Goal: Task Accomplishment & Management: Manage account settings

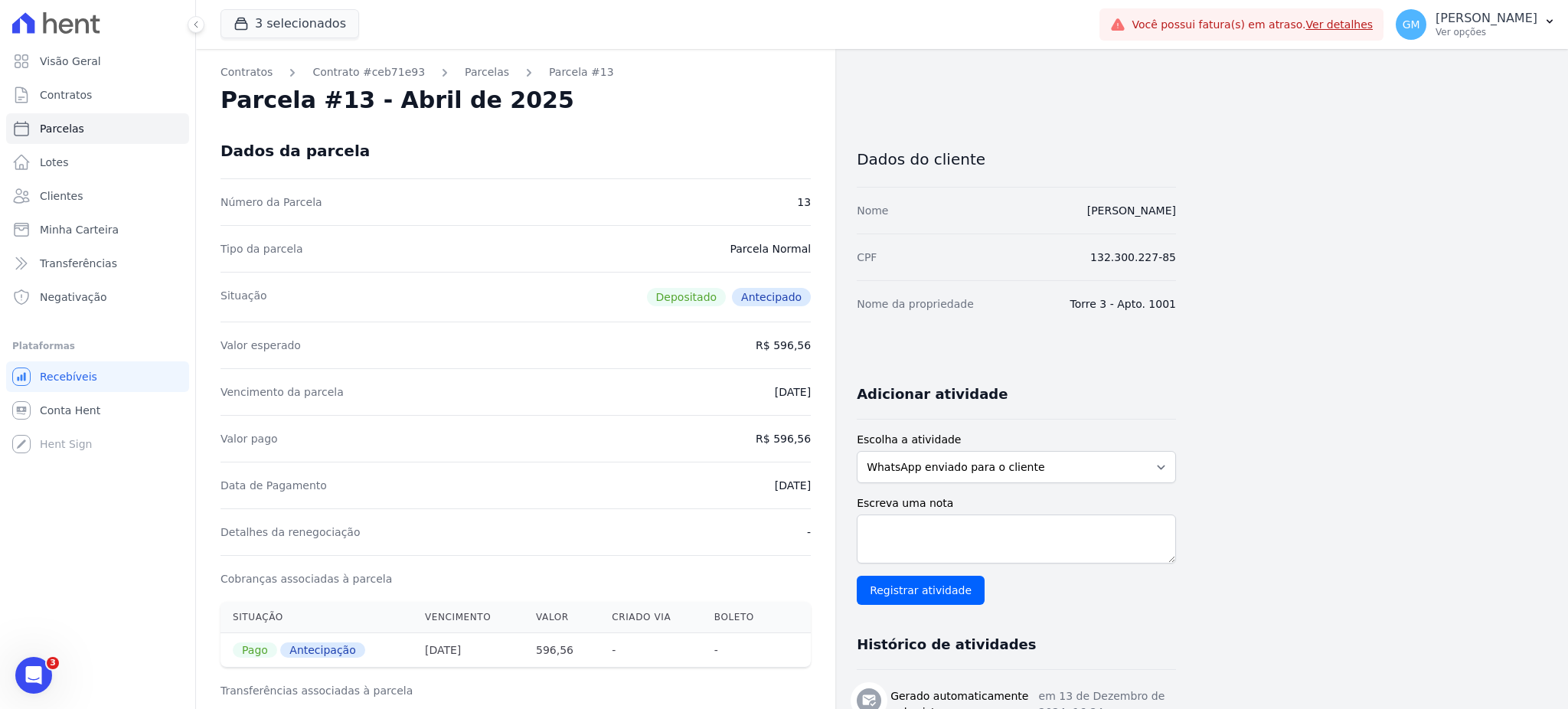
drag, startPoint x: 755, startPoint y: 486, endPoint x: 821, endPoint y: 485, distance: 66.0
copy dd "13/12/2024"
drag, startPoint x: 1055, startPoint y: 215, endPoint x: 1189, endPoint y: 212, distance: 134.0
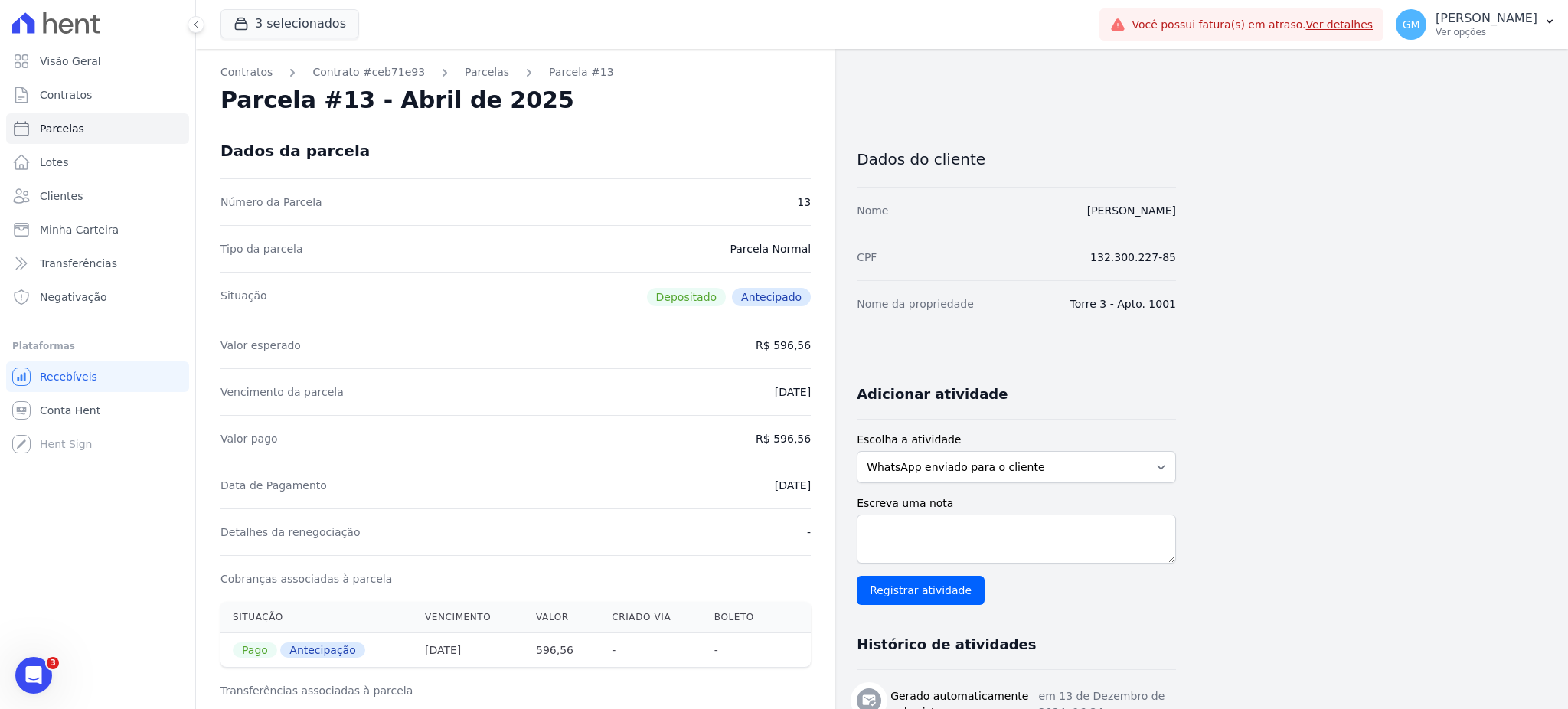
copy link "[PERSON_NAME]"
click at [111, 197] on link "Clientes" at bounding box center [98, 196] width 183 height 31
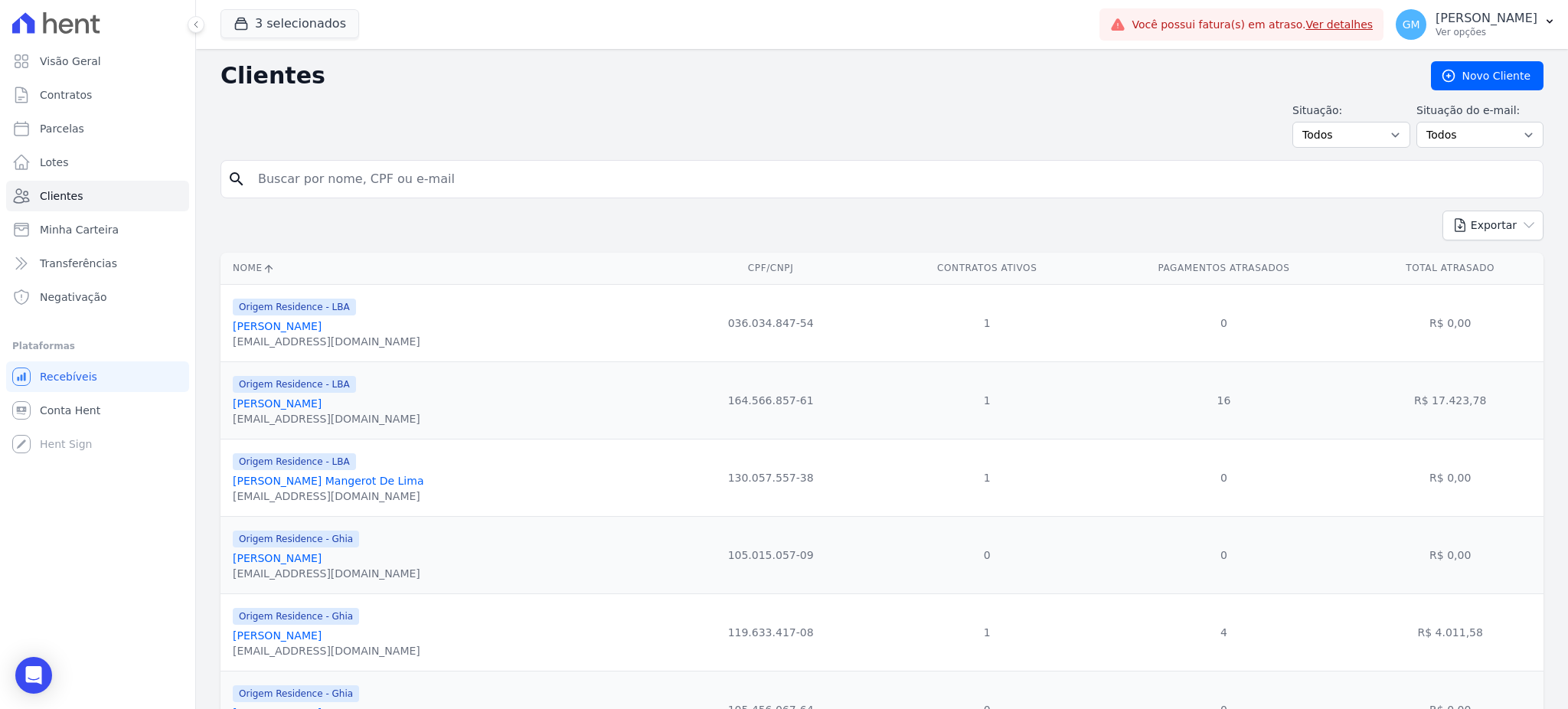
click at [359, 187] on input "search" at bounding box center [893, 179] width 1288 height 31
paste input "[PERSON_NAME]"
type input "[PERSON_NAME]"
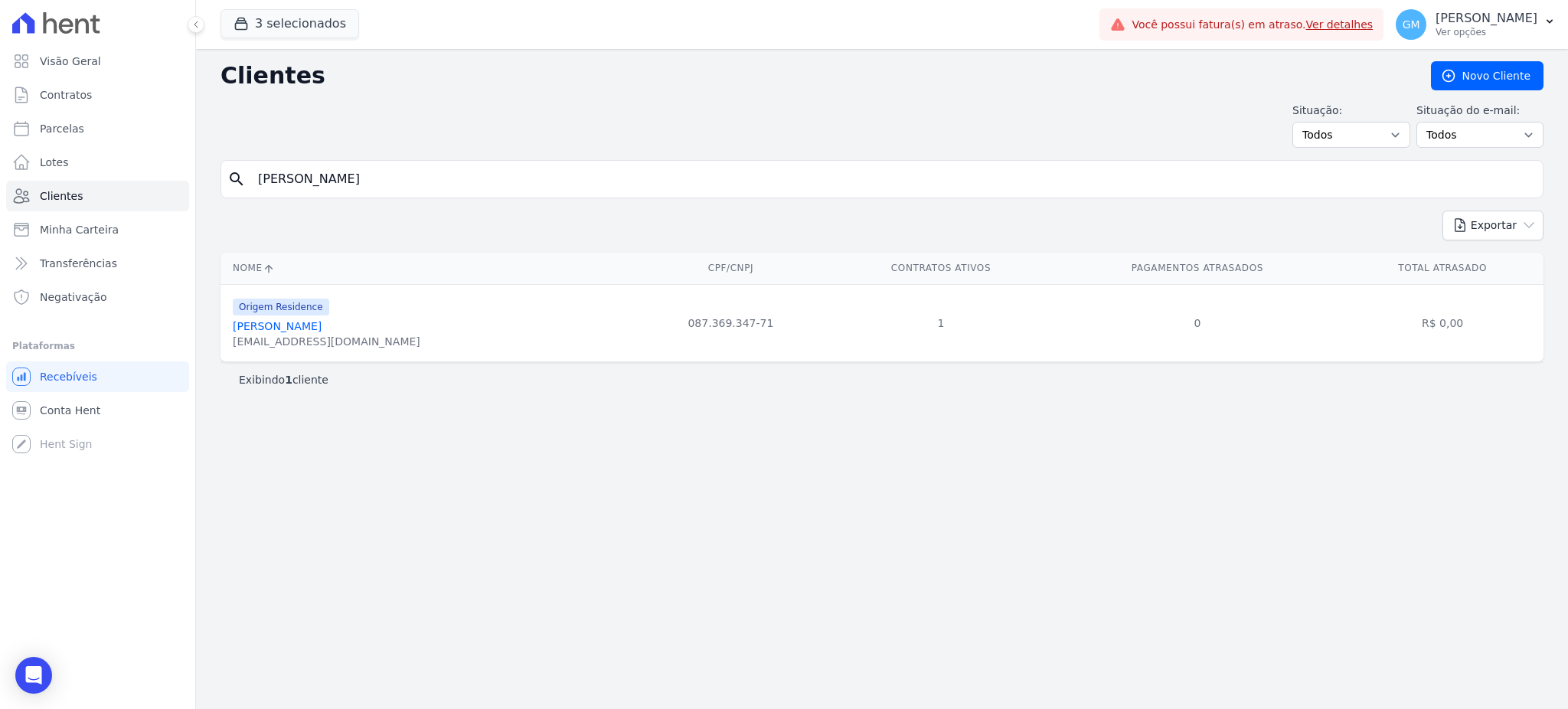
click at [321, 321] on link "[PERSON_NAME]" at bounding box center [277, 327] width 89 height 13
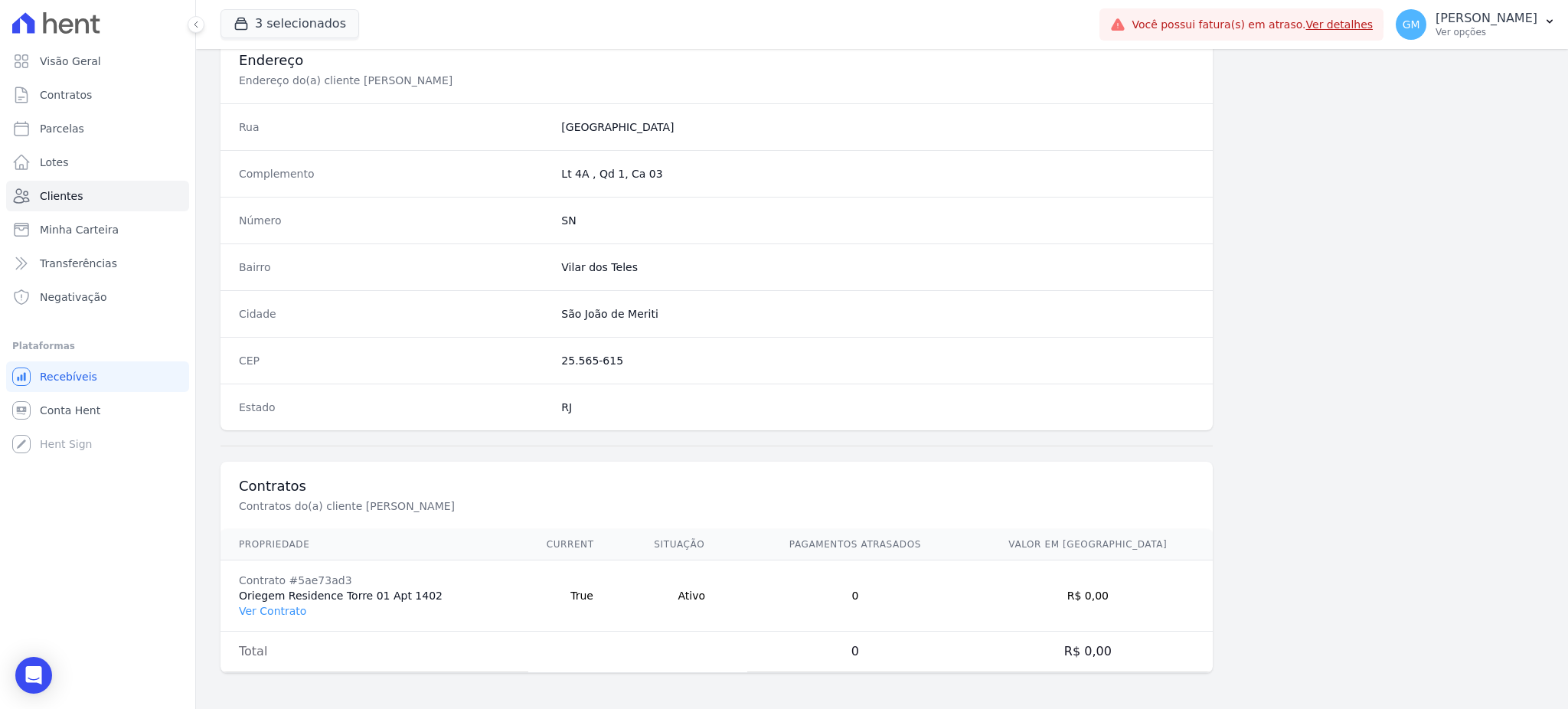
scroll to position [724, 0]
click at [292, 601] on td "Contrato #5ae73ad3 Oriegem Residence Torre 01 Apt 1402 Ver Contrato" at bounding box center [375, 595] width 308 height 72
click at [291, 606] on link "Ver Contrato" at bounding box center [272, 610] width 67 height 13
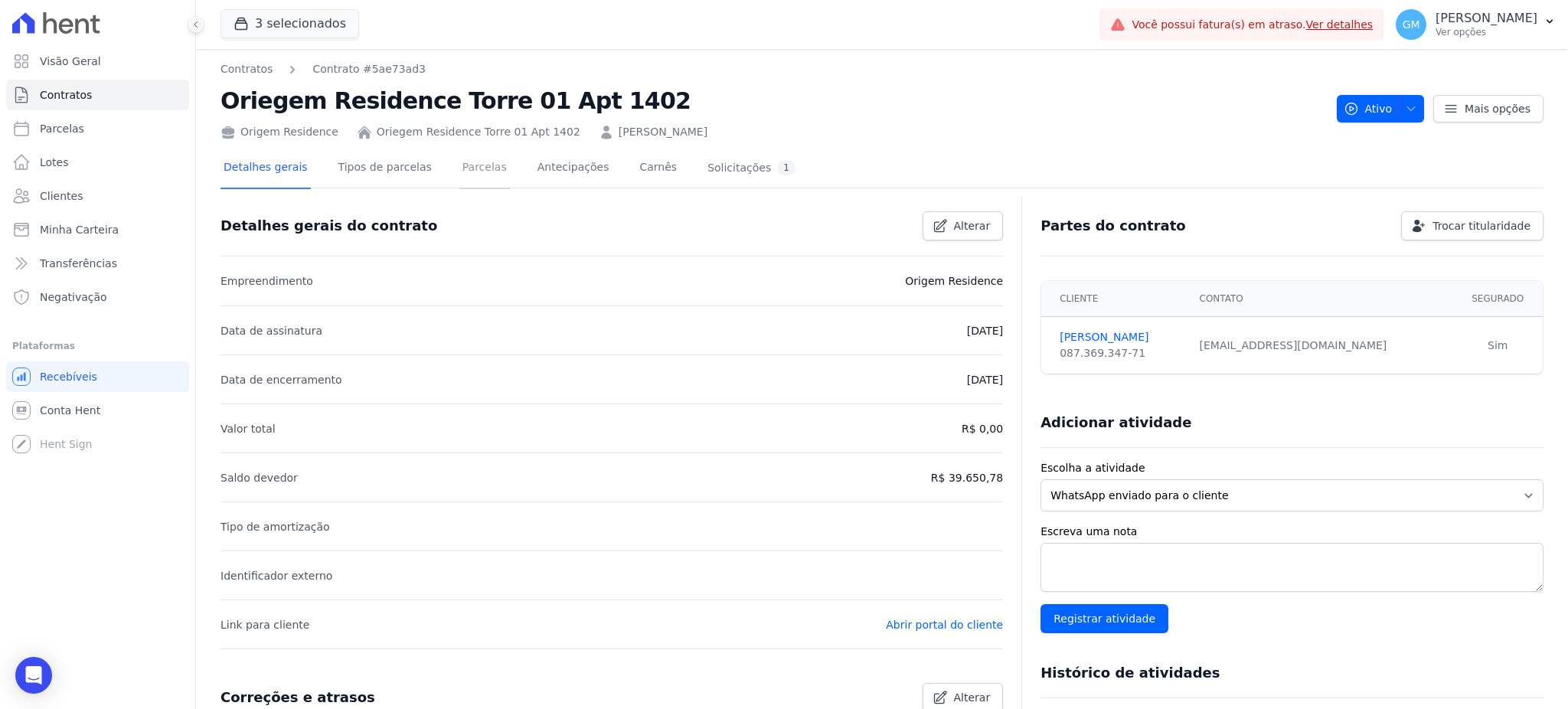
click at [464, 170] on link "Parcelas" at bounding box center [484, 168] width 51 height 41
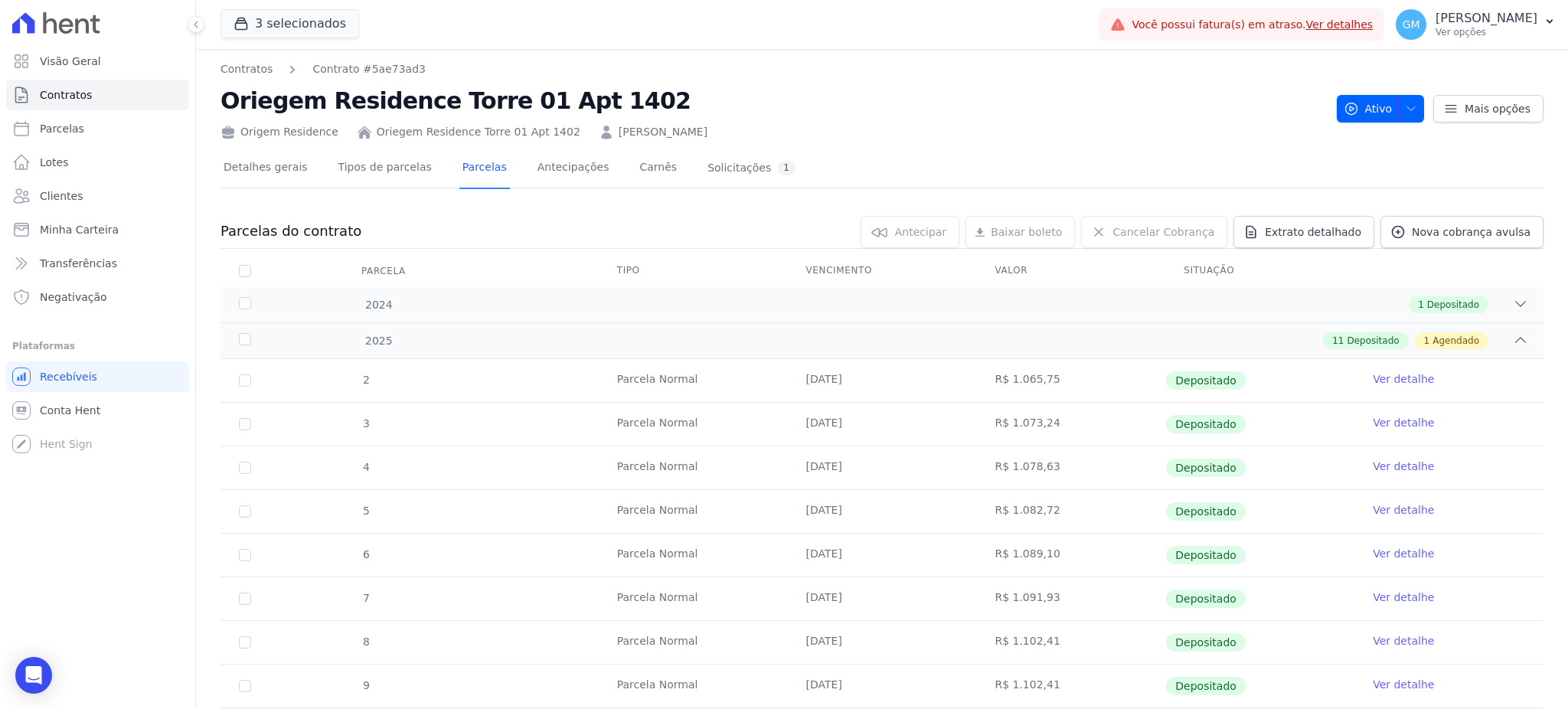
scroll to position [306, 0]
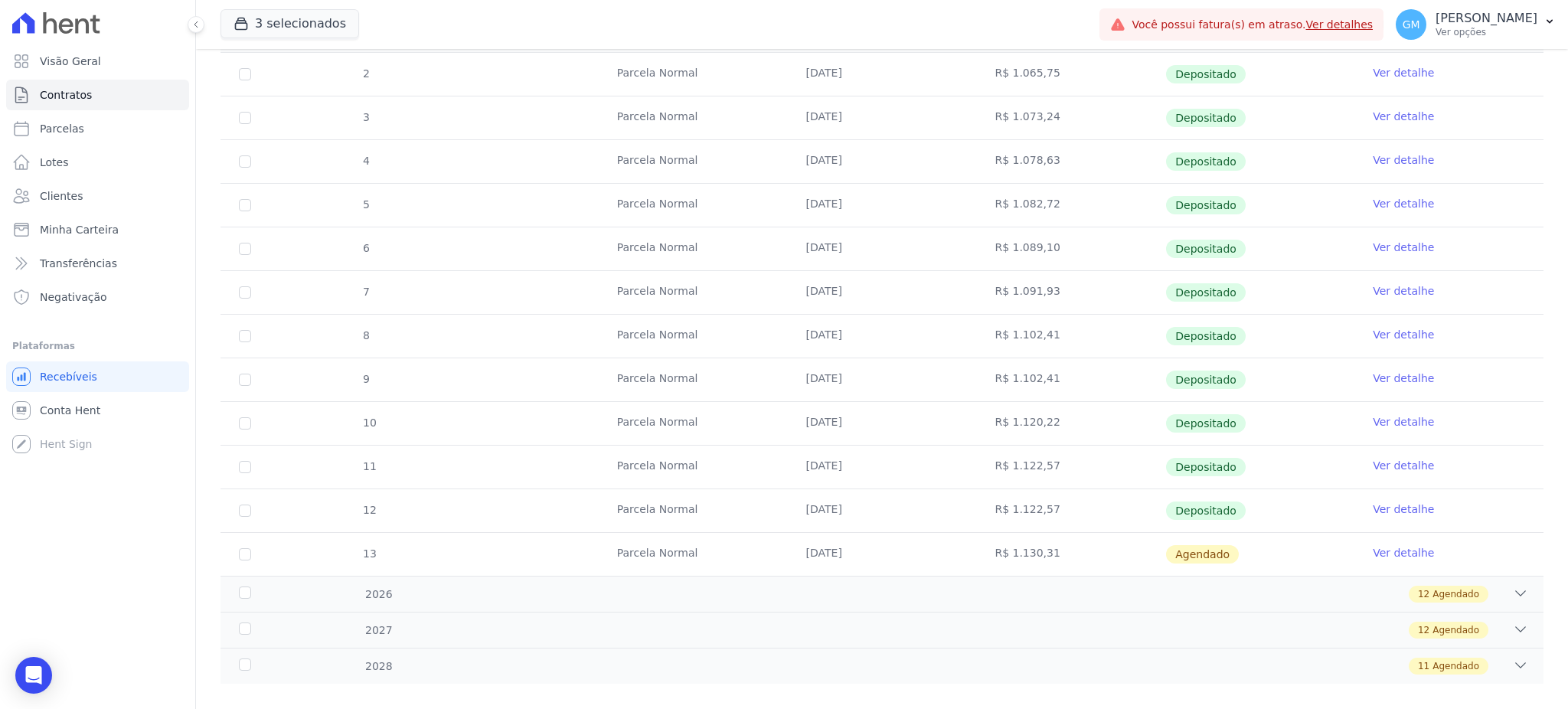
click at [1382, 503] on link "Ver detalhe" at bounding box center [1403, 509] width 62 height 15
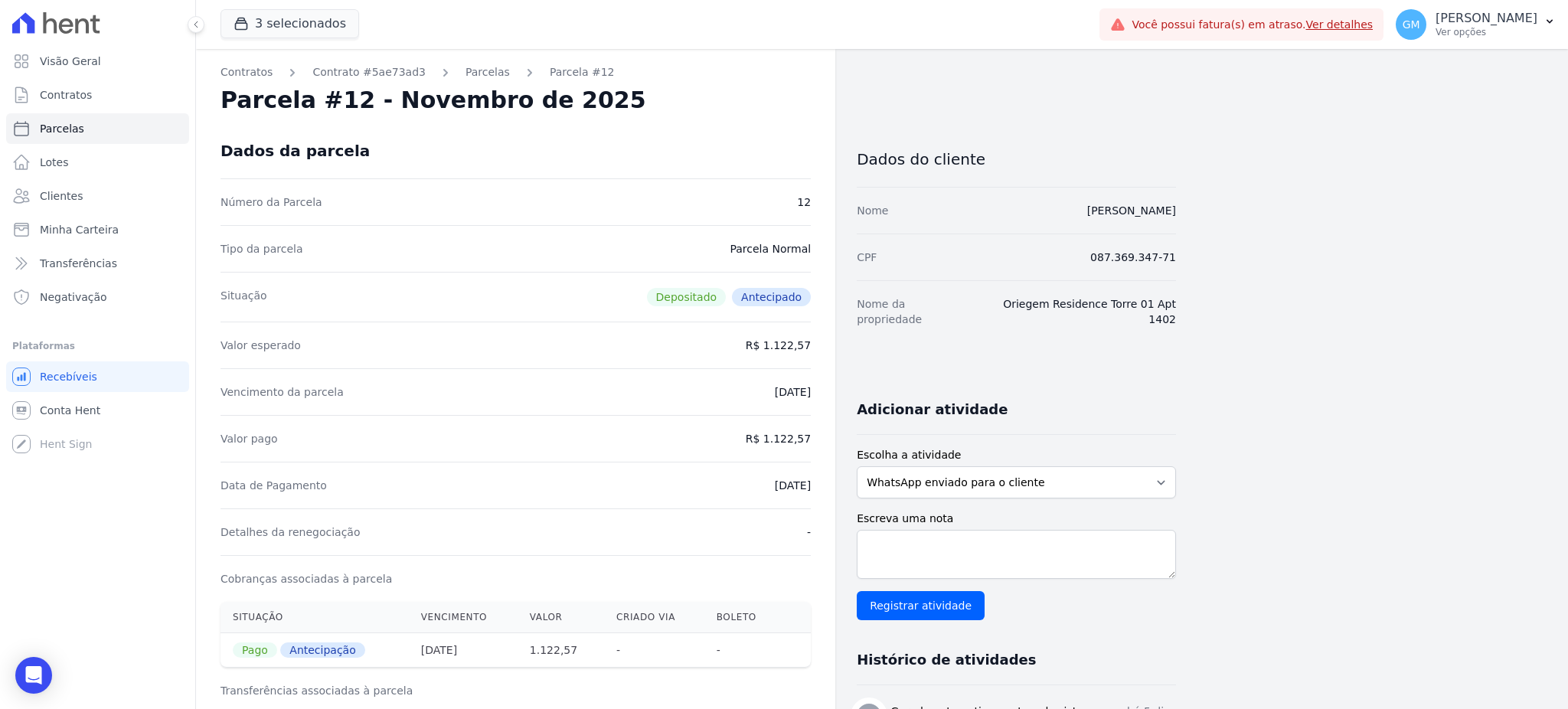
drag, startPoint x: 1052, startPoint y: 213, endPoint x: 1199, endPoint y: 217, distance: 147.1
click at [1199, 217] on div "Contratos Contrato #5ae73ad3 Parcelas Parcela #12 Parcela #12 - Novembro de 202…" at bounding box center [870, 613] width 1348 height 1128
copy link "Danila Almeida de Sousa"
click at [81, 187] on link "Clientes" at bounding box center [98, 196] width 183 height 31
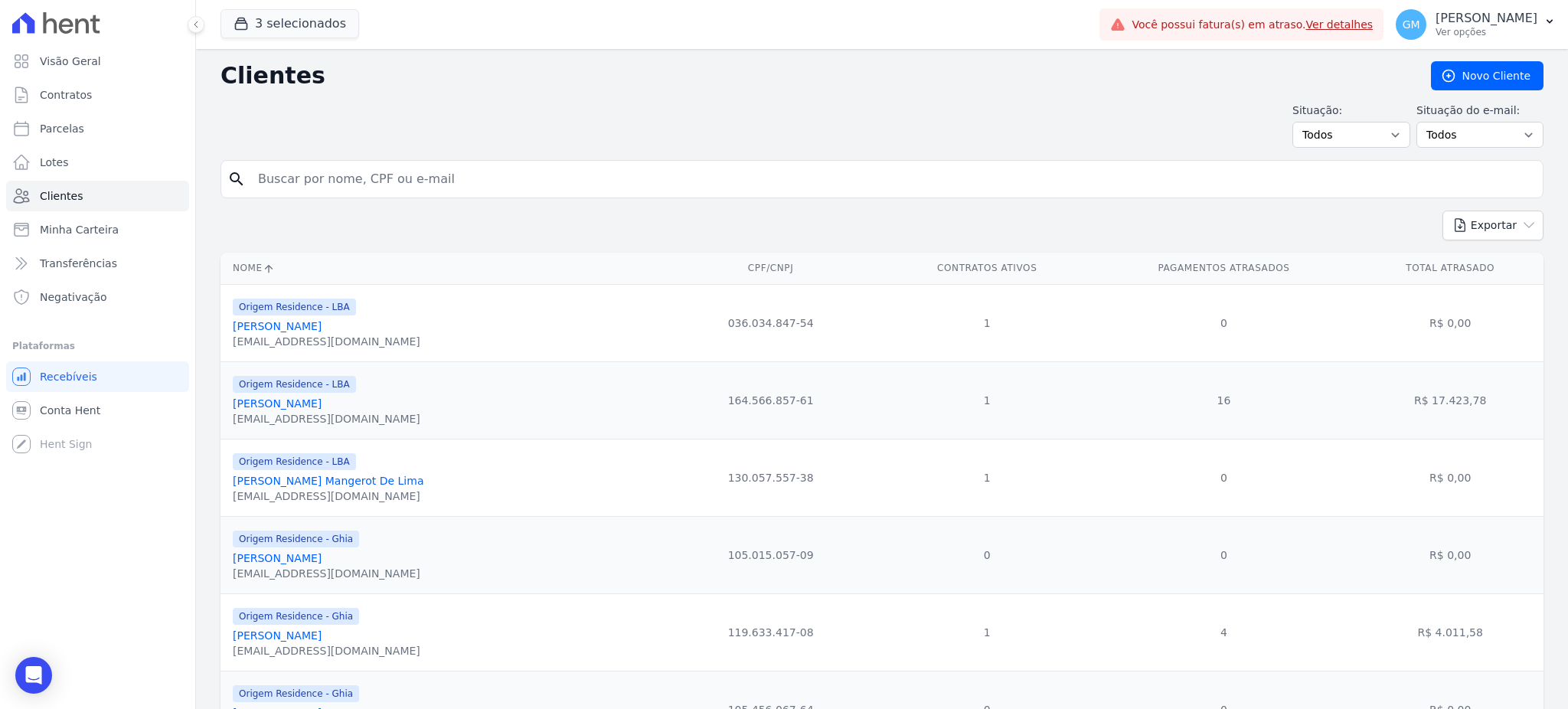
click at [301, 181] on input "search" at bounding box center [893, 179] width 1288 height 31
paste input "Diego De Carvalho Costa"
type input "Diego De Carvalho Costa"
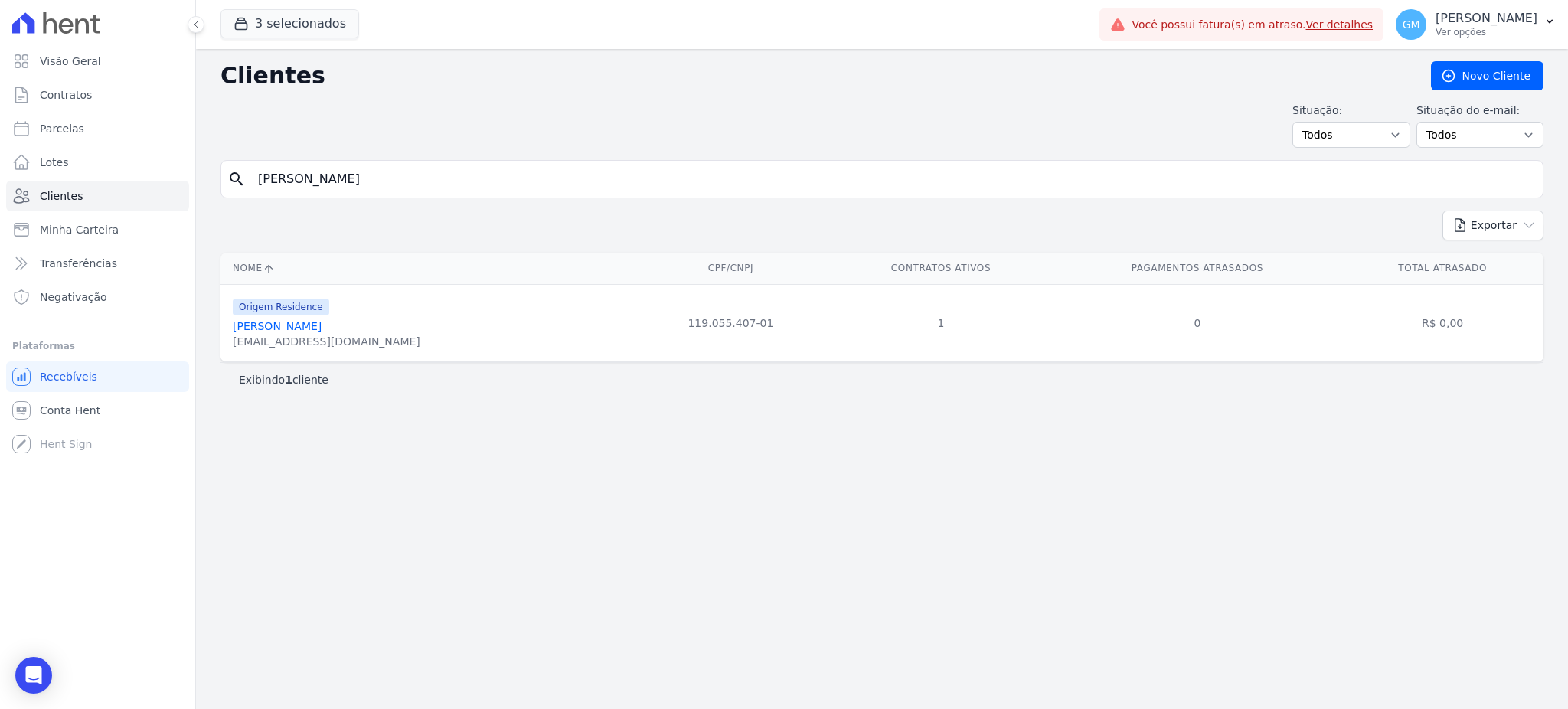
click at [321, 331] on link "Diego De Carvalho Costa" at bounding box center [277, 327] width 89 height 13
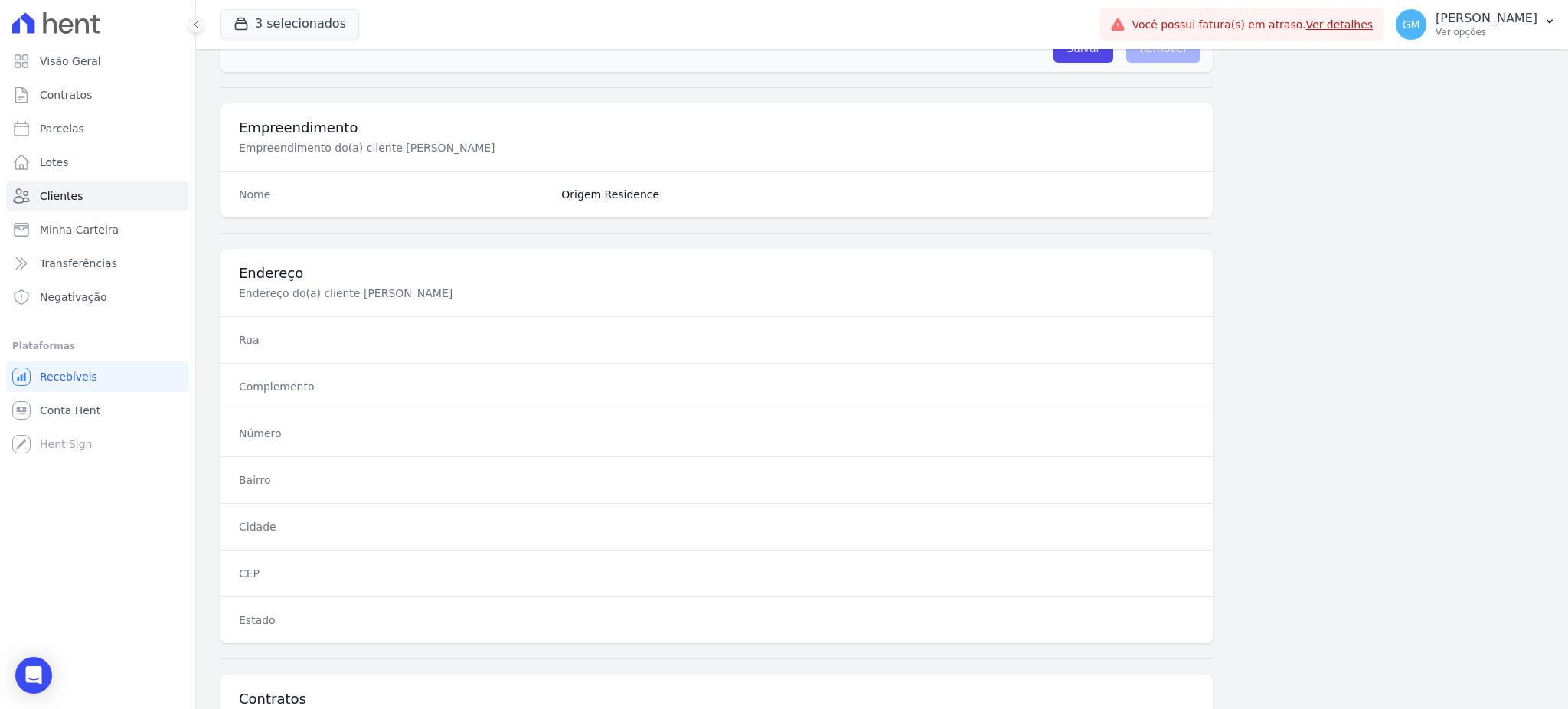
scroll to position [724, 0]
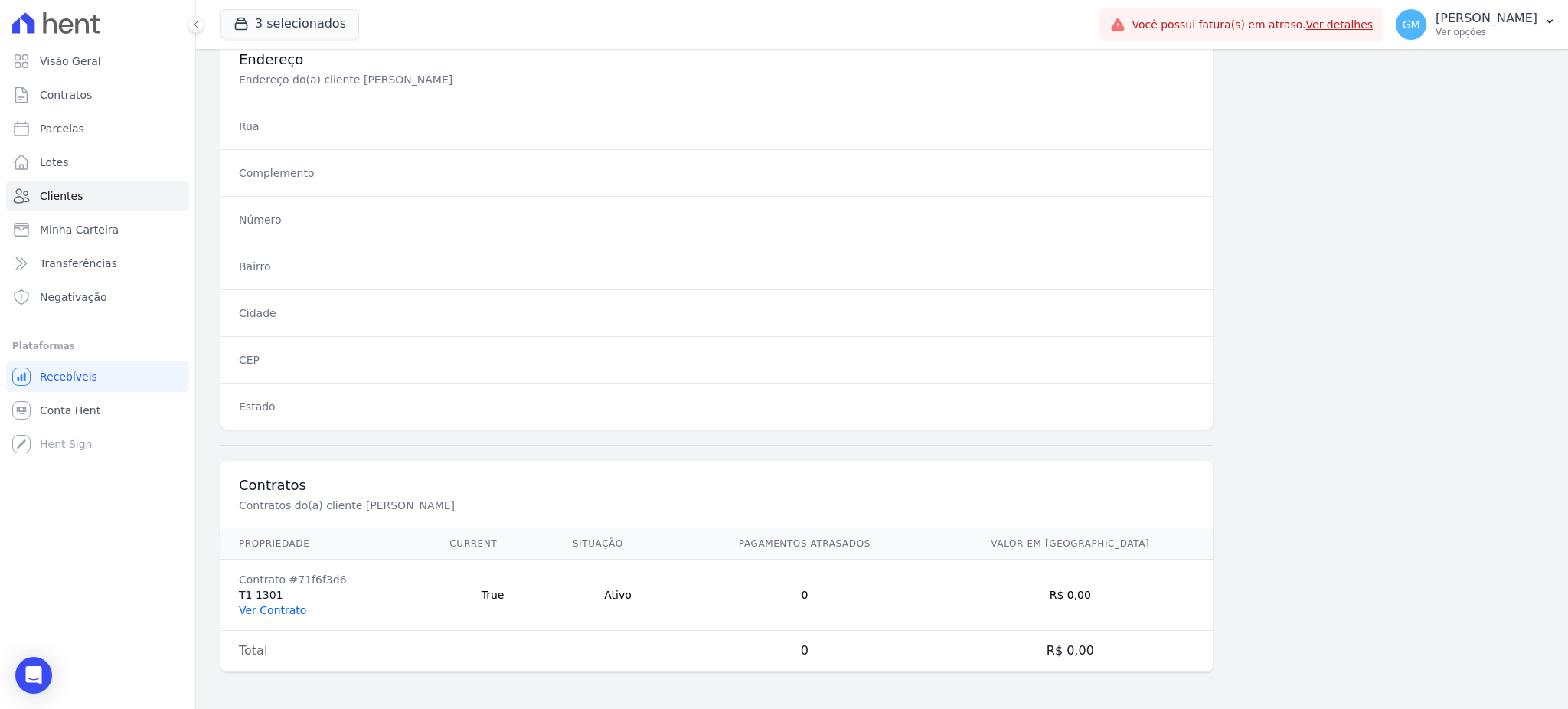
click at [274, 612] on link "Ver Contrato" at bounding box center [272, 610] width 67 height 13
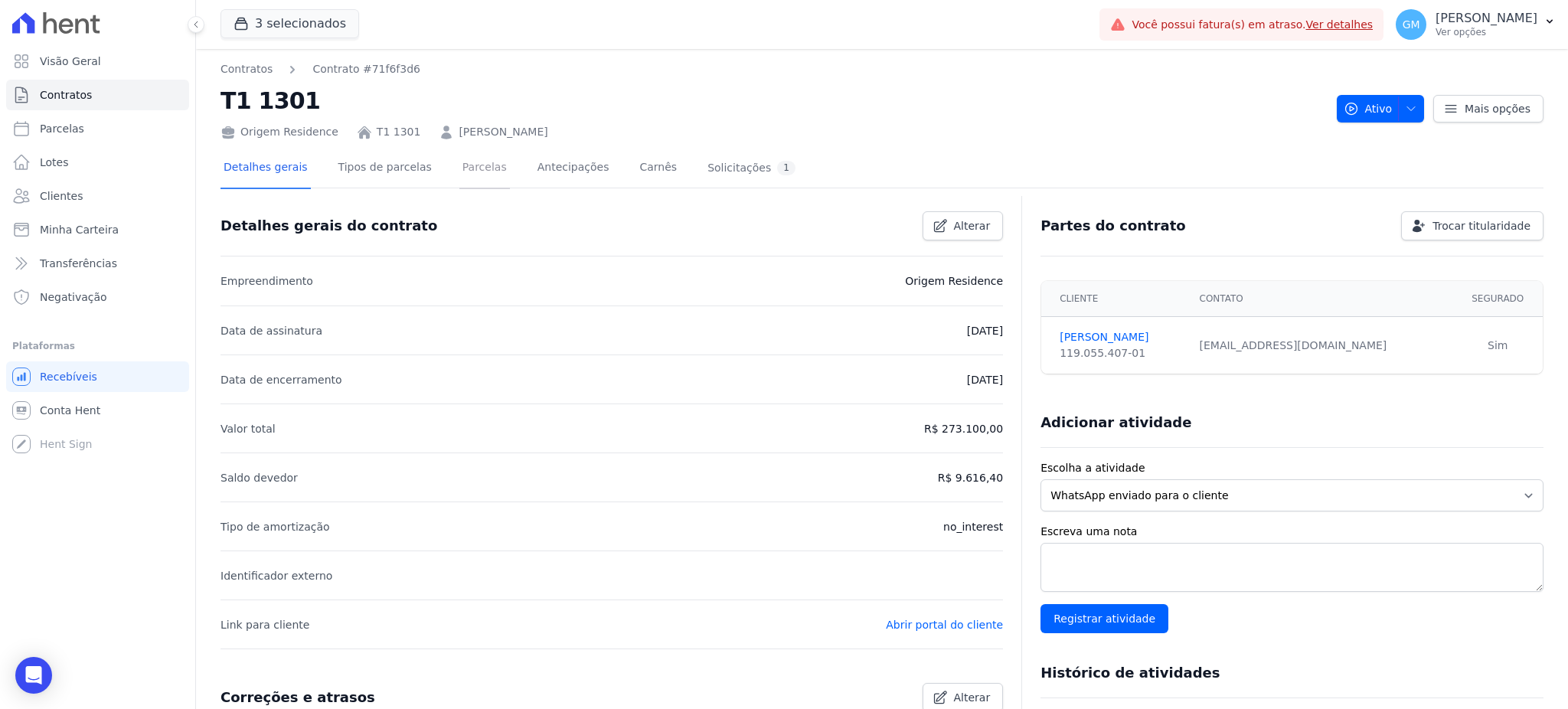
click at [482, 168] on link "Parcelas" at bounding box center [484, 168] width 51 height 41
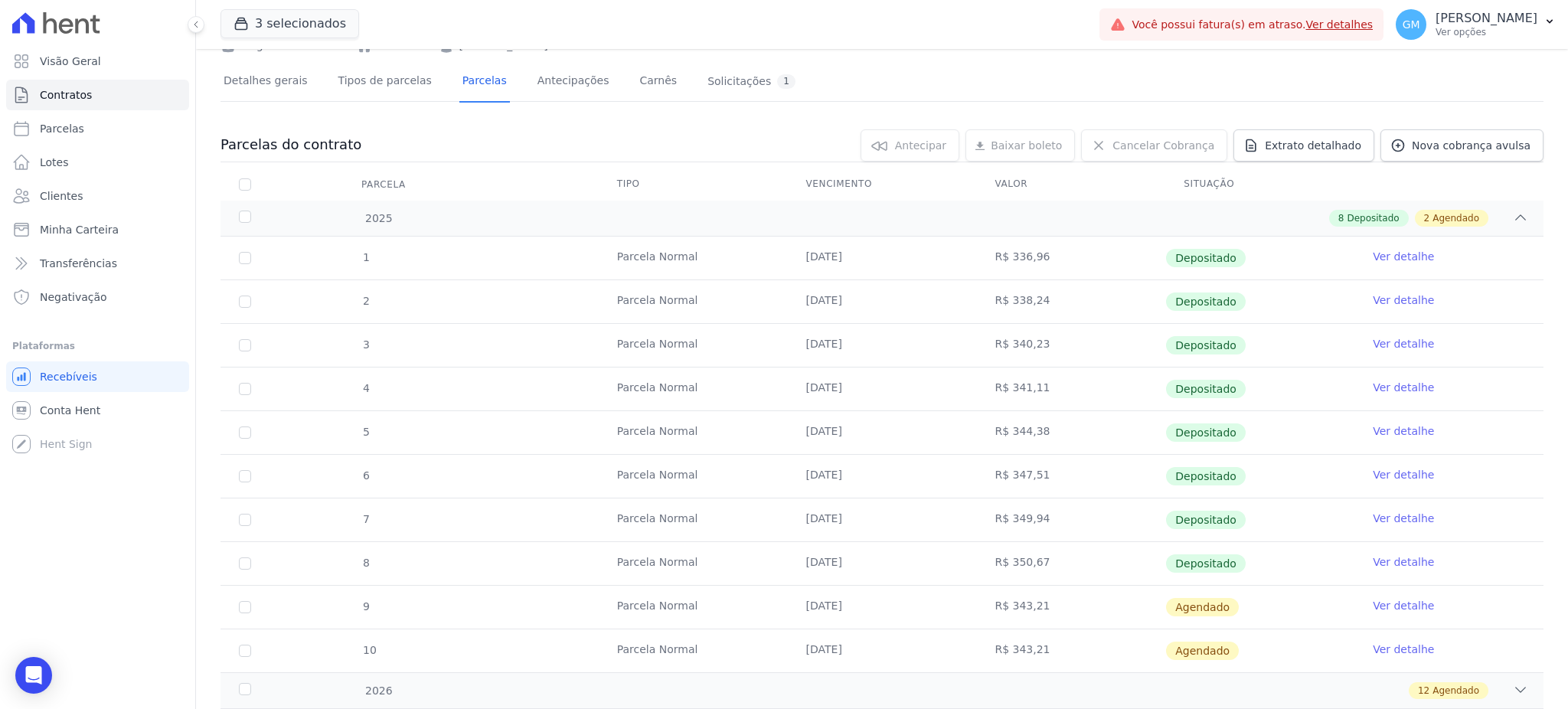
scroll to position [203, 0]
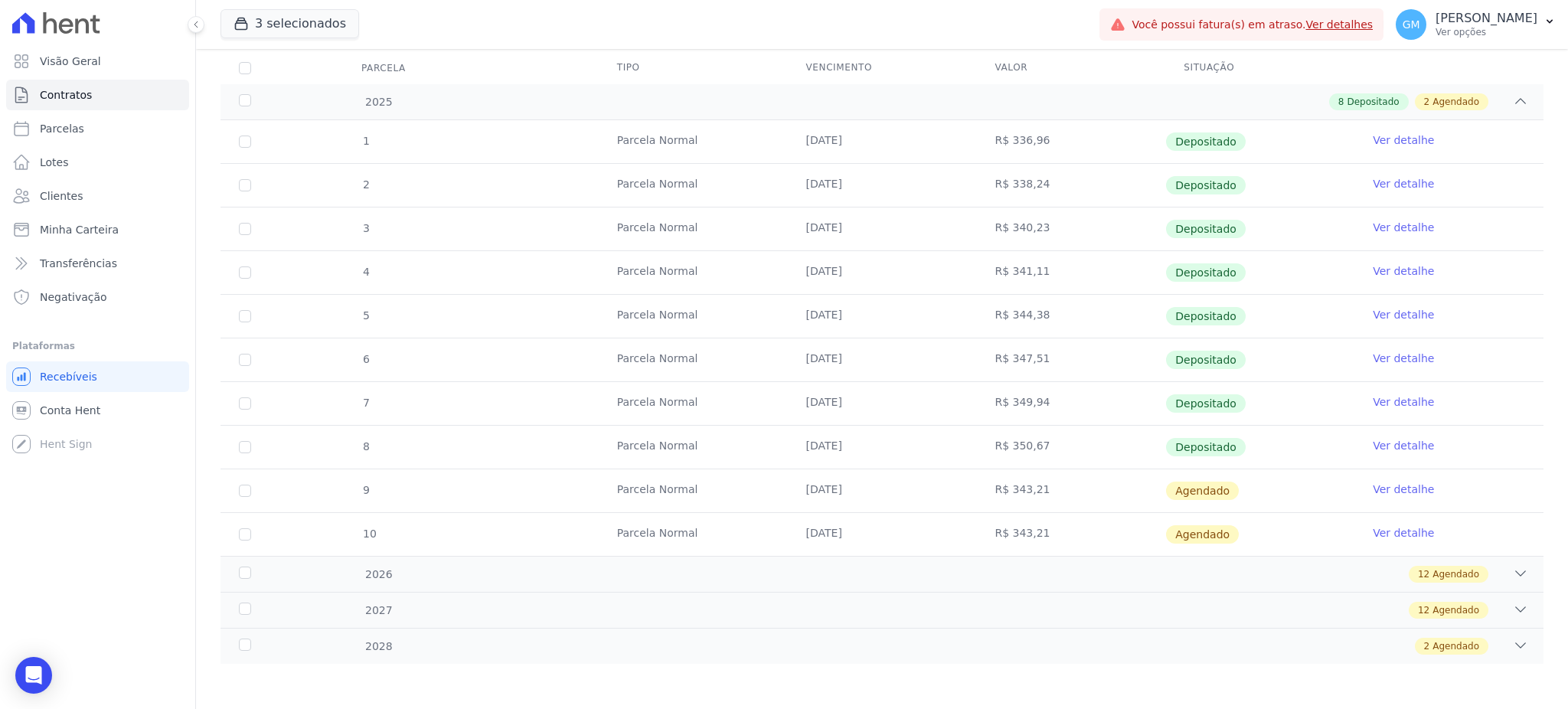
click at [1411, 440] on link "Ver detalhe" at bounding box center [1403, 446] width 62 height 15
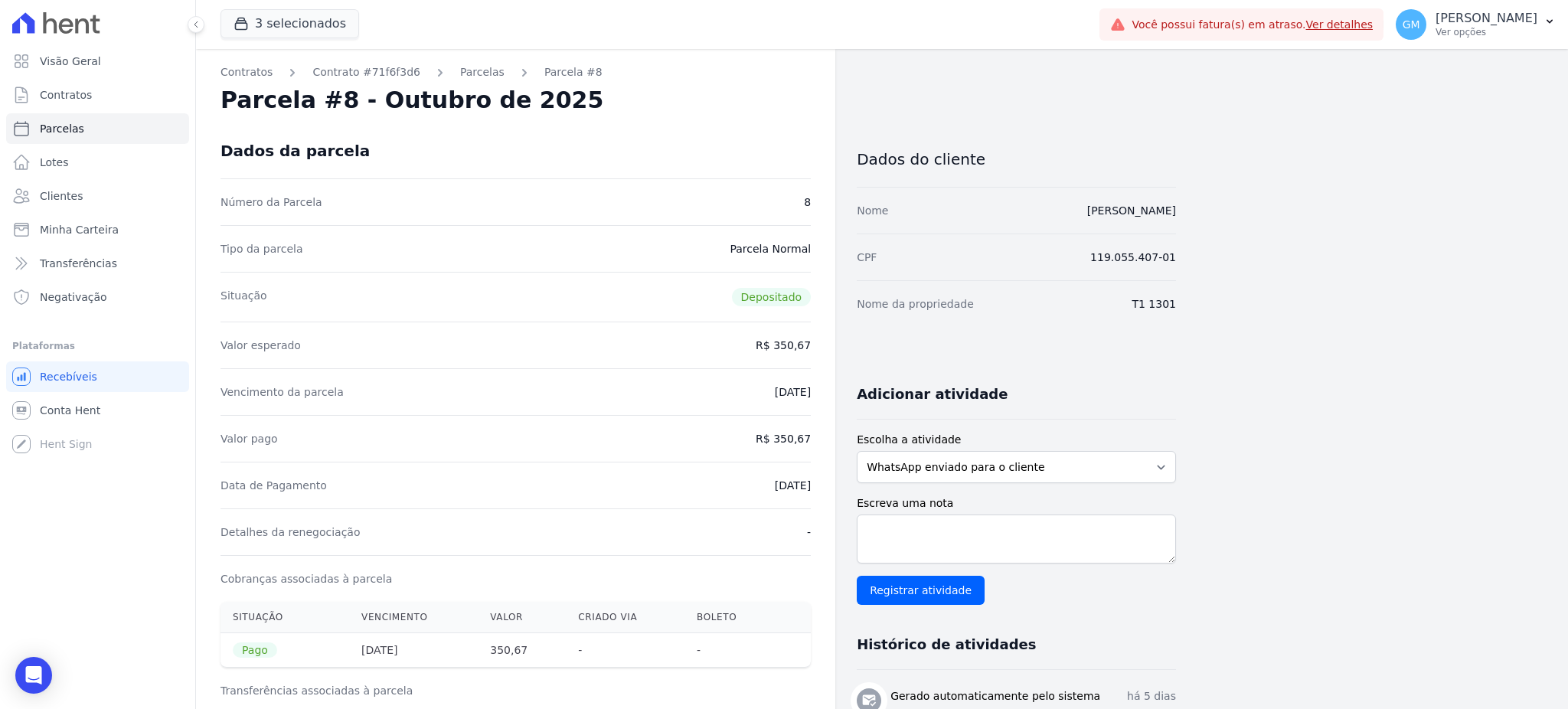
drag, startPoint x: 778, startPoint y: 433, endPoint x: 817, endPoint y: 433, distance: 39.0
click at [817, 433] on div "Contratos Contrato #71f6f3d6 Parcelas Parcela #8 Parcela #8 - Outubro de 2025 D…" at bounding box center [516, 633] width 639 height 1168
copy dd "350,67"
drag, startPoint x: 1049, startPoint y: 209, endPoint x: 1183, endPoint y: 201, distance: 134.2
click at [1183, 201] on div "Contratos Contrato #71f6f3d6 Parcelas Parcela #8 Parcela #8 - Outubro de 2025 D…" at bounding box center [870, 633] width 1348 height 1168
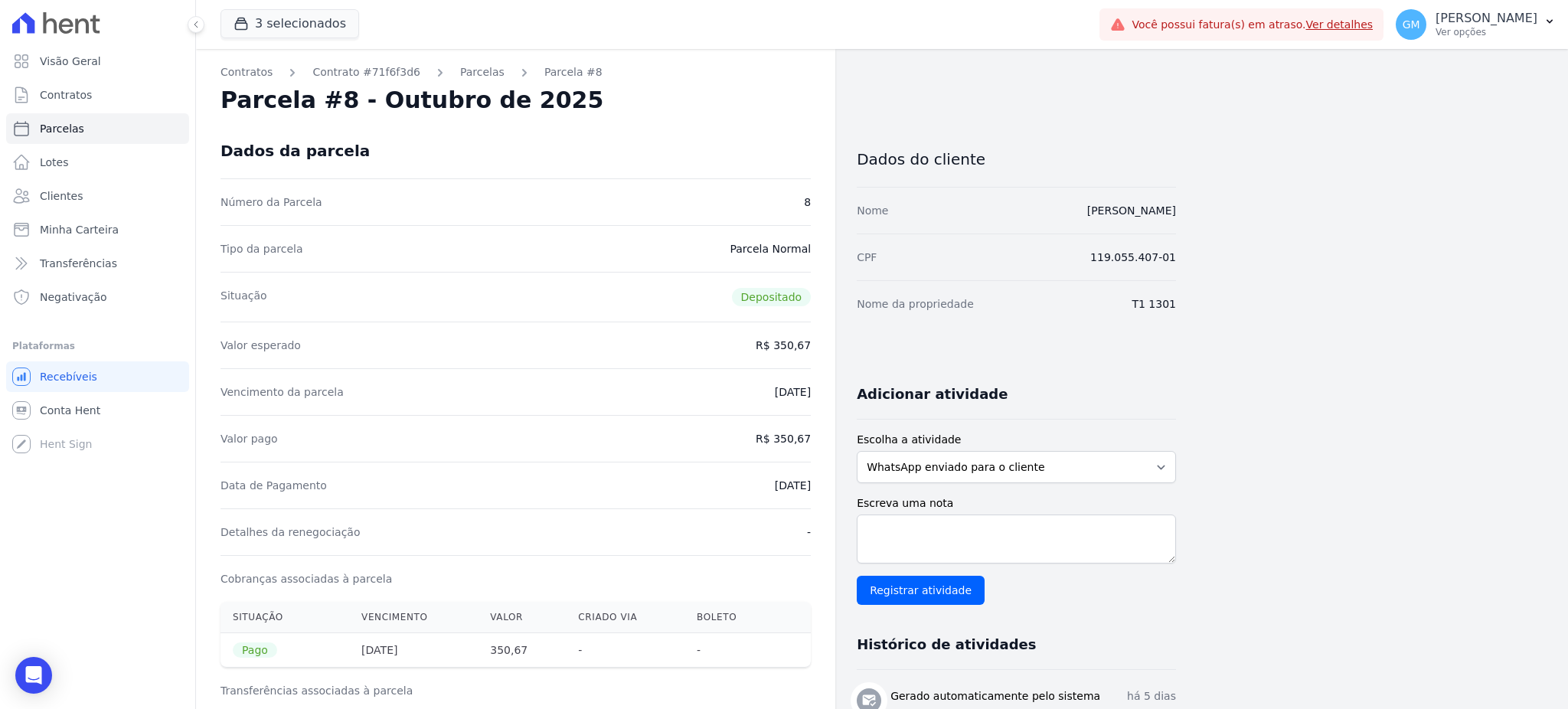
copy link "Diego de Carvalho Costa"
click at [92, 187] on link "Clientes" at bounding box center [98, 196] width 183 height 31
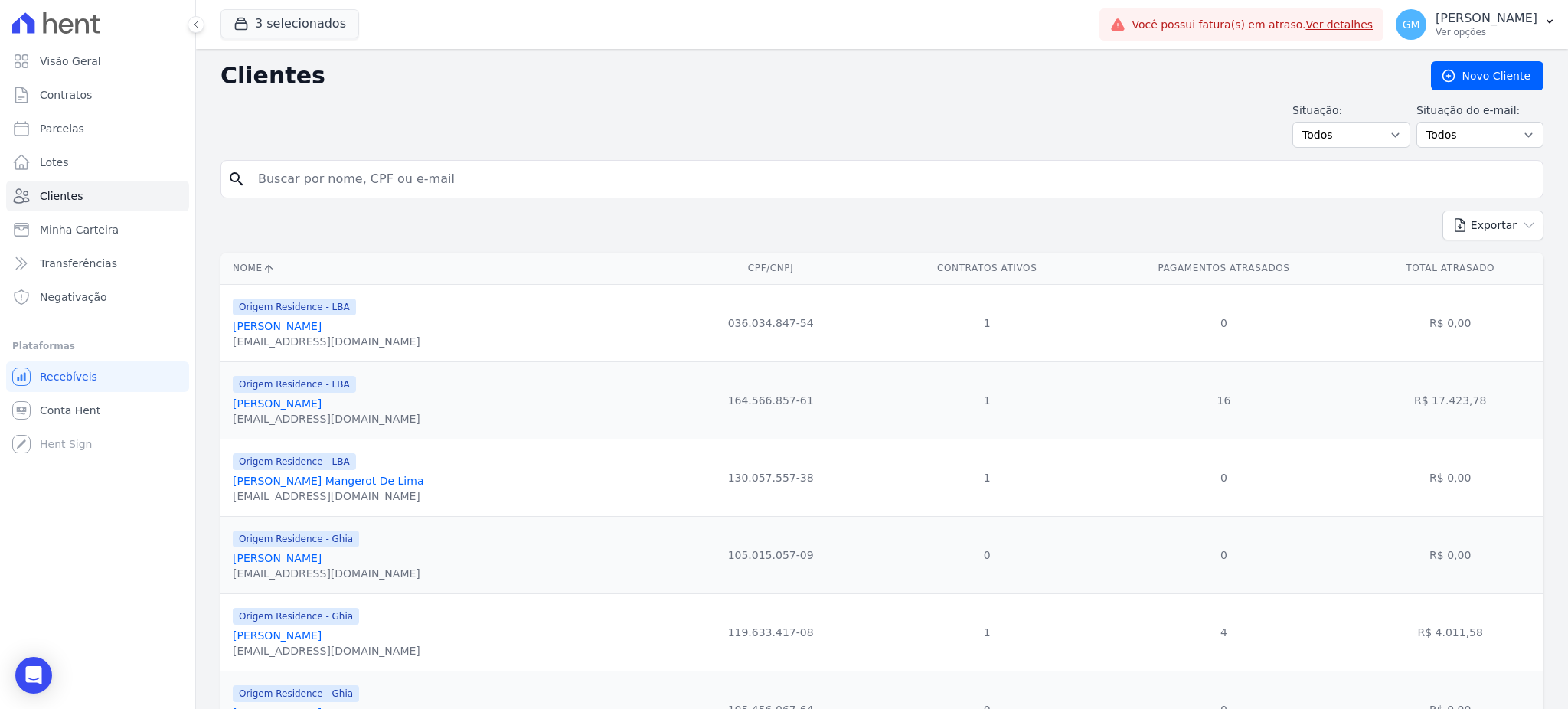
click at [309, 179] on input "search" at bounding box center [893, 179] width 1288 height 31
paste input "Douglas Delfino"
type input "Douglas Delfino"
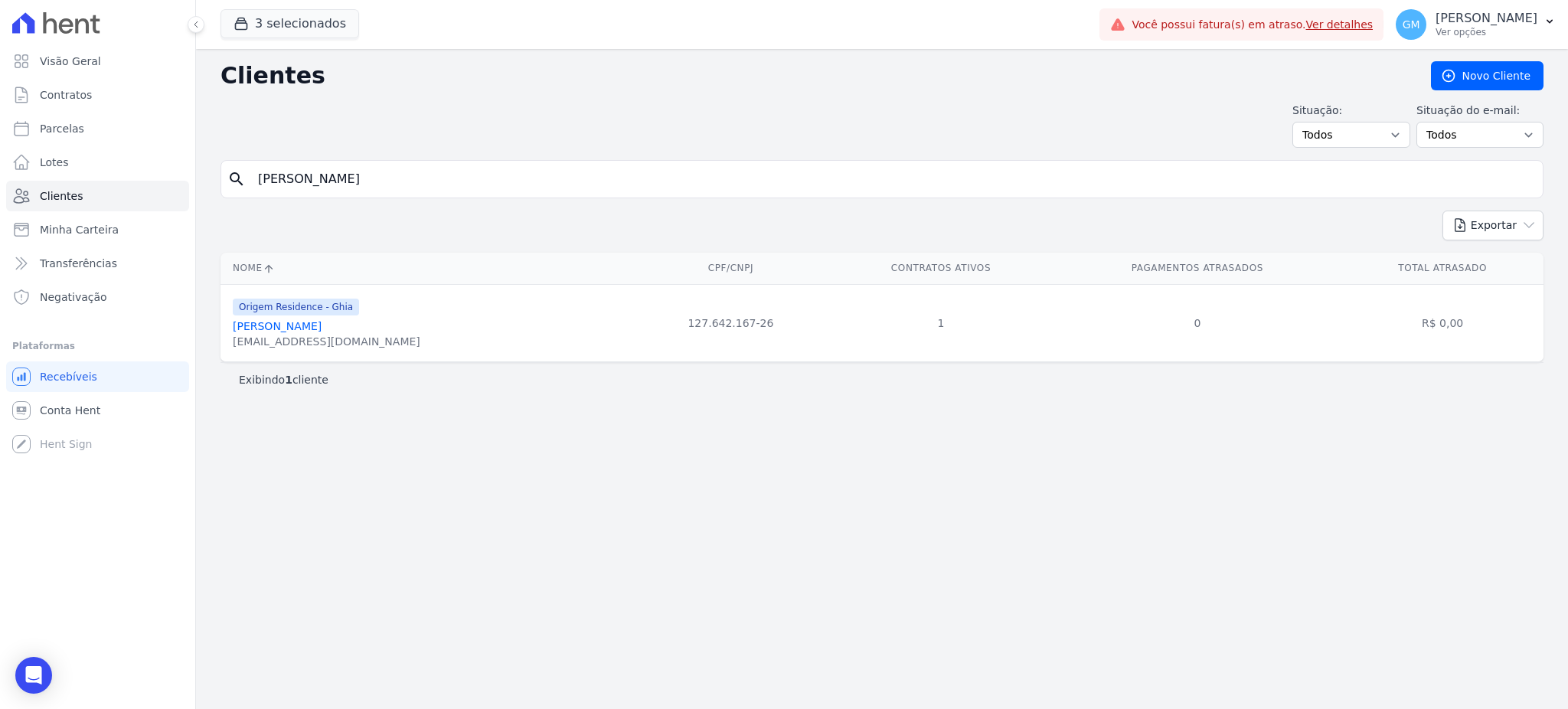
click at [279, 328] on link "Douglas Delfino" at bounding box center [277, 327] width 89 height 13
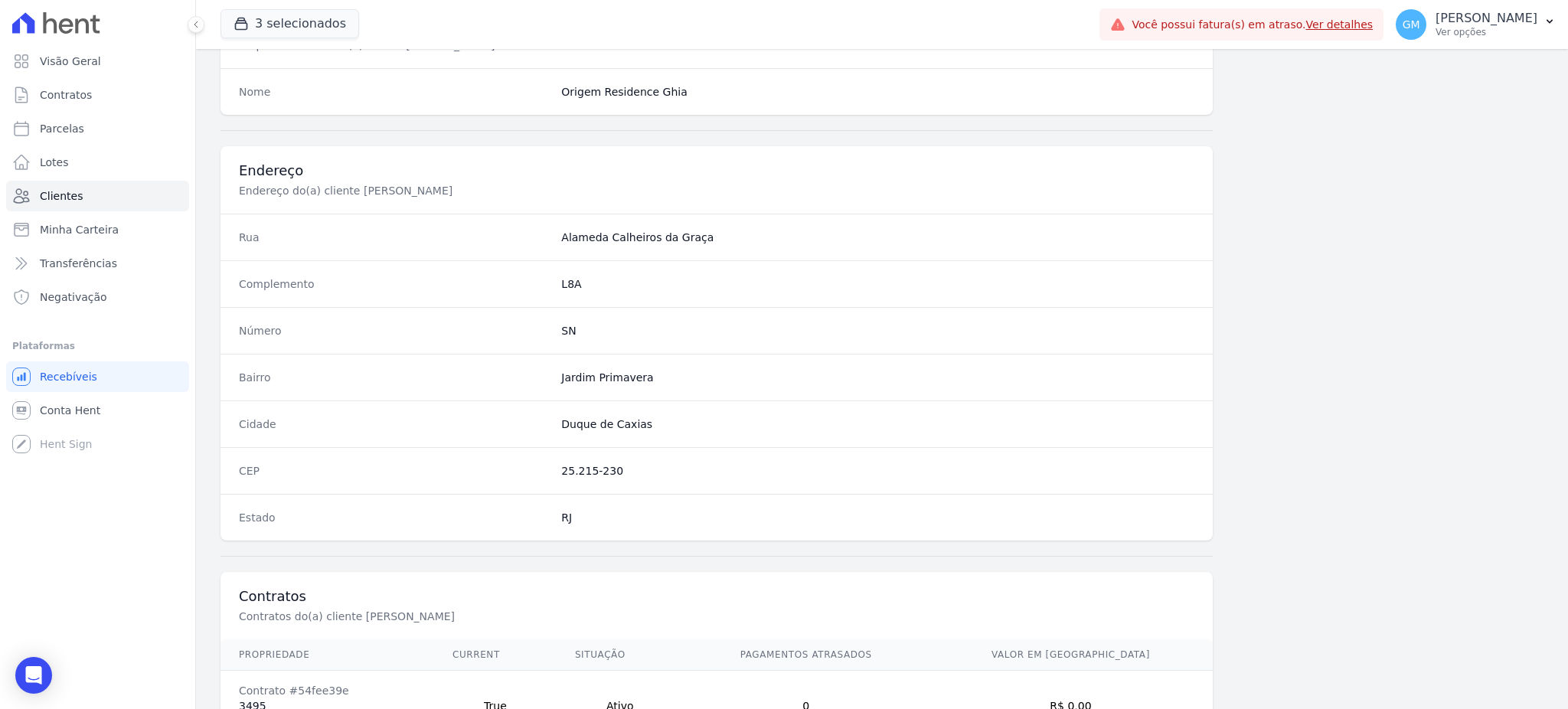
scroll to position [724, 0]
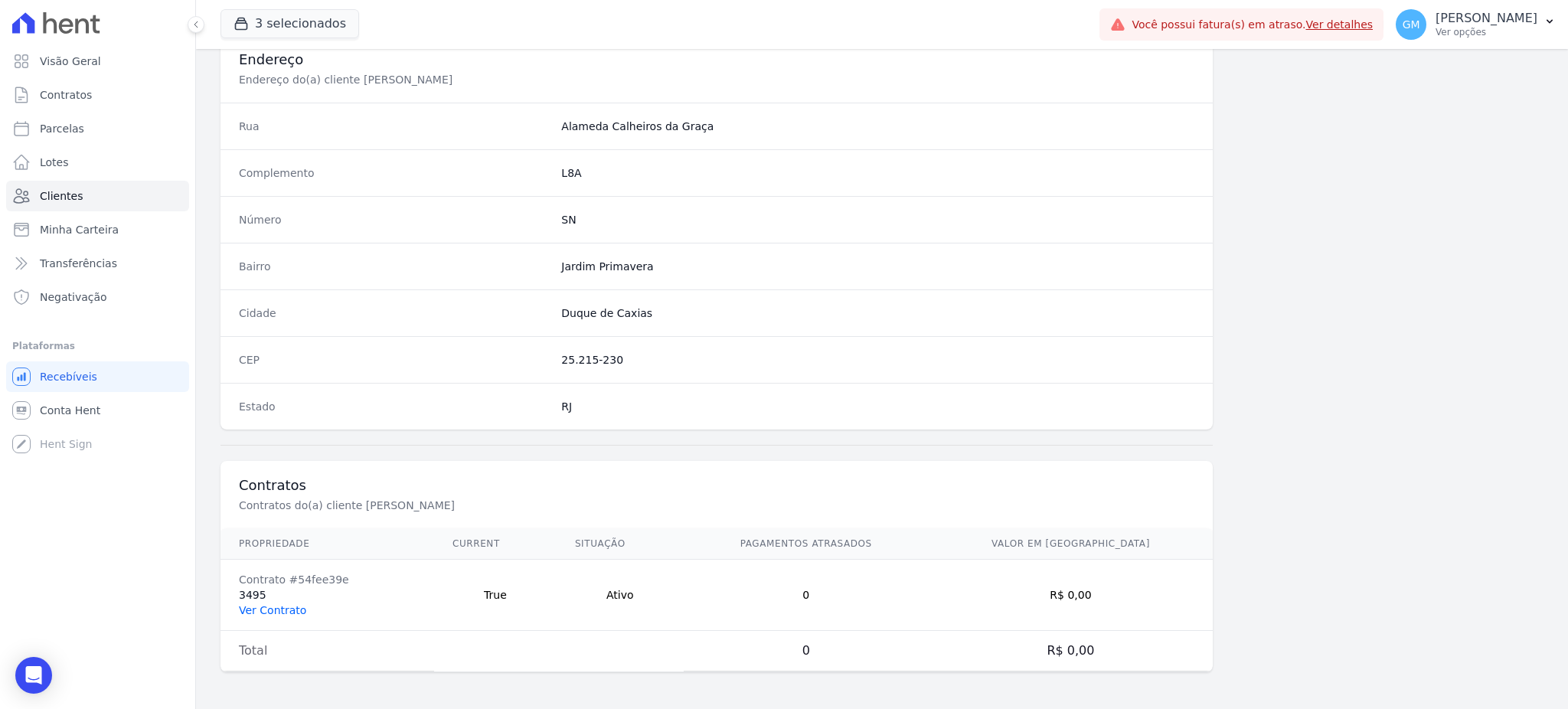
click at [272, 613] on link "Ver Contrato" at bounding box center [272, 610] width 67 height 13
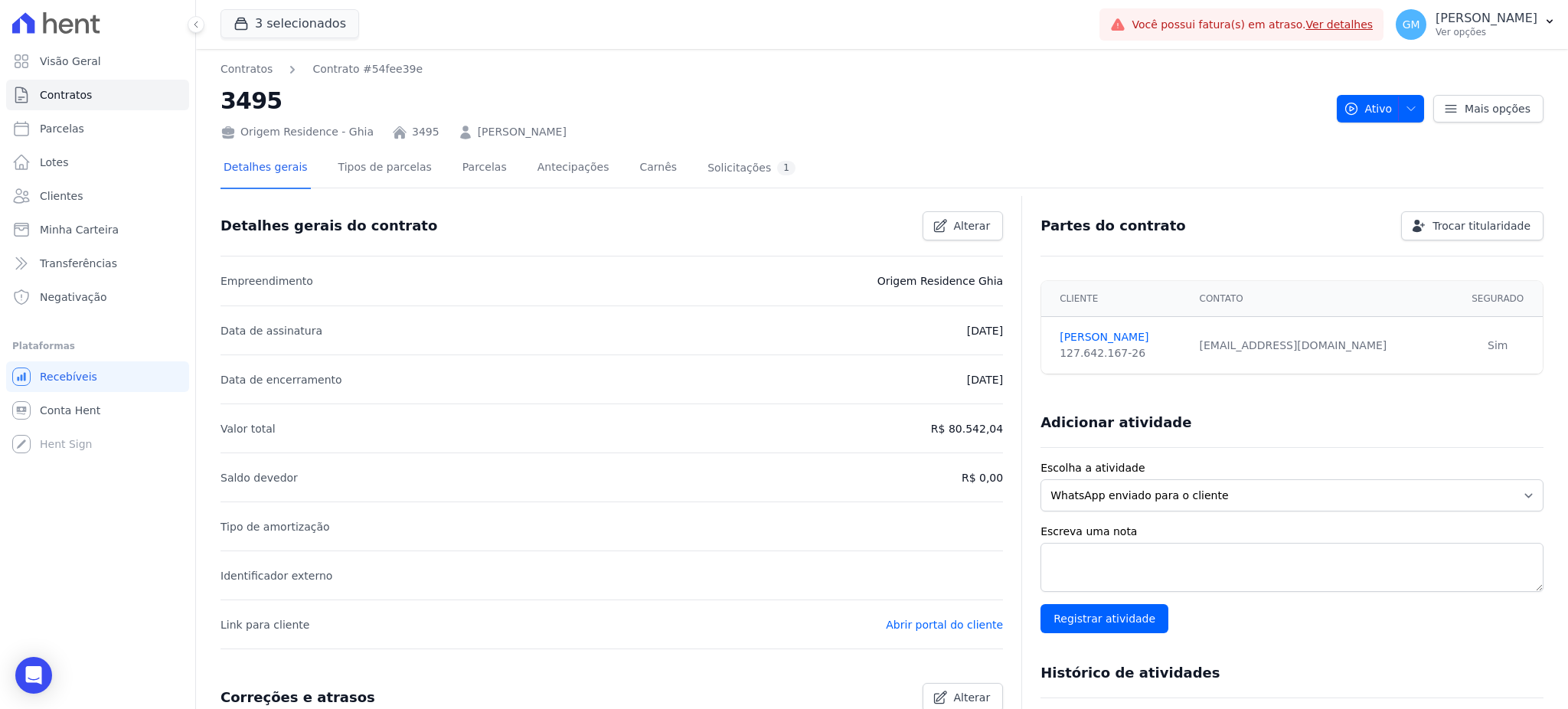
click at [492, 167] on div "Detalhes gerais Tipos de parcelas Parcelas Antecipações Carnês Solicitações 1" at bounding box center [510, 168] width 578 height 41
click at [480, 166] on link "Parcelas" at bounding box center [484, 168] width 51 height 41
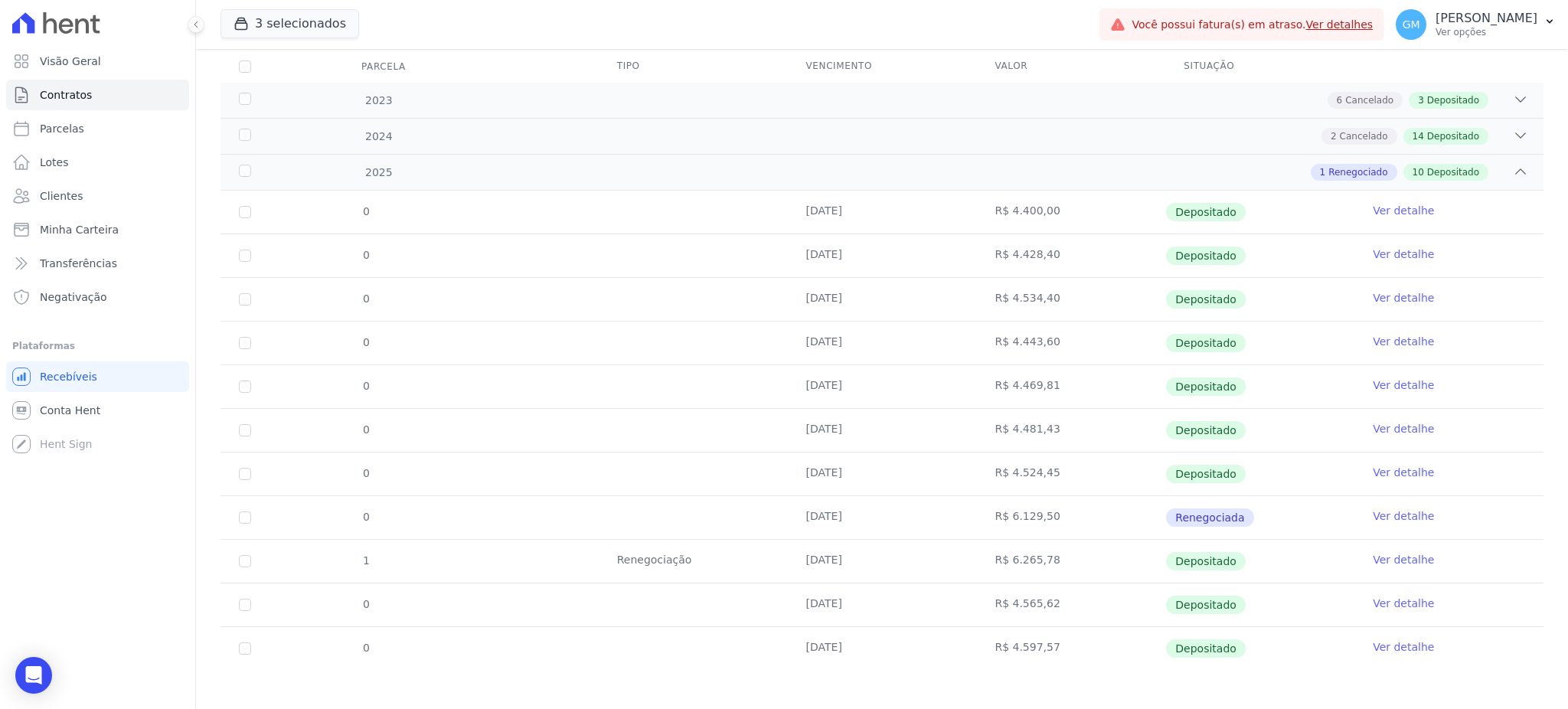
scroll to position [211, 0]
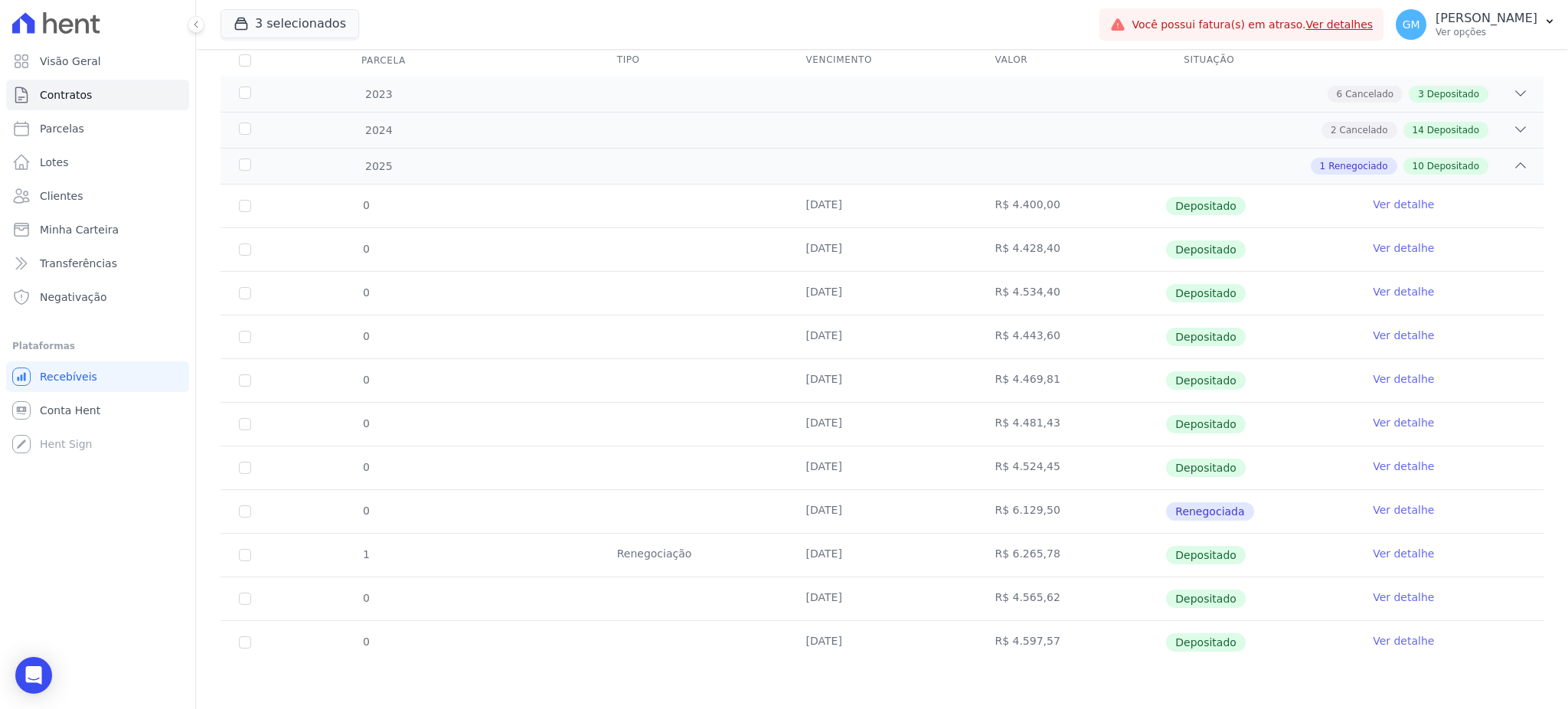
click at [1391, 641] on link "Ver detalhe" at bounding box center [1403, 640] width 62 height 15
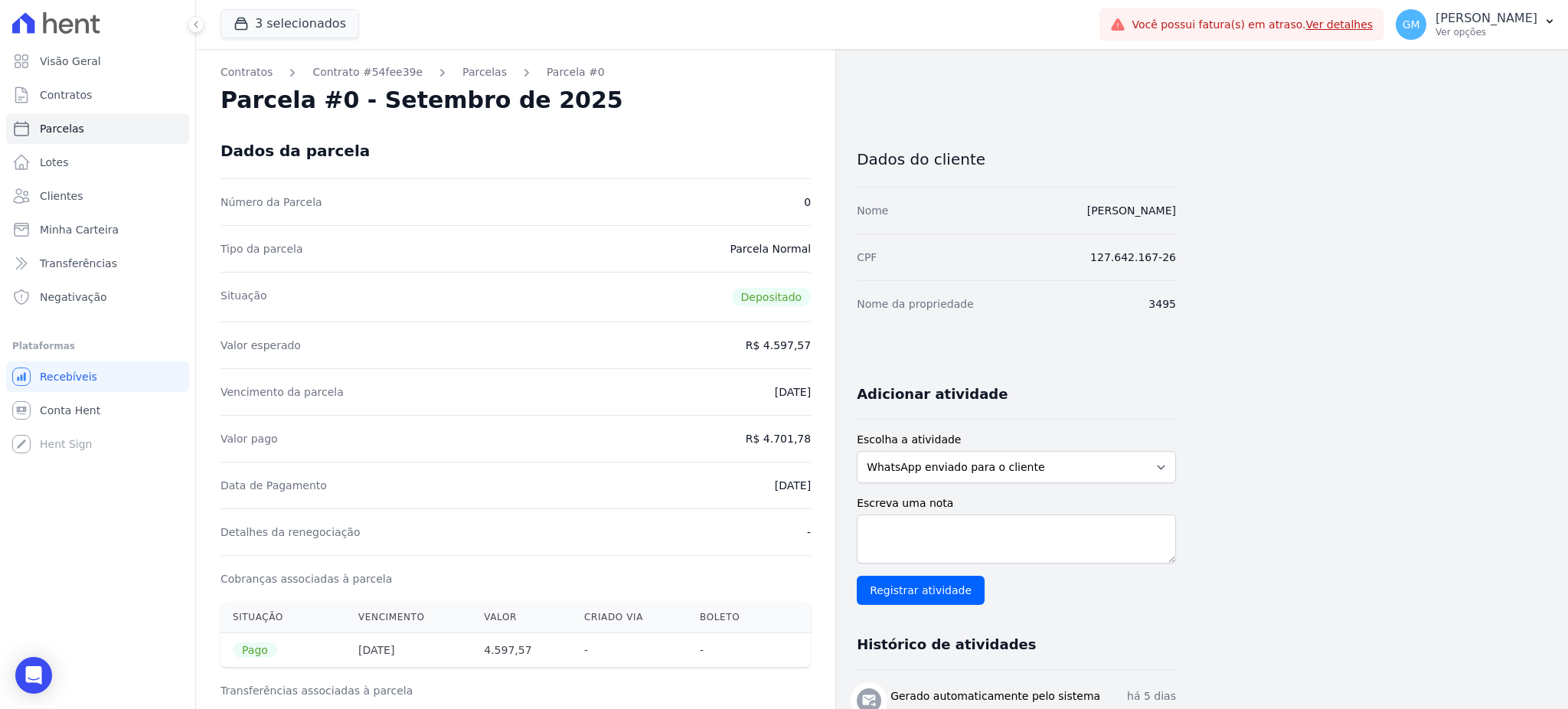
drag, startPoint x: 1051, startPoint y: 212, endPoint x: 1199, endPoint y: 224, distance: 148.5
click at [1199, 224] on div "Contratos Contrato #54fee39e Parcelas Parcela #0 Parcela #0 - Setembro de 2025 …" at bounding box center [870, 633] width 1348 height 1168
copy link "Douglas Delfino"
drag, startPoint x: 770, startPoint y: 437, endPoint x: 827, endPoint y: 440, distance: 57.1
click at [827, 440] on div "Contratos Contrato #54fee39e Parcelas Parcela #0 Parcela #0 - Setembro de 2025 …" at bounding box center [516, 633] width 639 height 1168
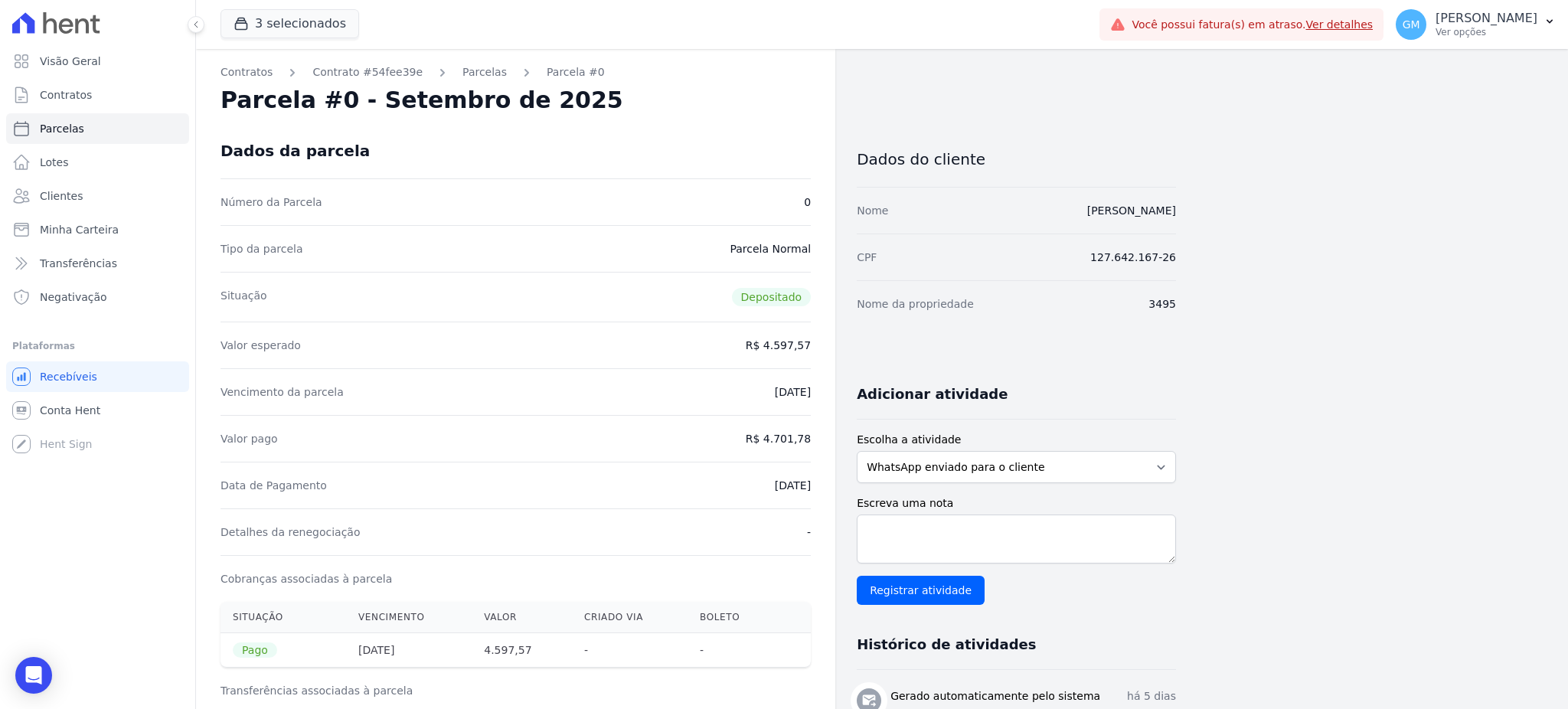
copy dd "4.701,78"
click at [82, 201] on link "Clientes" at bounding box center [98, 196] width 183 height 31
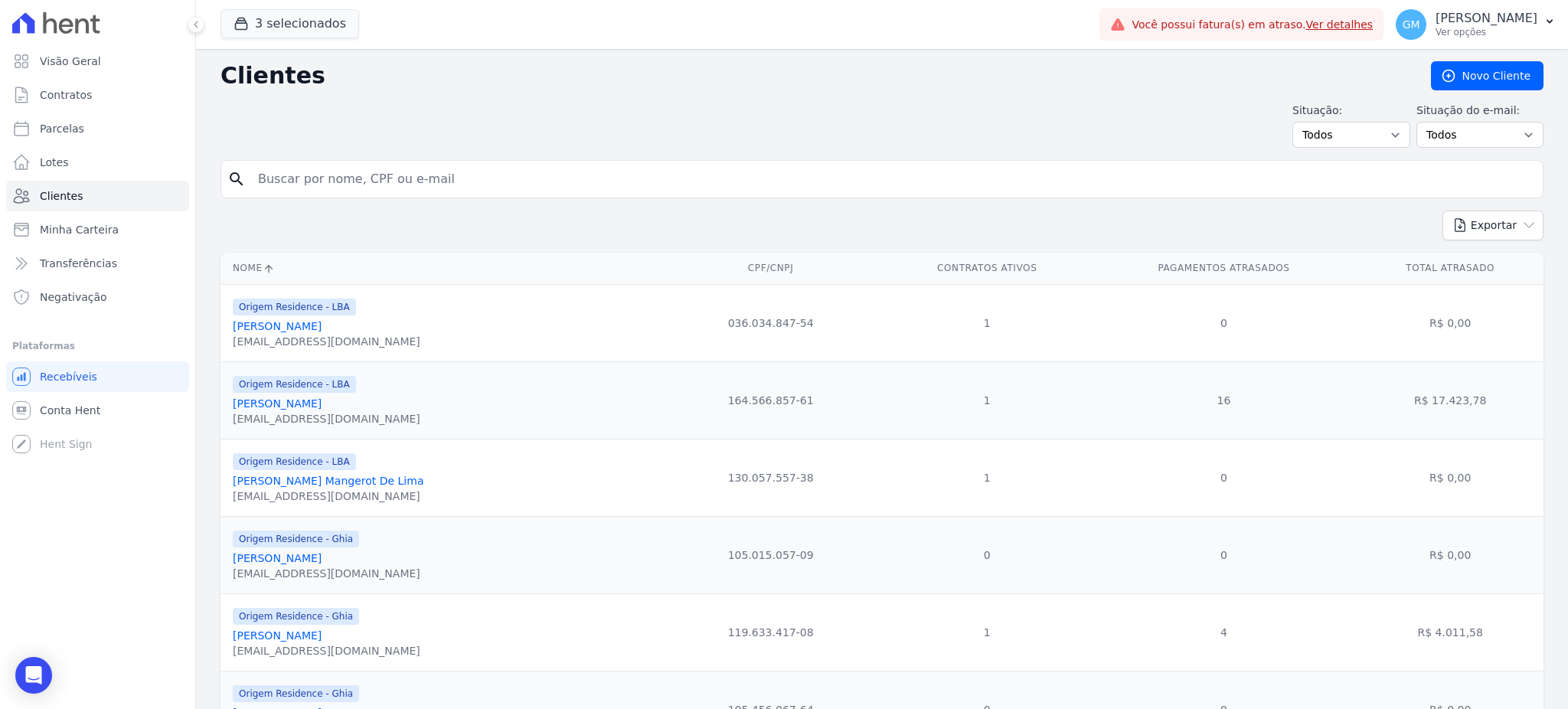
click at [263, 177] on input "search" at bounding box center [893, 179] width 1288 height 31
paste input "Eduardo Silva De Paula"
type input "Eduardo Silva De Paula"
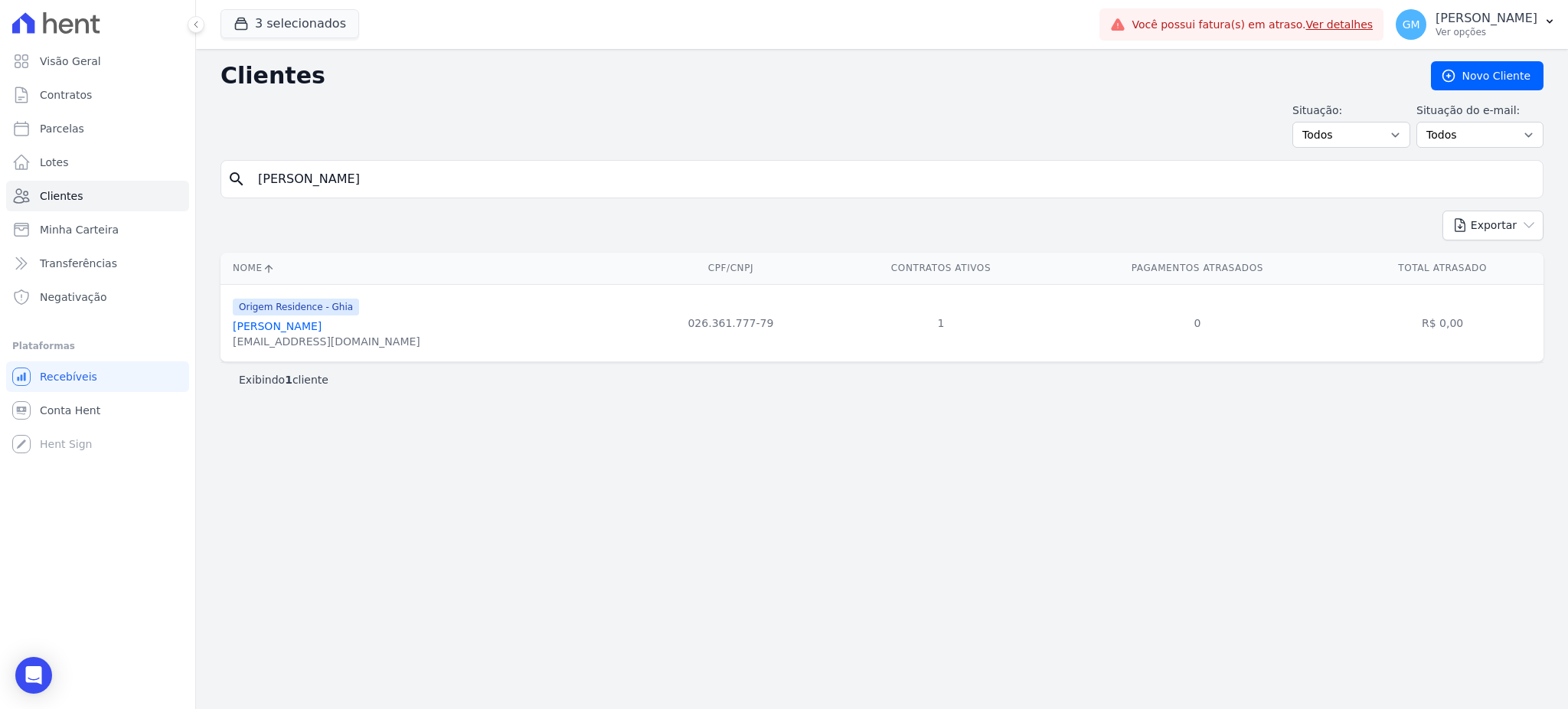
click at [311, 325] on link "Eduardo Silva De Paula" at bounding box center [277, 327] width 89 height 13
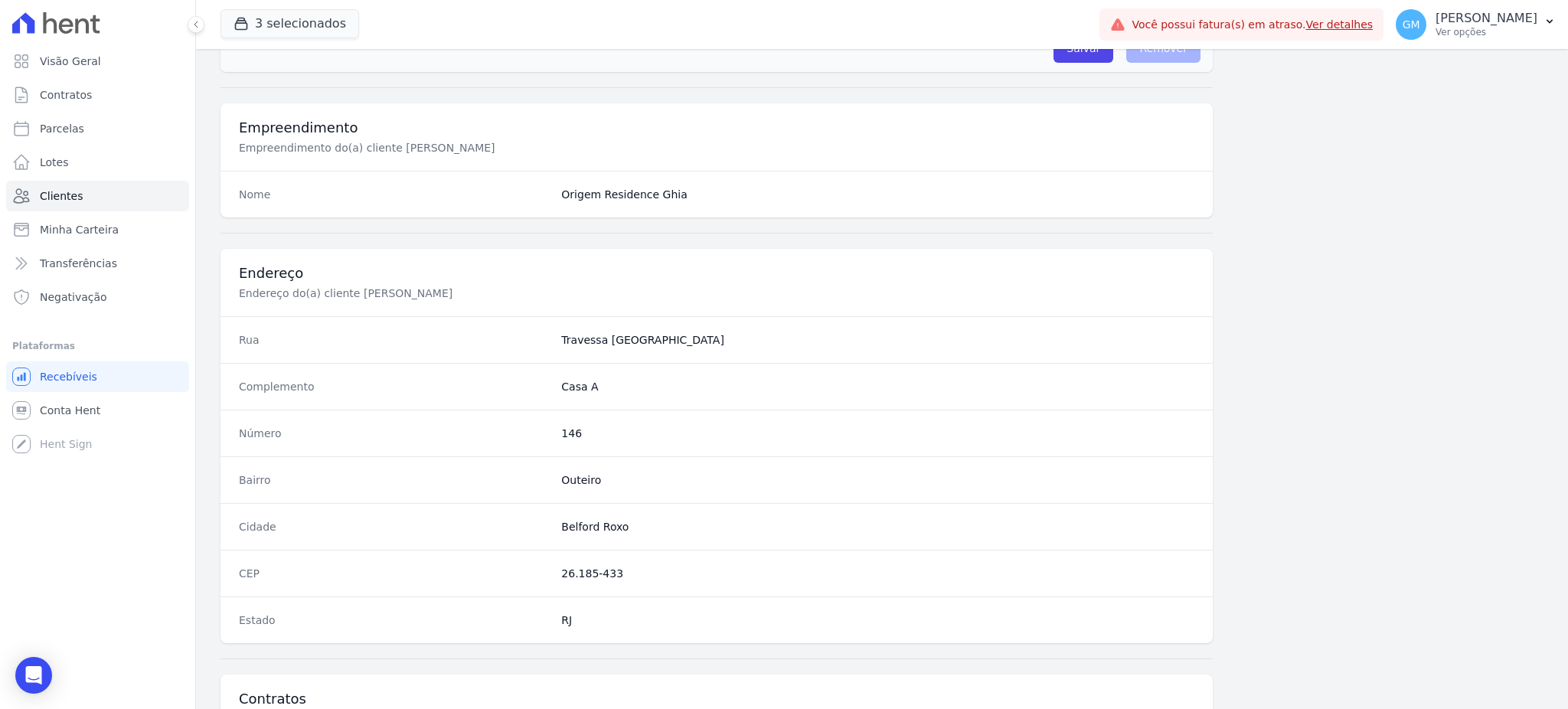
scroll to position [724, 0]
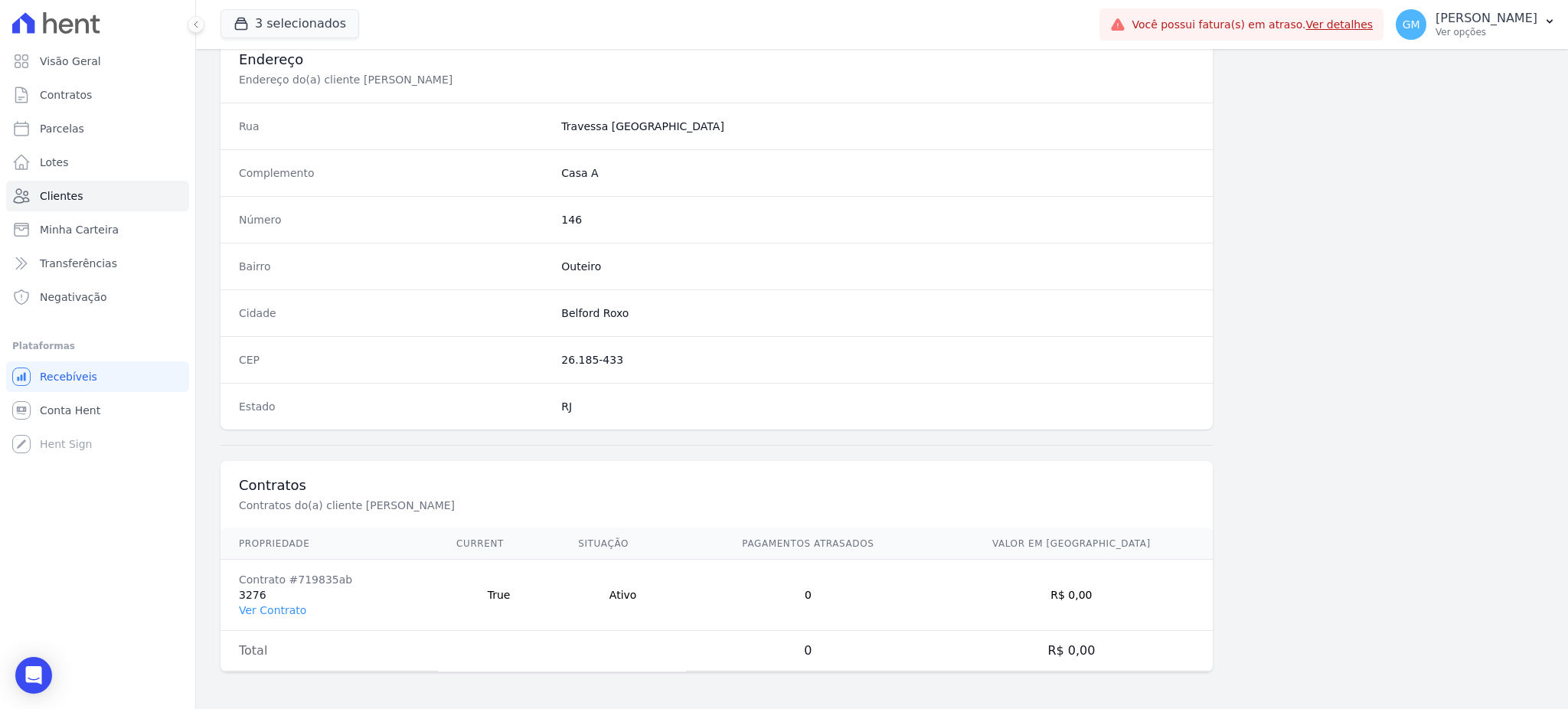
click at [286, 592] on td "Contrato #719835ab 3276 Ver Contrato" at bounding box center [330, 595] width 217 height 72
click at [281, 608] on link "Ver Contrato" at bounding box center [272, 610] width 67 height 13
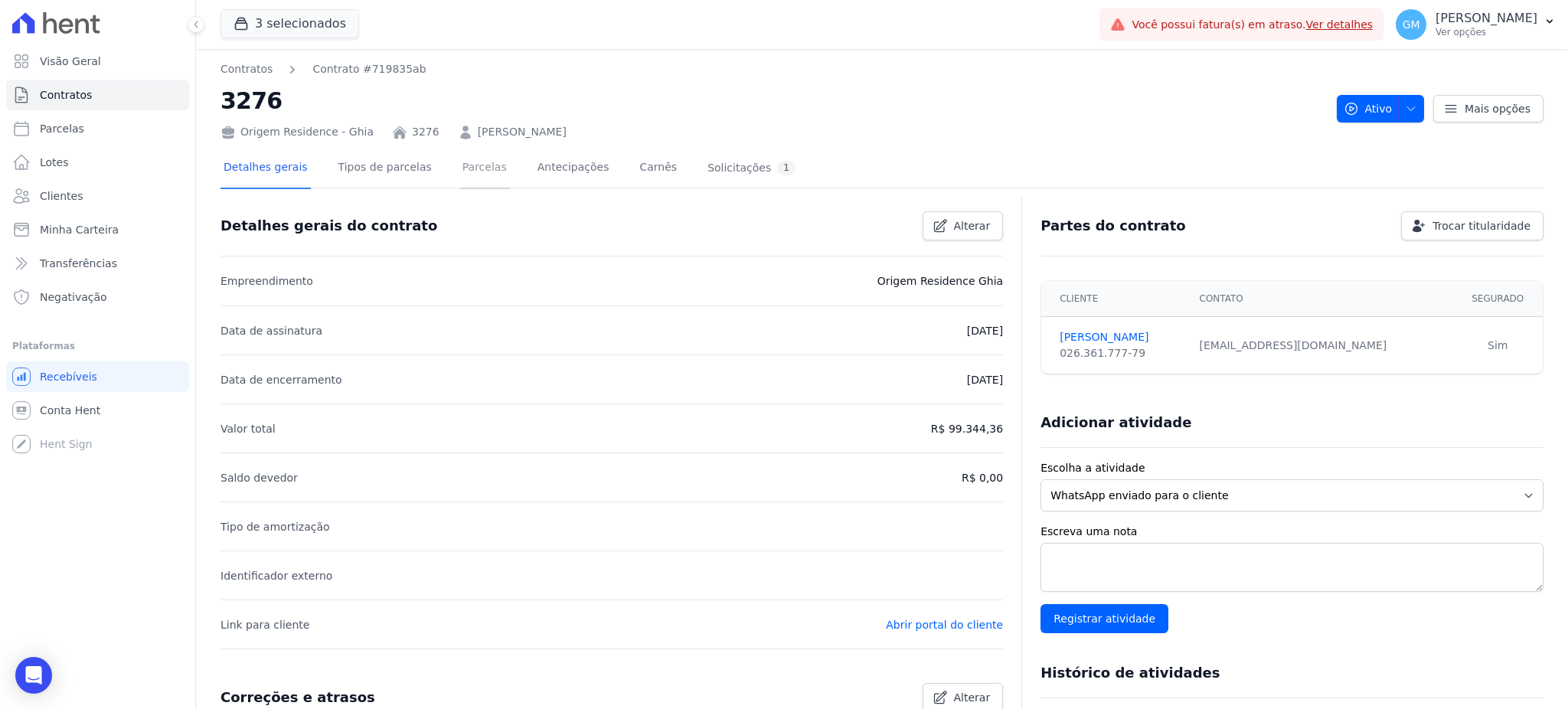
click at [466, 169] on link "Parcelas" at bounding box center [484, 168] width 51 height 41
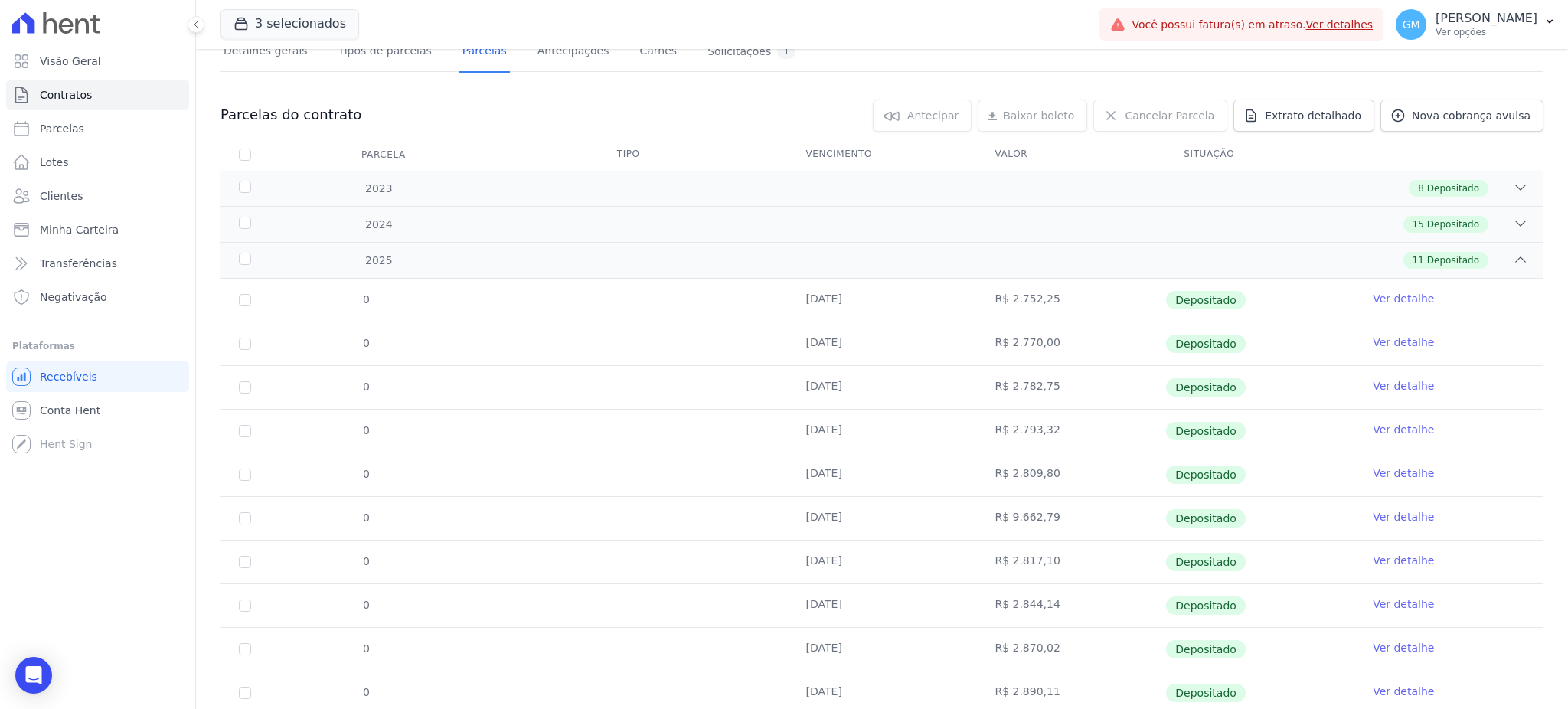
scroll to position [211, 0]
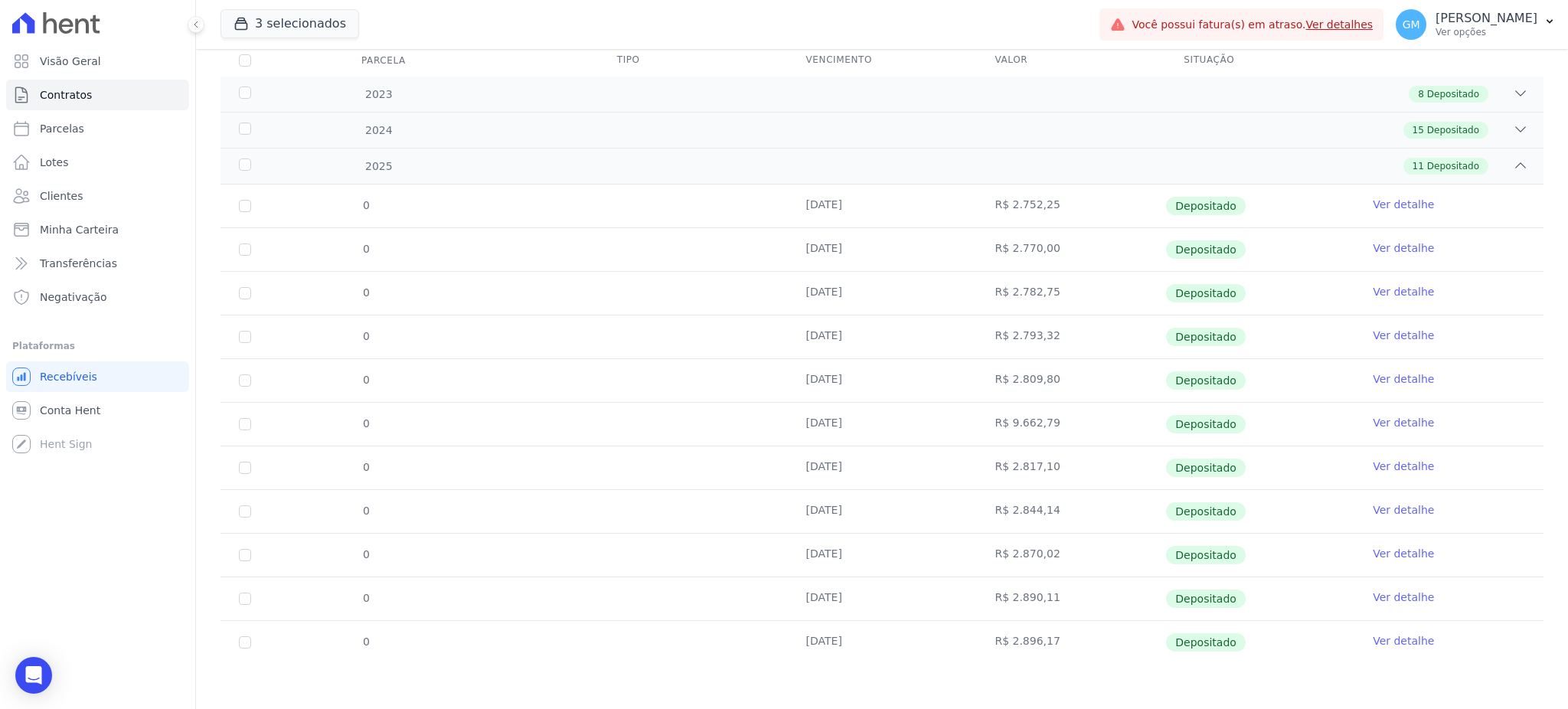
click at [1373, 644] on link "Ver detalhe" at bounding box center [1403, 640] width 62 height 15
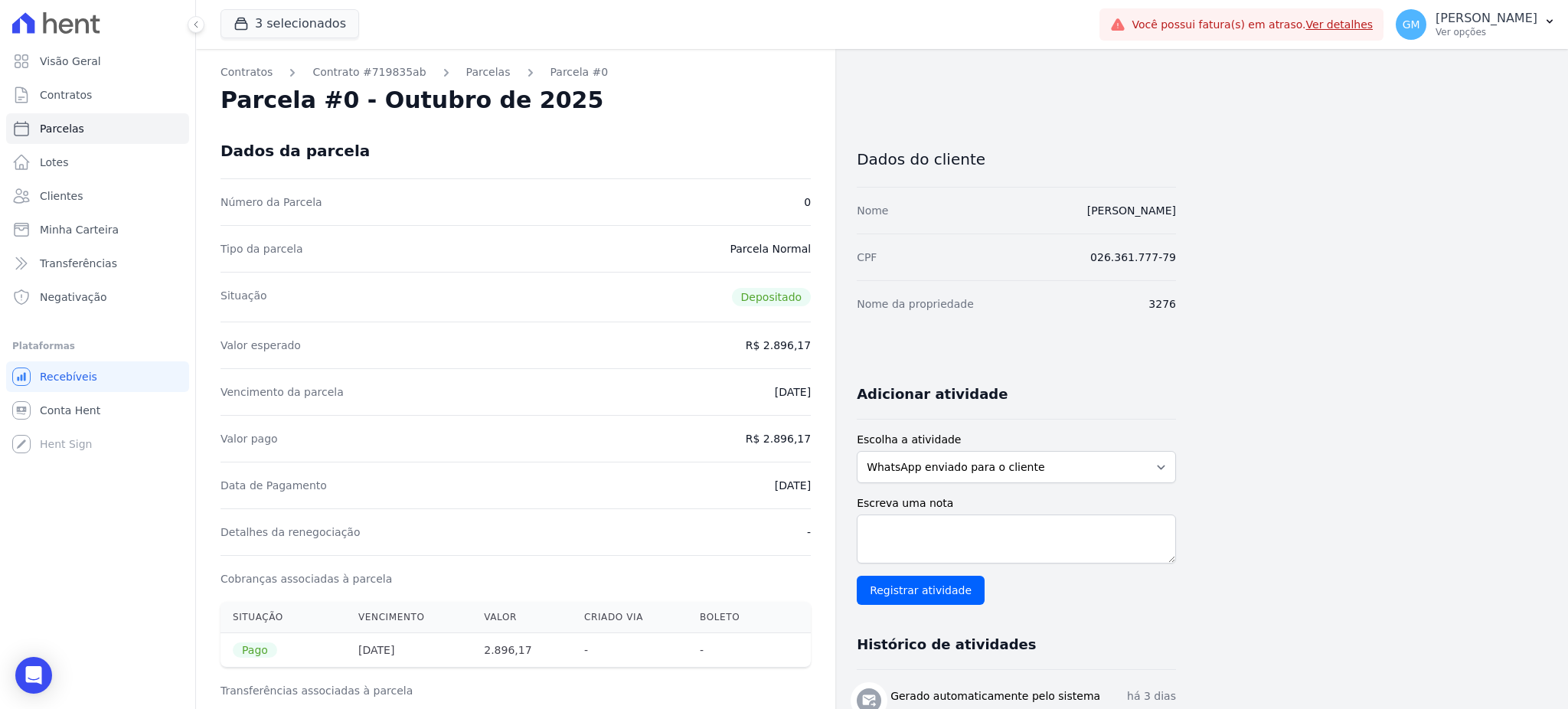
drag, startPoint x: 773, startPoint y: 488, endPoint x: 816, endPoint y: 488, distance: 43.0
click at [816, 488] on div "Contratos Contrato #719835ab Parcelas Parcela #0 Parcela #0 - Outubro de 2025 D…" at bounding box center [516, 633] width 639 height 1168
copy dd "[DATE]"
drag, startPoint x: 1050, startPoint y: 219, endPoint x: 1250, endPoint y: 216, distance: 200.0
click at [1250, 216] on div "Contratos Contrato #719835ab Parcelas Parcela #0 Parcela #0 - Outubro de 2025 D…" at bounding box center [870, 633] width 1348 height 1168
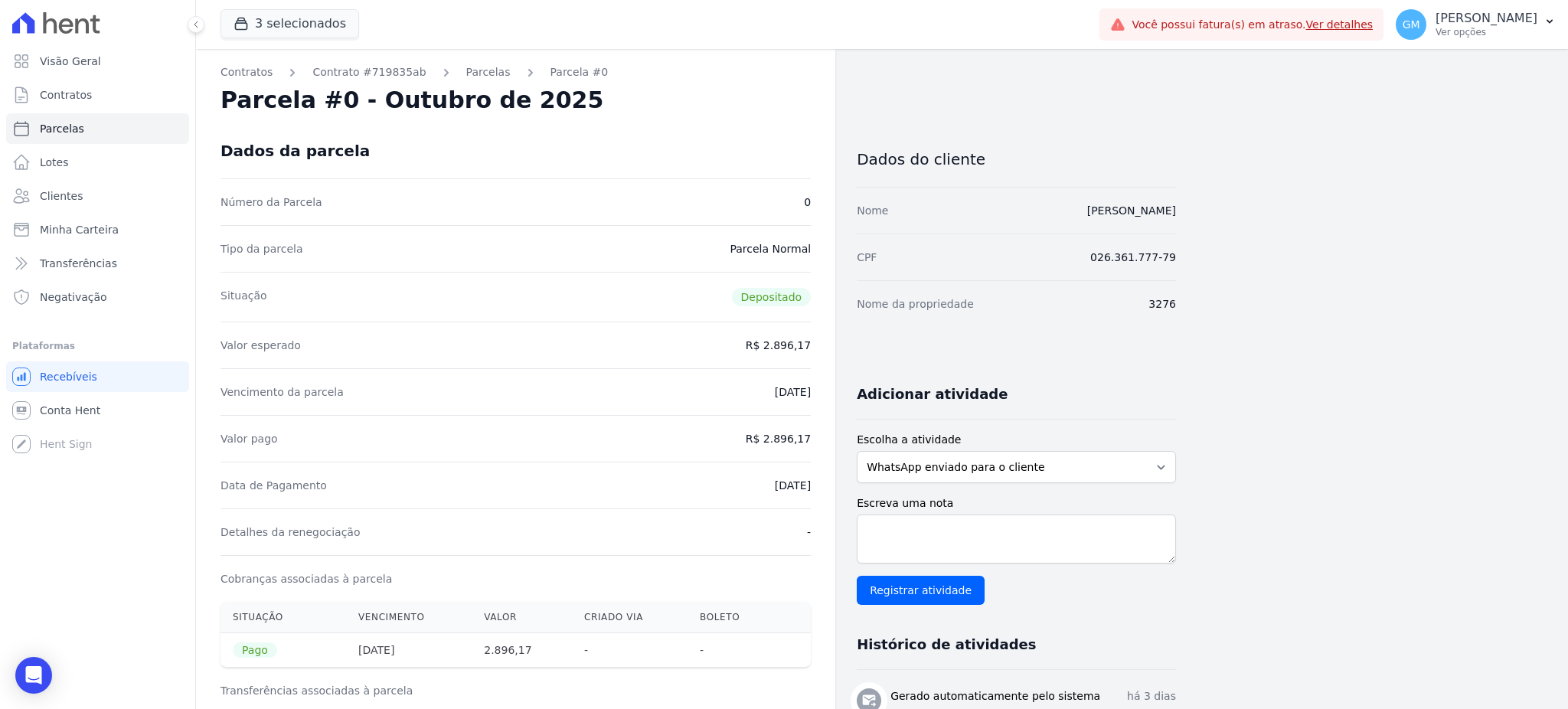
copy link "Eduardo Silva de Paula"
drag, startPoint x: 767, startPoint y: 430, endPoint x: 823, endPoint y: 436, distance: 56.3
click at [823, 436] on div "Contratos Contrato #719835ab Parcelas Parcela #0 Parcela #0 - Outubro de 2025 D…" at bounding box center [516, 633] width 639 height 1168
copy dd "2.896,17"
click at [81, 196] on link "Clientes" at bounding box center [98, 196] width 183 height 31
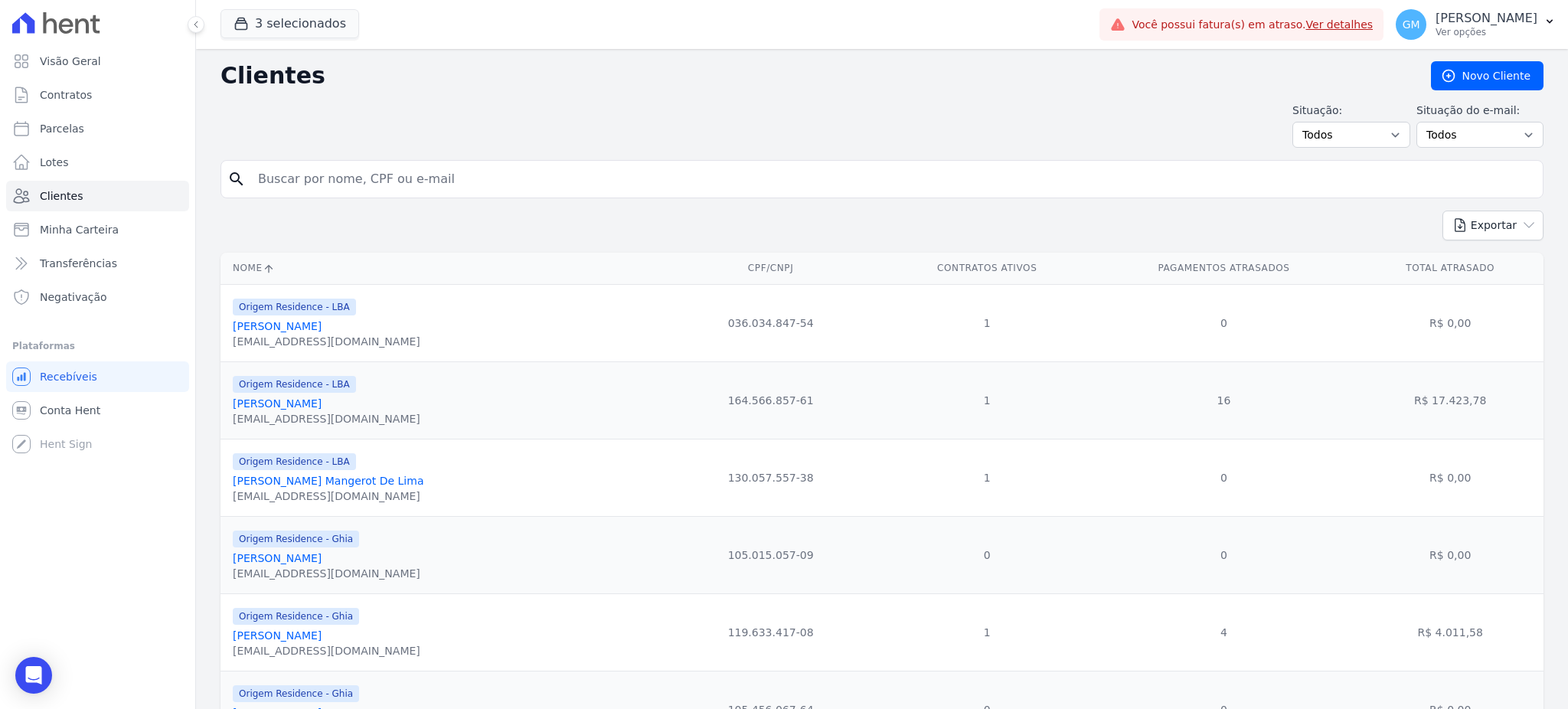
click at [267, 191] on input "search" at bounding box center [893, 179] width 1288 height 31
paste input "Eduardo Velasco Souza"
type input "Eduardo Velasco Souza"
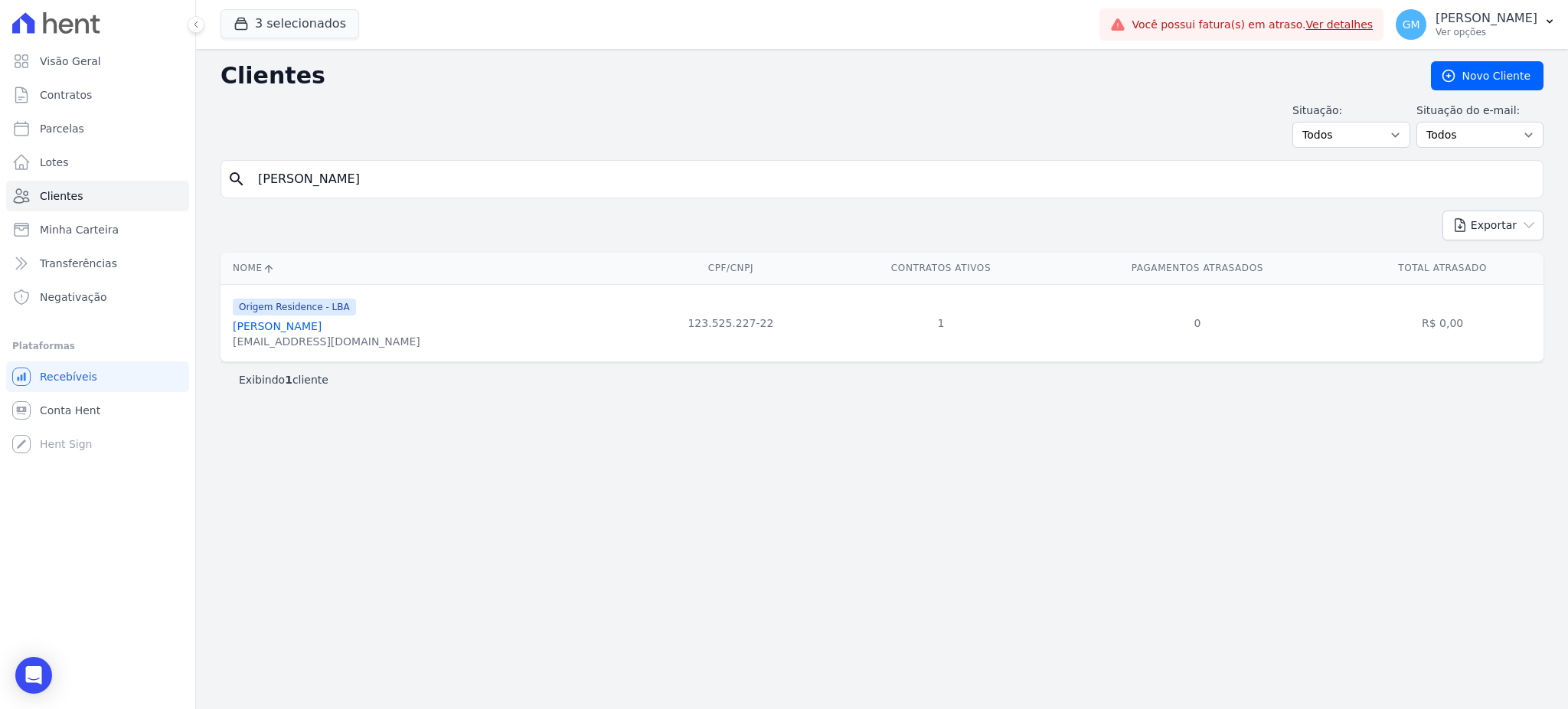
click at [320, 332] on link "Eduardo Velasco Souza" at bounding box center [277, 327] width 89 height 13
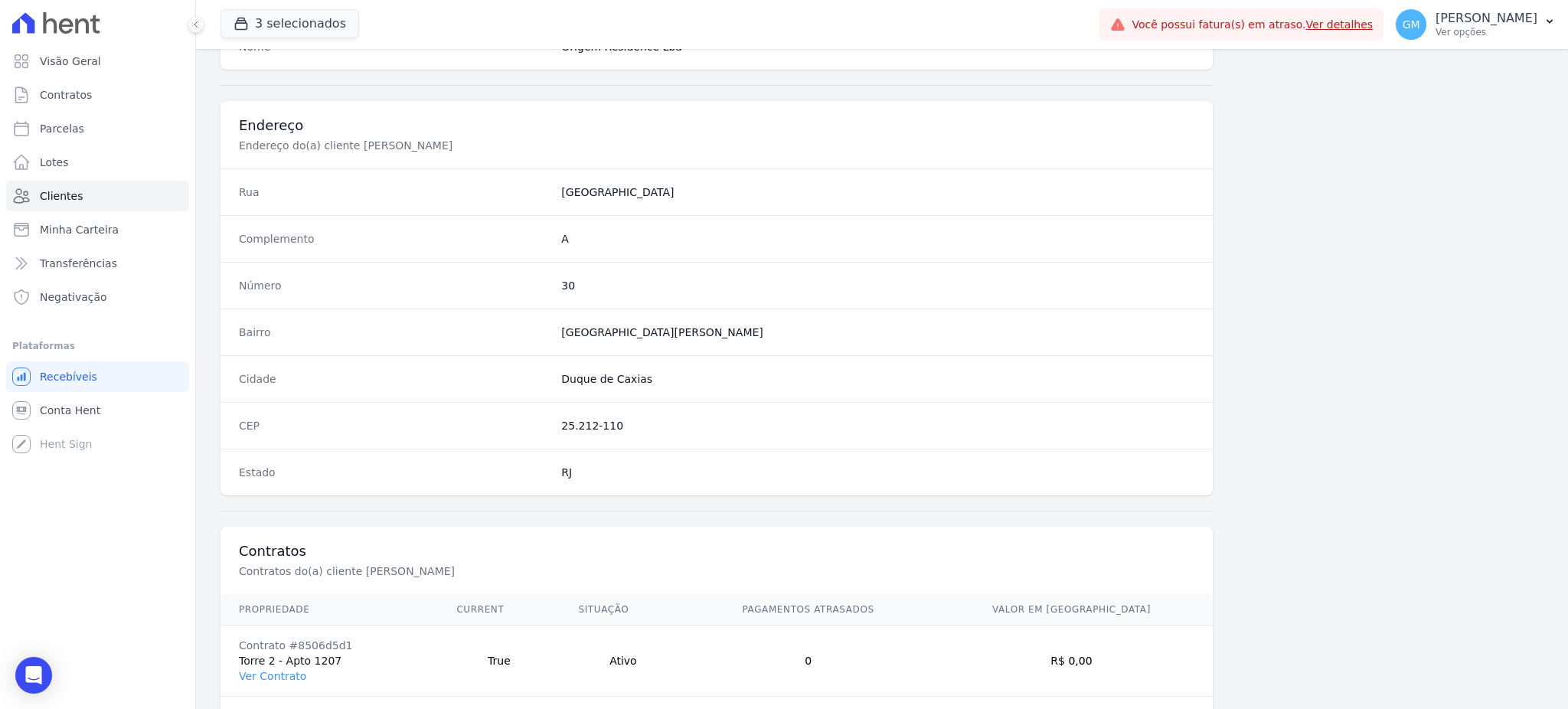
scroll to position [724, 0]
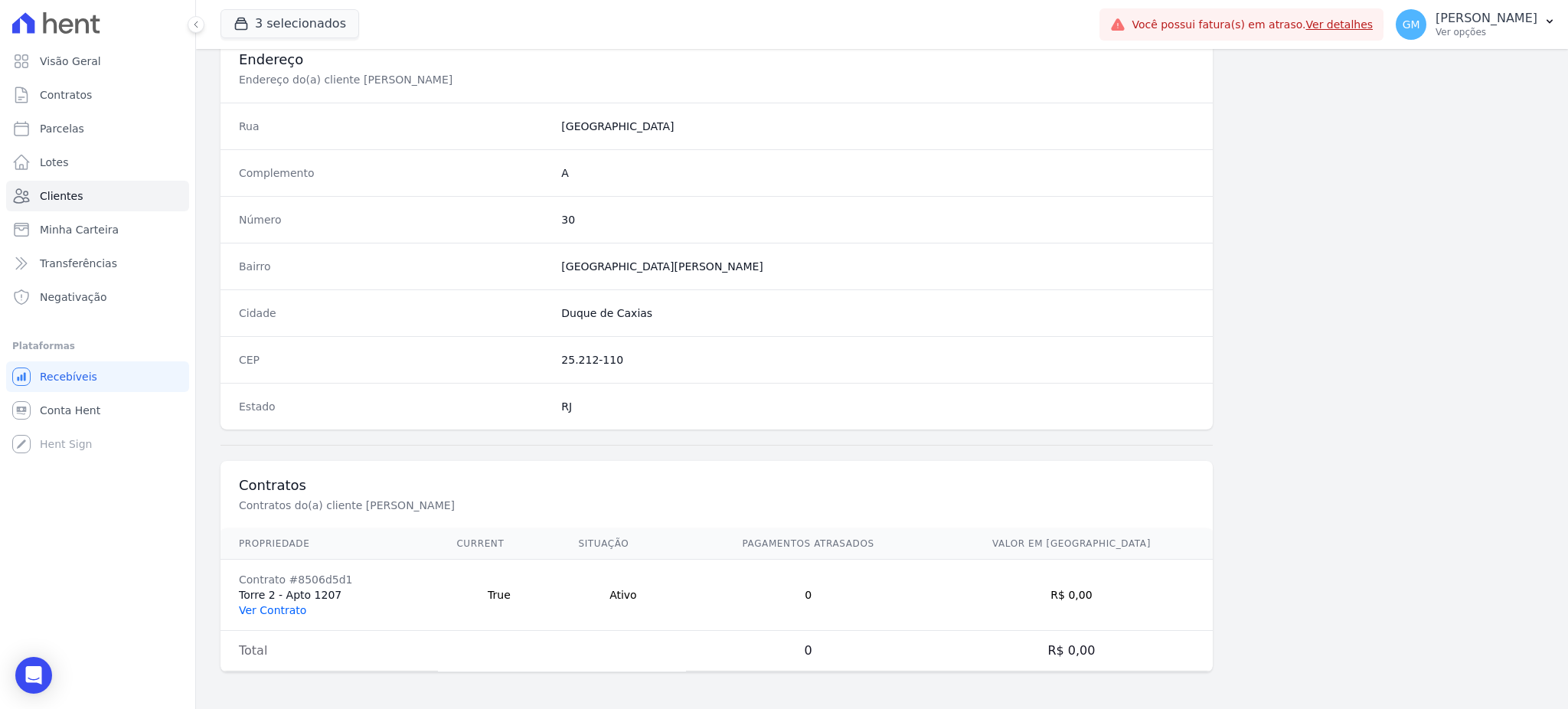
click at [290, 607] on link "Ver Contrato" at bounding box center [272, 610] width 67 height 13
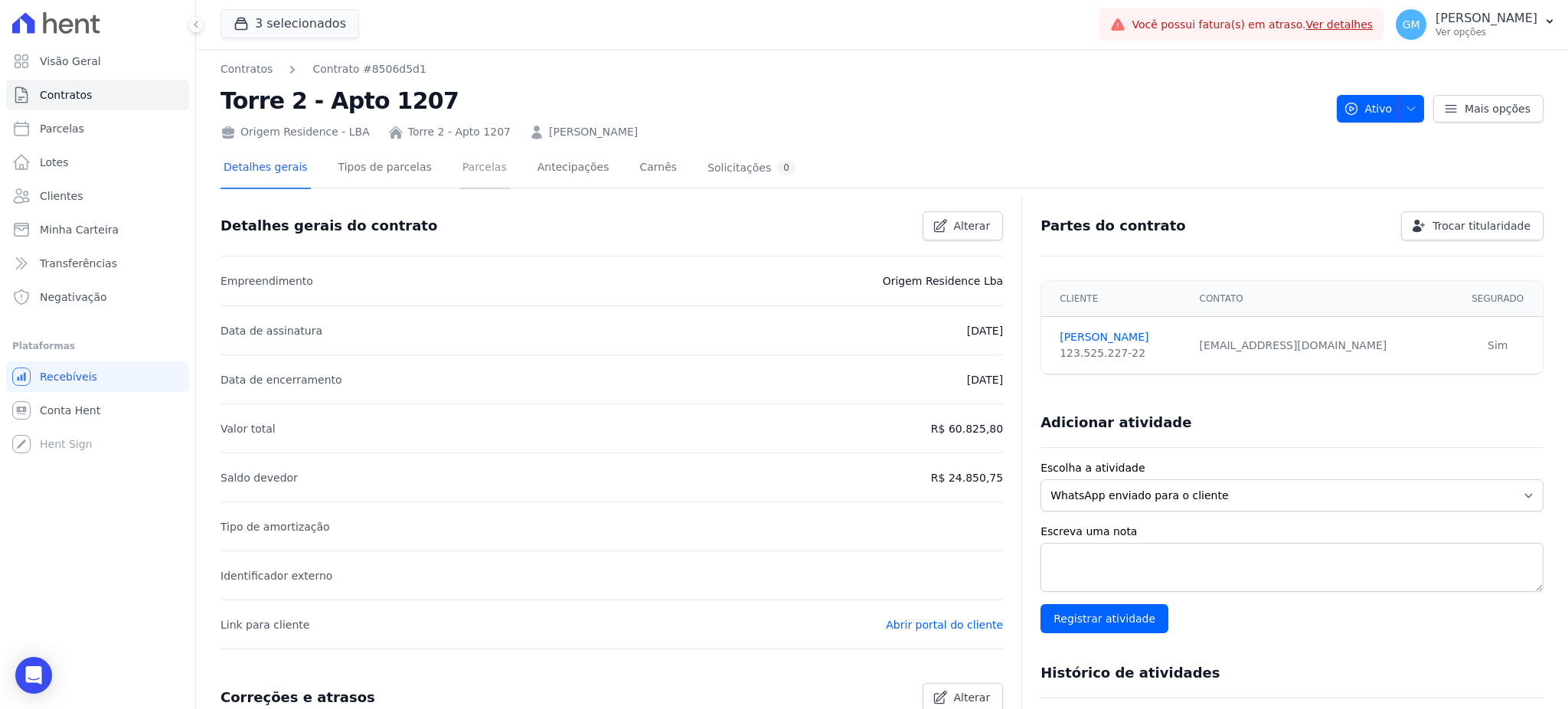
click at [465, 158] on link "Parcelas" at bounding box center [484, 168] width 51 height 41
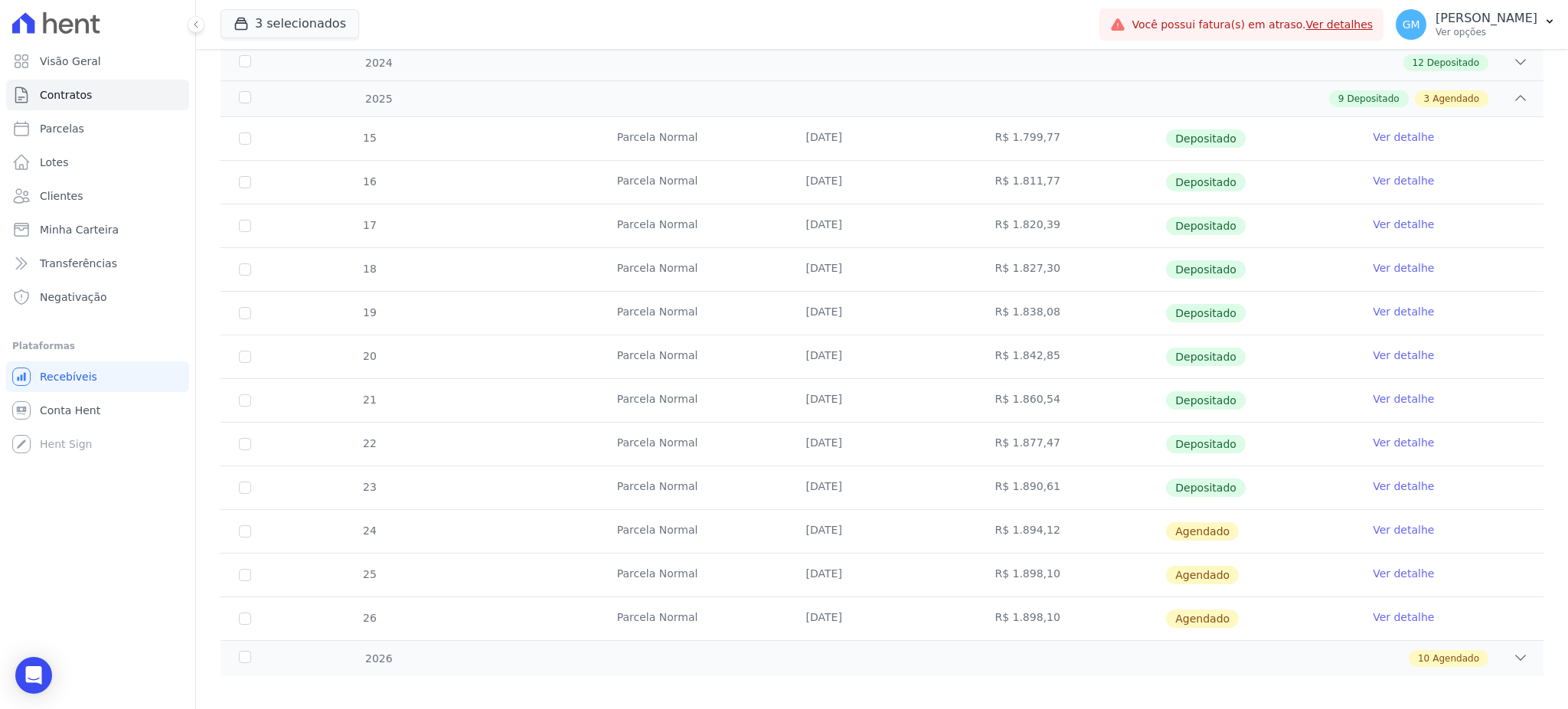
scroll to position [291, 0]
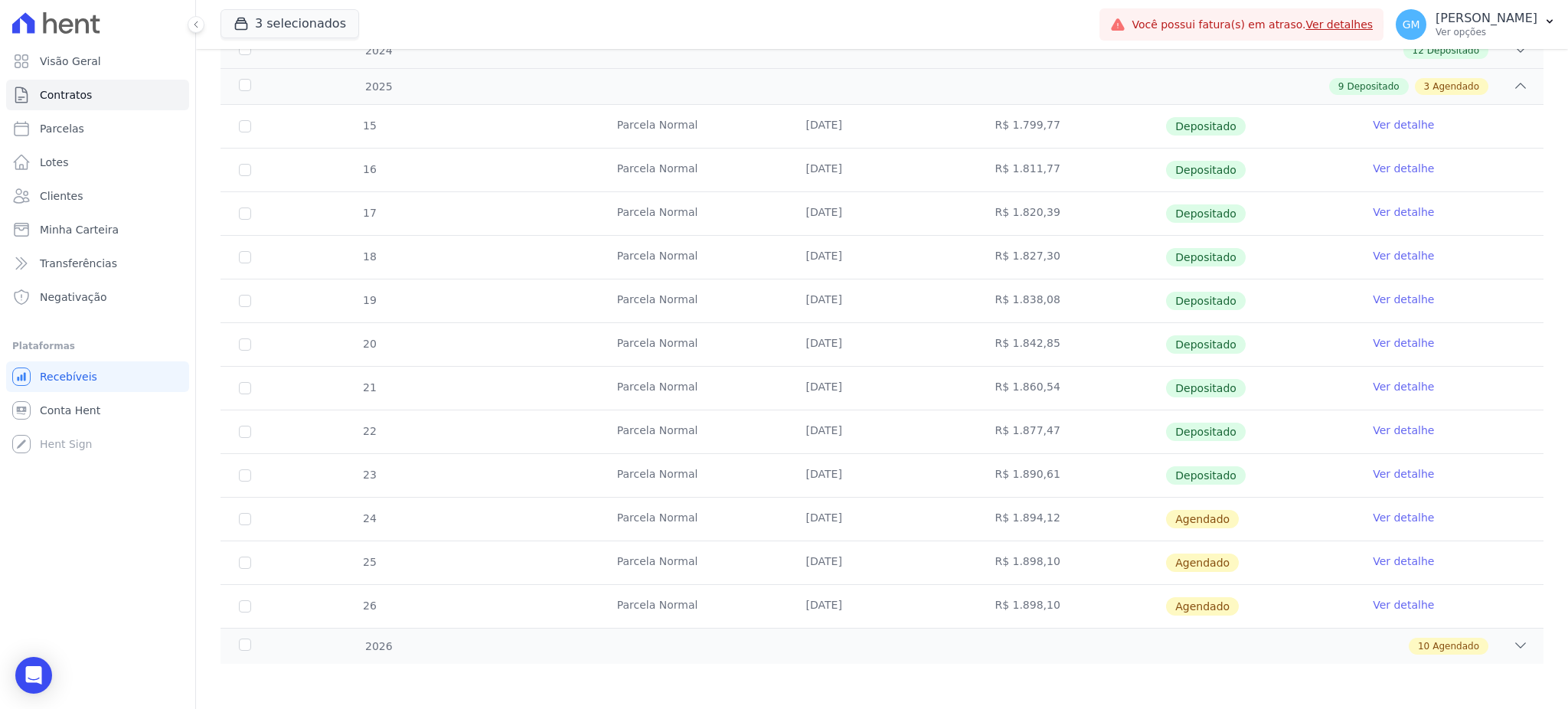
click at [1412, 466] on link "Ver detalhe" at bounding box center [1403, 474] width 62 height 15
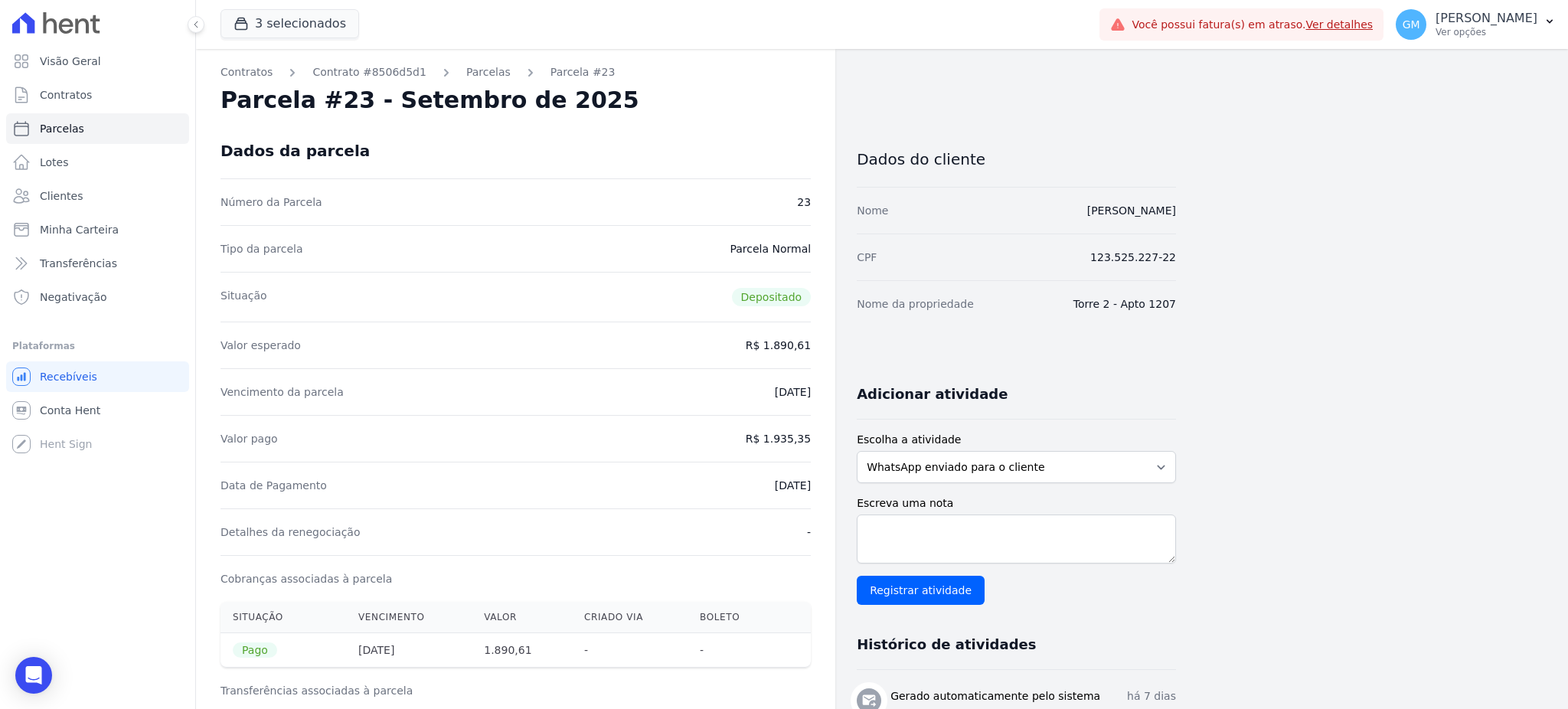
drag, startPoint x: 748, startPoint y: 496, endPoint x: 827, endPoint y: 484, distance: 79.9
copy dd "06/10/2025"
drag, startPoint x: 1142, startPoint y: 211, endPoint x: 1213, endPoint y: 215, distance: 71.1
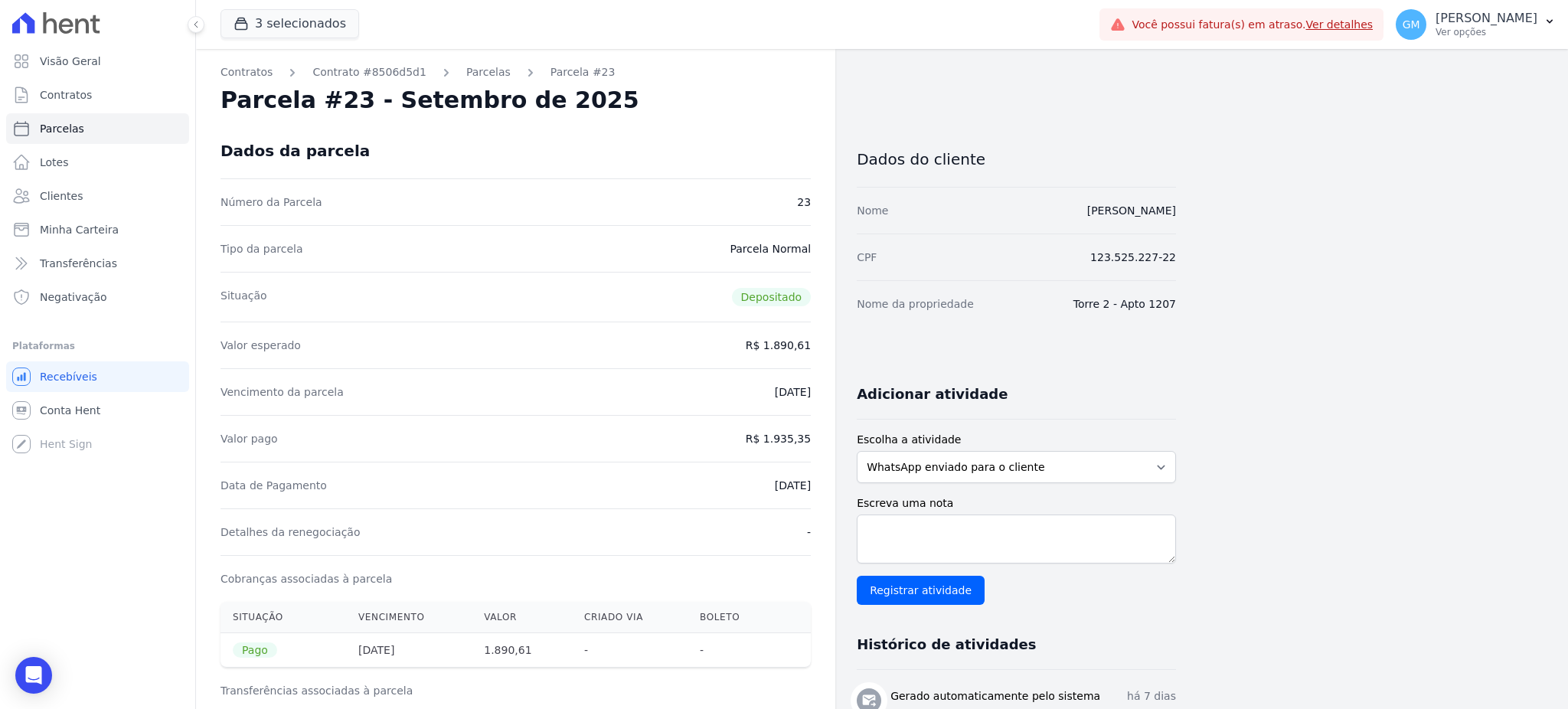
drag, startPoint x: 1219, startPoint y: 243, endPoint x: 1221, endPoint y: 222, distance: 21.1
drag, startPoint x: 1219, startPoint y: 207, endPoint x: 987, endPoint y: 220, distance: 232.4
click at [63, 191] on span "Clientes" at bounding box center [61, 196] width 43 height 15
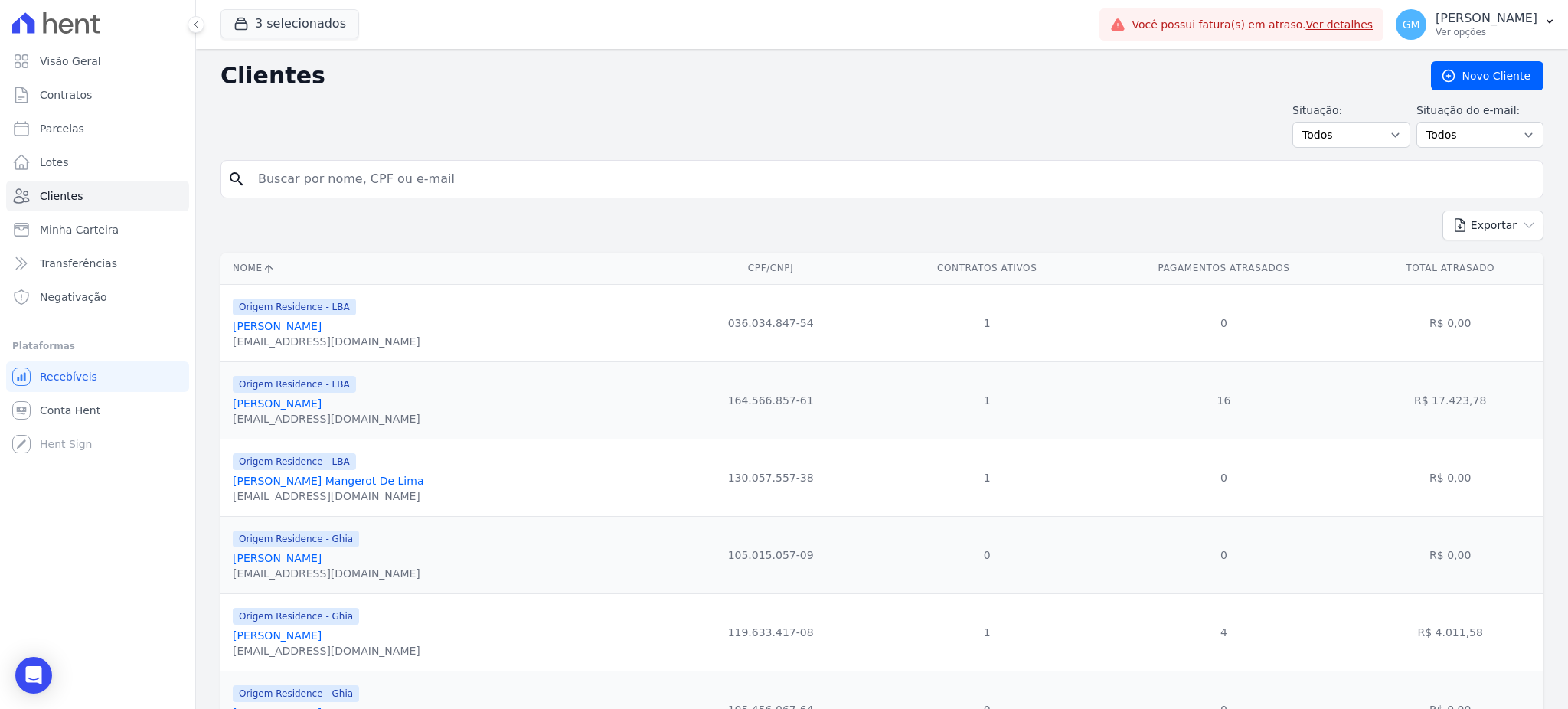
click at [544, 170] on input "search" at bounding box center [893, 179] width 1288 height 31
paste input "EDUARDO VELASCO SOUZA"
type input "EDUARDO VELASCO SOUZA"
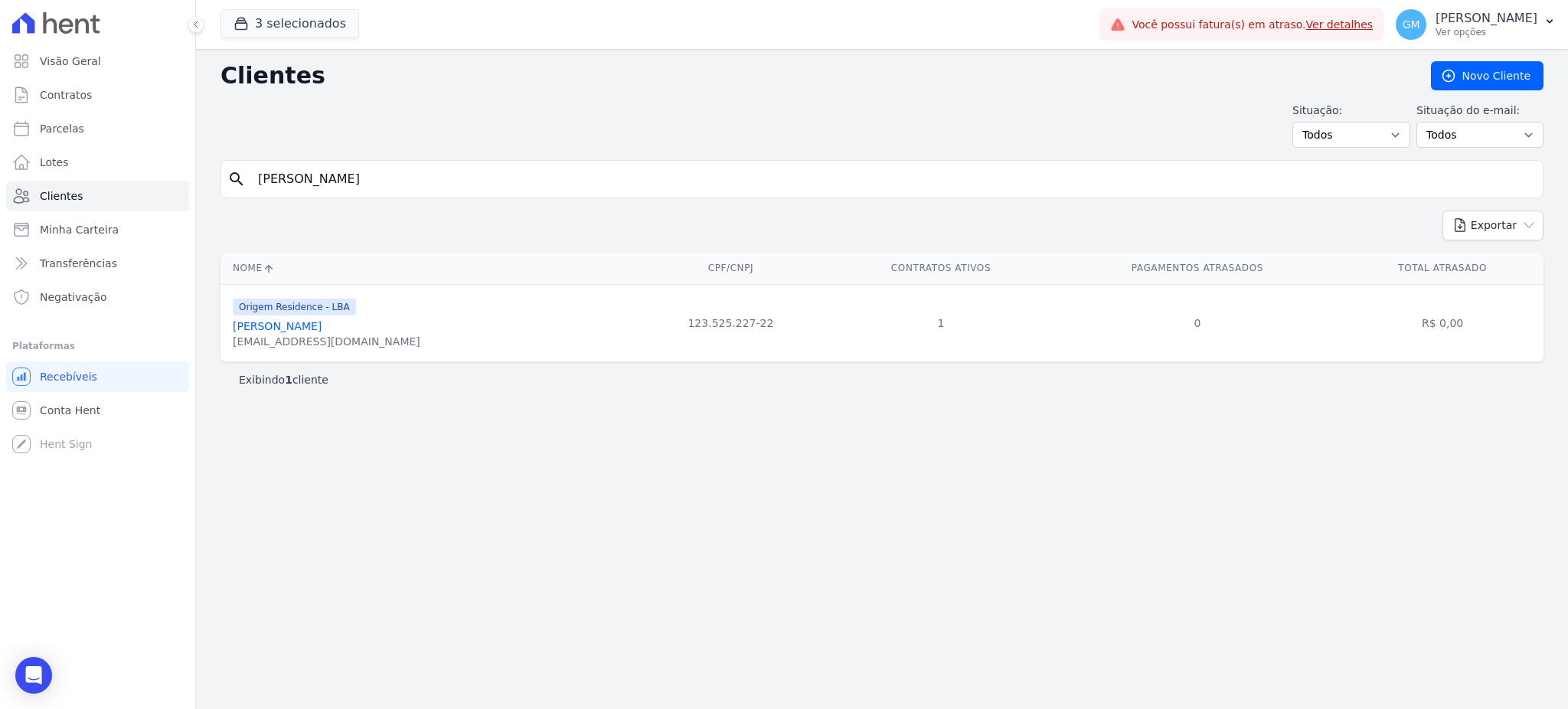
click at [321, 332] on link "Eduardo Velasco Souza" at bounding box center [277, 327] width 89 height 13
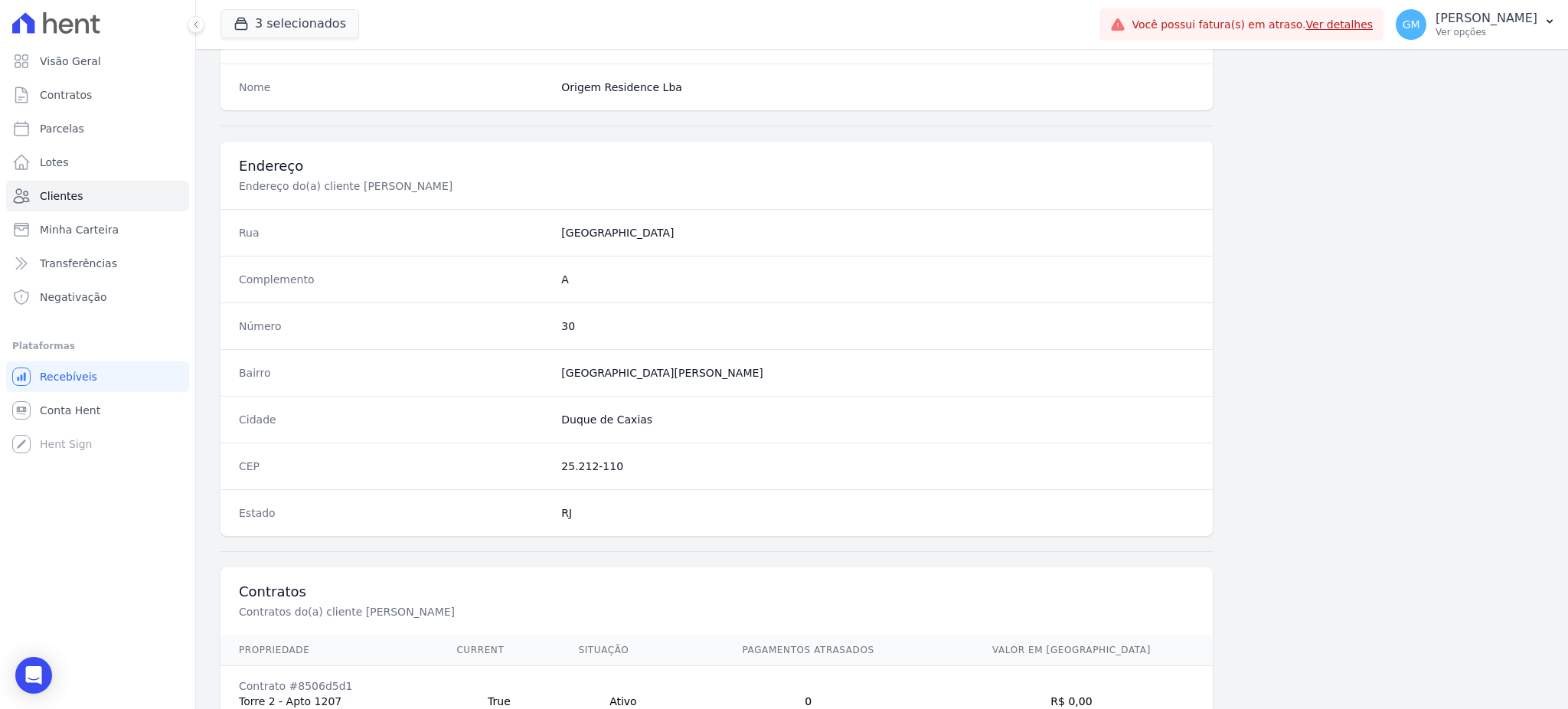
scroll to position [724, 0]
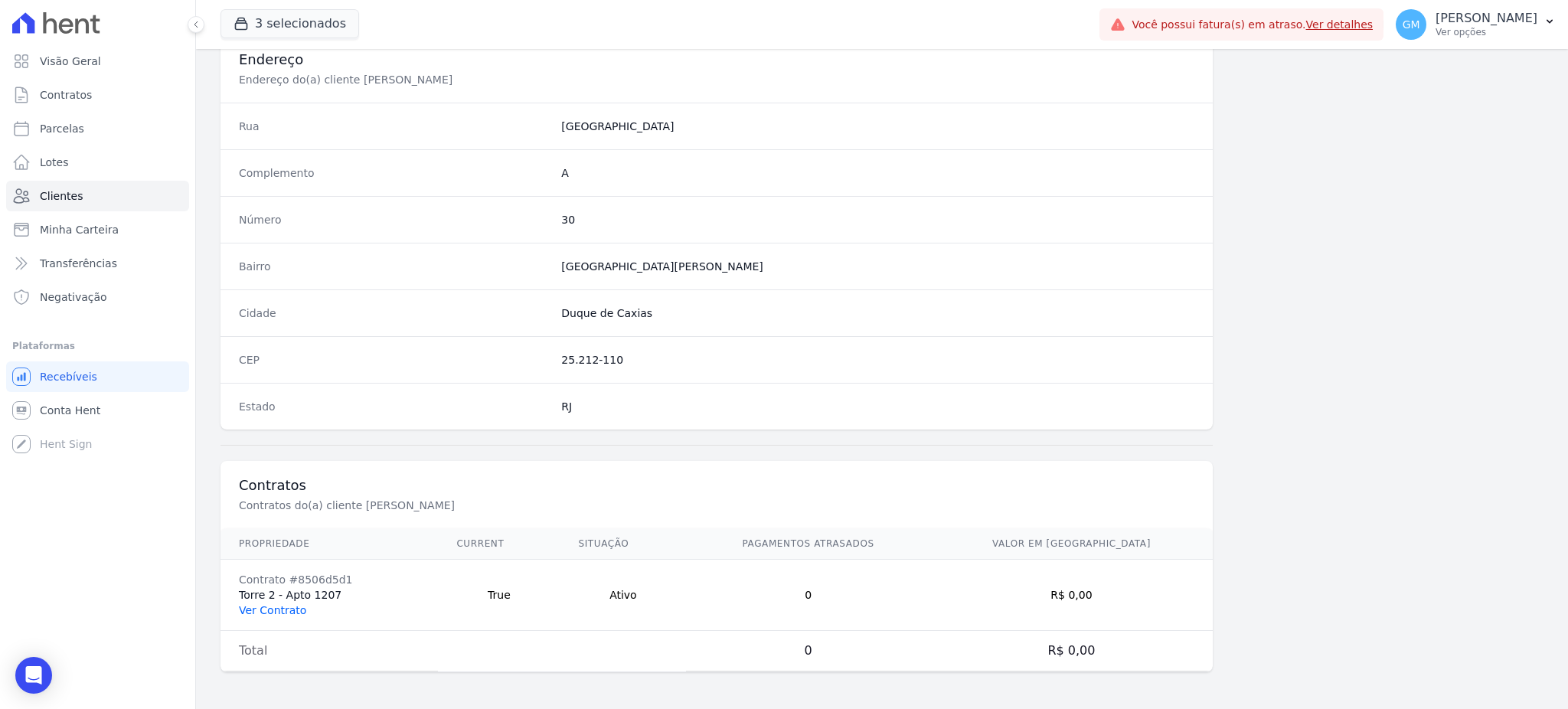
click at [281, 617] on link "Ver Contrato" at bounding box center [272, 610] width 67 height 13
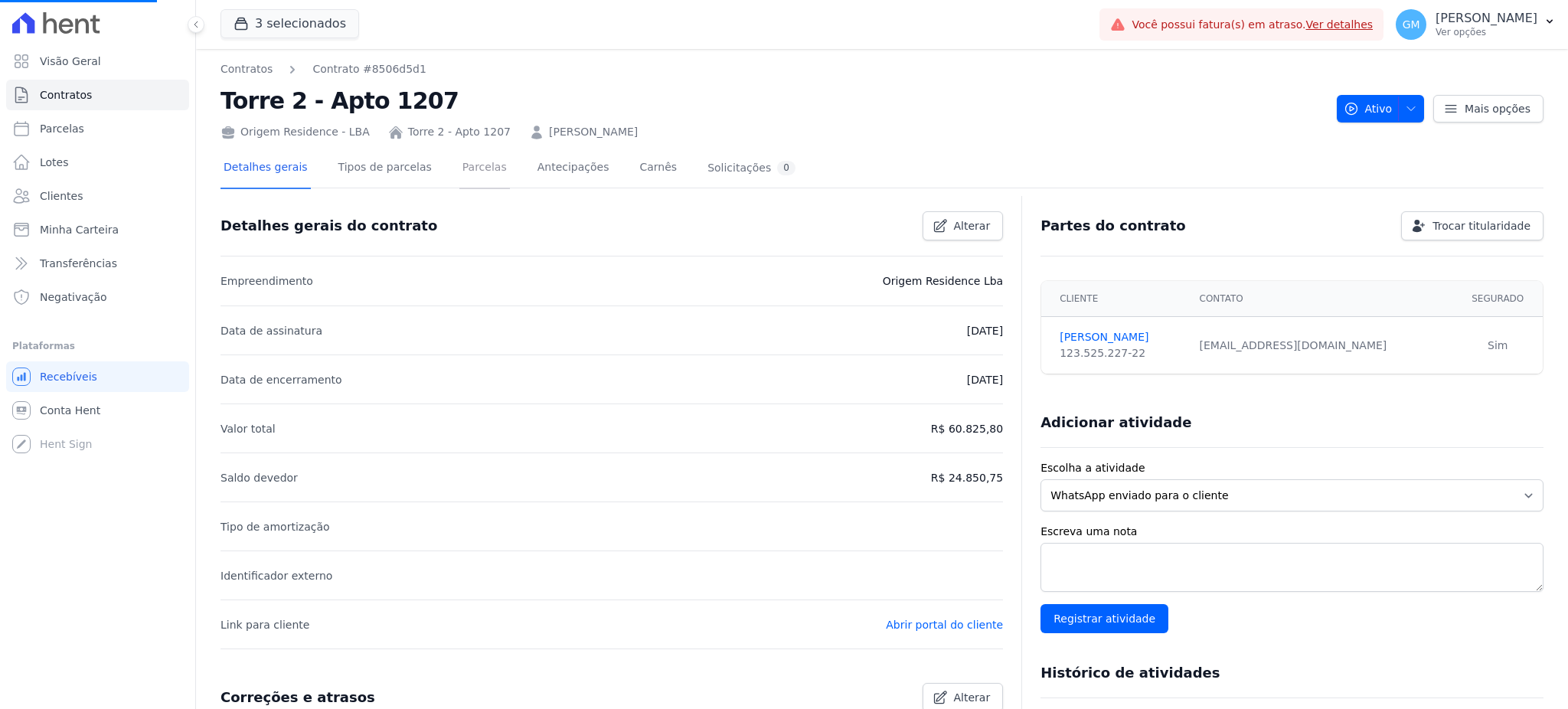
click at [459, 156] on link "Parcelas" at bounding box center [484, 168] width 51 height 41
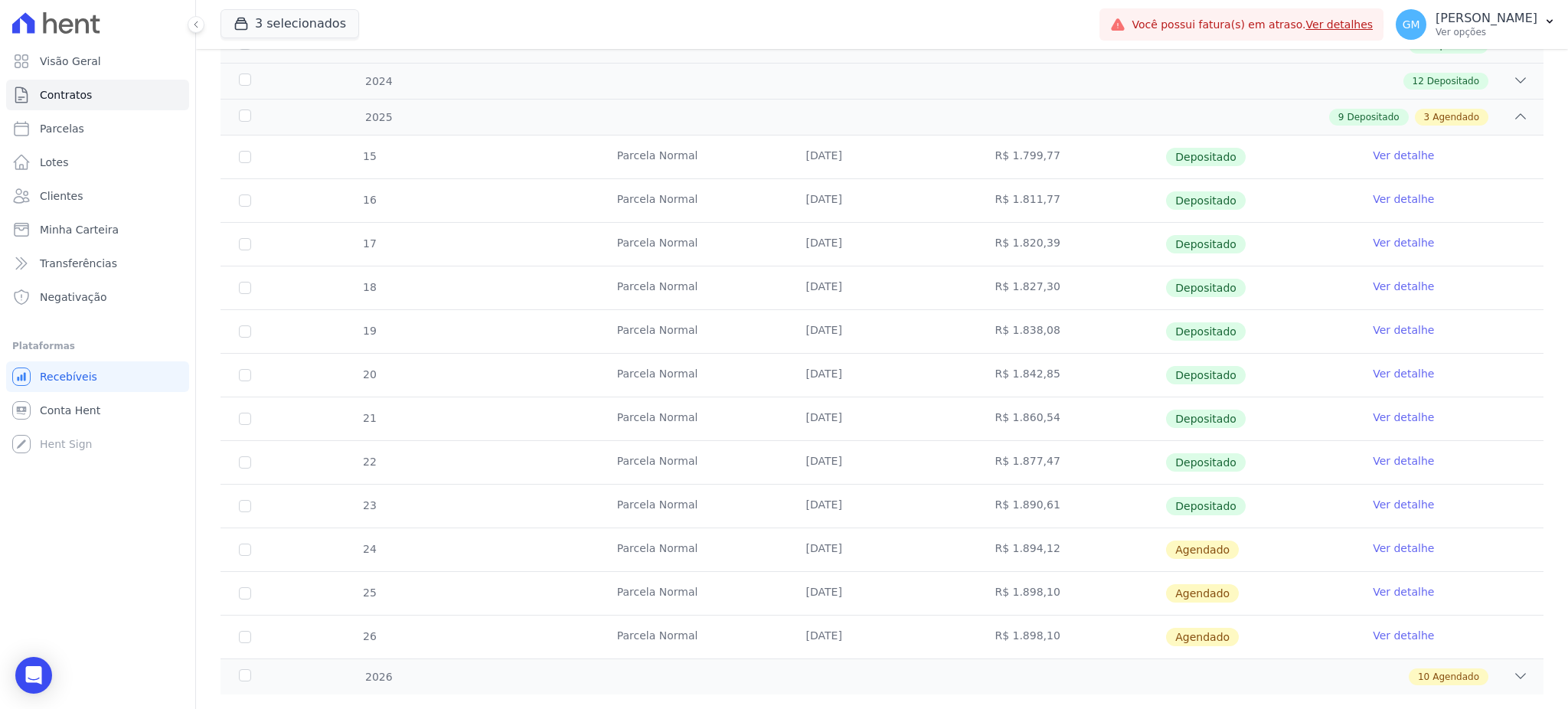
scroll to position [291, 0]
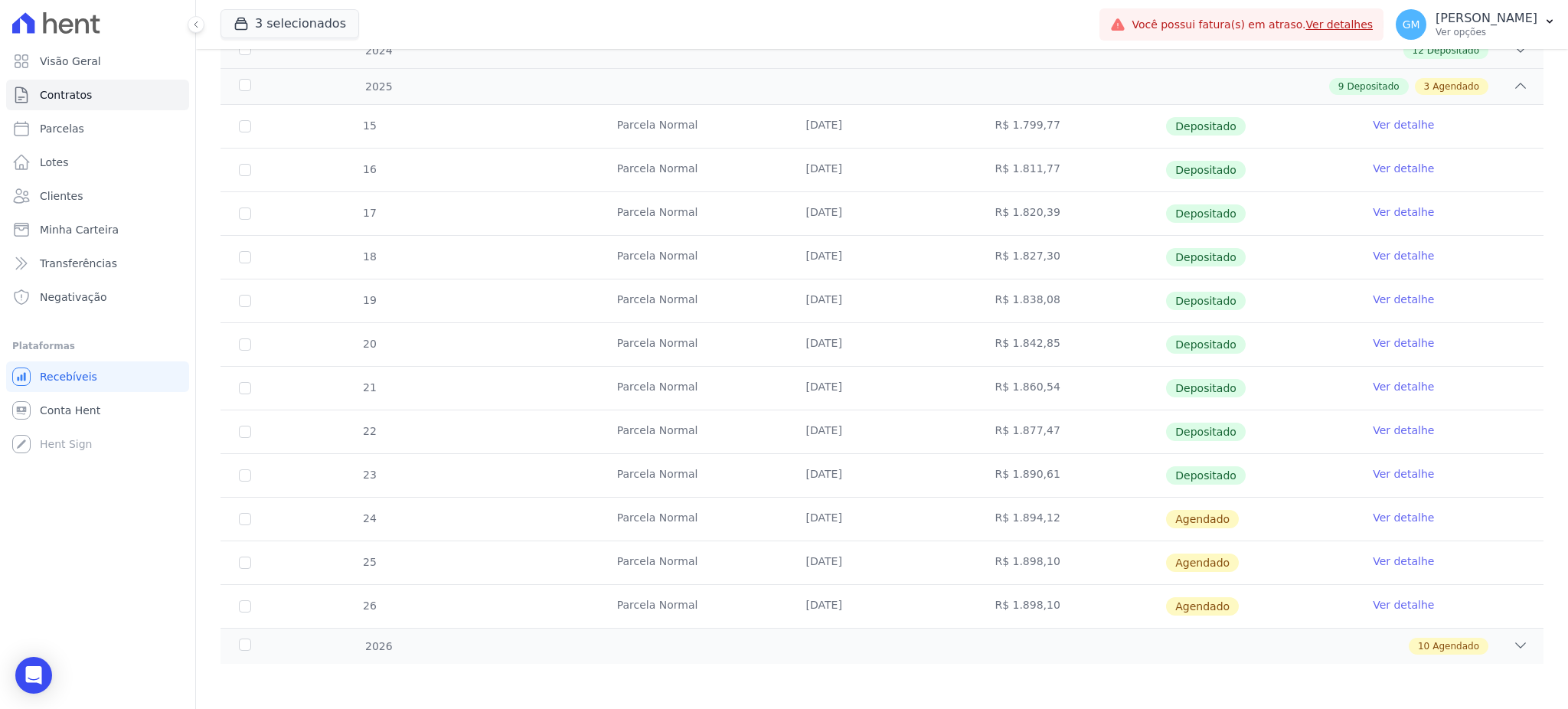
click at [1377, 479] on link "Ver detalhe" at bounding box center [1403, 474] width 62 height 15
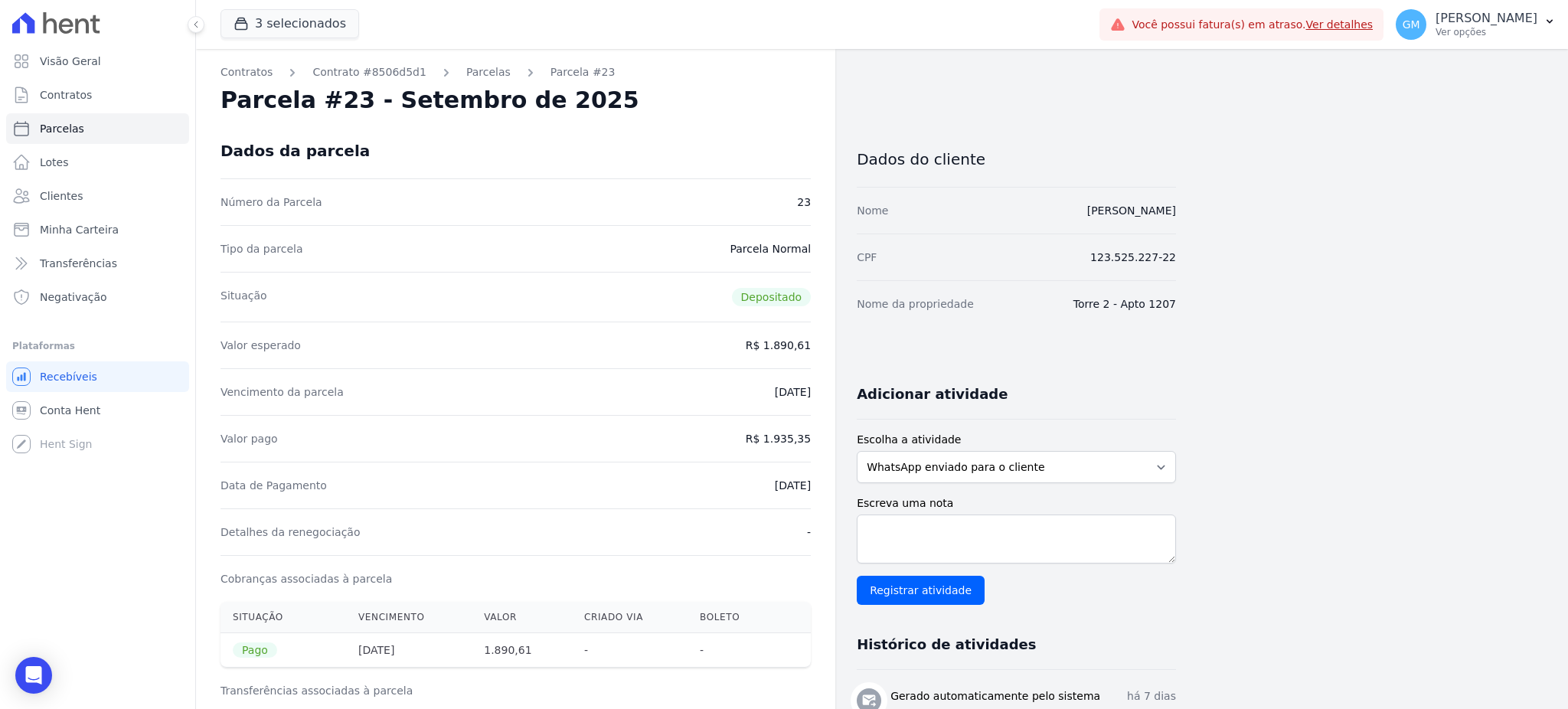
drag, startPoint x: 1033, startPoint y: 220, endPoint x: 1235, endPoint y: 221, distance: 202.0
drag, startPoint x: 773, startPoint y: 443, endPoint x: 816, endPoint y: 443, distance: 43.0
click at [68, 186] on link "Clientes" at bounding box center [98, 196] width 183 height 31
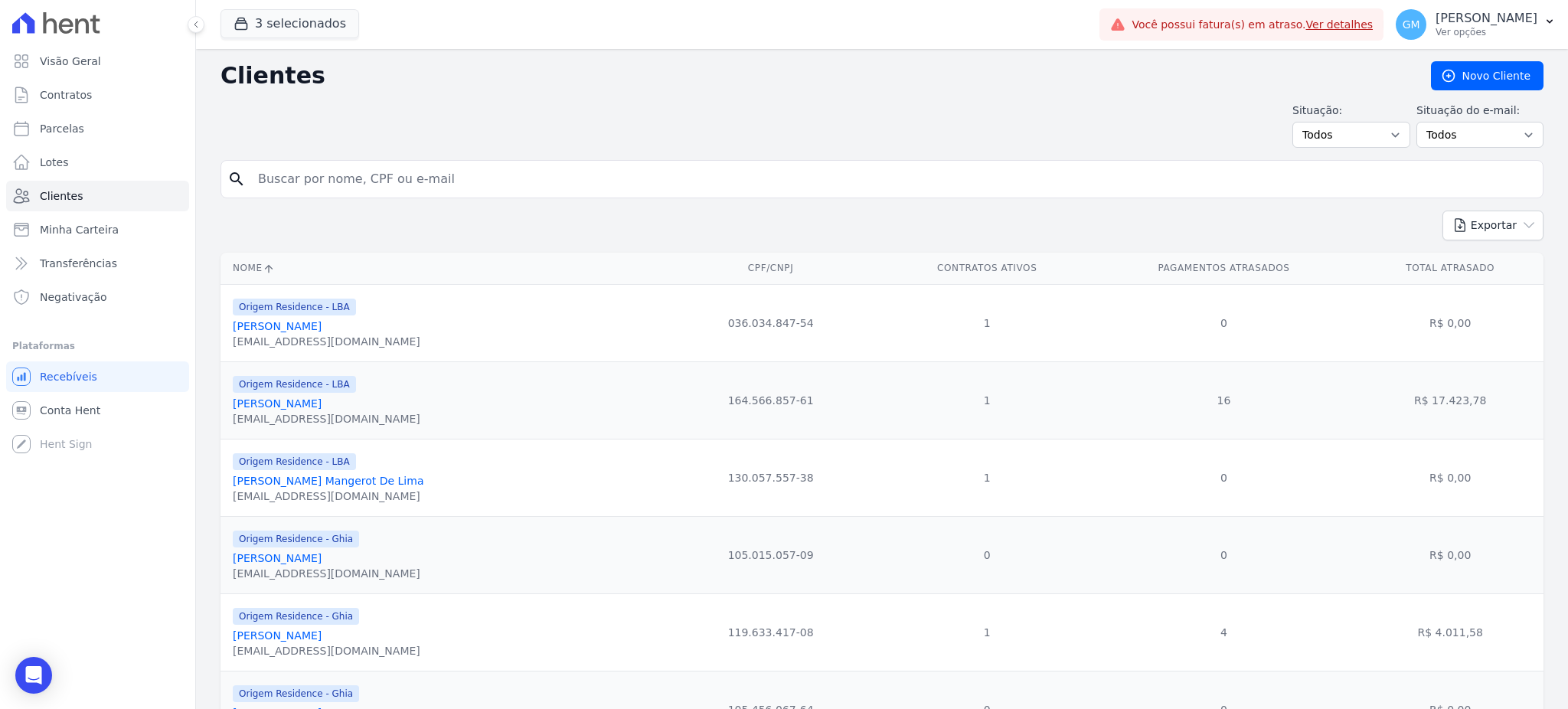
click at [385, 177] on input "search" at bounding box center [893, 179] width 1288 height 31
paste input "Edvaldo Barbosa Da Silva Junior"
type input "Edvaldo Barbosa Da Silva Junior"
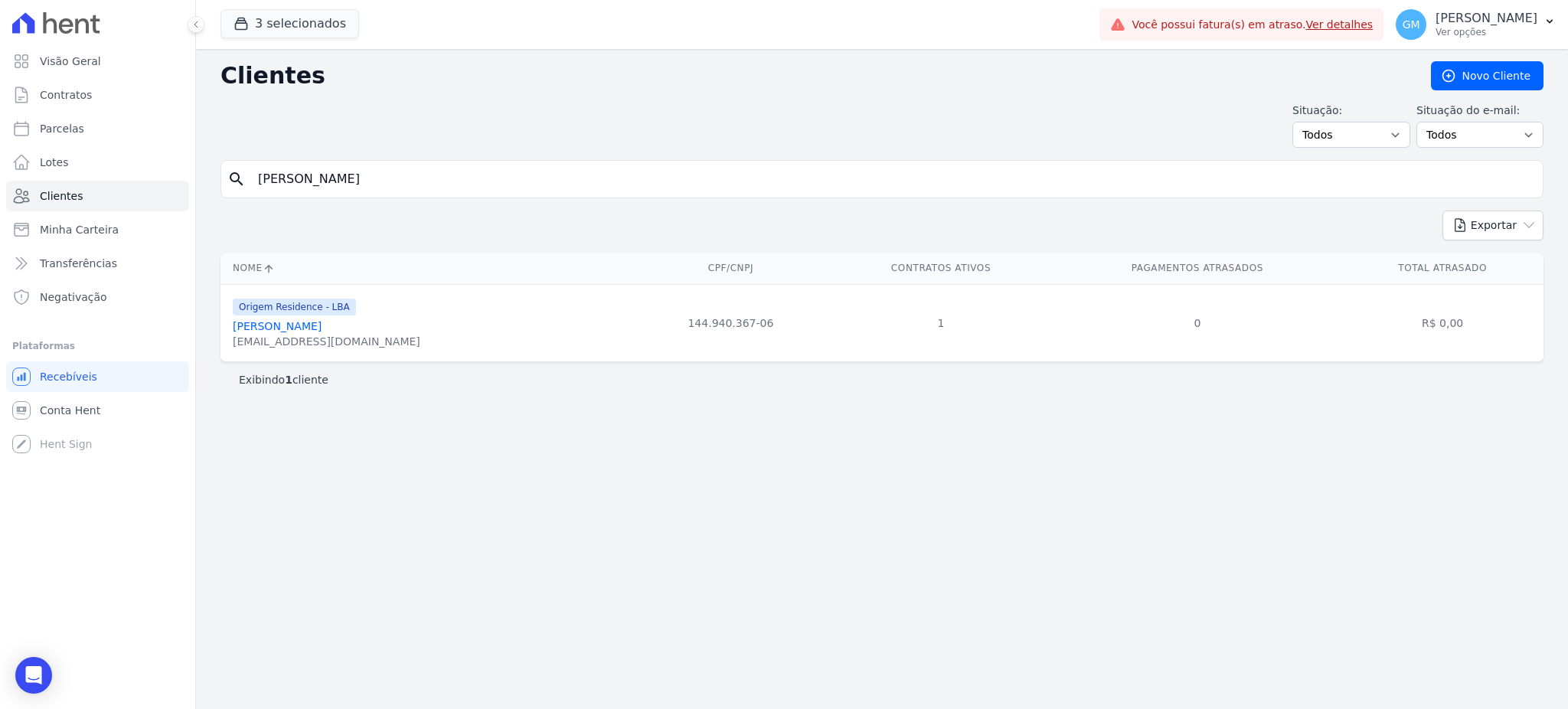
click at [321, 331] on link "Edvaldo Barbosa Da Silva Junior" at bounding box center [277, 327] width 89 height 13
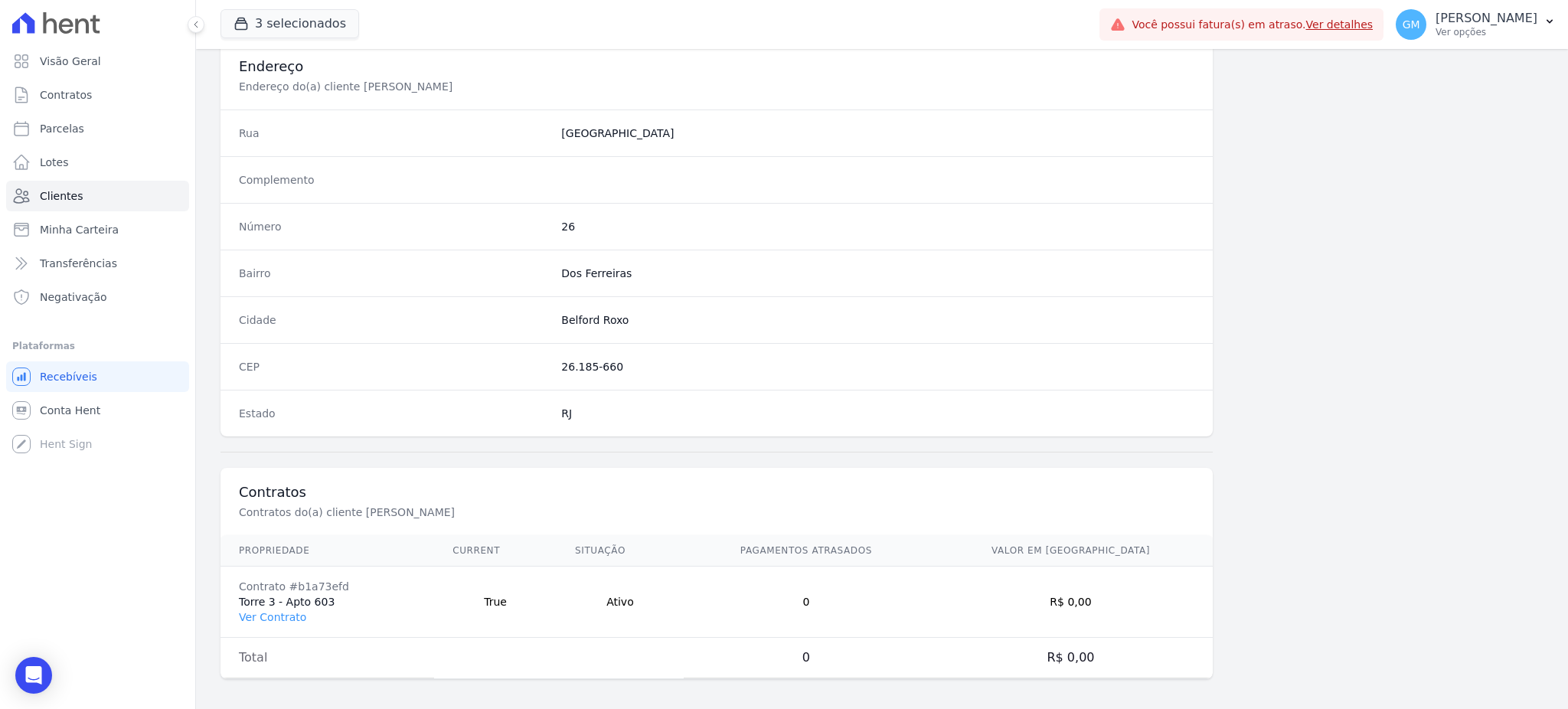
scroll to position [724, 0]
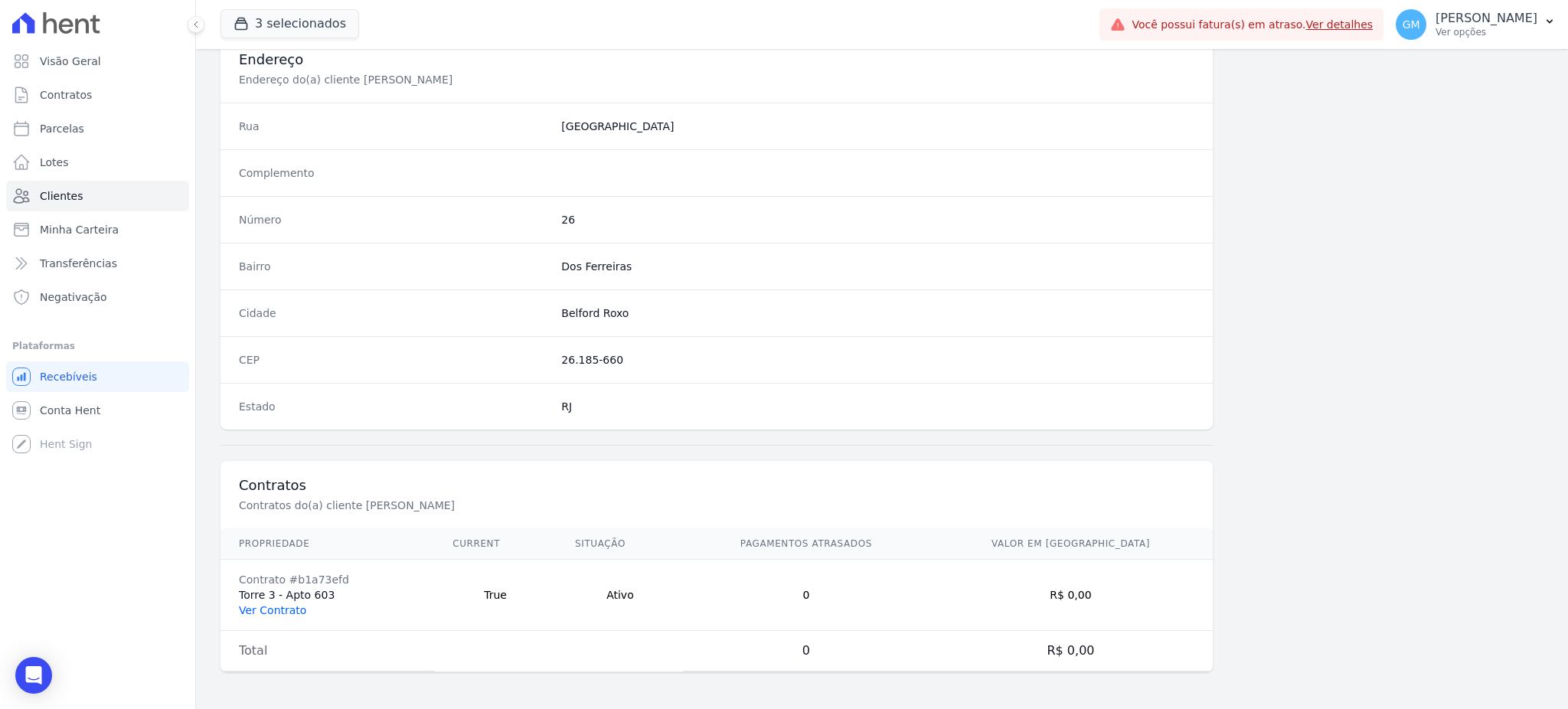
click at [272, 612] on link "Ver Contrato" at bounding box center [272, 610] width 67 height 13
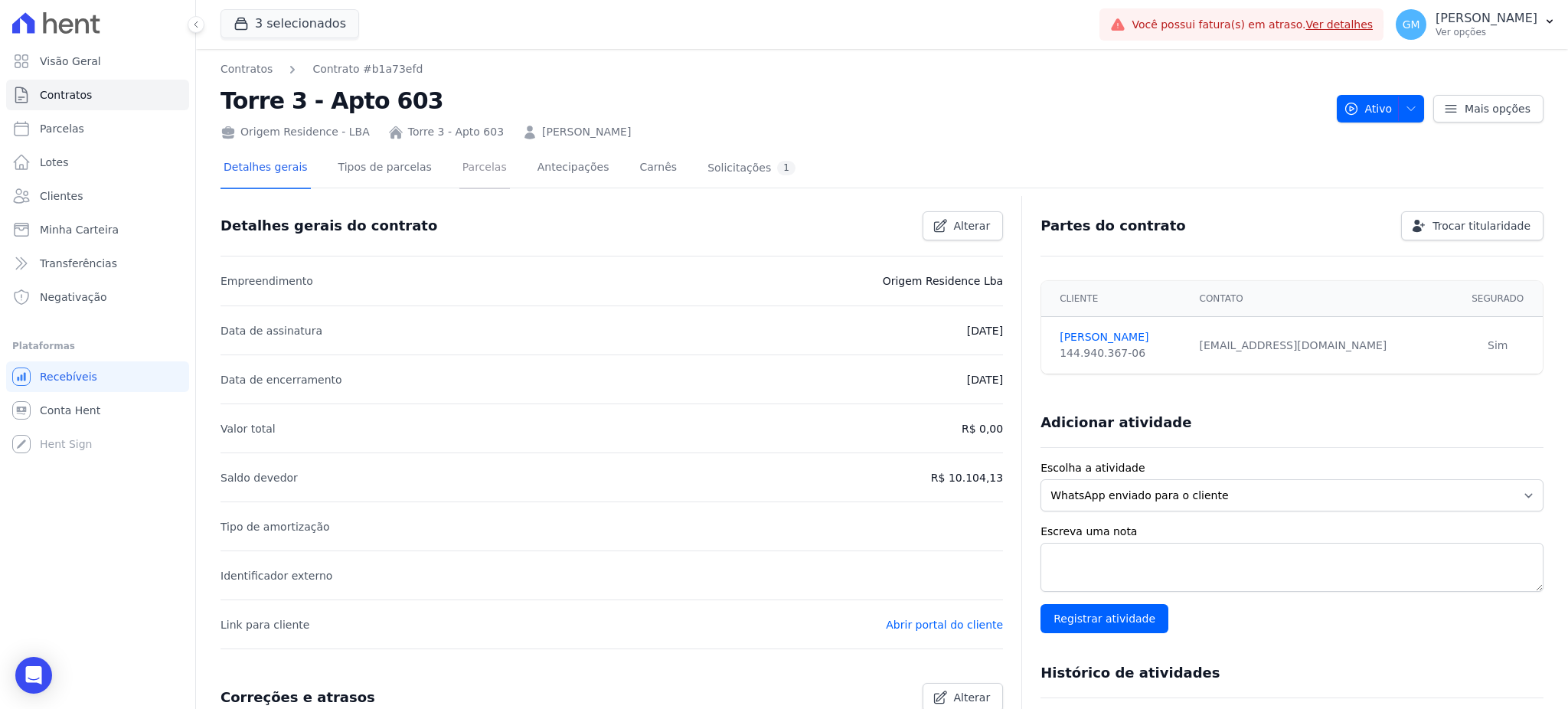
click at [459, 162] on link "Parcelas" at bounding box center [484, 168] width 51 height 41
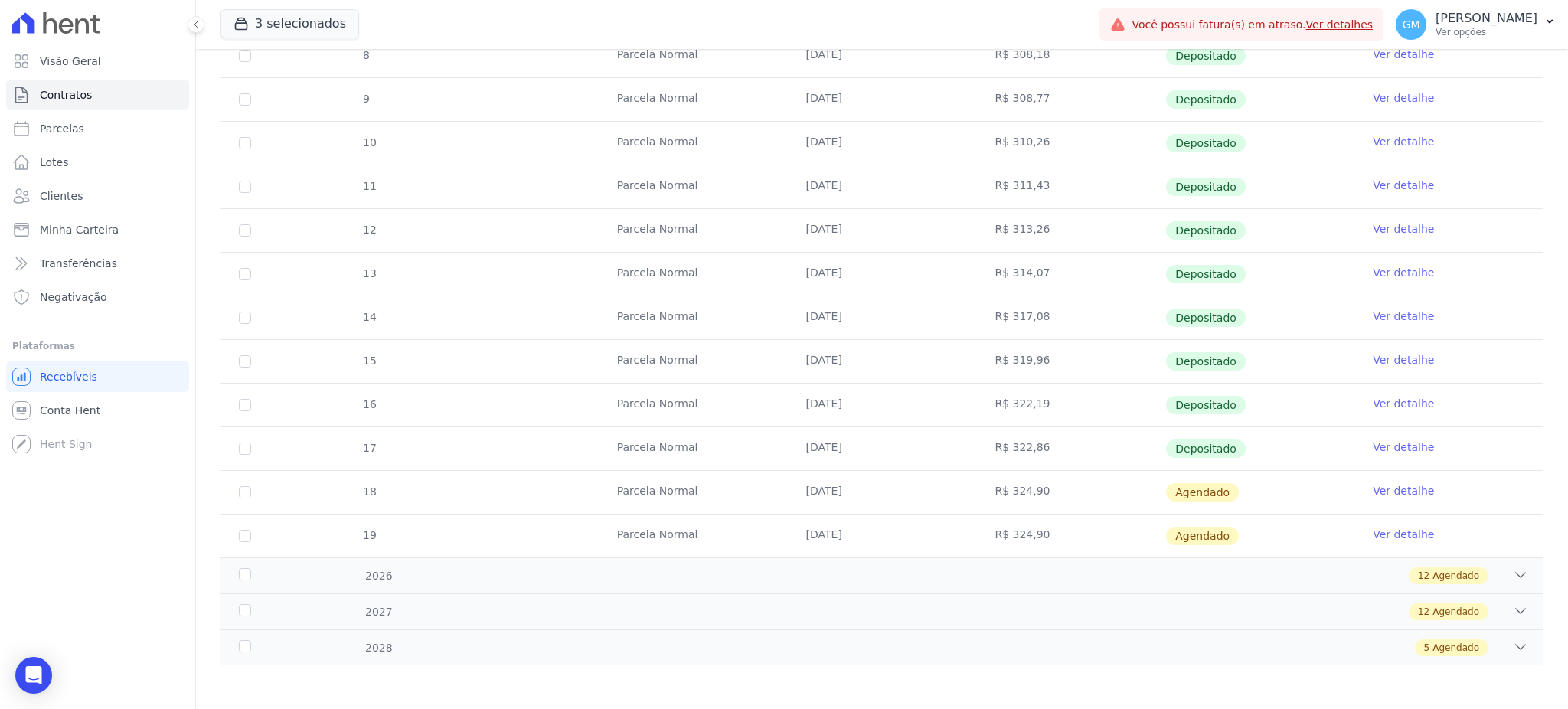
scroll to position [326, 0]
click at [1329, 24] on link "Ver detalhes" at bounding box center [1340, 24] width 67 height 13
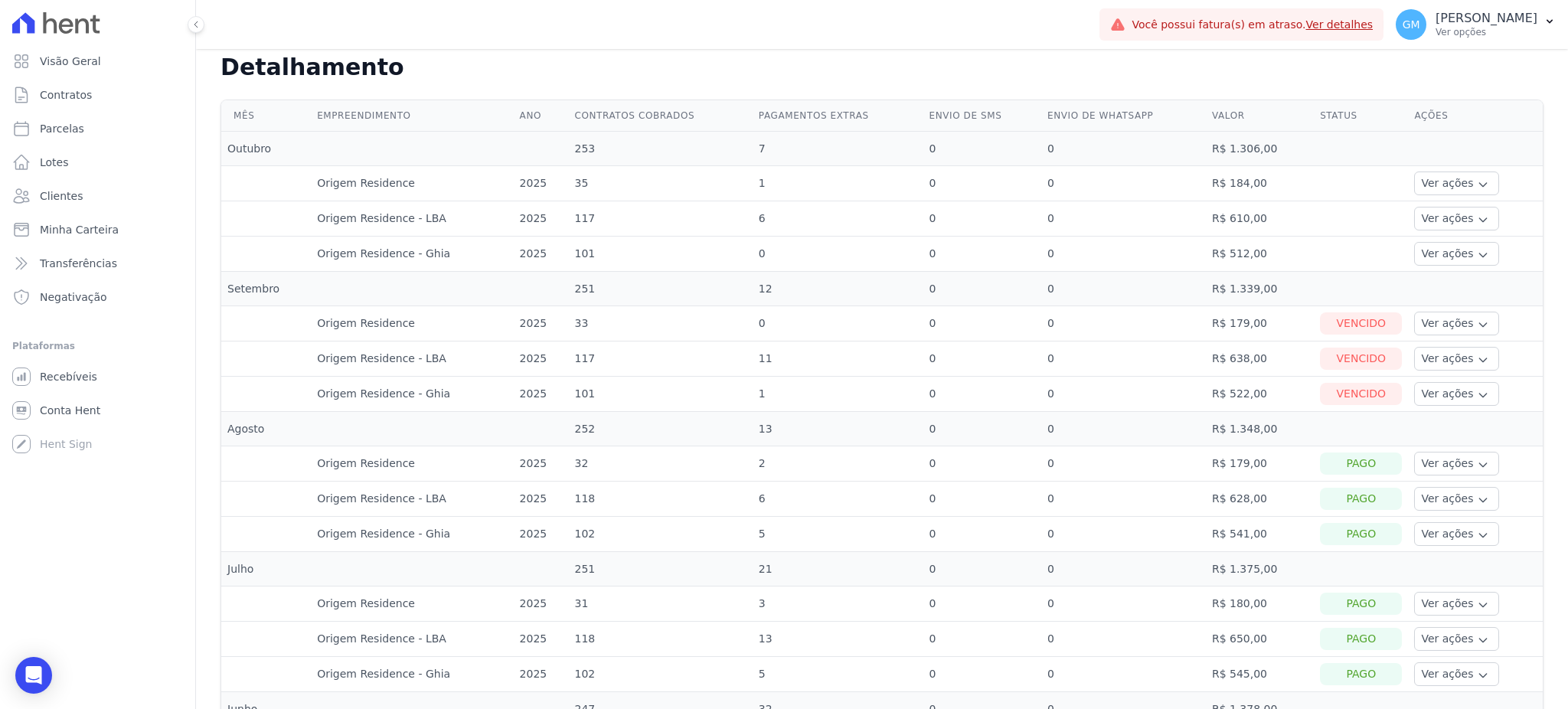
scroll to position [204, 0]
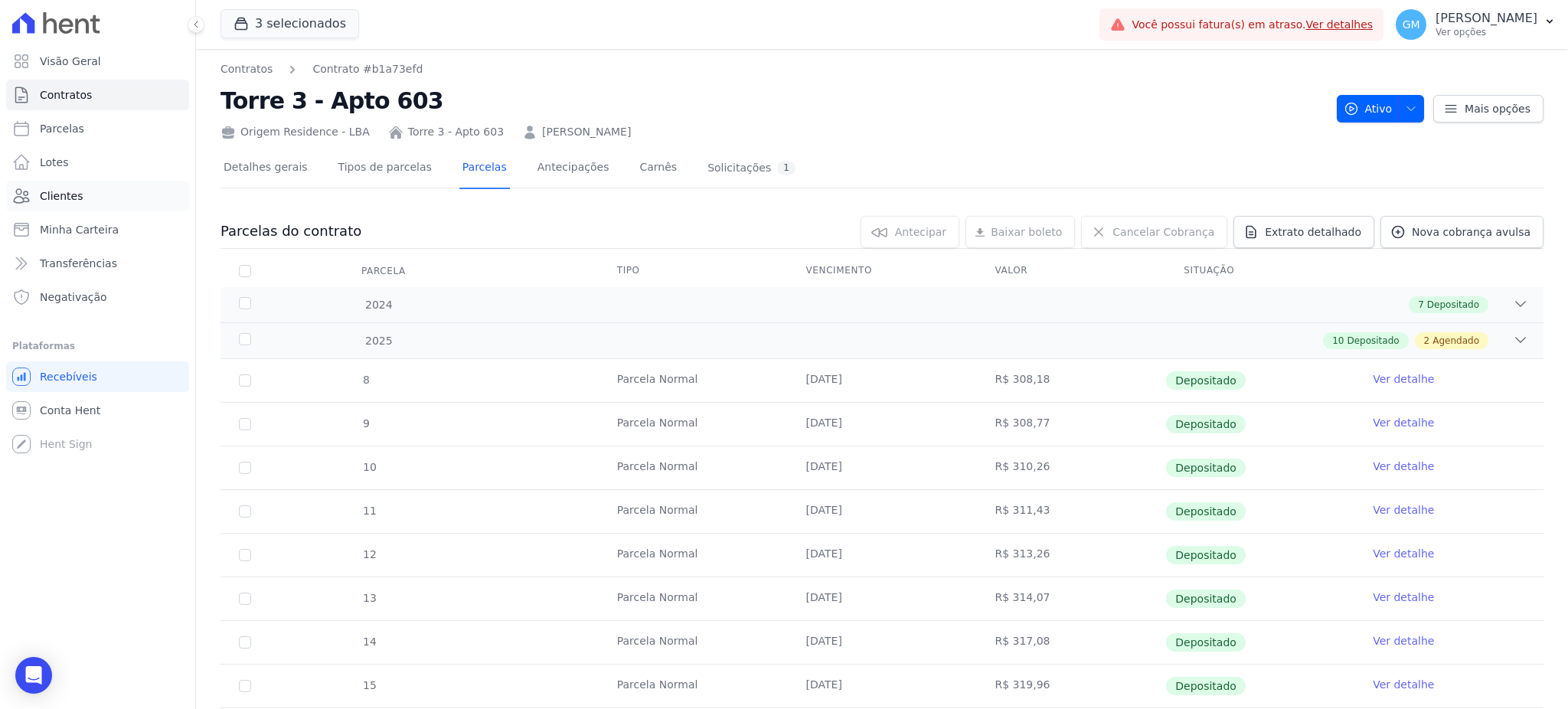
click at [99, 201] on link "Clientes" at bounding box center [98, 196] width 183 height 31
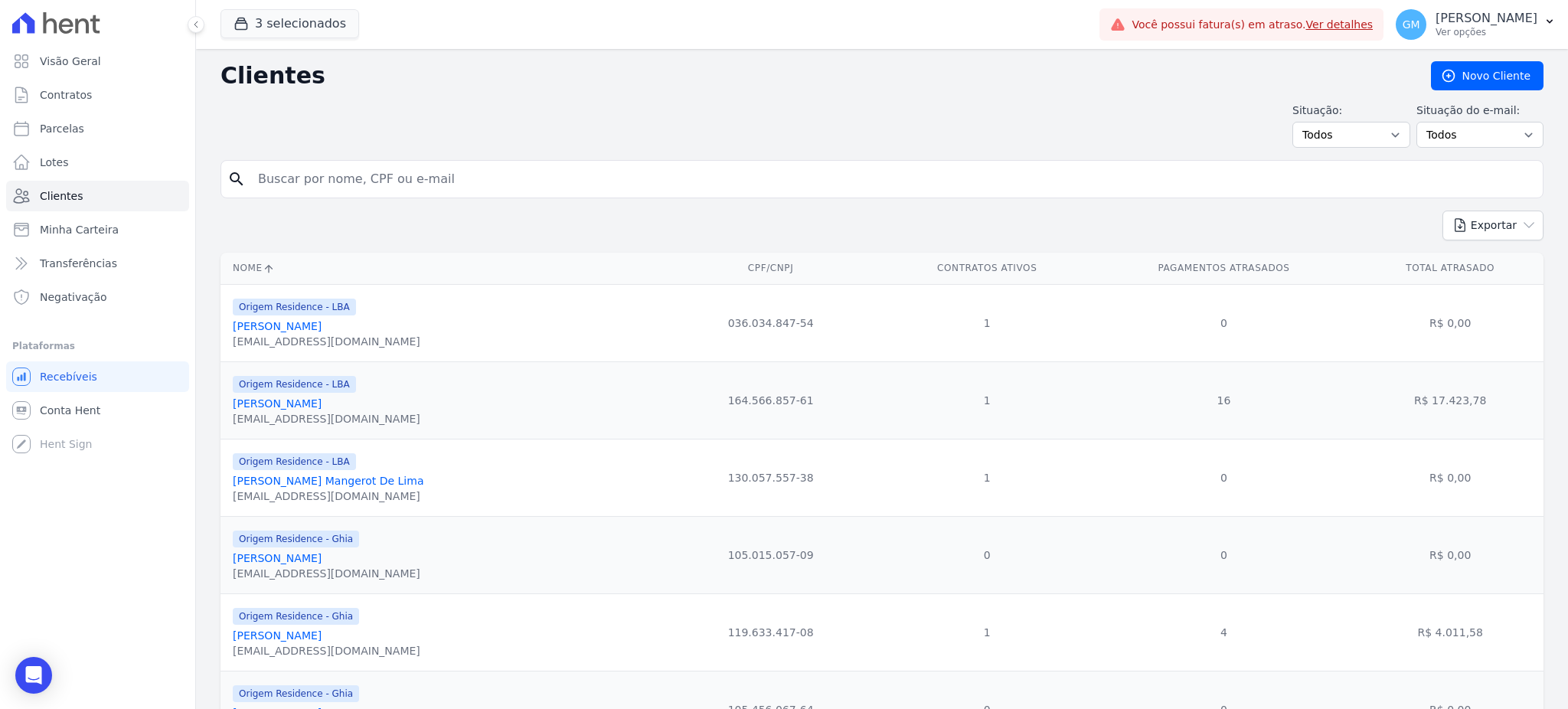
click at [370, 190] on input "search" at bounding box center [893, 179] width 1288 height 31
paste input "Edvaldo Barbosa Da Silva Junior"
type input "Edvaldo Barbosa Da Silva Junior"
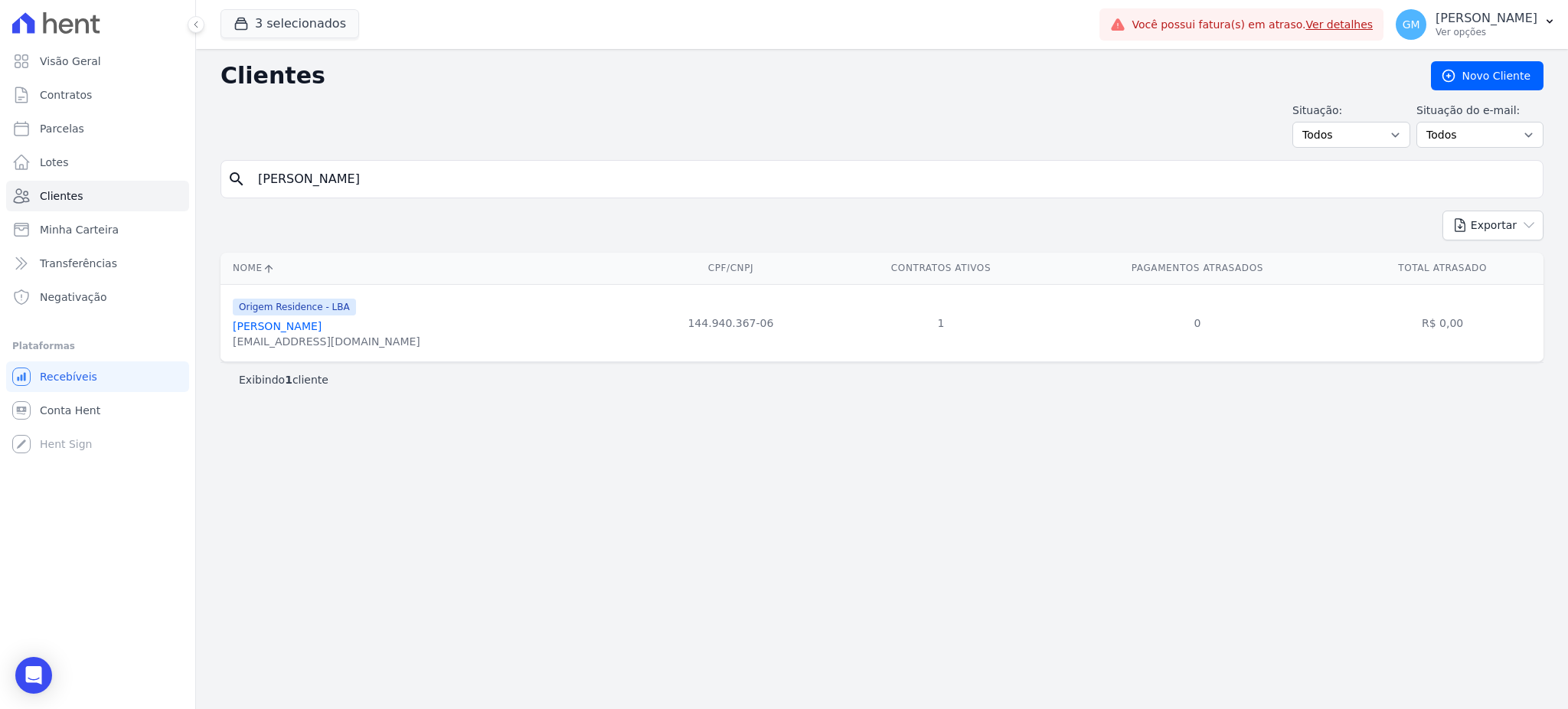
click at [321, 330] on link "Edvaldo Barbosa Da Silva Junior" at bounding box center [277, 327] width 89 height 13
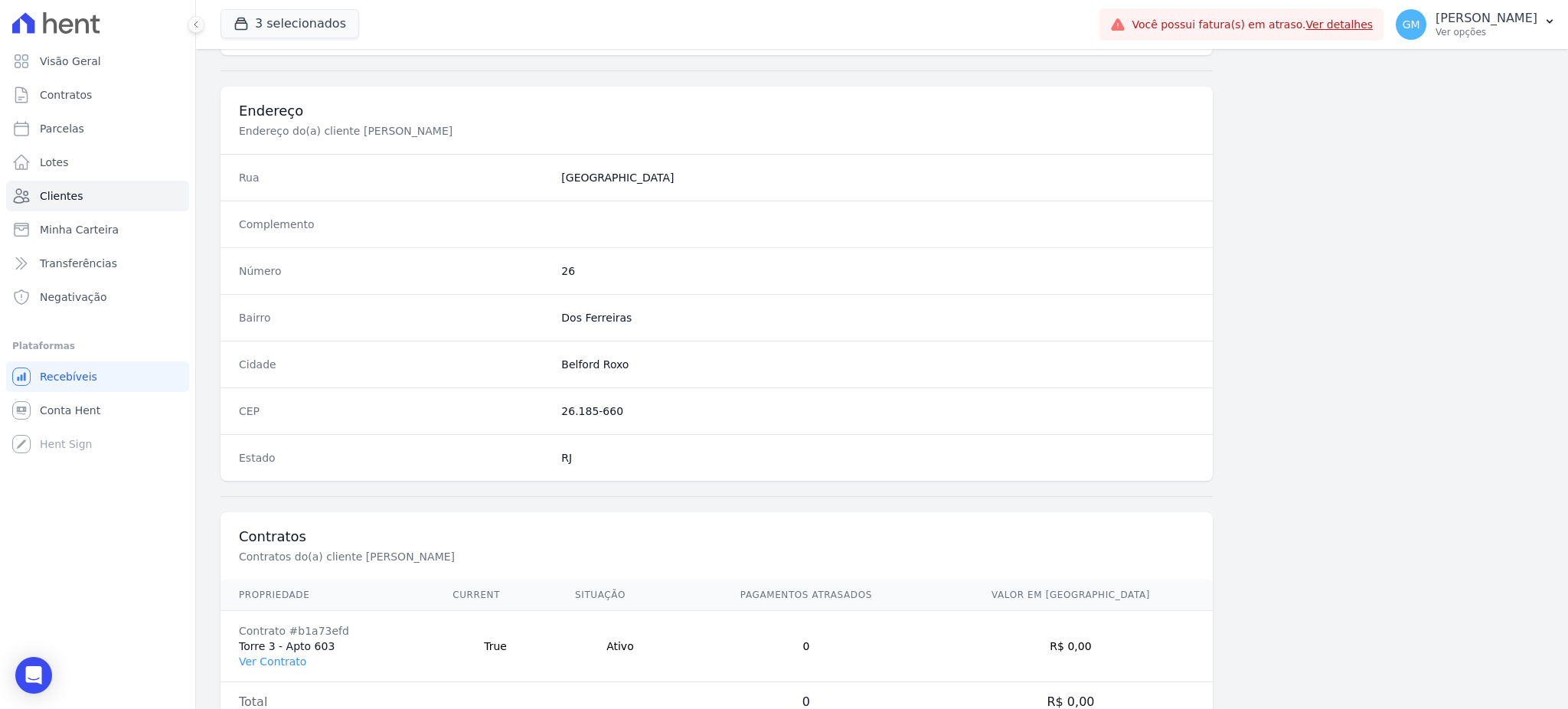
scroll to position [724, 0]
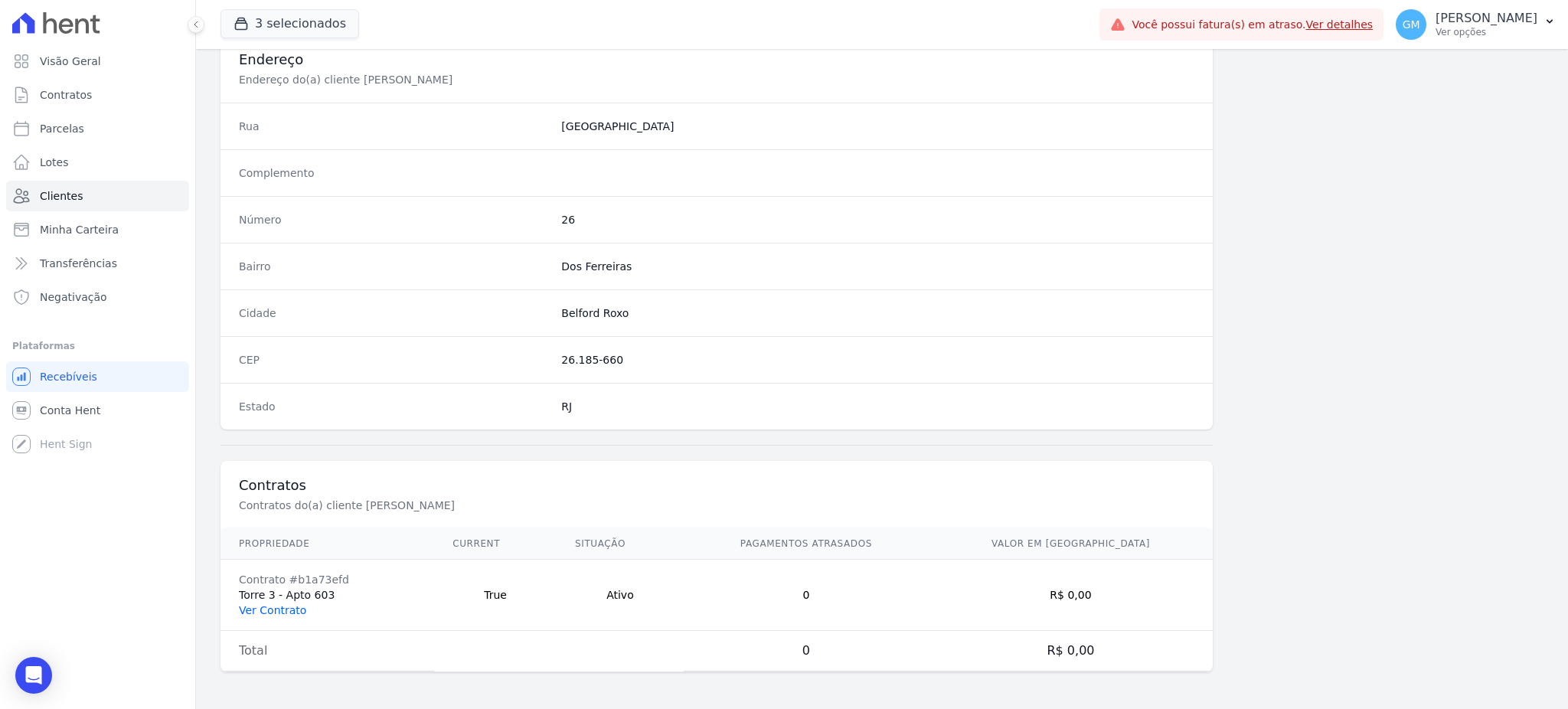
click at [272, 612] on link "Ver Contrato" at bounding box center [272, 610] width 67 height 13
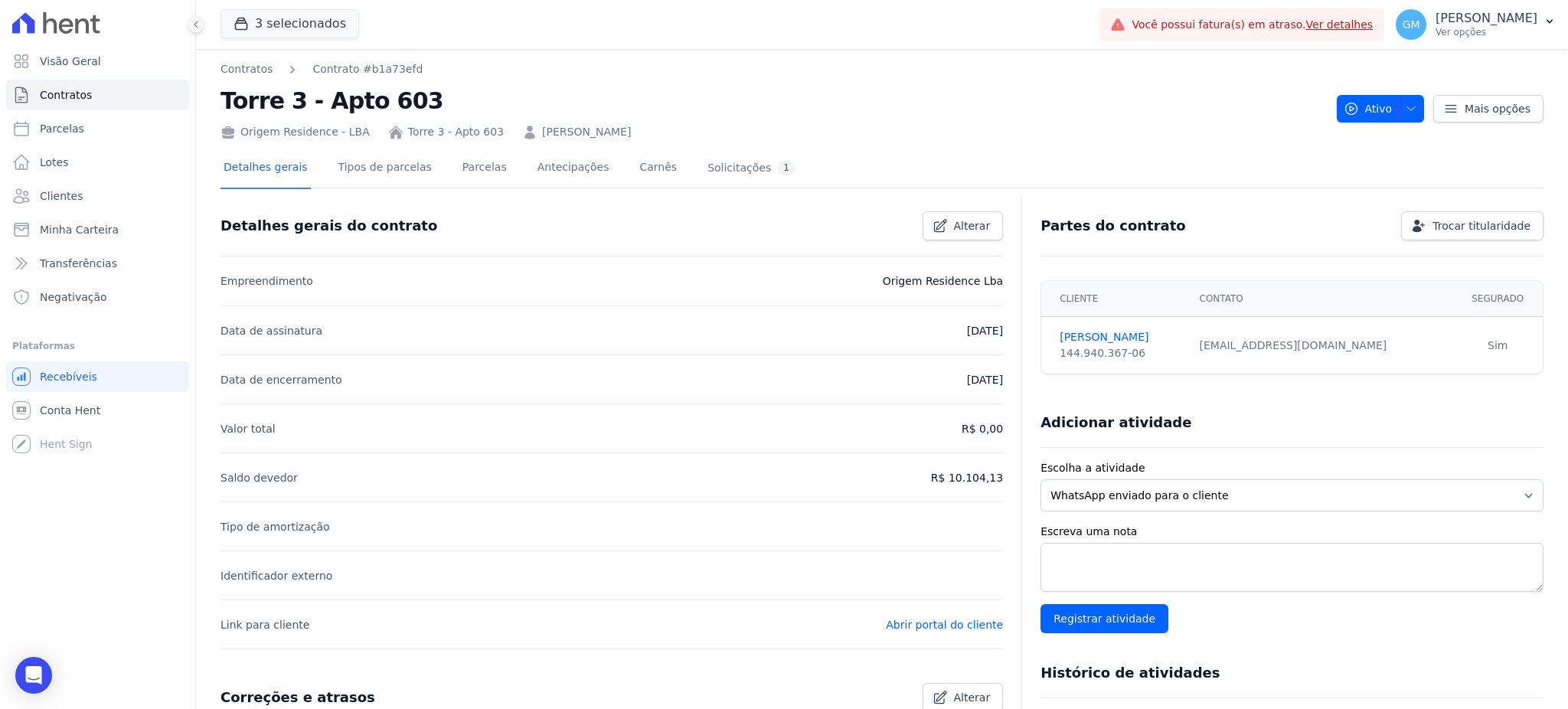
click at [459, 182] on link "Parcelas" at bounding box center [484, 168] width 51 height 41
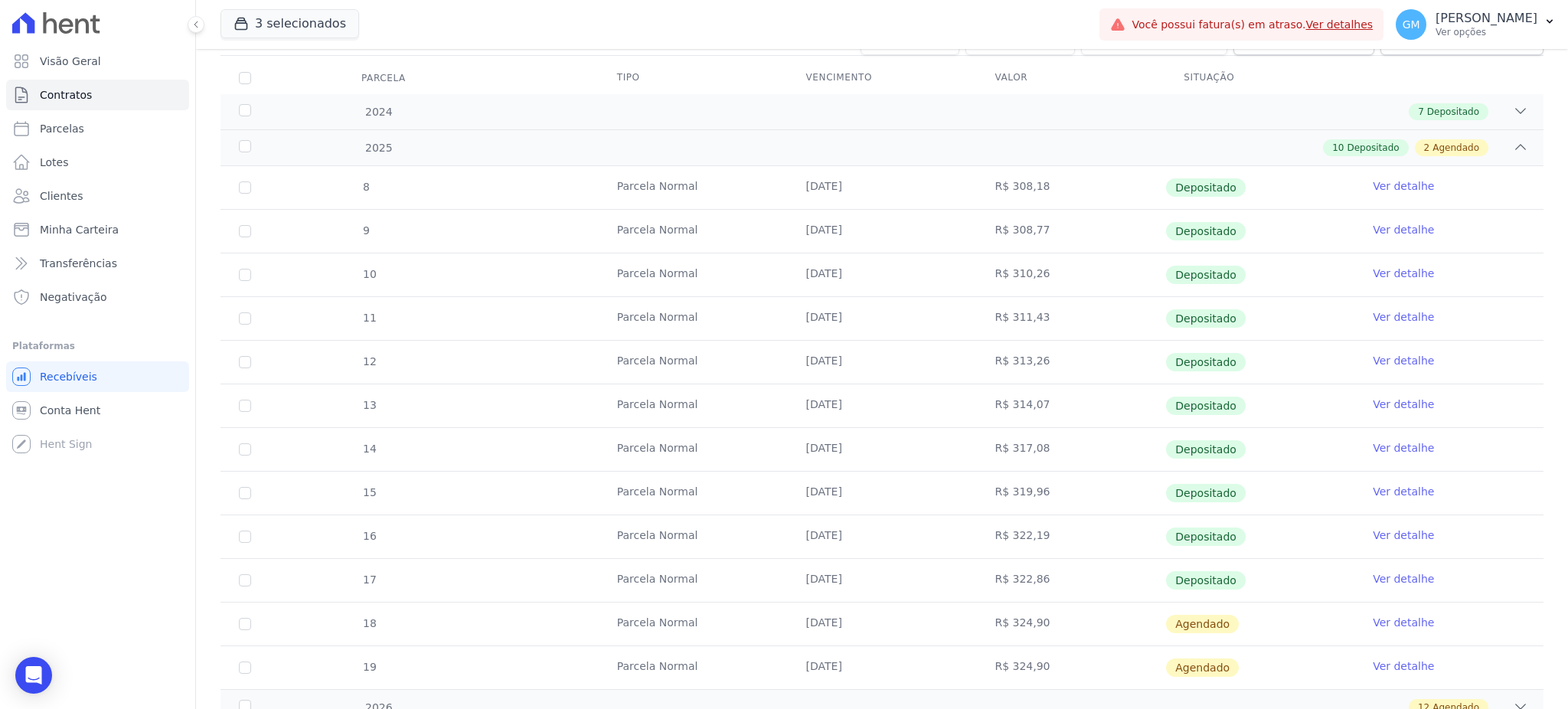
scroll to position [326, 0]
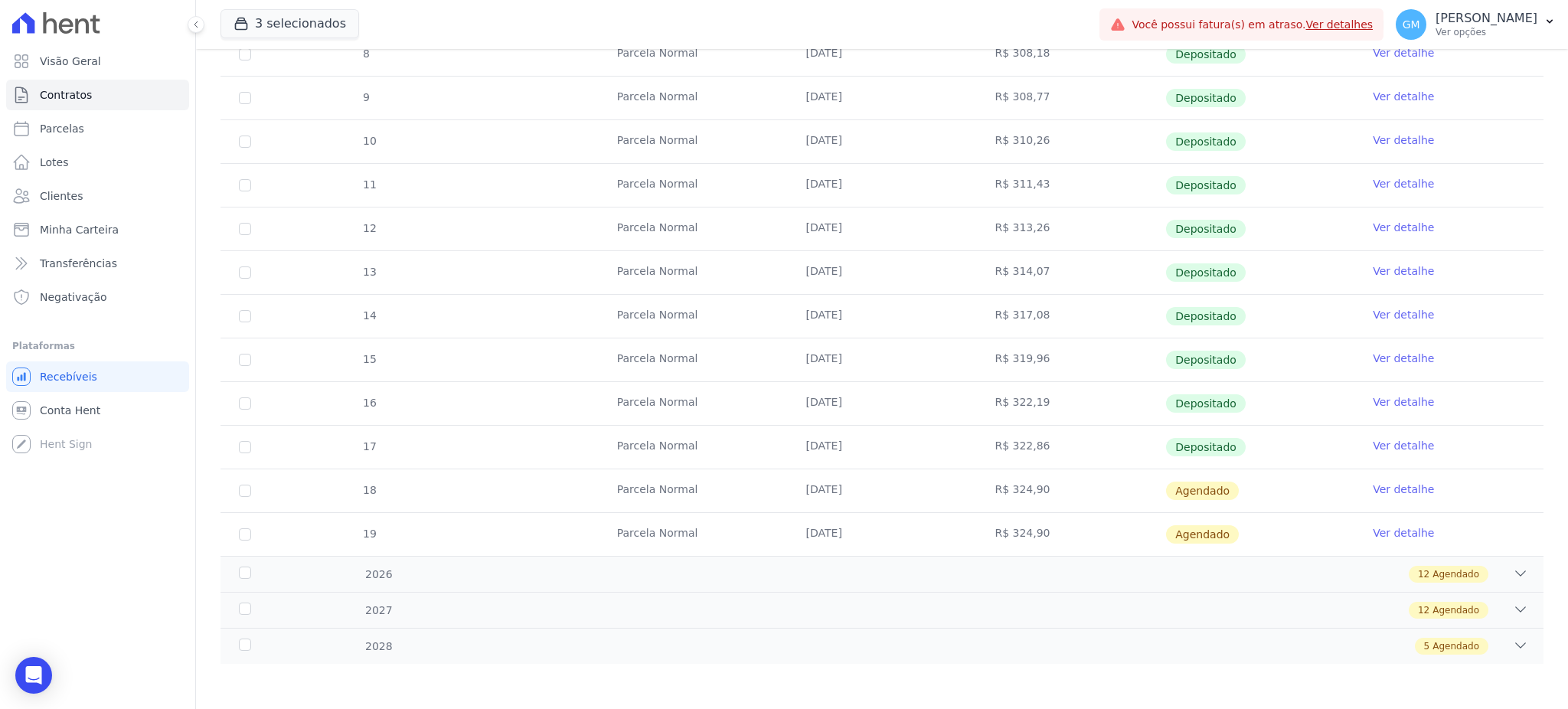
click at [1373, 447] on link "Ver detalhe" at bounding box center [1403, 446] width 62 height 15
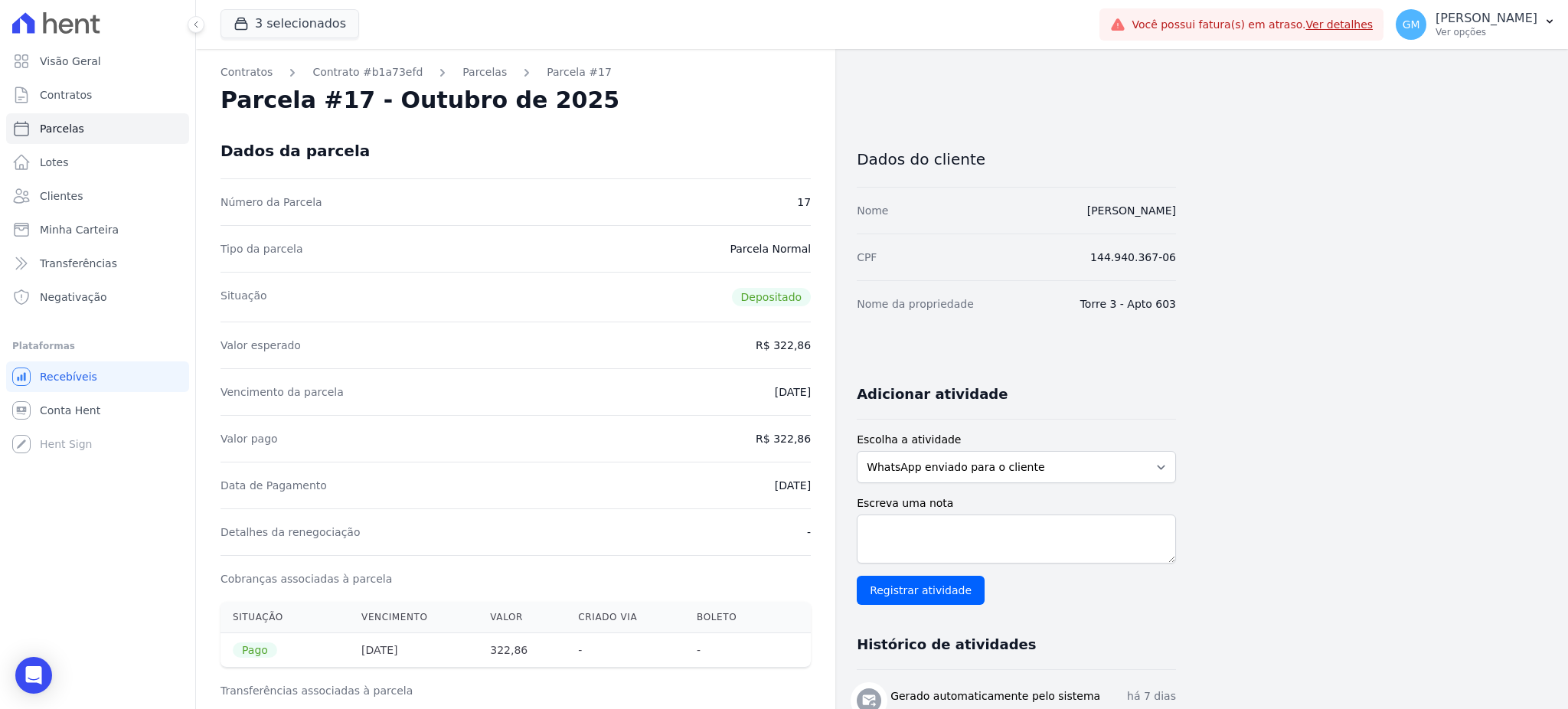
drag, startPoint x: 1010, startPoint y: 208, endPoint x: 1209, endPoint y: 231, distance: 200.3
drag, startPoint x: 777, startPoint y: 436, endPoint x: 821, endPoint y: 439, distance: 44.1
click at [746, 383] on div "Vencimento da parcela 10/10/2025" at bounding box center [516, 392] width 590 height 47
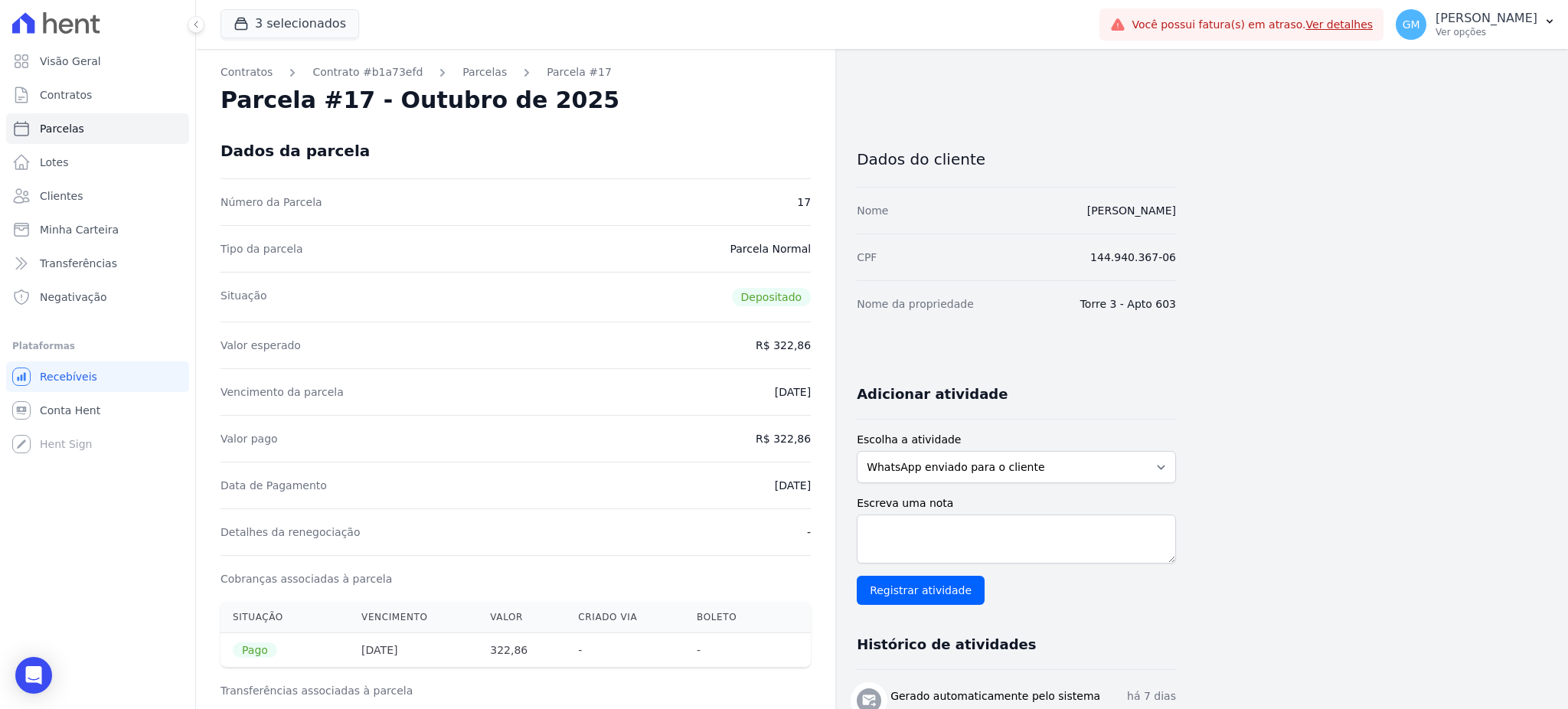
drag, startPoint x: 784, startPoint y: 437, endPoint x: 821, endPoint y: 443, distance: 37.5
drag, startPoint x: 777, startPoint y: 436, endPoint x: 817, endPoint y: 437, distance: 40.0
click at [755, 389] on div "Vencimento da parcela 10/10/2025" at bounding box center [516, 392] width 590 height 47
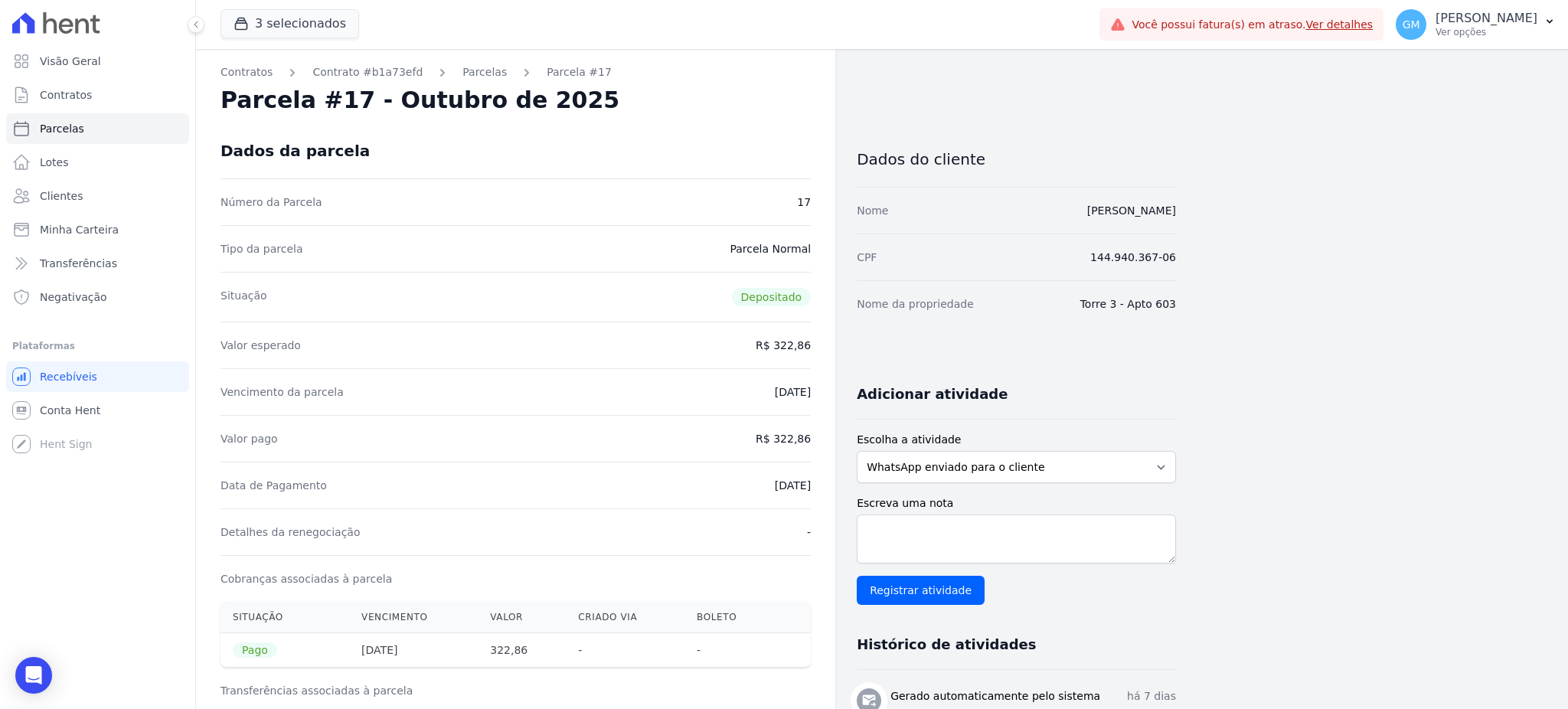
drag, startPoint x: 777, startPoint y: 435, endPoint x: 823, endPoint y: 437, distance: 46.0
click at [106, 191] on link "Clientes" at bounding box center [98, 196] width 183 height 31
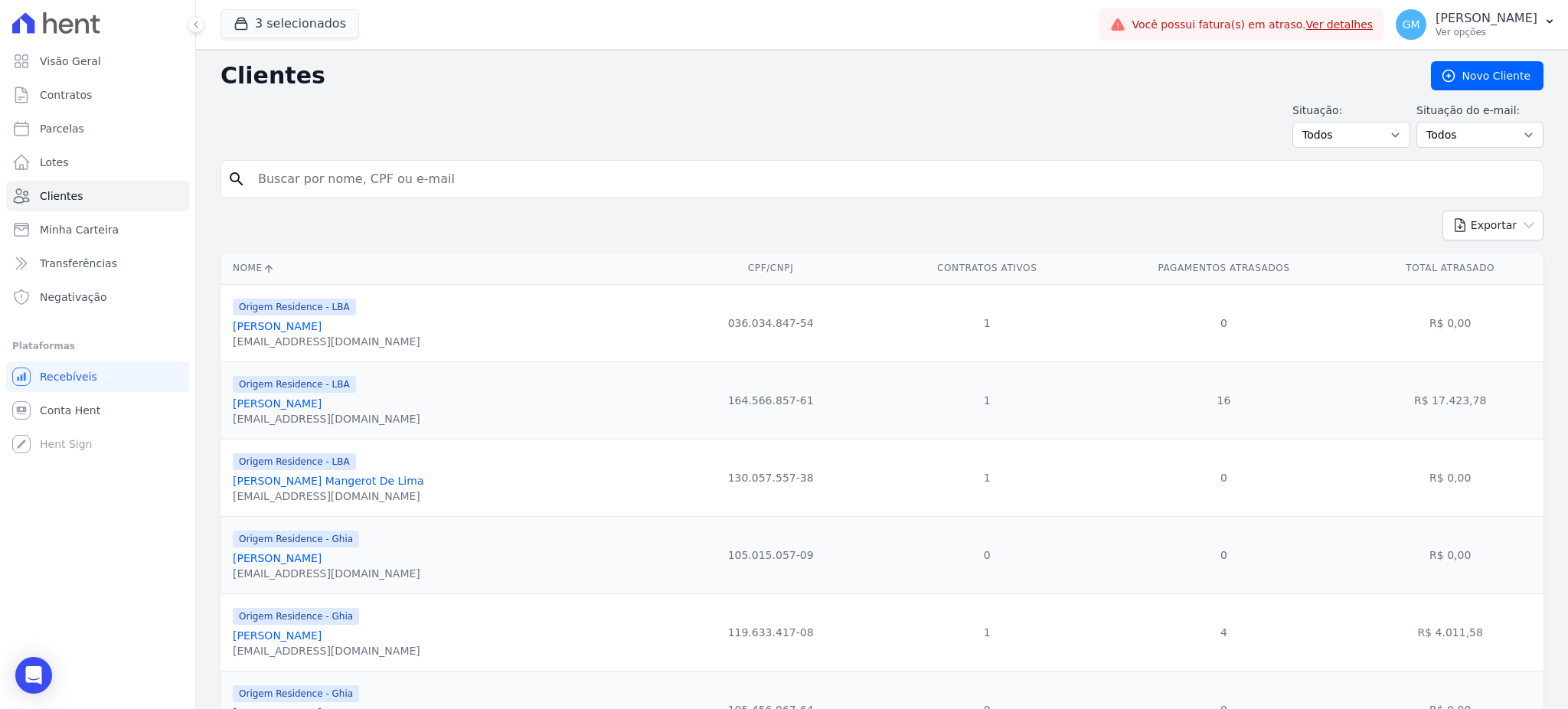
click at [454, 181] on input "search" at bounding box center [893, 179] width 1288 height 31
paste input "Eluar Telles Moreira"
type input "Eluar Telles Moreira"
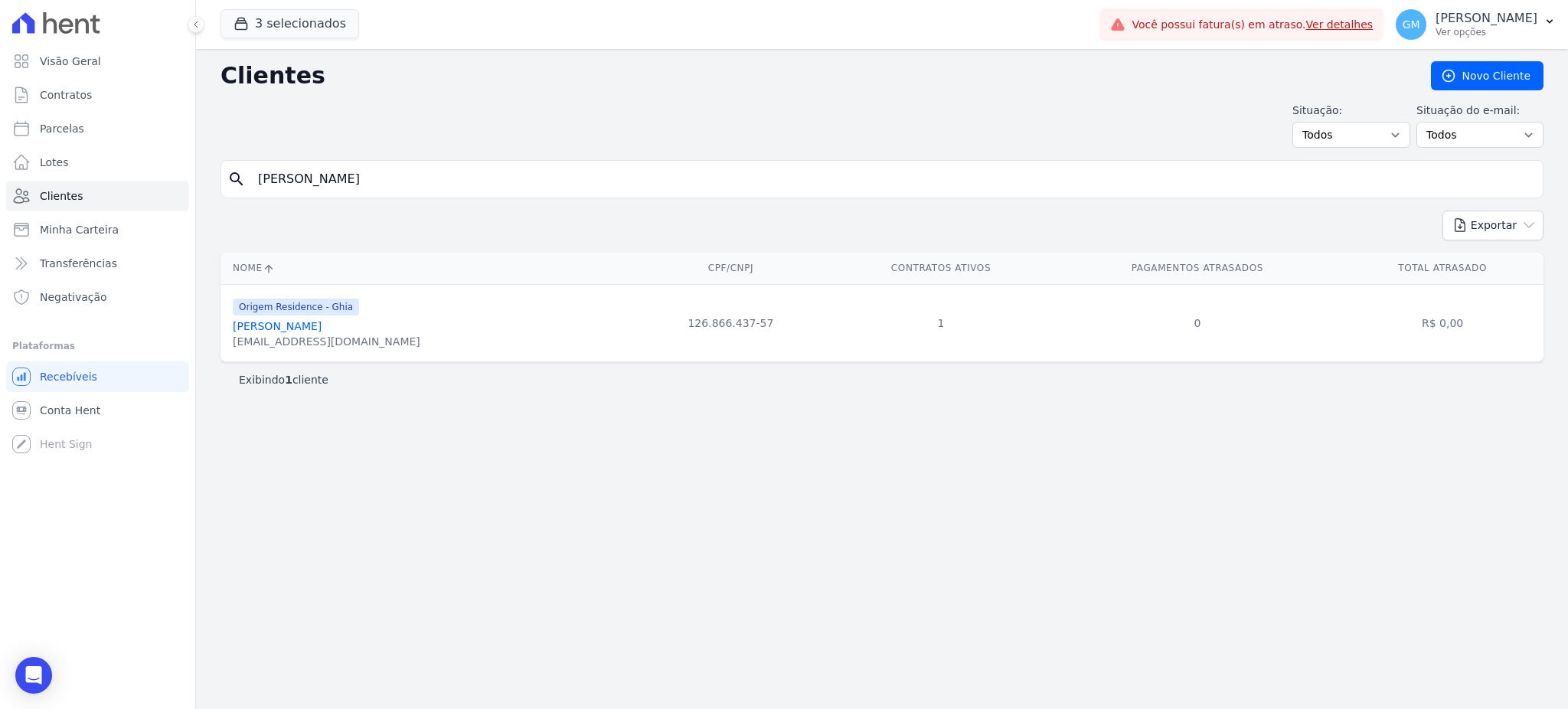
click at [307, 332] on link "Eluar Telles Moreira" at bounding box center [277, 327] width 89 height 13
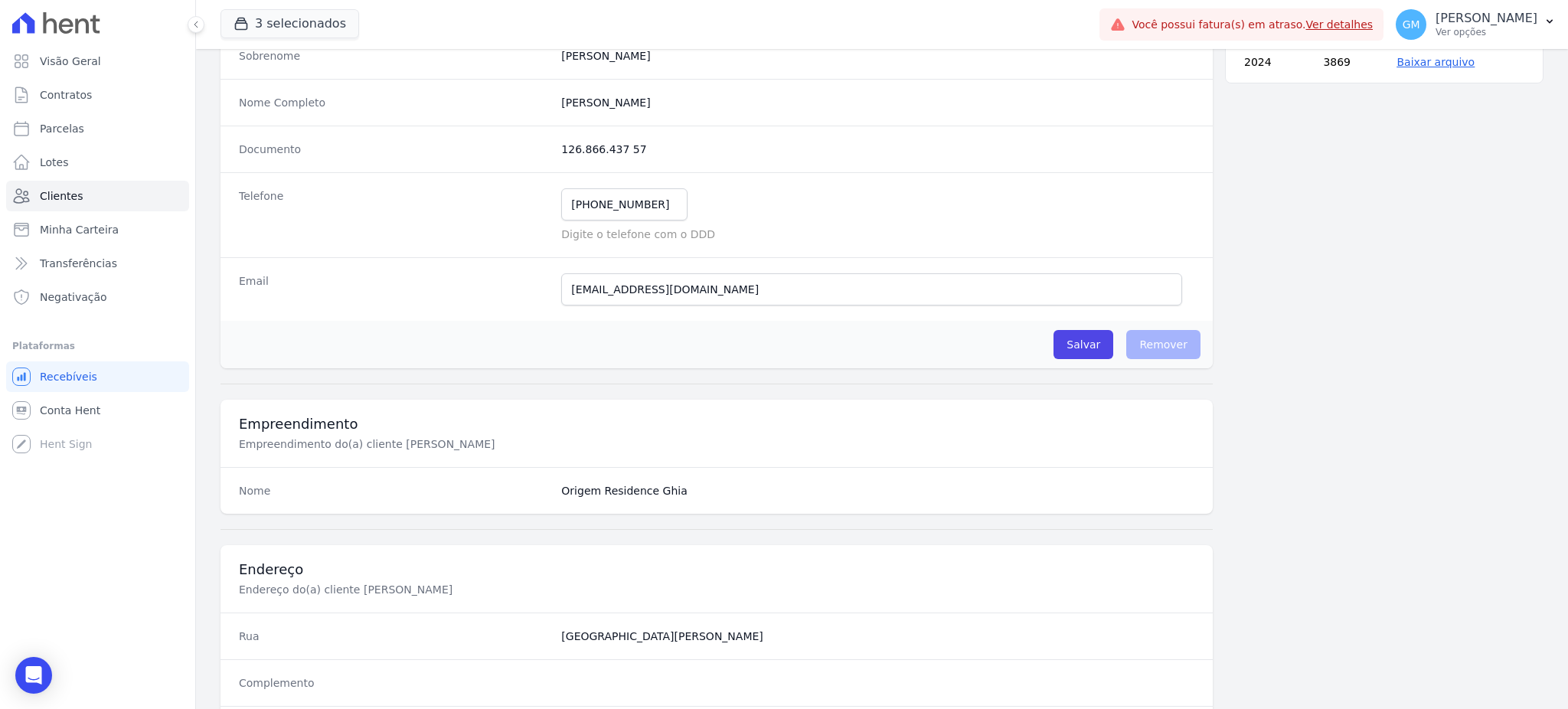
scroll to position [724, 0]
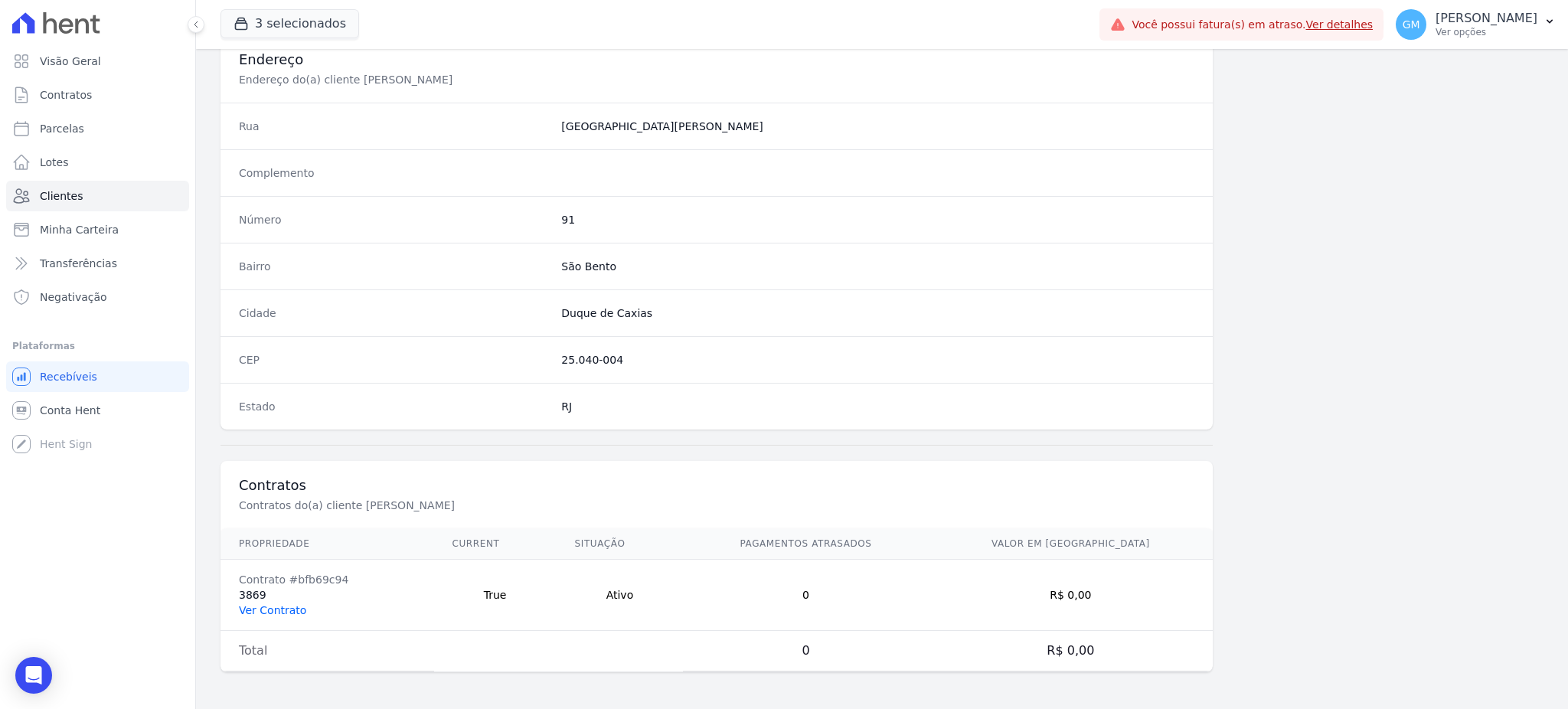
click at [294, 606] on link "Ver Contrato" at bounding box center [272, 610] width 67 height 13
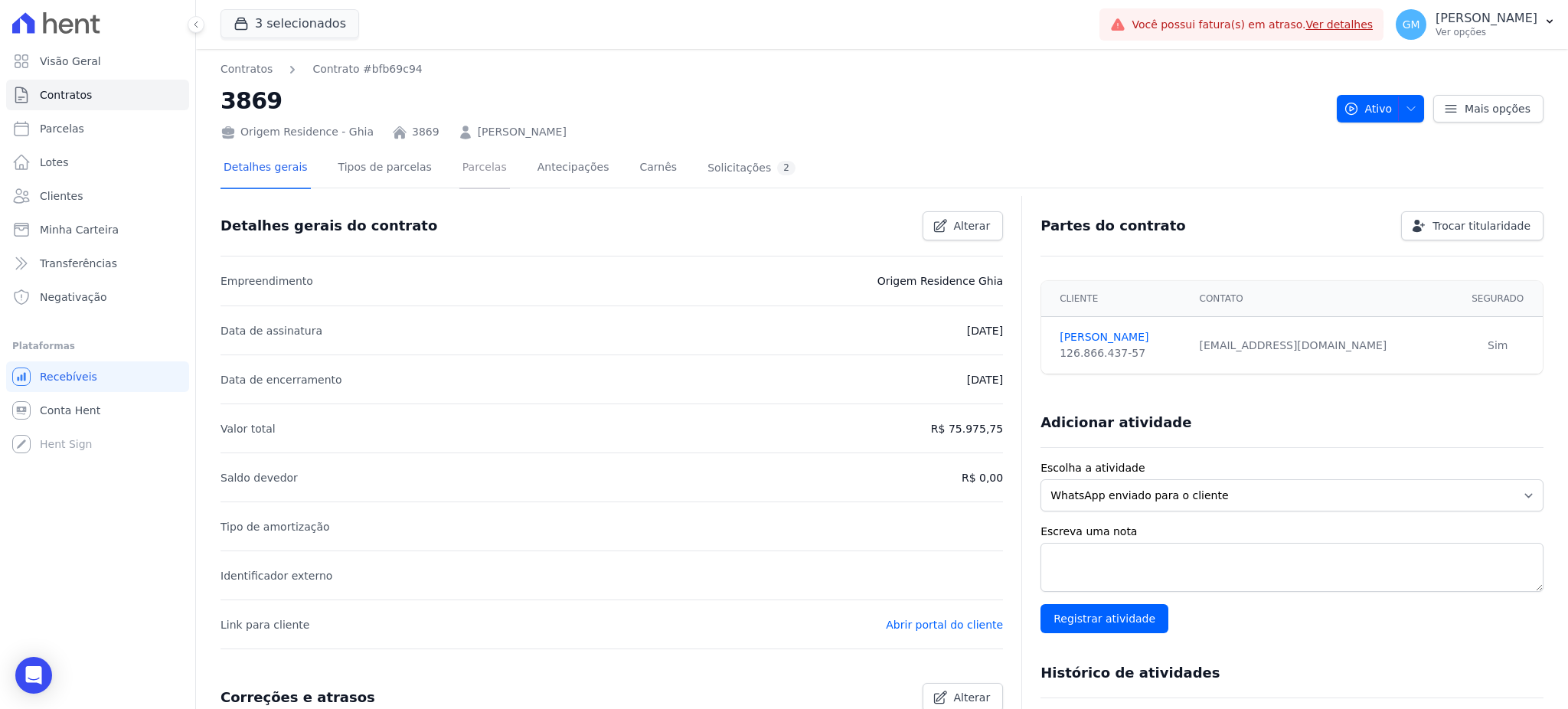
click at [459, 170] on link "Parcelas" at bounding box center [484, 168] width 51 height 41
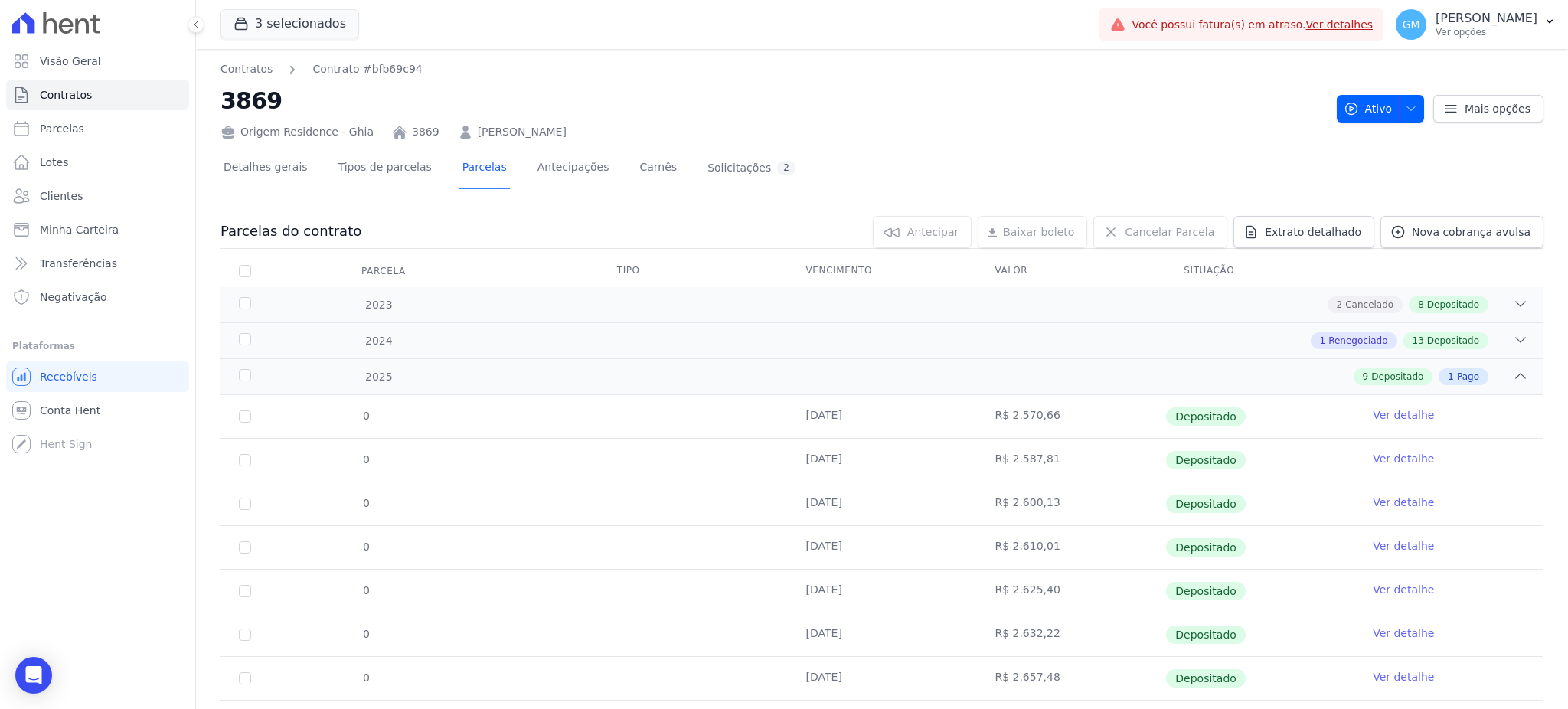
scroll to position [167, 0]
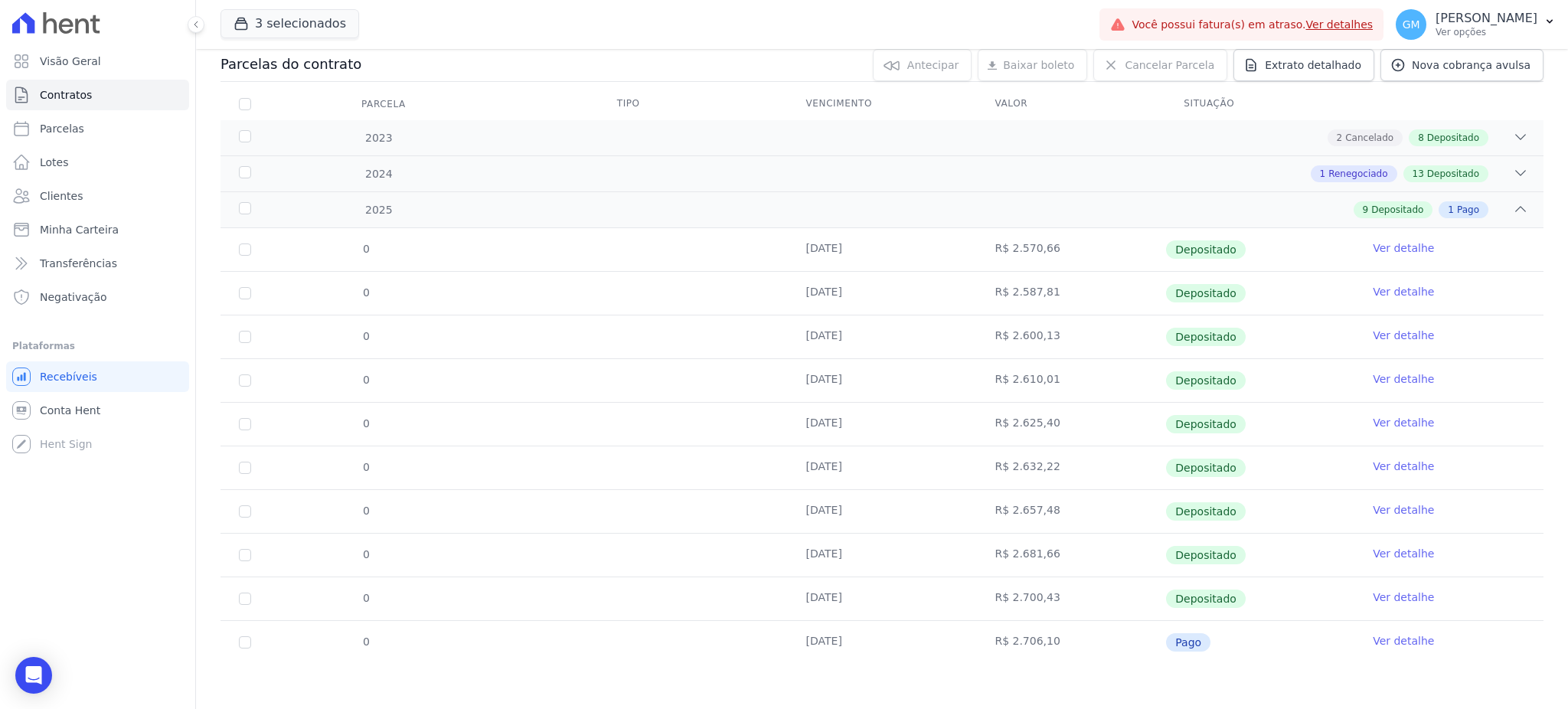
click at [1384, 641] on link "Ver detalhe" at bounding box center [1403, 640] width 62 height 15
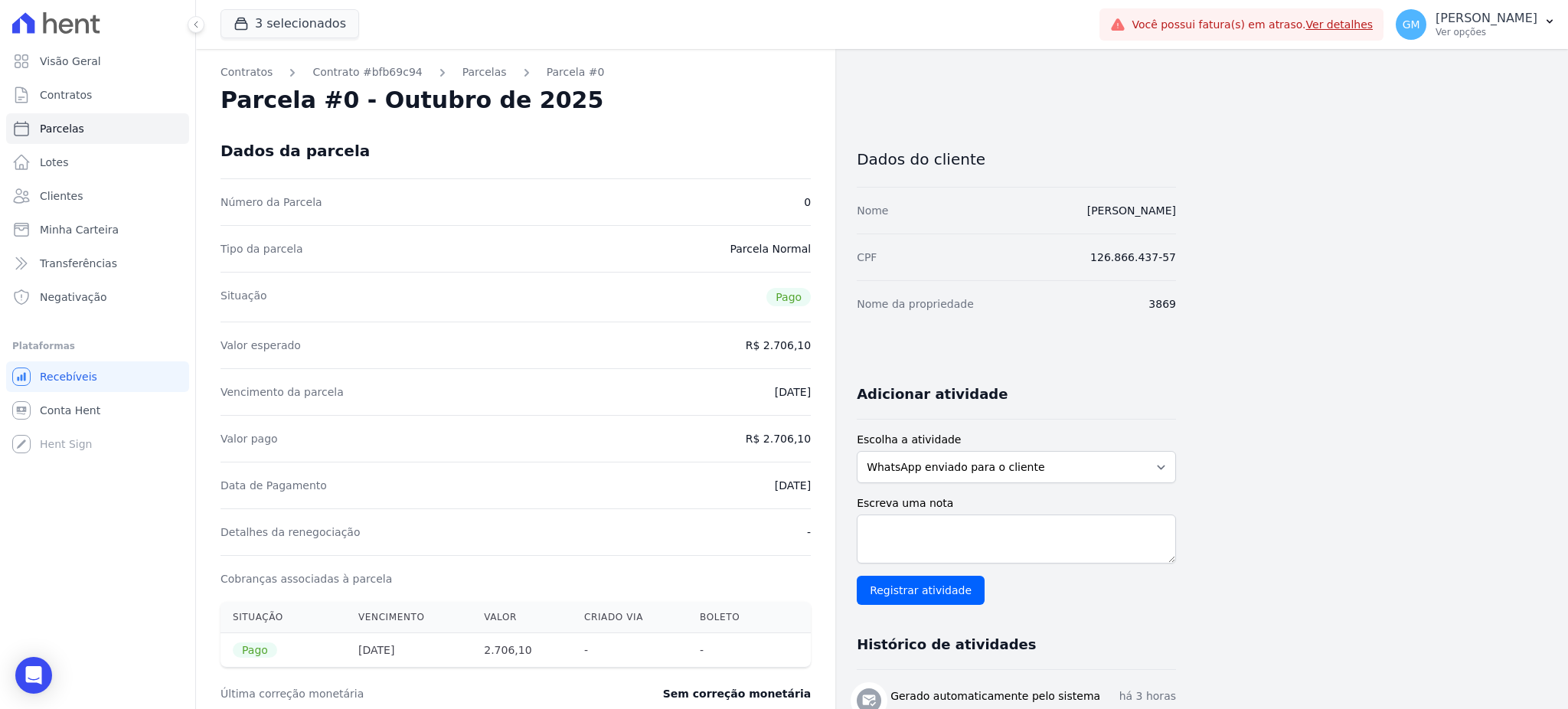
drag, startPoint x: 1085, startPoint y: 209, endPoint x: 1189, endPoint y: 221, distance: 104.7
click at [1189, 221] on div "Contratos Contrato #bfb69c94 Parcelas Parcela #0 Parcela #0 - Outubro de 2025 D…" at bounding box center [870, 570] width 1348 height 1044
click at [1181, 225] on div "Contratos Contrato #bfb69c94 Parcelas Parcela #0 Parcela #0 - Outubro de 2025 D…" at bounding box center [870, 570] width 1348 height 1044
drag, startPoint x: 1182, startPoint y: 212, endPoint x: 1068, endPoint y: 212, distance: 114.0
click at [1068, 212] on div "Contratos Contrato #bfb69c94 Parcelas Parcela #0 Parcela #0 - Outubro de 2025 D…" at bounding box center [870, 570] width 1348 height 1044
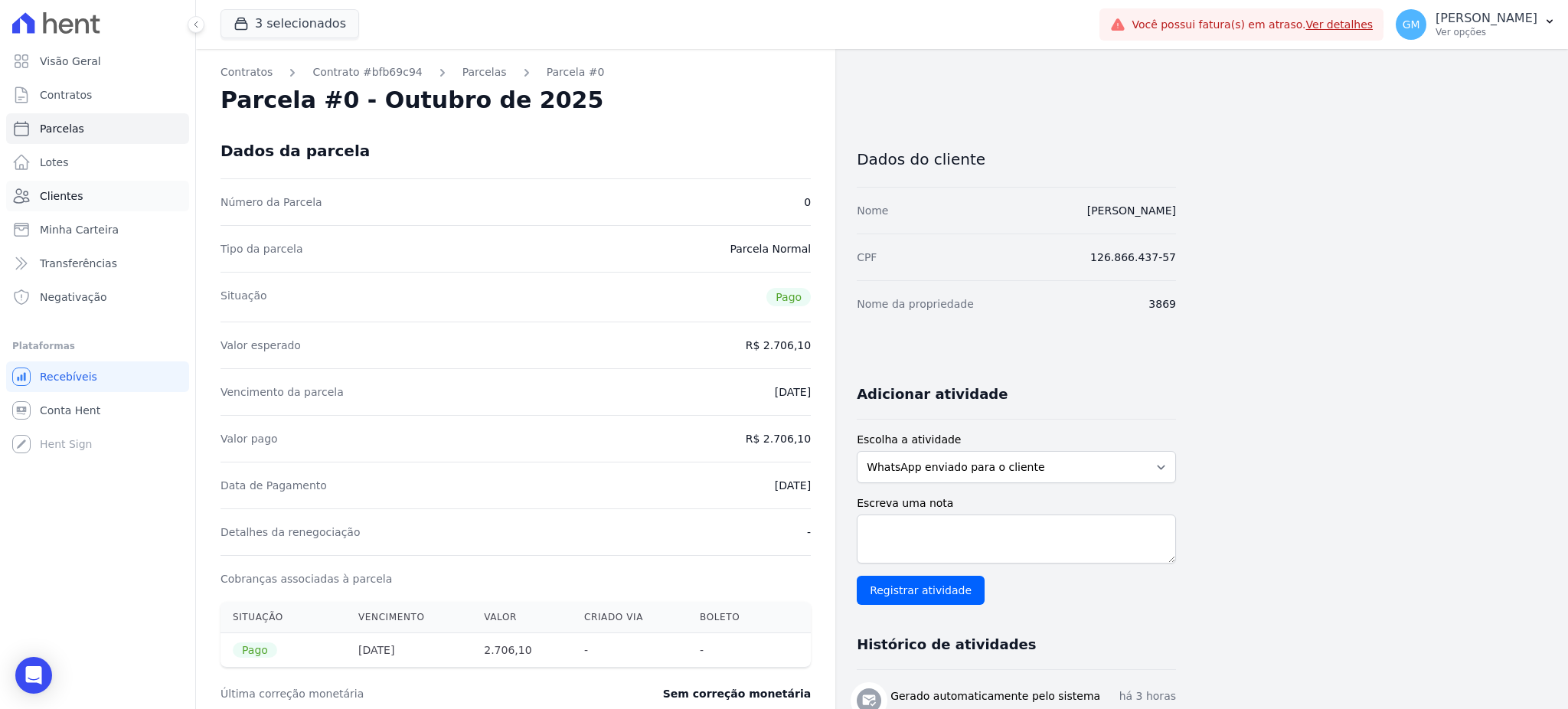
click at [66, 193] on span "Clientes" at bounding box center [61, 196] width 43 height 15
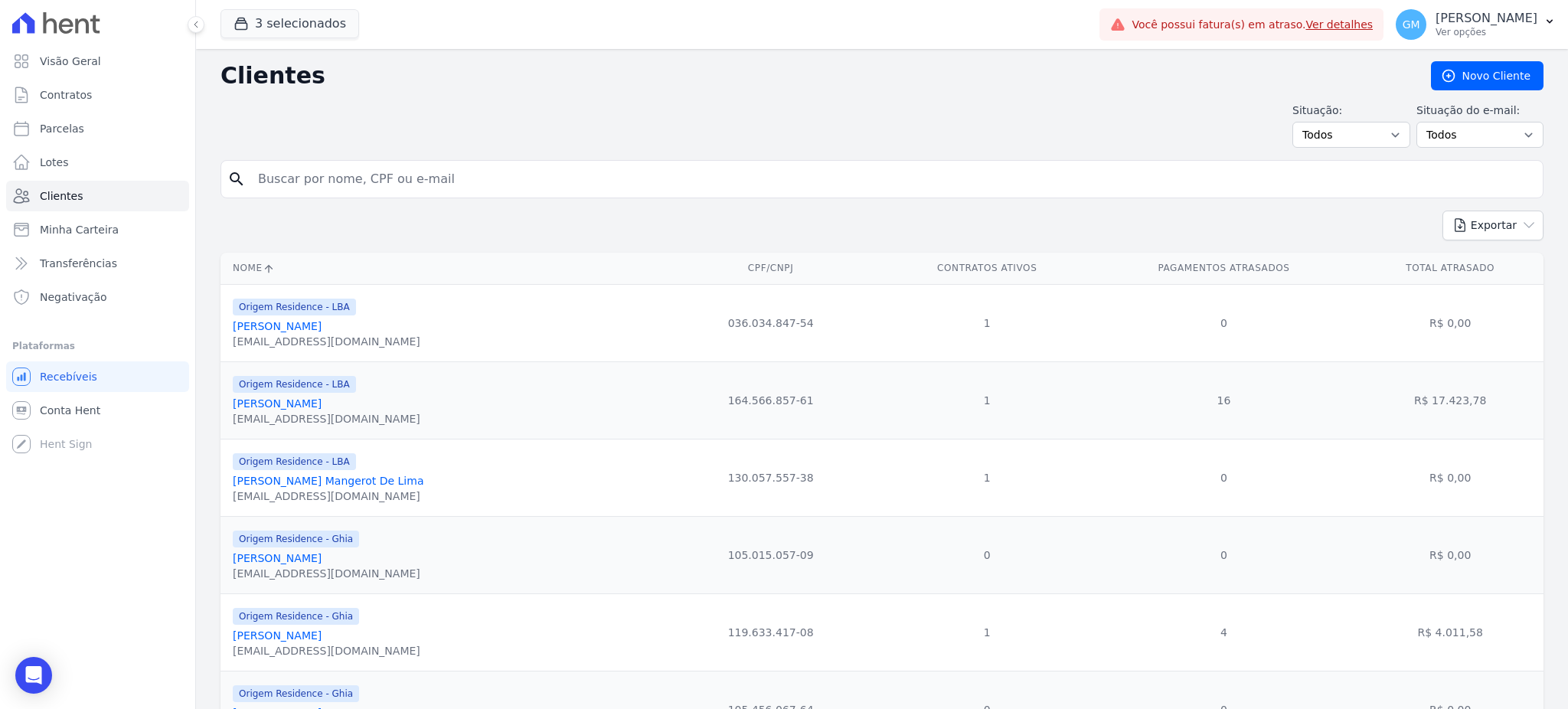
click at [798, 177] on input "search" at bounding box center [893, 179] width 1288 height 31
paste input "Eluar Telles Moreira"
type input "Eluar Telles Moreira"
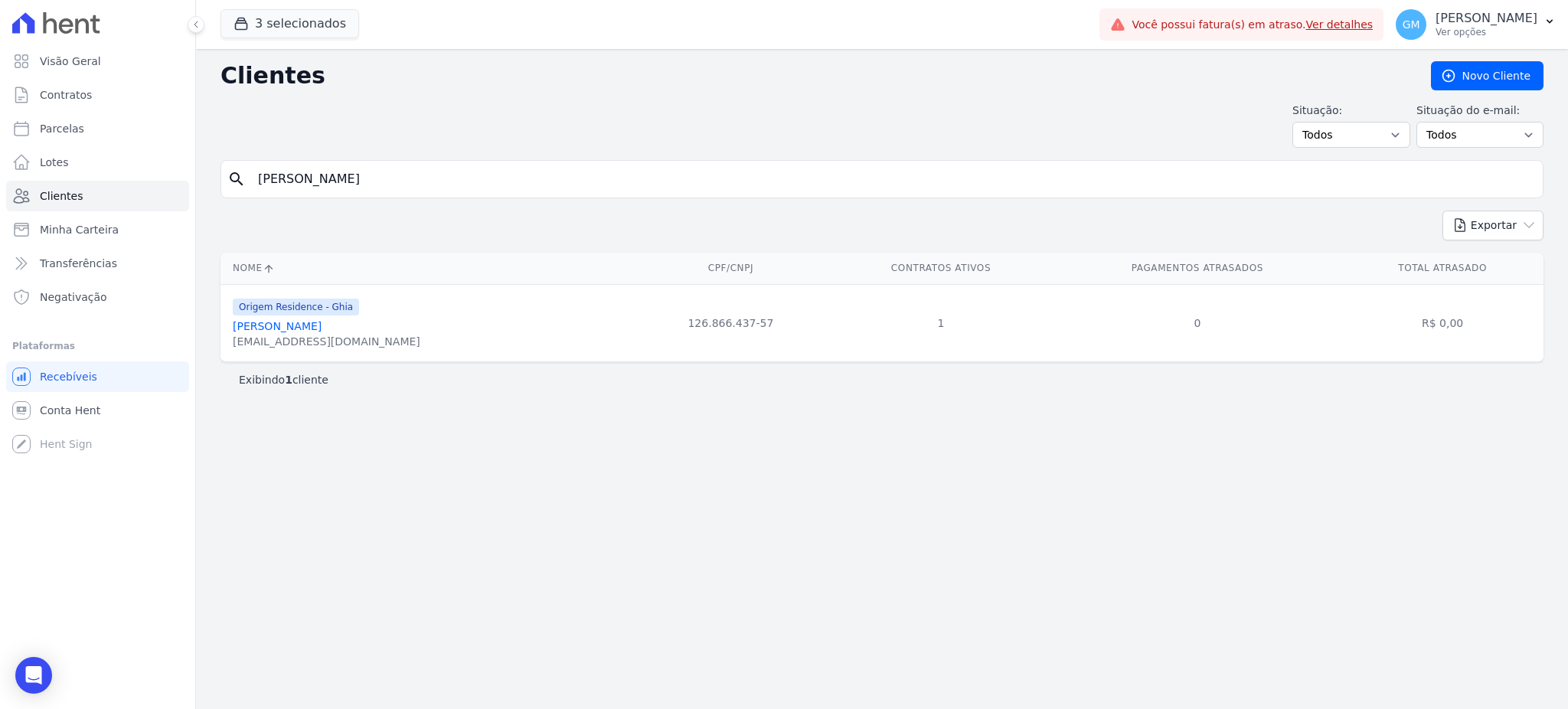
click at [321, 331] on link "Eluar Telles Moreira" at bounding box center [277, 327] width 89 height 13
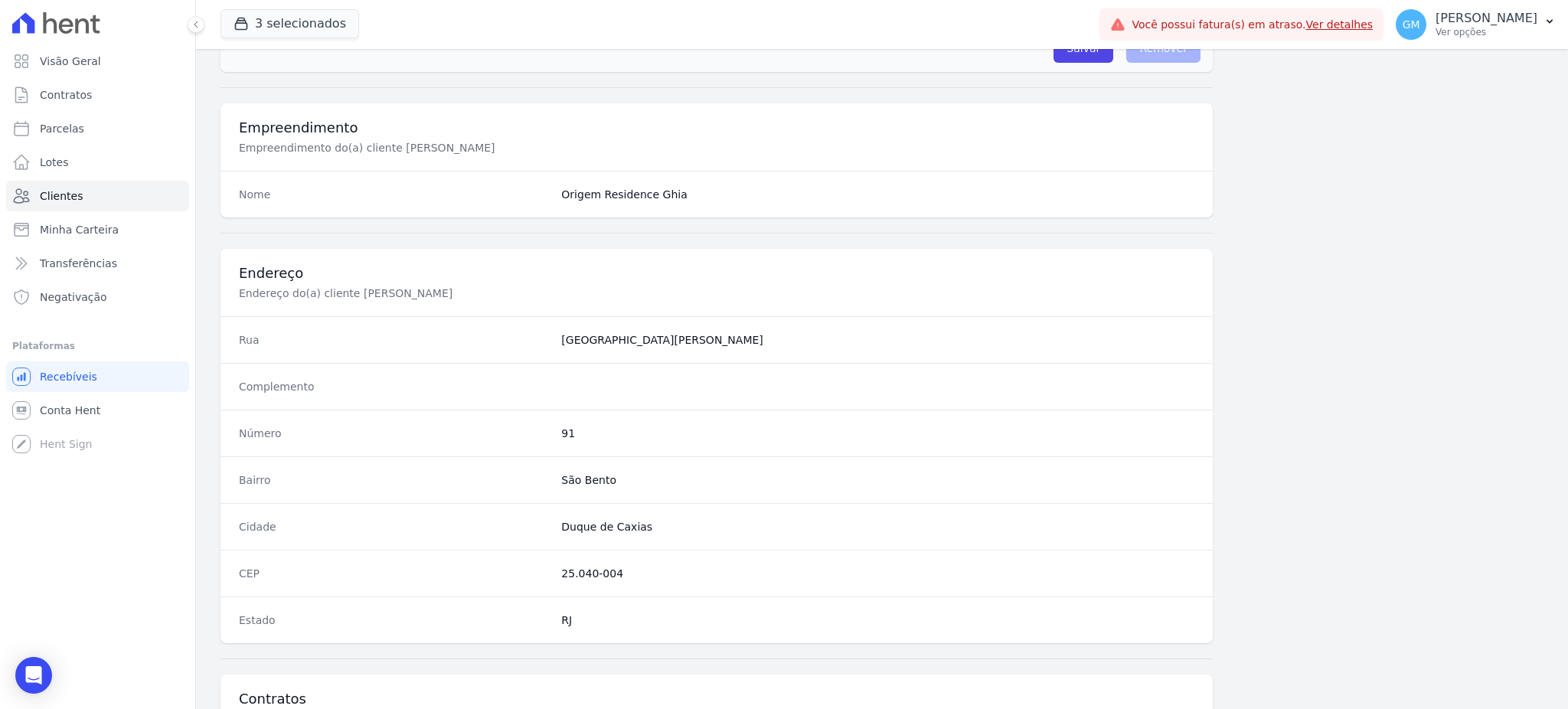
scroll to position [724, 0]
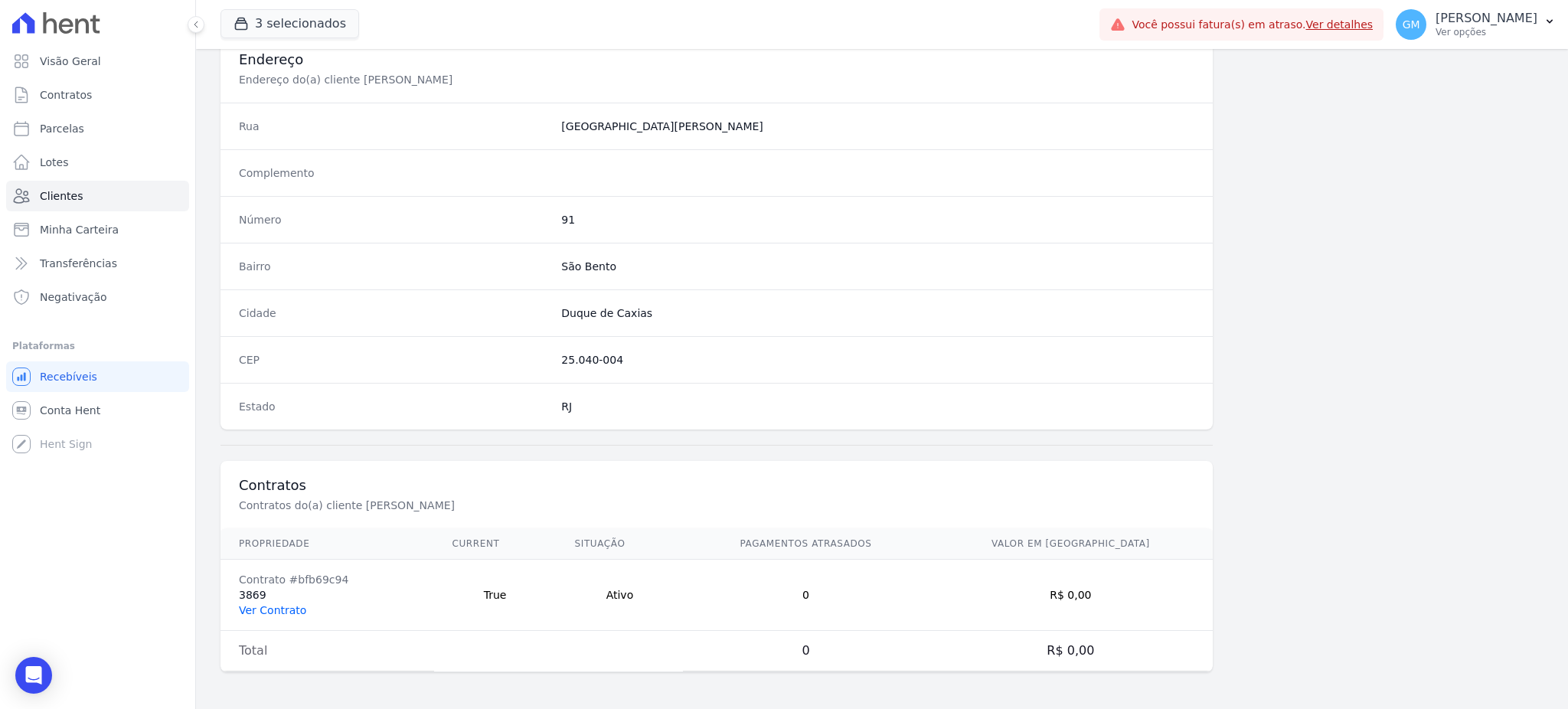
click at [268, 608] on link "Ver Contrato" at bounding box center [272, 610] width 67 height 13
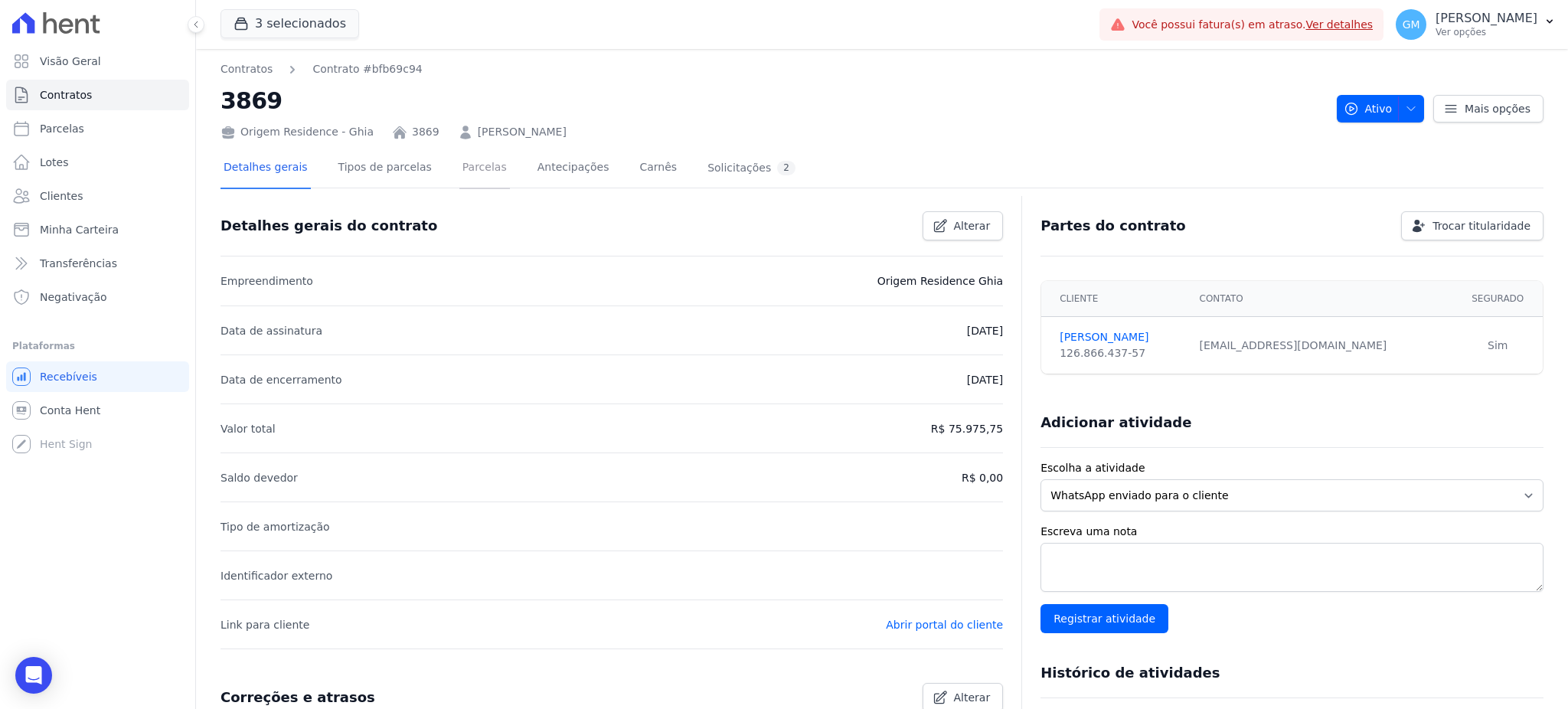
click at [460, 175] on link "Parcelas" at bounding box center [484, 168] width 51 height 41
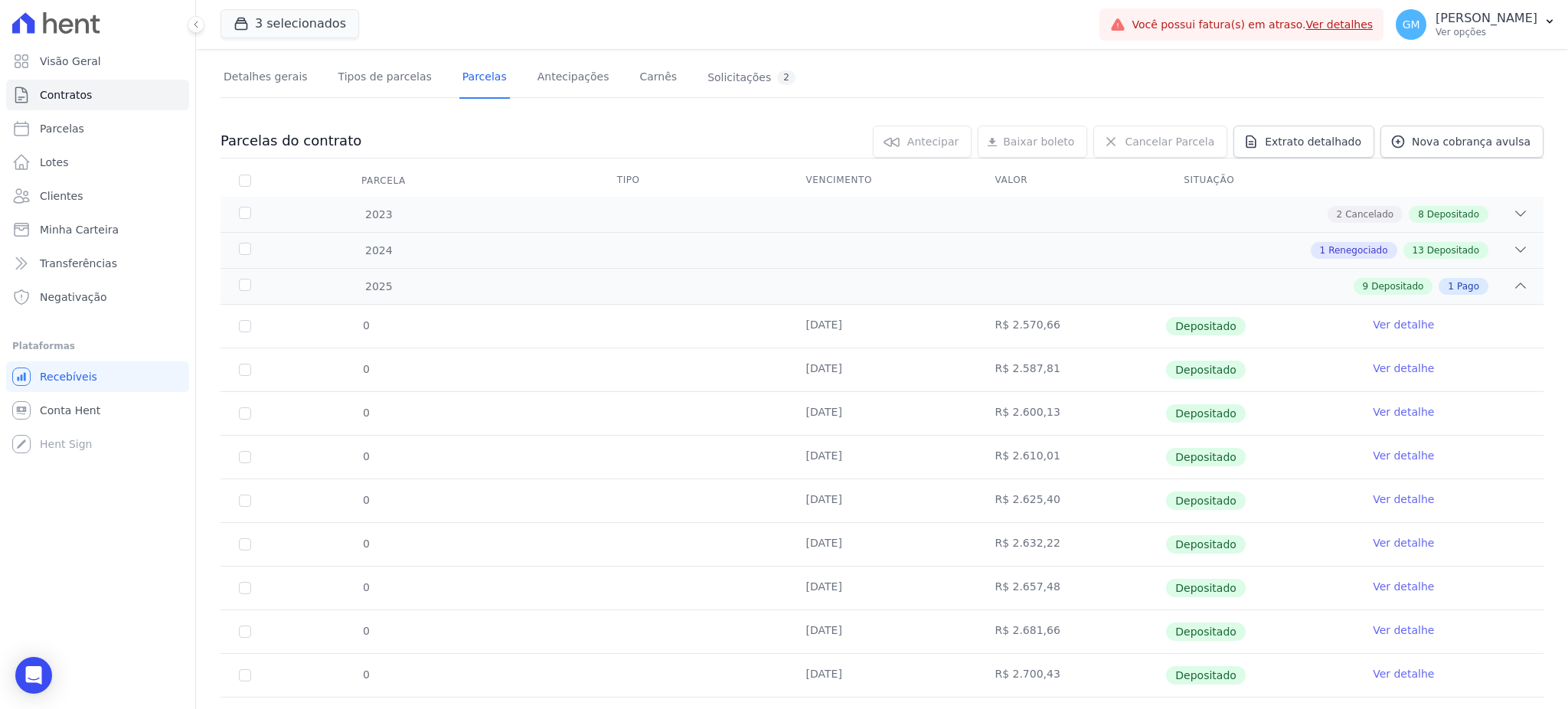
scroll to position [167, 0]
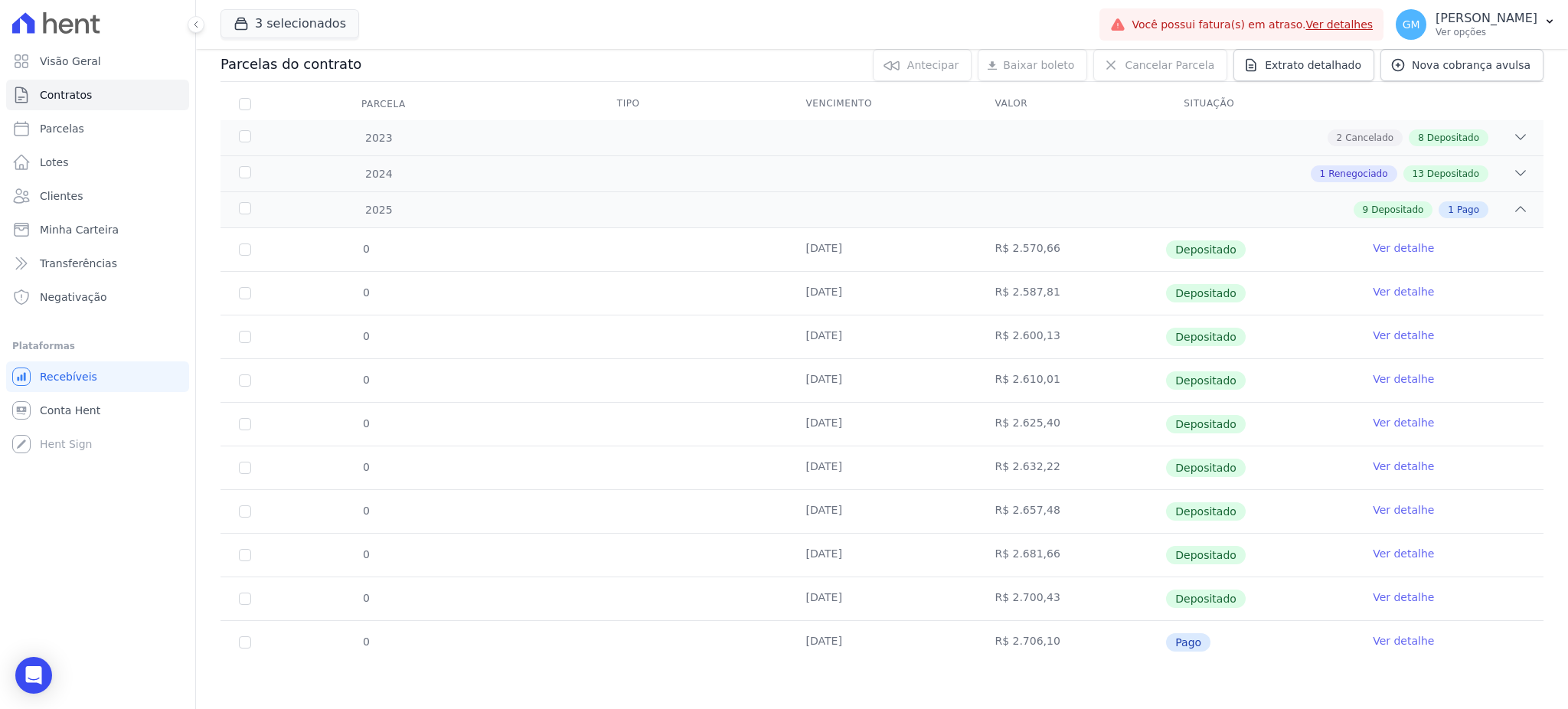
click at [1403, 637] on link "Ver detalhe" at bounding box center [1403, 640] width 62 height 15
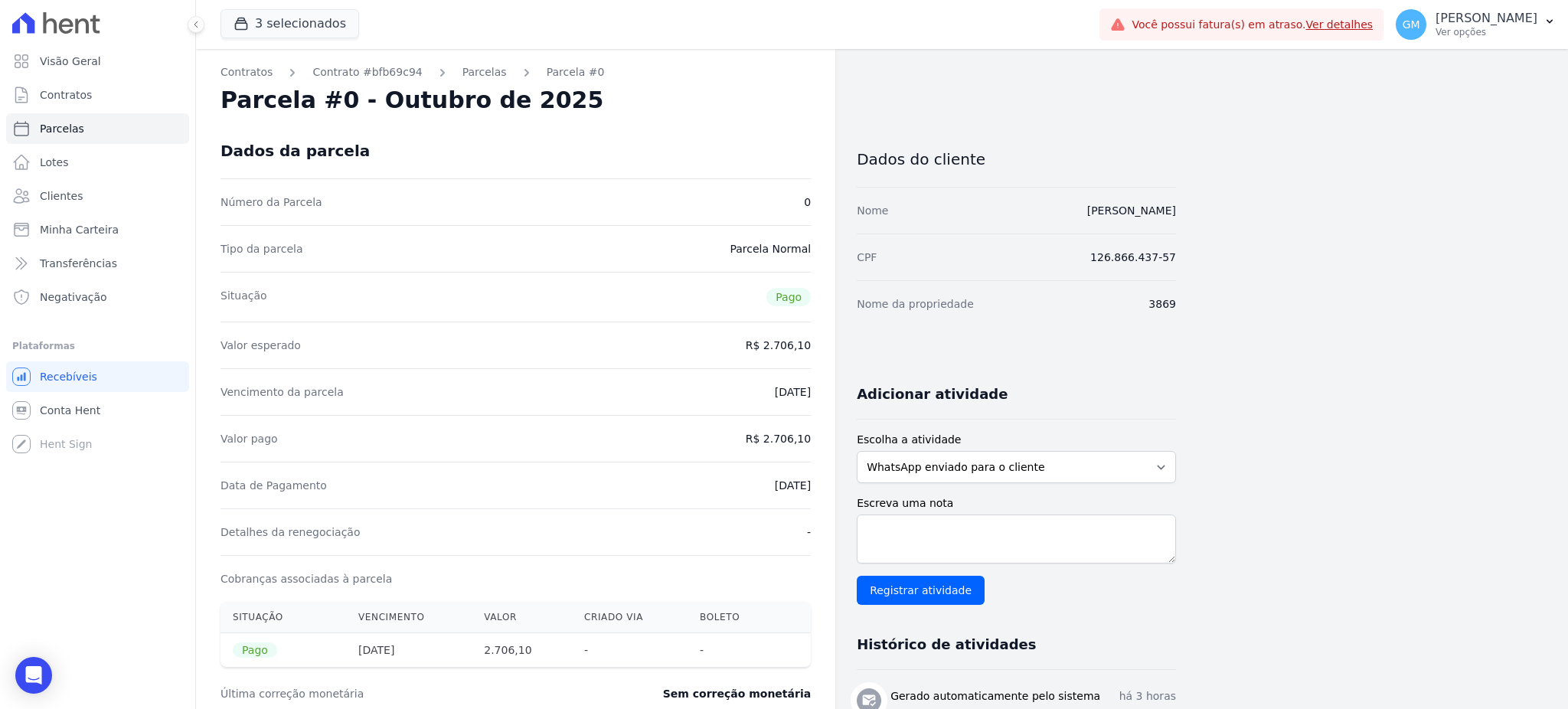
drag, startPoint x: 1193, startPoint y: 202, endPoint x: 1075, endPoint y: 204, distance: 118.0
click at [1075, 204] on div "Contratos Contrato #bfb69c94 Parcelas Parcela #0 Parcela #0 - Outubro de 2025 D…" at bounding box center [870, 570] width 1348 height 1044
click at [43, 196] on span "Clientes" at bounding box center [61, 196] width 43 height 15
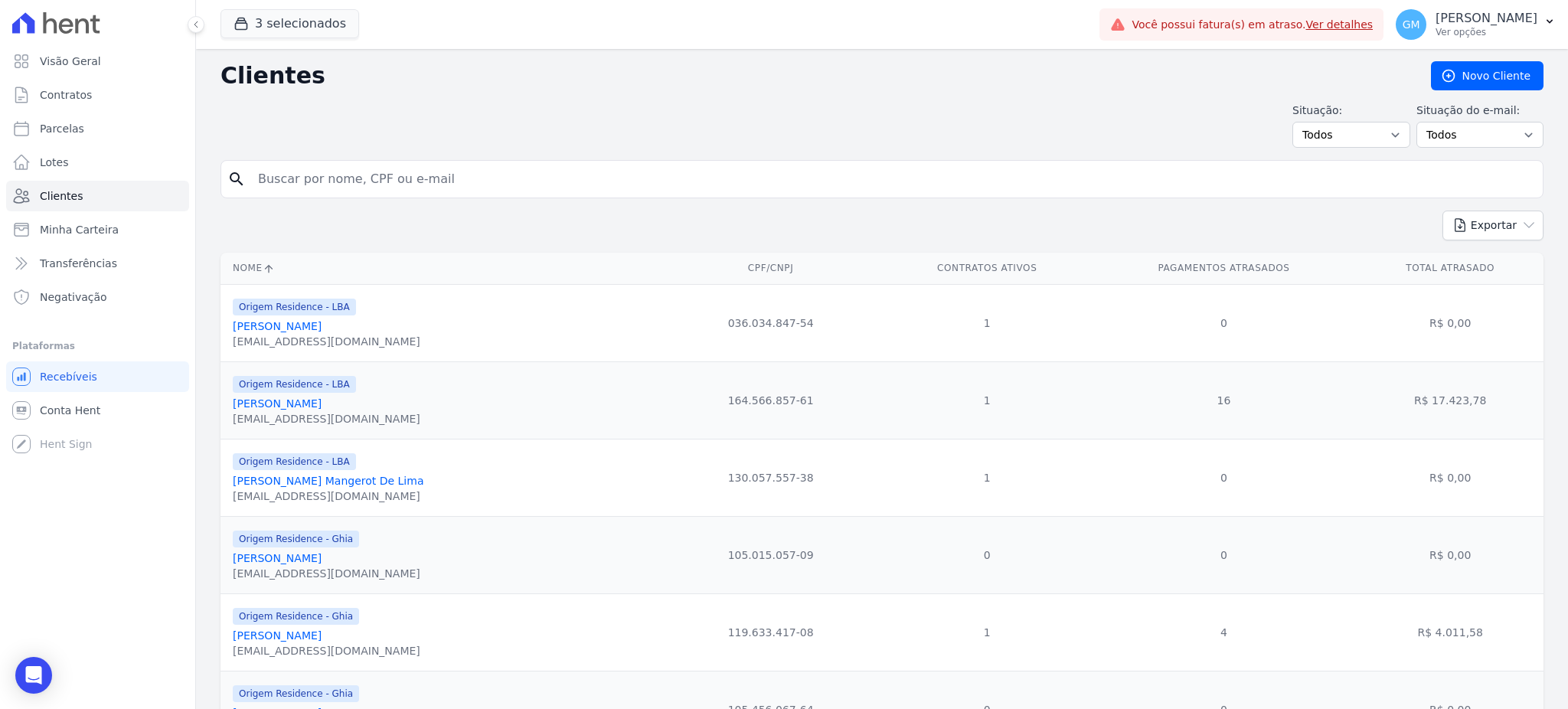
click at [489, 195] on div "search" at bounding box center [882, 179] width 1323 height 38
click at [489, 170] on input "search" at bounding box center [893, 179] width 1288 height 31
paste input "Eluar Telles Moreira"
type input "Eluar Telles Moreira"
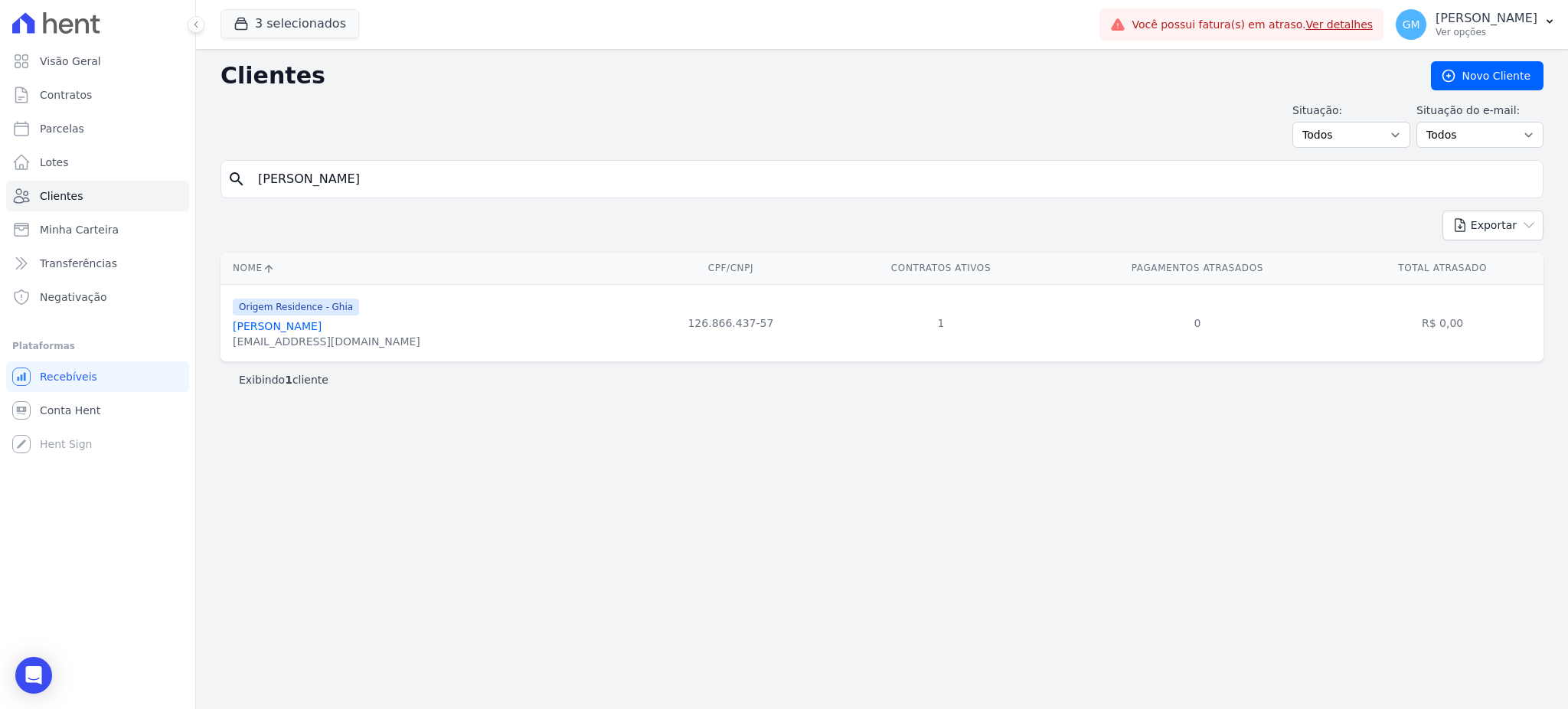
click at [314, 331] on link "Eluar Telles Moreira" at bounding box center [277, 327] width 89 height 13
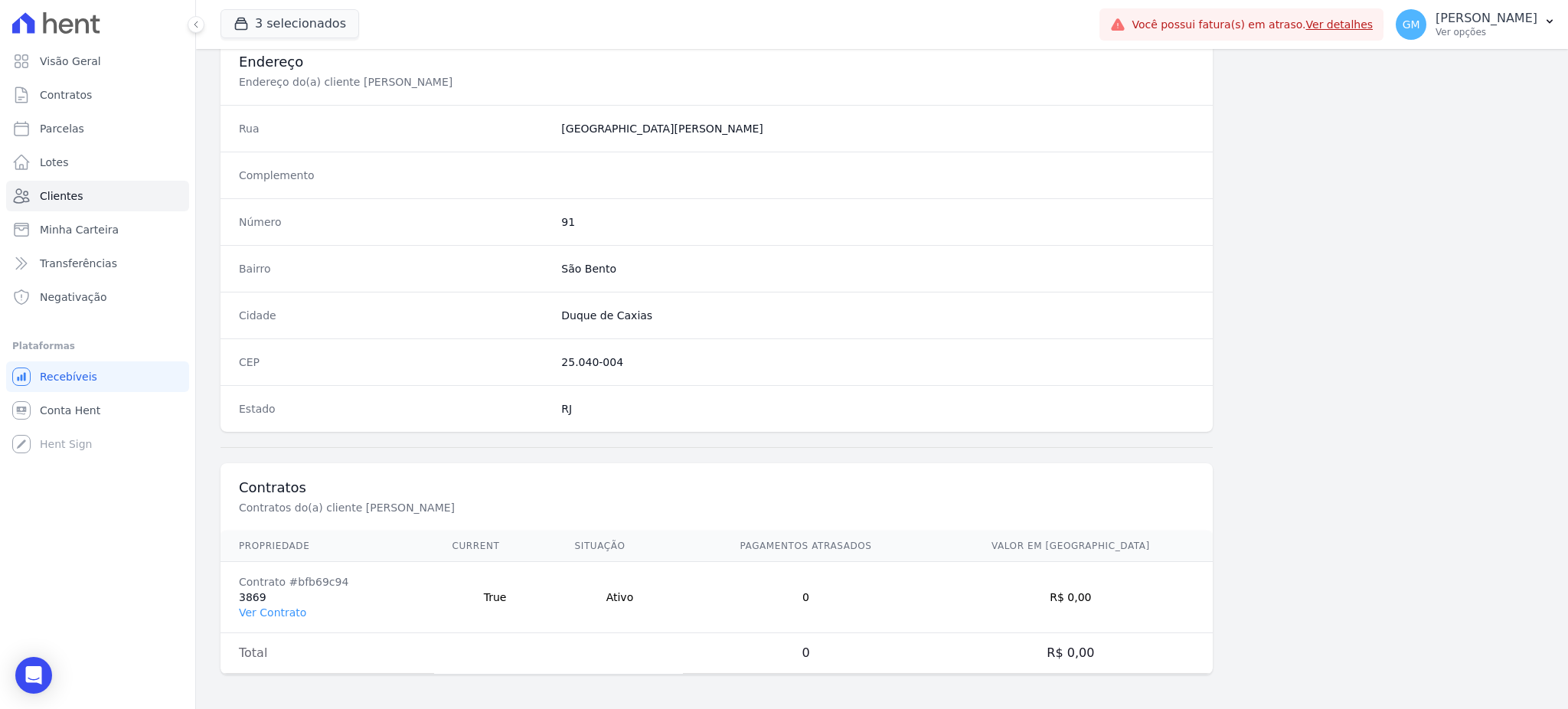
scroll to position [724, 0]
click at [263, 607] on link "Ver Contrato" at bounding box center [272, 610] width 67 height 13
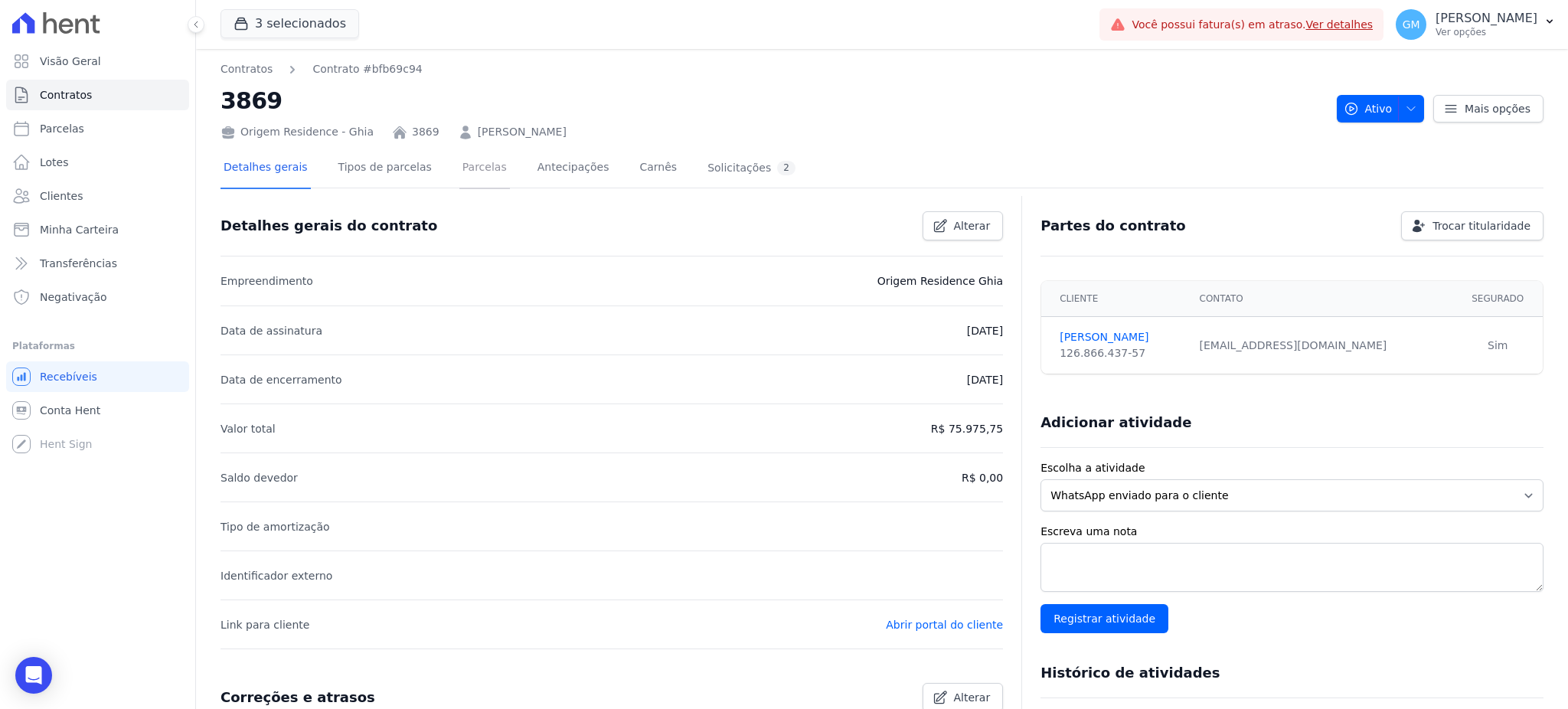
click at [459, 177] on link "Parcelas" at bounding box center [484, 168] width 51 height 41
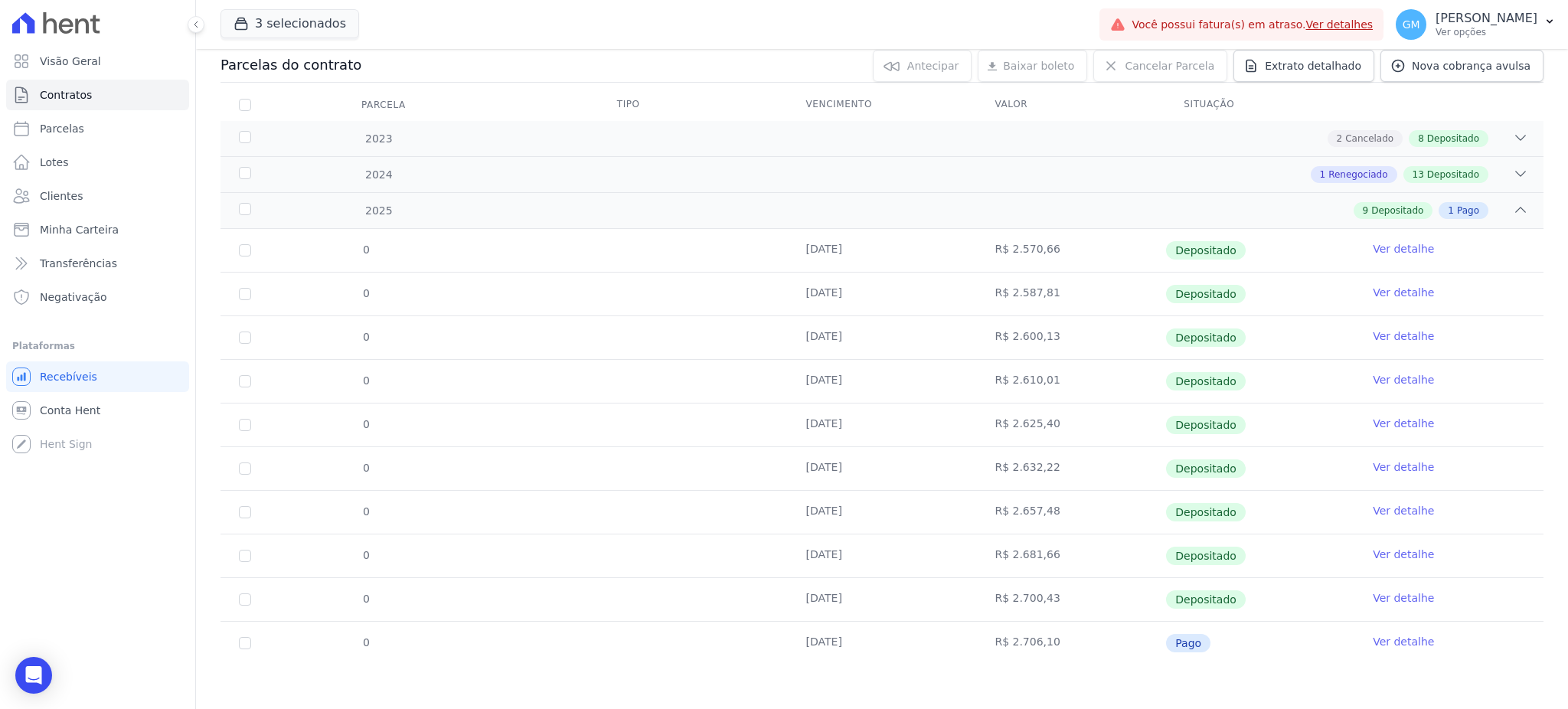
scroll to position [167, 0]
click at [1413, 646] on link "Ver detalhe" at bounding box center [1403, 640] width 62 height 15
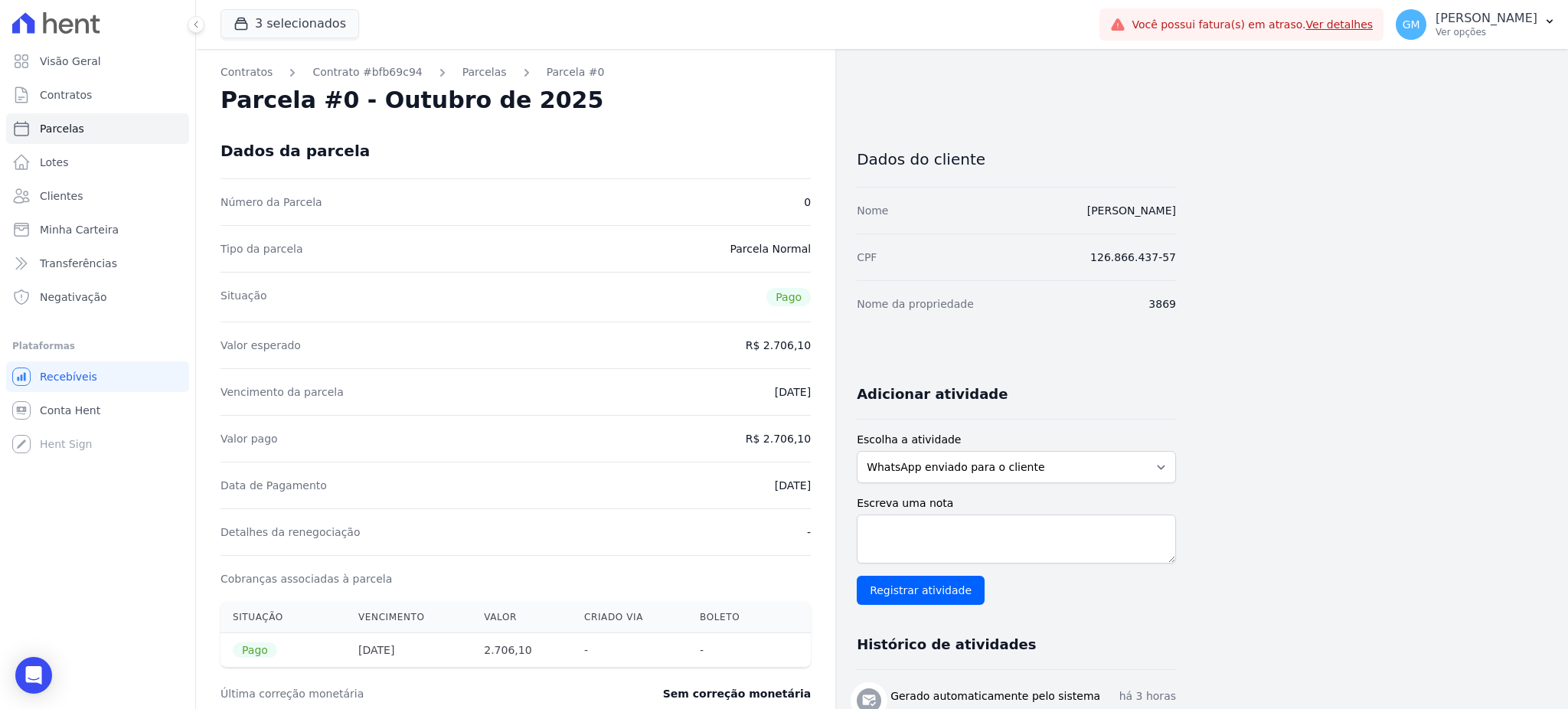
drag, startPoint x: 1062, startPoint y: 206, endPoint x: 1242, endPoint y: 206, distance: 180.0
click at [1242, 206] on div "Contratos Contrato #bfb69c94 Parcelas Parcela #0 Parcela #0 - Outubro de 2025 D…" at bounding box center [870, 570] width 1348 height 1044
drag, startPoint x: 767, startPoint y: 440, endPoint x: 813, endPoint y: 439, distance: 46.0
click at [813, 439] on div "Contratos Contrato #bfb69c94 Parcelas Parcela #0 Parcela #0 - Outubro de 2025 D…" at bounding box center [516, 570] width 639 height 1044
click at [78, 201] on link "Clientes" at bounding box center [98, 196] width 183 height 31
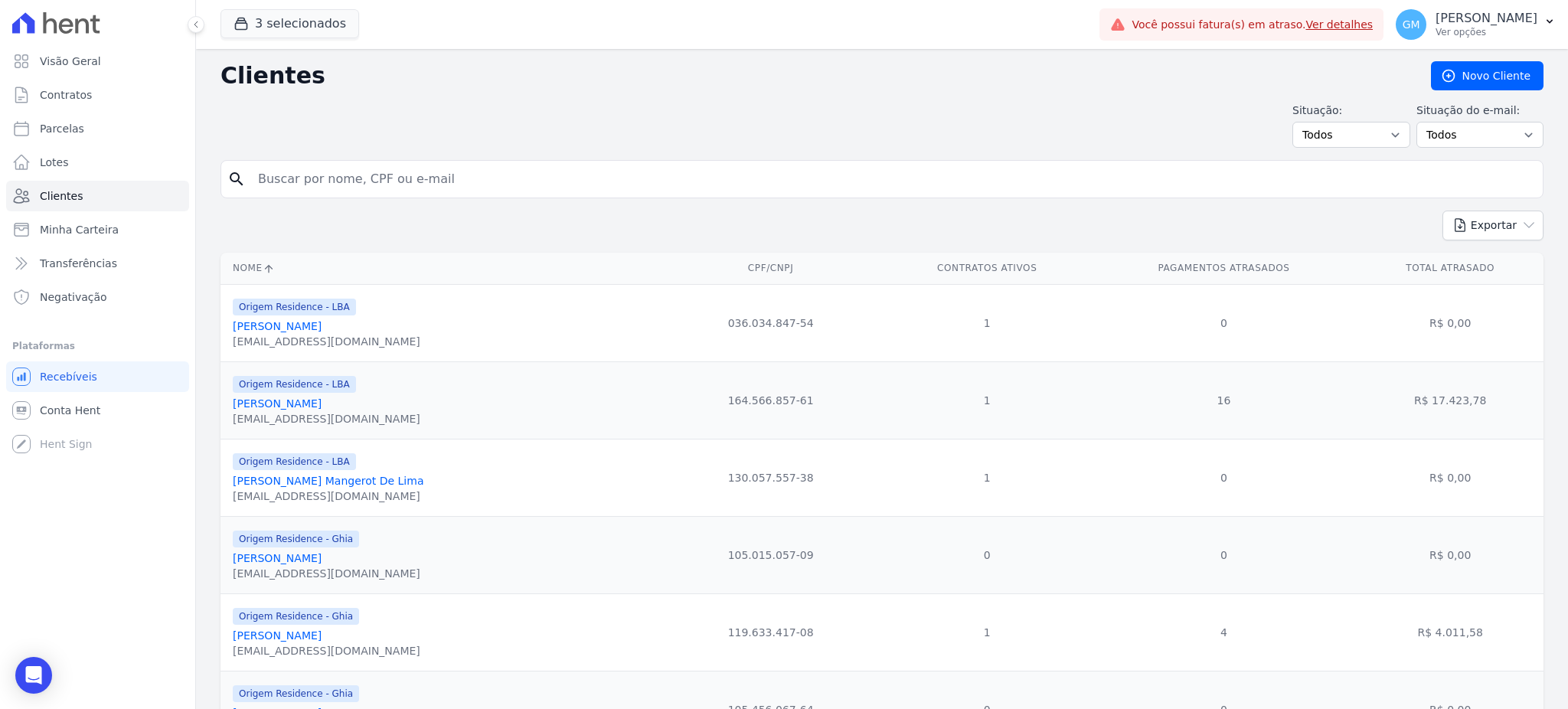
click at [315, 190] on input "search" at bounding box center [893, 179] width 1288 height 31
paste input "Felippe Macedo Malafaia Torres"
type input "Felippe Macedo Malafaia Torres"
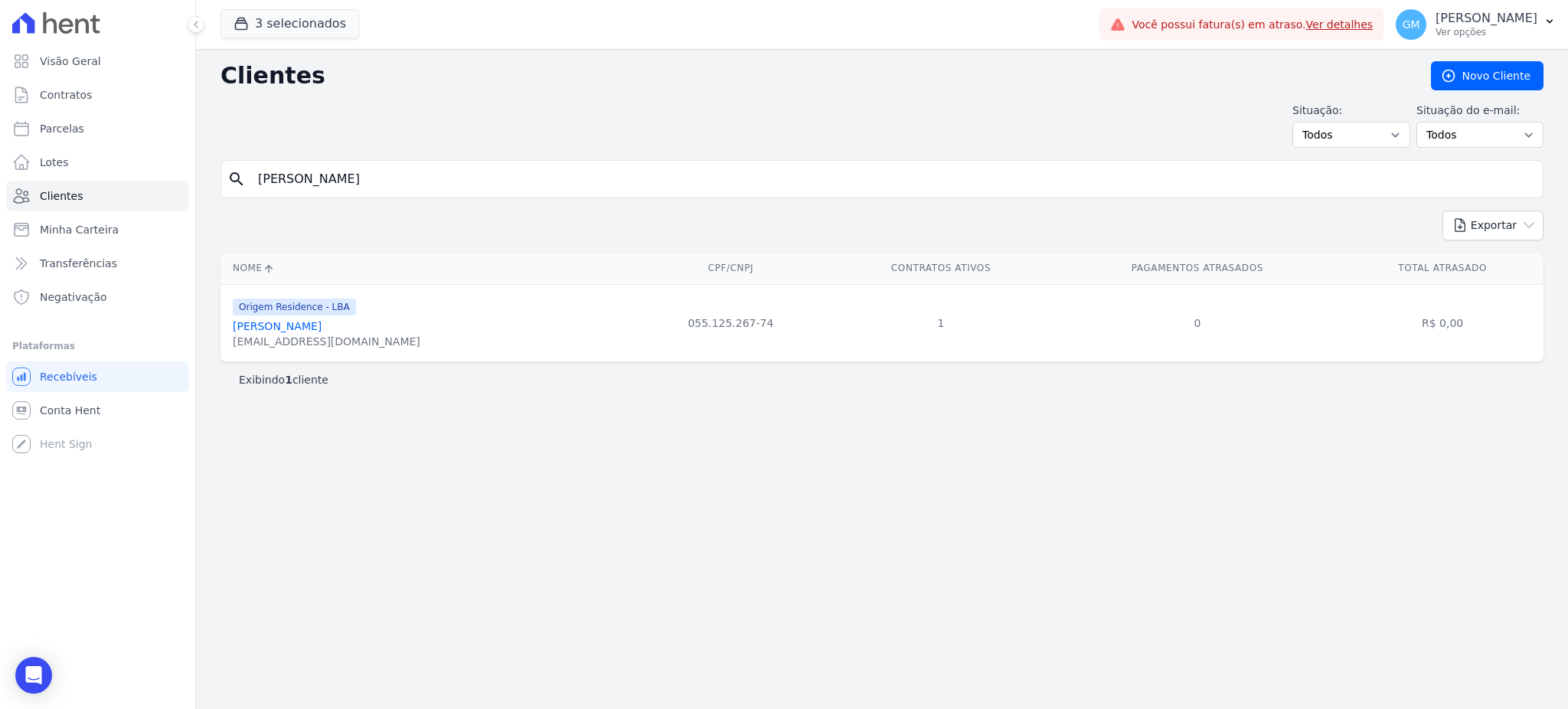
click at [321, 327] on link "Felippe Macedo Malafaia Torres" at bounding box center [277, 327] width 89 height 13
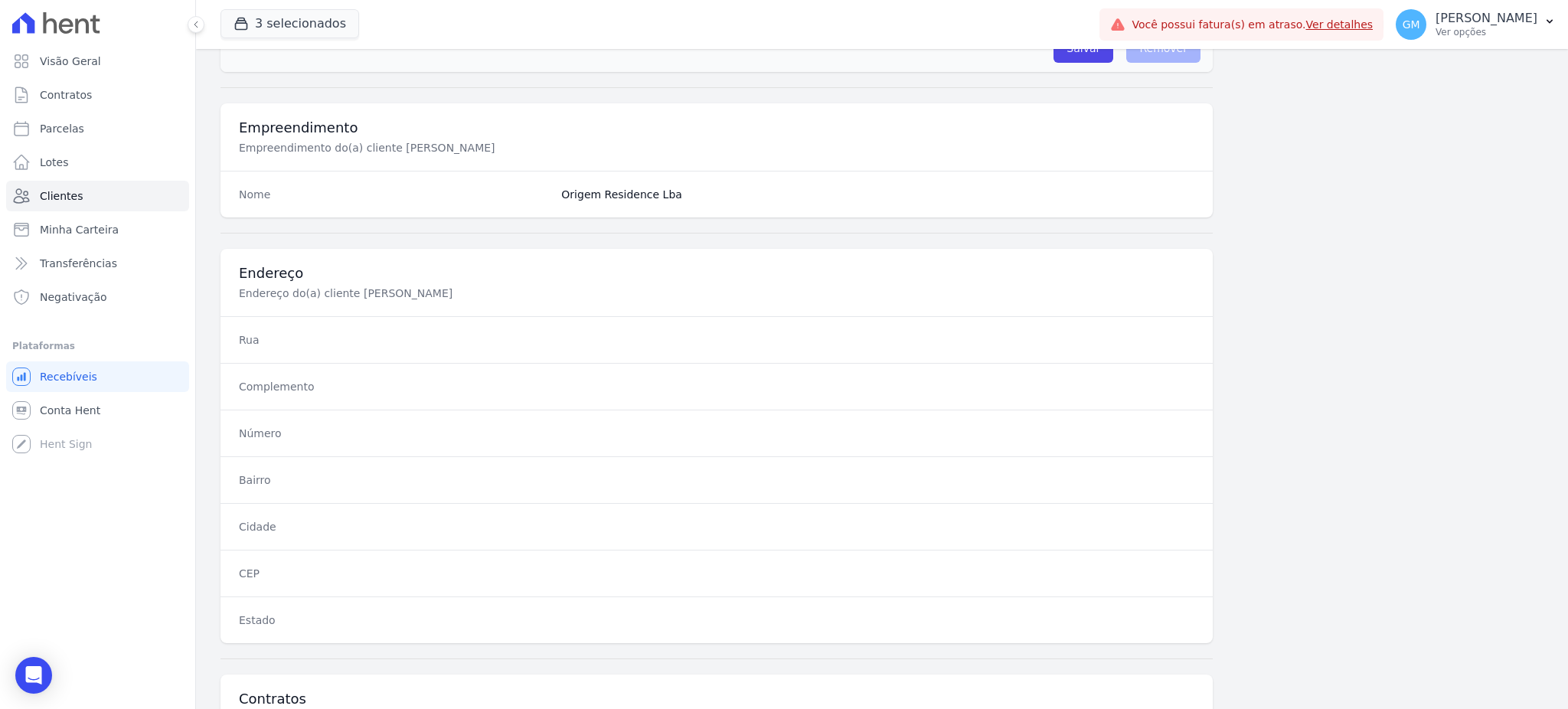
scroll to position [724, 0]
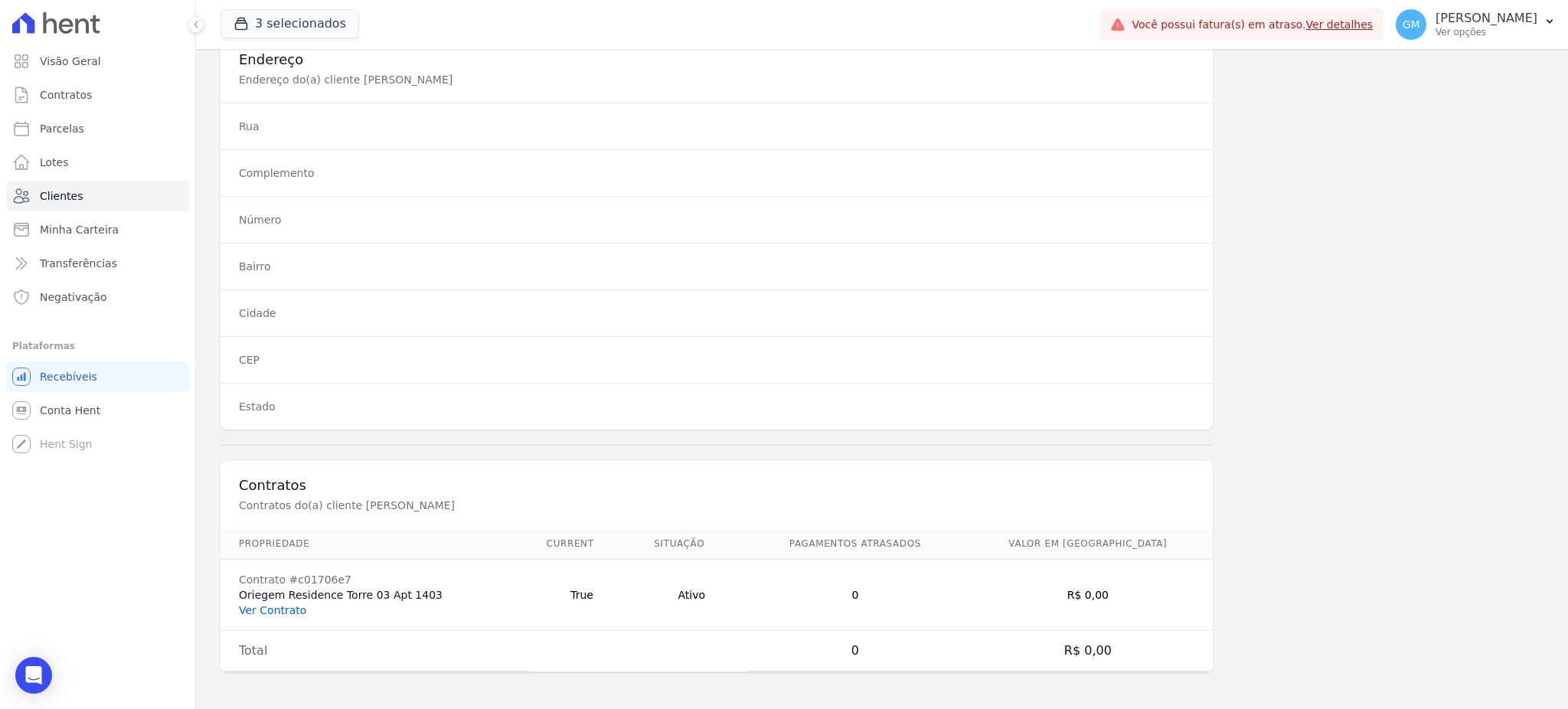
click at [260, 614] on link "Ver Contrato" at bounding box center [272, 610] width 67 height 13
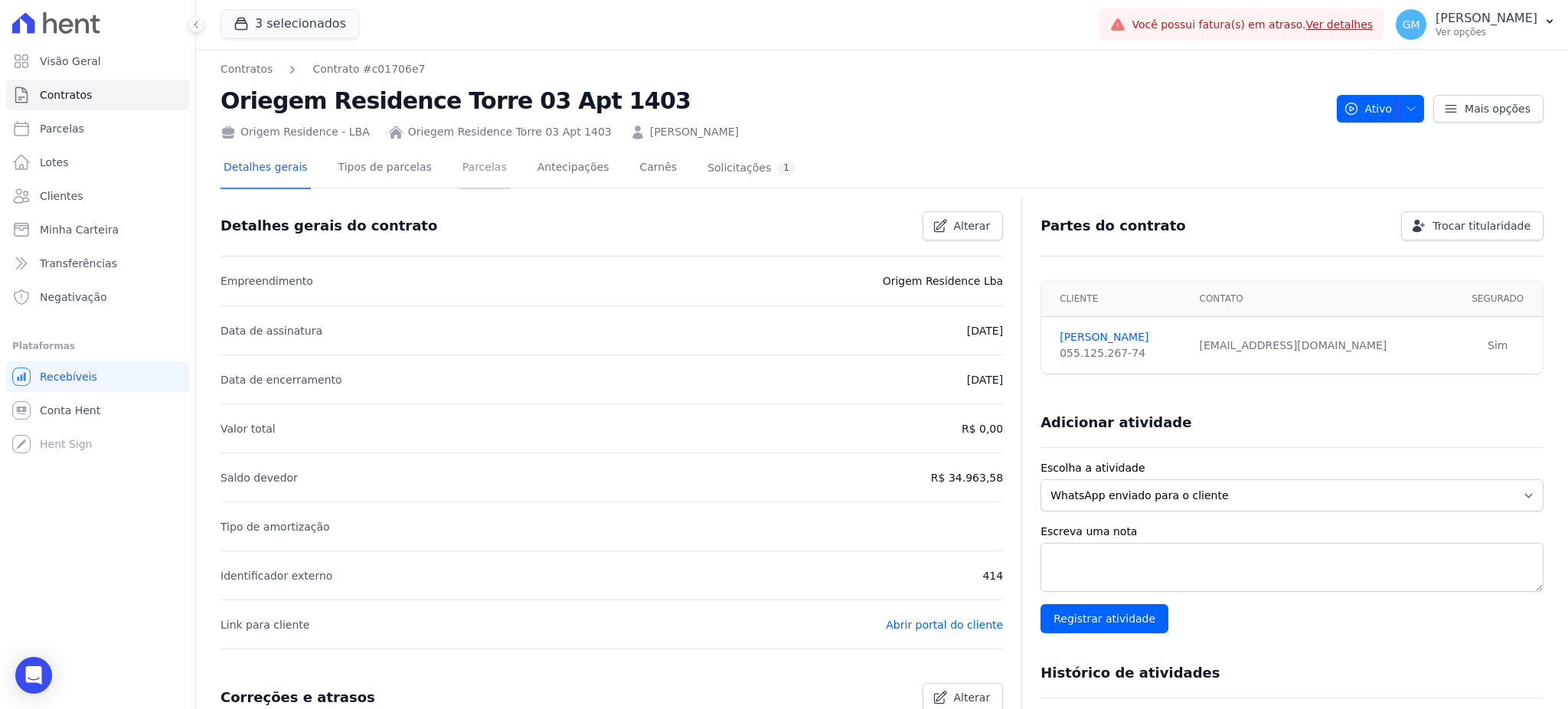
click at [475, 170] on link "Parcelas" at bounding box center [484, 168] width 51 height 41
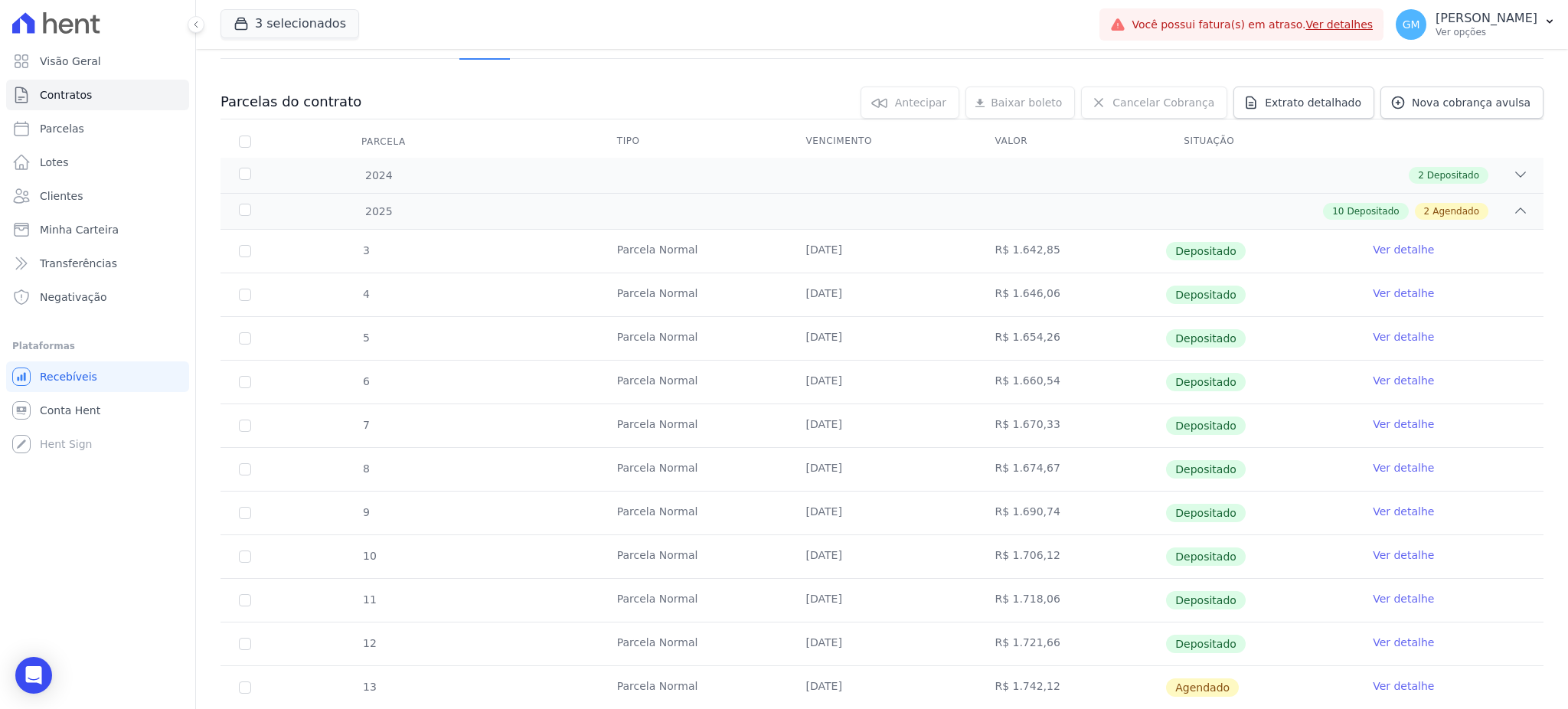
scroll to position [291, 0]
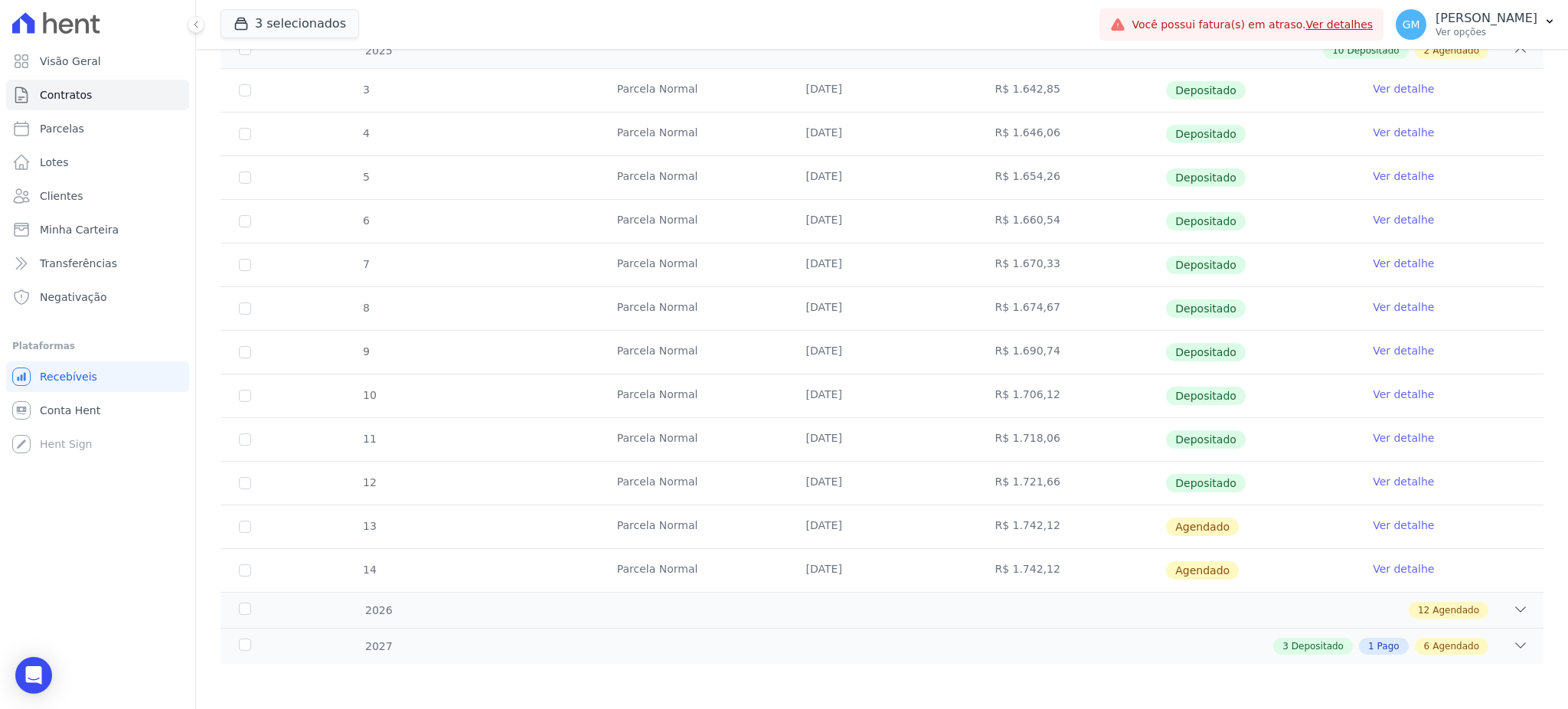
click at [1402, 484] on link "Ver detalhe" at bounding box center [1403, 482] width 62 height 15
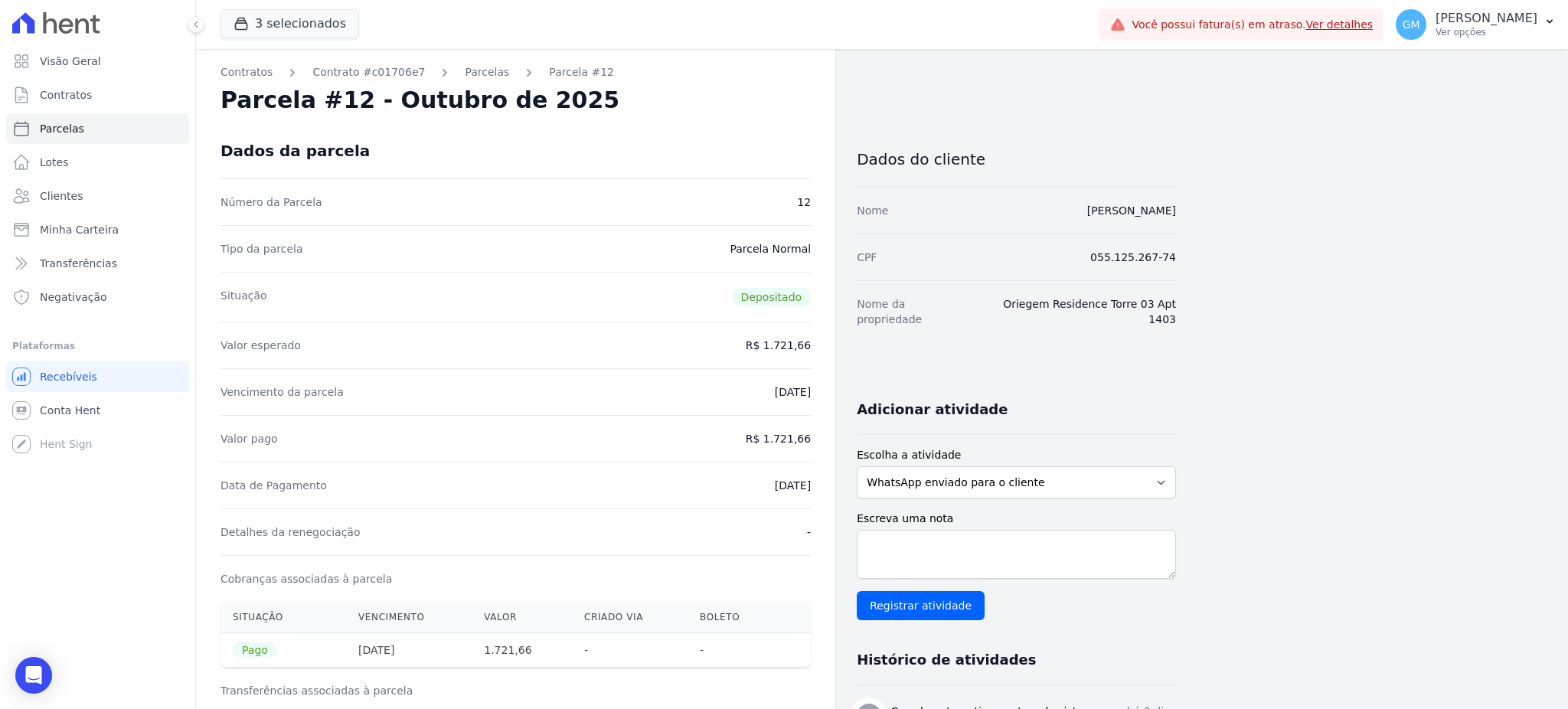
drag, startPoint x: 742, startPoint y: 490, endPoint x: 812, endPoint y: 490, distance: 70.0
click at [812, 490] on div "Contratos Contrato #c01706e7 Parcelas Parcela #12 Parcela #12 - Outubro de 2025…" at bounding box center [516, 670] width 639 height 1243
click at [712, 439] on div "Valor pago R$ 1.721,66" at bounding box center [516, 438] width 590 height 47
drag, startPoint x: 747, startPoint y: 490, endPoint x: 819, endPoint y: 486, distance: 72.1
click at [819, 486] on div "Contratos Contrato #c01706e7 Parcelas Parcela #12 Parcela #12 - Outubro de 2025…" at bounding box center [516, 670] width 639 height 1243
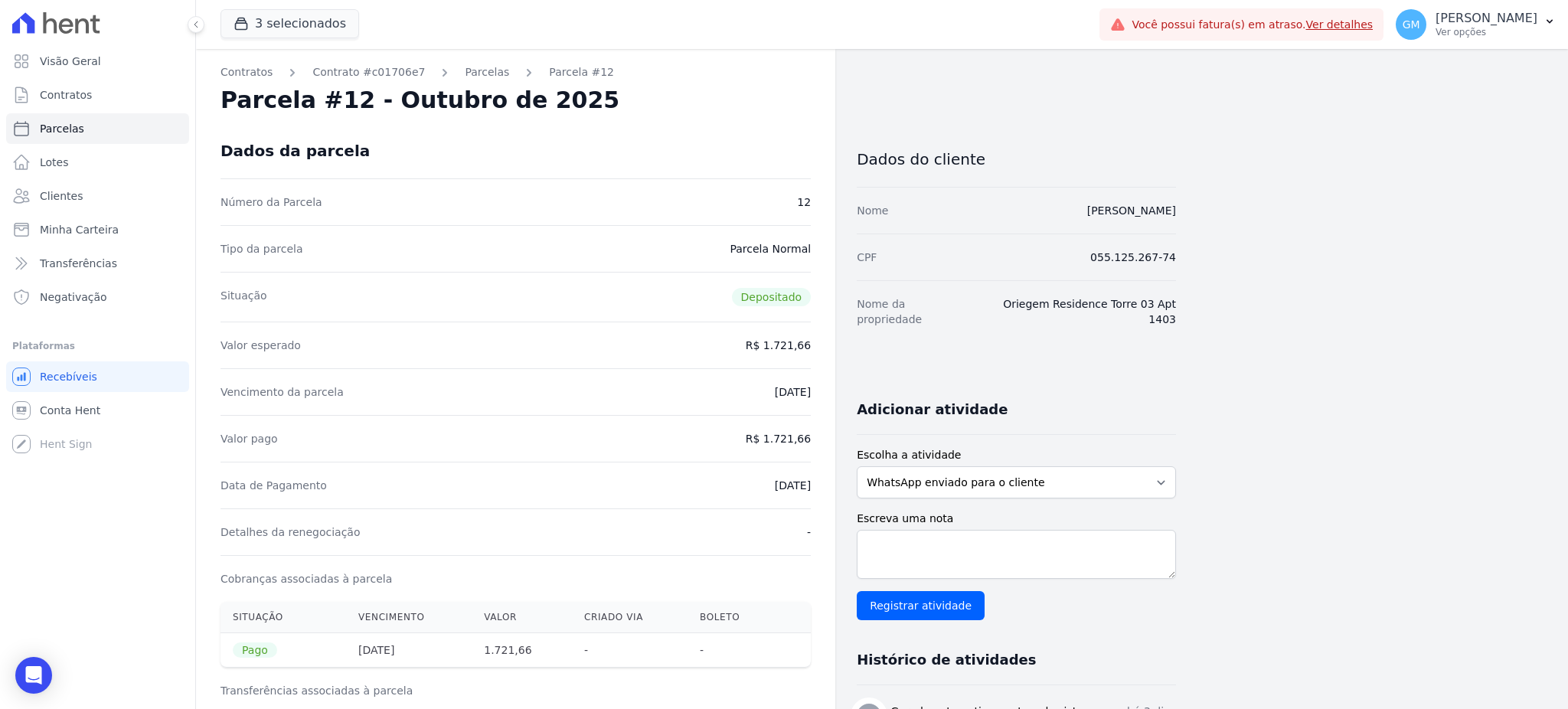
drag, startPoint x: 997, startPoint y: 208, endPoint x: 1205, endPoint y: 222, distance: 208.5
click at [1205, 222] on div "Contratos Contrato #c01706e7 Parcelas Parcela #12 Parcela #12 - Outubro de 2025…" at bounding box center [870, 670] width 1348 height 1243
click at [1039, 231] on div "Nome FELIPPE MACEDO MALAFAIA TORRES" at bounding box center [1016, 210] width 320 height 47
drag, startPoint x: 1215, startPoint y: 210, endPoint x: 995, endPoint y: 211, distance: 220.0
click at [995, 211] on div "Contratos Contrato #c01706e7 Parcelas Parcela #12 Parcela #12 - Outubro de 2025…" at bounding box center [870, 670] width 1348 height 1243
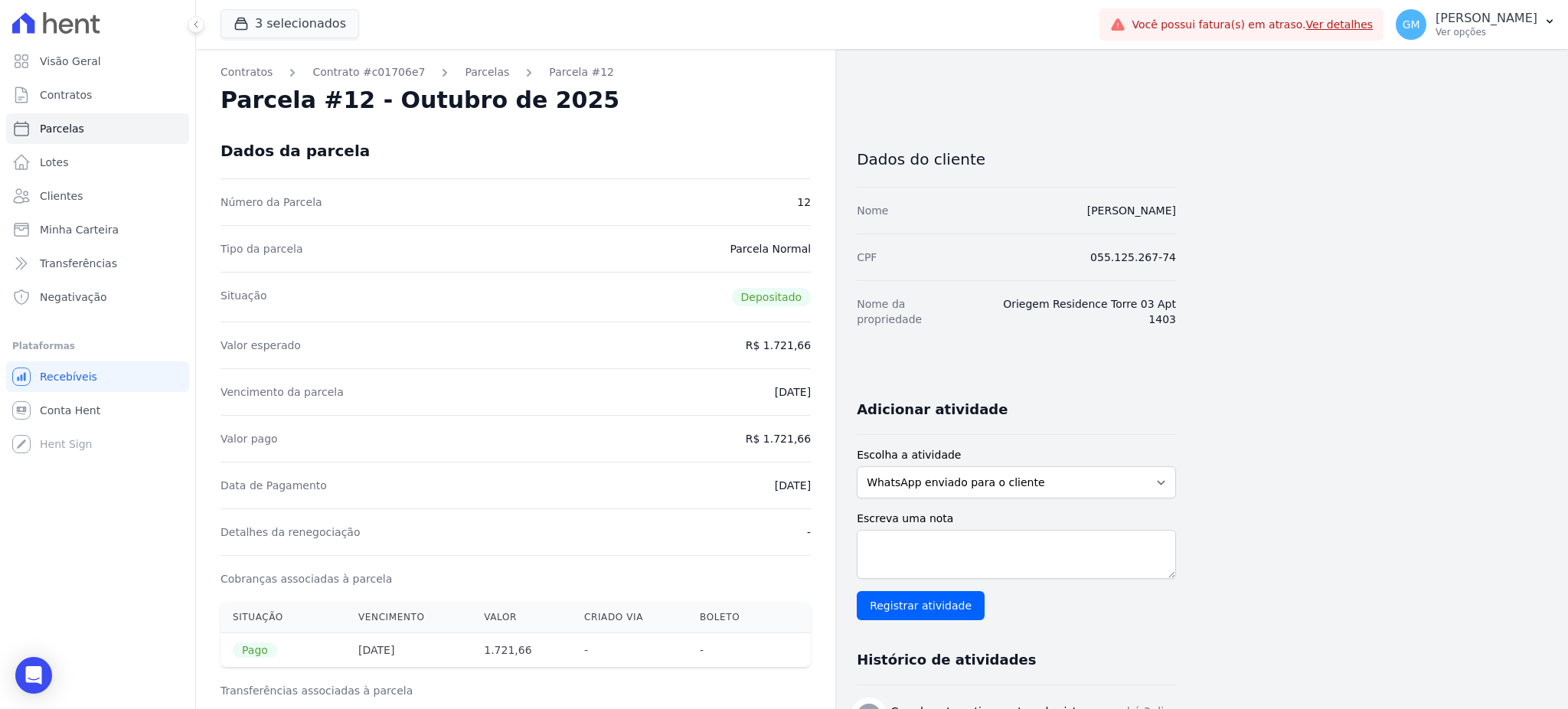
drag, startPoint x: 772, startPoint y: 436, endPoint x: 821, endPoint y: 437, distance: 49.0
click at [821, 437] on div "Contratos Contrato #c01706e7 Parcelas Parcela #12 Parcela #12 - Outubro de 2025…" at bounding box center [516, 670] width 639 height 1243
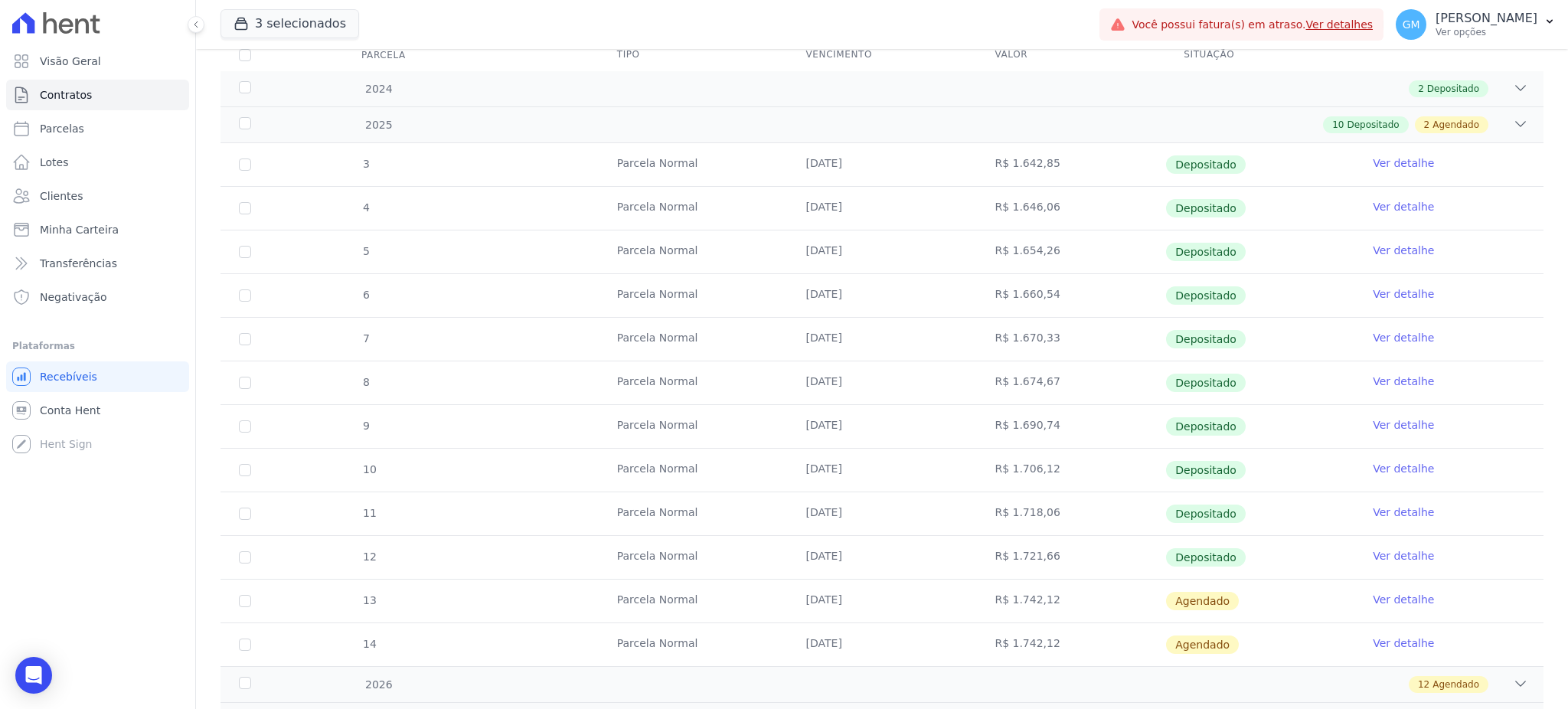
scroll to position [291, 0]
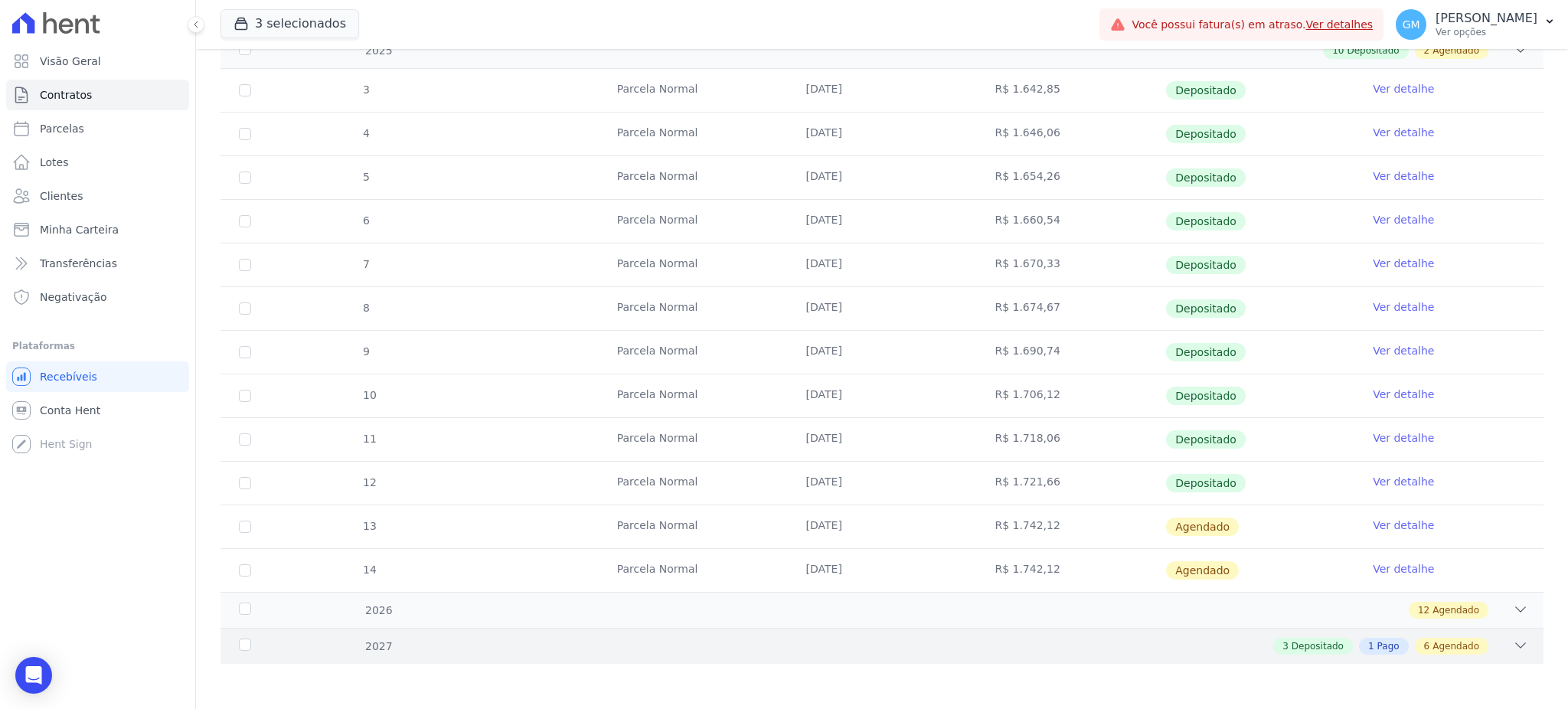
click at [1430, 638] on div "6 Agendado" at bounding box center [1451, 647] width 73 height 17
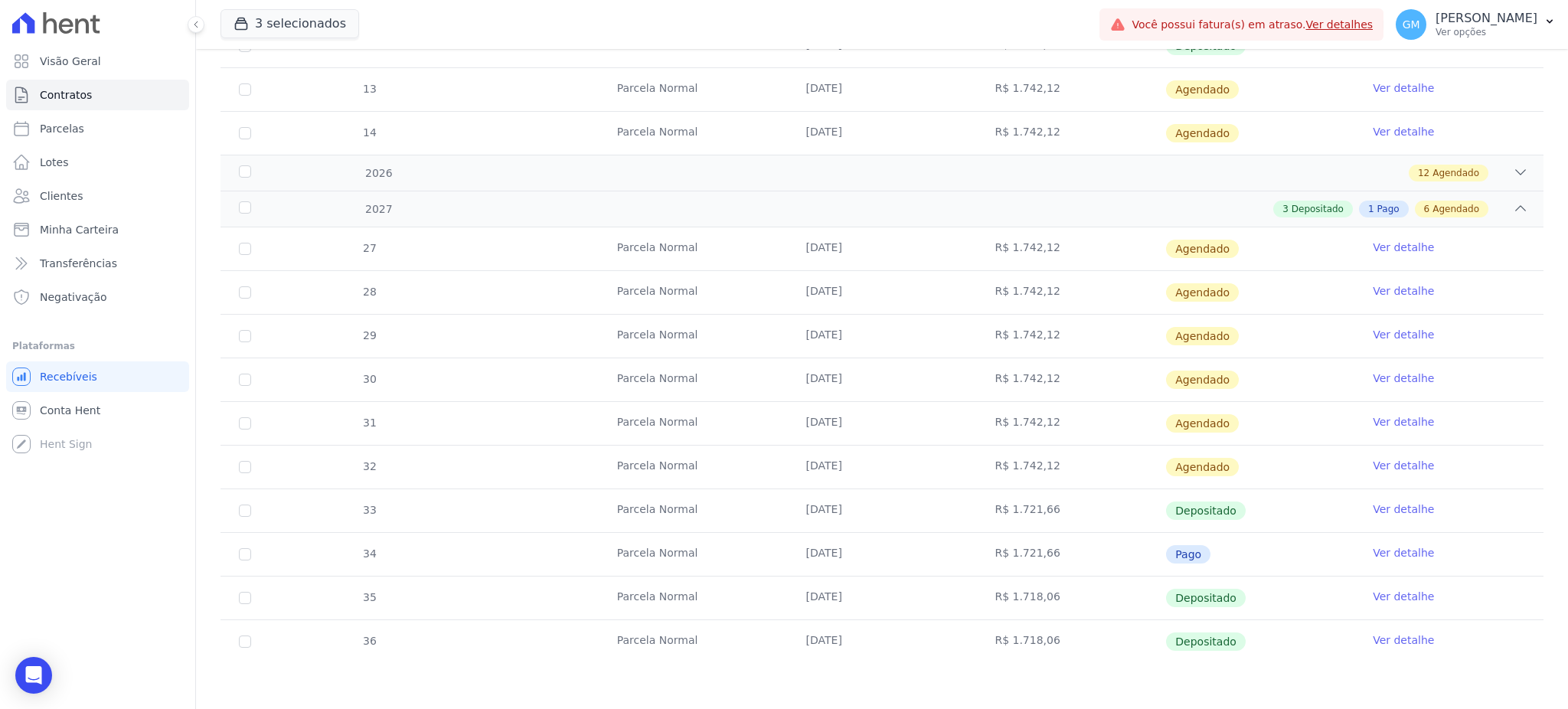
click at [1393, 637] on link "Ver detalhe" at bounding box center [1403, 640] width 62 height 15
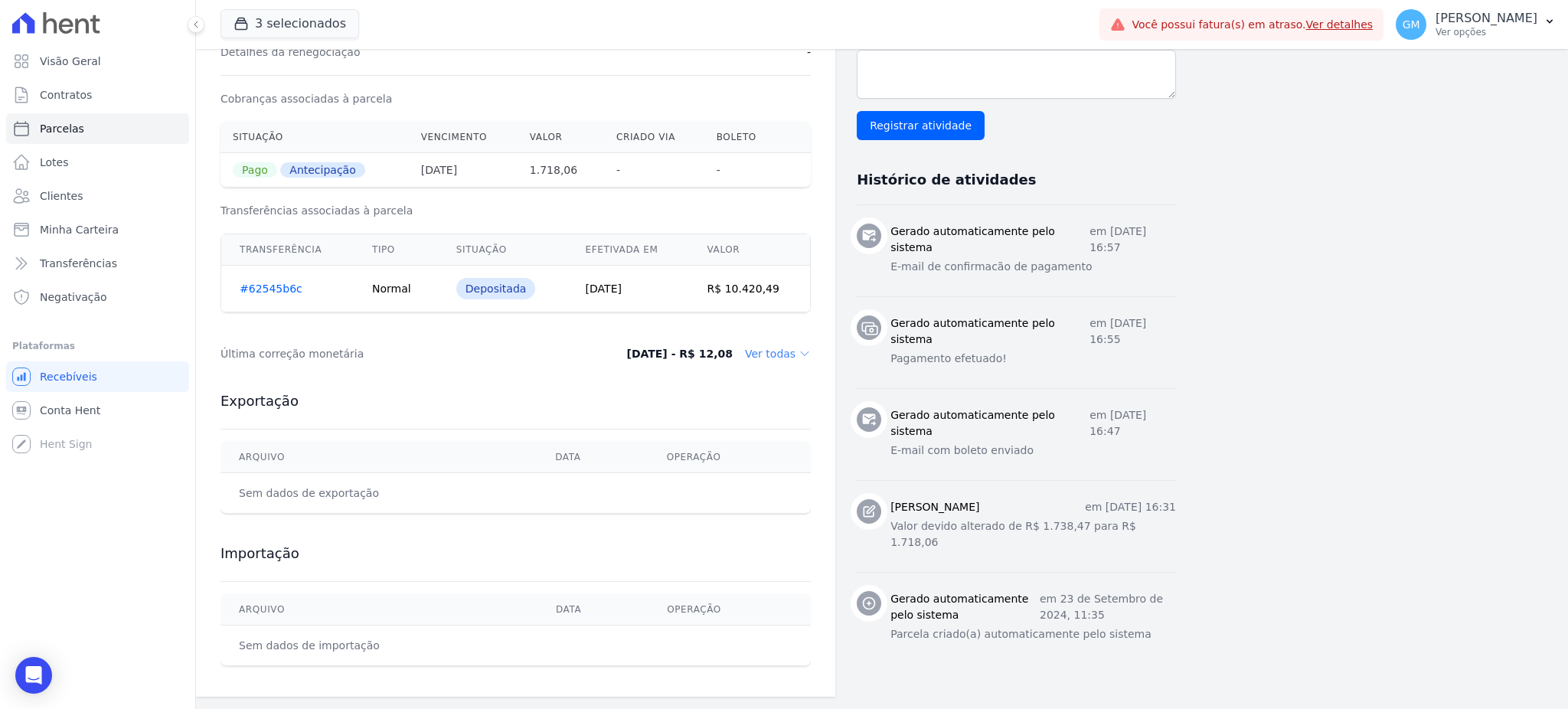
scroll to position [275, 0]
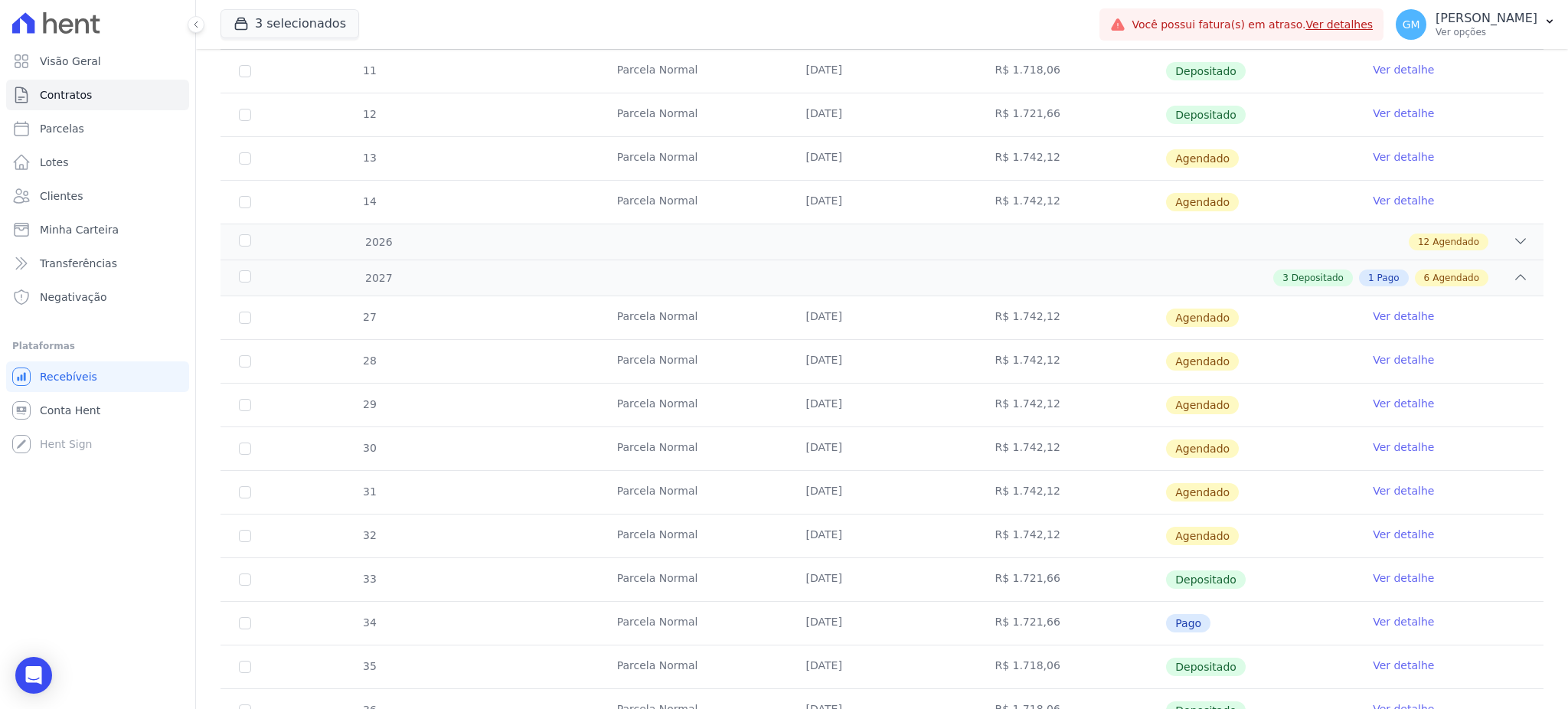
scroll to position [727, 0]
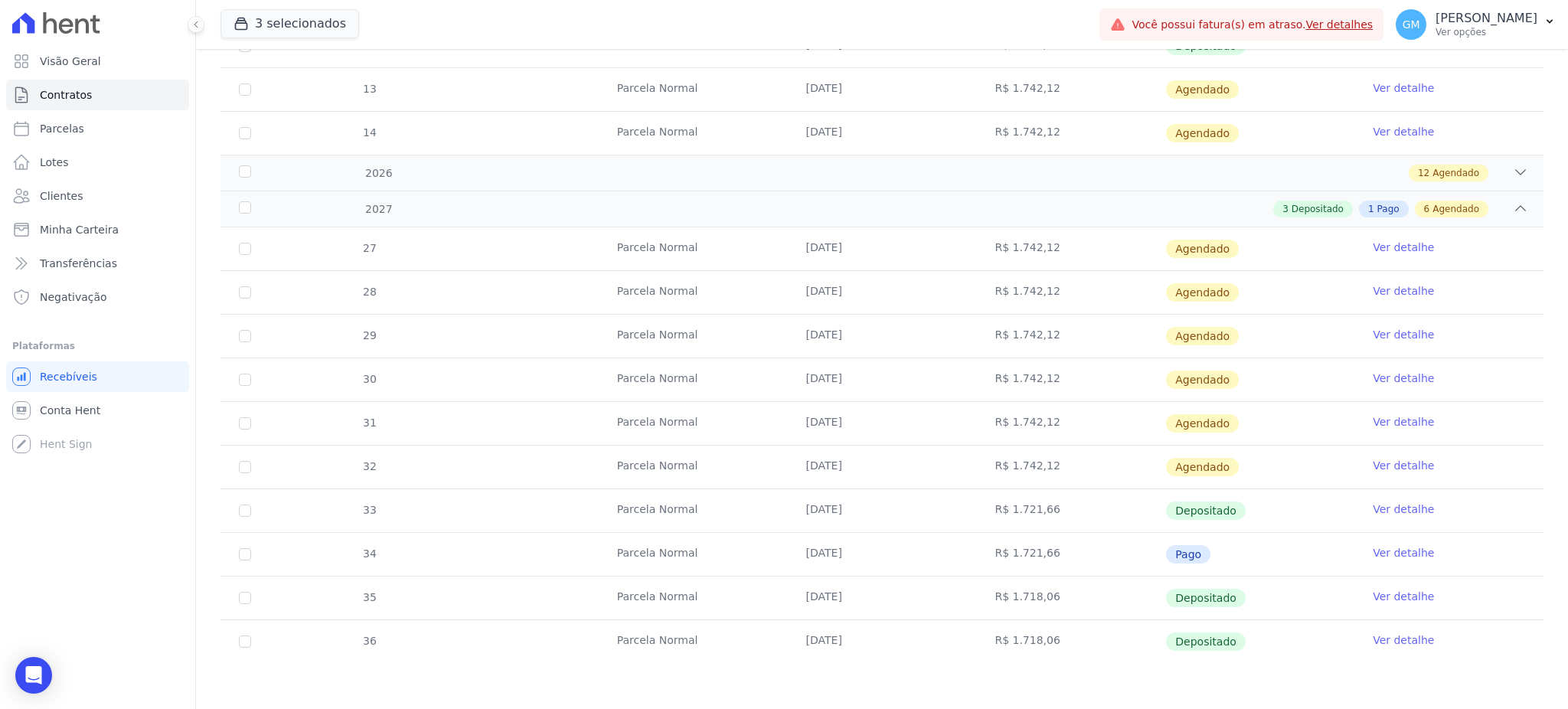
click at [1381, 556] on link "Ver detalhe" at bounding box center [1403, 552] width 62 height 15
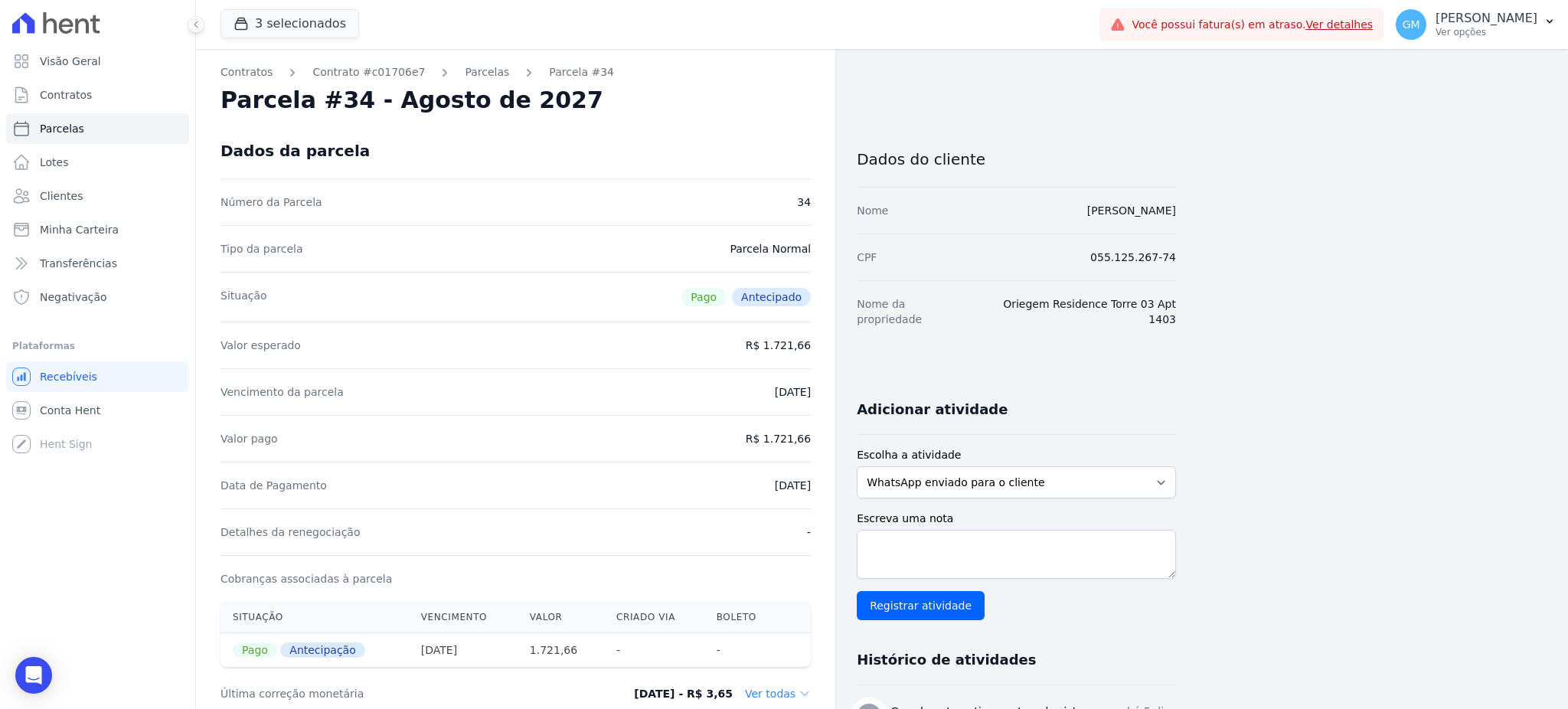
drag, startPoint x: 739, startPoint y: 494, endPoint x: 821, endPoint y: 482, distance: 82.9
click at [821, 482] on div "Contratos Contrato #c01706e7 Parcelas Parcela #34 Parcela #34 - Agosto de 2027 …" at bounding box center [516, 579] width 639 height 1059
drag, startPoint x: 980, startPoint y: 205, endPoint x: 1215, endPoint y: 204, distance: 235.0
click at [1215, 204] on div "Contratos Contrato #c01706e7 Parcelas Parcela #34 Parcela #34 - Agosto de 2027 …" at bounding box center [870, 579] width 1348 height 1059
drag, startPoint x: 773, startPoint y: 430, endPoint x: 827, endPoint y: 436, distance: 54.3
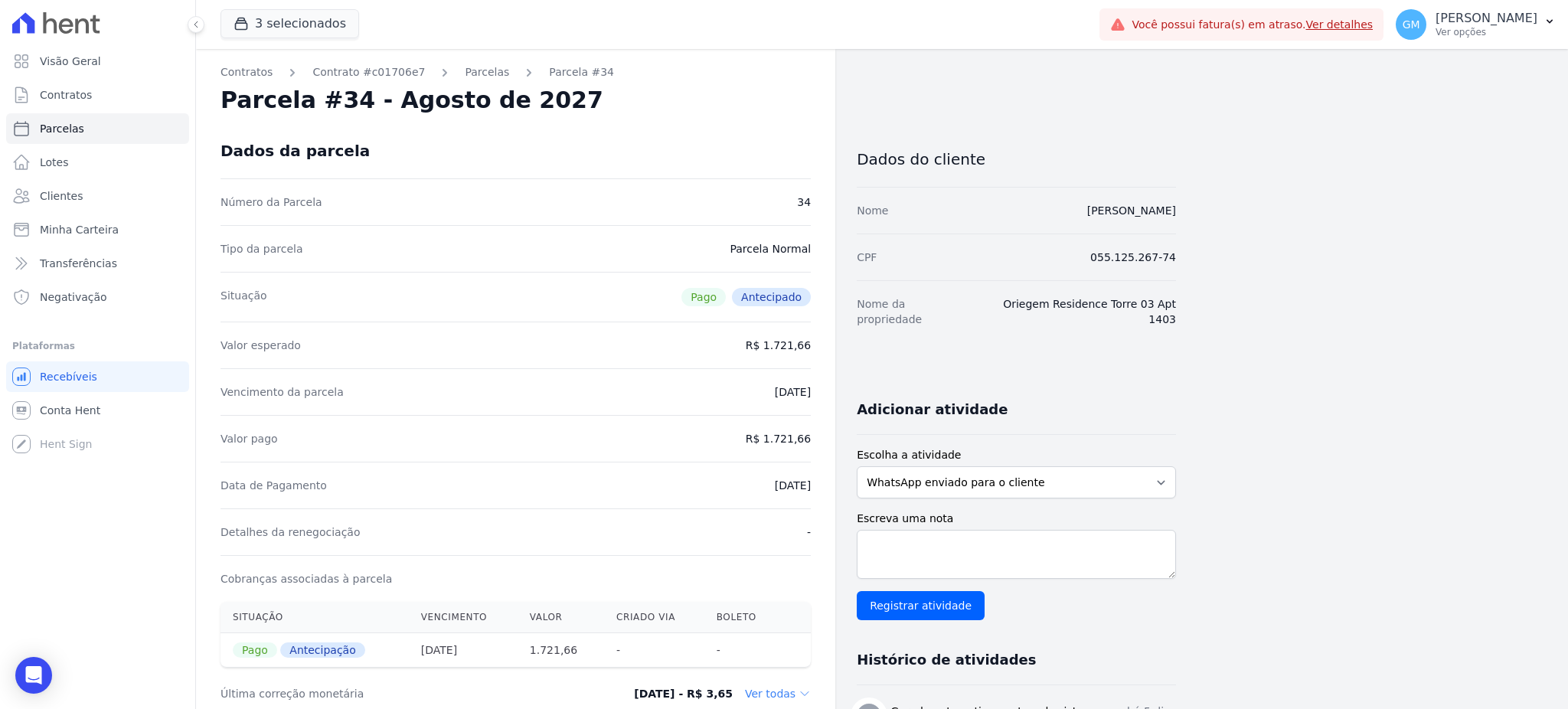
click at [827, 436] on div "Contratos Contrato #c01706e7 Parcelas Parcela #34 Parcela #34 - Agosto de 2027 …" at bounding box center [516, 579] width 639 height 1059
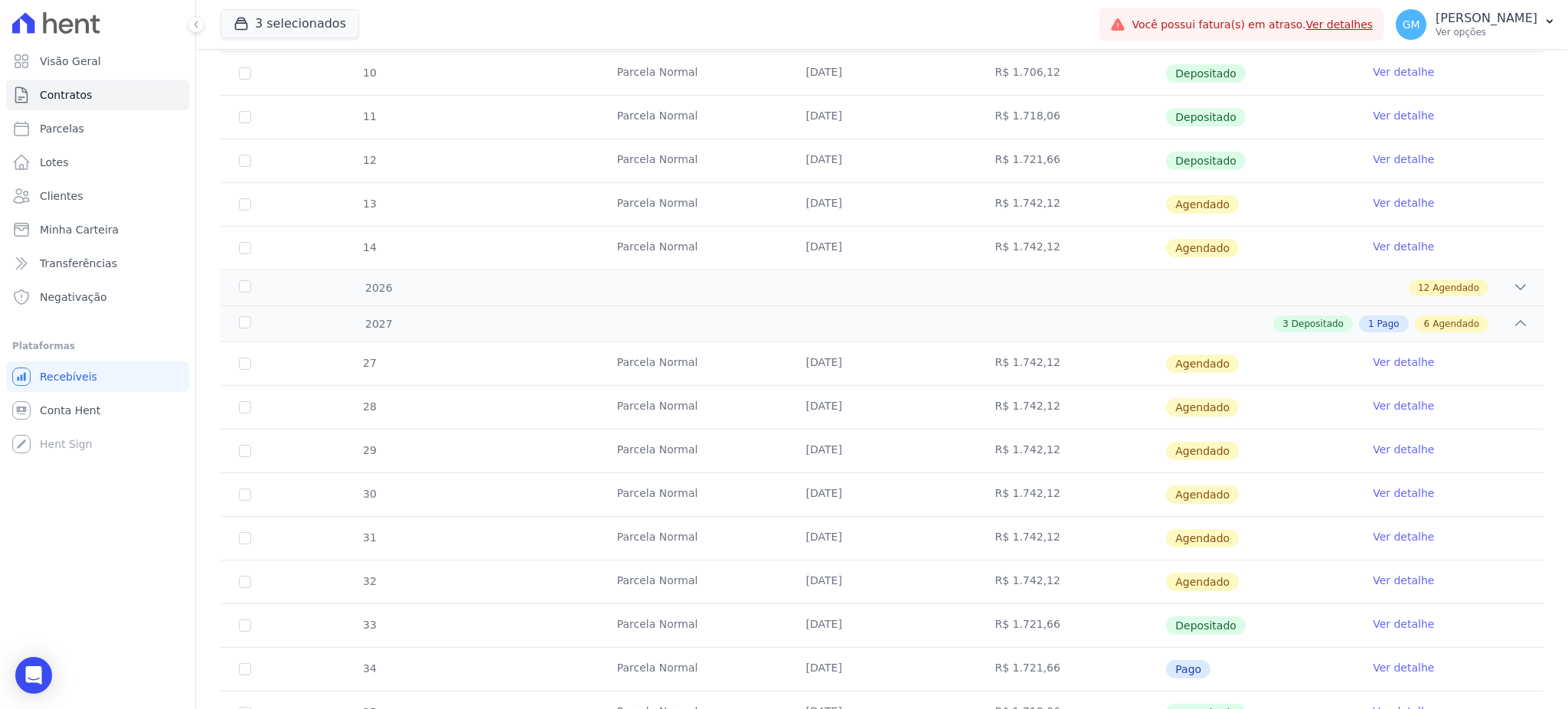
scroll to position [727, 0]
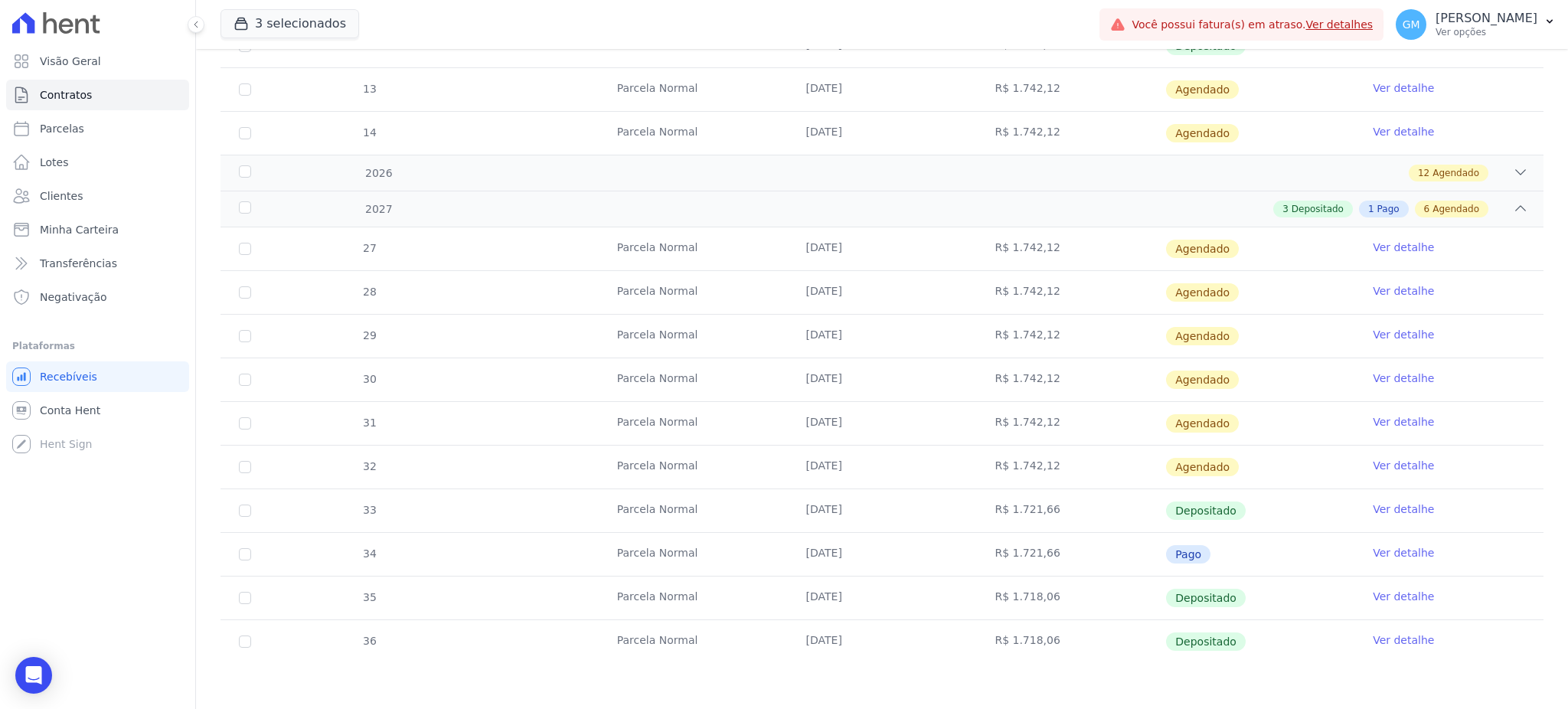
click at [1372, 499] on td "Ver detalhe" at bounding box center [1448, 510] width 189 height 43
click at [1373, 512] on link "Ver detalhe" at bounding box center [1403, 509] width 62 height 15
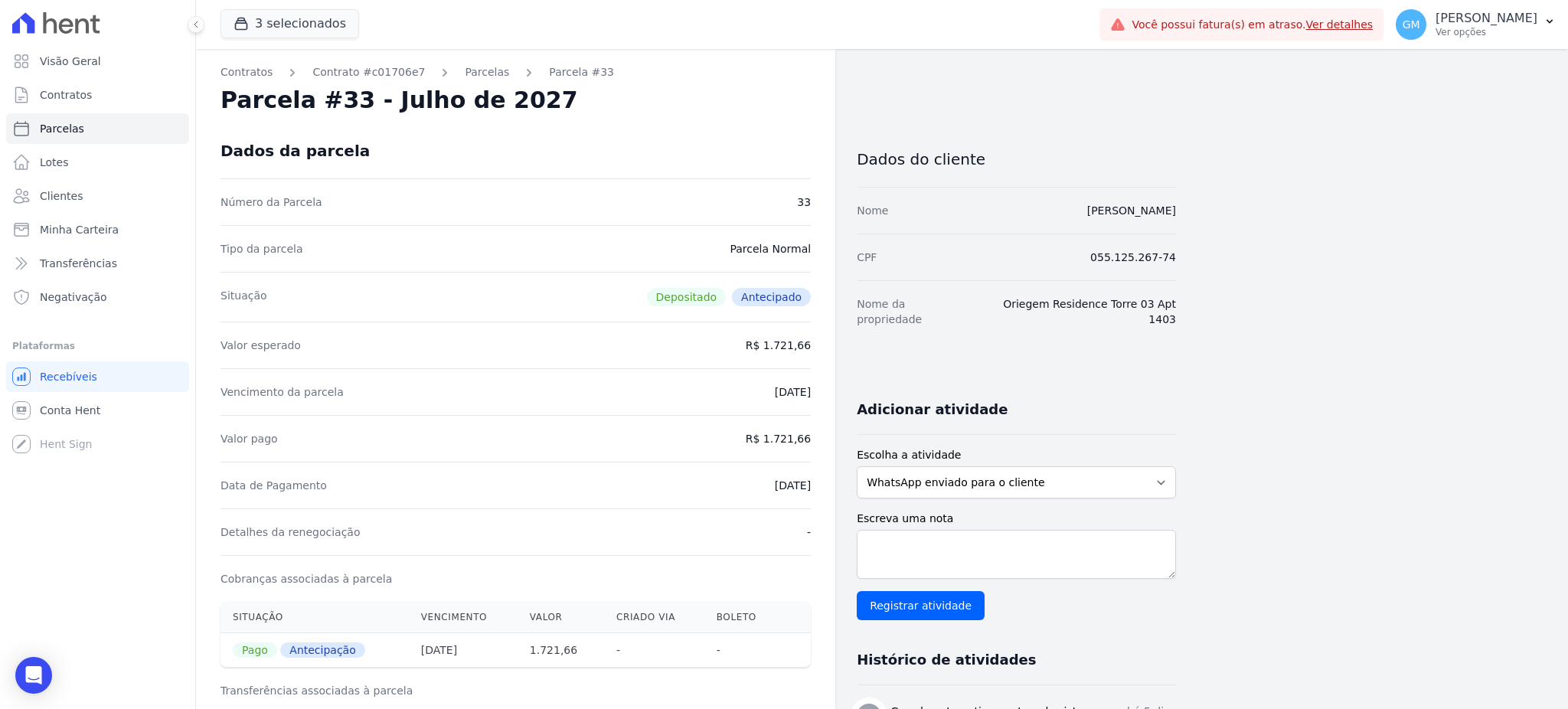
drag, startPoint x: 749, startPoint y: 482, endPoint x: 815, endPoint y: 479, distance: 66.1
click at [815, 479] on div "Contratos Contrato #c01706e7 Parcelas Parcela #33 Parcela #33 - Julho de 2027 D…" at bounding box center [516, 613] width 639 height 1128
drag, startPoint x: 986, startPoint y: 206, endPoint x: 1243, endPoint y: 219, distance: 257.3
click at [1243, 219] on div "Contratos Contrato #c01706e7 Parcelas Parcela #33 Parcela #33 - Julho de 2027 D…" at bounding box center [870, 613] width 1348 height 1128
drag, startPoint x: 770, startPoint y: 439, endPoint x: 811, endPoint y: 443, distance: 41.2
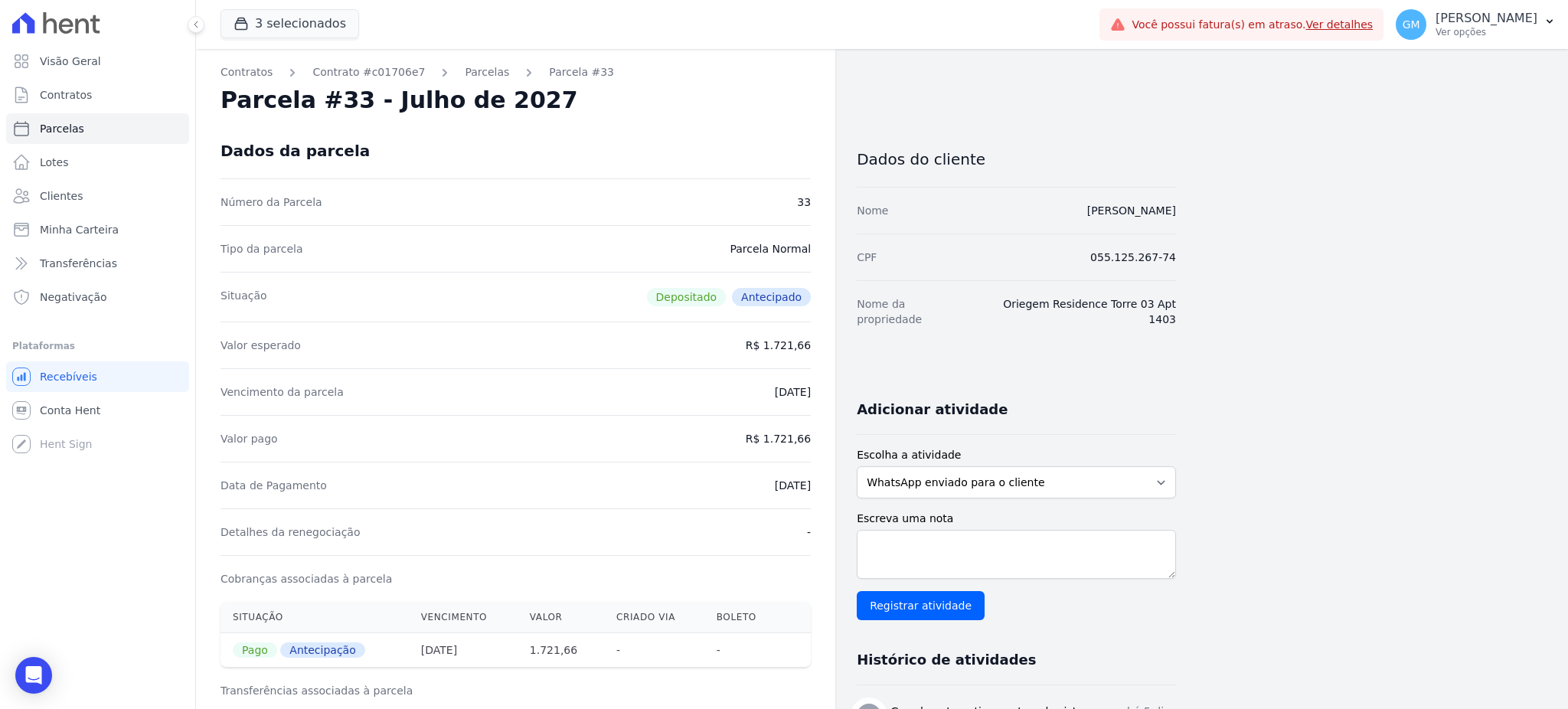
click at [811, 443] on div "Contratos Contrato #c01706e7 Parcelas Parcela #33 Parcela #33 - Julho de 2027 D…" at bounding box center [516, 613] width 639 height 1128
click at [135, 195] on link "Clientes" at bounding box center [98, 196] width 183 height 31
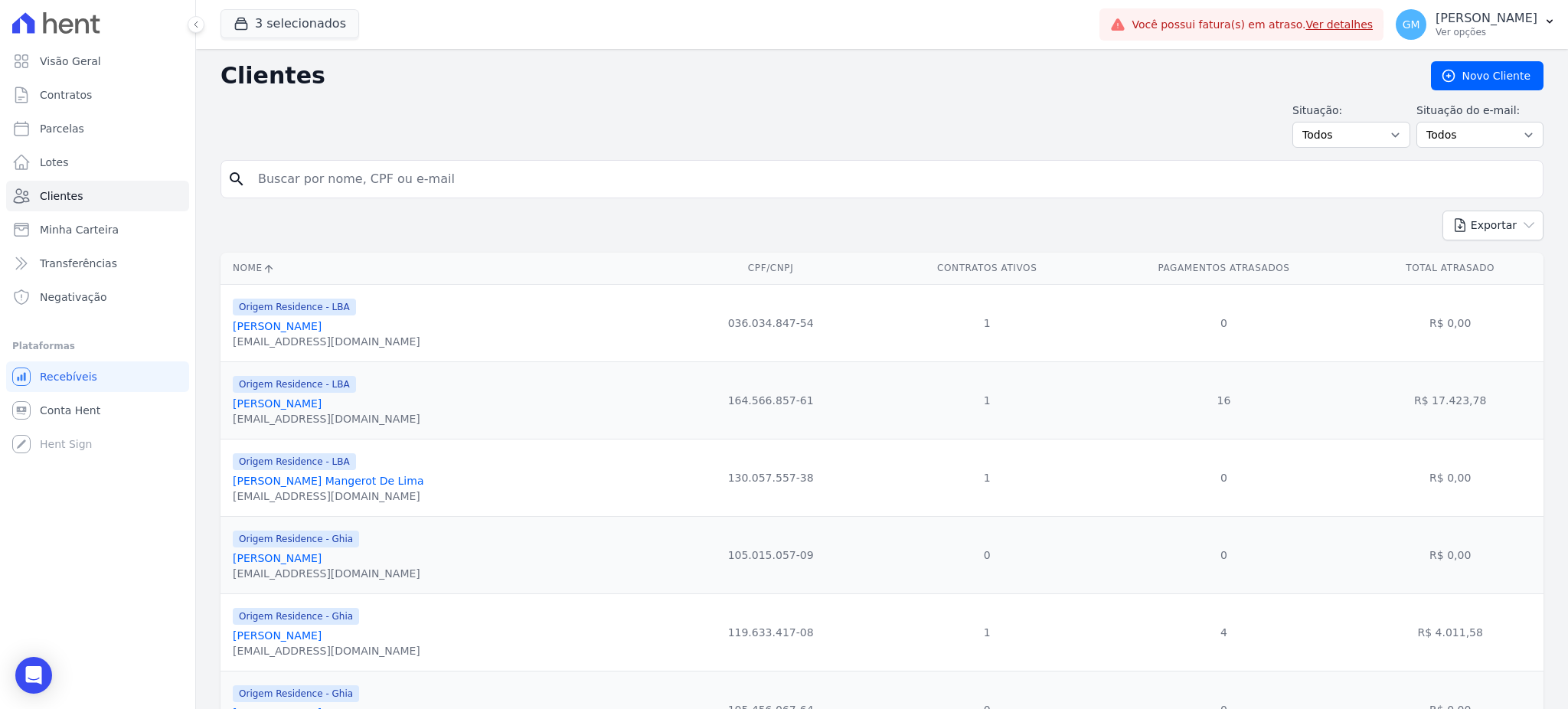
click at [317, 178] on input "search" at bounding box center [893, 179] width 1288 height 31
paste input "Gabriel Arthur De Albuquerque GonÃ§alves"
type input "Gabriel Arthur De Albuquerque GonÃ§alves"
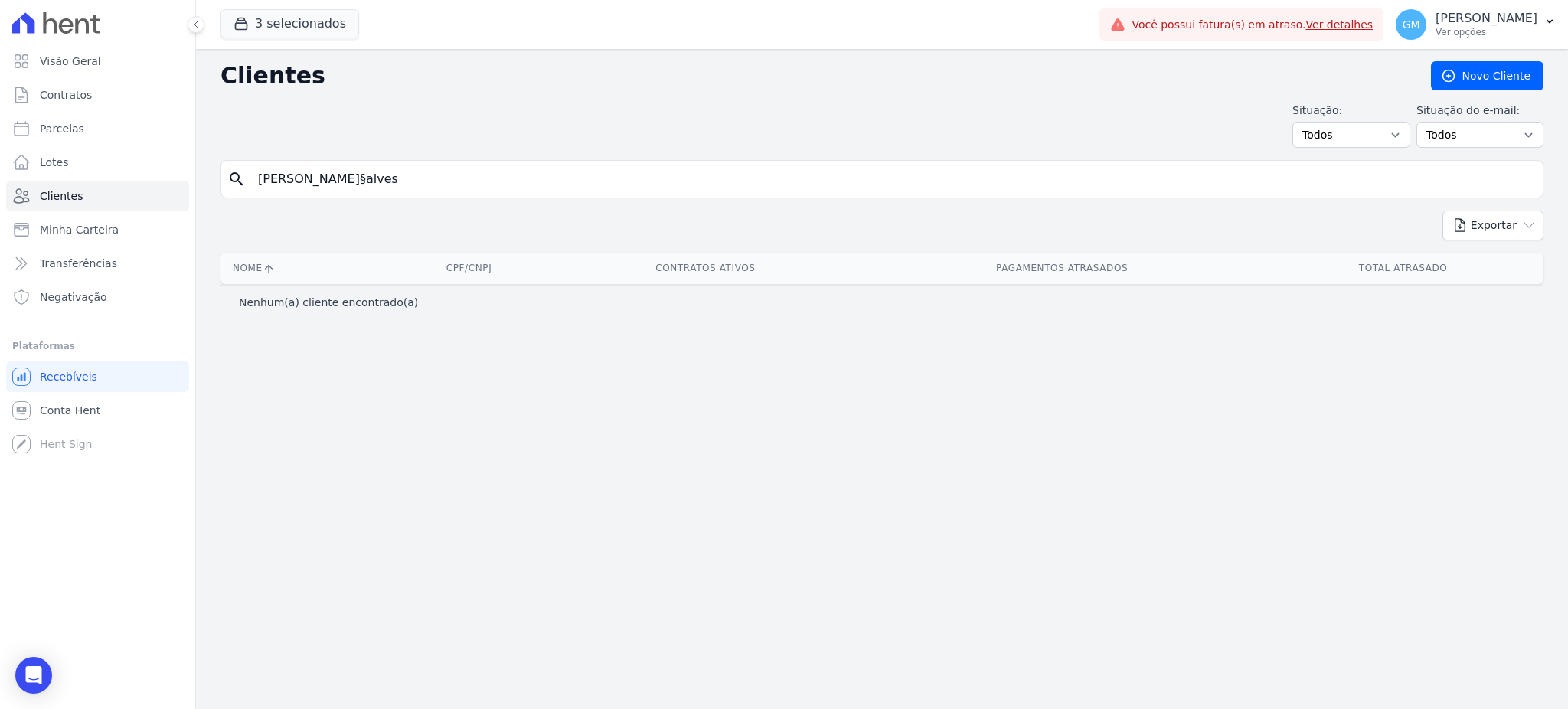
drag, startPoint x: 492, startPoint y: 179, endPoint x: 431, endPoint y: 171, distance: 61.5
click at [431, 171] on input "Gabriel Arthur De Albuquerque GonÃ§alves" at bounding box center [893, 179] width 1288 height 31
type input "Gabriel Arthur De Albuquerque"
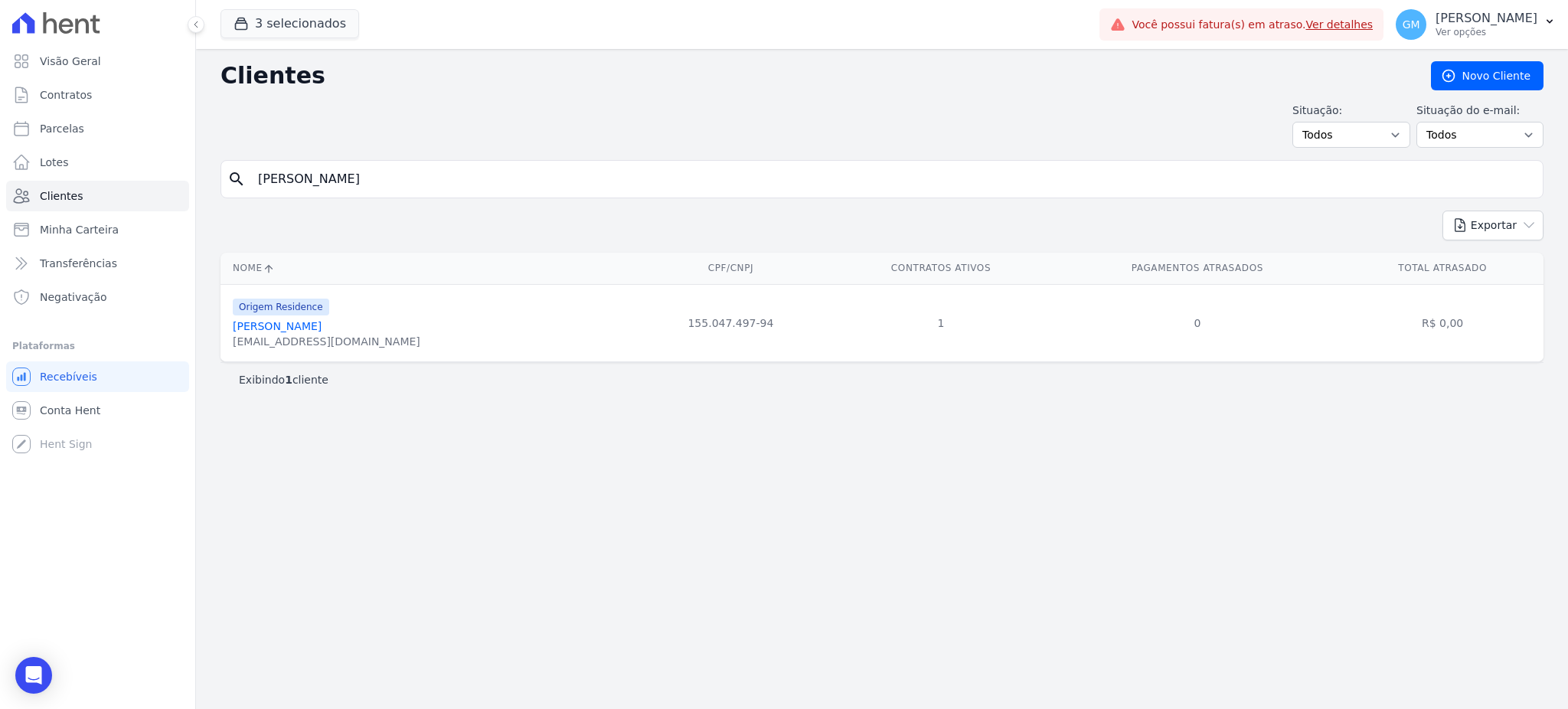
click at [320, 332] on link "Gabriel Arthur De Albuquerque Gonçalves" at bounding box center [277, 327] width 89 height 13
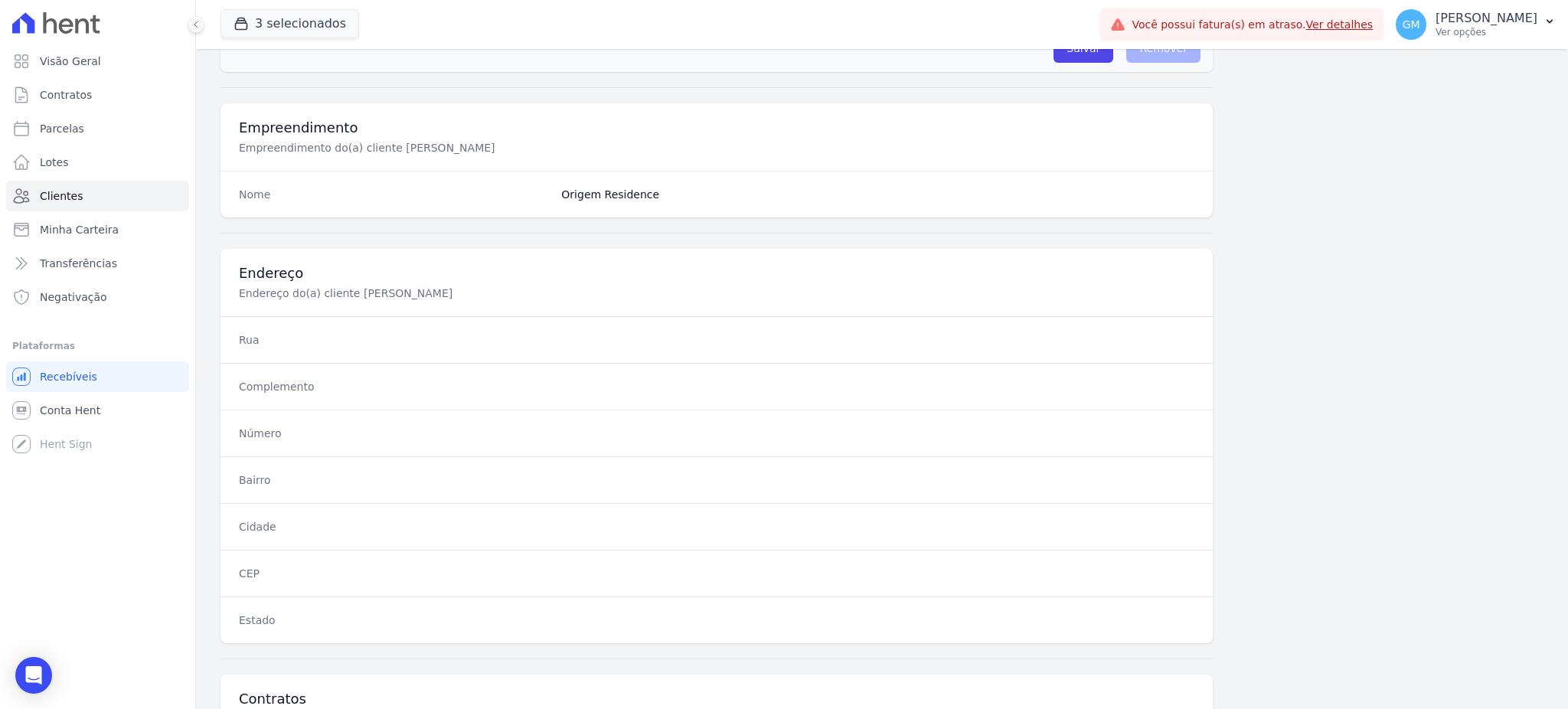
scroll to position [724, 0]
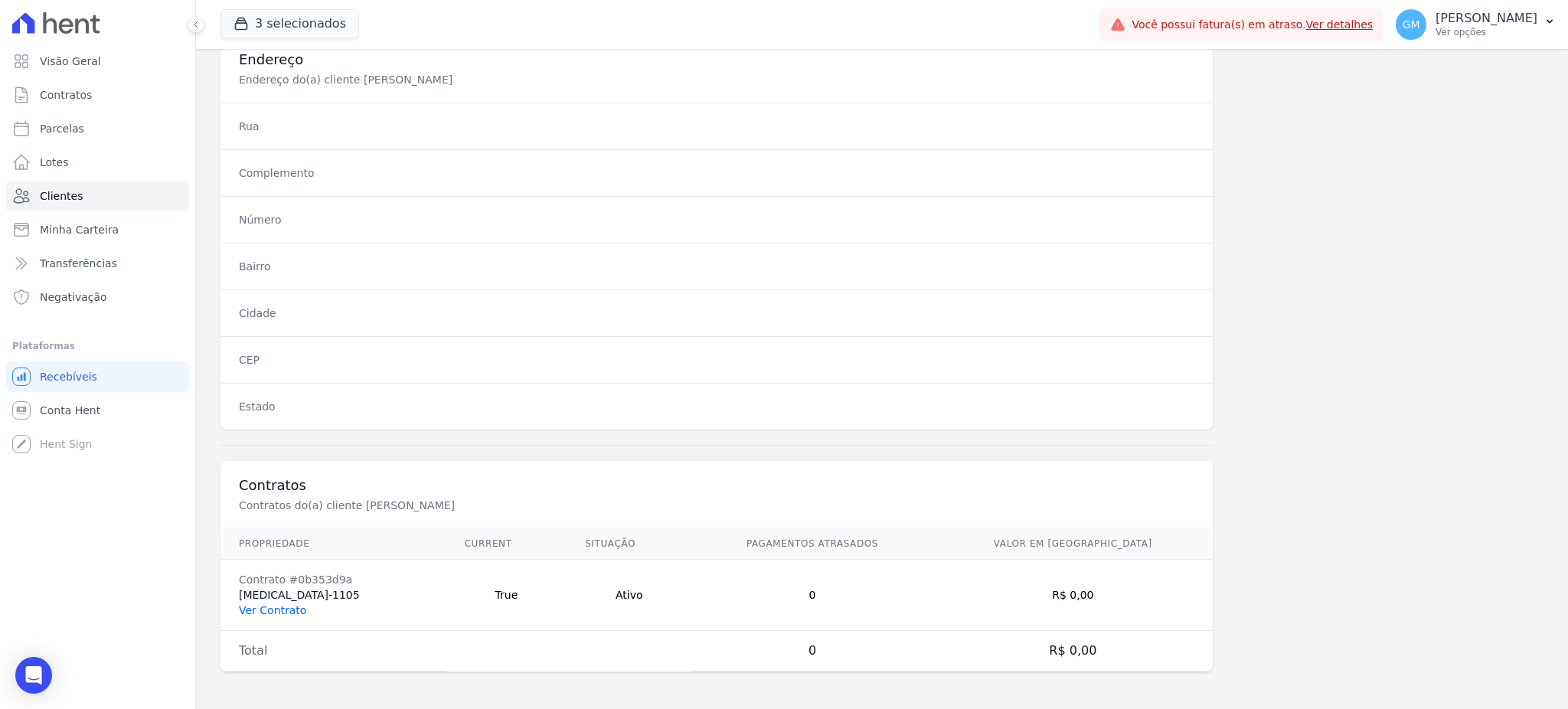
click at [279, 613] on link "Ver Contrato" at bounding box center [272, 610] width 67 height 13
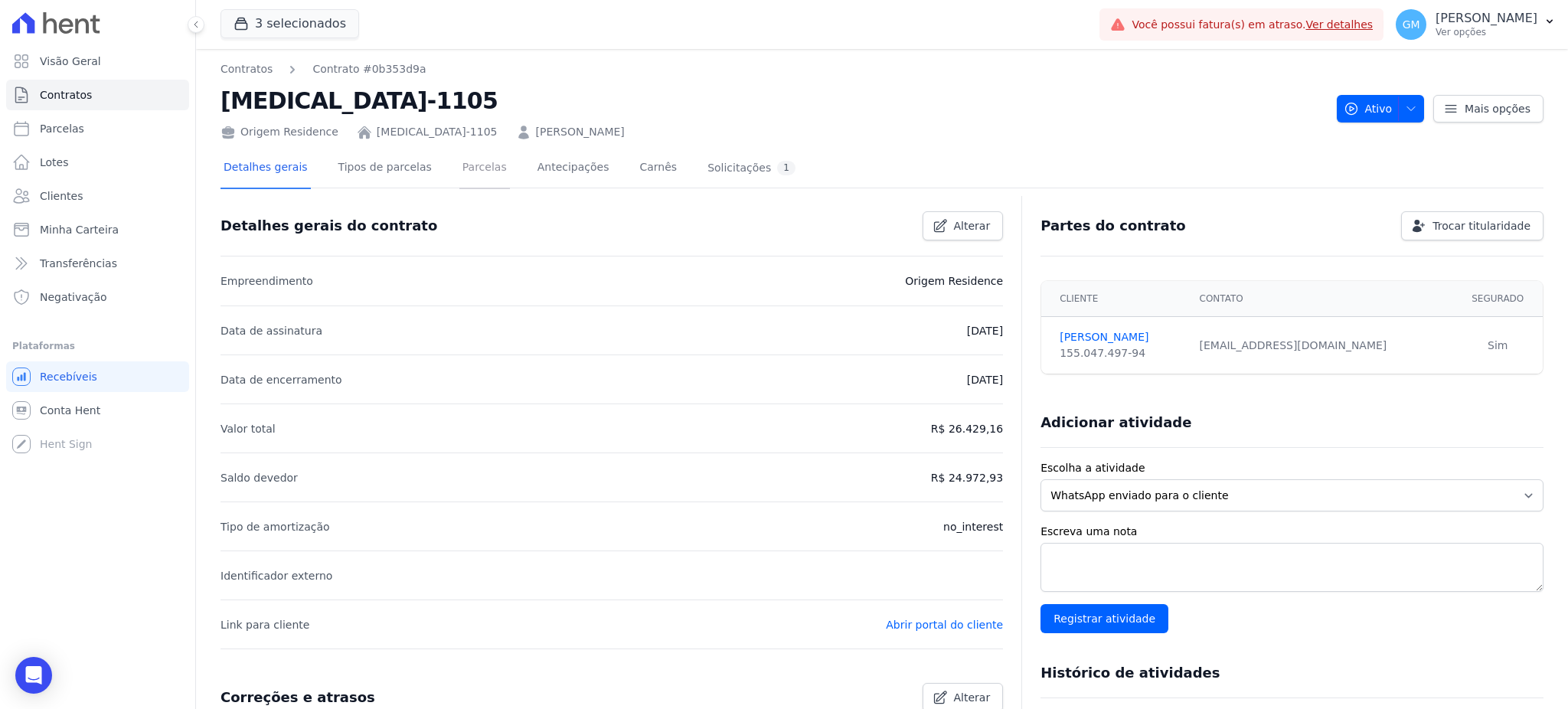
click at [462, 169] on link "Parcelas" at bounding box center [484, 168] width 51 height 41
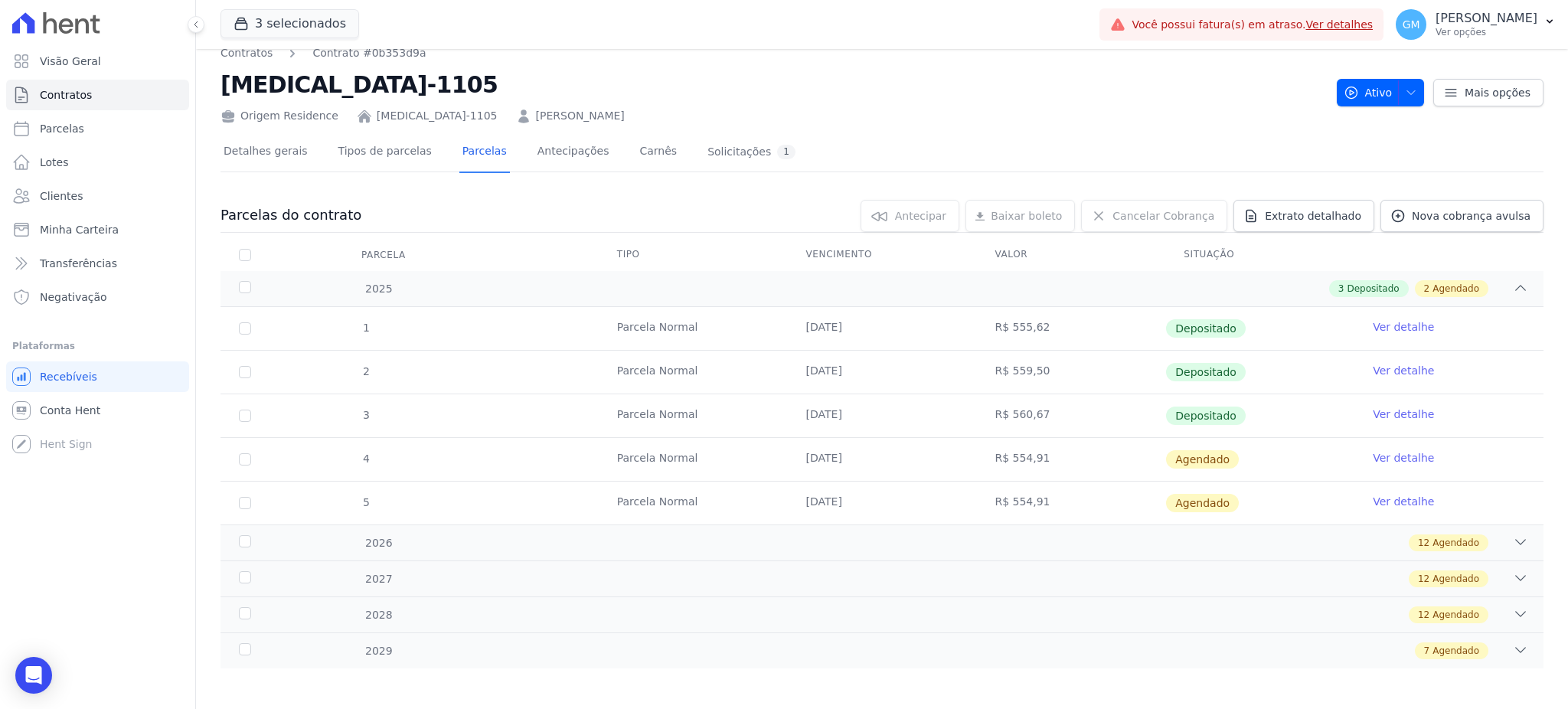
scroll to position [20, 0]
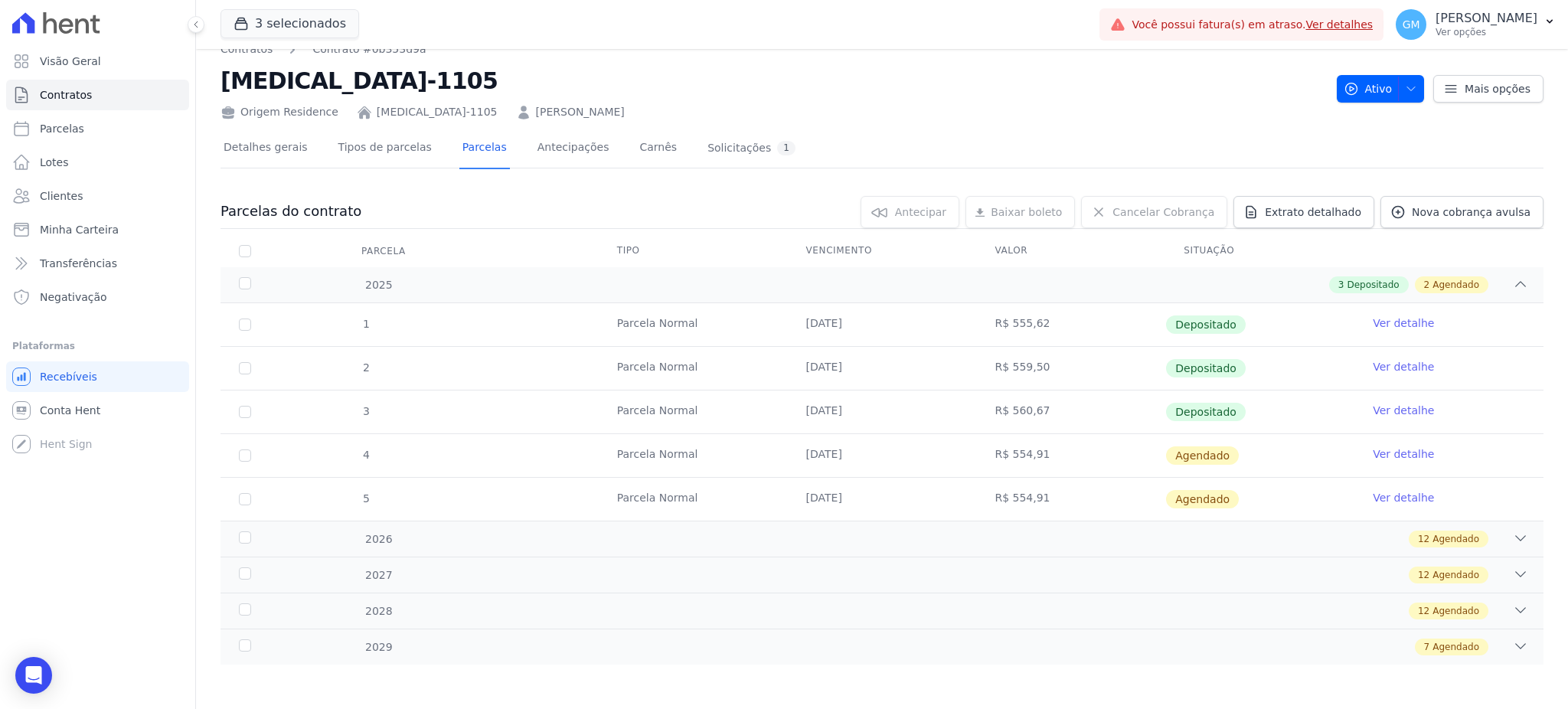
click at [1392, 405] on link "Ver detalhe" at bounding box center [1403, 410] width 62 height 15
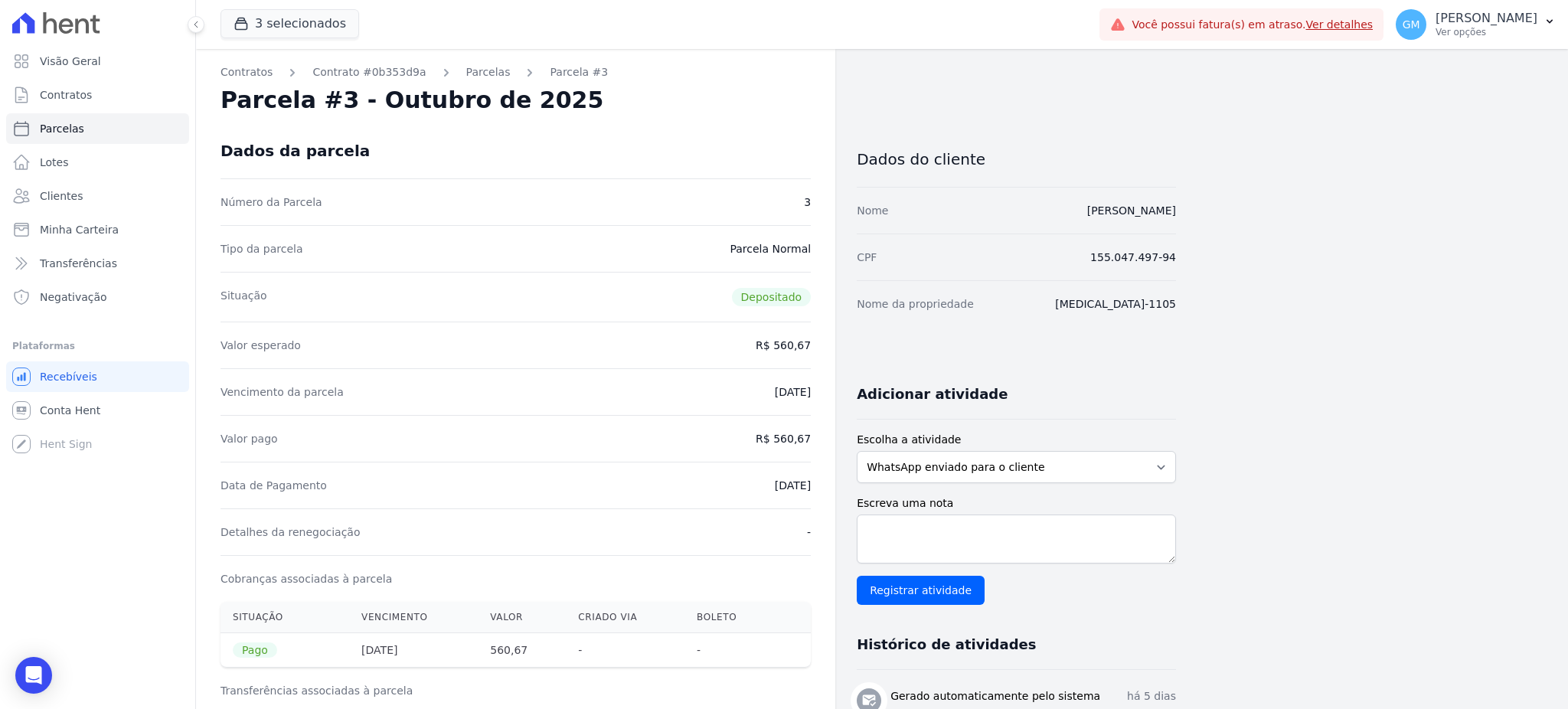
drag, startPoint x: 755, startPoint y: 489, endPoint x: 828, endPoint y: 490, distance: 73.0
click at [828, 490] on div "Contratos Contrato #0b353d9a Parcelas Parcela #3 Parcela #3 - Outubro de 2025 D…" at bounding box center [516, 633] width 639 height 1168
drag, startPoint x: 975, startPoint y: 206, endPoint x: 1186, endPoint y: 208, distance: 211.0
click at [1186, 208] on div "Contratos Contrato #0b353d9a Parcelas Parcela #3 Parcela #3 - Outubro de 2025 D…" at bounding box center [870, 633] width 1348 height 1168
drag, startPoint x: 782, startPoint y: 436, endPoint x: 819, endPoint y: 437, distance: 37.0
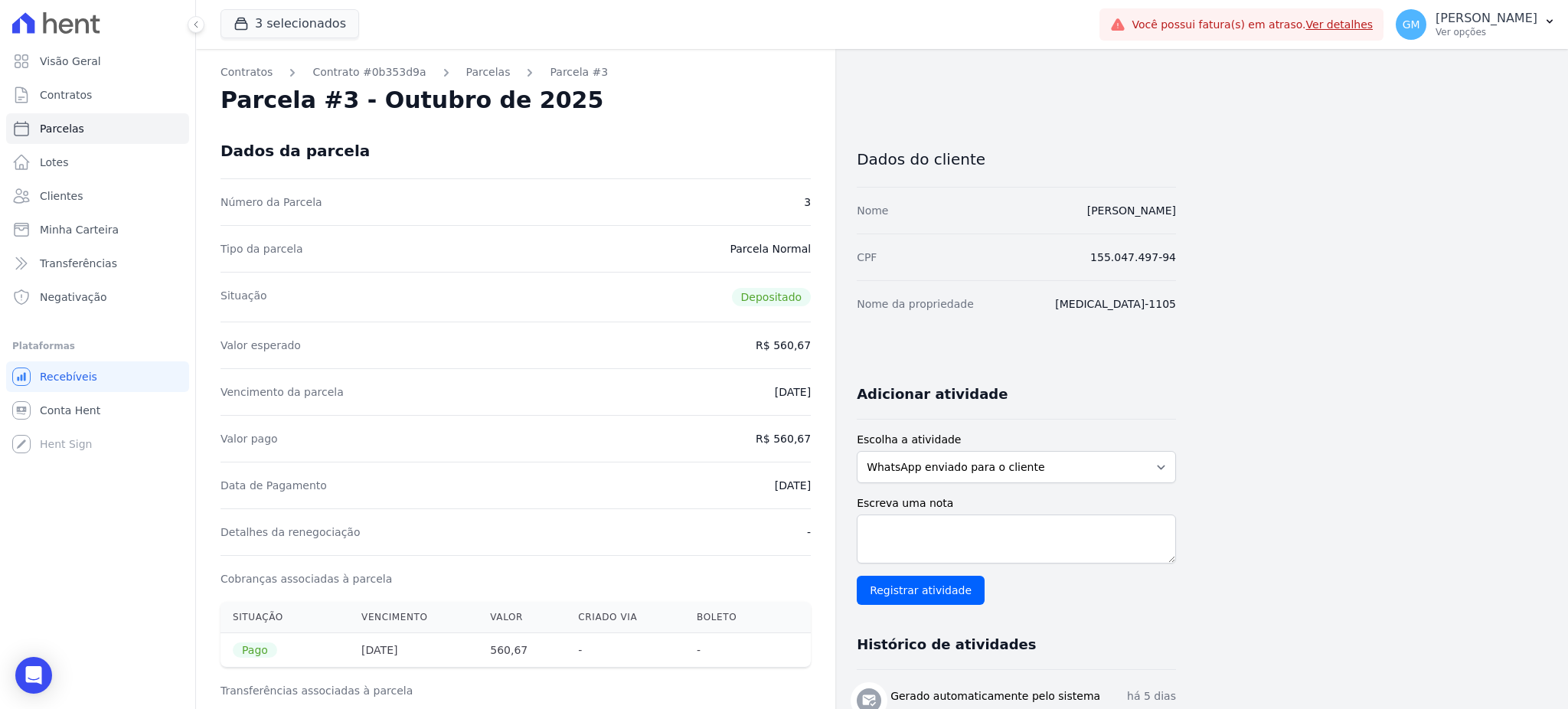
click at [819, 437] on div "Contratos Contrato #0b353d9a Parcelas Parcela #3 Parcela #3 - Outubro de 2025 D…" at bounding box center [516, 633] width 639 height 1168
click at [78, 195] on link "Clientes" at bounding box center [98, 196] width 183 height 31
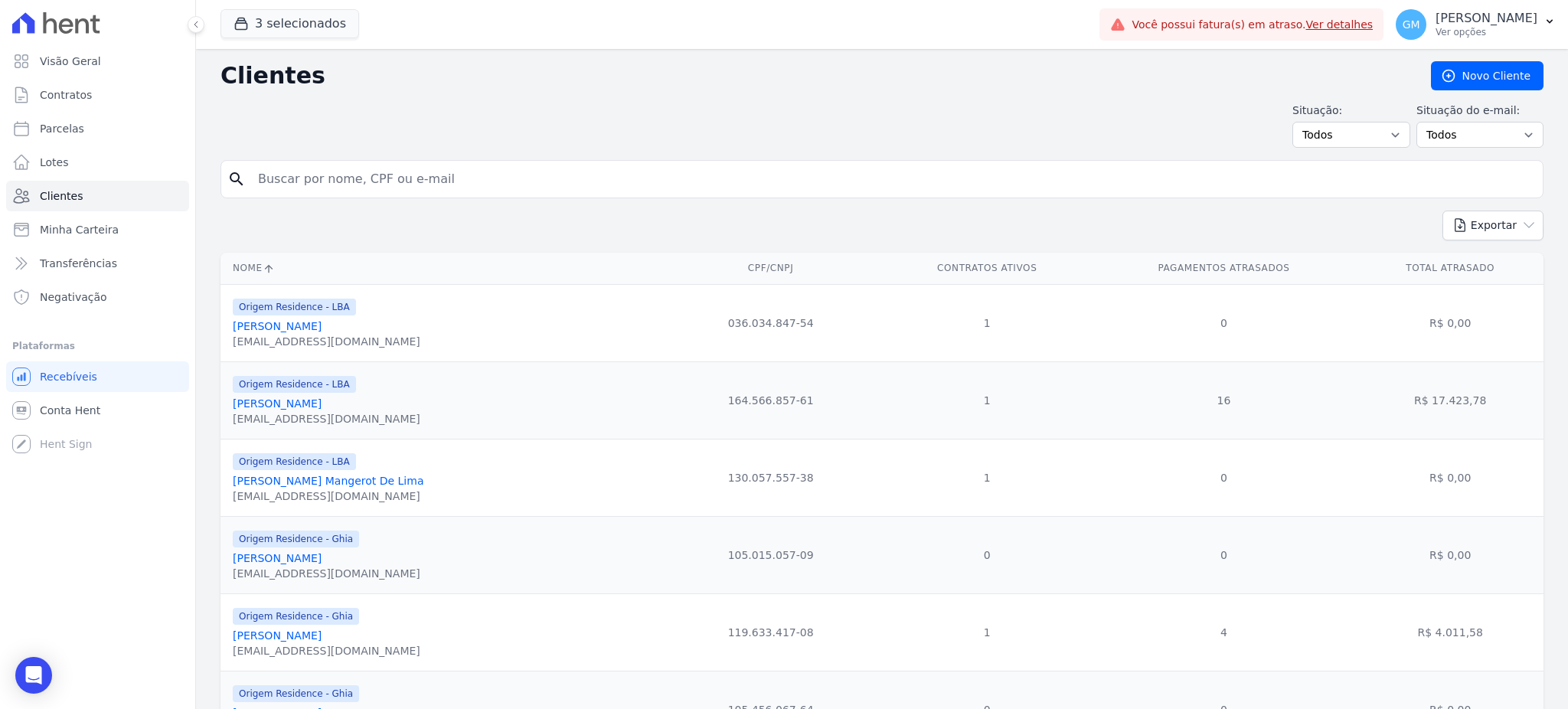
click at [281, 172] on input "search" at bounding box center [893, 179] width 1288 height 31
paste input "Genilson GonÃ§alves"
type input "Genilson Gon"
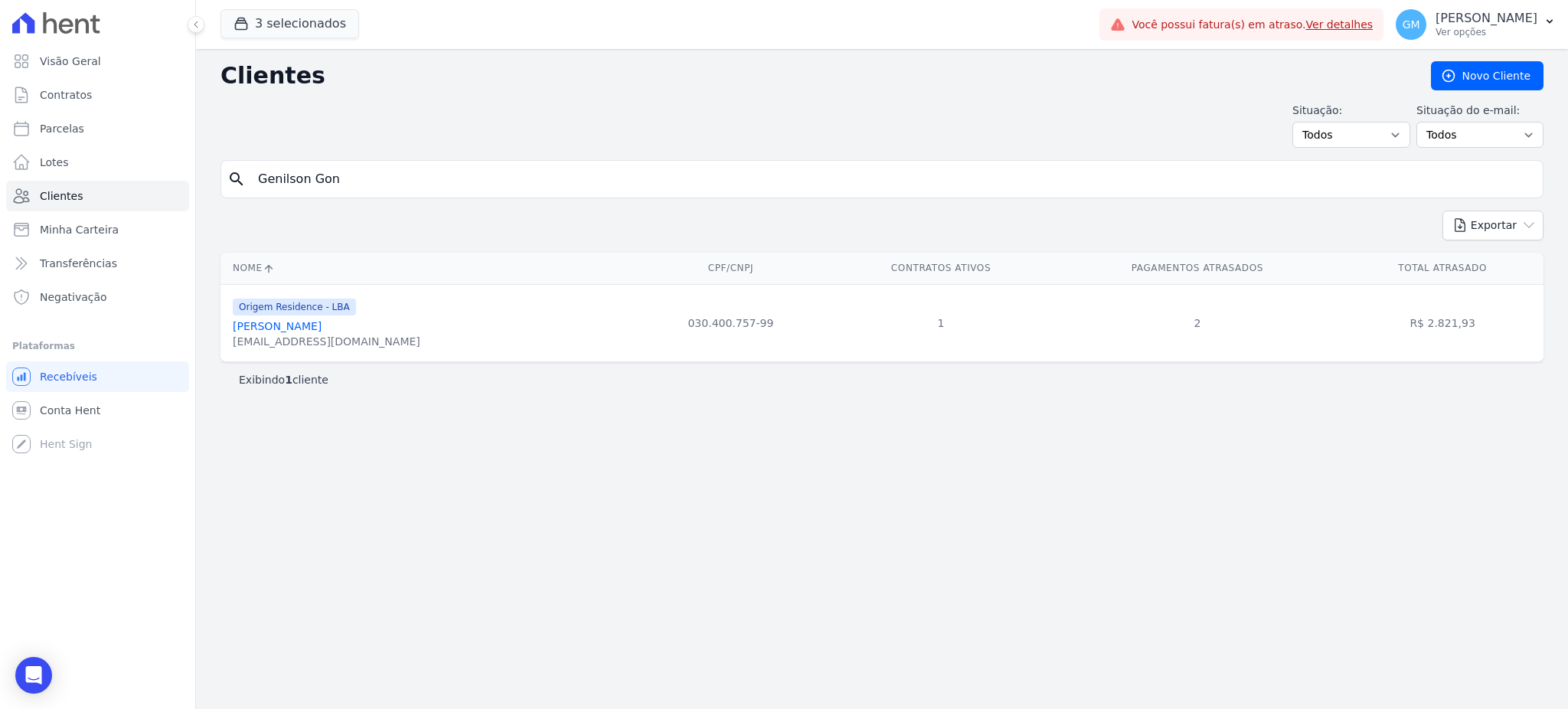
click at [311, 332] on link "Genilson Gonçalves" at bounding box center [277, 327] width 89 height 13
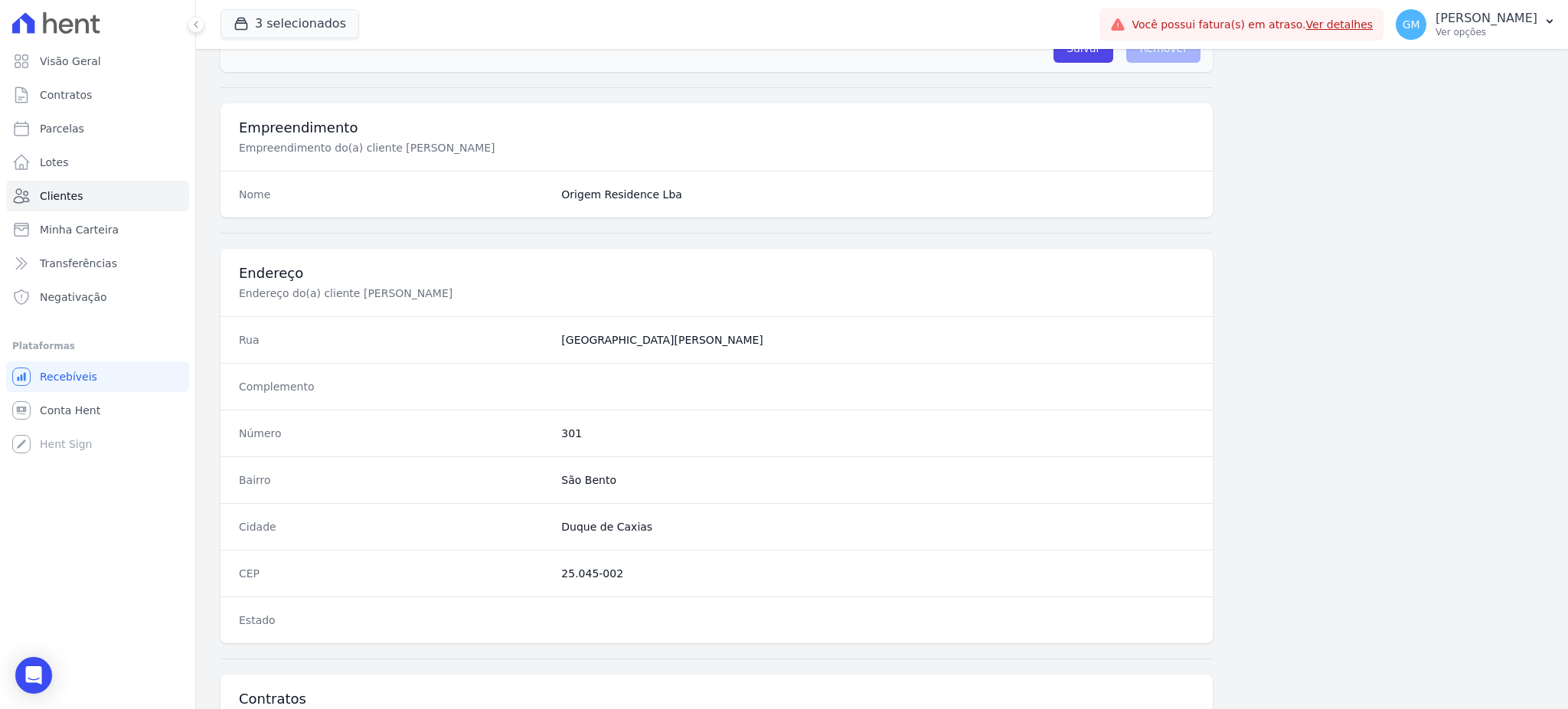
scroll to position [724, 0]
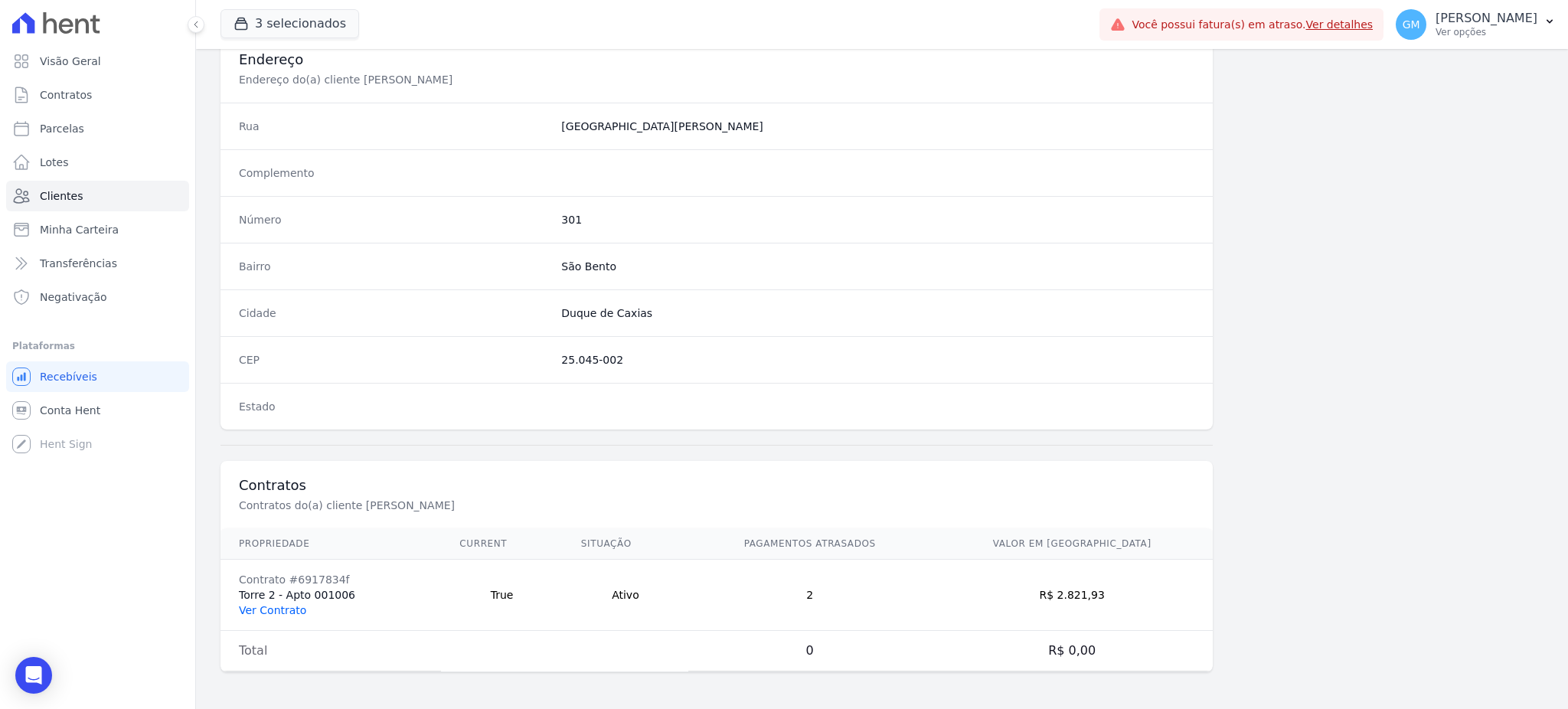
click at [284, 607] on link "Ver Contrato" at bounding box center [272, 610] width 67 height 13
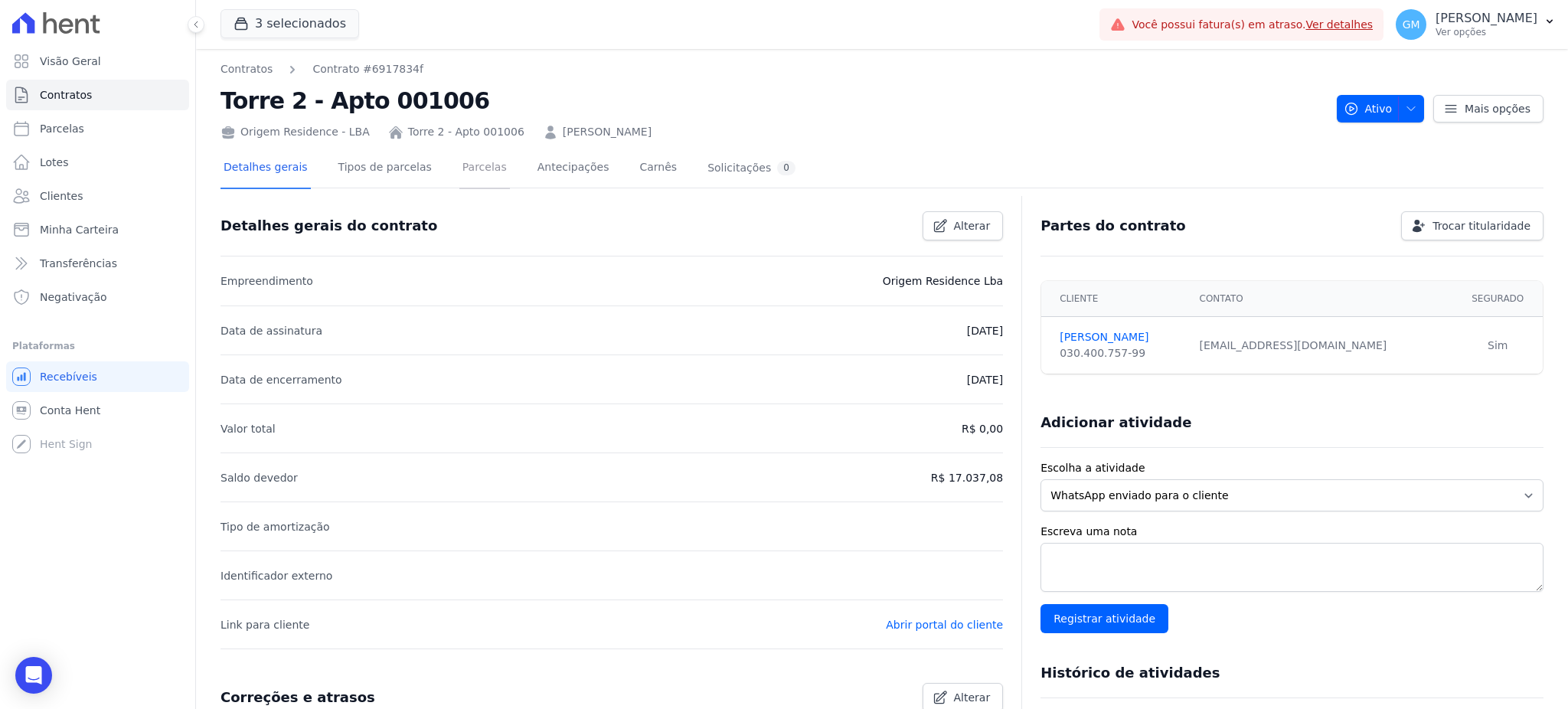
click at [461, 160] on link "Parcelas" at bounding box center [484, 168] width 51 height 41
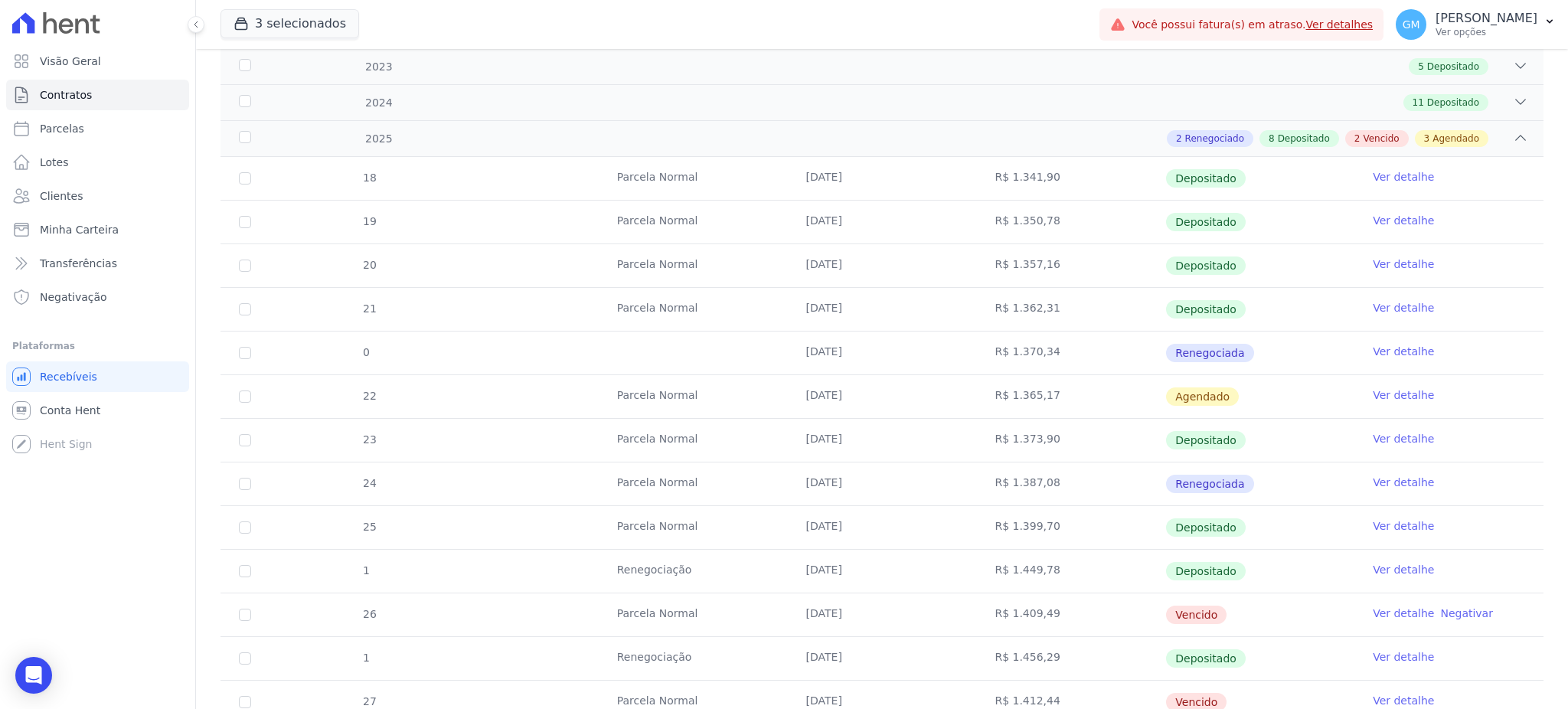
scroll to position [408, 0]
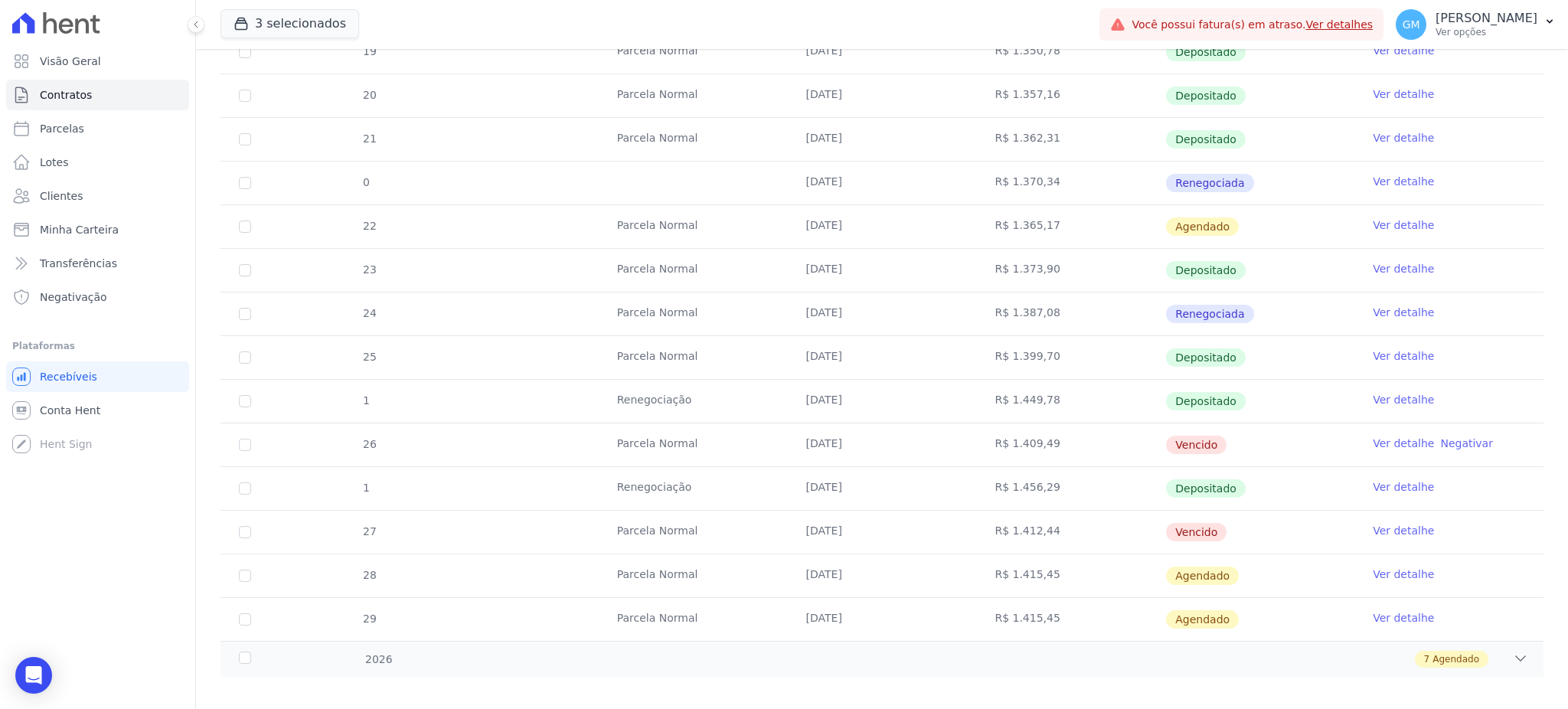
click at [1382, 481] on link "Ver detalhe" at bounding box center [1403, 486] width 62 height 15
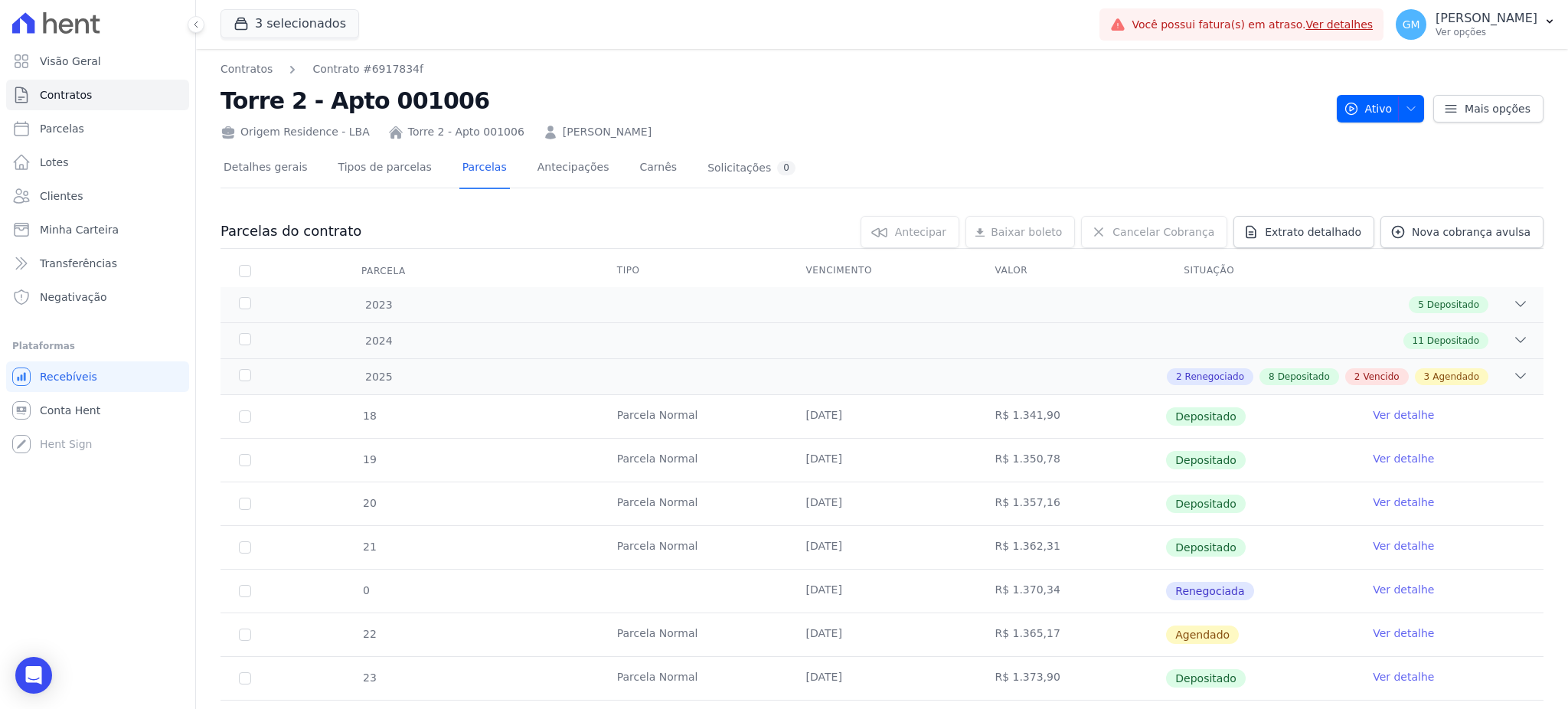
scroll to position [421, 0]
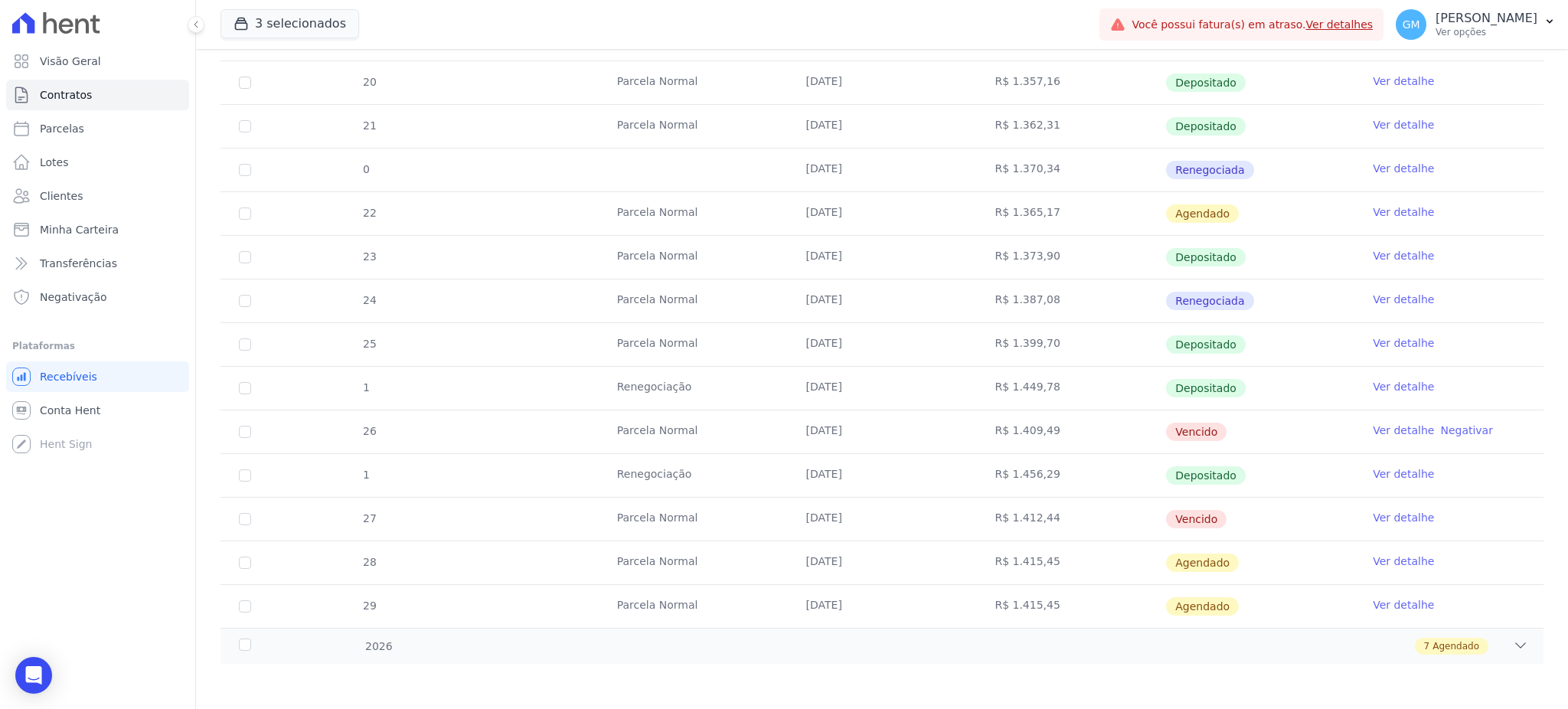
click at [1381, 472] on link "Ver detalhe" at bounding box center [1403, 474] width 62 height 15
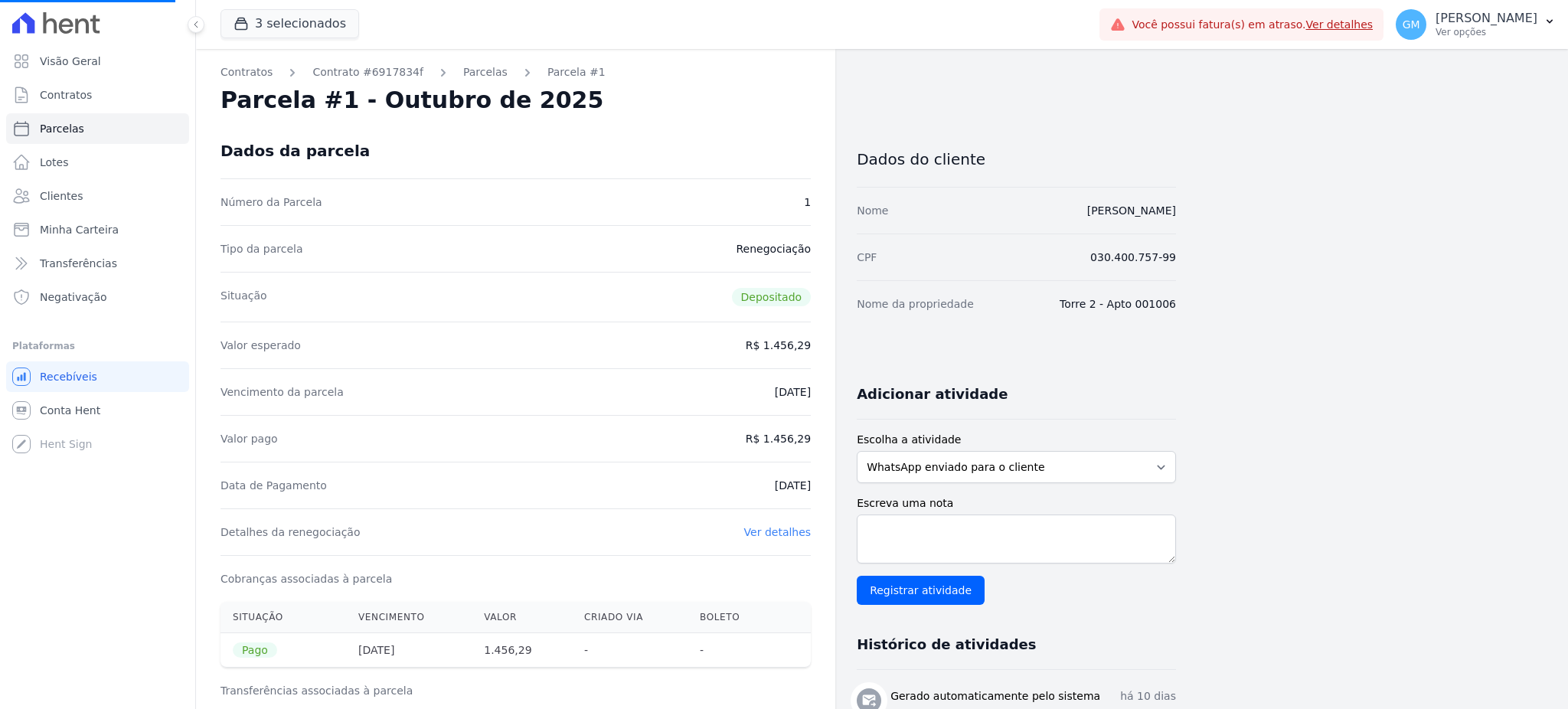
drag, startPoint x: 797, startPoint y: 479, endPoint x: 768, endPoint y: 479, distance: 29.0
click at [797, 479] on dd "03/10/2025" at bounding box center [793, 485] width 36 height 15
drag, startPoint x: 750, startPoint y: 484, endPoint x: 747, endPoint y: 68, distance: 416.0
click at [830, 484] on div "Contratos Contrato #6917834f Parcelas Parcela #1 Parcela #1 - Outubro de 2025 D…" at bounding box center [516, 633] width 639 height 1168
drag, startPoint x: 1041, startPoint y: 212, endPoint x: 1149, endPoint y: 206, distance: 108.2
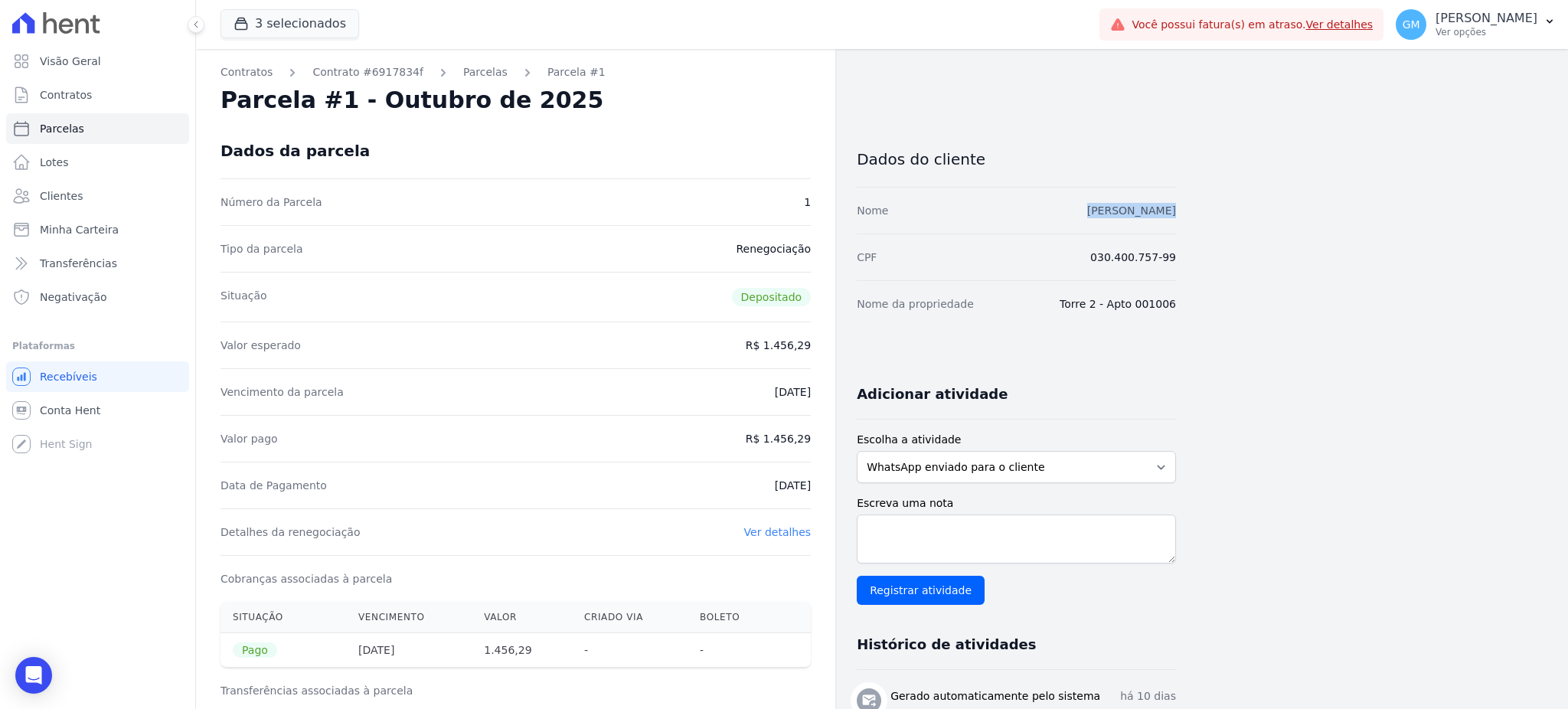
click at [1149, 206] on div "Nome GENILSON GONÇALVES" at bounding box center [1016, 210] width 320 height 47
click at [1265, 243] on div "Contratos Contrato #6917834f Parcelas Parcela #1 Parcela #1 - Outubro de 2025 D…" at bounding box center [870, 633] width 1348 height 1168
drag, startPoint x: 1059, startPoint y: 212, endPoint x: 1182, endPoint y: 215, distance: 123.0
click at [1182, 215] on div "Contratos Contrato #6917834f Parcelas Parcela #1 Parcela #1 - Outubro de 2025 D…" at bounding box center [870, 633] width 1348 height 1168
drag, startPoint x: 770, startPoint y: 439, endPoint x: 816, endPoint y: 436, distance: 46.1
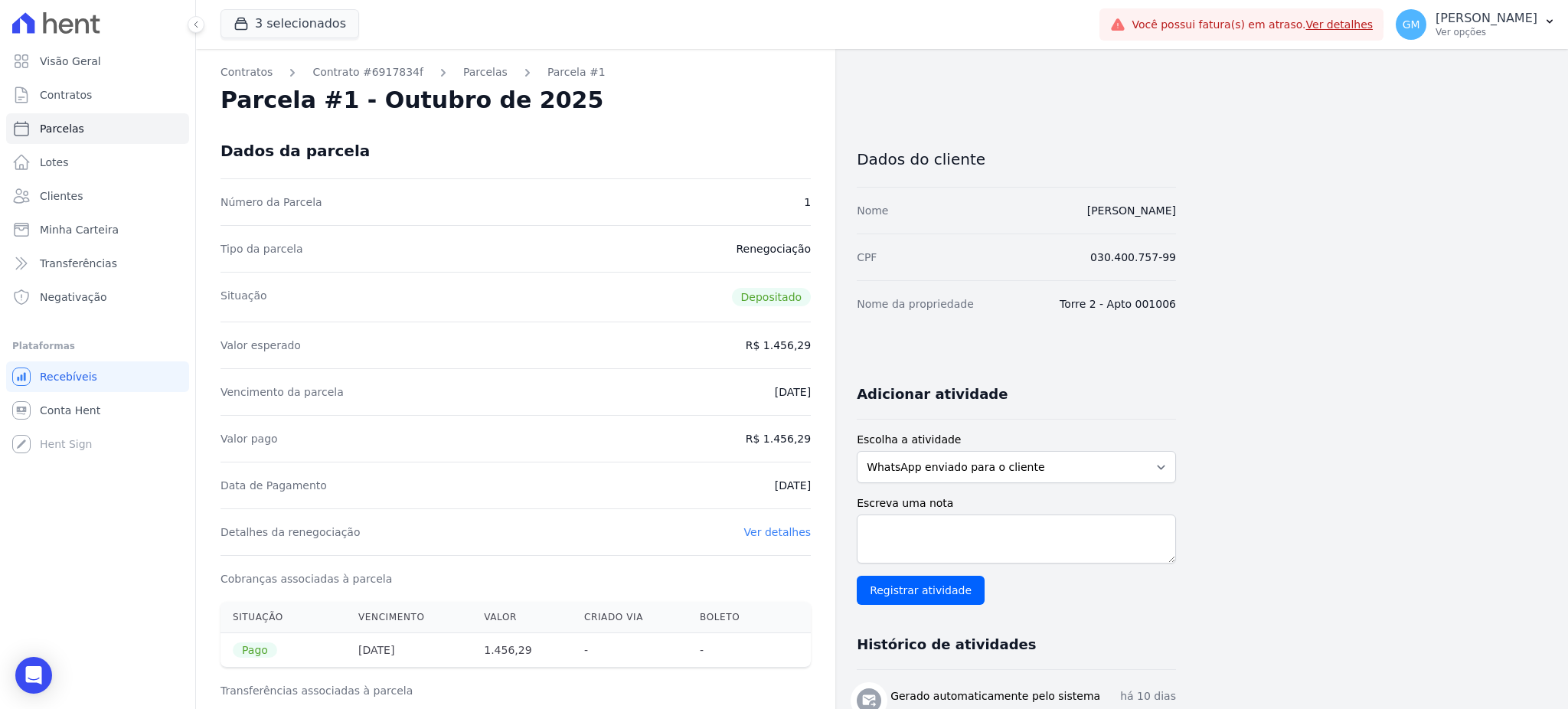
click at [816, 436] on div "Contratos Contrato #6917834f Parcelas Parcela #1 Parcela #1 - Outubro de 2025 D…" at bounding box center [516, 633] width 639 height 1168
click at [79, 191] on link "Clientes" at bounding box center [98, 196] width 183 height 31
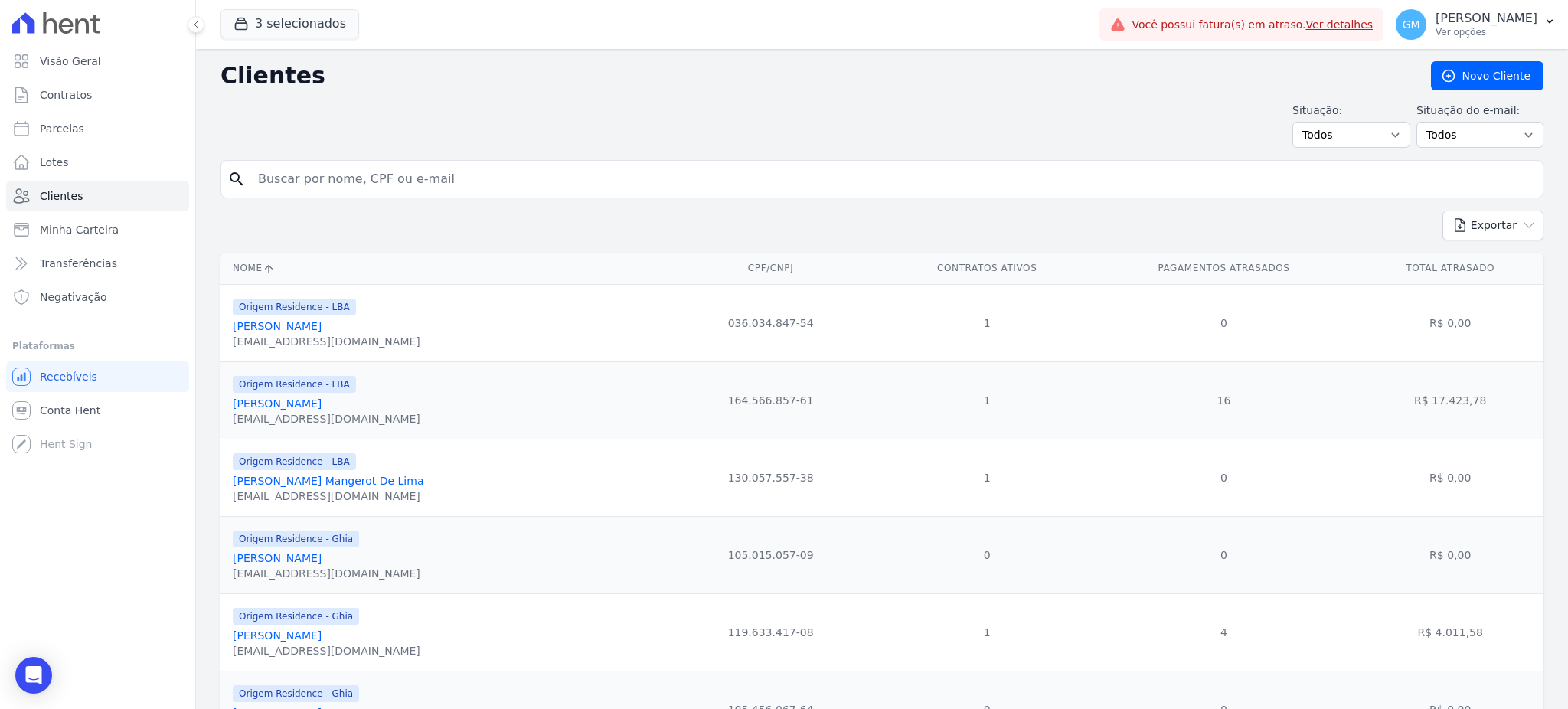
click at [408, 168] on input "search" at bounding box center [893, 179] width 1288 height 31
paste input "Isabela Alves Cardoso"
type input "Isabela Alves Cardoso"
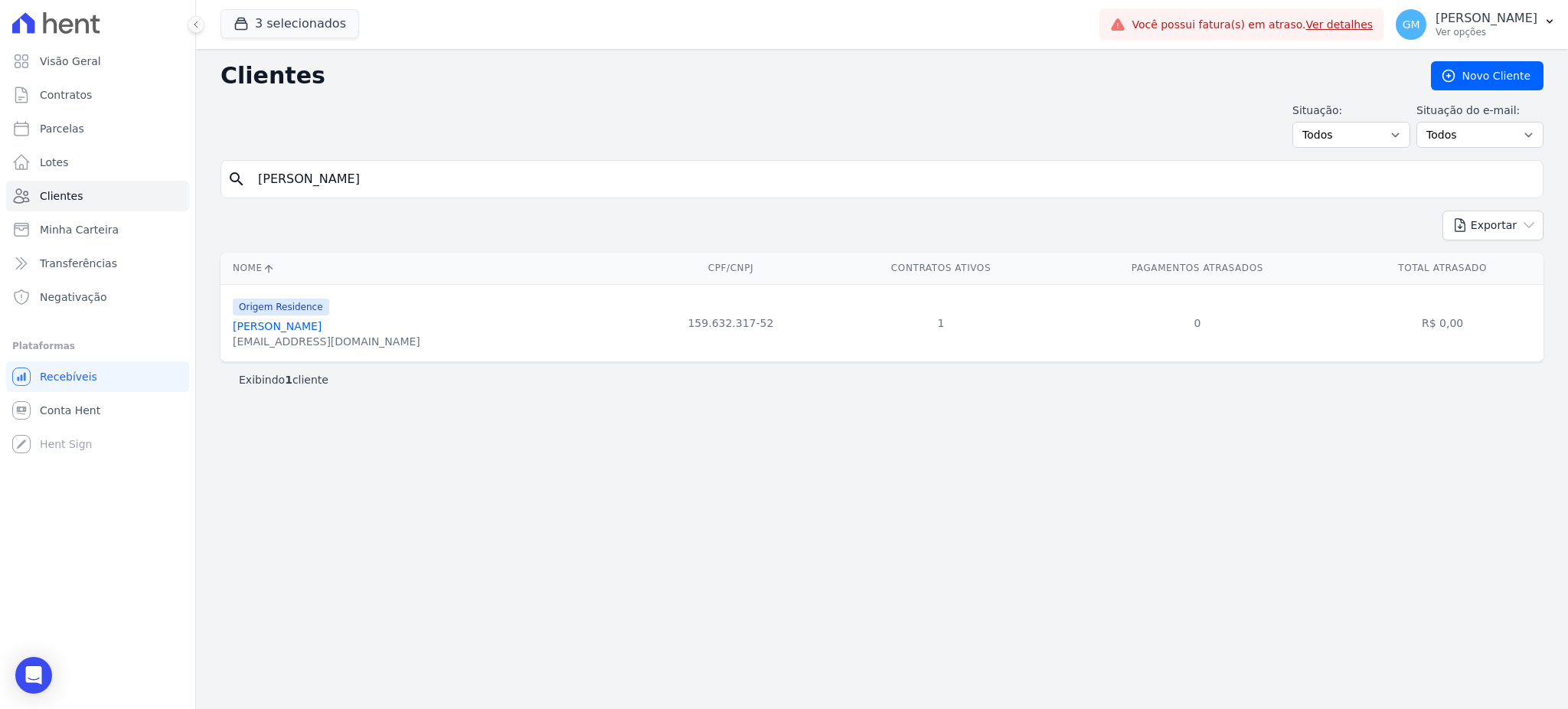
click at [321, 326] on link "Isabela Alves Cardoso" at bounding box center [277, 327] width 89 height 13
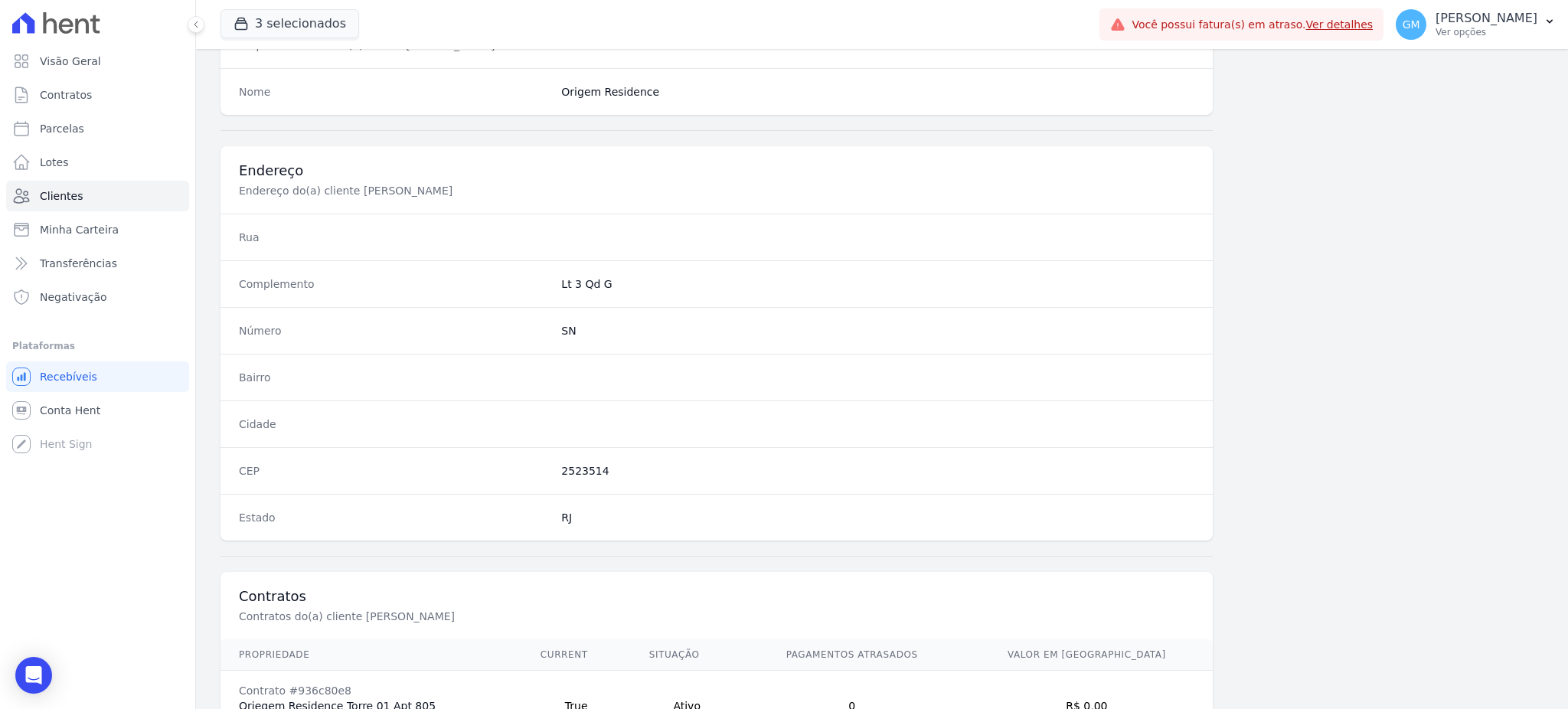
scroll to position [724, 0]
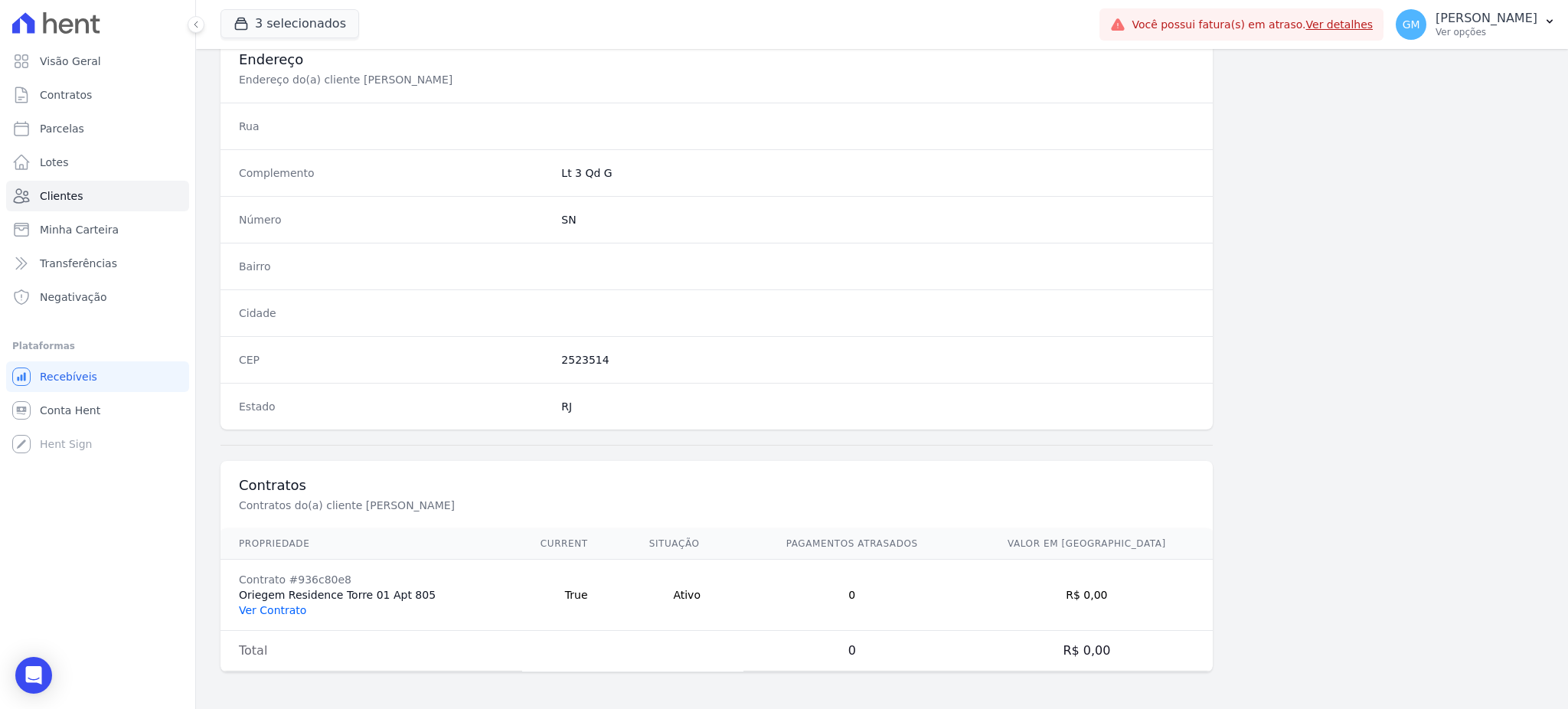
click at [287, 608] on link "Ver Contrato" at bounding box center [272, 610] width 67 height 13
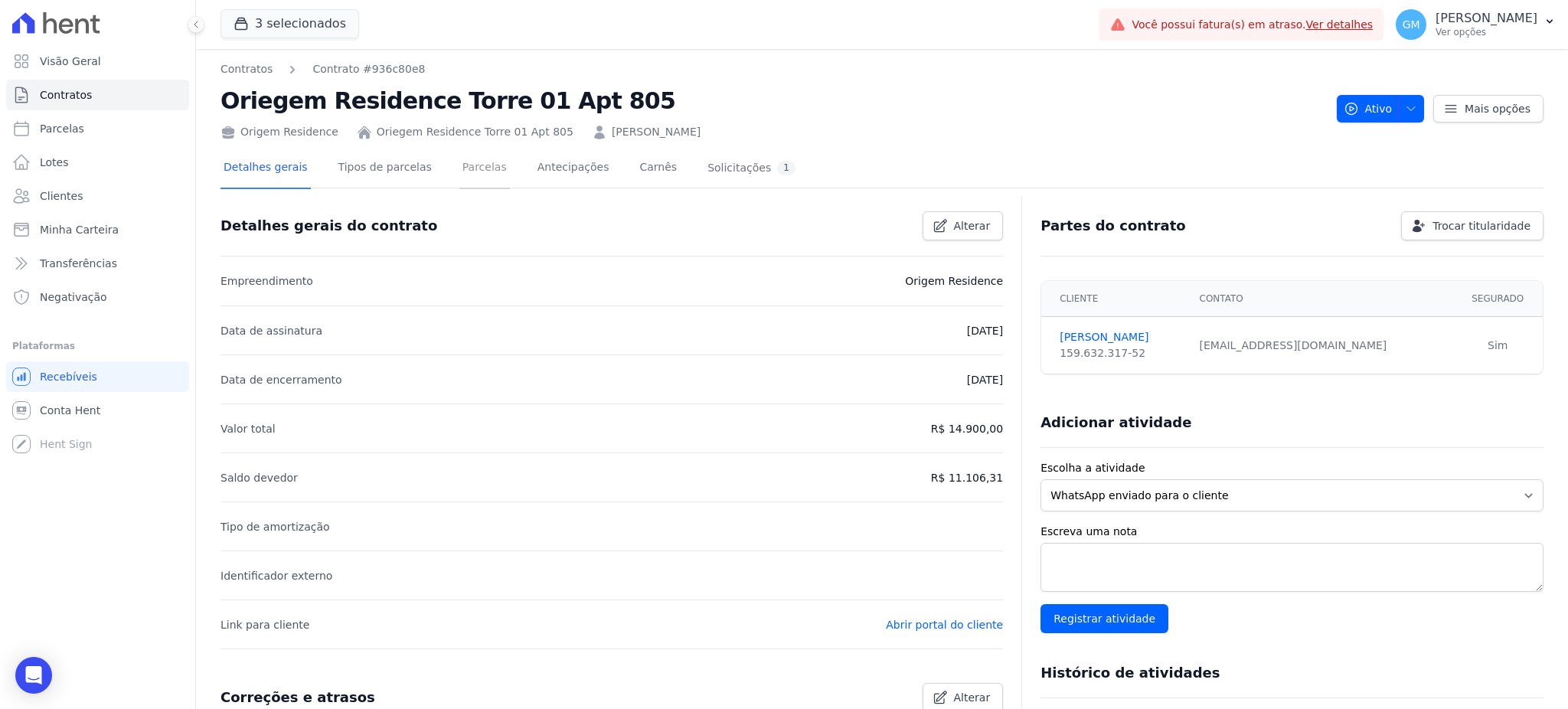
click at [459, 165] on link "Parcelas" at bounding box center [484, 168] width 51 height 41
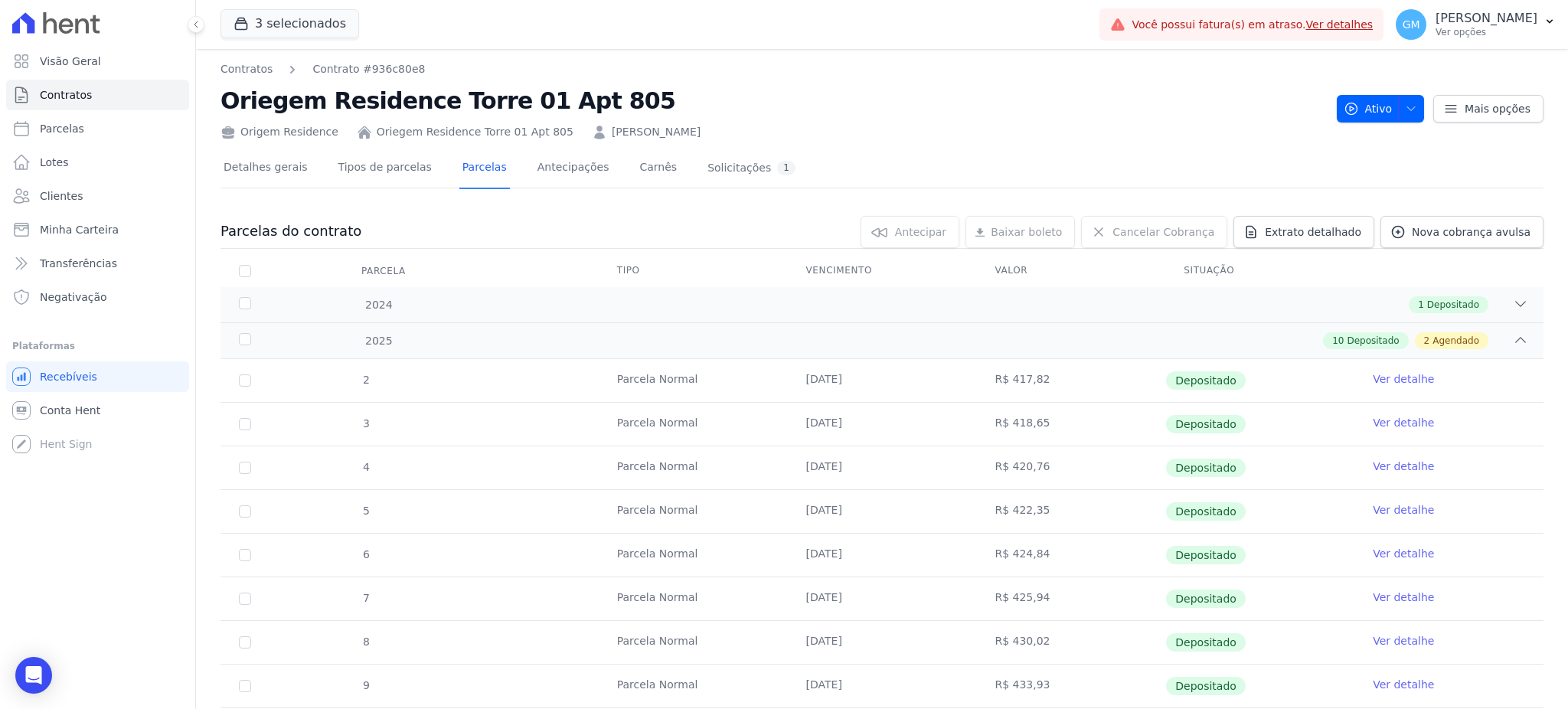
scroll to position [291, 0]
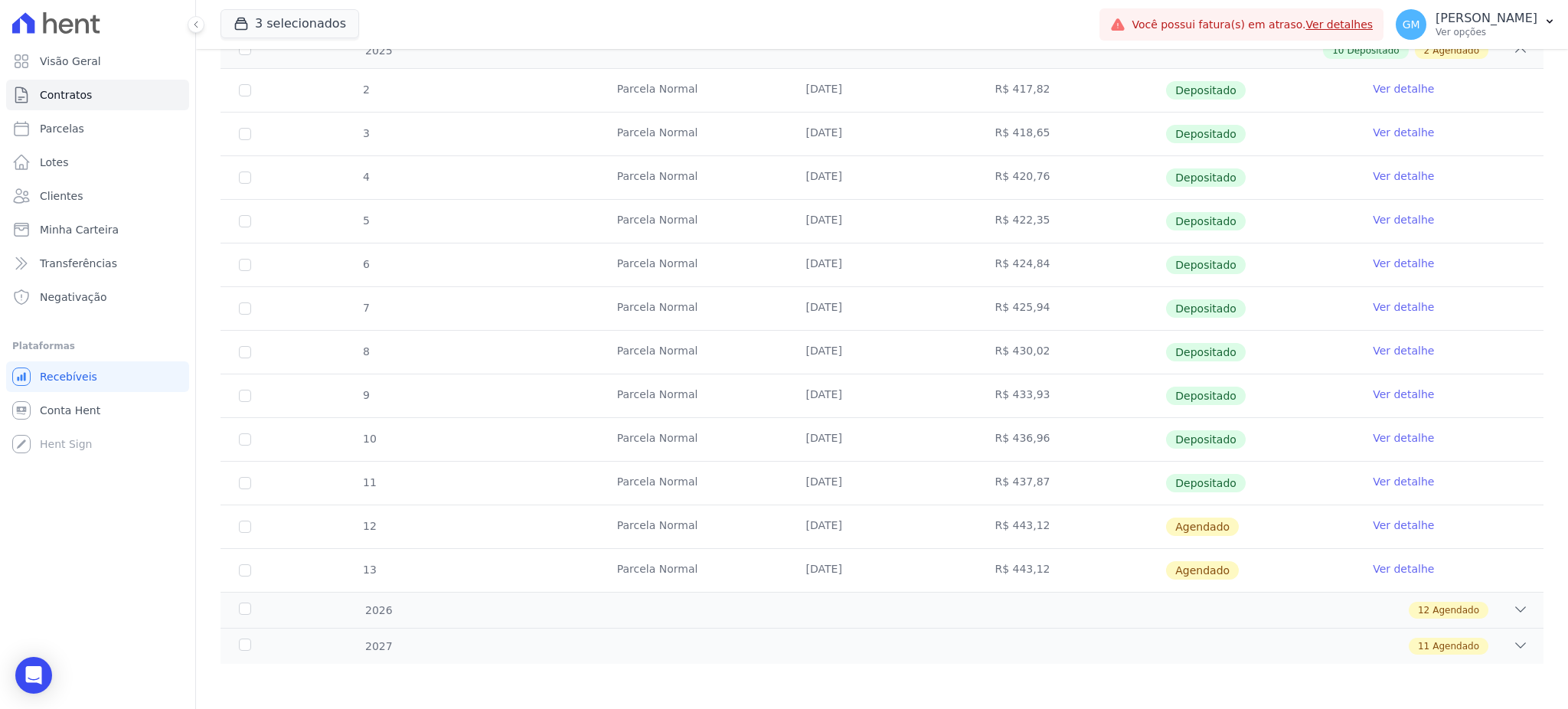
click at [1372, 477] on link "Ver detalhe" at bounding box center [1403, 482] width 62 height 15
click at [1387, 477] on link "Ver detalhe" at bounding box center [1403, 482] width 62 height 15
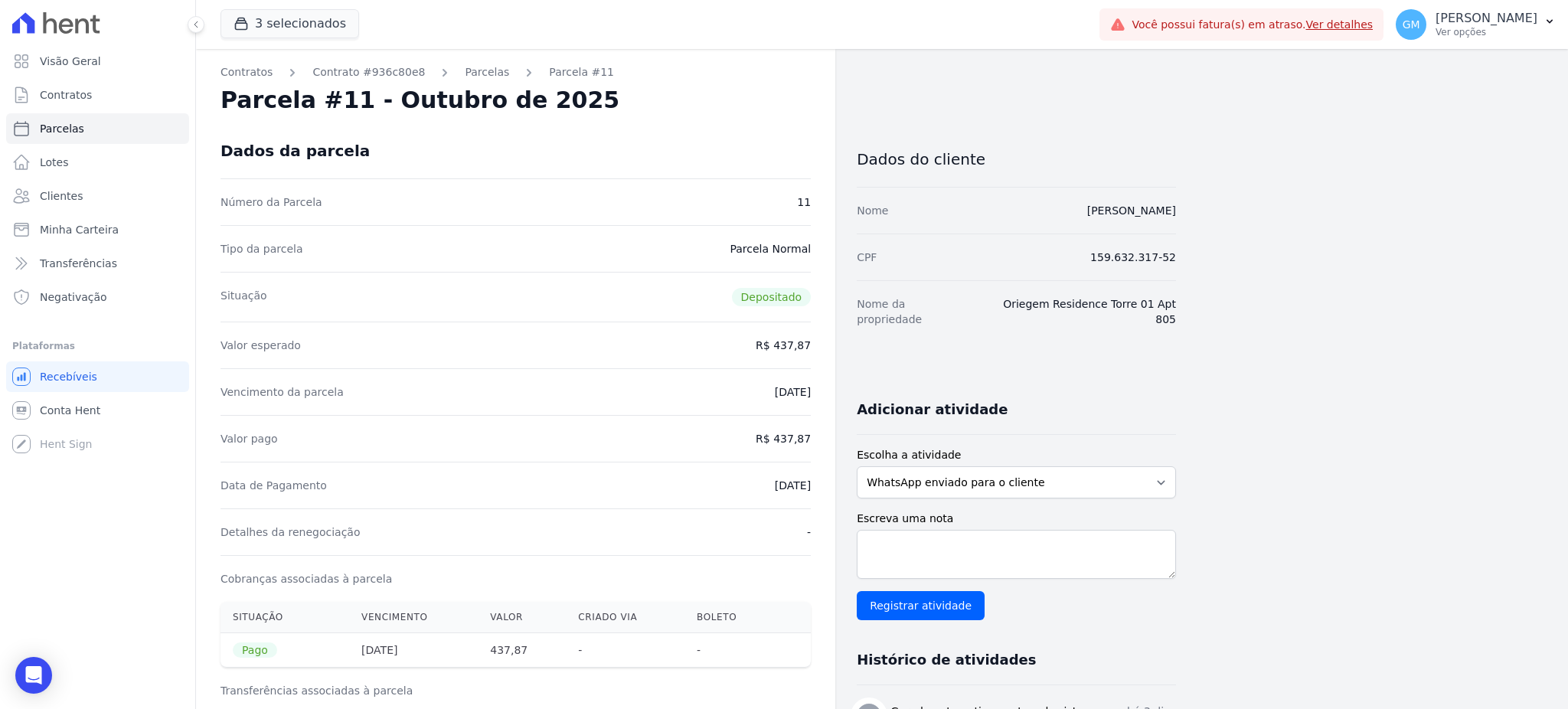
drag, startPoint x: 1040, startPoint y: 202, endPoint x: 1196, endPoint y: 205, distance: 156.0
click at [1196, 205] on div "Contratos Contrato #936c80e8 Parcelas Parcela #11 Parcela #11 - Outubro de 2025…" at bounding box center [870, 646] width 1348 height 1194
drag, startPoint x: 778, startPoint y: 438, endPoint x: 826, endPoint y: 436, distance: 48.0
click at [826, 436] on div "Contratos Contrato #936c80e8 Parcelas Parcela #11 Parcela #11 - Outubro de 2025…" at bounding box center [516, 646] width 639 height 1194
click at [54, 191] on span "Clientes" at bounding box center [61, 196] width 43 height 15
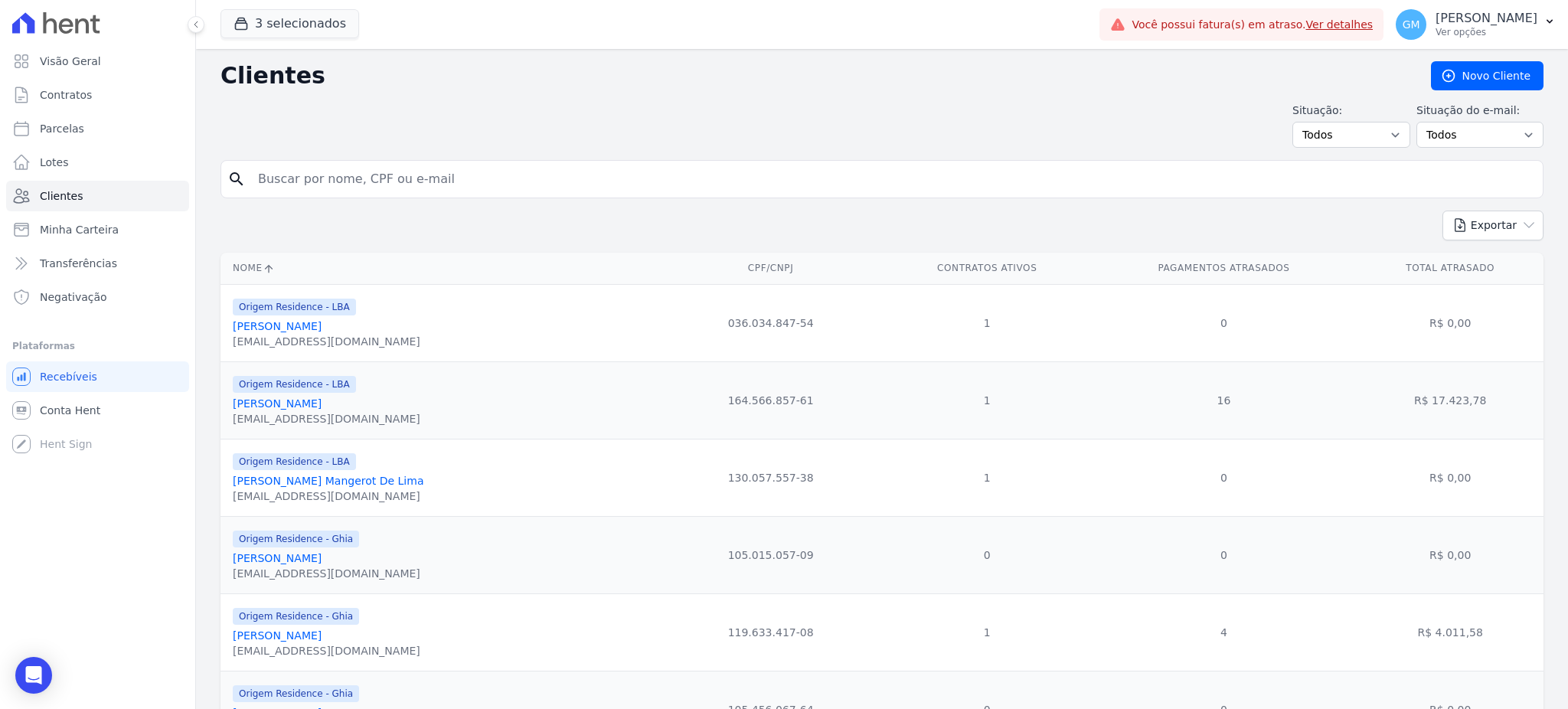
click at [351, 177] on input "search" at bounding box center [893, 179] width 1288 height 31
paste input "Jefferson Alexandre De Almeida"
type input "Jefferson Alexandre De Almeida"
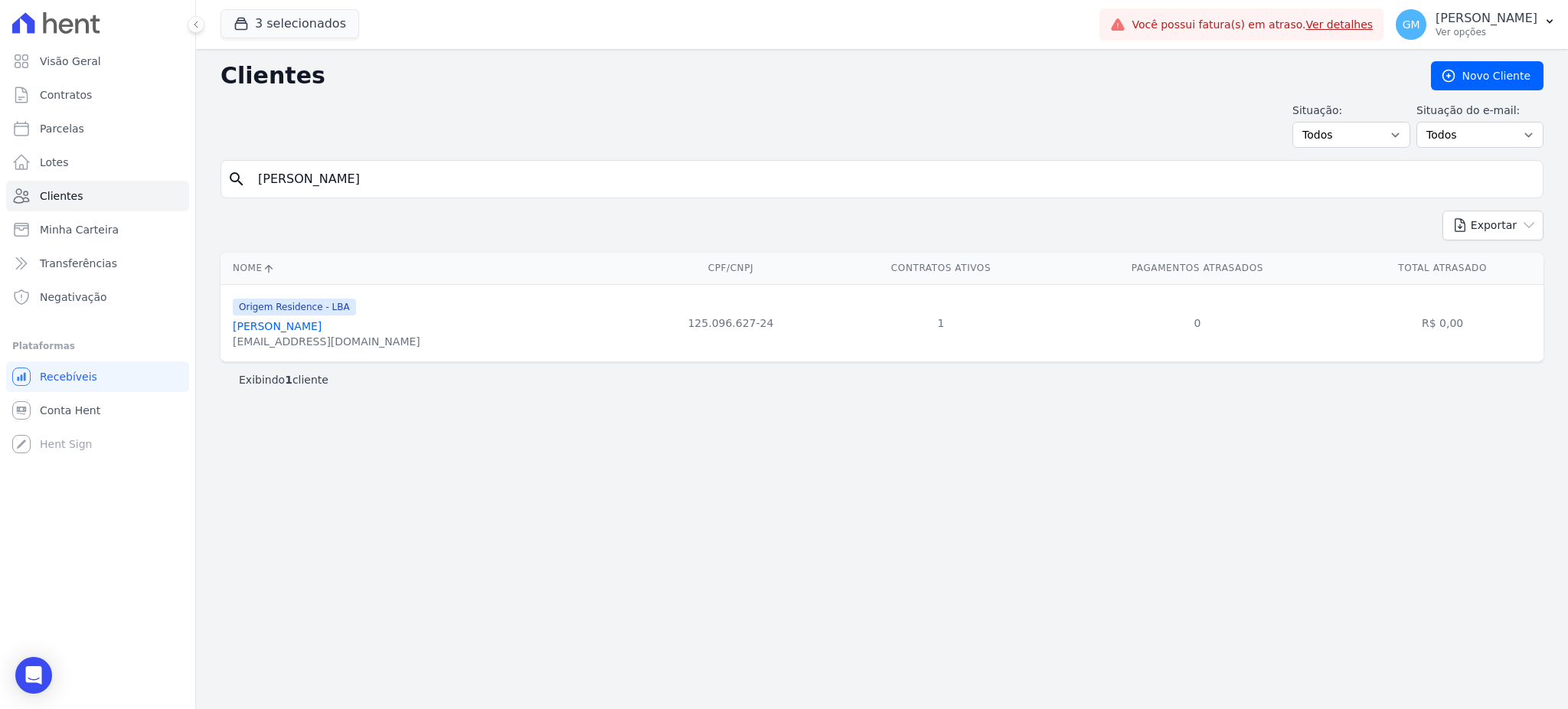
click at [321, 325] on link "Jefferson Alexandre De Almeida" at bounding box center [277, 327] width 89 height 13
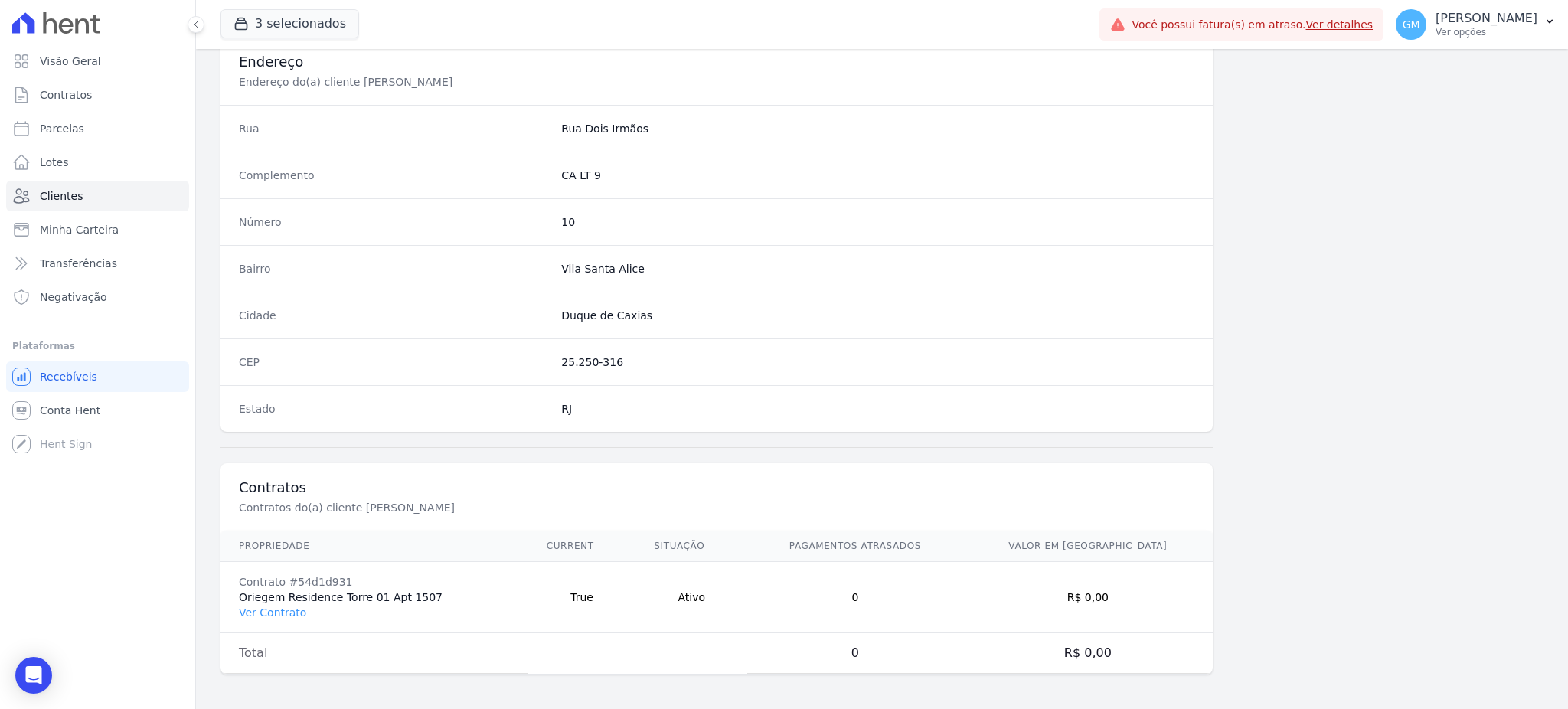
scroll to position [724, 0]
click at [289, 616] on link "Ver Contrato" at bounding box center [272, 610] width 67 height 13
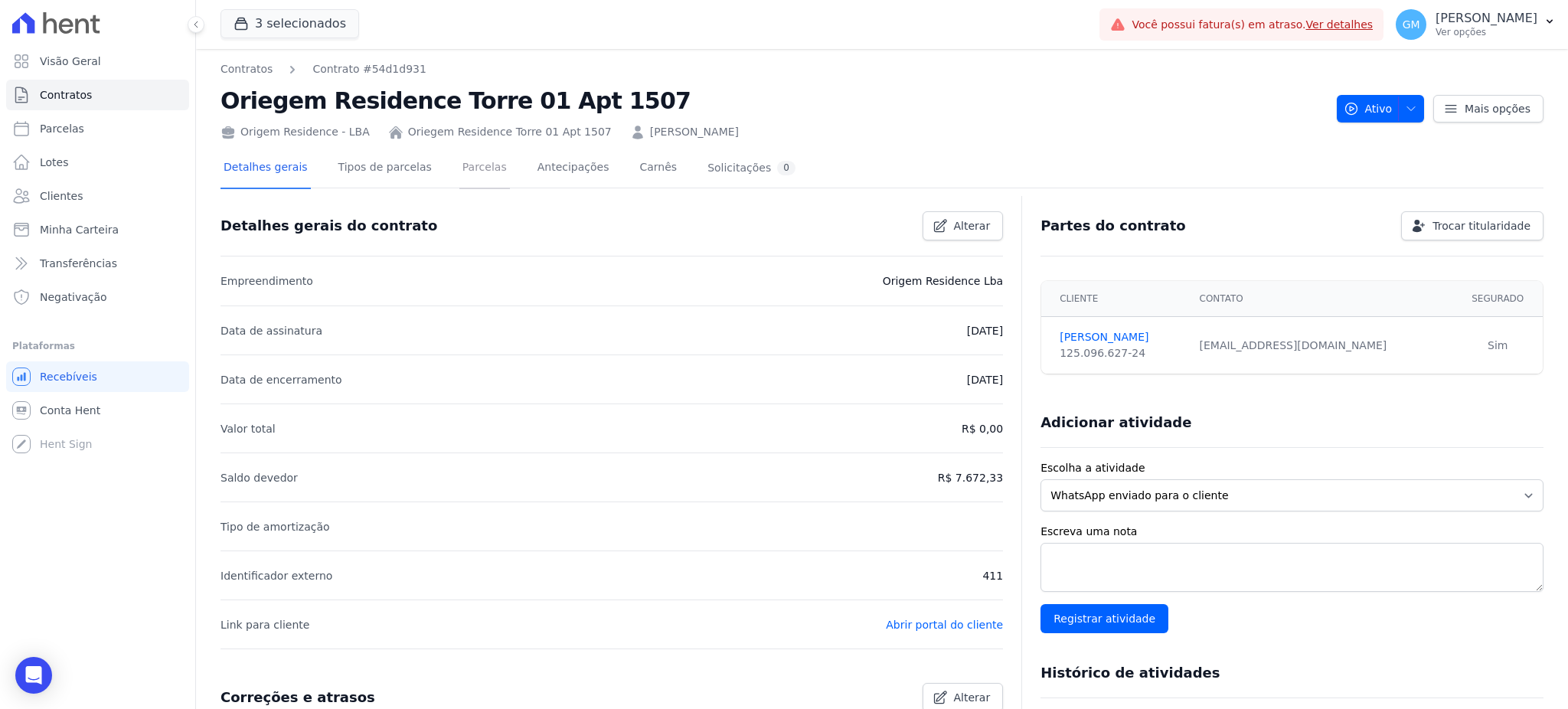
click at [459, 164] on link "Parcelas" at bounding box center [484, 168] width 51 height 41
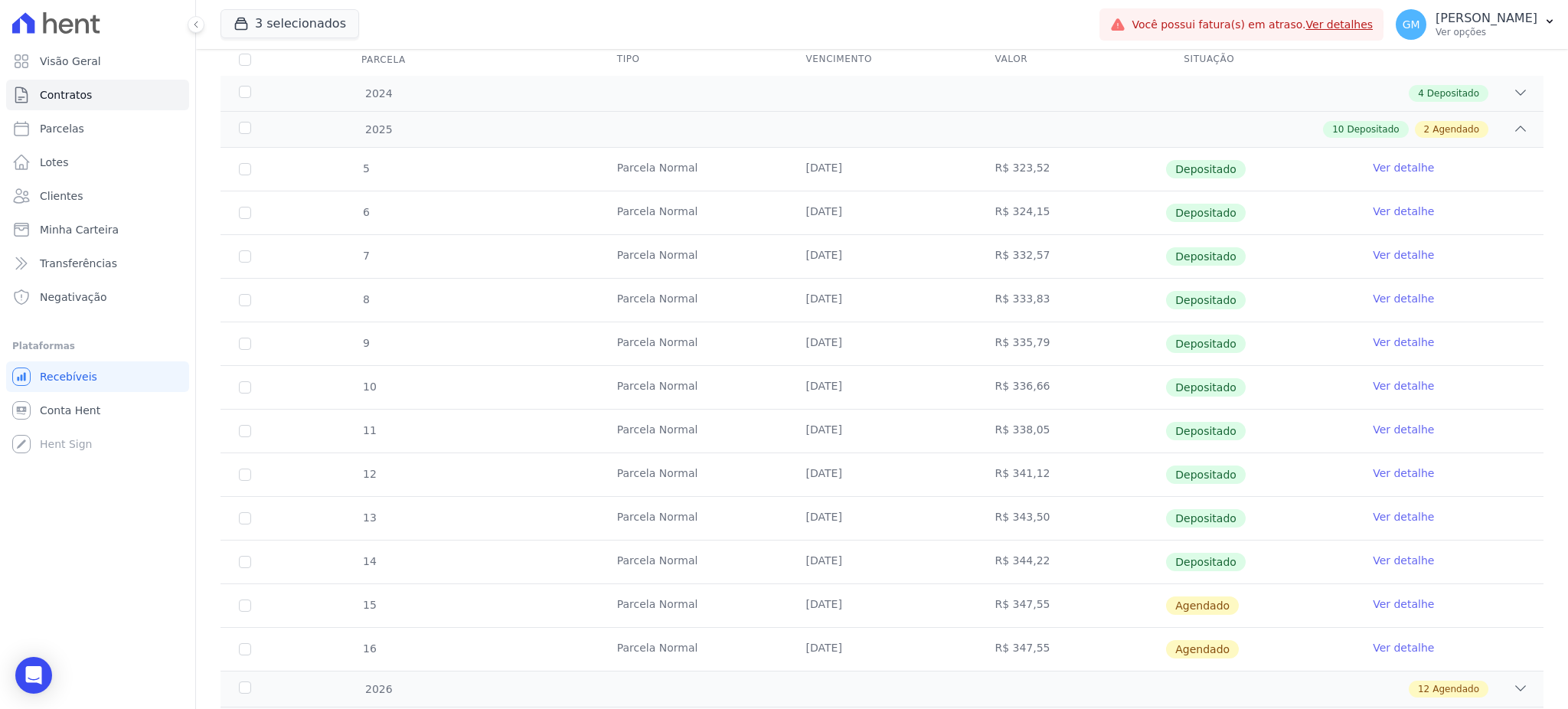
scroll to position [291, 0]
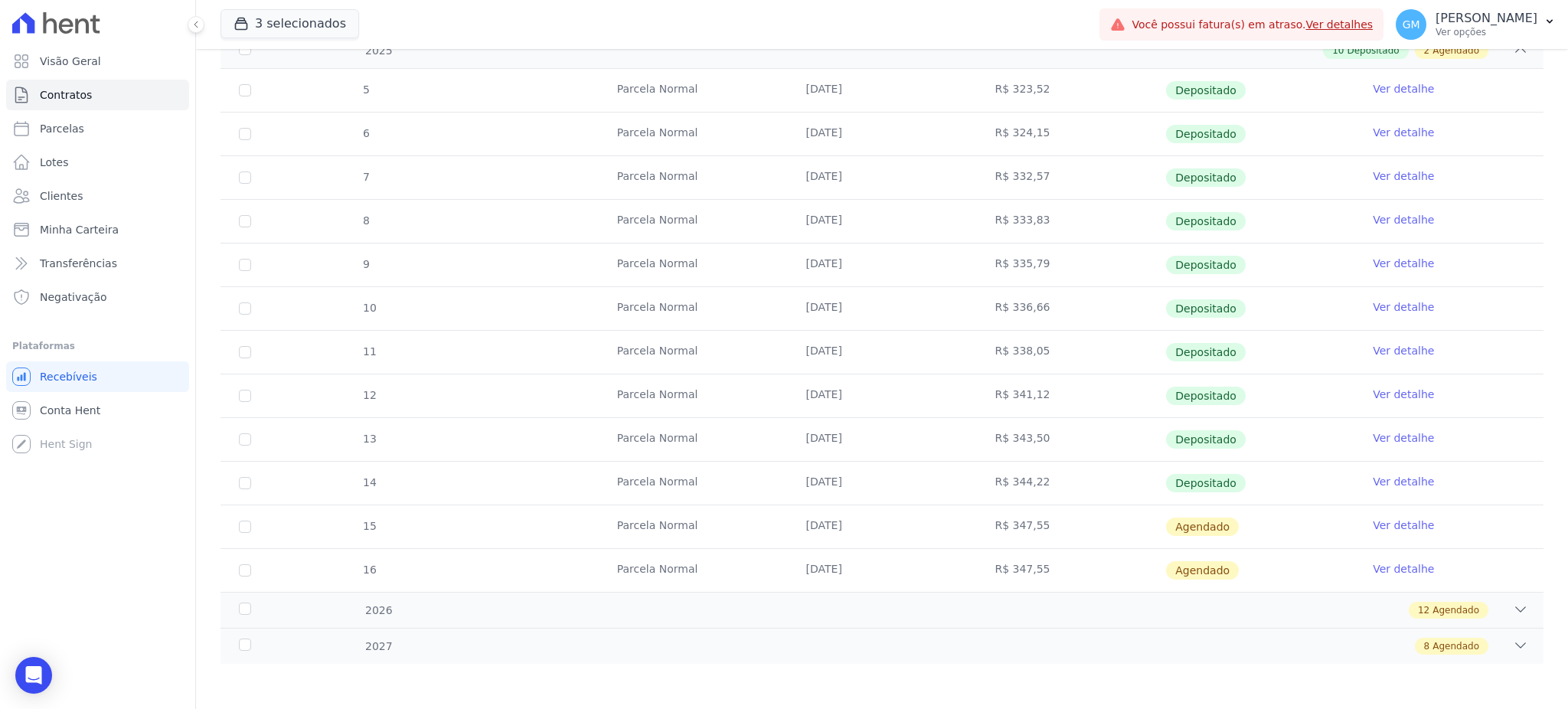
click at [1391, 479] on link "Ver detalhe" at bounding box center [1403, 482] width 62 height 15
click at [1392, 485] on link "Ver detalhe" at bounding box center [1403, 482] width 62 height 15
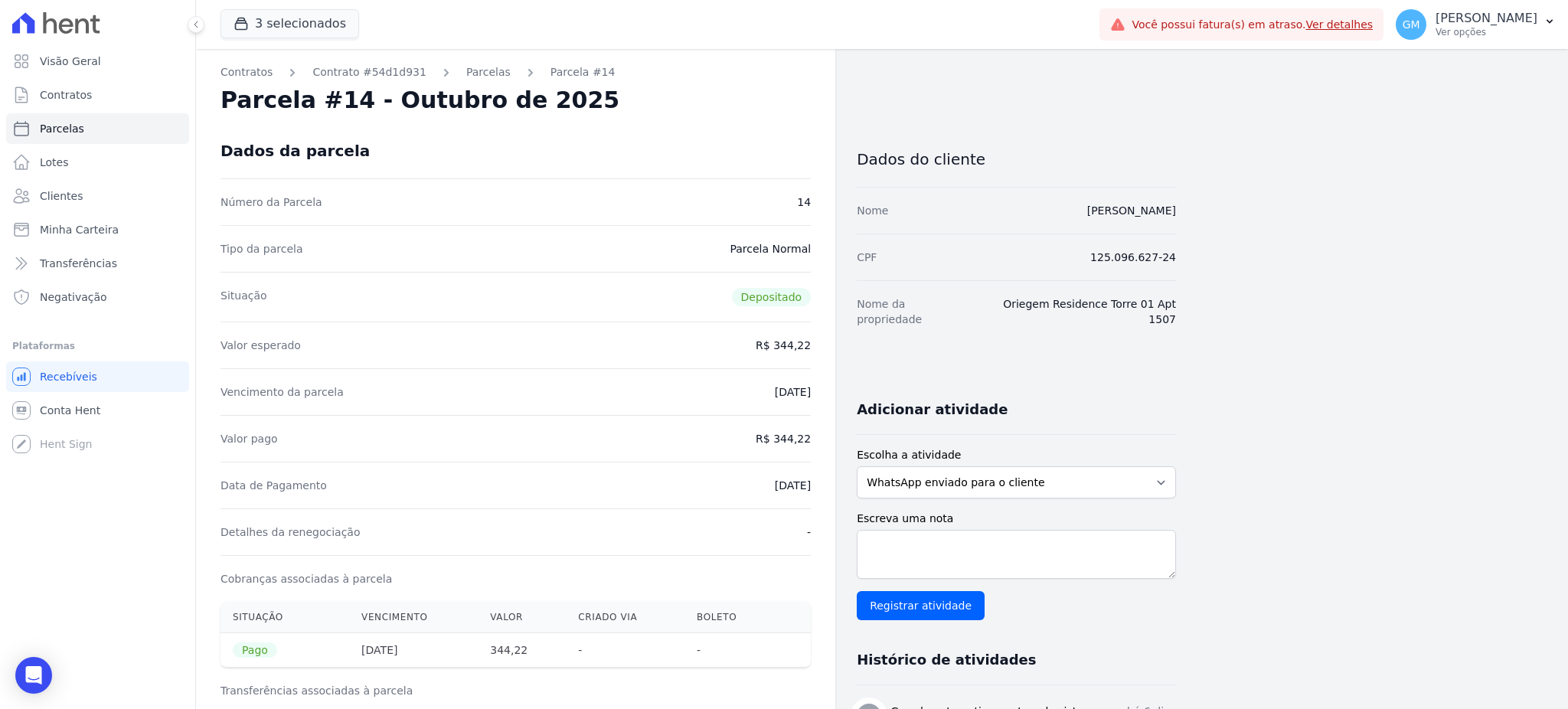
drag, startPoint x: 980, startPoint y: 210, endPoint x: 1223, endPoint y: 209, distance: 243.0
click at [1223, 209] on div "Contratos Contrato #54d1d931 Parcelas Parcela #14 Parcela #14 - Outubro de 2025…" at bounding box center [870, 700] width 1348 height 1303
drag, startPoint x: 779, startPoint y: 445, endPoint x: 836, endPoint y: 439, distance: 57.3
click at [836, 439] on div "Contratos Contrato #54d1d931 Parcelas Parcela #14 Parcela #14 - Outubro de 2025…" at bounding box center [686, 700] width 980 height 1303
click at [630, 356] on div "Valor esperado R$ 344,22" at bounding box center [516, 345] width 590 height 47
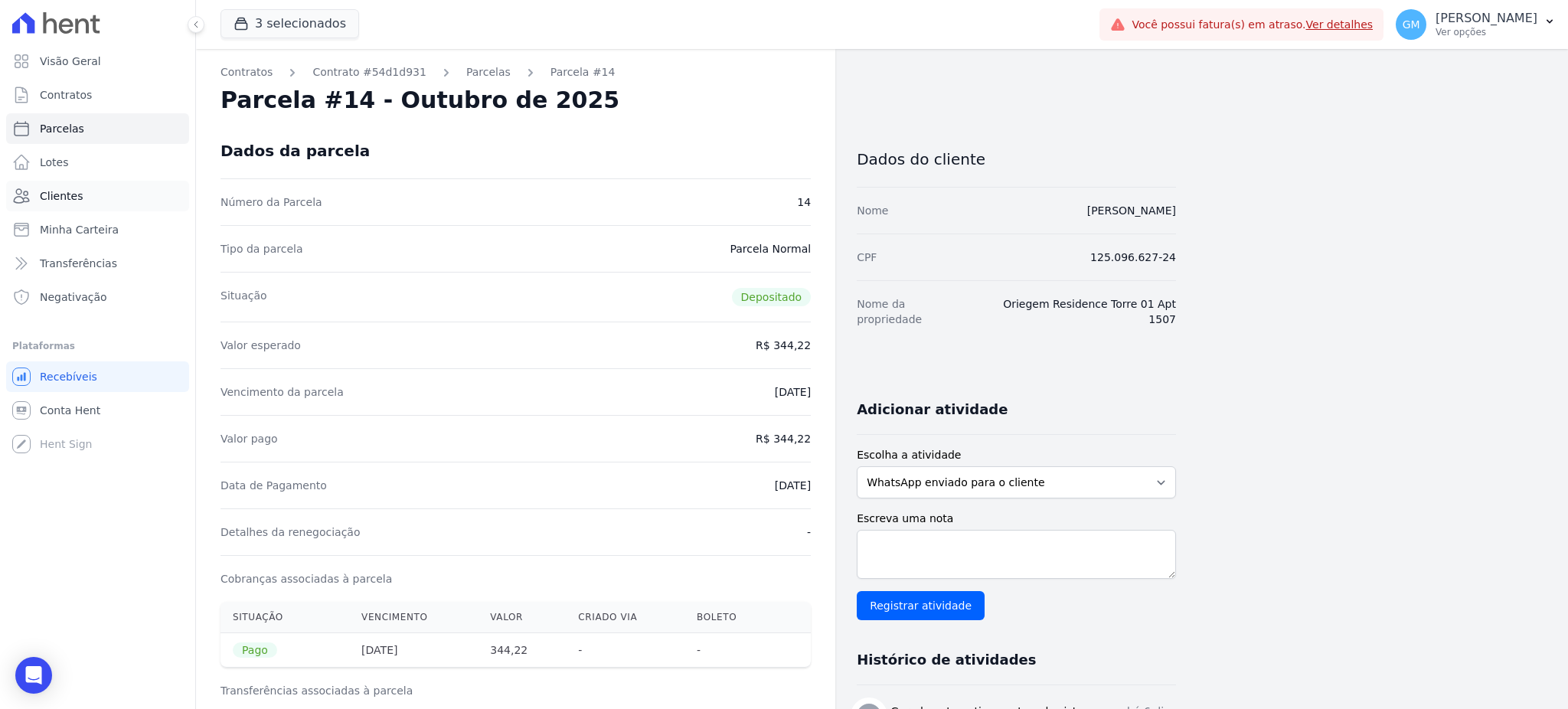
click at [71, 192] on span "Clientes" at bounding box center [61, 196] width 43 height 15
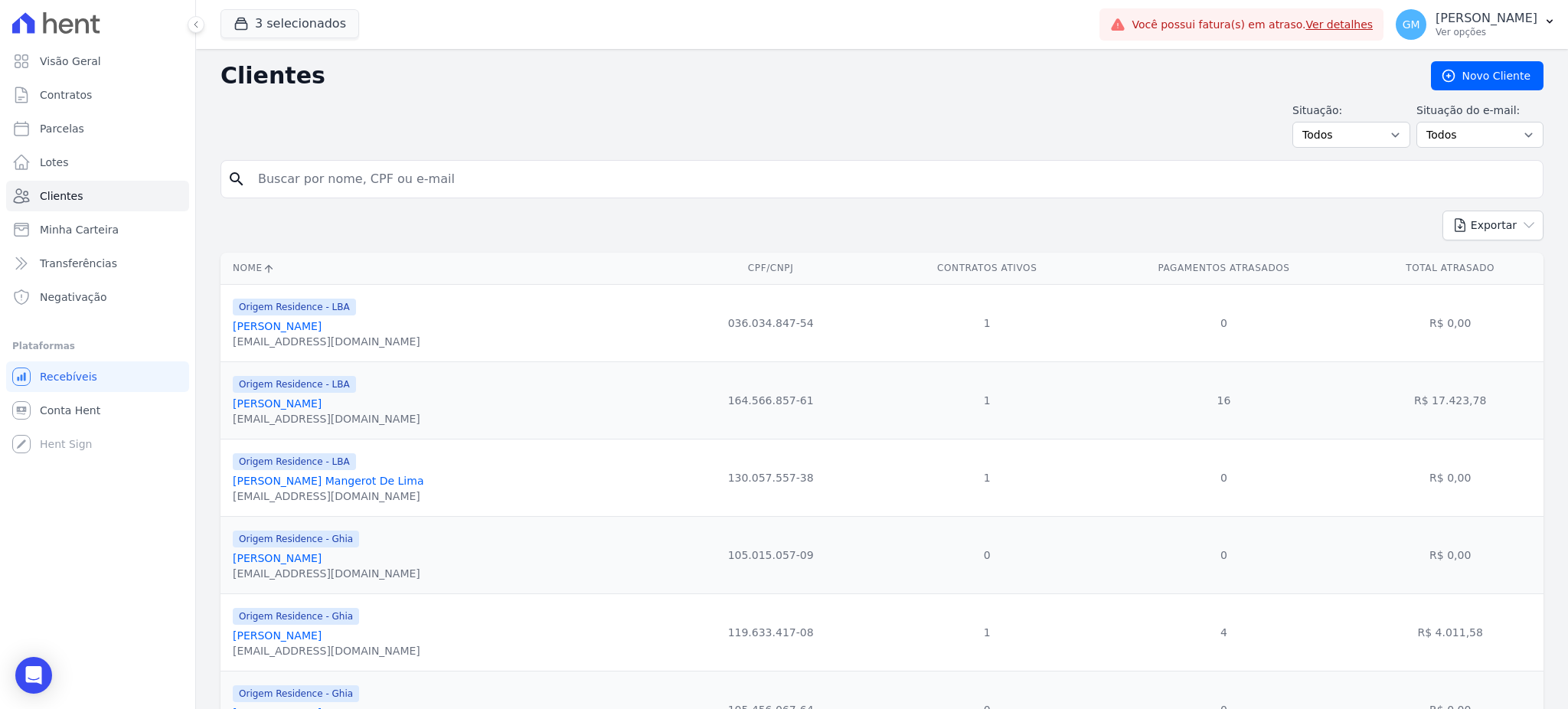
click at [502, 171] on input "search" at bounding box center [893, 179] width 1288 height 31
paste input "JoÃ£o Machado Neto"
drag, startPoint x: 296, startPoint y: 172, endPoint x: 241, endPoint y: 186, distance: 56.8
click at [241, 186] on div "search JoÃ£o Machado Neto" at bounding box center [882, 179] width 1323 height 38
type input "Machado Neto"
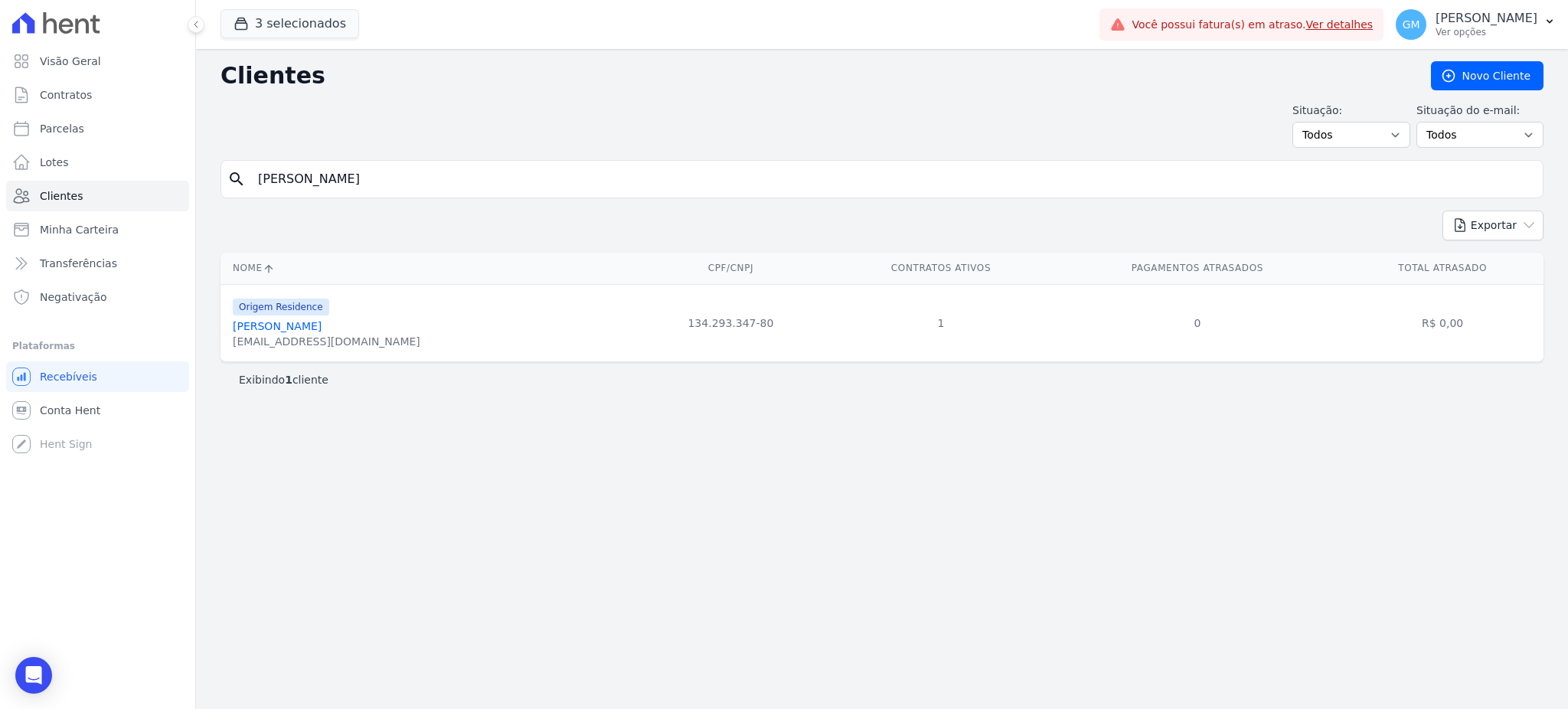
click at [321, 325] on link "João Machado Neto" at bounding box center [277, 327] width 89 height 13
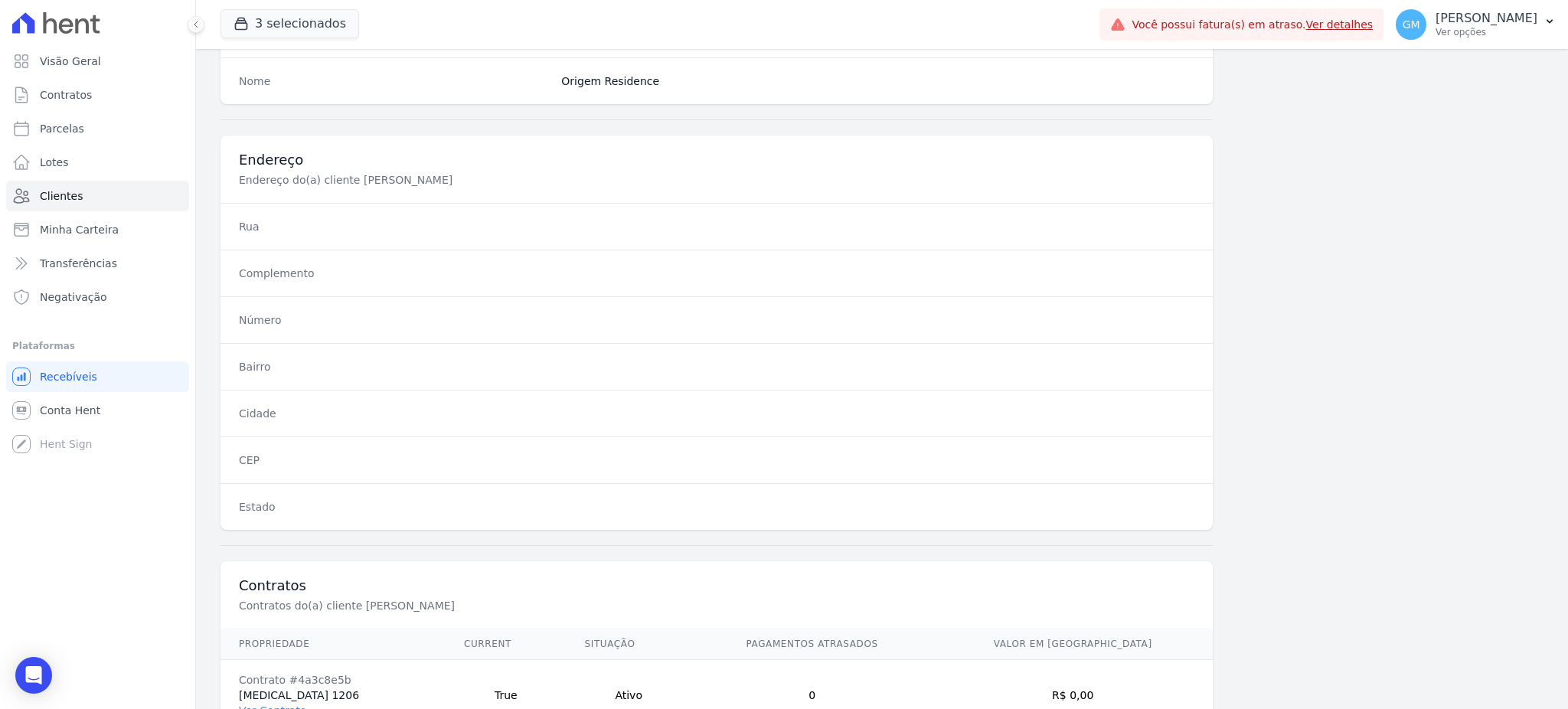
scroll to position [724, 0]
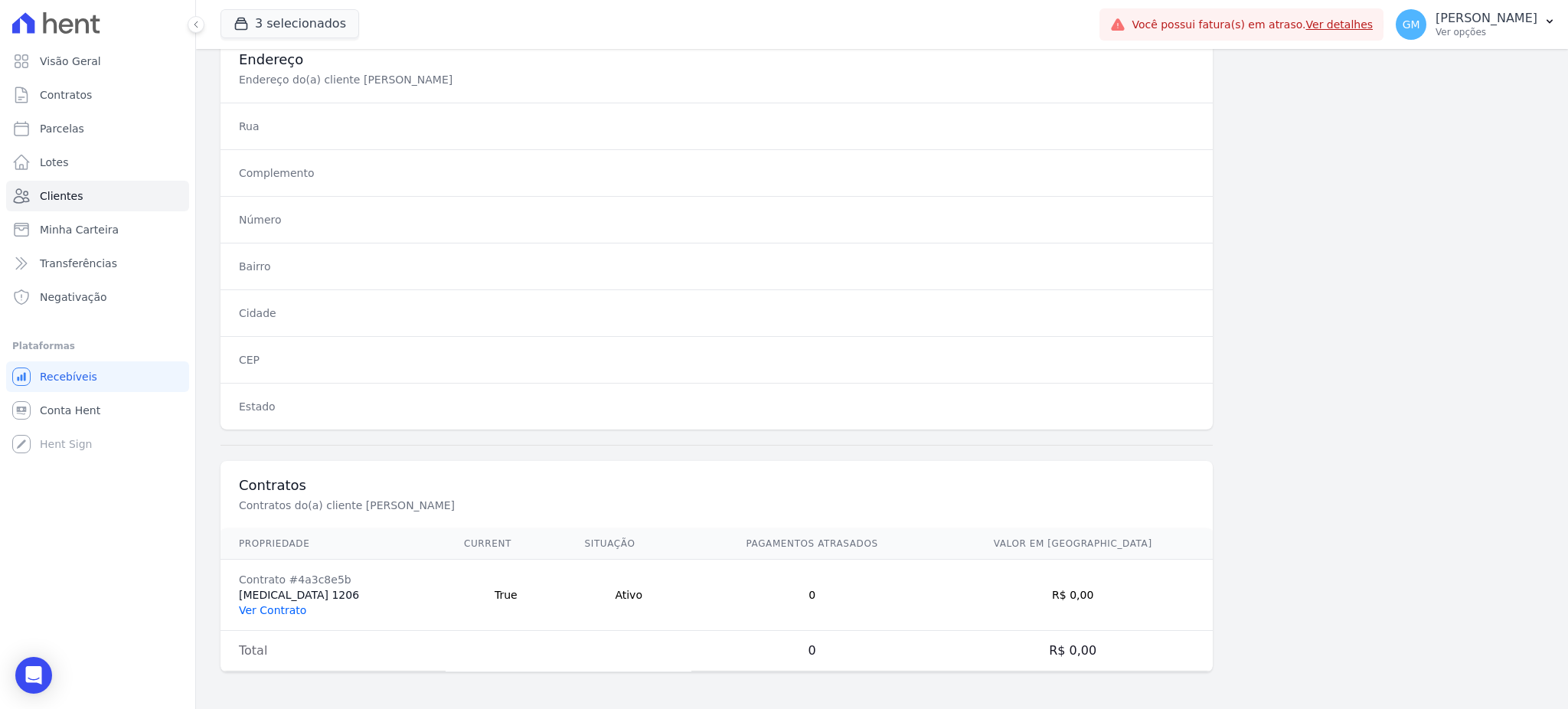
click at [262, 613] on link "Ver Contrato" at bounding box center [272, 610] width 67 height 13
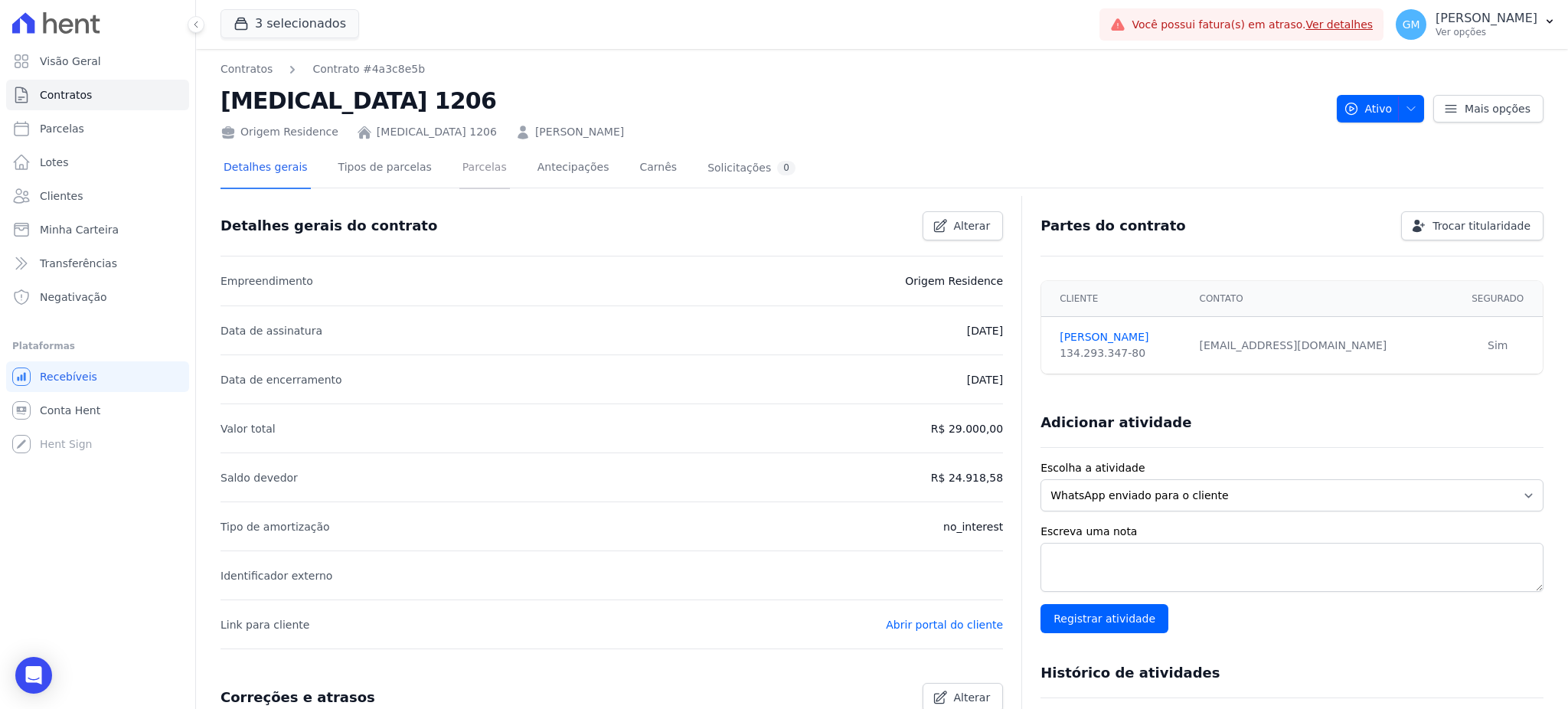
click at [459, 168] on link "Parcelas" at bounding box center [484, 168] width 51 height 41
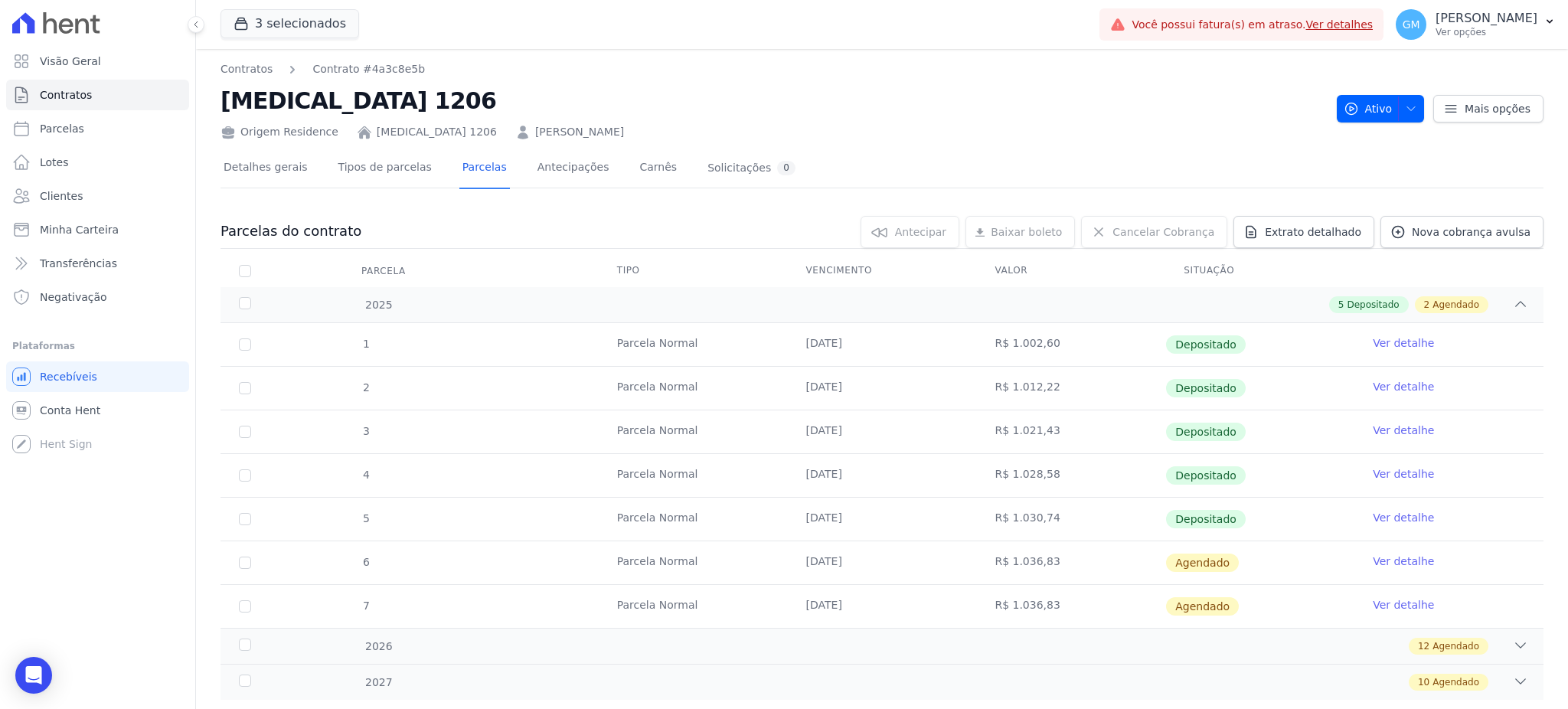
click at [1384, 514] on link "Ver detalhe" at bounding box center [1403, 517] width 62 height 15
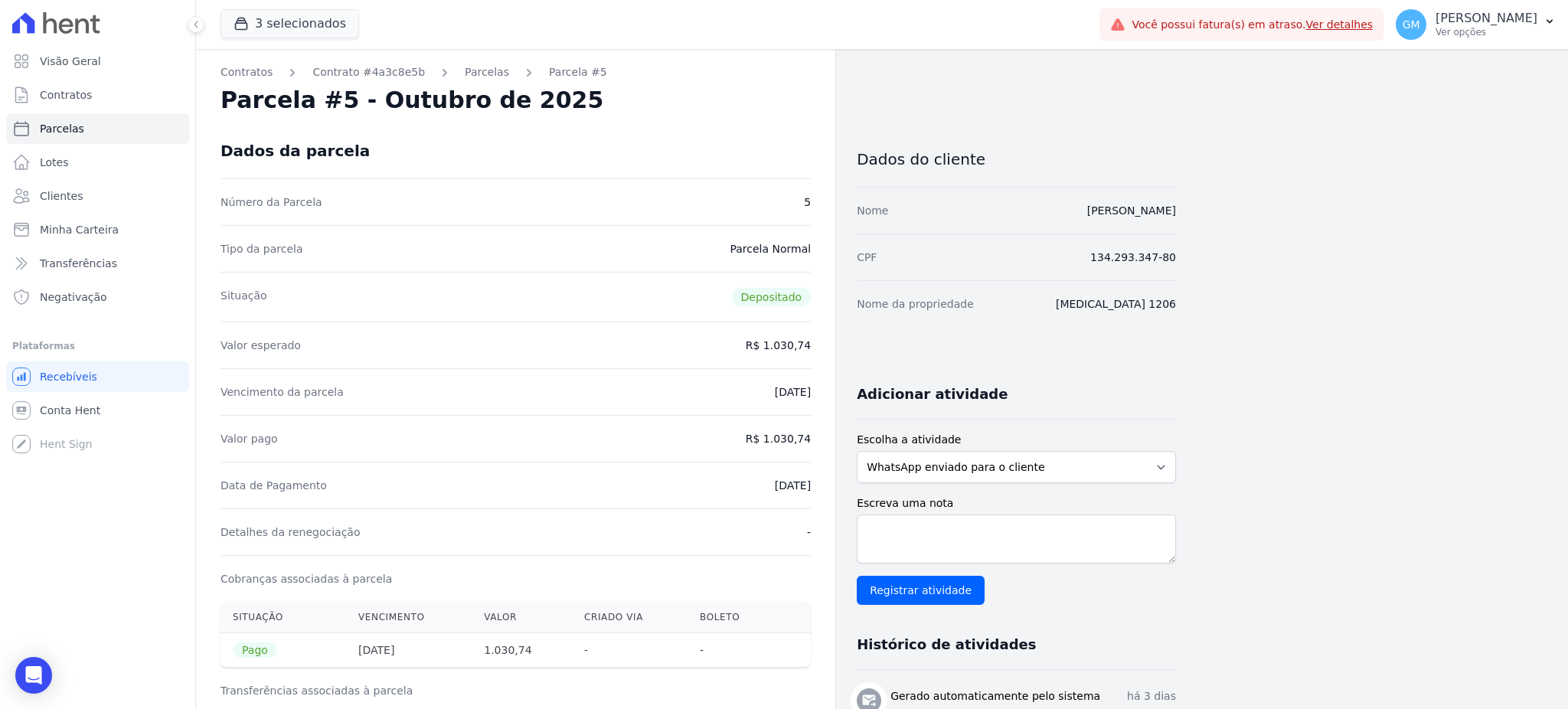
drag, startPoint x: 1123, startPoint y: 216, endPoint x: 1185, endPoint y: 212, distance: 62.1
click at [1185, 212] on div "Contratos Contrato #4a3c8e5b Parcelas Parcela #5 Parcela #5 - Outubro de 2025 D…" at bounding box center [870, 647] width 1348 height 1195
drag, startPoint x: 767, startPoint y: 441, endPoint x: 811, endPoint y: 439, distance: 44.0
click at [811, 439] on div "Contratos Contrato #4a3c8e5b Parcelas Parcela #5 Parcela #5 - Outubro de 2025 D…" at bounding box center [516, 647] width 639 height 1195
click at [73, 197] on span "Clientes" at bounding box center [61, 196] width 43 height 15
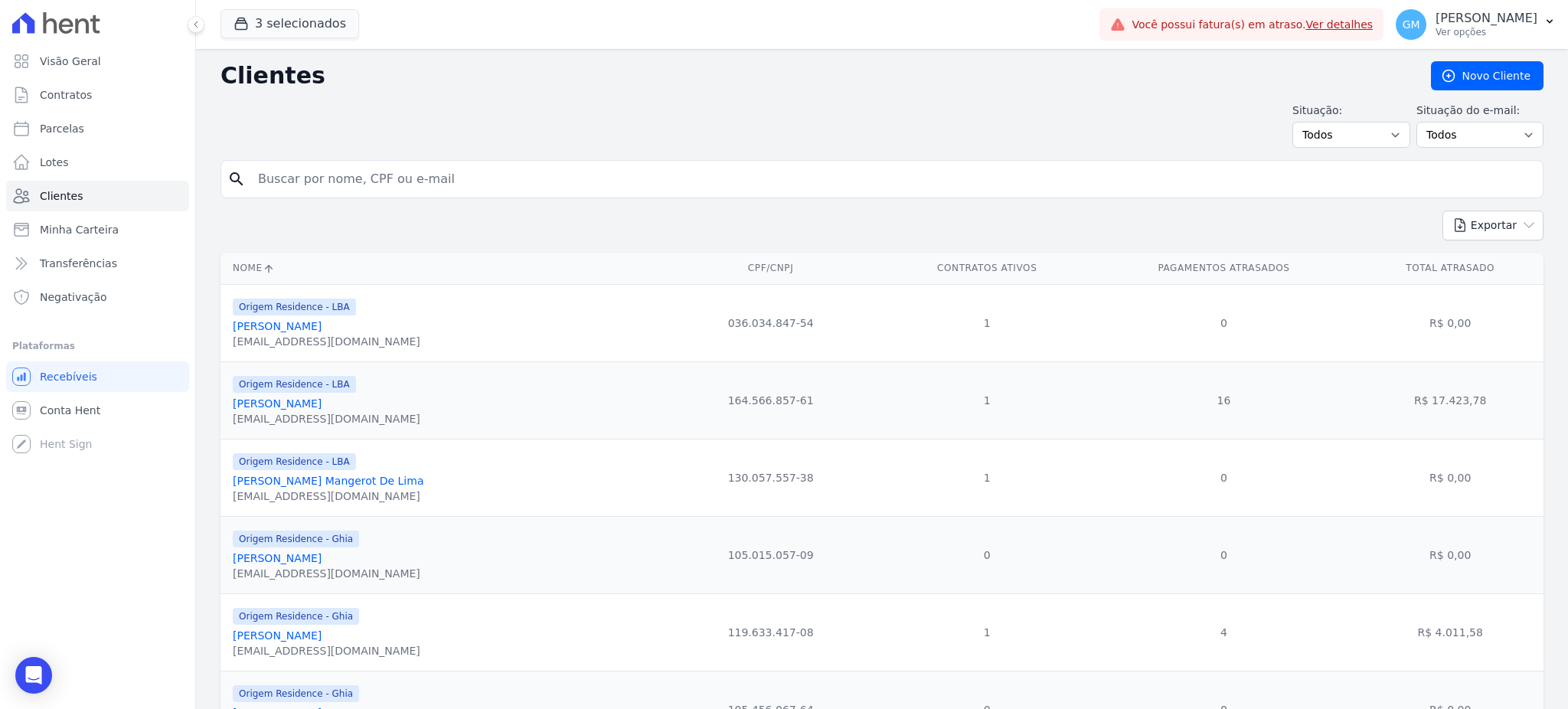
click at [333, 170] on input "search" at bounding box center [893, 179] width 1288 height 31
paste input "JoÃ£o Paulo Meirelles"
type input "JoÃ£o Paulo Meirelles"
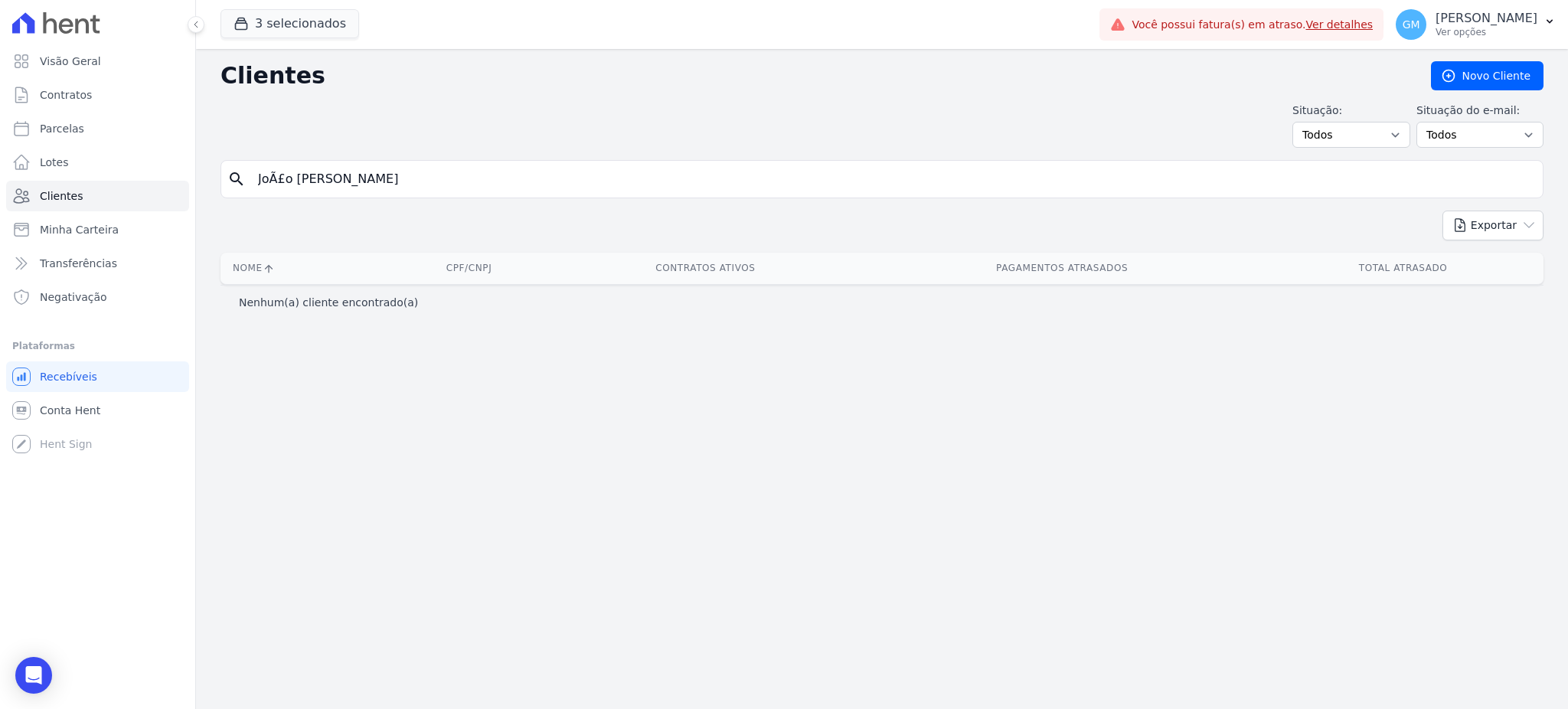
click at [282, 179] on input "JoÃ£o Paulo Meirelles" at bounding box center [893, 179] width 1288 height 31
click at [239, 179] on div "search JoÃ£o Paulo Meirelles" at bounding box center [882, 179] width 1323 height 38
drag, startPoint x: 281, startPoint y: 181, endPoint x: 225, endPoint y: 177, distance: 56.1
click at [225, 177] on div "search JoÃ£o Paulo Meirelles" at bounding box center [882, 179] width 1323 height 38
type input "o Paulo Meirelles"
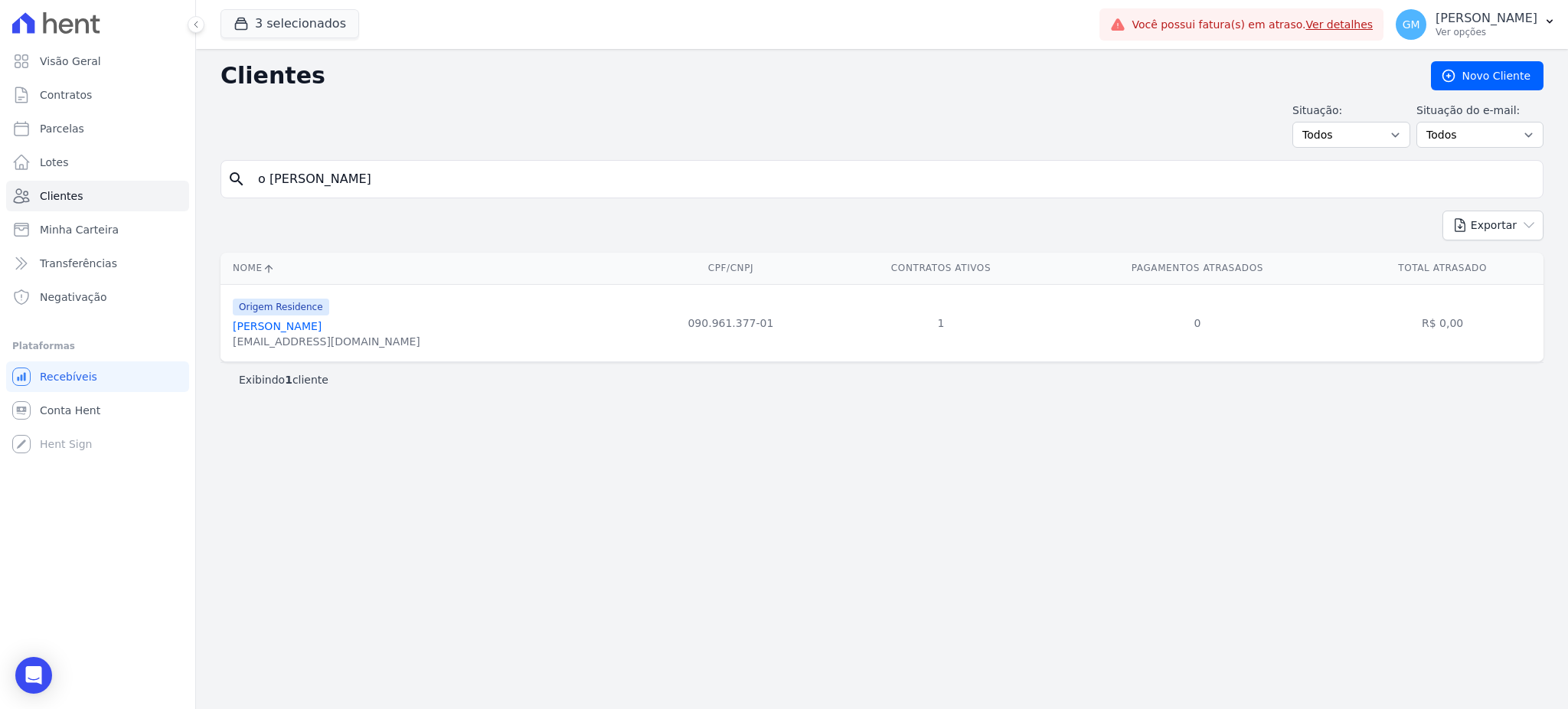
click at [320, 325] on link "João Paulo Meirelles" at bounding box center [277, 327] width 89 height 13
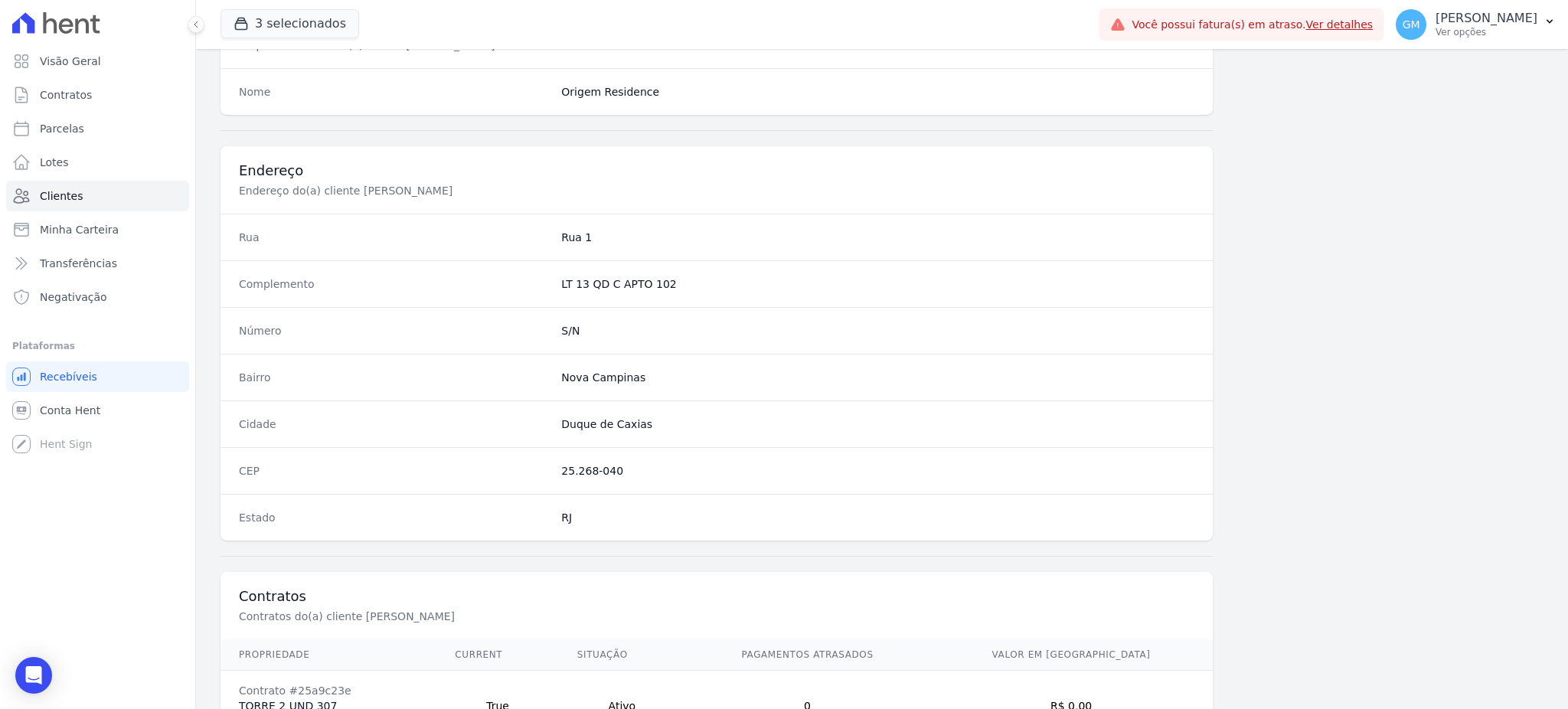
scroll to position [724, 0]
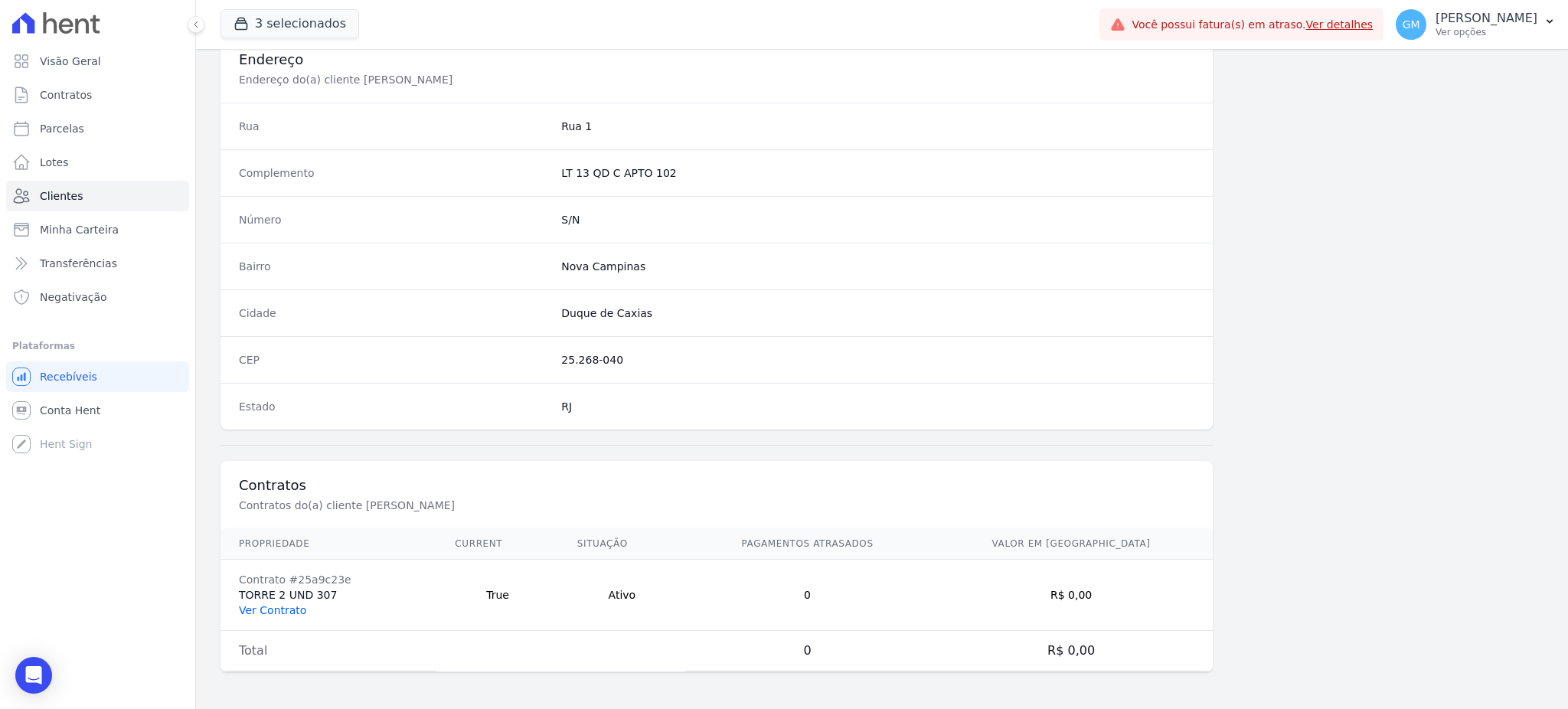
click at [290, 611] on link "Ver Contrato" at bounding box center [272, 610] width 67 height 13
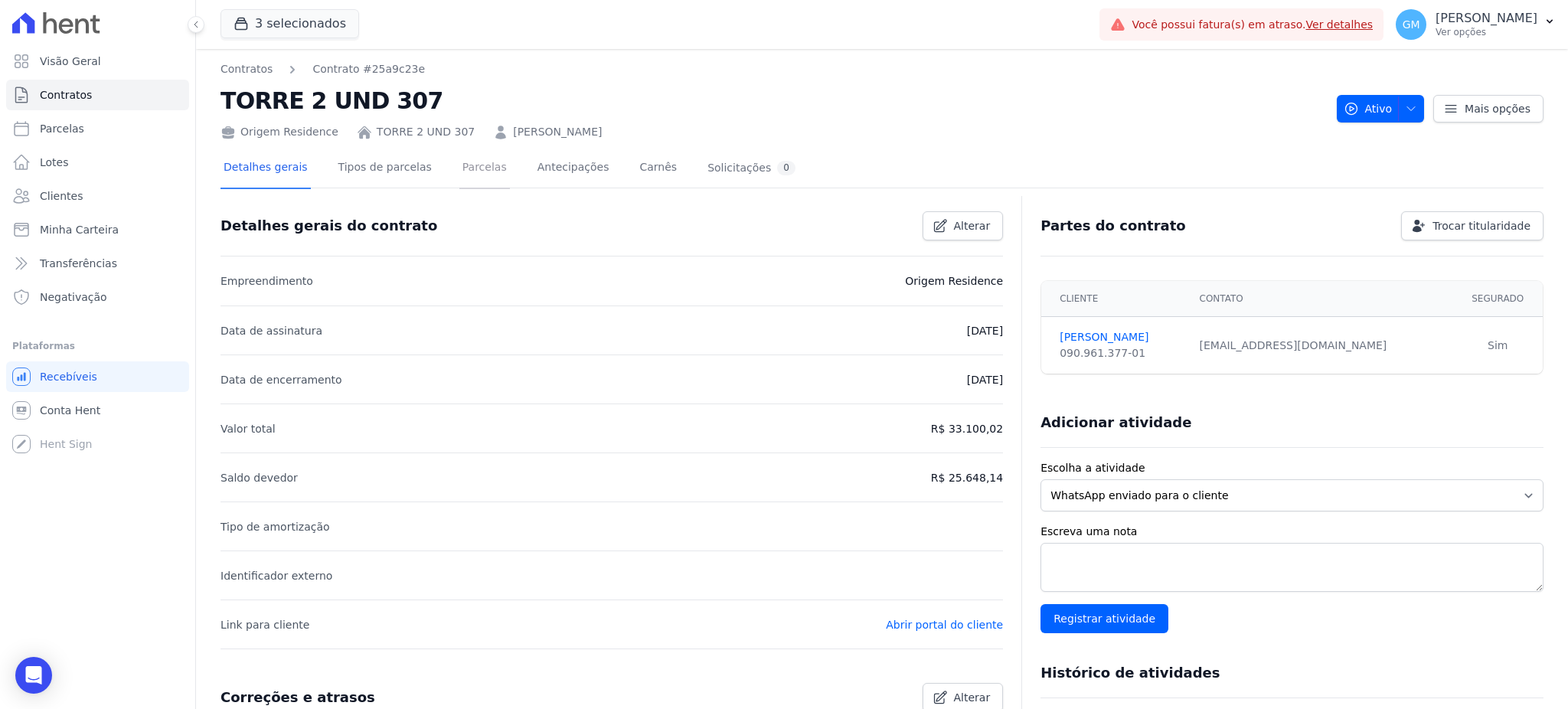
click at [459, 168] on link "Parcelas" at bounding box center [484, 168] width 51 height 41
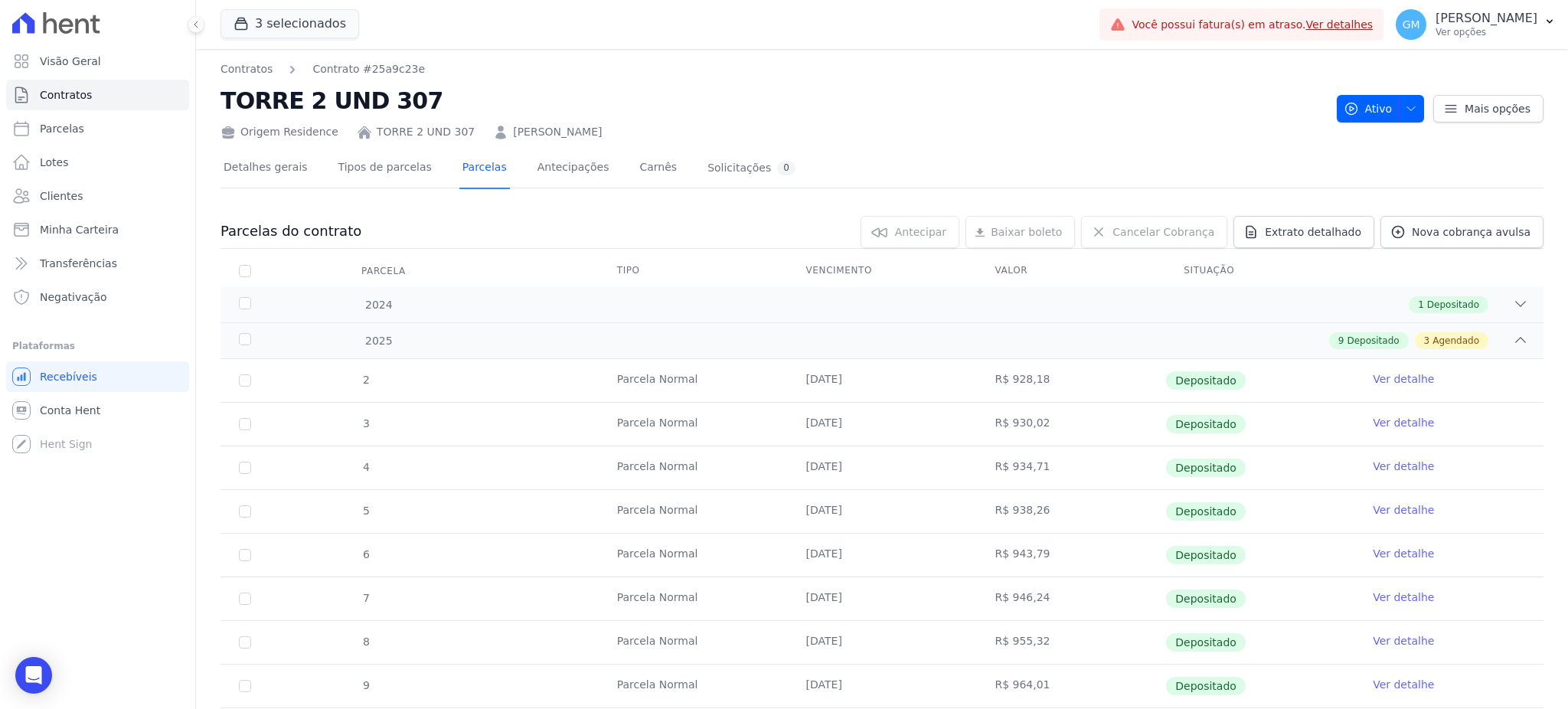
scroll to position [291, 0]
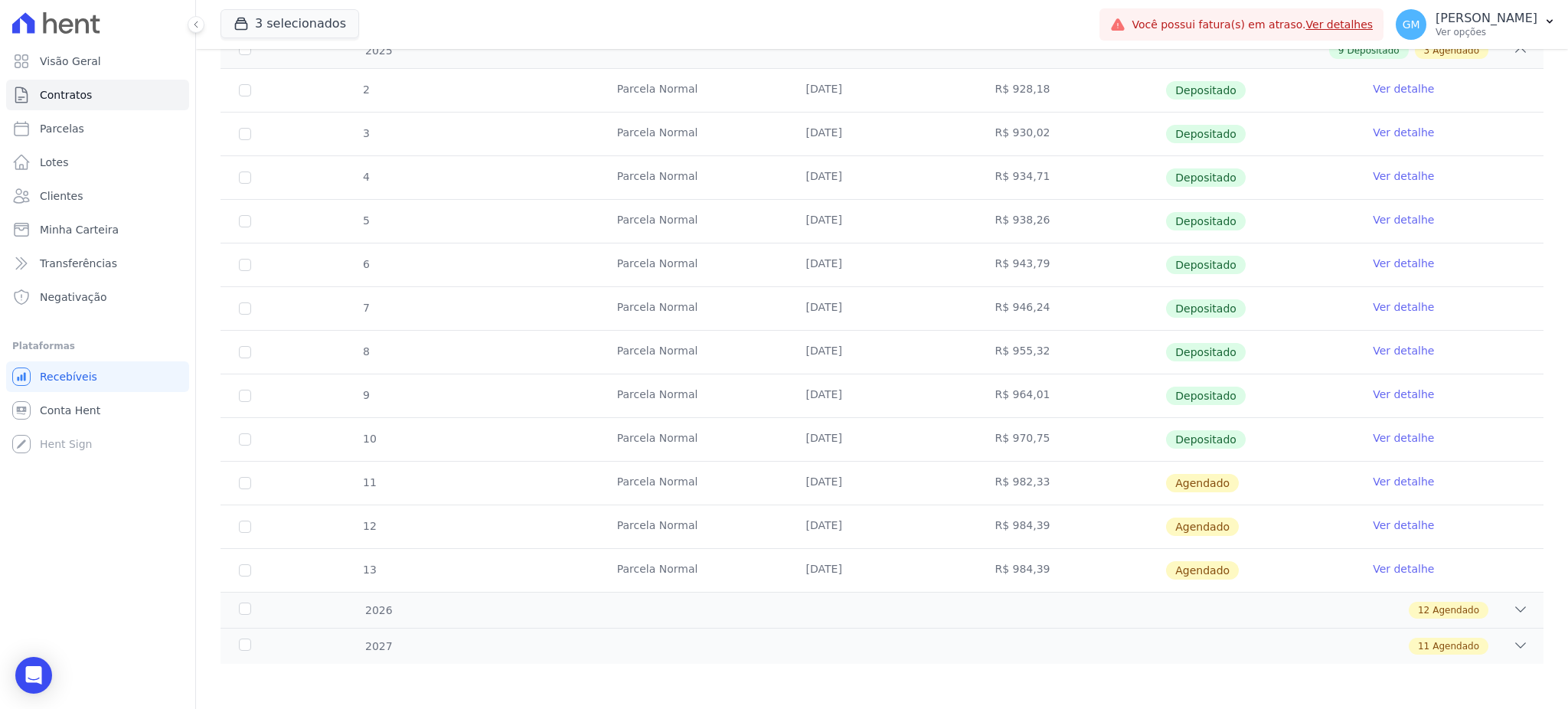
click at [1393, 439] on link "Ver detalhe" at bounding box center [1403, 437] width 62 height 15
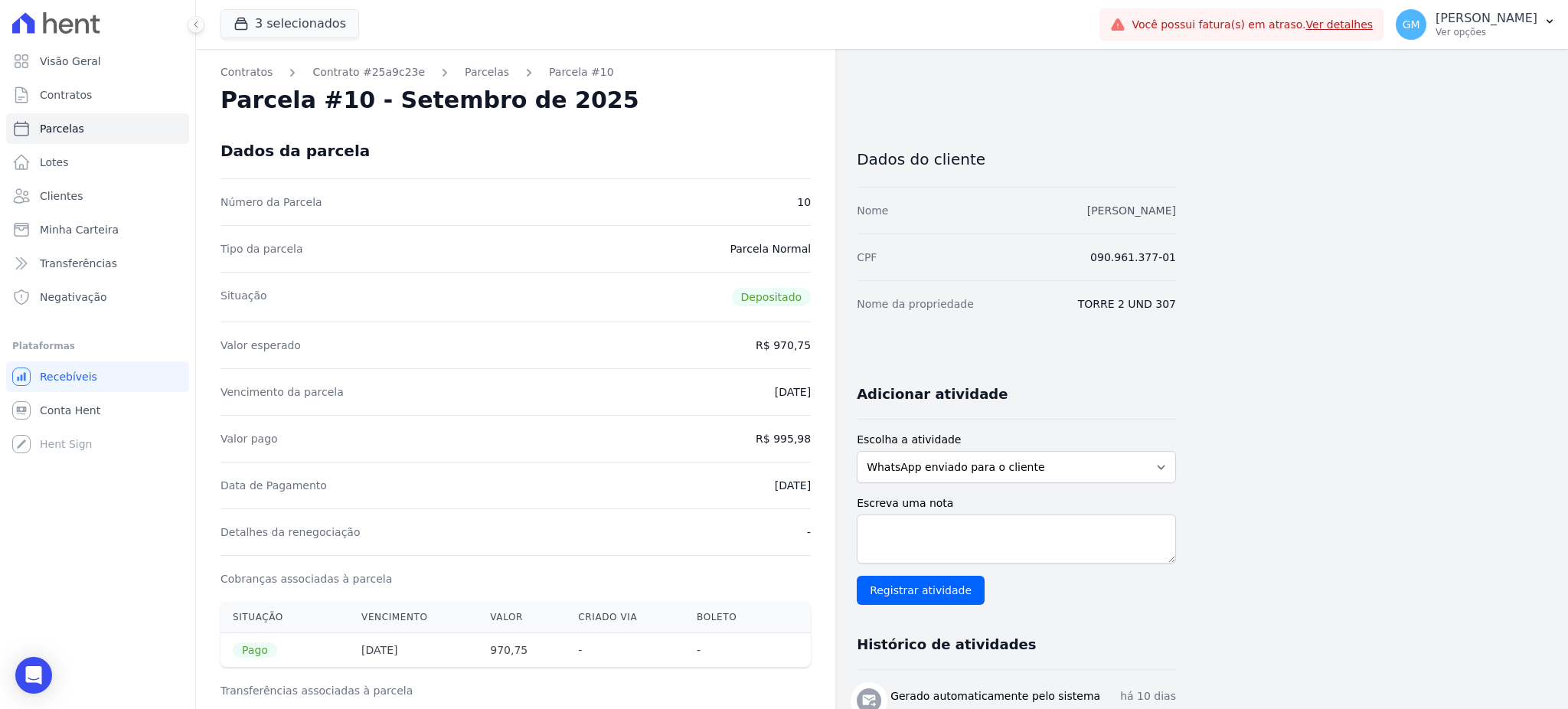
drag, startPoint x: 1195, startPoint y: 207, endPoint x: 1104, endPoint y: 209, distance: 91.0
click at [1104, 209] on div "Contratos Contrato #25a9c23e Parcelas Parcela #10 Parcela #10 - Setembro de 202…" at bounding box center [870, 700] width 1348 height 1303
drag, startPoint x: 776, startPoint y: 434, endPoint x: 825, endPoint y: 435, distance: 49.0
click at [825, 435] on div "Contratos Contrato #25a9c23e Parcelas Parcela #10 Parcela #10 - Setembro de 202…" at bounding box center [516, 700] width 639 height 1303
click at [107, 196] on link "Clientes" at bounding box center [98, 196] width 183 height 31
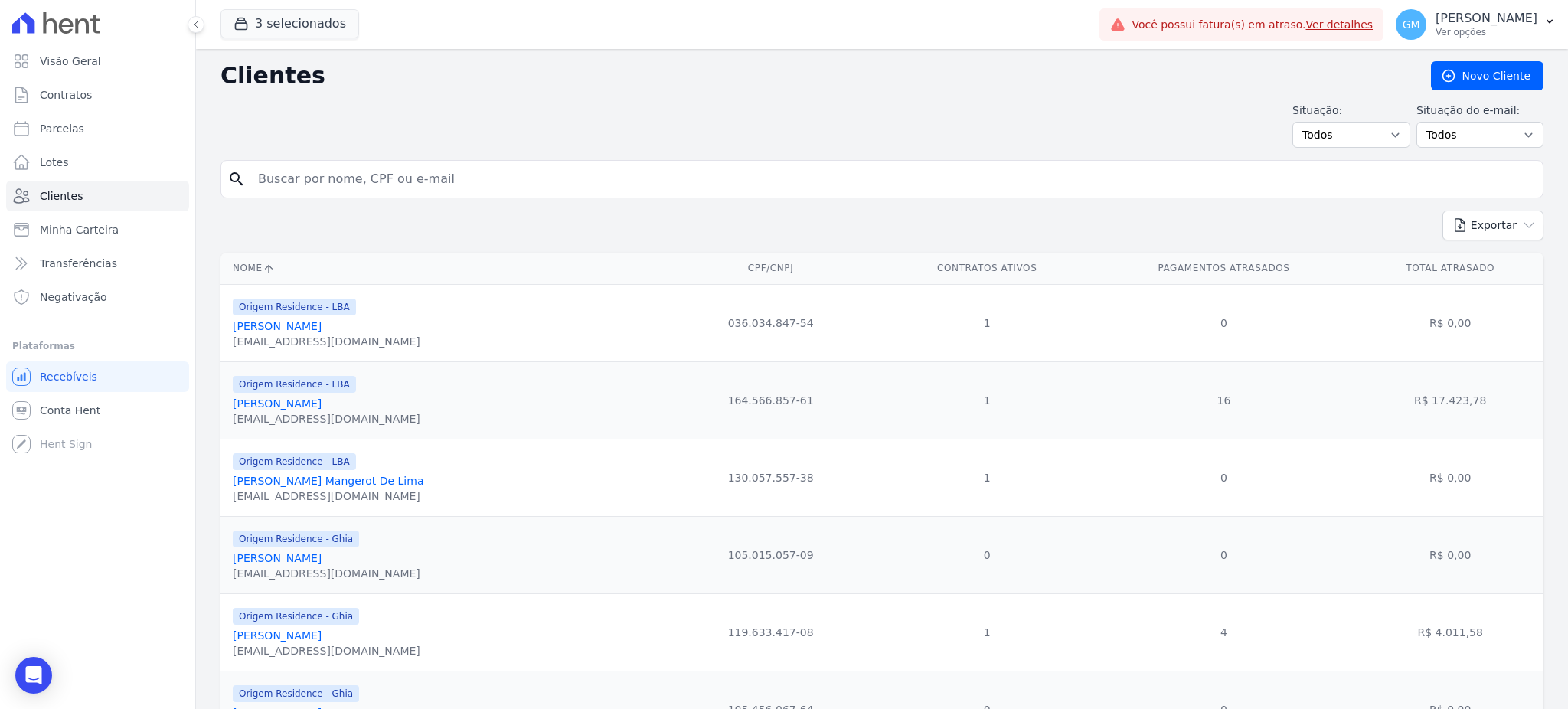
click at [384, 164] on input "search" at bounding box center [893, 179] width 1288 height 31
paste input "Joel Sampaio Marques"
type input "Joel Sampaio Marques"
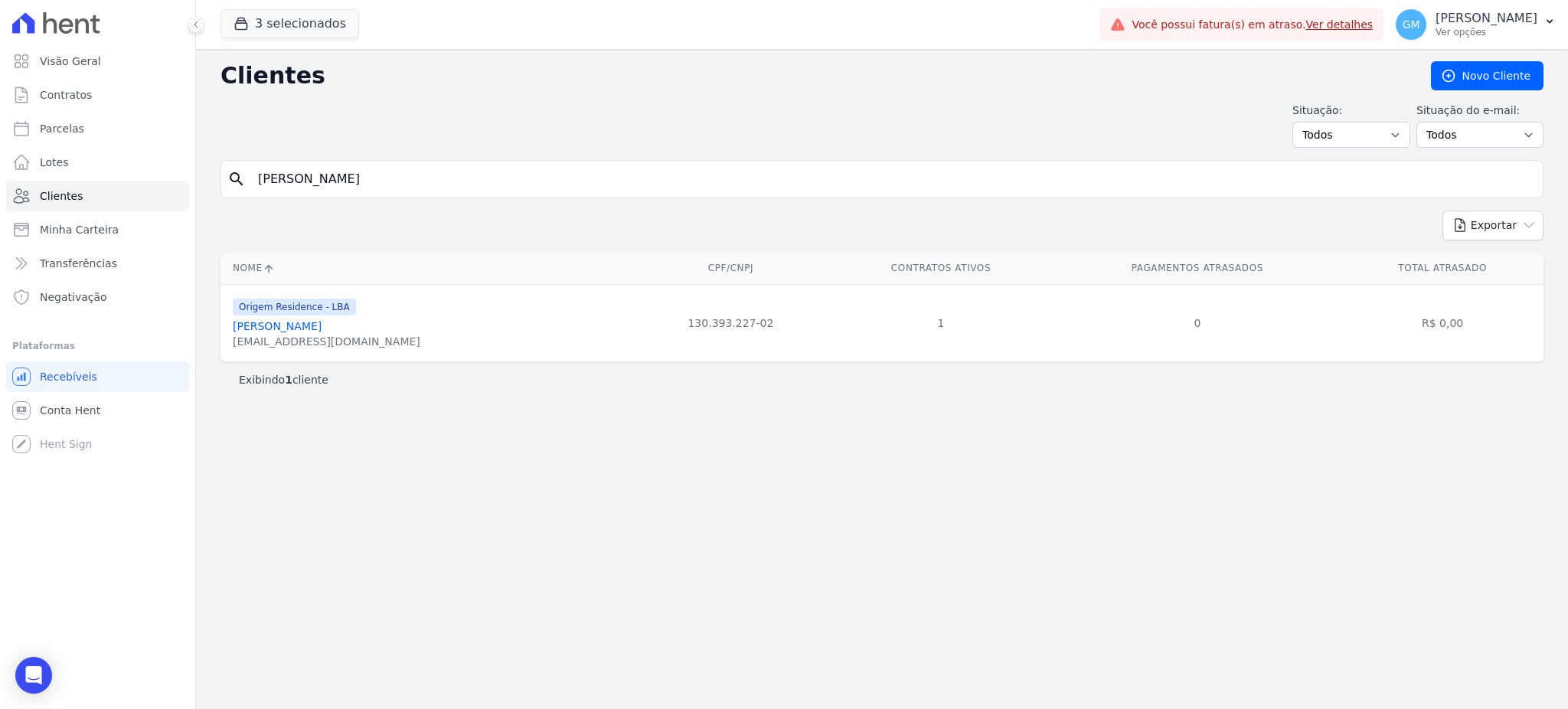
click at [307, 340] on div "joeleng_civil@hotmail.com" at bounding box center [326, 341] width 187 height 15
click at [310, 331] on link "Joel Sampaio Marques" at bounding box center [277, 327] width 89 height 13
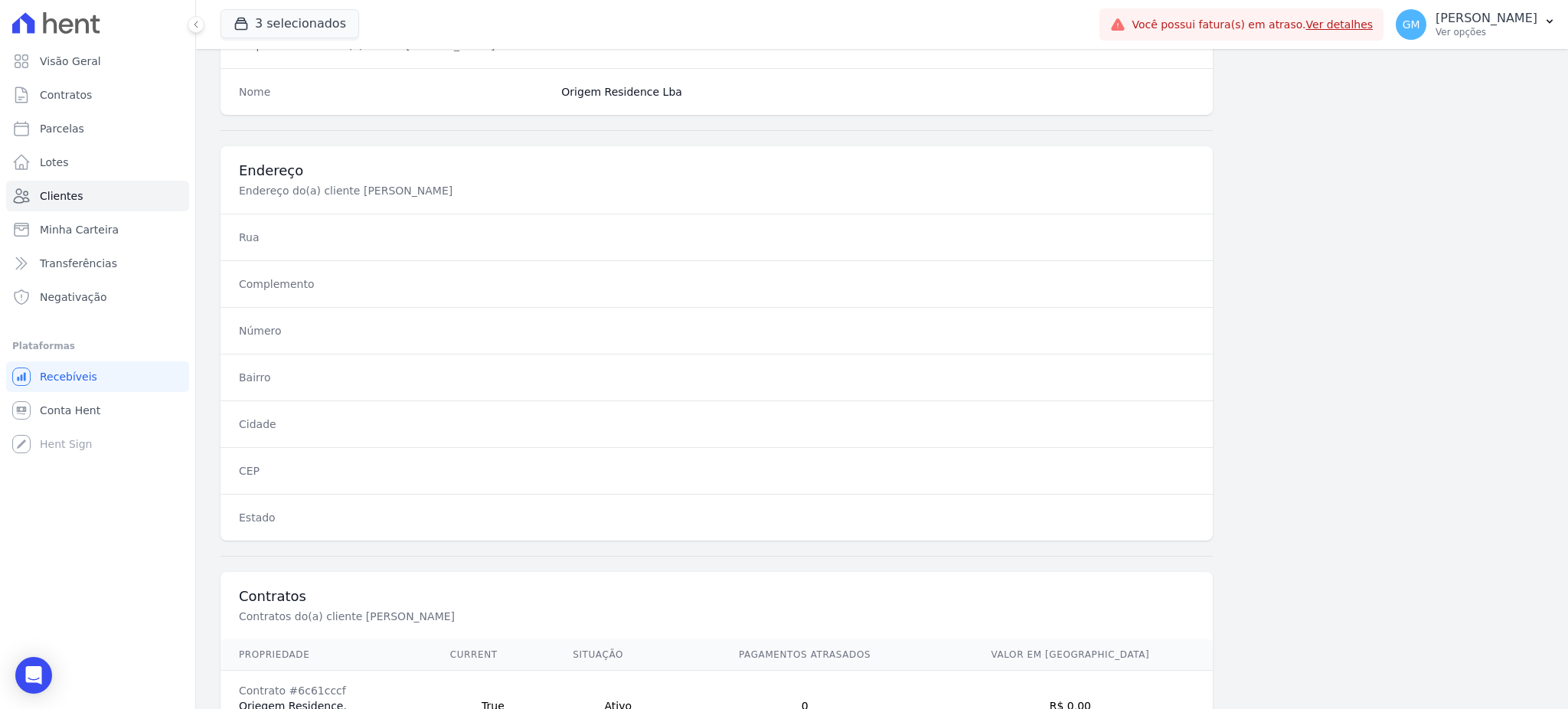
scroll to position [724, 0]
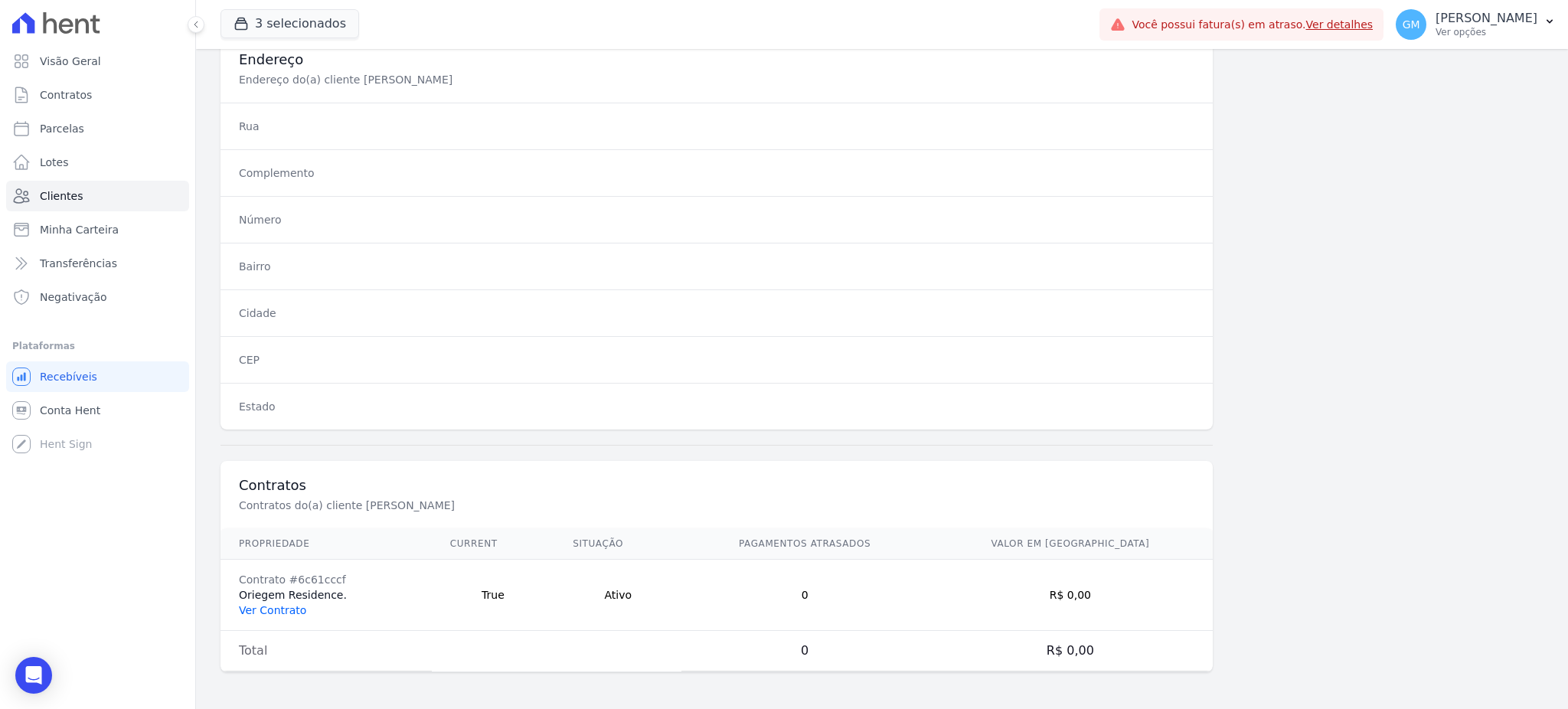
click at [282, 604] on link "Ver Contrato" at bounding box center [272, 610] width 67 height 13
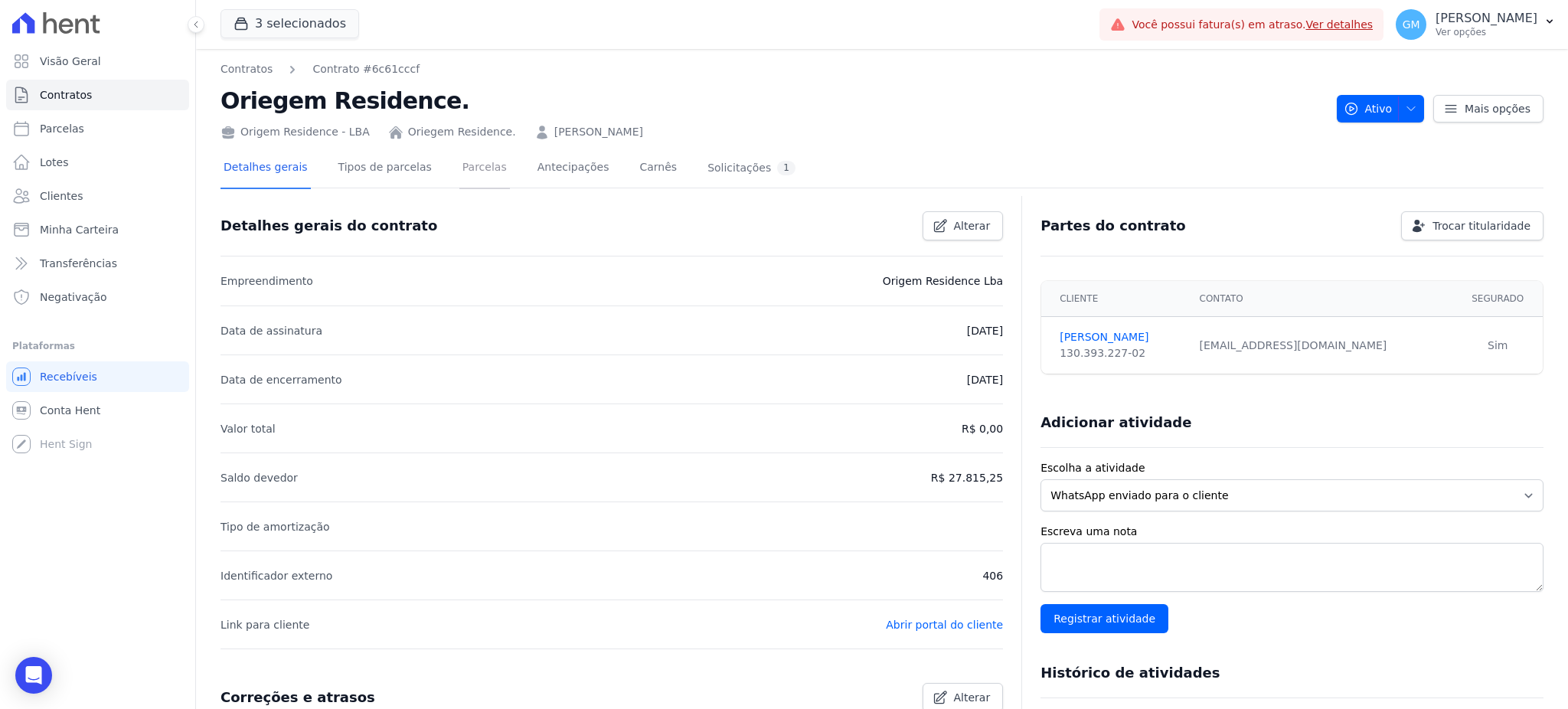
click at [459, 172] on link "Parcelas" at bounding box center [484, 168] width 51 height 41
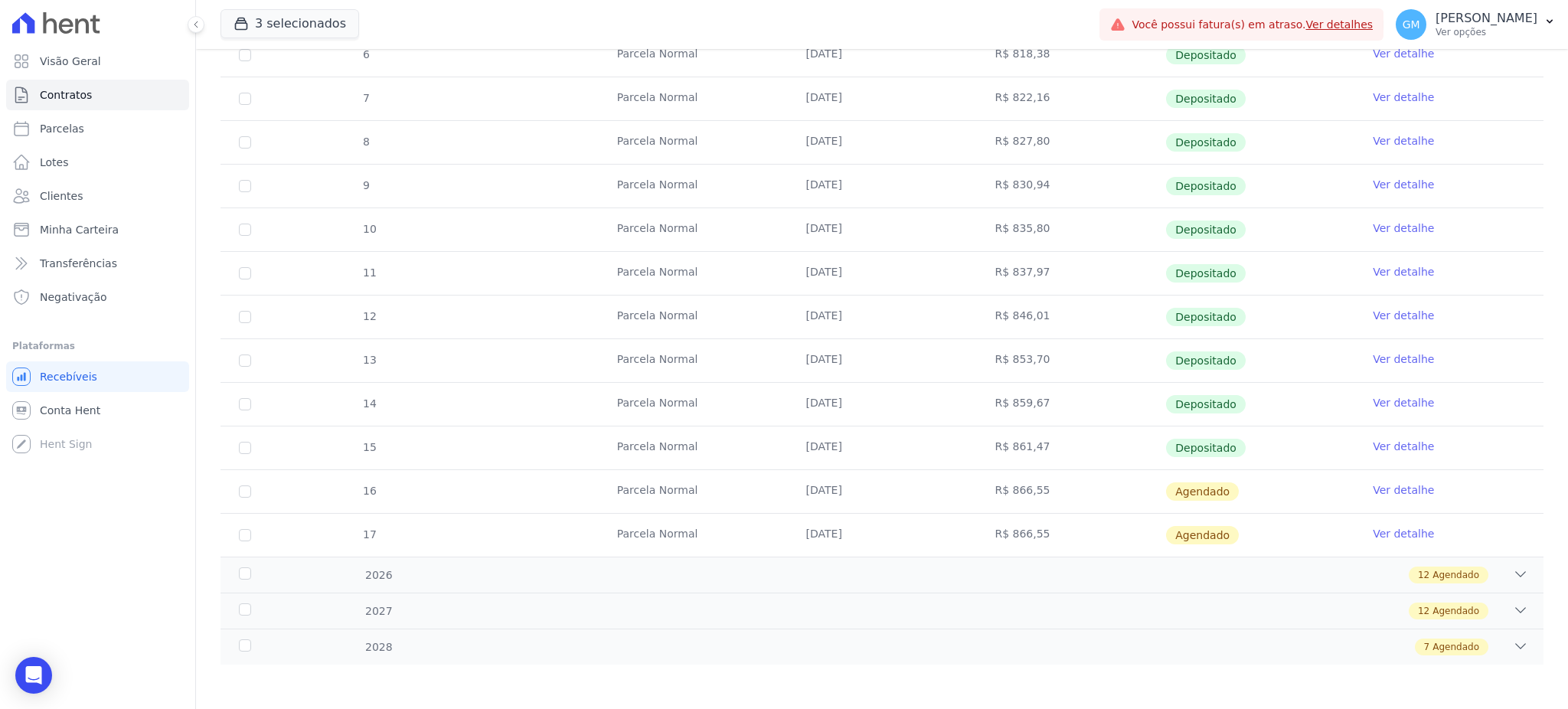
scroll to position [326, 0]
click at [1397, 446] on link "Ver detalhe" at bounding box center [1403, 446] width 62 height 15
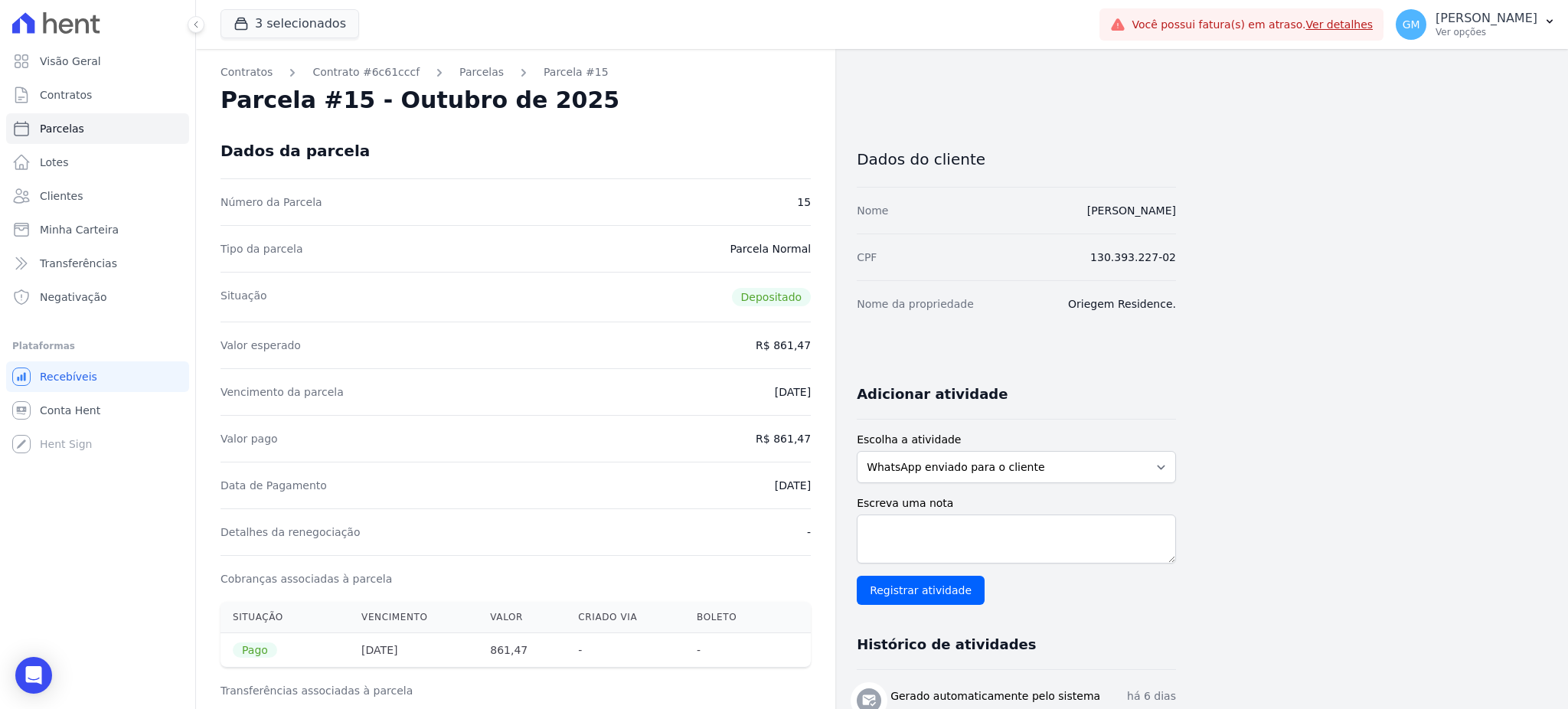
drag, startPoint x: 753, startPoint y: 487, endPoint x: 826, endPoint y: 484, distance: 73.1
click at [826, 484] on div "Contratos Contrato #6c61cccf Parcelas Parcela #15 Parcela #15 - Outubro de 2025…" at bounding box center [516, 708] width 639 height 1319
click at [791, 479] on dd "07/10/2025" at bounding box center [793, 485] width 36 height 15
drag, startPoint x: 1021, startPoint y: 220, endPoint x: 1181, endPoint y: 215, distance: 160.1
click at [1181, 215] on div "Contratos Contrato #6c61cccf Parcelas Parcela #15 Parcela #15 - Outubro de 2025…" at bounding box center [870, 708] width 1348 height 1319
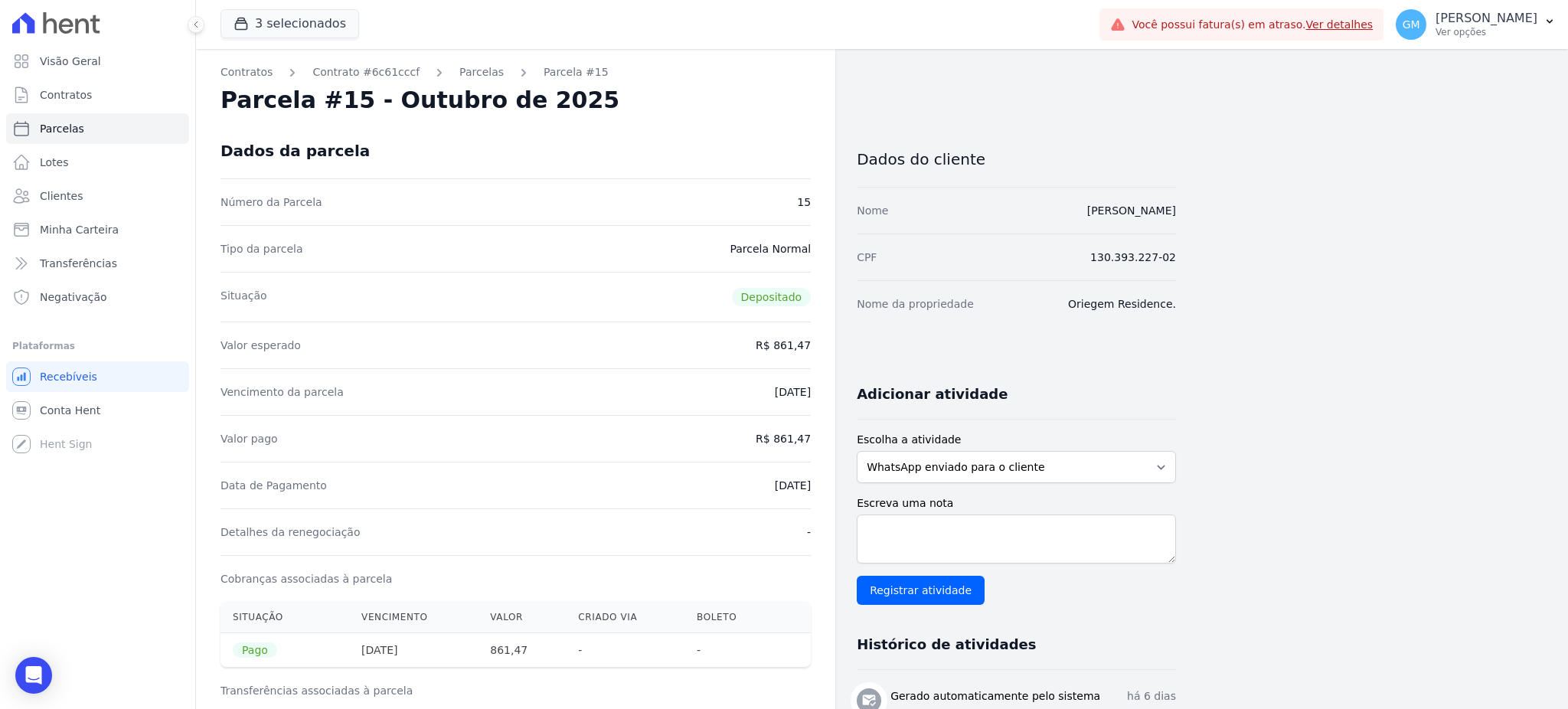
click at [1033, 216] on div "Nome JOEL SAMPAIO MARQUES" at bounding box center [1016, 210] width 320 height 47
click at [1227, 221] on div "Contratos Contrato #6c61cccf Parcelas Parcela #15 Parcela #15 - Outubro de 2025…" at bounding box center [870, 708] width 1348 height 1319
drag, startPoint x: 1221, startPoint y: 216, endPoint x: 1040, endPoint y: 221, distance: 181.1
click at [1040, 221] on div "Contratos Contrato #6c61cccf Parcelas Parcela #15 Parcela #15 - Outubro de 2025…" at bounding box center [870, 708] width 1348 height 1319
click at [1191, 218] on div "Contratos Contrato #6c61cccf Parcelas Parcela #15 Parcela #15 - Outubro de 2025…" at bounding box center [870, 708] width 1348 height 1319
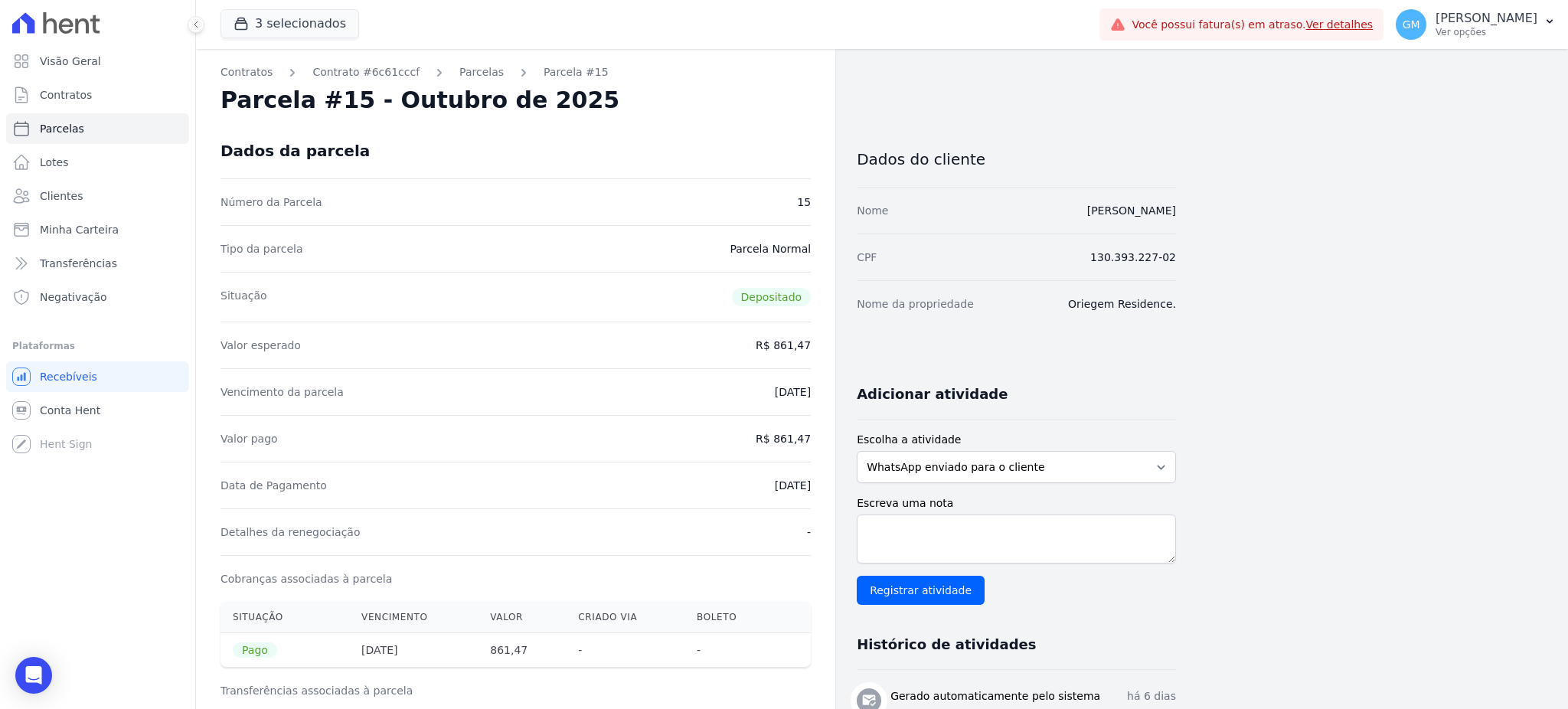
drag, startPoint x: 1189, startPoint y: 201, endPoint x: 1001, endPoint y: 207, distance: 188.1
click at [1001, 207] on div "Contratos Contrato #6c61cccf Parcelas Parcela #15 Parcela #15 - Outubro de 2025…" at bounding box center [870, 708] width 1348 height 1319
drag, startPoint x: 777, startPoint y: 439, endPoint x: 825, endPoint y: 439, distance: 48.0
click at [825, 439] on div "Contratos Contrato #6c61cccf Parcelas Parcela #15 Parcela #15 - Outubro de 2025…" at bounding box center [516, 708] width 639 height 1319
click at [99, 195] on link "Clientes" at bounding box center [98, 196] width 183 height 31
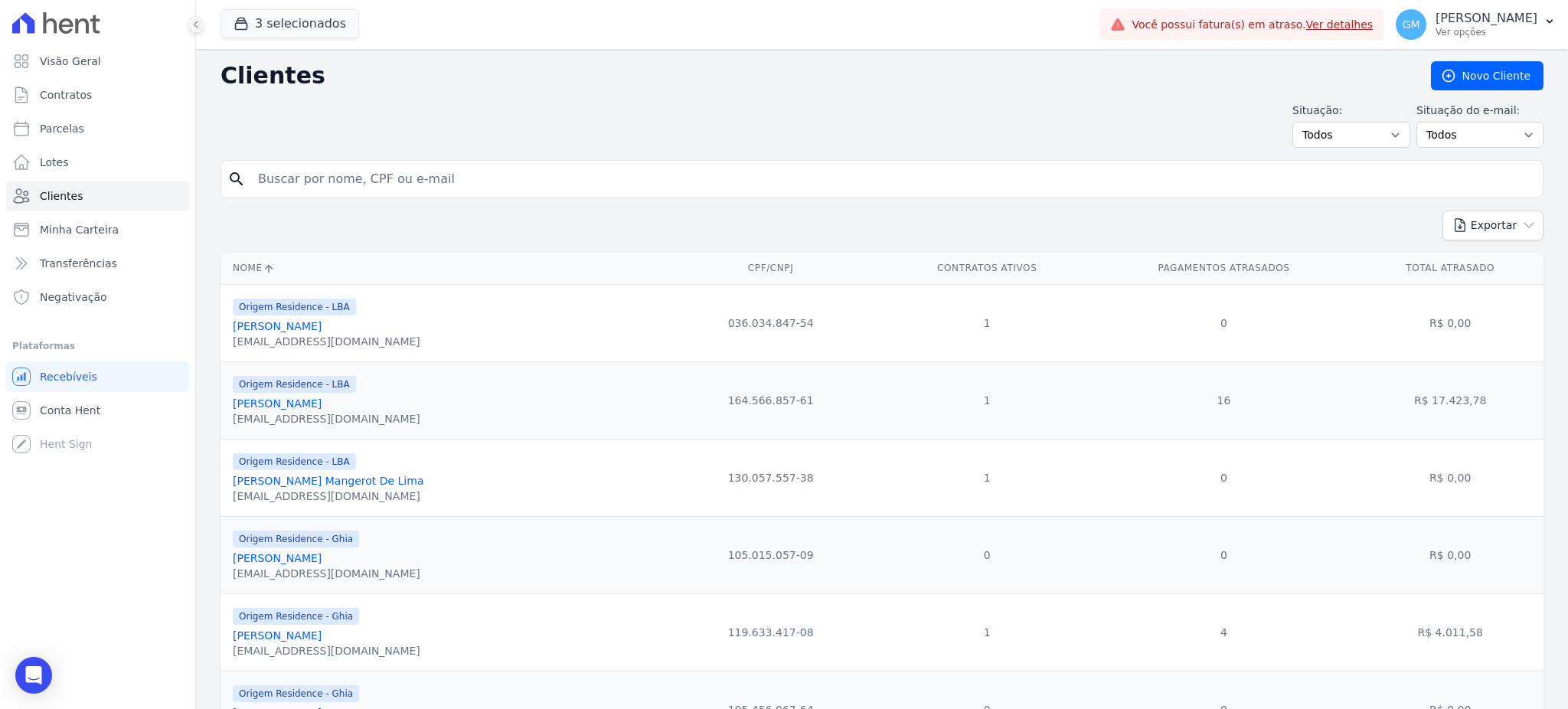
click at [281, 190] on input "search" at bounding box center [893, 179] width 1288 height 31
paste input "Jorlei Nogueira Da Silva"
type input "Jorlei Nogueira Da Silva"
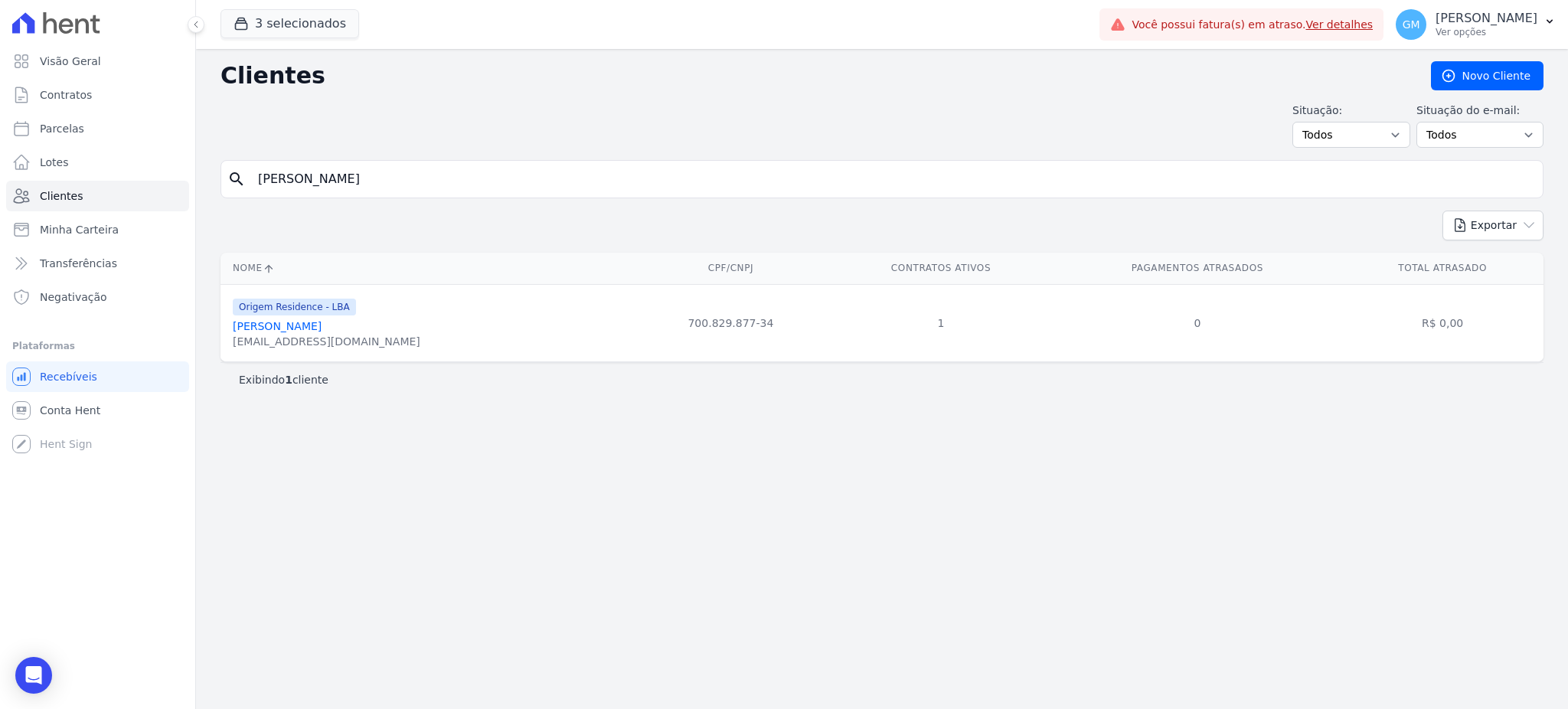
click at [301, 331] on link "Jorlei Nogueira Da Silva" at bounding box center [277, 327] width 89 height 13
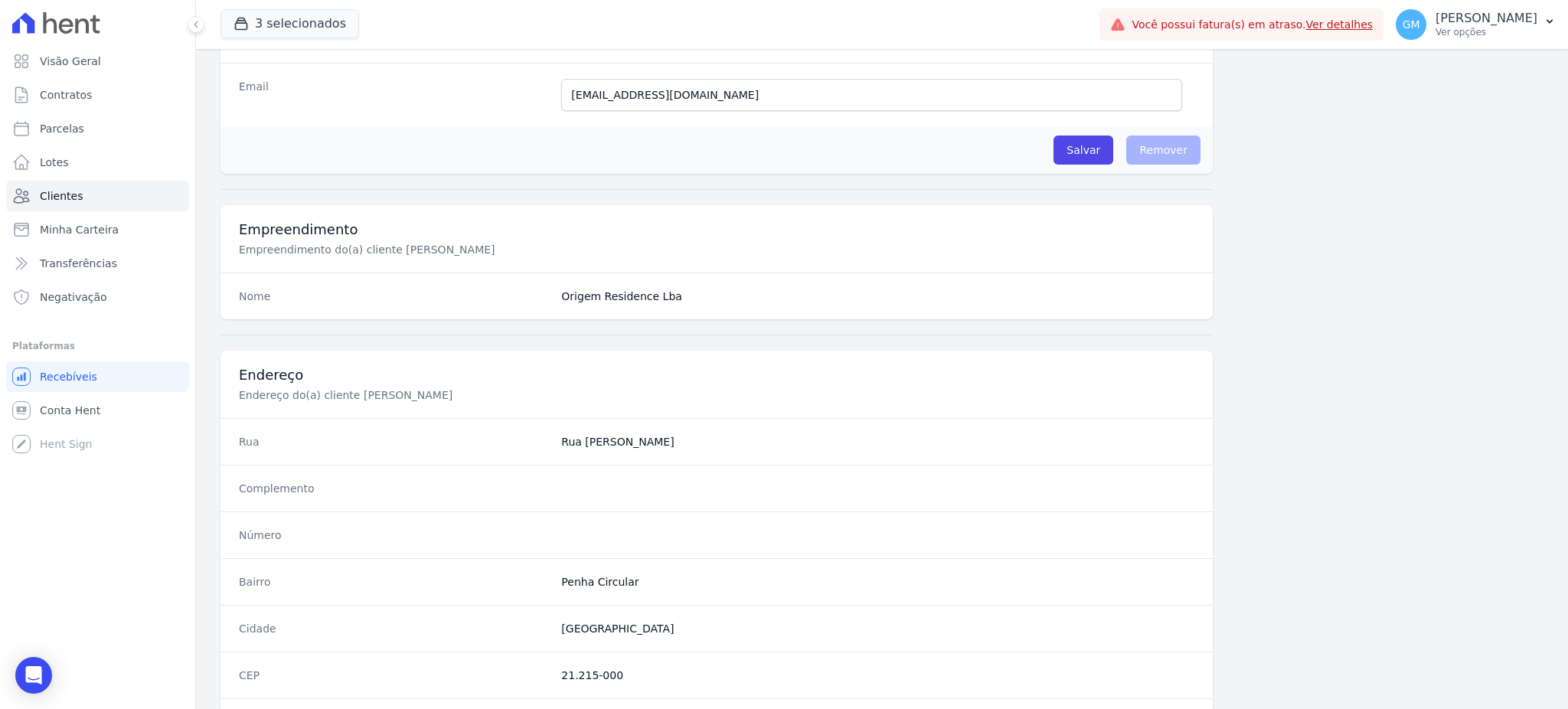
scroll to position [724, 0]
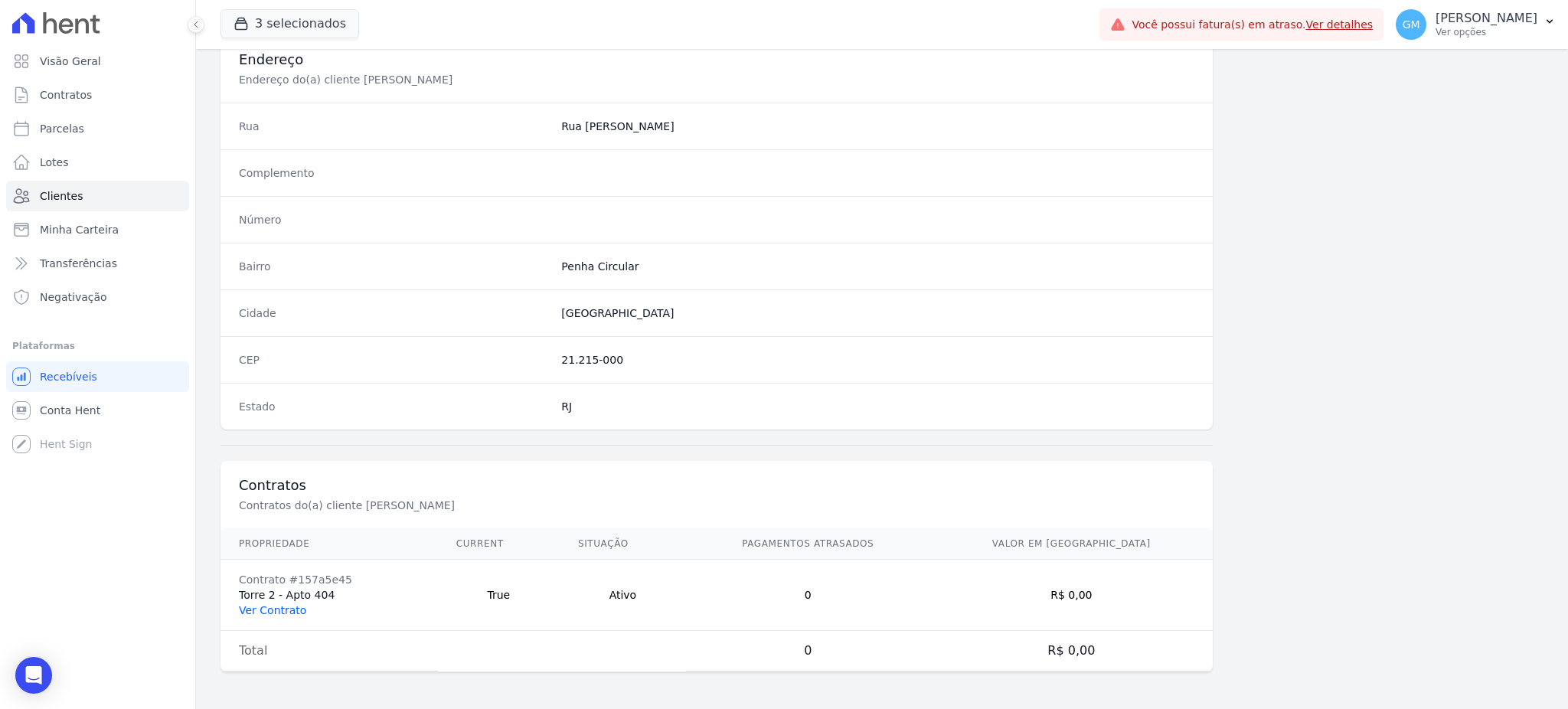
click at [265, 608] on link "Ver Contrato" at bounding box center [272, 610] width 67 height 13
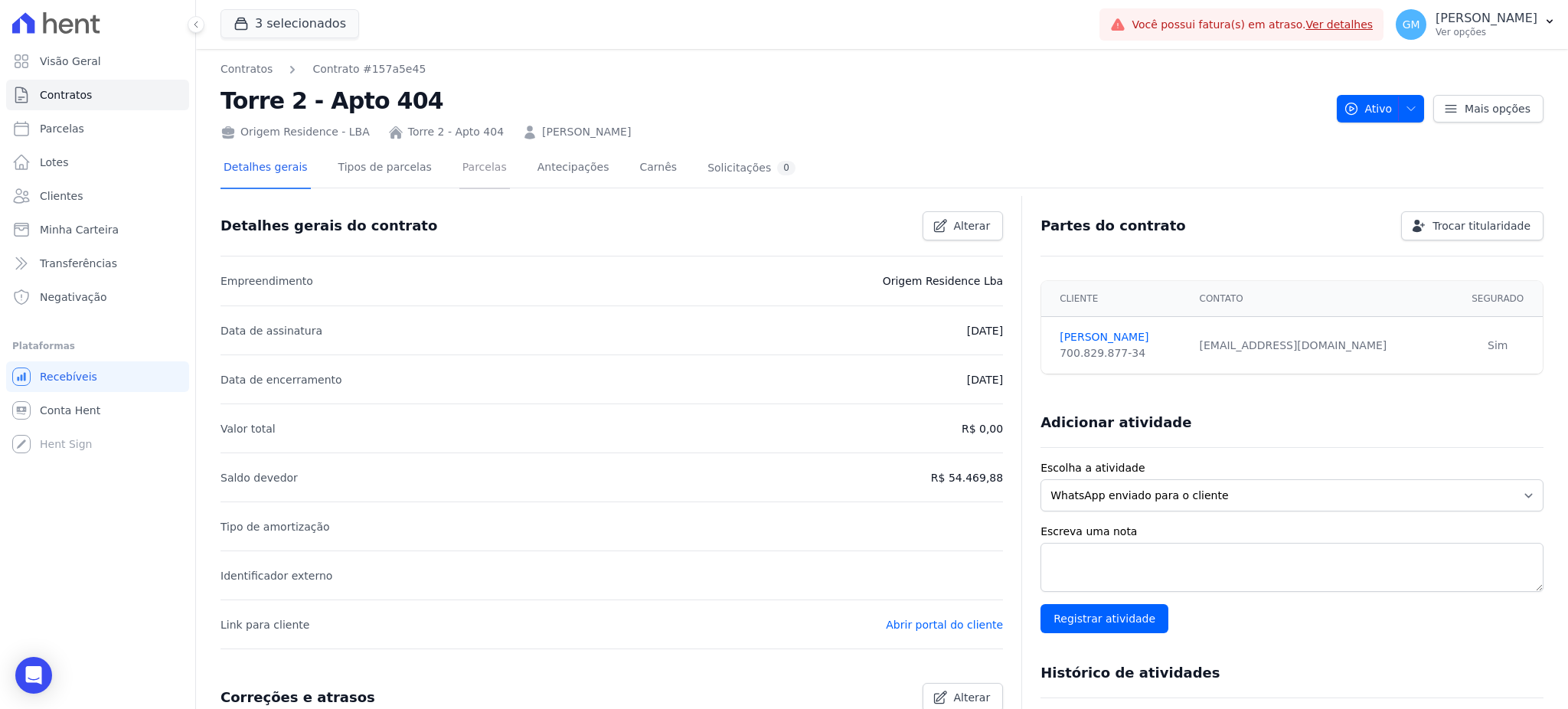
click at [464, 162] on link "Parcelas" at bounding box center [484, 168] width 51 height 41
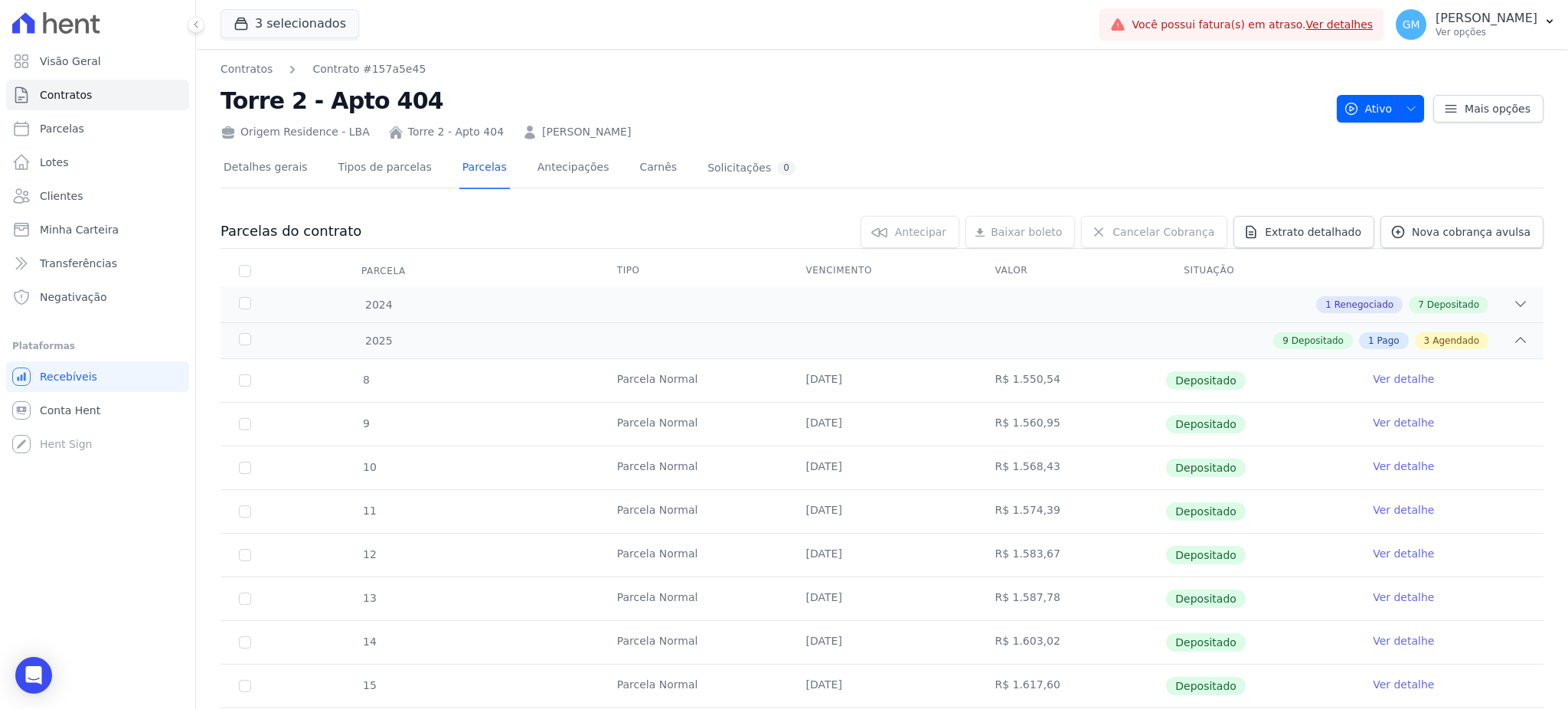
scroll to position [406, 0]
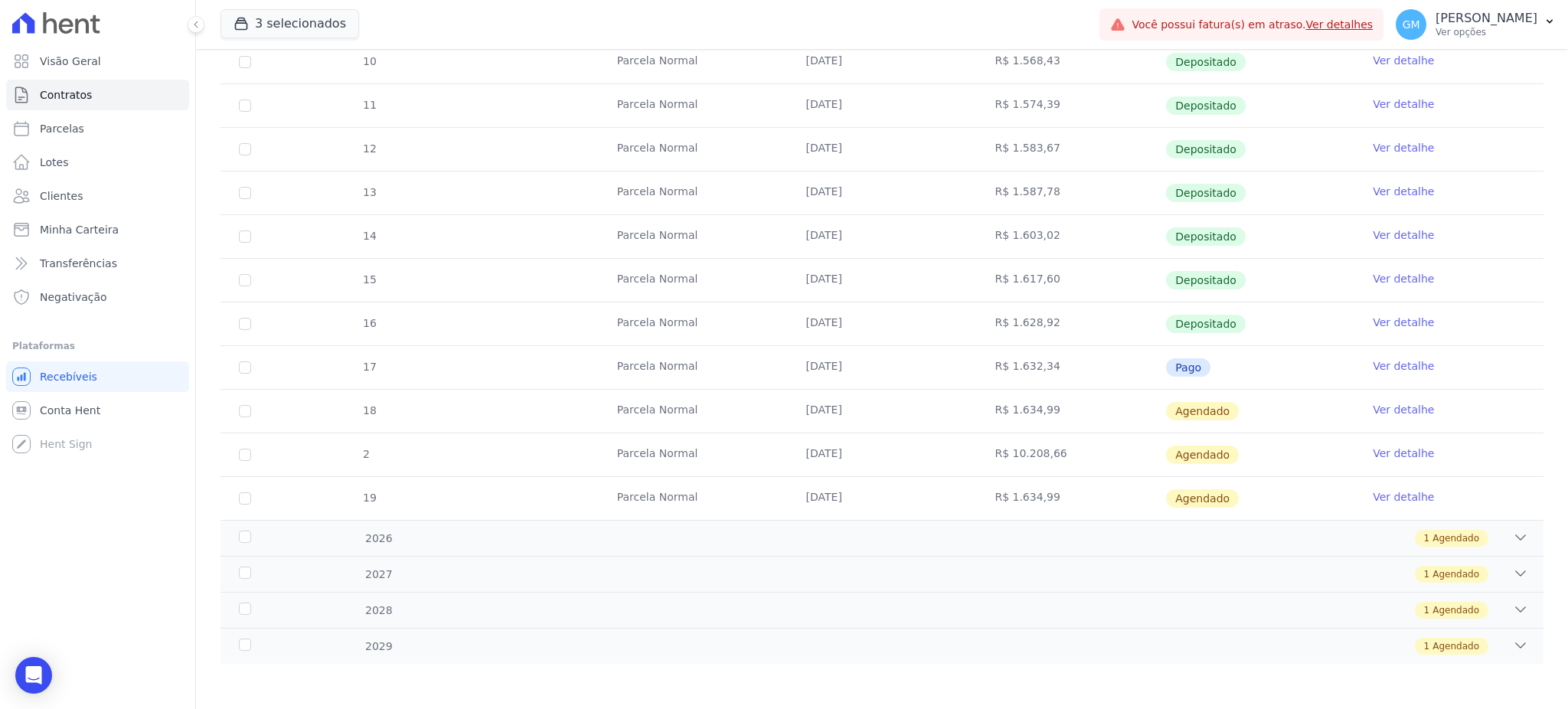
click at [1386, 367] on link "Ver detalhe" at bounding box center [1403, 366] width 62 height 15
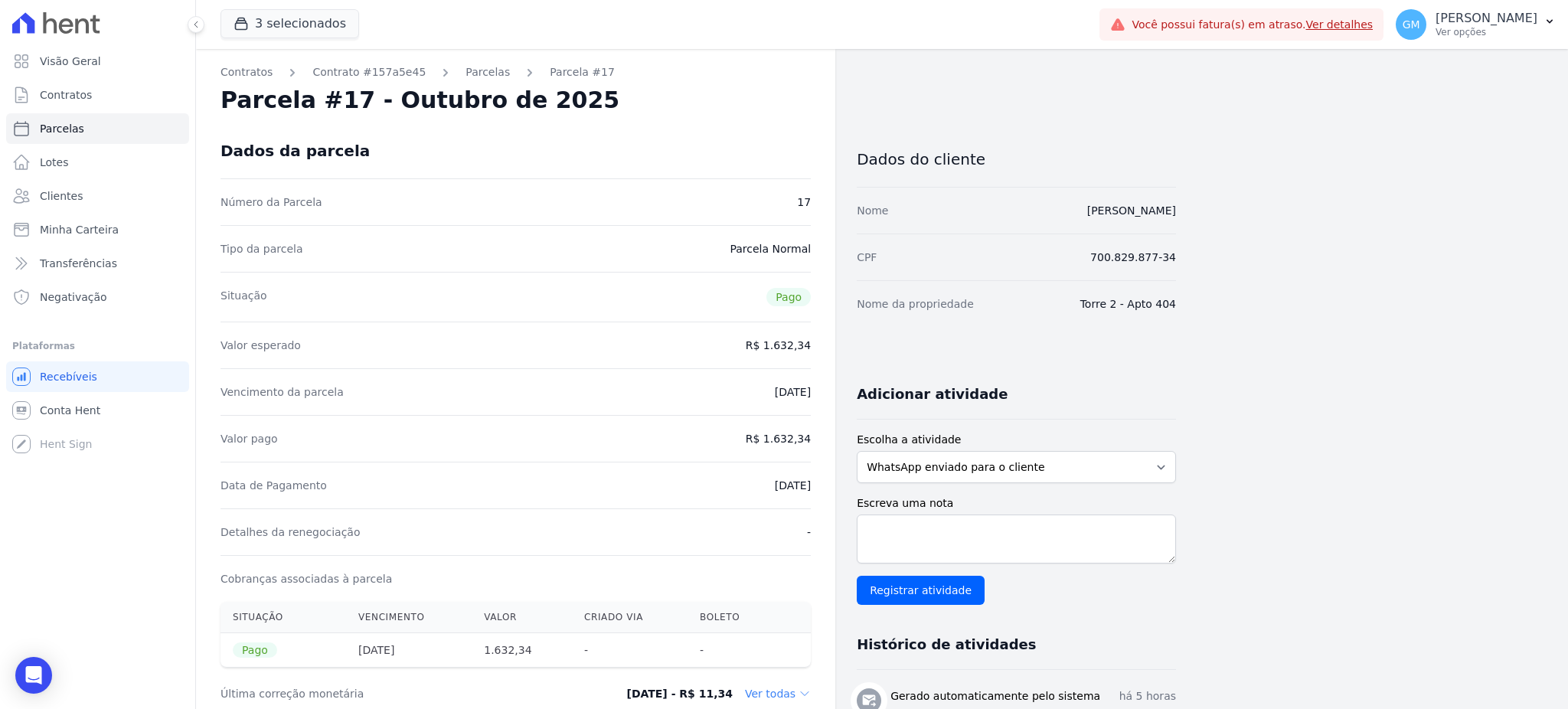
drag, startPoint x: 1029, startPoint y: 205, endPoint x: 1204, endPoint y: 212, distance: 175.1
drag, startPoint x: 772, startPoint y: 434, endPoint x: 827, endPoint y: 435, distance: 55.0
click at [103, 203] on link "Clientes" at bounding box center [98, 196] width 183 height 31
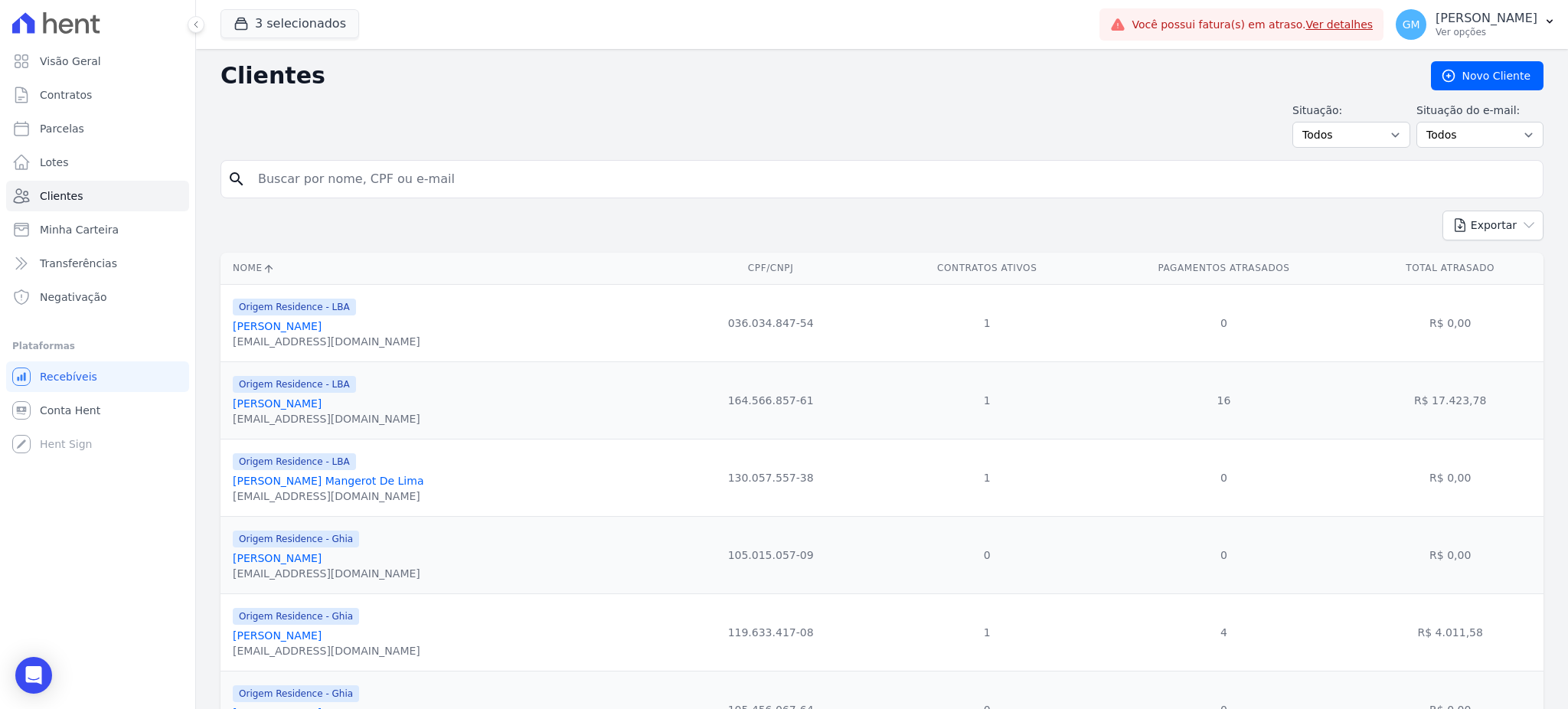
click at [347, 185] on input "search" at bounding box center [893, 179] width 1288 height 31
paste input "Julliany Karen Miranda De Morais"
type input "Julliany Karen Miranda De Morais"
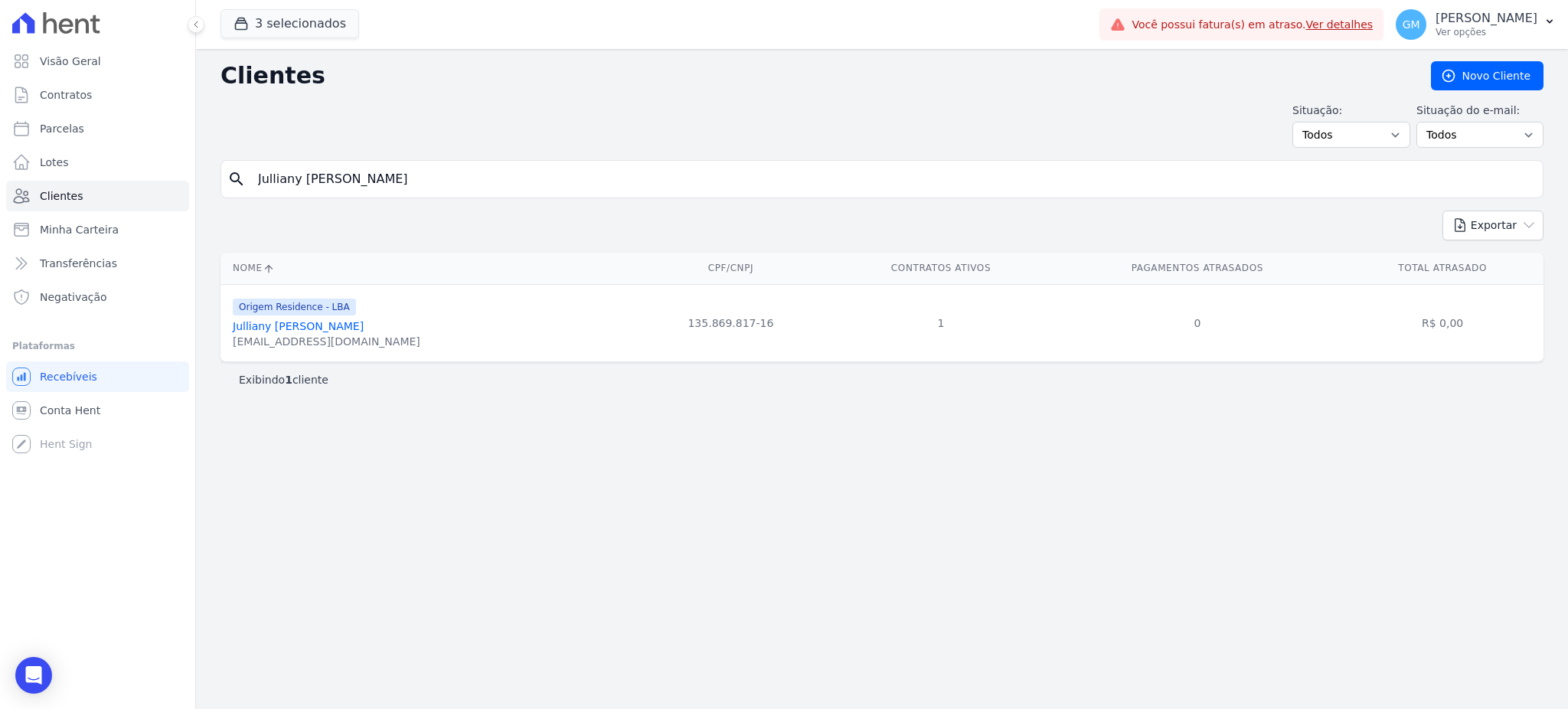
click at [341, 323] on link "Julliany Karen Miranda De Morais" at bounding box center [298, 327] width 131 height 13
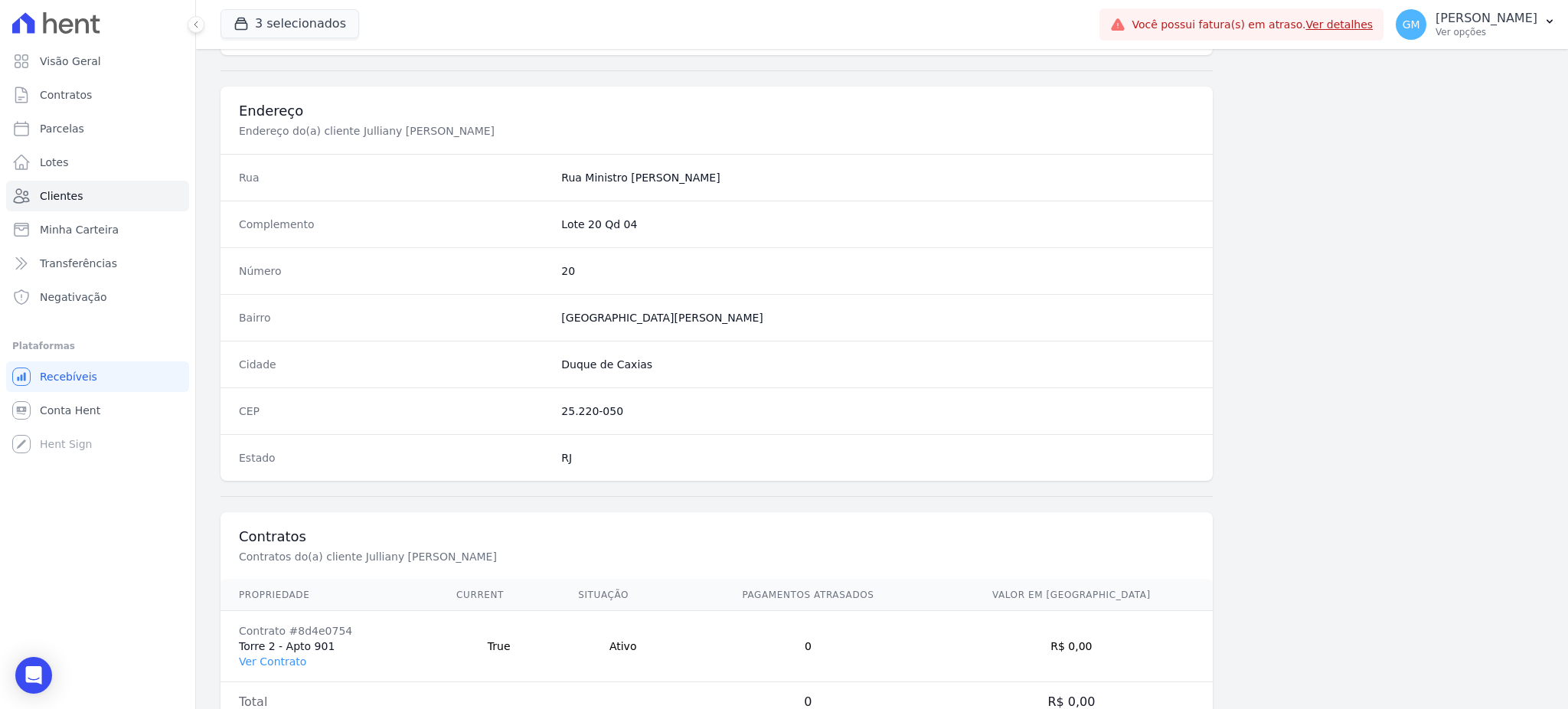
scroll to position [724, 0]
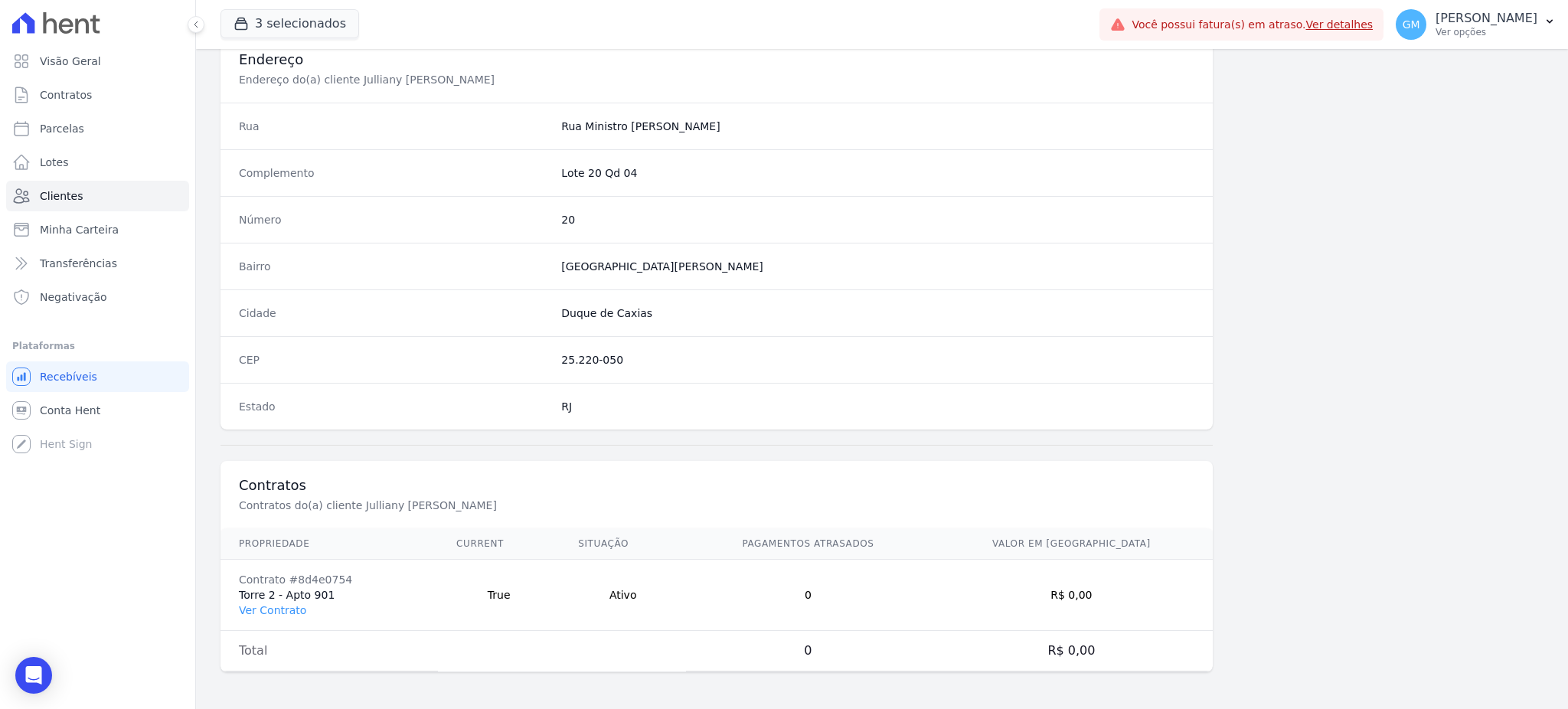
click at [294, 600] on td "Contrato #8d4e0754 Torre 2 - Apto 901 Ver Contrato" at bounding box center [330, 595] width 217 height 72
click at [291, 608] on link "Ver Contrato" at bounding box center [272, 610] width 67 height 13
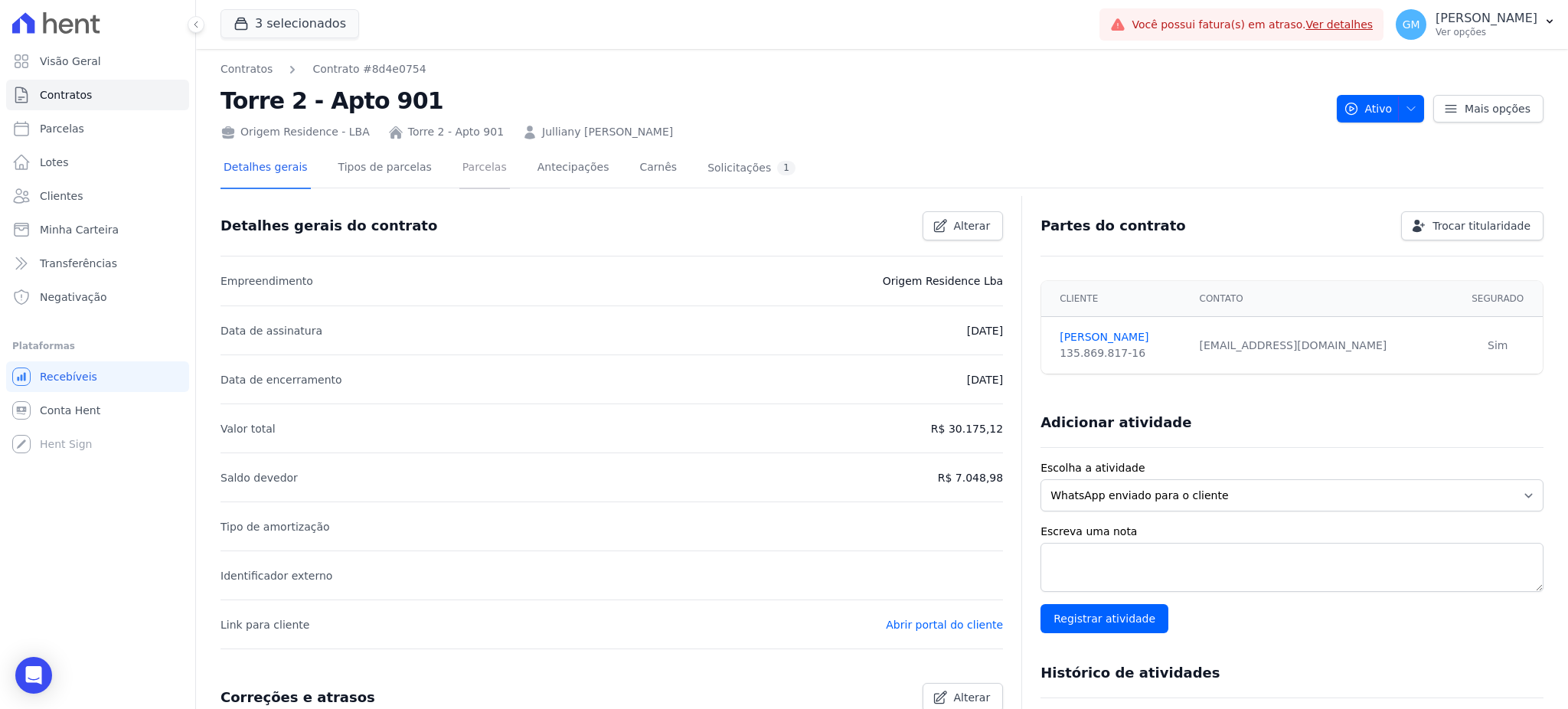
click at [459, 173] on link "Parcelas" at bounding box center [484, 168] width 51 height 41
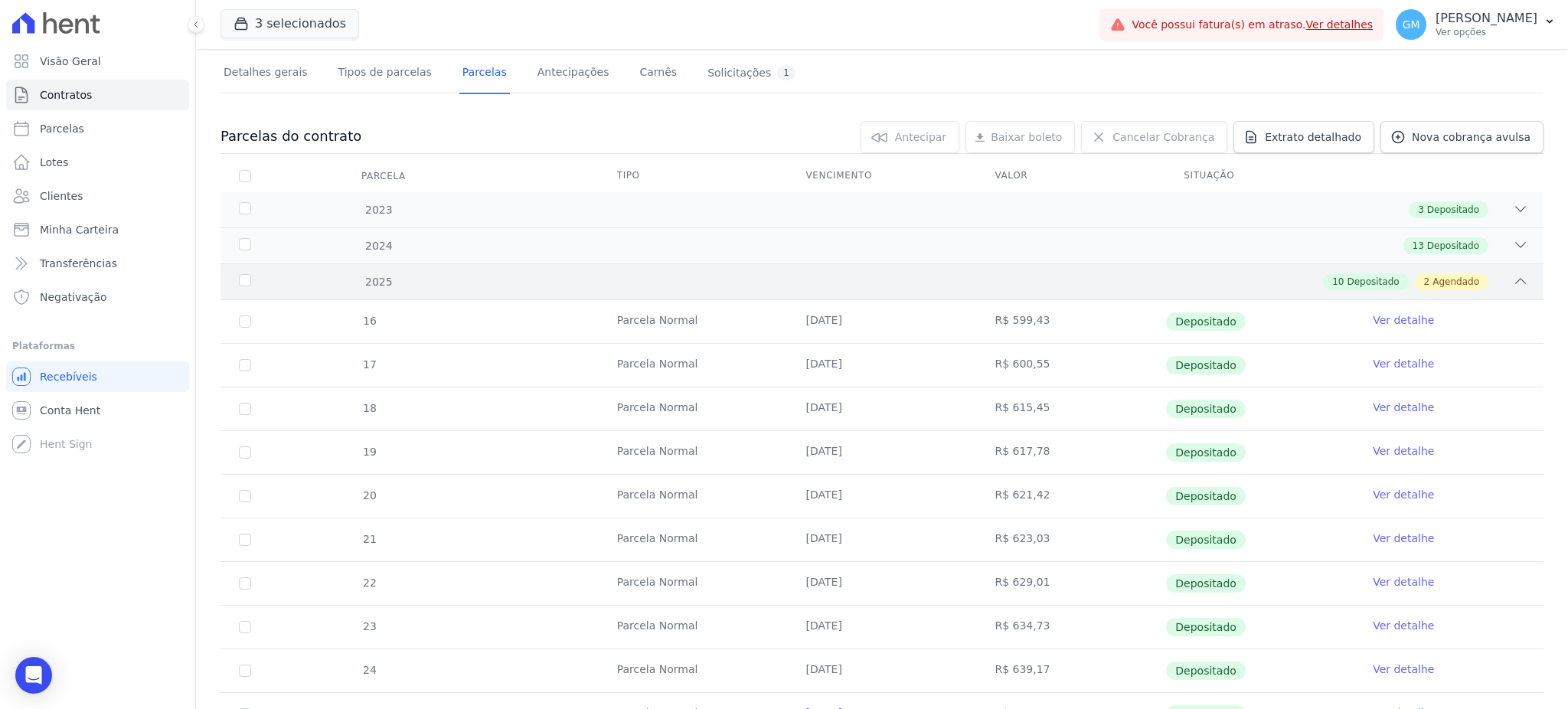
scroll to position [291, 0]
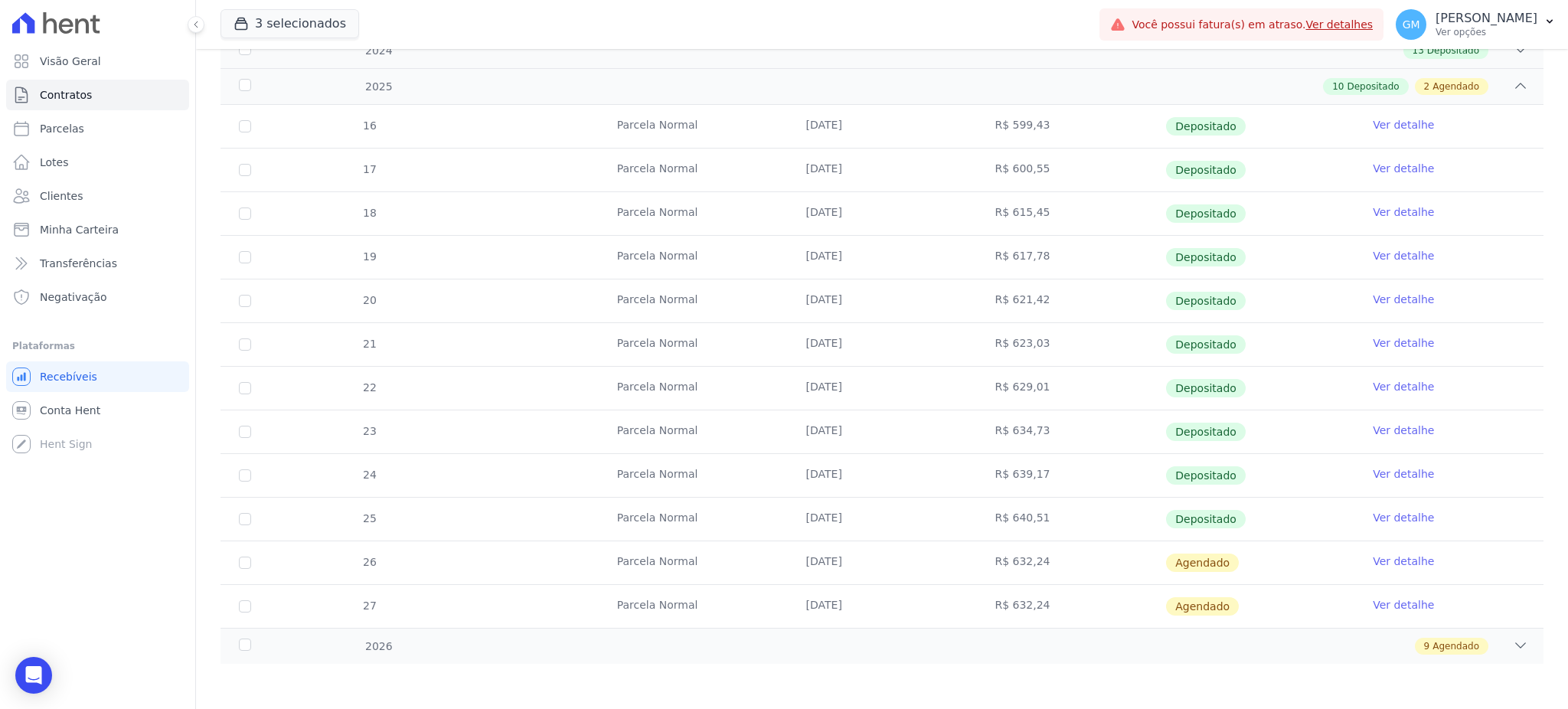
drag, startPoint x: 1219, startPoint y: 513, endPoint x: 782, endPoint y: 524, distance: 437.1
click at [782, 524] on tr "25 Parcela Normal 10/10/2025 R$ 640,51 Depositado Ver detalhe" at bounding box center [882, 519] width 1323 height 43
click at [1385, 515] on link "Ver detalhe" at bounding box center [1403, 517] width 62 height 15
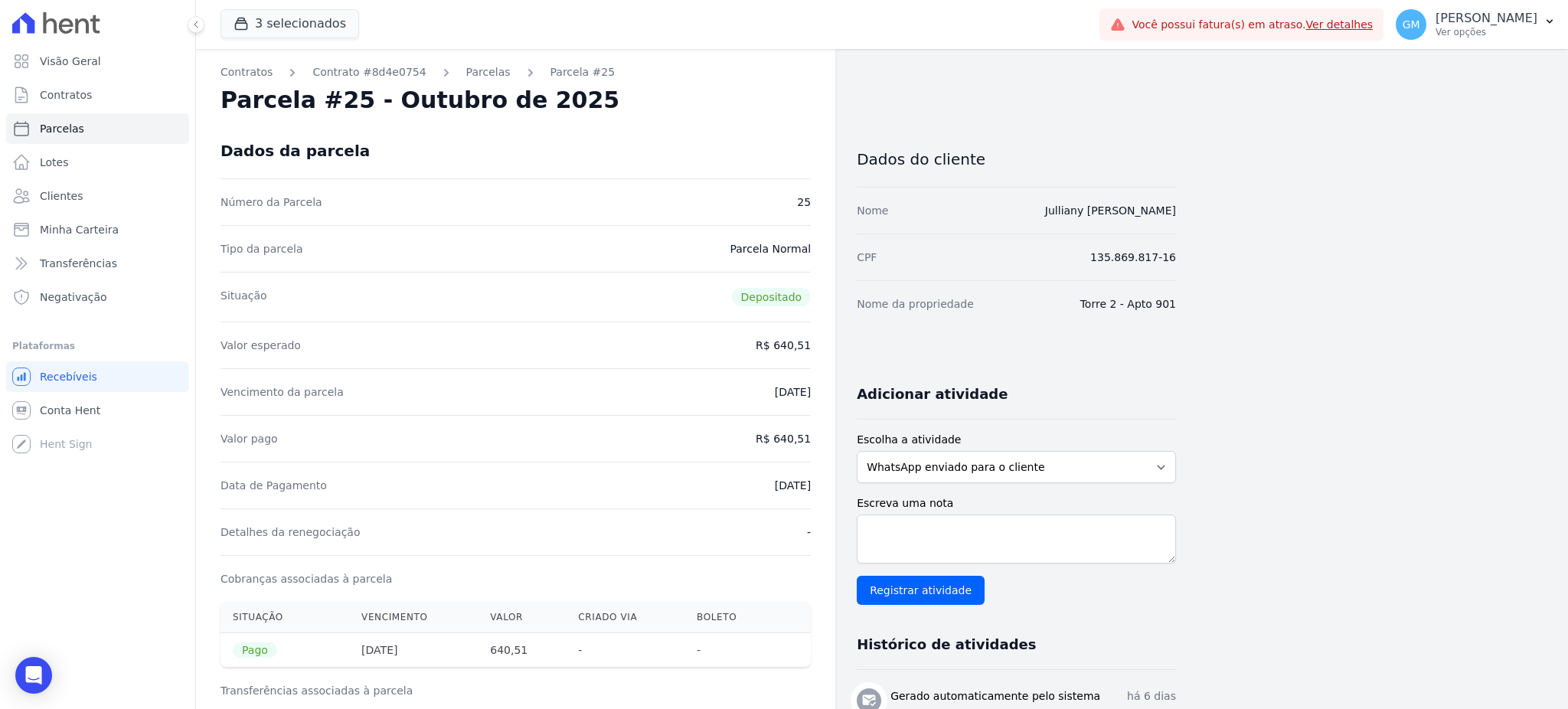
drag, startPoint x: 740, startPoint y: 489, endPoint x: 807, endPoint y: 489, distance: 67.0
click at [807, 489] on div "Data de Pagamento 07/10/2025" at bounding box center [516, 485] width 590 height 47
drag, startPoint x: 1002, startPoint y: 210, endPoint x: 1191, endPoint y: 210, distance: 189.0
drag, startPoint x: 778, startPoint y: 445, endPoint x: 817, endPoint y: 446, distance: 39.0
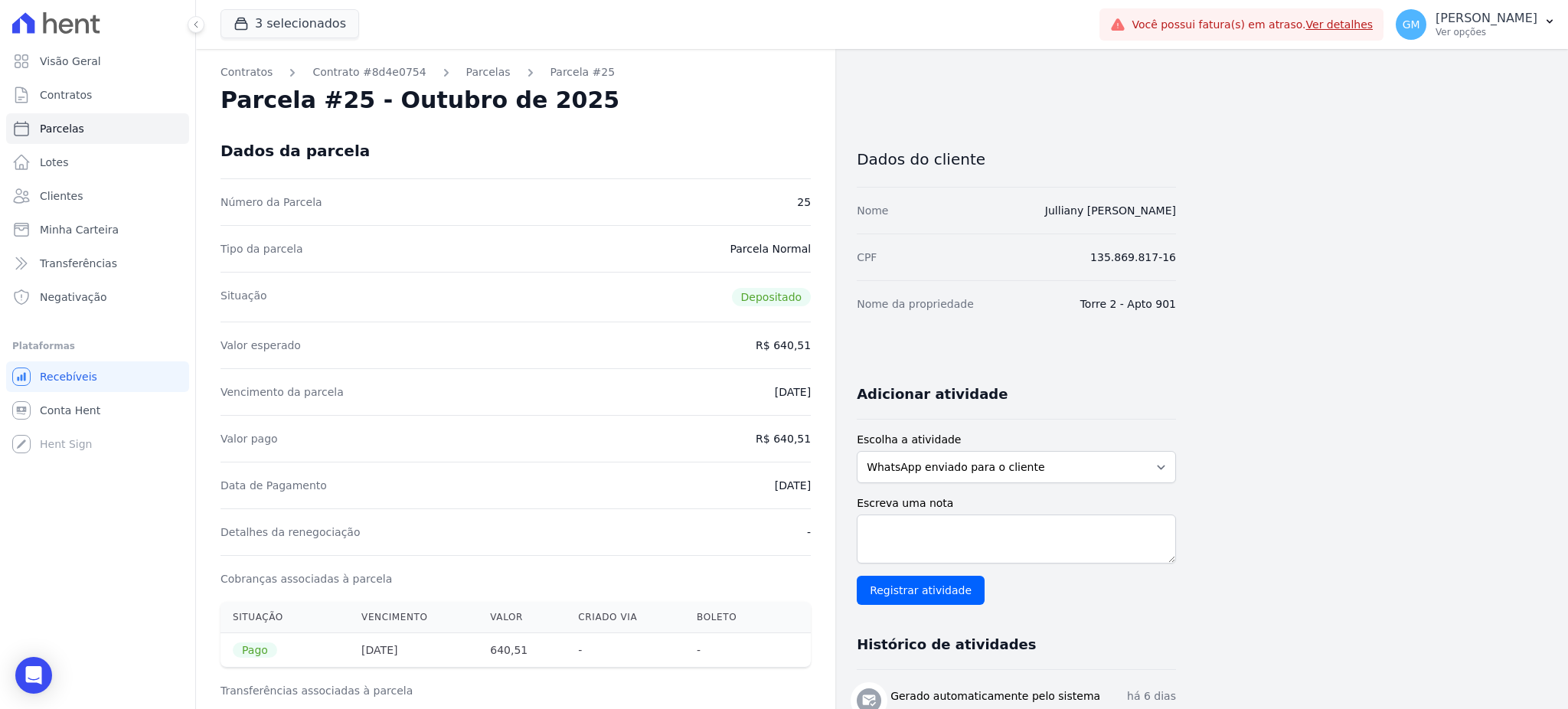
click at [77, 196] on span "Clientes" at bounding box center [61, 196] width 43 height 15
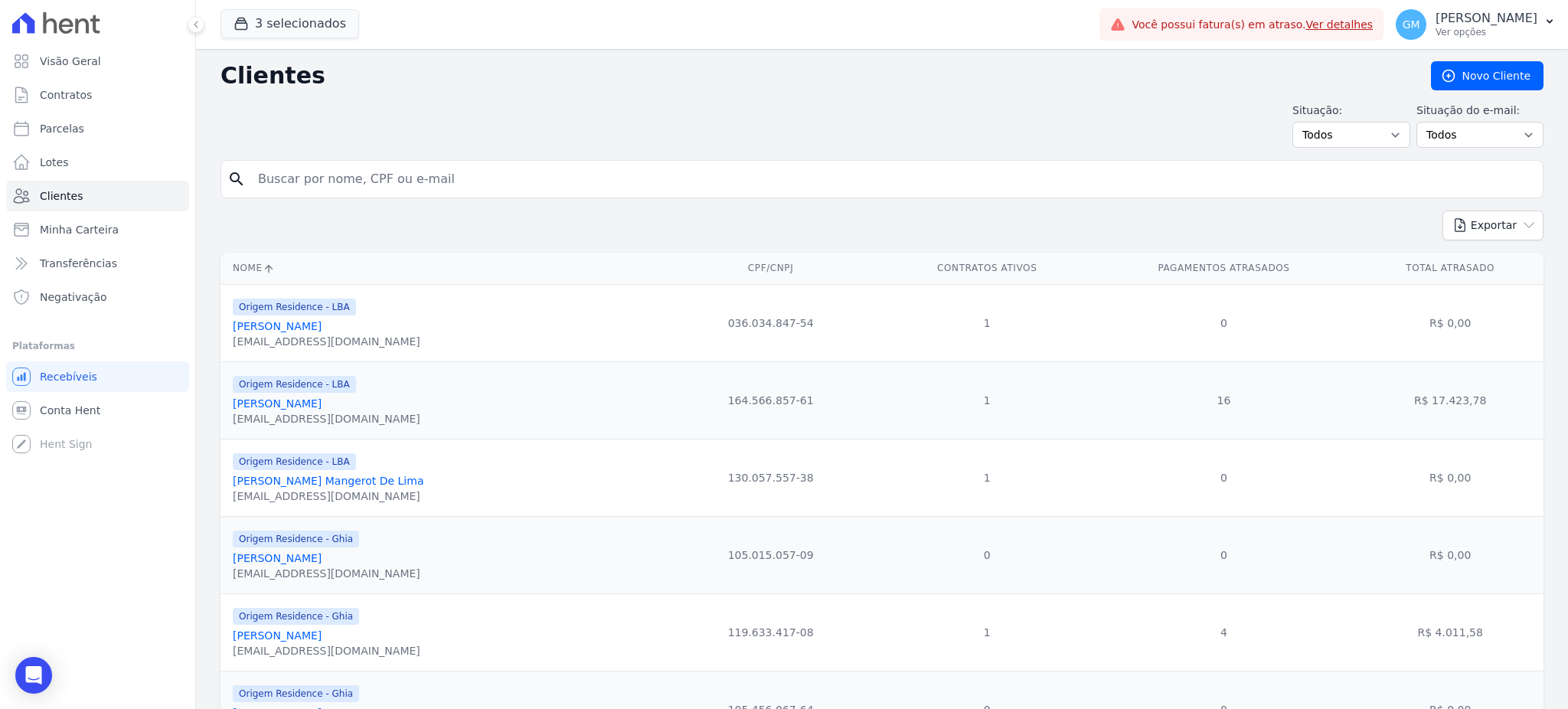
click at [295, 177] on input "search" at bounding box center [893, 179] width 1288 height 31
paste input "Ketlyn Alves Tavares"
type input "Ketlyn Alves Tavares"
drag, startPoint x: 284, startPoint y: 162, endPoint x: 243, endPoint y: 162, distance: 41.0
click at [243, 162] on div "search Ketlyn Alves Tavares" at bounding box center [882, 179] width 1323 height 38
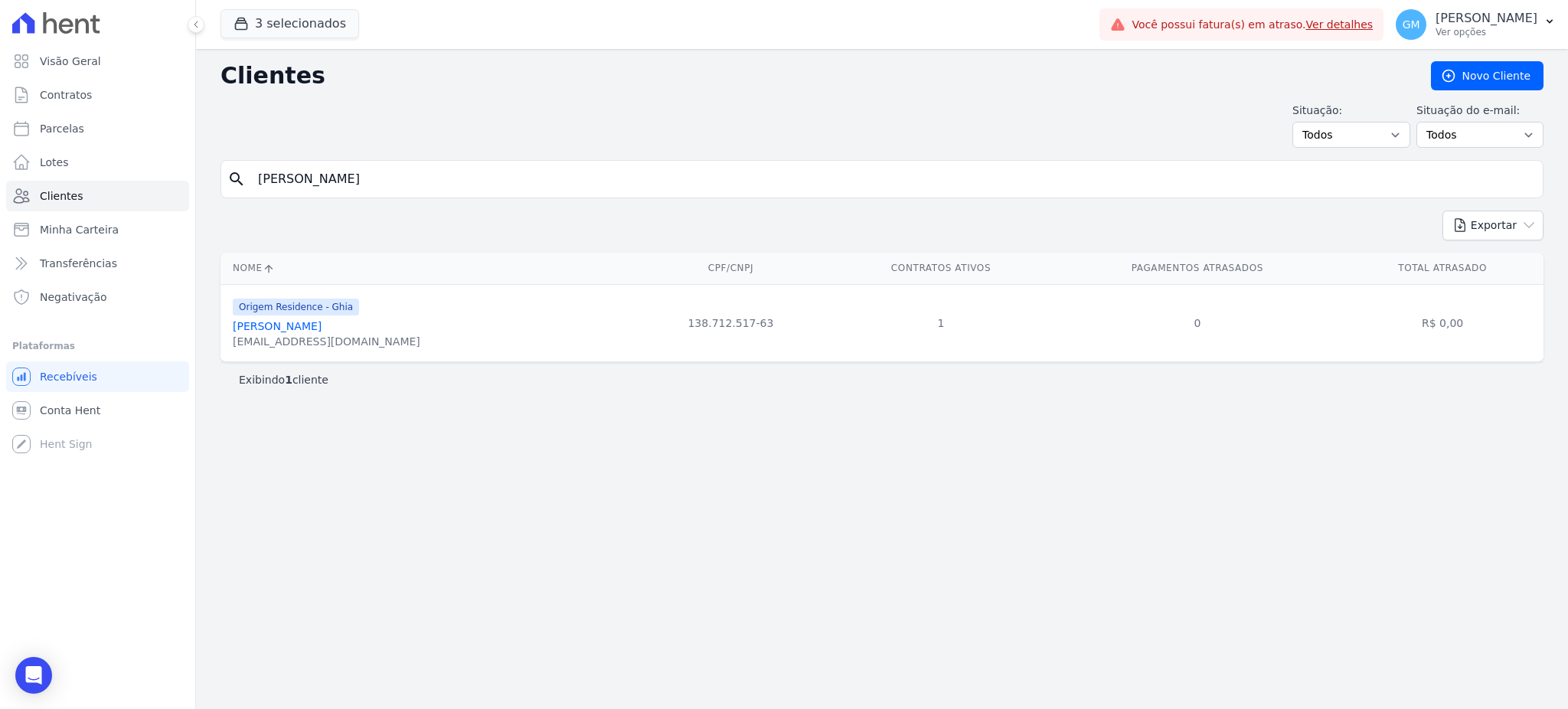
drag, startPoint x: 323, startPoint y: 328, endPoint x: 341, endPoint y: 329, distance: 18.0
click at [321, 328] on link "Ketlyn Alves Tavares" at bounding box center [277, 327] width 89 height 13
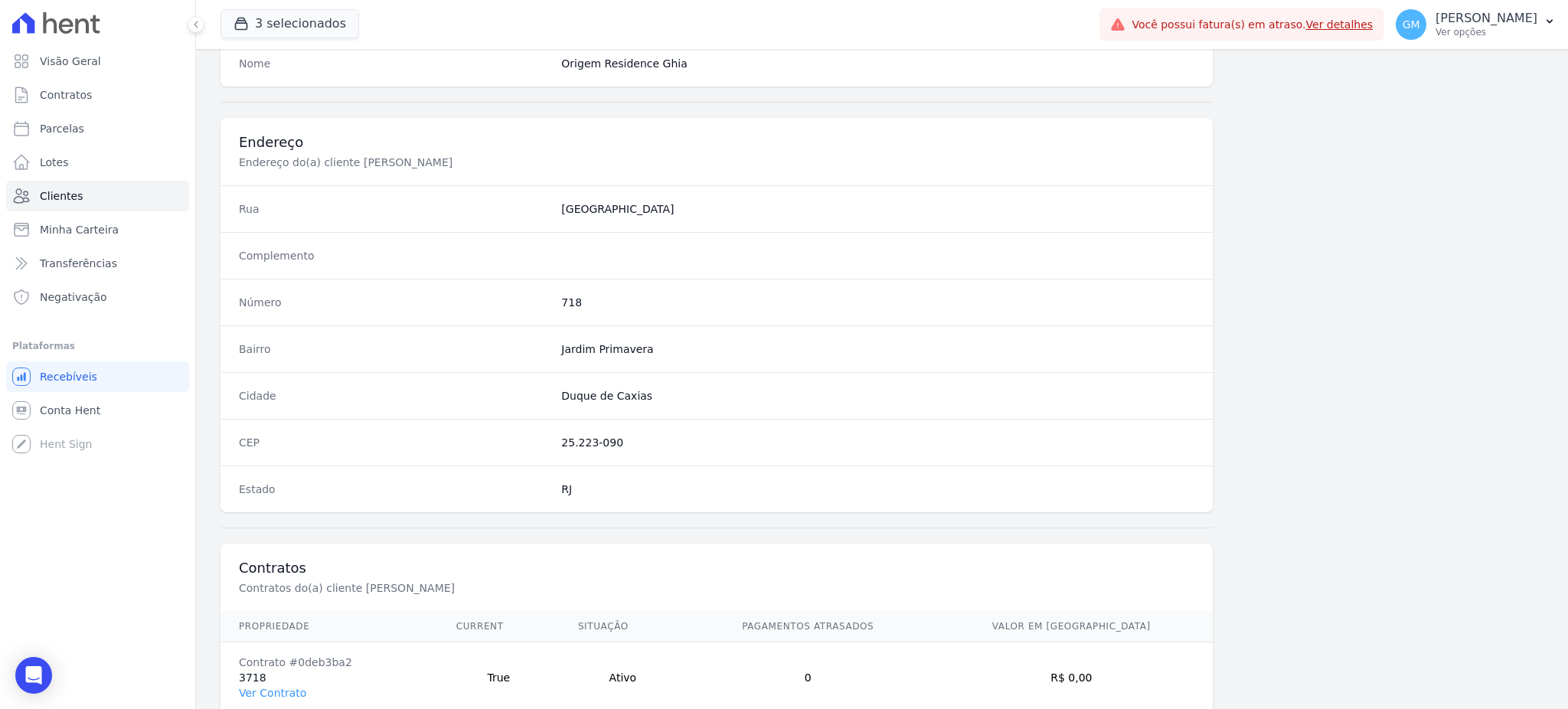
scroll to position [724, 0]
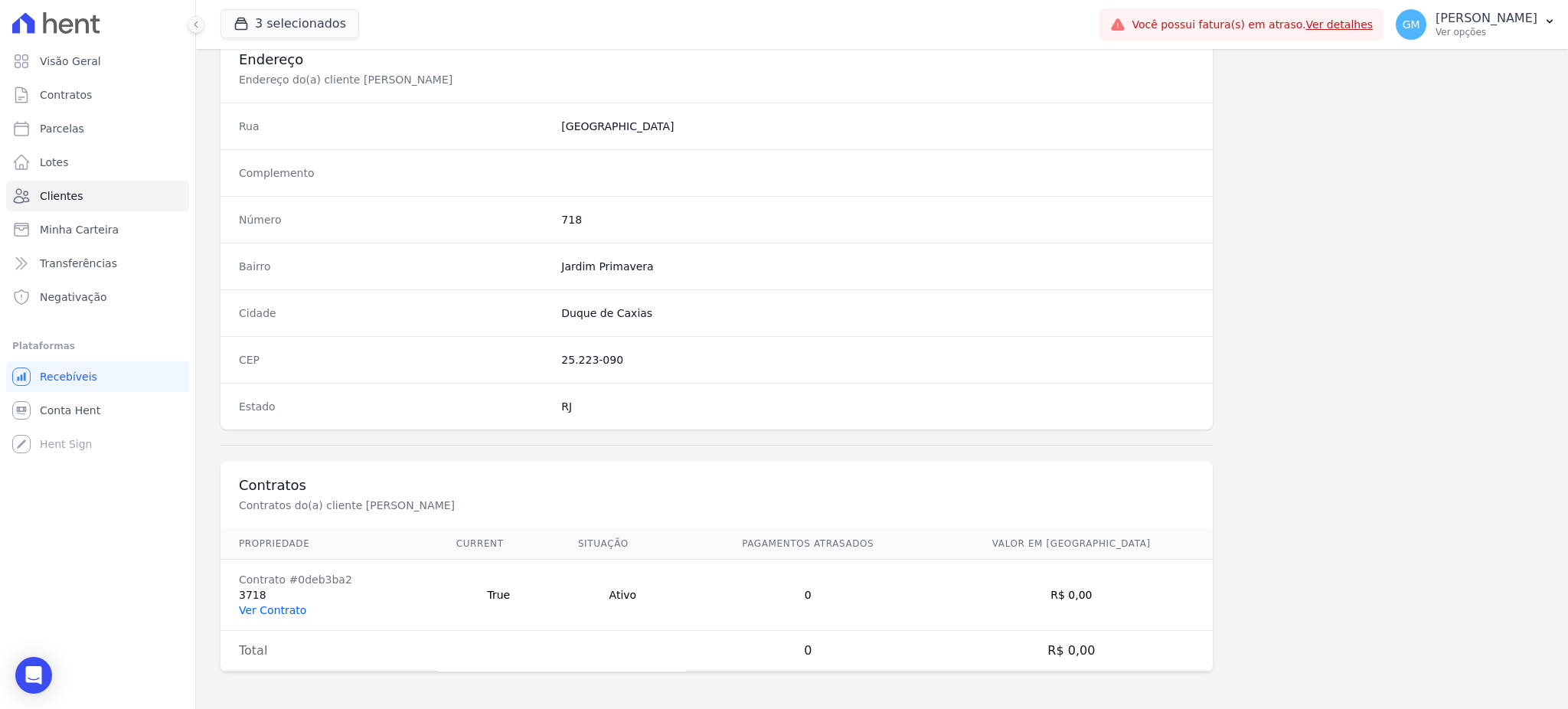
click at [300, 609] on link "Ver Contrato" at bounding box center [272, 610] width 67 height 13
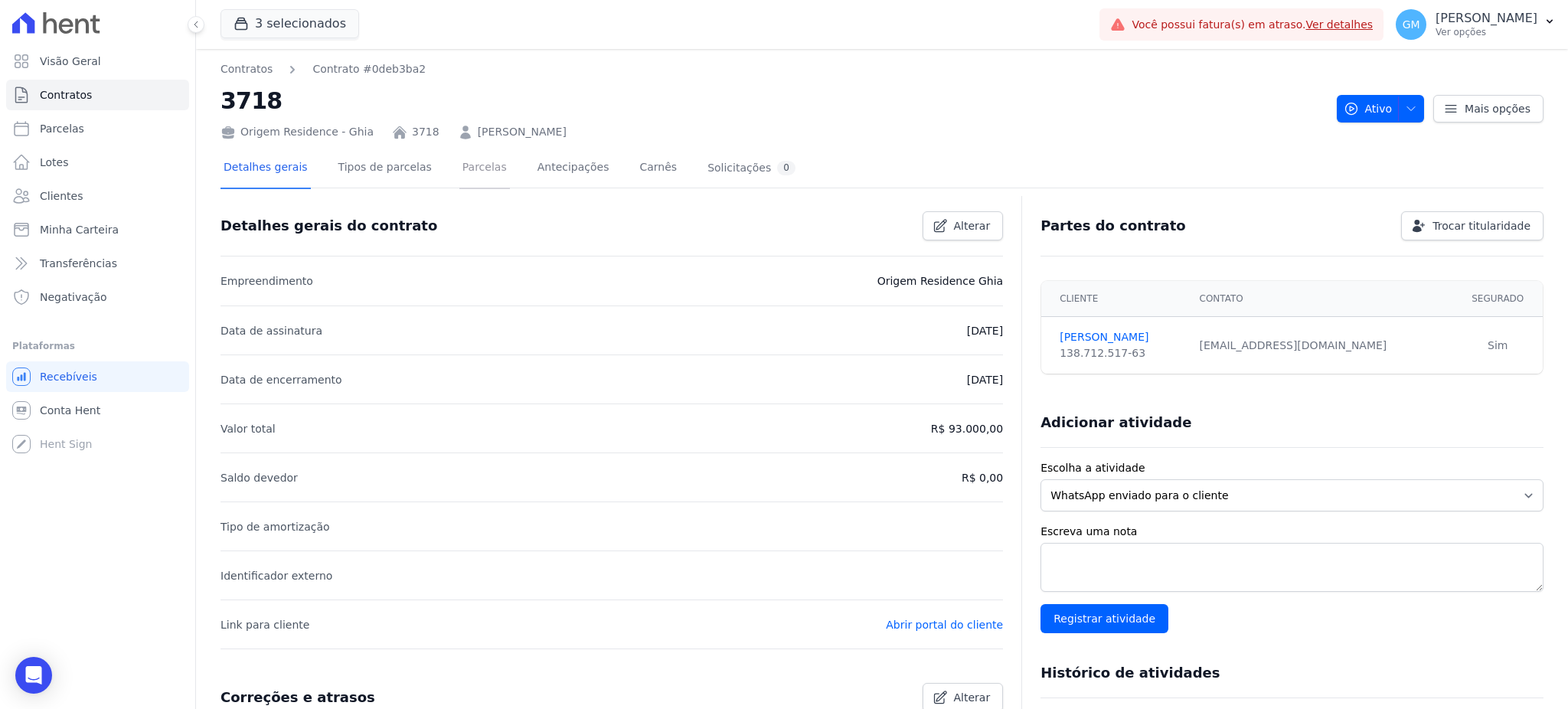
click at [464, 168] on link "Parcelas" at bounding box center [484, 168] width 51 height 41
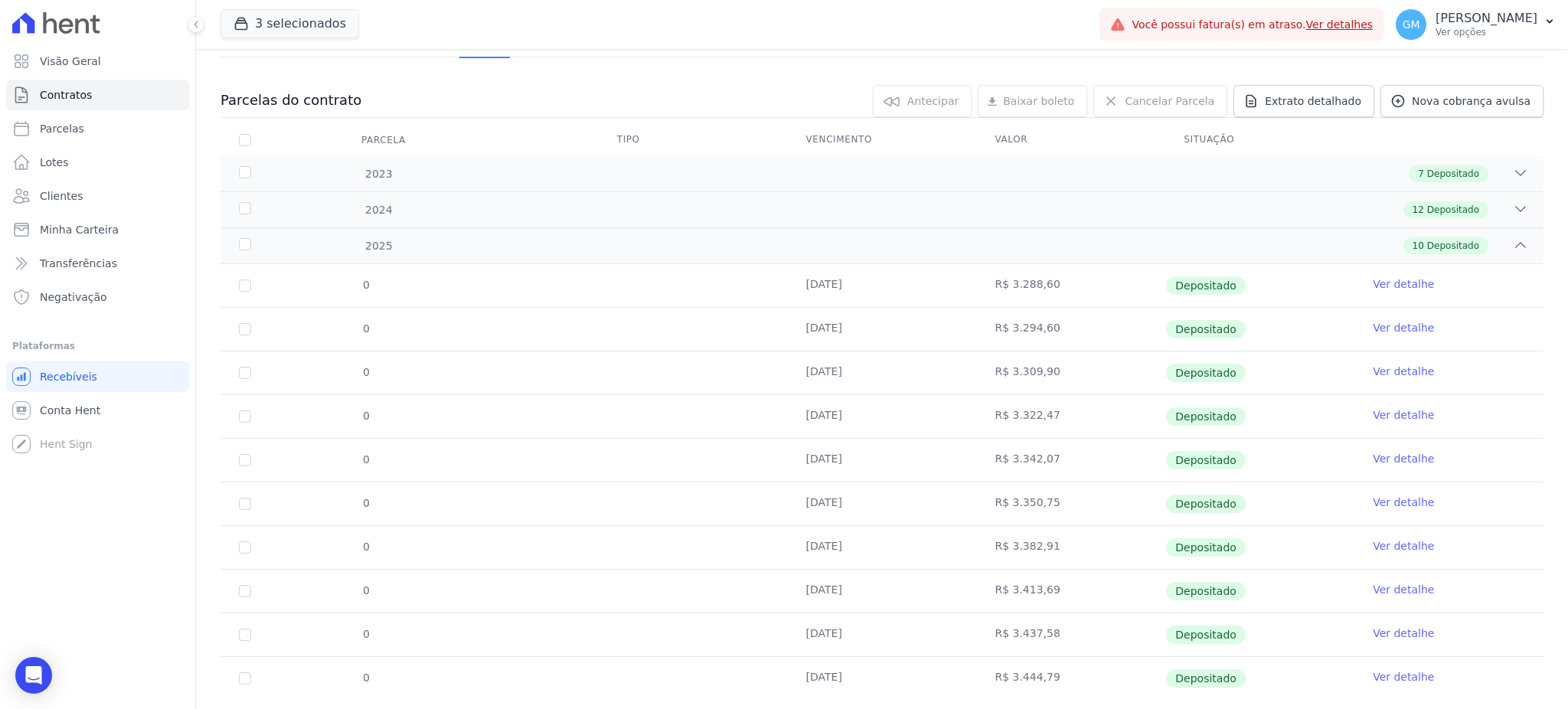
scroll to position [167, 0]
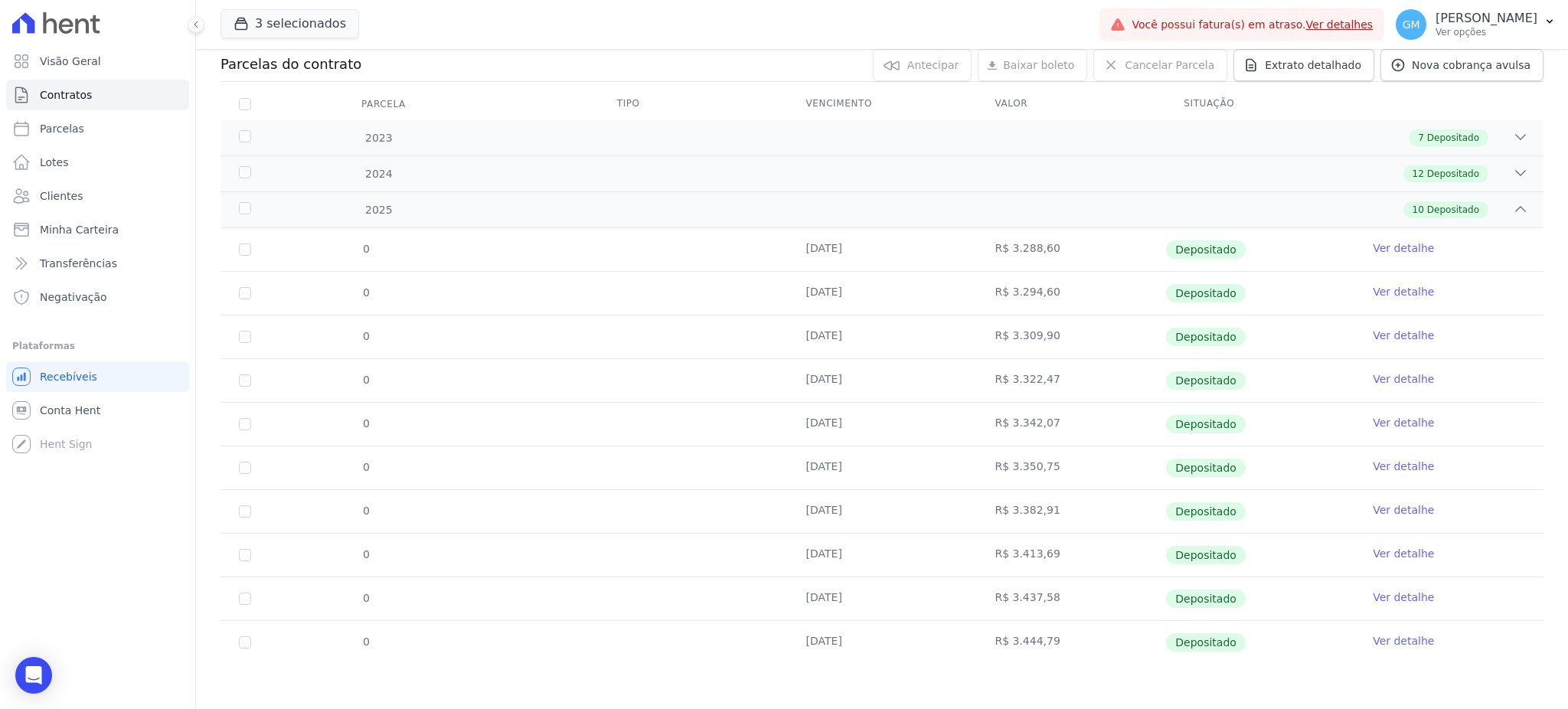
click at [1393, 638] on link "Ver detalhe" at bounding box center [1403, 640] width 62 height 15
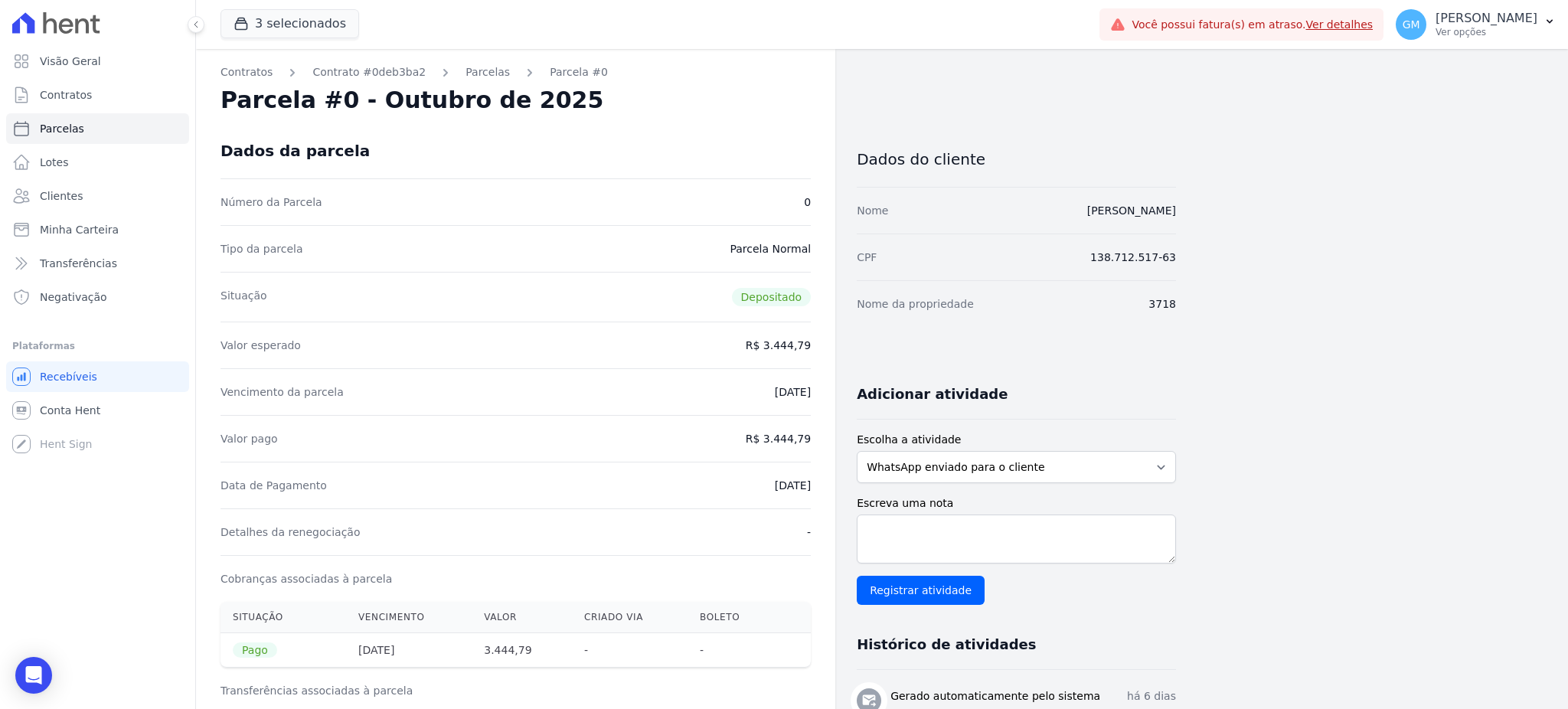
drag, startPoint x: 1040, startPoint y: 206, endPoint x: 1194, endPoint y: 206, distance: 154.0
click at [1194, 206] on div "Contratos Contrato #0deb3ba2 Parcelas Parcela #0 Parcela #0 - Outubro de 2025 D…" at bounding box center [870, 633] width 1348 height 1168
drag, startPoint x: 769, startPoint y: 442, endPoint x: 819, endPoint y: 436, distance: 50.4
click at [819, 436] on div "Contratos Contrato #0deb3ba2 Parcelas Parcela #0 Parcela #0 - Outubro de 2025 D…" at bounding box center [516, 633] width 639 height 1168
click at [77, 193] on span "Clientes" at bounding box center [61, 196] width 43 height 15
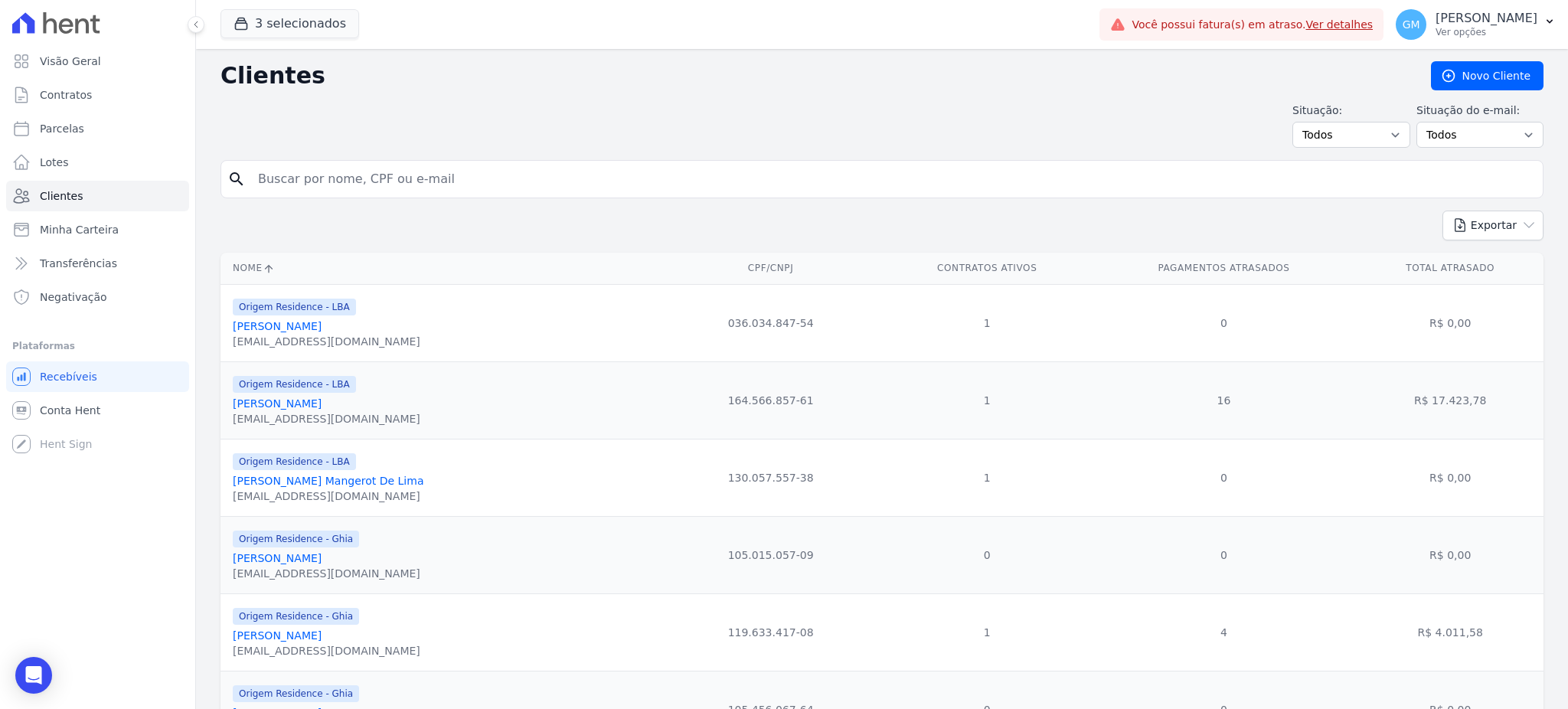
click at [291, 177] on input "search" at bounding box center [893, 179] width 1288 height 31
paste input "Larissa Da Silva"
type input "Larissa Da Silva"
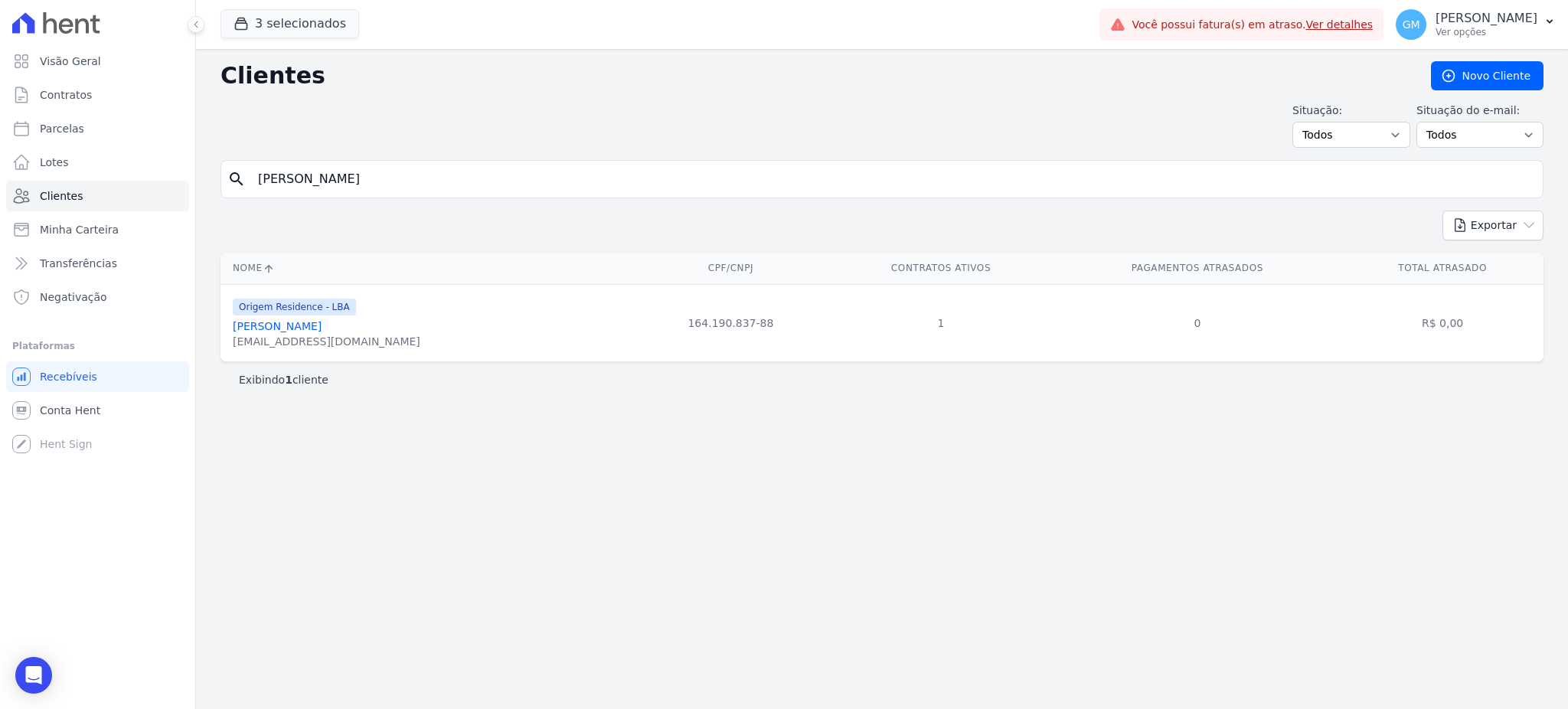
click at [301, 327] on link "Larissa Da Silva" at bounding box center [277, 327] width 89 height 13
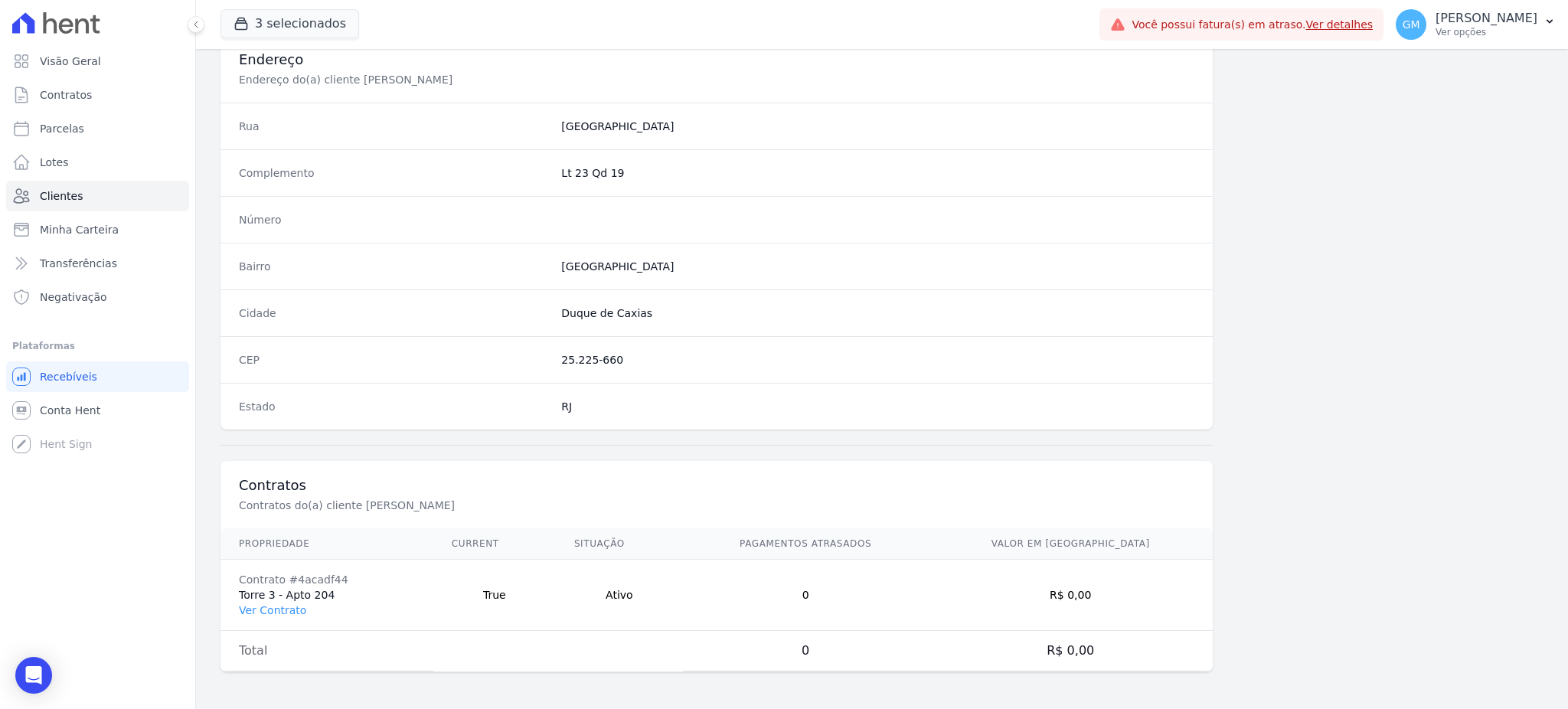
scroll to position [724, 0]
click at [295, 614] on link "Ver Contrato" at bounding box center [272, 610] width 67 height 13
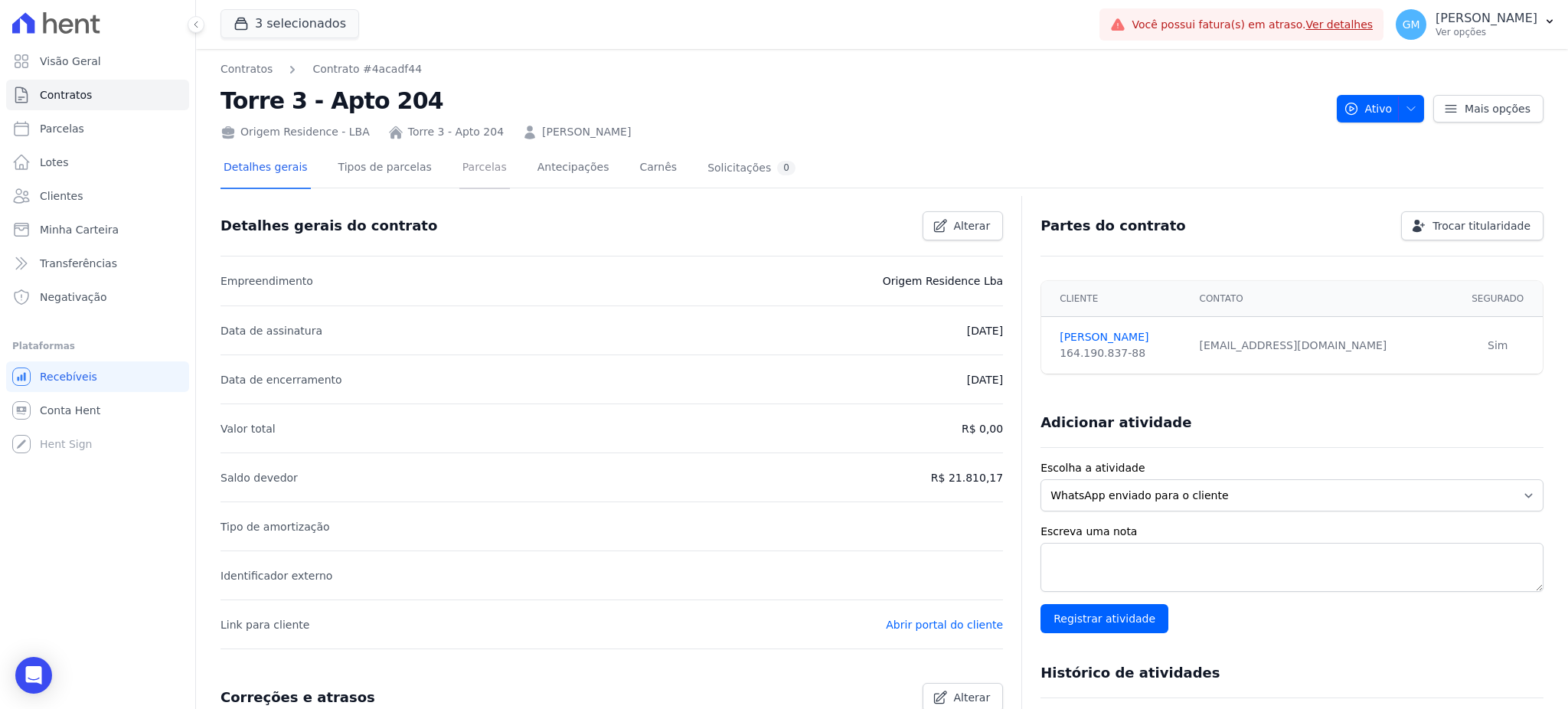
click at [459, 166] on link "Parcelas" at bounding box center [484, 168] width 51 height 41
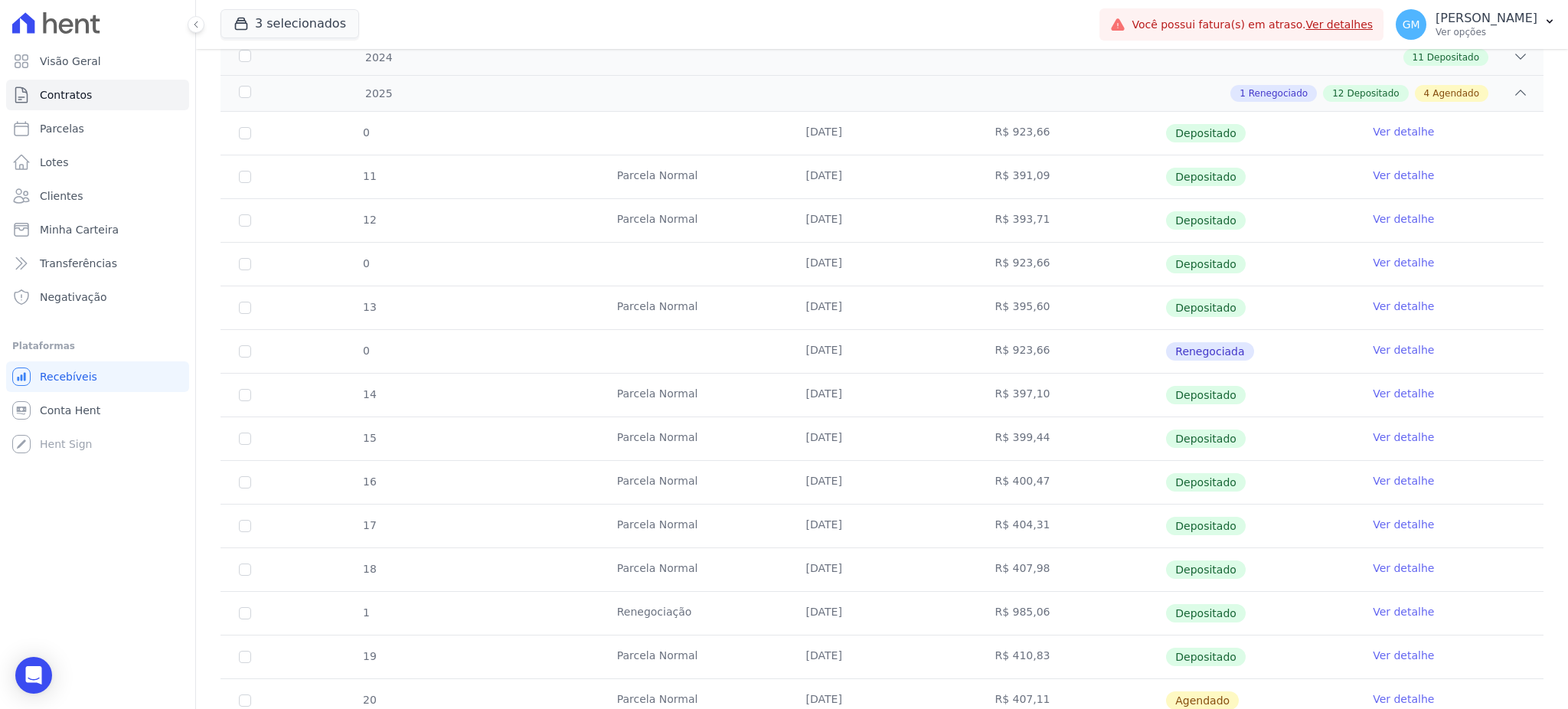
scroll to position [408, 0]
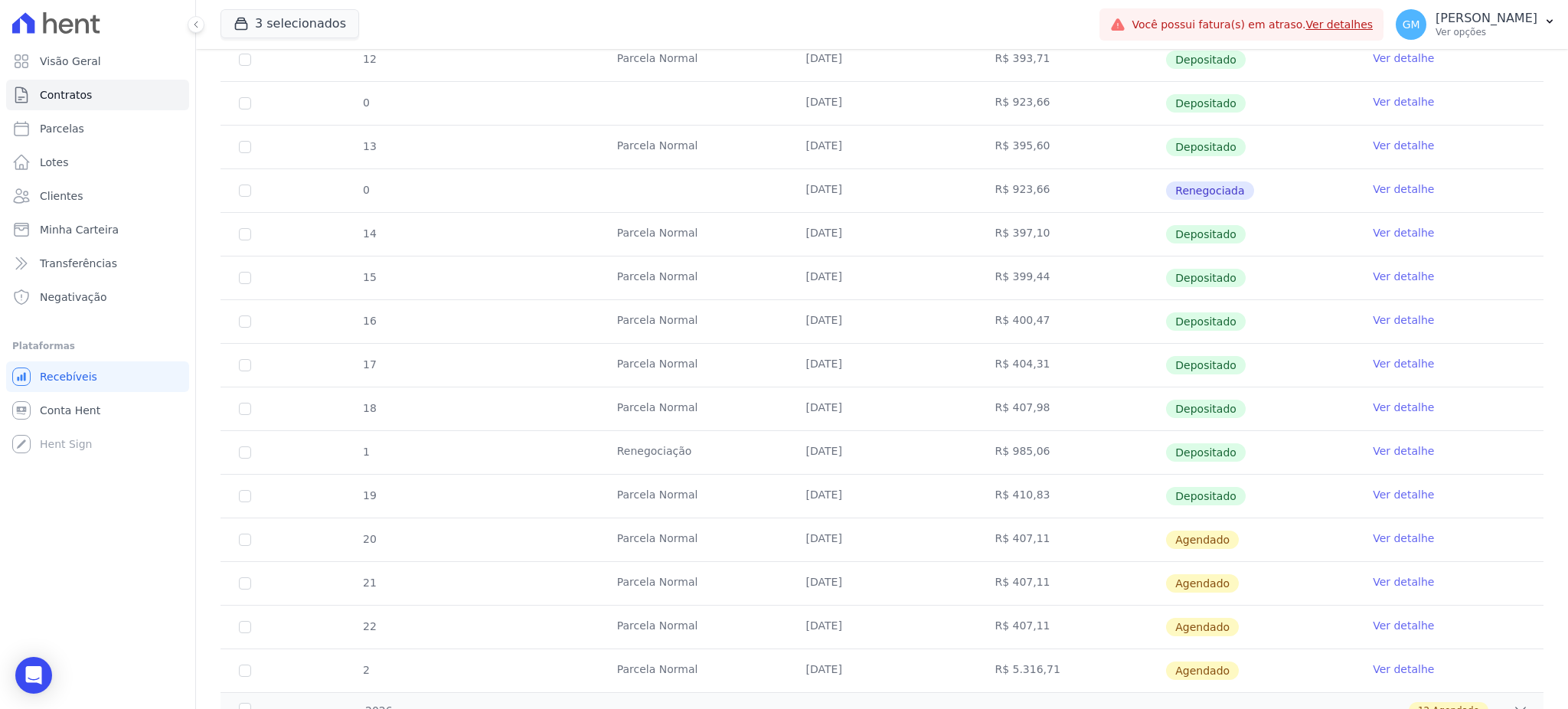
click at [1402, 488] on link "Ver detalhe" at bounding box center [1403, 494] width 62 height 15
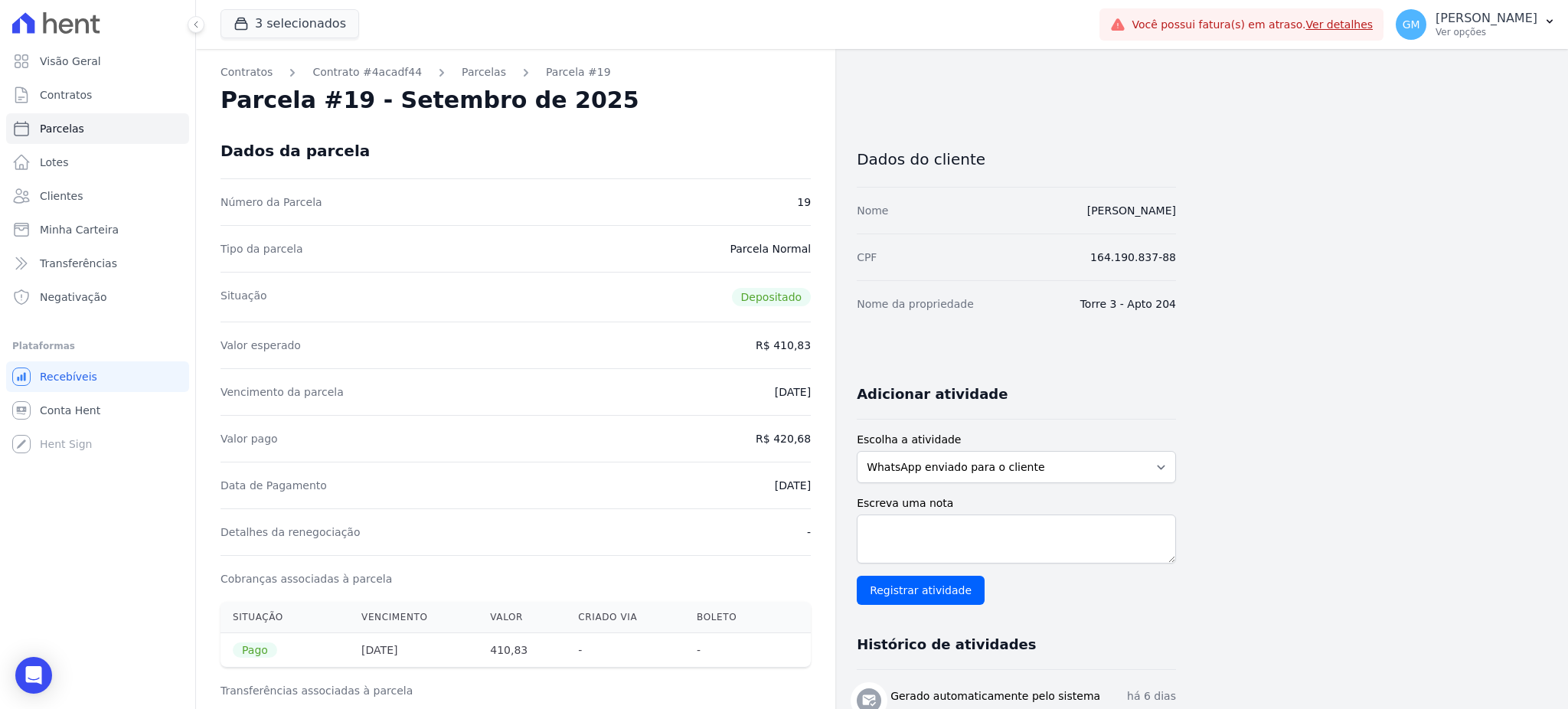
drag, startPoint x: 1200, startPoint y: 207, endPoint x: 1081, endPoint y: 206, distance: 119.0
click at [1094, 216] on div "Nome Larissa da Silva" at bounding box center [1016, 210] width 320 height 47
drag, startPoint x: 1093, startPoint y: 210, endPoint x: 1209, endPoint y: 207, distance: 116.0
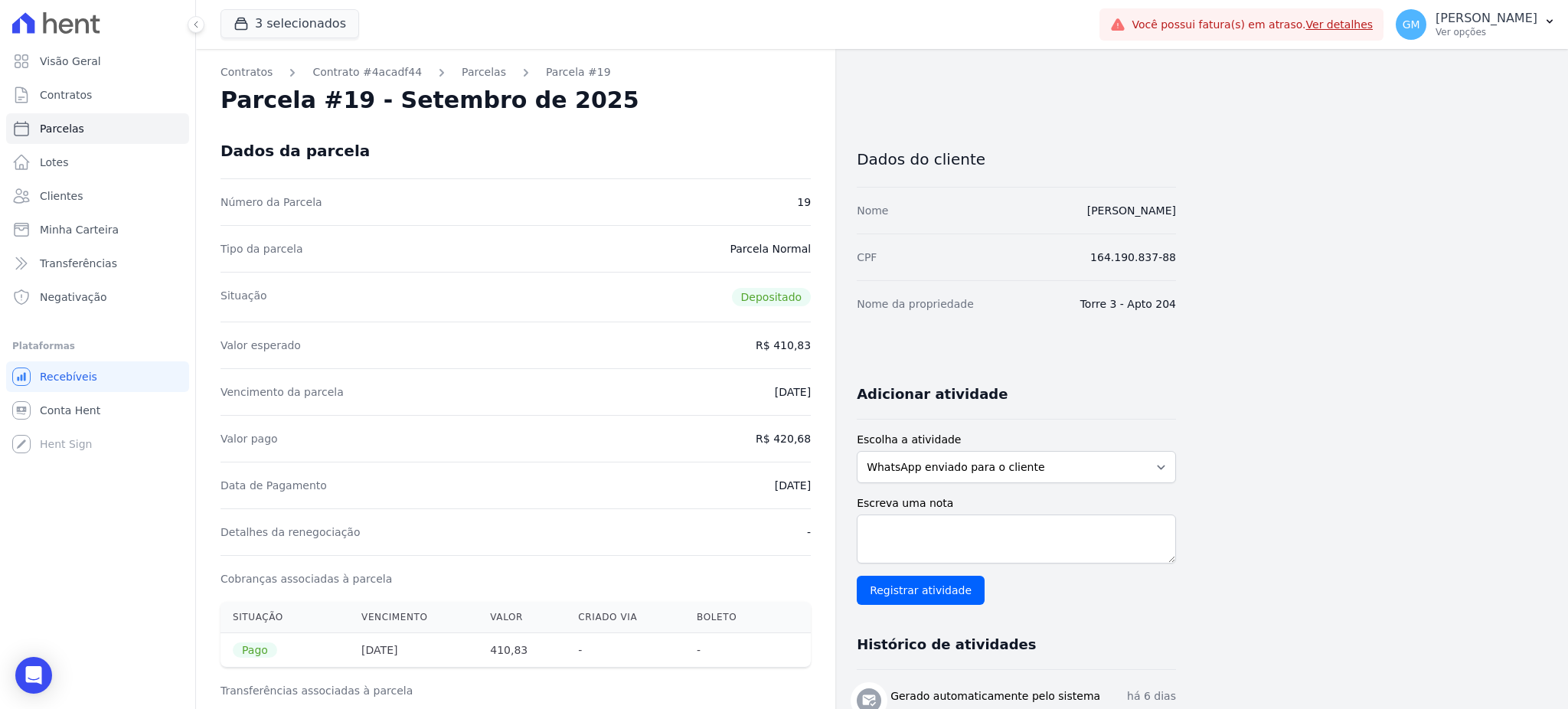
drag, startPoint x: 780, startPoint y: 436, endPoint x: 810, endPoint y: 436, distance: 30.0
click at [810, 436] on dd "R$ 420,68" at bounding box center [783, 438] width 55 height 15
click at [91, 189] on link "Clientes" at bounding box center [98, 196] width 183 height 31
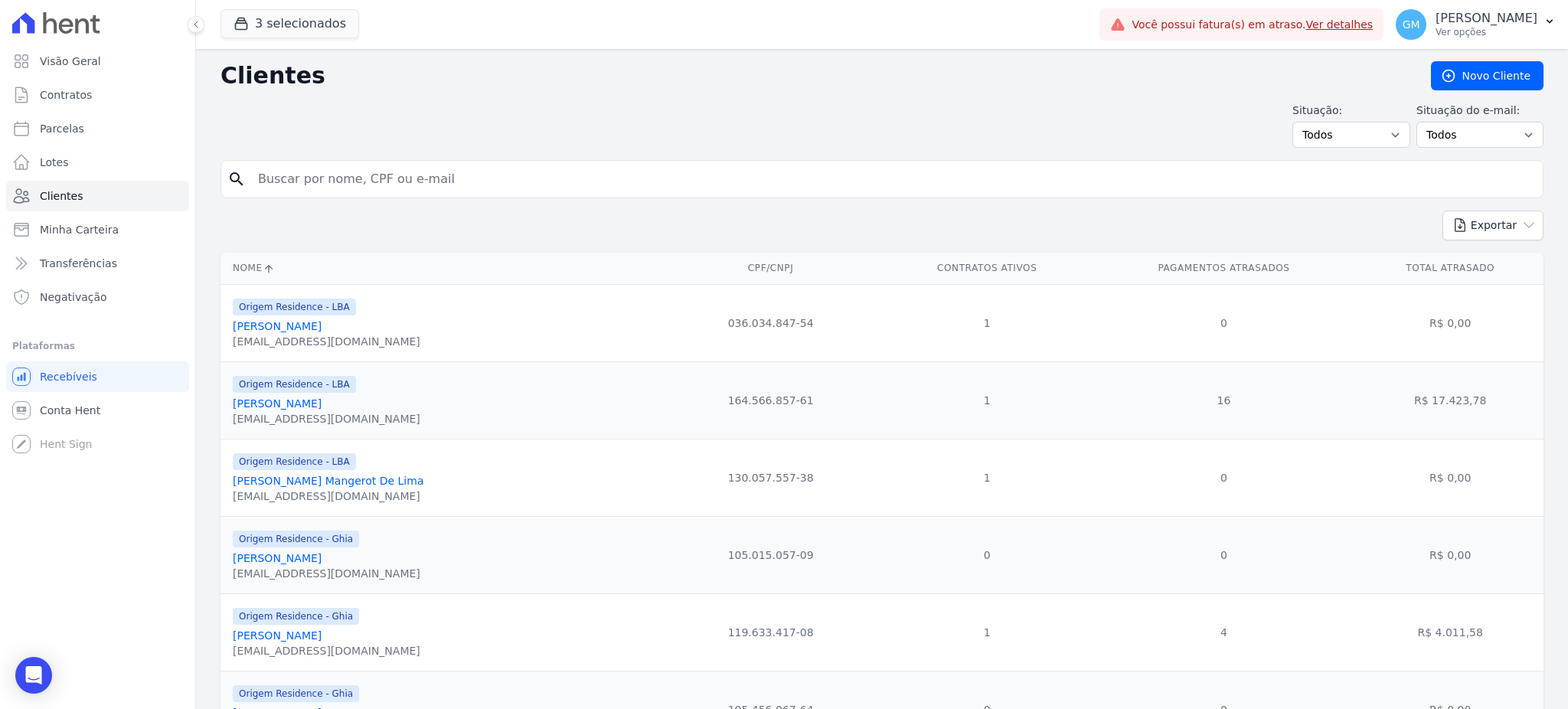
drag, startPoint x: 268, startPoint y: 184, endPoint x: 280, endPoint y: 182, distance: 12.2
click at [280, 182] on input "search" at bounding box center [893, 179] width 1288 height 31
paste input "Leandro Kneip Avelino"
type input "Leandro Kneip Avelino"
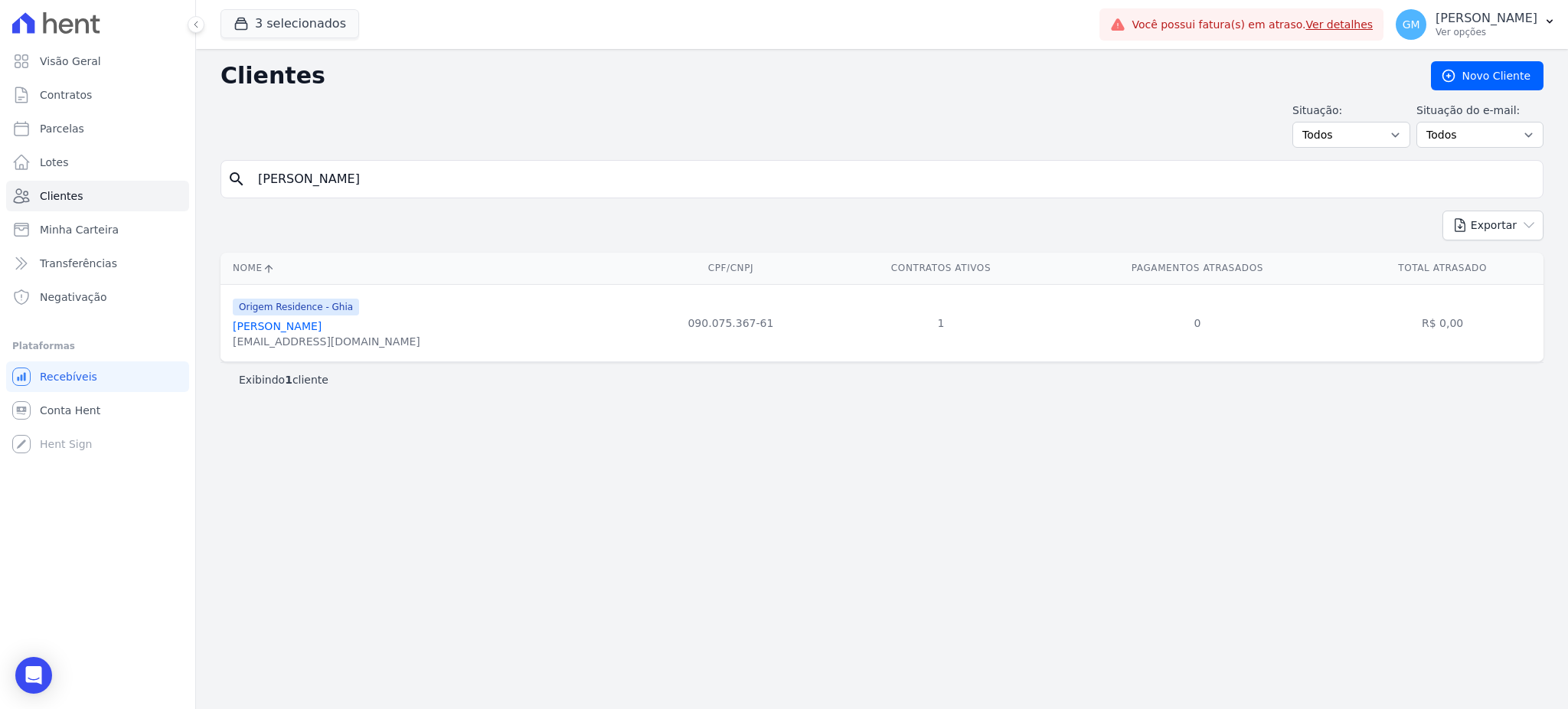
click at [298, 332] on link "Leandro Kneip Avelino" at bounding box center [277, 327] width 89 height 13
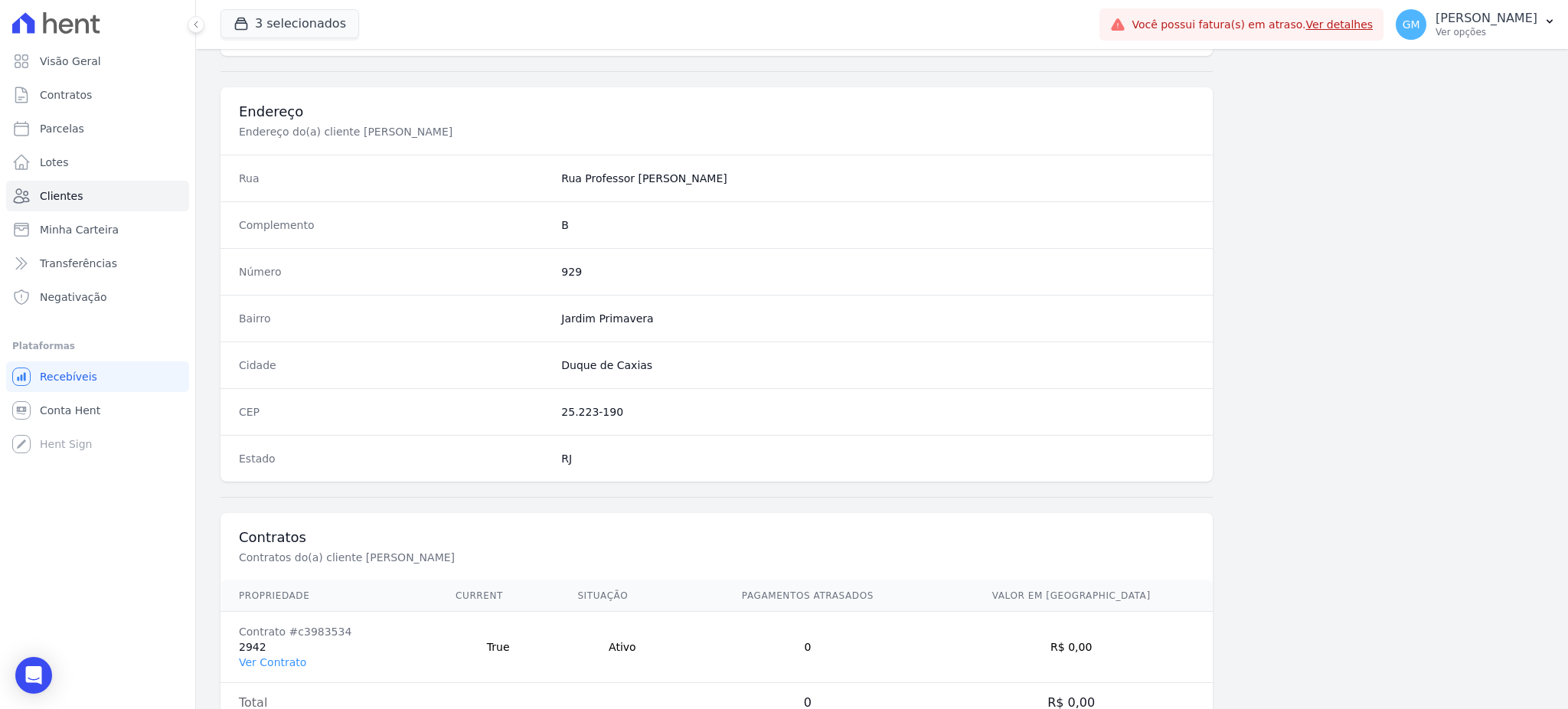
scroll to position [724, 0]
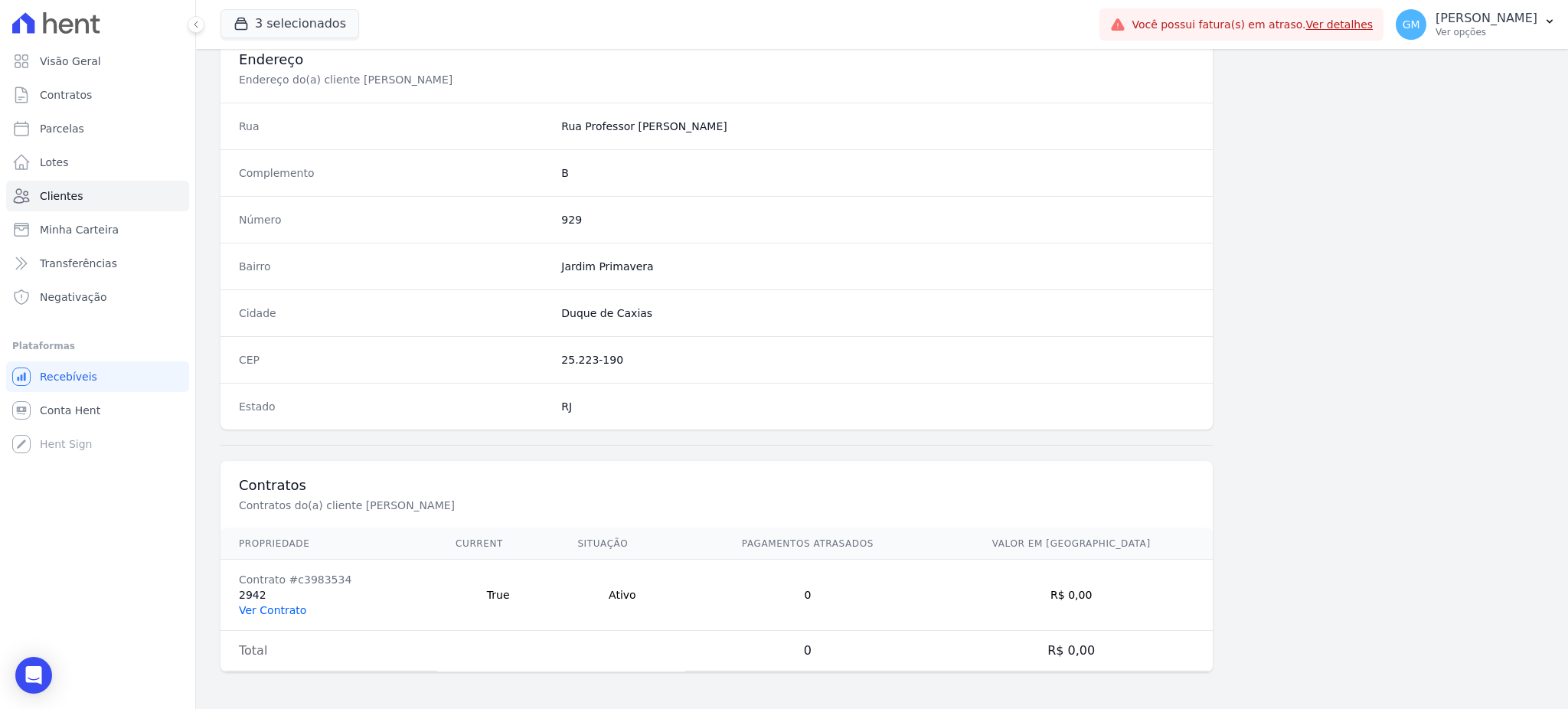
click at [276, 608] on link "Ver Contrato" at bounding box center [272, 610] width 67 height 13
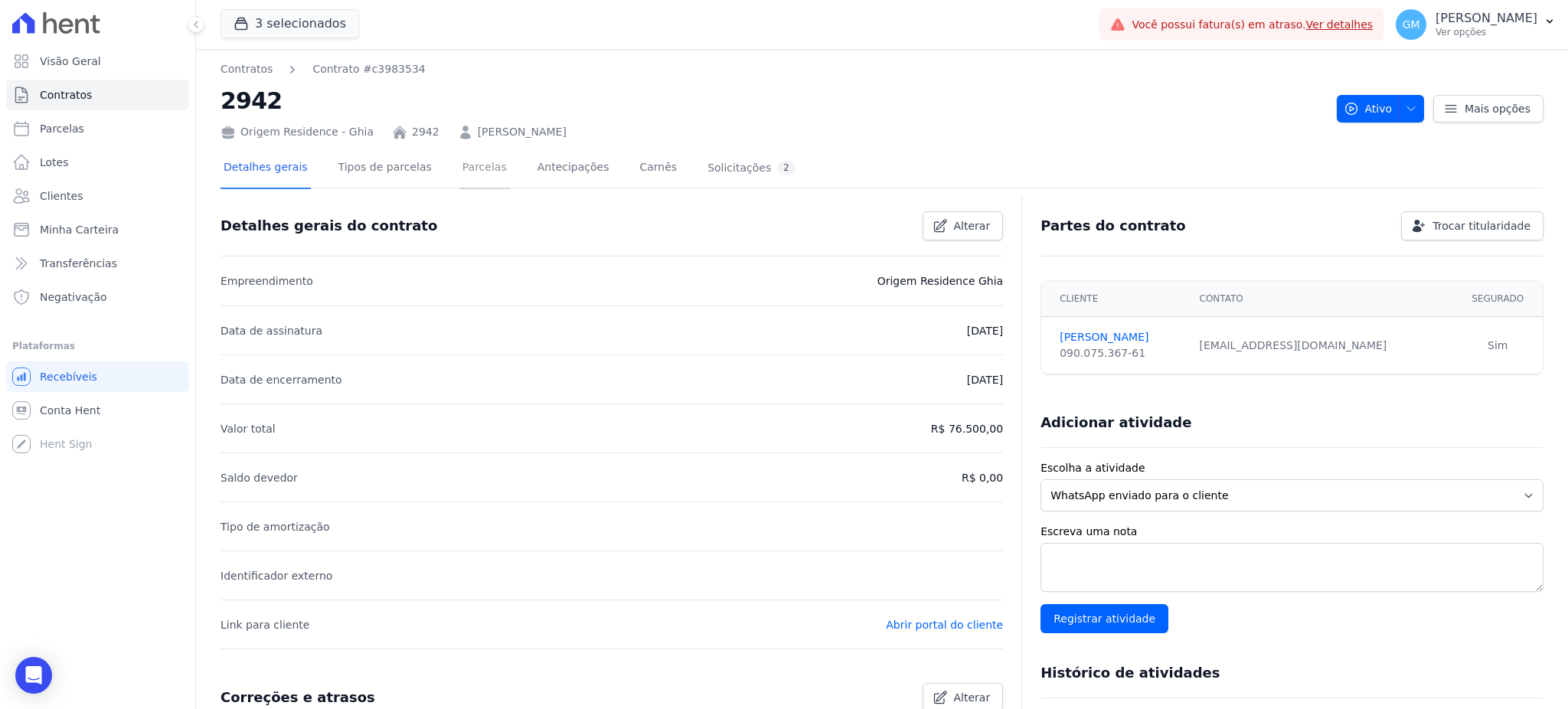
click at [459, 161] on link "Parcelas" at bounding box center [484, 168] width 51 height 41
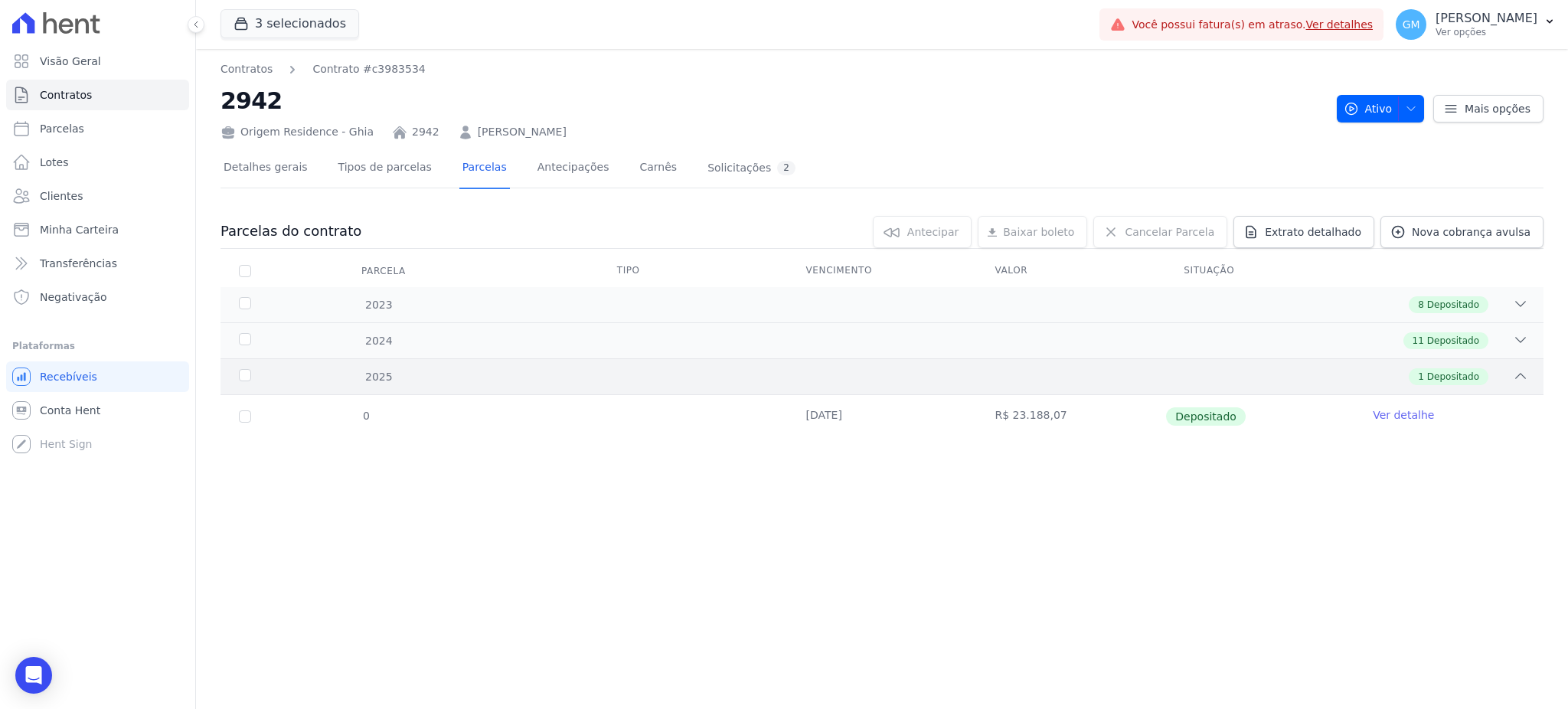
click at [1455, 365] on div "2025 1 Depositado" at bounding box center [882, 377] width 1323 height 36
click at [1431, 408] on td "Ver detalhe" at bounding box center [1448, 416] width 189 height 43
click at [1414, 409] on link "Ver detalhe" at bounding box center [1403, 415] width 62 height 15
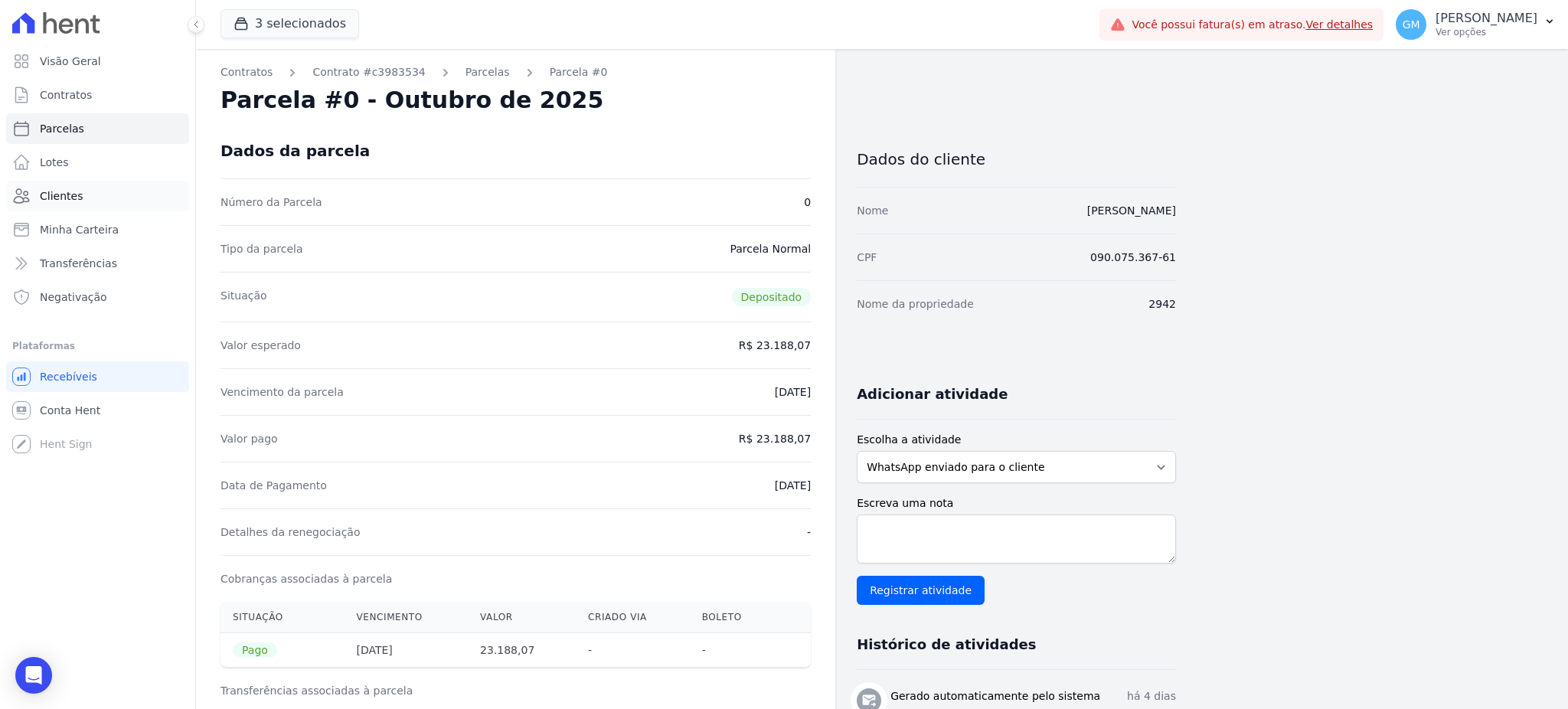
click at [108, 203] on link "Clientes" at bounding box center [98, 196] width 183 height 31
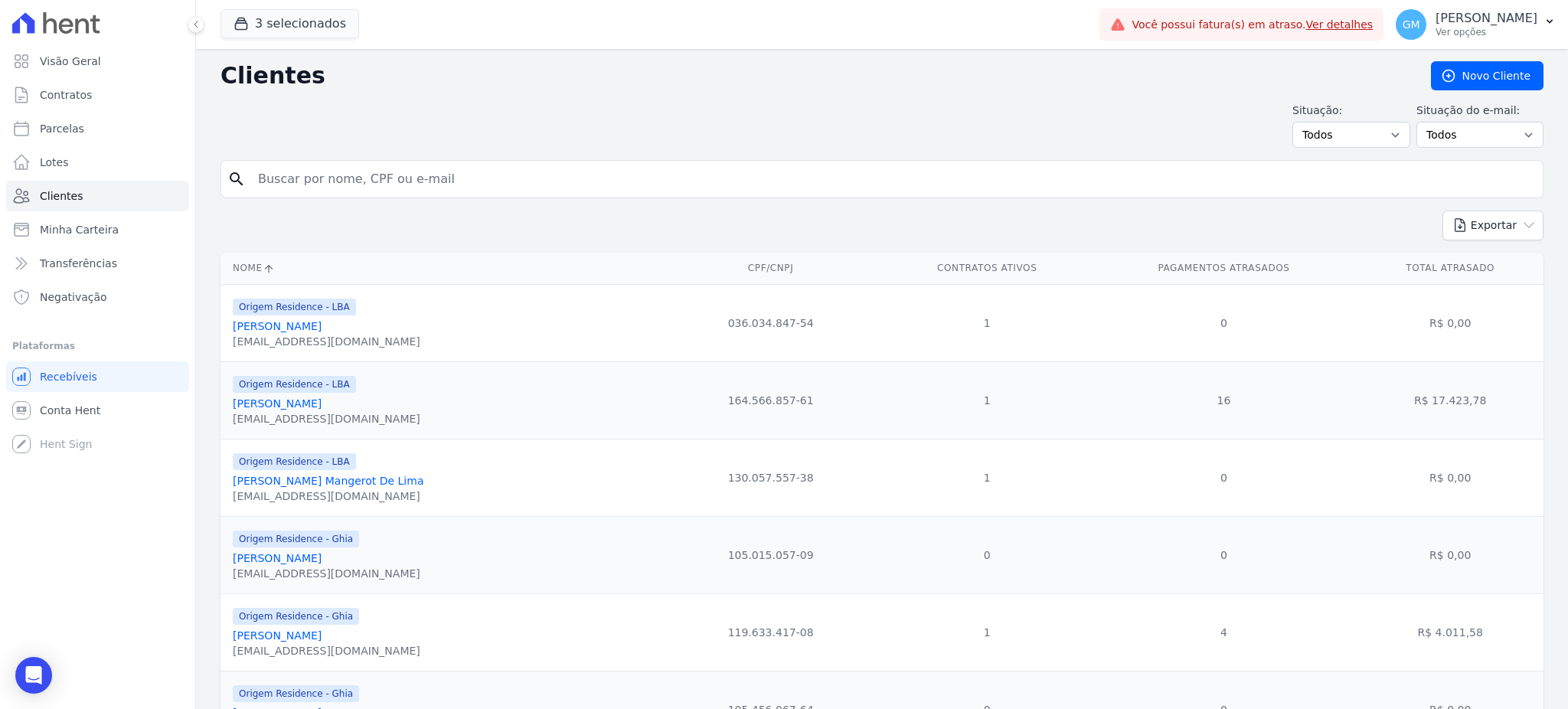
click at [305, 186] on input "search" at bounding box center [893, 179] width 1288 height 31
paste input "Cesar Macedo Silva"
type input "Cesar Macedo Silva"
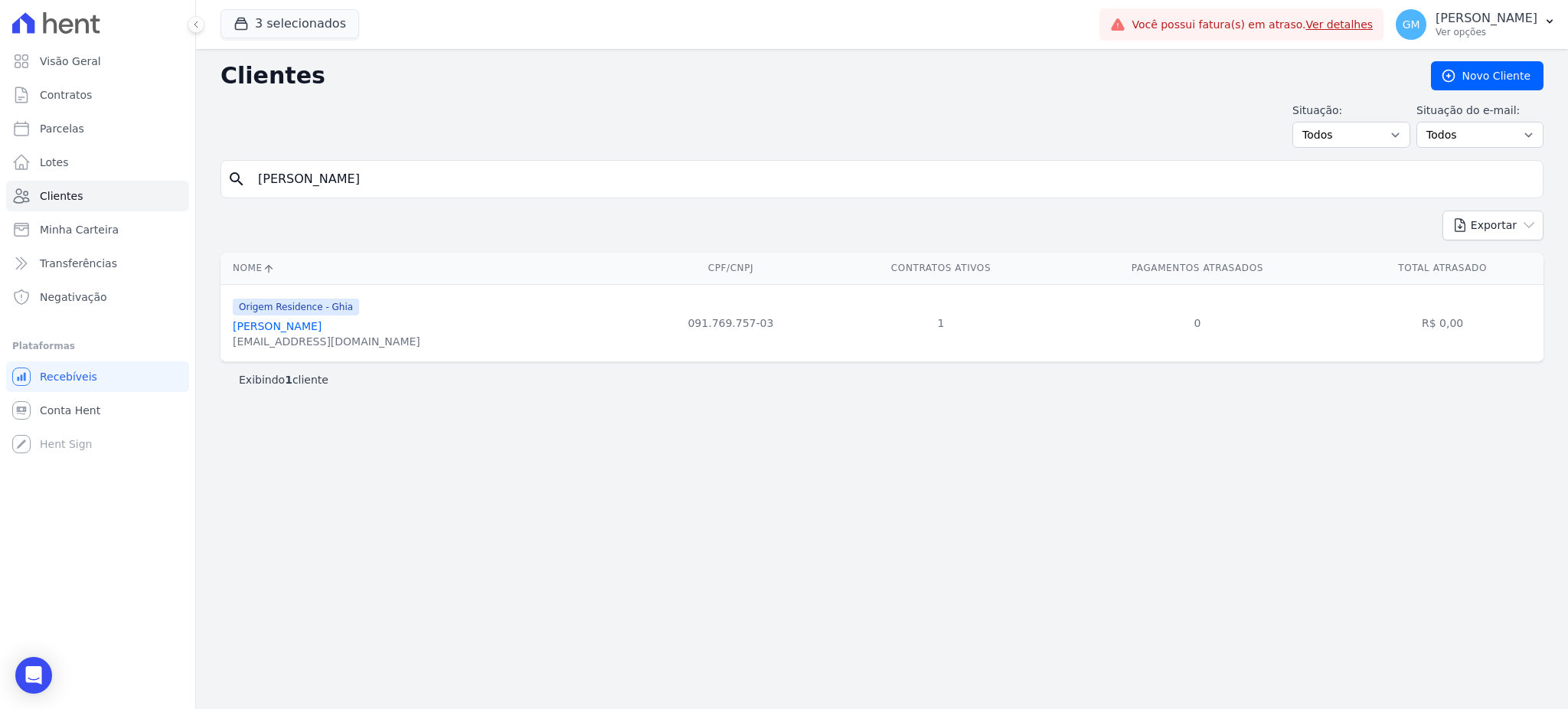
click at [312, 329] on link "Luís Cesar Macedo Silva" at bounding box center [277, 327] width 89 height 13
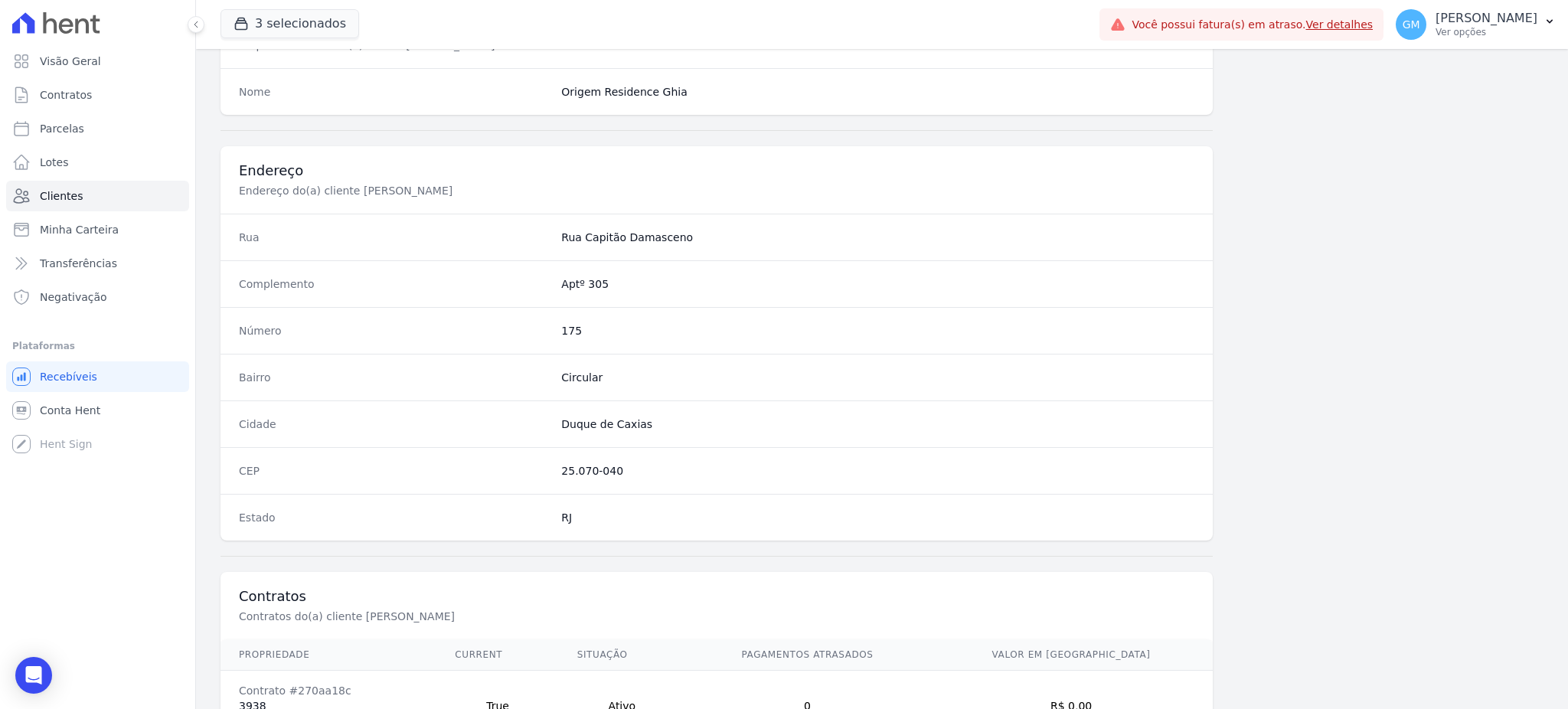
scroll to position [724, 0]
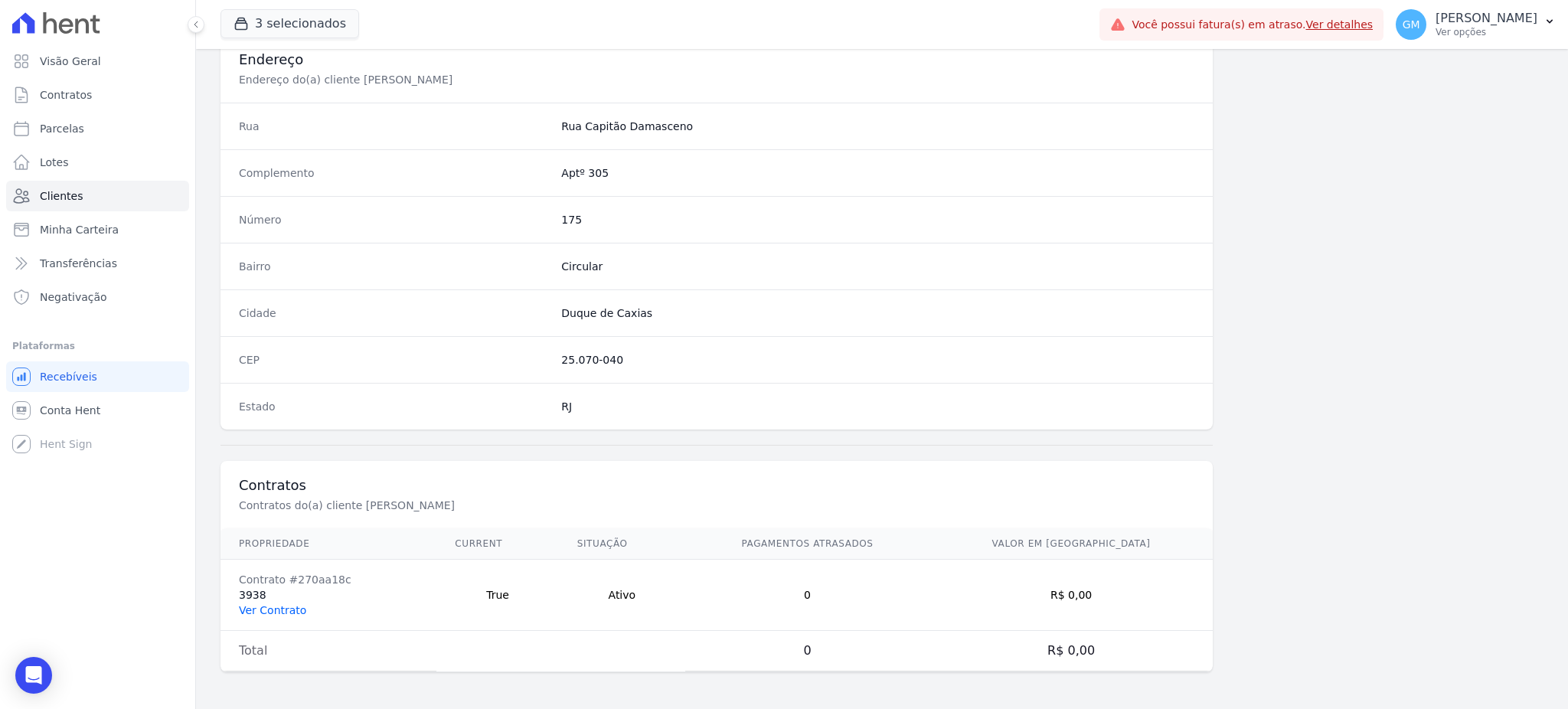
click at [296, 613] on link "Ver Contrato" at bounding box center [272, 610] width 67 height 13
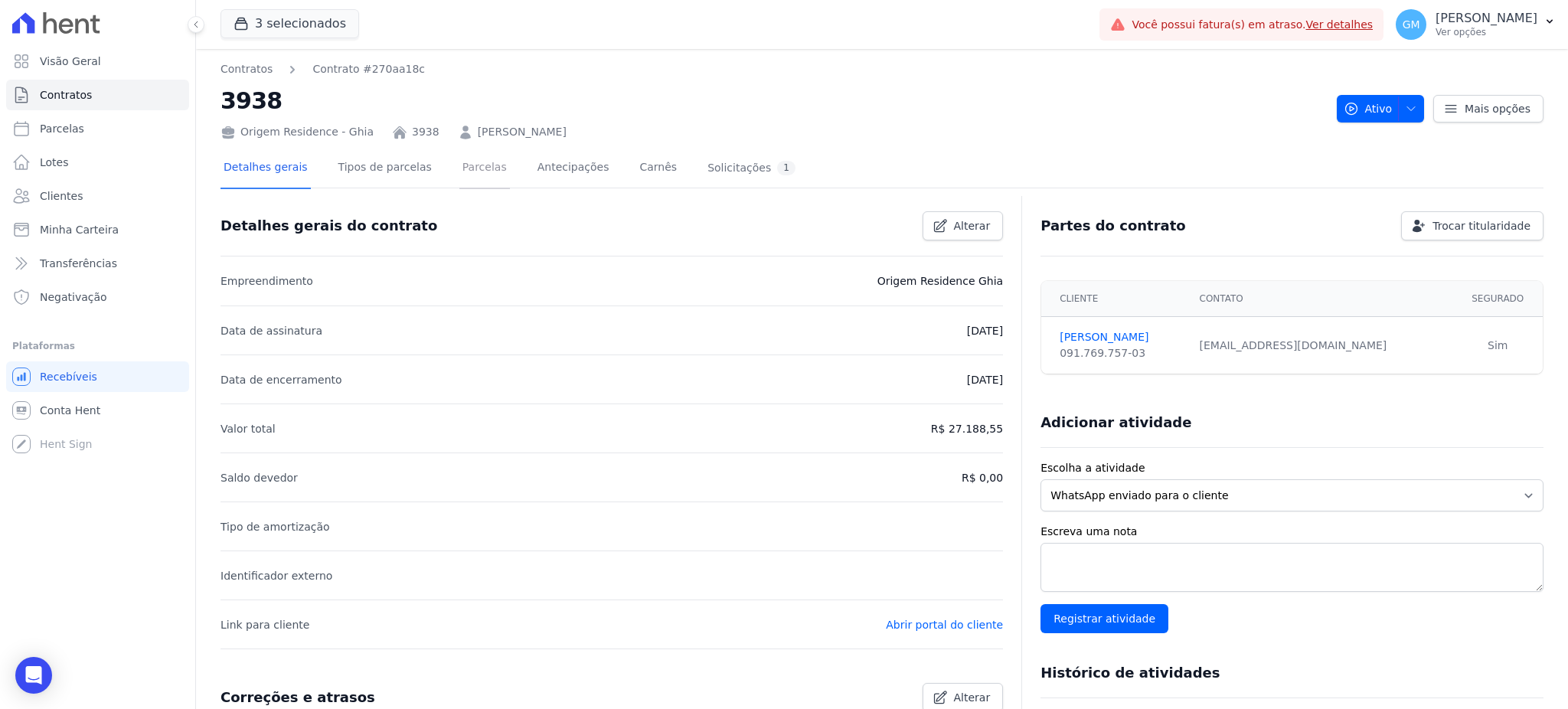
click at [479, 158] on link "Parcelas" at bounding box center [484, 168] width 51 height 41
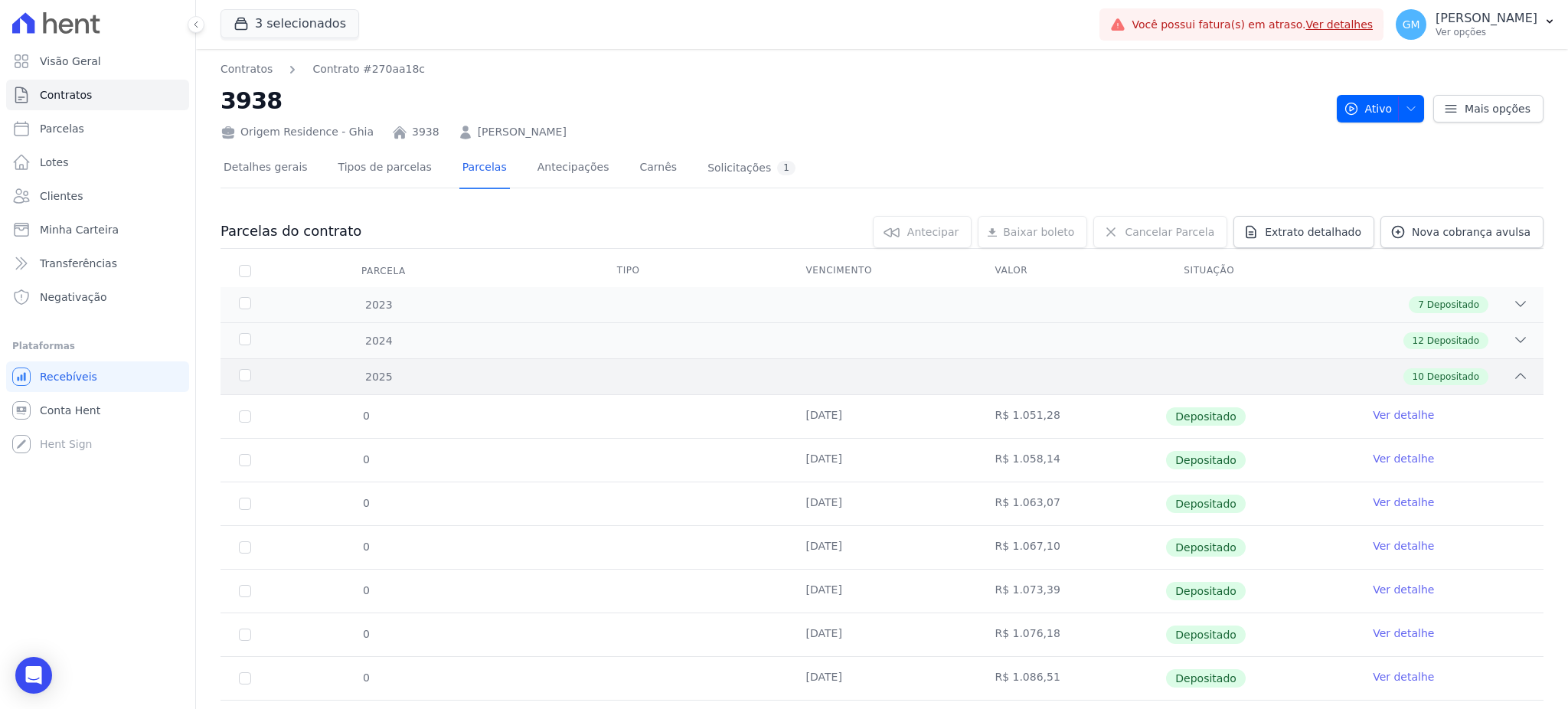
scroll to position [167, 0]
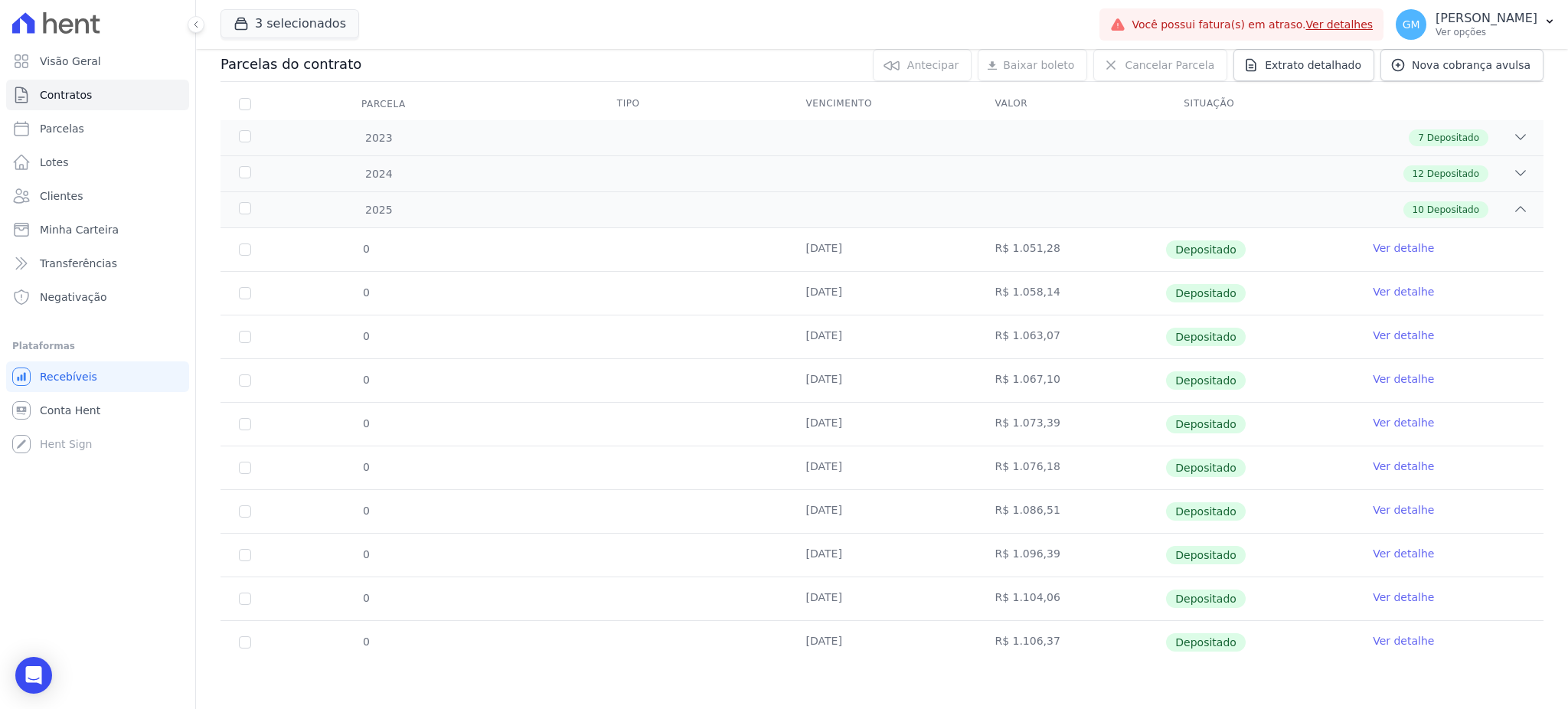
click at [1392, 649] on td "Ver detalhe" at bounding box center [1448, 642] width 189 height 43
click at [1391, 643] on link "Ver detalhe" at bounding box center [1403, 640] width 62 height 15
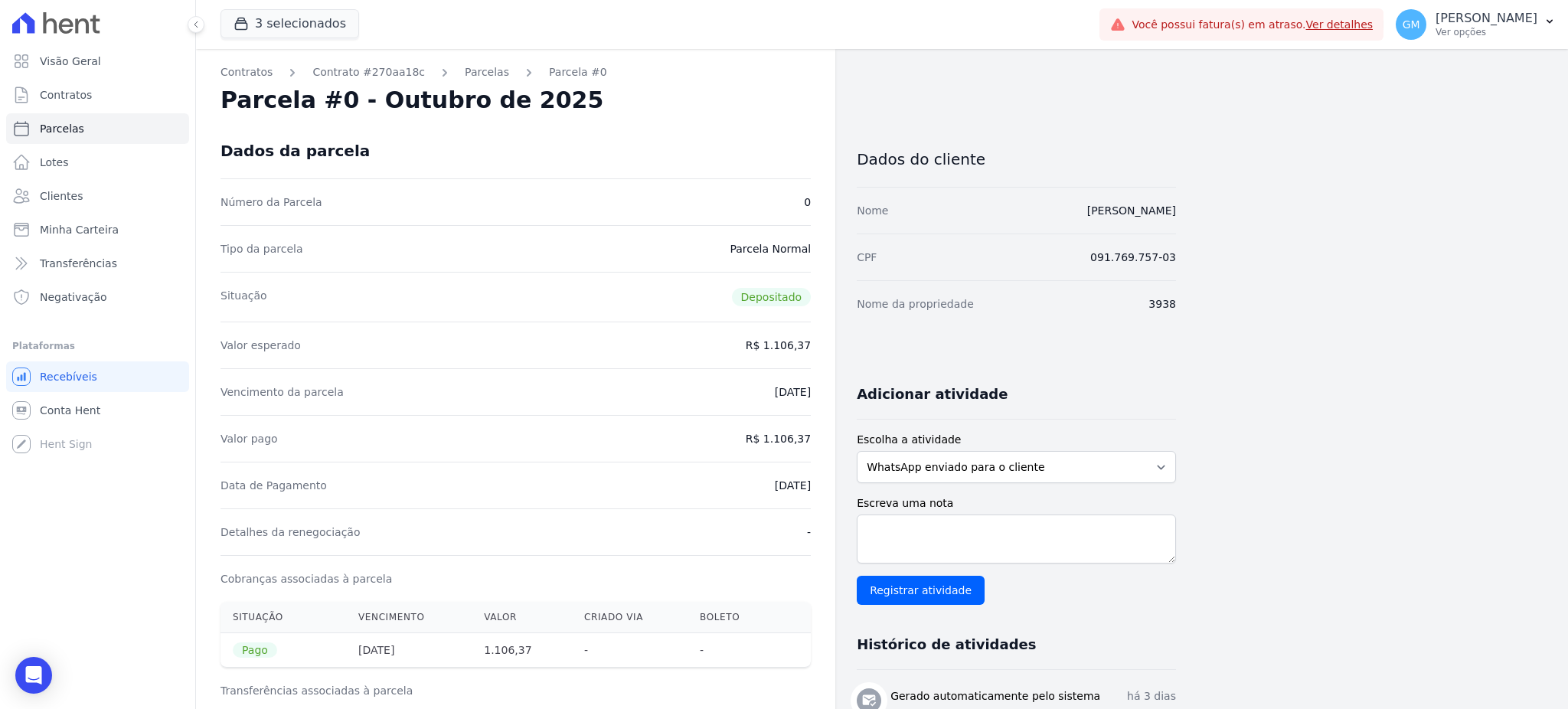
drag, startPoint x: 1044, startPoint y: 221, endPoint x: 1179, endPoint y: 217, distance: 135.1
click at [1179, 217] on div "Contratos Contrato #270aa18c Parcelas Parcela #0 Parcela #0 - Outubro de 2025 D…" at bounding box center [870, 663] width 1348 height 1228
drag, startPoint x: 768, startPoint y: 433, endPoint x: 821, endPoint y: 434, distance: 53.0
click at [821, 434] on div "Contratos Contrato #270aa18c Parcelas Parcela #0 Parcela #0 - Outubro de 2025 D…" at bounding box center [516, 663] width 639 height 1228
drag, startPoint x: 1049, startPoint y: 208, endPoint x: 1211, endPoint y: 215, distance: 162.2
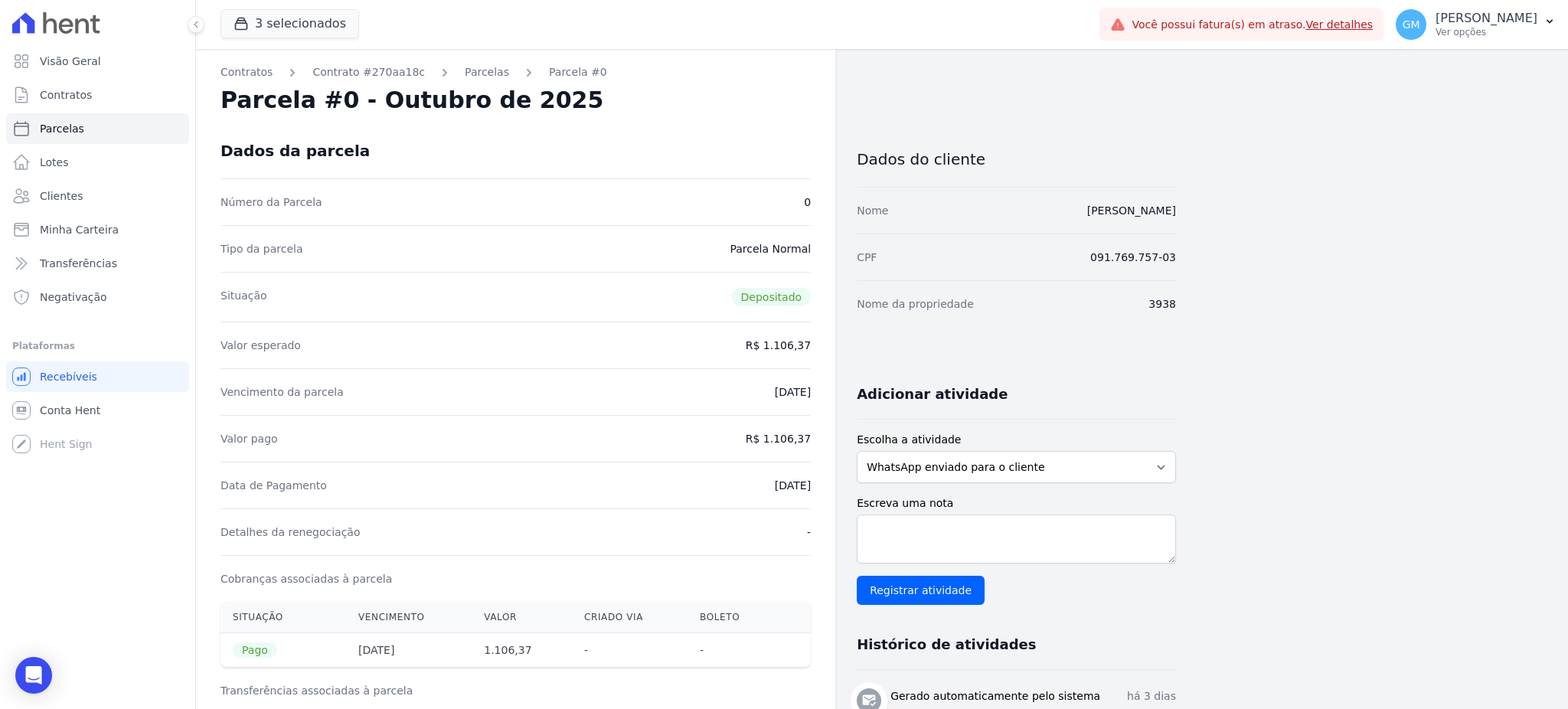
click at [1211, 215] on div "Contratos Contrato #270aa18c Parcelas Parcela #0 Parcela #0 - Outubro de 2025 D…" at bounding box center [870, 663] width 1348 height 1228
click at [77, 188] on span "Clientes" at bounding box center [61, 196] width 43 height 15
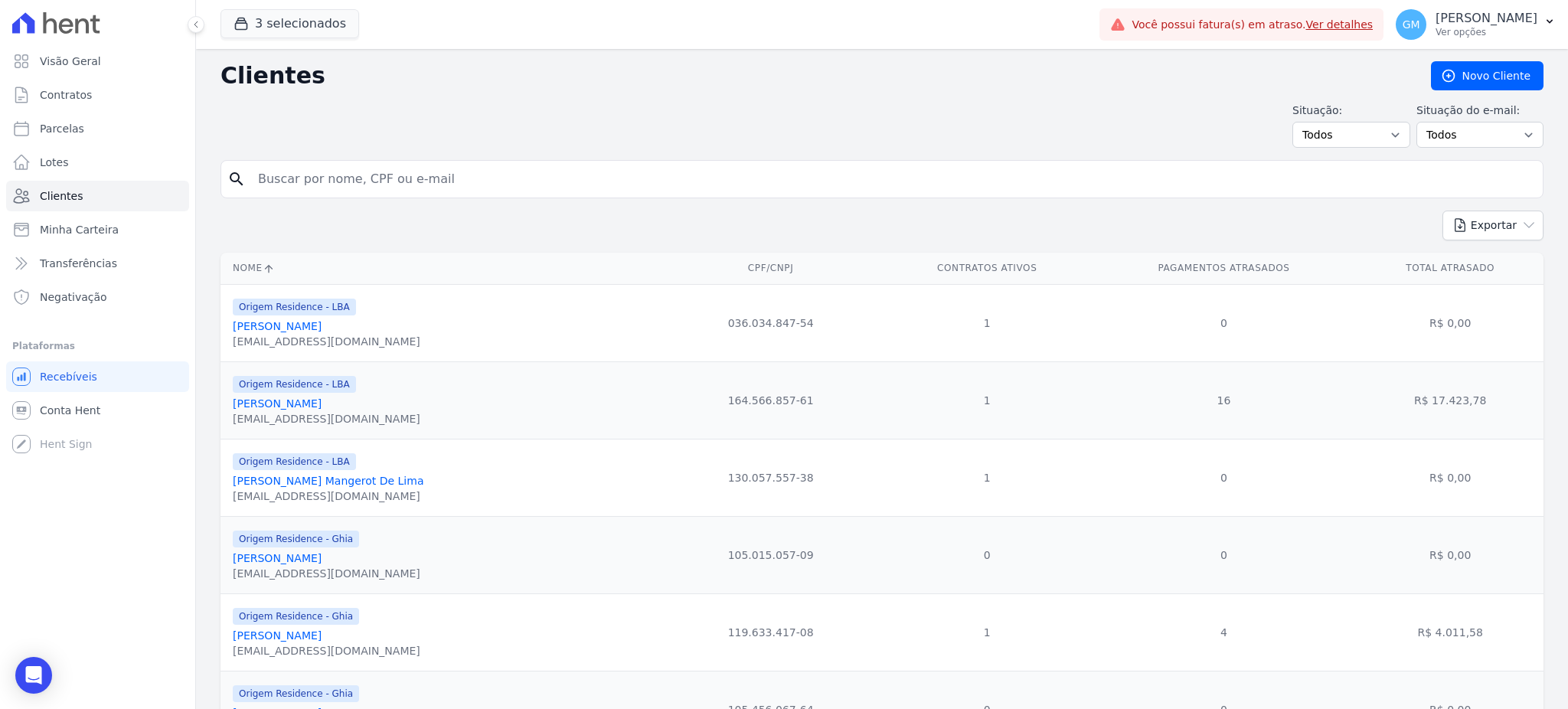
click at [298, 183] on input "search" at bounding box center [893, 179] width 1288 height 31
paste input "Lucas Da Costa Pereira"
type input "Lucas Da Costa Pereira"
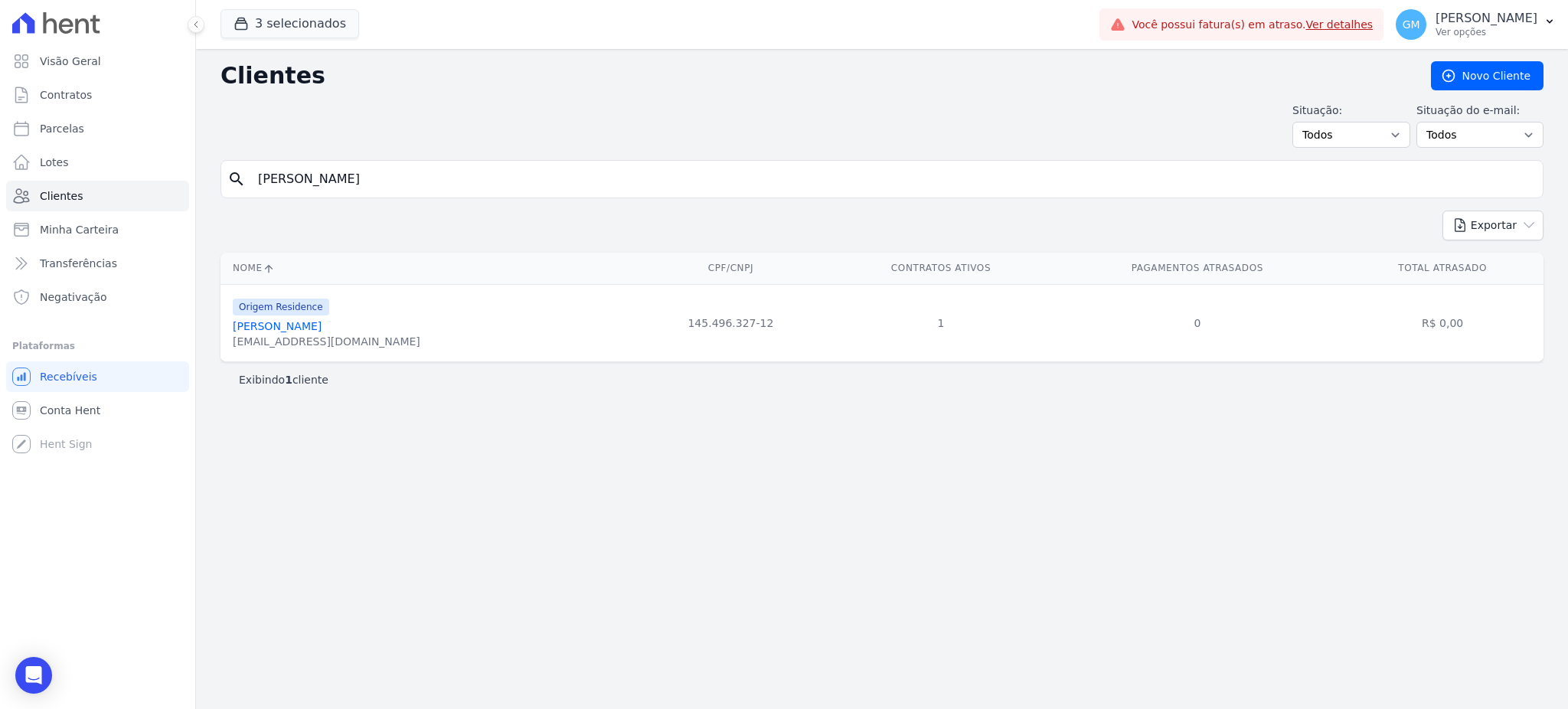
click at [312, 327] on link "Lucas Da Costa Pereira" at bounding box center [277, 327] width 89 height 13
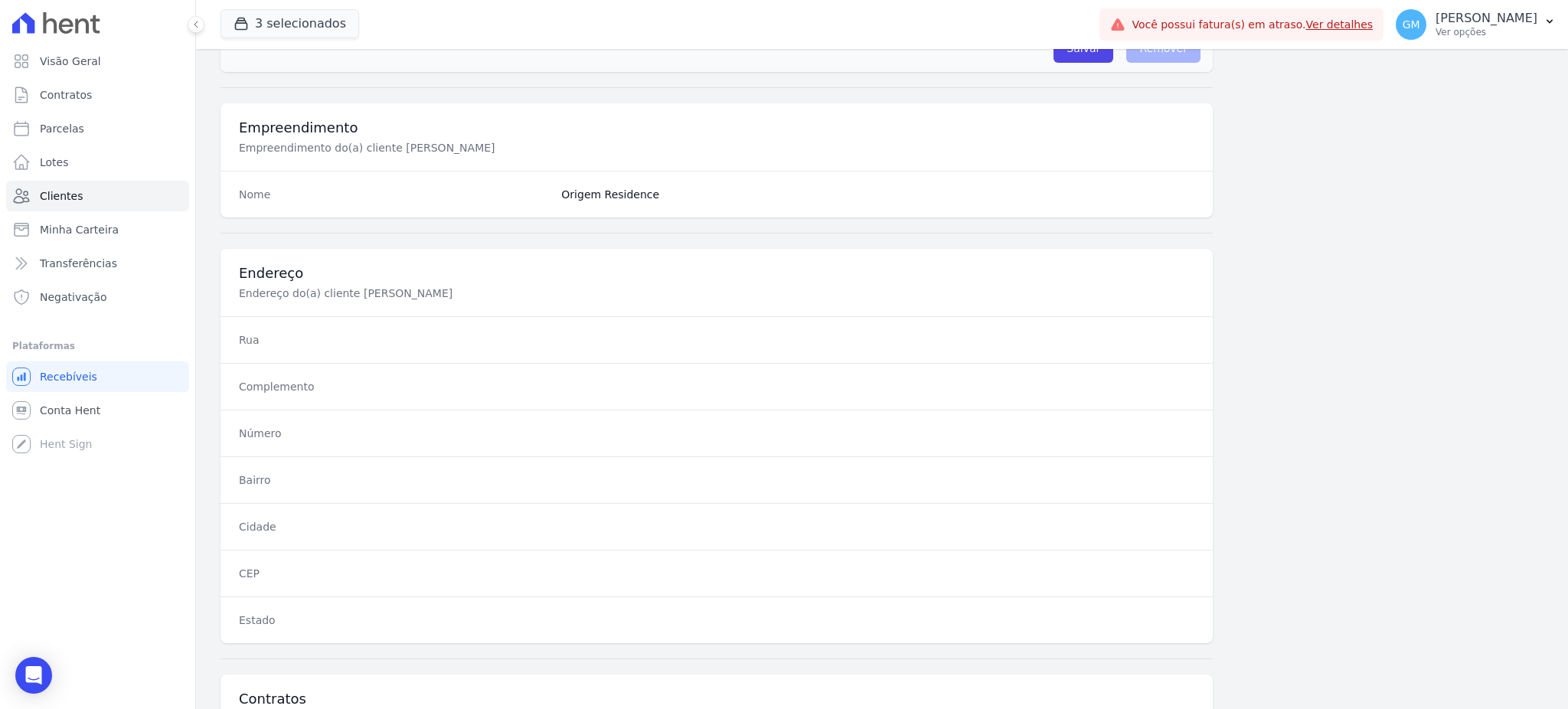
scroll to position [724, 0]
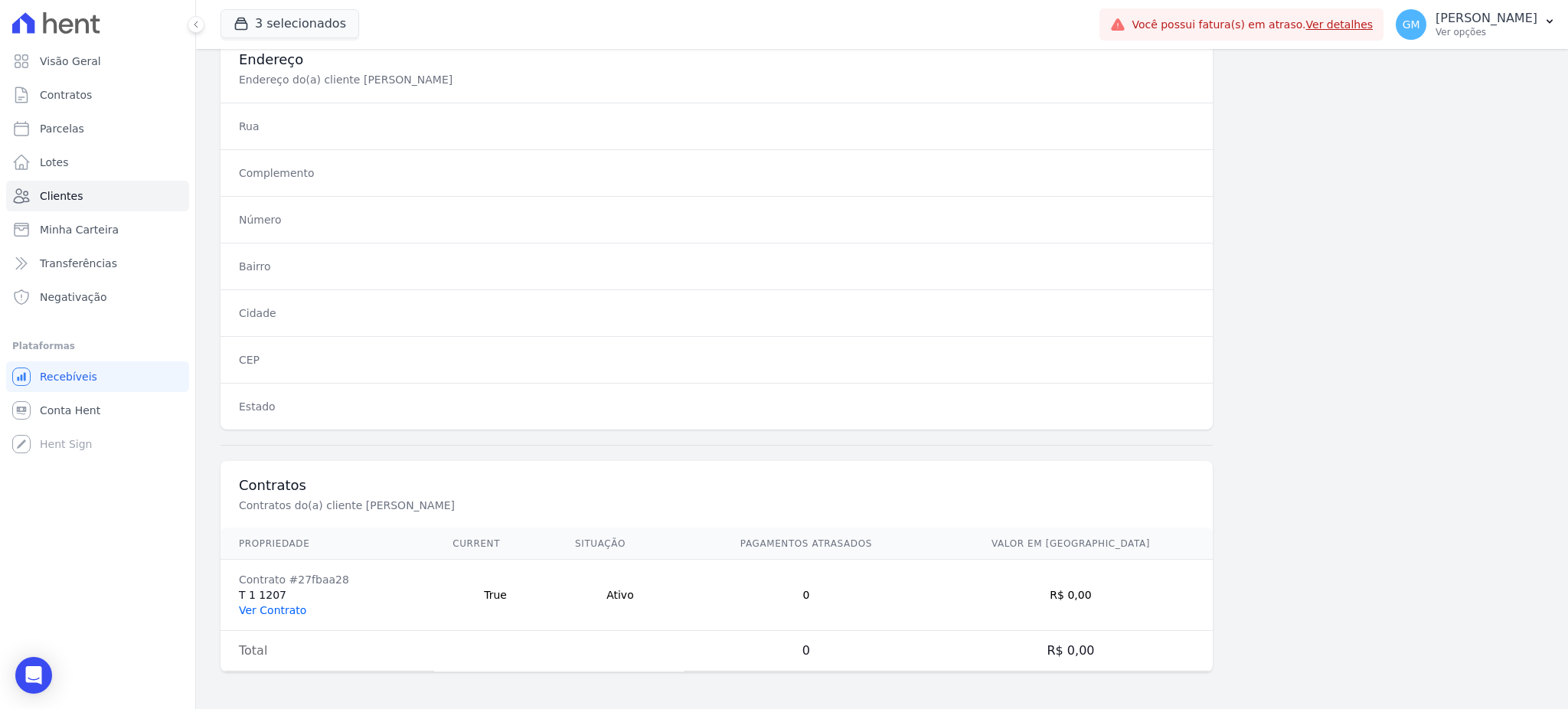
click at [275, 606] on link "Ver Contrato" at bounding box center [272, 610] width 67 height 13
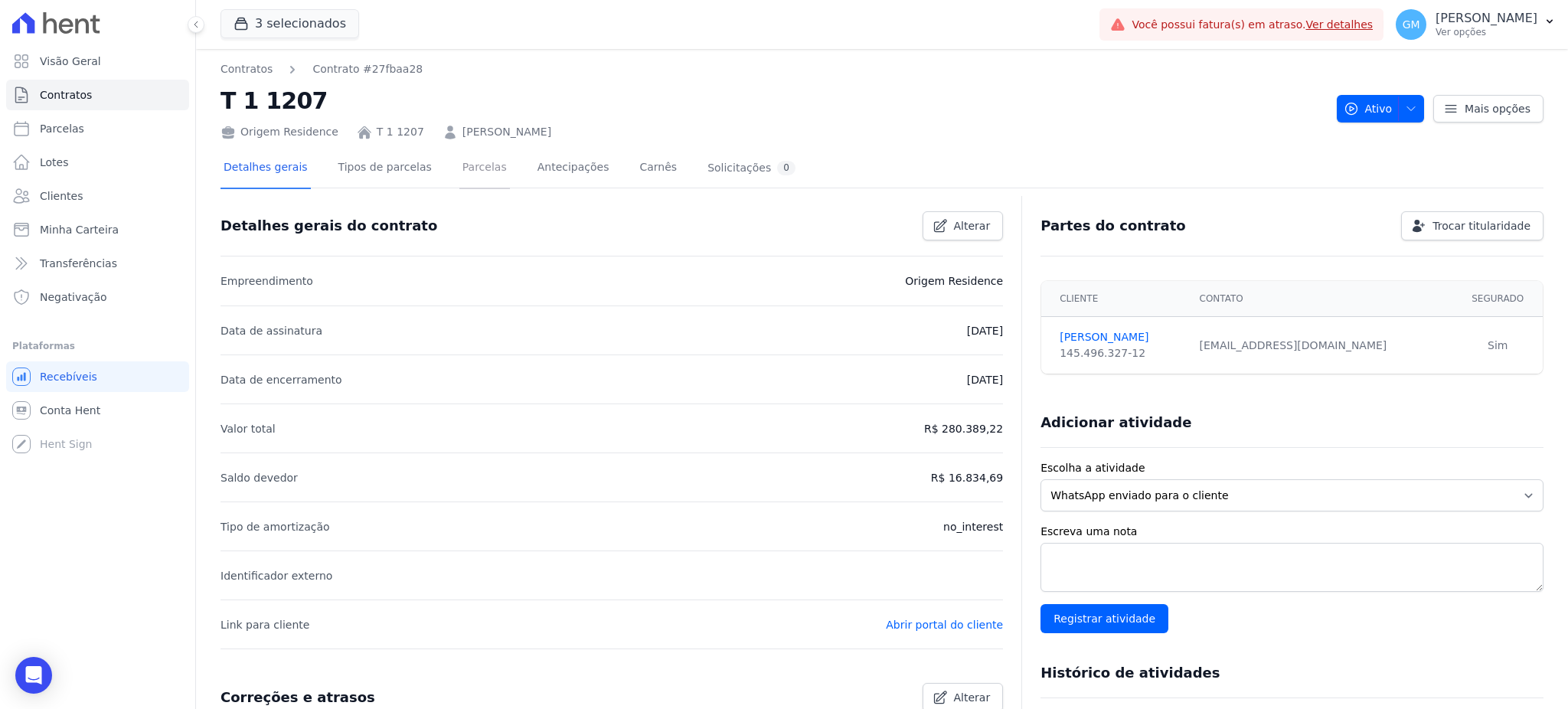
click at [459, 171] on link "Parcelas" at bounding box center [484, 168] width 51 height 41
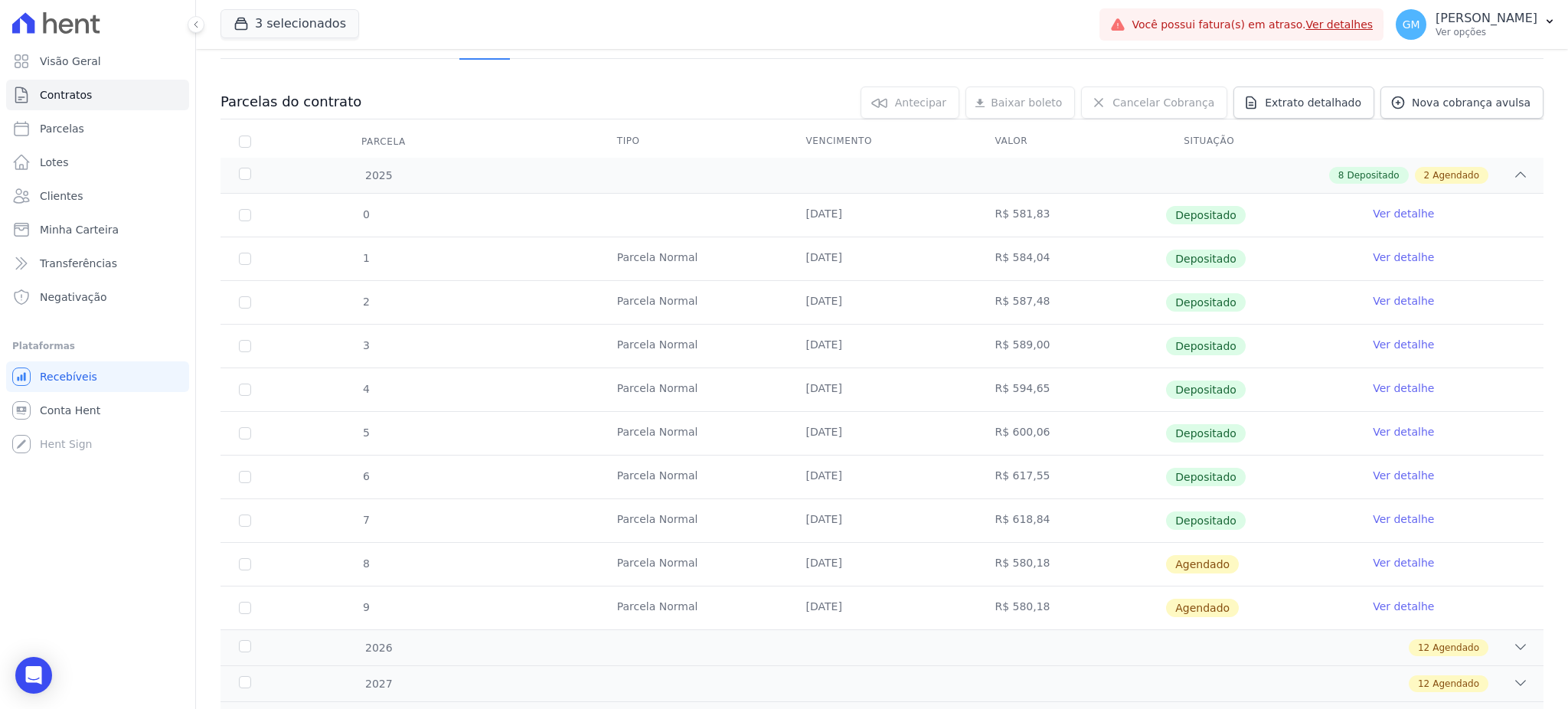
scroll to position [203, 0]
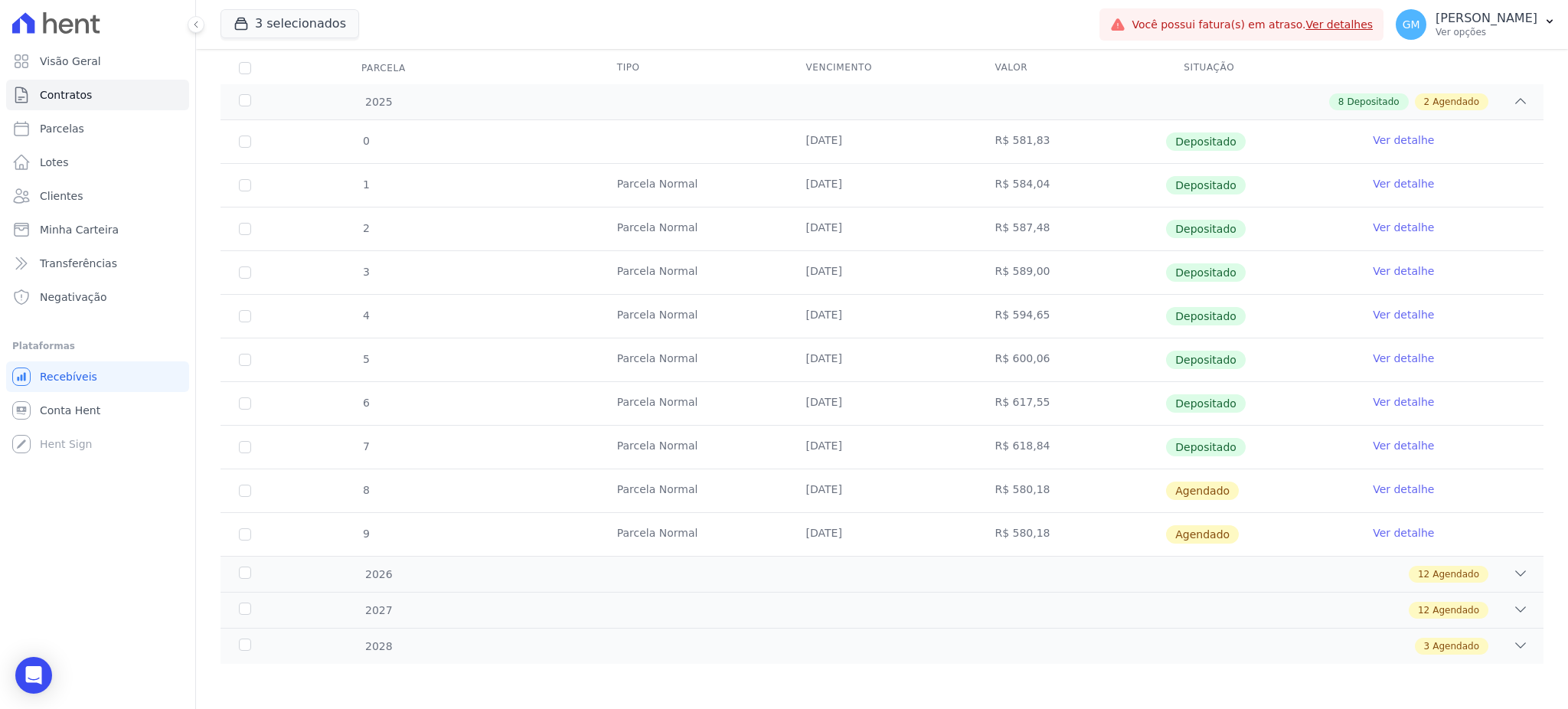
click at [1372, 442] on link "Ver detalhe" at bounding box center [1403, 446] width 62 height 15
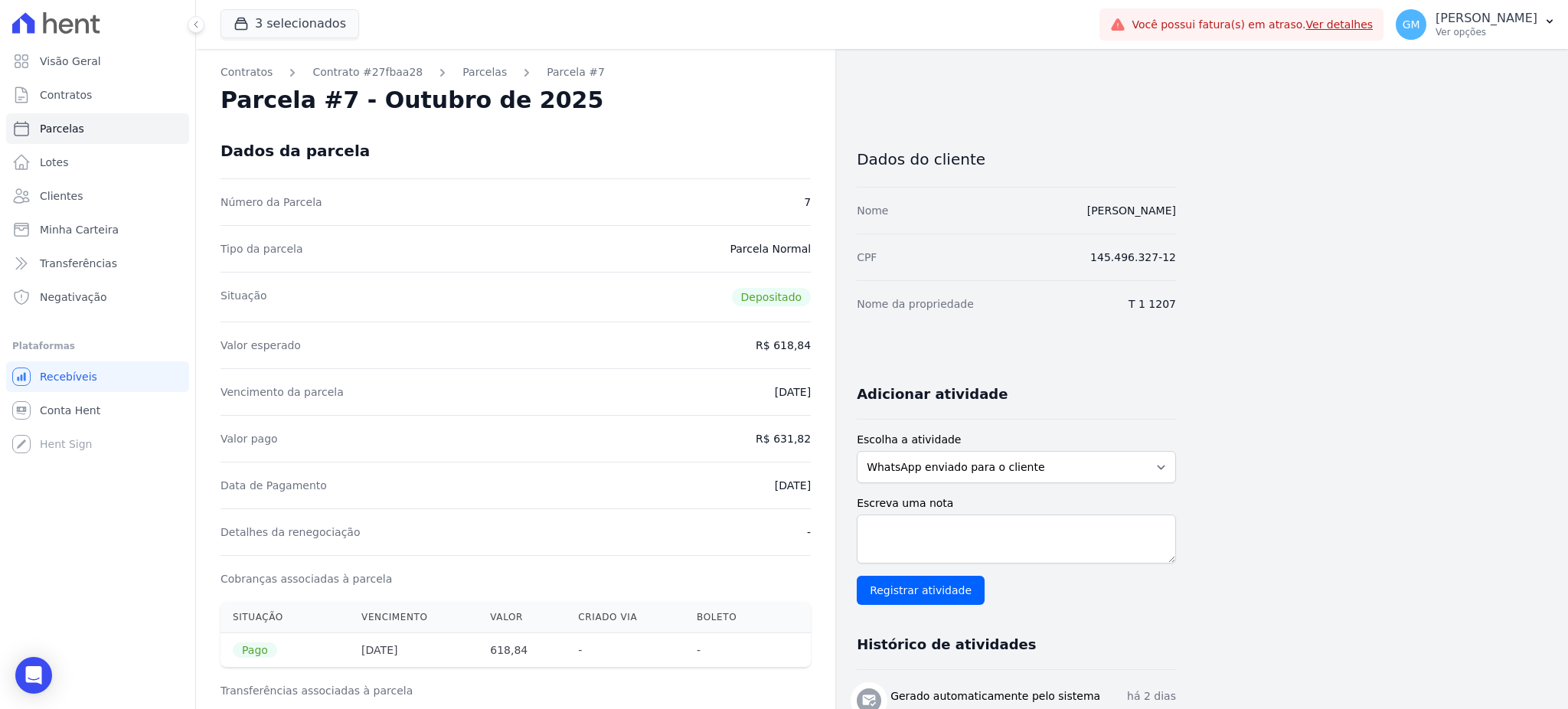
drag, startPoint x: 1067, startPoint y: 206, endPoint x: 1192, endPoint y: 206, distance: 125.0
click at [1192, 206] on div "Contratos Contrato #27fbaa28 Parcelas Parcela #7 Parcela #7 - Outubro de 2025 D…" at bounding box center [870, 655] width 1348 height 1212
drag, startPoint x: 775, startPoint y: 447, endPoint x: 811, endPoint y: 443, distance: 36.2
click at [811, 443] on div "Contratos Contrato #27fbaa28 Parcelas Parcela #7 Parcela #7 - Outubro de 2025 D…" at bounding box center [516, 655] width 639 height 1212
drag, startPoint x: 1069, startPoint y: 208, endPoint x: 1192, endPoint y: 210, distance: 123.0
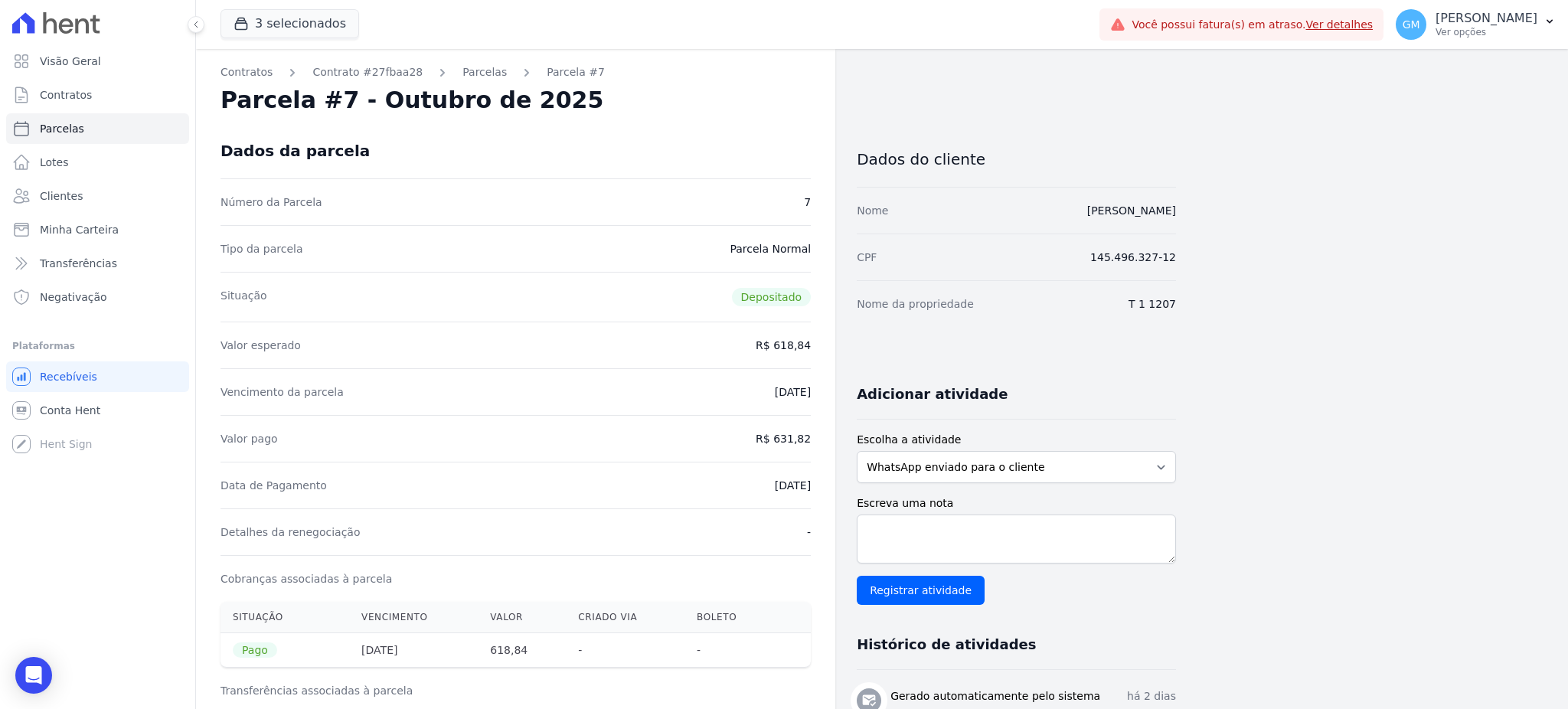
click at [1192, 210] on div "Contratos Contrato #27fbaa28 Parcelas Parcela #7 Parcela #7 - Outubro de 2025 D…" at bounding box center [870, 655] width 1348 height 1212
click at [1227, 212] on div "Contratos Contrato #27fbaa28 Parcelas Parcela #7 Parcela #7 - Outubro de 2025 D…" at bounding box center [870, 655] width 1348 height 1212
drag, startPoint x: 1209, startPoint y: 212, endPoint x: 1039, endPoint y: 219, distance: 170.1
click at [1039, 219] on div "Contratos Contrato #27fbaa28 Parcelas Parcela #7 Parcela #7 - Outubro de 2025 D…" at bounding box center [870, 655] width 1348 height 1212
click at [91, 190] on link "Clientes" at bounding box center [98, 196] width 183 height 31
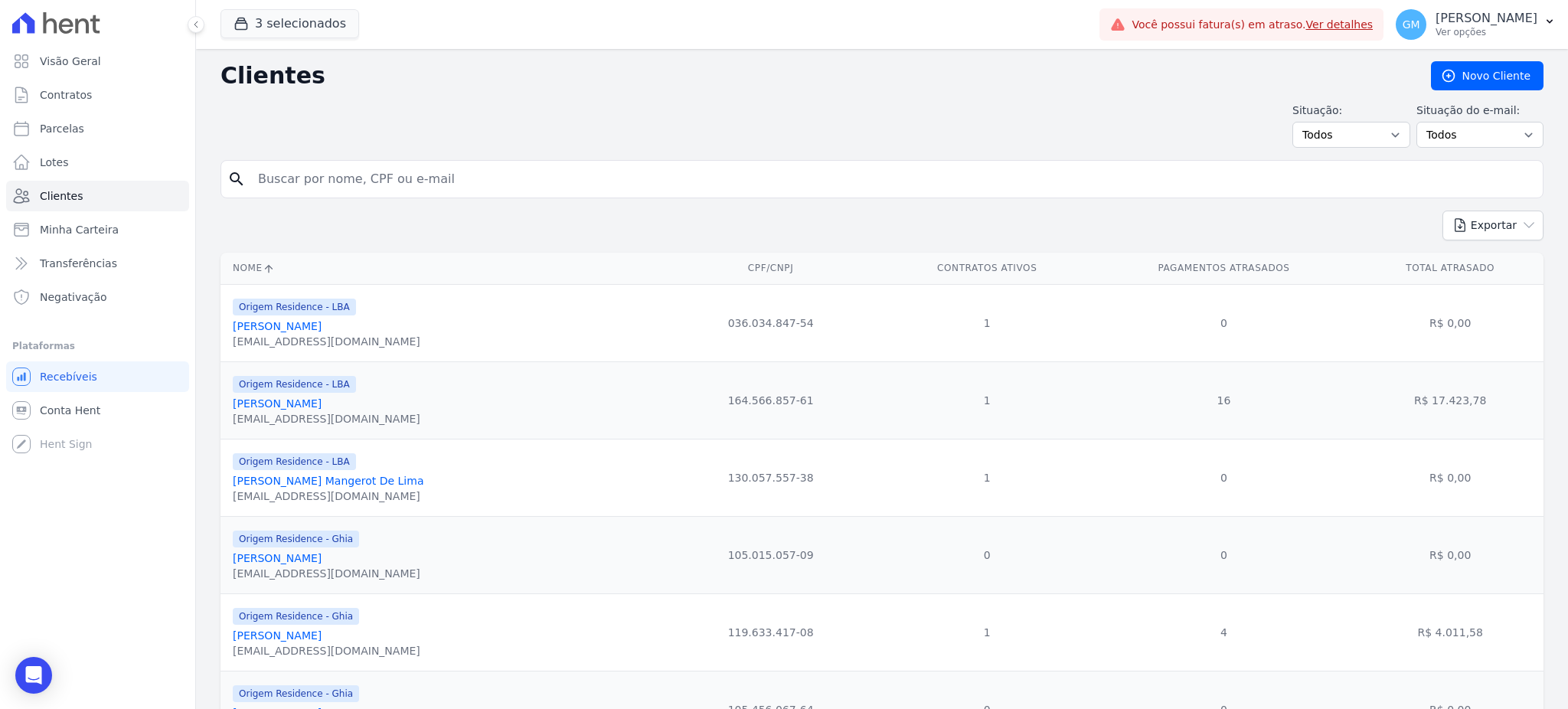
click at [305, 181] on input "search" at bounding box center [893, 179] width 1288 height 31
paste input "Lucas De Oliveira Salles Alves"
type input "Lucas De Oliveira Salles Alves"
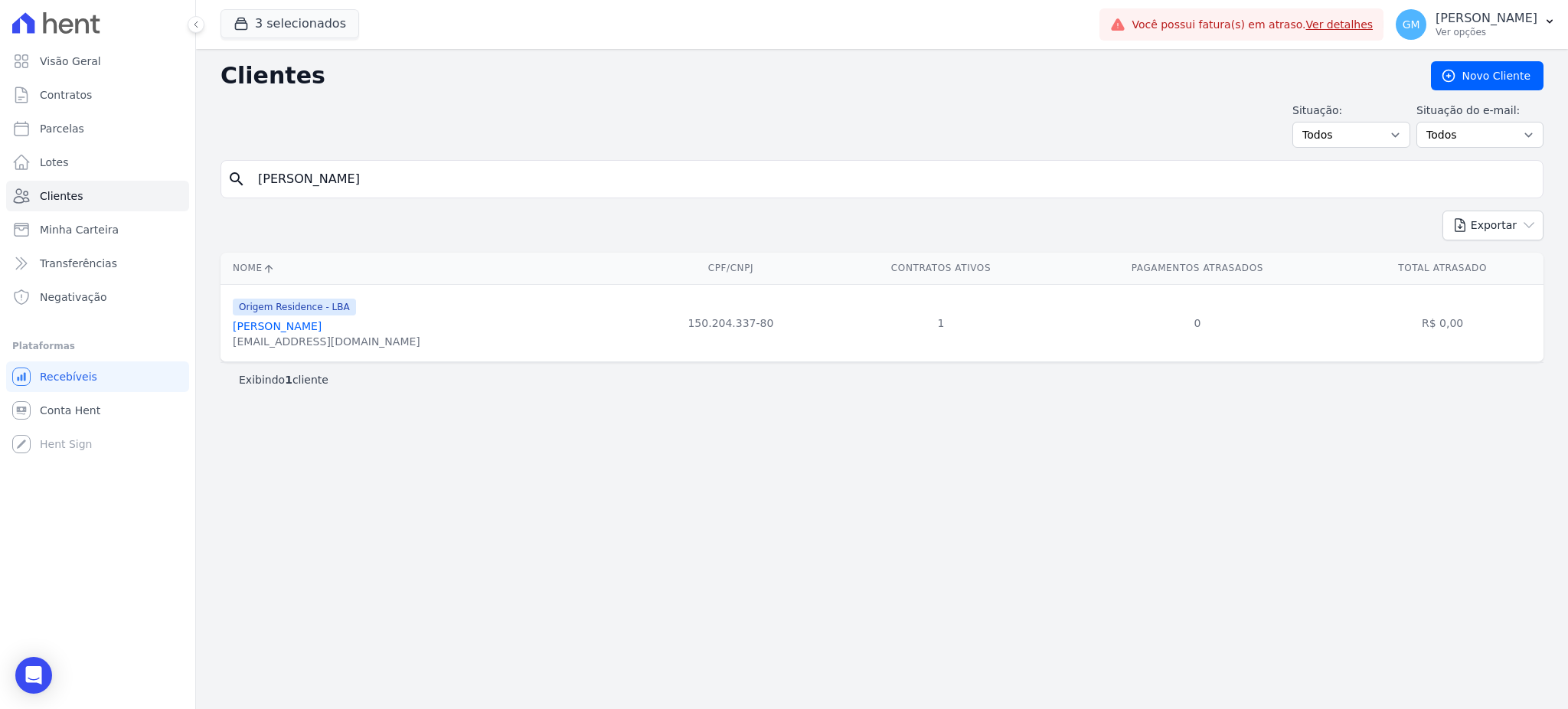
click at [321, 325] on link "Lucas De Oliveira Salles Alves" at bounding box center [277, 327] width 89 height 13
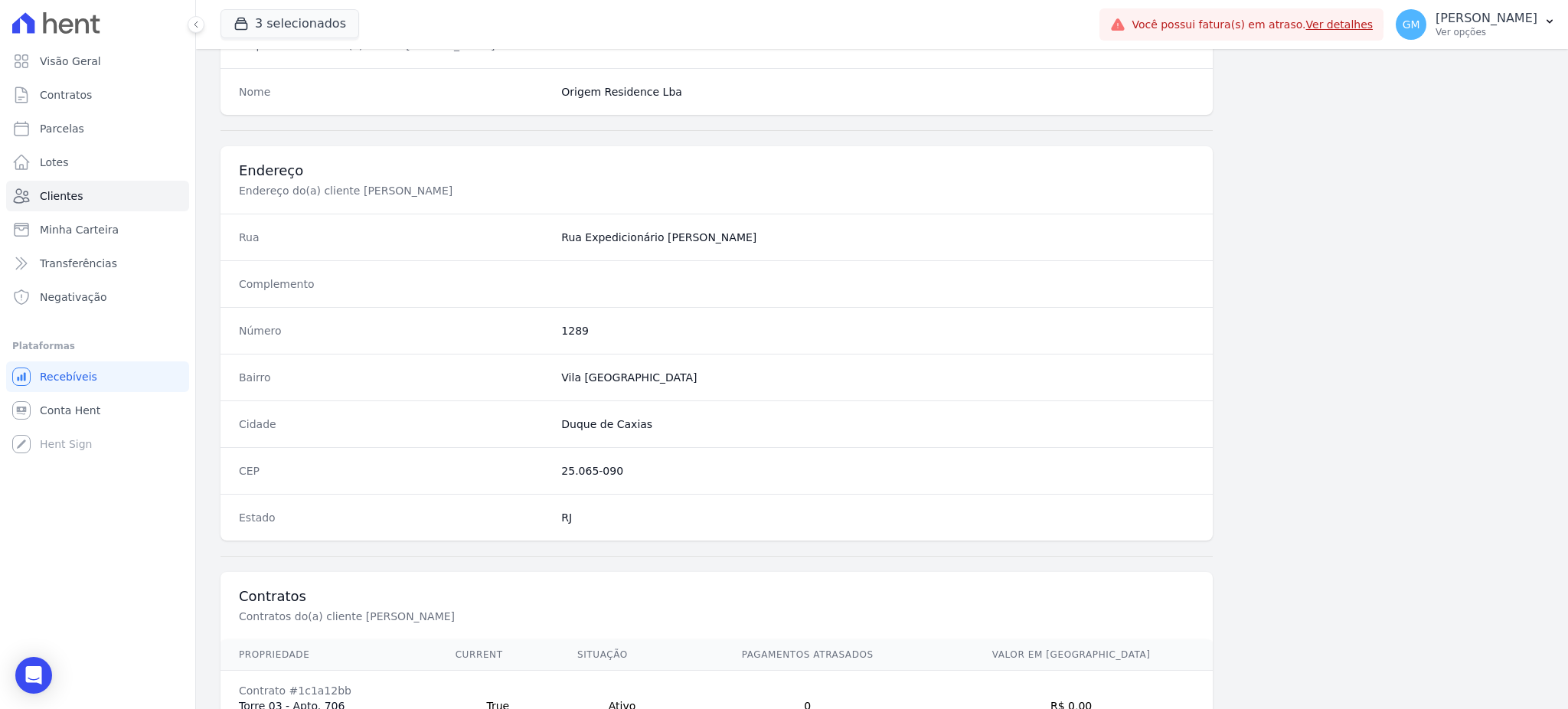
scroll to position [724, 0]
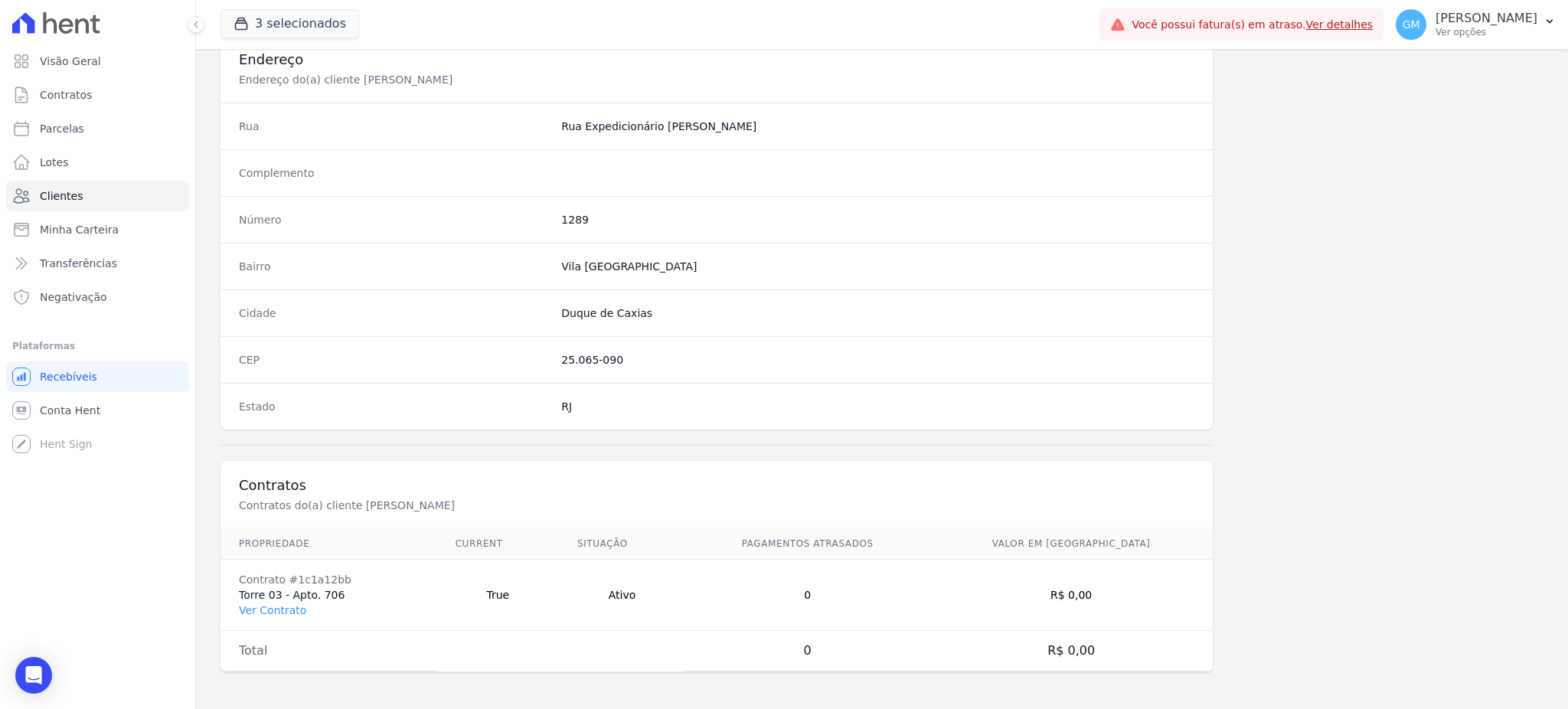
click at [288, 618] on td "Contrato #1c1a12bb Torre 03 - Apto. 706 Ver Contrato" at bounding box center [329, 595] width 216 height 72
click at [285, 608] on link "Ver Contrato" at bounding box center [272, 610] width 67 height 13
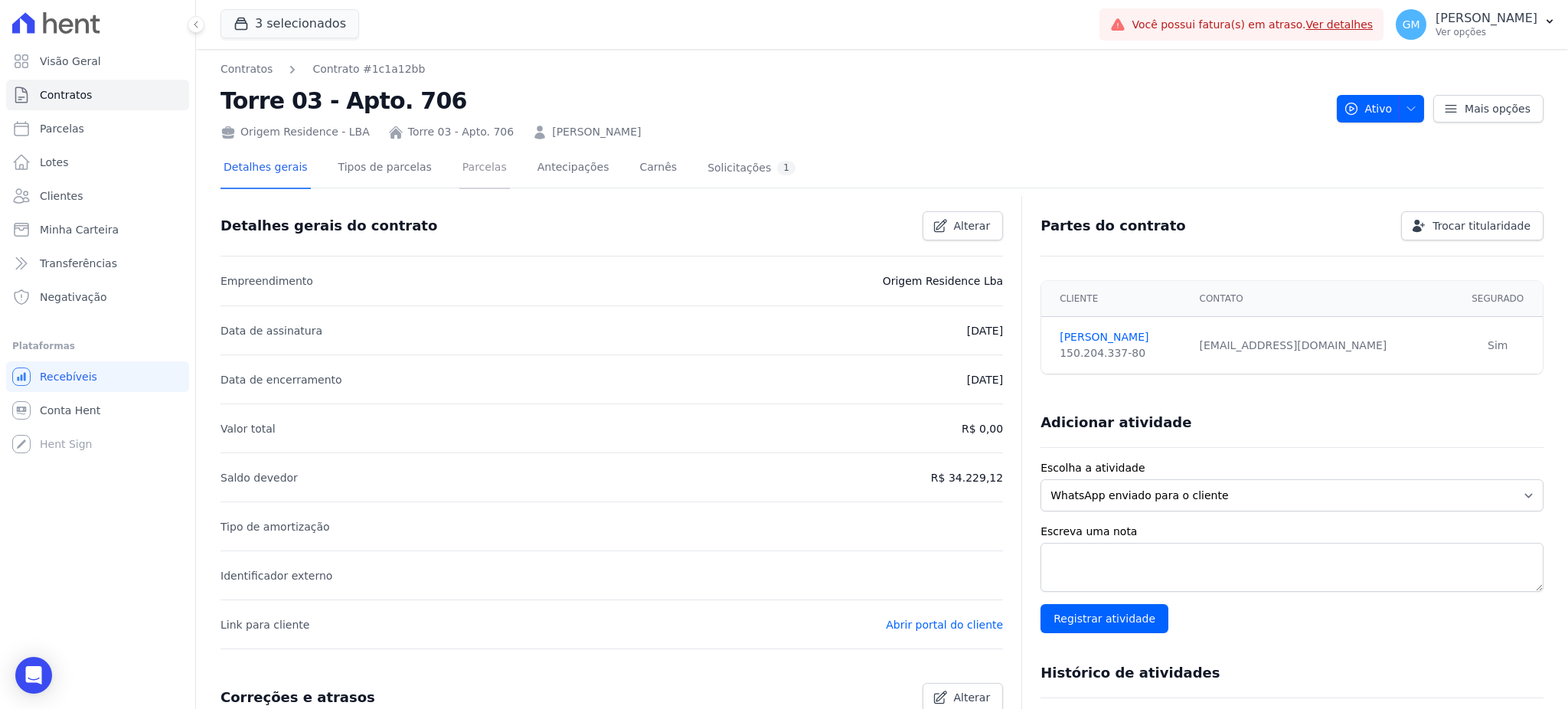
click at [469, 169] on link "Parcelas" at bounding box center [484, 168] width 51 height 41
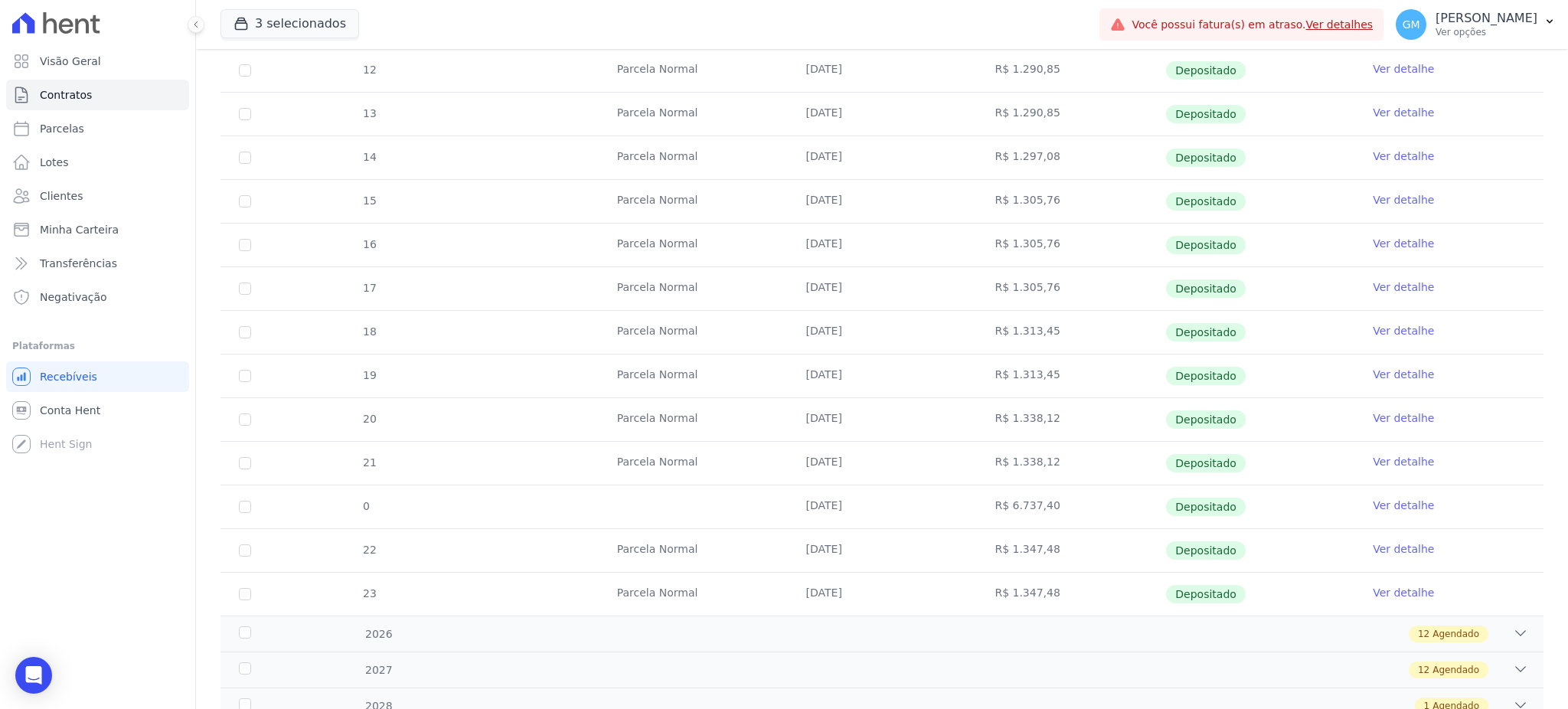
scroll to position [369, 0]
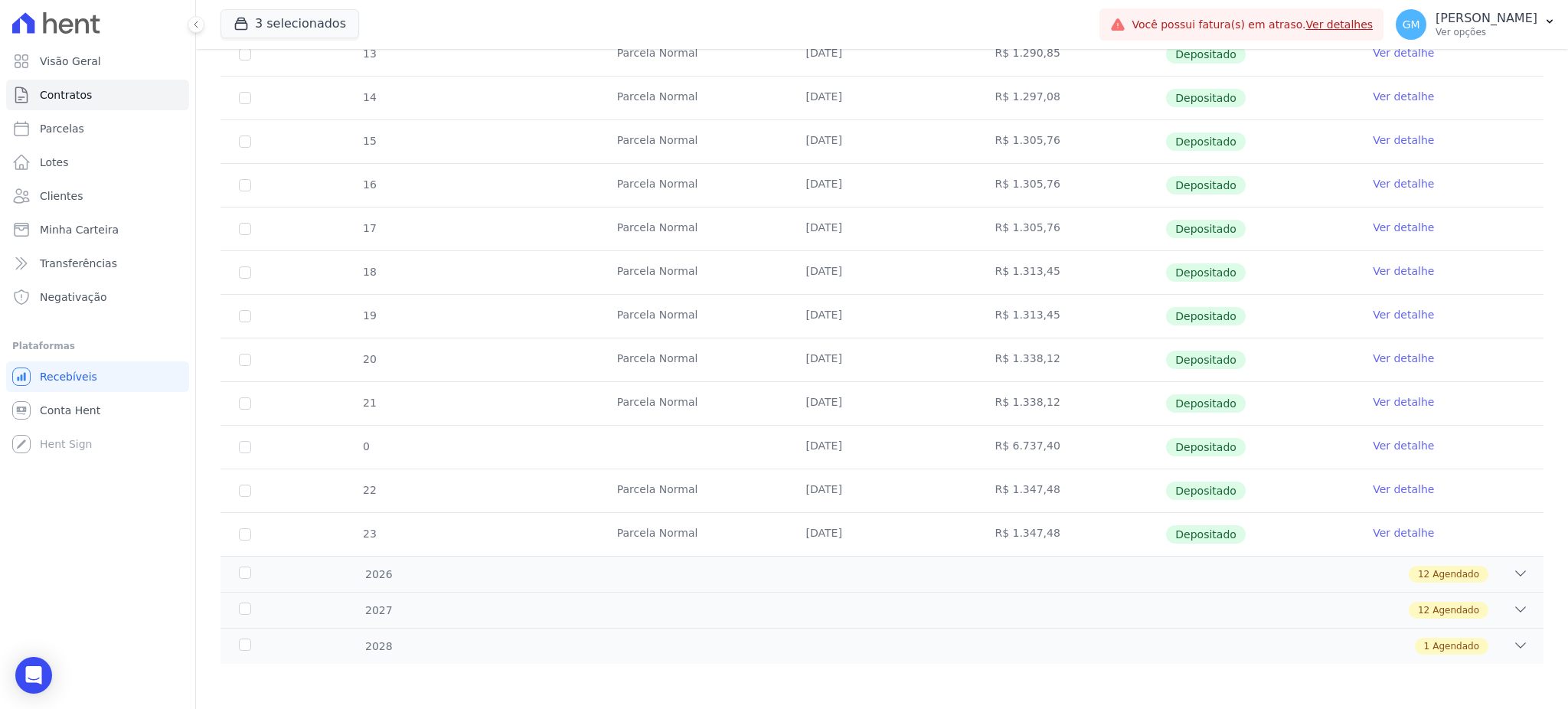
click at [1382, 526] on link "Ver detalhe" at bounding box center [1403, 532] width 62 height 15
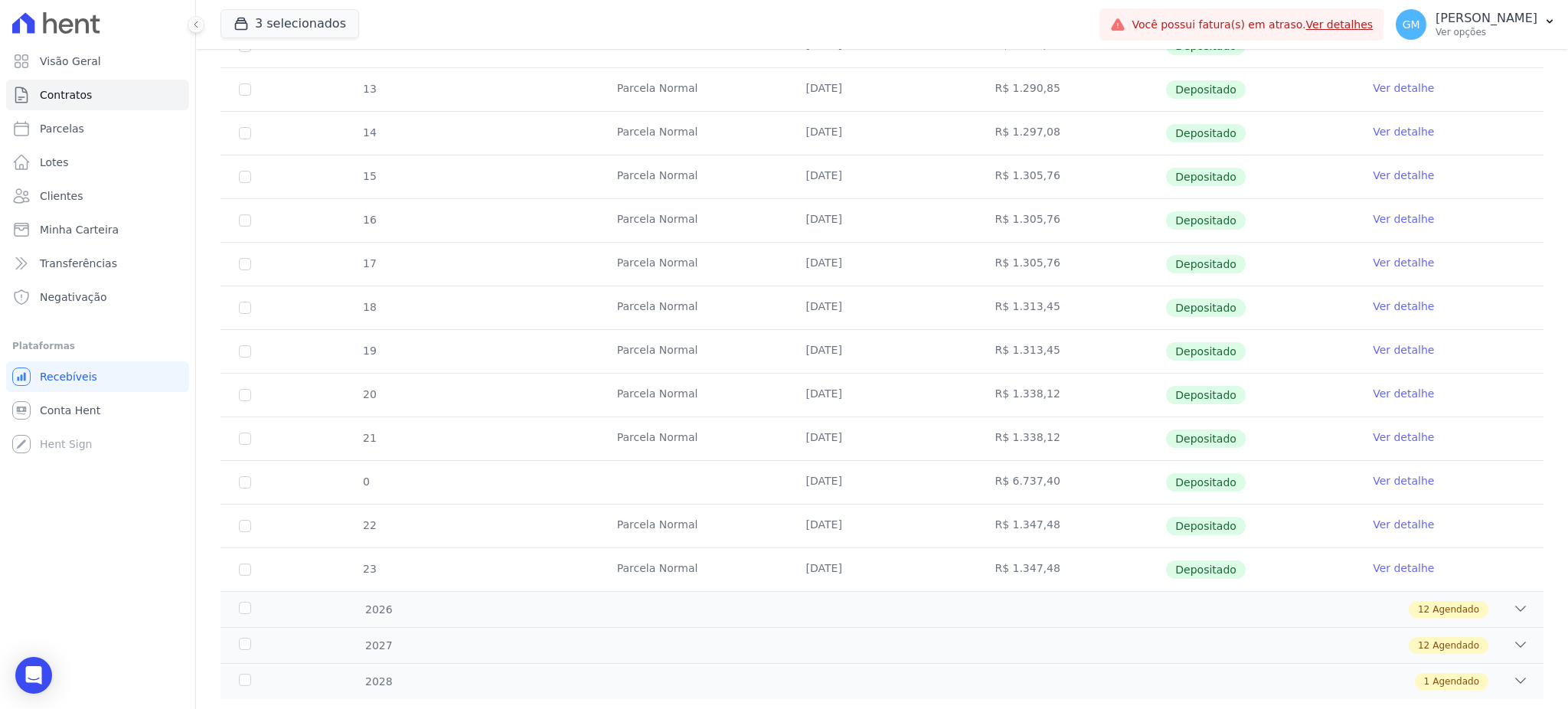
scroll to position [369, 0]
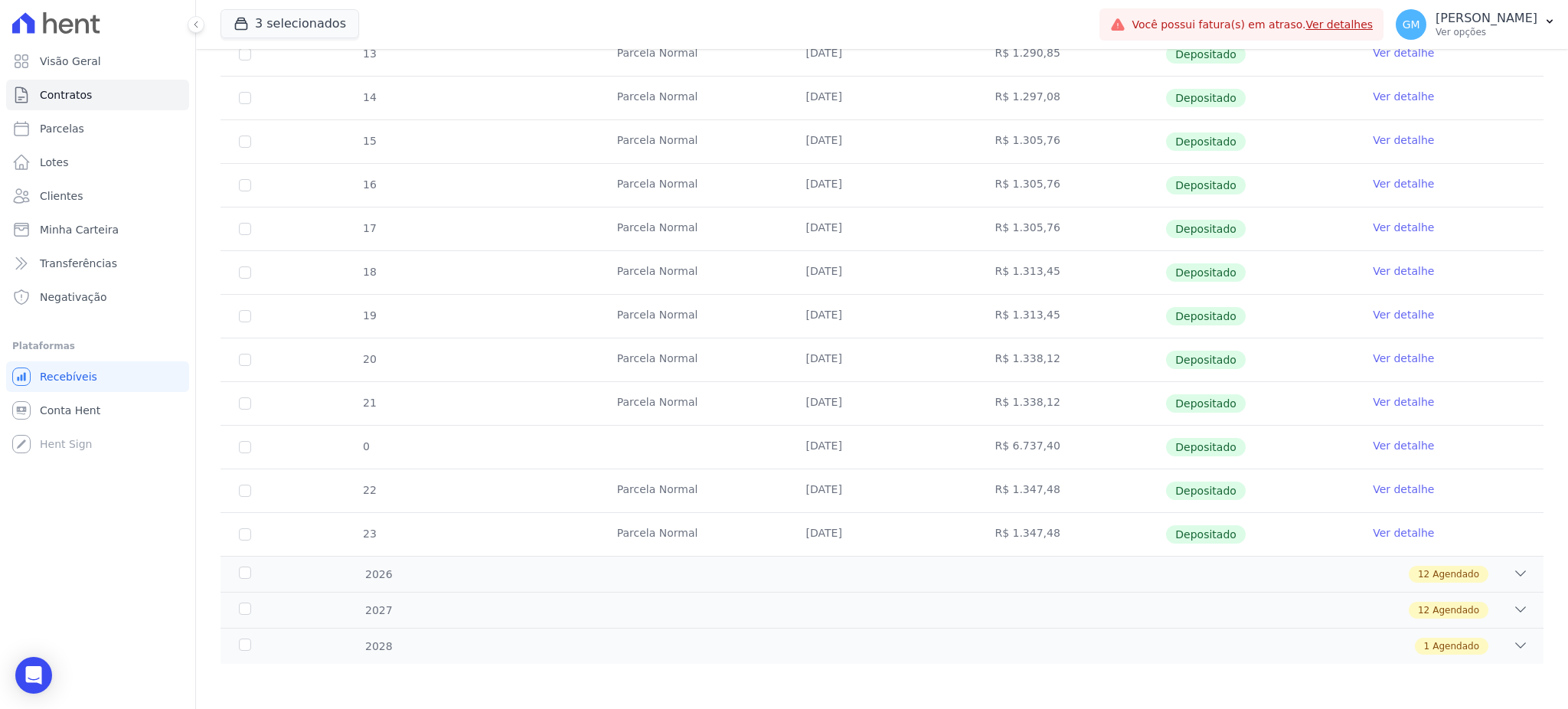
click at [1398, 484] on link "Ver detalhe" at bounding box center [1403, 489] width 62 height 15
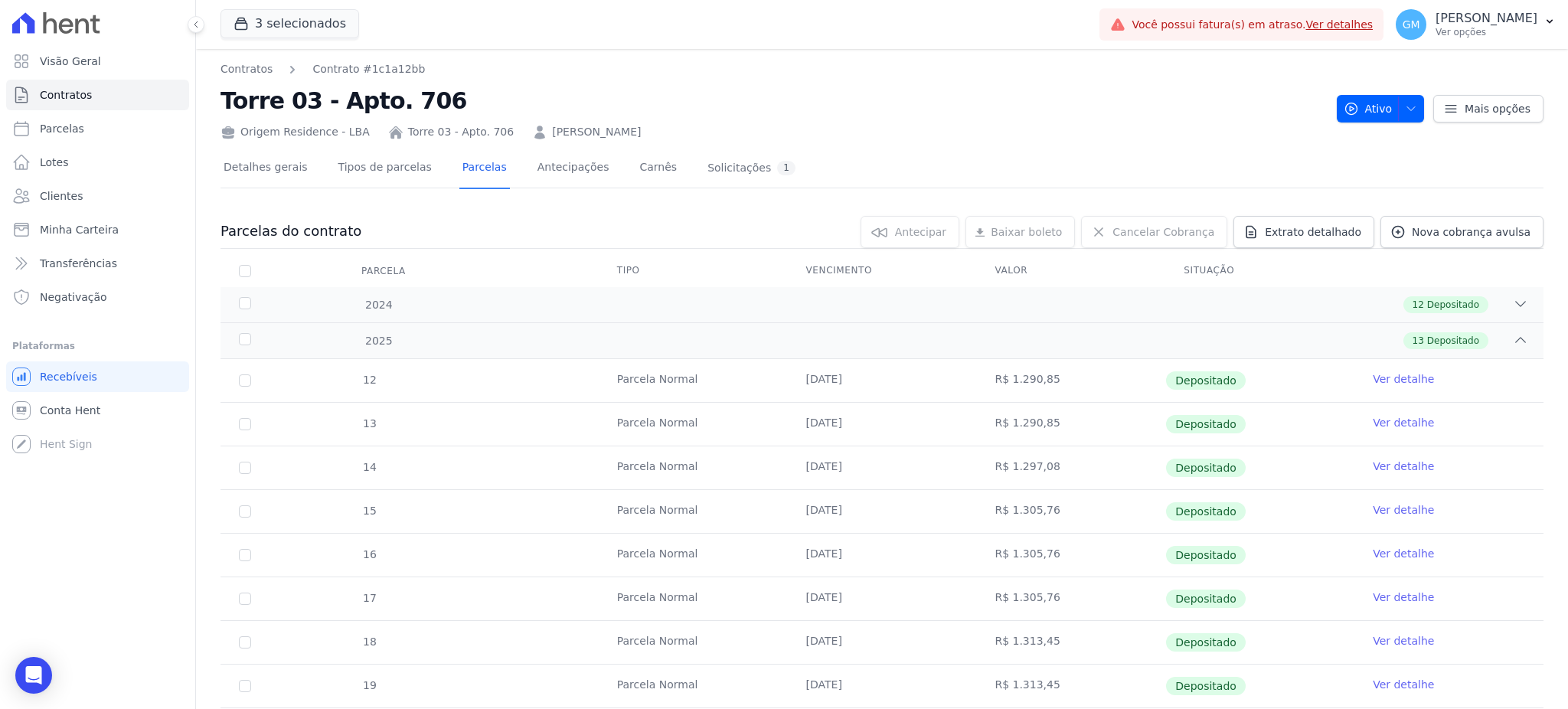
scroll to position [369, 0]
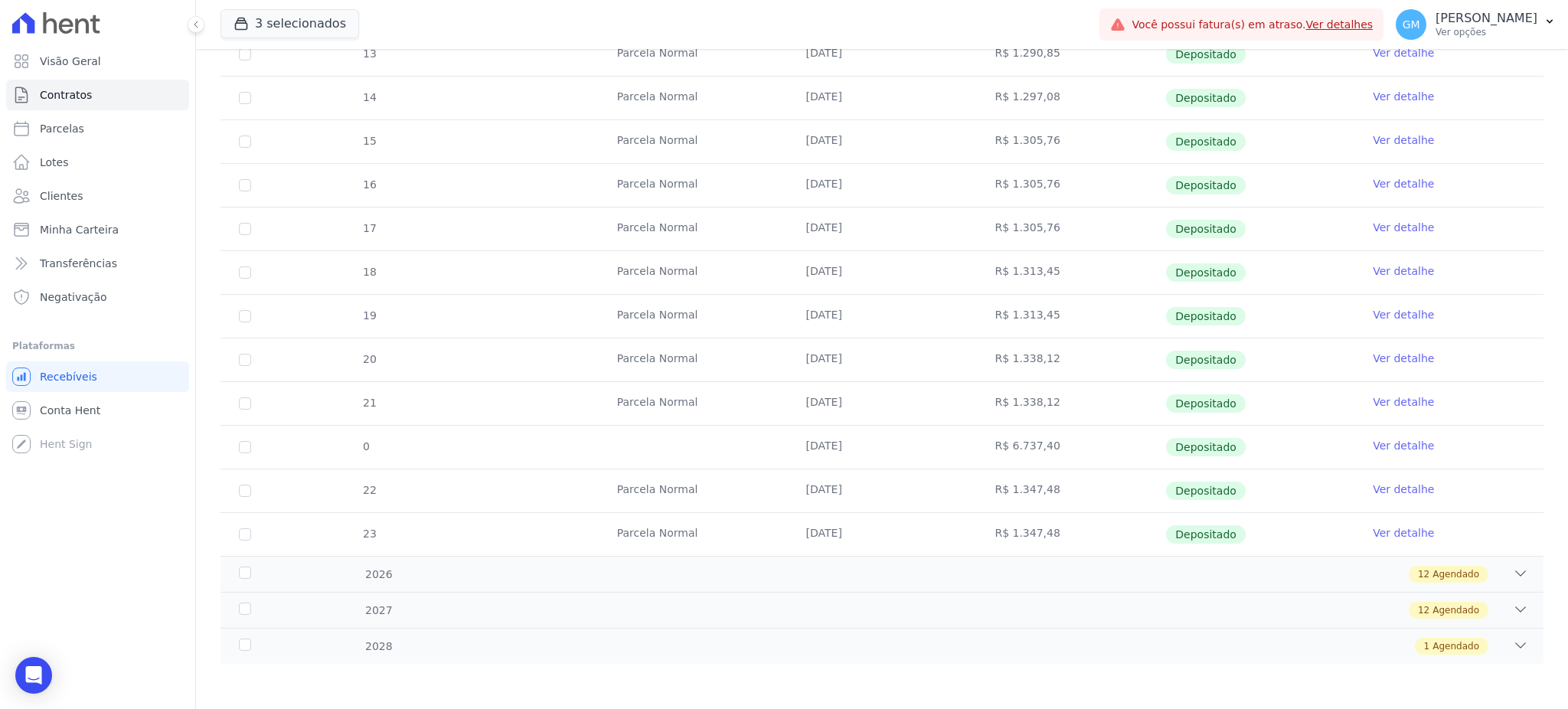
click at [1394, 395] on link "Ver detalhe" at bounding box center [1403, 402] width 62 height 15
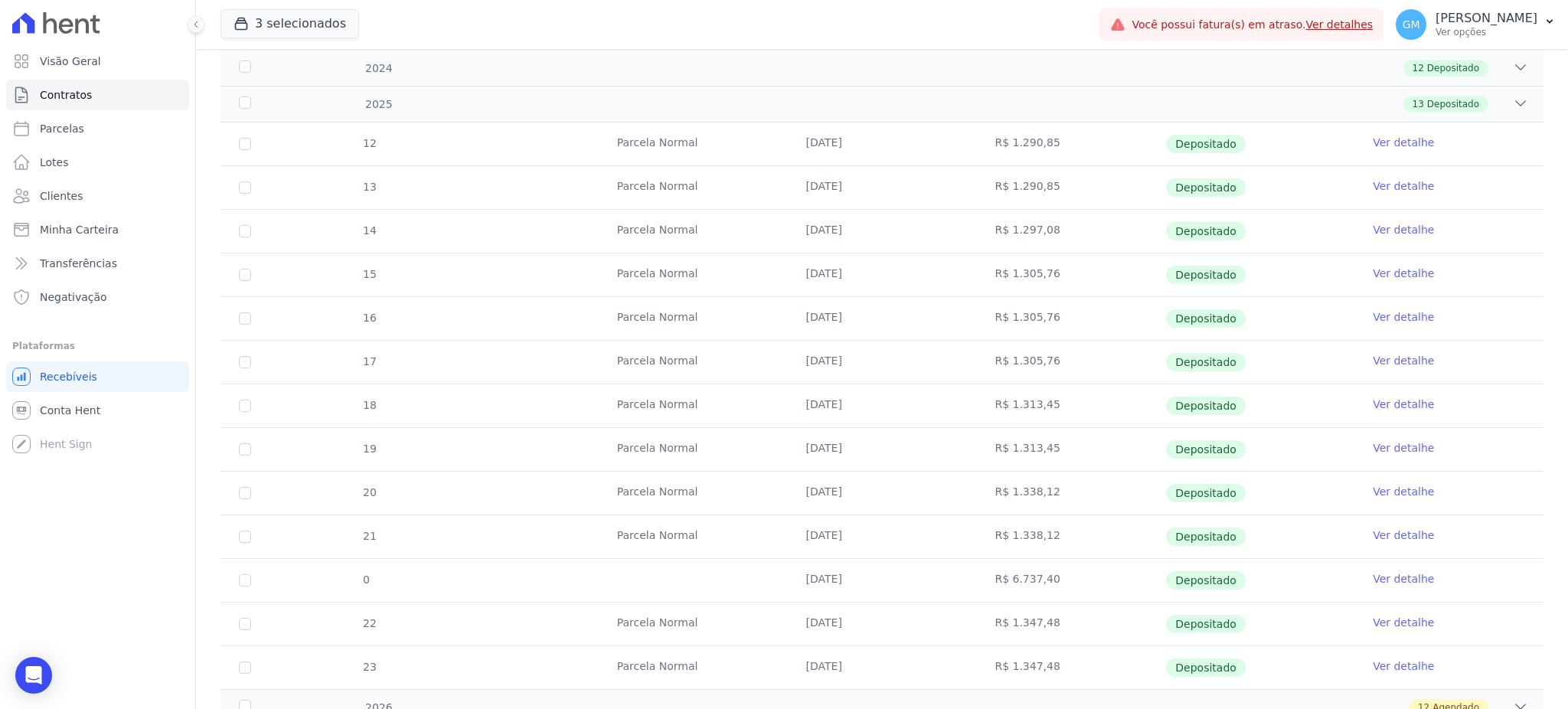
scroll to position [369, 0]
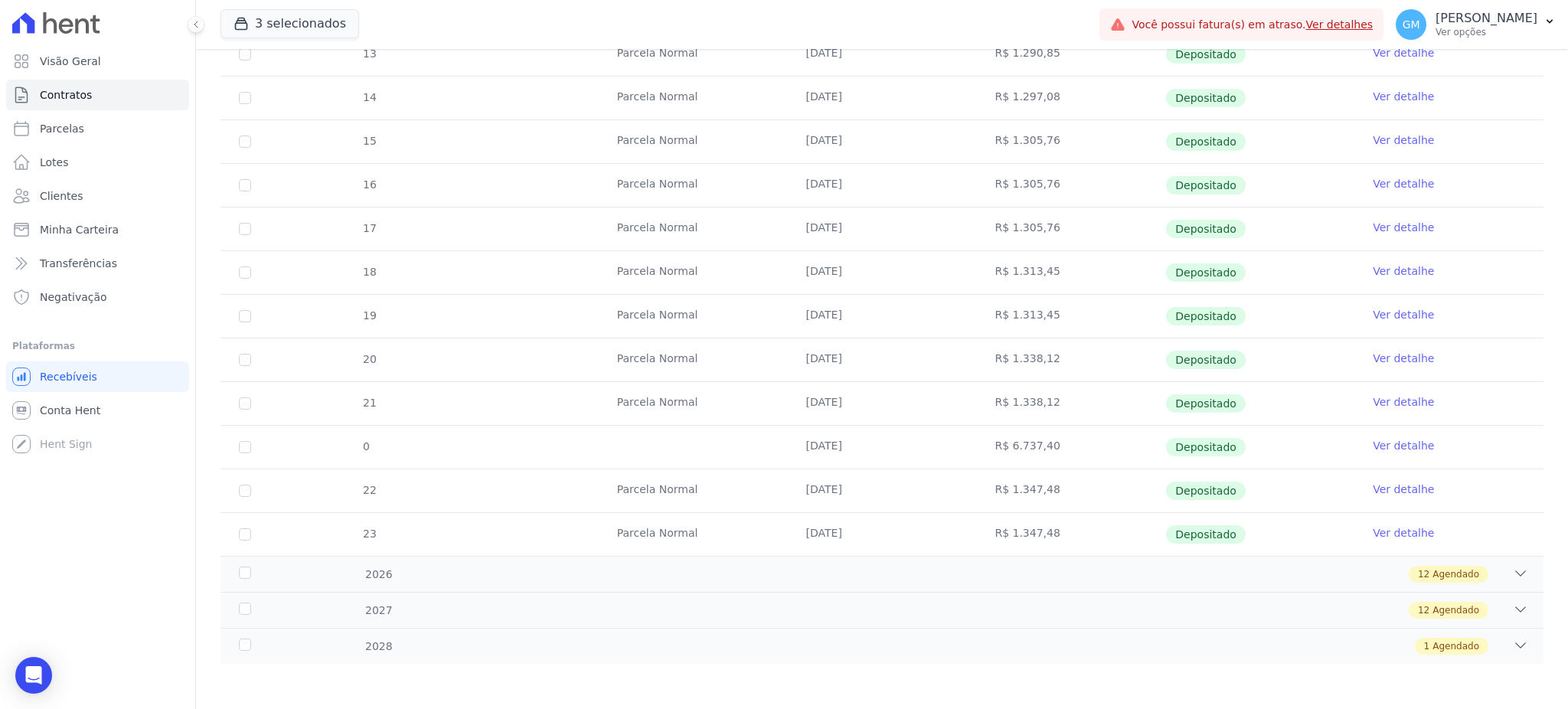
click at [1379, 439] on link "Ver detalhe" at bounding box center [1403, 446] width 62 height 15
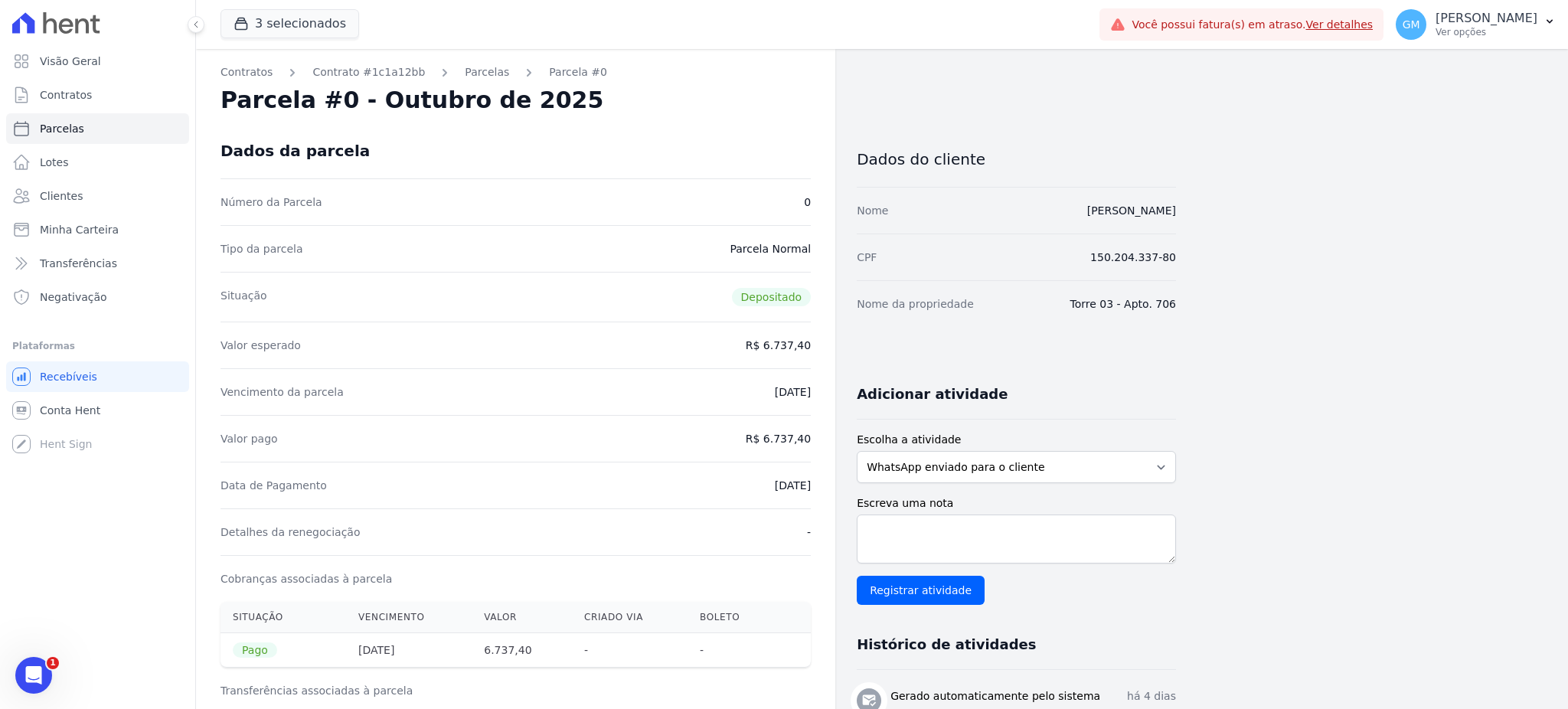
drag, startPoint x: 1034, startPoint y: 206, endPoint x: 1180, endPoint y: 216, distance: 146.3
click at [1180, 216] on div "Contratos Contrato #1c1a12bb Parcelas Parcela #0 Parcela #0 - Outubro de 2025 D…" at bounding box center [870, 633] width 1348 height 1168
click at [66, 192] on span "Clientes" at bounding box center [61, 196] width 43 height 15
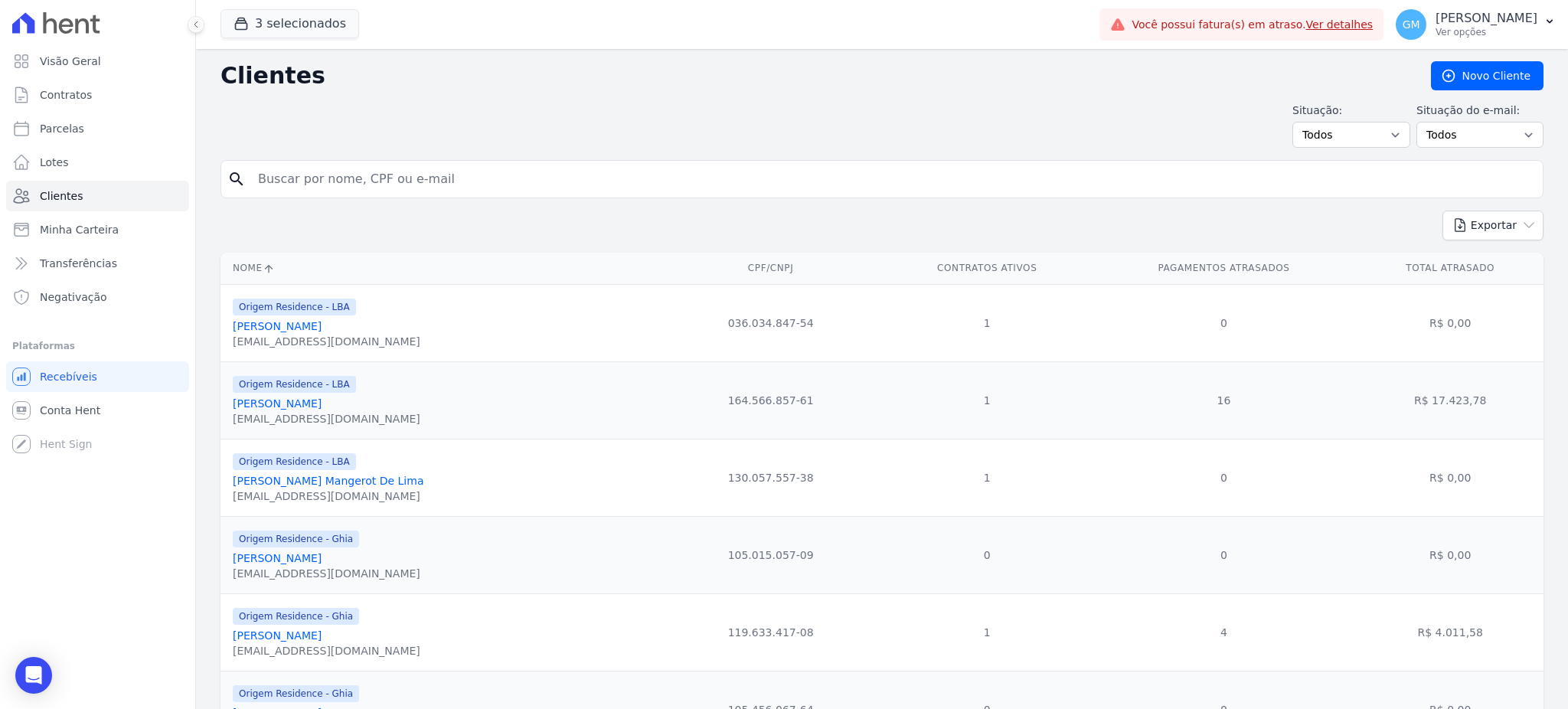
click at [376, 191] on input "search" at bounding box center [893, 179] width 1288 height 31
paste input "Marcio Valerio Lourenco Pontes"
type input "Marcio Valerio Lourenco Pontes"
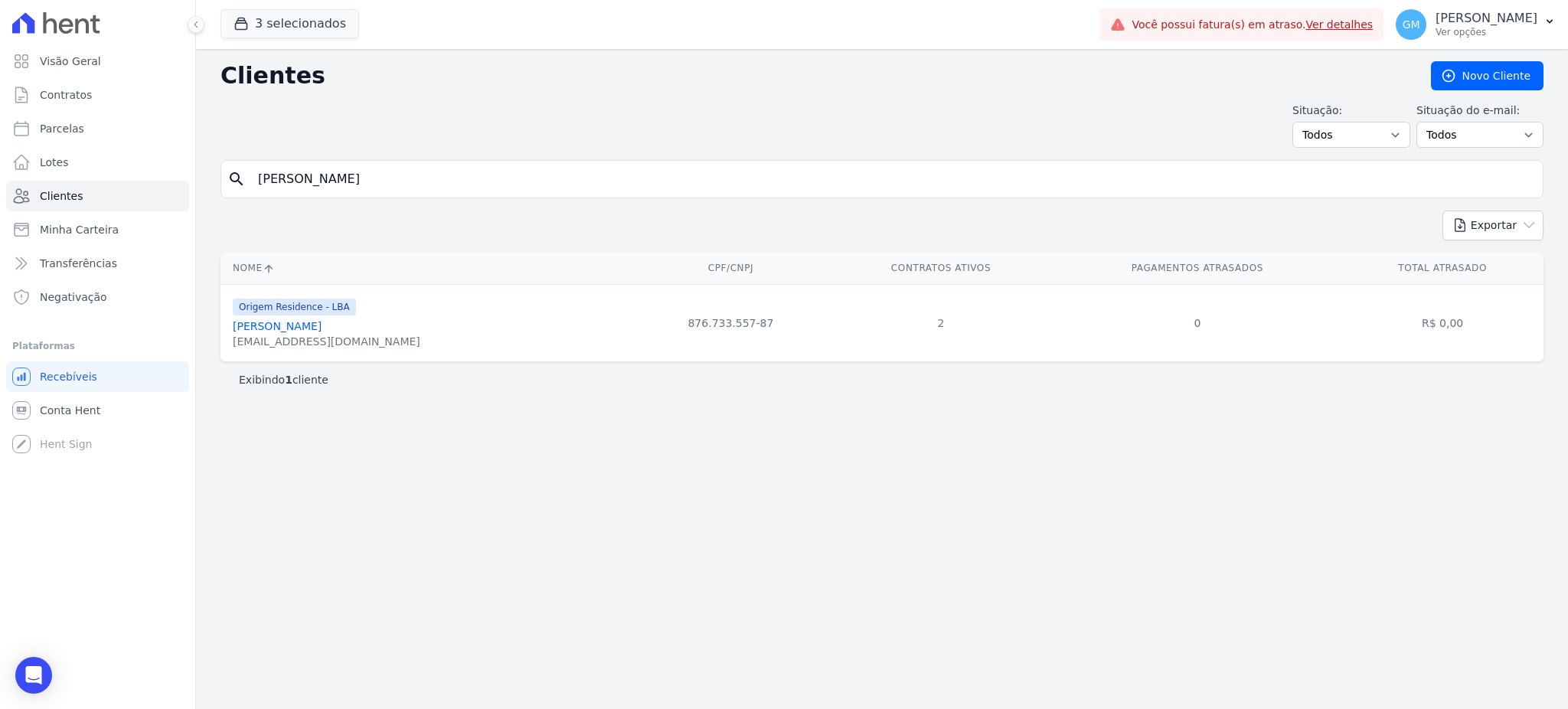
click at [321, 325] on link "Marcio Valerio Lourenco Pontes" at bounding box center [277, 327] width 89 height 13
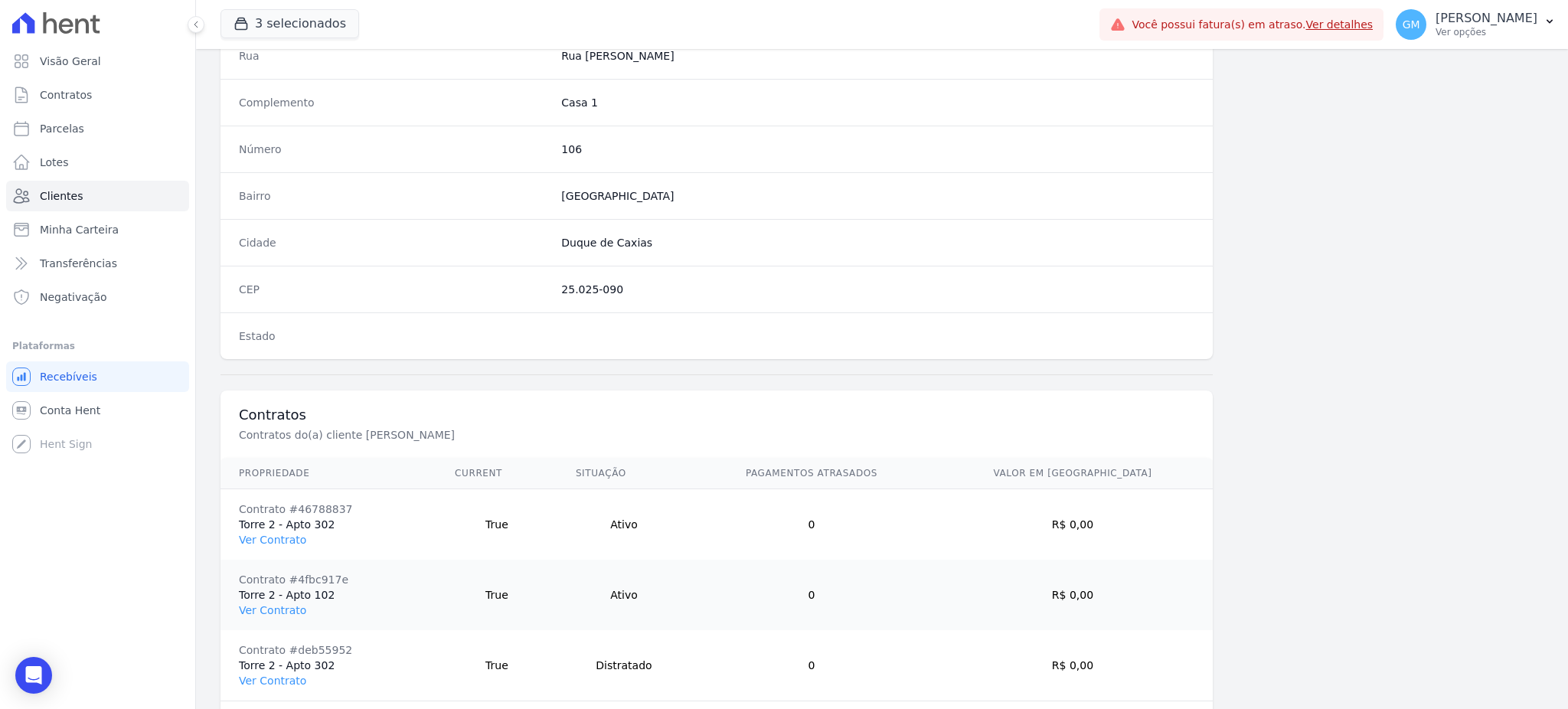
scroll to position [865, 0]
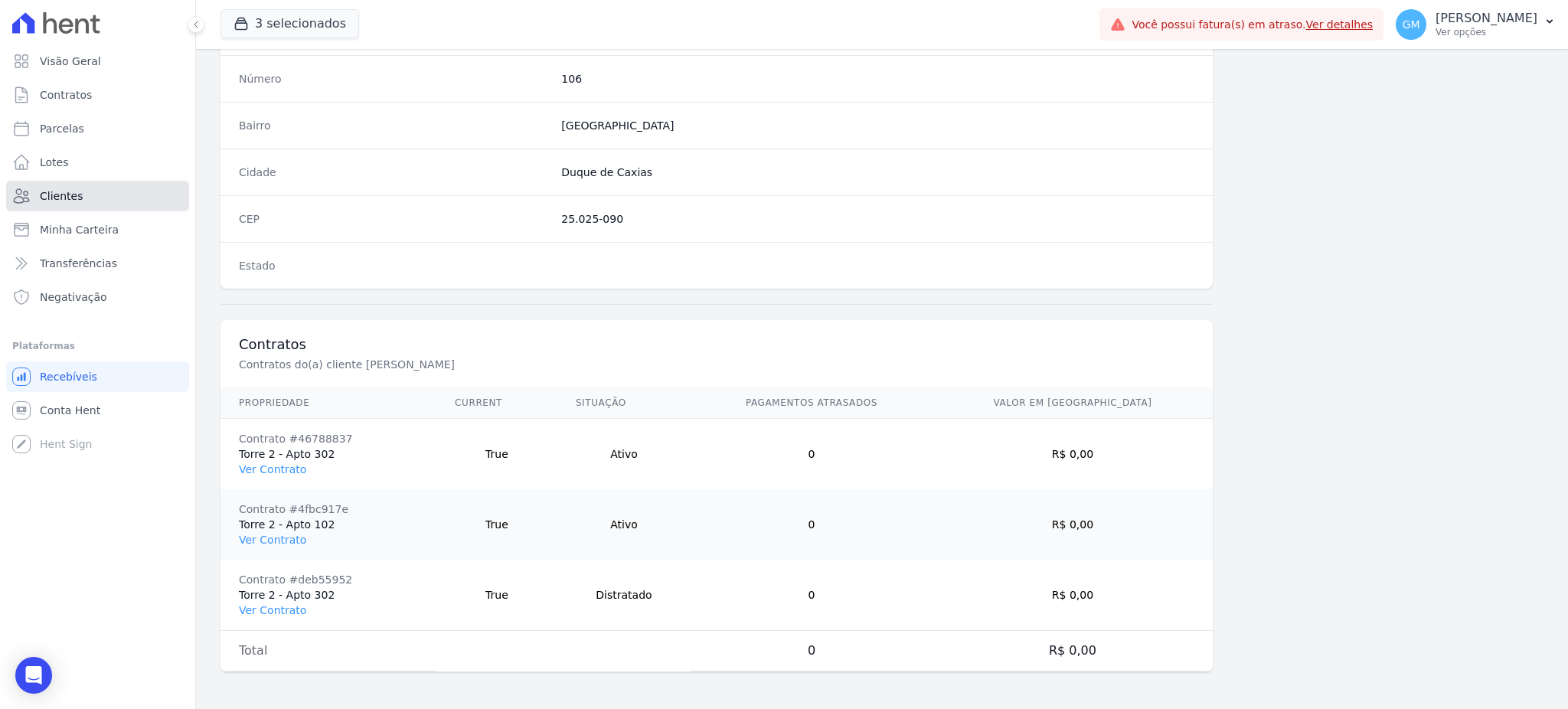
click at [105, 195] on link "Clientes" at bounding box center [98, 196] width 183 height 31
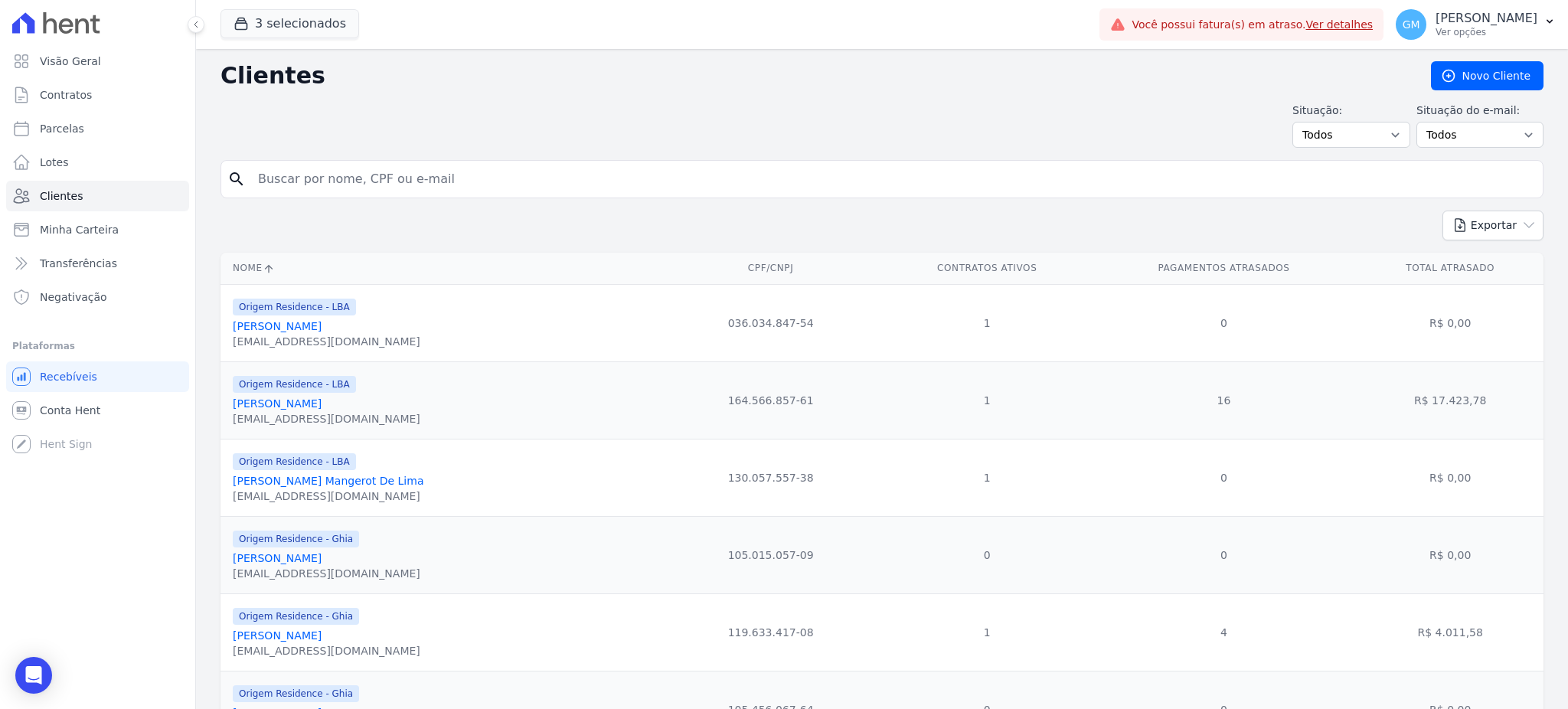
click at [295, 187] on input "search" at bounding box center [893, 179] width 1288 height 31
paste input "Mauricio Souza De Lima"
type input "Mauricio Souza De Lima"
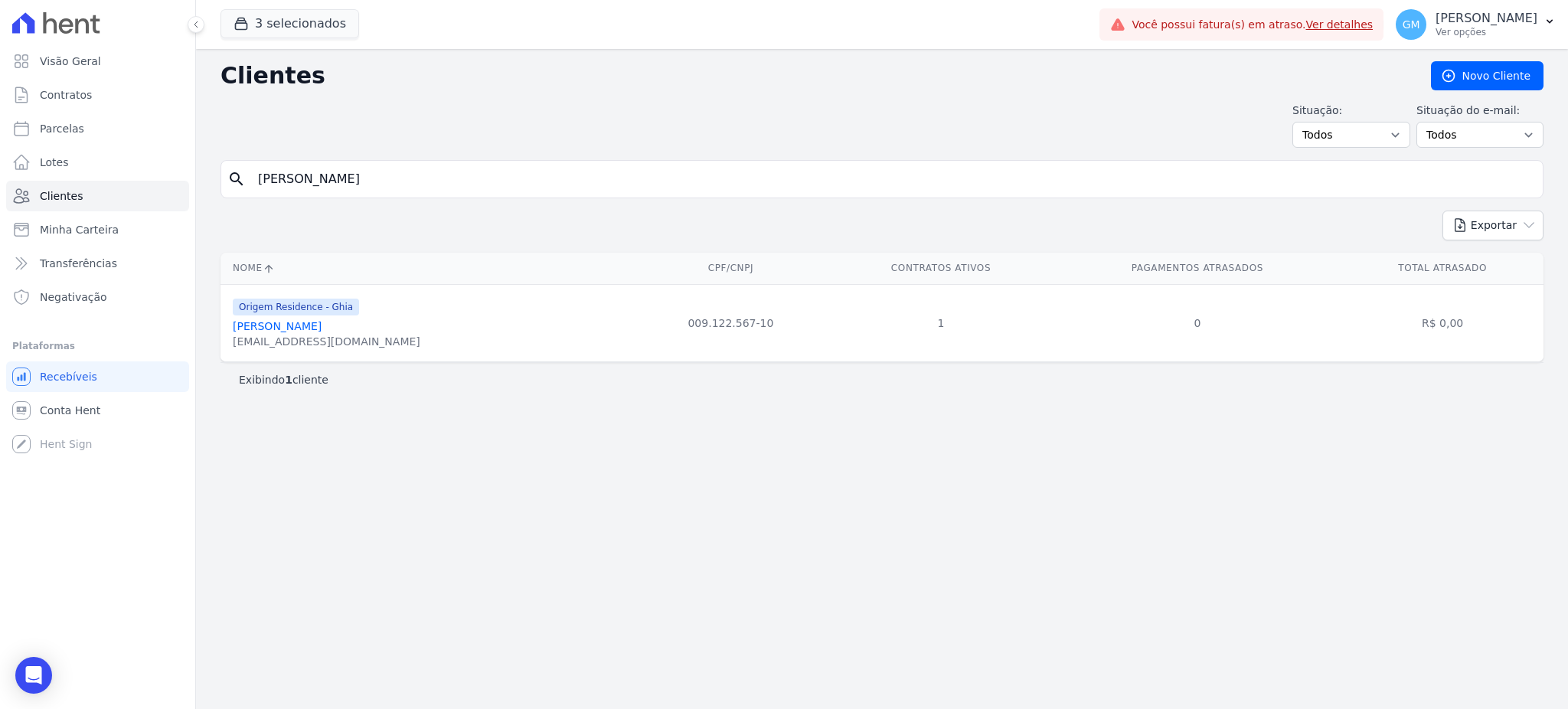
click at [320, 331] on link "Mauricio Souza De Lima" at bounding box center [277, 327] width 89 height 13
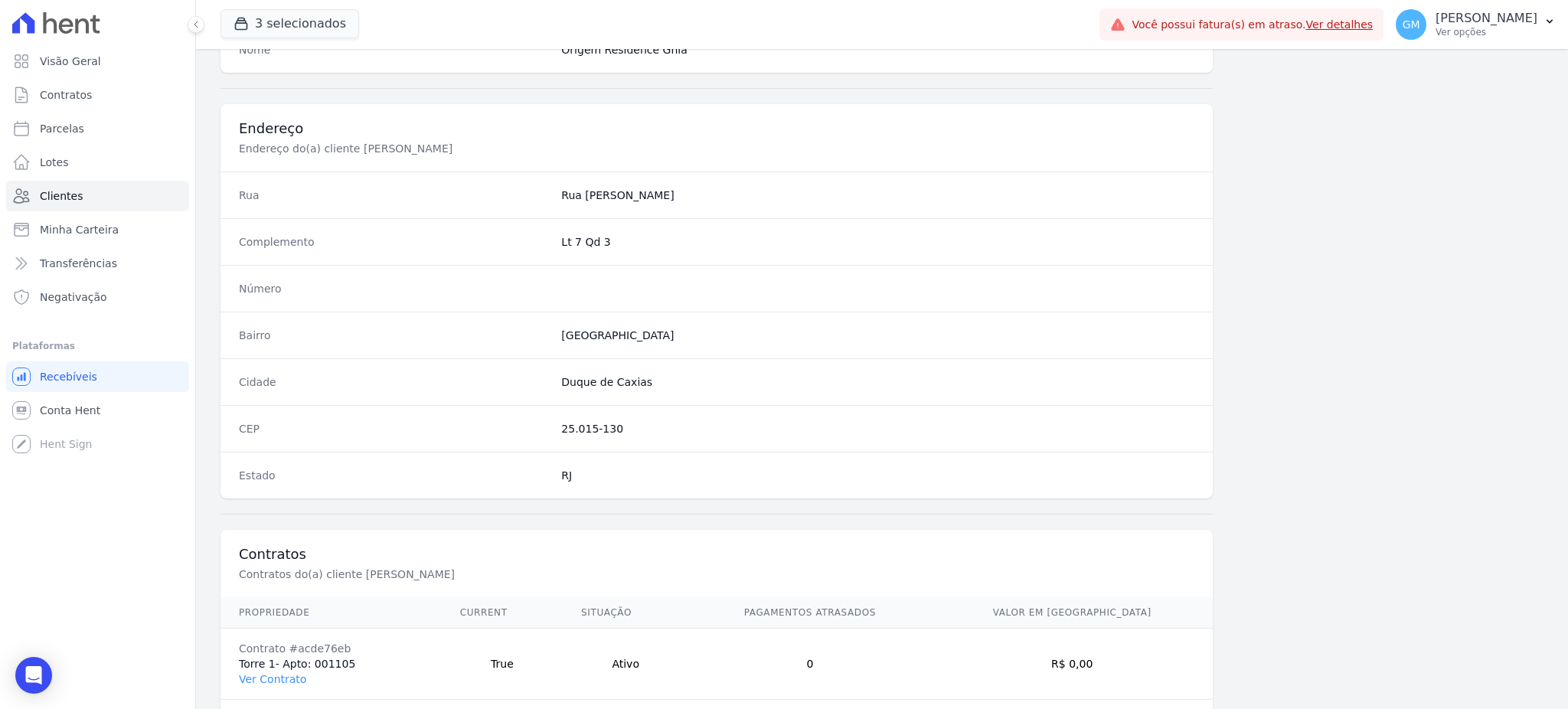
scroll to position [724, 0]
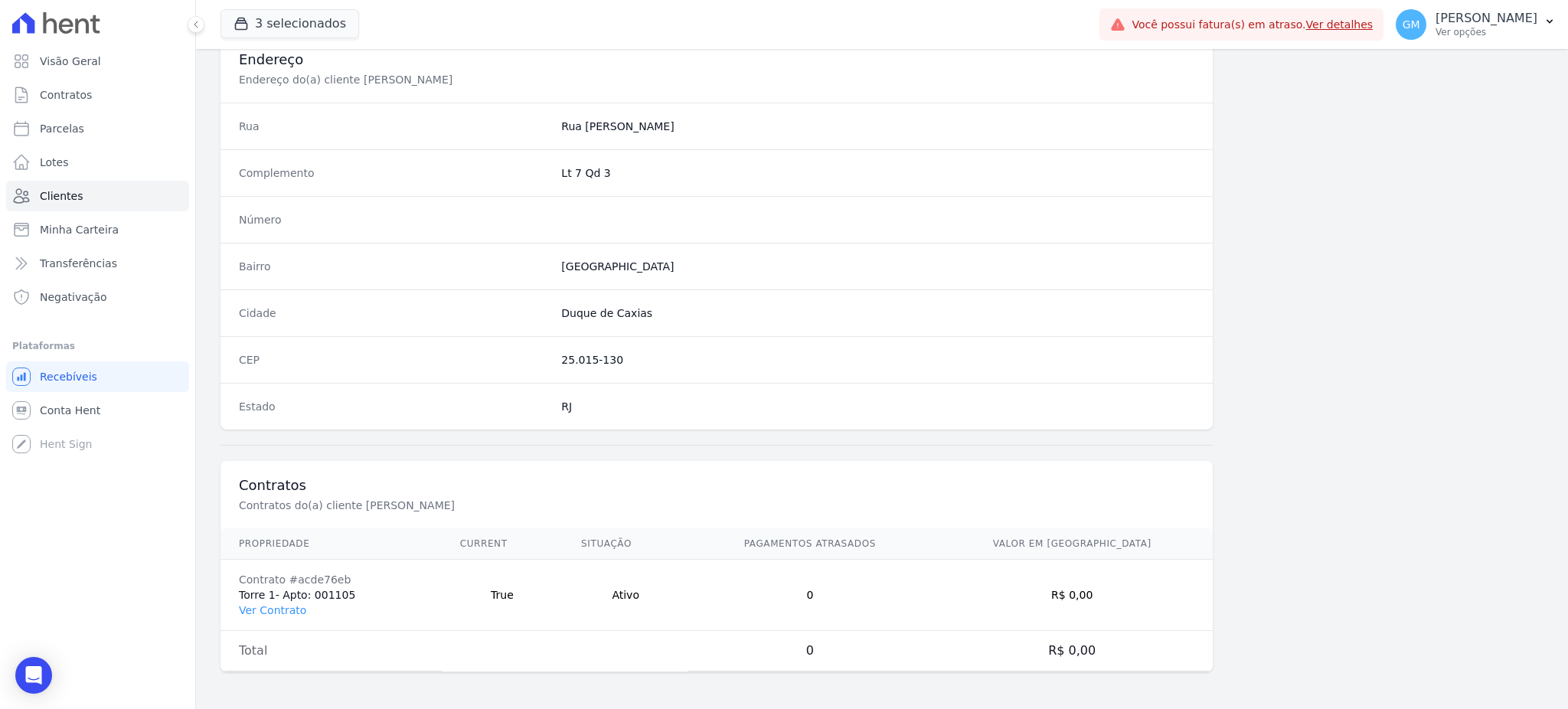
click at [259, 600] on td "Contrato #acde76eb Torre 1- Apto: 001105 Ver Contrato" at bounding box center [331, 595] width 221 height 72
click at [259, 609] on link "Ver Contrato" at bounding box center [272, 610] width 67 height 13
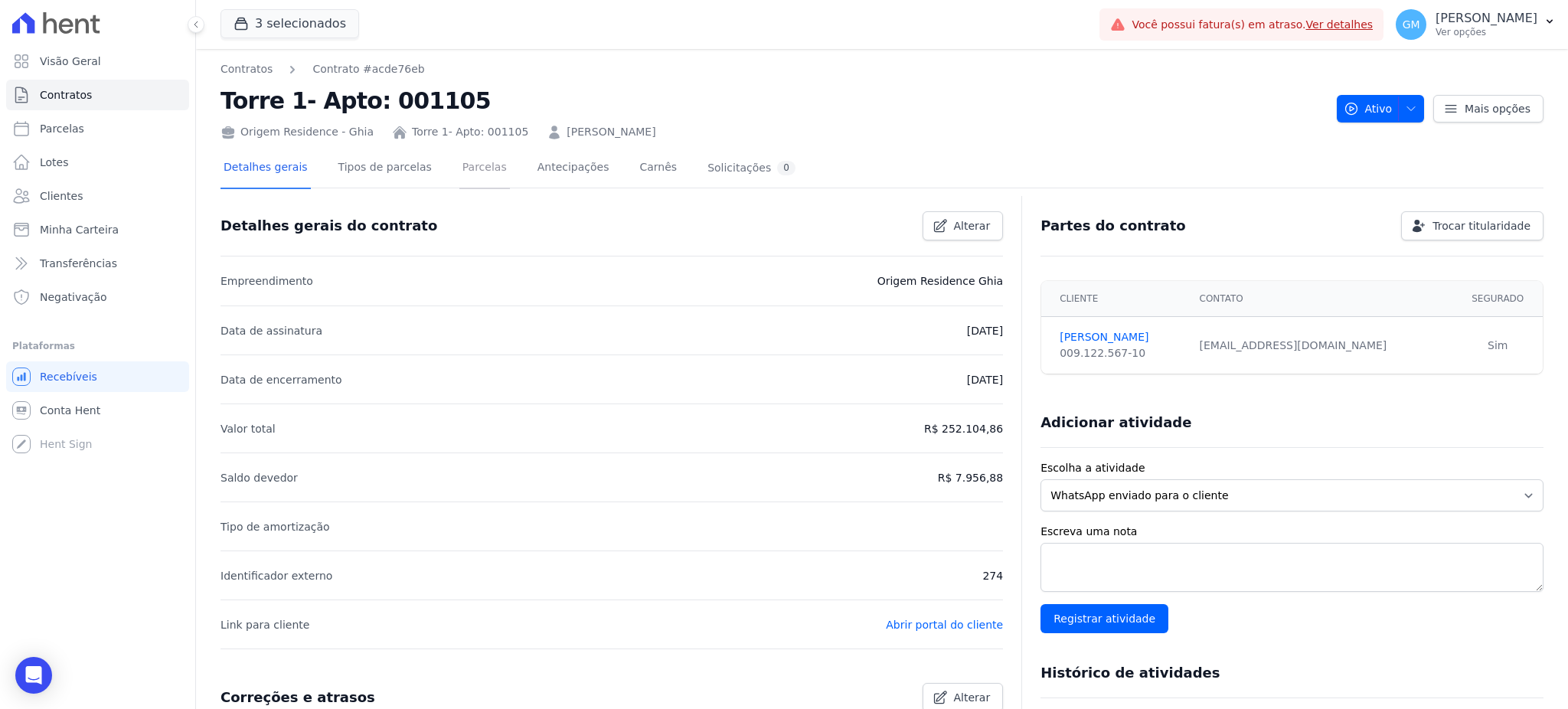
click at [478, 173] on link "Parcelas" at bounding box center [484, 168] width 51 height 41
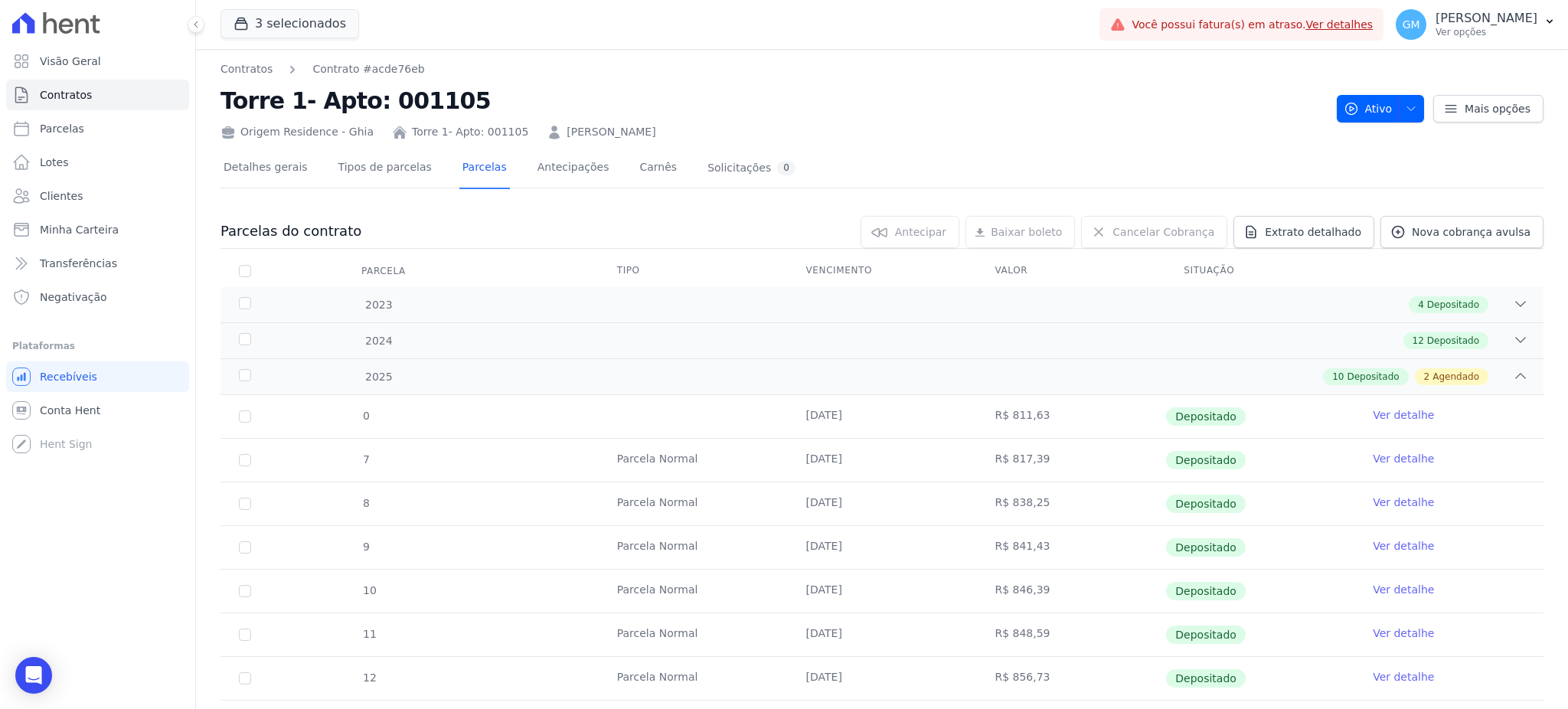
click at [494, 168] on div "Detalhes gerais Tipos de parcelas Parcelas Antecipações Carnês Solicitações 0" at bounding box center [510, 168] width 578 height 41
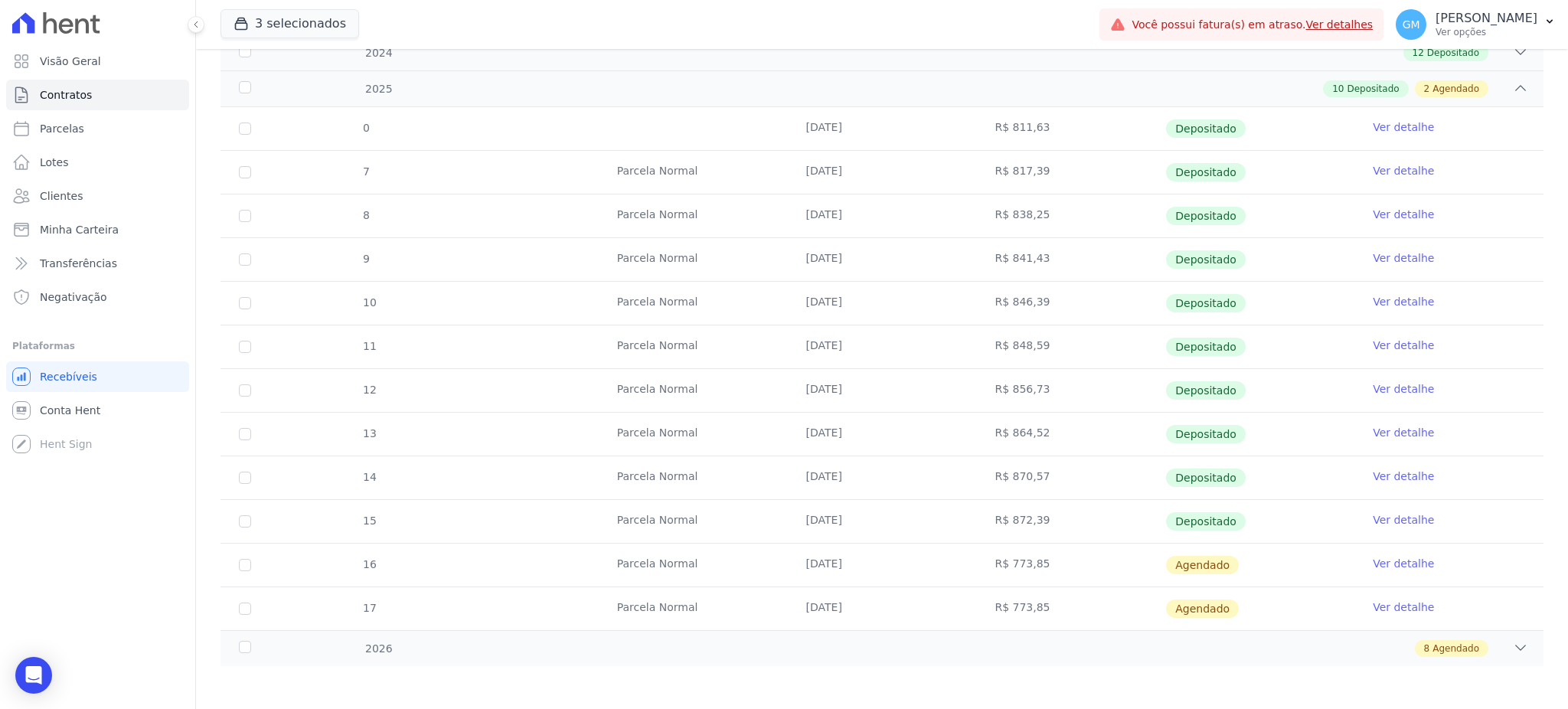
scroll to position [291, 0]
click at [1376, 514] on link "Ver detalhe" at bounding box center [1403, 517] width 62 height 15
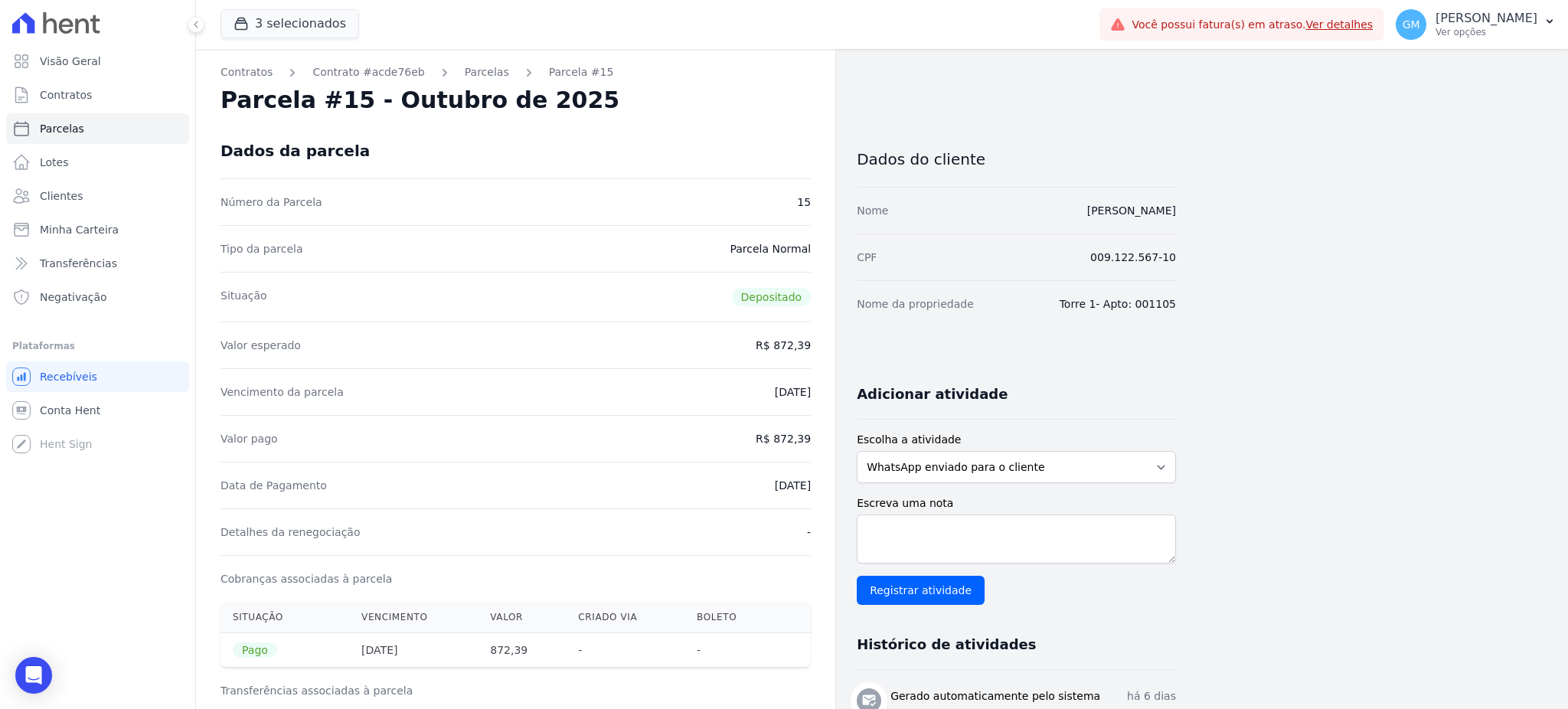
drag, startPoint x: 1022, startPoint y: 215, endPoint x: 1191, endPoint y: 218, distance: 169.0
click at [1191, 218] on div "Contratos Contrato #acde76eb Parcelas Parcela #15 Parcela #15 - Outubro de 2025…" at bounding box center [870, 678] width 1348 height 1260
click at [82, 196] on link "Clientes" at bounding box center [98, 196] width 183 height 31
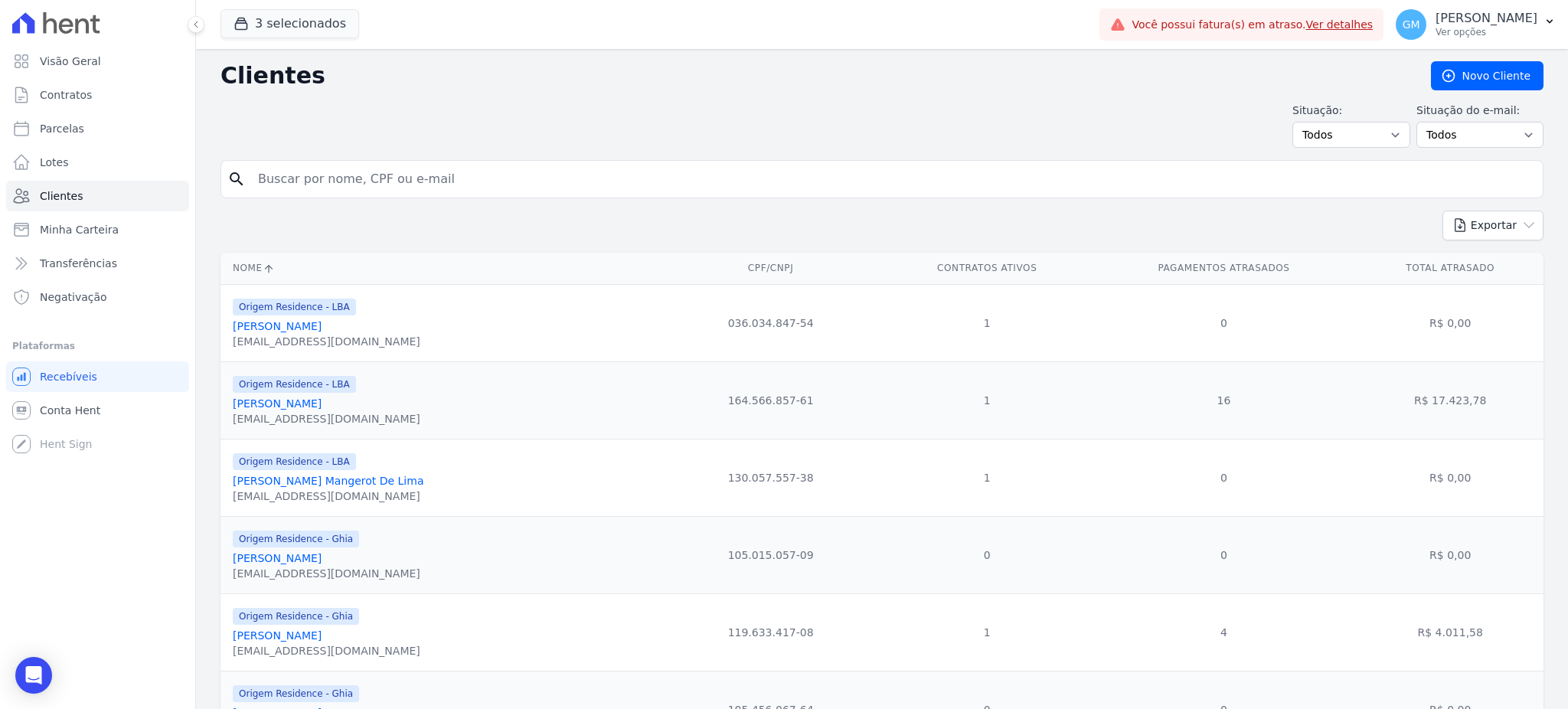
click at [310, 188] on input "search" at bounding box center [893, 179] width 1288 height 31
paste input "MAURICIO SOUZA DE LIMA"
type input "MAURICIO SOUZA DE LIMA"
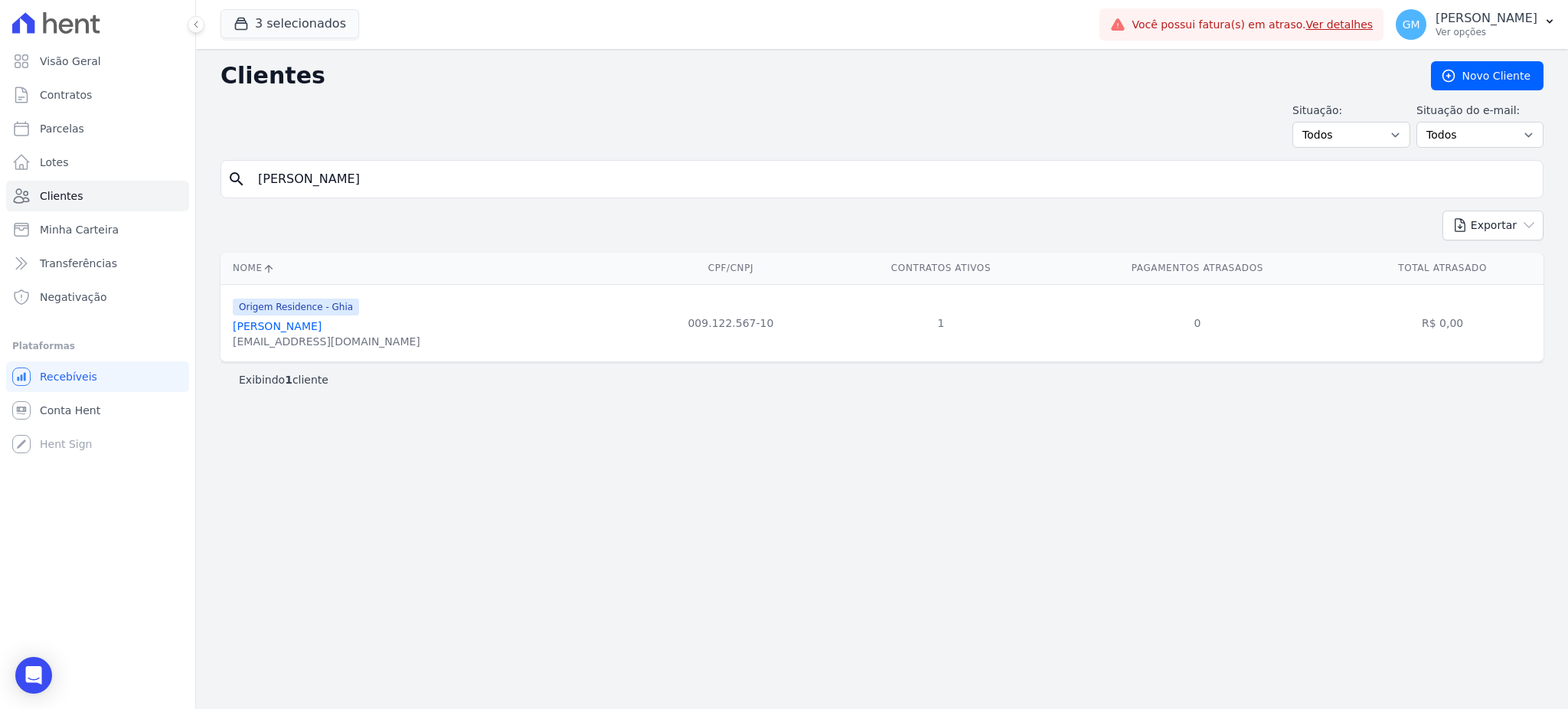
click at [311, 331] on link "Mauricio Souza De Lima" at bounding box center [277, 327] width 89 height 13
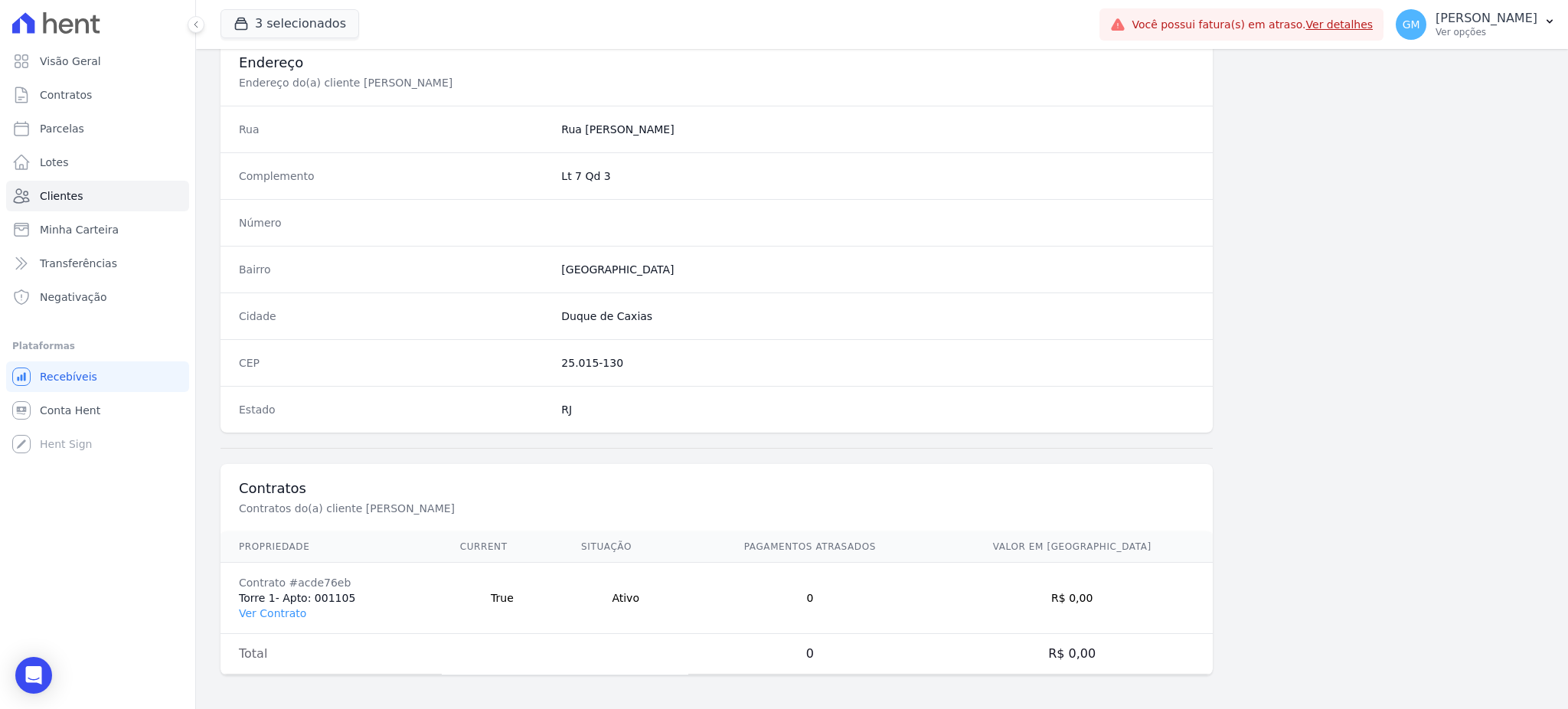
scroll to position [724, 0]
click at [262, 599] on td "Contrato #acde76eb Torre 1- Apto: 001105 Ver Contrato" at bounding box center [331, 595] width 221 height 72
click at [261, 606] on link "Ver Contrato" at bounding box center [272, 610] width 67 height 13
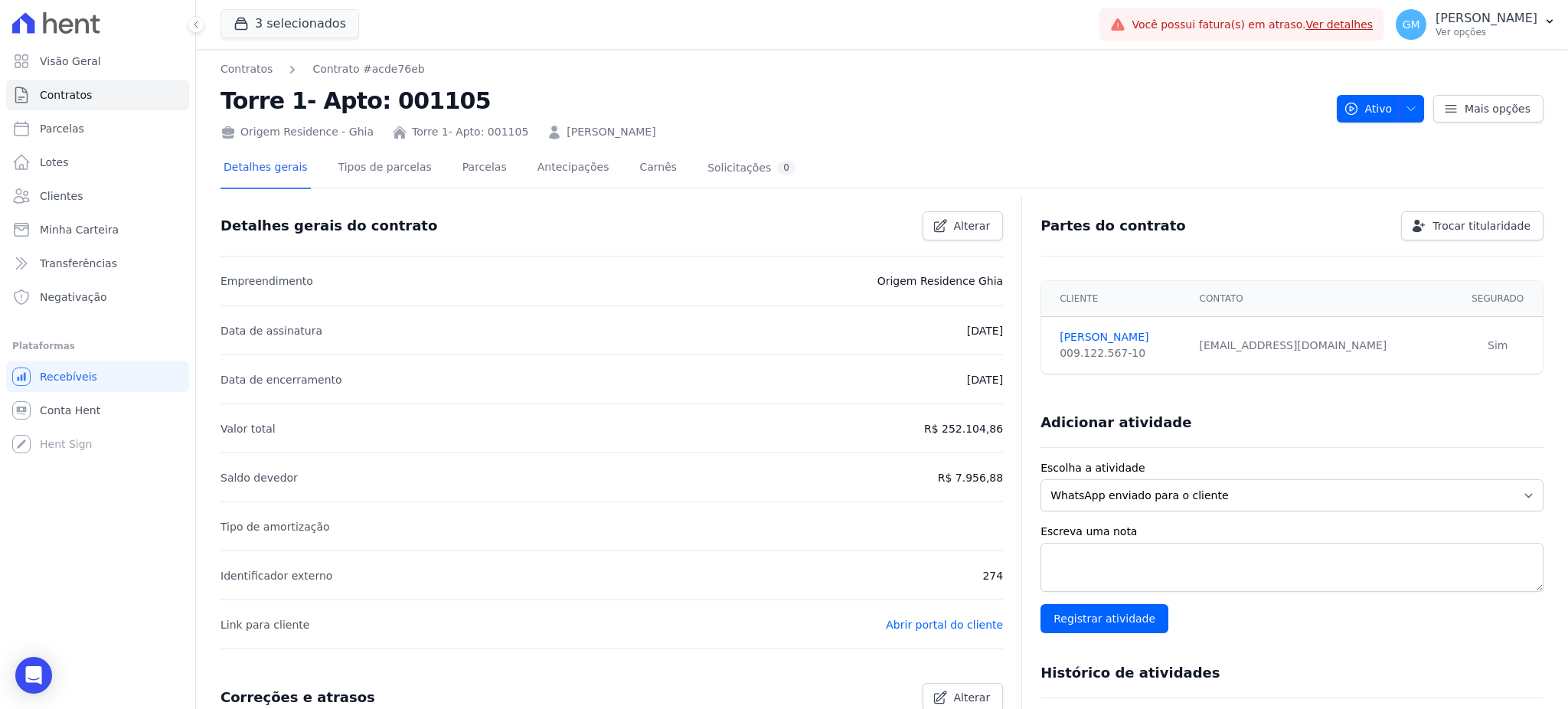
click at [432, 163] on div "Detalhes gerais Tipos de parcelas Parcelas Antecipações Carnês Solicitações 0" at bounding box center [510, 168] width 578 height 41
click at [459, 163] on link "Parcelas" at bounding box center [484, 168] width 51 height 41
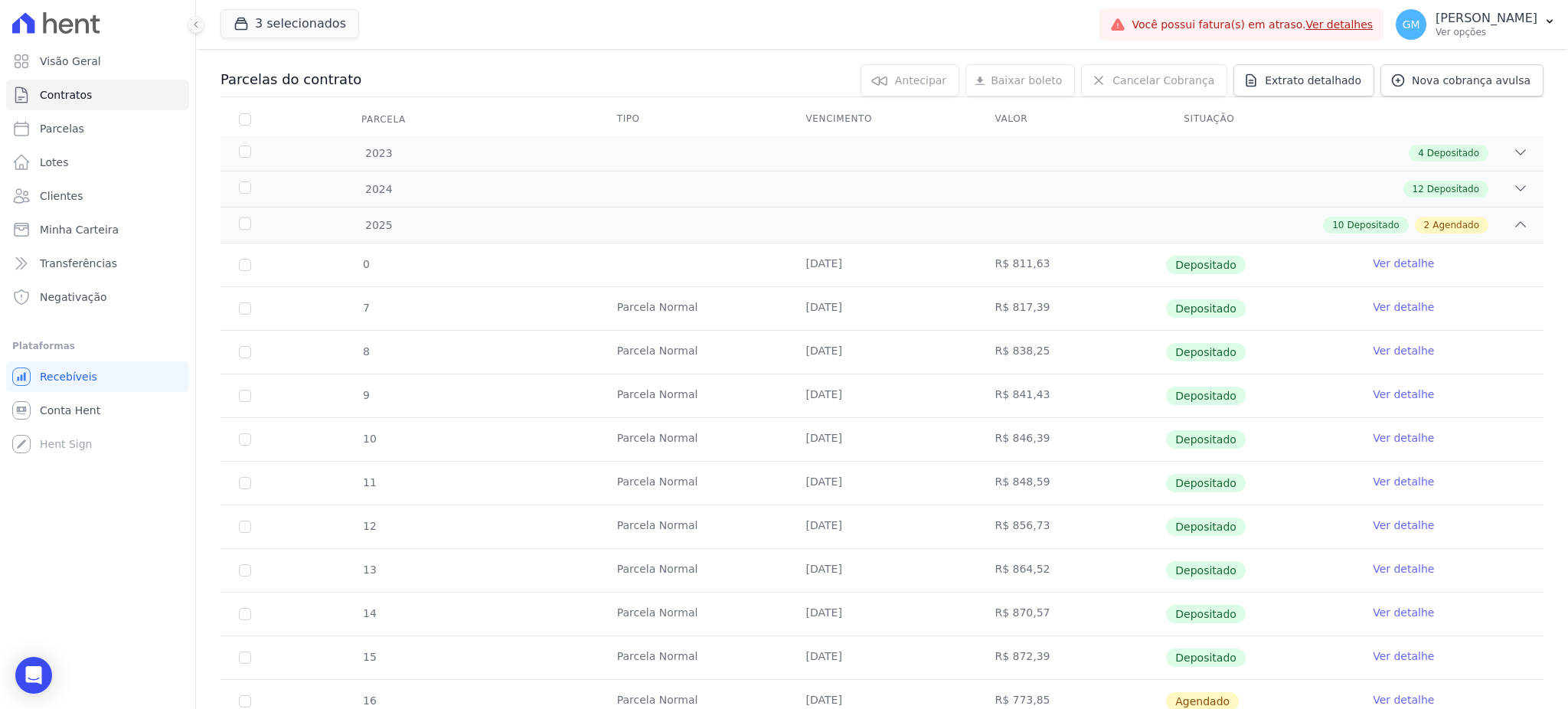
scroll to position [291, 0]
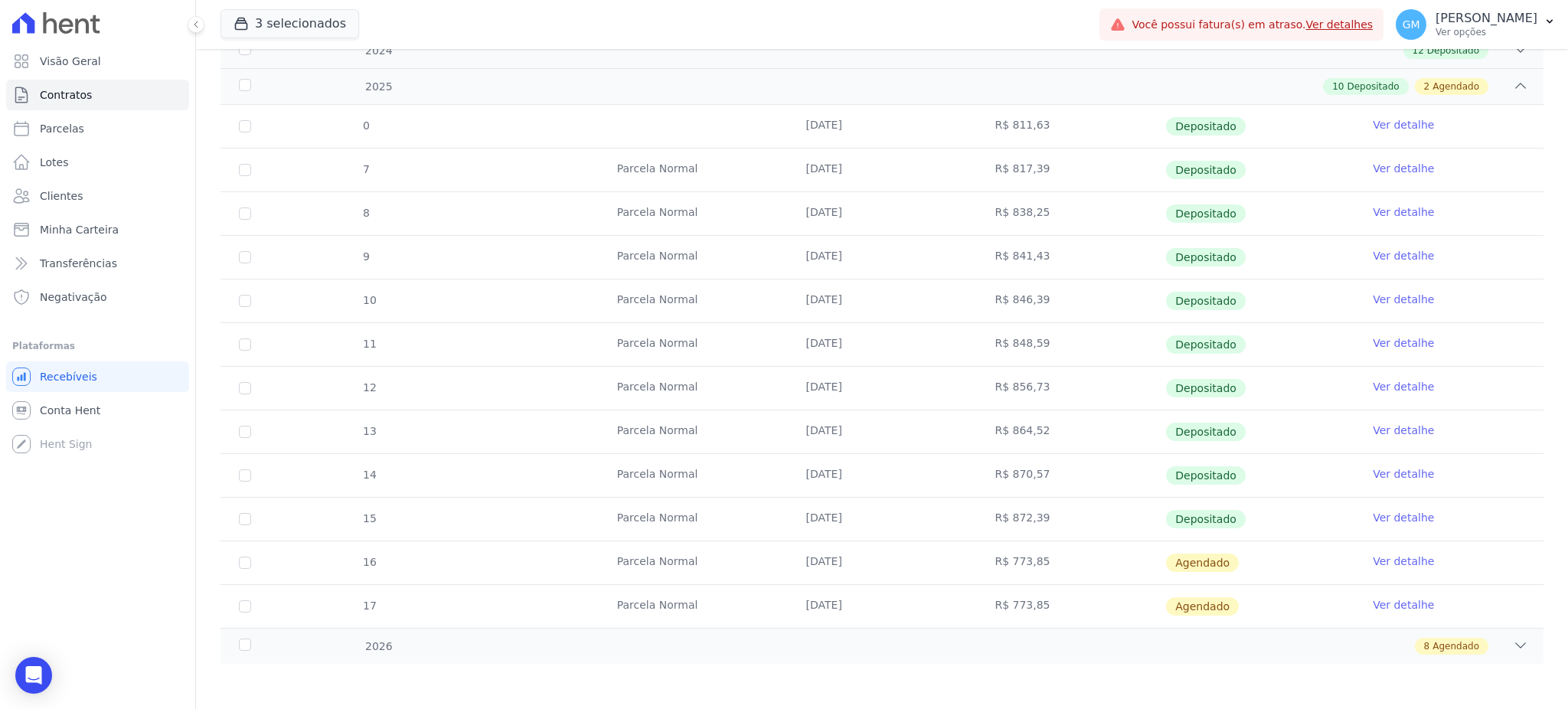
click at [1390, 513] on link "Ver detalhe" at bounding box center [1403, 517] width 62 height 15
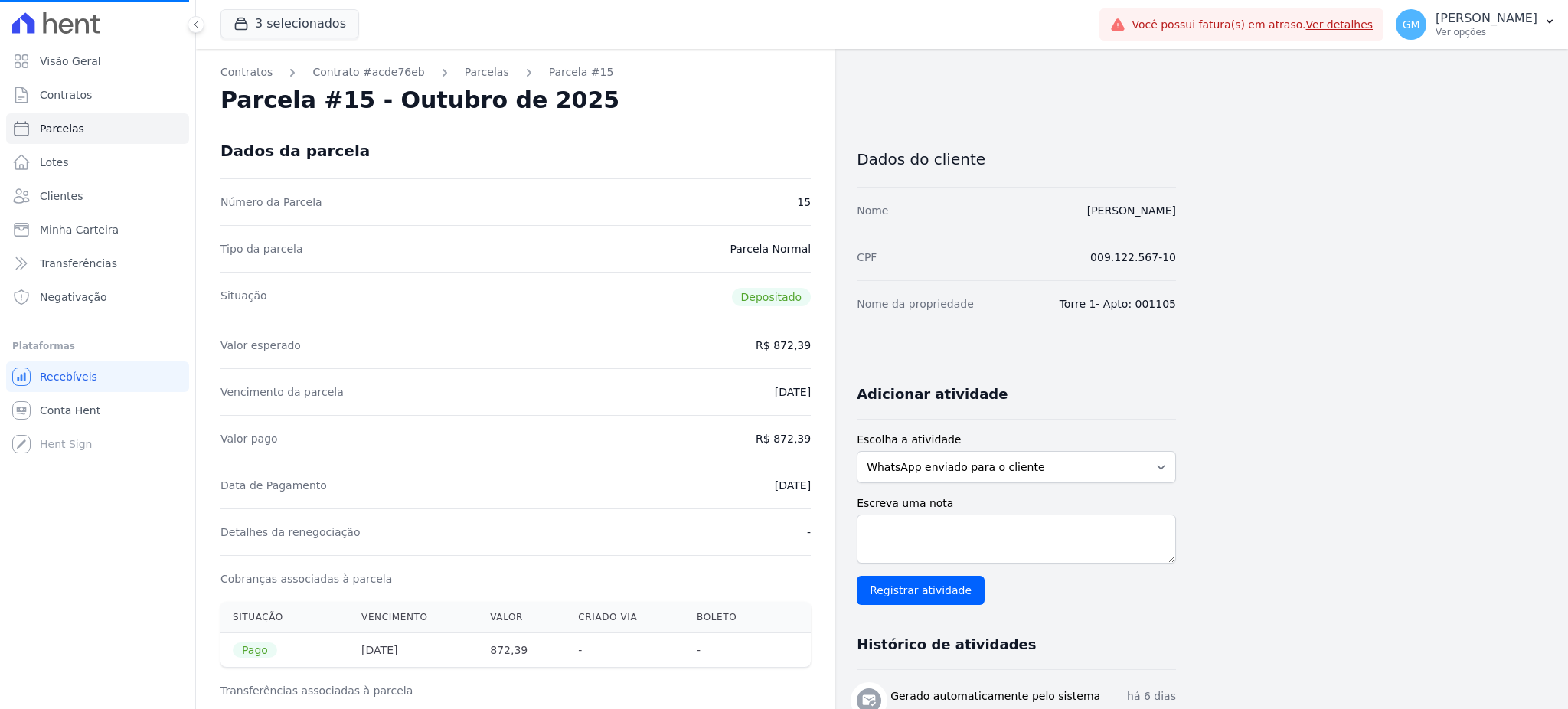
click at [789, 485] on dd "07/10/2025" at bounding box center [793, 485] width 36 height 15
drag, startPoint x: 996, startPoint y: 217, endPoint x: 1263, endPoint y: 235, distance: 267.6
click at [1263, 235] on div "Contratos Contrato #acde76eb Parcelas Parcela #15 Parcela #15 - Outubro de 2025…" at bounding box center [870, 678] width 1348 height 1260
drag, startPoint x: 779, startPoint y: 434, endPoint x: 811, endPoint y: 438, distance: 32.2
click at [811, 438] on div "Contratos Contrato #acde76eb Parcelas Parcela #15 Parcela #15 - Outubro de 2025…" at bounding box center [516, 678] width 639 height 1260
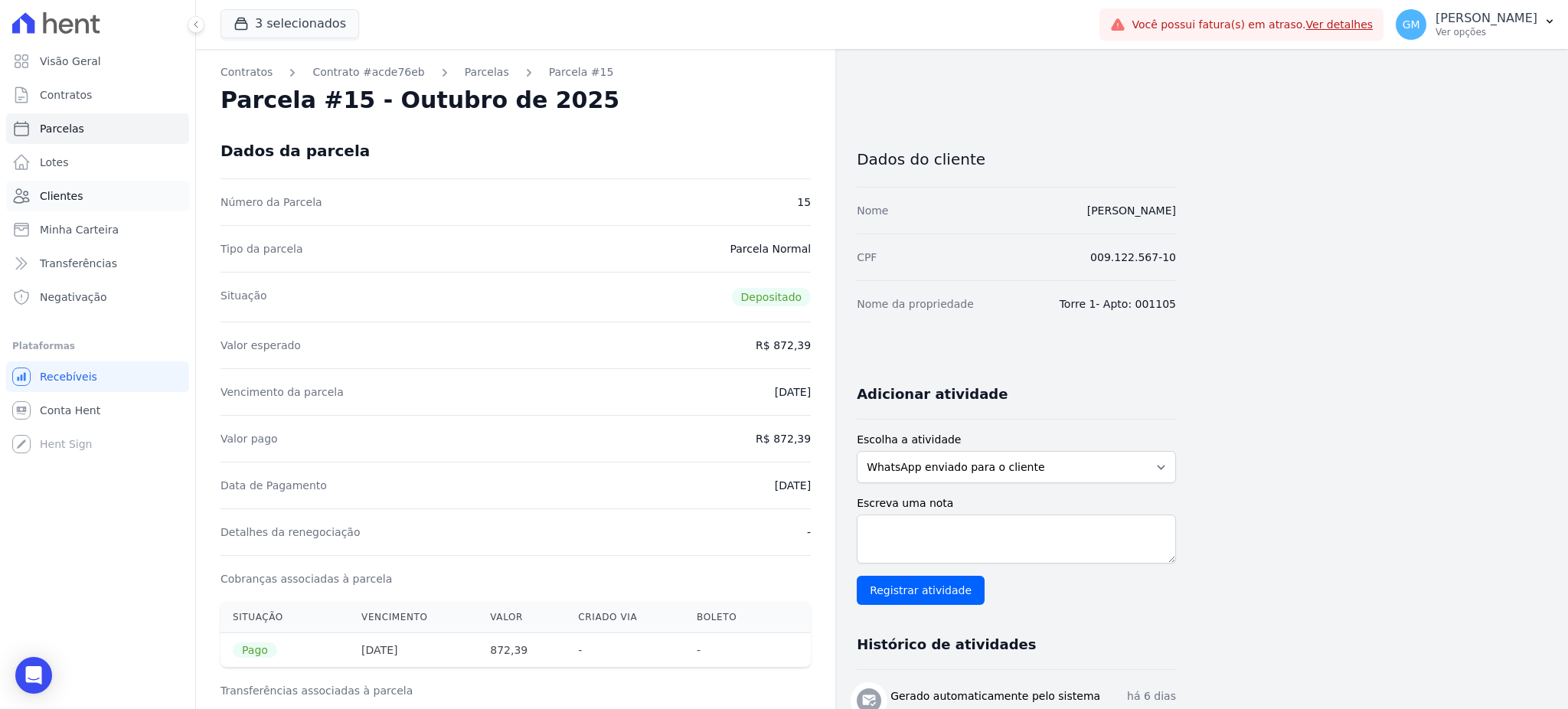
click at [33, 192] on link "Clientes" at bounding box center [98, 196] width 183 height 31
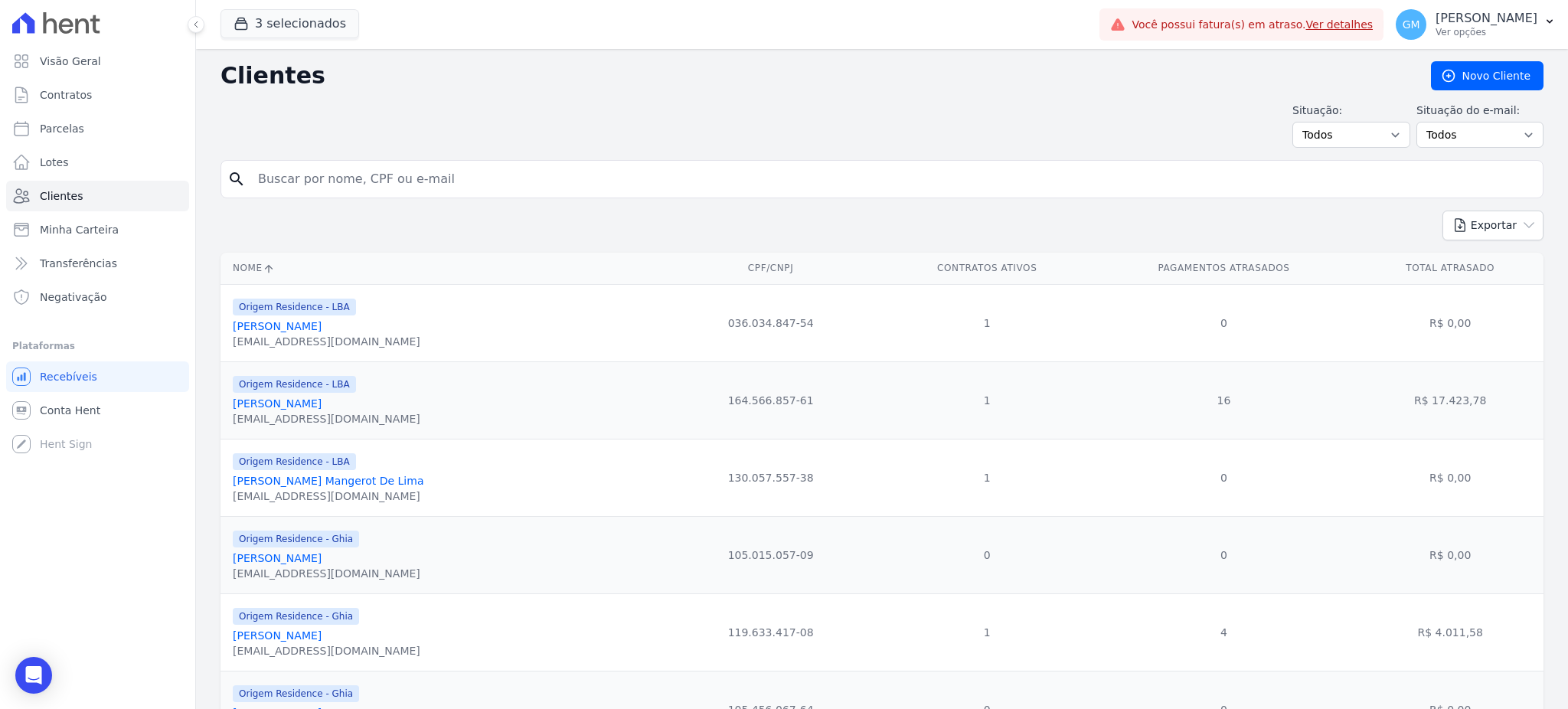
click at [360, 187] on input "search" at bounding box center [893, 179] width 1288 height 31
paste input "Maycon Dos Santos De Souza"
type input "Maycon Dos Santos De Souza"
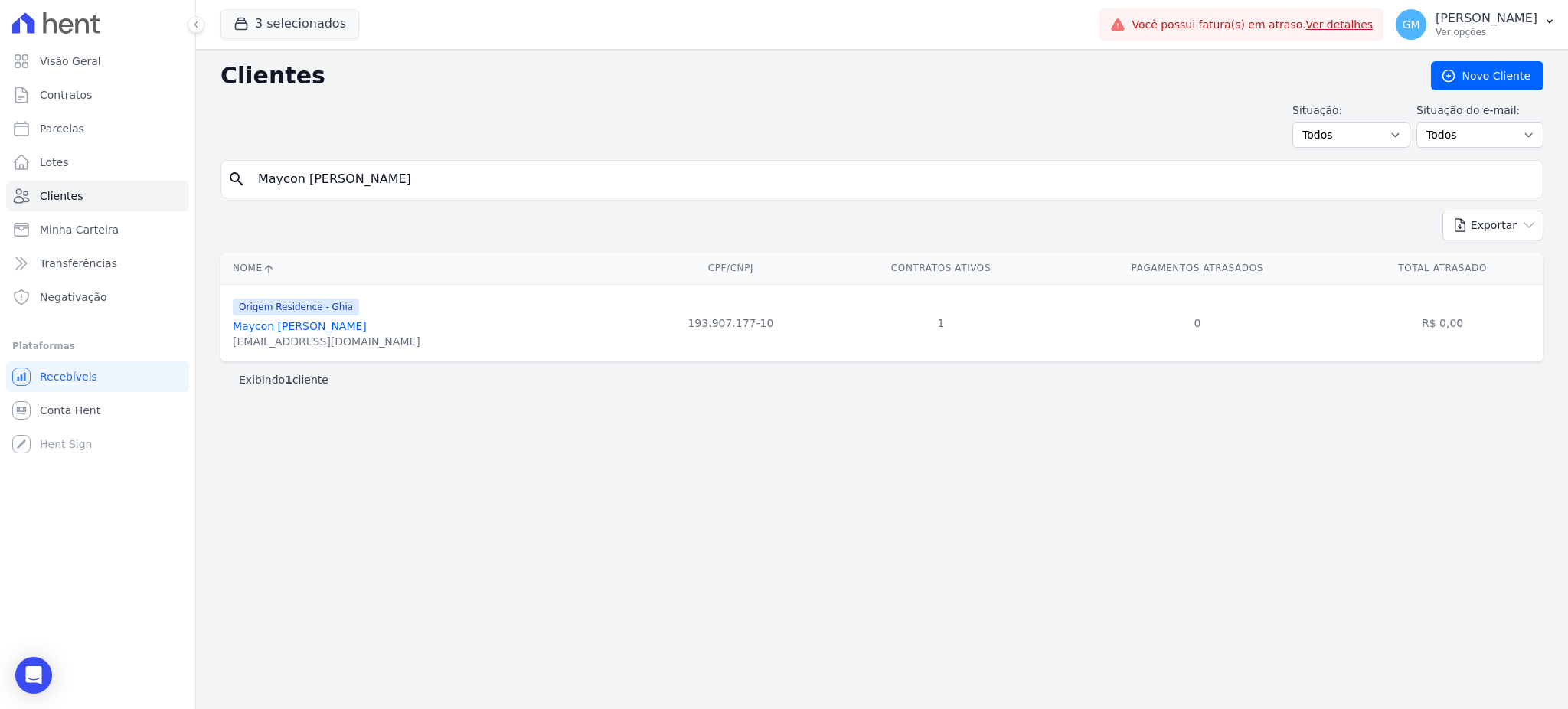
click at [340, 325] on link "Maycon Dos Santos De Souza" at bounding box center [300, 327] width 134 height 13
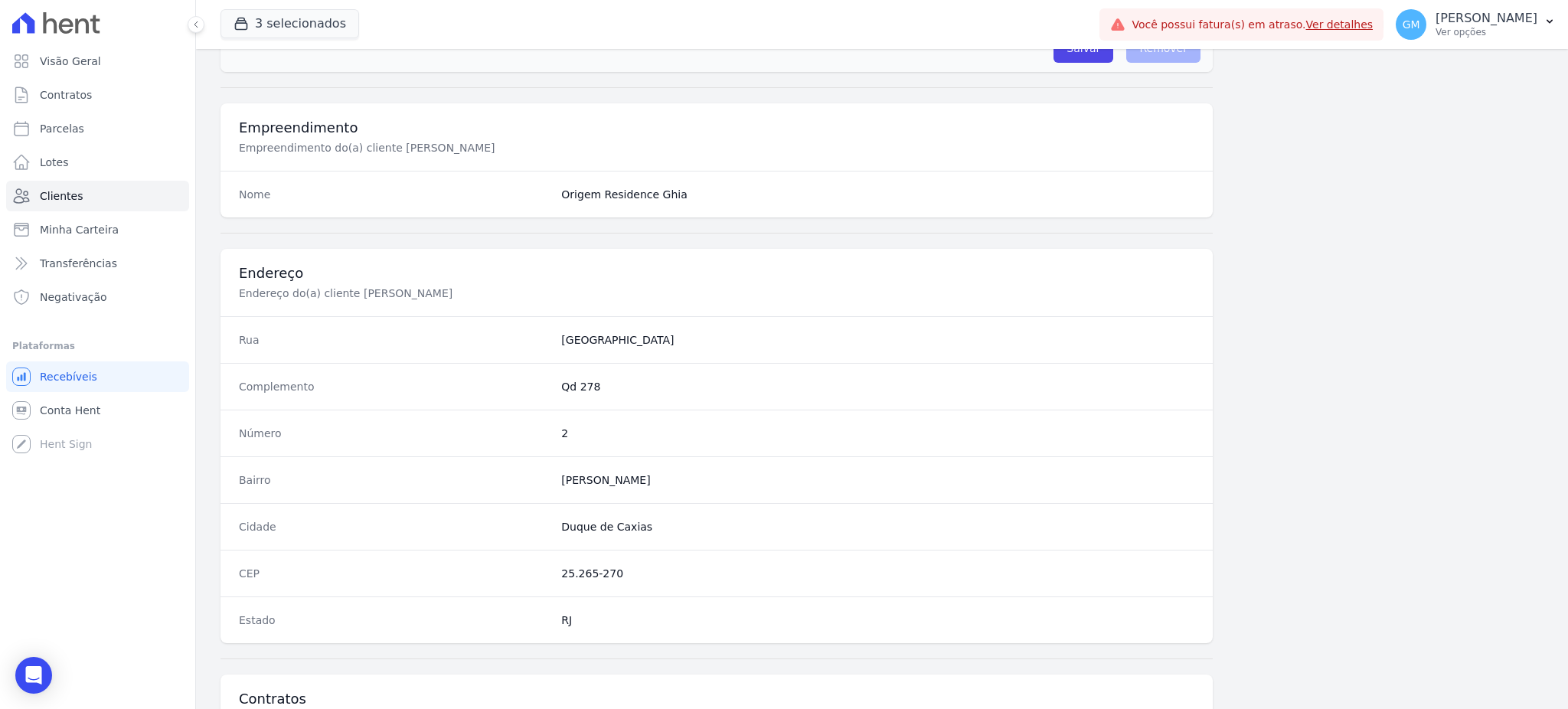
scroll to position [724, 0]
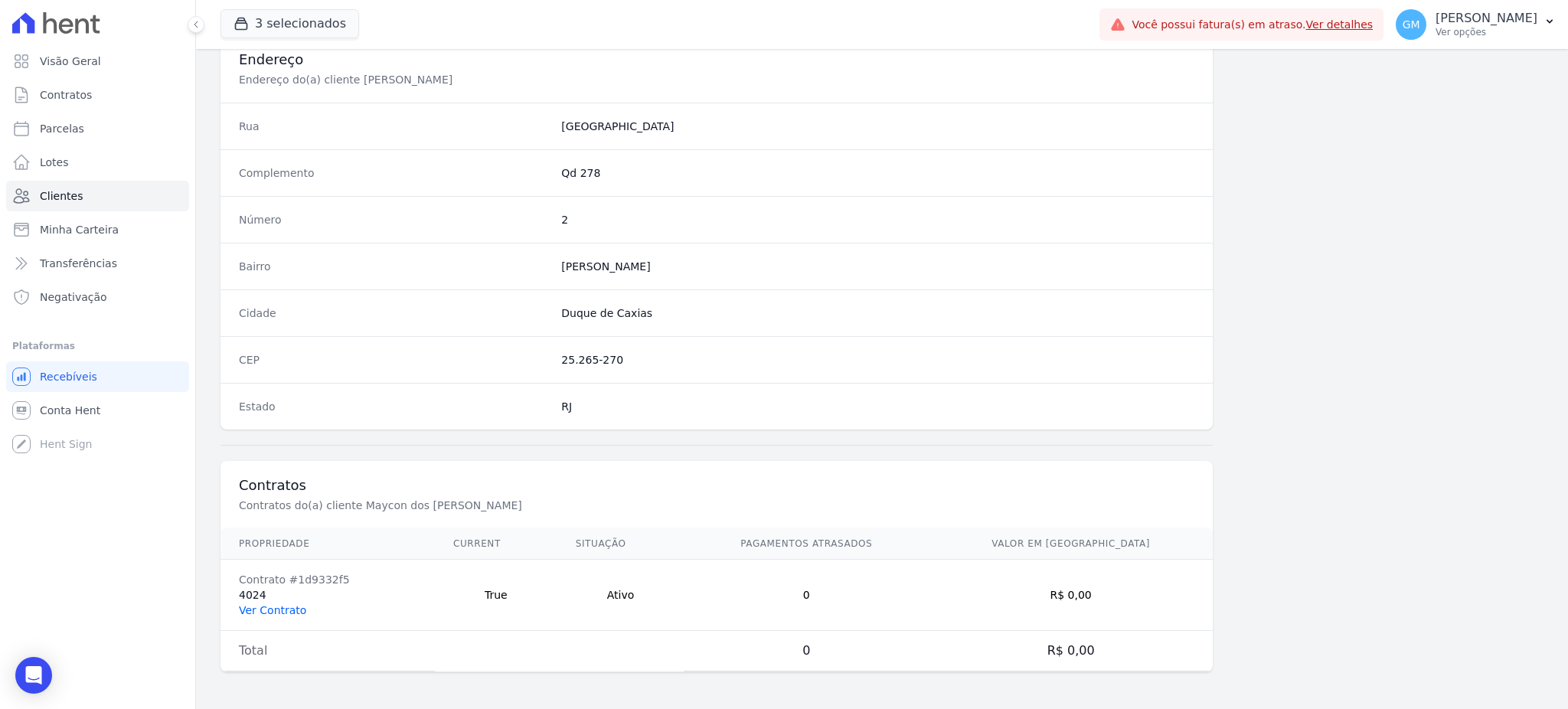
click at [285, 606] on link "Ver Contrato" at bounding box center [272, 610] width 67 height 13
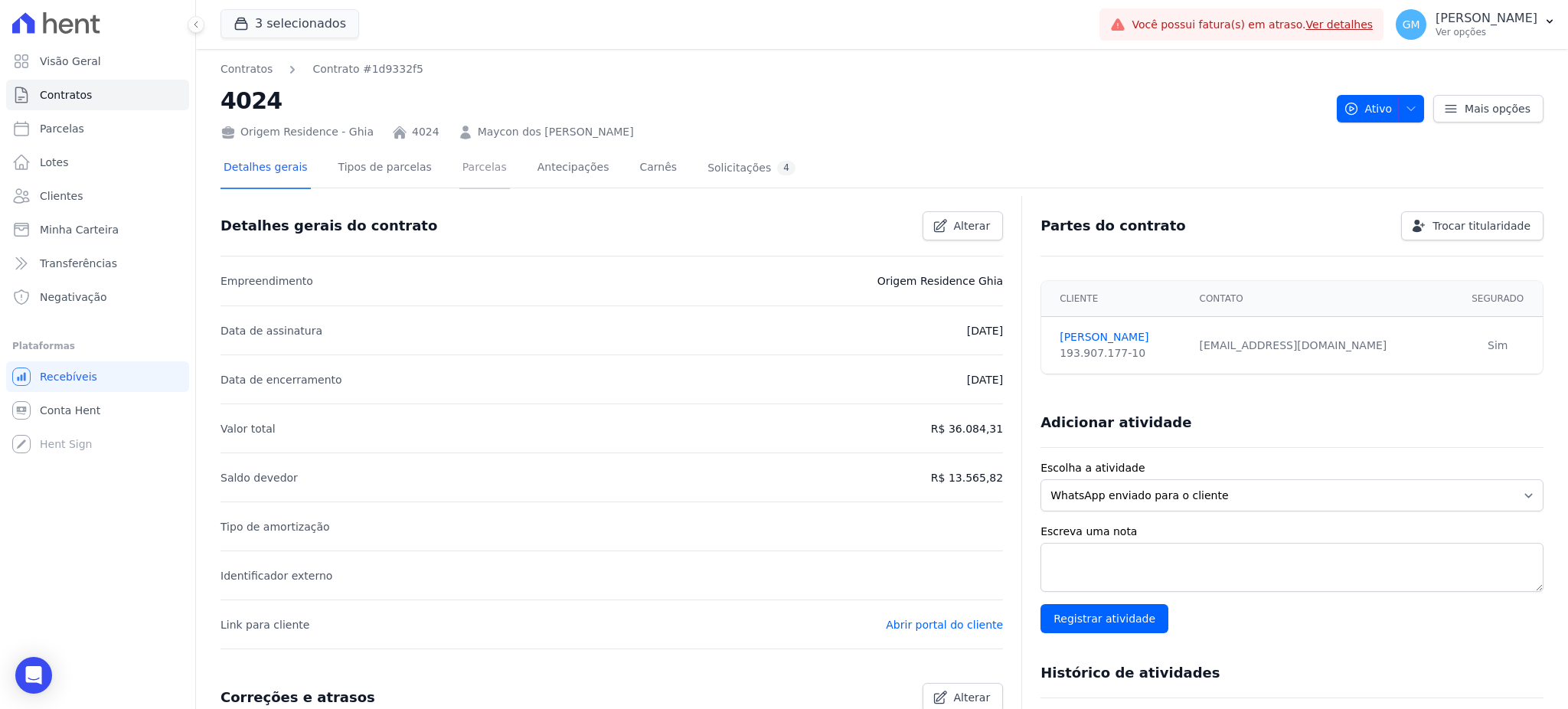
click at [459, 173] on link "Parcelas" at bounding box center [484, 168] width 51 height 41
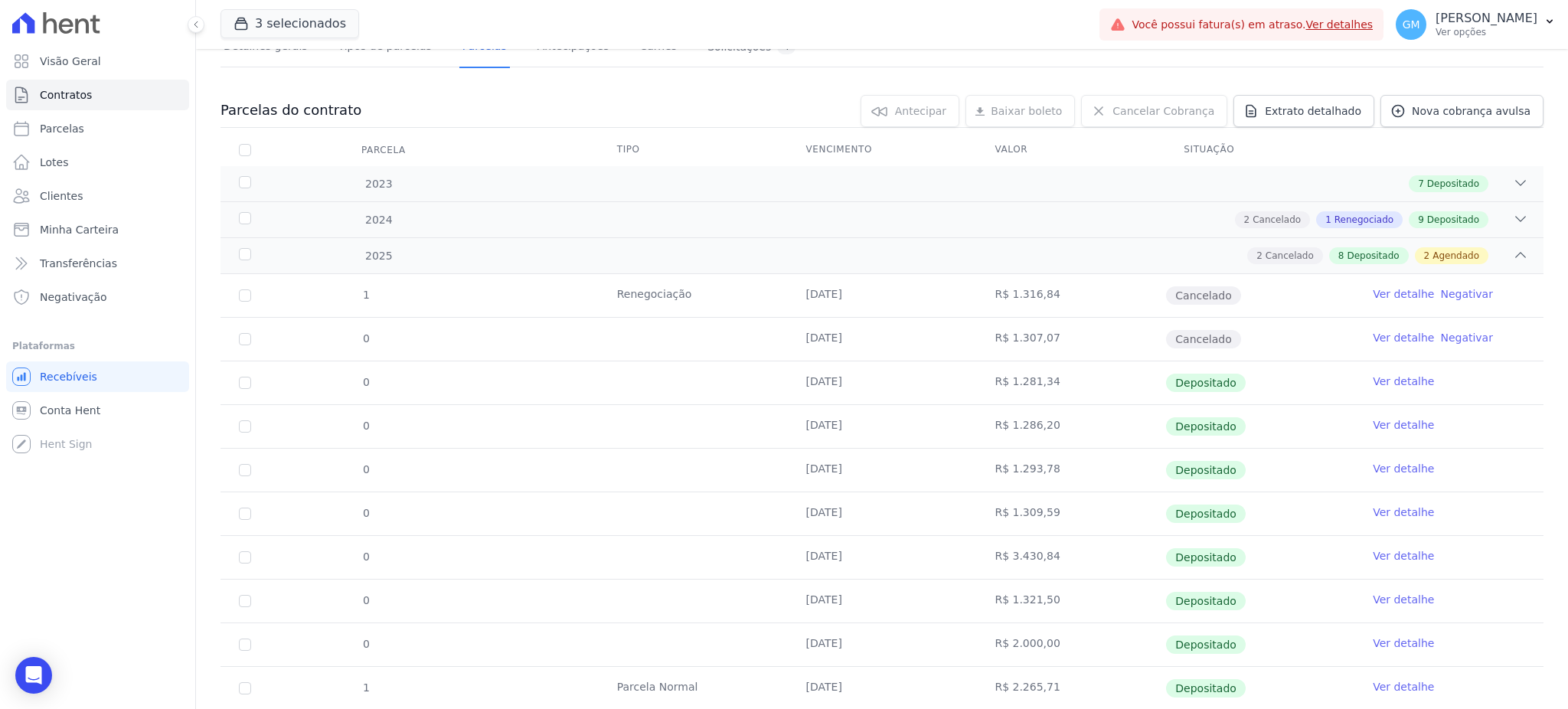
scroll to position [291, 0]
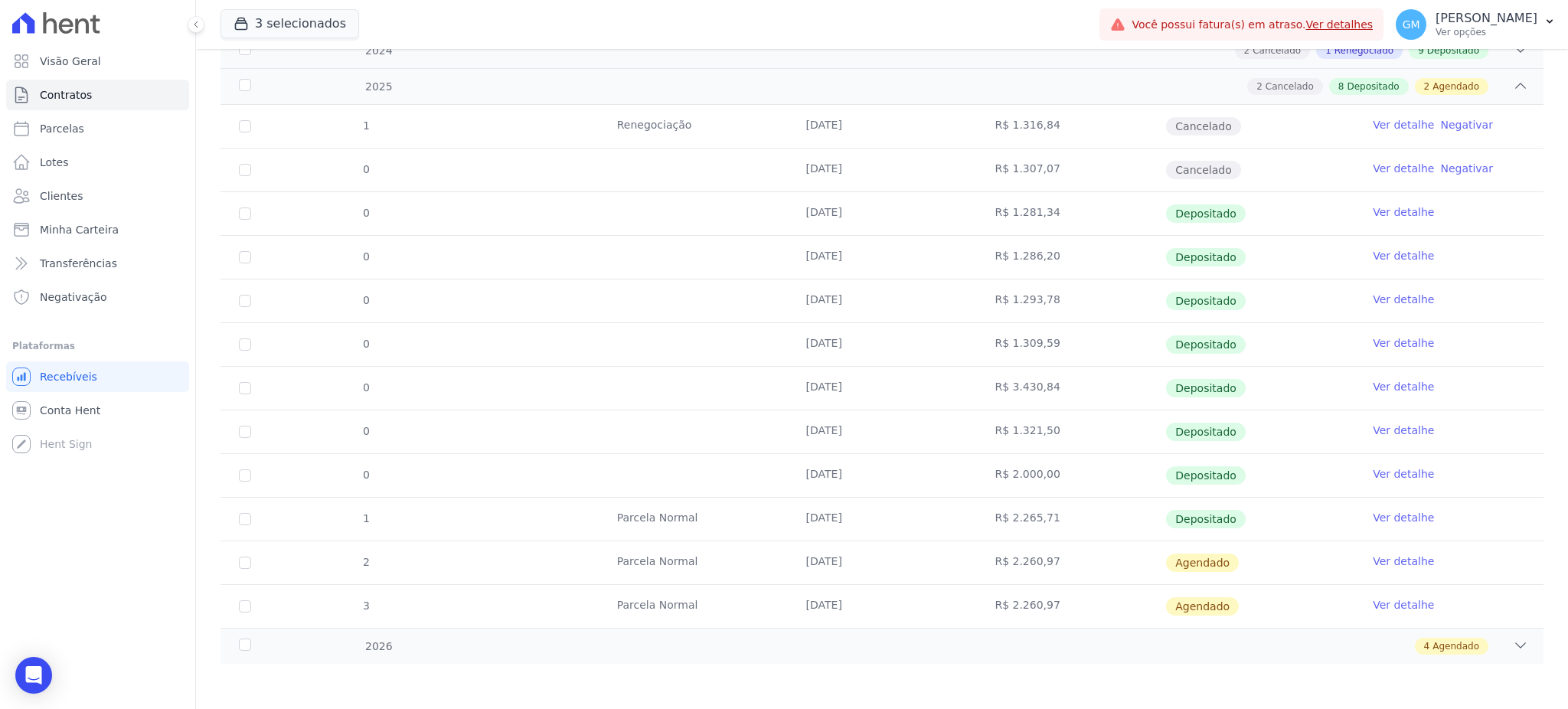
click at [1377, 513] on link "Ver detalhe" at bounding box center [1403, 517] width 62 height 15
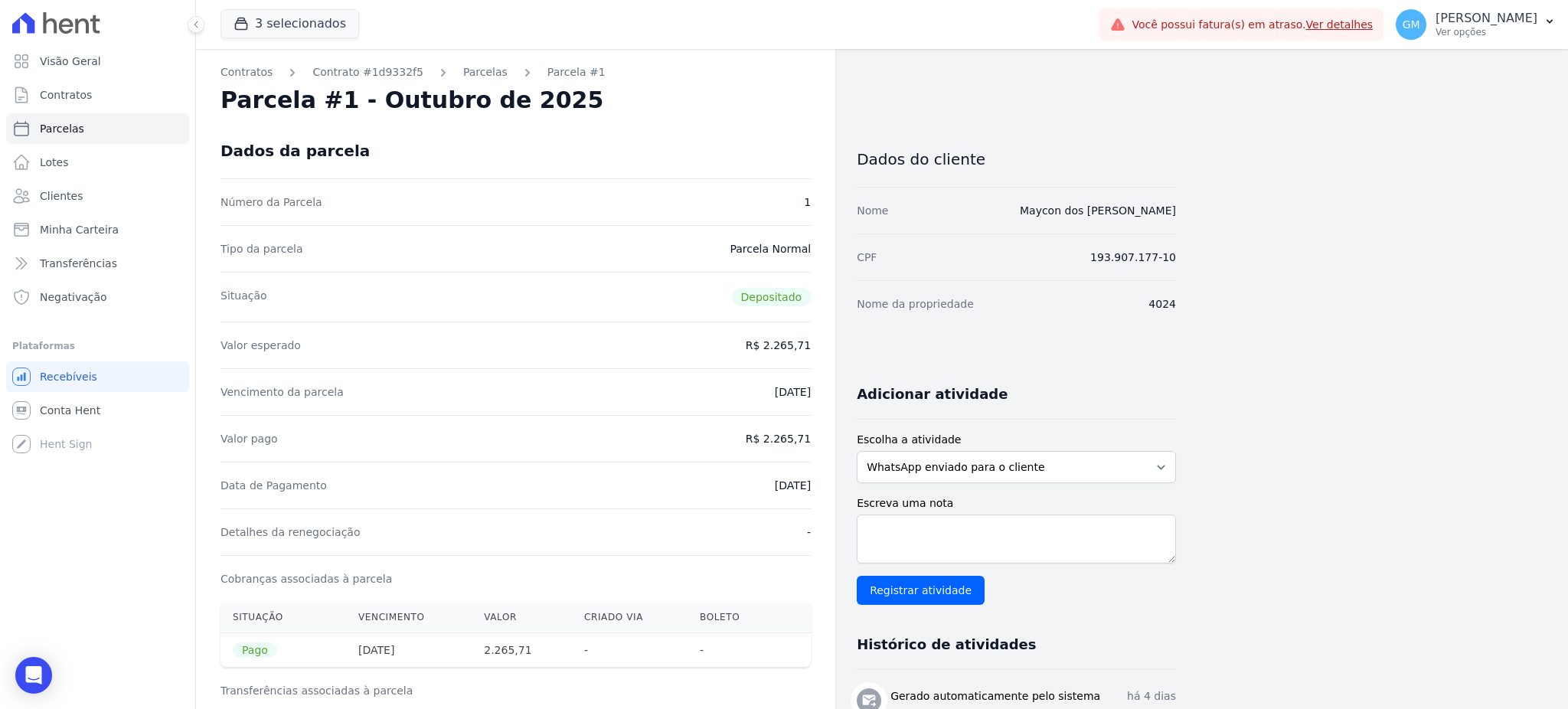
drag, startPoint x: 768, startPoint y: 435, endPoint x: 811, endPoint y: 437, distance: 43.0
click at [811, 437] on div "Contratos Contrato #1d9332f5 Parcelas Parcela #1 Parcela #1 - Outubro de 2025 D…" at bounding box center [516, 633] width 639 height 1168
drag, startPoint x: 1038, startPoint y: 211, endPoint x: 1202, endPoint y: 227, distance: 164.8
click at [1202, 227] on div "Contratos Contrato #1d9332f5 Parcelas Parcela #1 Parcela #1 - Outubro de 2025 D…" at bounding box center [870, 633] width 1348 height 1168
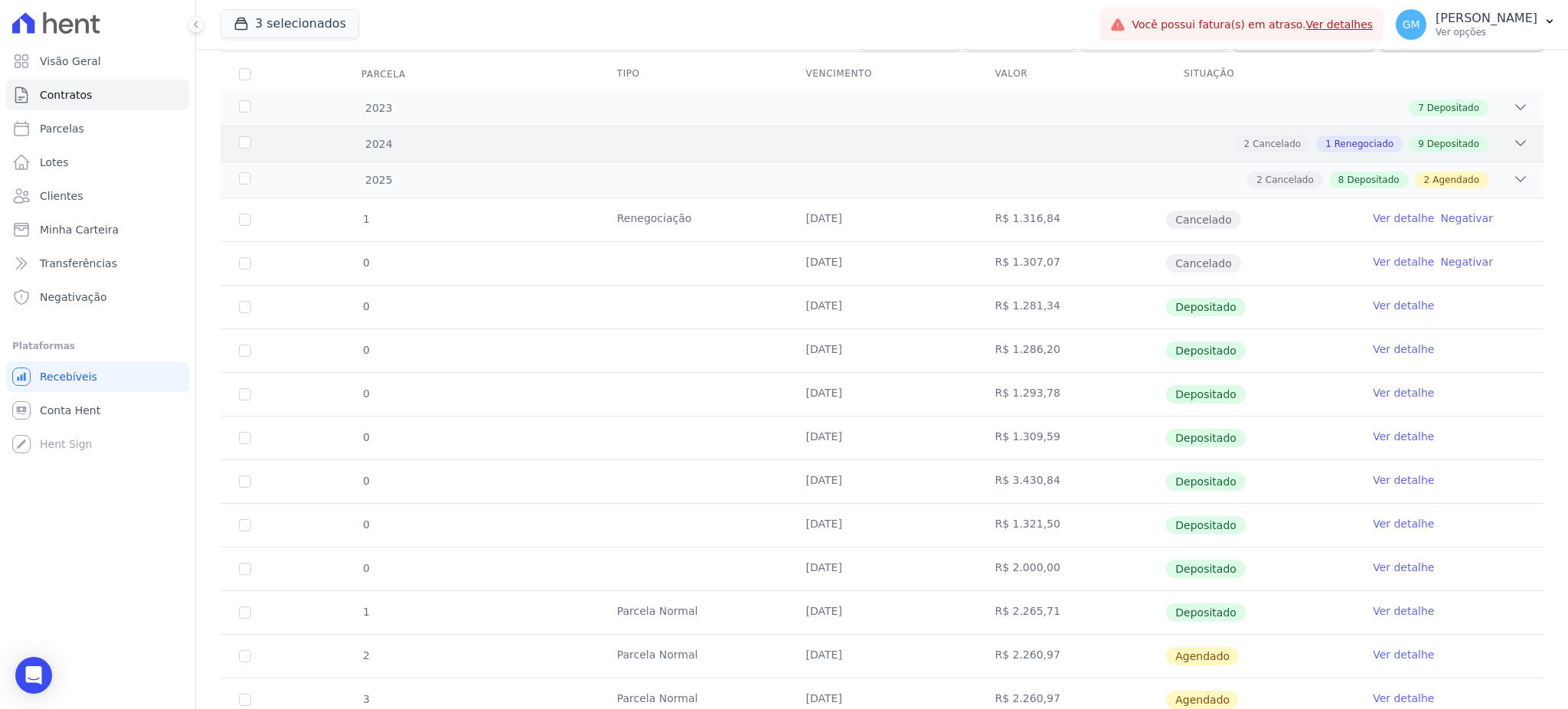
scroll to position [291, 0]
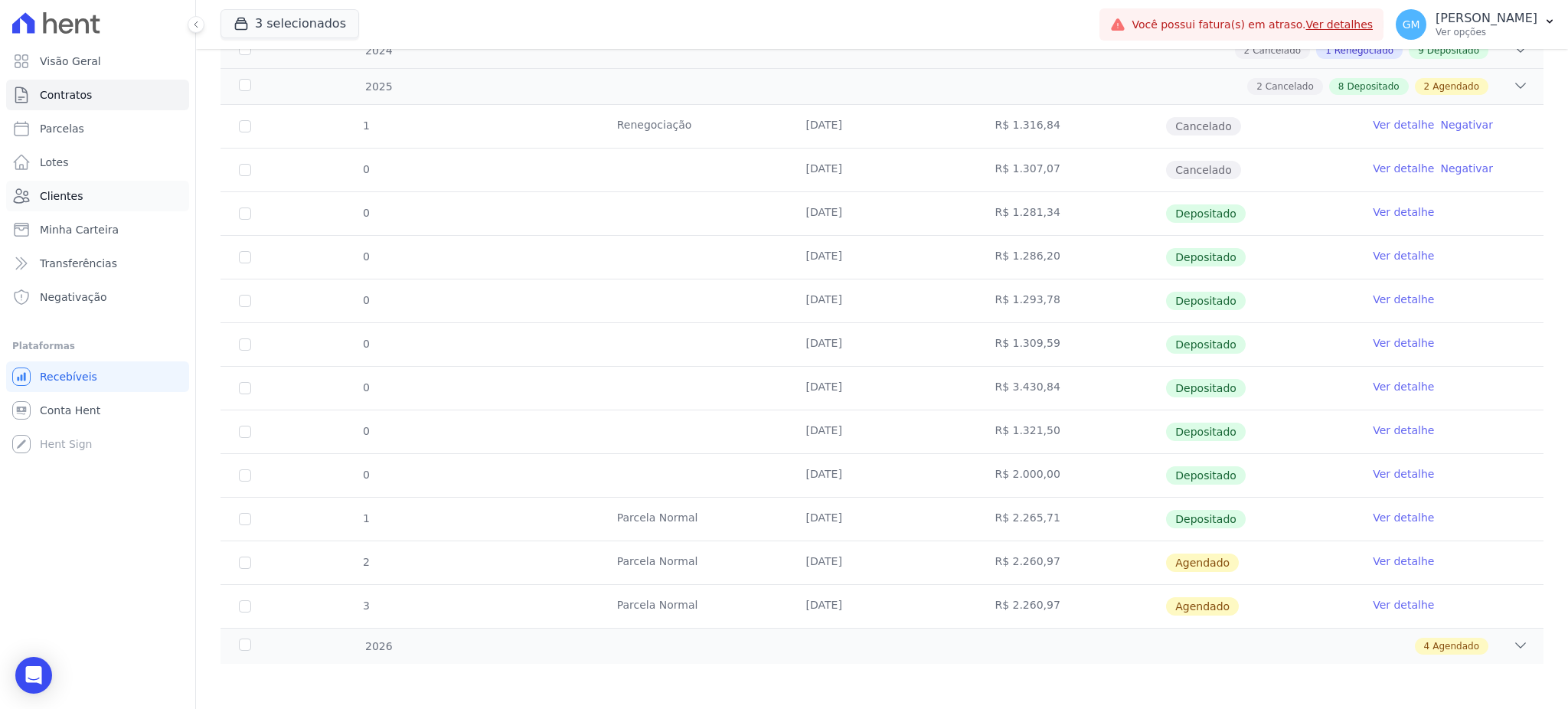
click at [112, 194] on link "Clientes" at bounding box center [98, 196] width 183 height 31
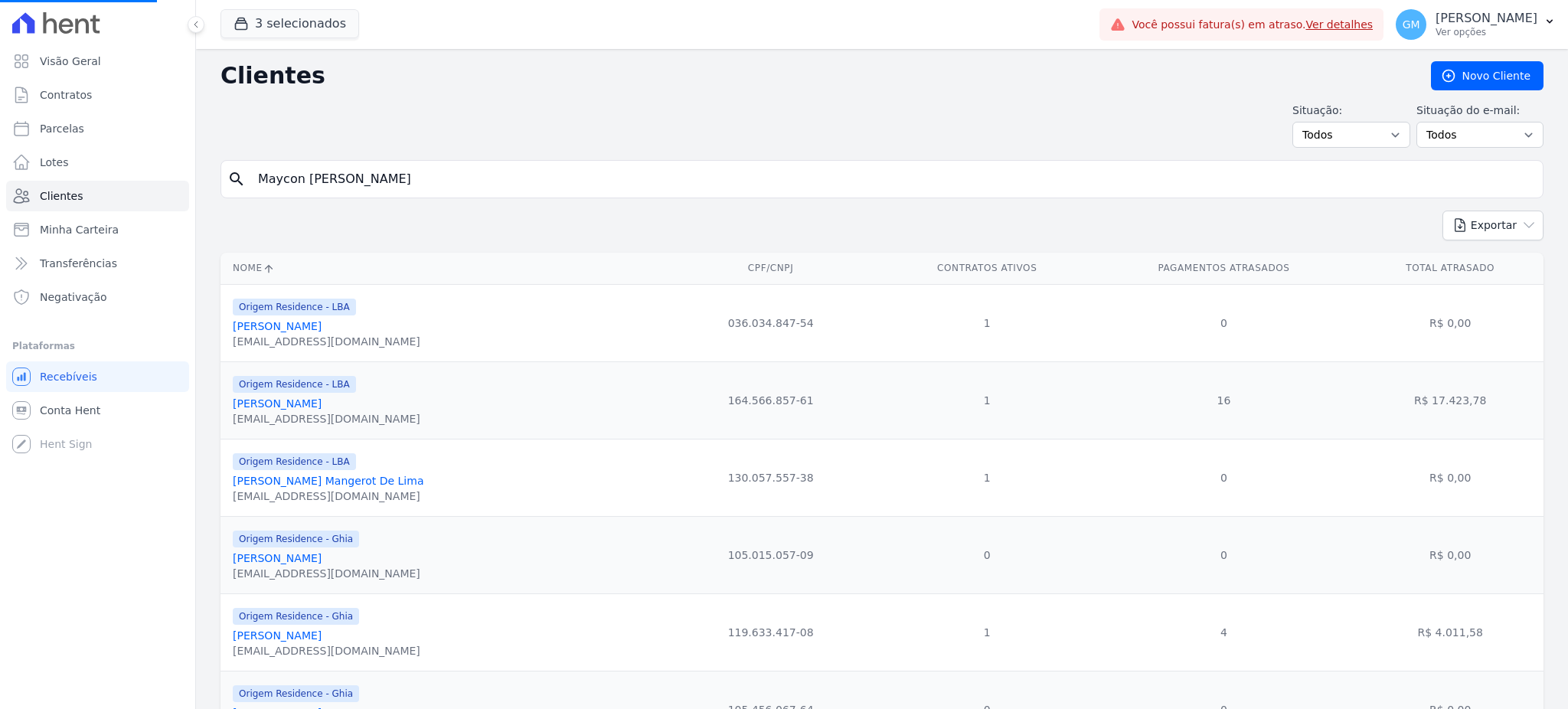
click at [325, 160] on div "search Maycon Dos Santos De Souza" at bounding box center [882, 179] width 1323 height 38
click at [338, 173] on input "Maycon Dos Santos De Souza" at bounding box center [893, 179] width 1288 height 31
click at [359, 179] on input "search" at bounding box center [893, 179] width 1288 height 31
paste input "Maycon Dos Santos De Souza"
type input "Maycon Dos Santos De Souza"
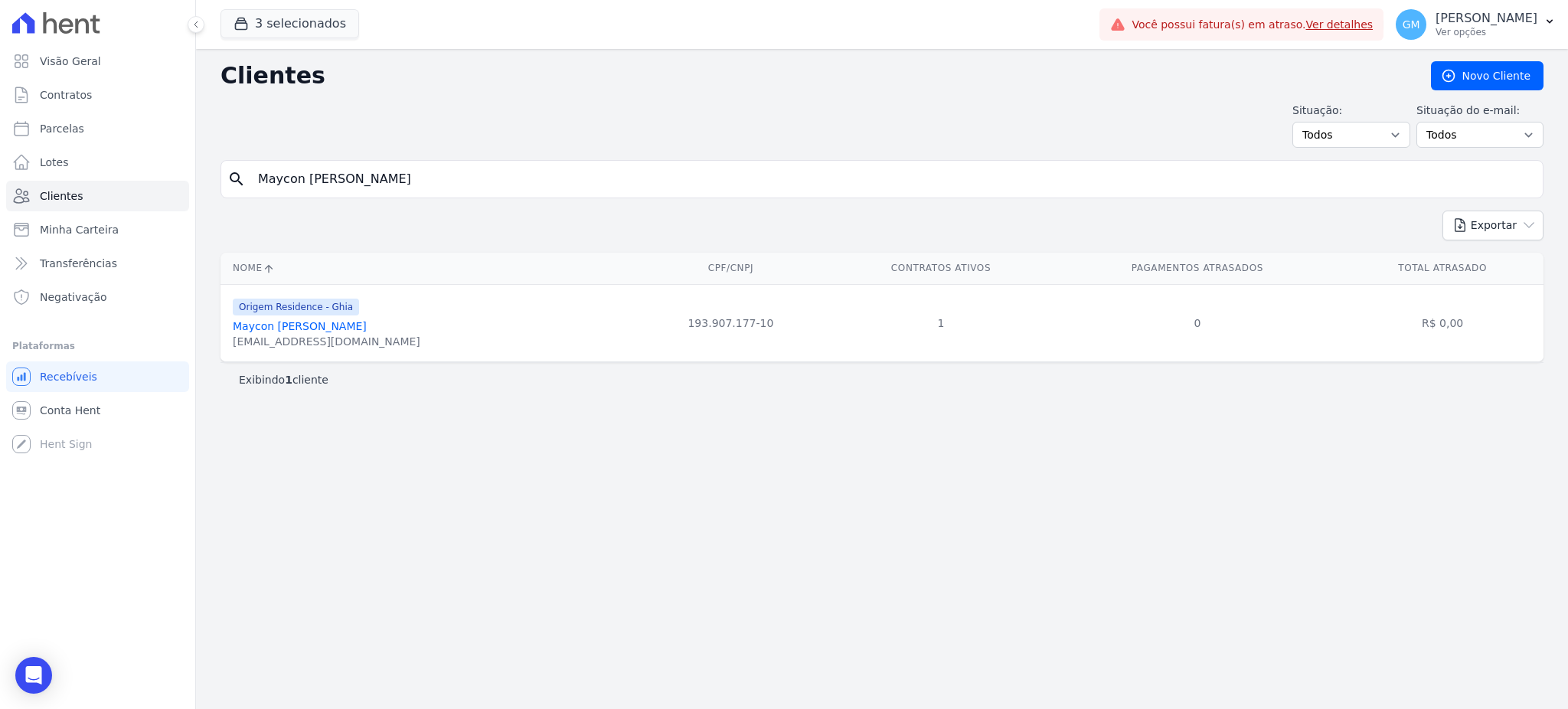
click at [354, 326] on link "Maycon Dos Santos De Souza" at bounding box center [300, 327] width 134 height 13
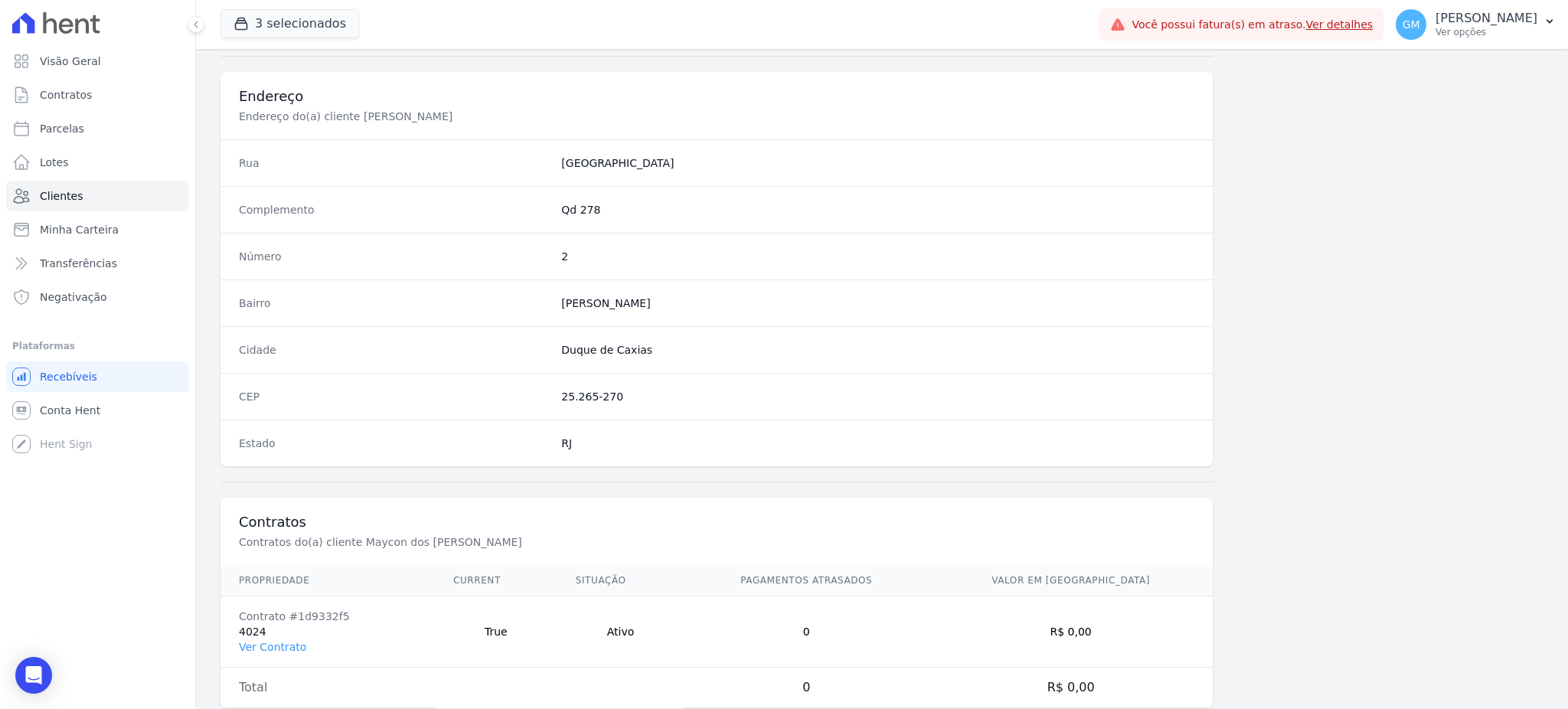
scroll to position [724, 0]
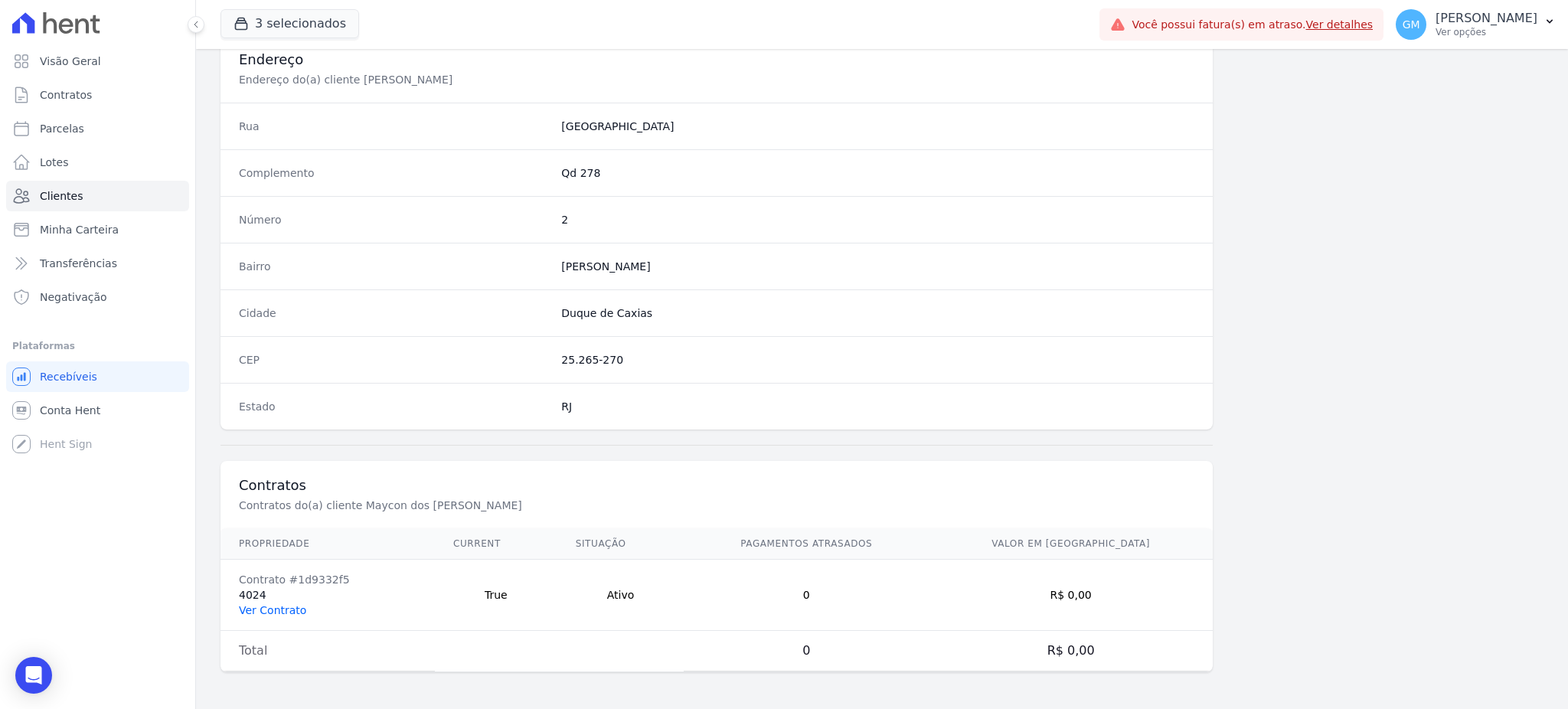
click at [263, 611] on link "Ver Contrato" at bounding box center [272, 610] width 67 height 13
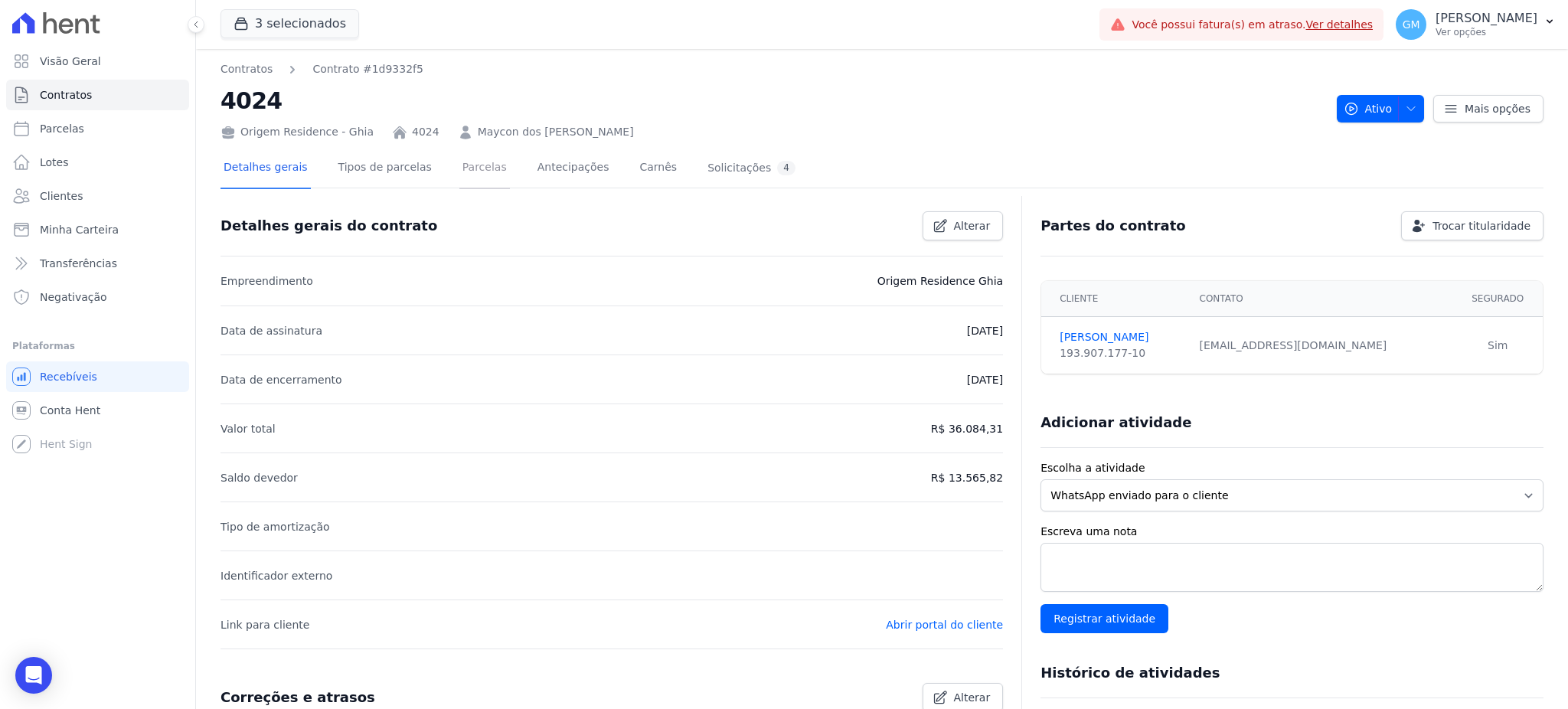
click at [459, 156] on link "Parcelas" at bounding box center [484, 168] width 51 height 41
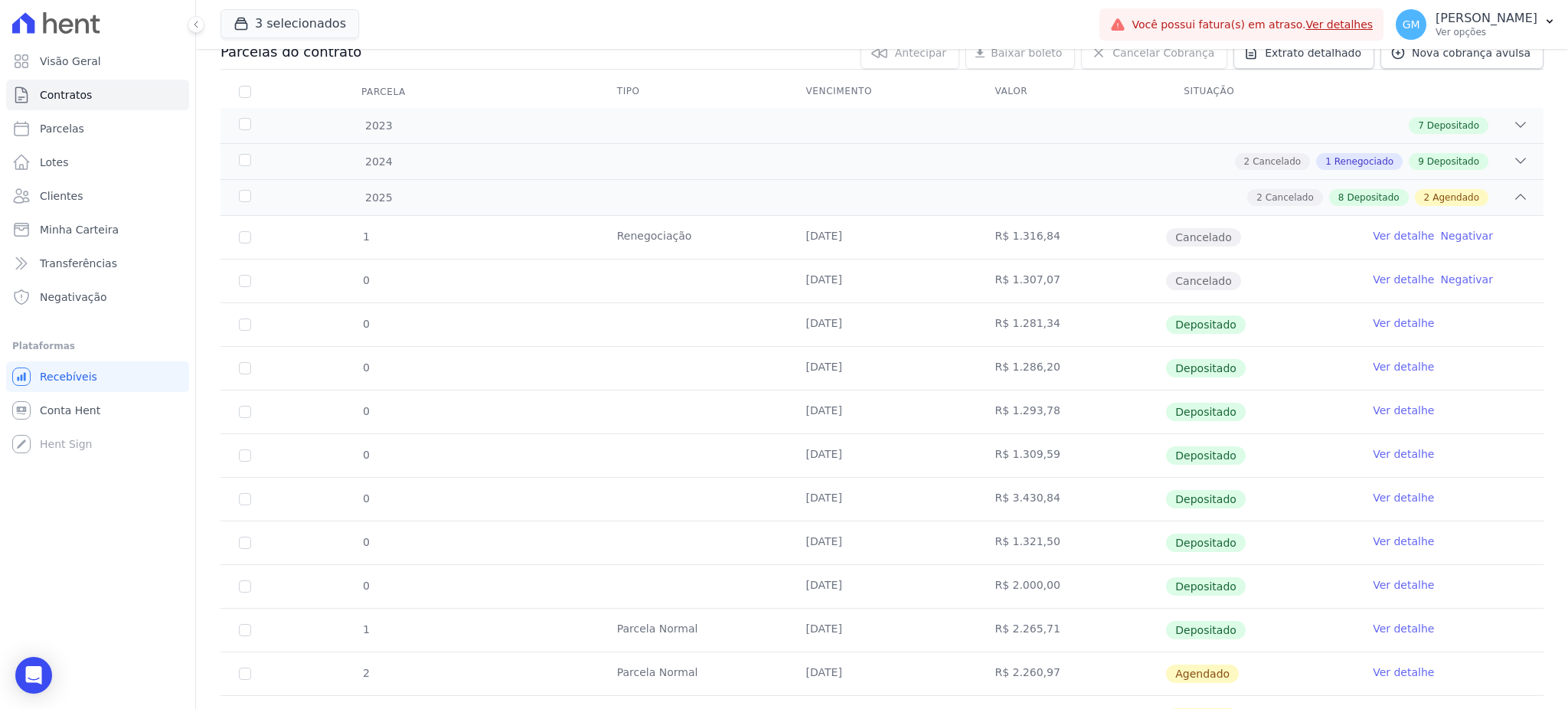
scroll to position [291, 0]
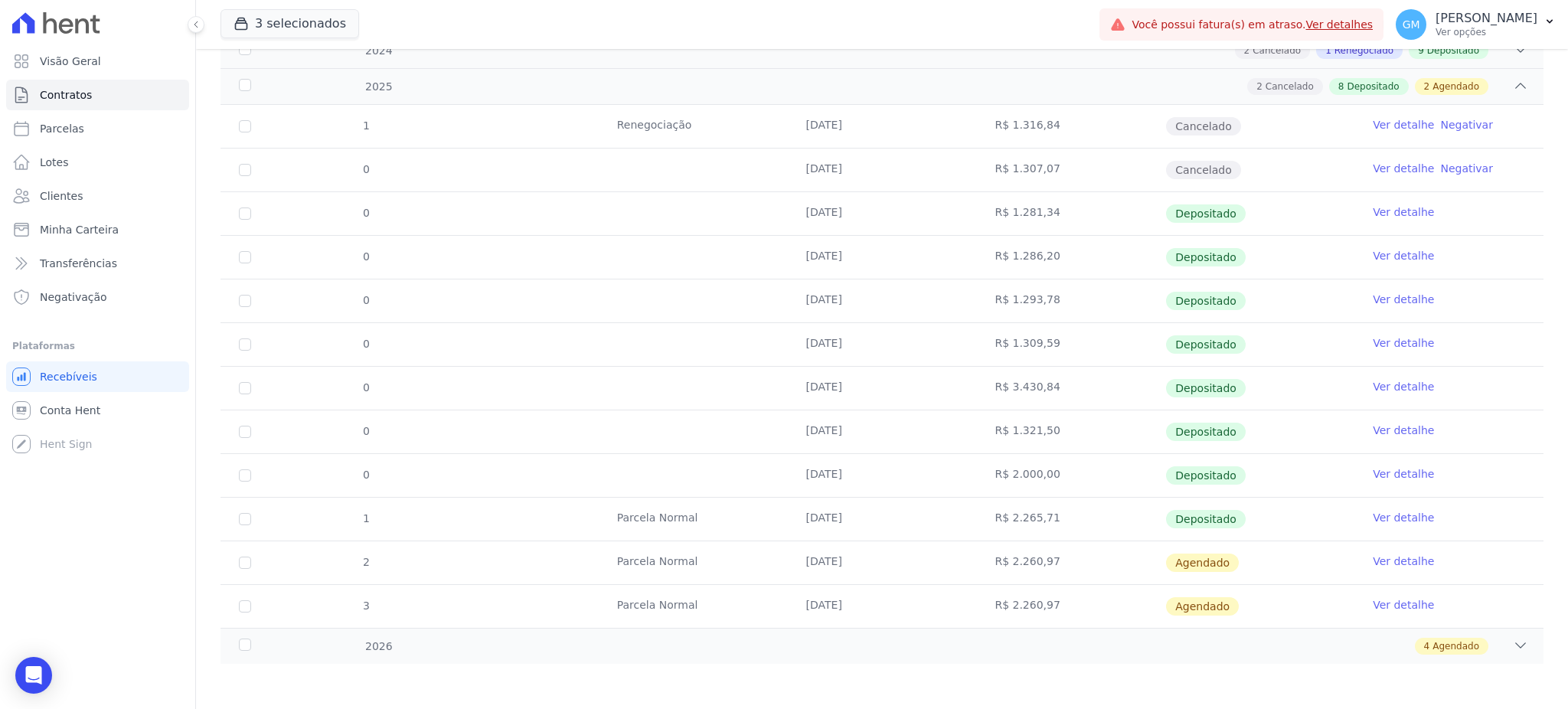
click at [1392, 516] on link "Ver detalhe" at bounding box center [1403, 517] width 62 height 15
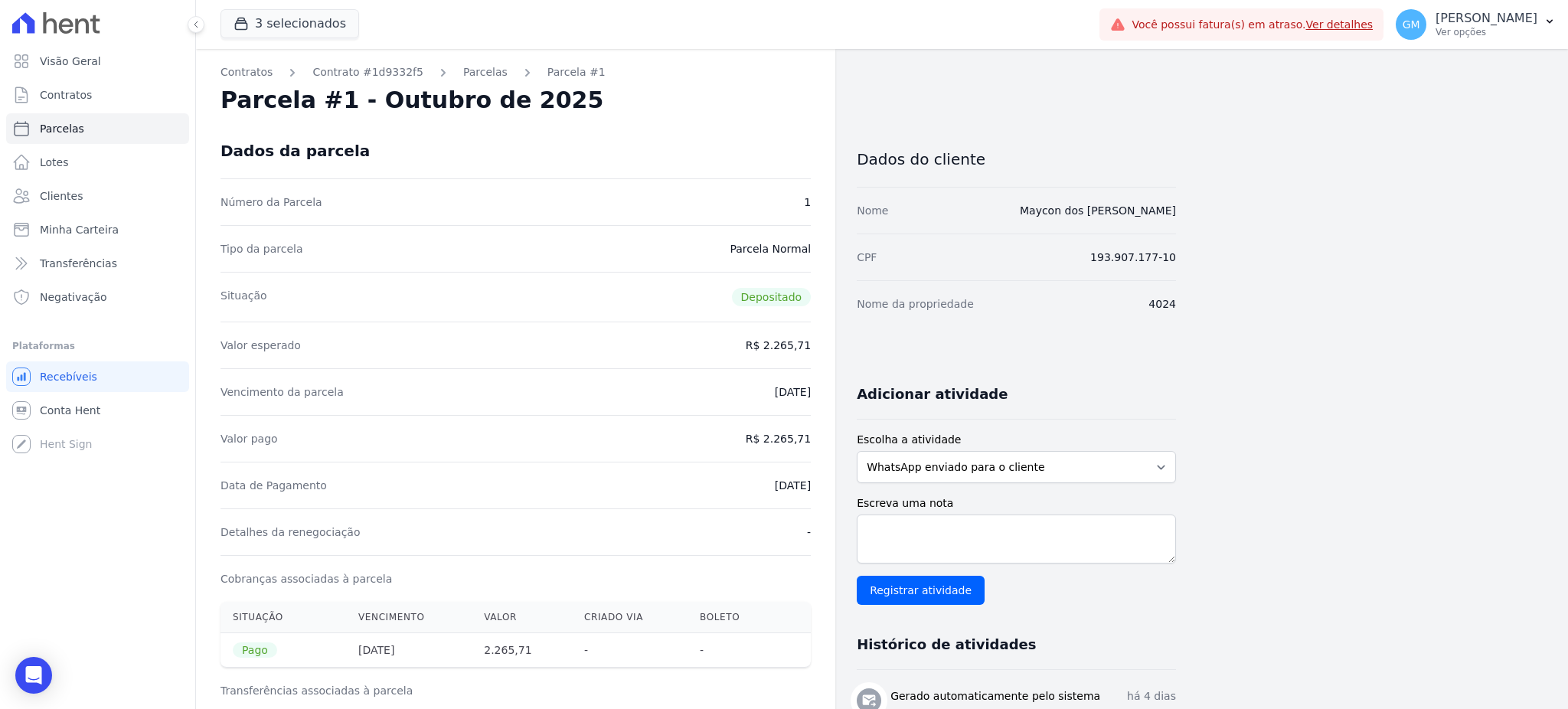
drag, startPoint x: 749, startPoint y: 483, endPoint x: 819, endPoint y: 485, distance: 70.0
click at [819, 485] on div "Contratos Contrato #1d9332f5 Parcelas Parcela #1 Parcela #1 - Outubro de 2025 D…" at bounding box center [516, 633] width 639 height 1168
drag, startPoint x: 764, startPoint y: 436, endPoint x: 814, endPoint y: 437, distance: 50.0
click at [814, 437] on div "Contratos Contrato #1d9332f5 Parcelas Parcela #1 Parcela #1 - Outubro de 2025 D…" at bounding box center [516, 633] width 639 height 1168
drag, startPoint x: 1075, startPoint y: 201, endPoint x: 1183, endPoint y: 201, distance: 108.0
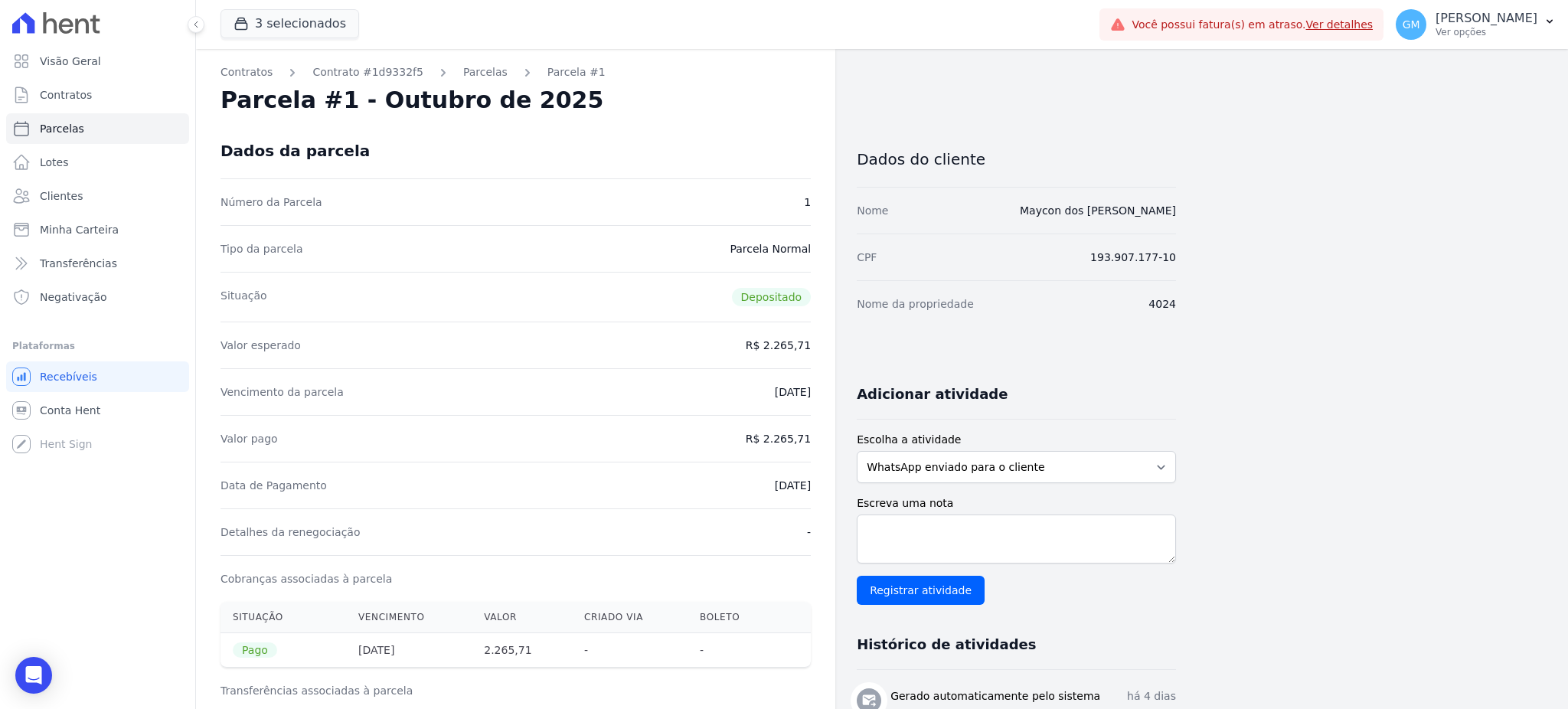
click at [1183, 201] on div "Contratos Contrato #1d9332f5 Parcelas Parcela #1 Parcela #1 - Outubro de 2025 D…" at bounding box center [870, 633] width 1348 height 1168
click at [1044, 225] on div "Nome Maycon dos Santos de Souza" at bounding box center [1016, 210] width 320 height 47
drag, startPoint x: 1022, startPoint y: 214, endPoint x: 1230, endPoint y: 209, distance: 208.1
click at [1230, 209] on div "Contratos Contrato #1d9332f5 Parcelas Parcela #1 Parcela #1 - Outubro de 2025 D…" at bounding box center [870, 633] width 1348 height 1168
click at [772, 429] on div "Valor pago R$ 2.265,71" at bounding box center [516, 438] width 590 height 47
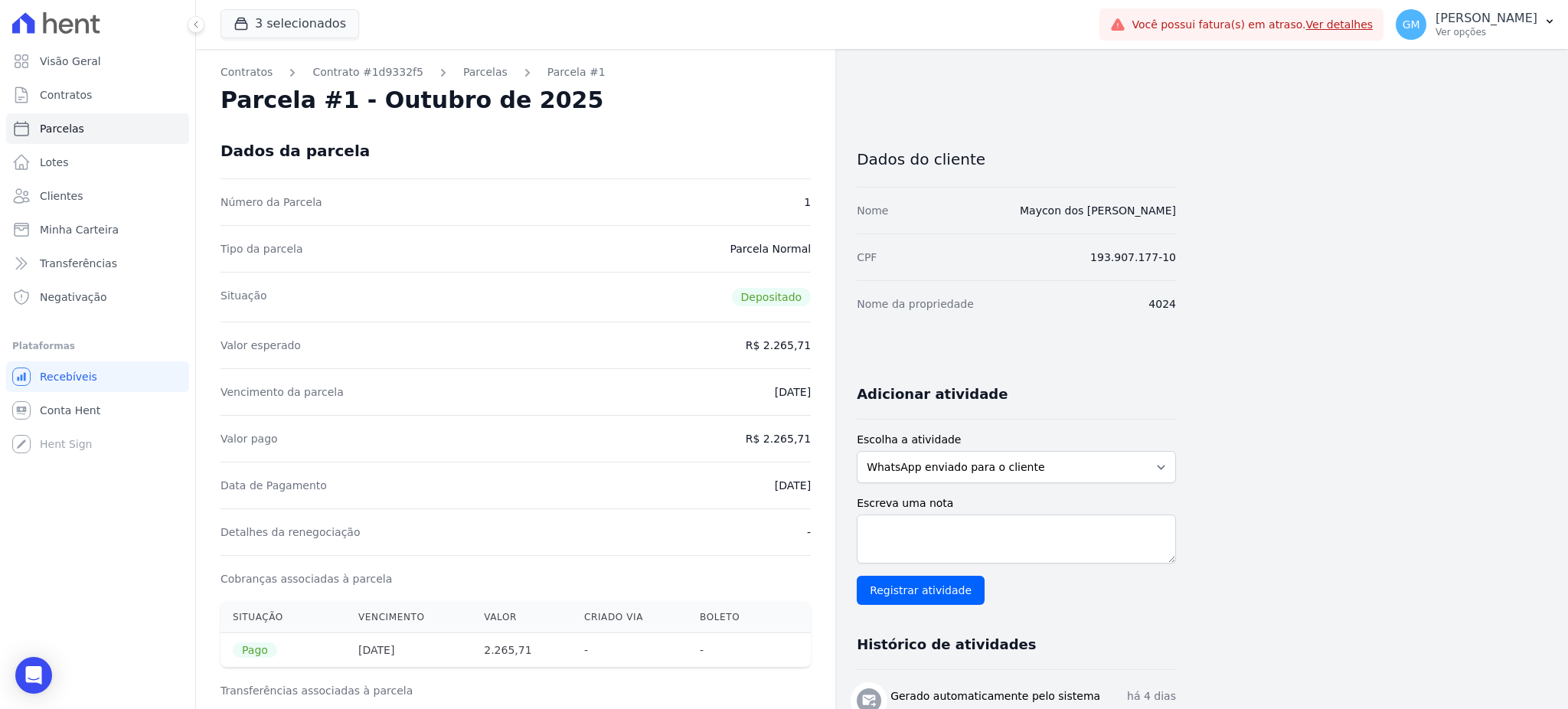
click at [775, 435] on dd "R$ 2.265,71" at bounding box center [779, 438] width 65 height 15
drag, startPoint x: 772, startPoint y: 435, endPoint x: 821, endPoint y: 443, distance: 49.6
click at [821, 443] on div "Contratos Contrato #1d9332f5 Parcelas Parcela #1 Parcela #1 - Outubro de 2025 D…" at bounding box center [516, 633] width 639 height 1168
click at [76, 196] on span "Clientes" at bounding box center [61, 196] width 43 height 15
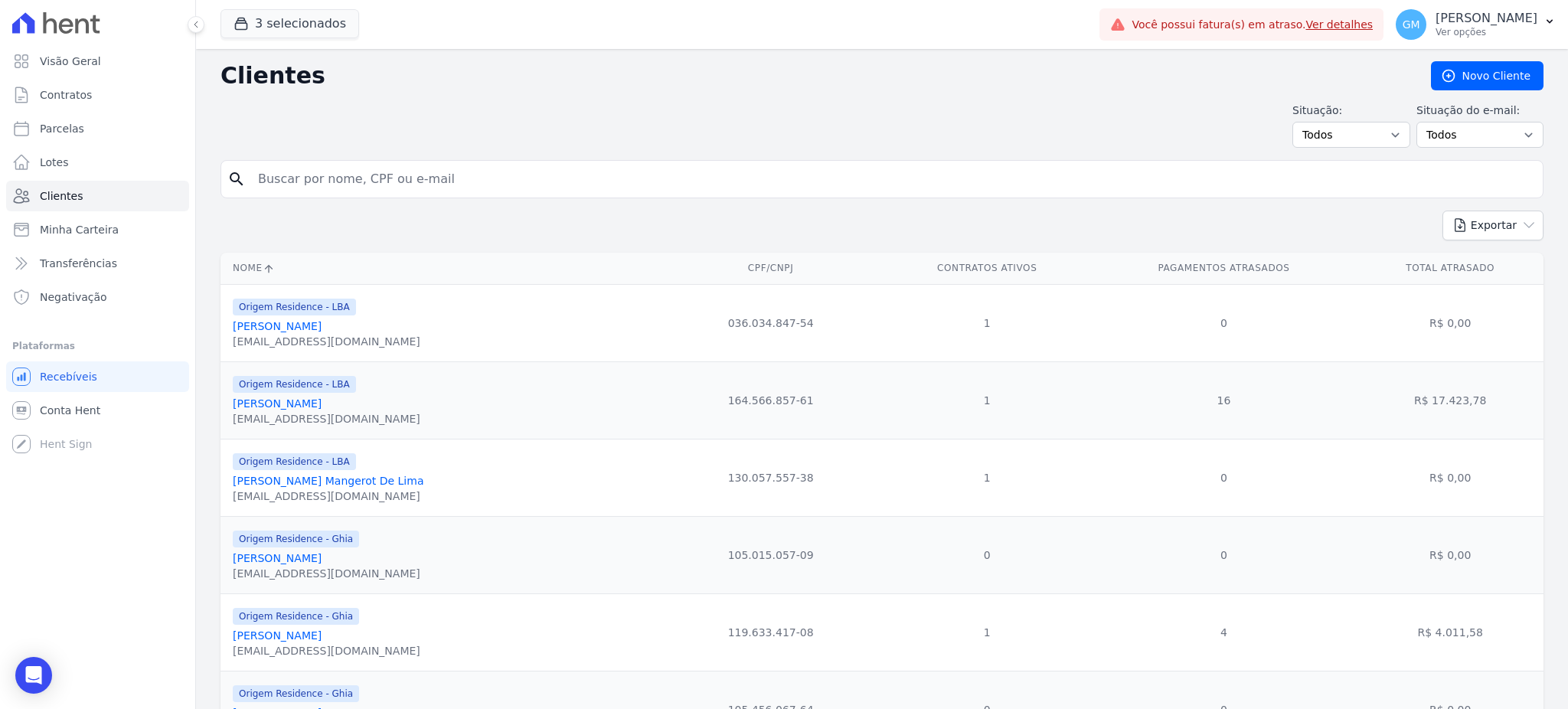
click at [406, 189] on input "search" at bounding box center [893, 179] width 1288 height 31
paste input "Bruno De Freitas Dias"
type input "Bruno De Freitas Dias"
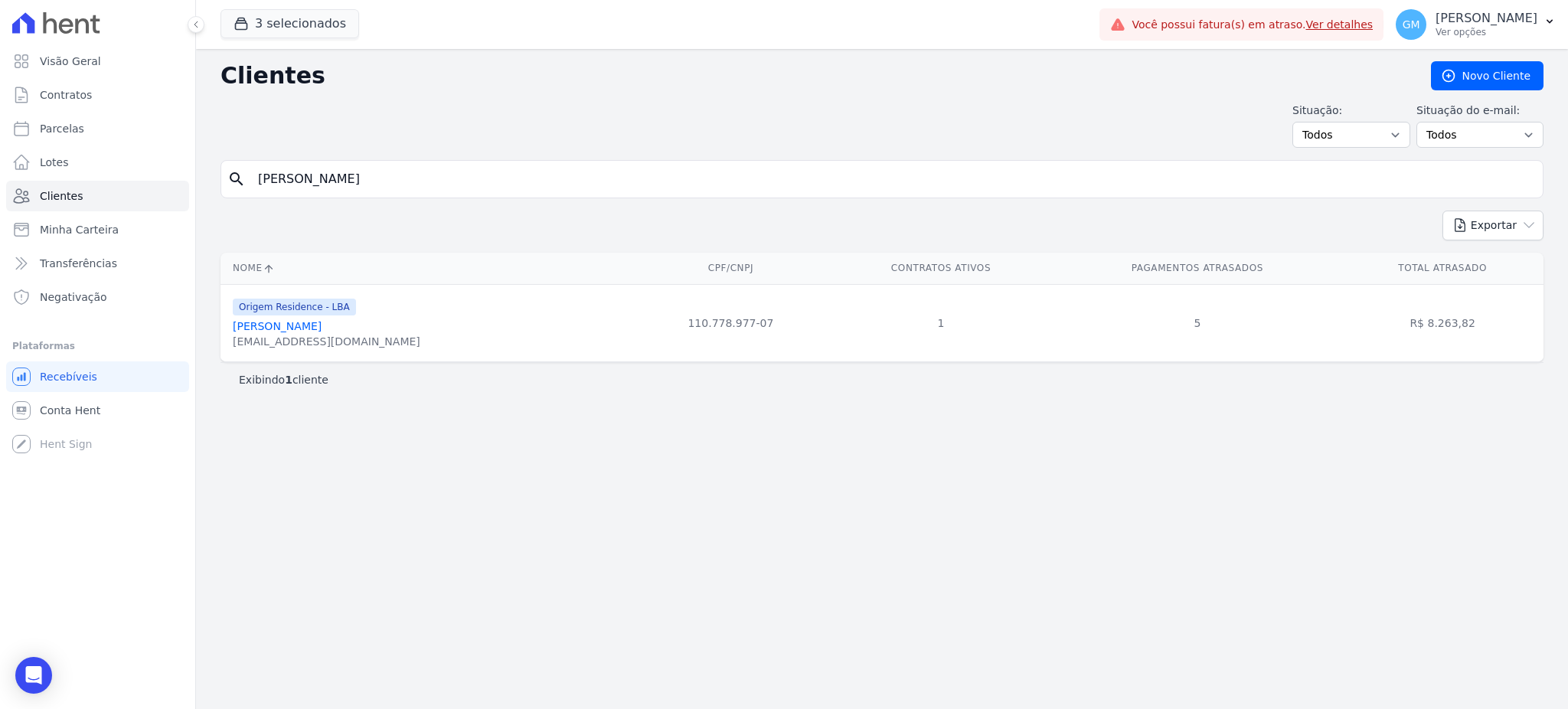
click at [301, 337] on div "cinthia_diasrj@hotmail.com" at bounding box center [326, 341] width 187 height 15
click at [301, 332] on link "Bruno De Freitas Dias" at bounding box center [277, 327] width 89 height 13
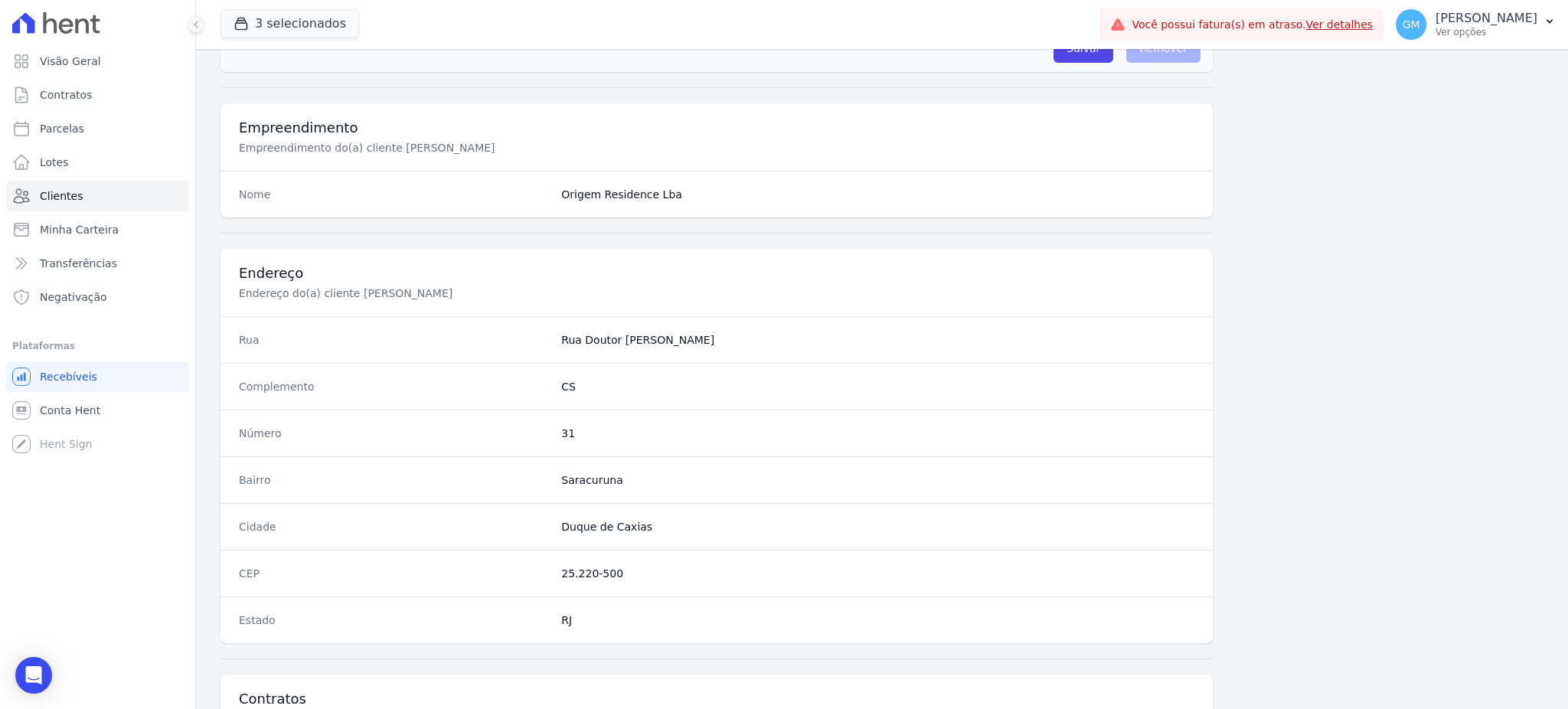
scroll to position [724, 0]
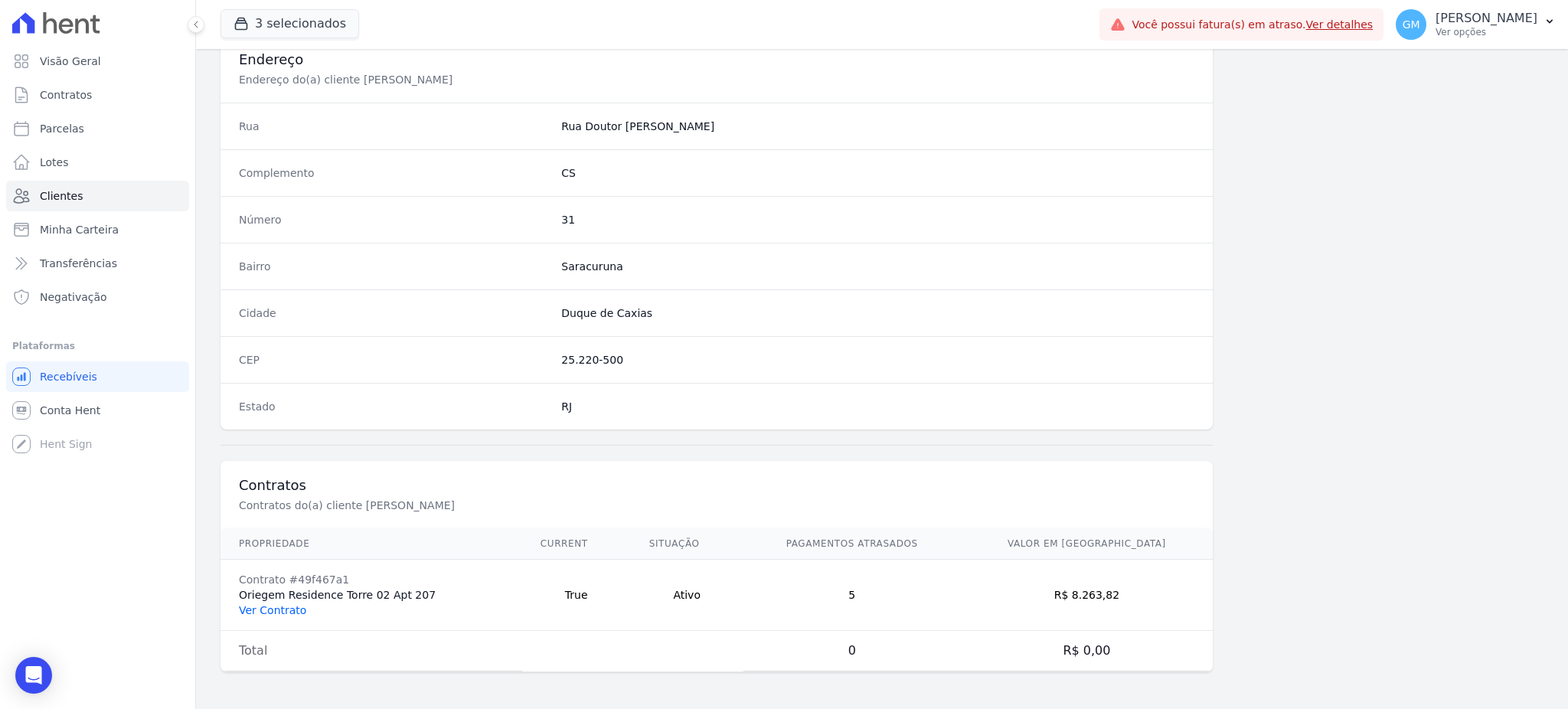
click at [271, 608] on link "Ver Contrato" at bounding box center [272, 610] width 67 height 13
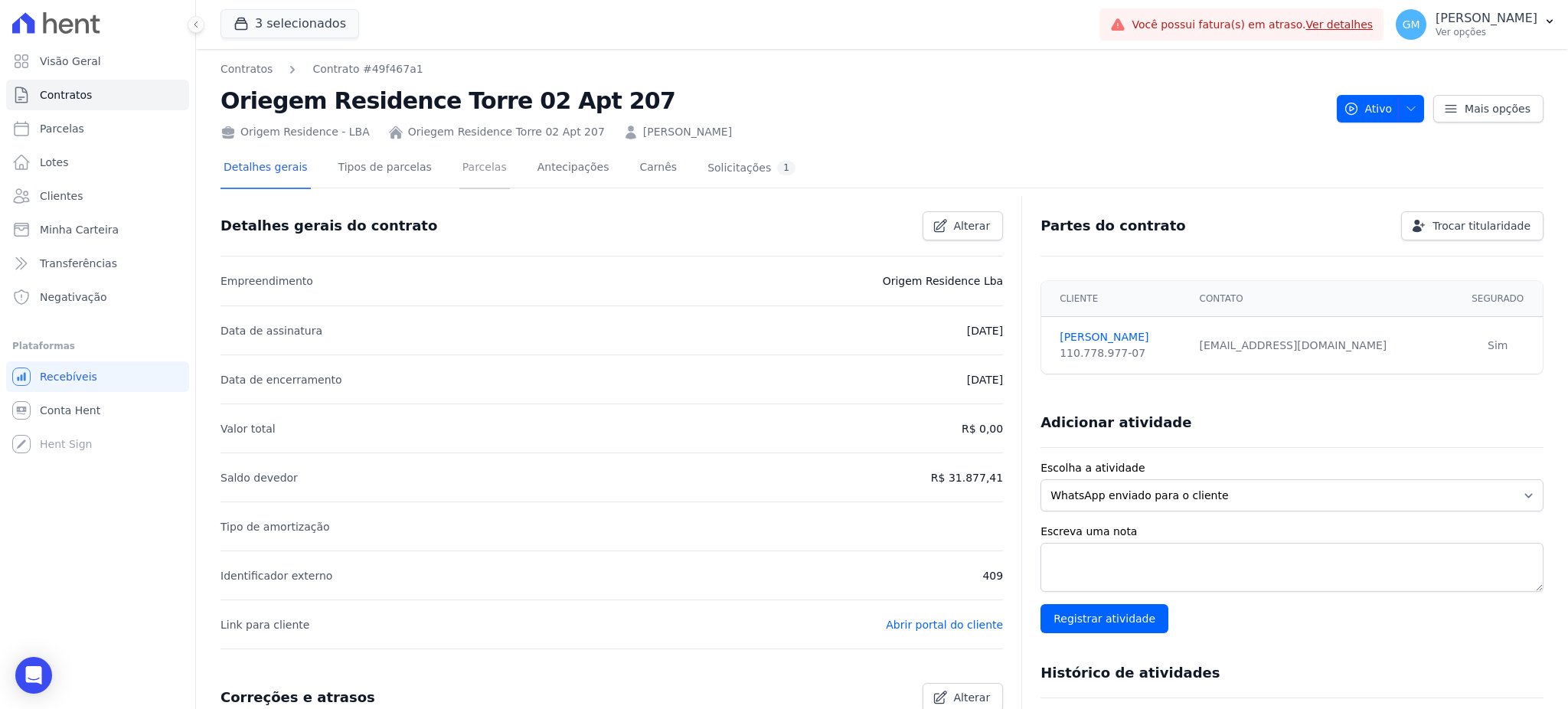
click at [473, 167] on link "Parcelas" at bounding box center [484, 168] width 51 height 41
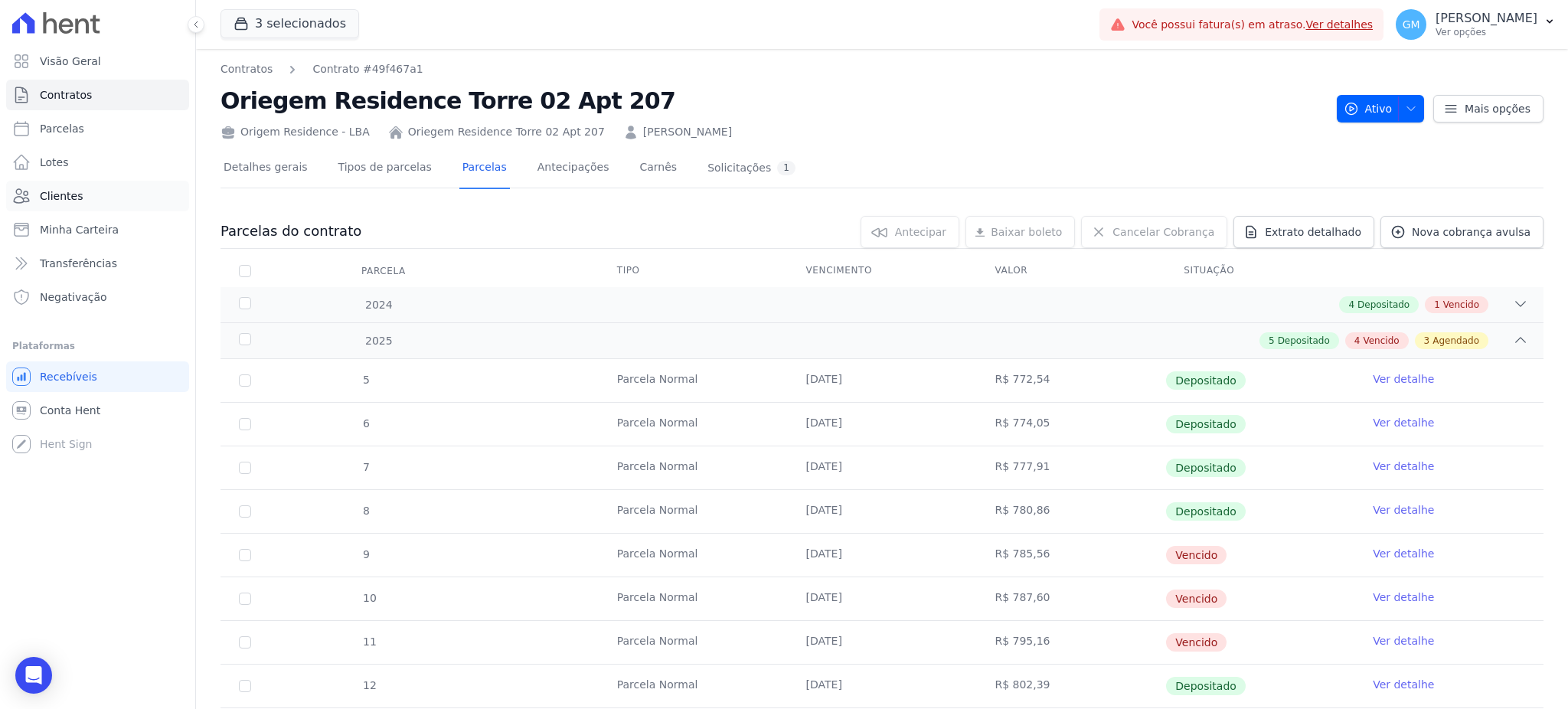
click at [63, 196] on span "Clientes" at bounding box center [61, 196] width 43 height 15
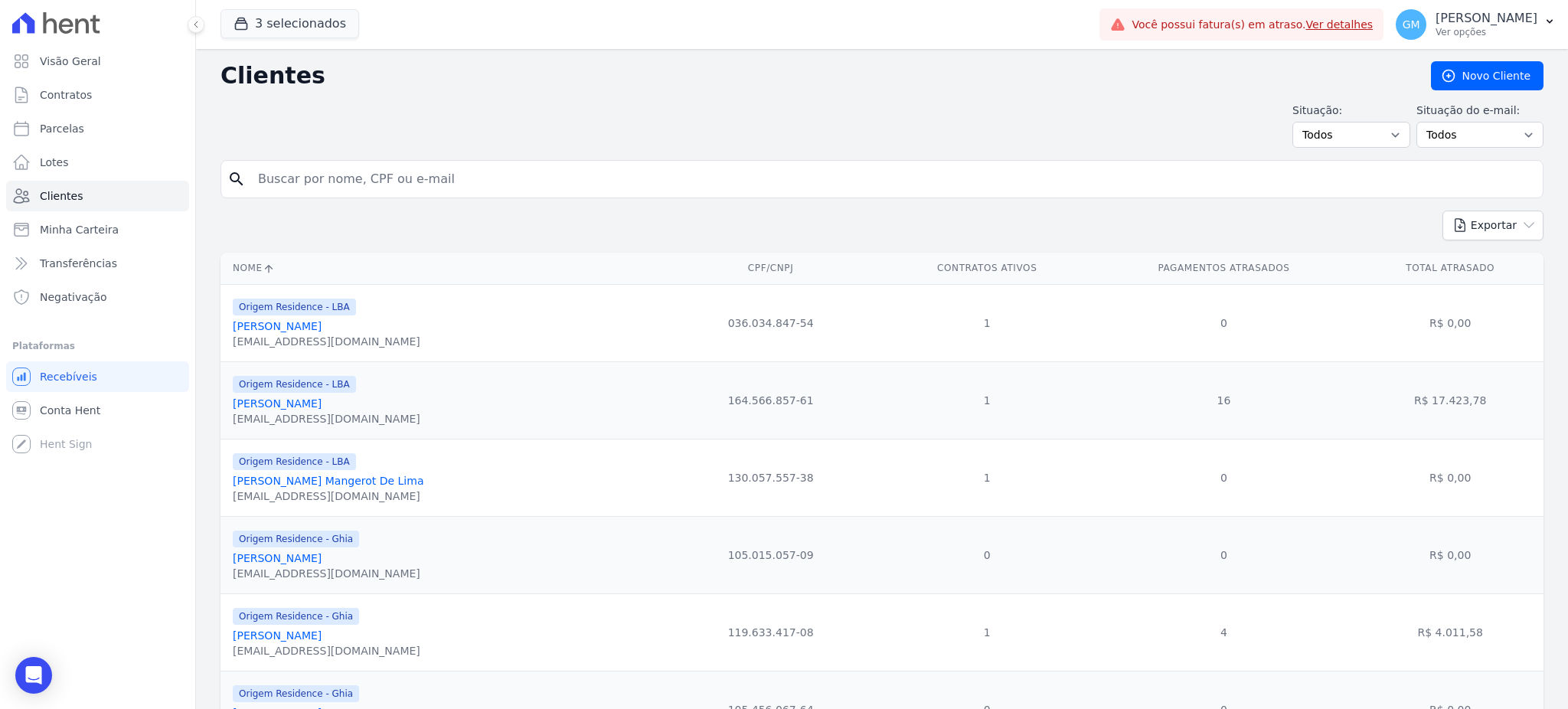
click at [462, 183] on input "search" at bounding box center [893, 179] width 1288 height 31
paste input "Diego Venancio Da Silva"
type input "Diego Venancio Da Silva"
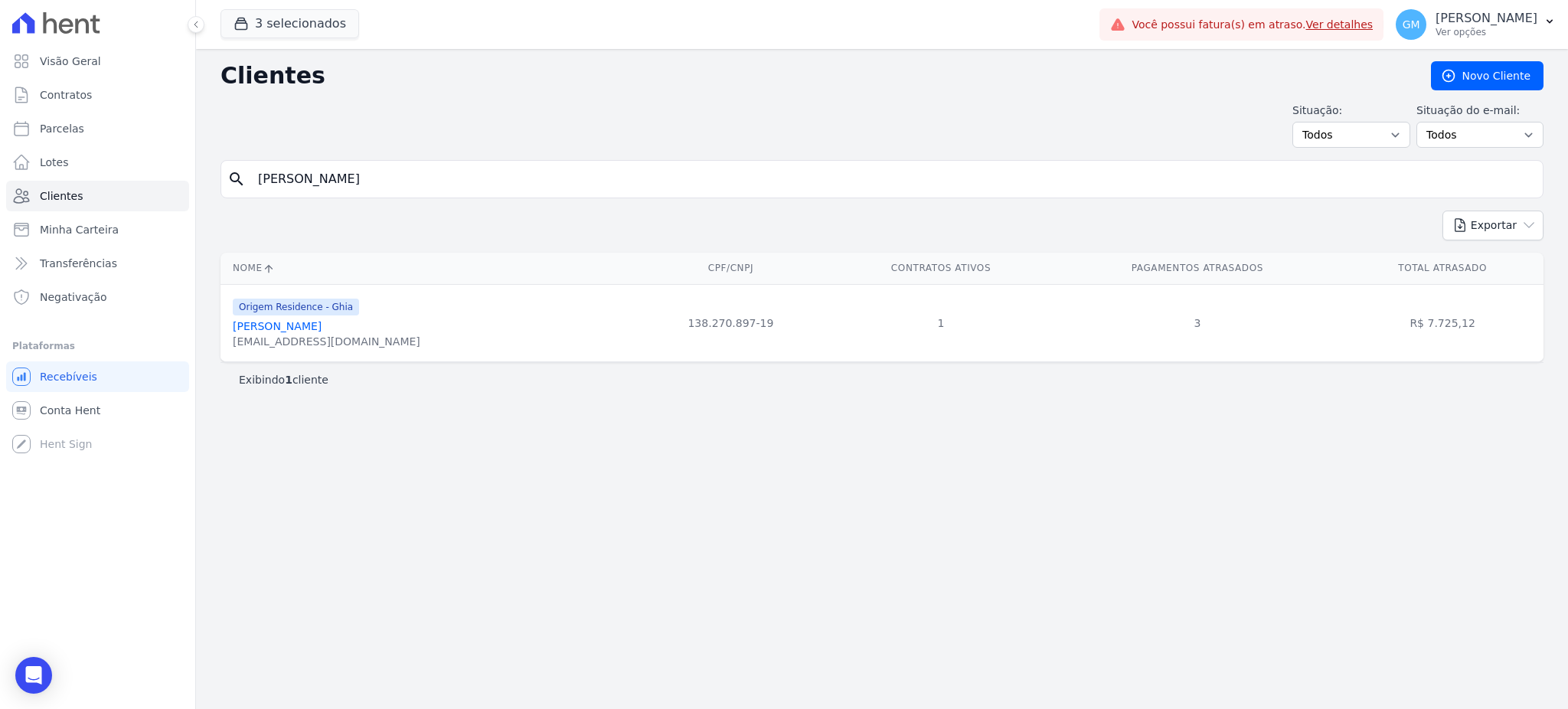
click at [302, 329] on link "Diego Venancio Da Silva" at bounding box center [277, 327] width 89 height 13
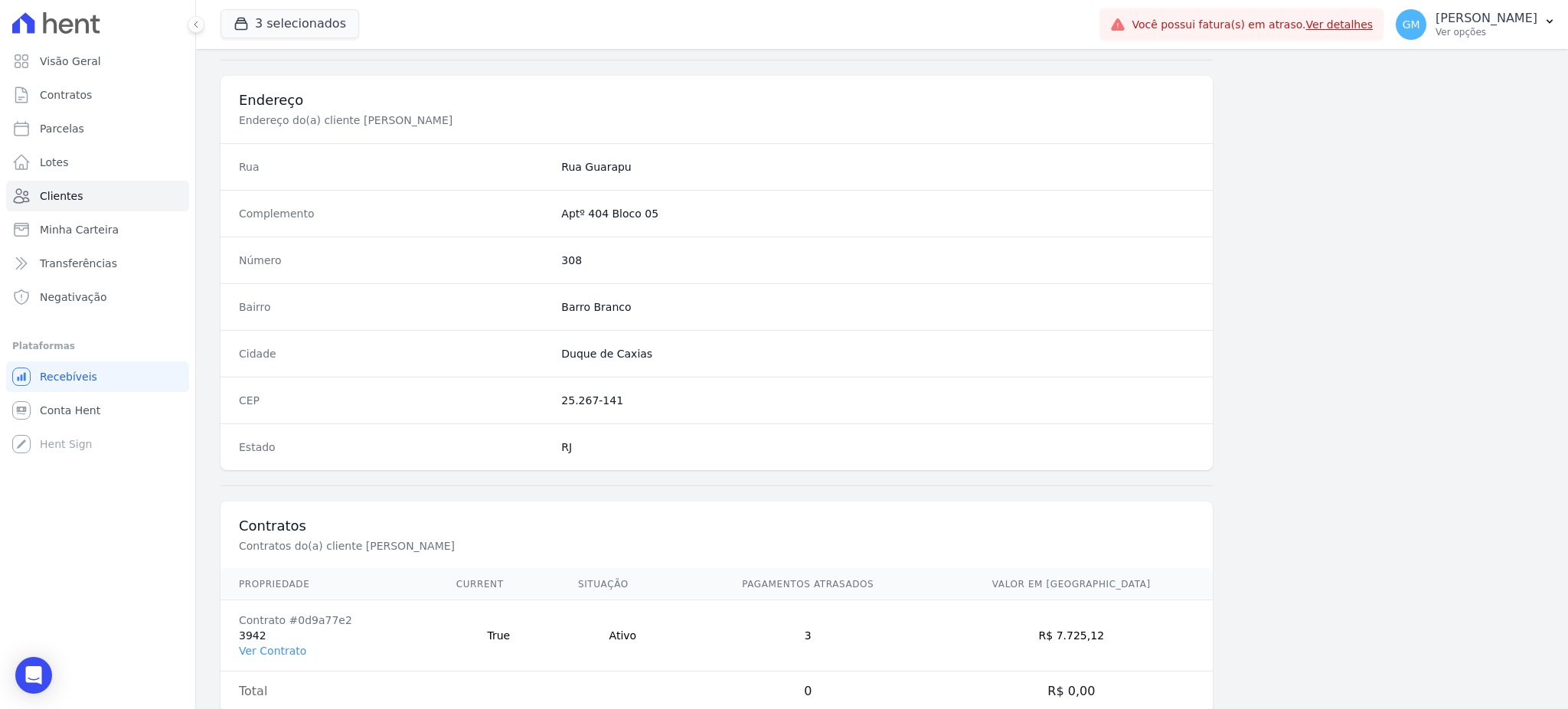
scroll to position [724, 0]
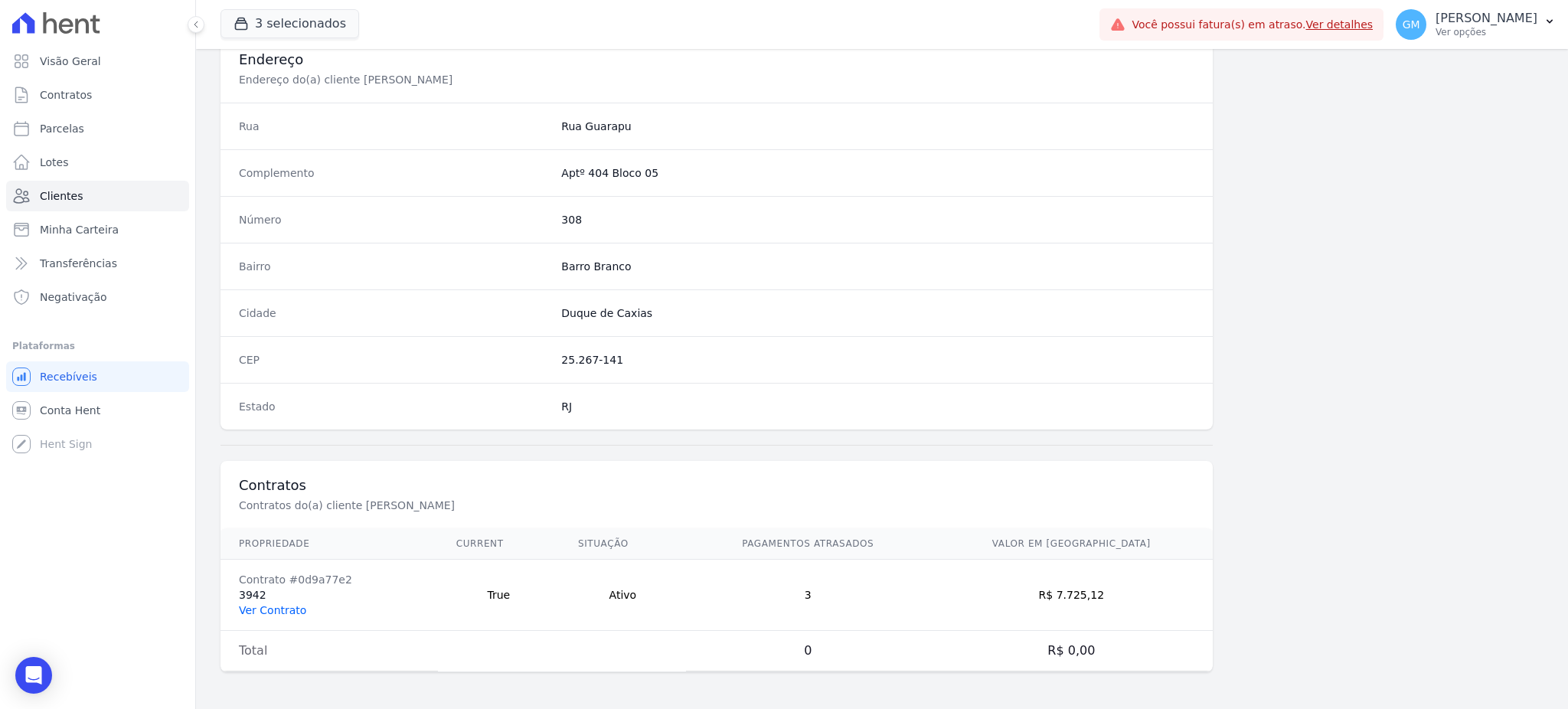
click at [273, 609] on link "Ver Contrato" at bounding box center [272, 610] width 67 height 13
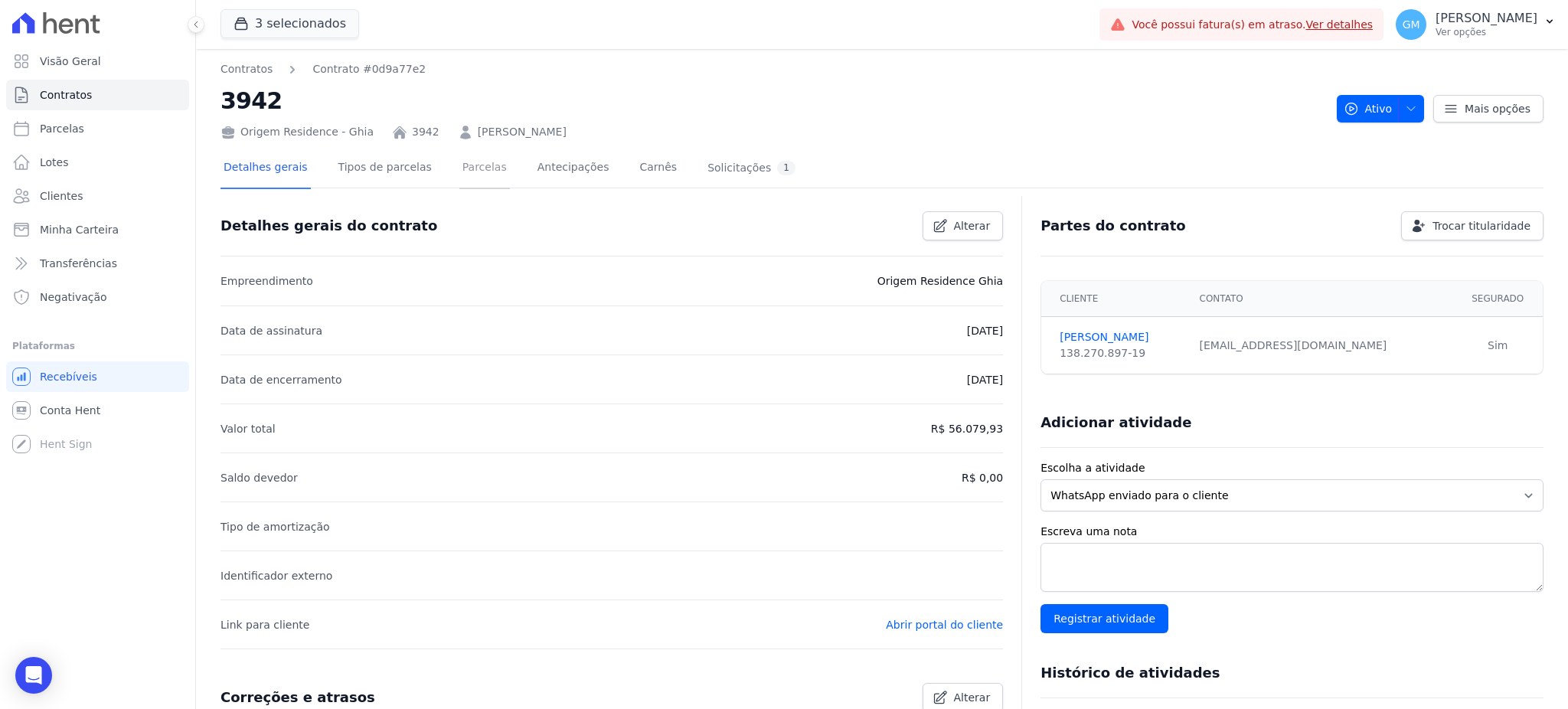
click at [469, 164] on link "Parcelas" at bounding box center [484, 168] width 51 height 41
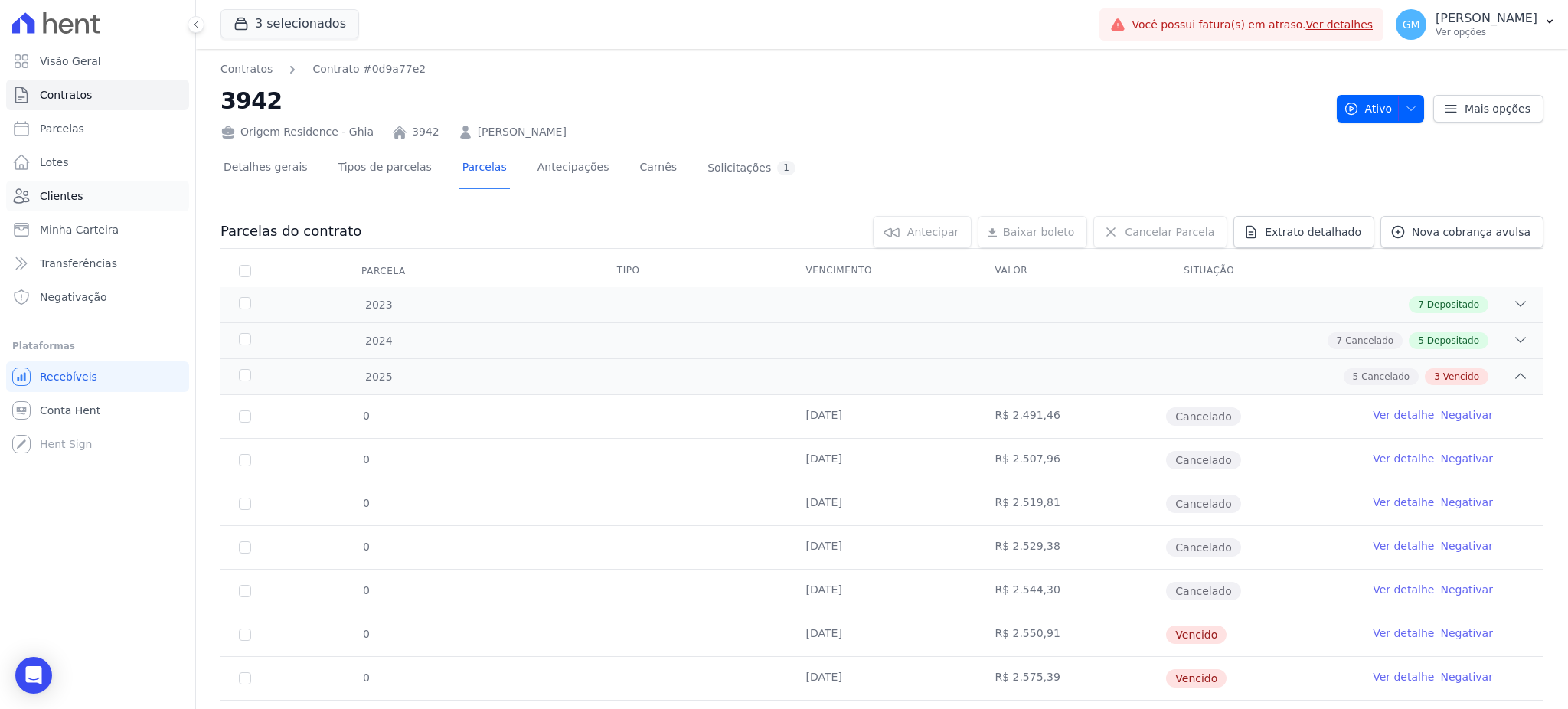
click at [91, 206] on link "Clientes" at bounding box center [98, 196] width 183 height 31
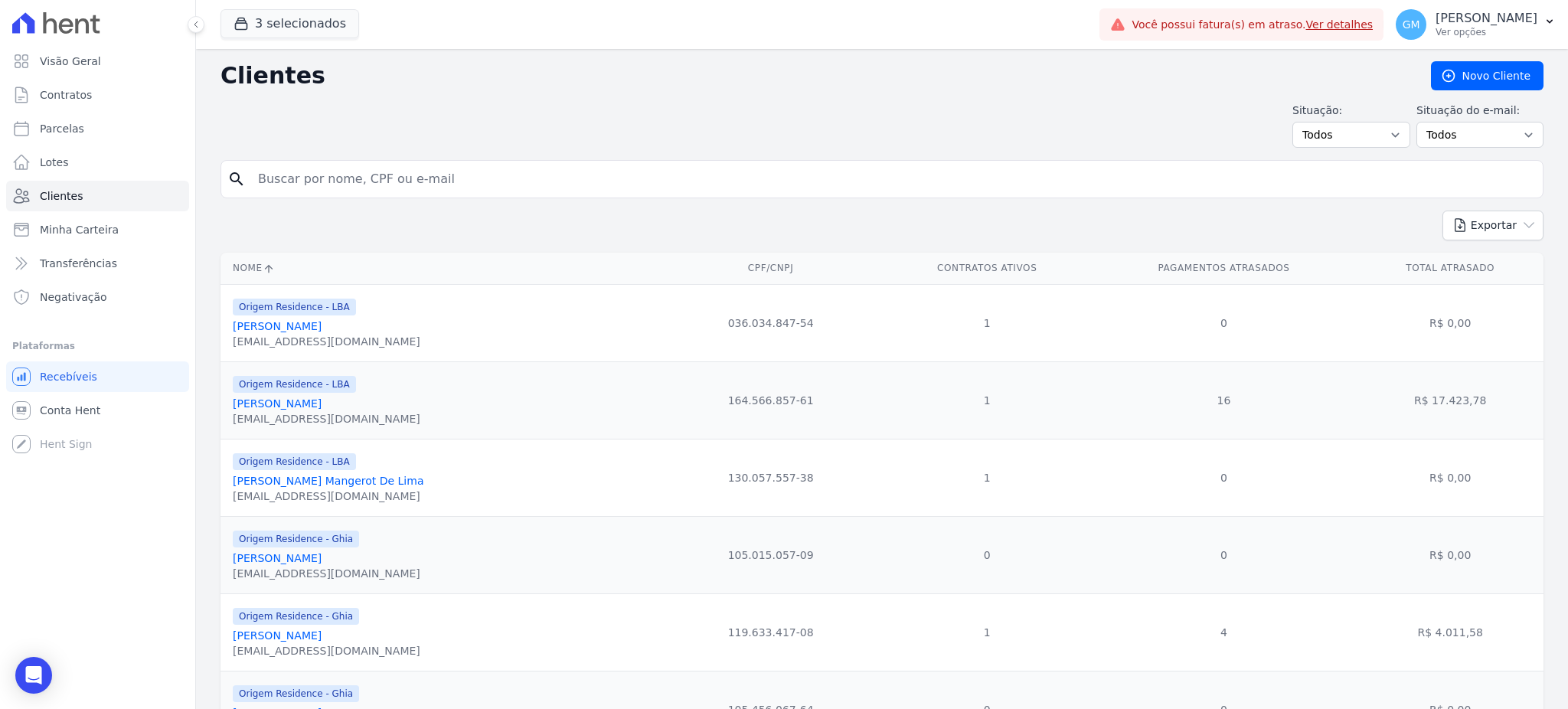
click at [328, 172] on input "search" at bounding box center [893, 179] width 1288 height 31
type input "Fábio Jeronimo Da Silva"
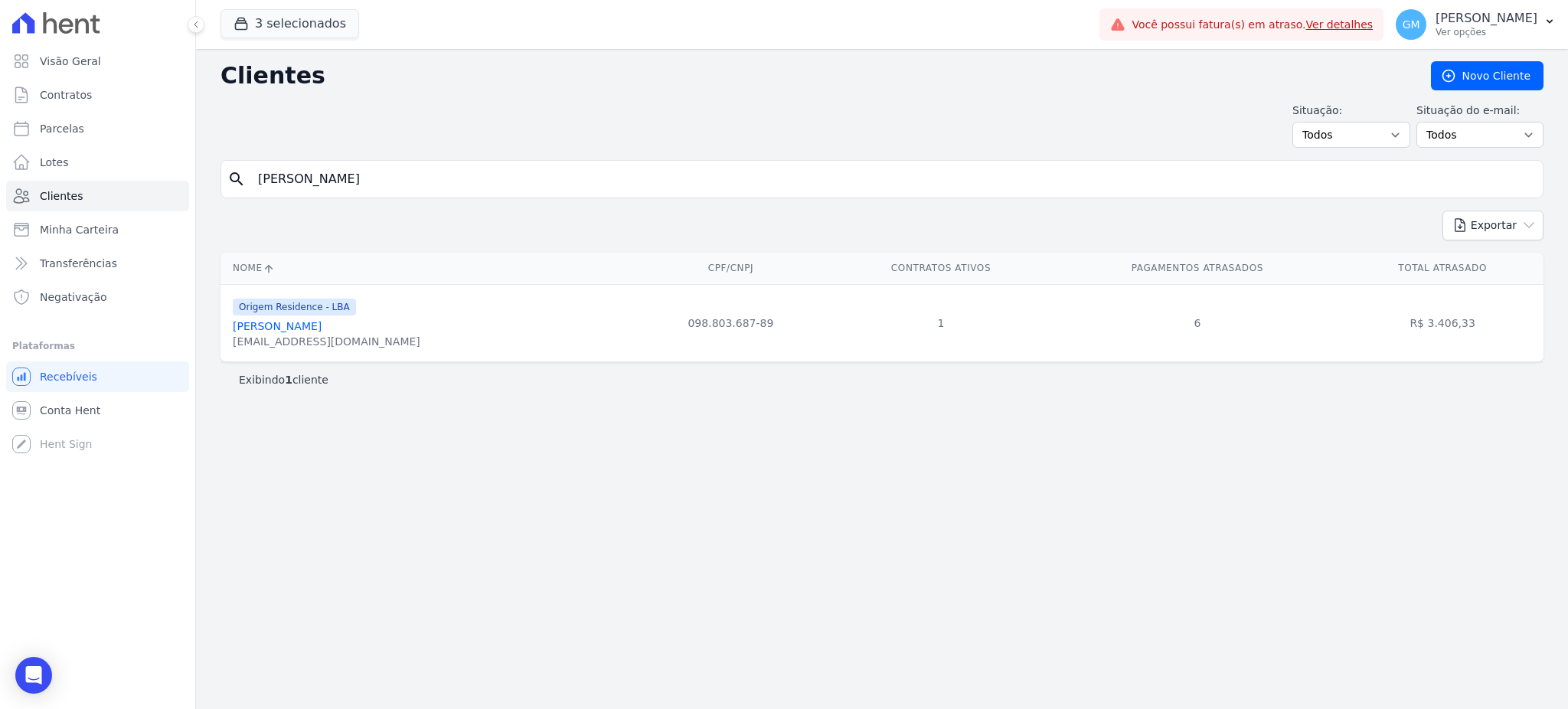
click at [301, 331] on link "Fábio Jeronimo Da Silva" at bounding box center [277, 327] width 89 height 13
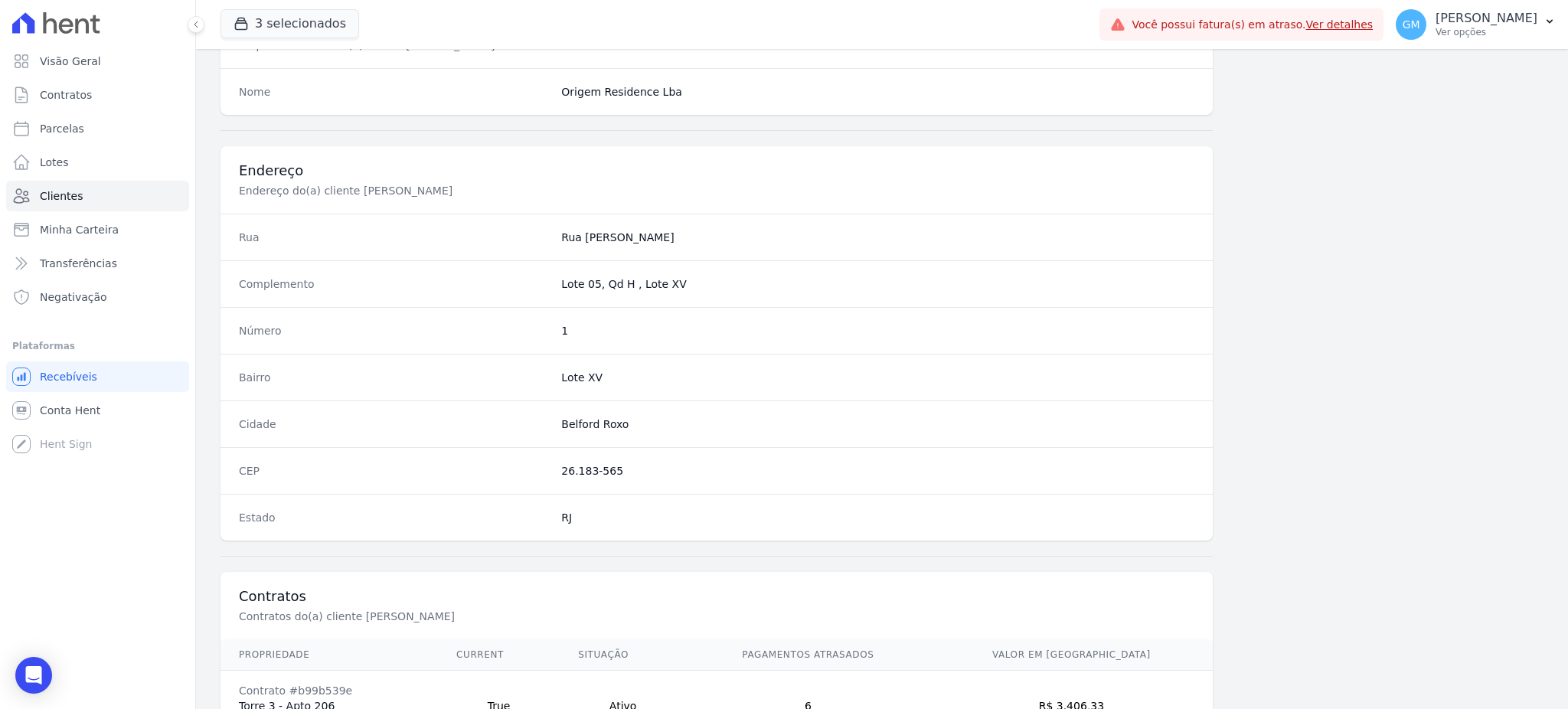
scroll to position [724, 0]
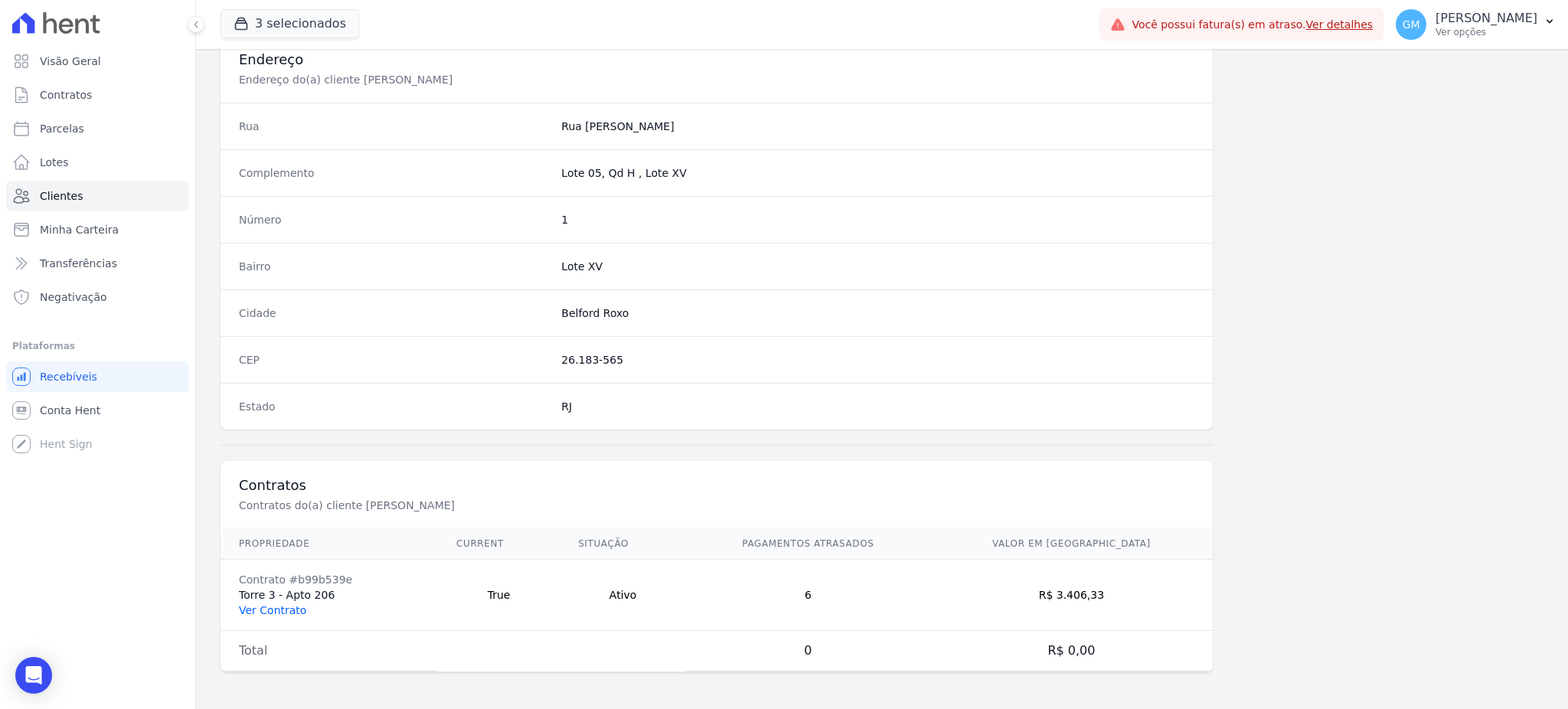
click at [278, 608] on link "Ver Contrato" at bounding box center [272, 610] width 67 height 13
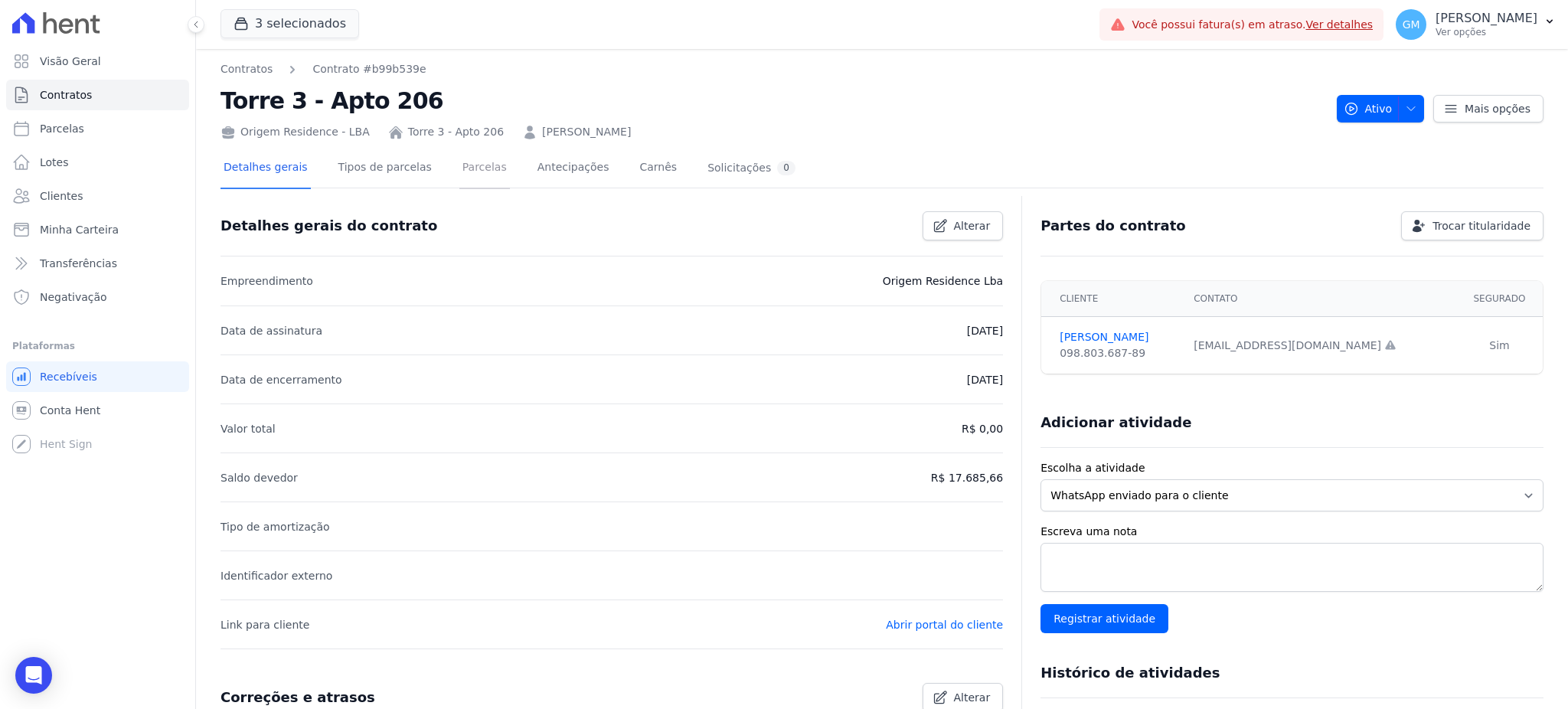
click at [459, 169] on link "Parcelas" at bounding box center [484, 168] width 51 height 41
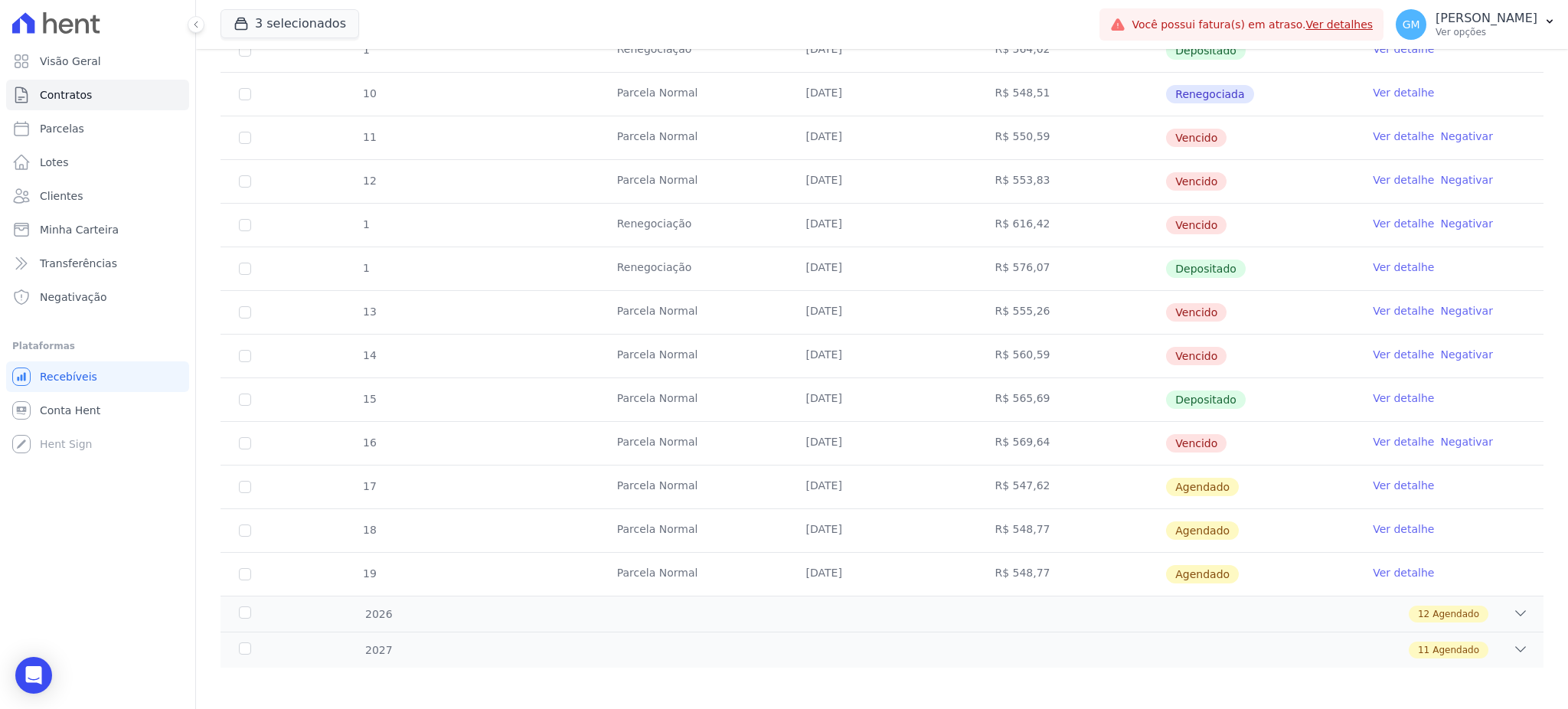
scroll to position [465, 0]
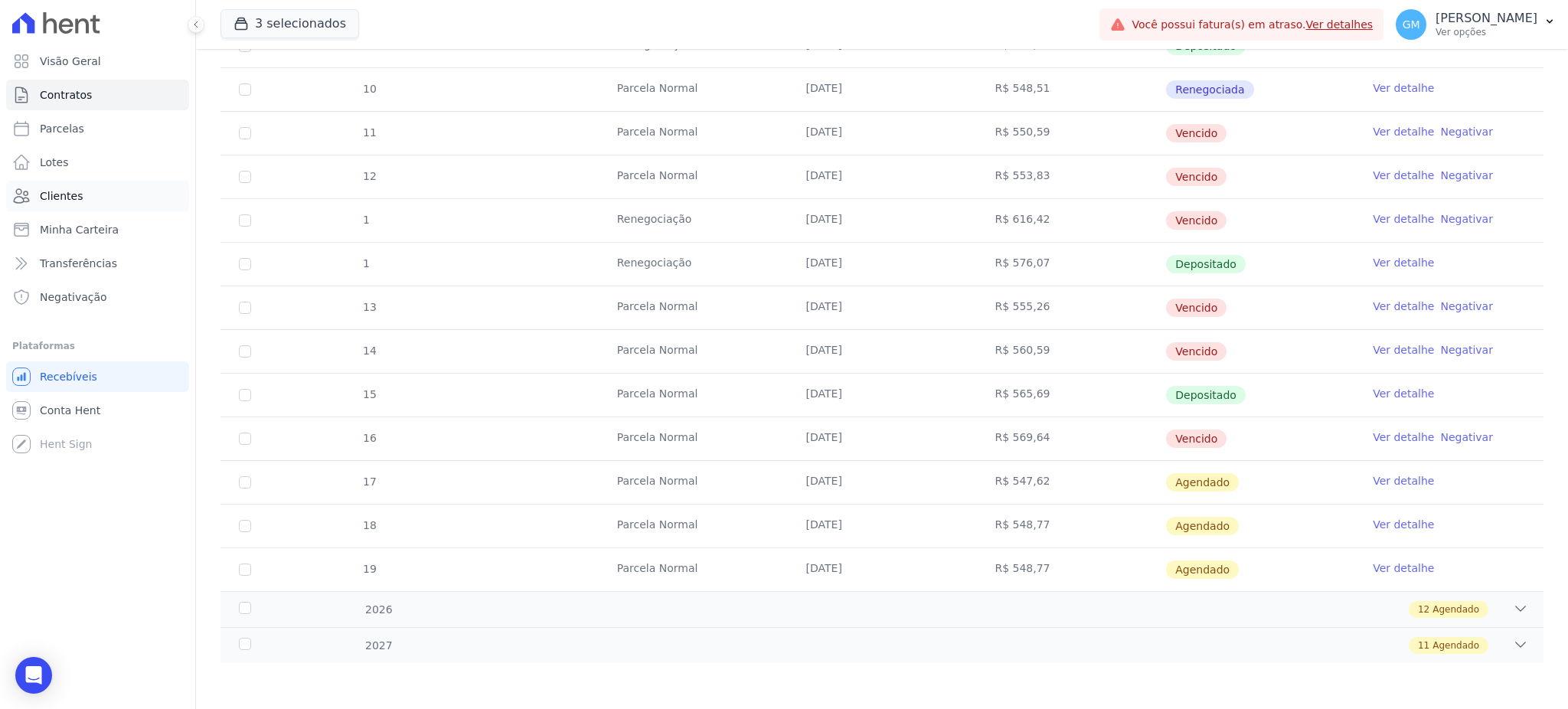
click at [70, 203] on span "Clientes" at bounding box center [61, 196] width 43 height 15
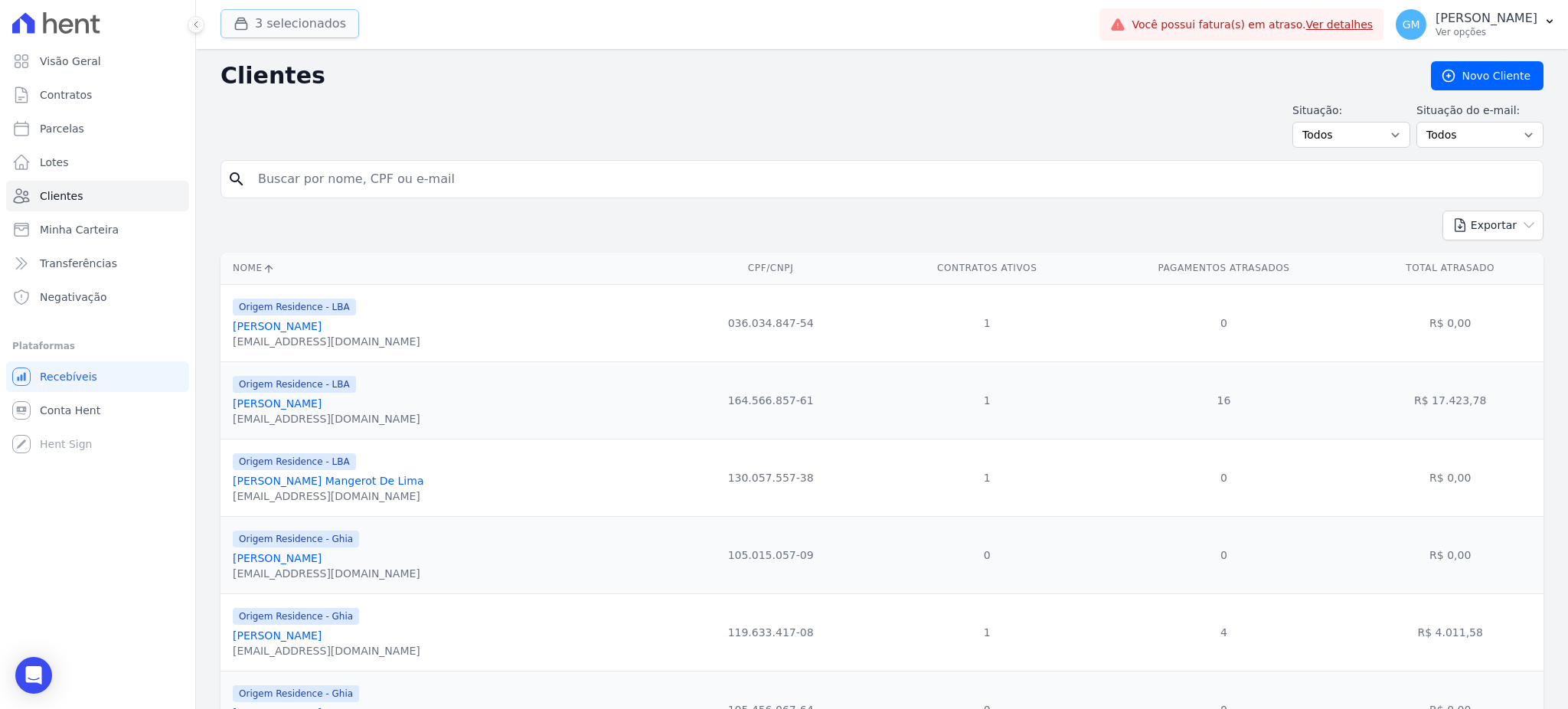
click at [319, 17] on button "3 selecionados" at bounding box center [290, 24] width 139 height 29
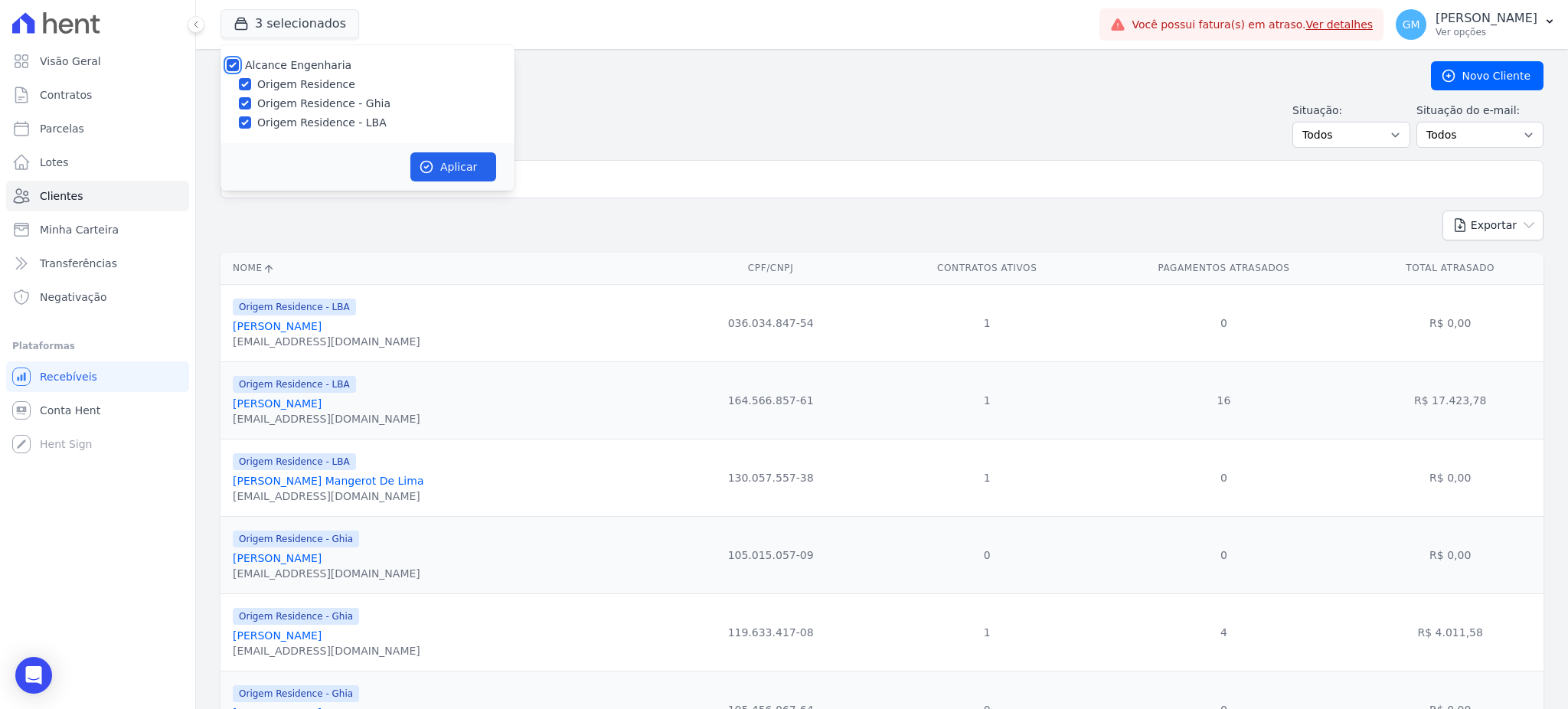
click at [237, 60] on input "Alcance Engenharia" at bounding box center [233, 65] width 13 height 13
checkbox input "false"
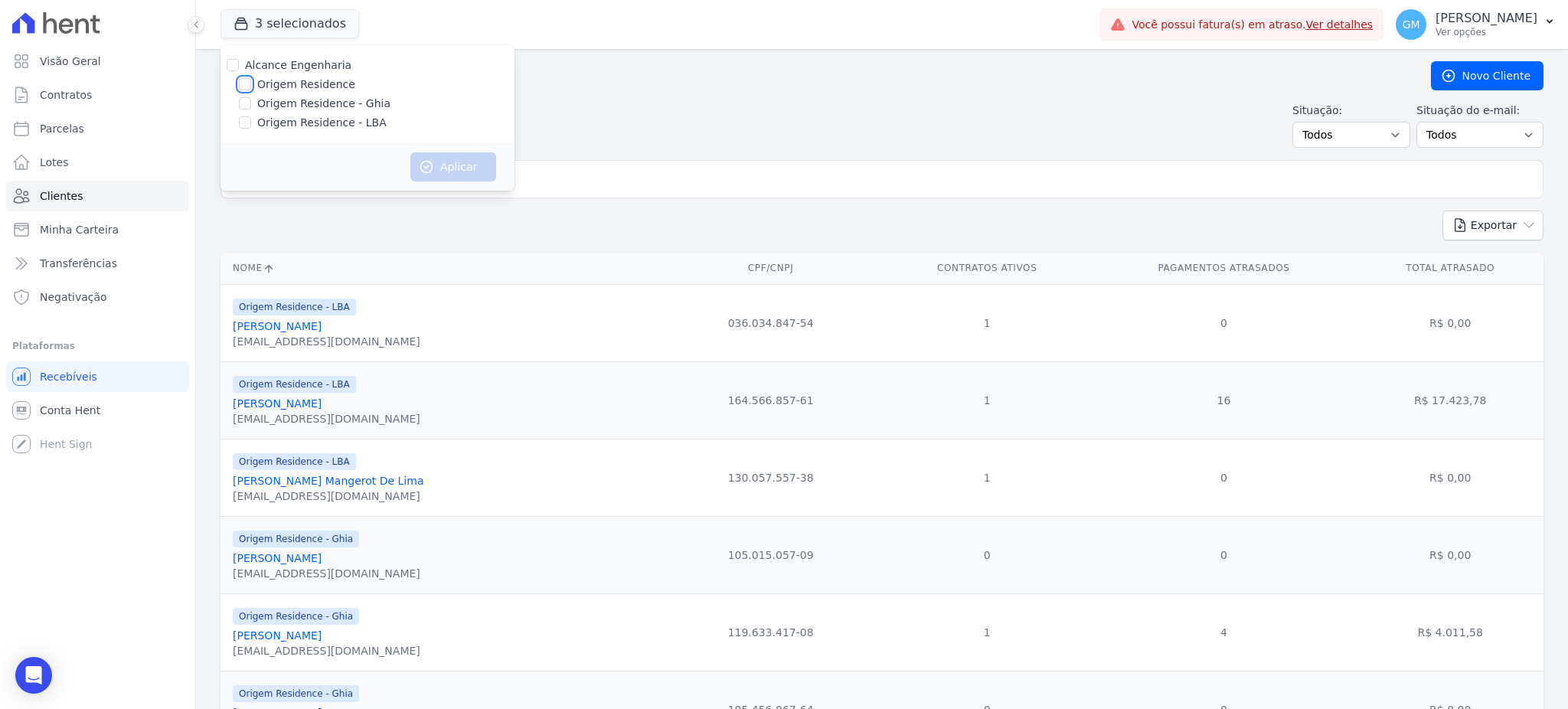
click at [250, 83] on input "Origem Residence" at bounding box center [245, 84] width 13 height 13
checkbox input "true"
click at [449, 158] on button "Aplicar" at bounding box center [453, 167] width 86 height 29
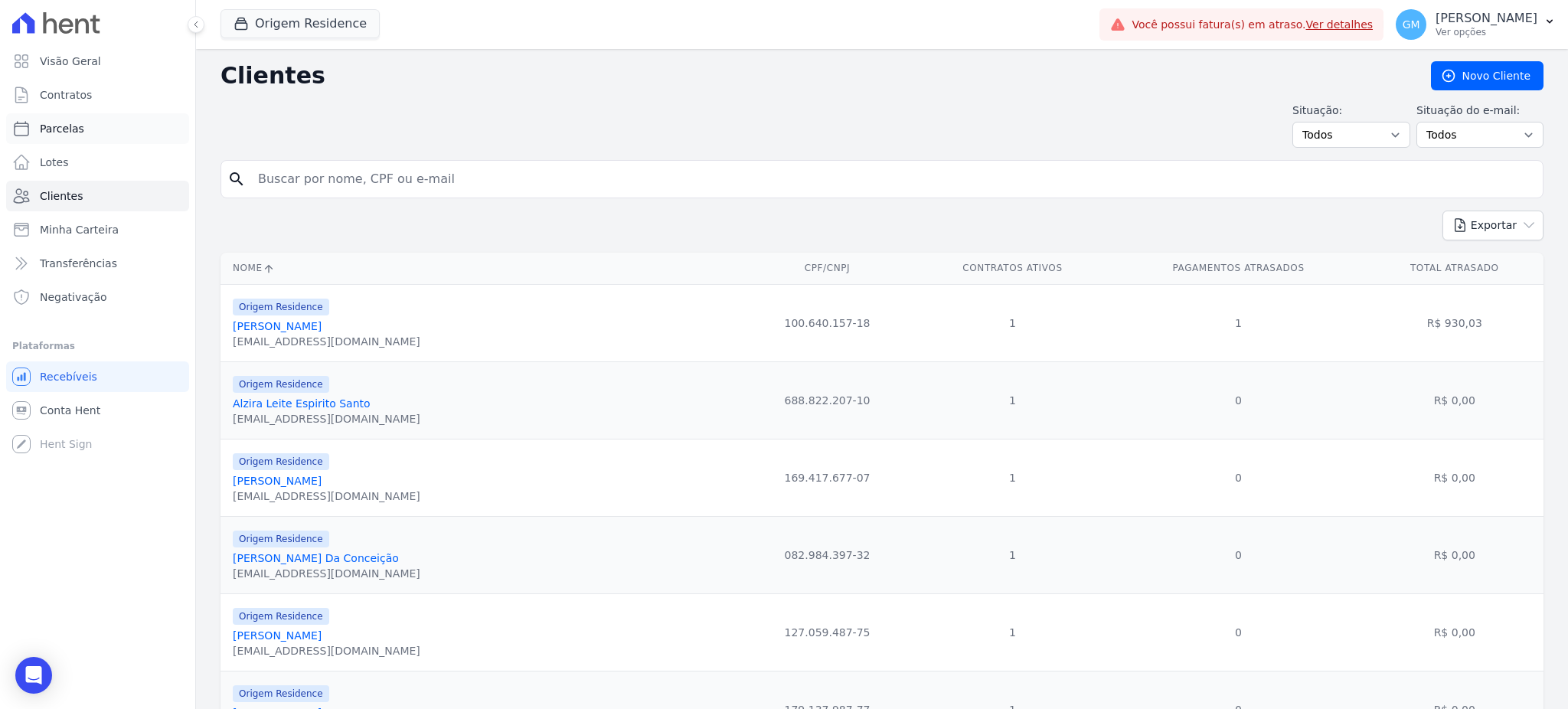
click at [87, 134] on link "Parcelas" at bounding box center [98, 129] width 183 height 31
select select
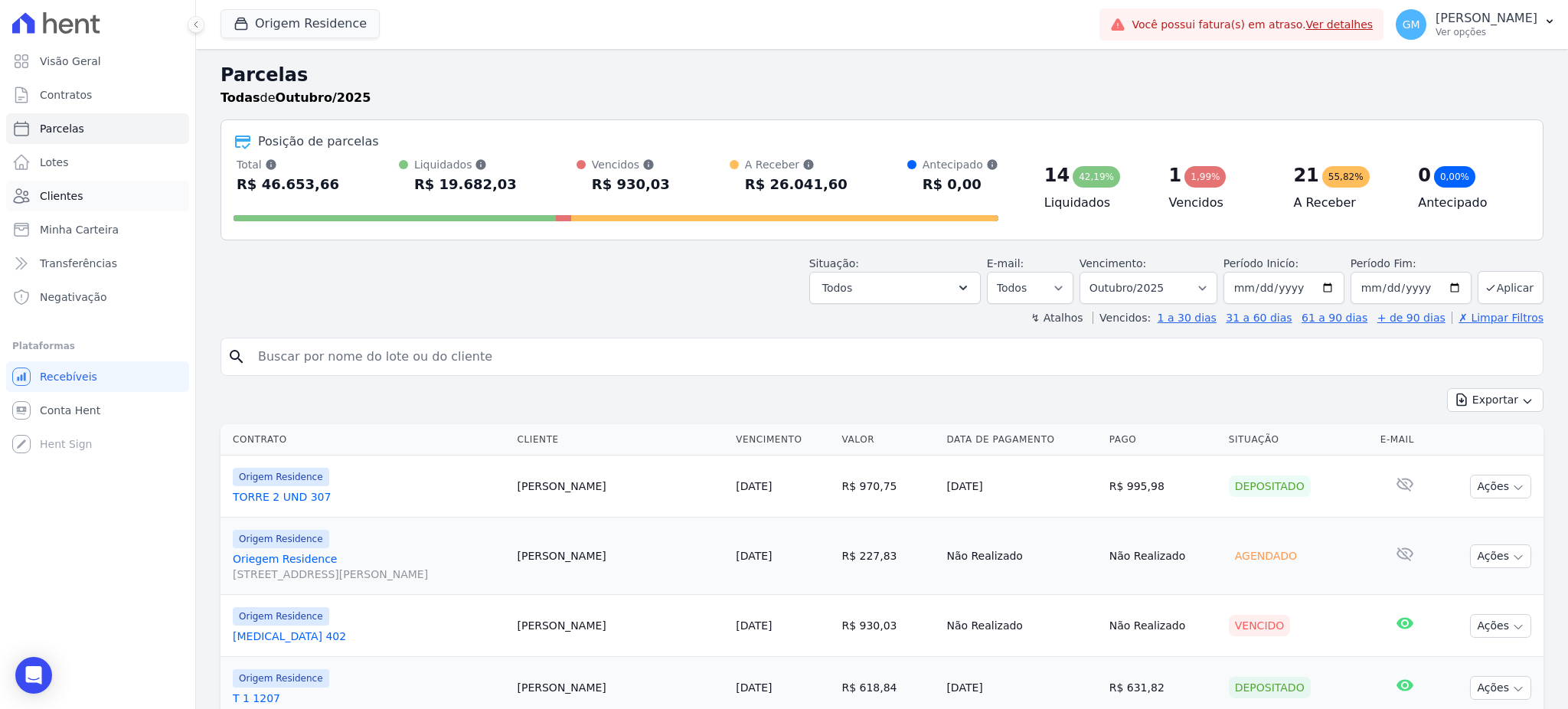
click at [102, 187] on link "Clientes" at bounding box center [98, 196] width 183 height 31
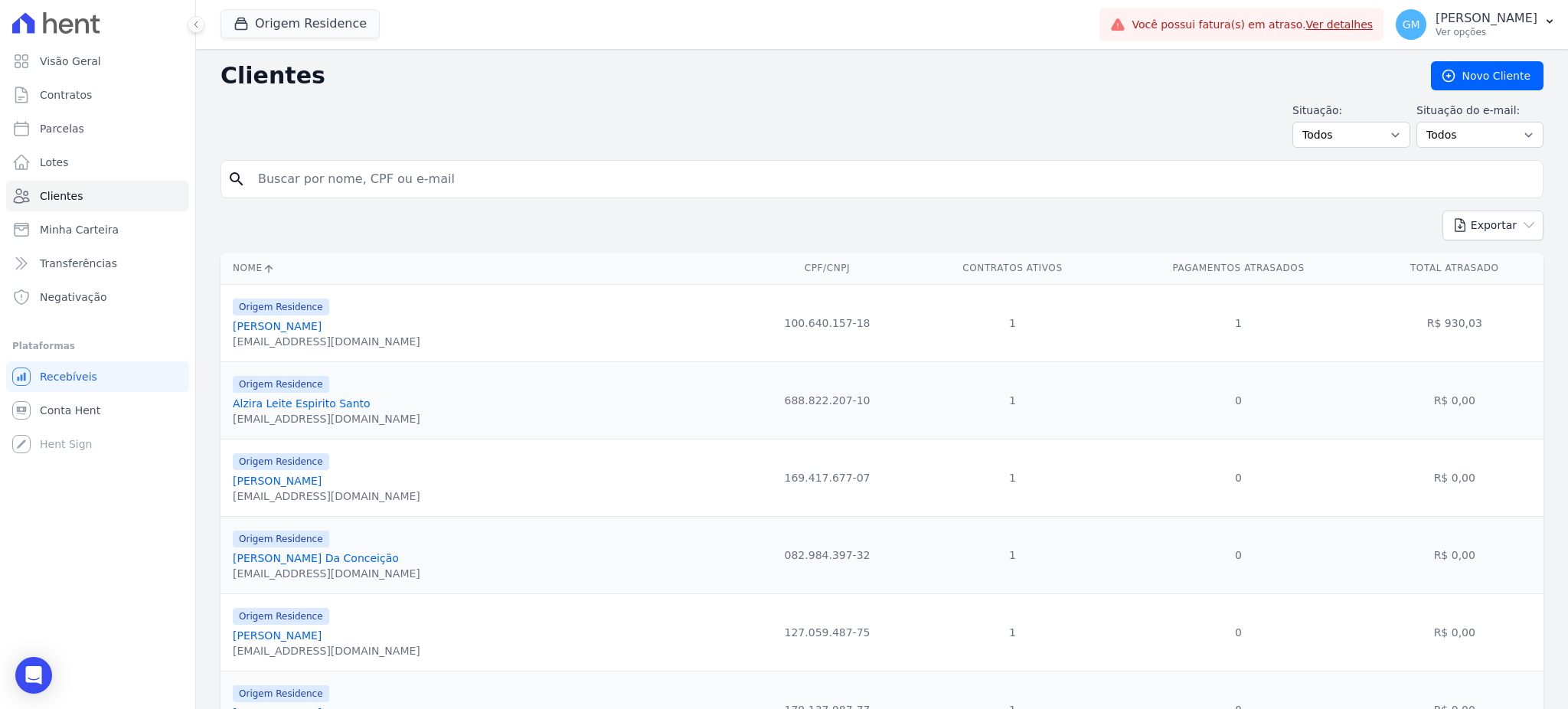
click at [308, 186] on input "search" at bounding box center [893, 179] width 1288 height 31
paste input "Melissa Cristina Pereira Da ConceiÃ§Ã£o"
type input "Melissa Cristina Pereira Da ConceiÃ§Ã£o"
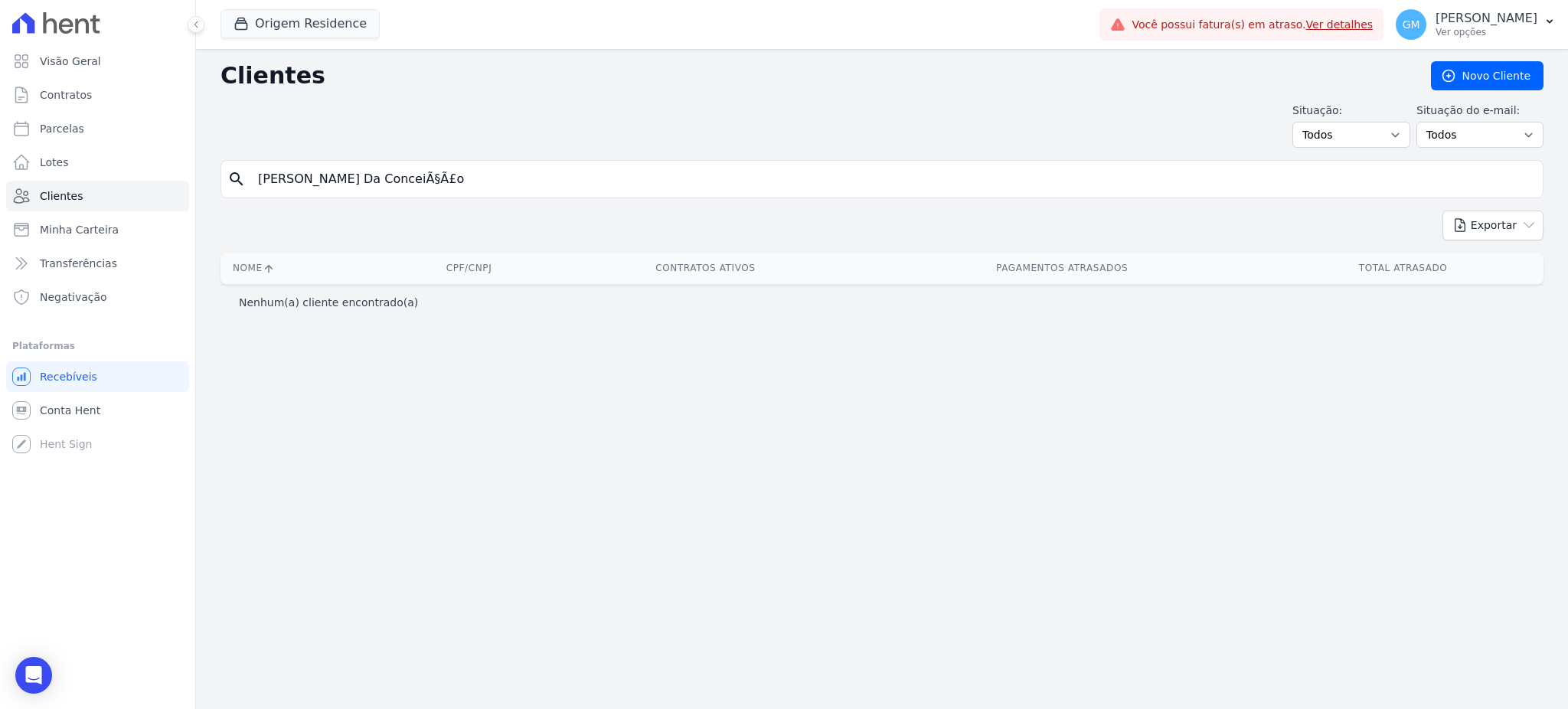
drag, startPoint x: 472, startPoint y: 172, endPoint x: 422, endPoint y: 177, distance: 50.2
click at [422, 177] on input "Melissa Cristina Pereira Da ConceiÃ§Ã£o" at bounding box center [893, 179] width 1288 height 31
type input "Melissa Cristina Pereira Da Con"
click at [427, 190] on input "Melissa Cristina Pereira Da Con" at bounding box center [893, 179] width 1288 height 31
drag, startPoint x: 441, startPoint y: 181, endPoint x: 341, endPoint y: 176, distance: 100.1
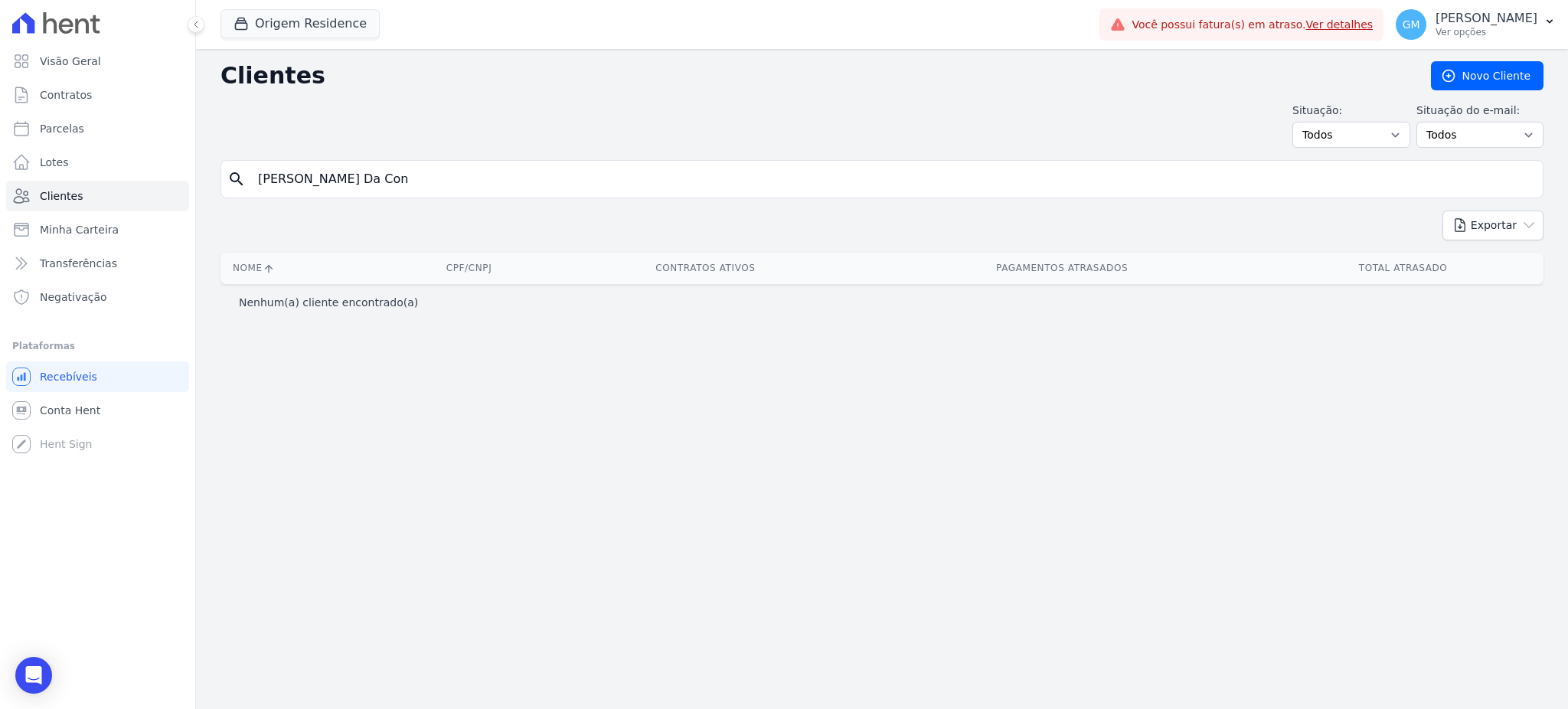
click at [341, 176] on input "Melissa Cristina Pereira Da Con" at bounding box center [893, 179] width 1288 height 31
click at [252, 24] on div "button" at bounding box center [244, 24] width 22 height 15
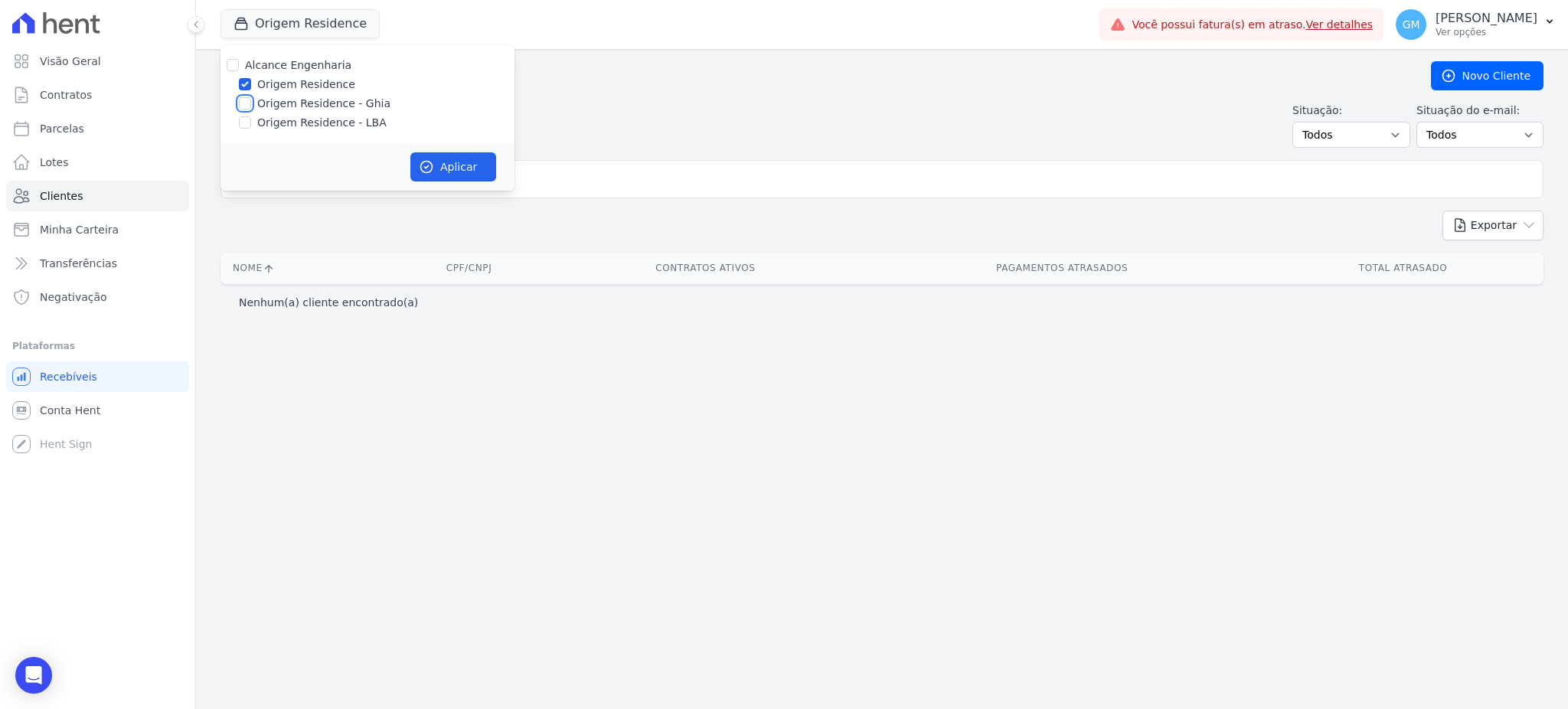
click at [248, 102] on input "Origem Residence - Ghia" at bounding box center [245, 103] width 13 height 13
checkbox input "true"
click at [251, 122] on input "Origem Residence - LBA" at bounding box center [245, 123] width 13 height 13
checkbox input "true"
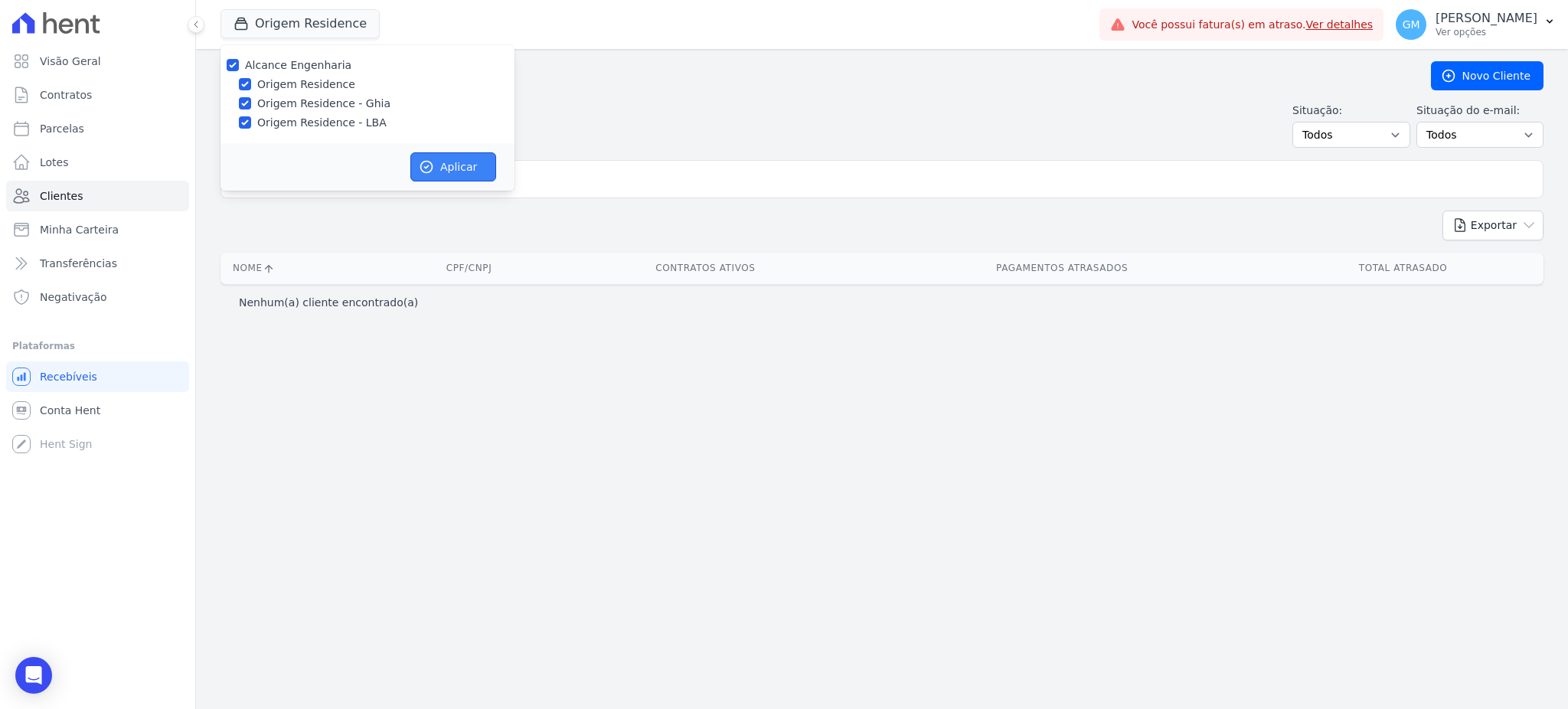
click at [429, 164] on icon "button" at bounding box center [426, 167] width 15 height 15
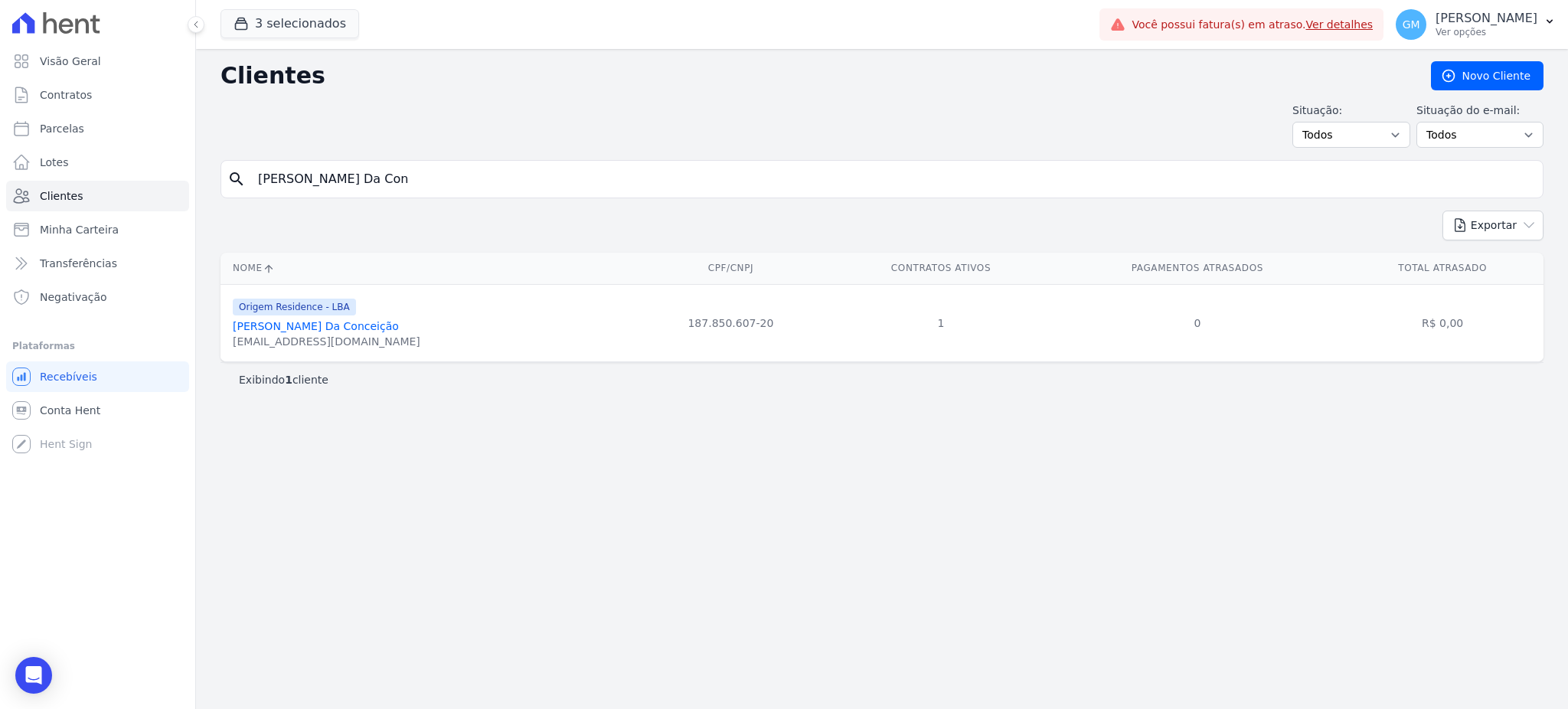
click at [365, 324] on link "Melissa Cristina Pereira Da Conceição" at bounding box center [316, 327] width 167 height 13
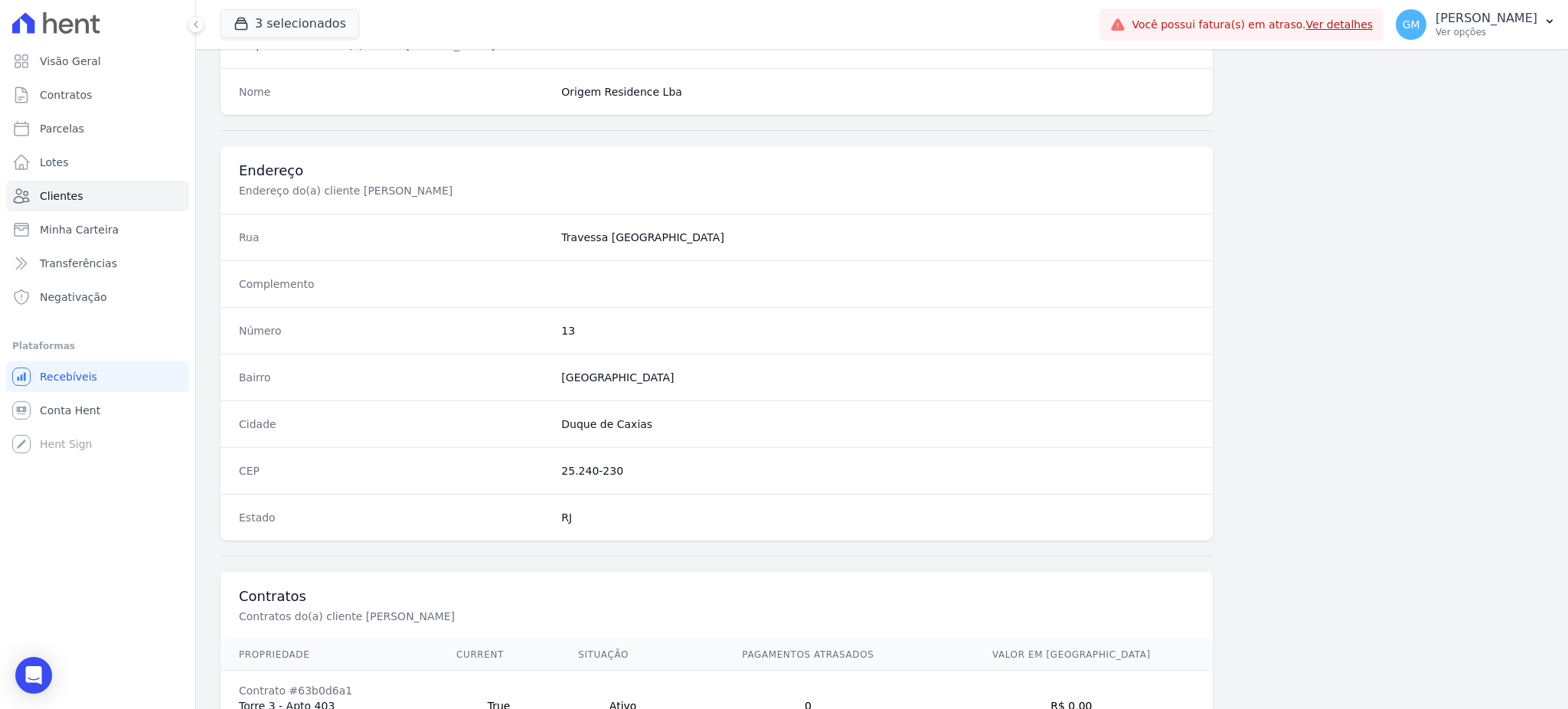
scroll to position [724, 0]
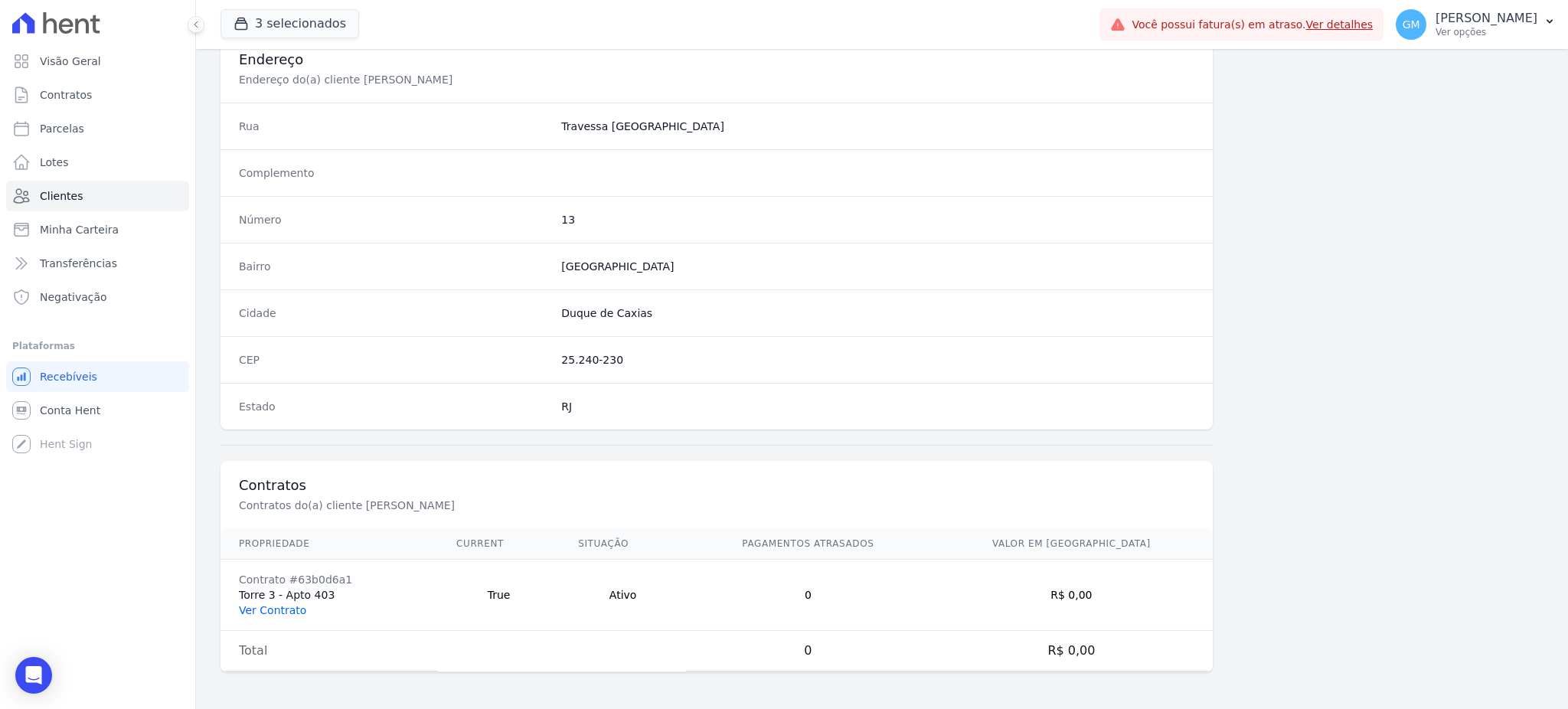
click at [282, 607] on link "Ver Contrato" at bounding box center [272, 610] width 67 height 13
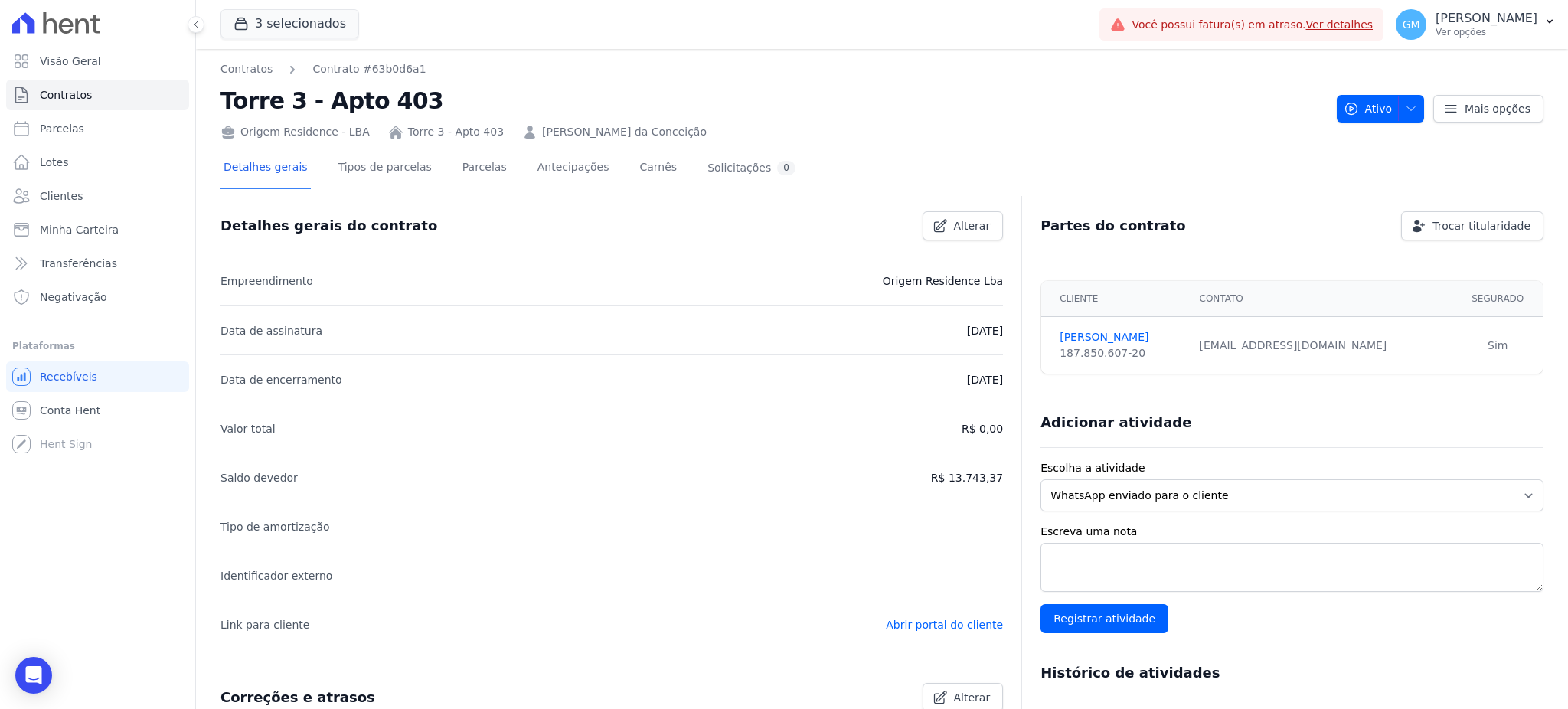
click at [435, 171] on div "Detalhes gerais Tipos de parcelas Parcelas Antecipações Carnês Solicitações 0" at bounding box center [510, 168] width 578 height 41
click at [459, 165] on link "Parcelas" at bounding box center [484, 168] width 51 height 41
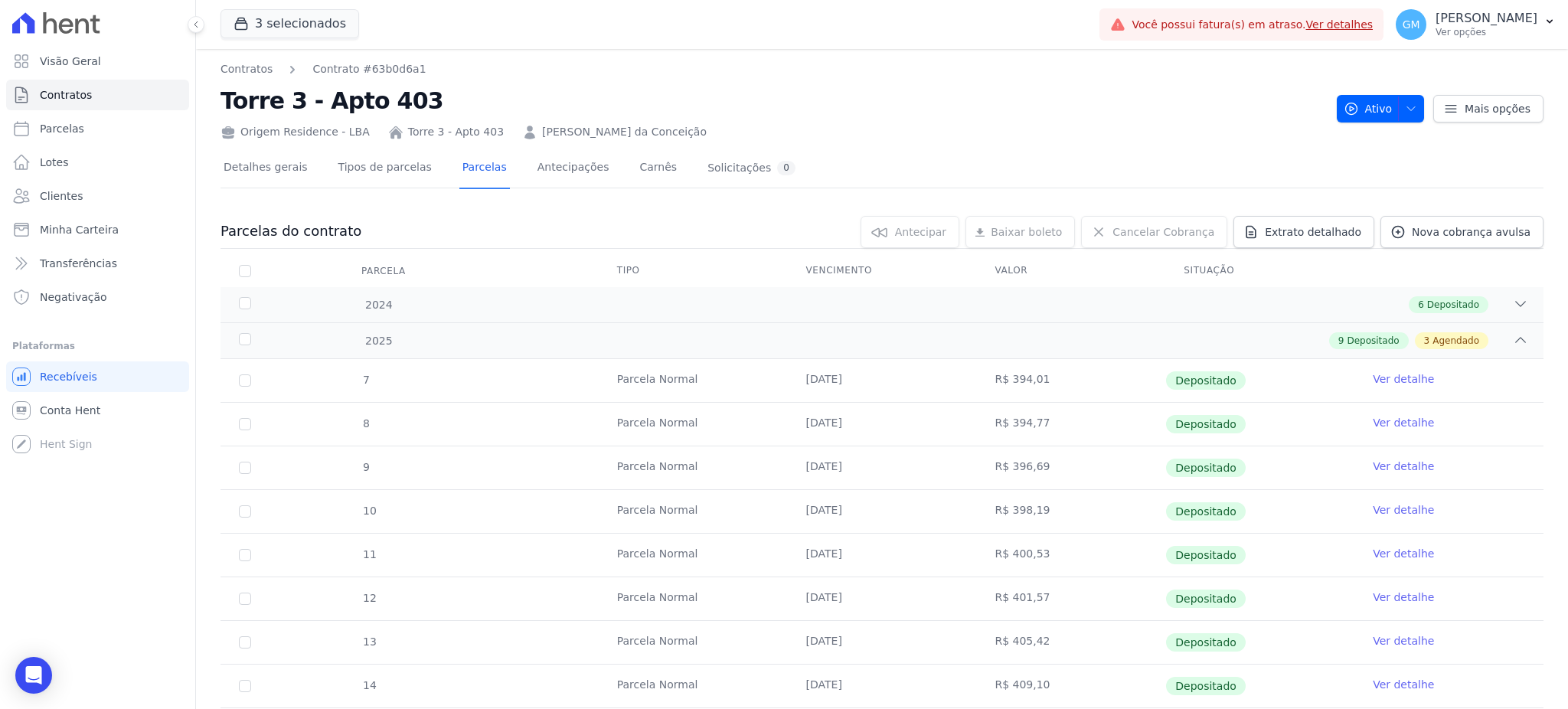
scroll to position [306, 0]
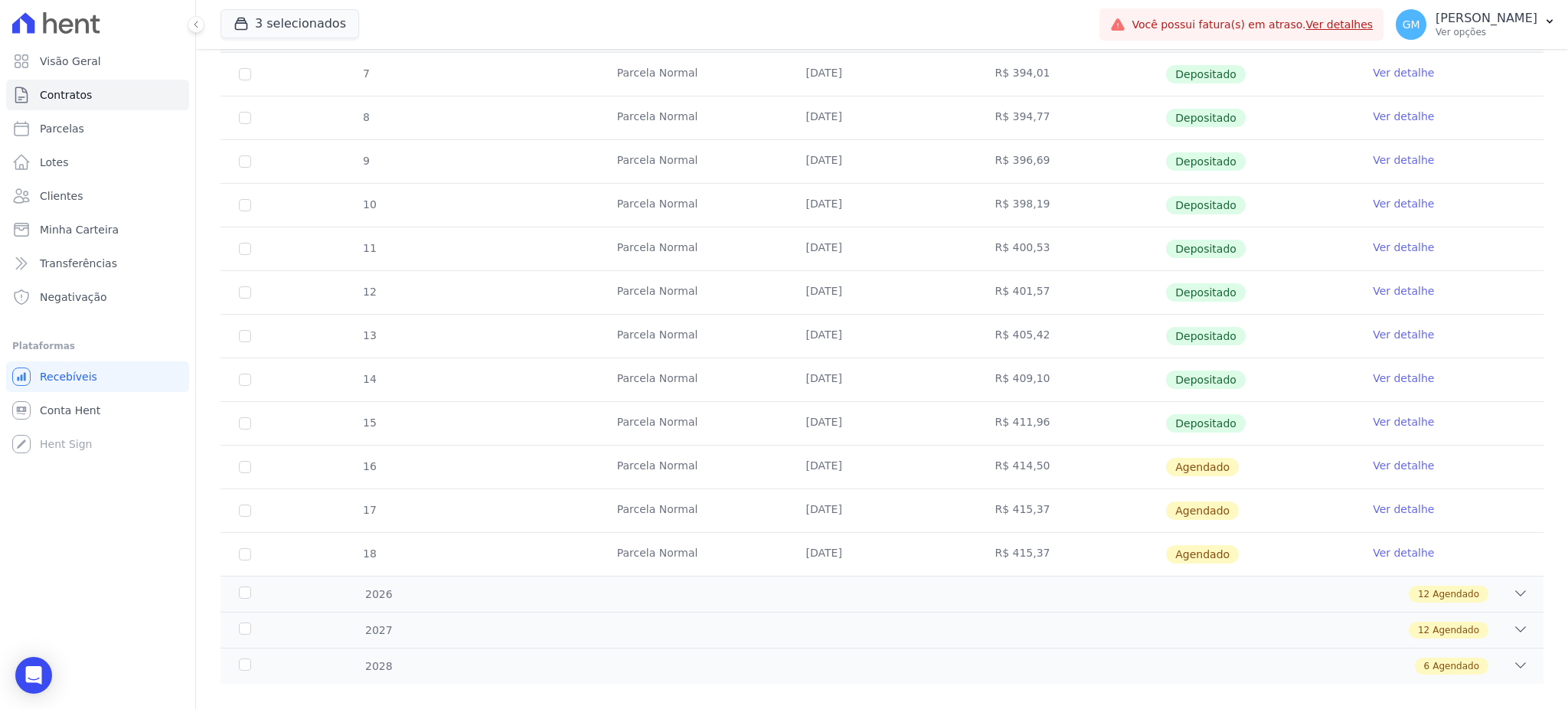
click at [1373, 423] on link "Ver detalhe" at bounding box center [1403, 422] width 62 height 15
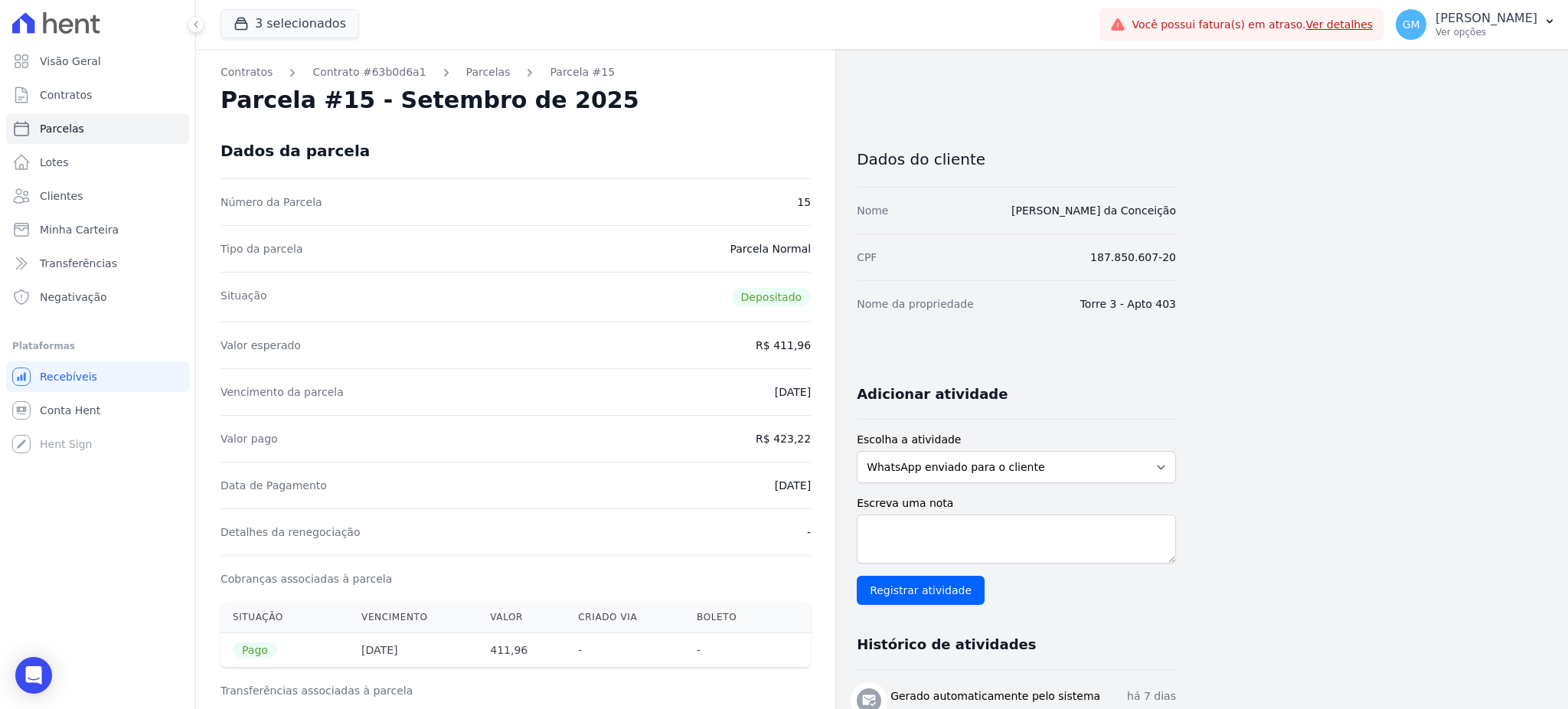
drag, startPoint x: 1087, startPoint y: 213, endPoint x: 1198, endPoint y: 213, distance: 111.0
drag, startPoint x: 1205, startPoint y: 213, endPoint x: 1003, endPoint y: 221, distance: 202.2
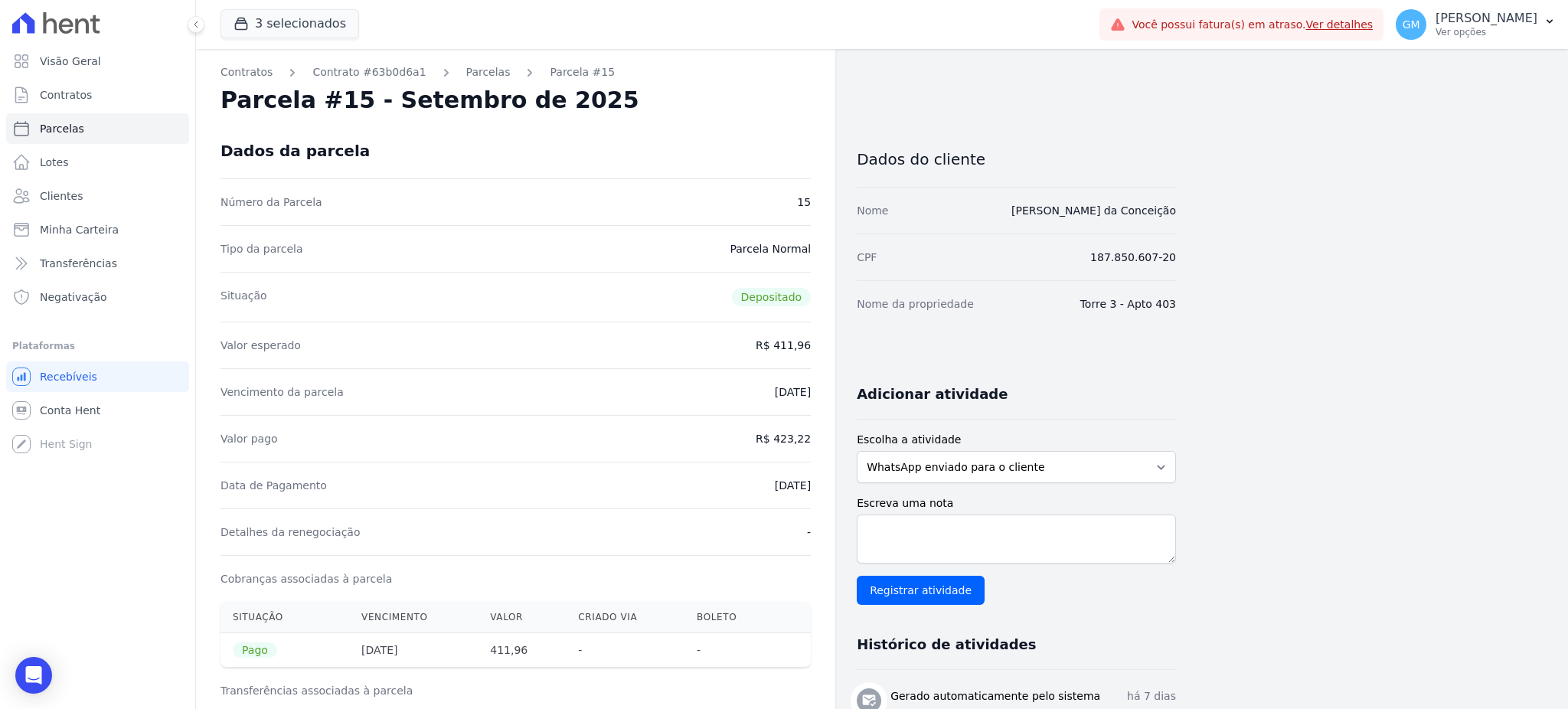
drag, startPoint x: 782, startPoint y: 436, endPoint x: 809, endPoint y: 435, distance: 27.0
click at [809, 435] on dd "R$ 423,22" at bounding box center [783, 438] width 55 height 15
click at [791, 436] on dd "R$ 423,22" at bounding box center [783, 438] width 55 height 15
drag, startPoint x: 782, startPoint y: 435, endPoint x: 812, endPoint y: 435, distance: 30.0
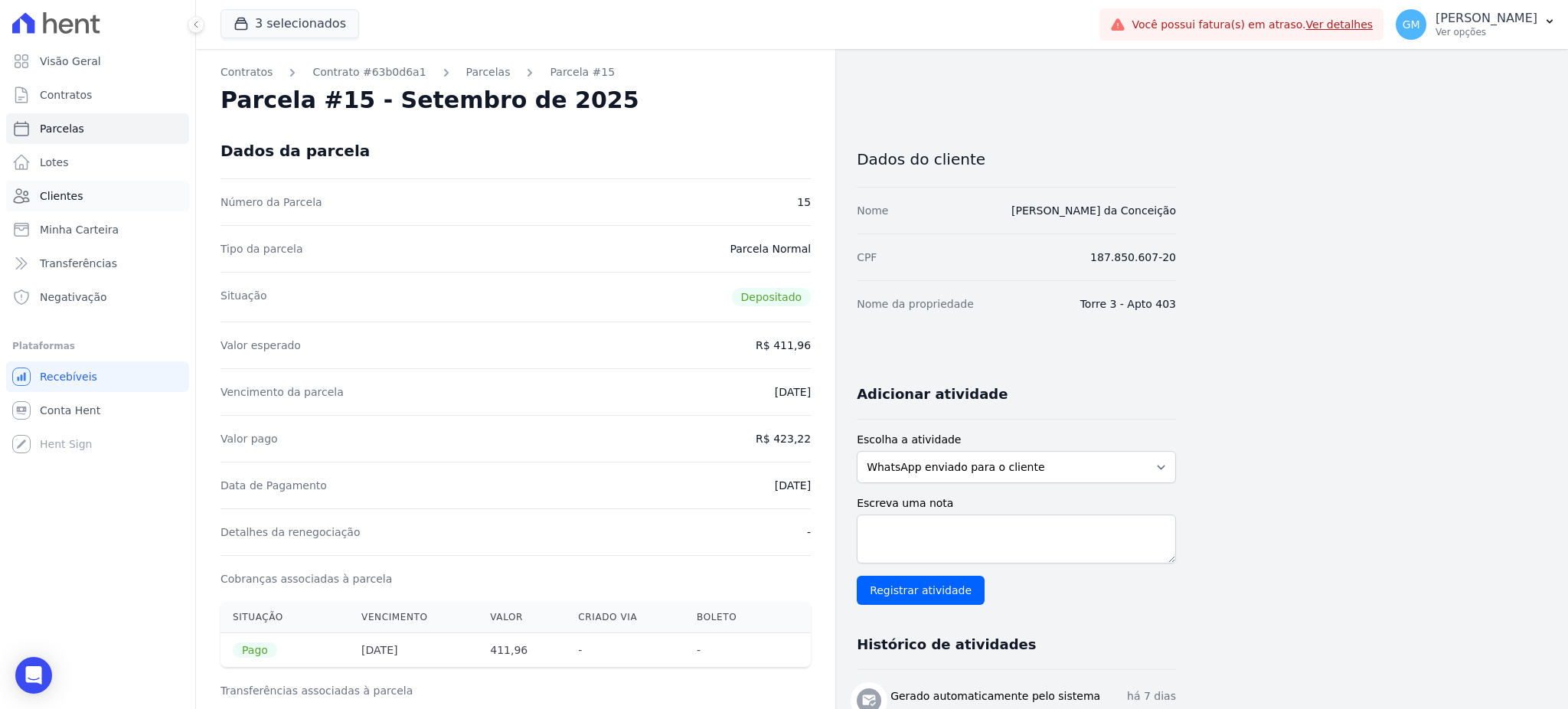
click at [67, 201] on span "Clientes" at bounding box center [61, 196] width 43 height 15
click at [77, 204] on link "Clientes" at bounding box center [98, 196] width 183 height 31
click at [73, 193] on span "Clientes" at bounding box center [61, 196] width 43 height 15
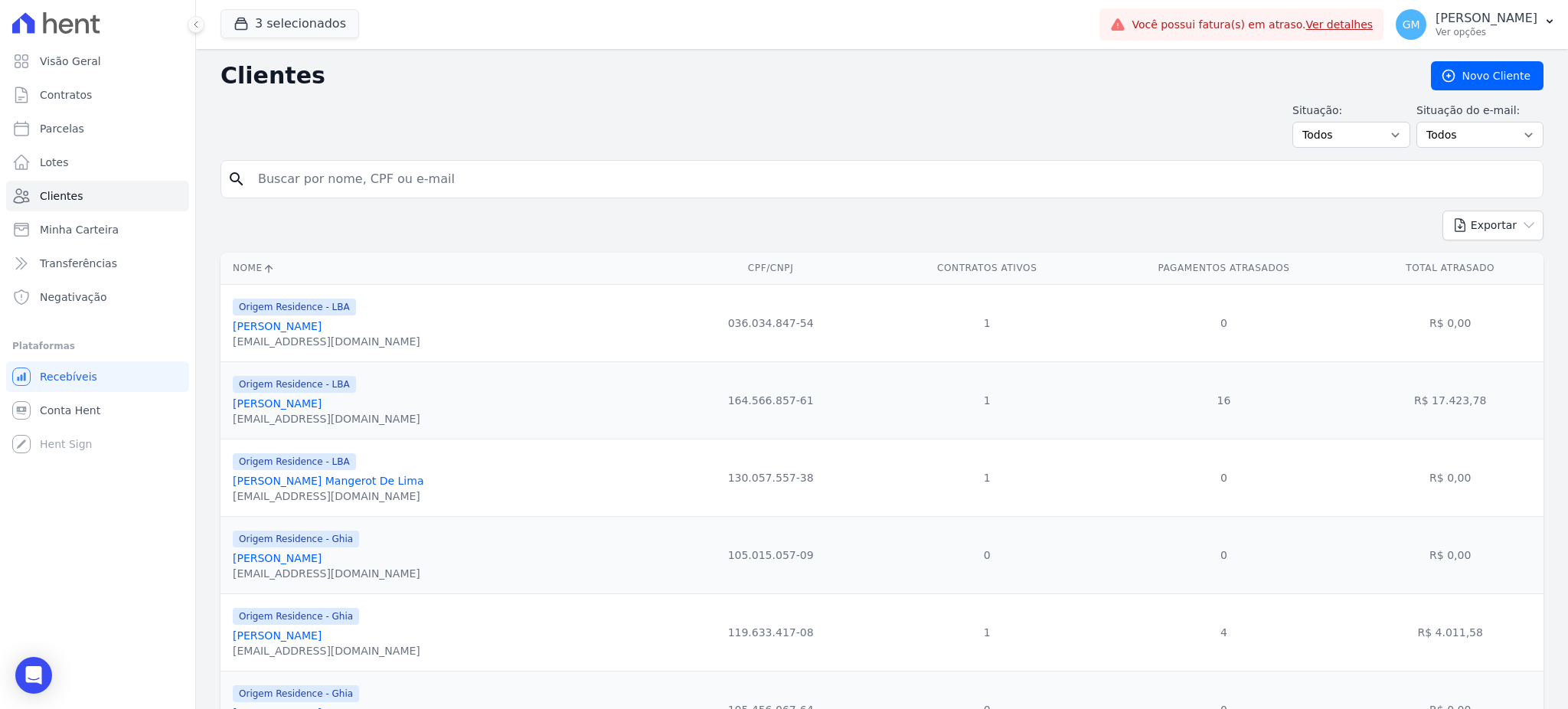
click at [295, 175] on input "search" at bounding box center [893, 179] width 1288 height 31
paste input "Miguel Teixeira Da Silva Junior"
type input "Miguel Teixeira Da Silva Junior"
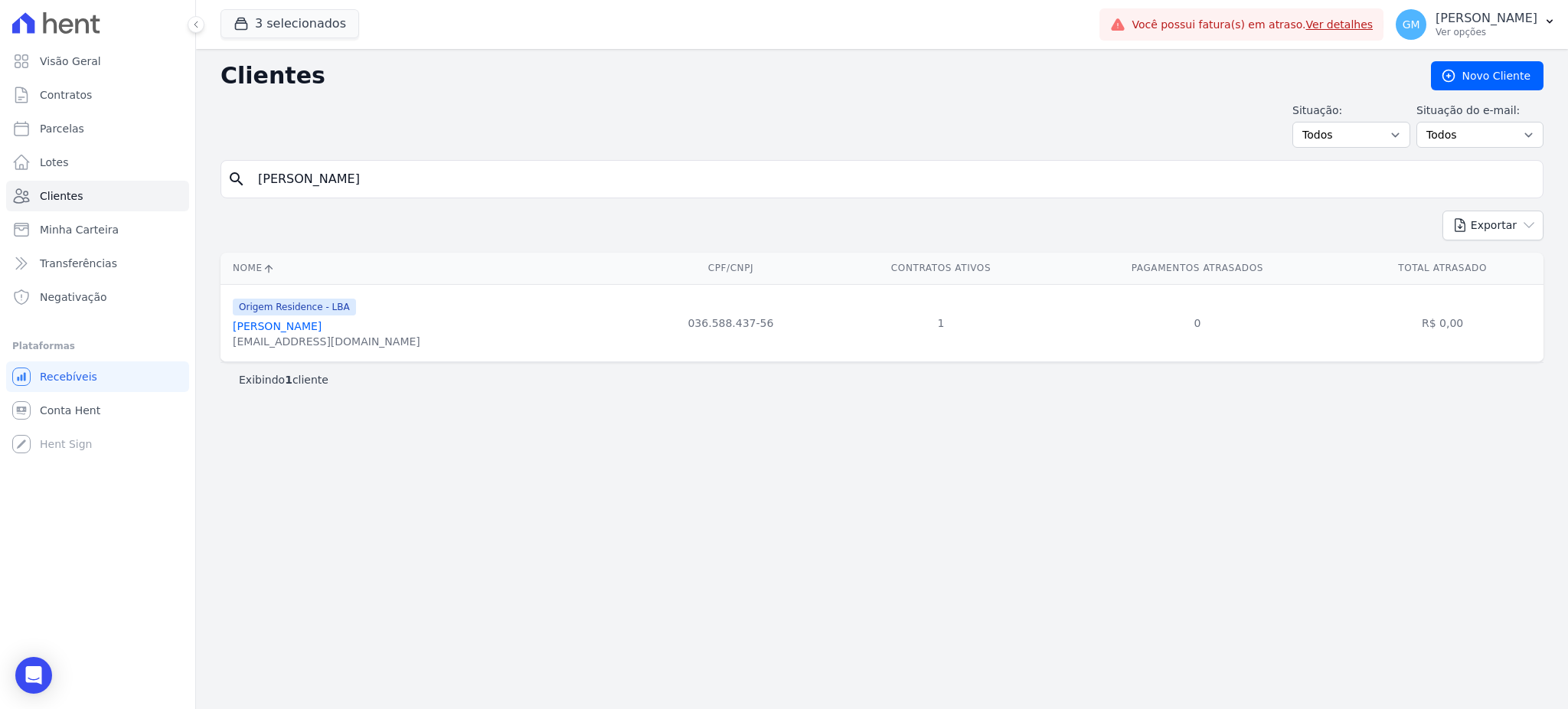
click at [300, 329] on link "Miguel Teixeira Da Silva Junior" at bounding box center [277, 327] width 89 height 13
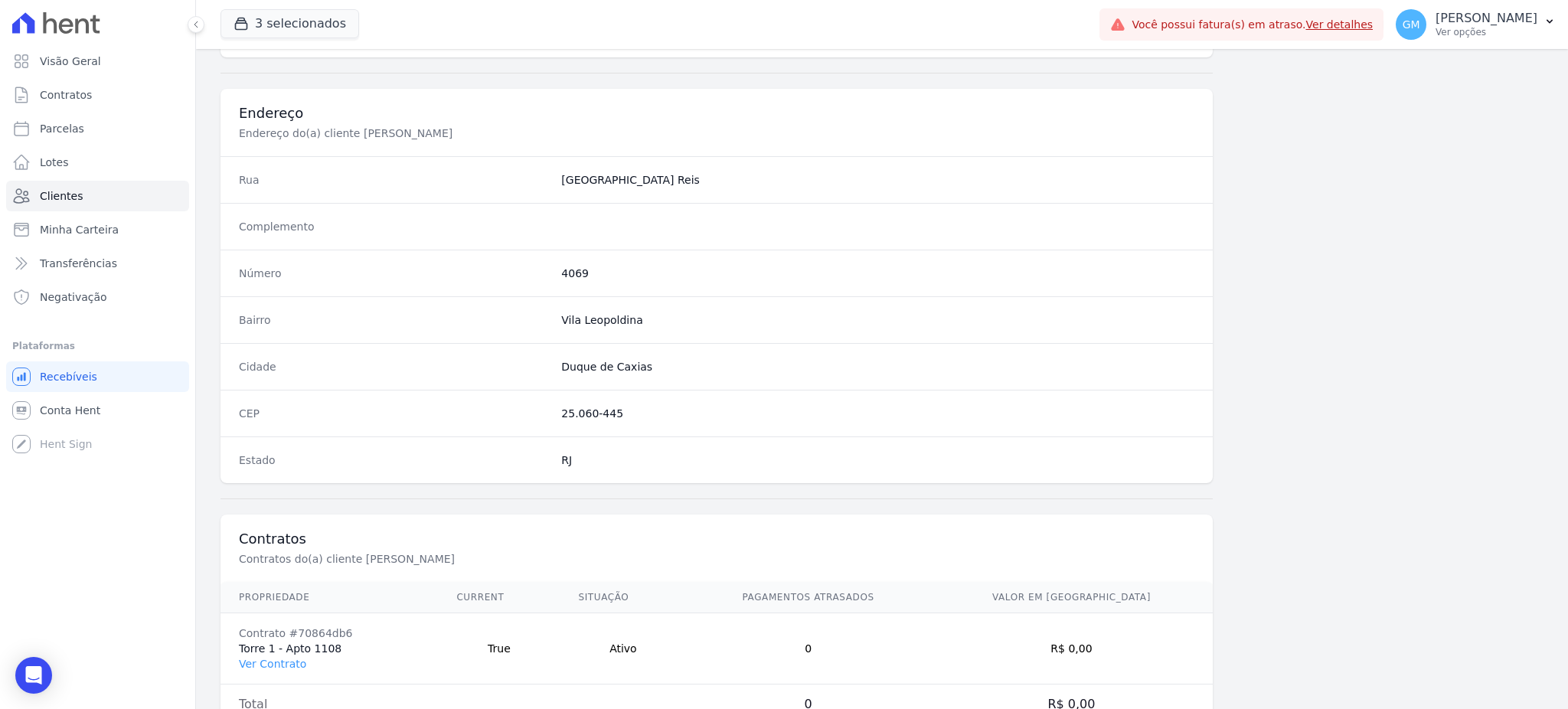
scroll to position [724, 0]
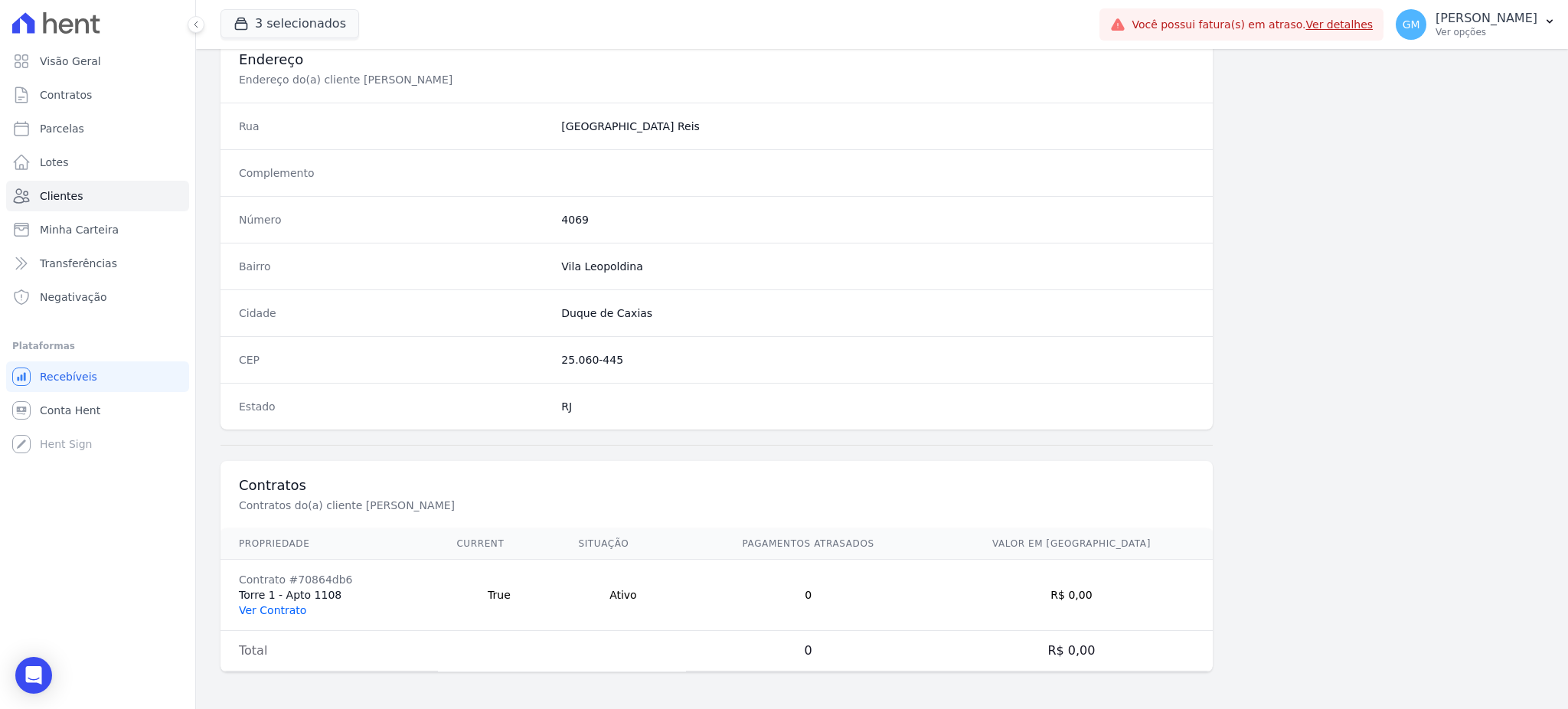
click at [285, 613] on link "Ver Contrato" at bounding box center [272, 610] width 67 height 13
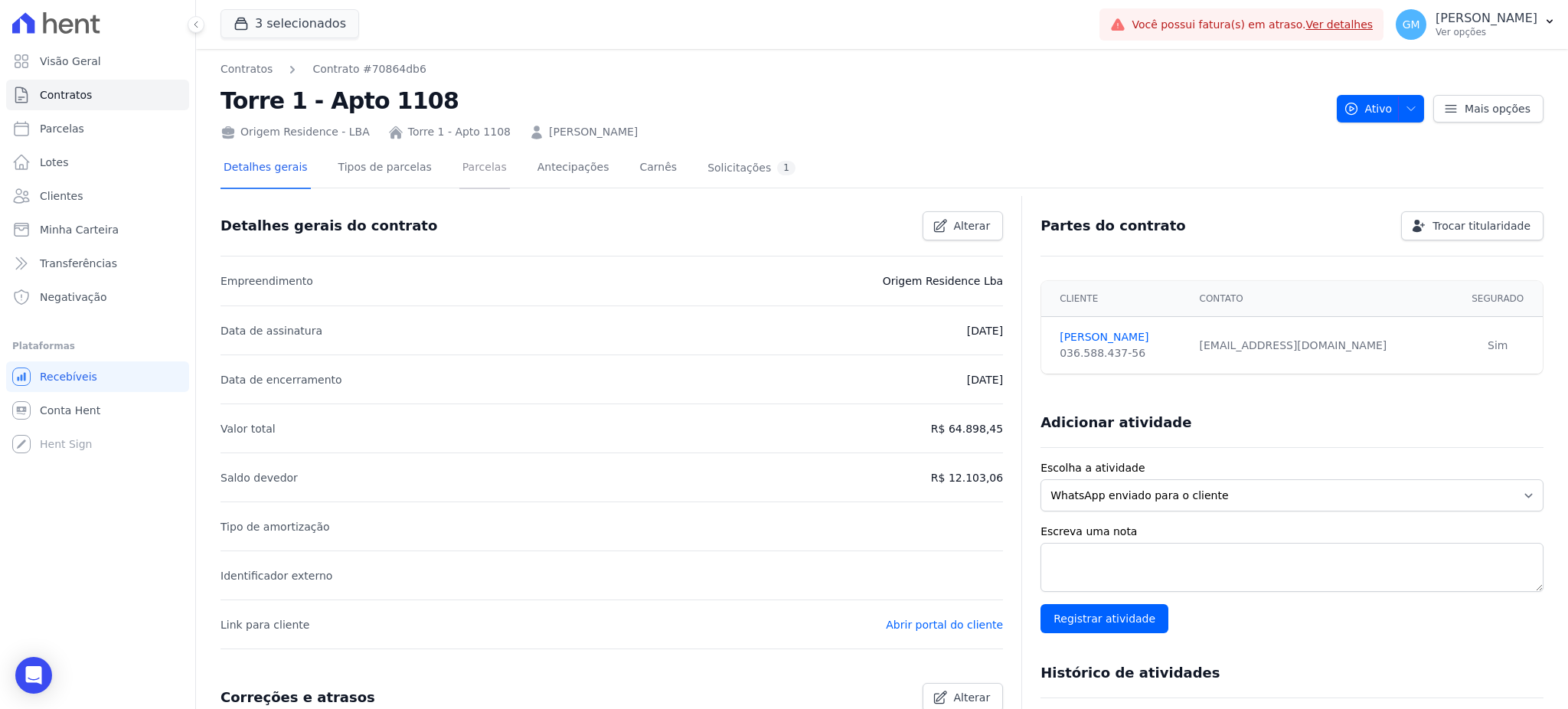
click at [473, 177] on link "Parcelas" at bounding box center [484, 168] width 51 height 41
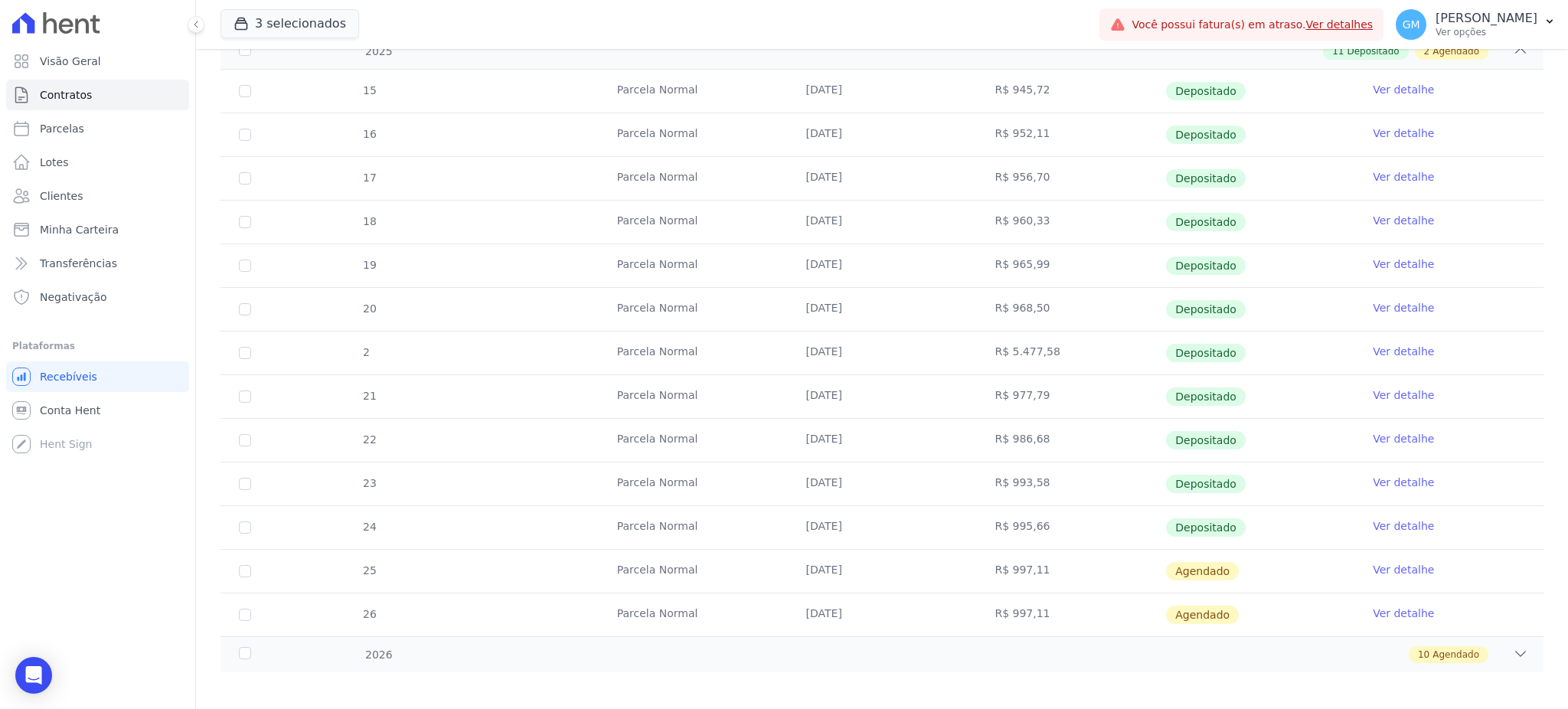
scroll to position [334, 0]
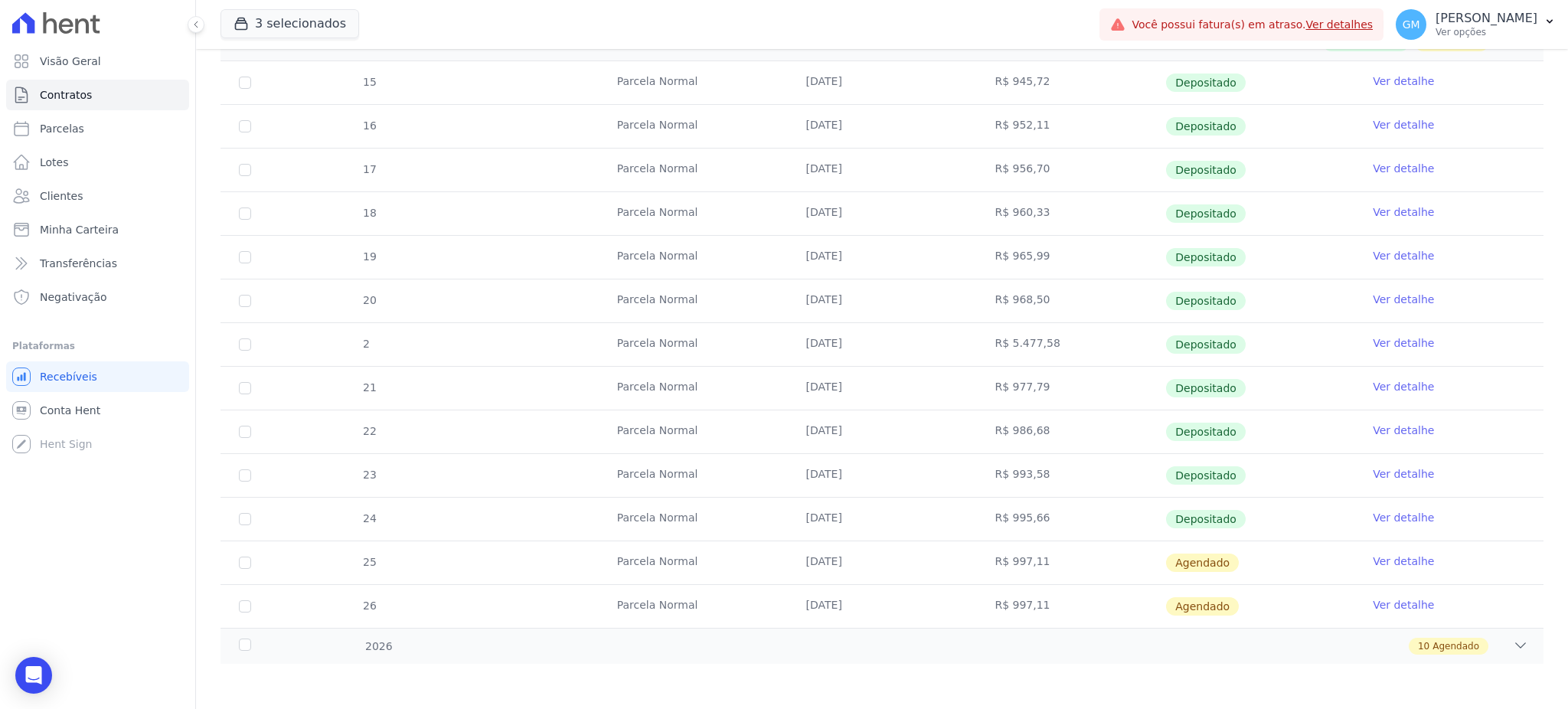
click at [1385, 511] on link "Ver detalhe" at bounding box center [1403, 517] width 62 height 15
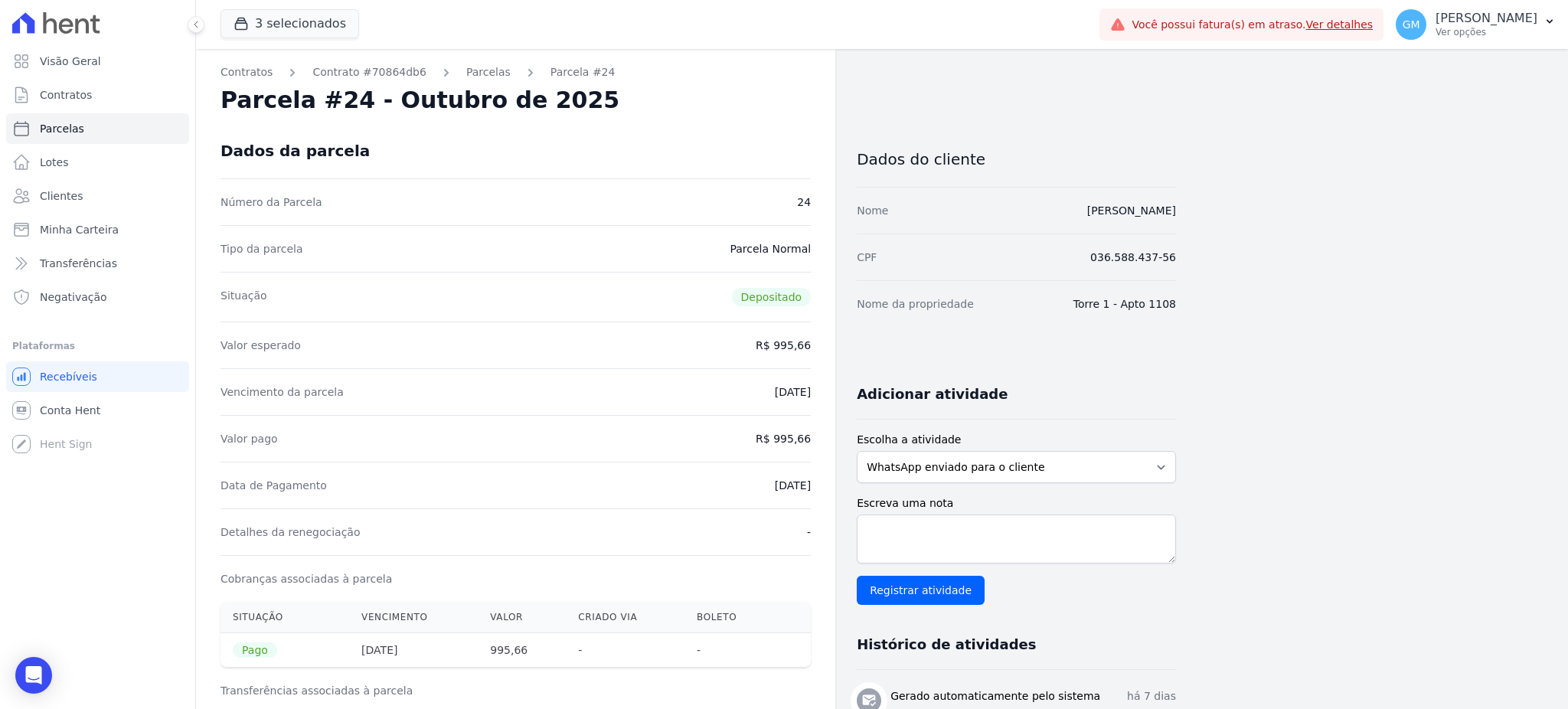
drag, startPoint x: 745, startPoint y: 491, endPoint x: 817, endPoint y: 488, distance: 72.1
drag, startPoint x: 1143, startPoint y: 218, endPoint x: 1200, endPoint y: 219, distance: 57.0
copy link "Miguel Teixeira da Silva Junior"
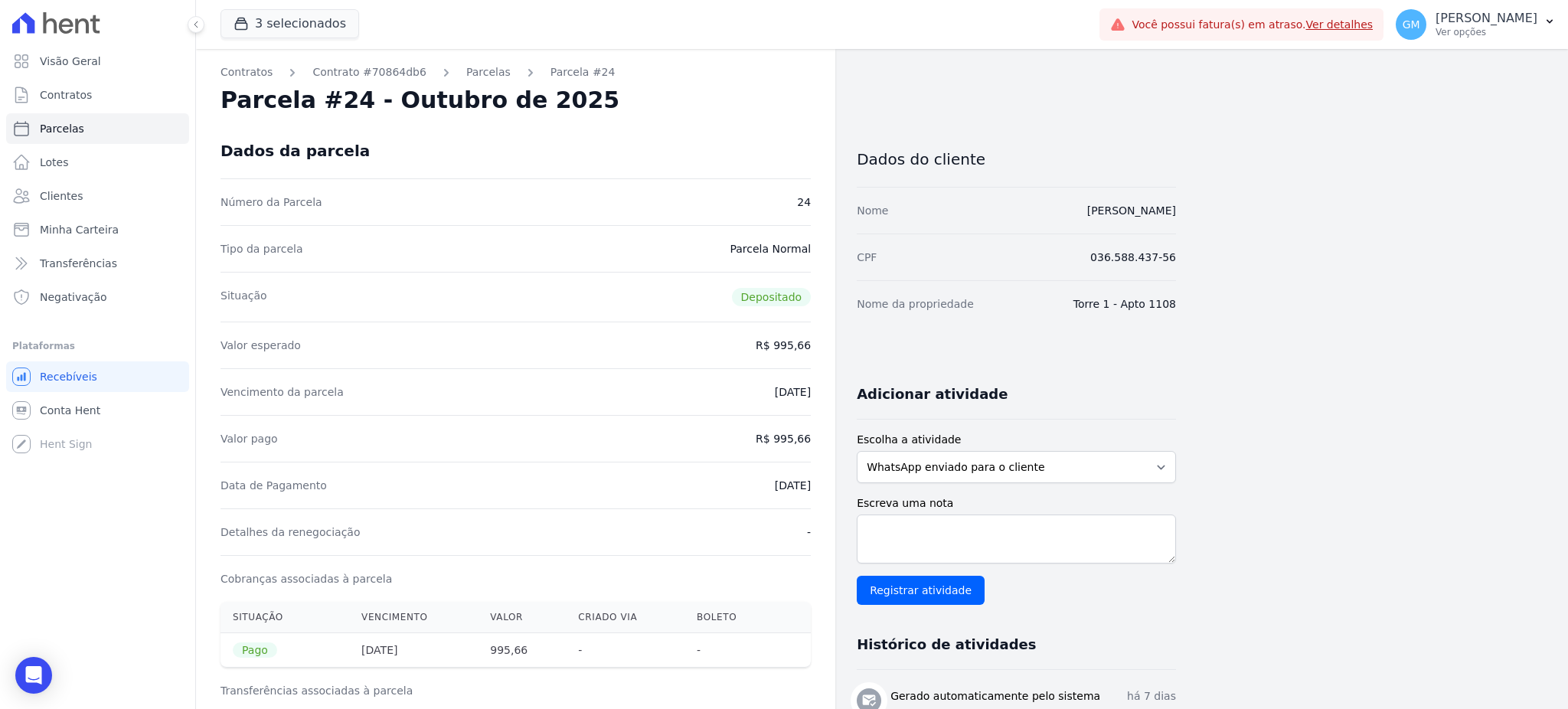
drag, startPoint x: 778, startPoint y: 440, endPoint x: 821, endPoint y: 440, distance: 43.0
copy dd "995,66"
click at [67, 191] on span "Clientes" at bounding box center [61, 196] width 43 height 15
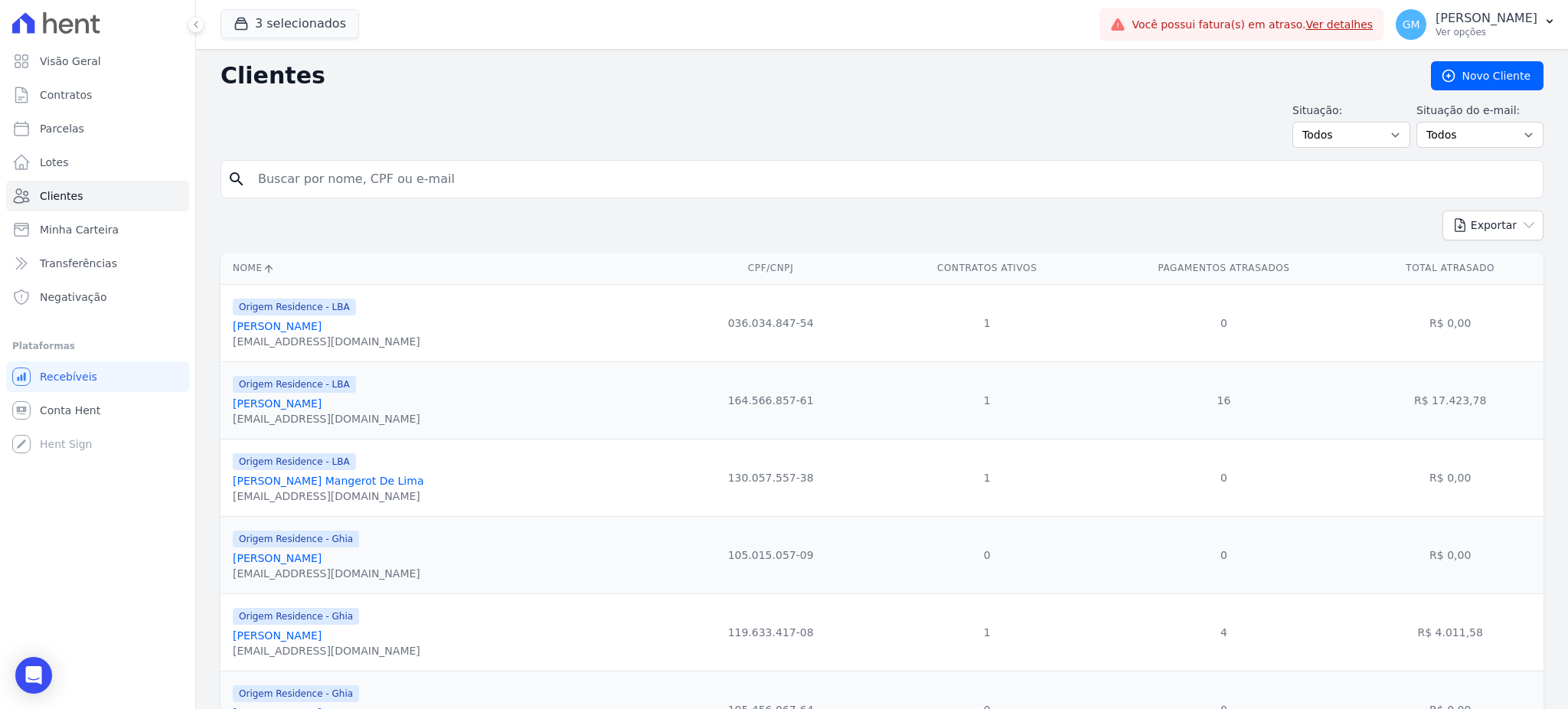
drag, startPoint x: 291, startPoint y: 201, endPoint x: 296, endPoint y: 188, distance: 13.9
click at [296, 188] on input "search" at bounding box center [893, 179] width 1288 height 31
paste input "Monique Aparecida Bastos Astuto"
type input "Monique Aparecida Bastos Astuto"
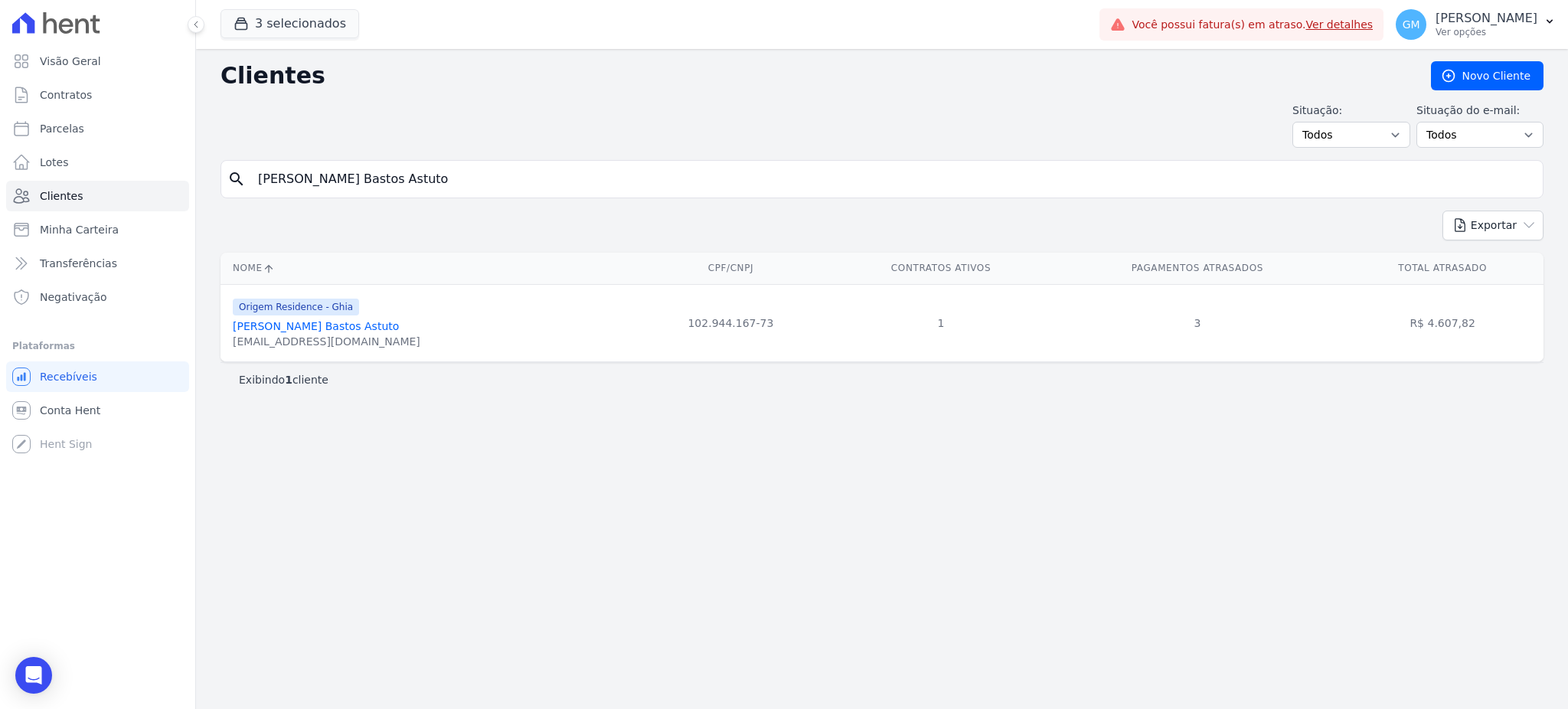
click at [329, 321] on link "Monique Aparecida Bastos Astuto" at bounding box center [316, 327] width 167 height 13
click at [330, 322] on link "Monique Aparecida Bastos Astuto" at bounding box center [316, 327] width 167 height 13
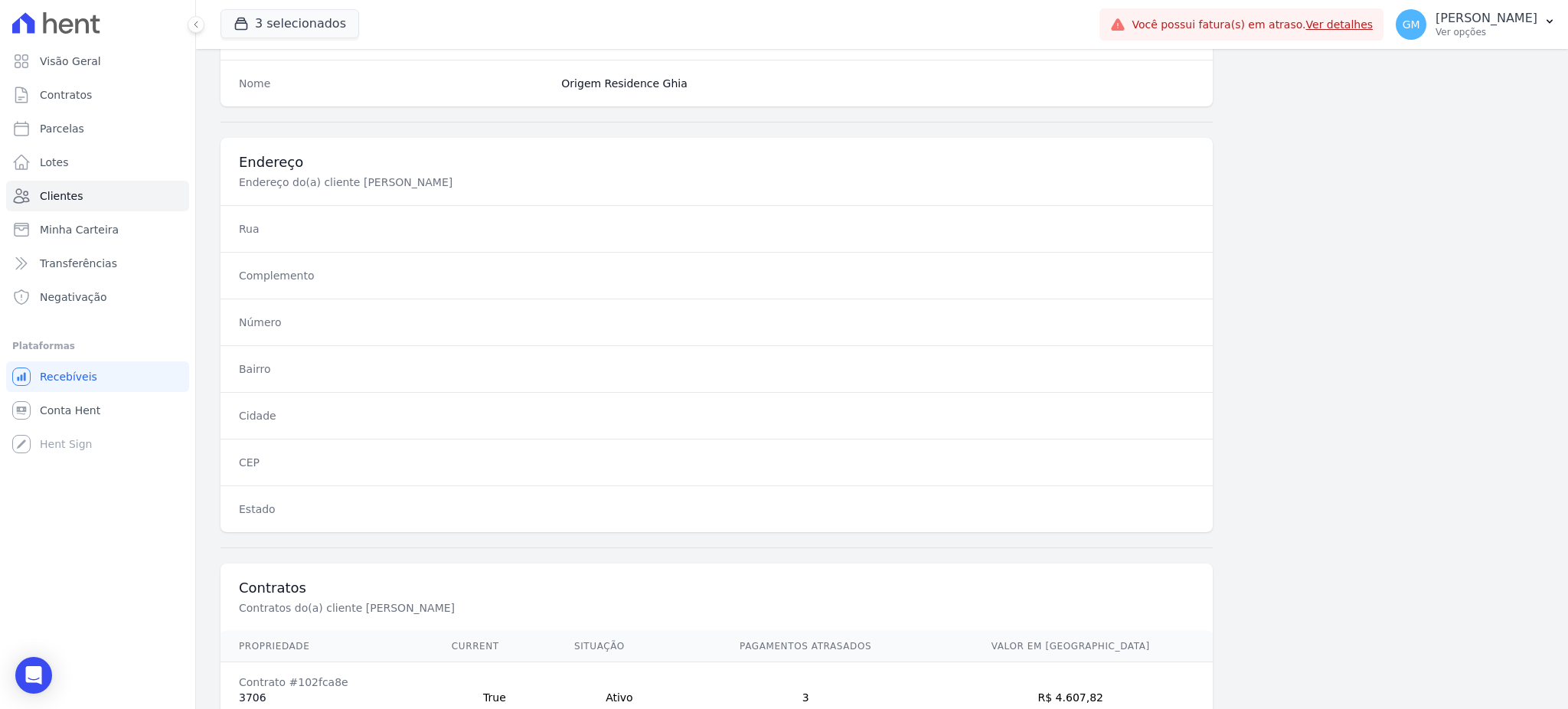
scroll to position [724, 0]
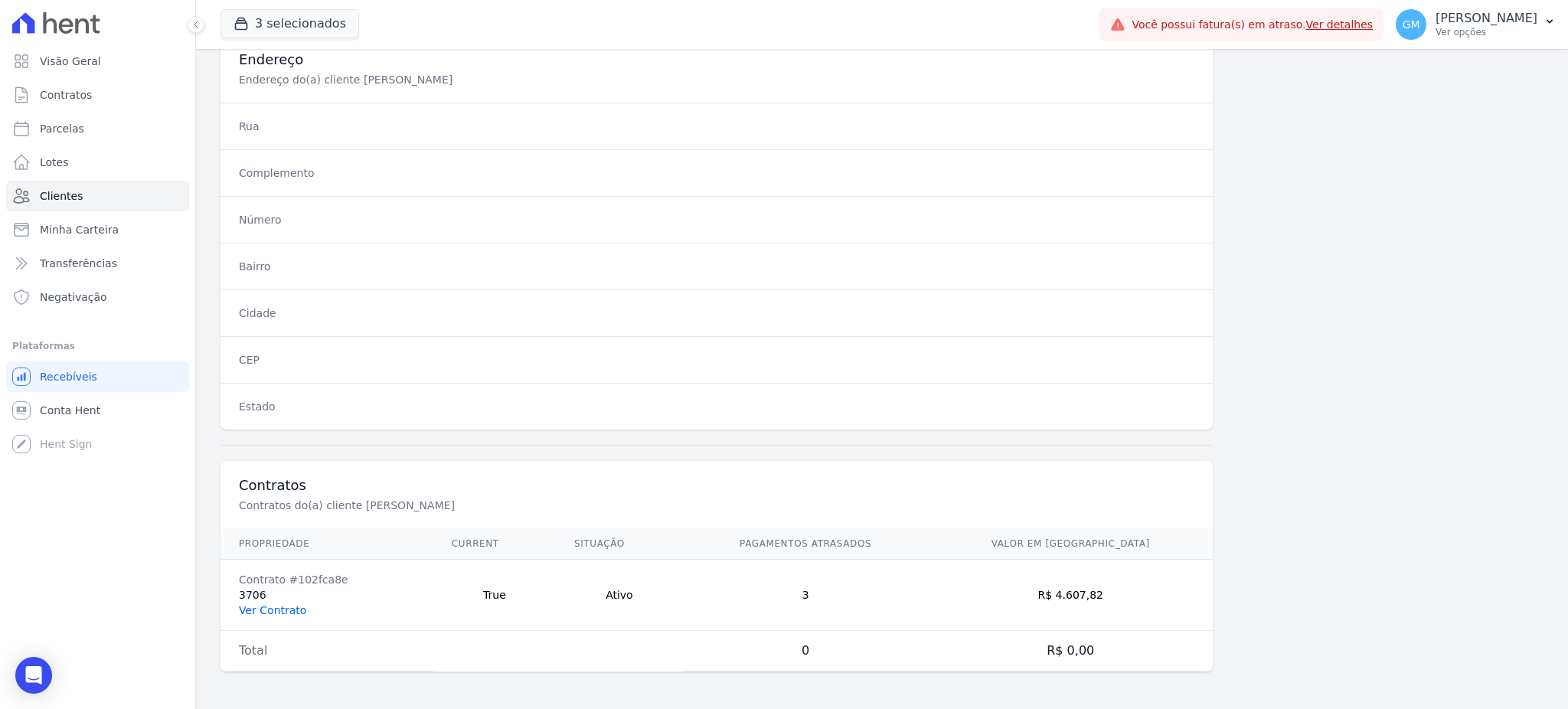
click at [284, 604] on link "Ver Contrato" at bounding box center [272, 610] width 67 height 13
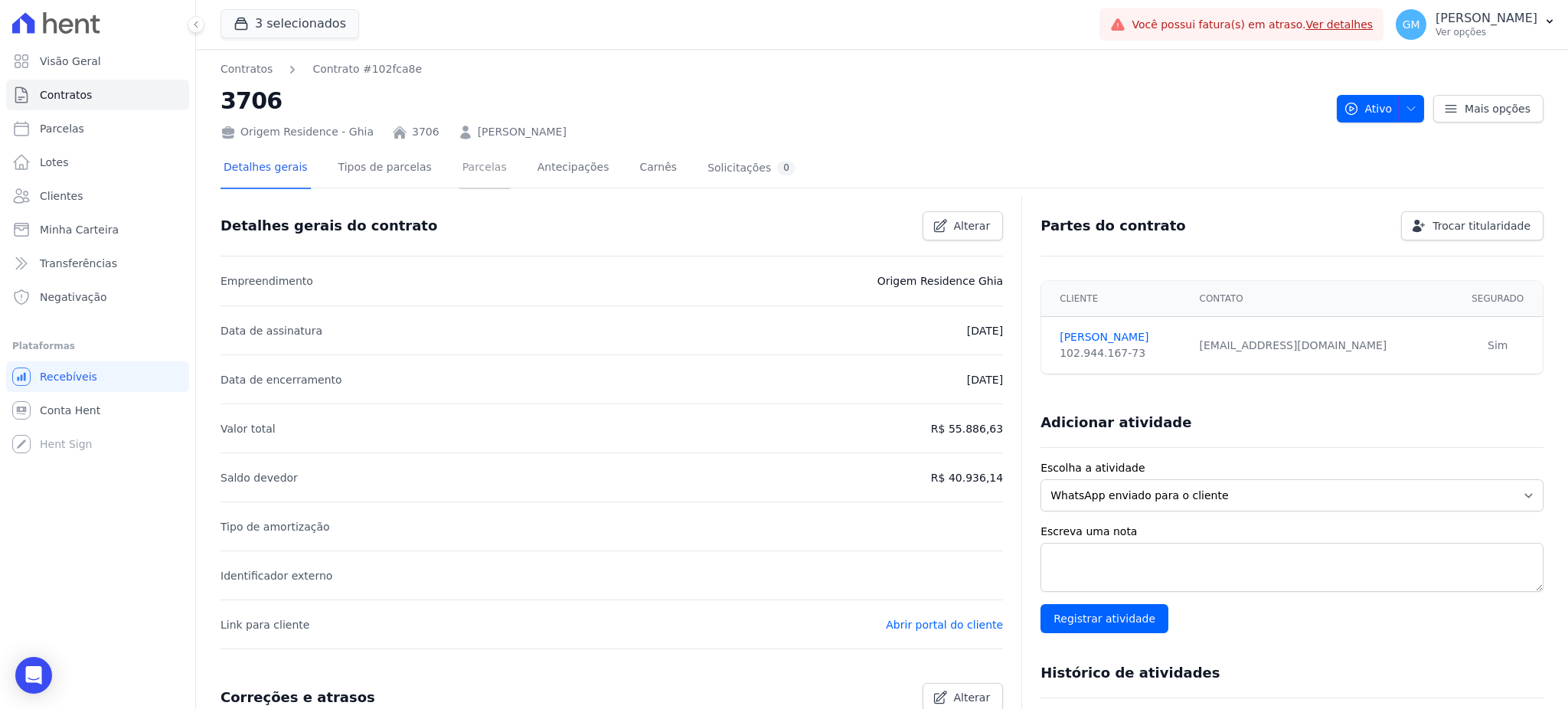
click at [459, 159] on link "Parcelas" at bounding box center [484, 168] width 51 height 41
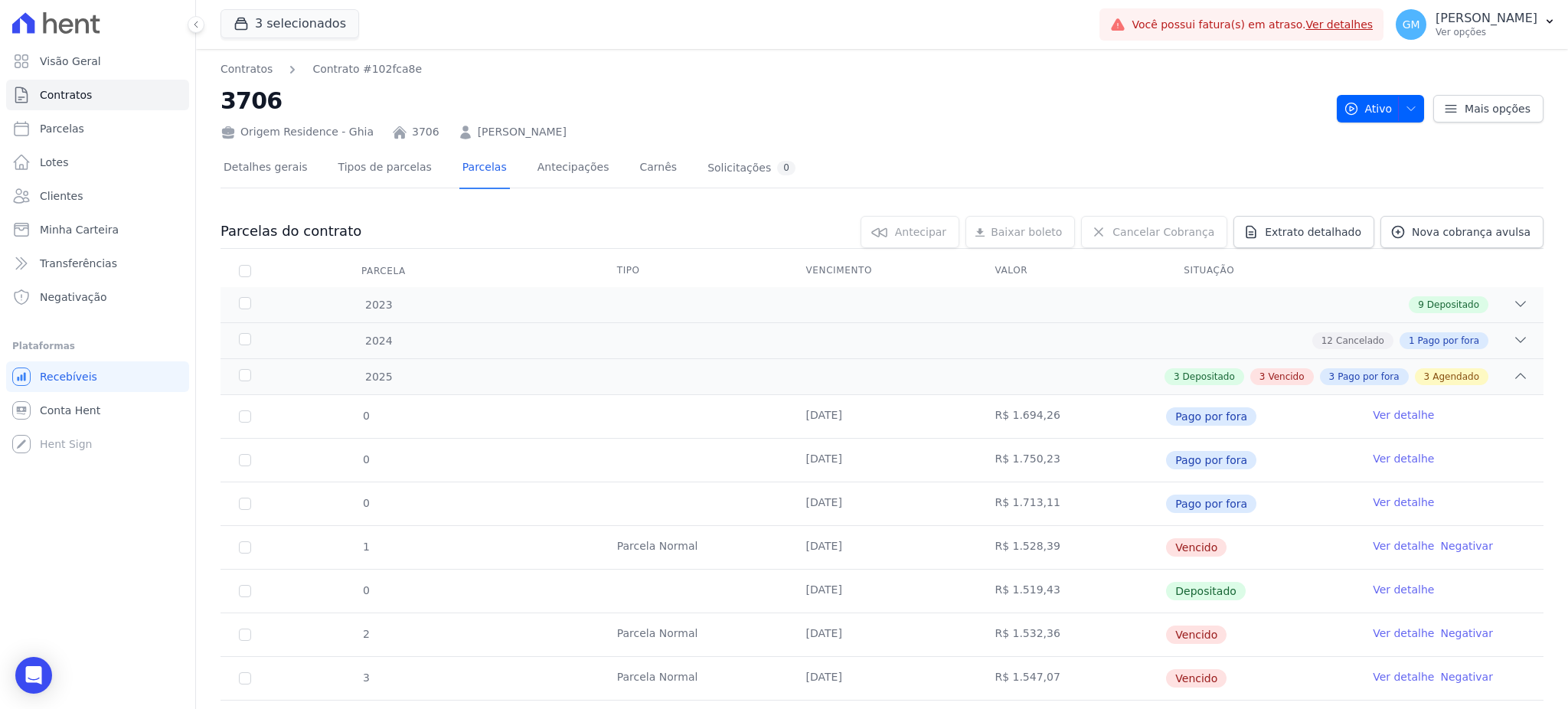
scroll to position [306, 0]
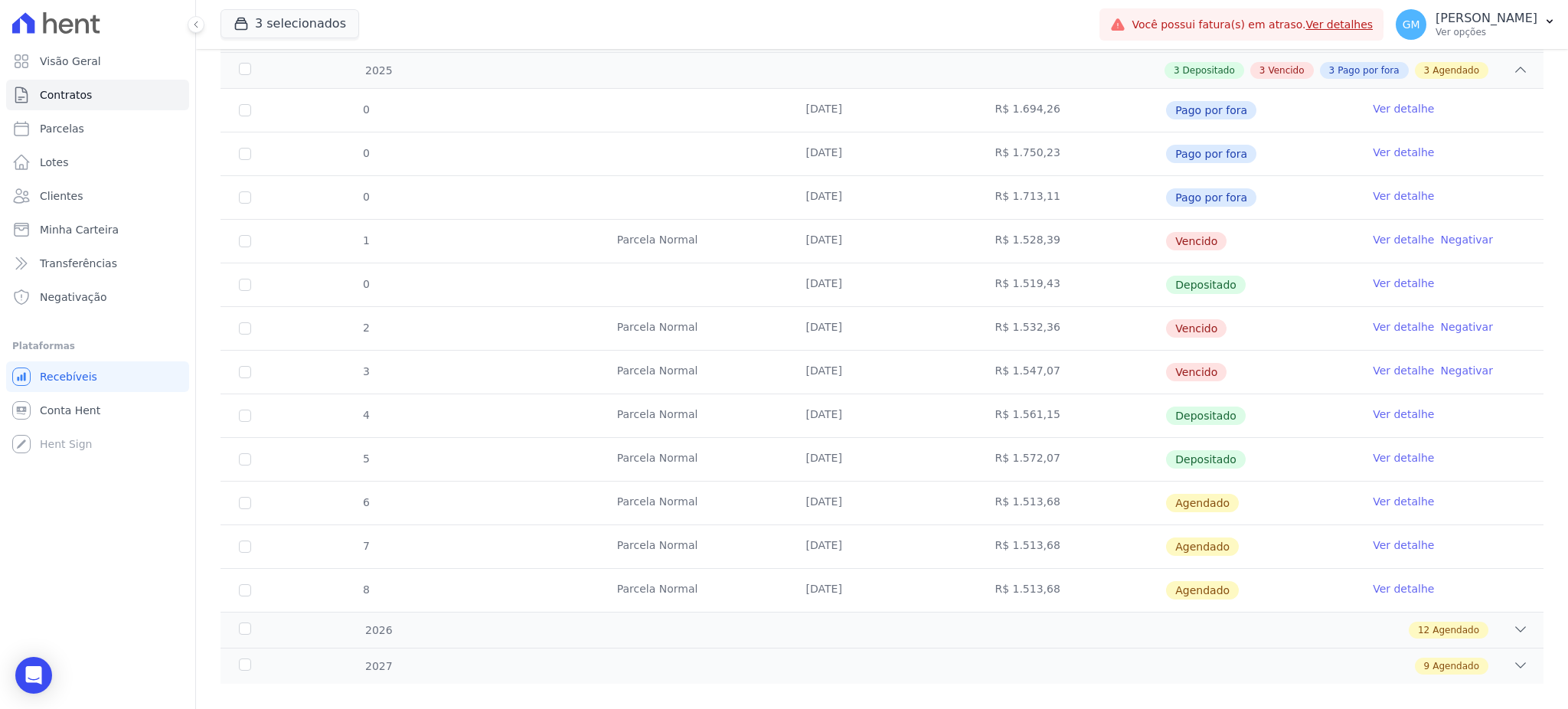
click at [1373, 462] on link "Ver detalhe" at bounding box center [1403, 457] width 62 height 15
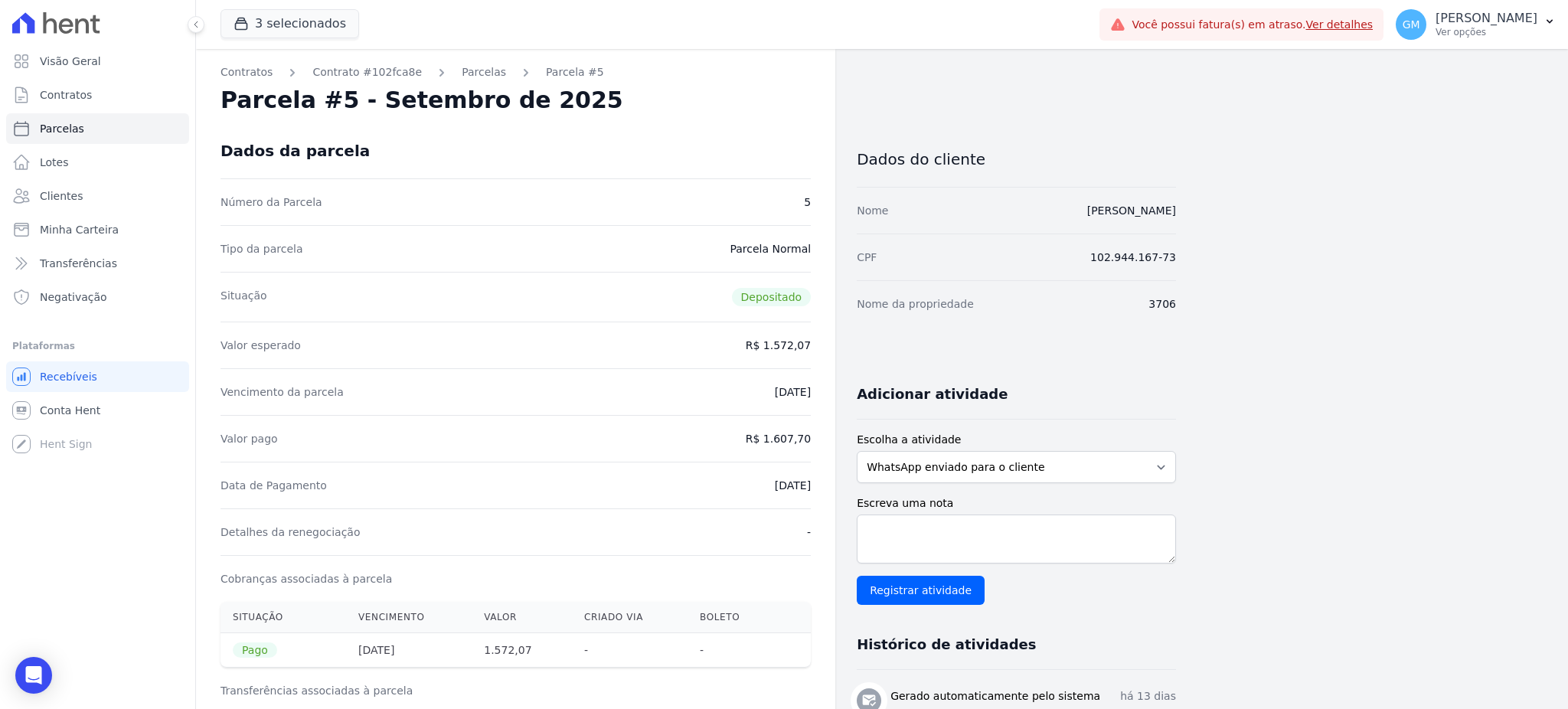
drag, startPoint x: 1199, startPoint y: 212, endPoint x: 978, endPoint y: 209, distance: 221.0
click at [978, 209] on div "Contratos Contrato #102fca8e Parcelas Parcela #5 Parcela #5 - Setembro de 2025 …" at bounding box center [870, 641] width 1348 height 1184
copy link "MONIQUE APARECIDA BASTOS ASTUTO"
click at [110, 206] on link "Clientes" at bounding box center [98, 196] width 183 height 31
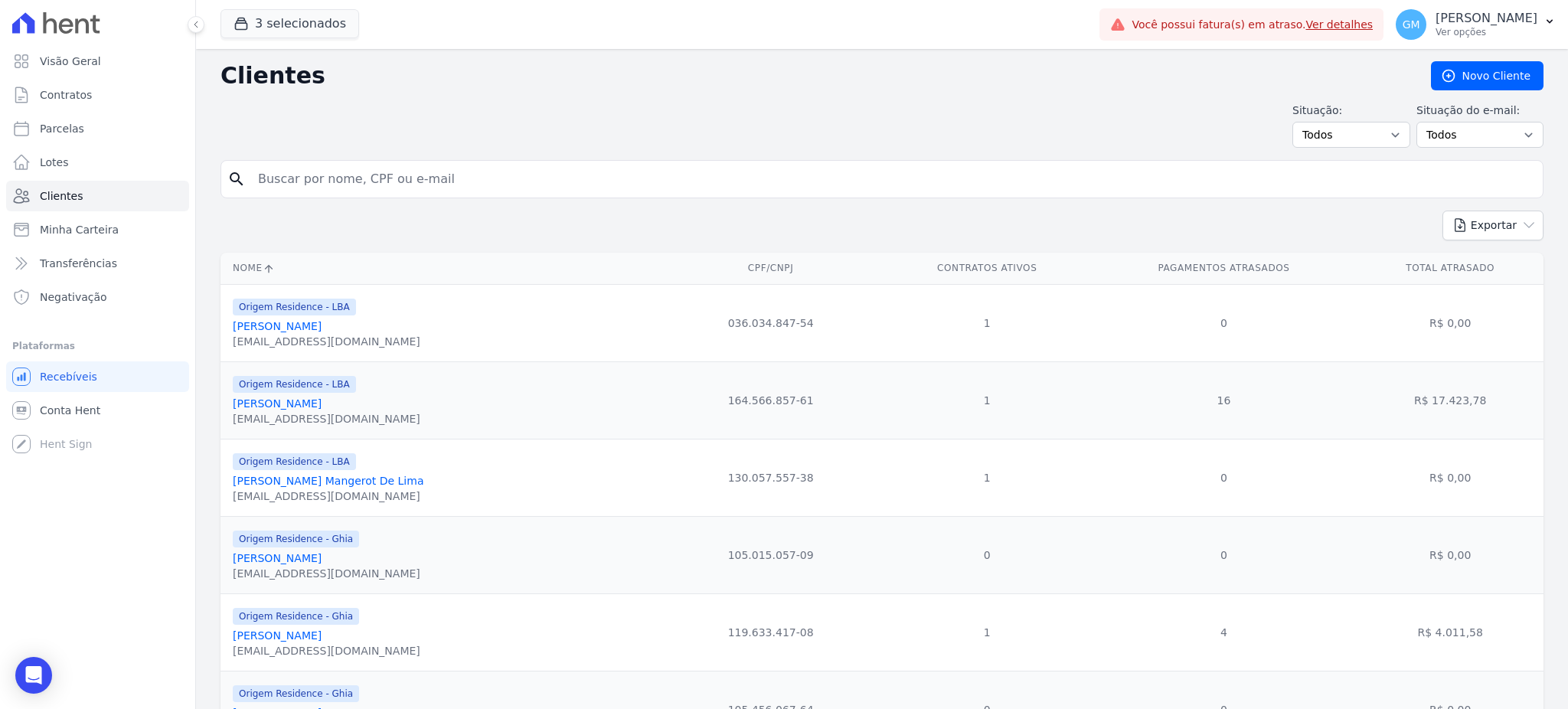
click at [313, 173] on input "search" at bounding box center [893, 179] width 1288 height 31
paste input "MONIQUE APARECIDA BASTOS ASTUTO"
type input "MONIQUE APARECIDA BASTOS ASTUTO"
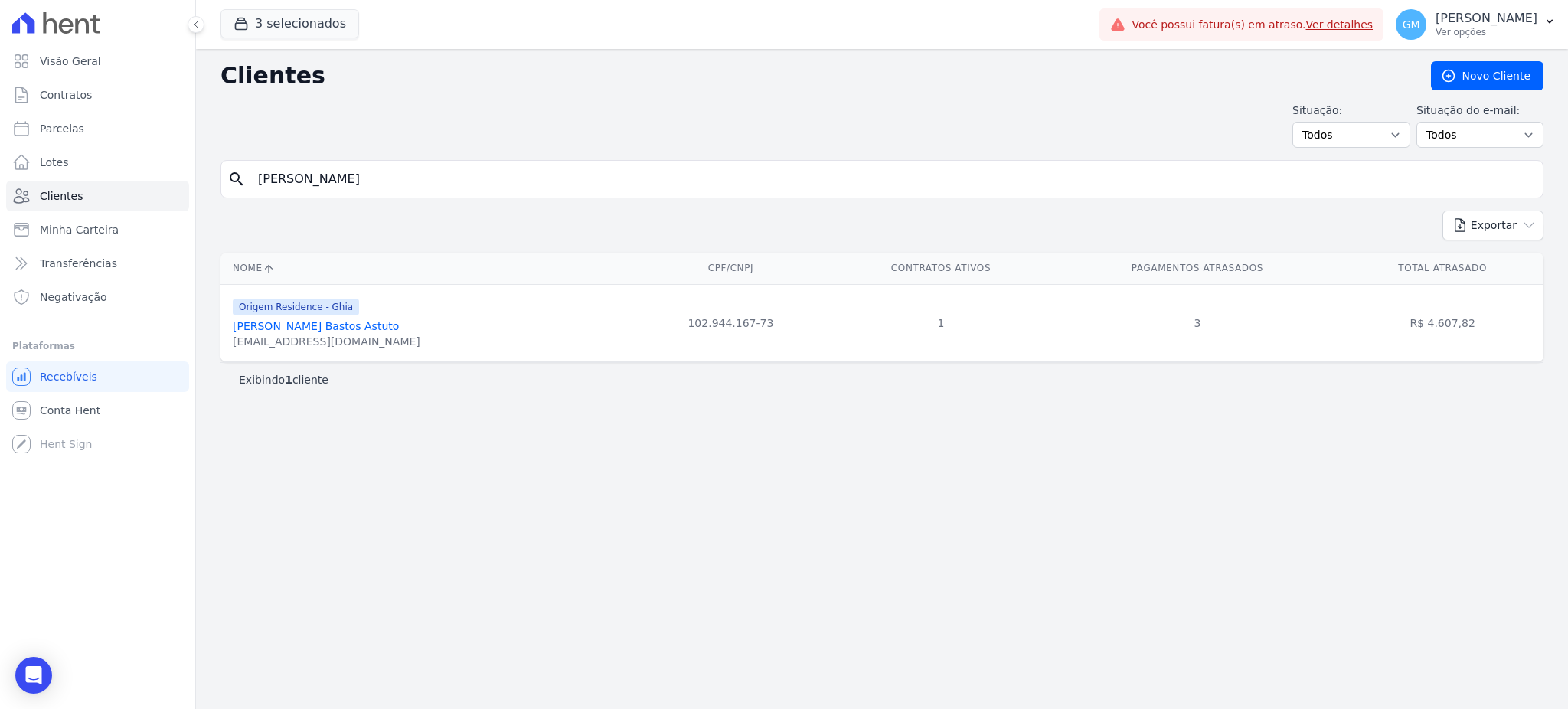
click at [358, 325] on link "Monique Aparecida Bastos Astuto" at bounding box center [316, 327] width 167 height 13
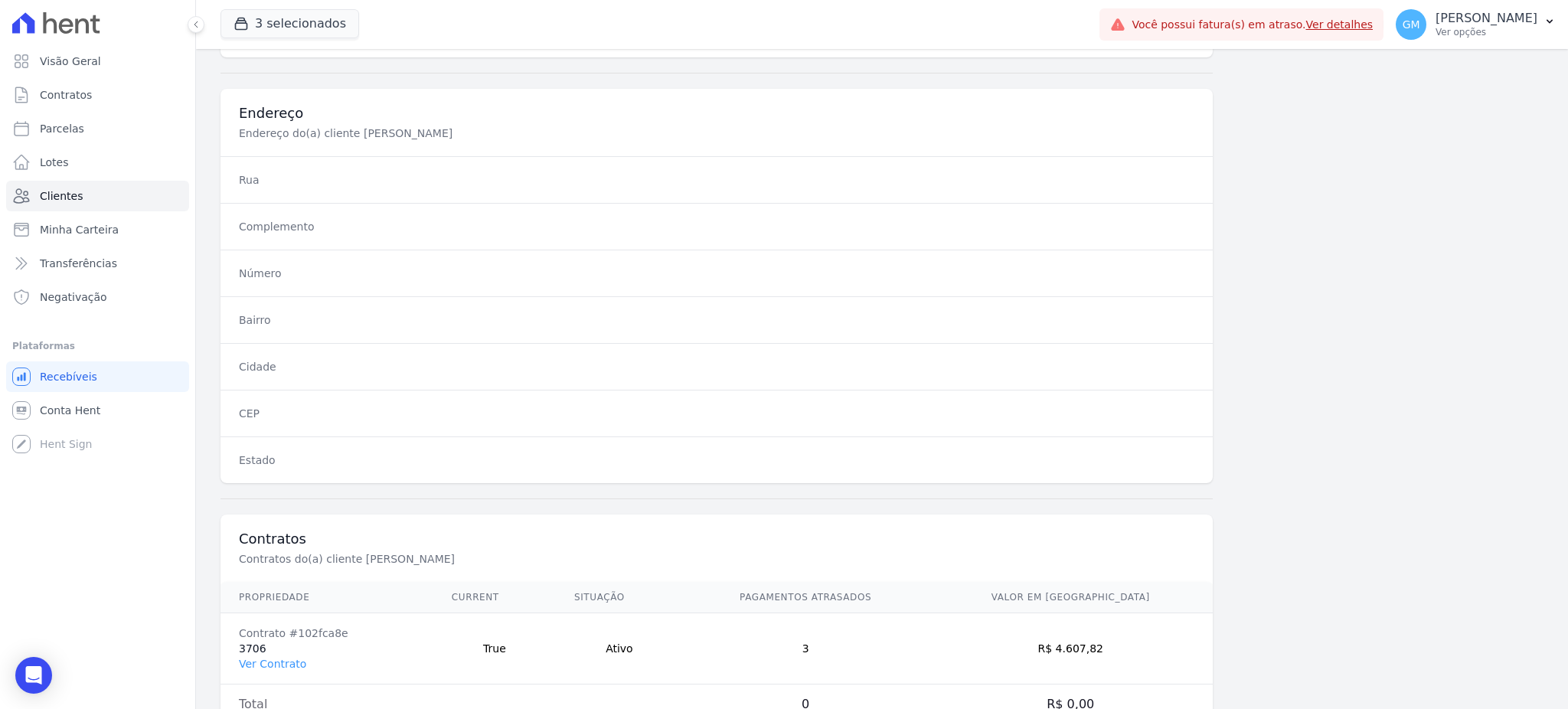
scroll to position [724, 0]
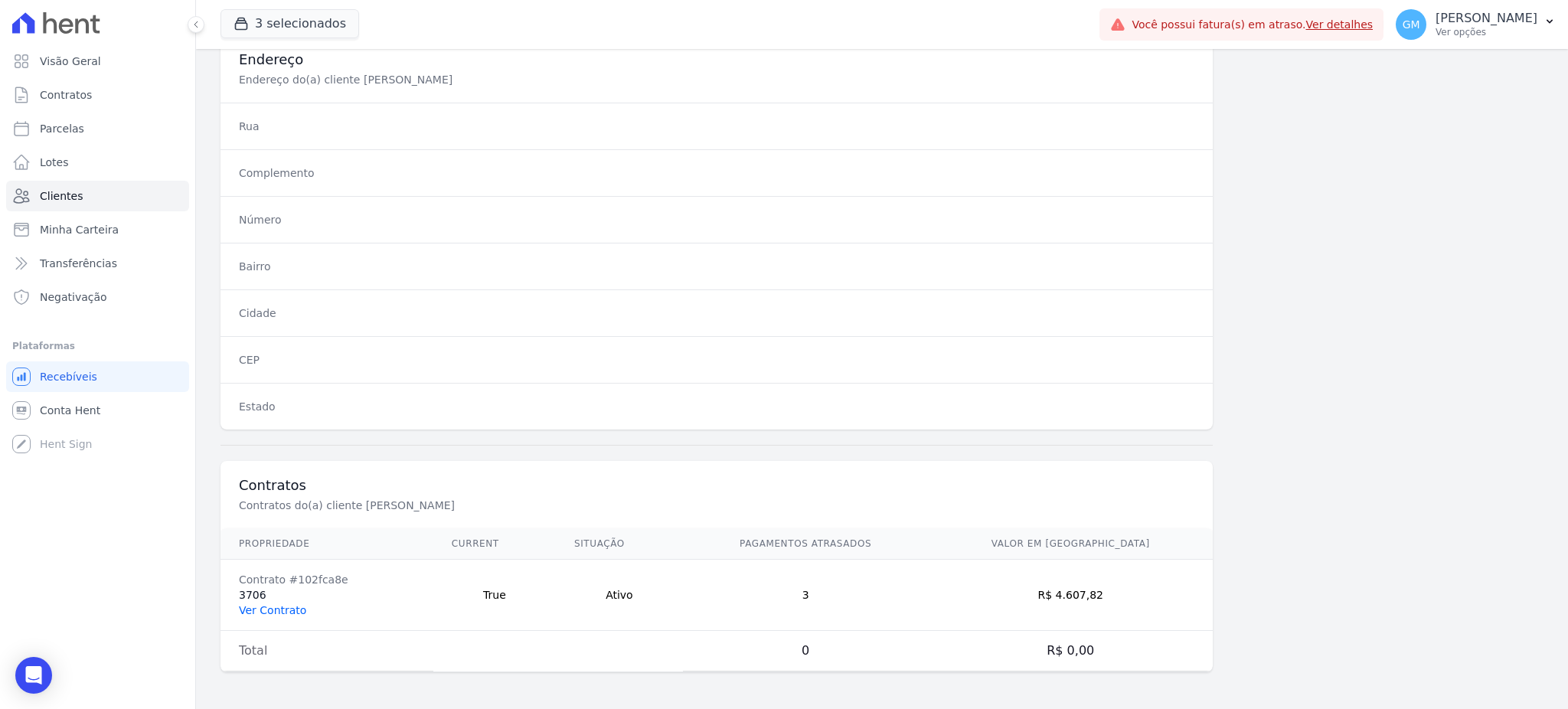
click at [283, 608] on link "Ver Contrato" at bounding box center [272, 610] width 67 height 13
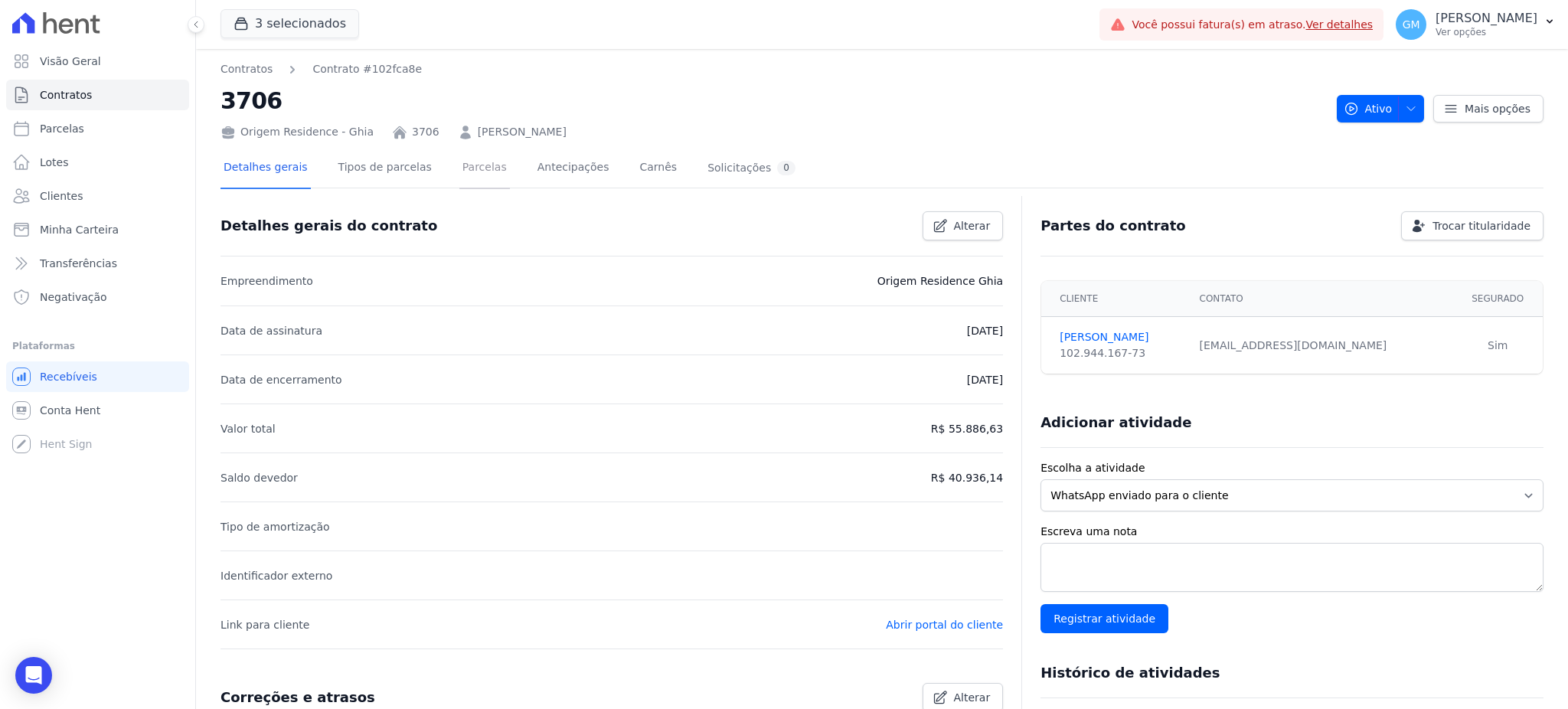
click at [459, 167] on link "Parcelas" at bounding box center [484, 168] width 51 height 41
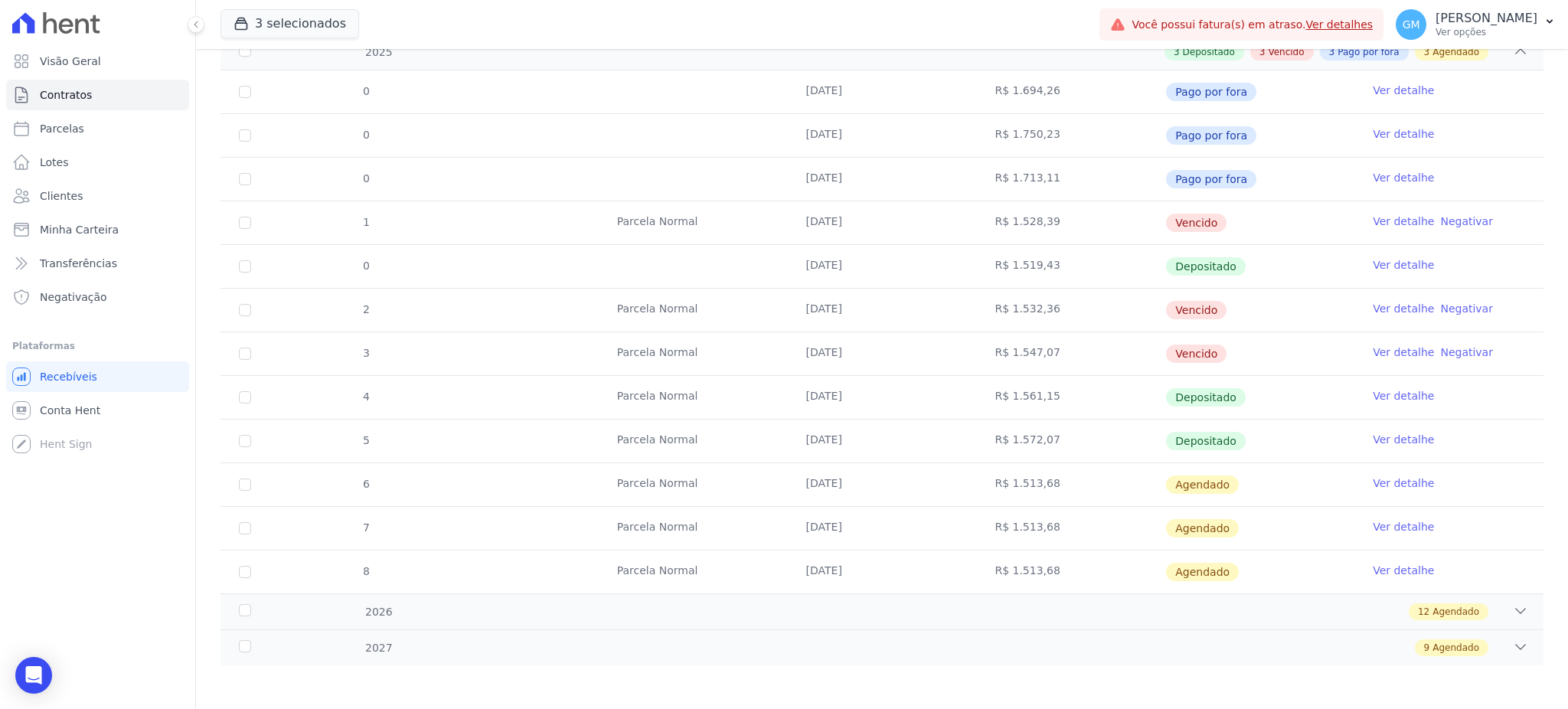
scroll to position [326, 0]
click at [1378, 395] on link "Ver detalhe" at bounding box center [1403, 394] width 62 height 15
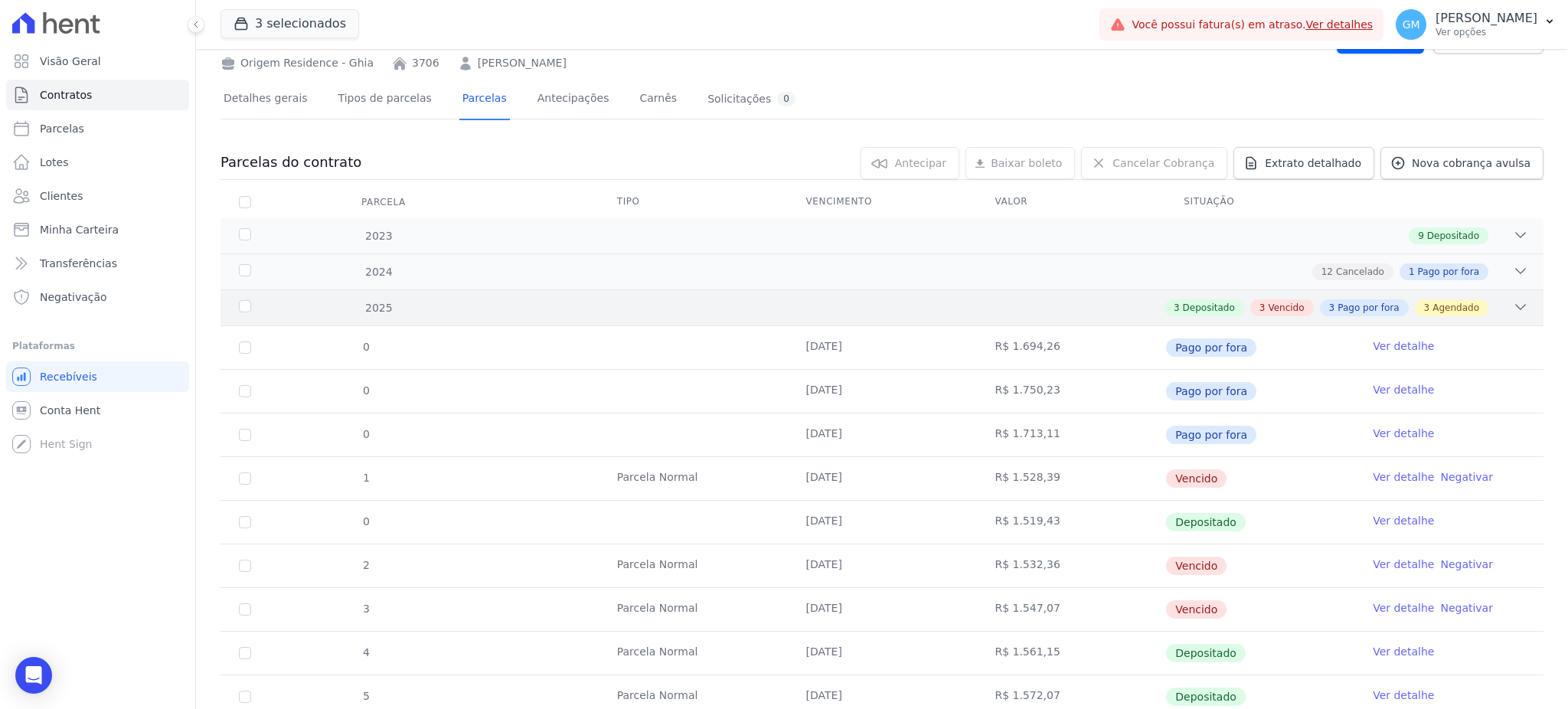
scroll to position [204, 0]
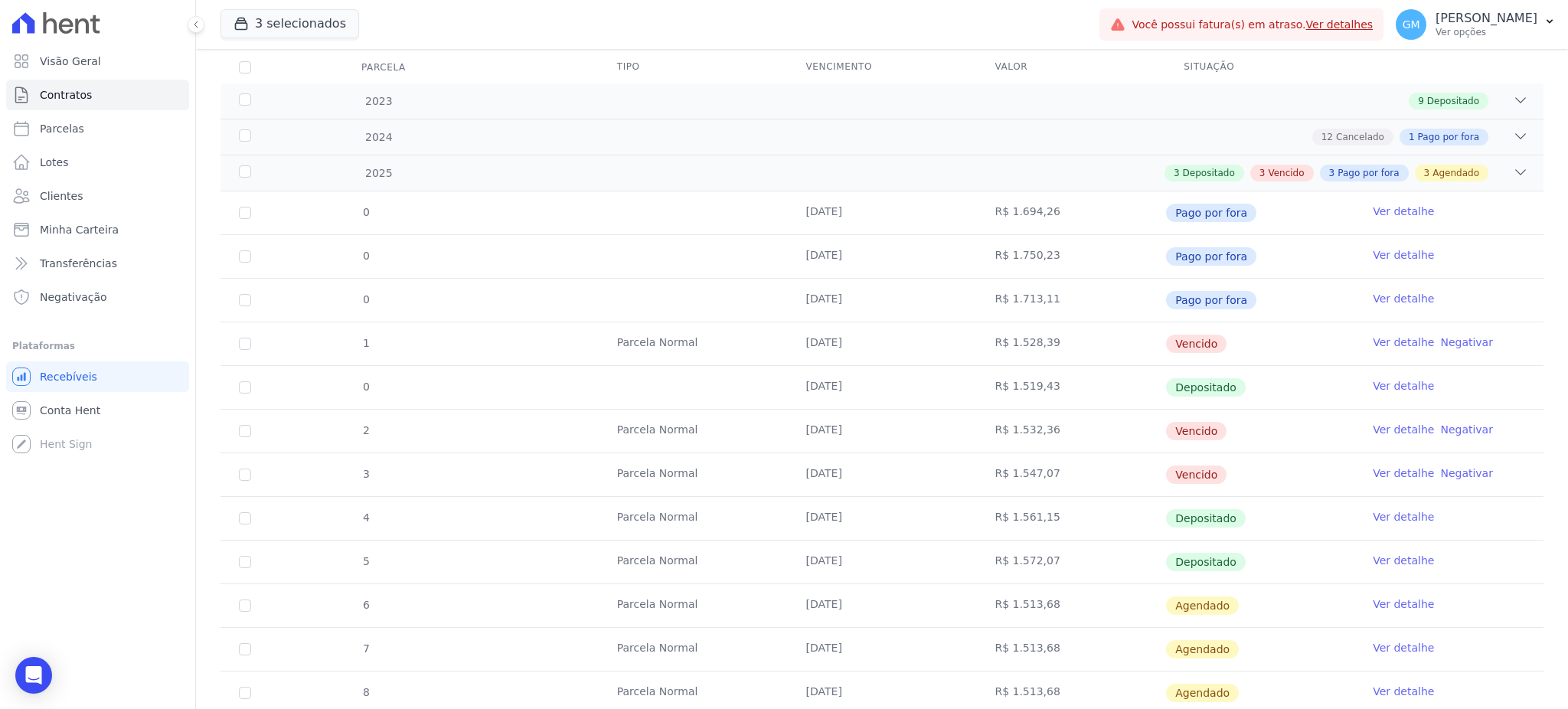
click at [1381, 564] on link "Ver detalhe" at bounding box center [1403, 560] width 62 height 15
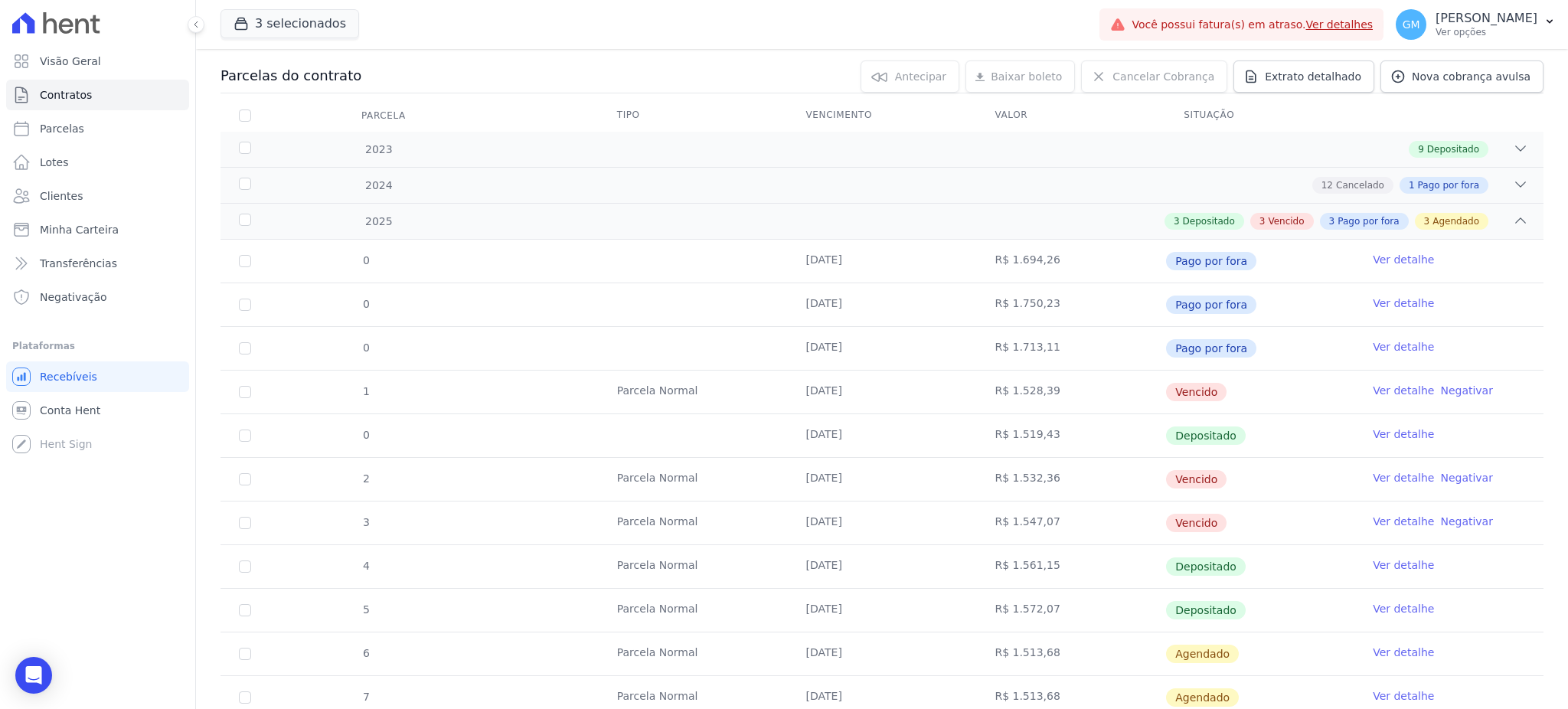
scroll to position [306, 0]
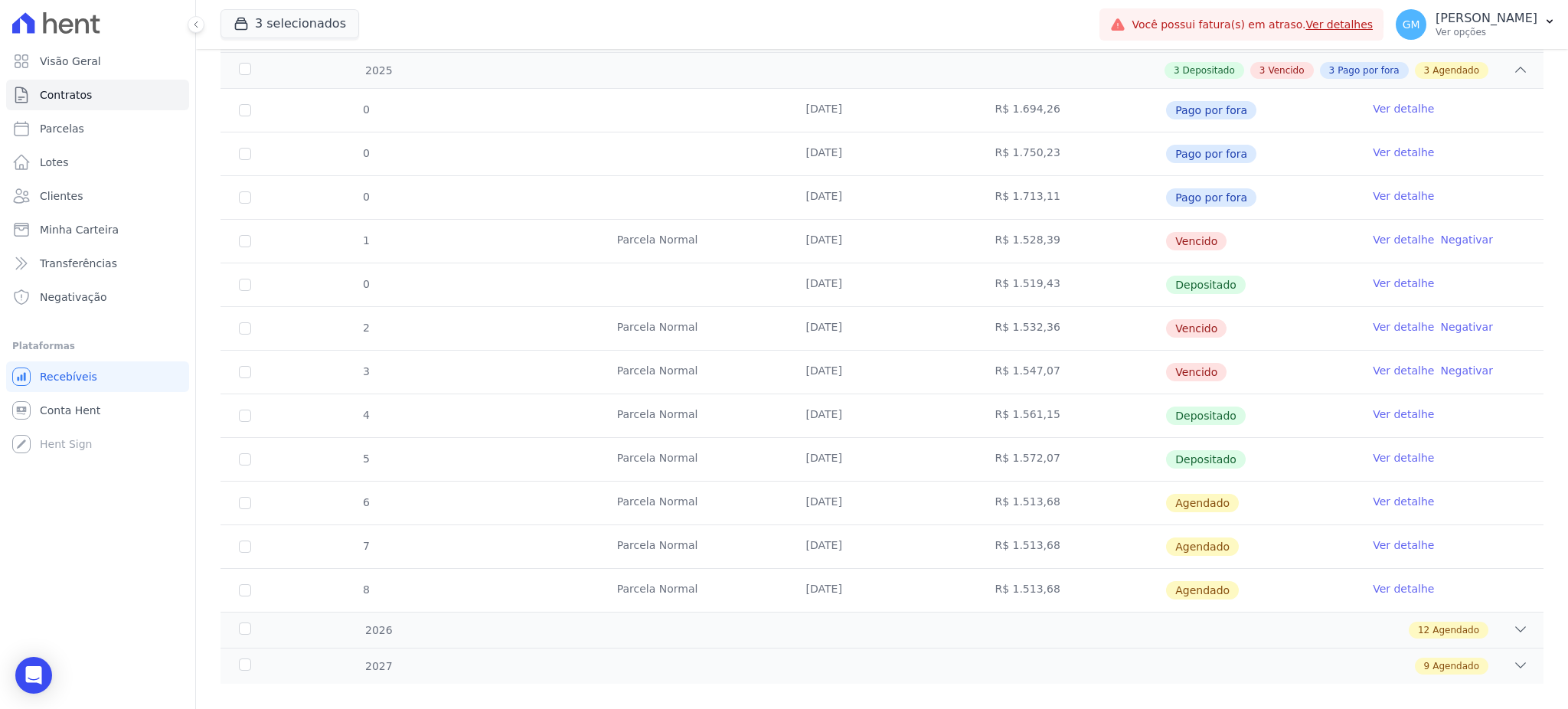
click at [1372, 287] on link "Ver detalhe" at bounding box center [1403, 283] width 62 height 15
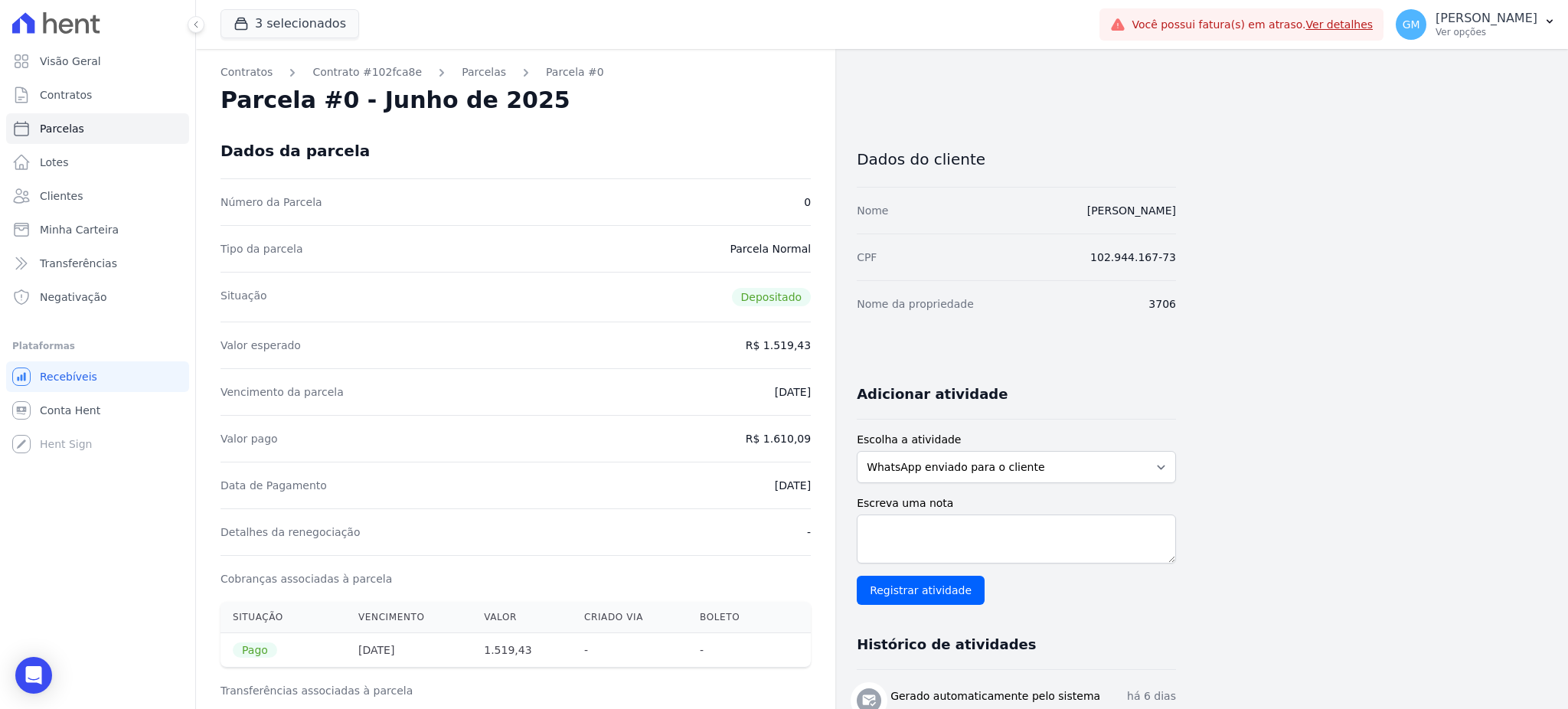
drag, startPoint x: 956, startPoint y: 216, endPoint x: 1184, endPoint y: 216, distance: 228.0
copy link "MONIQUE APARECIDA BASTOS ASTUTO"
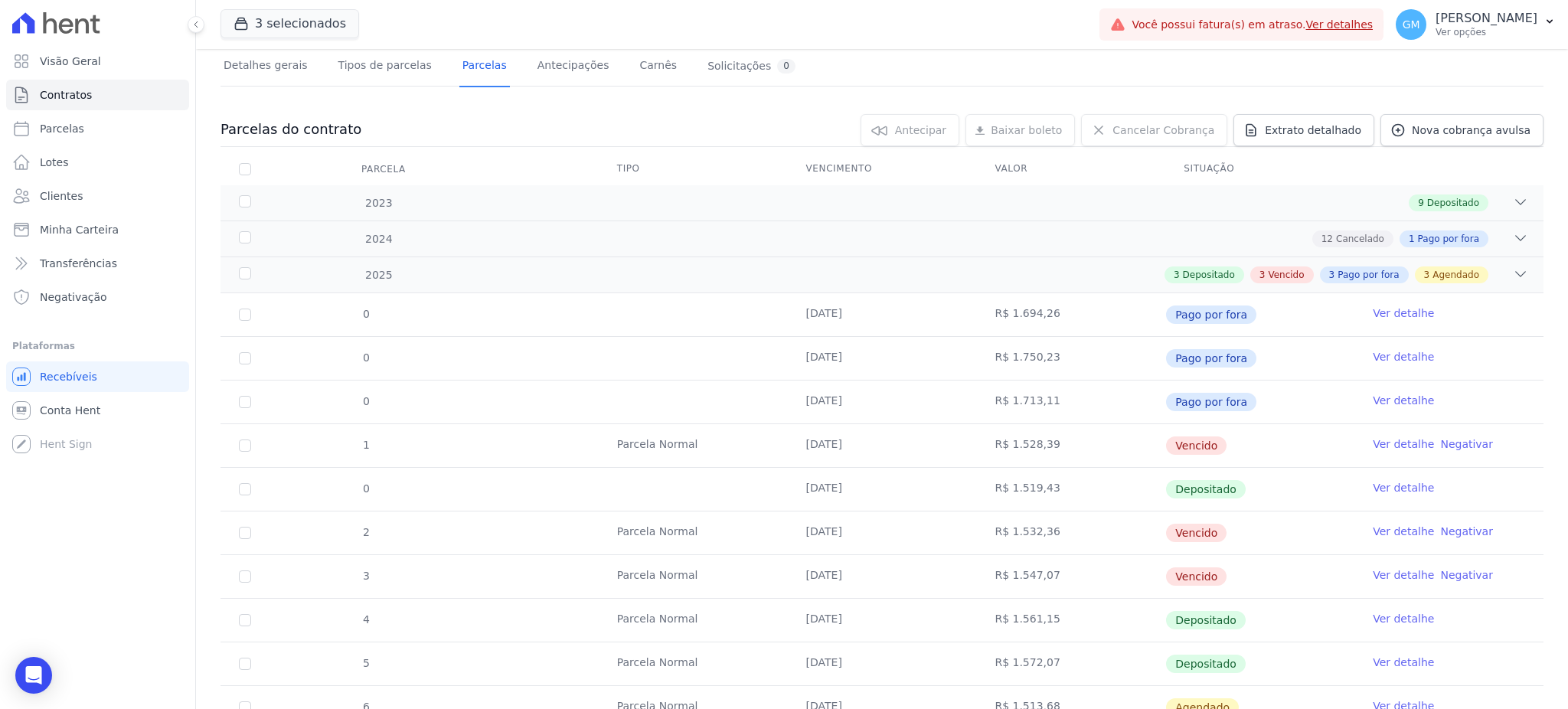
scroll to position [306, 0]
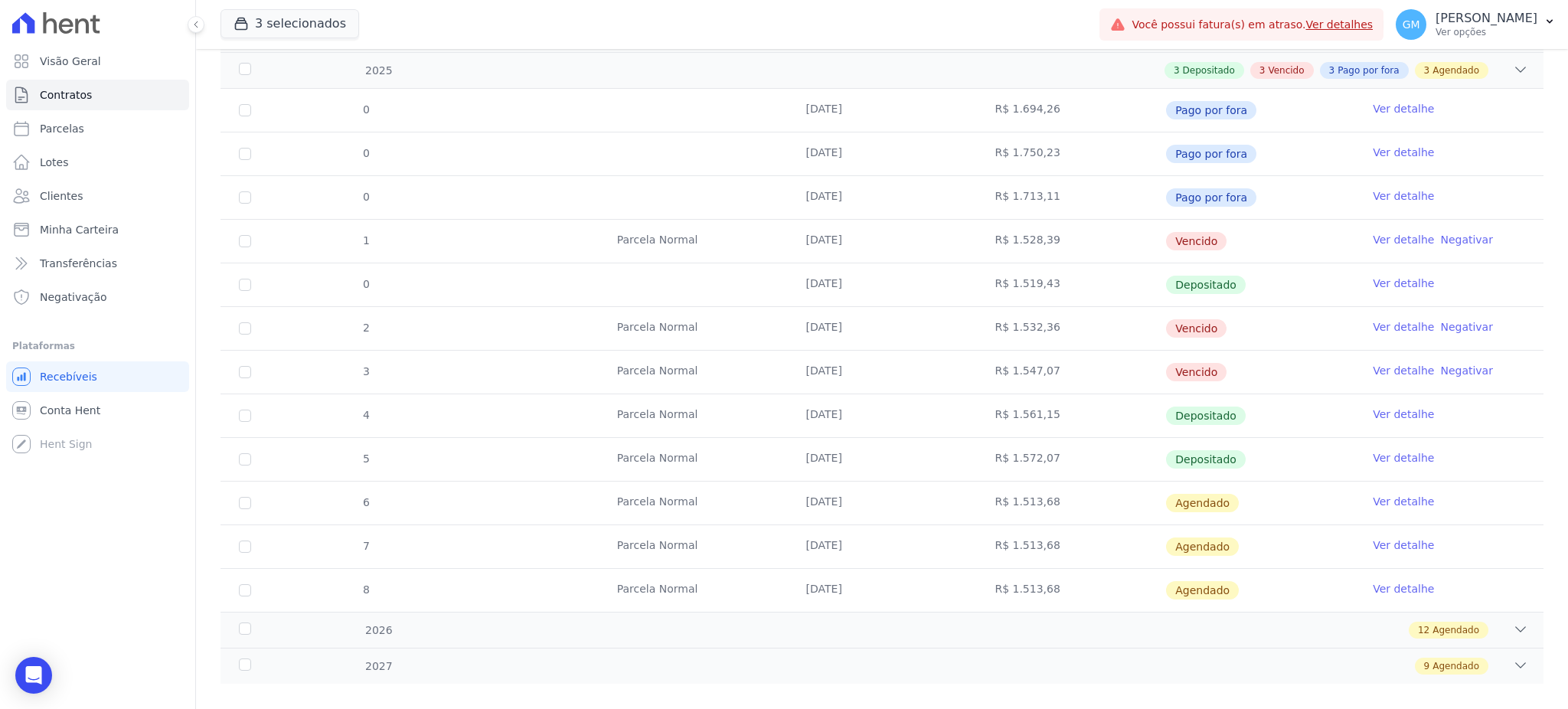
click at [1391, 278] on link "Ver detalhe" at bounding box center [1403, 283] width 62 height 15
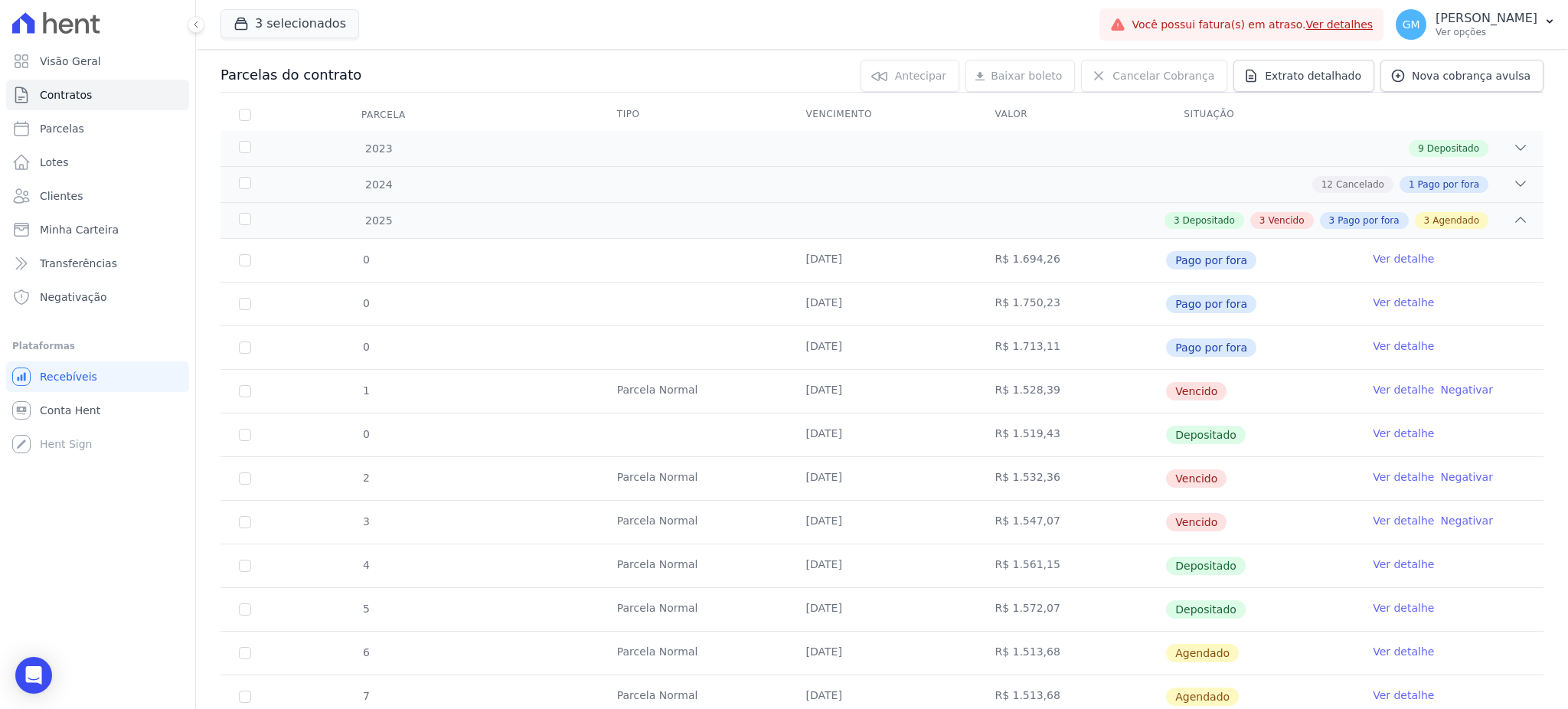
scroll to position [306, 0]
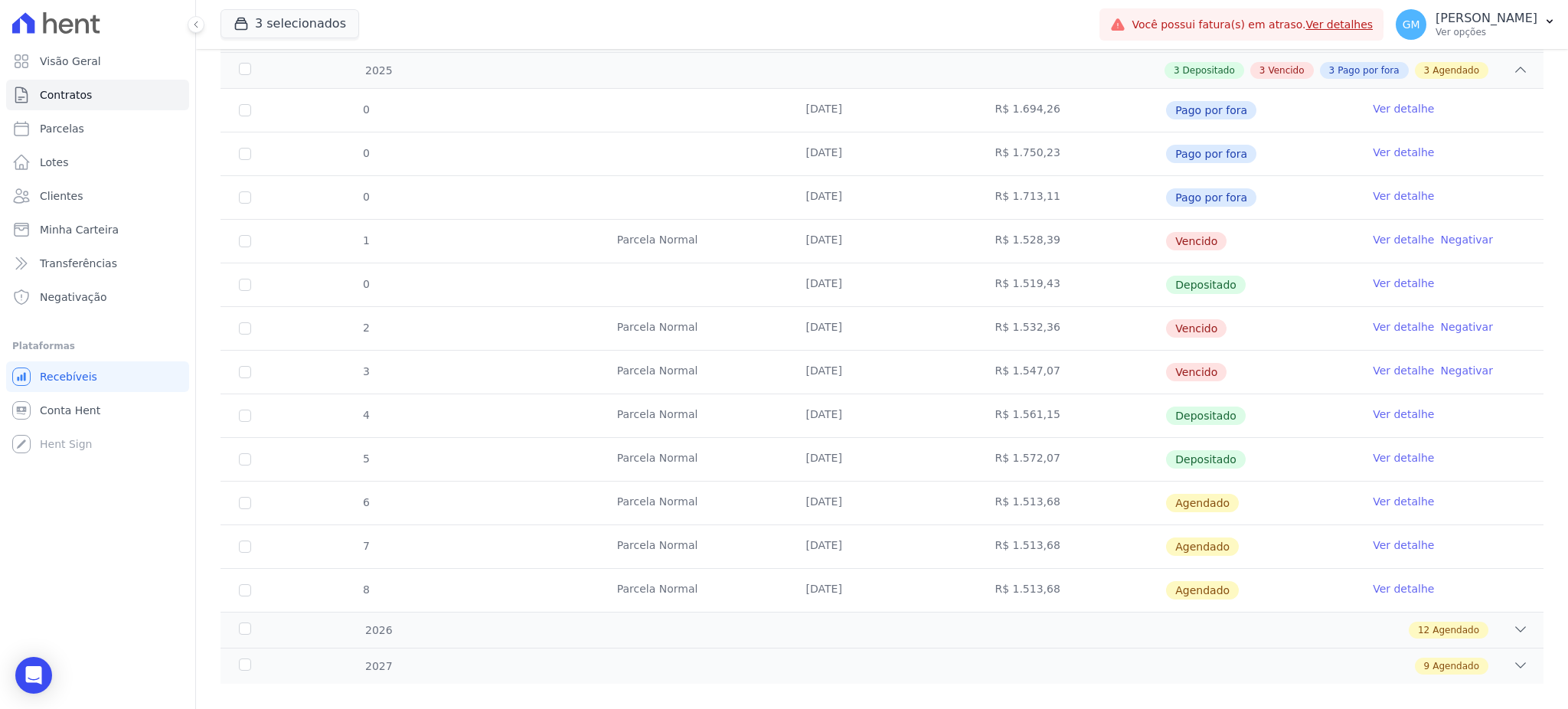
click at [1386, 411] on link "Ver detalhe" at bounding box center [1403, 414] width 62 height 15
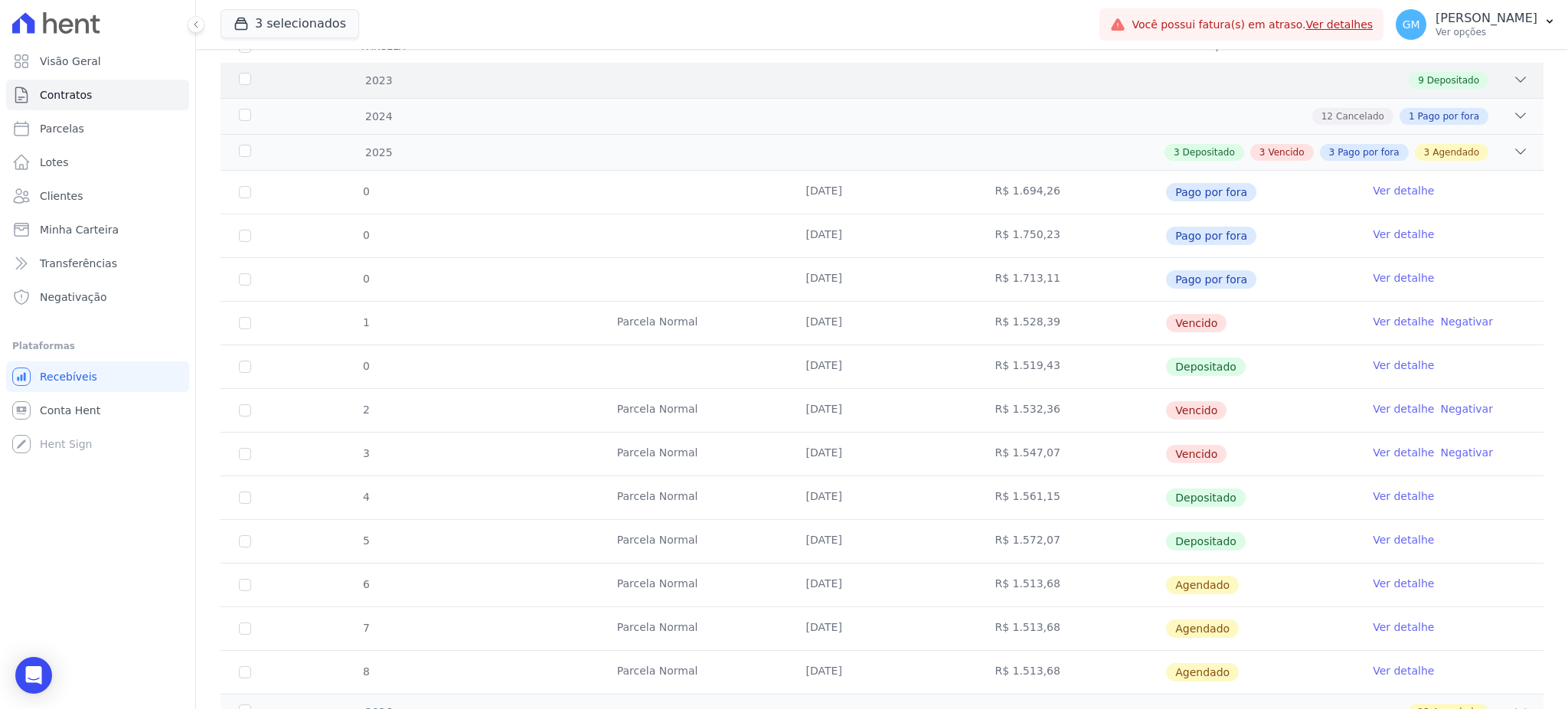
scroll to position [122, 0]
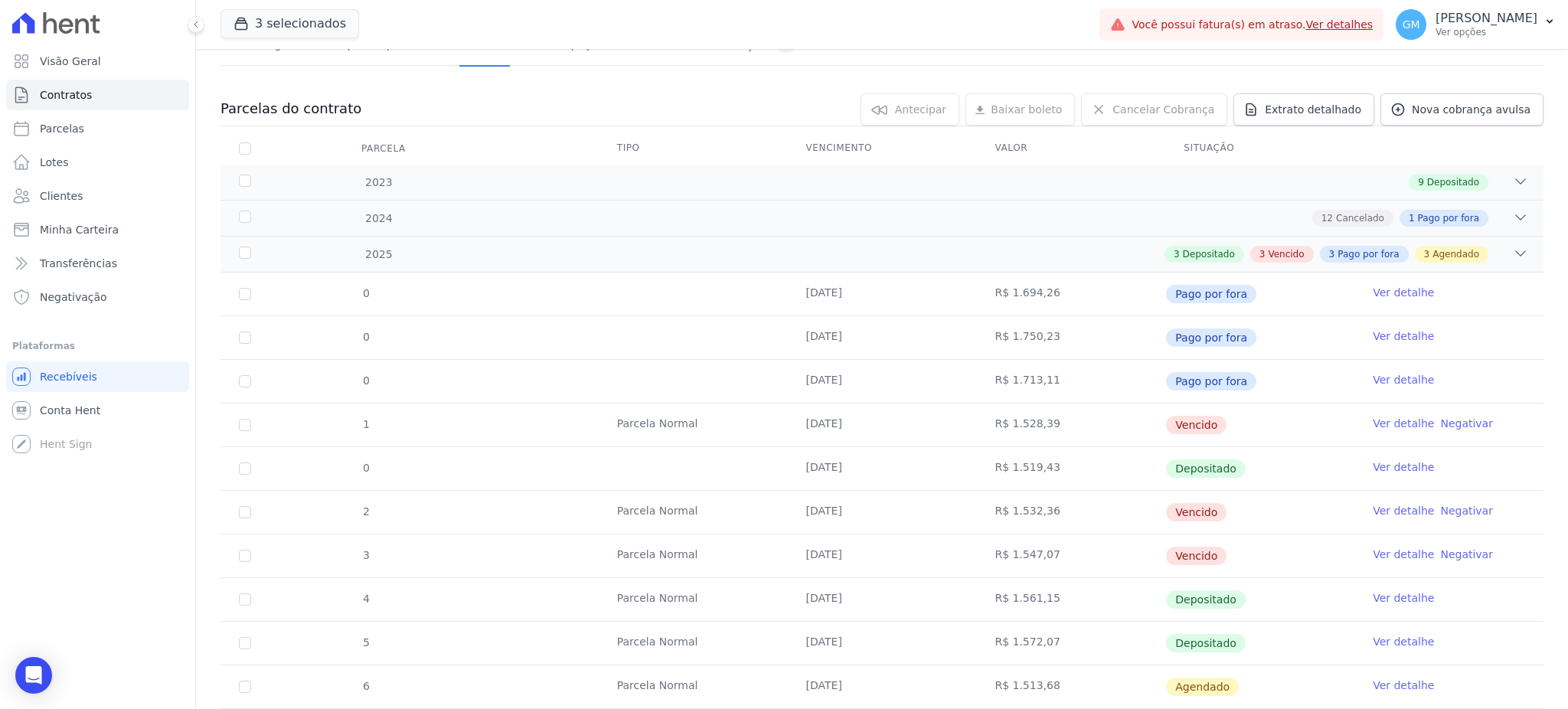
click at [1388, 466] on link "Ver detalhe" at bounding box center [1403, 466] width 62 height 15
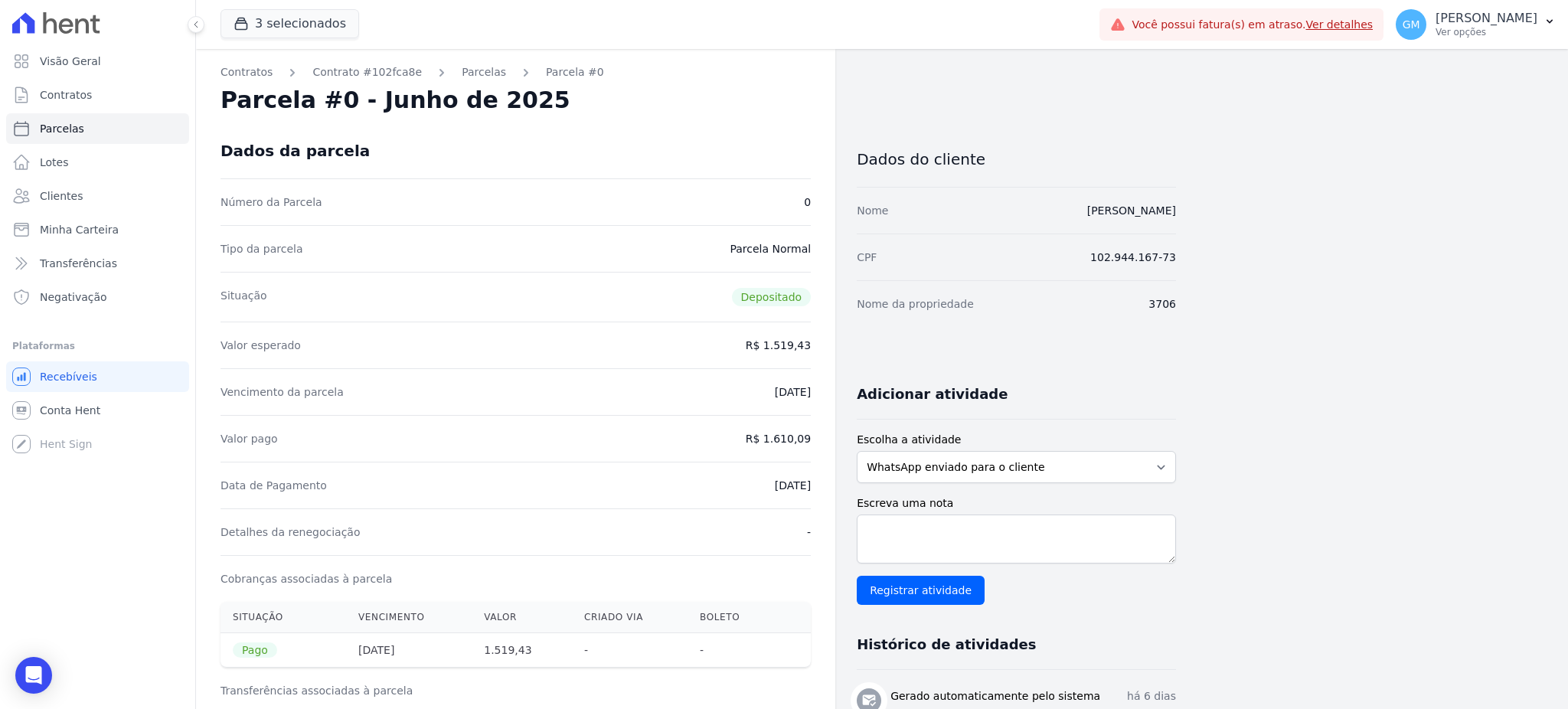
drag, startPoint x: 747, startPoint y: 479, endPoint x: 817, endPoint y: 478, distance: 70.0
drag, startPoint x: 772, startPoint y: 440, endPoint x: 827, endPoint y: 439, distance: 55.0
copy dd "1.610,09"
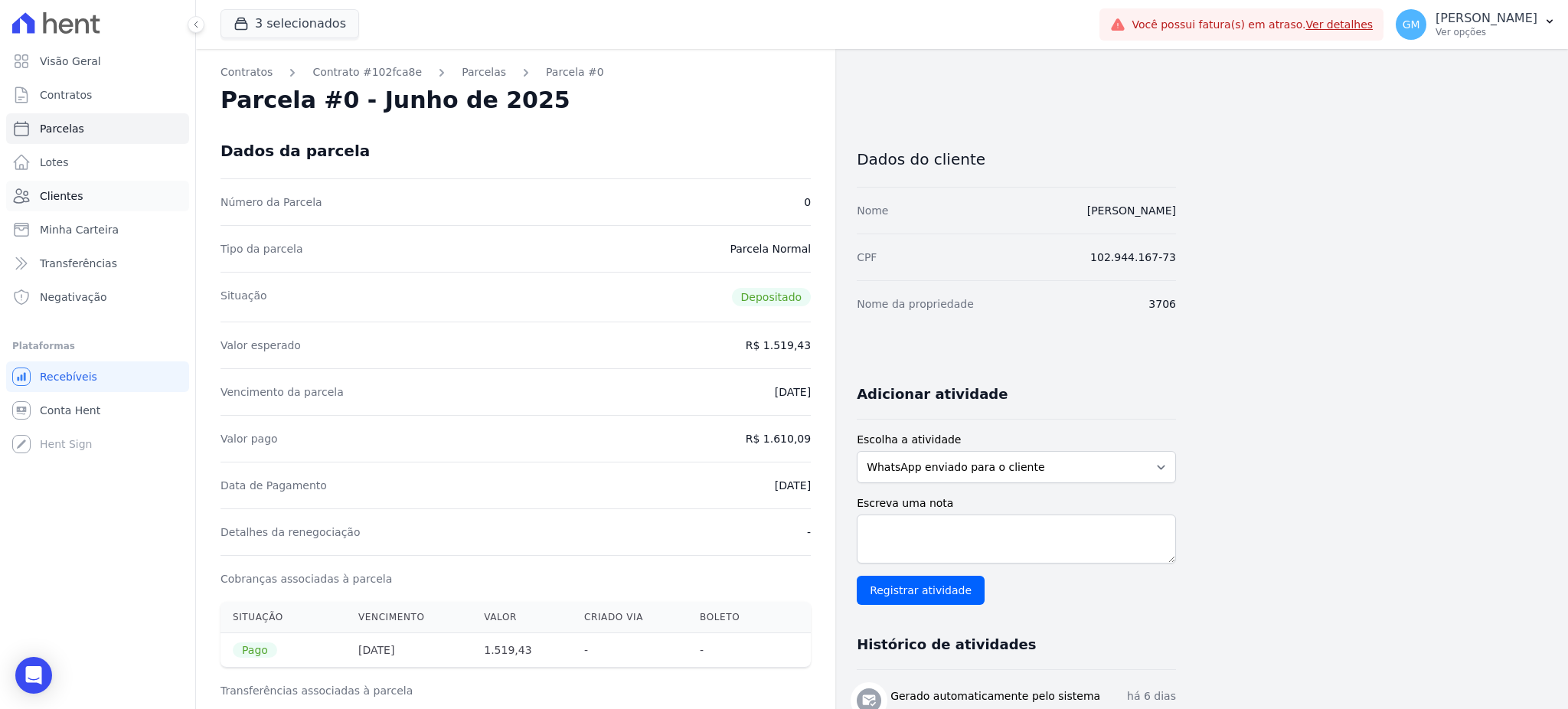
click at [81, 201] on link "Clientes" at bounding box center [98, 196] width 183 height 31
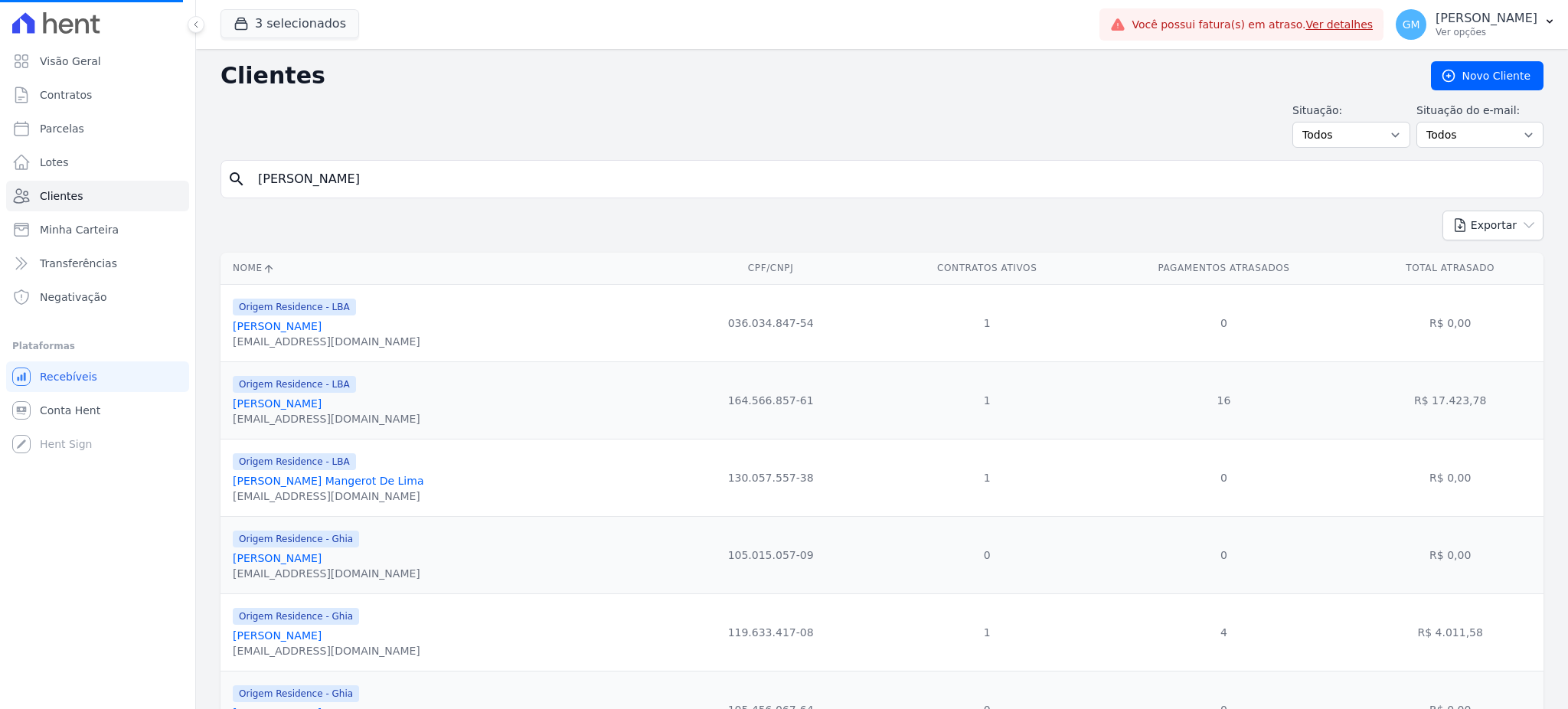
click at [335, 179] on input "MONIQUE APARECIDA BASTOS ASTUTO" at bounding box center [893, 179] width 1288 height 31
click at [387, 169] on input "search" at bounding box center [893, 179] width 1288 height 31
paste input "Natalia Helena Moreira De Souza"
type input "Natalia Helena Moreira De Souza"
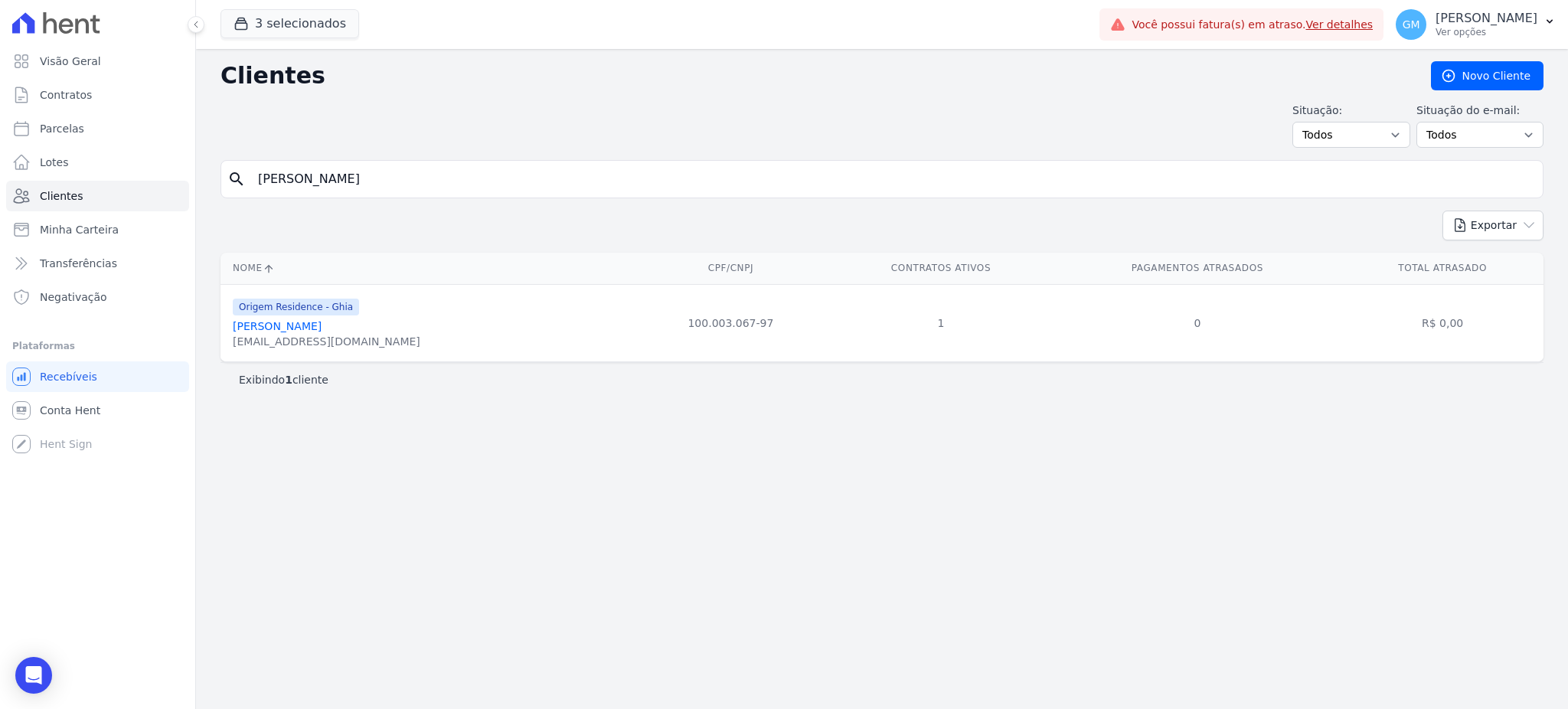
click at [321, 323] on link "Natalia Helena Moreira De Souza" at bounding box center [277, 327] width 89 height 13
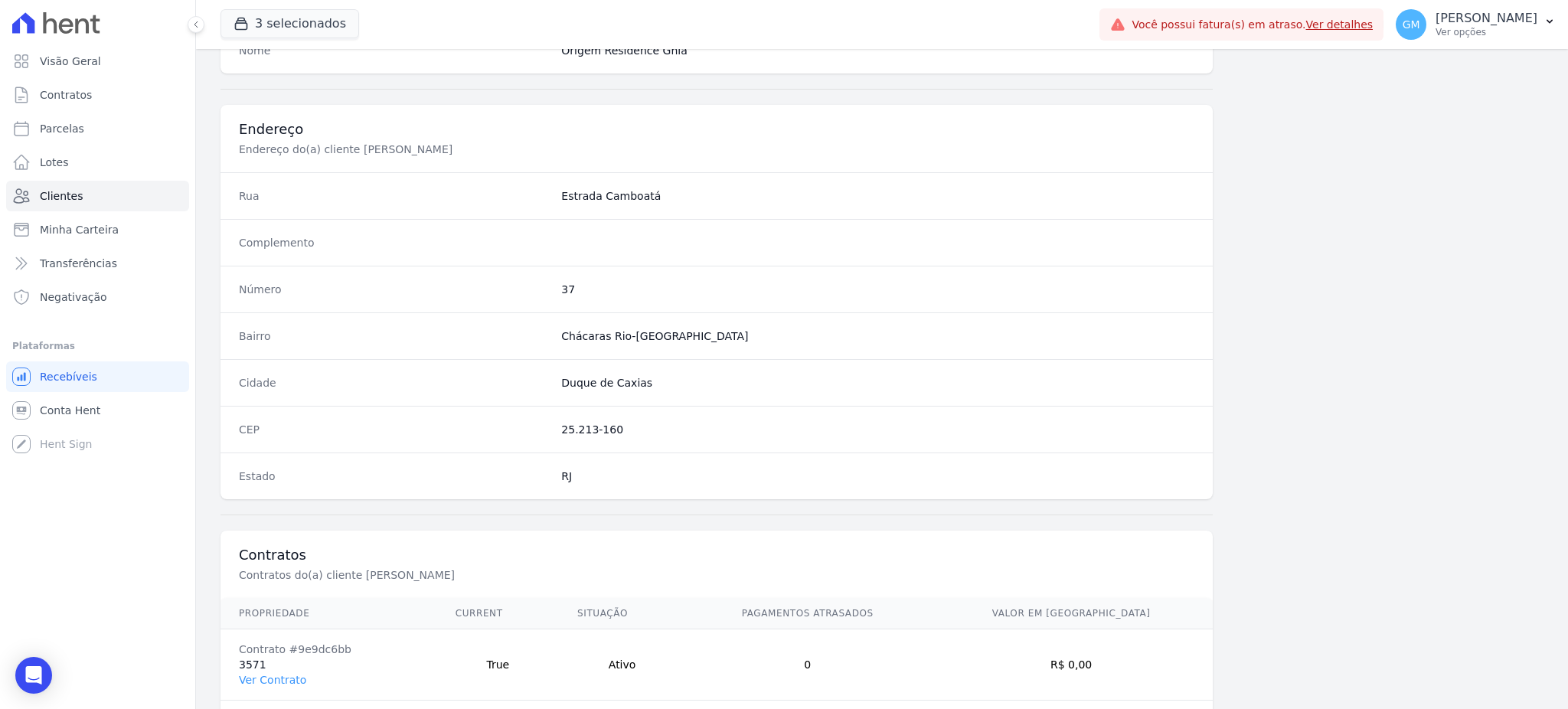
scroll to position [724, 0]
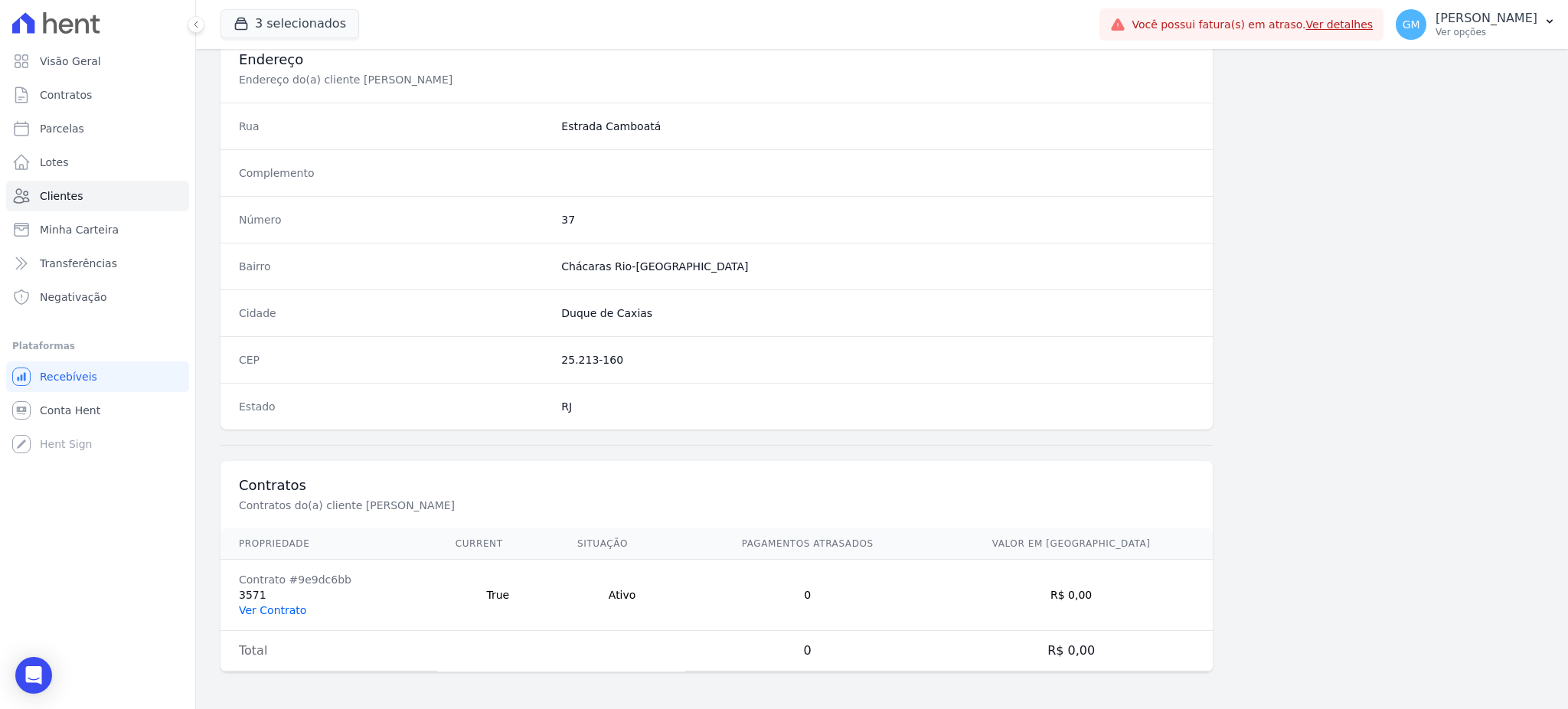
click at [294, 608] on link "Ver Contrato" at bounding box center [272, 610] width 67 height 13
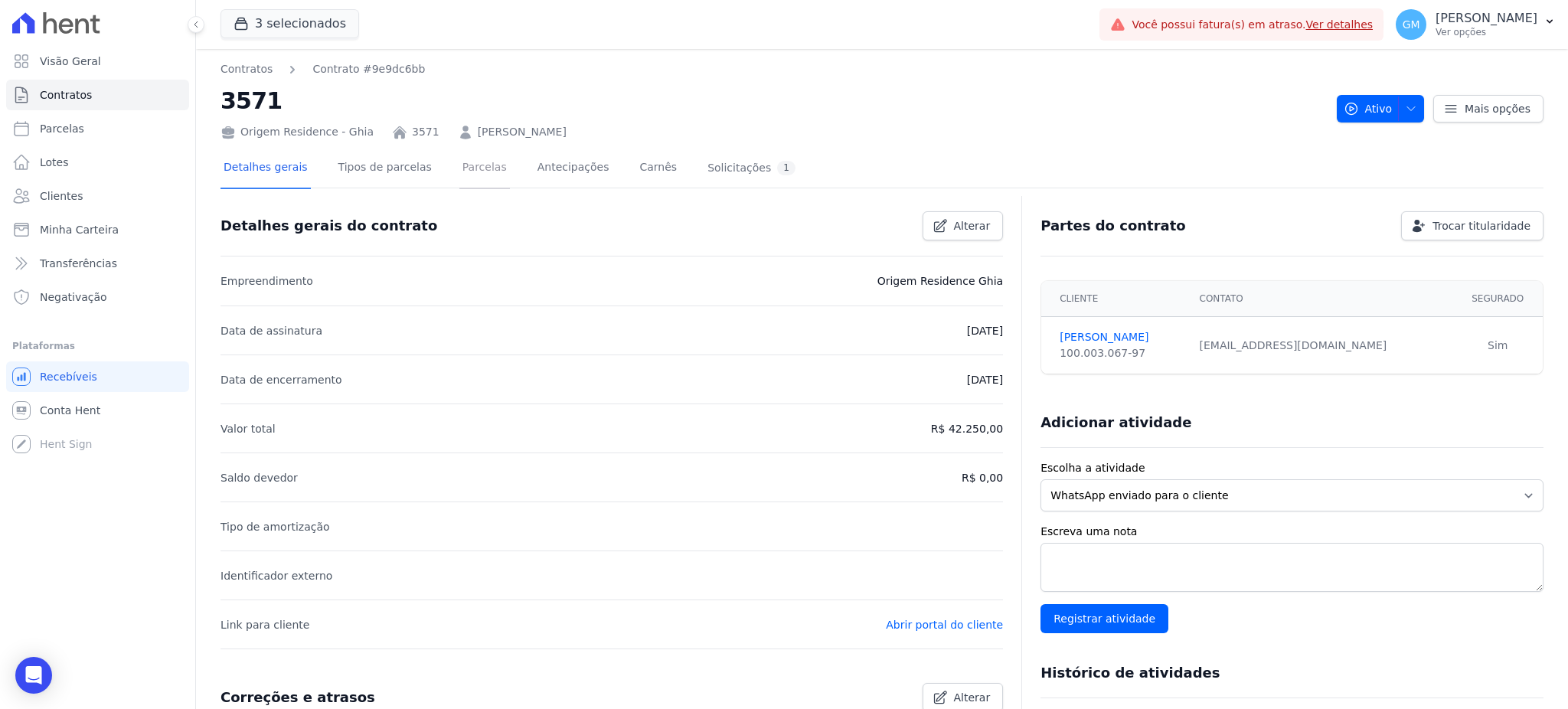
click at [459, 167] on link "Parcelas" at bounding box center [484, 168] width 51 height 41
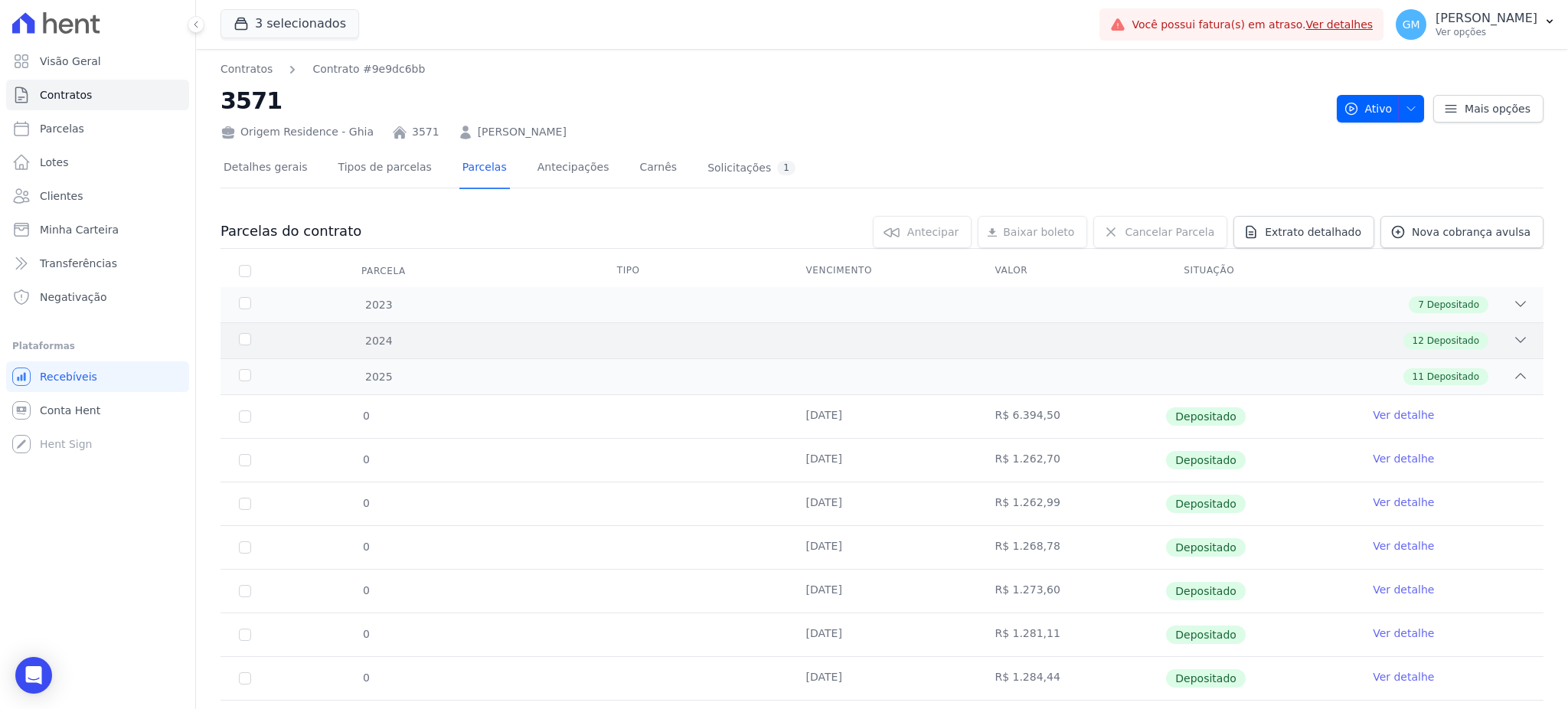
scroll to position [211, 0]
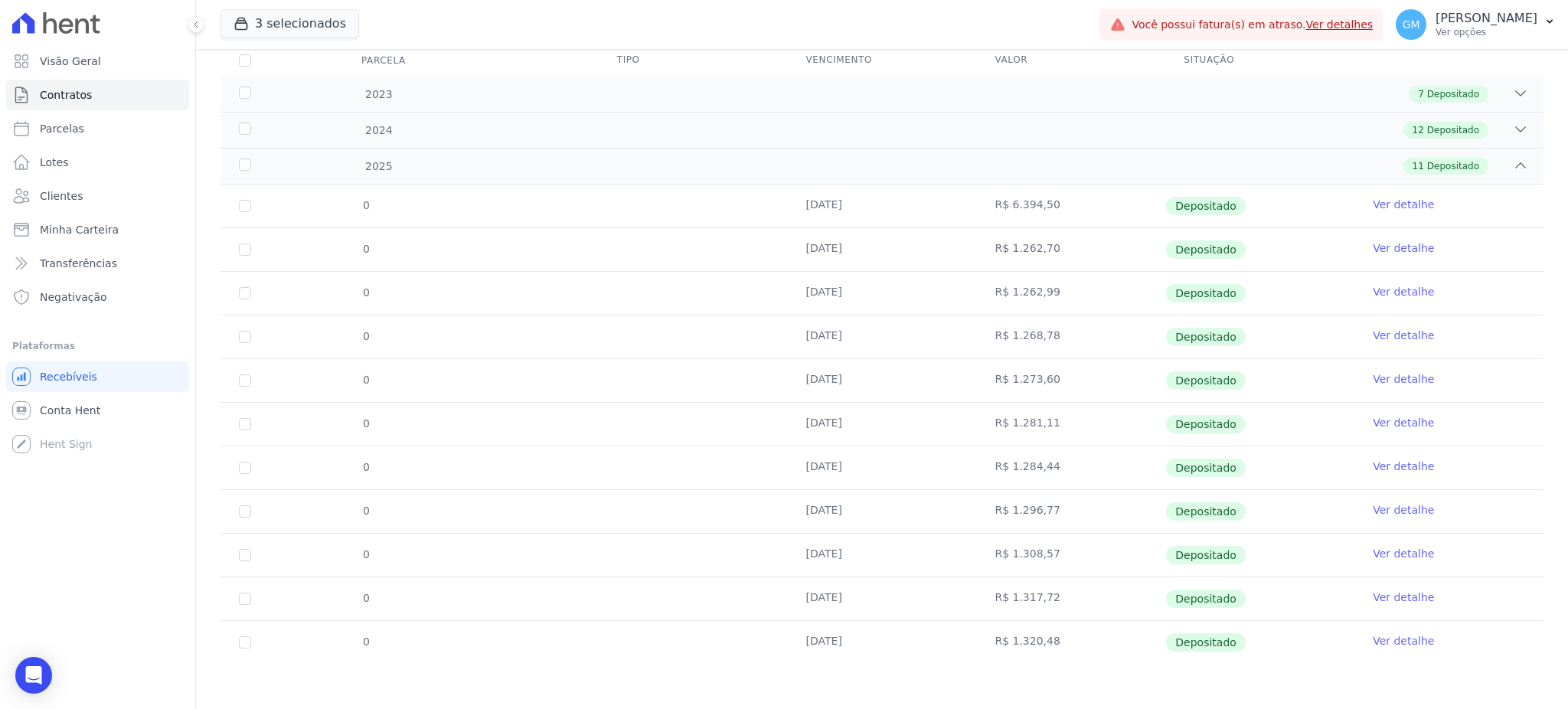
click at [1392, 645] on link "Ver detalhe" at bounding box center [1403, 640] width 62 height 15
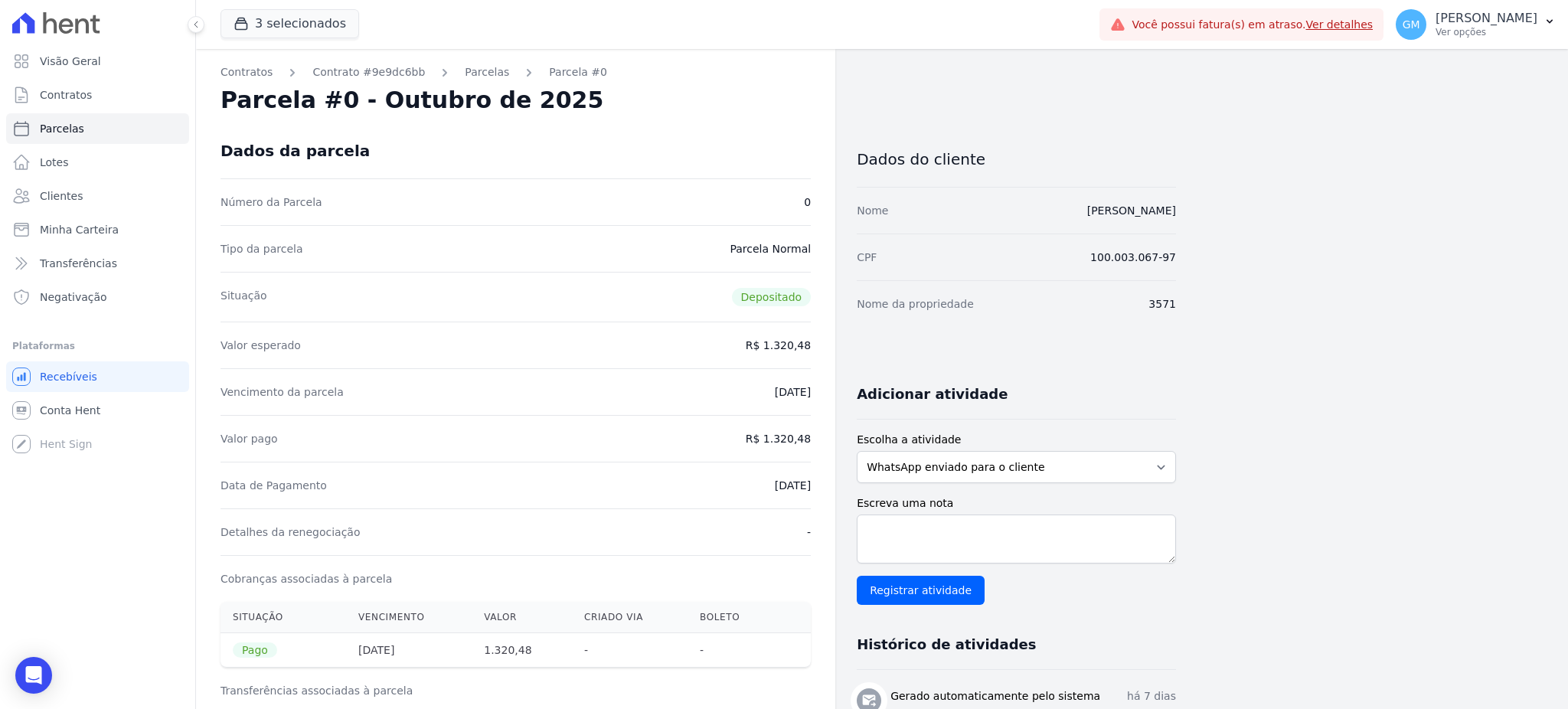
drag, startPoint x: 1010, startPoint y: 210, endPoint x: 1209, endPoint y: 214, distance: 199.0
click at [1209, 214] on div "Contratos Contrato #9e9dc6bb Parcelas Parcela #0 Parcela #0 - Outubro de 2025 D…" at bounding box center [870, 633] width 1348 height 1168
copy link "Natalia Helena Moreira de Souza"
drag, startPoint x: 769, startPoint y: 437, endPoint x: 827, endPoint y: 437, distance: 58.0
click at [827, 437] on div "Contratos Contrato #9e9dc6bb Parcelas Parcela #0 Parcela #0 - Outubro de 2025 D…" at bounding box center [516, 633] width 639 height 1168
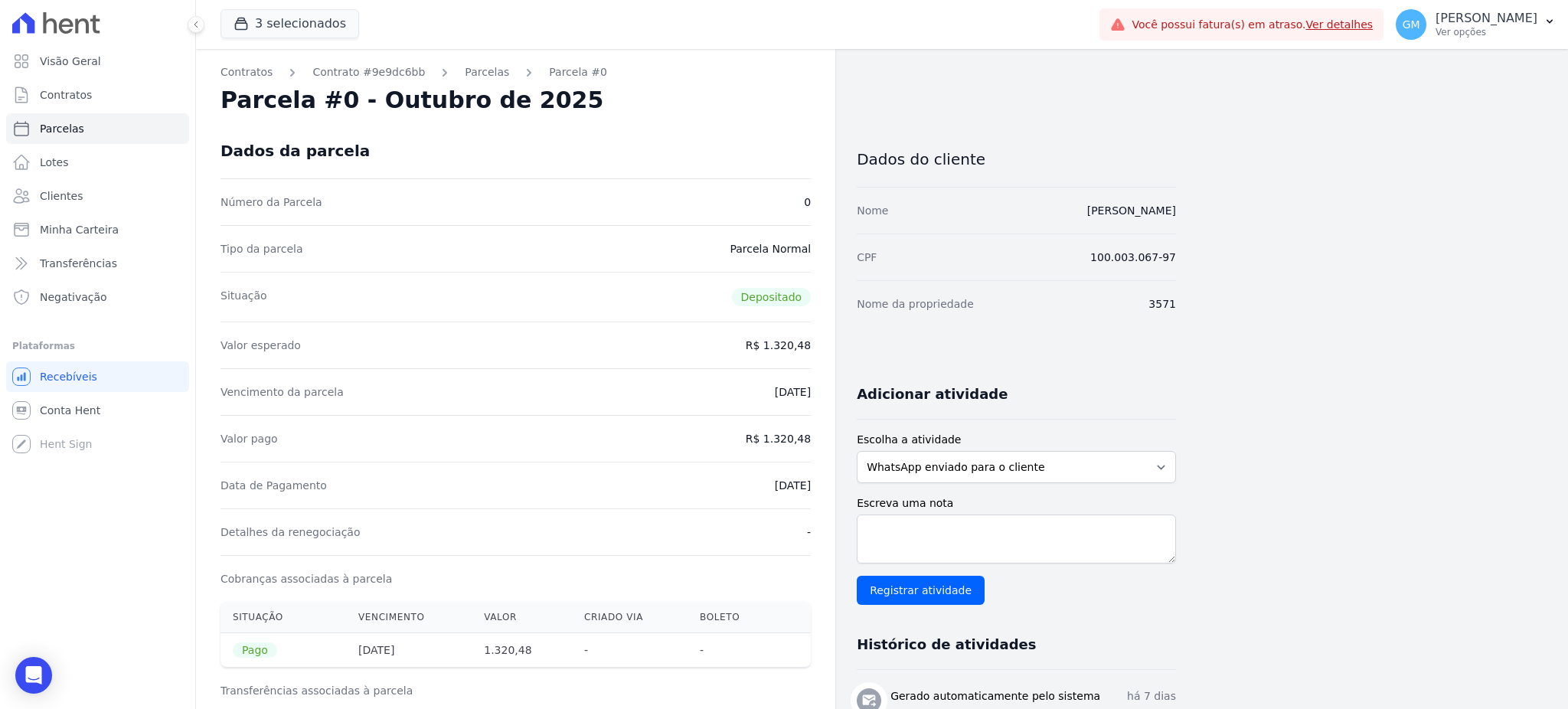
copy dd "1.320,48"
drag, startPoint x: 1227, startPoint y: 216, endPoint x: 1022, endPoint y: 217, distance: 205.0
click at [1022, 217] on div "Contratos Contrato #9e9dc6bb Parcelas Parcela #0 Parcela #0 - Outubro de 2025 D…" at bounding box center [870, 633] width 1348 height 1168
copy link "Natalia Helena Moreira de Souza"
drag, startPoint x: 772, startPoint y: 432, endPoint x: 816, endPoint y: 437, distance: 44.3
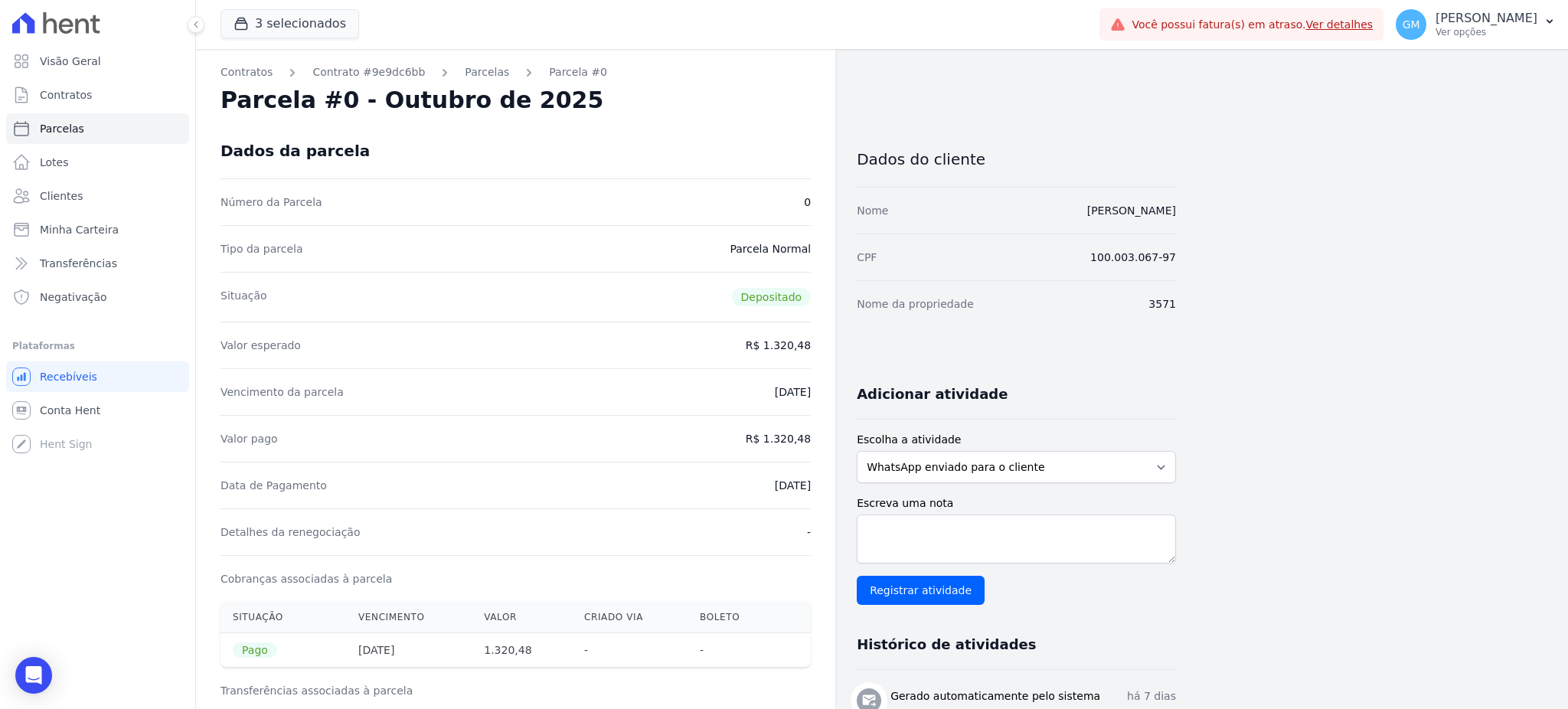
click at [816, 437] on div "Contratos Contrato #9e9dc6bb Parcelas Parcela #0 Parcela #0 - Outubro de 2025 D…" at bounding box center [516, 633] width 639 height 1168
copy dd "1.320,48"
click at [76, 197] on span "Clientes" at bounding box center [61, 196] width 43 height 15
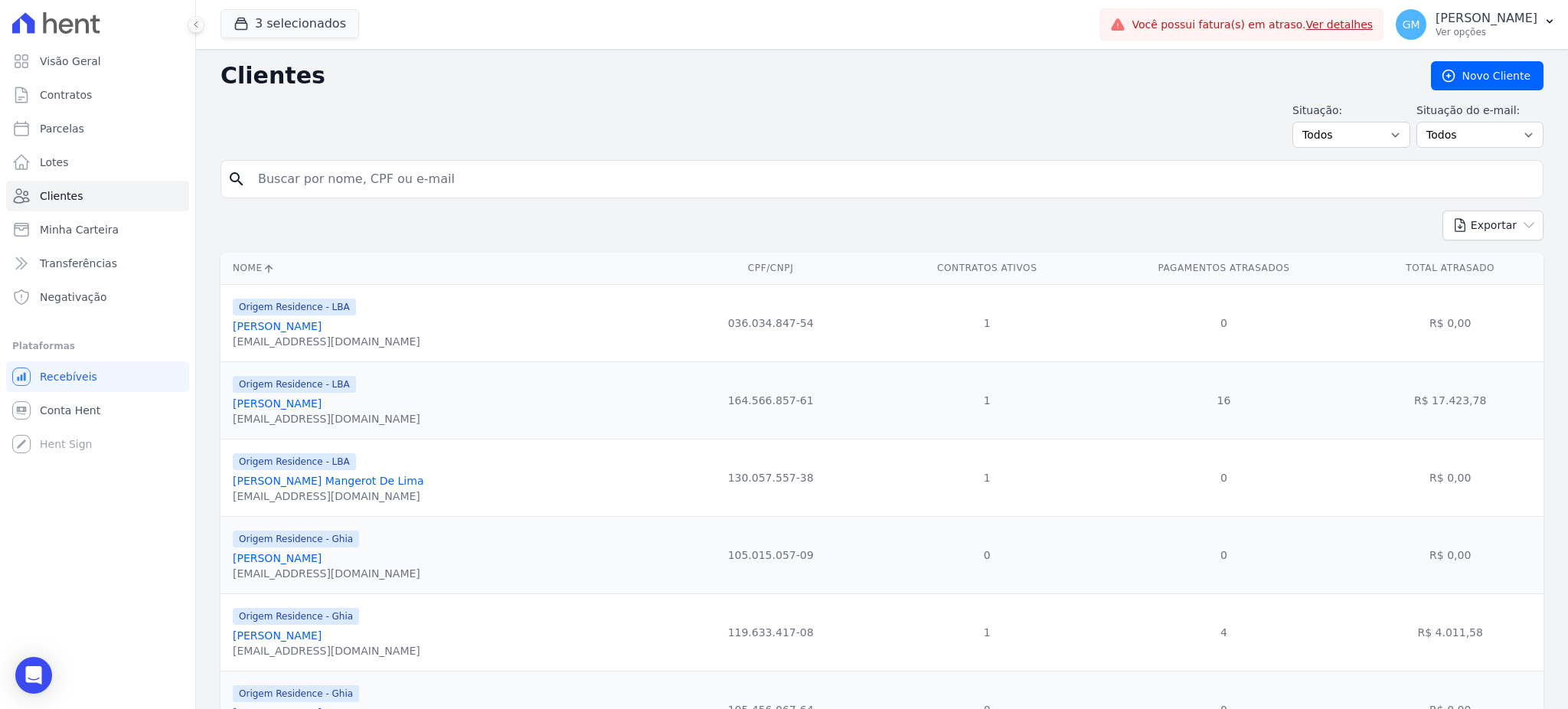
click at [299, 179] on input "search" at bounding box center [893, 179] width 1288 height 31
paste input "Oseias Jeferson Curty Correa"
type input "Oseias Jeferson Curty Correa"
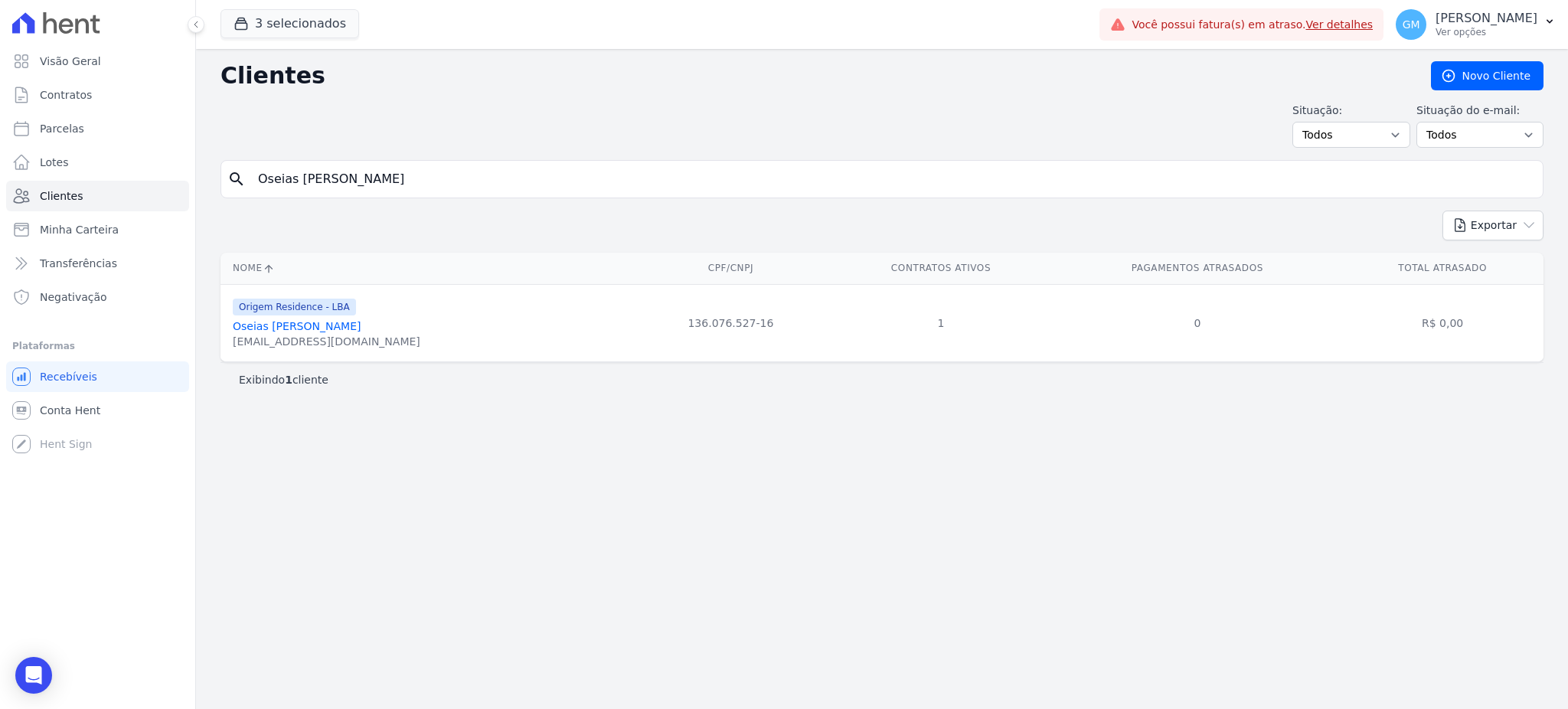
drag, startPoint x: 327, startPoint y: 318, endPoint x: 328, endPoint y: 331, distance: 13.0
click at [327, 319] on div "Origem Residence - LBA Oseias Jeferson Curty Correa oseiasjef@bol.com.br" at bounding box center [326, 323] width 187 height 53
click at [328, 331] on link "Oseias Jeferson Curty Correa" at bounding box center [296, 327] width 128 height 13
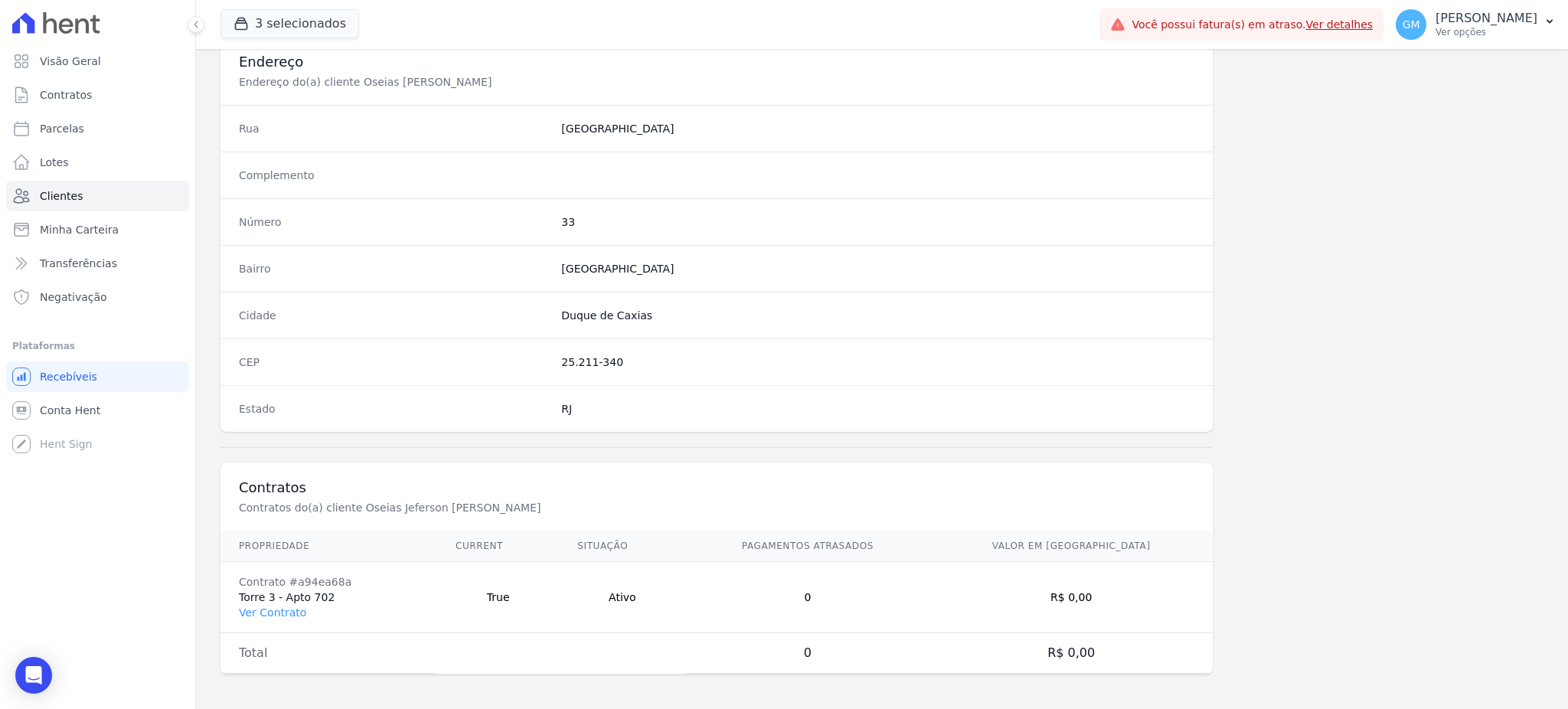
scroll to position [724, 0]
click at [280, 618] on td "Contrato #a94ea68a Torre 3 - Apto 702 Ver Contrato" at bounding box center [329, 595] width 216 height 72
click at [280, 610] on link "Ver Contrato" at bounding box center [272, 610] width 67 height 13
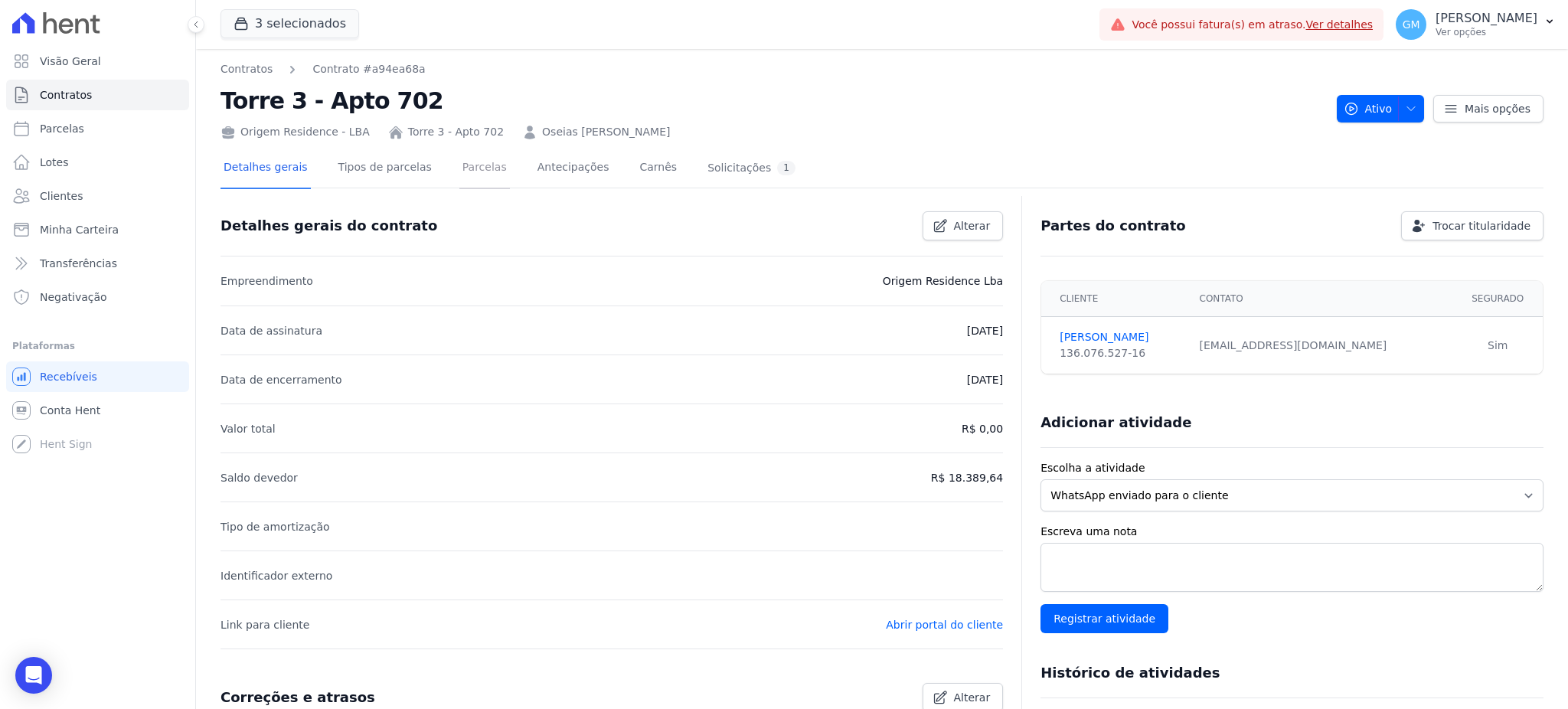
click at [481, 163] on link "Parcelas" at bounding box center [484, 168] width 51 height 41
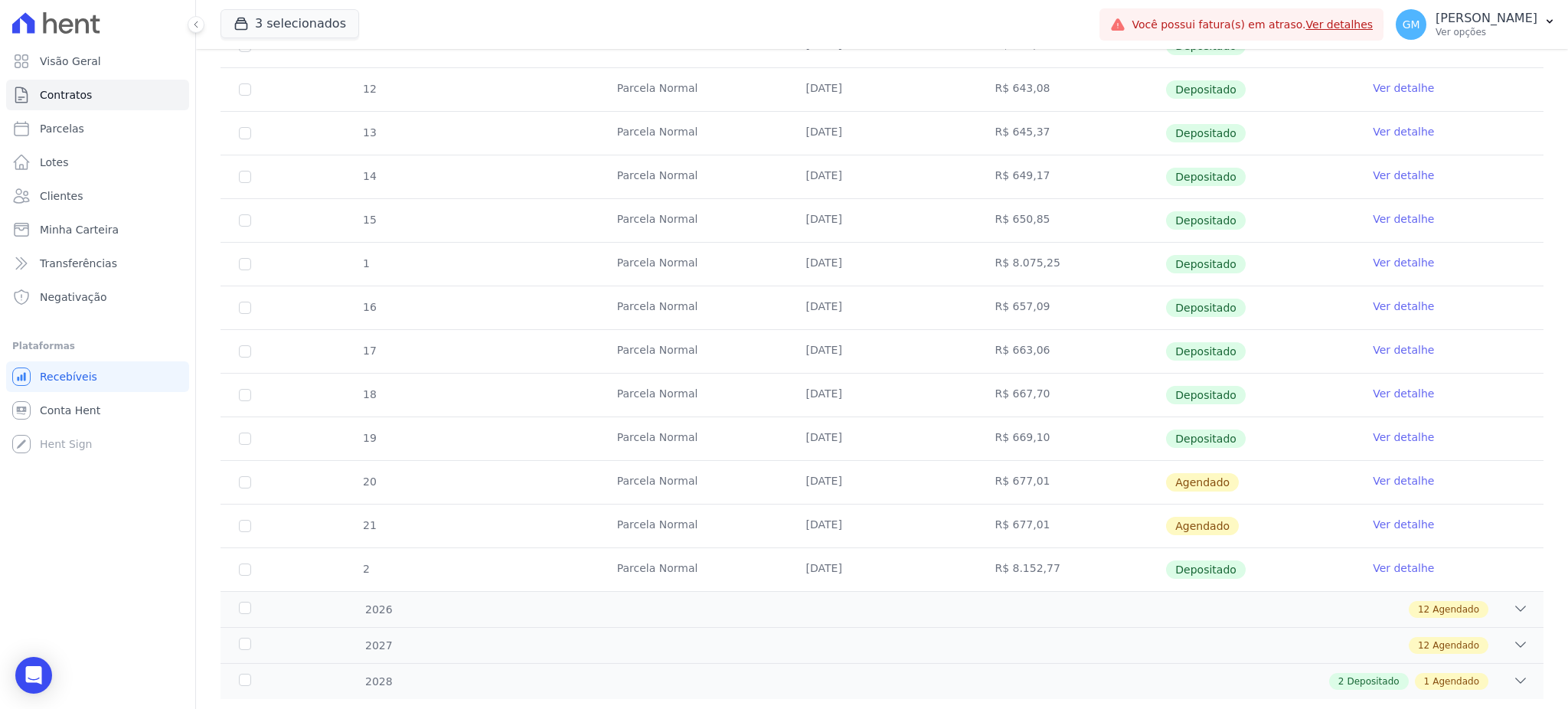
scroll to position [408, 0]
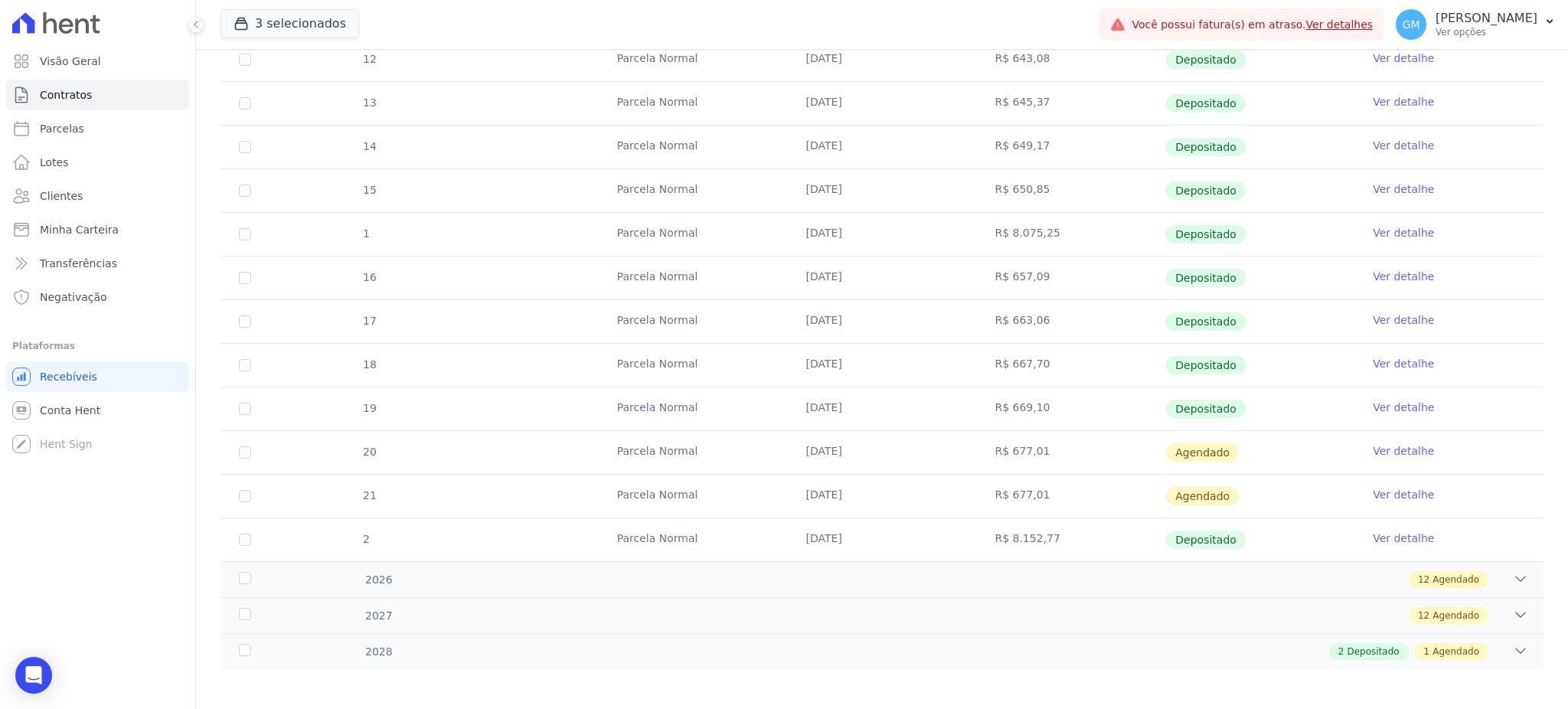
click at [1375, 405] on link "Ver detalhe" at bounding box center [1403, 407] width 62 height 15
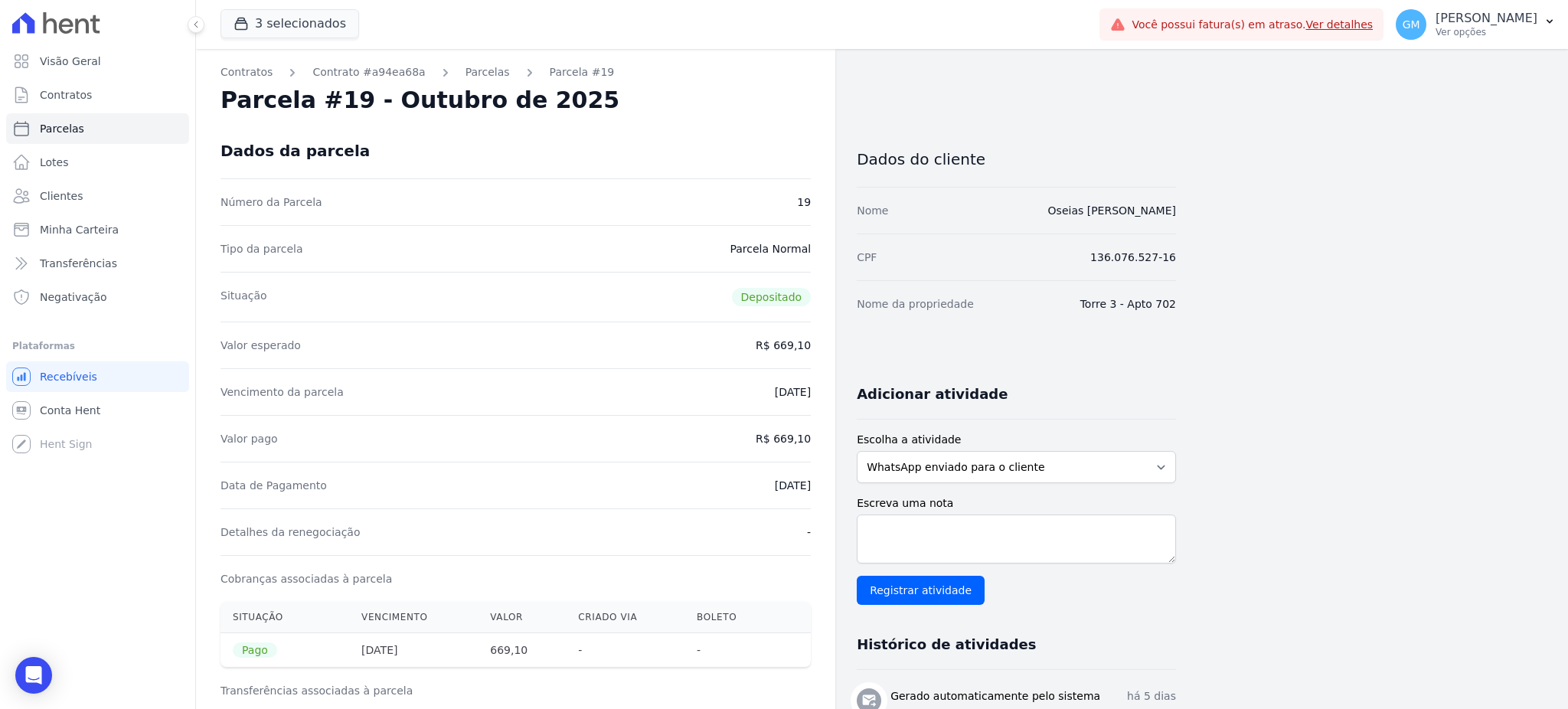
drag, startPoint x: 1018, startPoint y: 213, endPoint x: 1184, endPoint y: 216, distance: 166.0
copy link "Oseias Jeferson Curty Correa"
drag, startPoint x: 779, startPoint y: 435, endPoint x: 817, endPoint y: 441, distance: 38.5
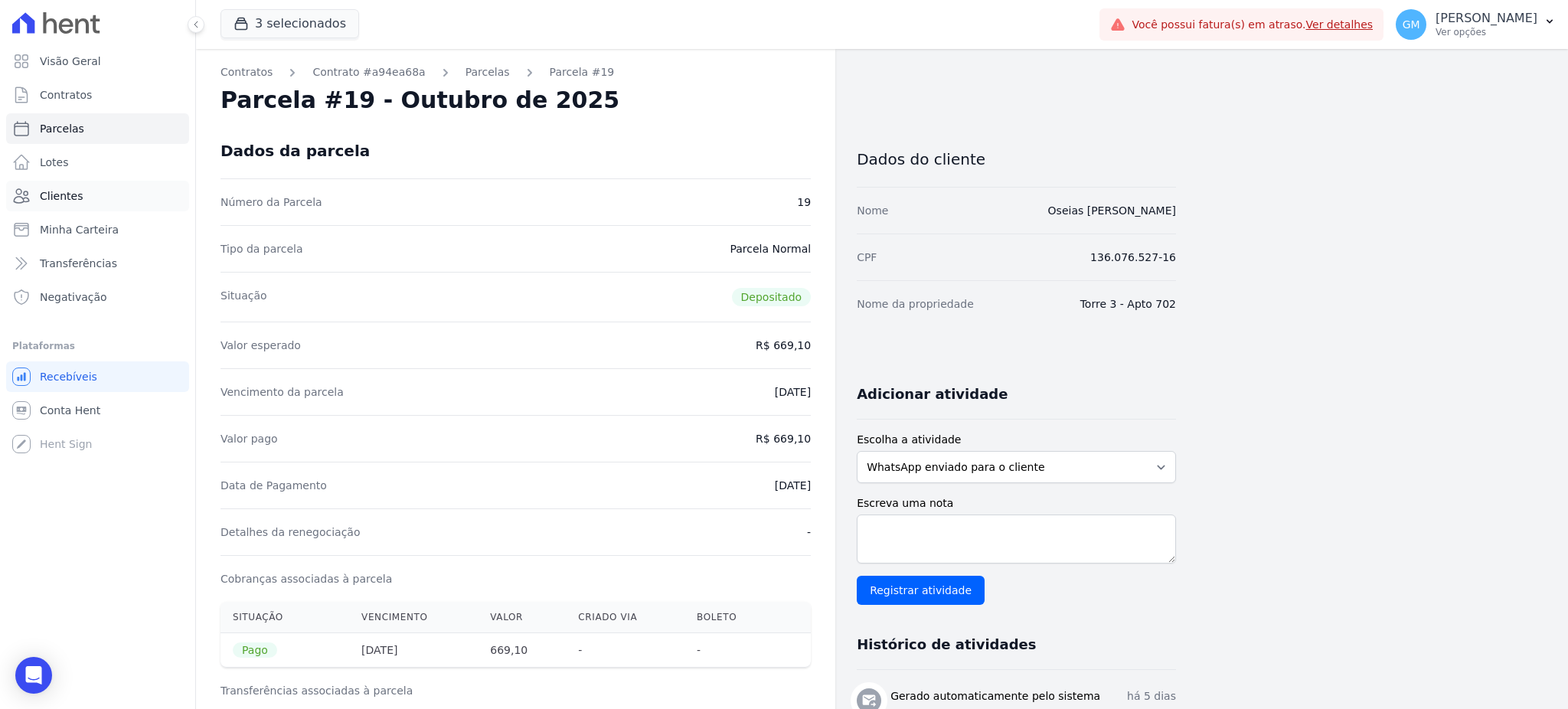
click at [87, 194] on link "Clientes" at bounding box center [98, 196] width 183 height 31
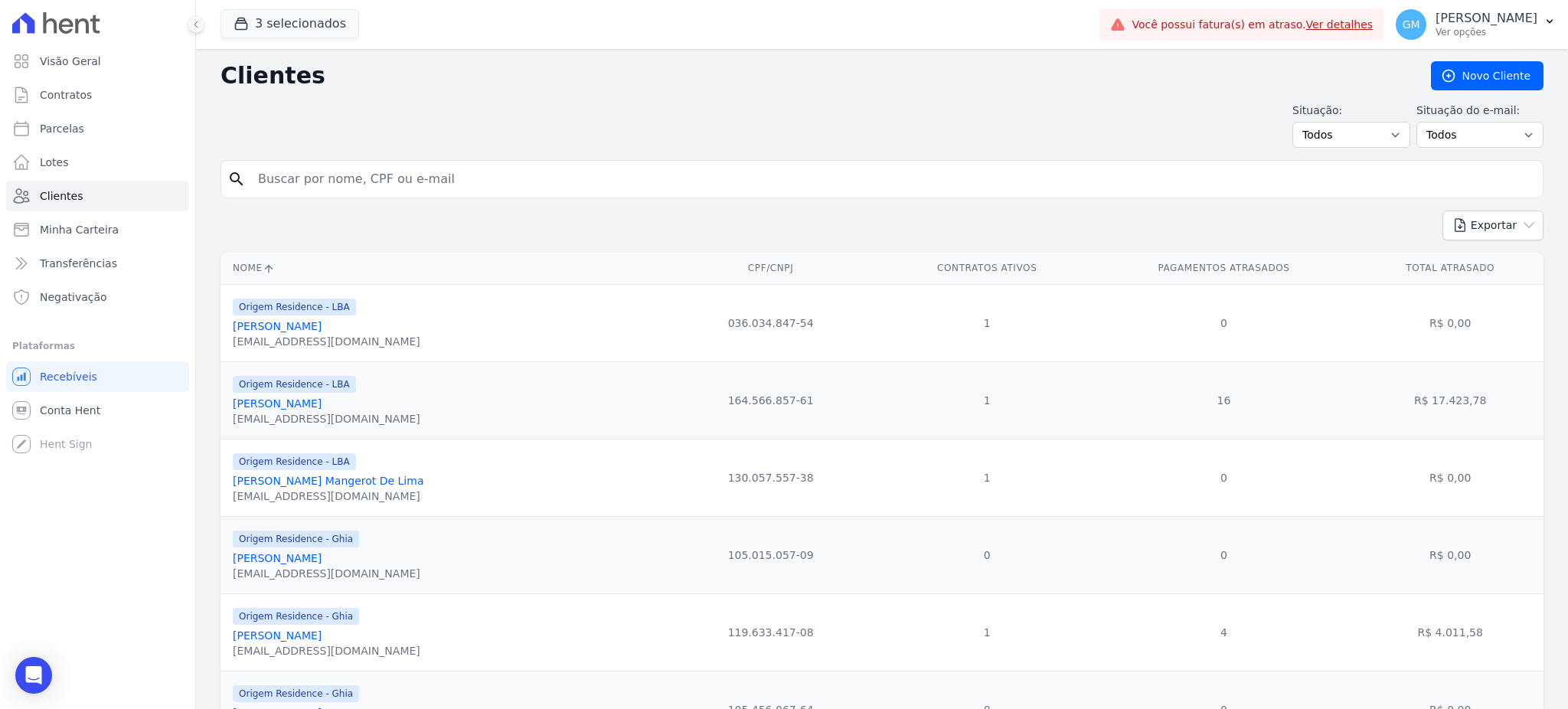
drag, startPoint x: 291, startPoint y: 177, endPoint x: 300, endPoint y: 177, distance: 9.0
click at [300, 177] on input "search" at bounding box center [893, 179] width 1288 height 31
paste input "Paula Yasmim Castro Vieira"
type input "Paula Yasmim Castro Vieira"
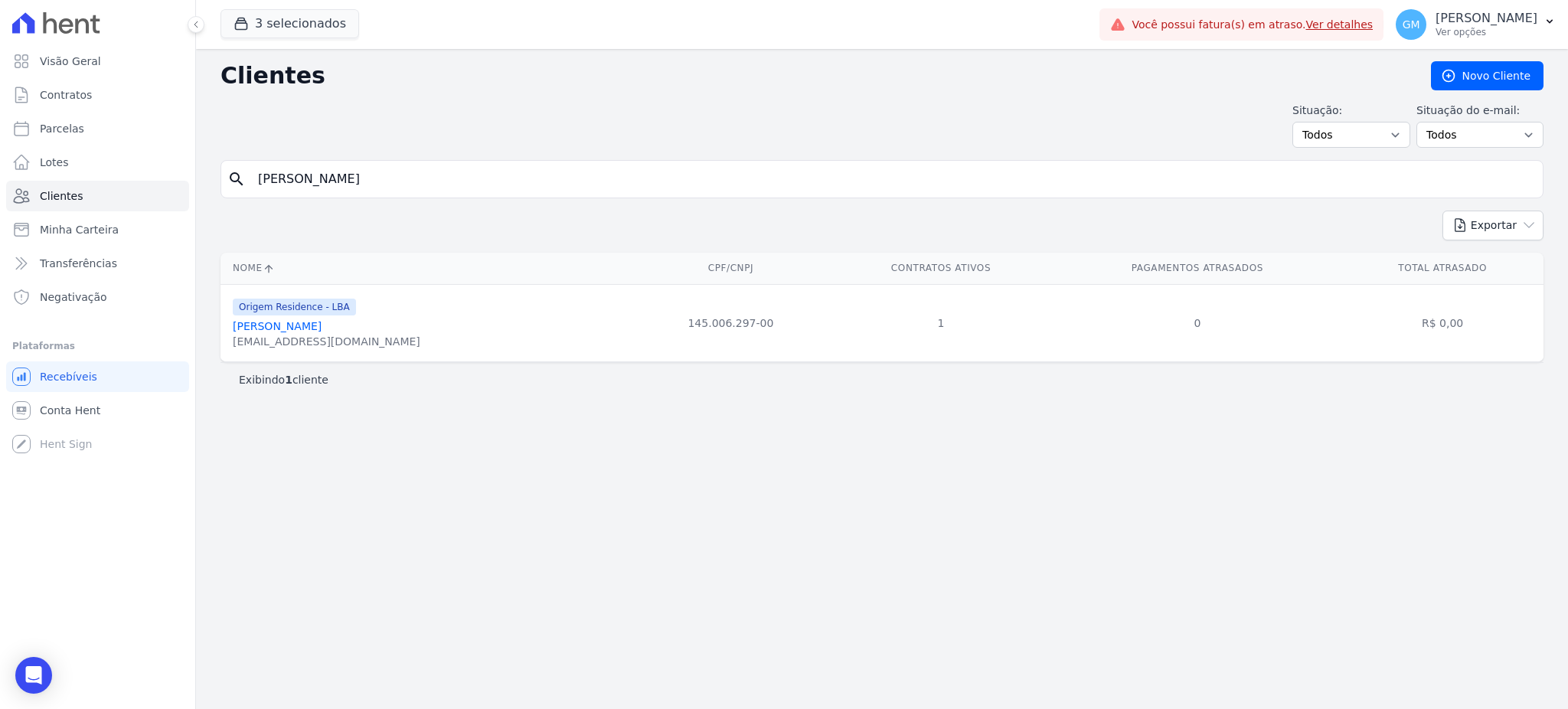
click at [321, 325] on link "Paula Yasmim Castro Vieira" at bounding box center [277, 327] width 89 height 13
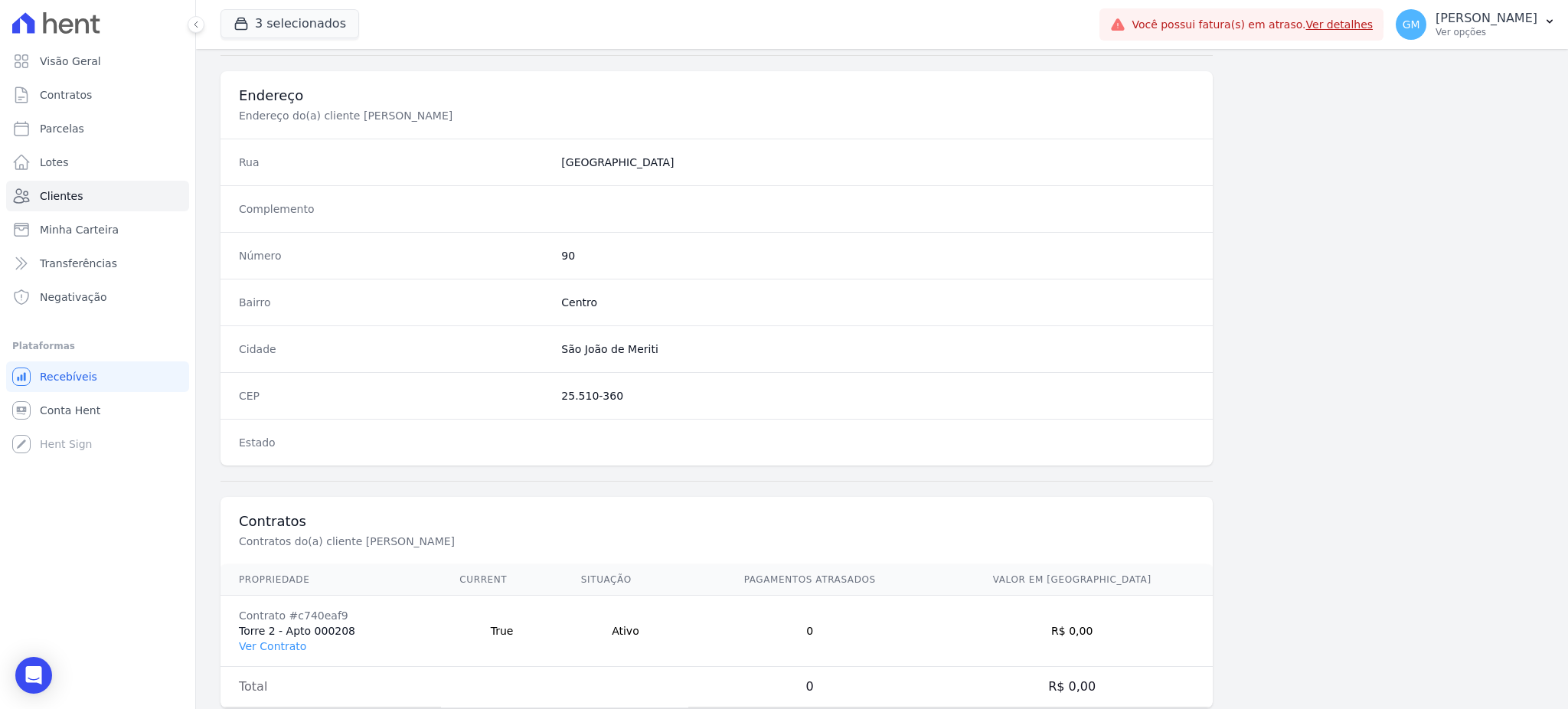
scroll to position [724, 0]
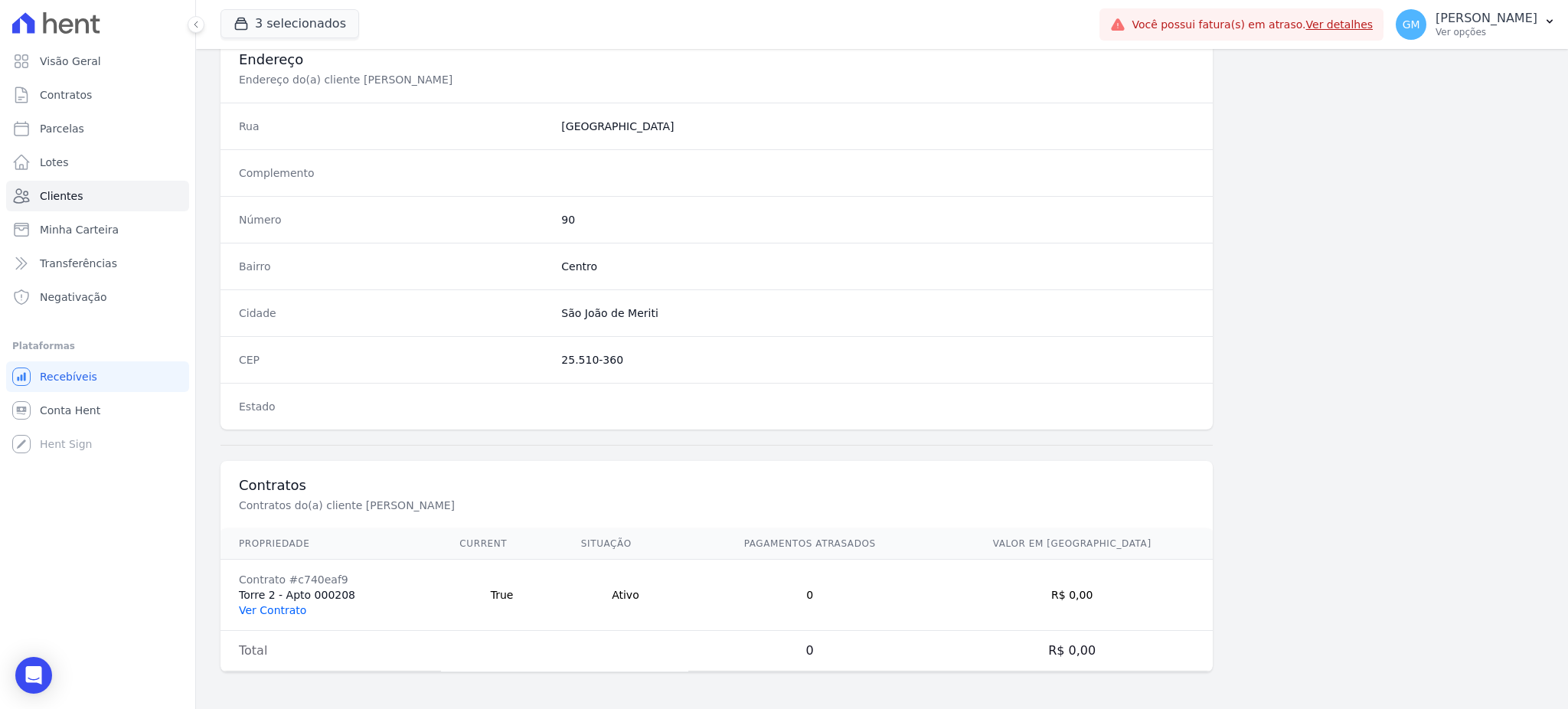
click at [285, 611] on link "Ver Contrato" at bounding box center [272, 610] width 67 height 13
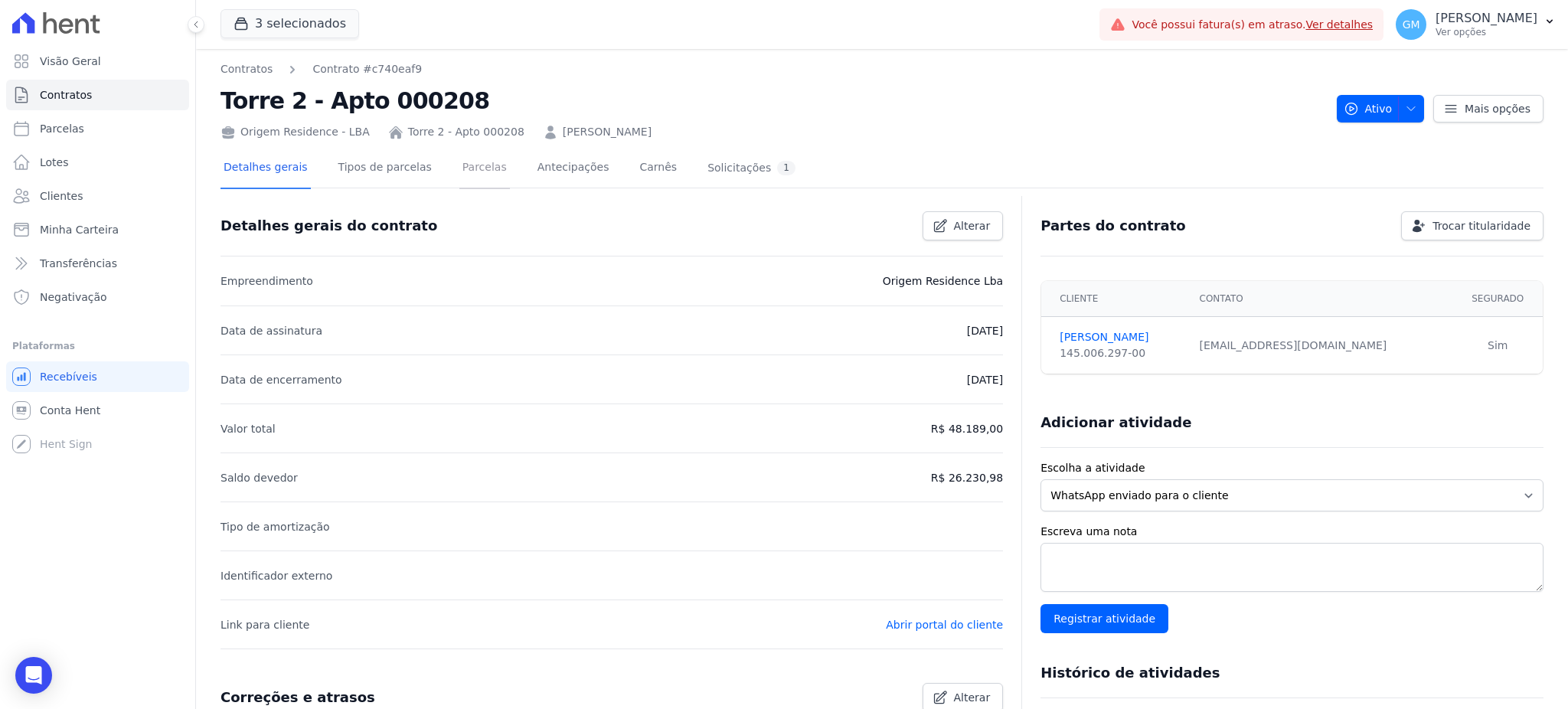
click at [459, 165] on link "Parcelas" at bounding box center [484, 168] width 51 height 41
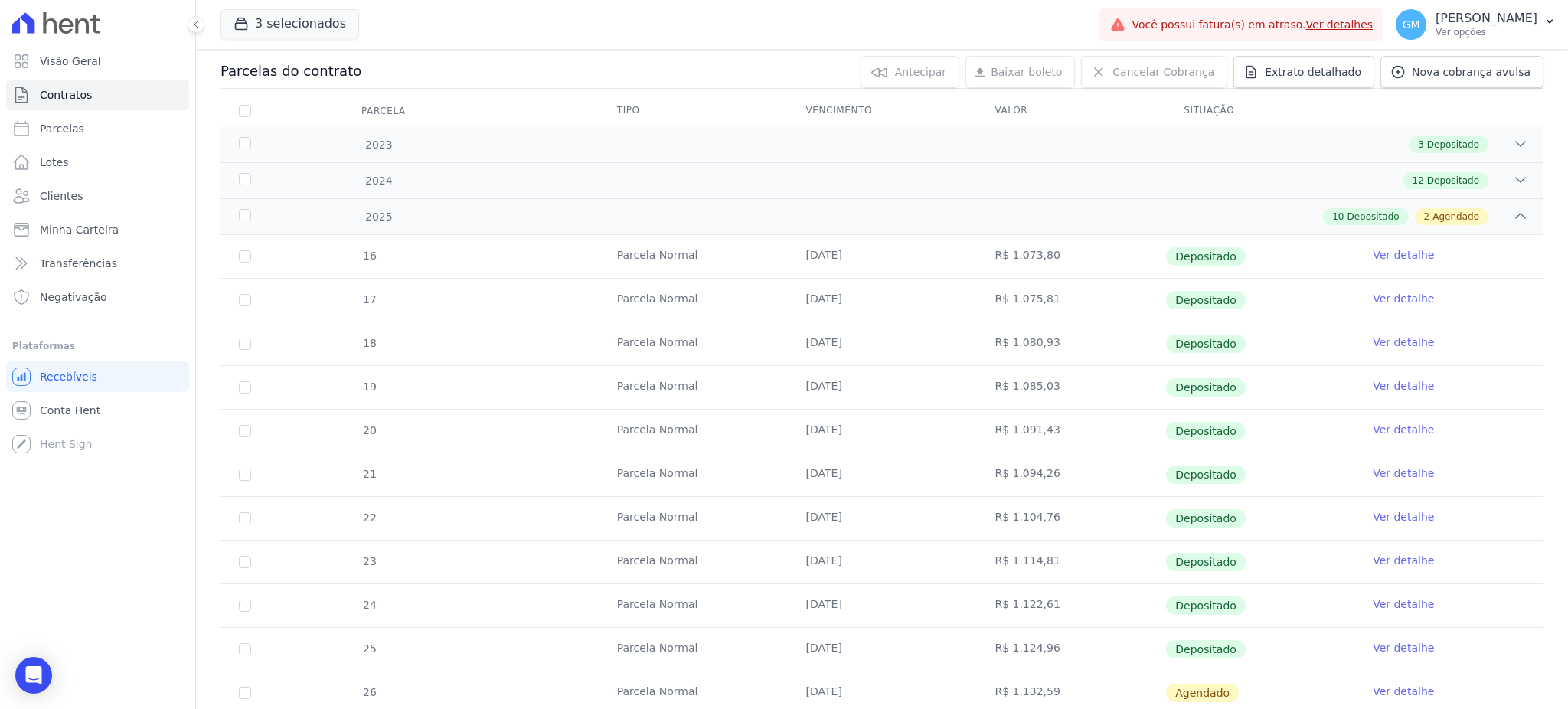
scroll to position [306, 0]
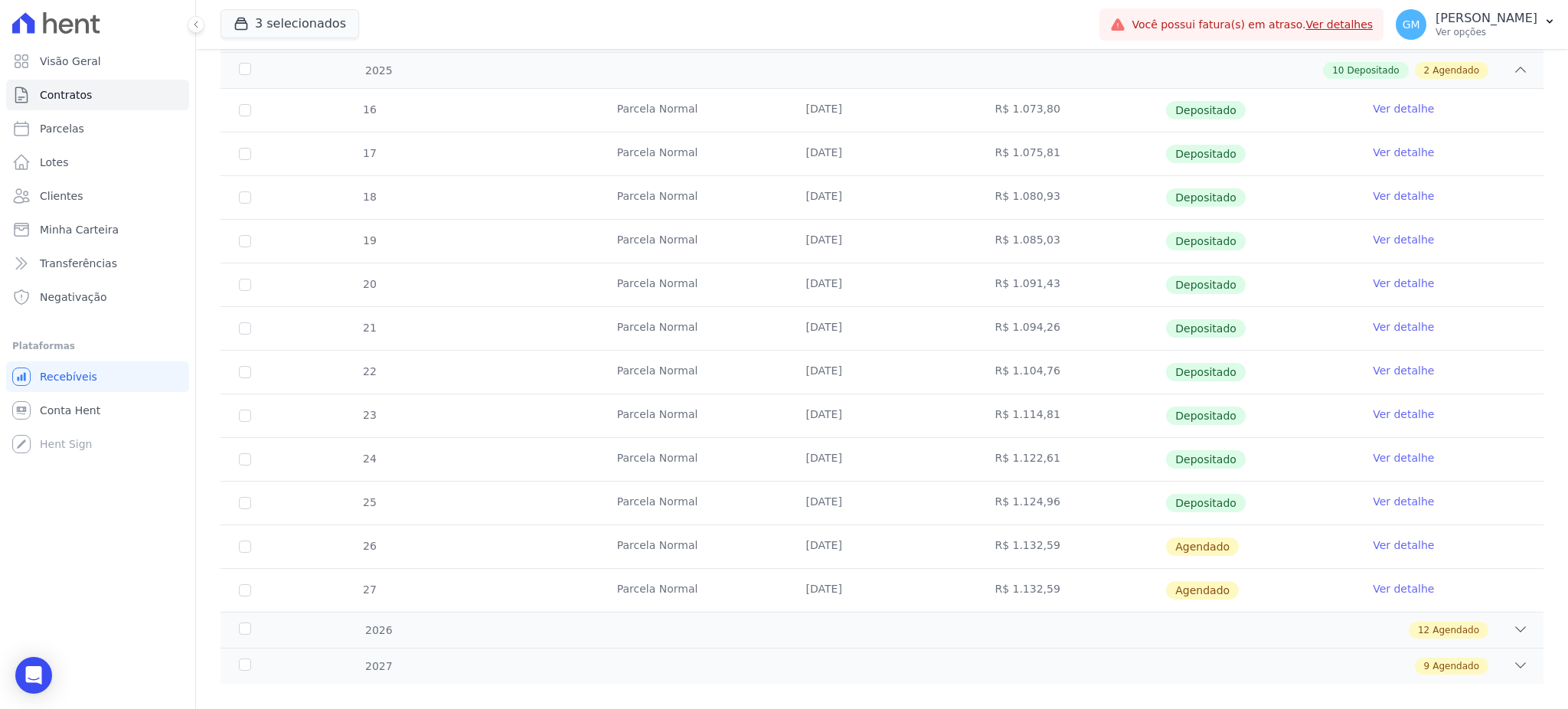
click at [1403, 494] on link "Ver detalhe" at bounding box center [1403, 502] width 62 height 15
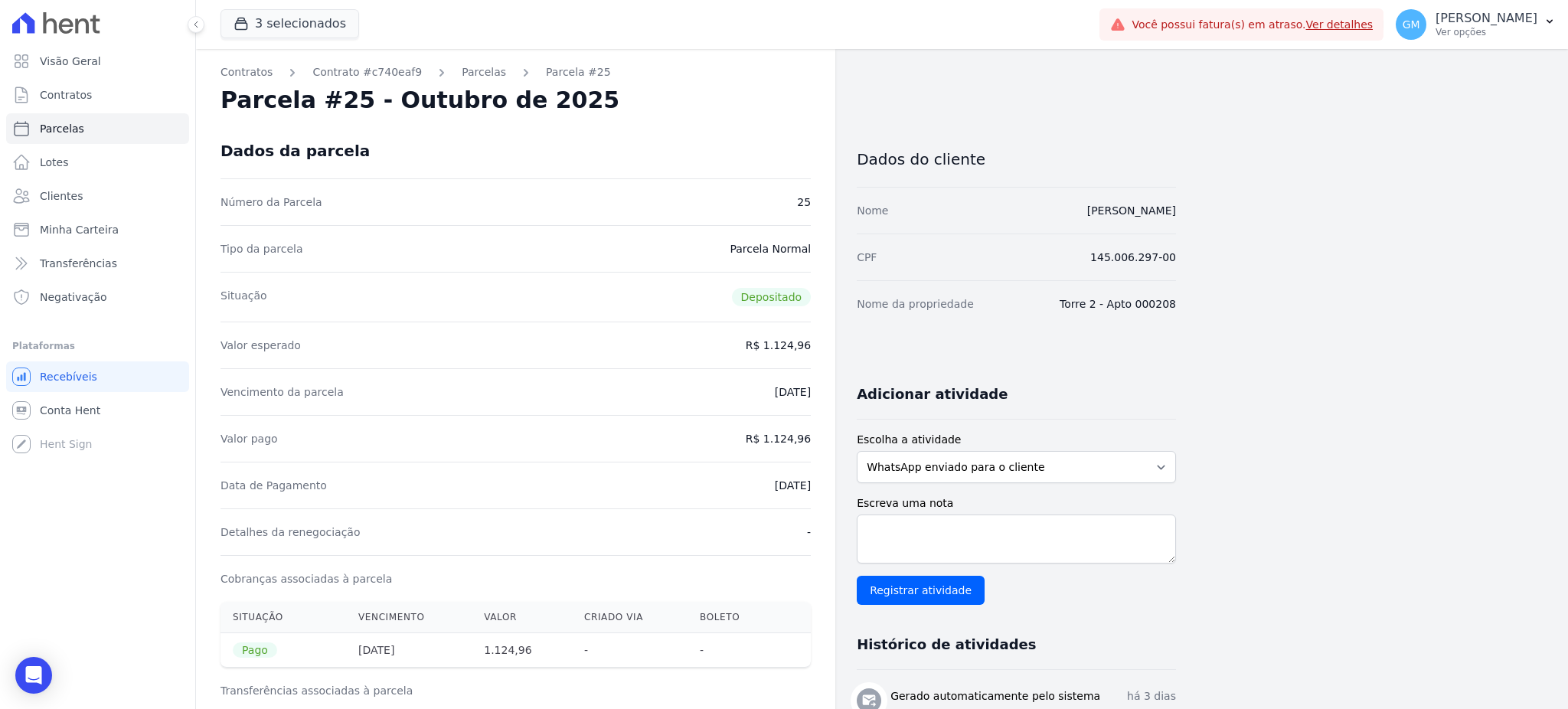
drag, startPoint x: 1101, startPoint y: 212, endPoint x: 1180, endPoint y: 210, distance: 79.0
drag, startPoint x: 768, startPoint y: 441, endPoint x: 826, endPoint y: 443, distance: 58.0
click at [81, 201] on link "Clientes" at bounding box center [98, 196] width 183 height 31
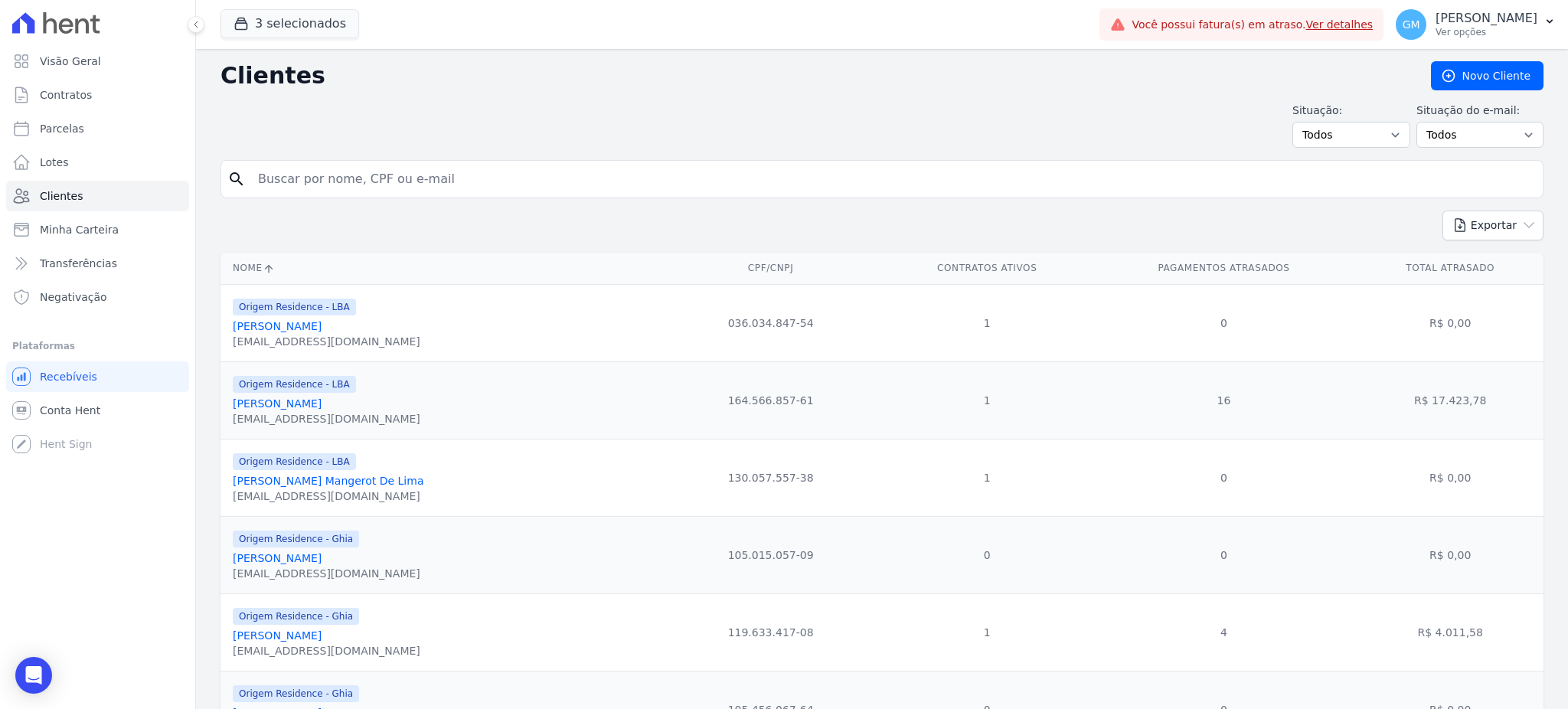
click at [311, 190] on input "search" at bounding box center [893, 179] width 1288 height 31
paste input "Paula Zambon"
type input "Paula Zambon"
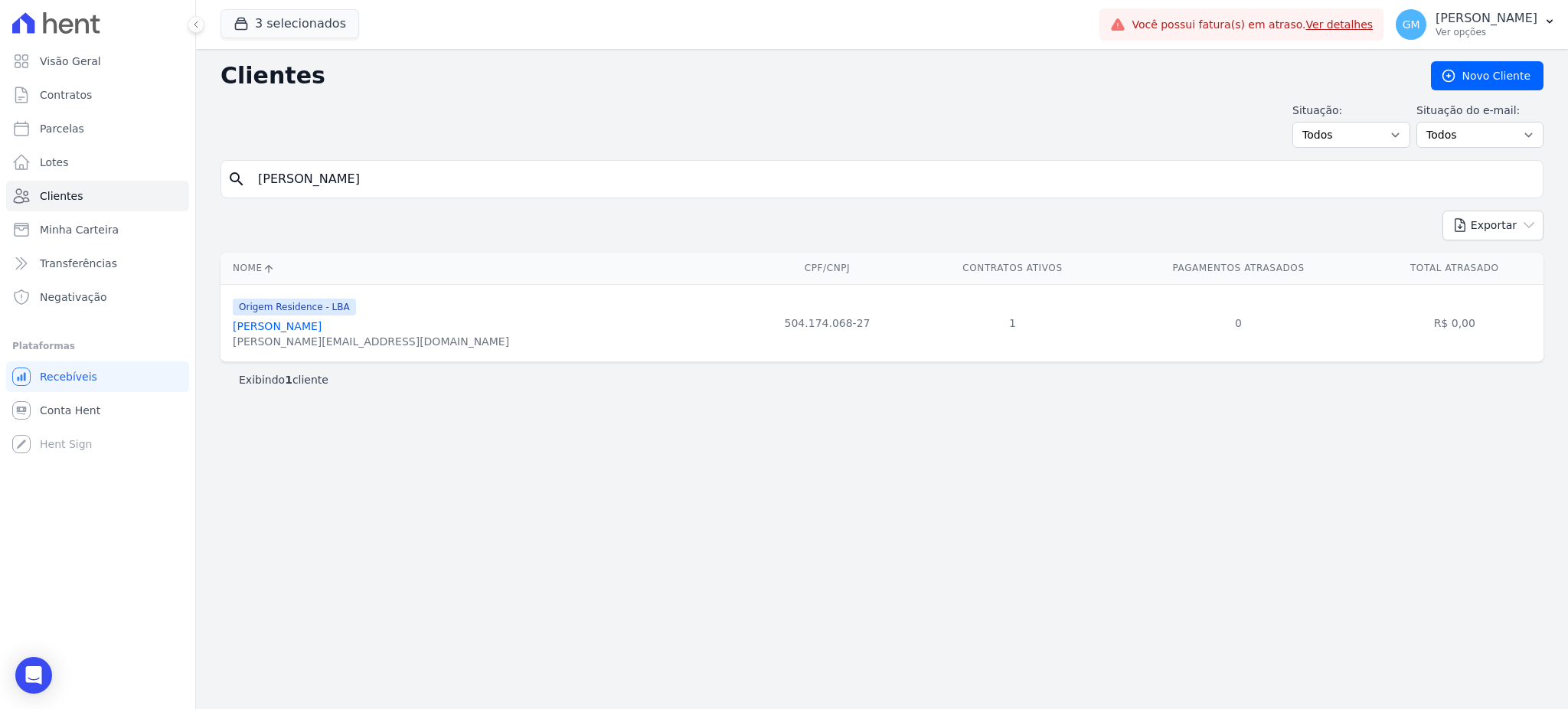
click at [285, 330] on link "Paula Zambon" at bounding box center [277, 327] width 89 height 13
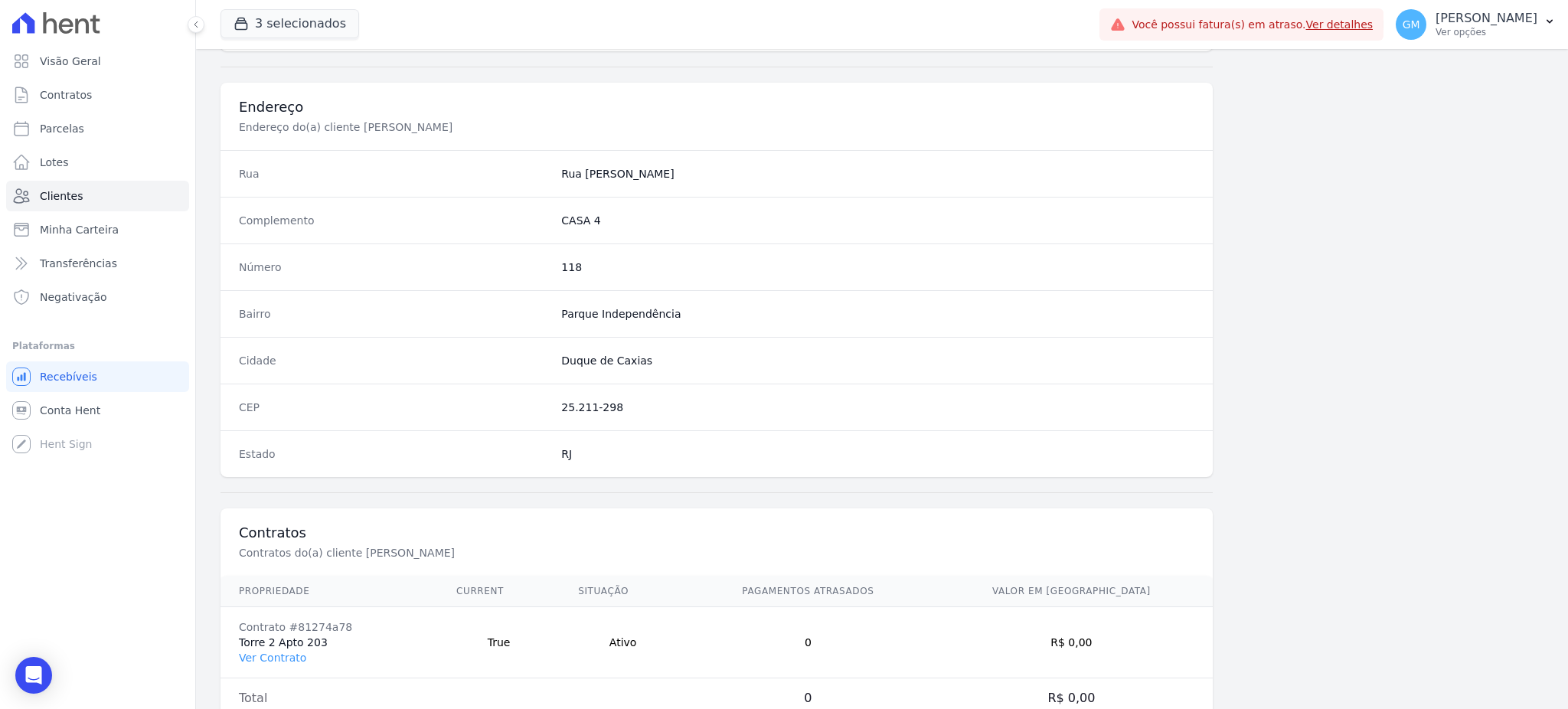
scroll to position [724, 0]
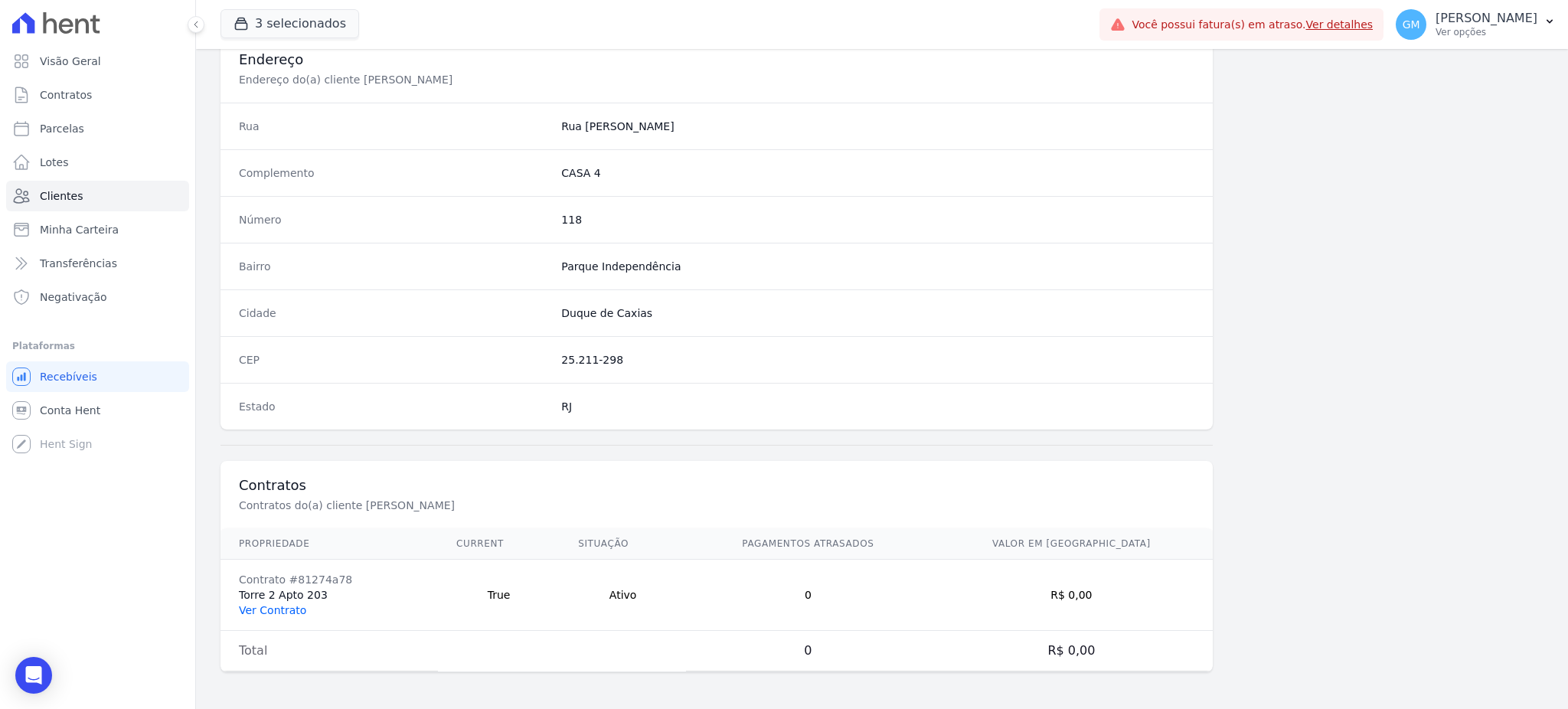
click at [273, 607] on link "Ver Contrato" at bounding box center [272, 610] width 67 height 13
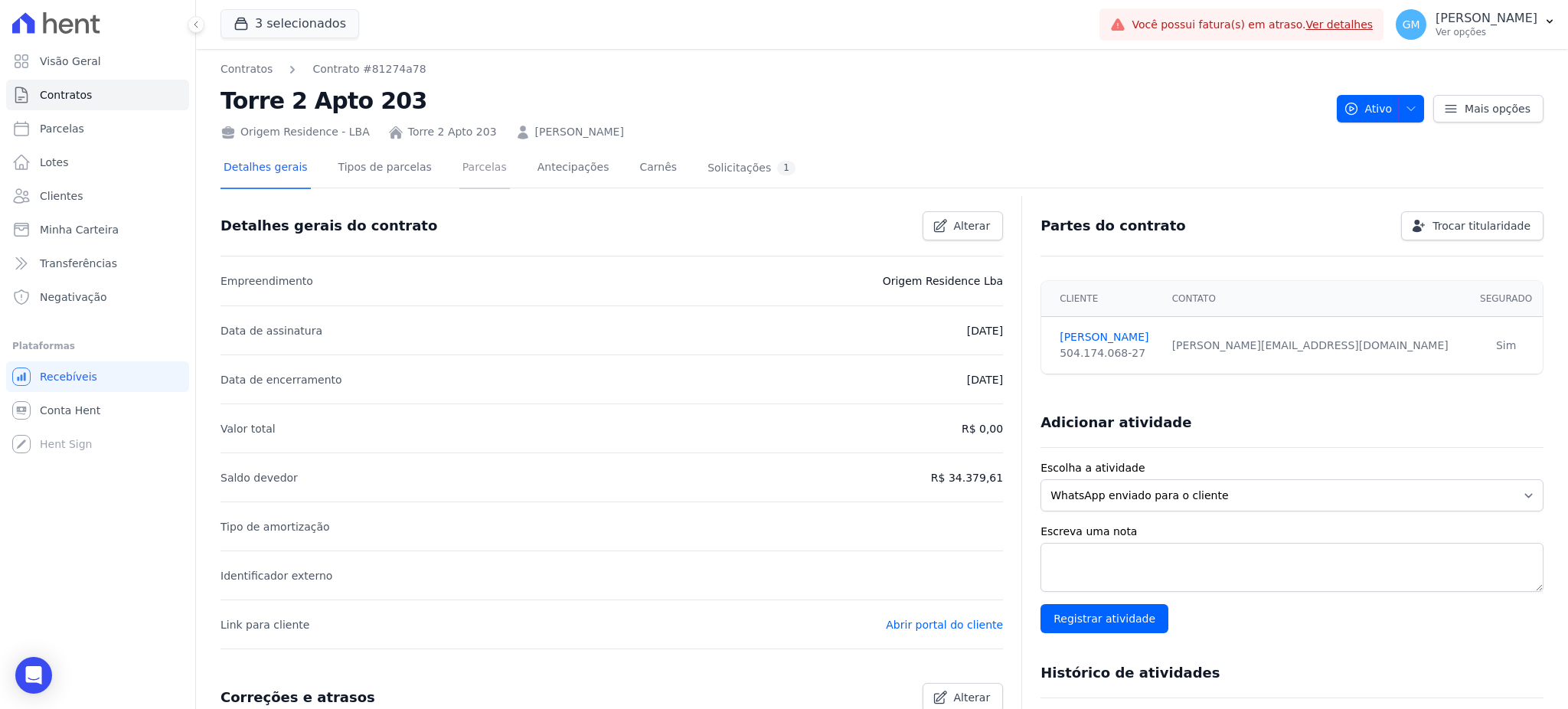
click at [459, 160] on link "Parcelas" at bounding box center [484, 168] width 51 height 41
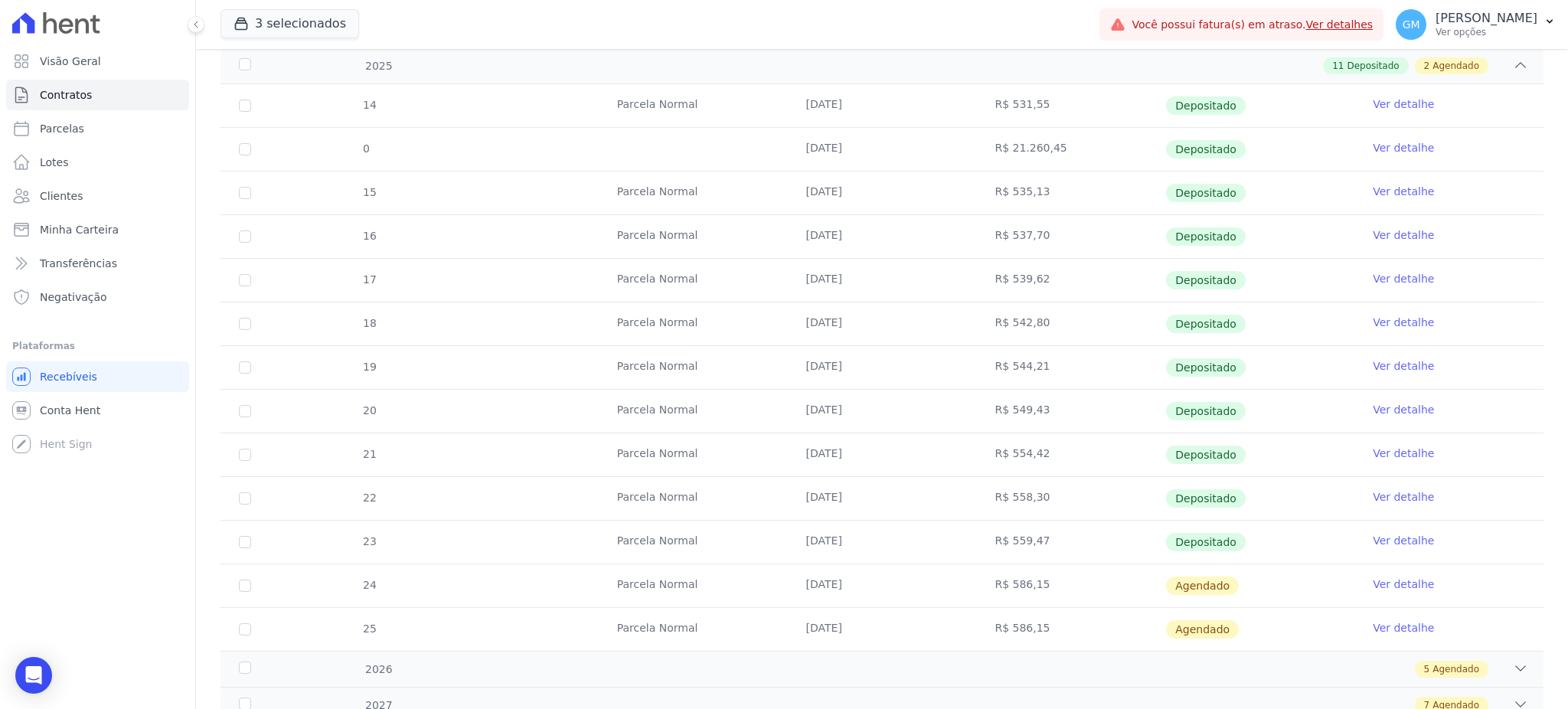
scroll to position [408, 0]
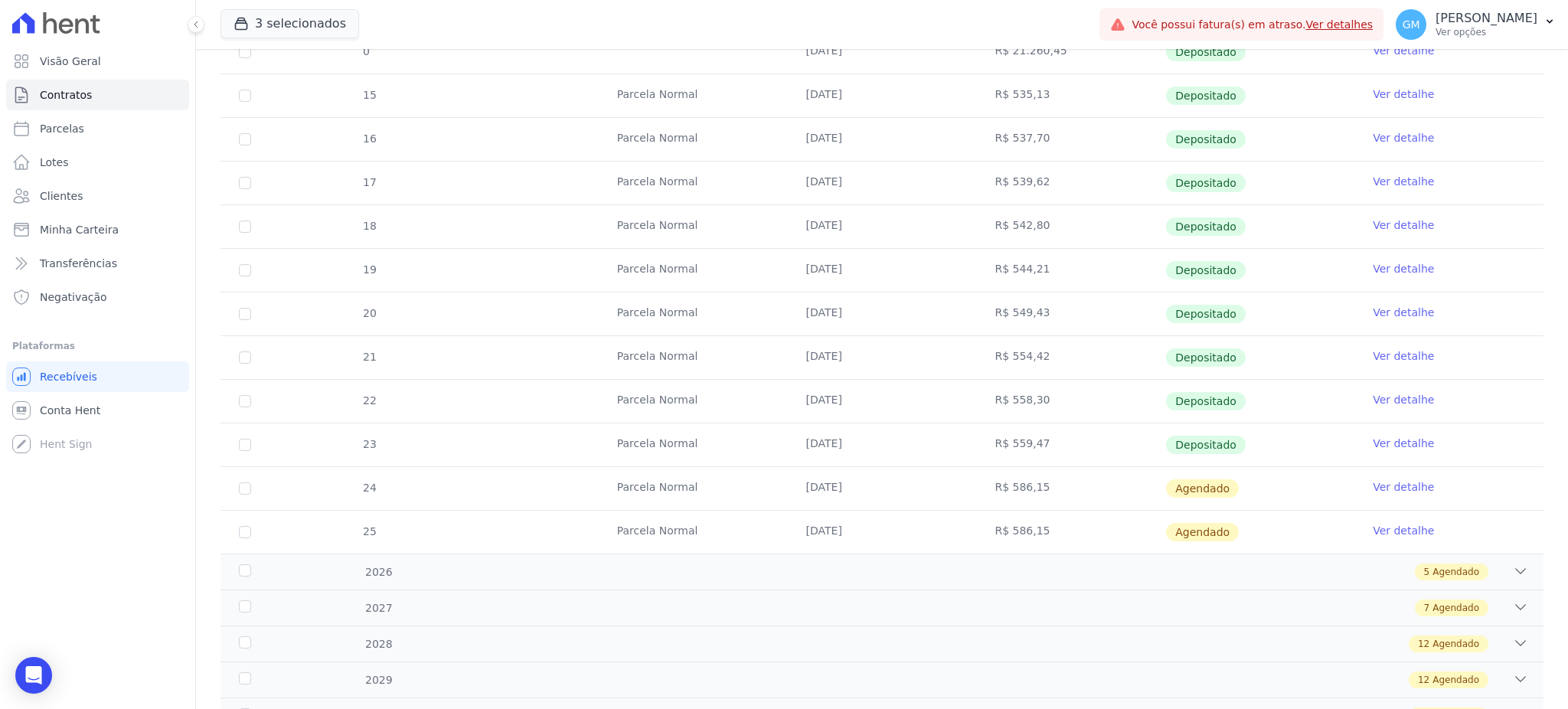
click at [1376, 396] on link "Ver detalhe" at bounding box center [1403, 399] width 62 height 15
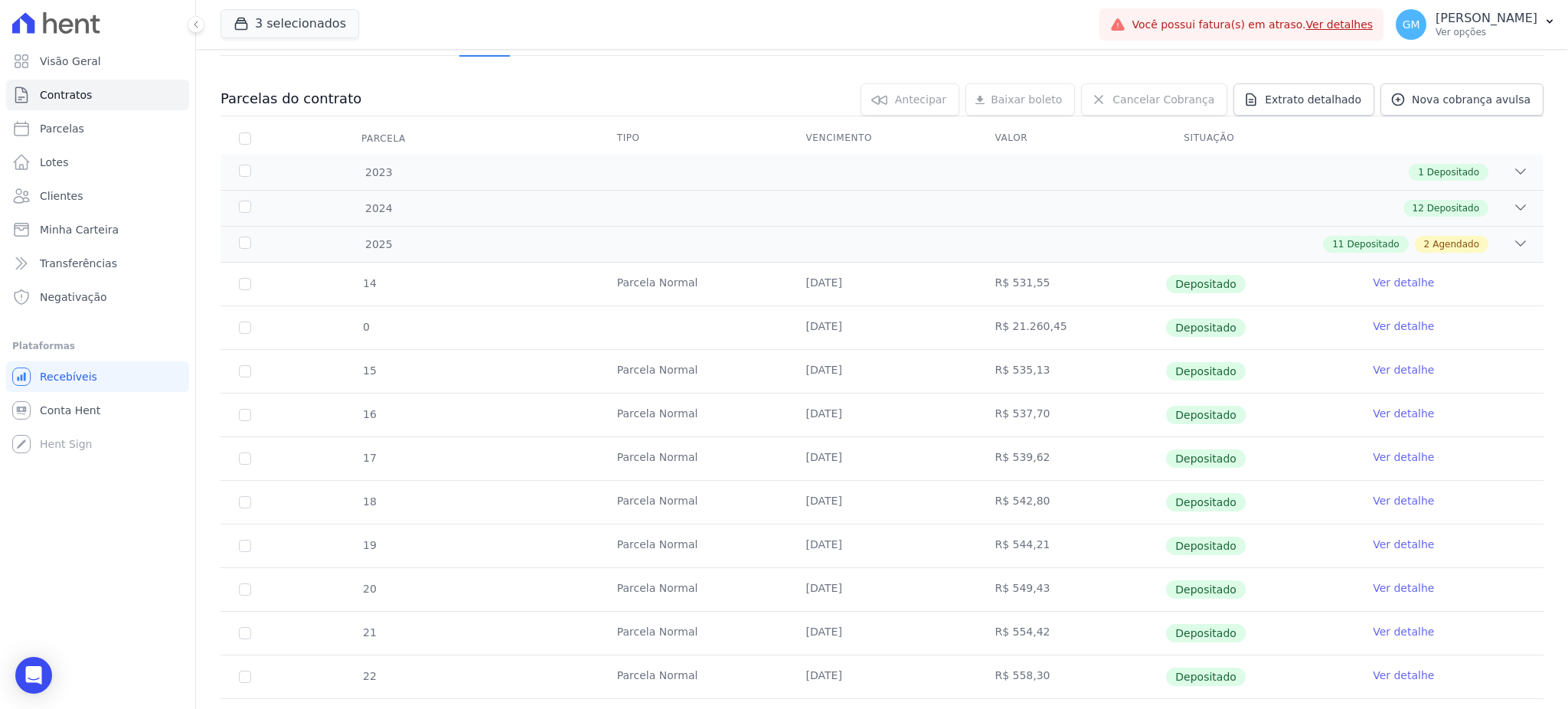
scroll to position [408, 0]
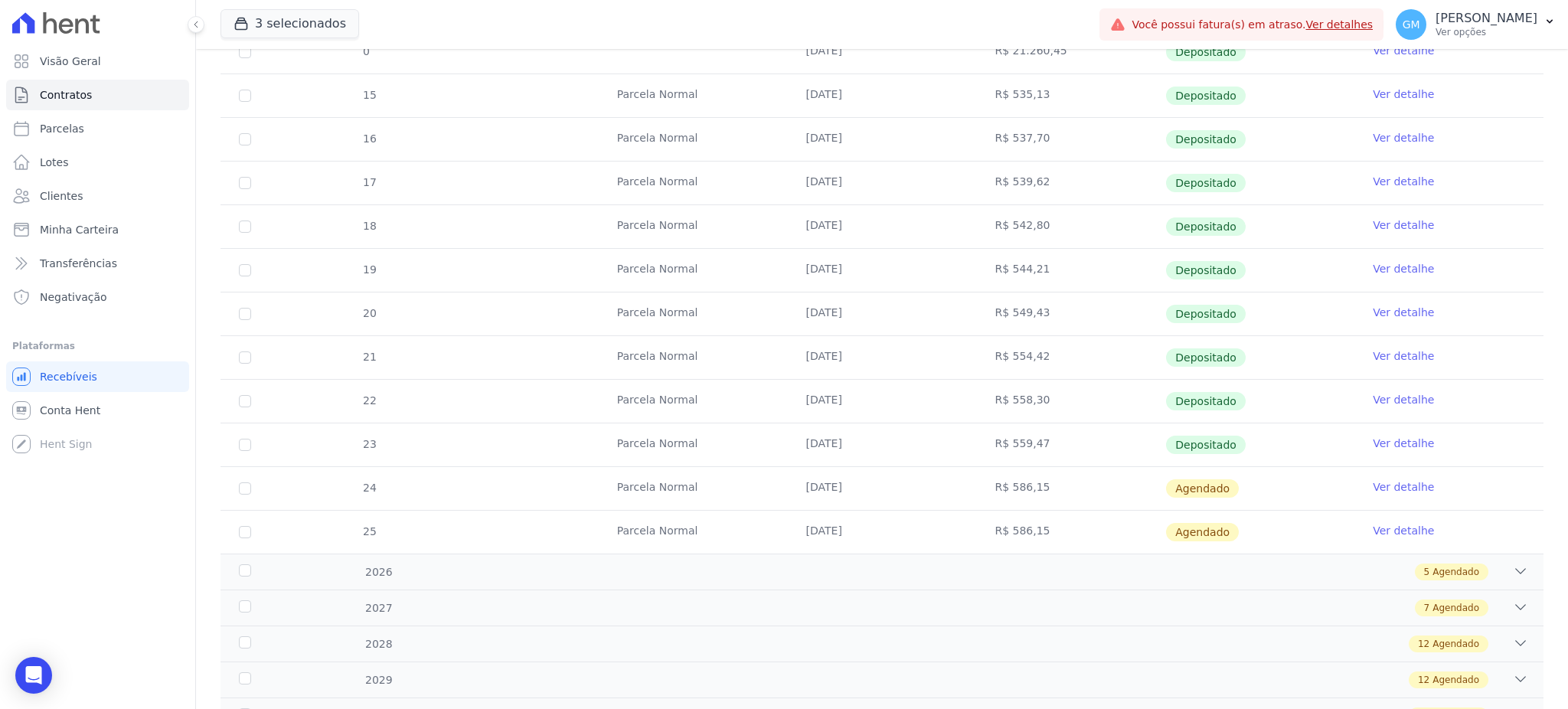
click at [1372, 437] on link "Ver detalhe" at bounding box center [1403, 443] width 62 height 15
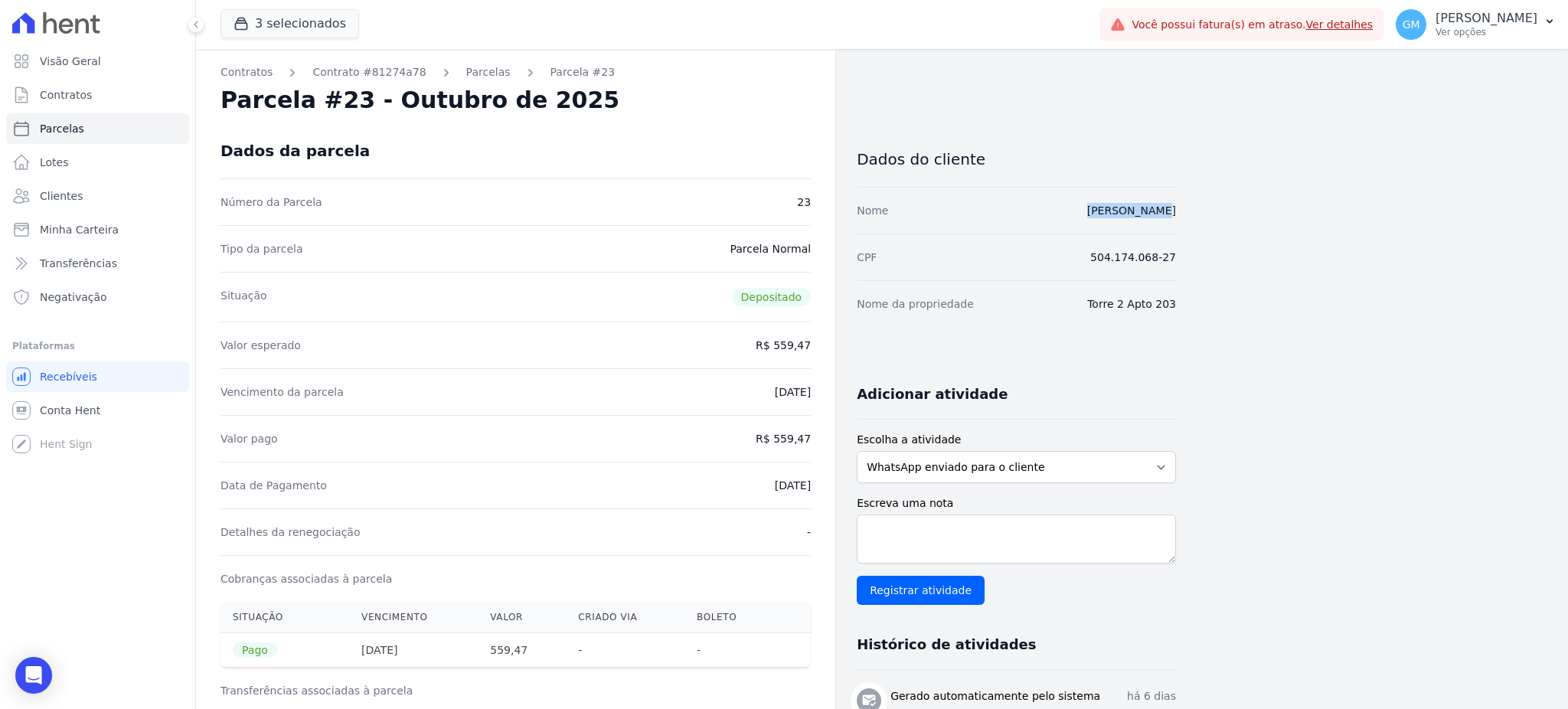
drag, startPoint x: 1103, startPoint y: 212, endPoint x: 1190, endPoint y: 210, distance: 87.0
drag, startPoint x: 770, startPoint y: 440, endPoint x: 828, endPoint y: 441, distance: 58.0
click at [82, 175] on link "Lotes" at bounding box center [98, 162] width 183 height 31
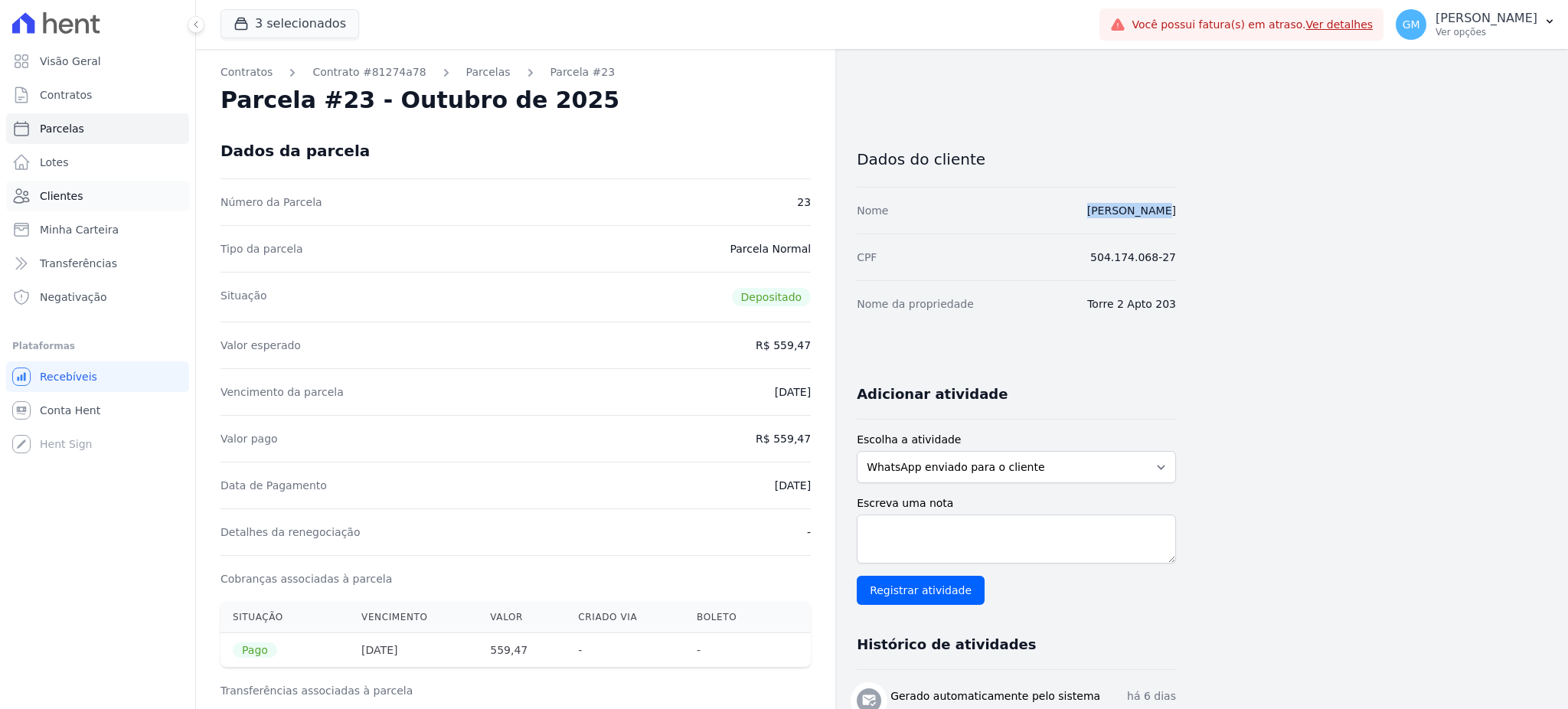
click at [80, 196] on link "Clientes" at bounding box center [98, 196] width 183 height 31
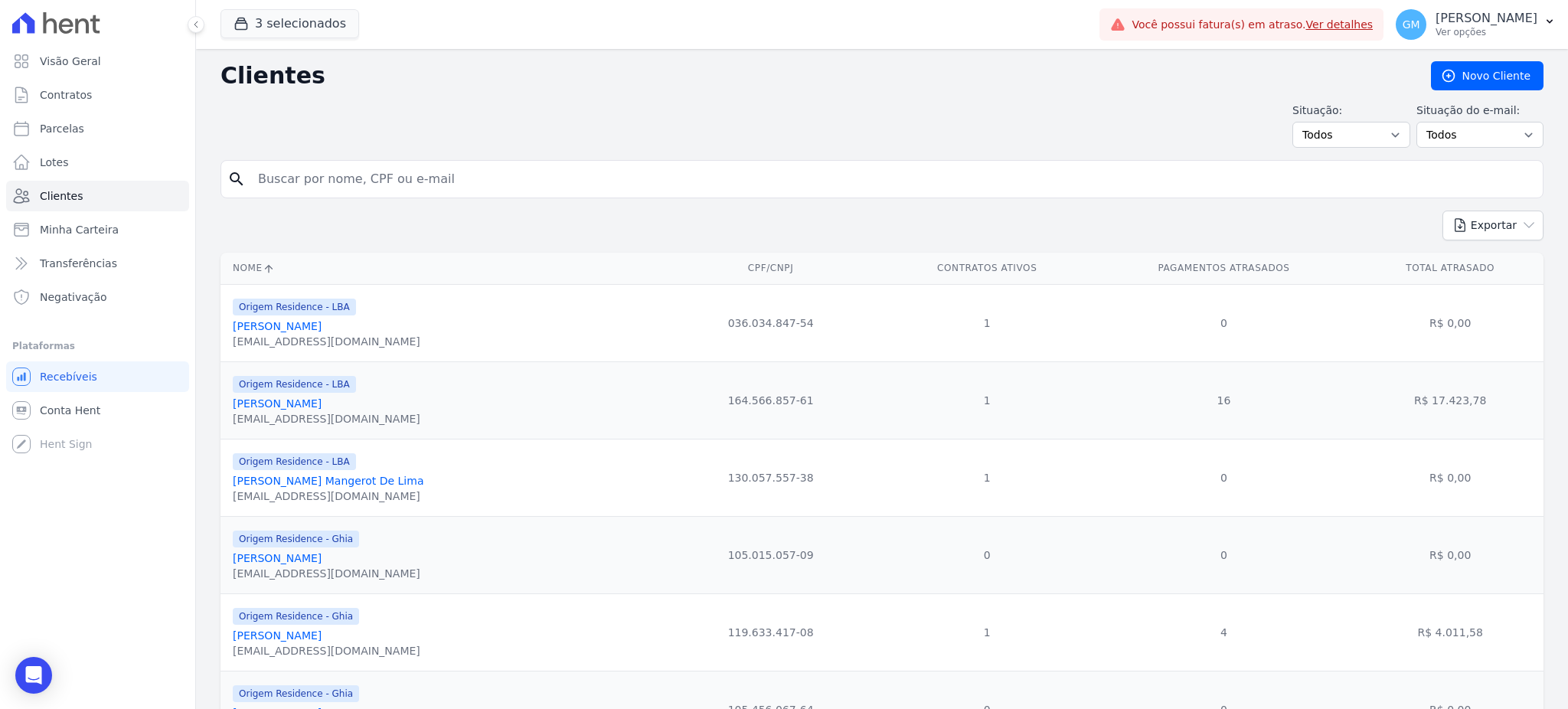
click at [363, 182] on input "search" at bounding box center [893, 179] width 1288 height 31
paste input "Priscilla Natasha Halliday Sant Anna Pinho"
type input "Priscilla Natasha Halliday Sant Anna Pinho"
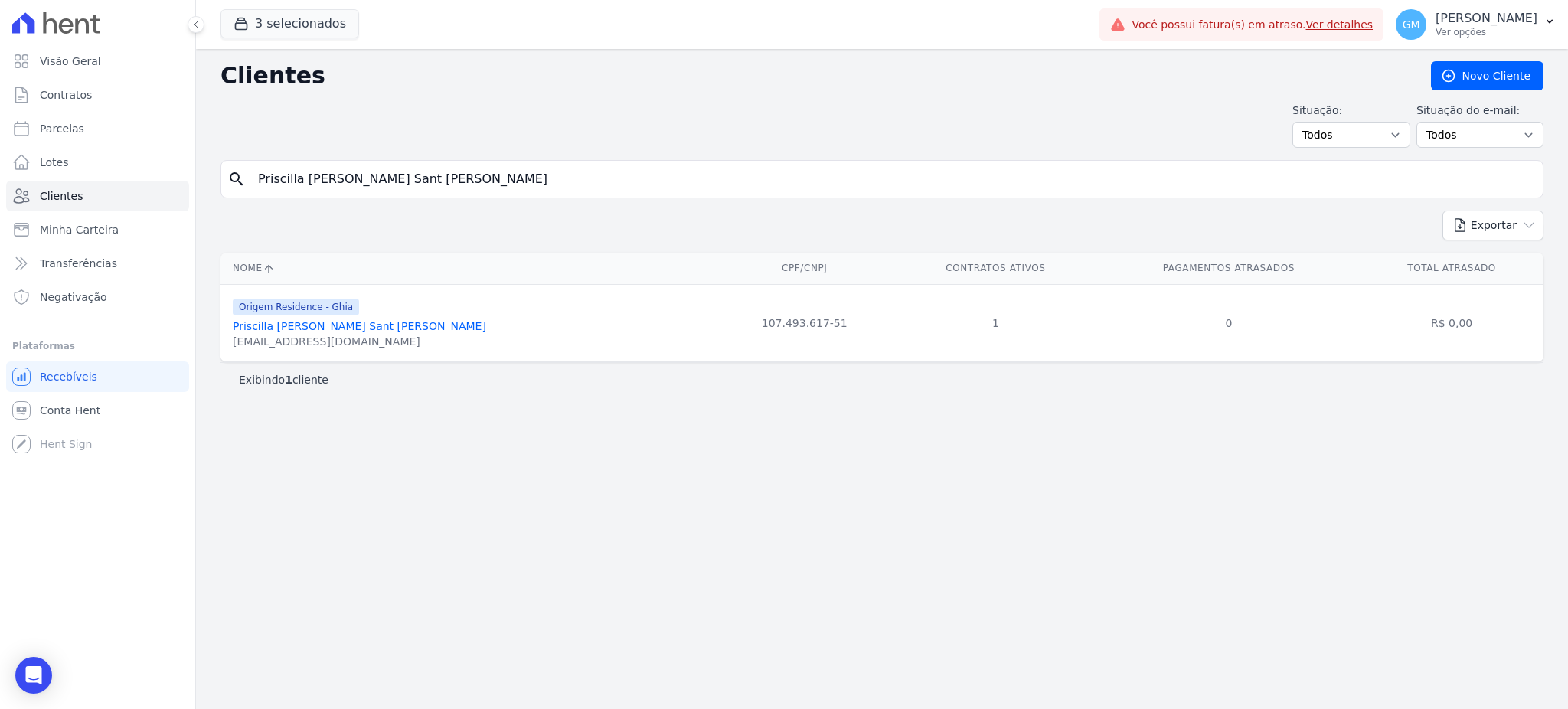
click at [395, 331] on link "Priscilla Natasha Halliday Sant Anna Pinho" at bounding box center [359, 327] width 253 height 13
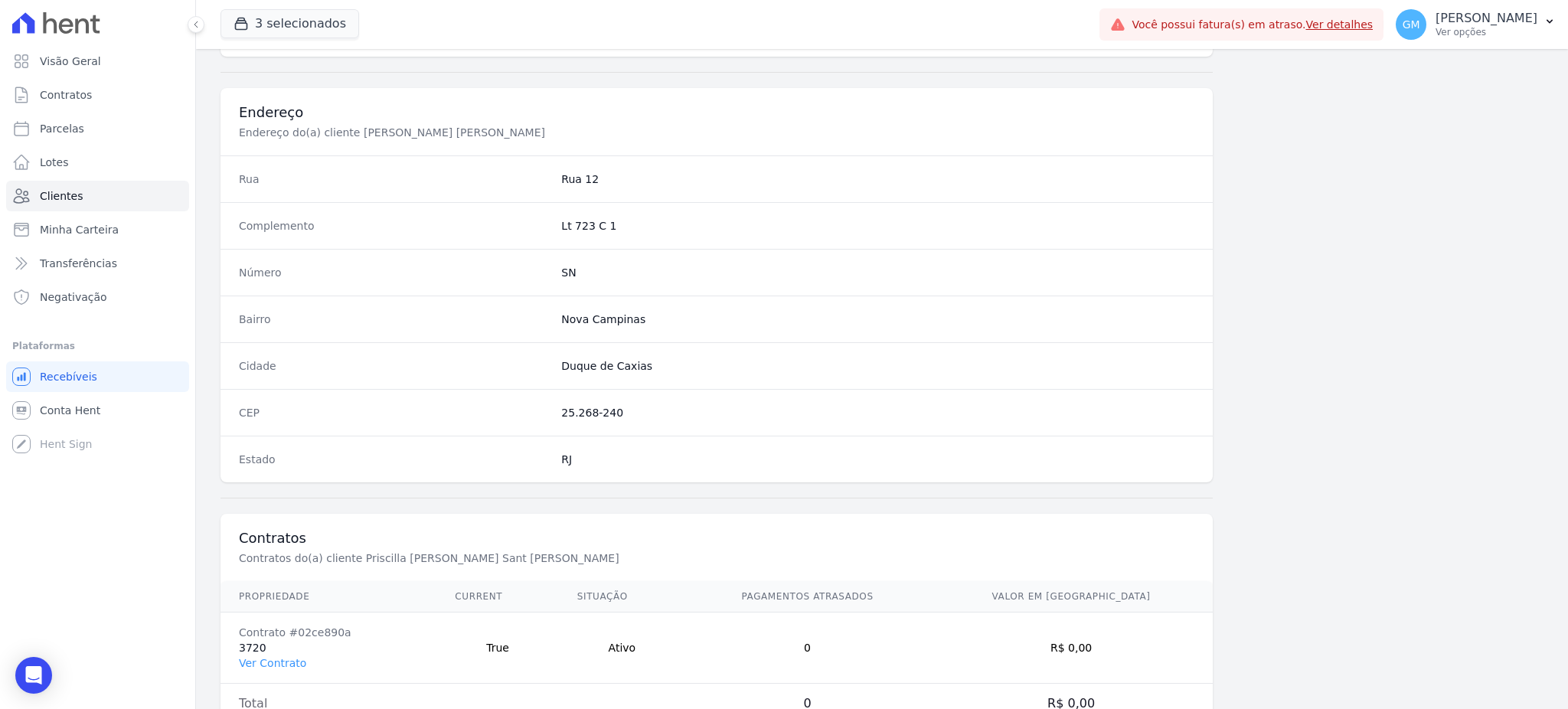
scroll to position [724, 0]
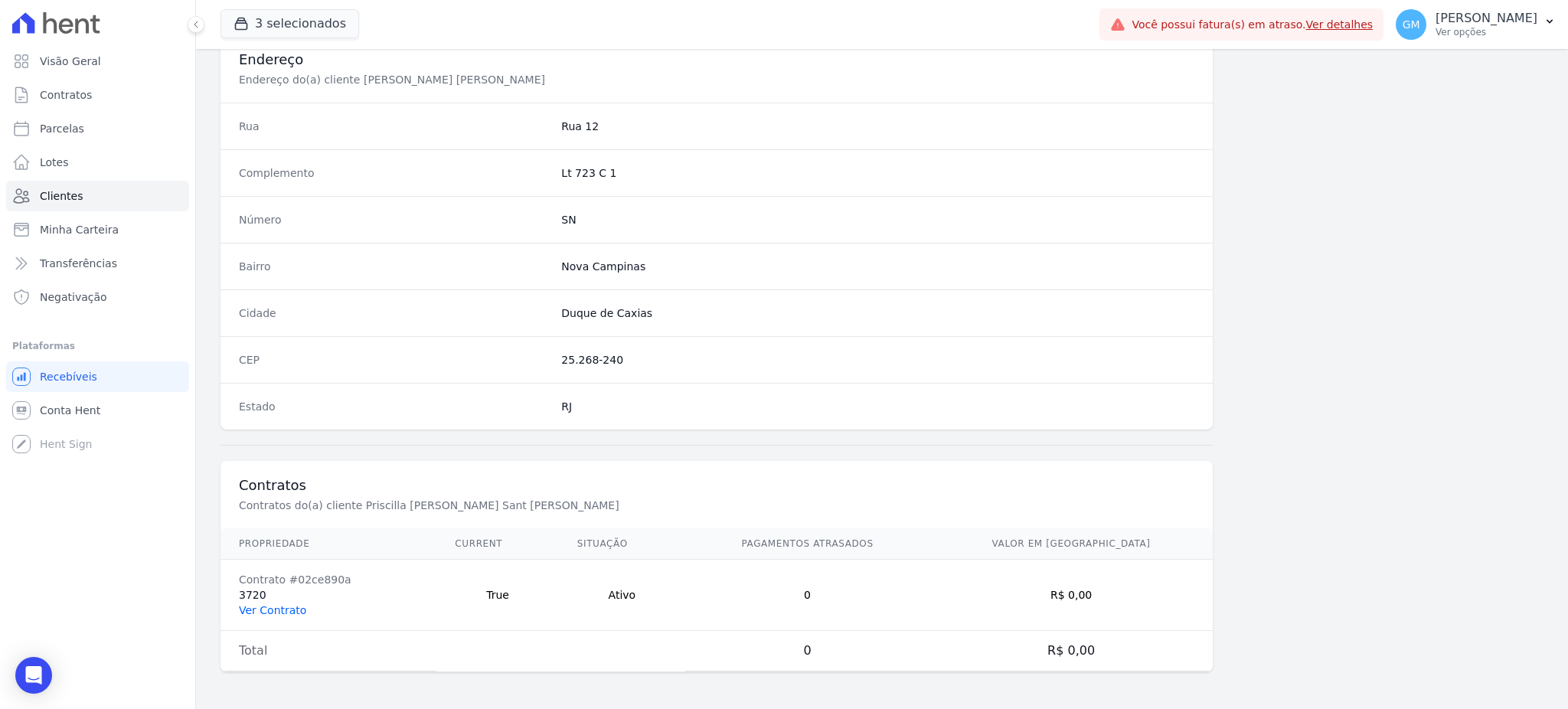
click at [292, 610] on link "Ver Contrato" at bounding box center [272, 610] width 67 height 13
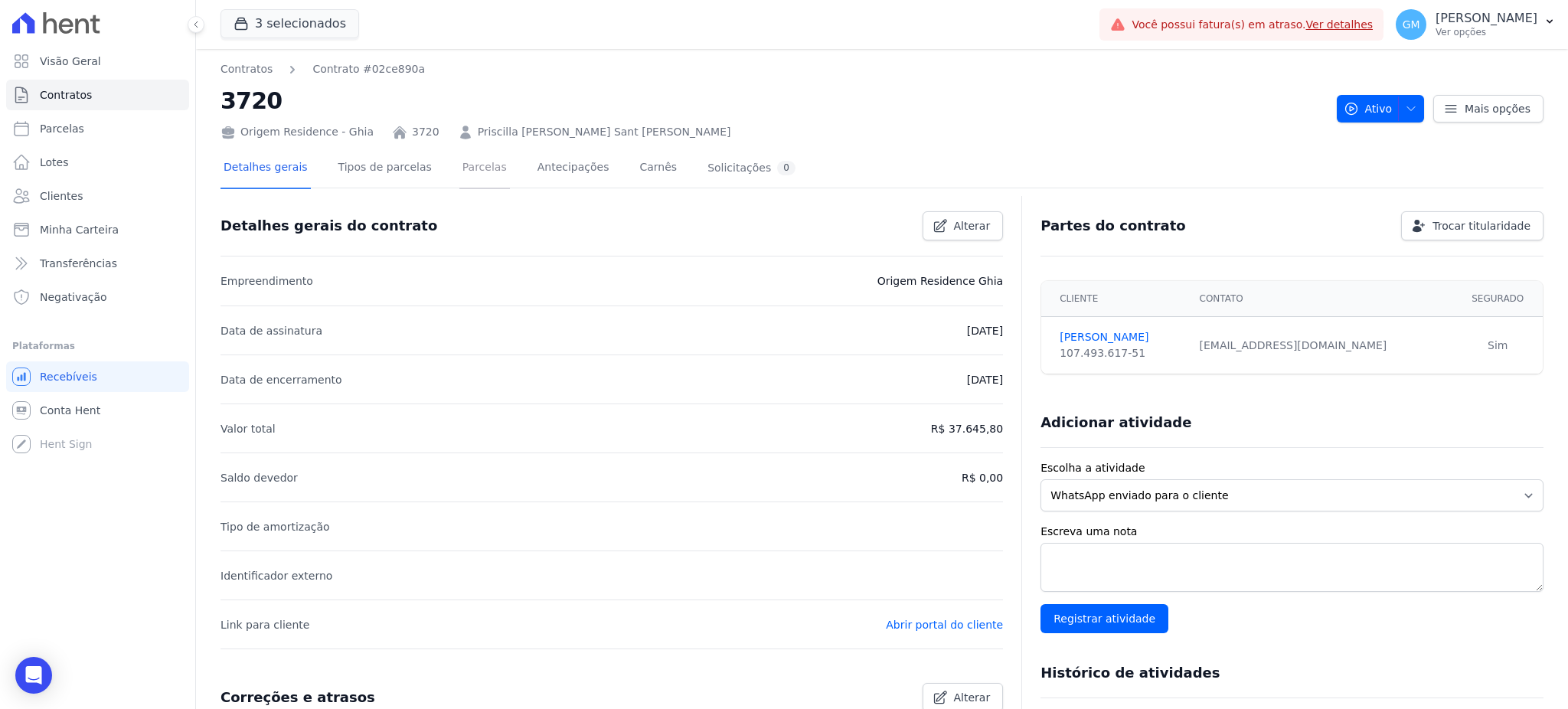
click at [459, 167] on link "Parcelas" at bounding box center [484, 168] width 51 height 41
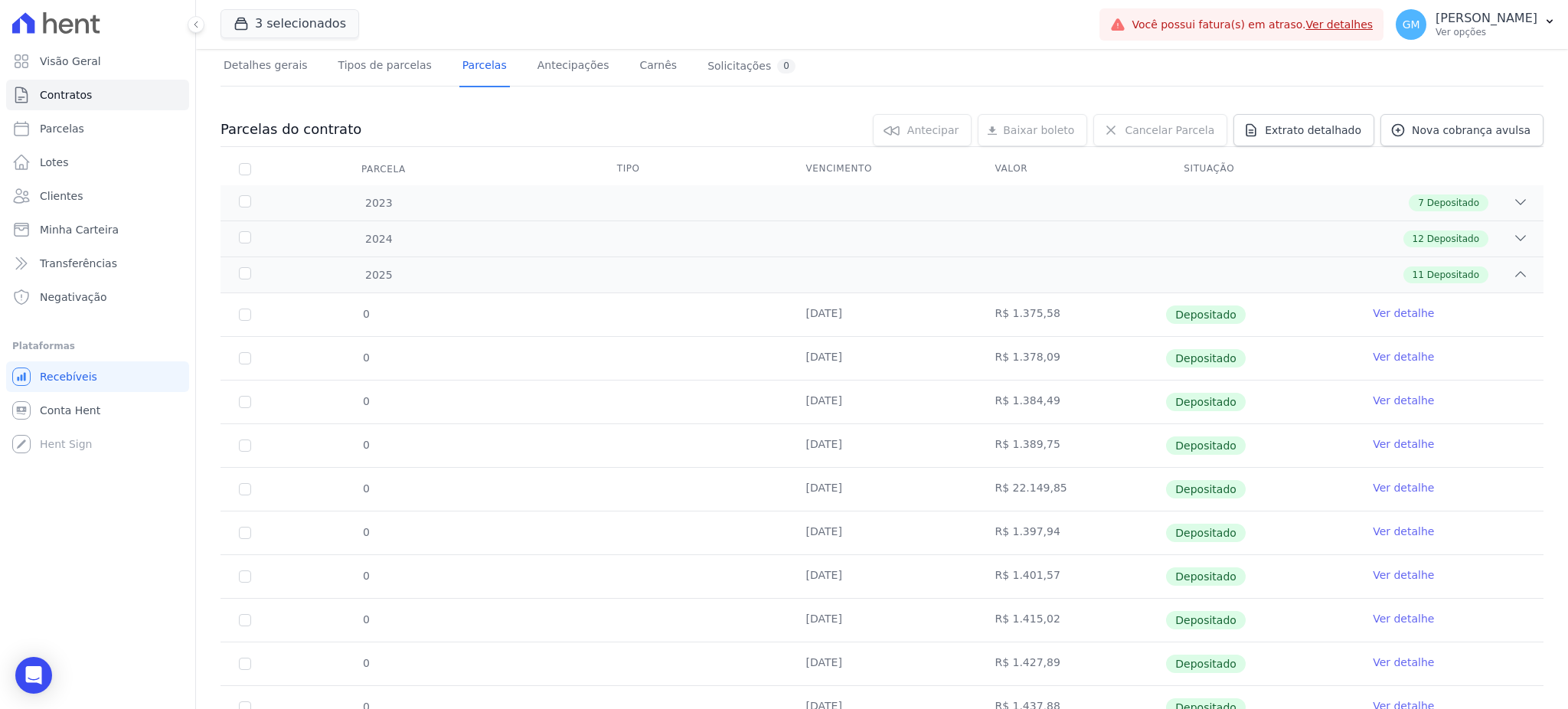
scroll to position [211, 0]
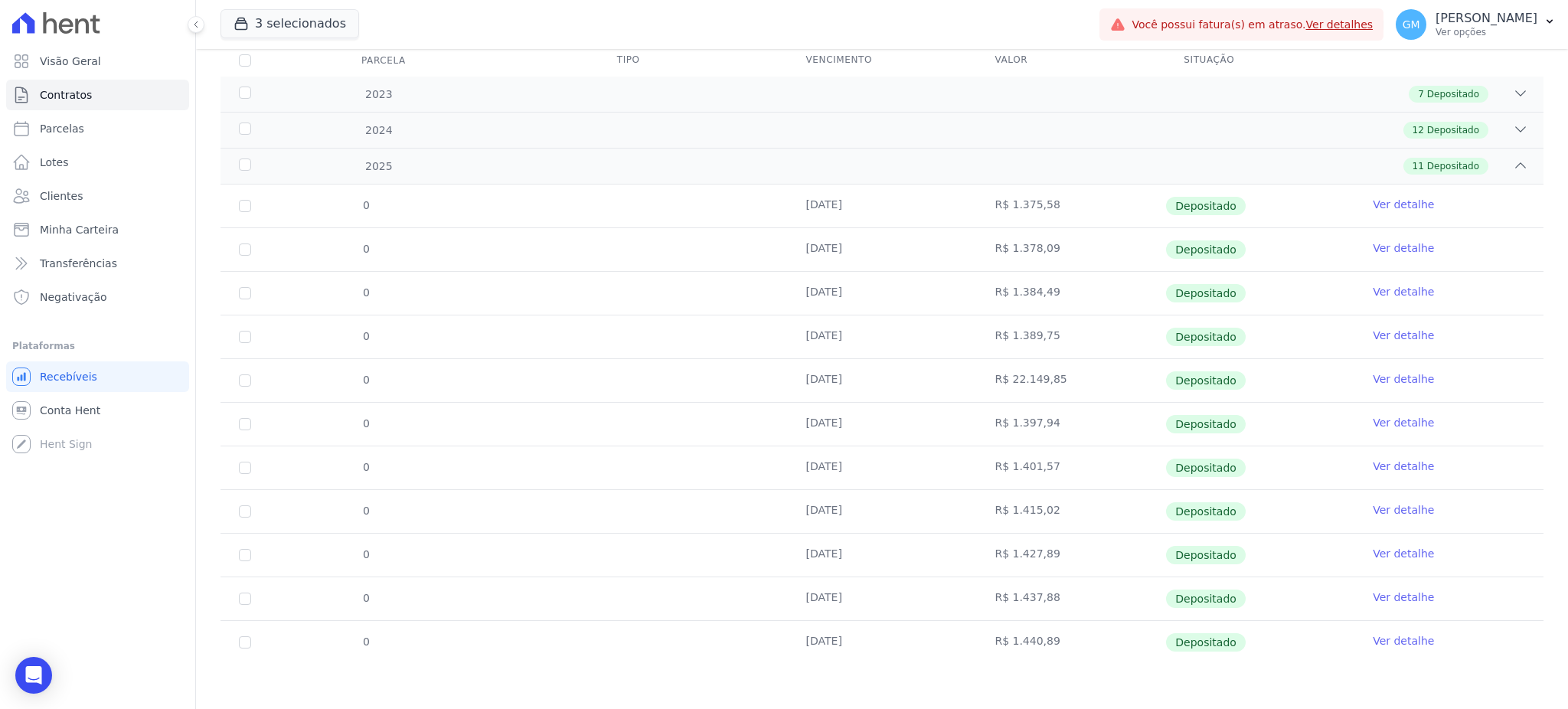
click at [1405, 643] on link "Ver detalhe" at bounding box center [1403, 640] width 62 height 15
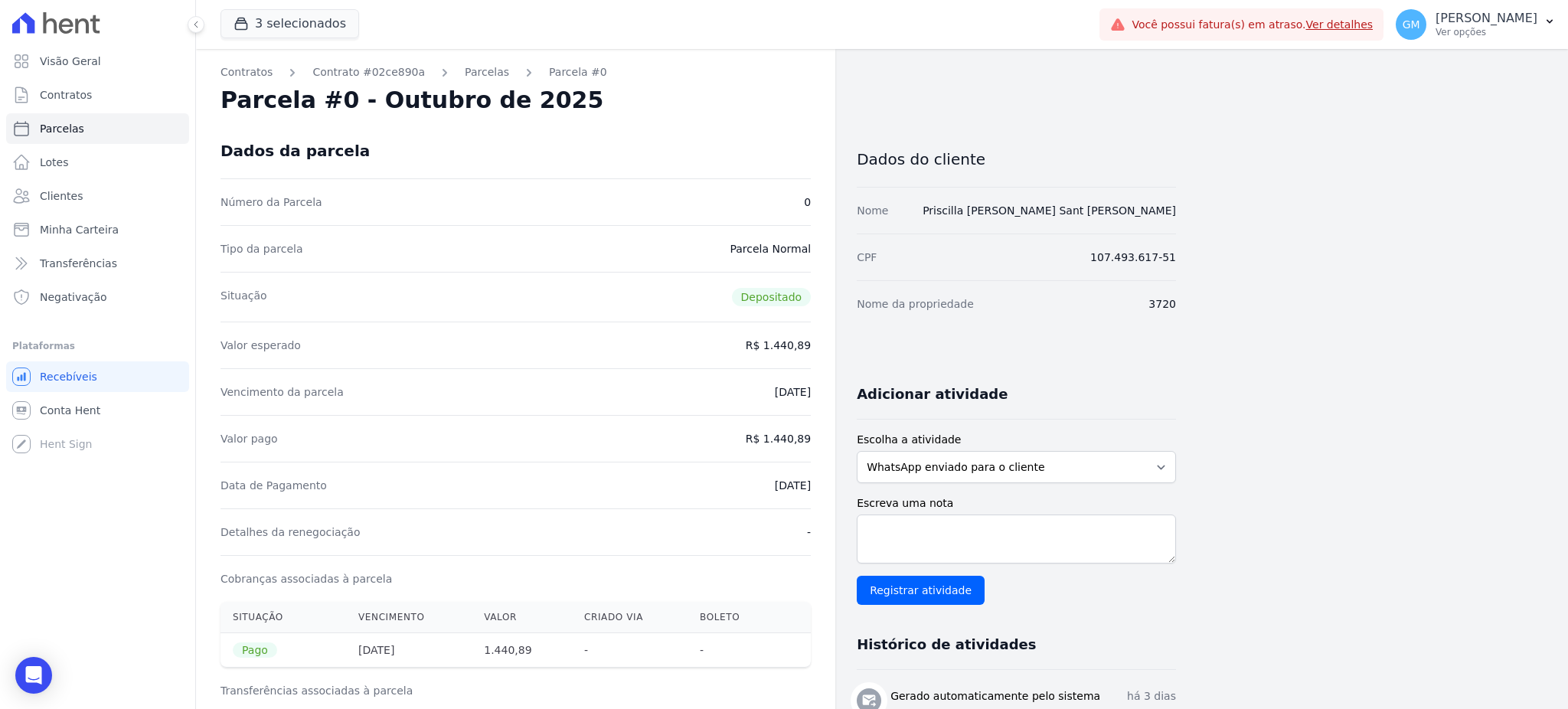
drag, startPoint x: 728, startPoint y: 493, endPoint x: 838, endPoint y: 484, distance: 110.4
click at [838, 484] on div "Contratos Contrato #02ce890a Parcelas Parcela #0 Parcela #0 - Outubro de 2025 D…" at bounding box center [686, 647] width 980 height 1195
drag, startPoint x: 767, startPoint y: 440, endPoint x: 814, endPoint y: 439, distance: 47.0
click at [814, 439] on div "Contratos Contrato #02ce890a Parcelas Parcela #0 Parcela #0 - Outubro de 2025 D…" at bounding box center [516, 647] width 639 height 1195
drag, startPoint x: 1211, startPoint y: 212, endPoint x: 975, endPoint y: 214, distance: 236.0
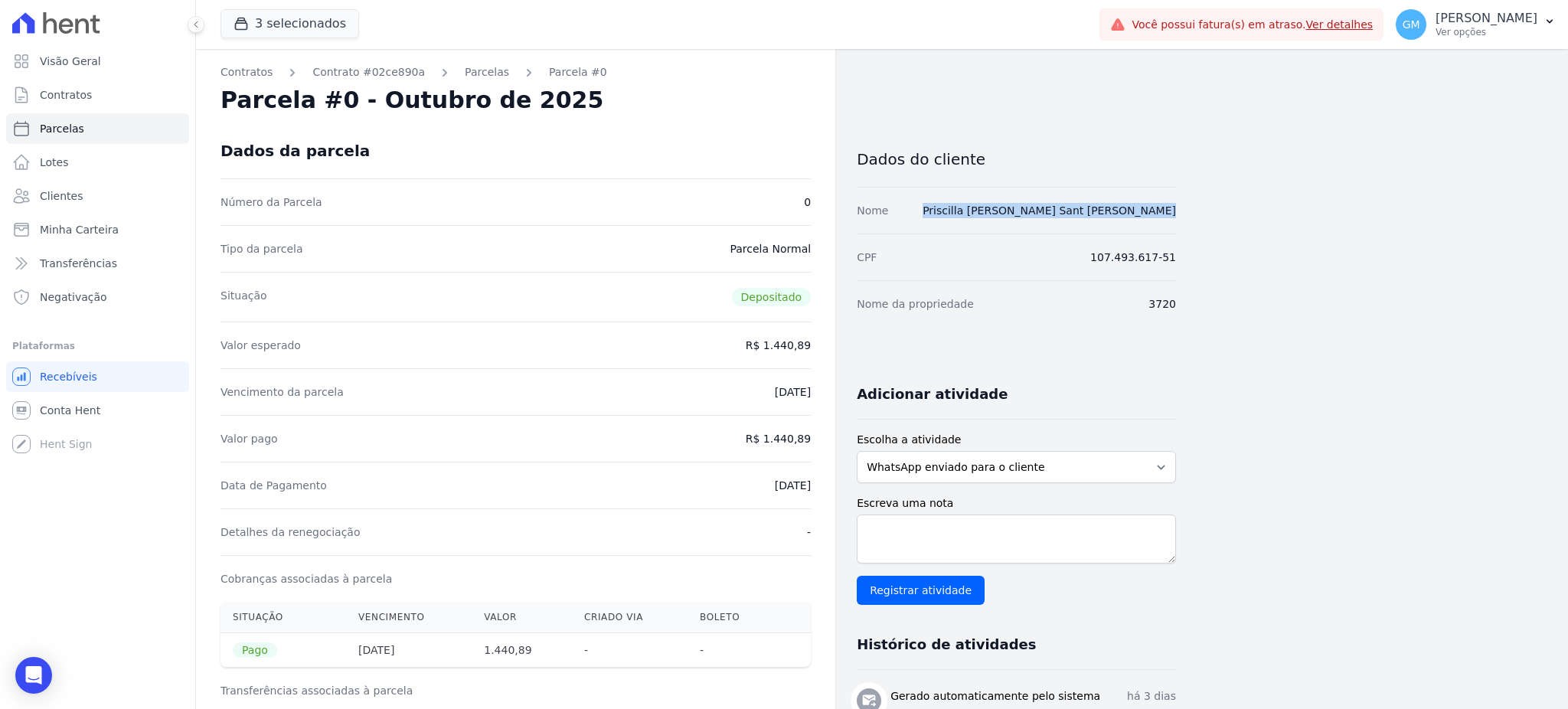
click at [975, 214] on div "Contratos Contrato #02ce890a Parcelas Parcela #0 Parcela #0 - Outubro de 2025 D…" at bounding box center [870, 647] width 1348 height 1195
drag, startPoint x: 752, startPoint y: 484, endPoint x: 830, endPoint y: 474, distance: 78.6
click at [830, 474] on div "Contratos Contrato #02ce890a Parcelas Parcela #0 Parcela #0 - Outubro de 2025 D…" at bounding box center [516, 647] width 639 height 1195
drag, startPoint x: 828, startPoint y: 440, endPoint x: 842, endPoint y: 438, distance: 14.1
click at [842, 438] on div "Contratos Contrato #02ce890a Parcelas Parcela #0 Parcela #0 - Outubro de 2025 D…" at bounding box center [686, 647] width 980 height 1195
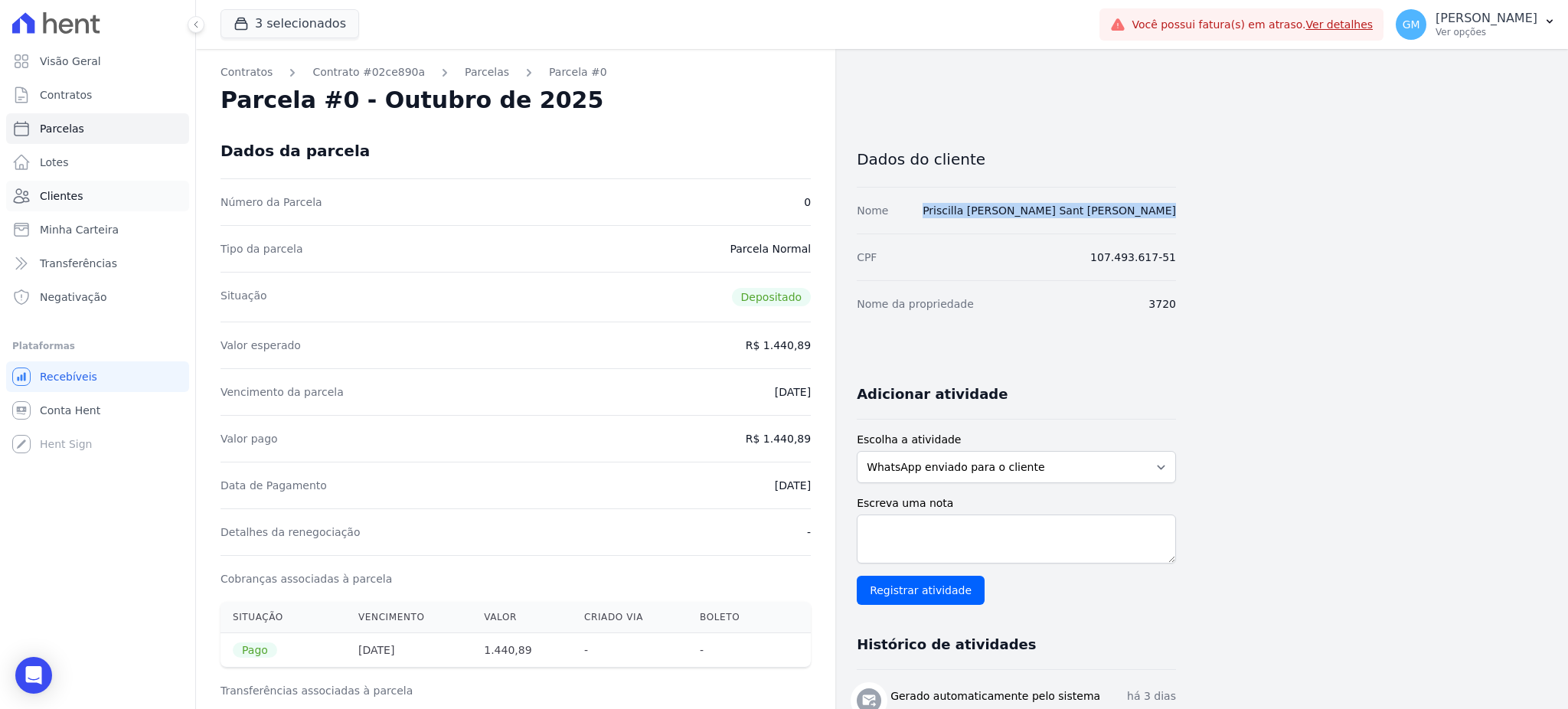
click at [72, 193] on span "Clientes" at bounding box center [61, 196] width 43 height 15
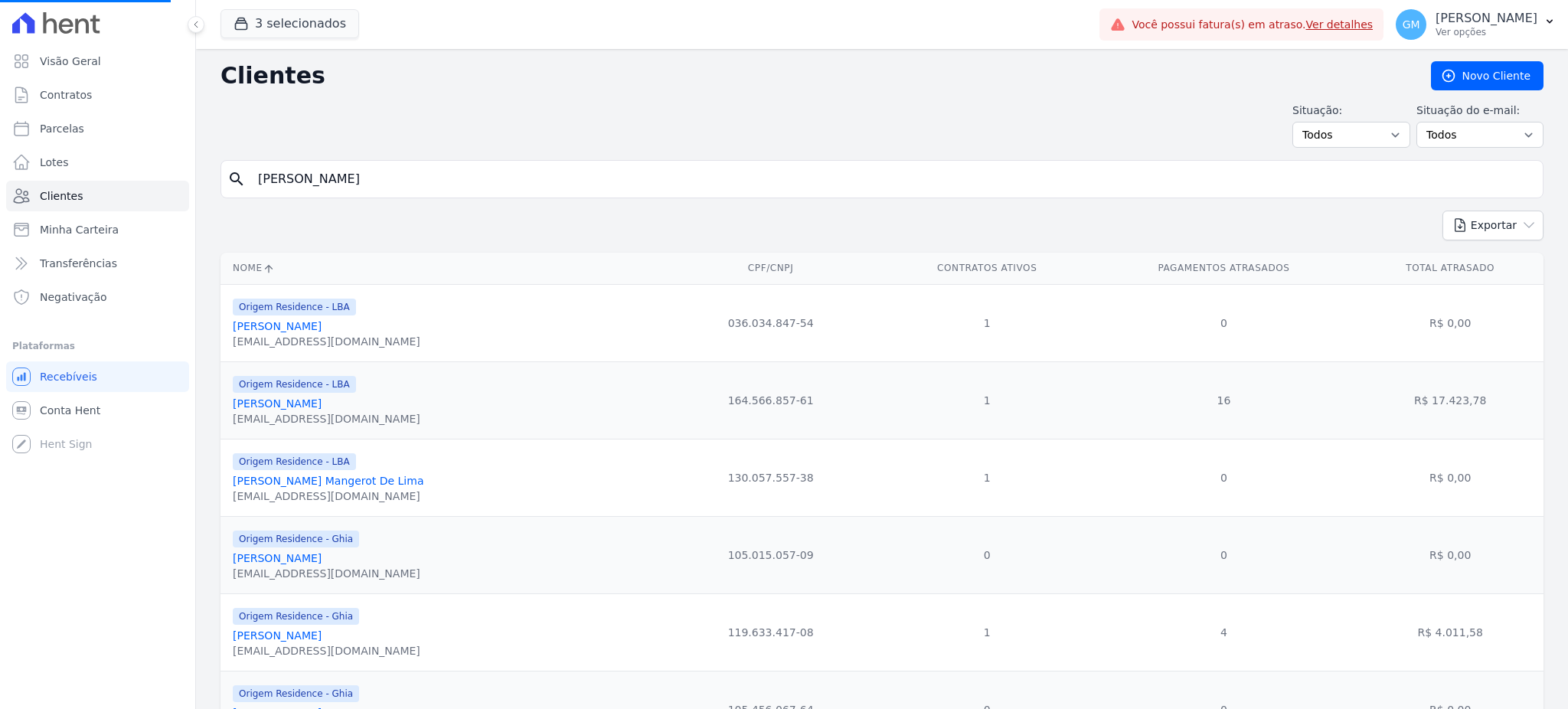
click at [304, 177] on input "Paula Zambon" at bounding box center [893, 179] width 1288 height 31
click at [338, 178] on input "Paula Zambon" at bounding box center [893, 179] width 1288 height 31
click at [355, 162] on div "search Paula Zambon" at bounding box center [882, 179] width 1323 height 38
drag, startPoint x: 354, startPoint y: 175, endPoint x: 235, endPoint y: 186, distance: 119.5
click at [235, 186] on div "search Paula Zambon" at bounding box center [882, 179] width 1323 height 38
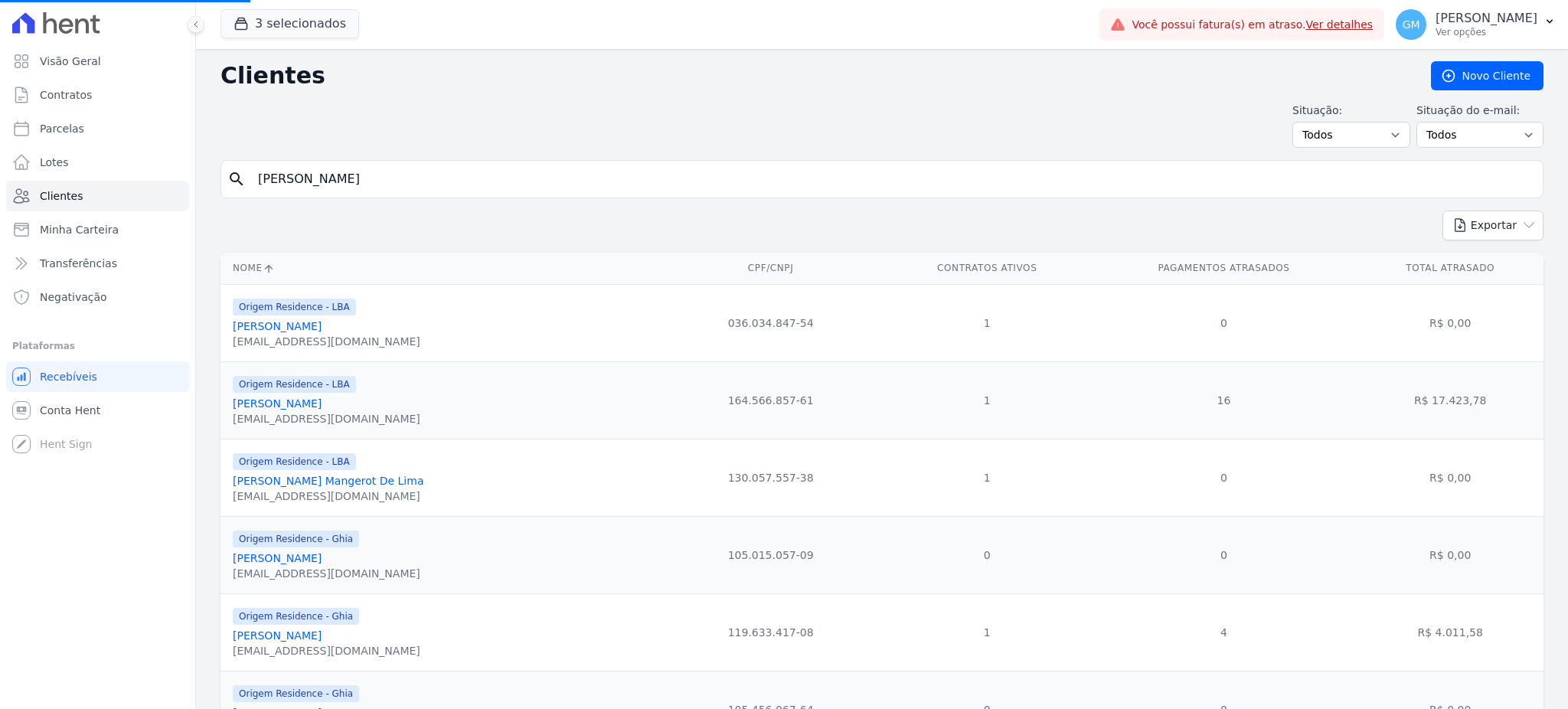
paste input "Renaildo Correia Dos Santos"
type input "Renaildo Correia Dos Santos"
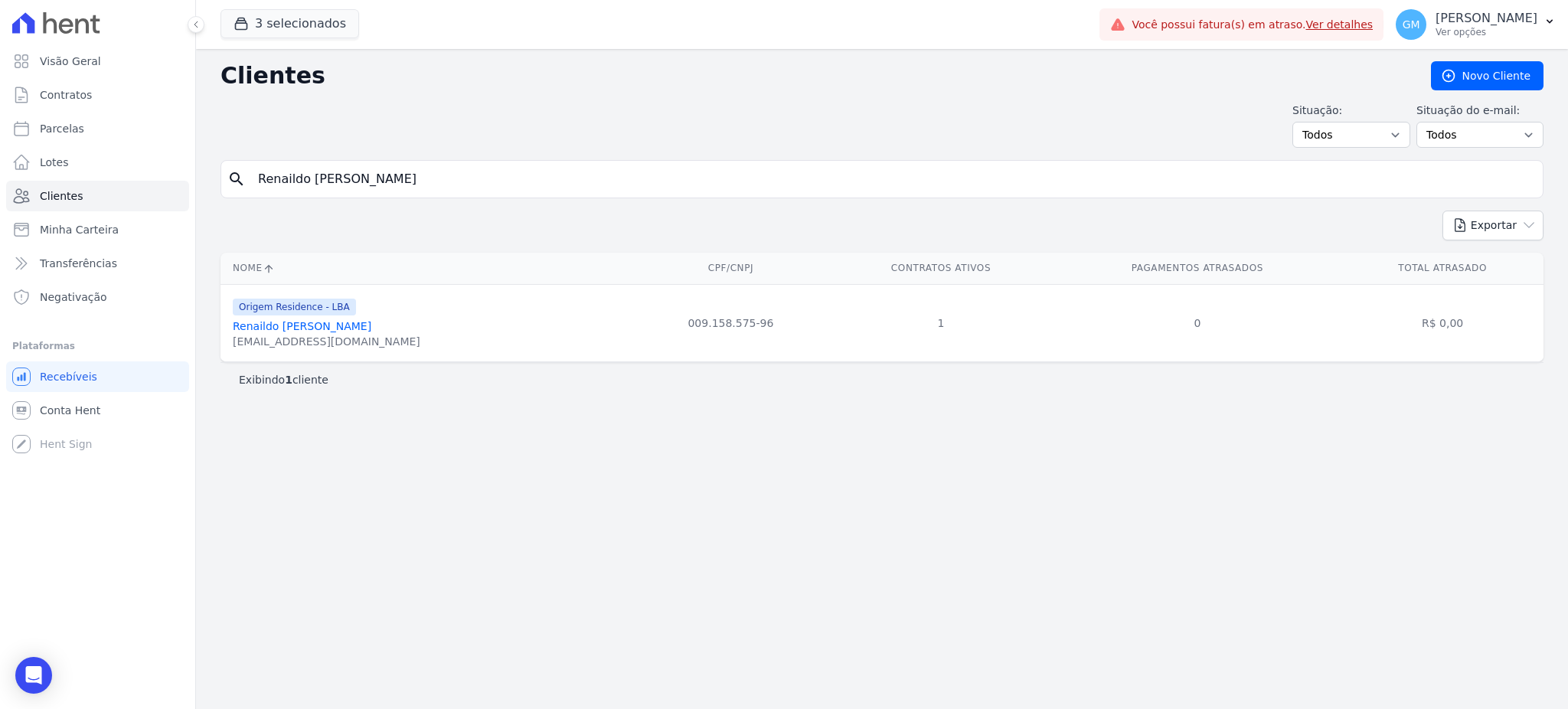
click at [330, 332] on link "Renaildo Correia Dos Santos" at bounding box center [301, 327] width 139 height 13
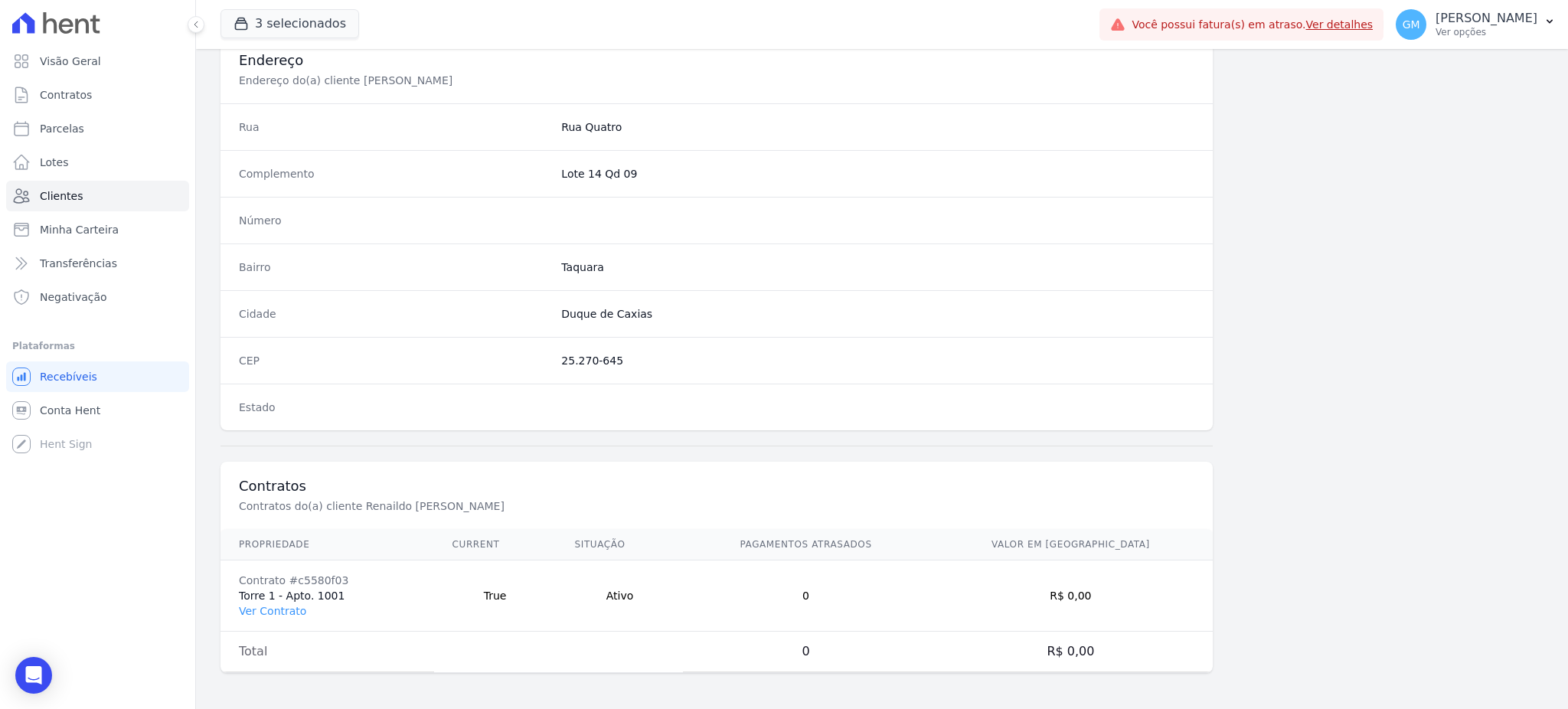
scroll to position [724, 0]
click at [259, 618] on td "Contrato #c5580f03 Torre 1 - Apto. 1001 Ver Contrato" at bounding box center [328, 595] width 214 height 72
click at [259, 608] on link "Ver Contrato" at bounding box center [272, 610] width 67 height 13
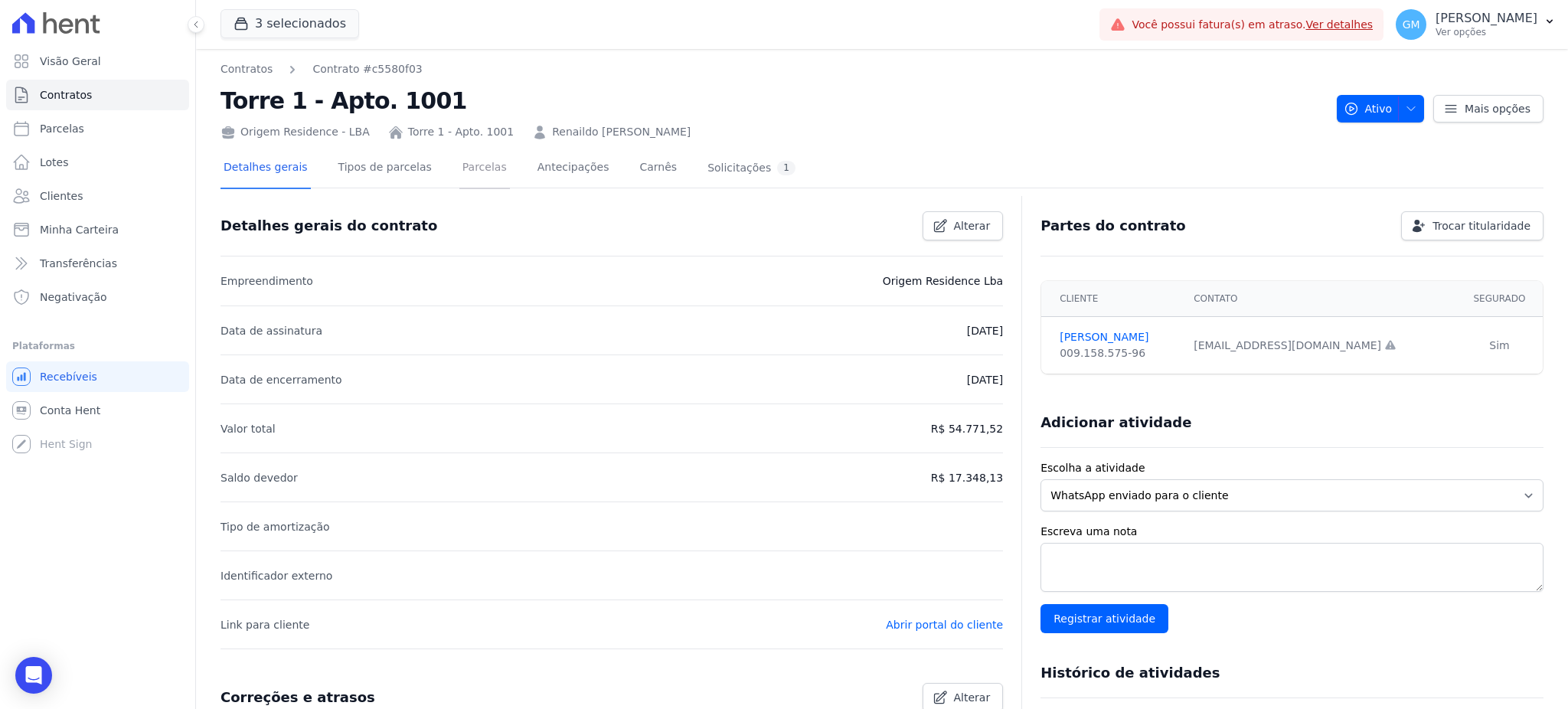
click at [478, 172] on link "Parcelas" at bounding box center [484, 168] width 51 height 41
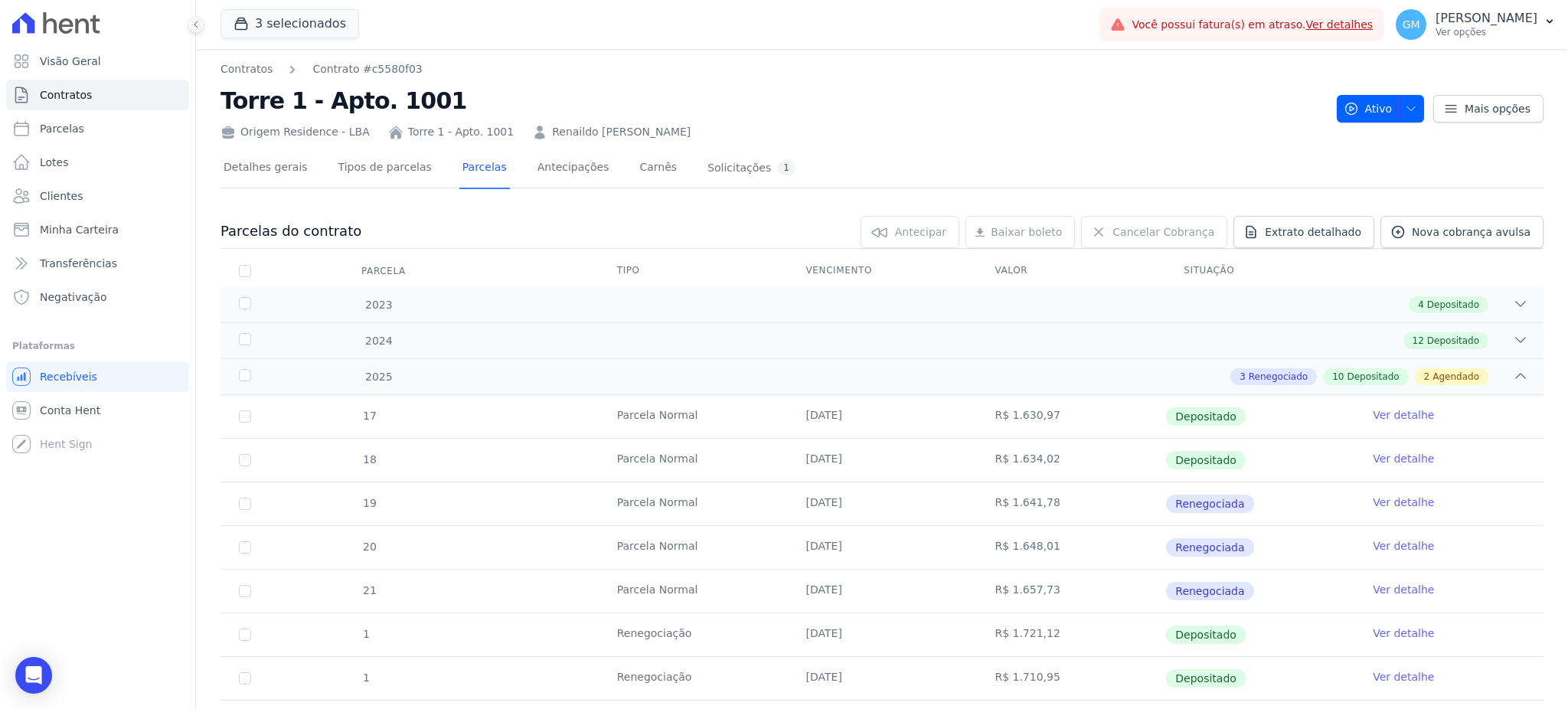
scroll to position [421, 0]
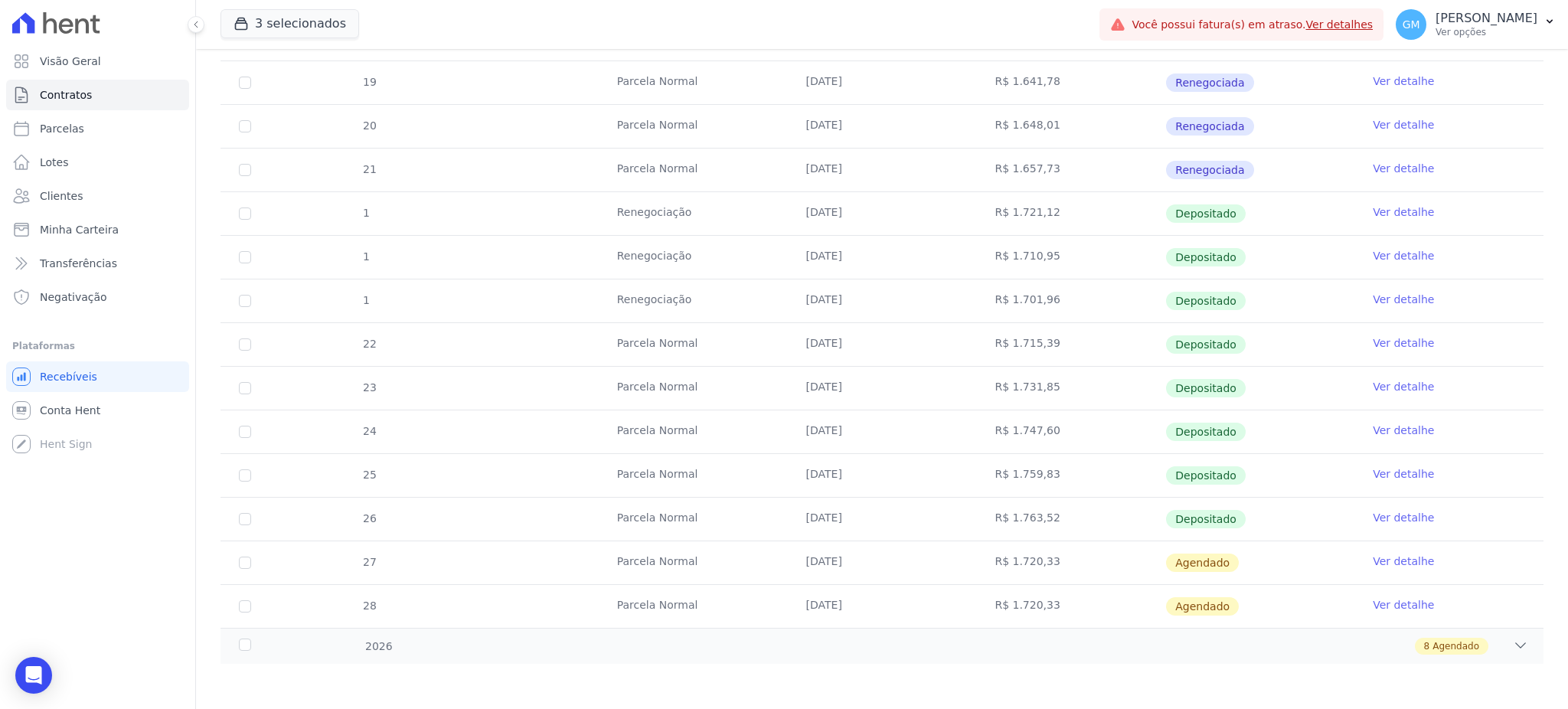
click at [1381, 513] on link "Ver detalhe" at bounding box center [1403, 517] width 62 height 15
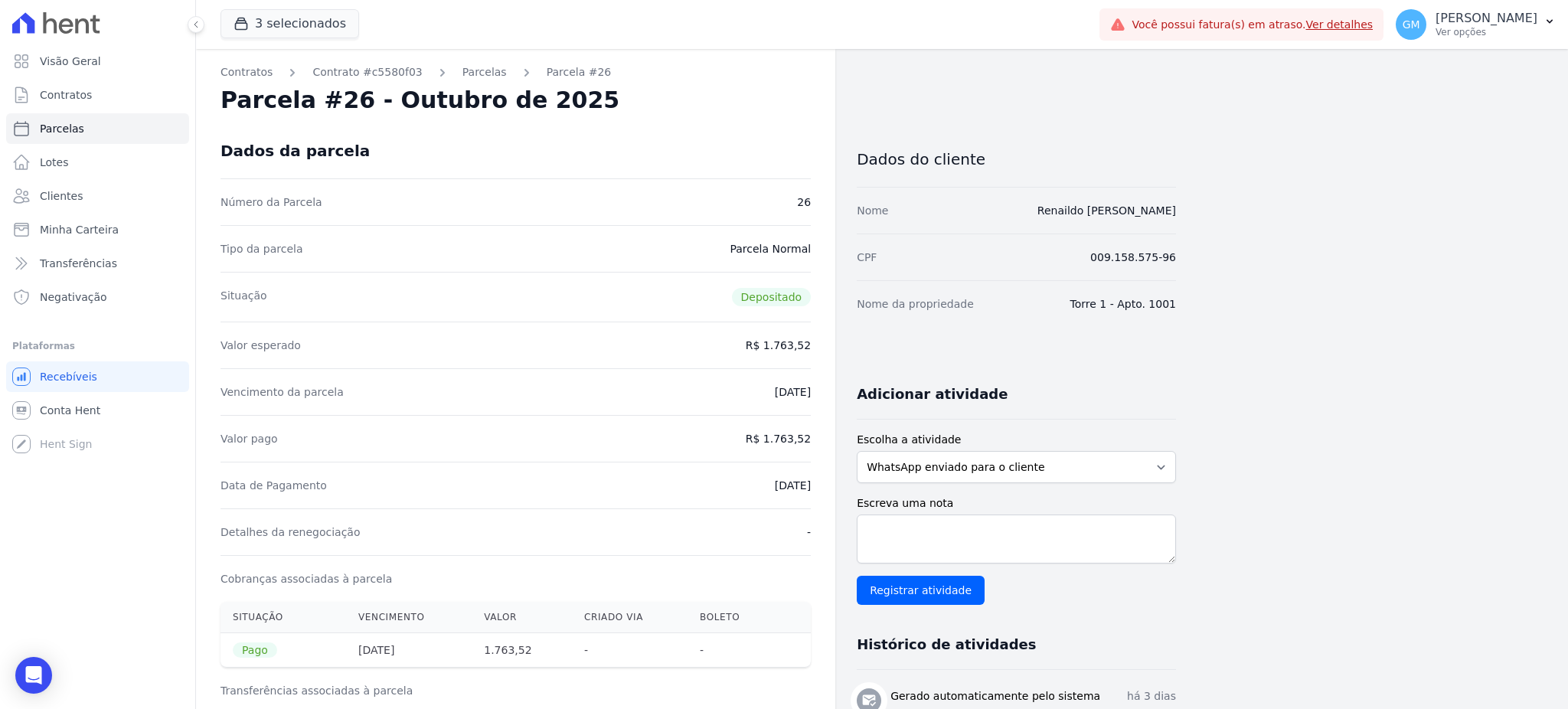
drag, startPoint x: 778, startPoint y: 485, endPoint x: 811, endPoint y: 484, distance: 33.0
drag, startPoint x: 1045, startPoint y: 215, endPoint x: 1176, endPoint y: 215, distance: 131.0
drag, startPoint x: 770, startPoint y: 445, endPoint x: 817, endPoint y: 441, distance: 47.2
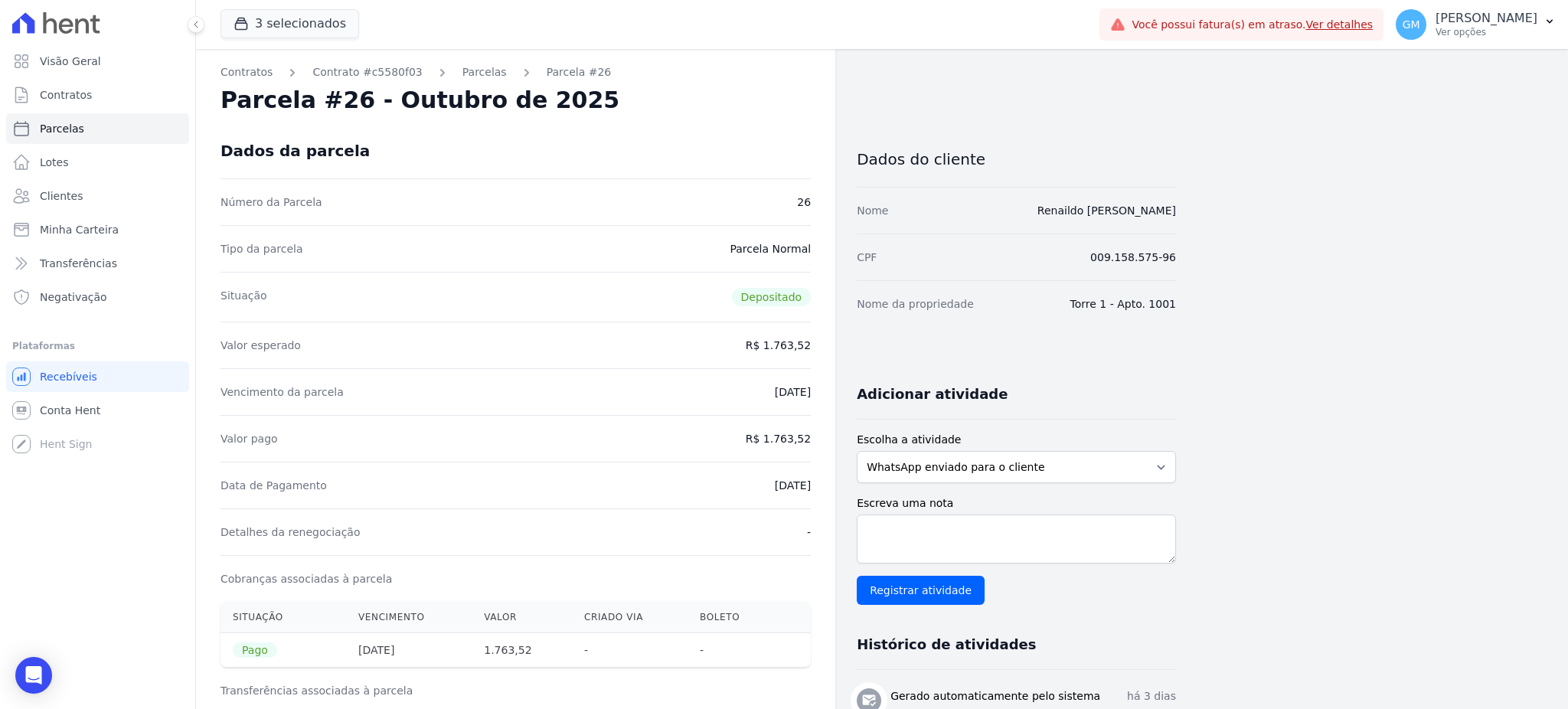
click at [105, 204] on link "Clientes" at bounding box center [98, 196] width 183 height 31
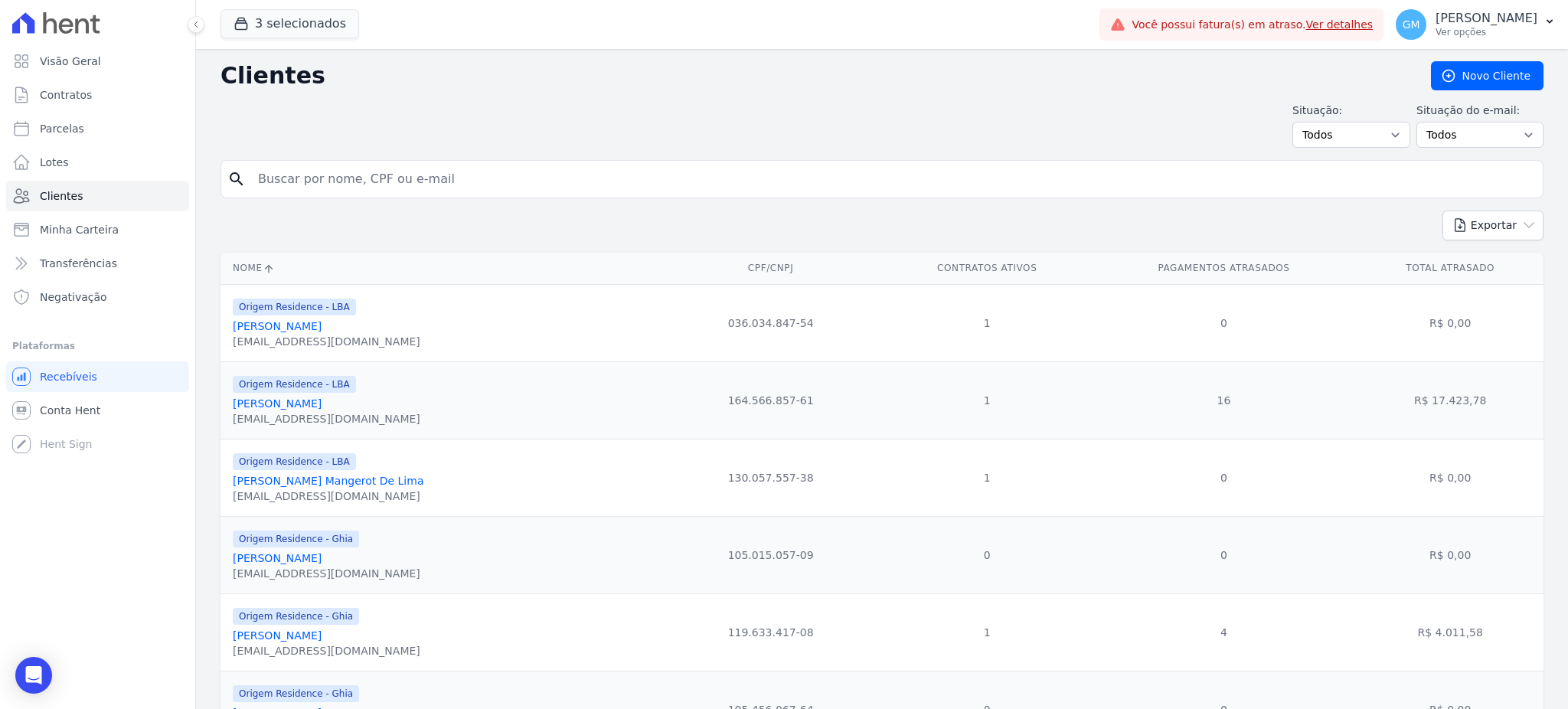
click at [292, 184] on input "search" at bounding box center [893, 179] width 1288 height 31
paste input "Renato Da Silva Souza"
type input "Renato Da Silva Souza"
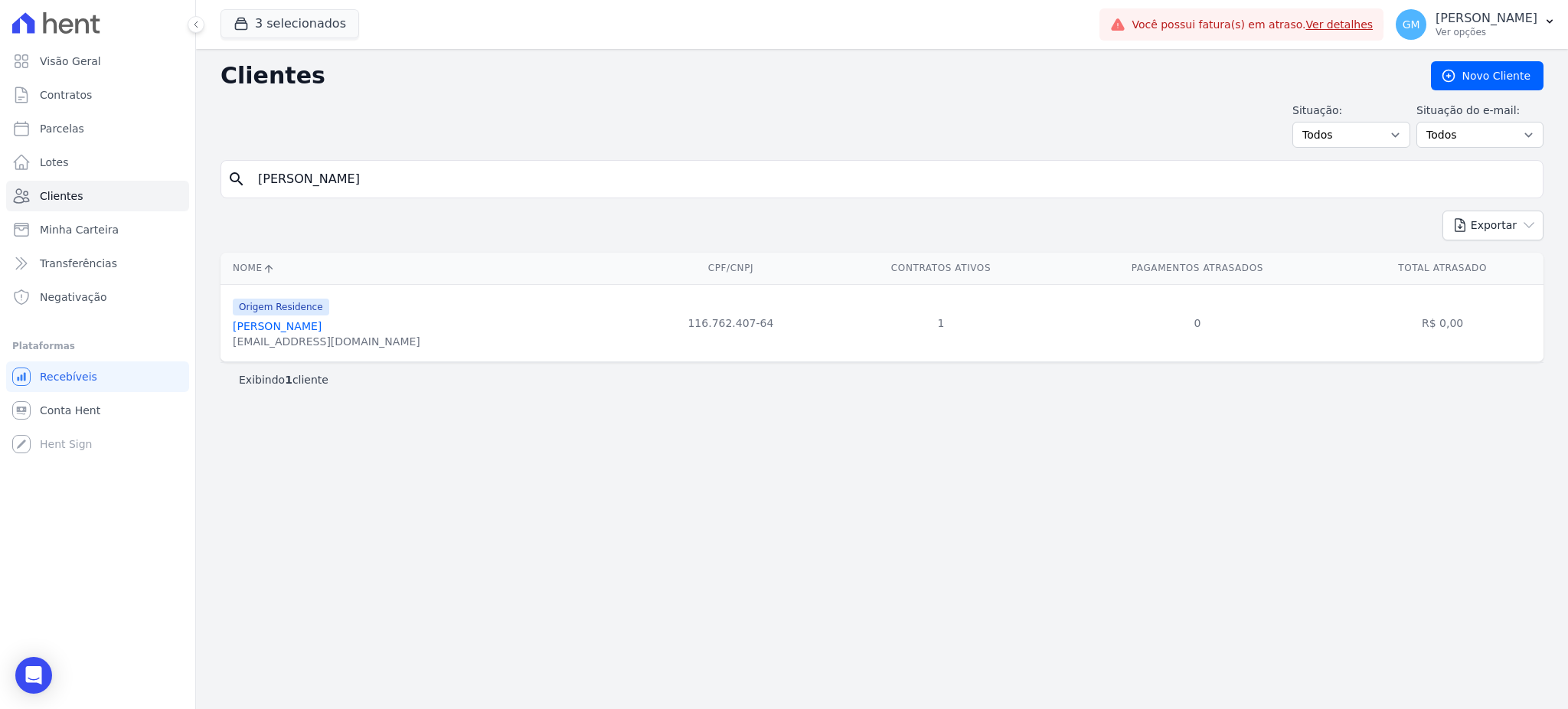
click at [321, 330] on link "Renato Da Silva Souza" at bounding box center [277, 327] width 89 height 13
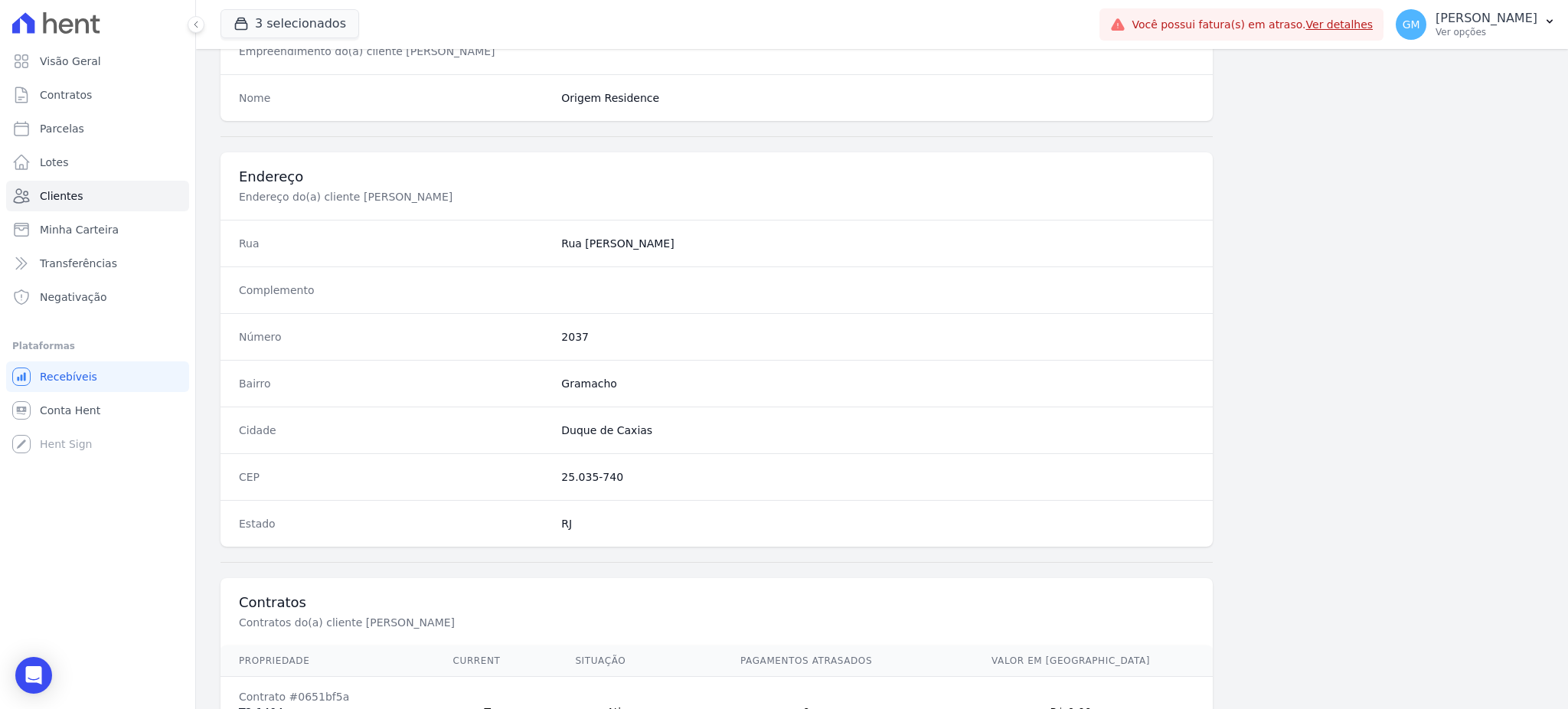
scroll to position [724, 0]
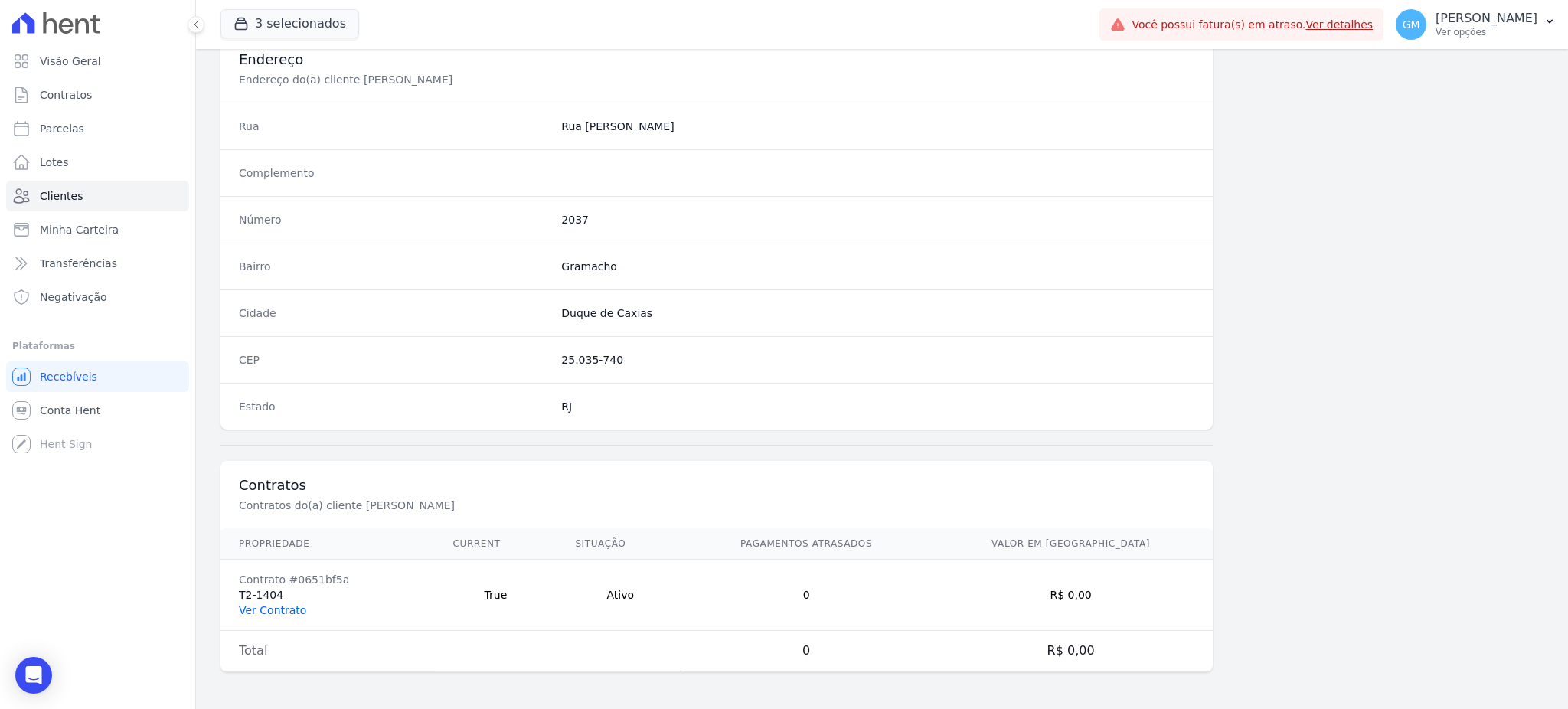
click at [285, 605] on link "Ver Contrato" at bounding box center [272, 610] width 67 height 13
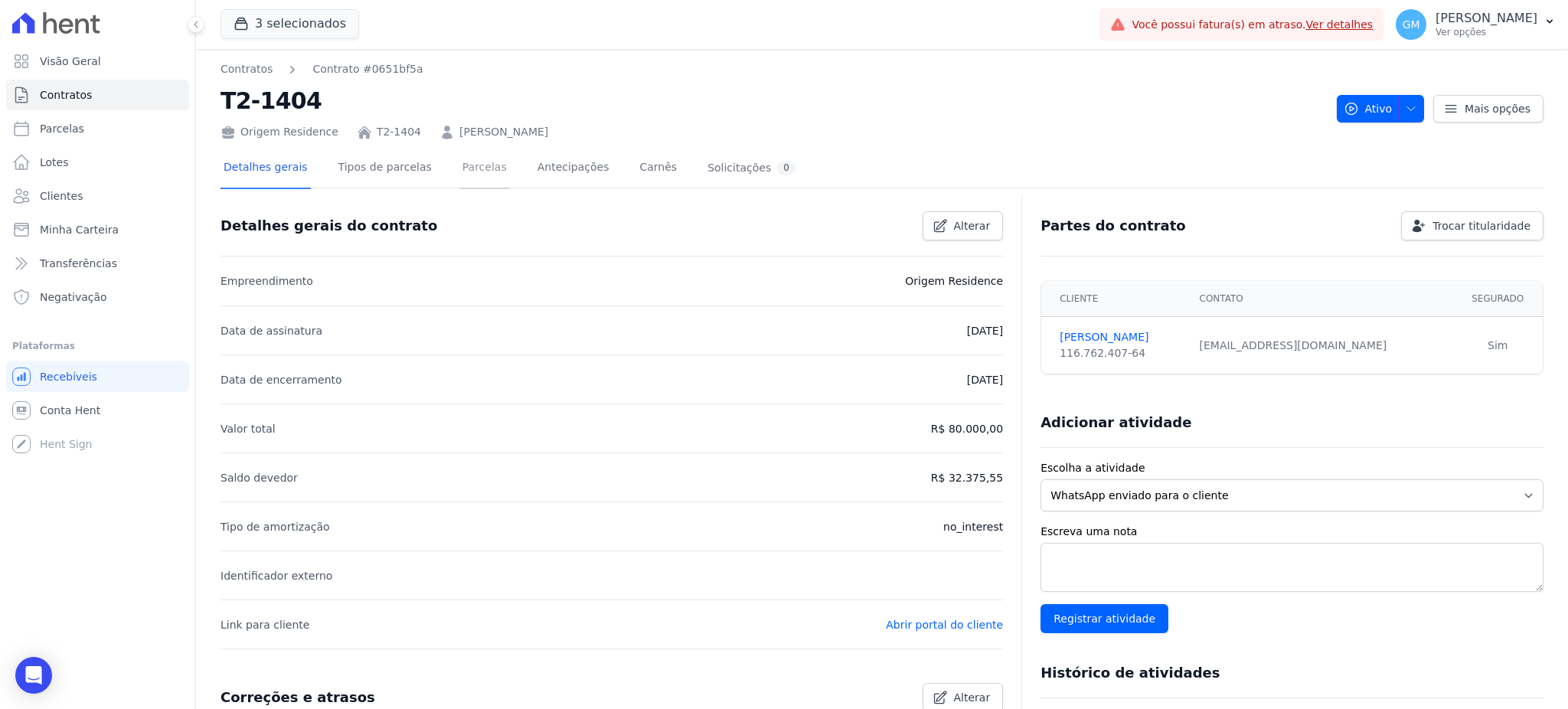
click at [465, 171] on link "Parcelas" at bounding box center [484, 168] width 51 height 41
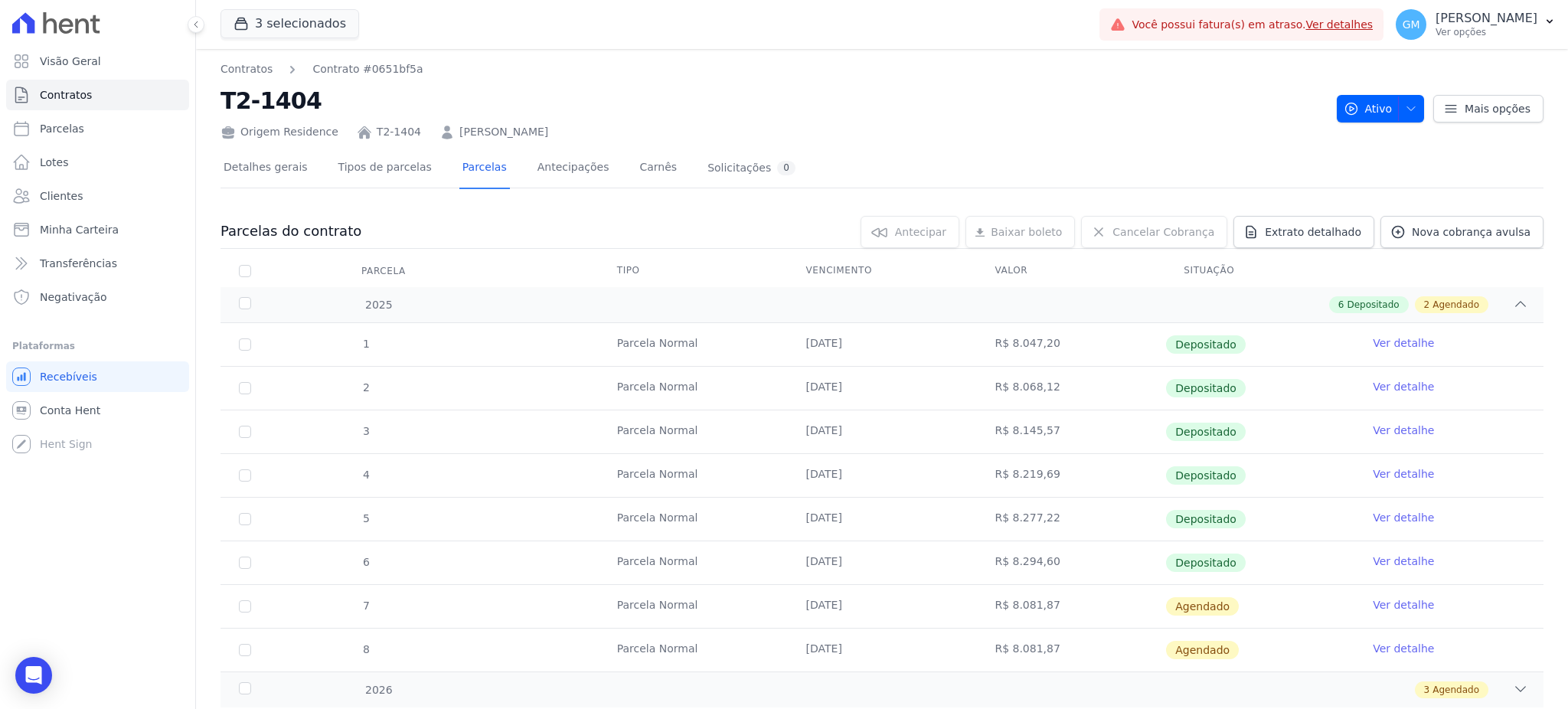
scroll to position [43, 0]
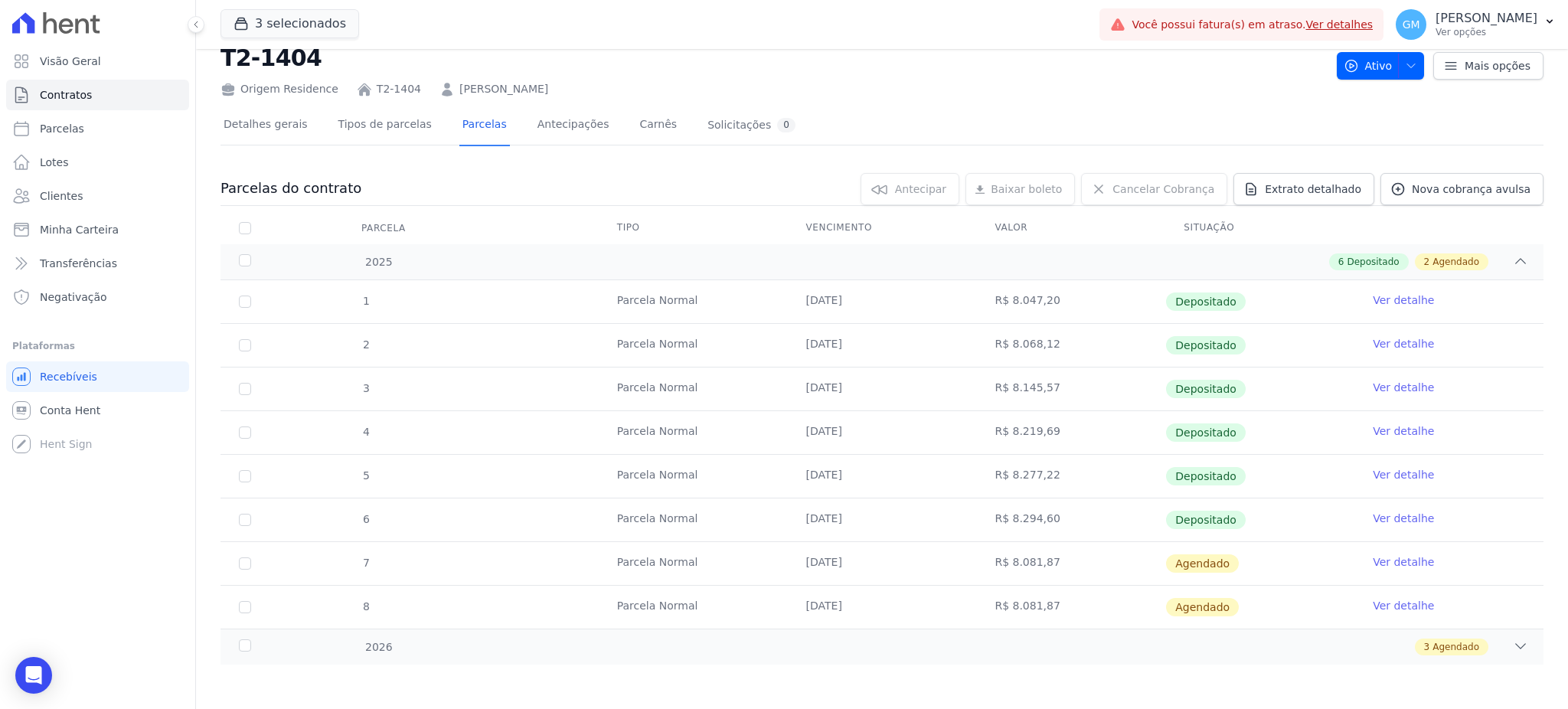
click at [1391, 522] on link "Ver detalhe" at bounding box center [1403, 518] width 62 height 15
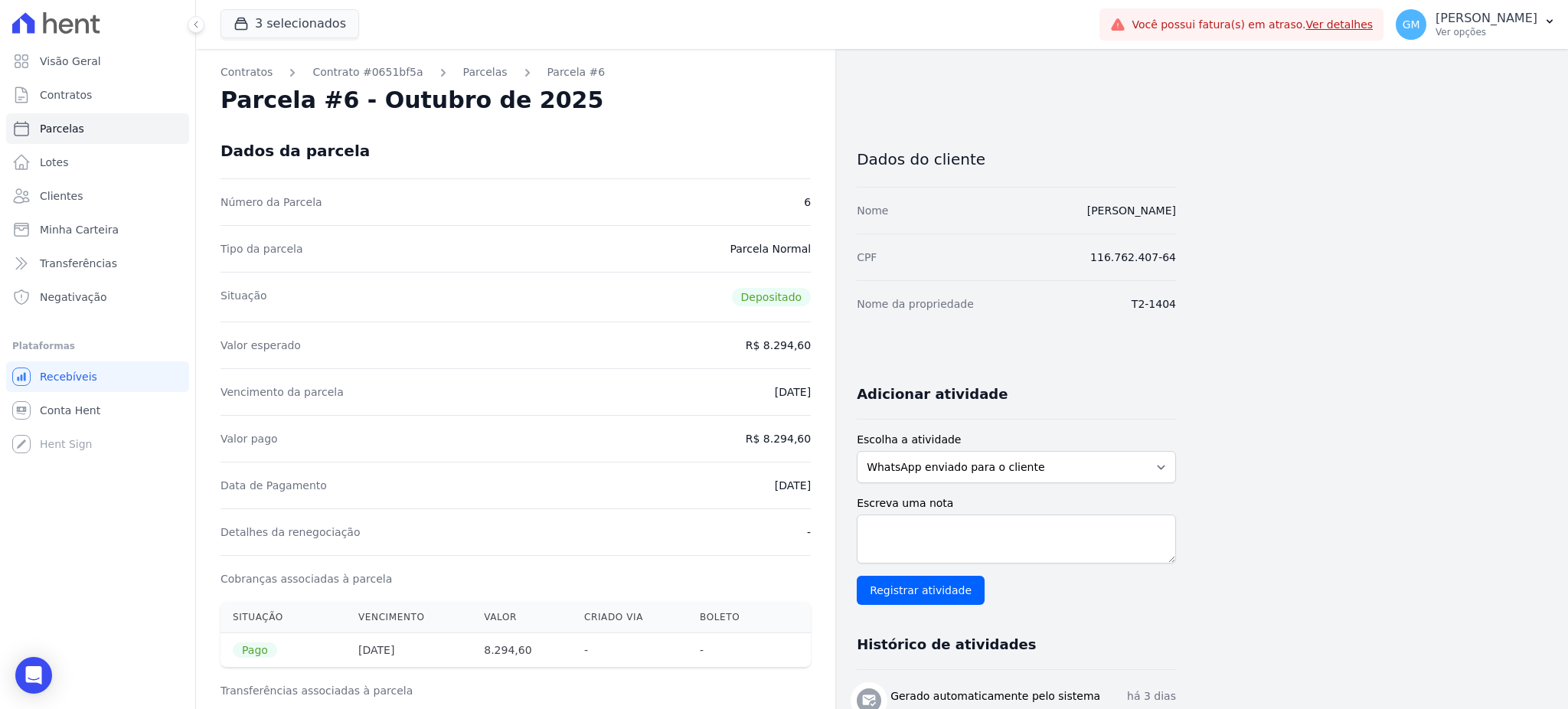
drag, startPoint x: 1089, startPoint y: 213, endPoint x: 1066, endPoint y: 213, distance: 23.0
click at [1066, 213] on div "Contratos Contrato #0651bf5a Parcelas Parcela #6 Parcela #6 - Outubro de 2025 D…" at bounding box center [870, 647] width 1348 height 1195
drag, startPoint x: 789, startPoint y: 436, endPoint x: 822, endPoint y: 436, distance: 33.0
click at [822, 436] on div "Contratos Contrato #0651bf5a Parcelas Parcela #6 Parcela #6 - Outubro de 2025 D…" at bounding box center [516, 647] width 639 height 1195
click at [62, 188] on span "Clientes" at bounding box center [61, 196] width 43 height 15
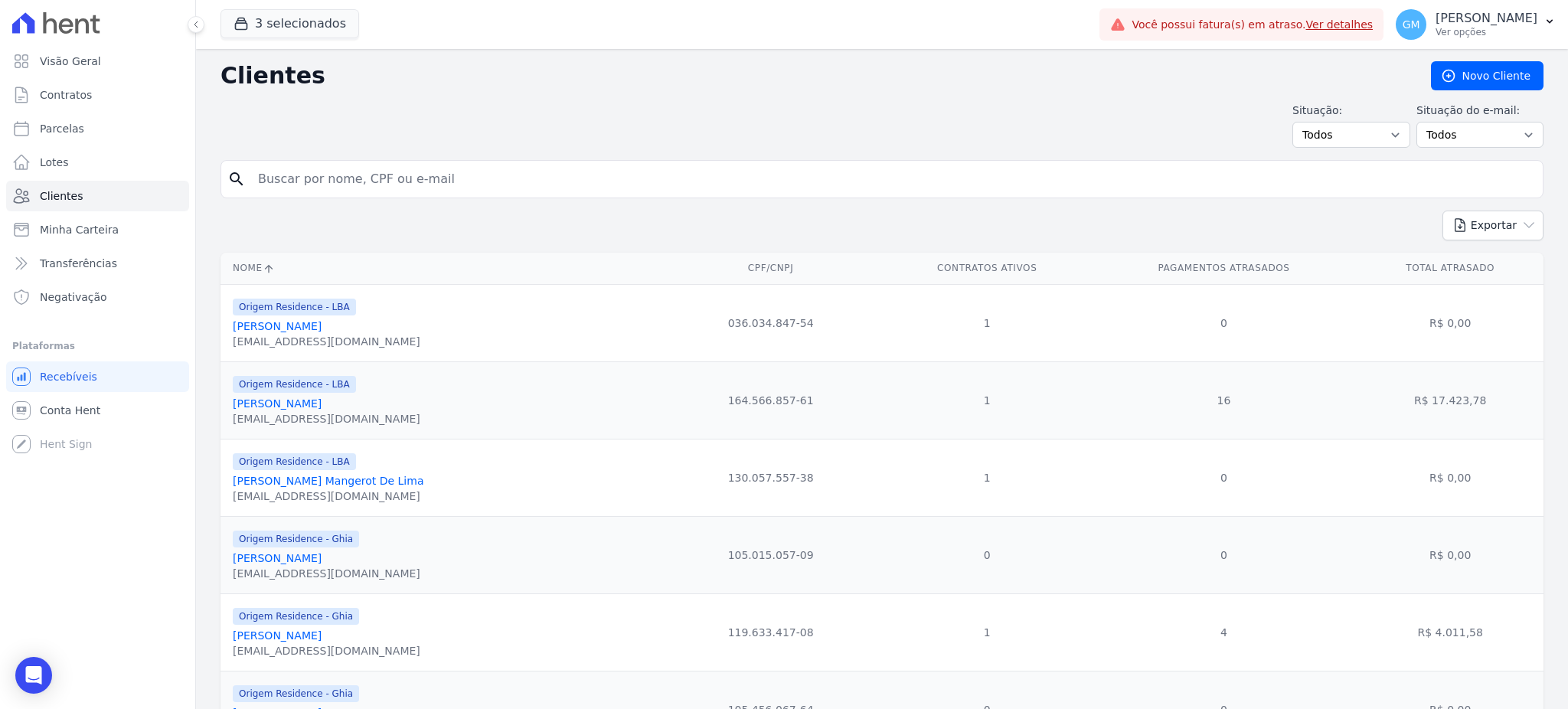
click at [297, 180] on input "search" at bounding box center [893, 179] width 1288 height 31
paste input "Ricardo GonÃ§alves Ramos Filho"
drag, startPoint x: 319, startPoint y: 177, endPoint x: 505, endPoint y: 182, distance: 186.1
click at [505, 182] on input "Ricardo GonÃ§alves Ramos Filho" at bounding box center [893, 179] width 1288 height 31
type input "Ricardo Go"
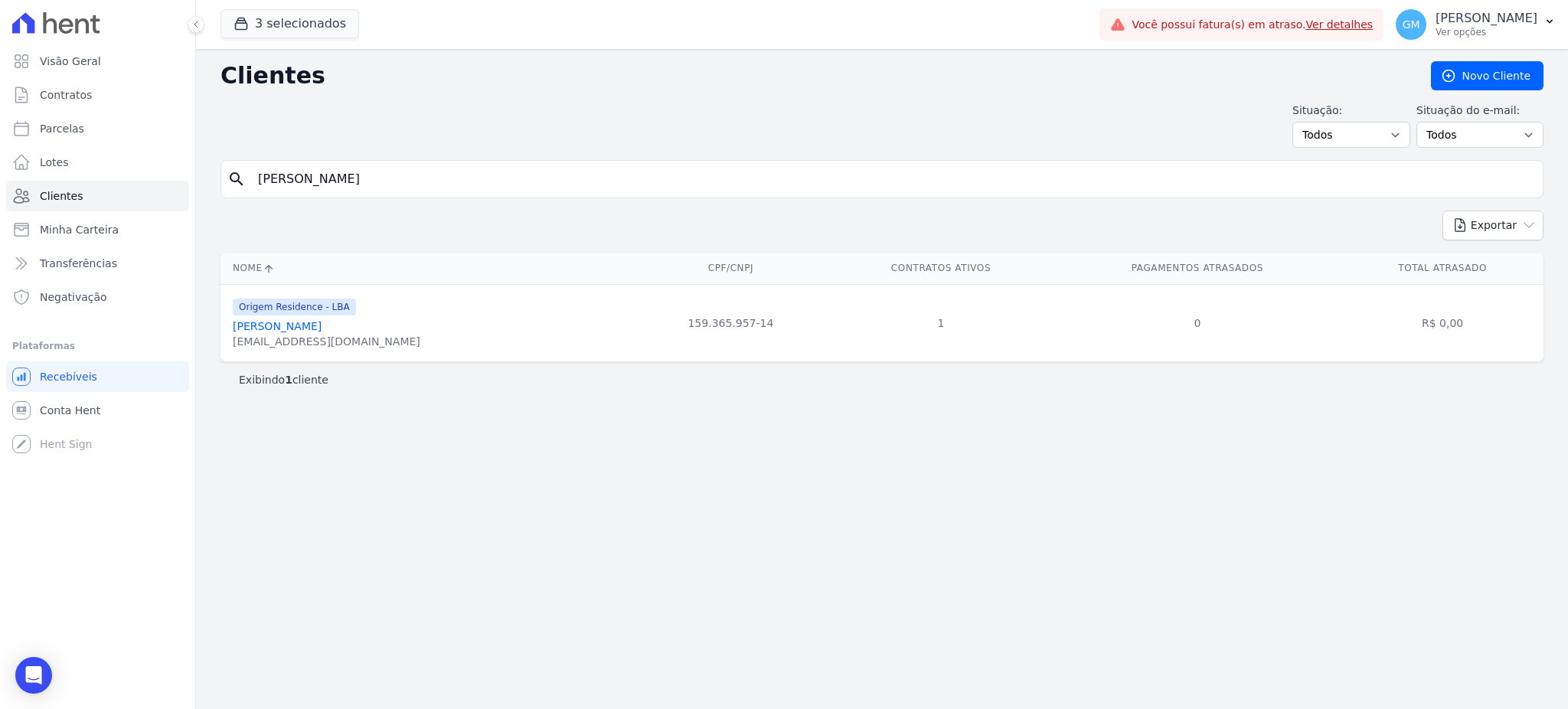
click at [306, 326] on link "Ricardo Gonçalves Ramos Filho" at bounding box center [277, 327] width 89 height 13
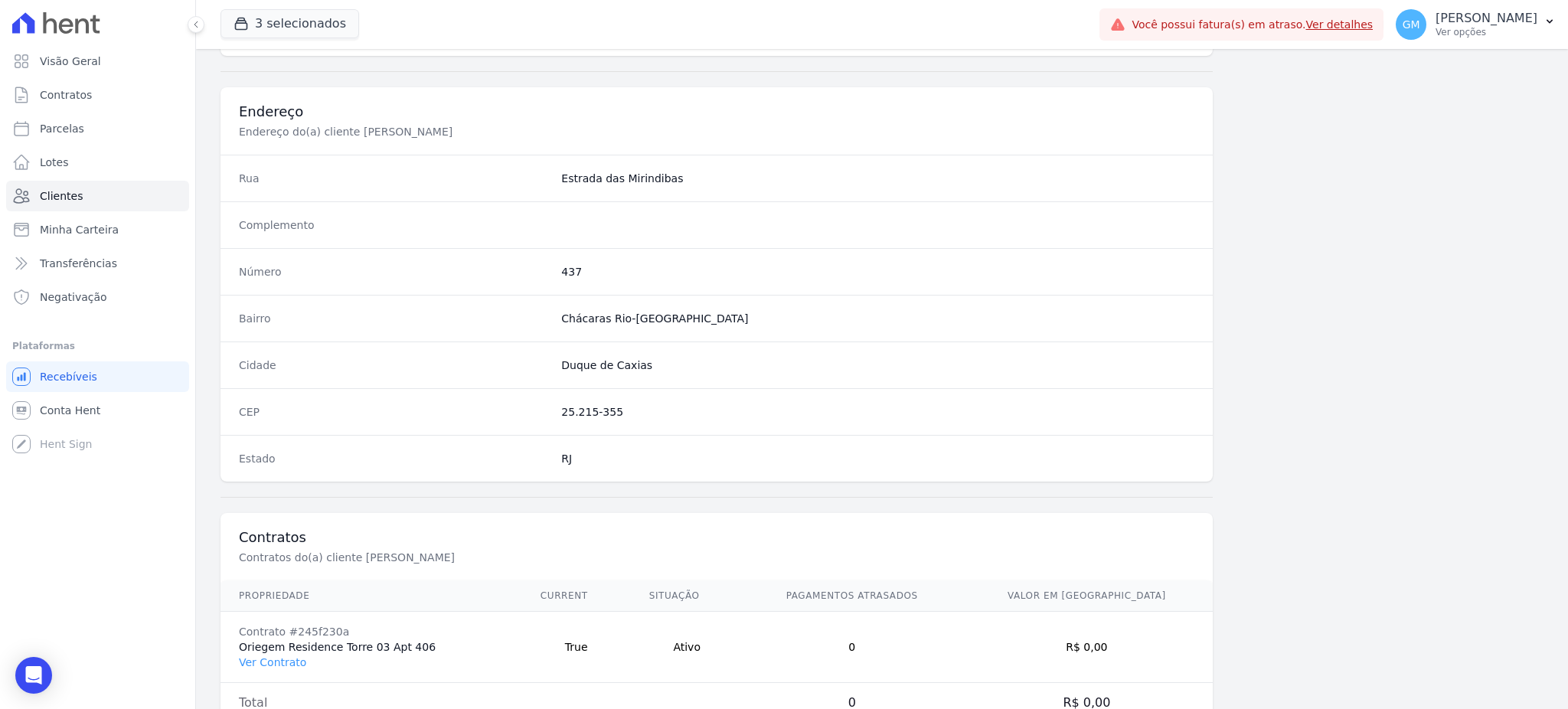
scroll to position [724, 0]
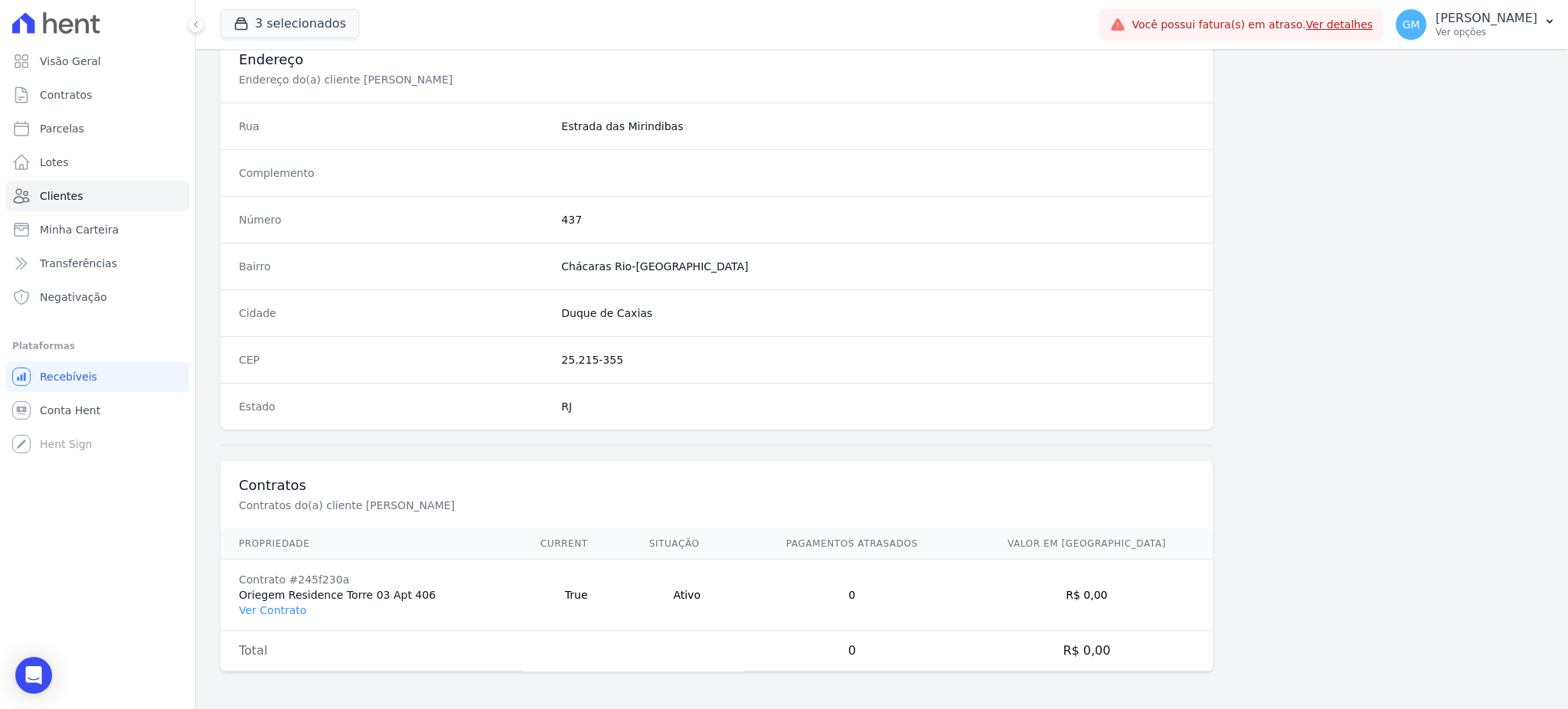
click at [271, 618] on td "Contrato #245f230a Oriegem Residence Torre 03 Apt 406 Ver Contrato" at bounding box center [371, 595] width 301 height 72
click at [271, 614] on link "Ver Contrato" at bounding box center [272, 610] width 67 height 13
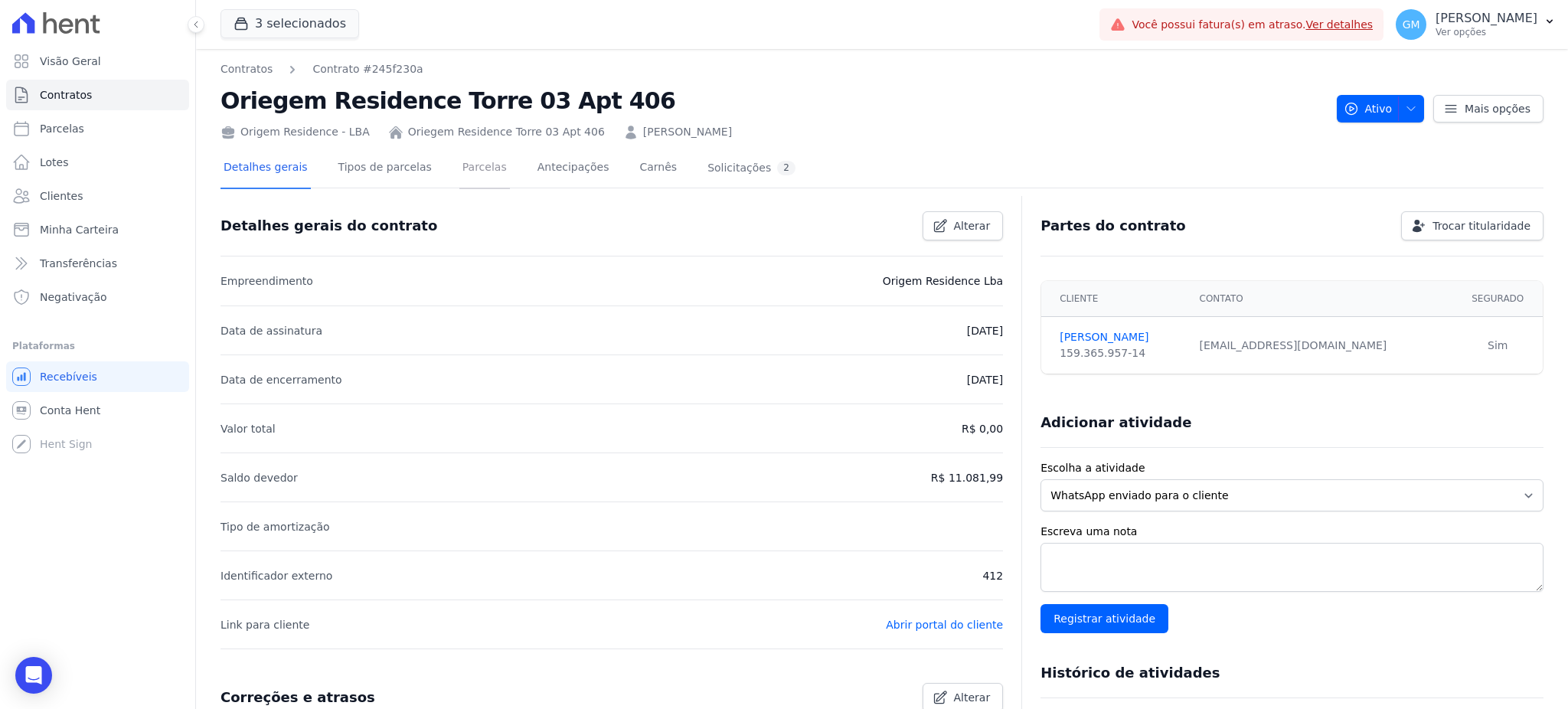
click at [473, 168] on link "Parcelas" at bounding box center [484, 168] width 51 height 41
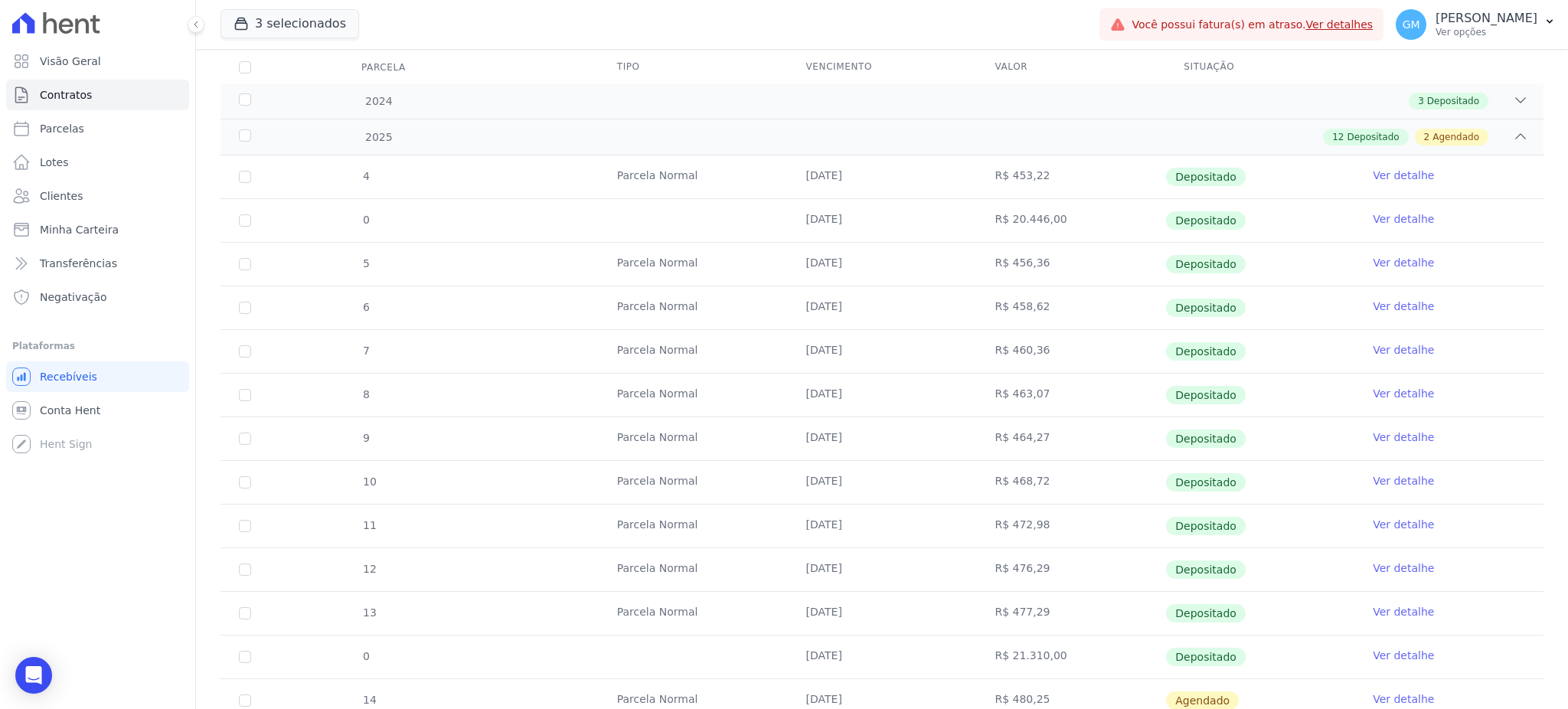
scroll to position [378, 0]
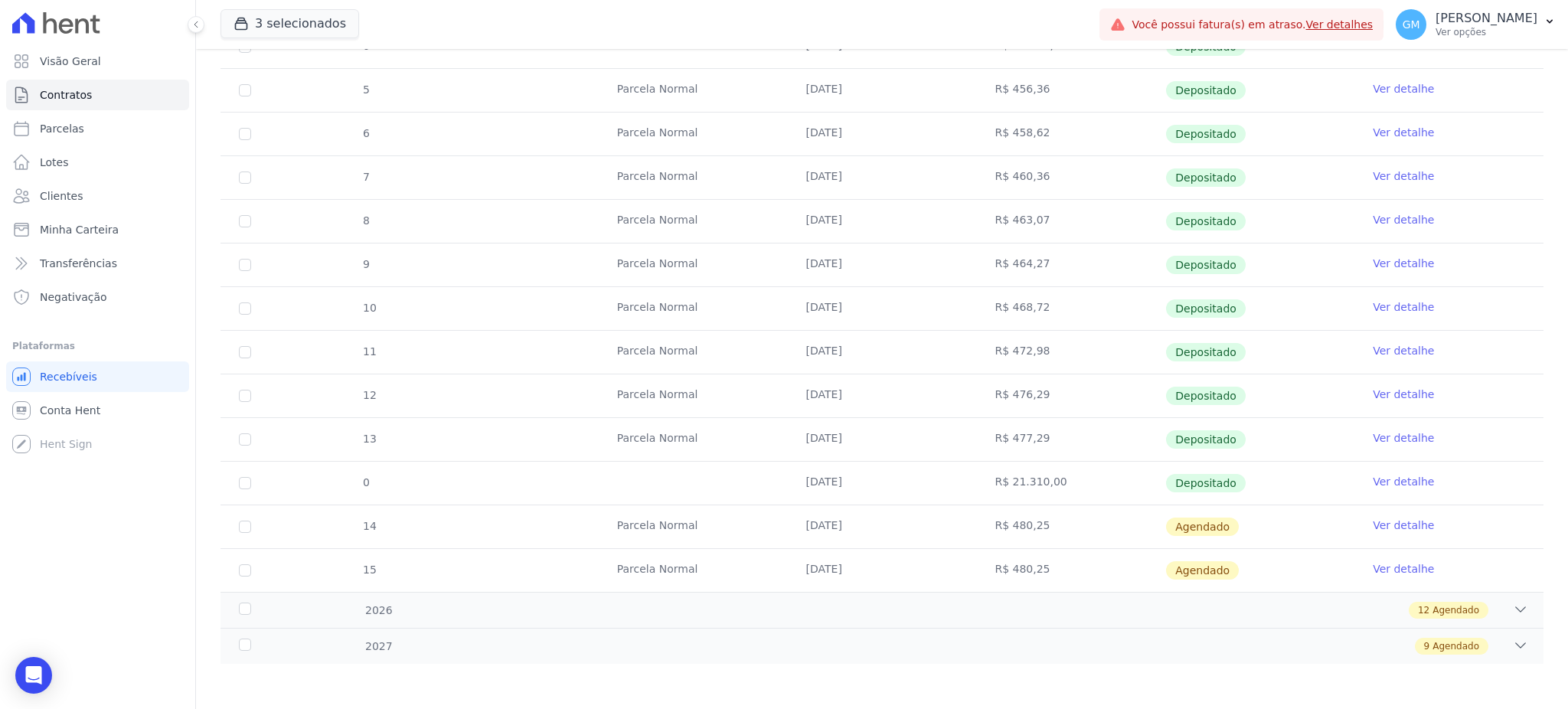
click at [1380, 443] on link "Ver detalhe" at bounding box center [1403, 437] width 62 height 15
click at [1382, 439] on link "Ver detalhe" at bounding box center [1403, 437] width 62 height 15
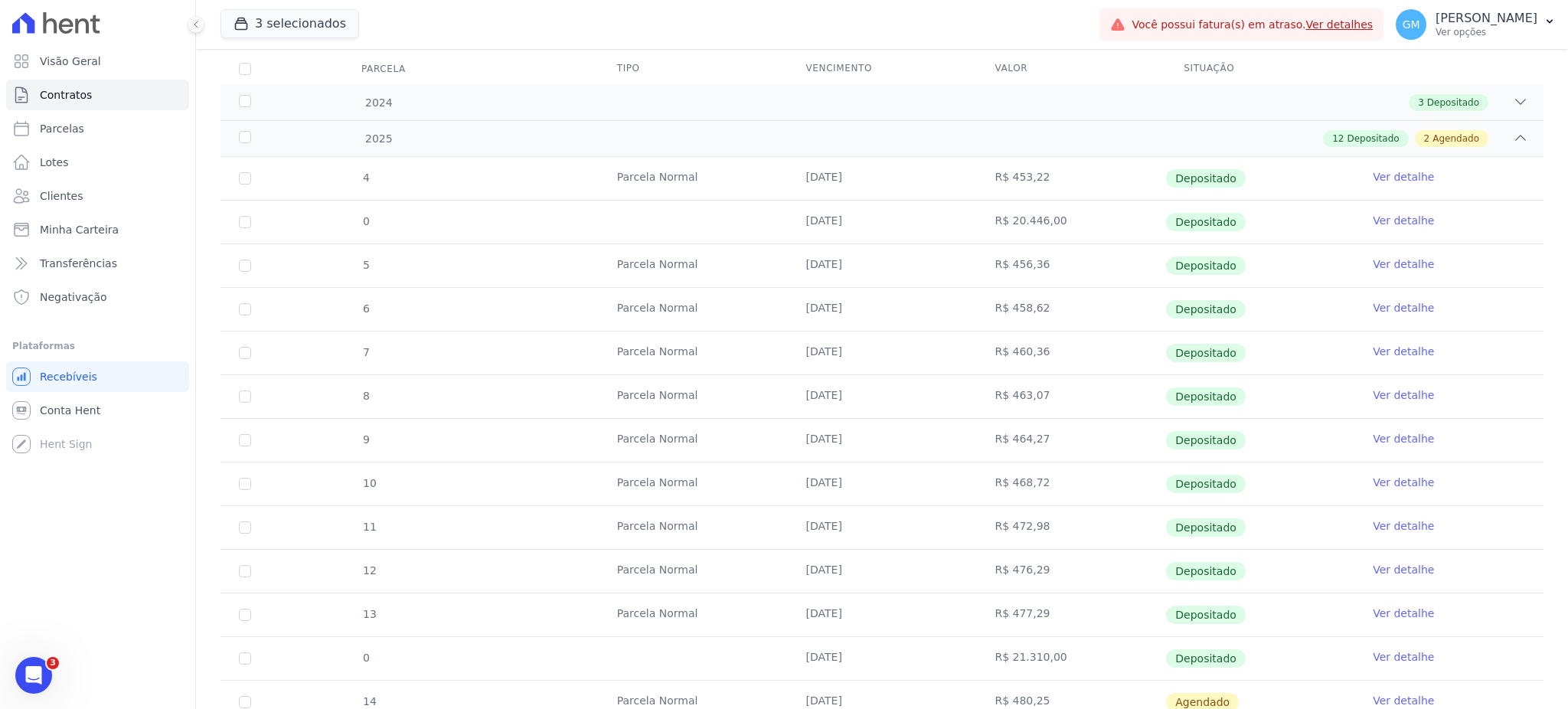
scroll to position [378, 0]
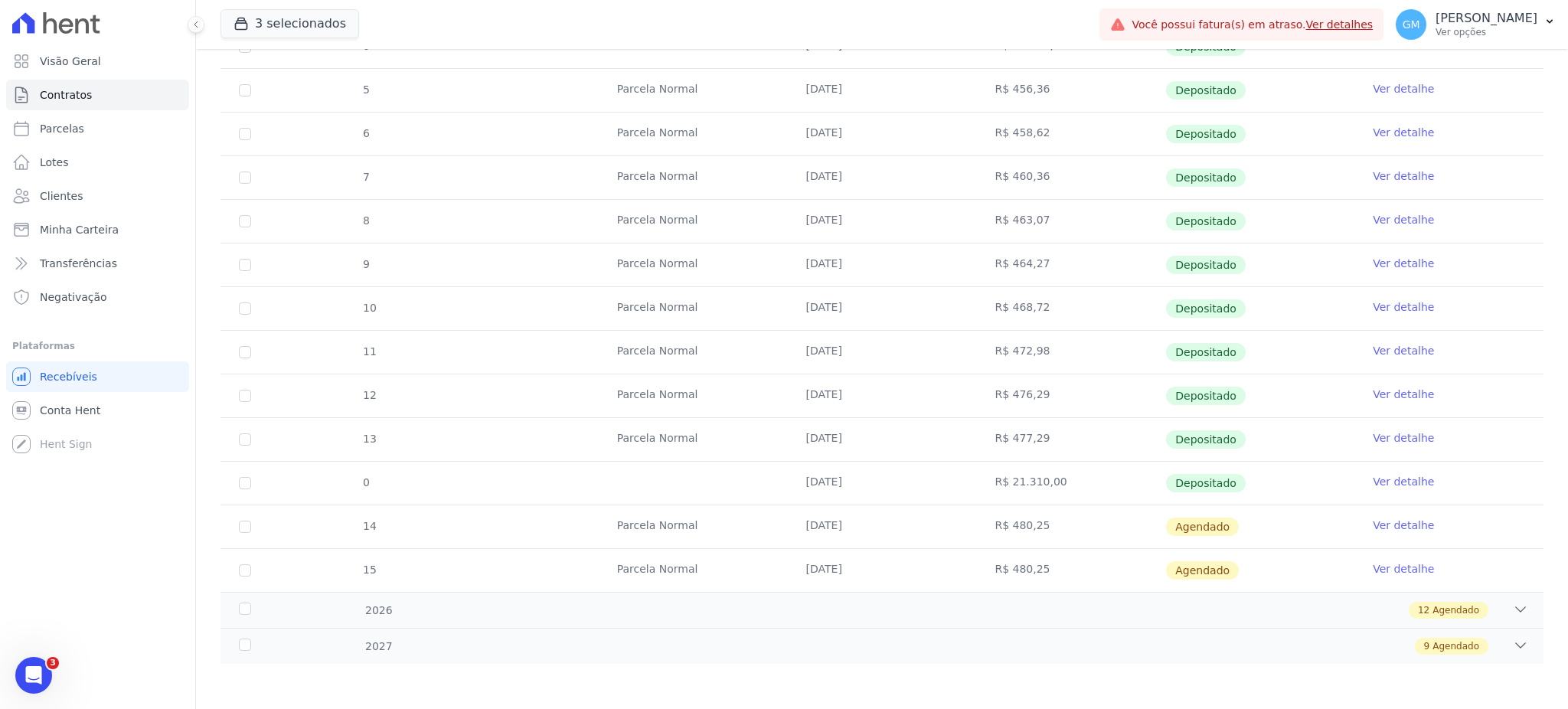
click at [1372, 436] on link "Ver detalhe" at bounding box center [1403, 437] width 62 height 15
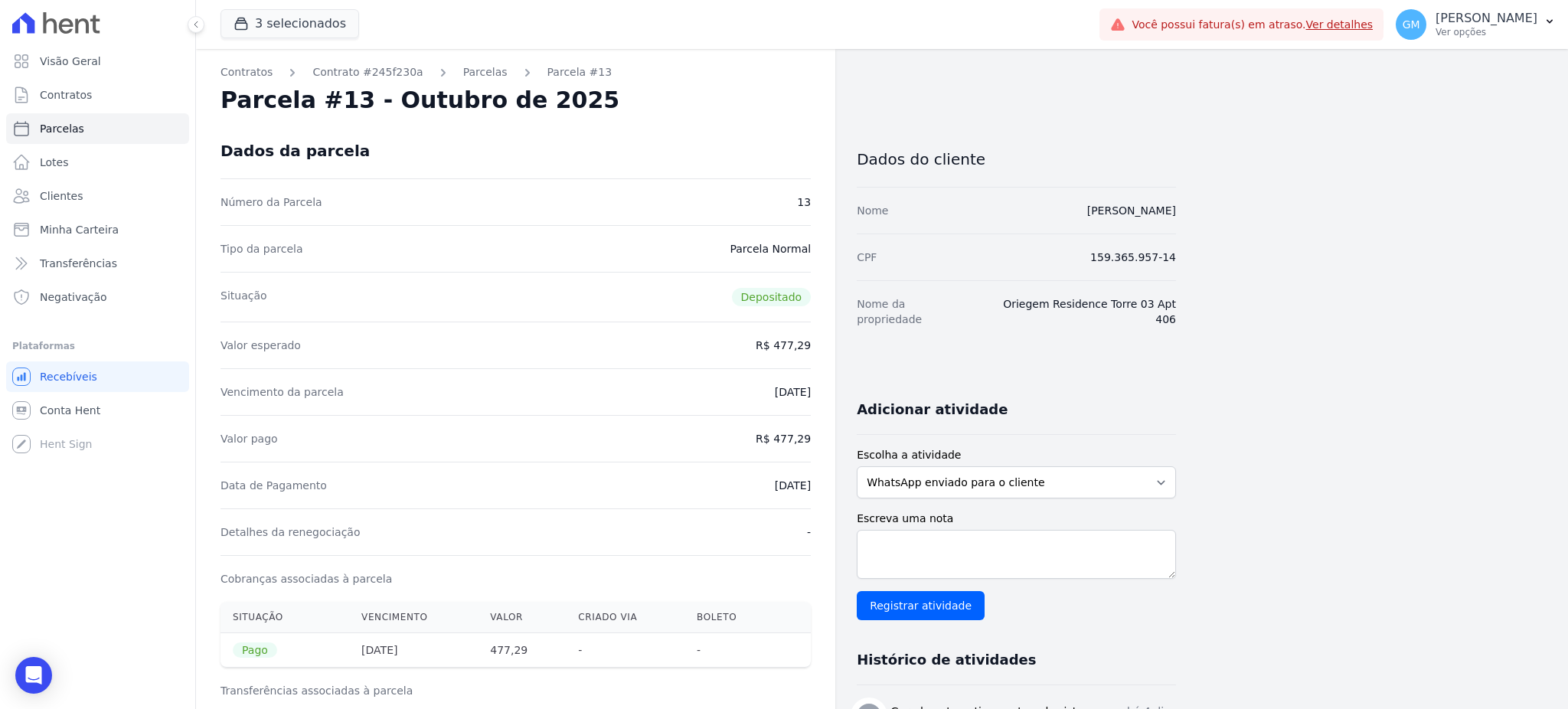
drag, startPoint x: 778, startPoint y: 435, endPoint x: 818, endPoint y: 434, distance: 40.0
click at [818, 434] on div "Contratos Contrato #245f230a Parcelas Parcela #13 Parcela #13 - Outubro de 2025…" at bounding box center [516, 633] width 639 height 1168
copy dd "477,29"
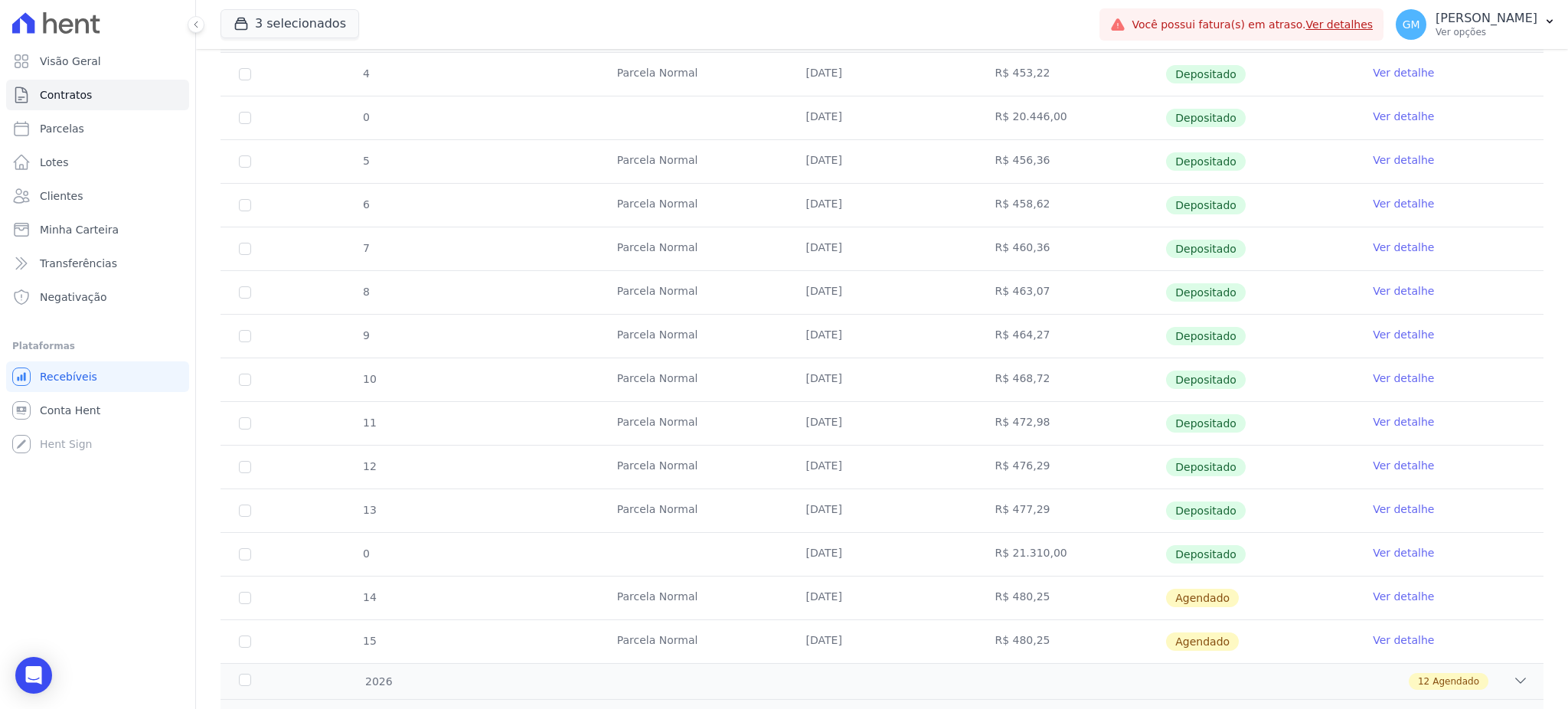
scroll to position [378, 0]
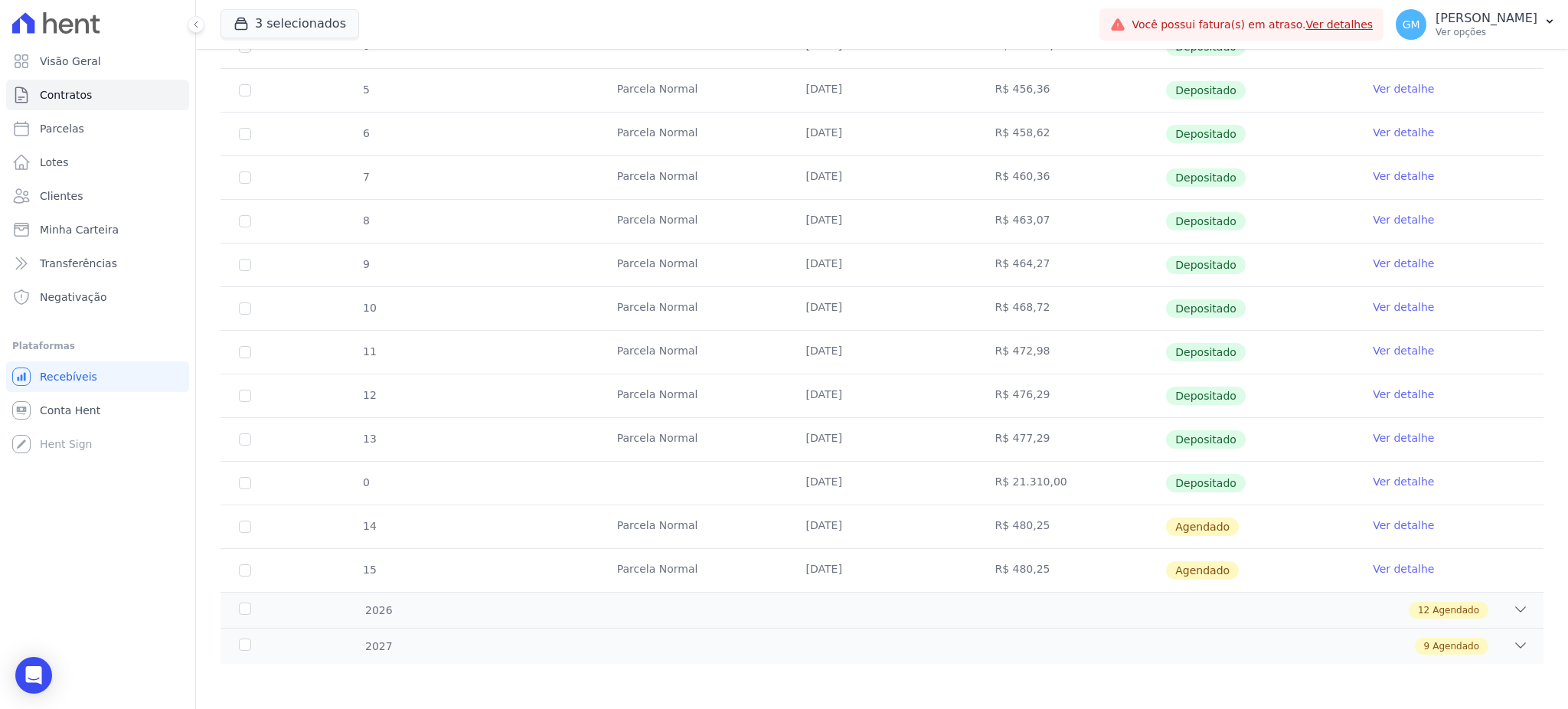
click at [1407, 471] on td "Ver detalhe" at bounding box center [1448, 483] width 189 height 43
click at [1404, 474] on link "Ver detalhe" at bounding box center [1403, 482] width 62 height 15
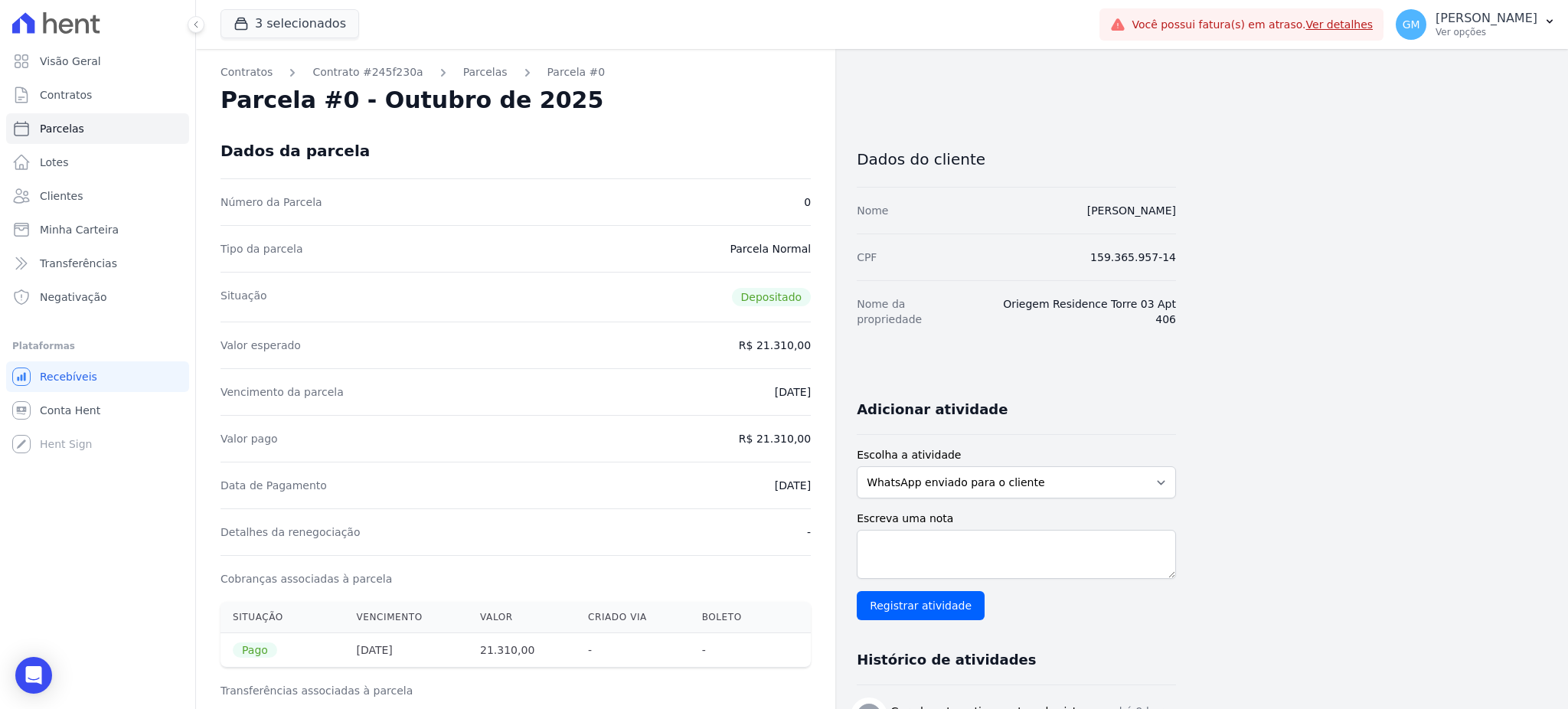
drag, startPoint x: 748, startPoint y: 484, endPoint x: 987, endPoint y: 36, distance: 507.8
click at [817, 465] on div "Contratos Contrato #245f230a Parcelas Parcela #0 Parcela #0 - Outubro de 2025 D…" at bounding box center [516, 613] width 639 height 1128
drag, startPoint x: 990, startPoint y: 216, endPoint x: 1190, endPoint y: 208, distance: 200.2
click at [1190, 208] on div "Contratos Contrato #245f230a Parcelas Parcela #0 Parcela #0 - Outubro de 2025 D…" at bounding box center [870, 613] width 1348 height 1128
copy link "RICARDO GONÇALVES RAMOS FILHO"
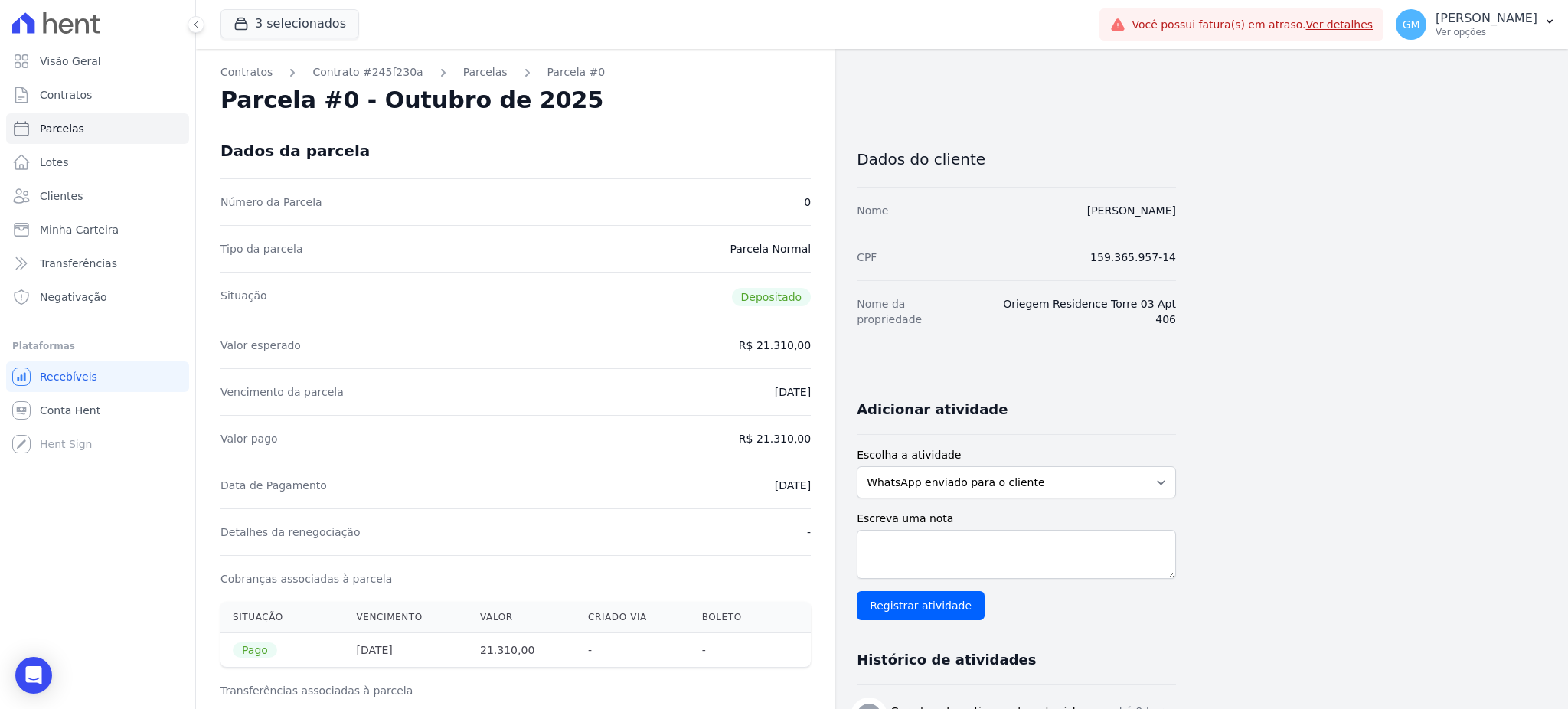
drag, startPoint x: 764, startPoint y: 436, endPoint x: 833, endPoint y: 429, distance: 69.4
click at [833, 429] on div "Contratos Contrato #245f230a Parcelas Parcela #0 Parcela #0 - Outubro de 2025 D…" at bounding box center [516, 613] width 639 height 1128
copy dd "21.310,00"
click at [91, 213] on ul "Visão Geral Contratos Parcelas Lotes Clientes Minha Carteira Transferências Neg…" at bounding box center [98, 179] width 183 height 266
click at [91, 181] on link "Clientes" at bounding box center [98, 196] width 183 height 31
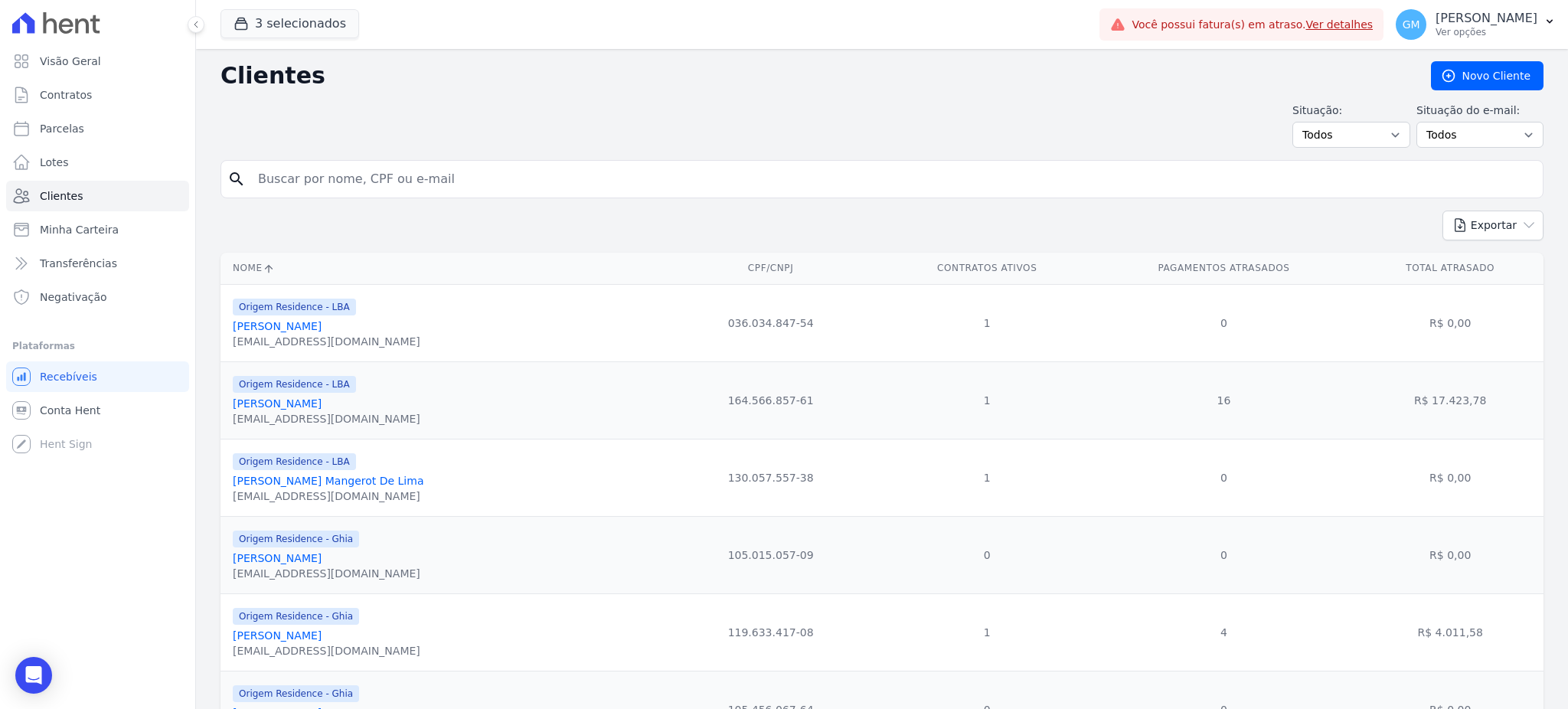
click at [335, 180] on input "search" at bounding box center [893, 179] width 1288 height 31
paste input "icardo Moraes CÃ¢mara"
drag, startPoint x: 396, startPoint y: 177, endPoint x: 346, endPoint y: 157, distance: 53.9
click at [346, 173] on input "icardo Moraes CÃ¢mara" at bounding box center [893, 179] width 1288 height 31
type input "icardo Moraes C"
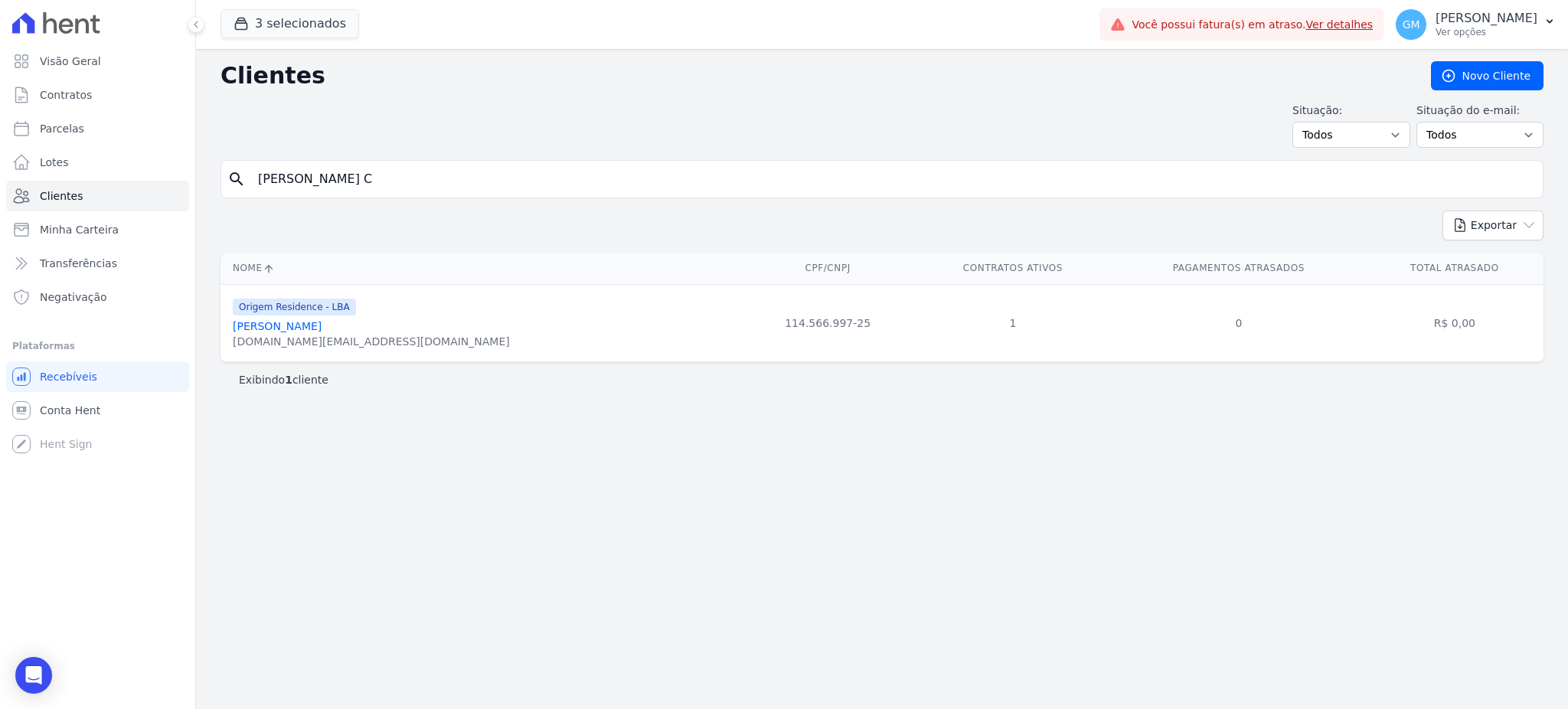
click at [311, 328] on link "Ricardo Moraes Câmara" at bounding box center [277, 327] width 89 height 13
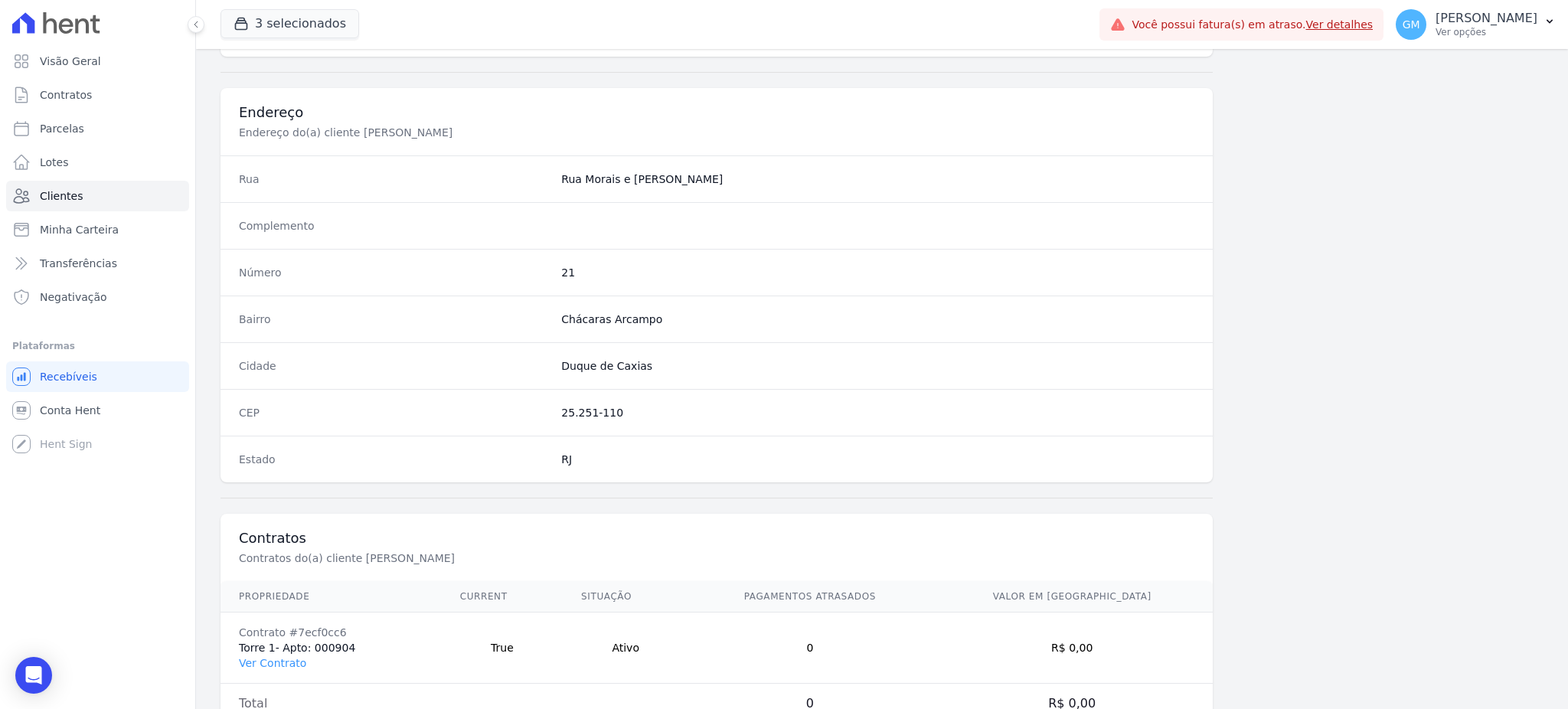
scroll to position [724, 0]
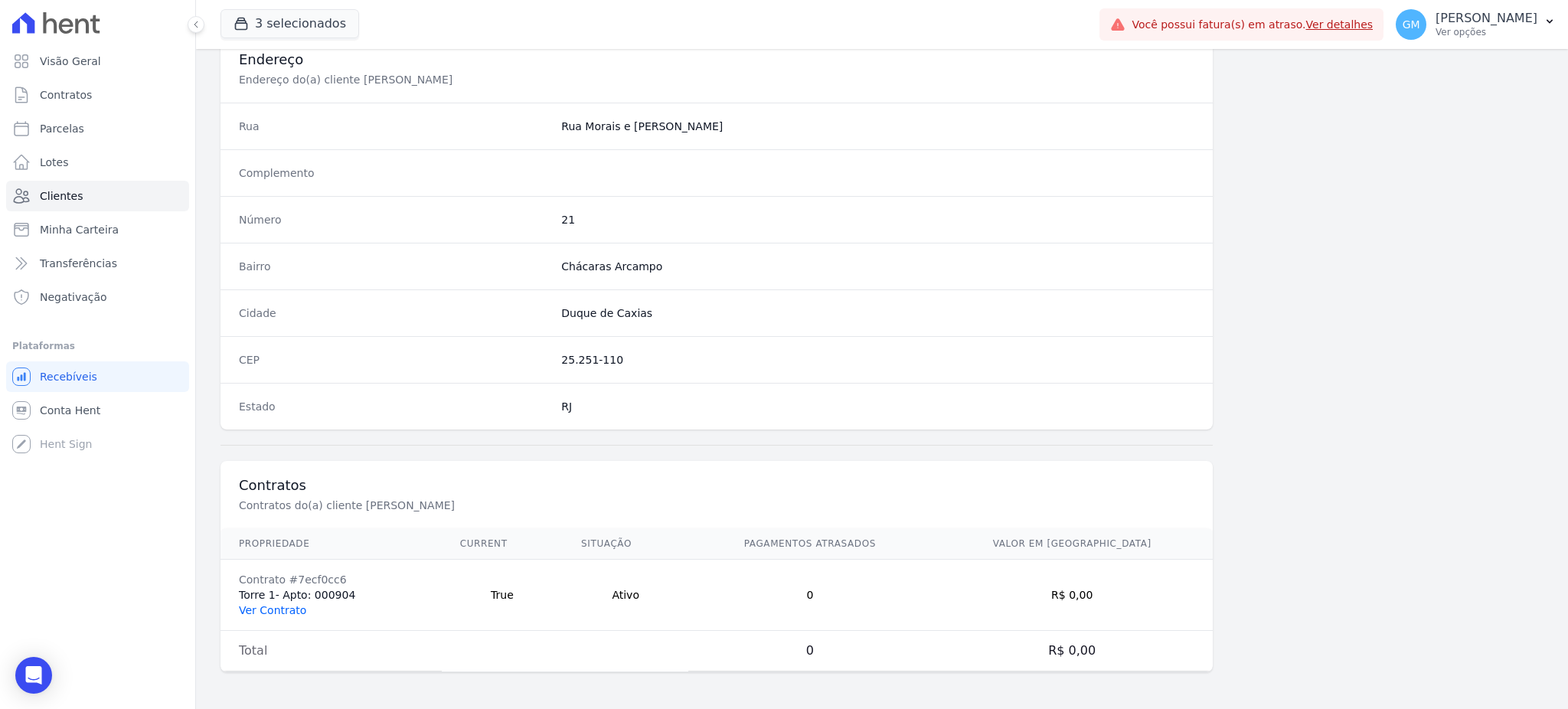
click at [275, 607] on link "Ver Contrato" at bounding box center [272, 610] width 67 height 13
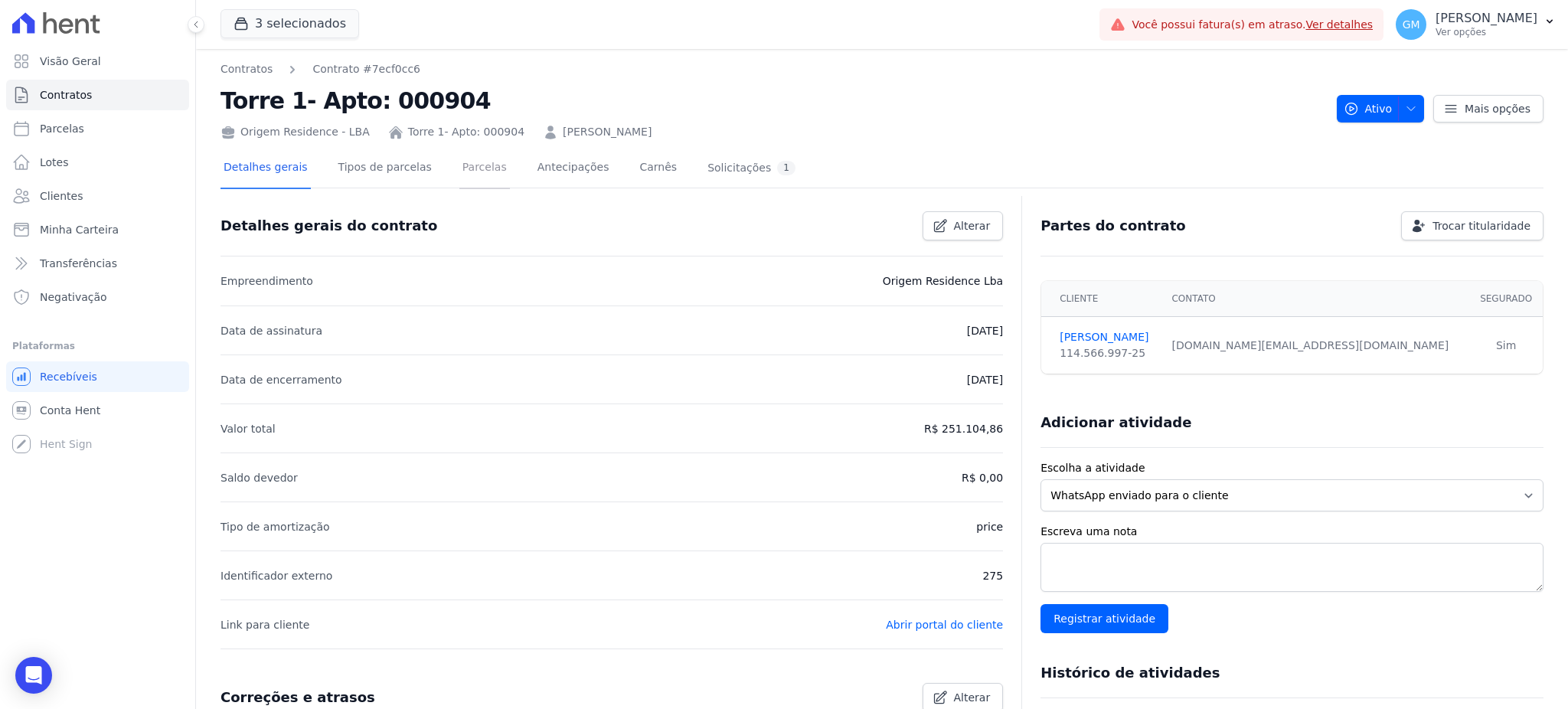
click at [470, 177] on link "Parcelas" at bounding box center [484, 168] width 51 height 41
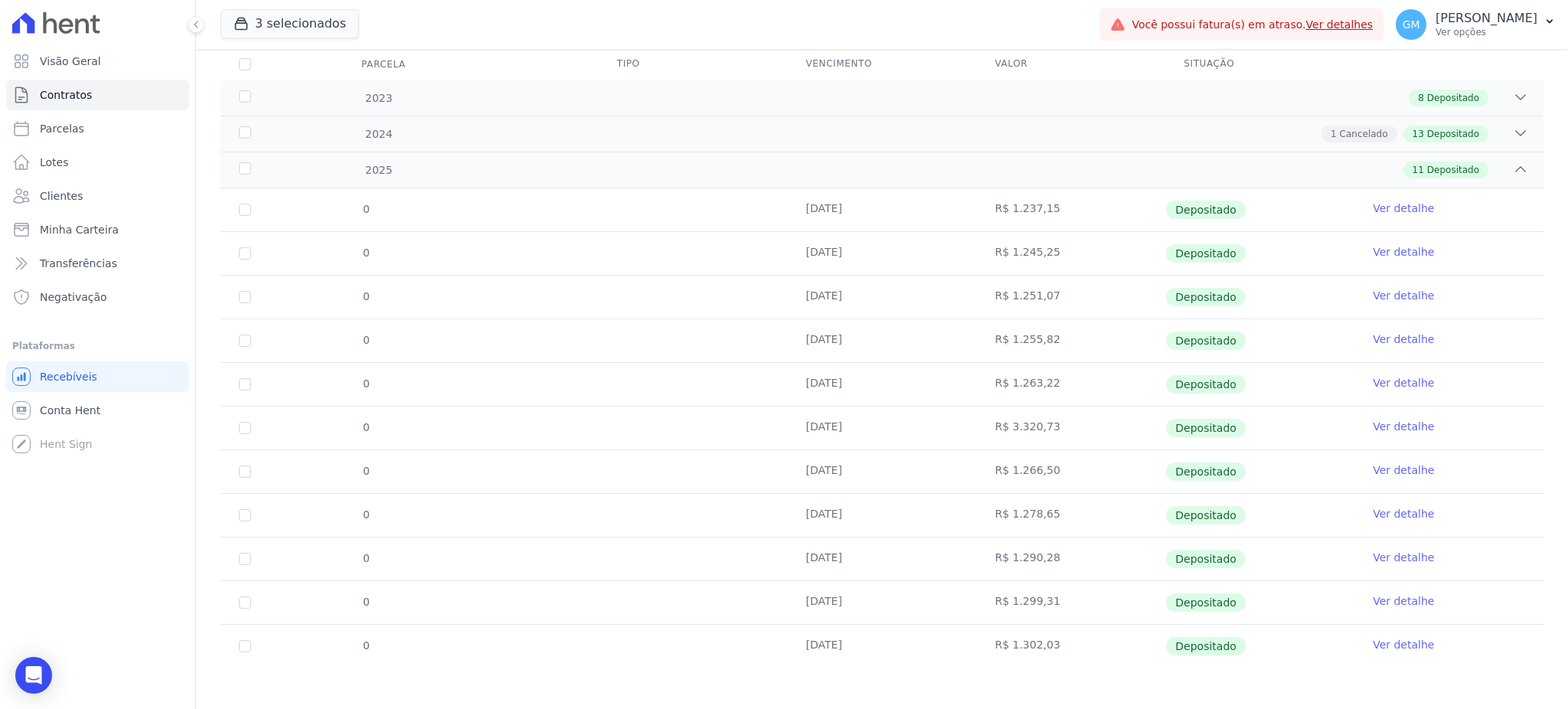
scroll to position [211, 0]
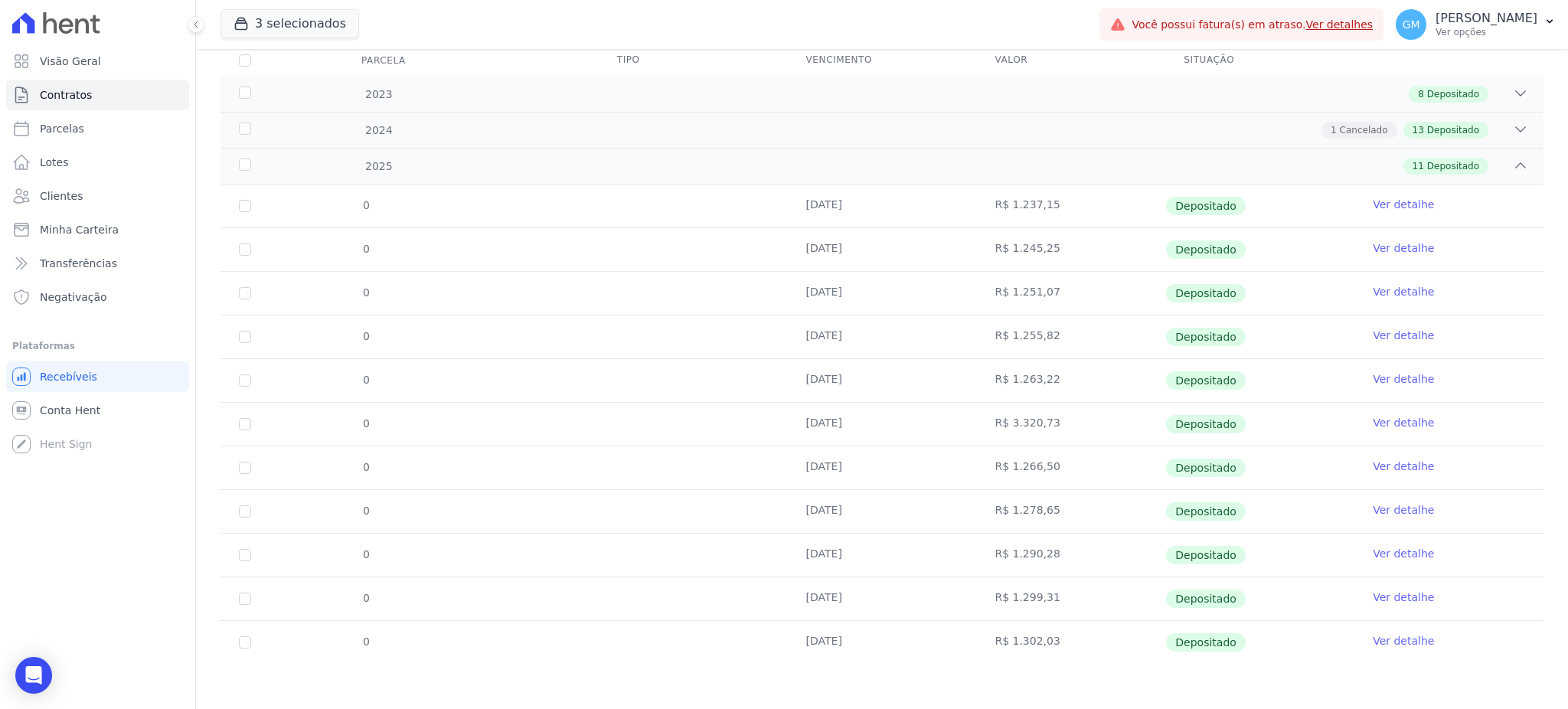
click at [1385, 643] on link "Ver detalhe" at bounding box center [1403, 640] width 62 height 15
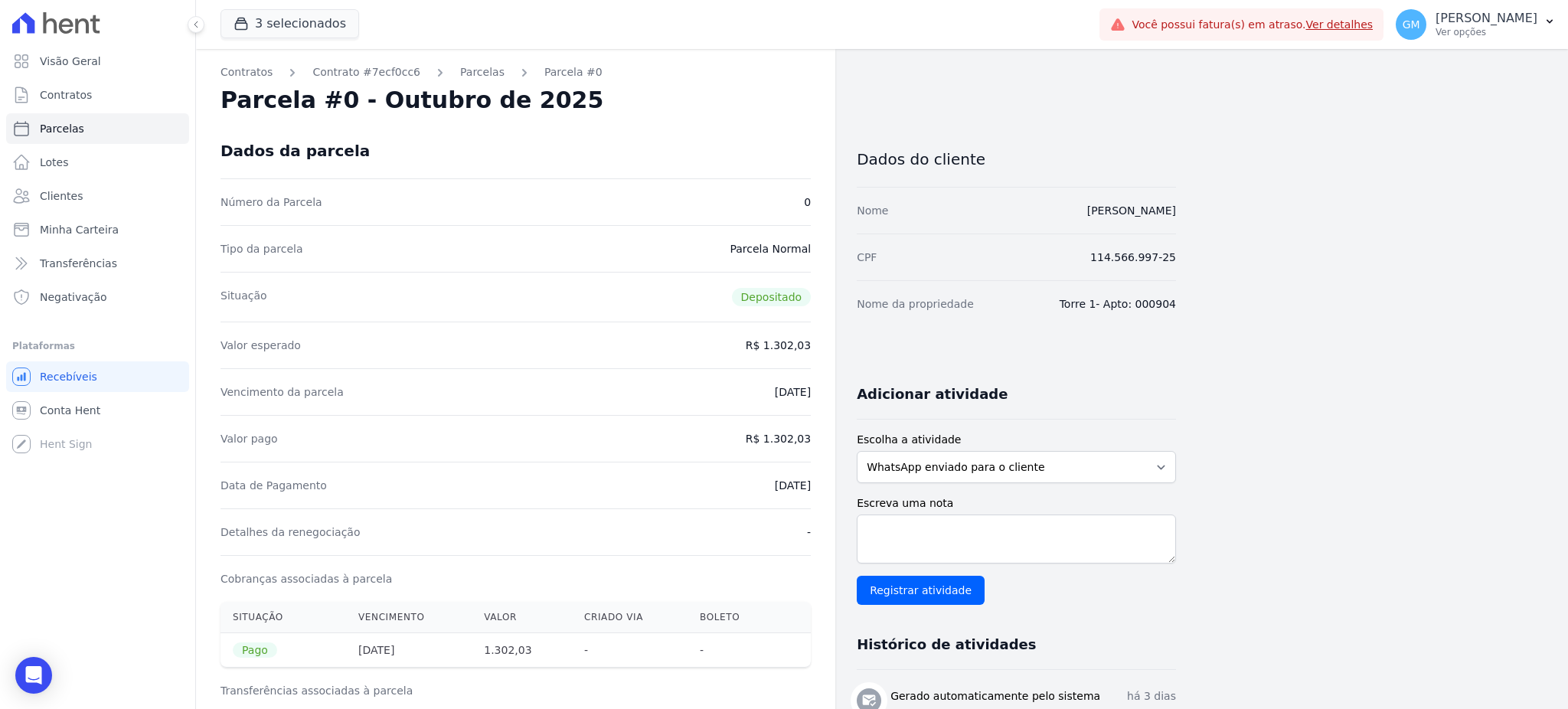
drag, startPoint x: 1012, startPoint y: 214, endPoint x: 1199, endPoint y: 221, distance: 187.1
click at [1199, 221] on div "Contratos Contrato #7ecf0cc6 Parcelas Parcela #0 Parcela #0 - Outubro de 2025 D…" at bounding box center [870, 617] width 1348 height 1135
copy link "RICARDO MORAES CÂMARA"
drag, startPoint x: 766, startPoint y: 434, endPoint x: 822, endPoint y: 438, distance: 56.1
click at [822, 438] on div "Contratos Contrato #7ecf0cc6 Parcelas Parcela #0 Parcela #0 - Outubro de 2025 D…" at bounding box center [516, 617] width 639 height 1135
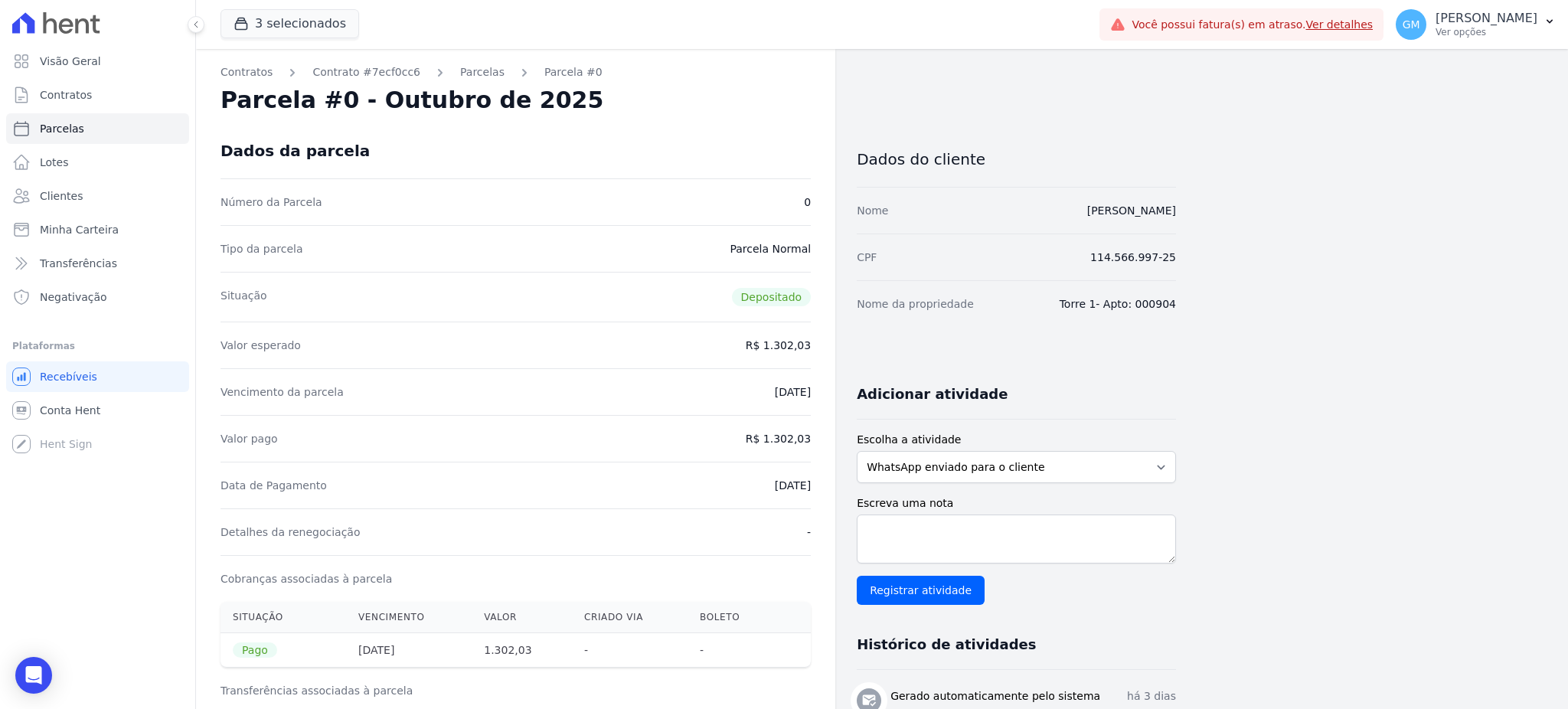
copy dd "1.302,03"
click at [101, 201] on link "Clientes" at bounding box center [98, 196] width 183 height 31
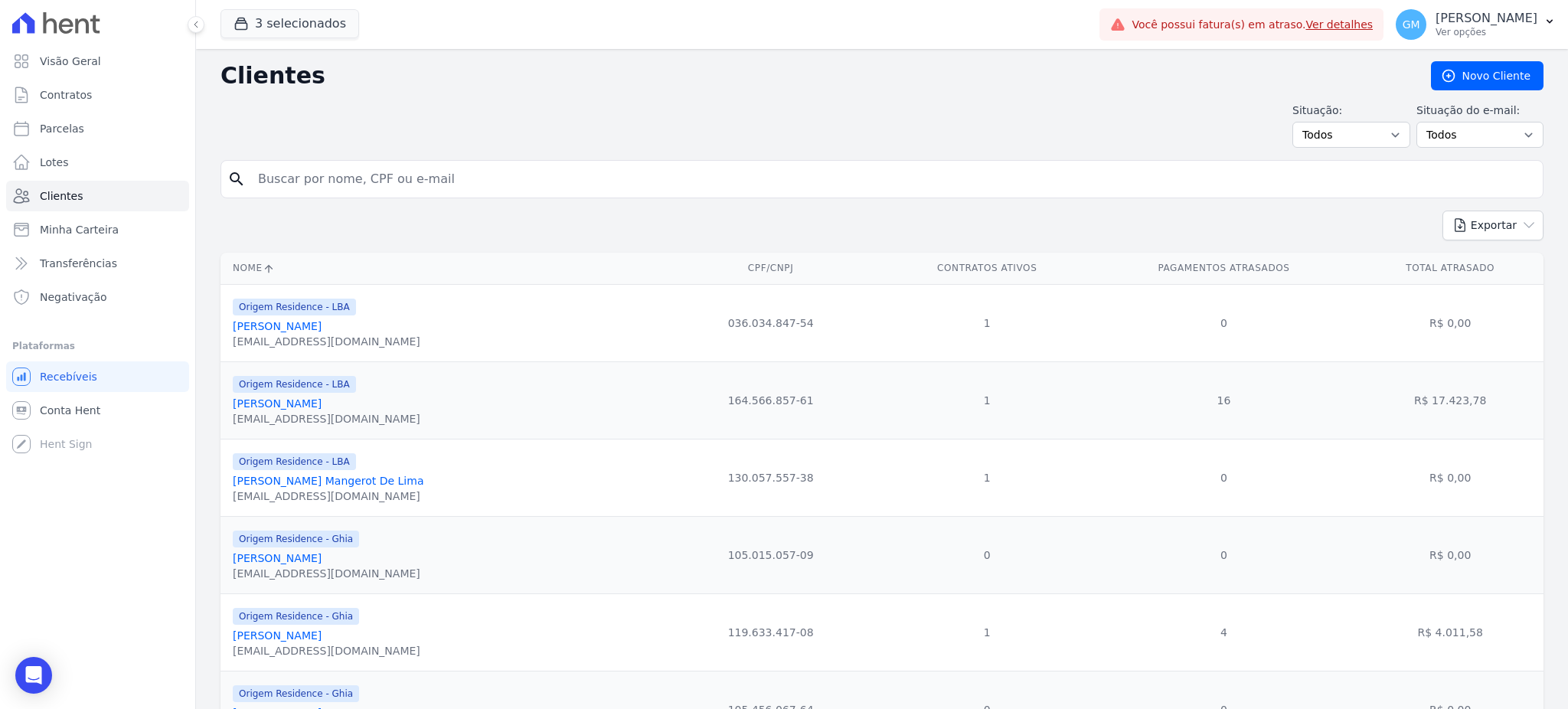
click at [274, 182] on input "search" at bounding box center [893, 179] width 1288 height 31
paste input "Rosana Hollanda Vieira Da Silva"
type input "Rosana Hollanda Vieira Da Silva"
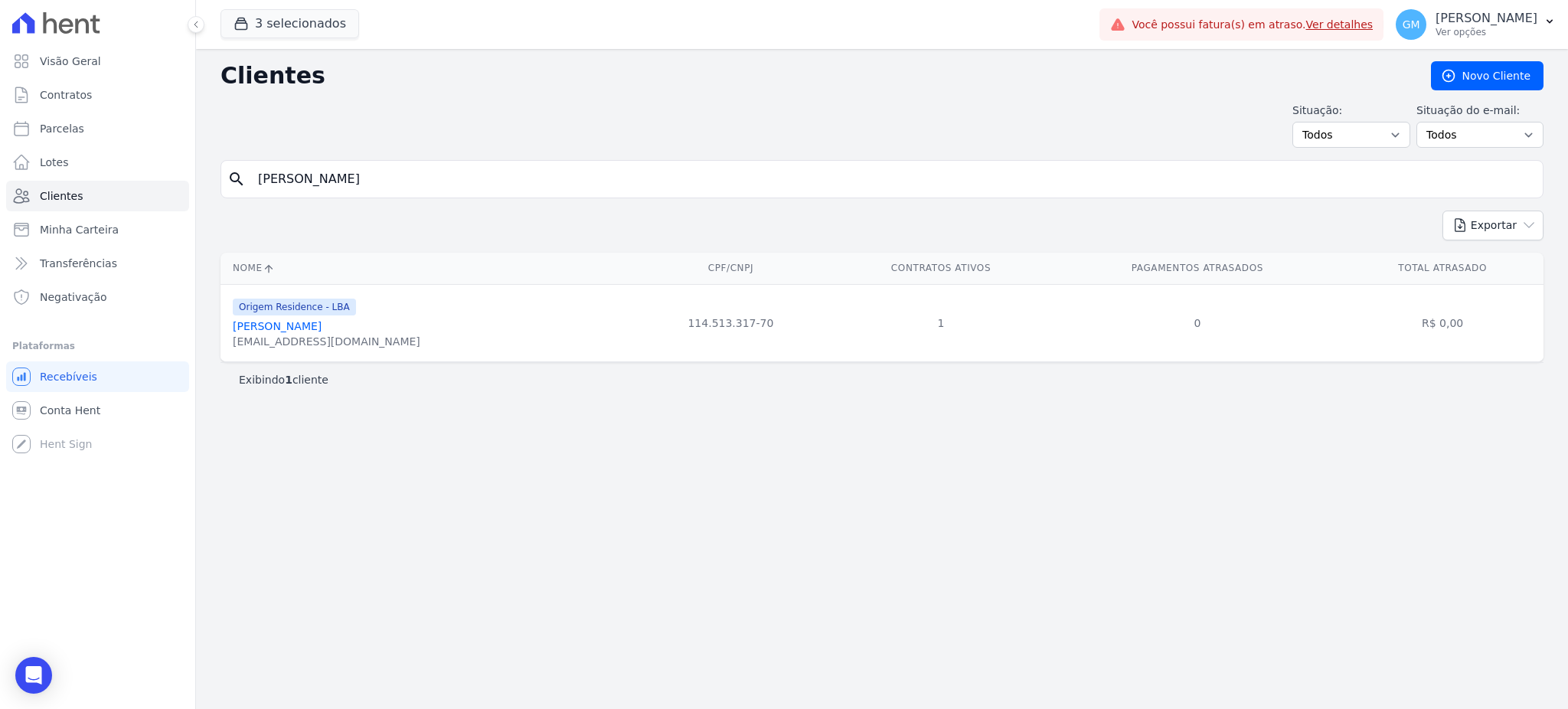
click at [320, 326] on link "Rosana Hollanda Vieira Da Silva" at bounding box center [277, 327] width 89 height 13
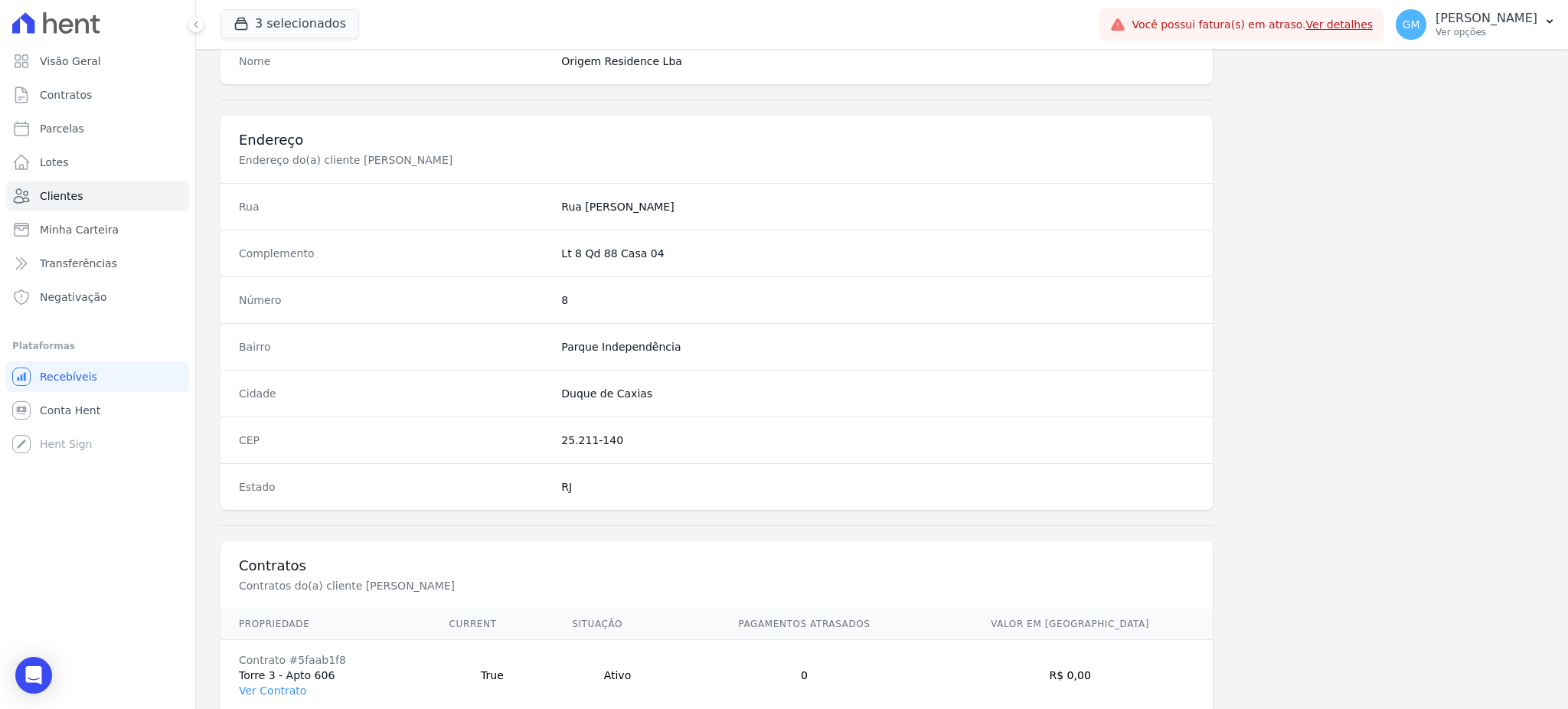
scroll to position [724, 0]
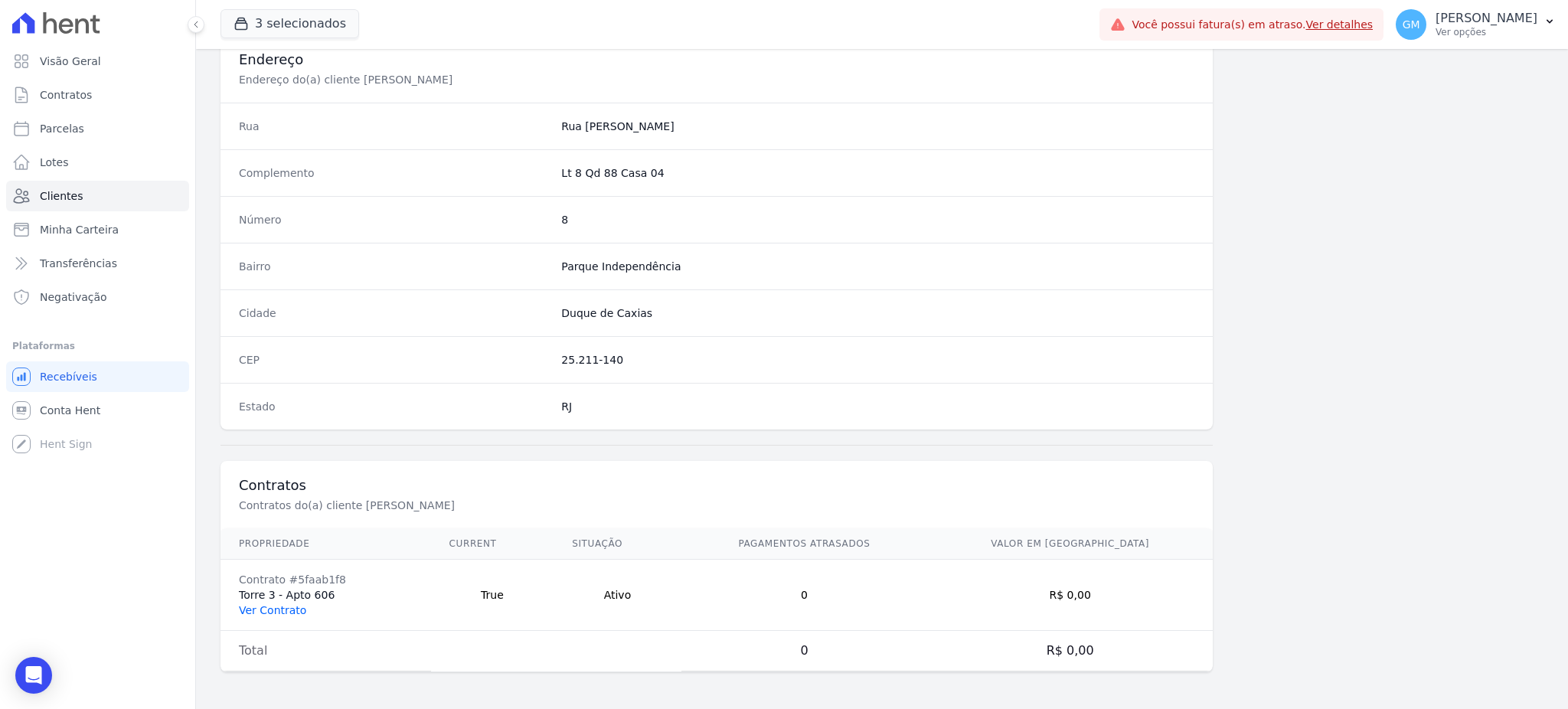
click at [295, 613] on link "Ver Contrato" at bounding box center [272, 610] width 67 height 13
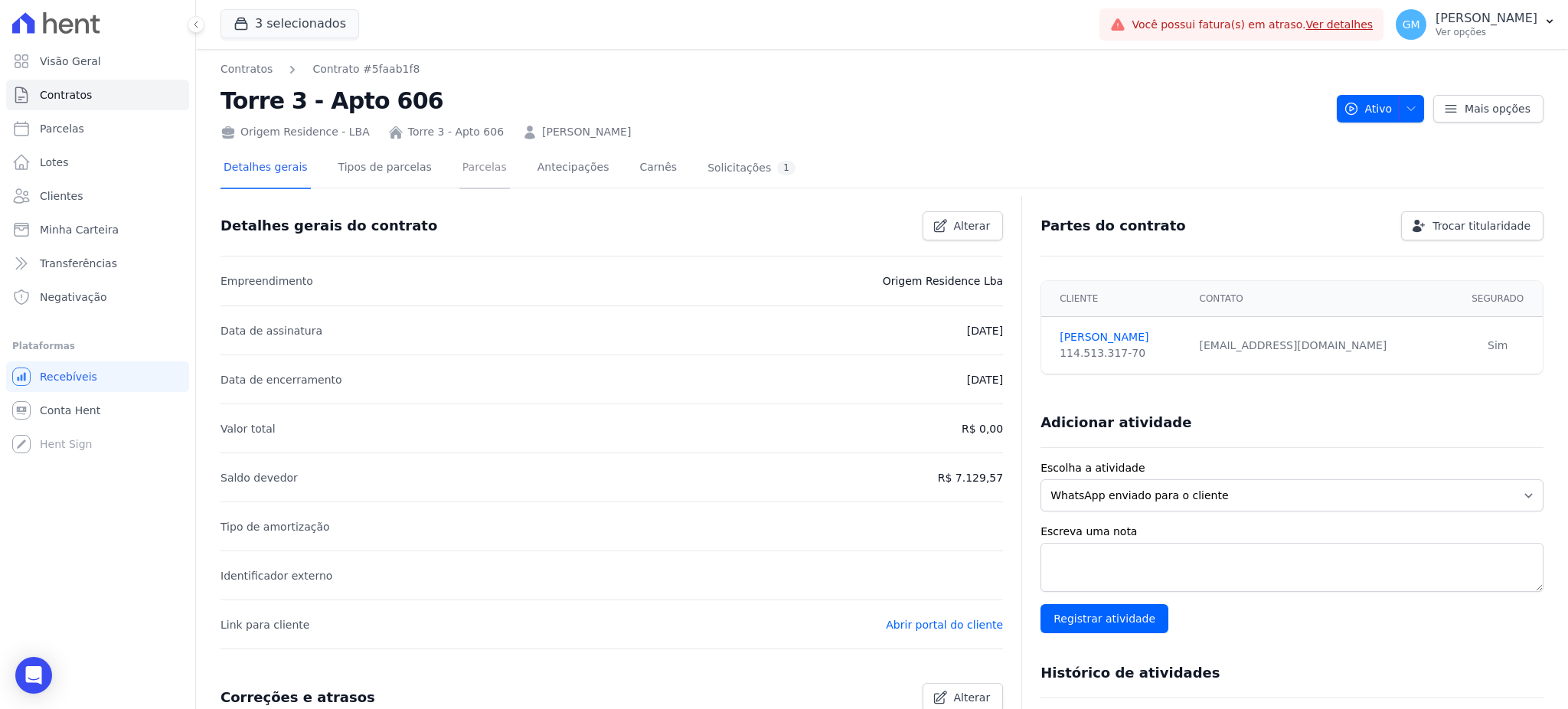
click at [459, 161] on link "Parcelas" at bounding box center [484, 168] width 51 height 41
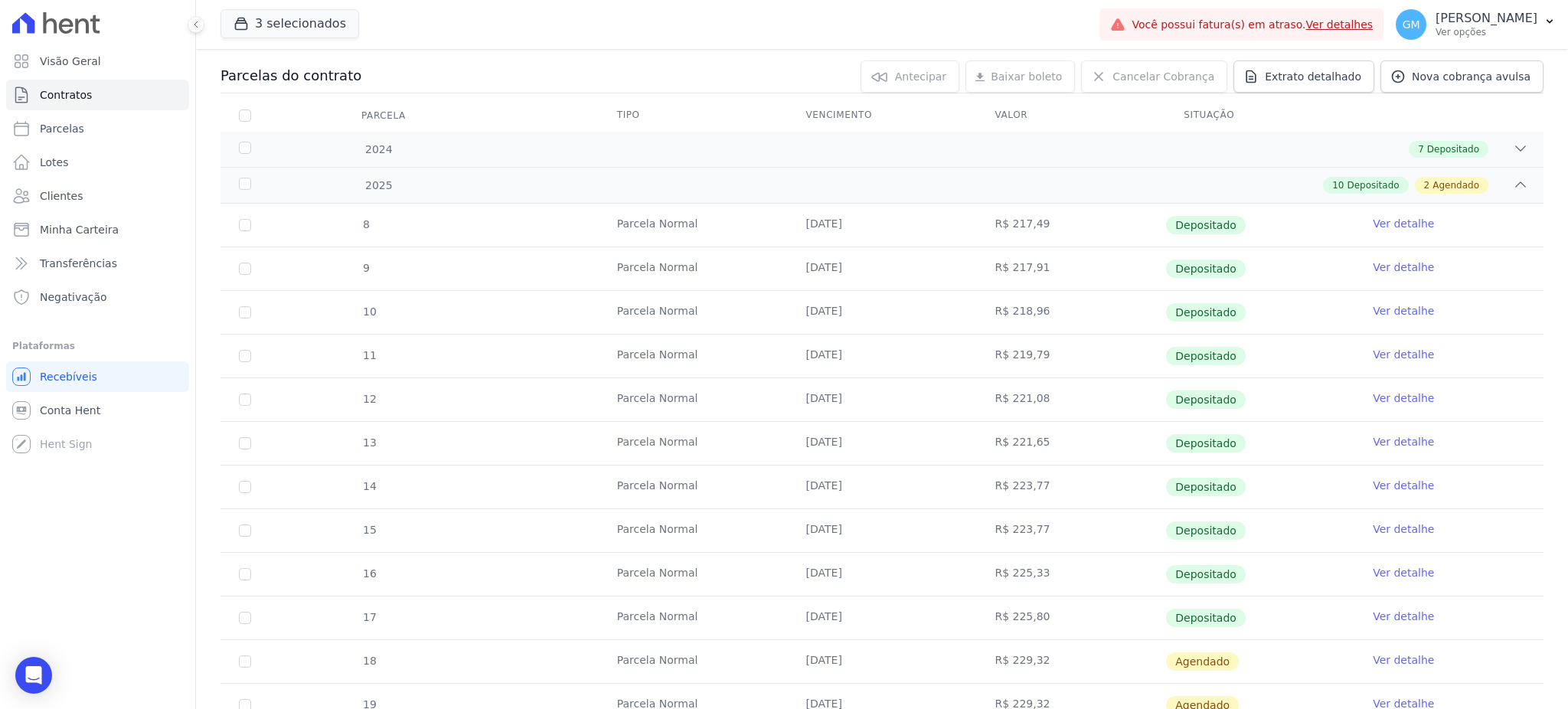
scroll to position [306, 0]
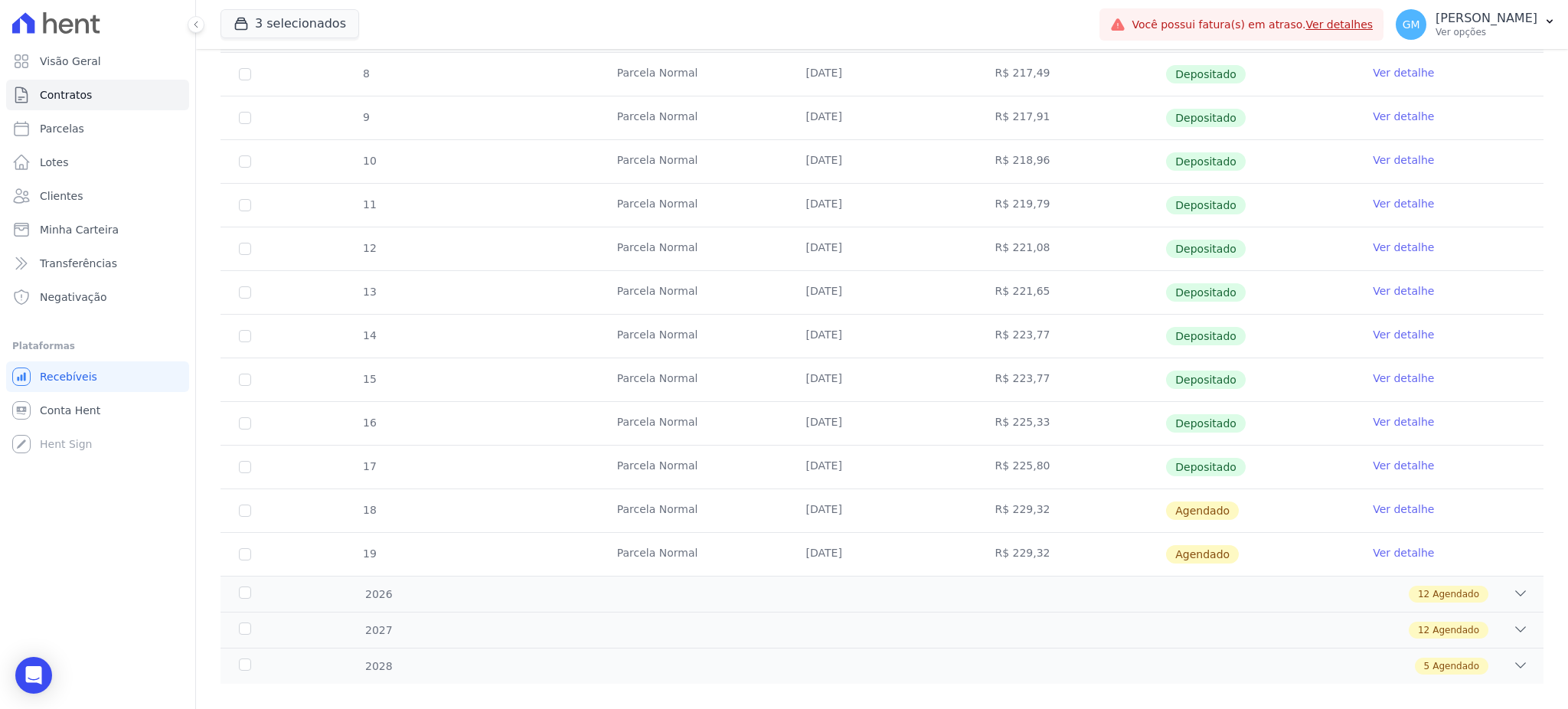
click at [1372, 466] on link "Ver detalhe" at bounding box center [1403, 465] width 62 height 15
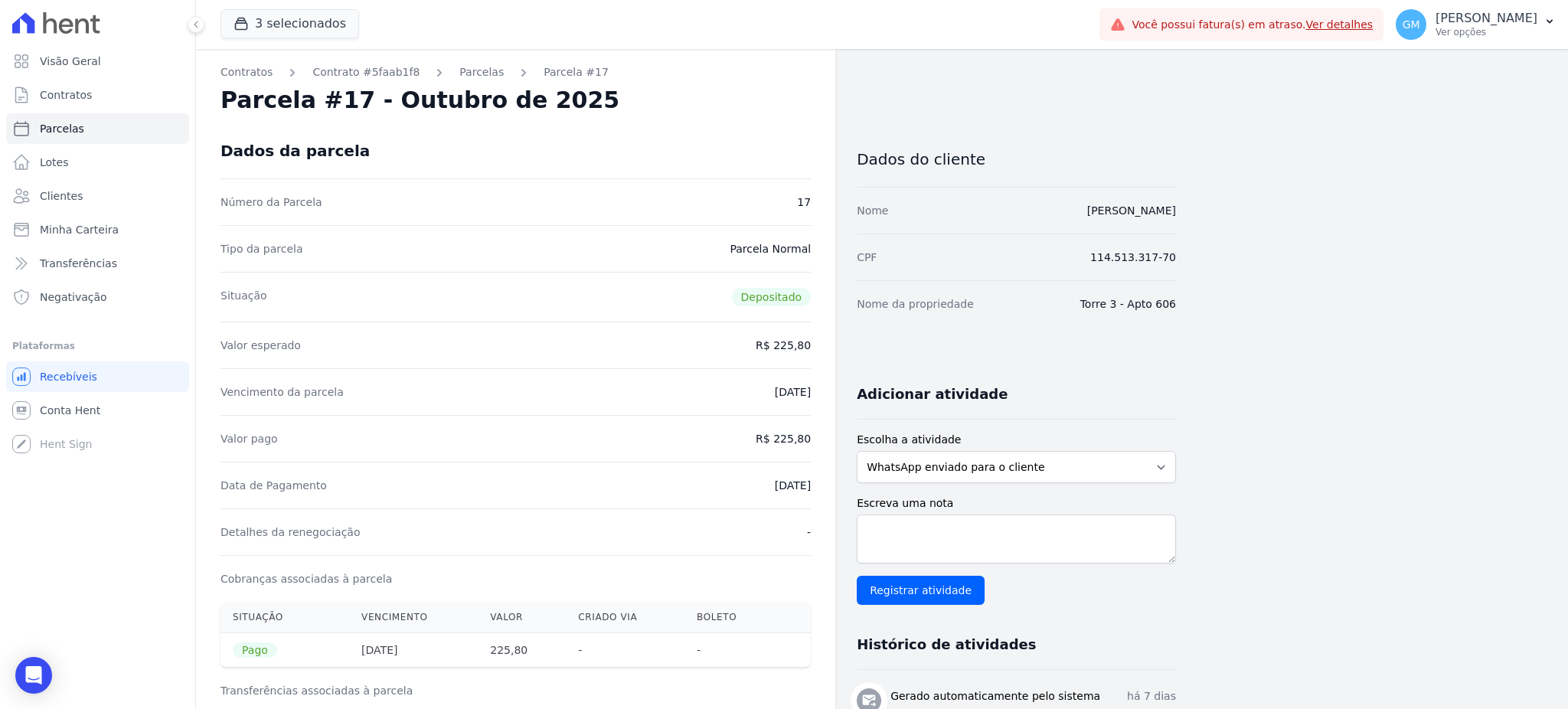
click at [677, 432] on div "Valor pago R$ 225,80" at bounding box center [516, 438] width 590 height 47
drag, startPoint x: 741, startPoint y: 488, endPoint x: 829, endPoint y: 477, distance: 88.7
copy dd "06/10/2025"
drag, startPoint x: 998, startPoint y: 205, endPoint x: 1223, endPoint y: 208, distance: 225.0
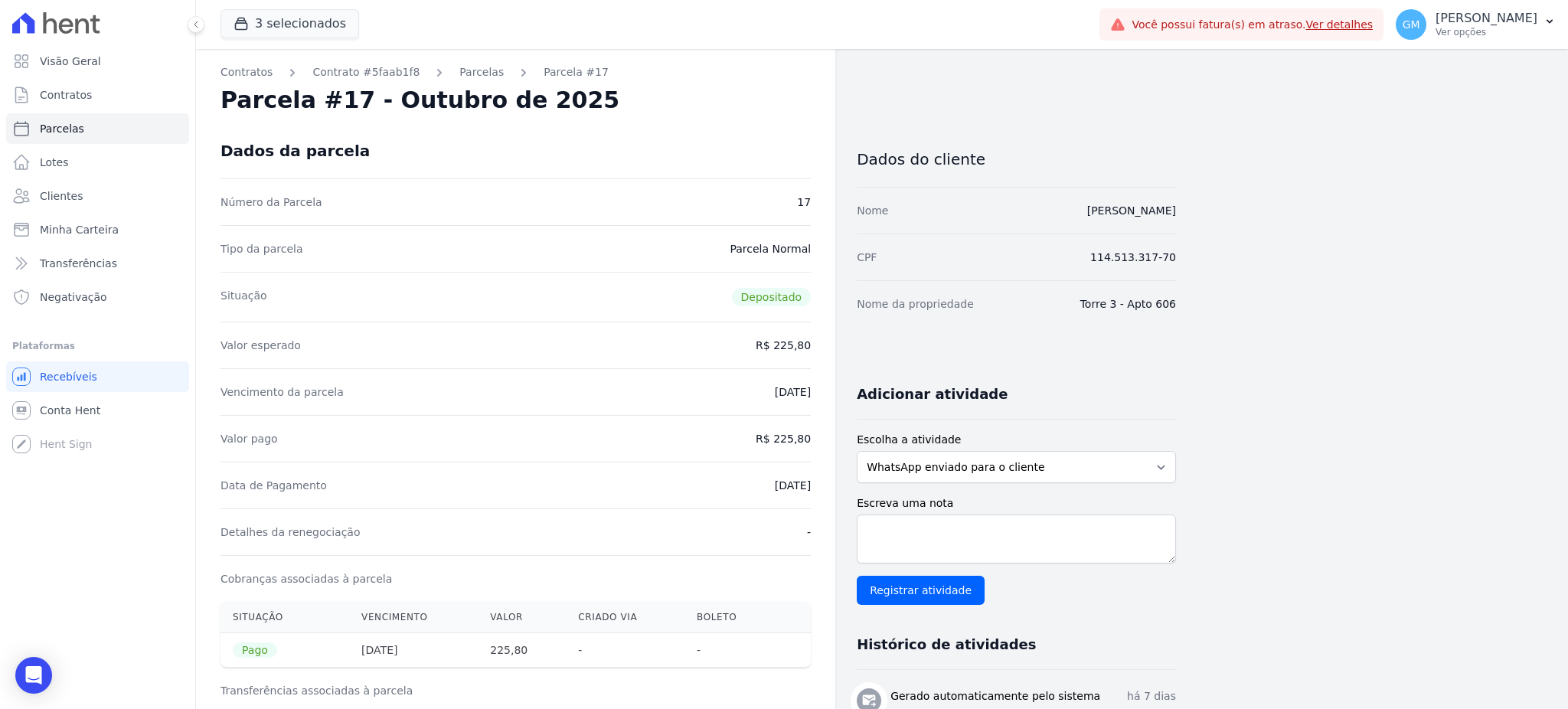
copy link "Rosana Hollanda Vieira da Silva"
drag, startPoint x: 779, startPoint y: 436, endPoint x: 815, endPoint y: 429, distance: 36.7
copy dd "225,80"
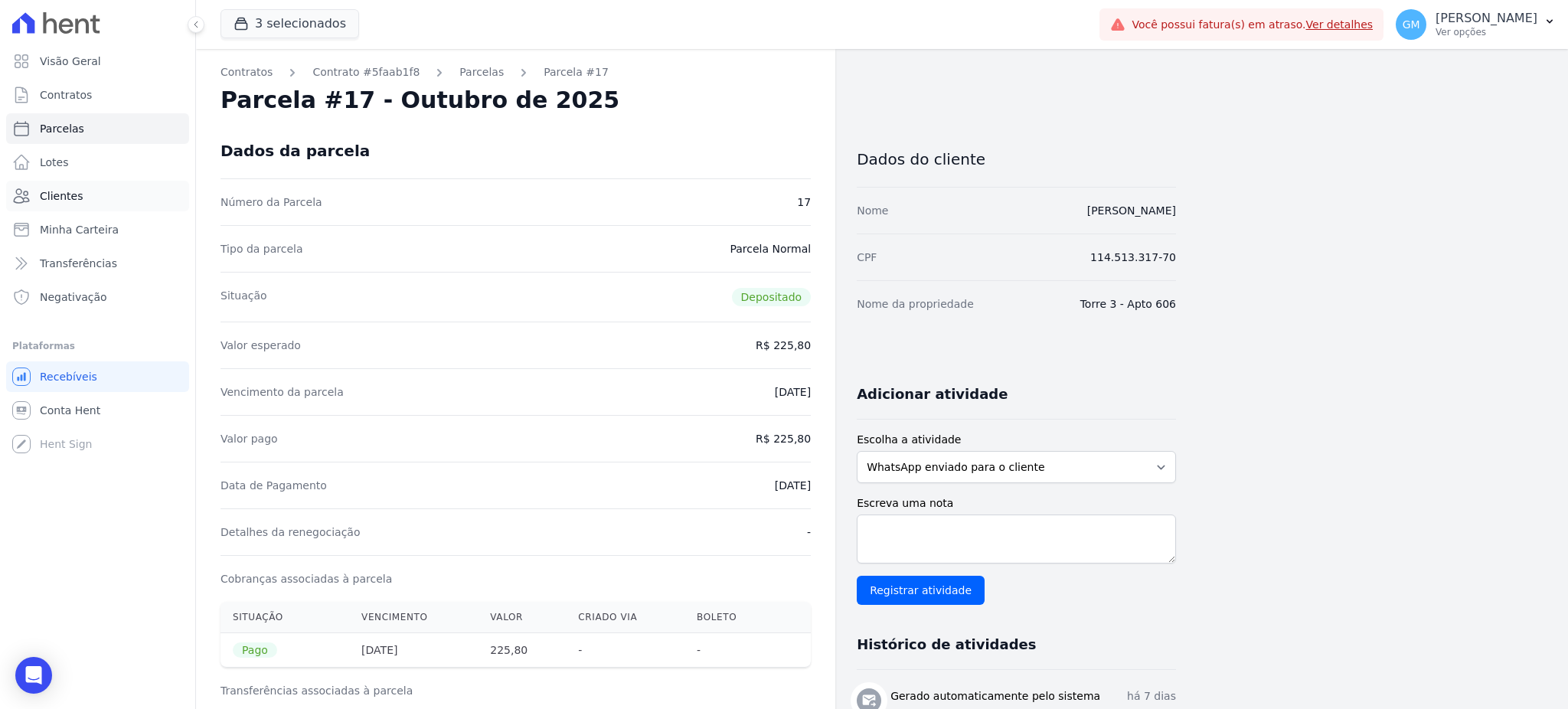
click at [95, 206] on link "Clientes" at bounding box center [98, 196] width 183 height 31
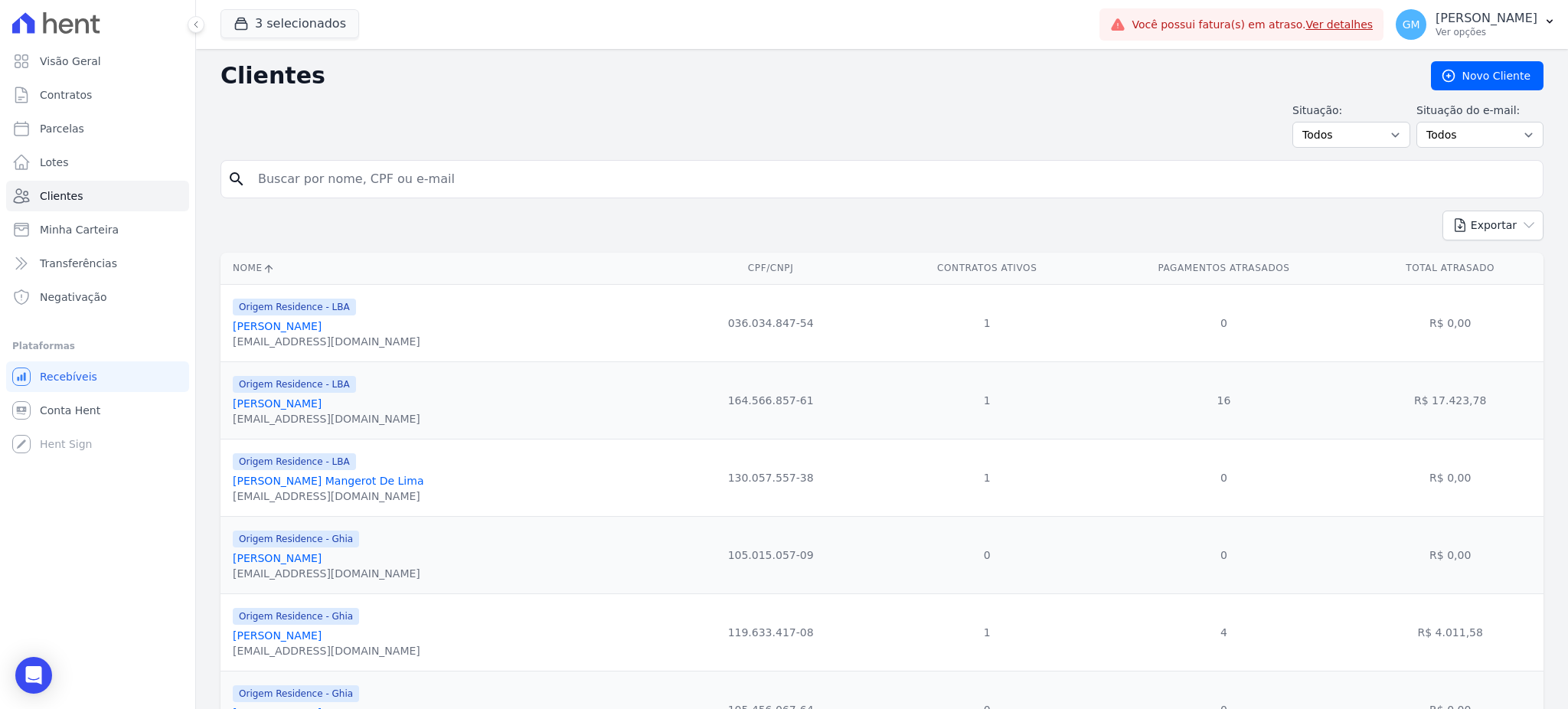
click at [288, 177] on input "search" at bounding box center [893, 179] width 1288 height 31
paste input "Ruy Ribeiro Rampini"
type input "Ruy Ribeiro Rampini"
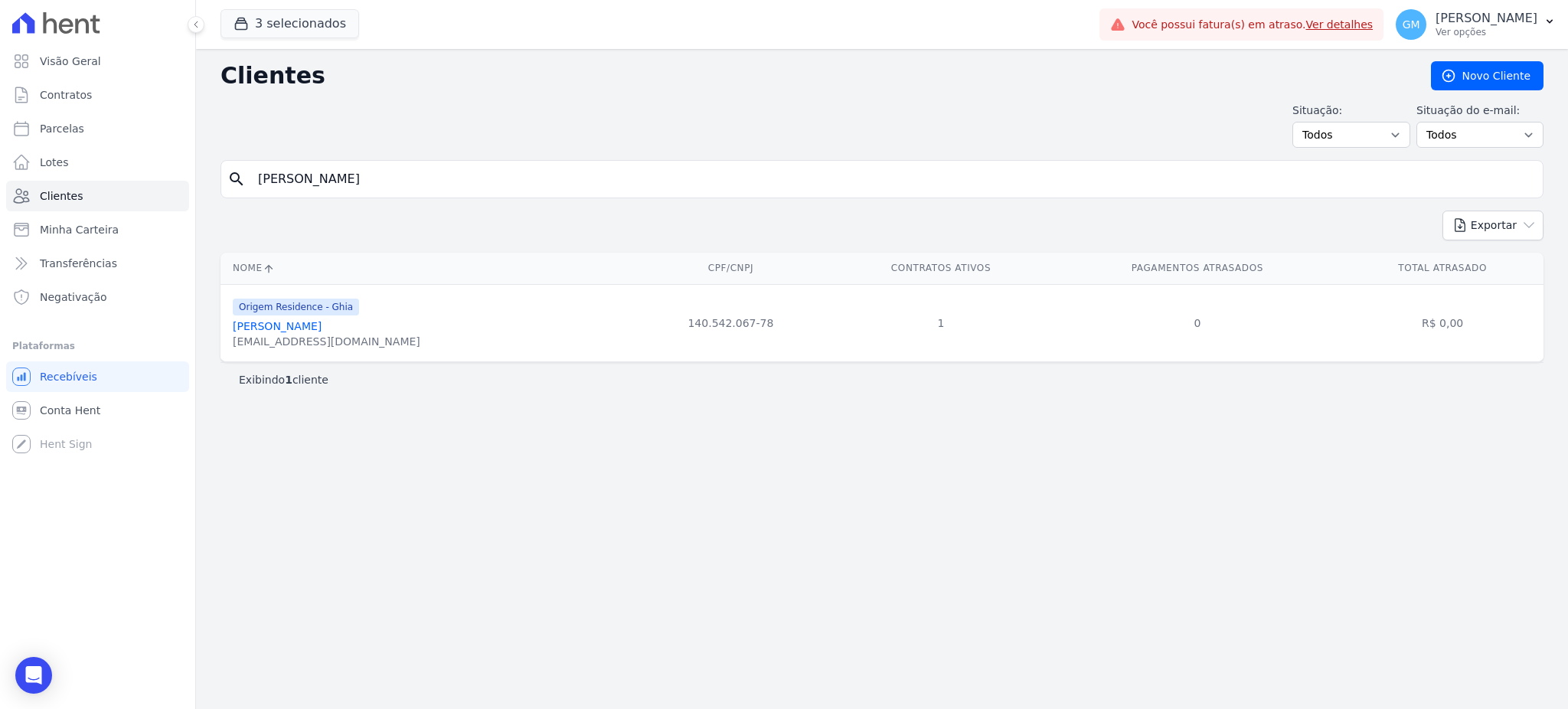
click at [292, 331] on link "Ruy Ribeiro Rampini" at bounding box center [277, 327] width 89 height 13
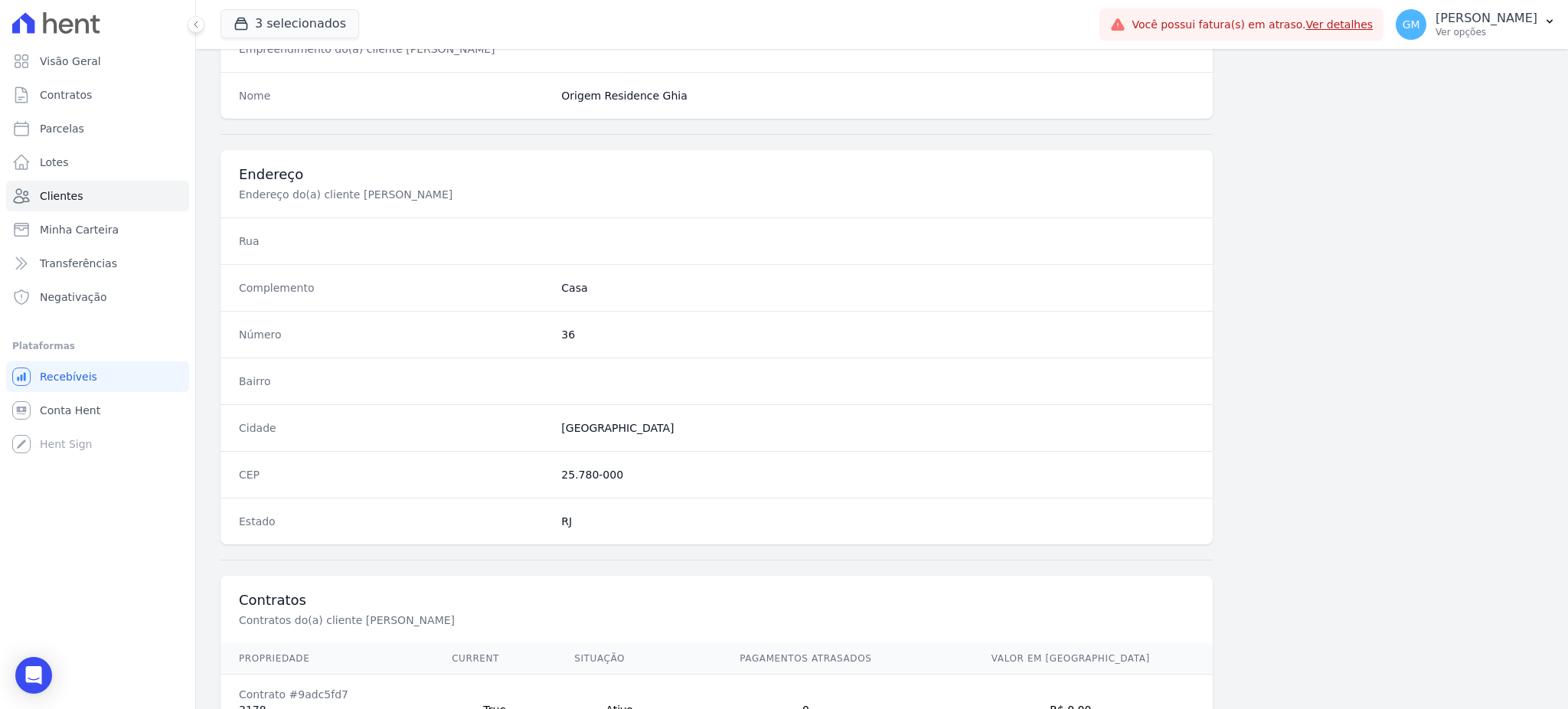
scroll to position [724, 0]
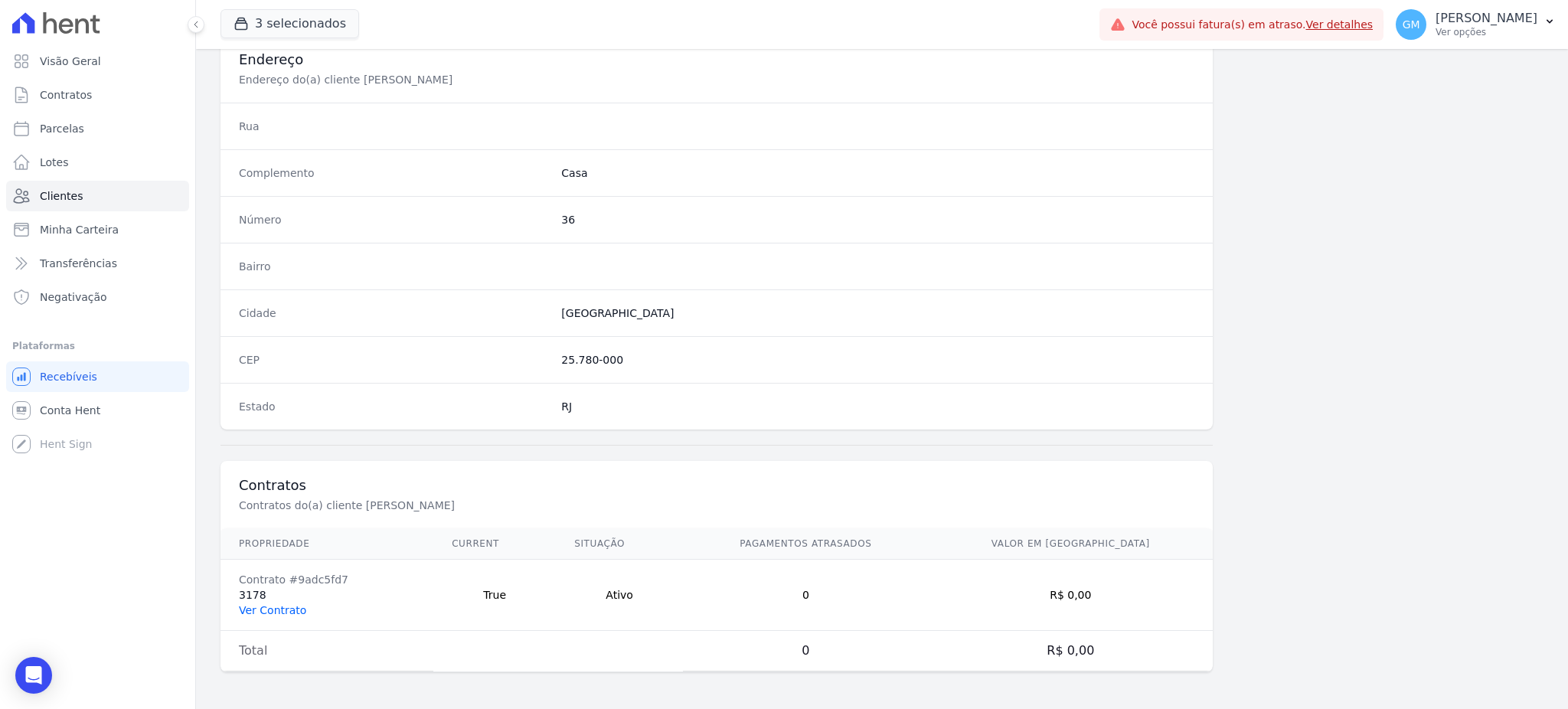
click at [268, 608] on link "Ver Contrato" at bounding box center [272, 610] width 67 height 13
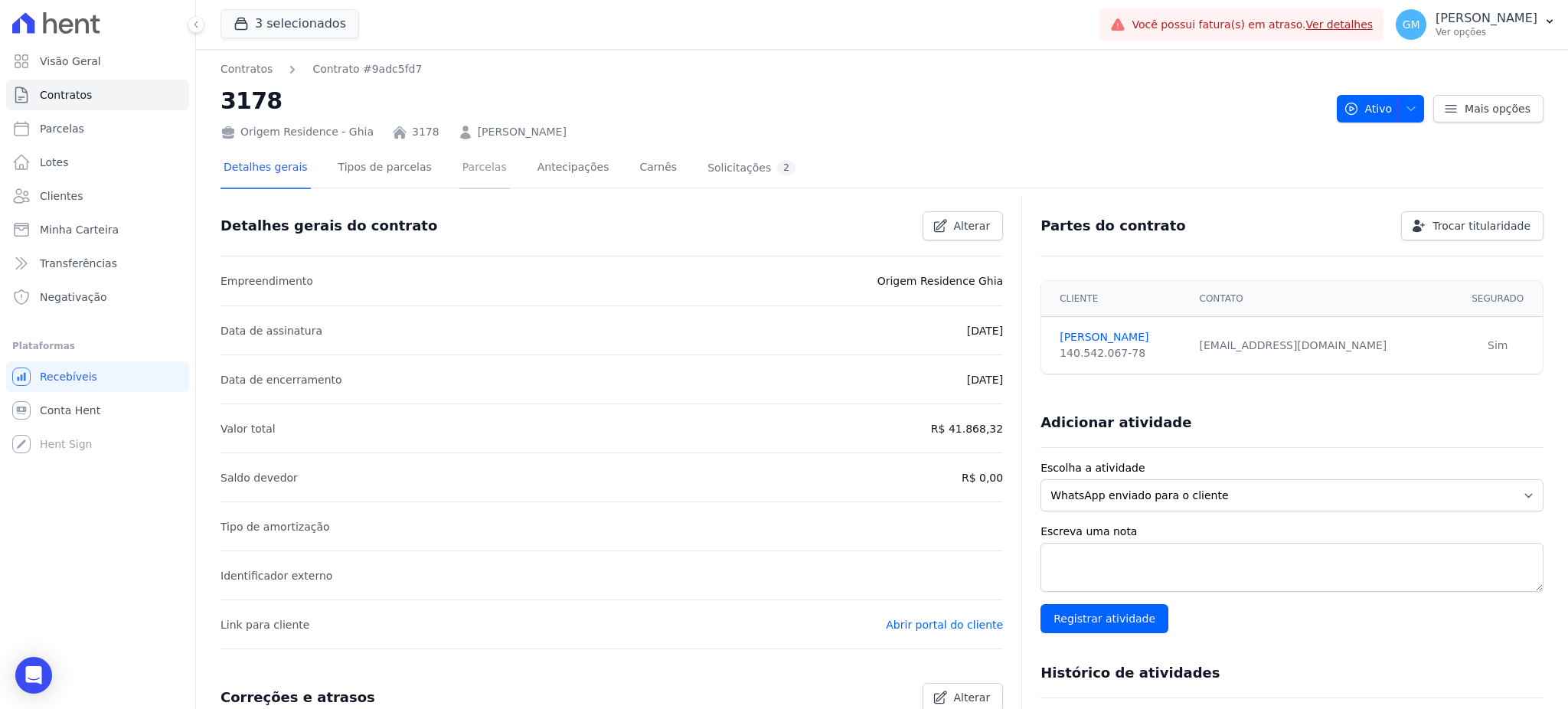
click at [481, 158] on link "Parcelas" at bounding box center [484, 168] width 51 height 41
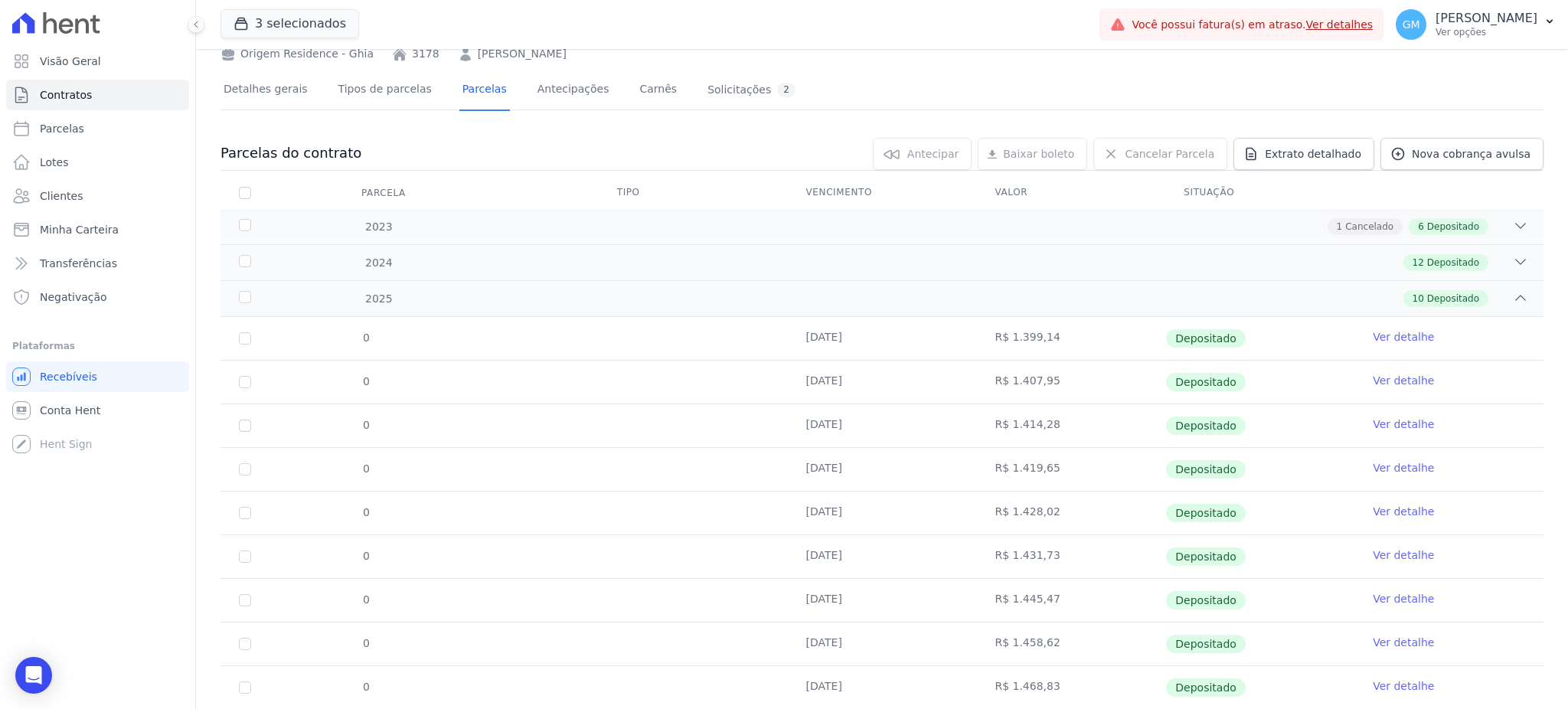
scroll to position [167, 0]
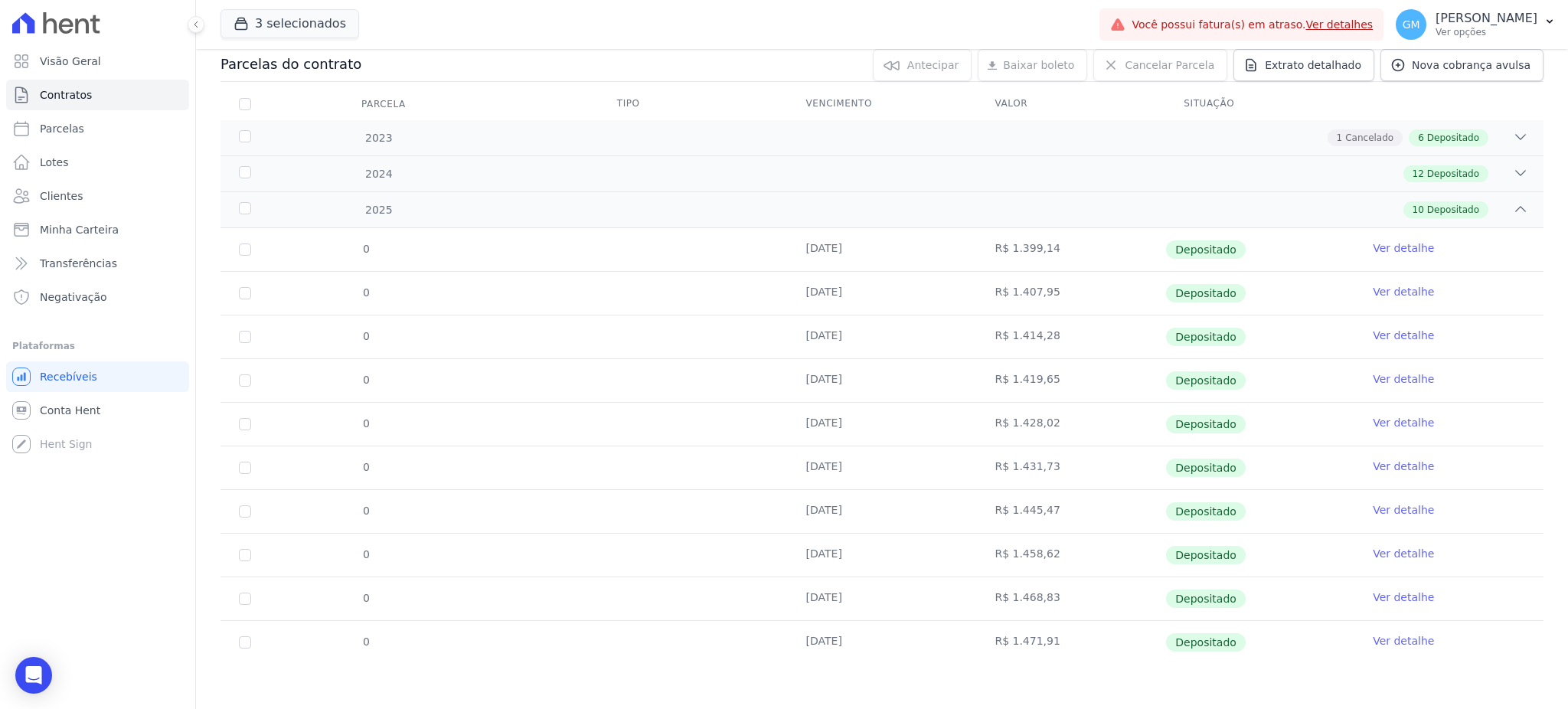
click at [1382, 634] on link "Ver detalhe" at bounding box center [1403, 640] width 62 height 15
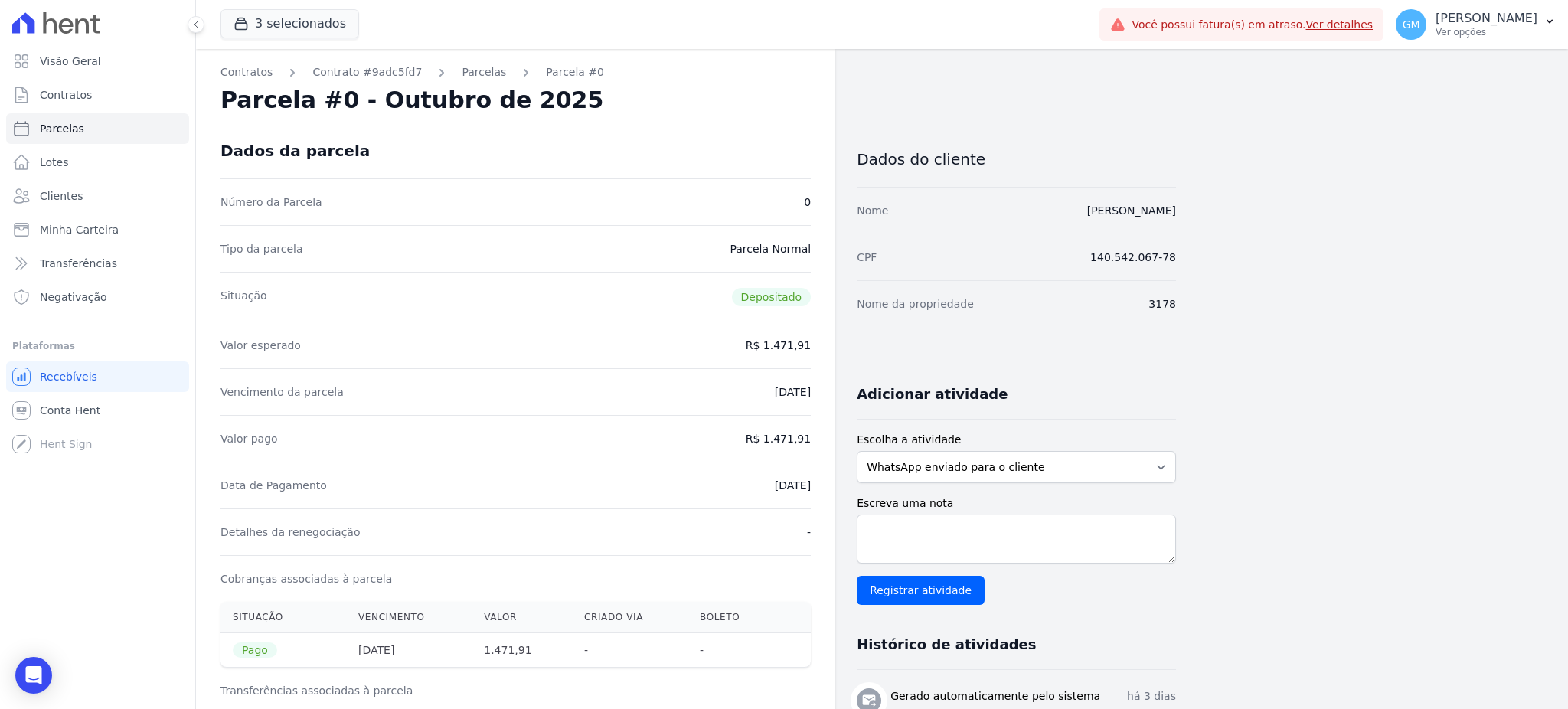
drag, startPoint x: 1056, startPoint y: 207, endPoint x: 1195, endPoint y: 206, distance: 139.0
click at [1195, 206] on div "Contratos Contrato #9adc5fd7 Parcelas Parcela #0 Parcela #0 - Outubro de 2025 D…" at bounding box center [870, 613] width 1348 height 1128
copy link "Ruy Ribeiro Rampini"
drag, startPoint x: 773, startPoint y: 437, endPoint x: 837, endPoint y: 443, distance: 64.3
click at [837, 443] on div "Contratos Contrato #9adc5fd7 Parcelas Parcela #0 Parcela #0 - Outubro de 2025 D…" at bounding box center [686, 613] width 980 height 1128
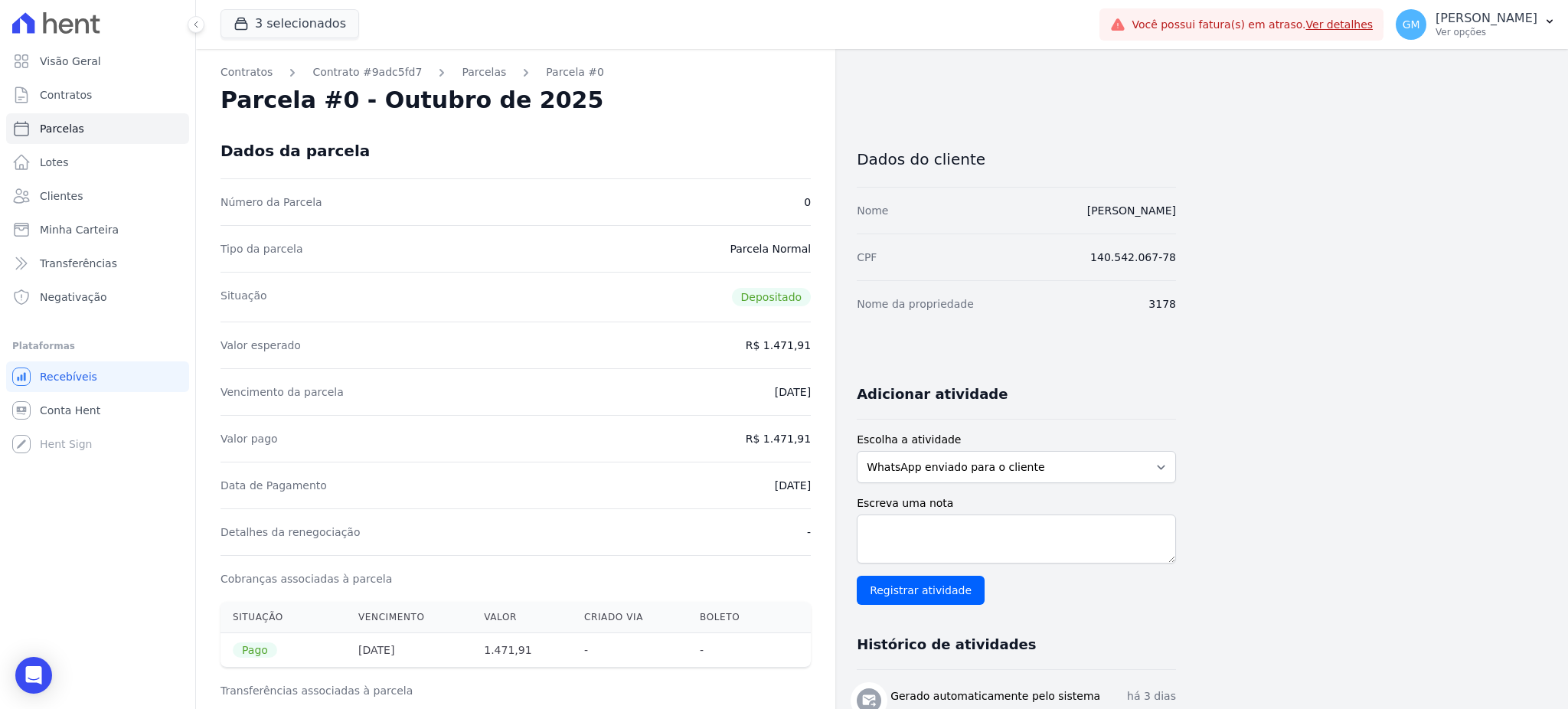
copy dd "1.471,91"
click at [71, 194] on span "Clientes" at bounding box center [61, 196] width 43 height 15
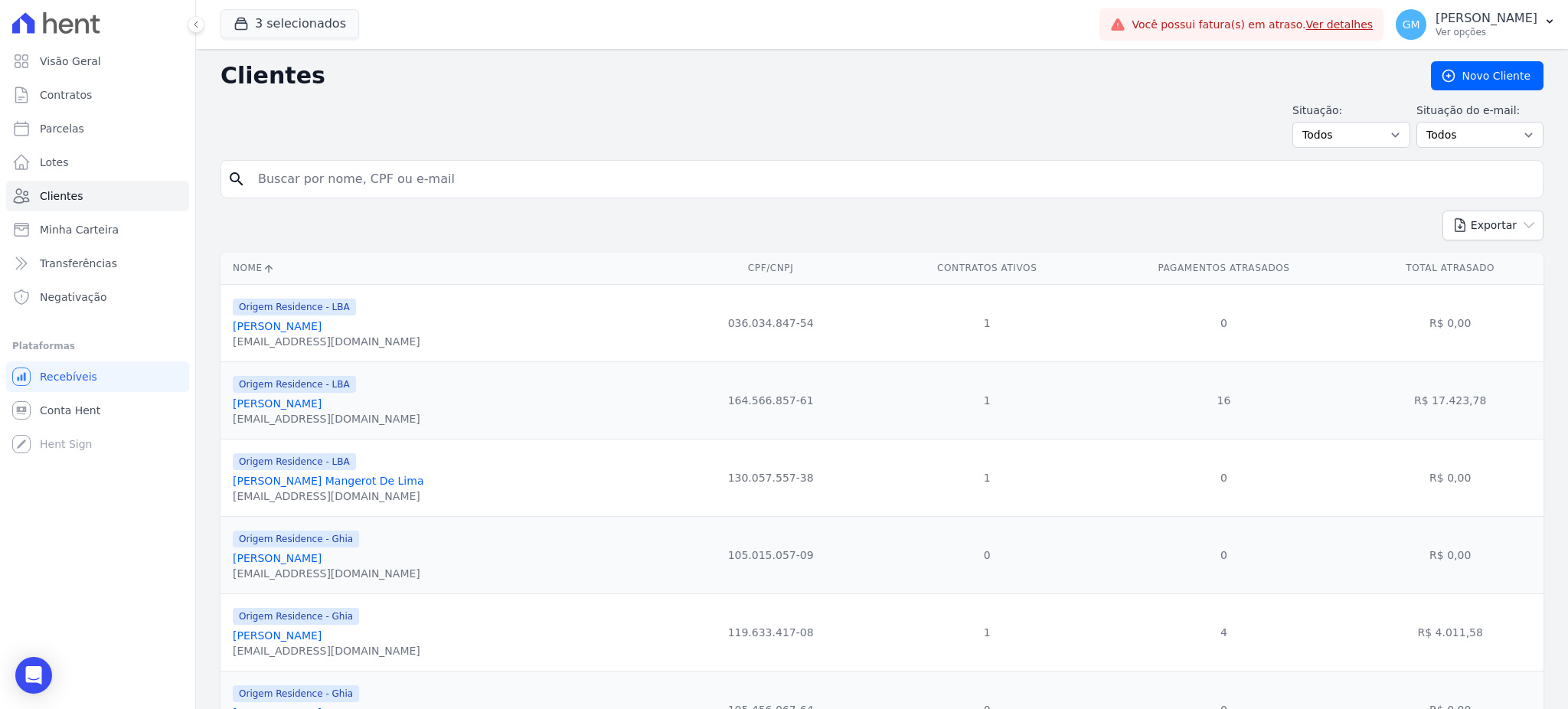
click at [296, 169] on input "search" at bounding box center [893, 179] width 1288 height 31
paste input "Tamiris Neres Ribeiro"
type input "Tamiris Neres Ribeiro"
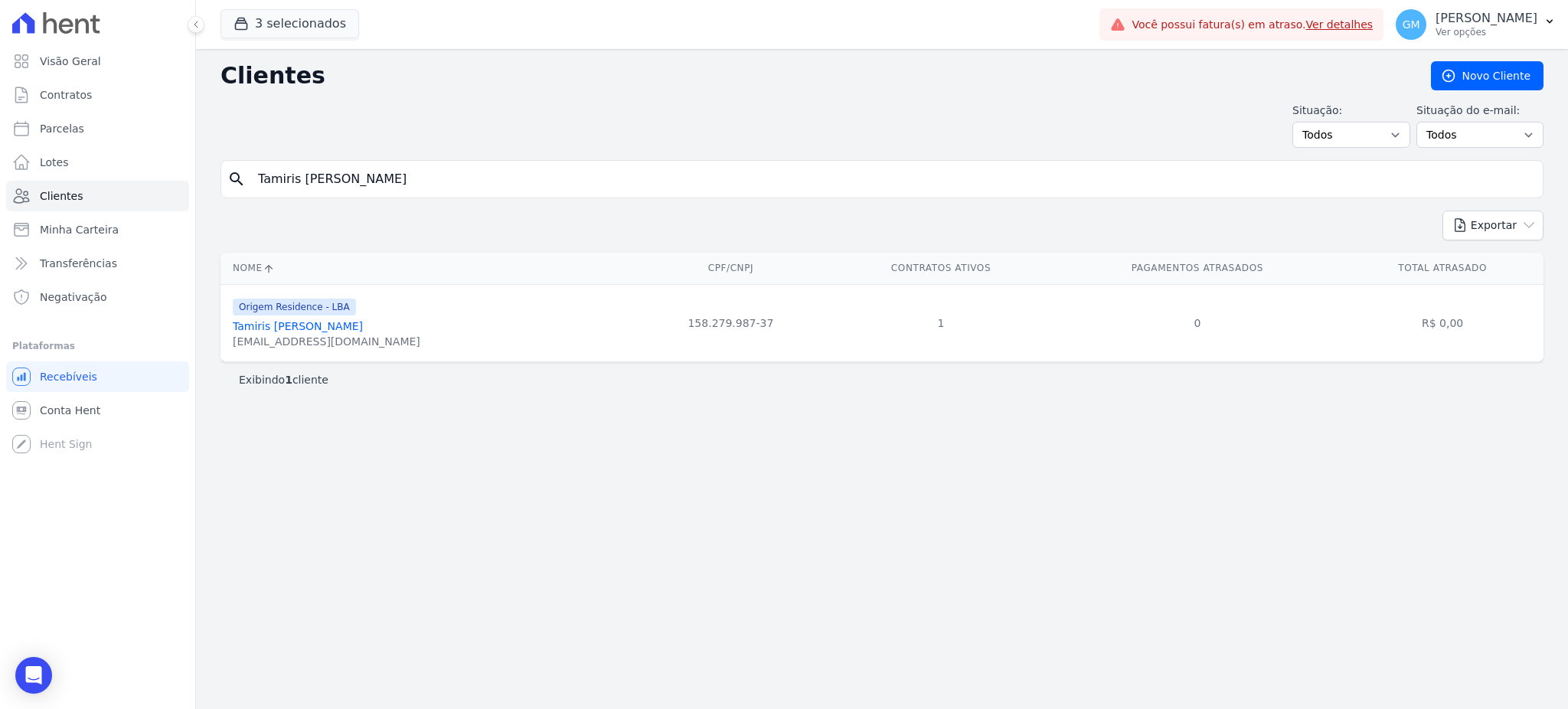
click at [313, 329] on link "Tamiris Neres Ribeiro" at bounding box center [298, 327] width 130 height 13
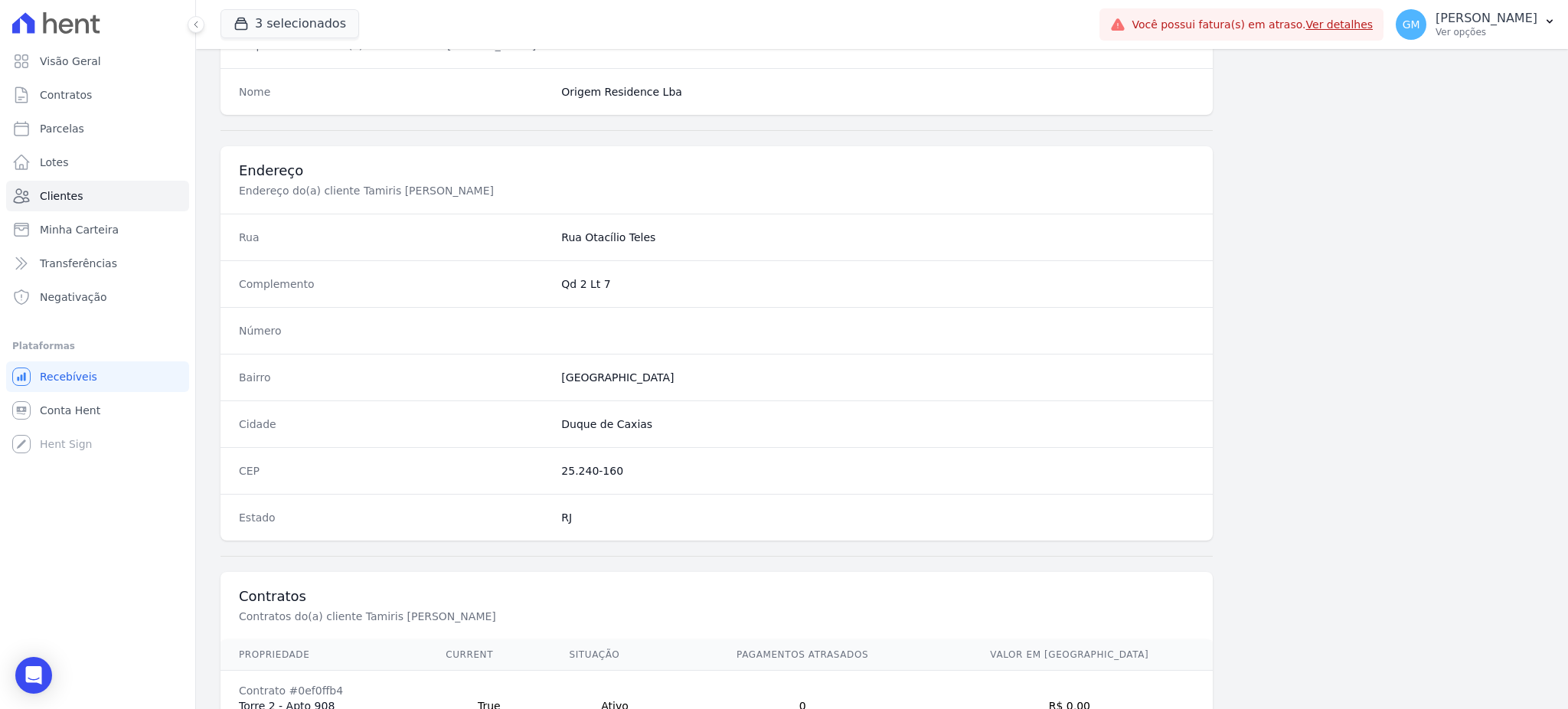
scroll to position [724, 0]
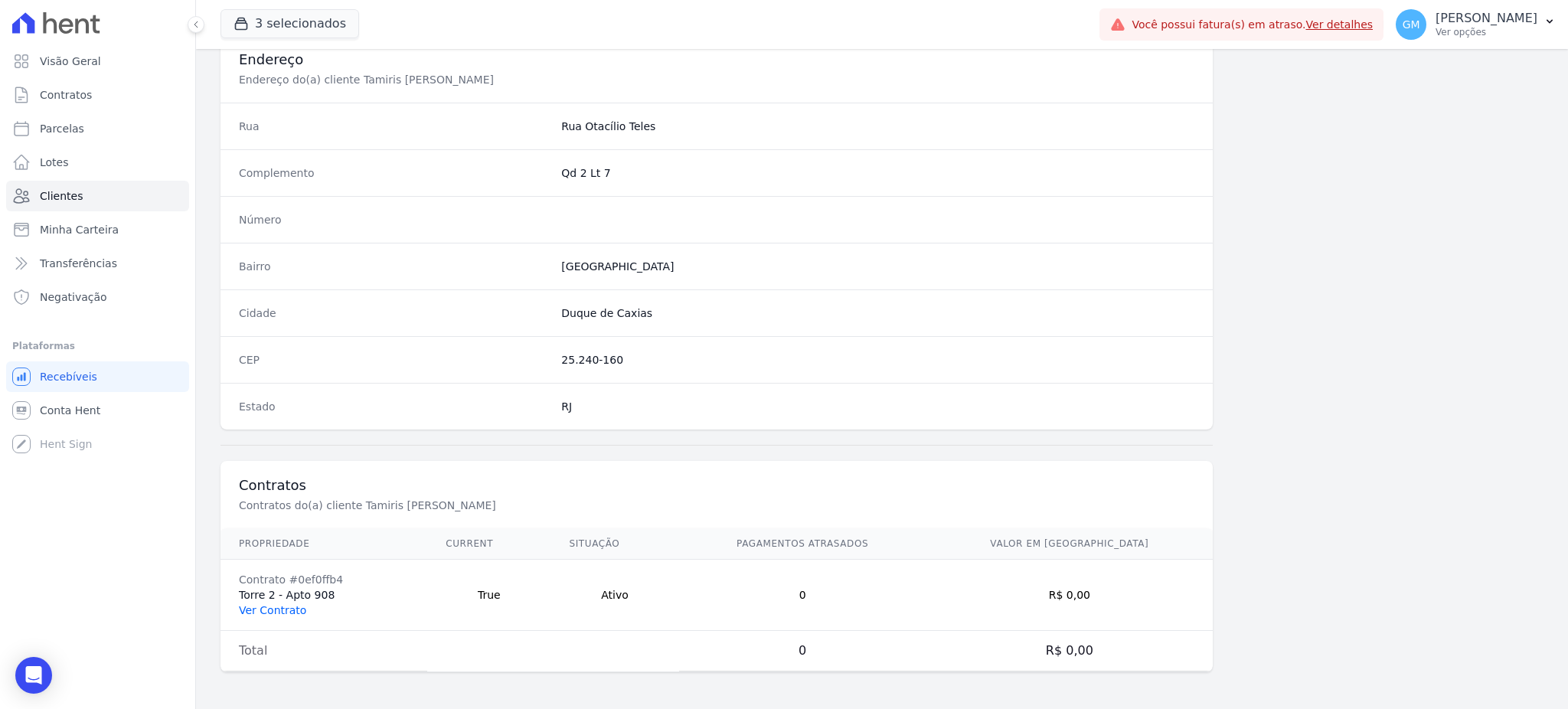
click at [291, 607] on link "Ver Contrato" at bounding box center [272, 610] width 67 height 13
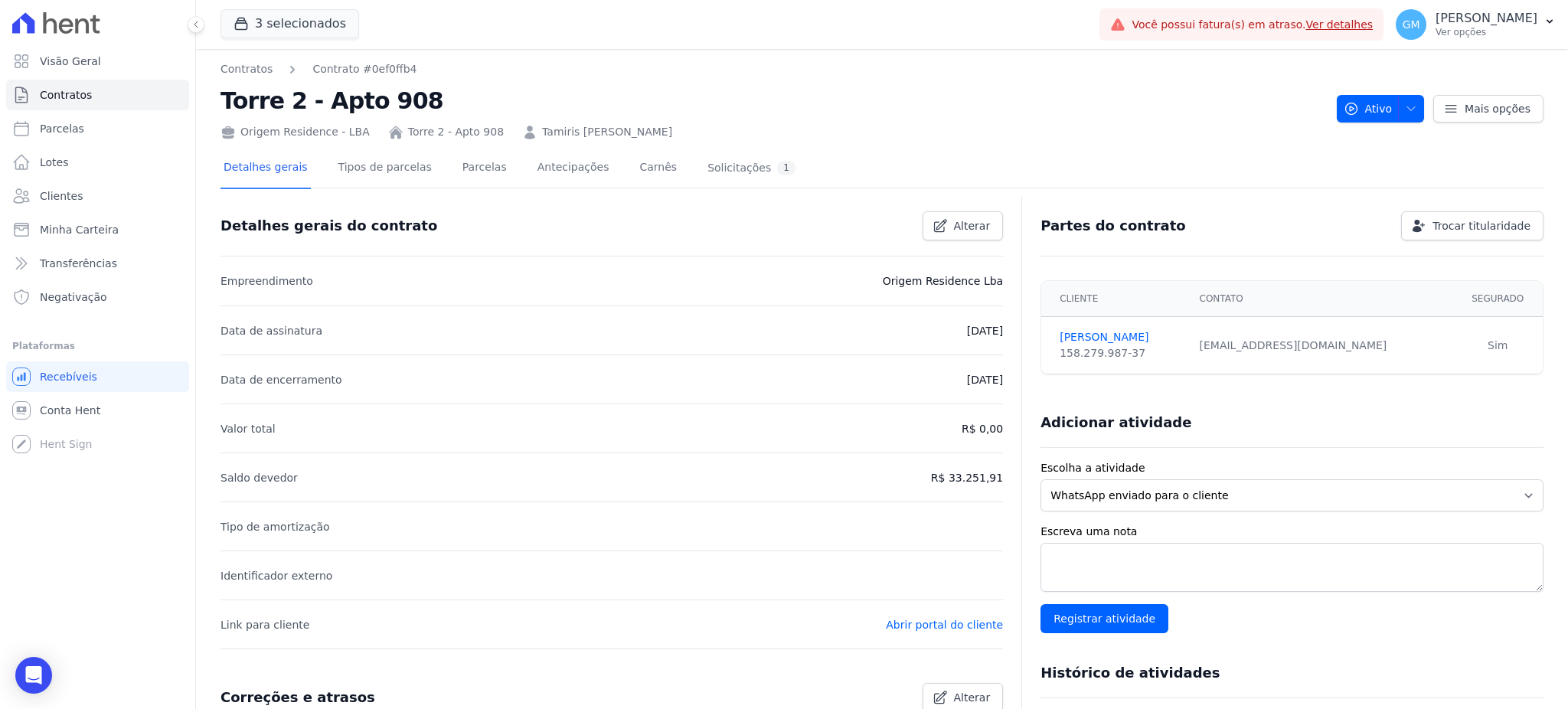
click at [450, 141] on div "Detalhes gerais Tipos de parcelas Parcelas Antecipações Carnês Solicitações 1 D…" at bounding box center [882, 597] width 1323 height 913
click at [464, 163] on link "Parcelas" at bounding box center [484, 168] width 51 height 41
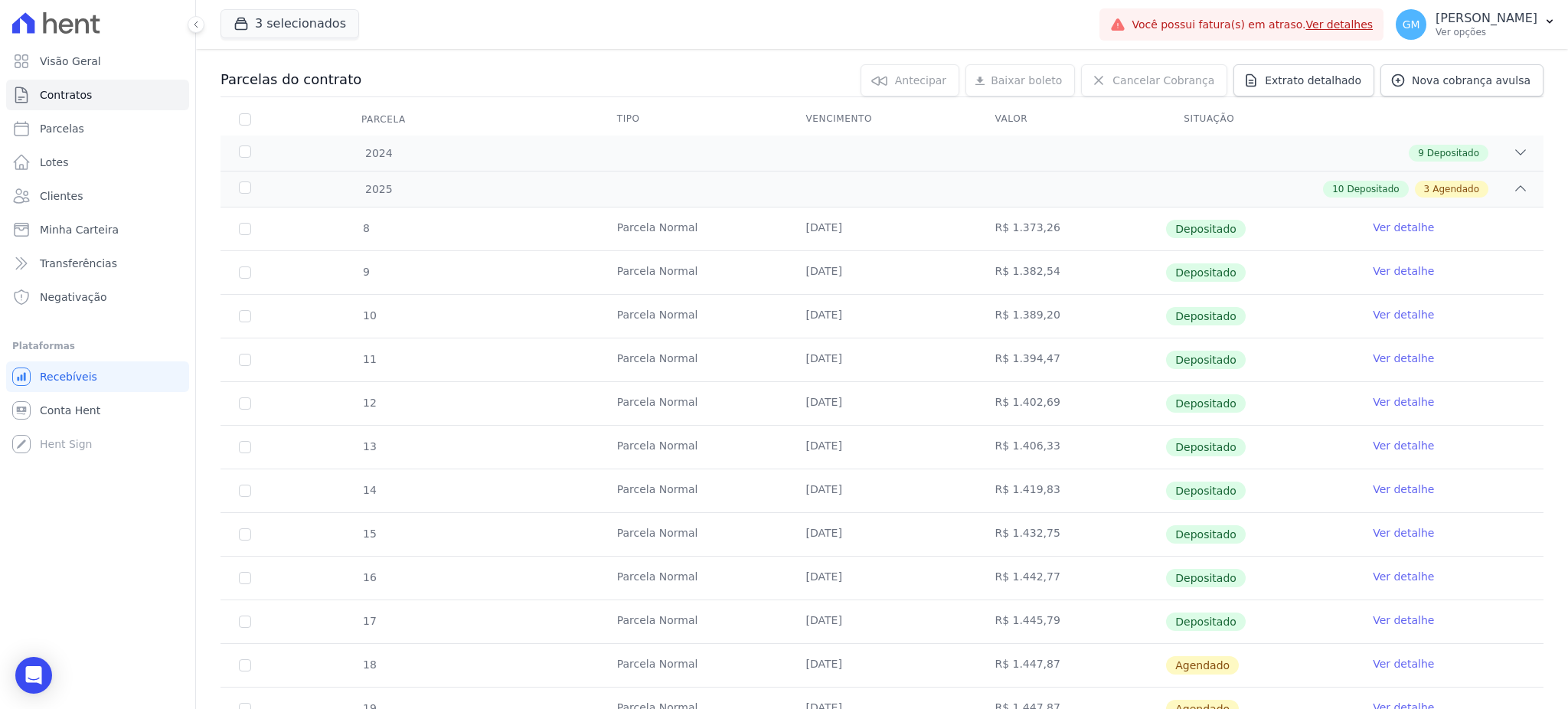
scroll to position [306, 0]
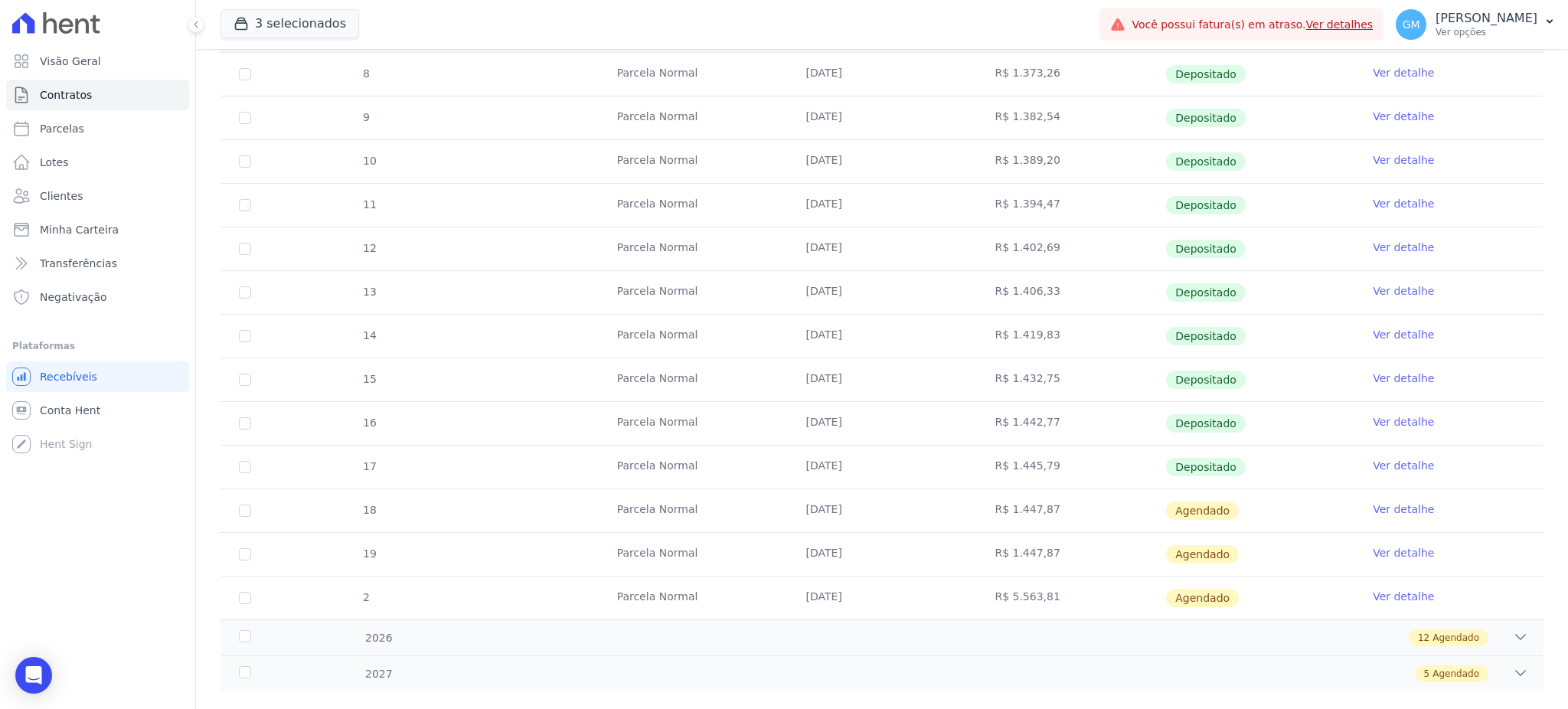
click at [1397, 467] on link "Ver detalhe" at bounding box center [1403, 465] width 62 height 15
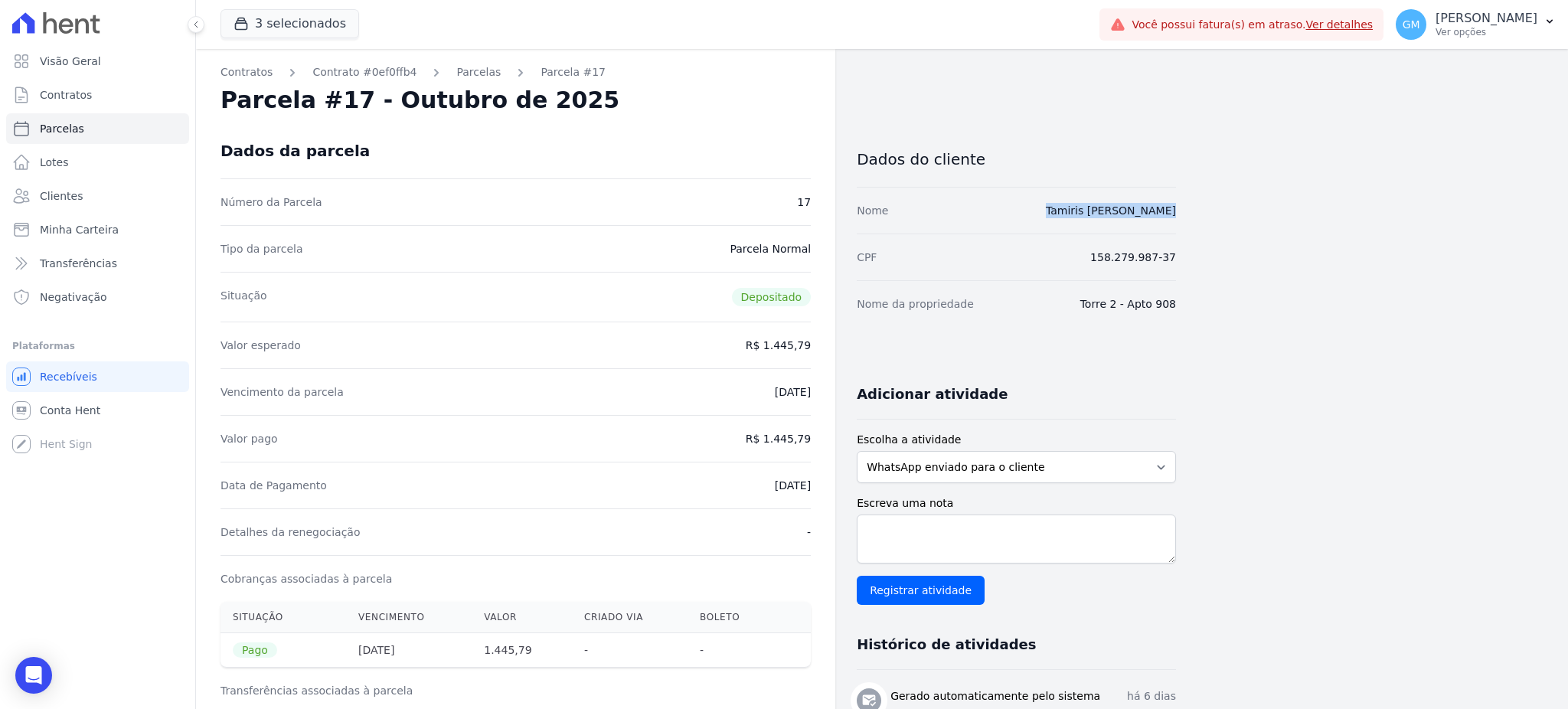
drag, startPoint x: 1047, startPoint y: 217, endPoint x: 1181, endPoint y: 220, distance: 134.0
drag, startPoint x: 772, startPoint y: 435, endPoint x: 814, endPoint y: 445, distance: 43.2
click at [89, 200] on link "Clientes" at bounding box center [98, 196] width 183 height 31
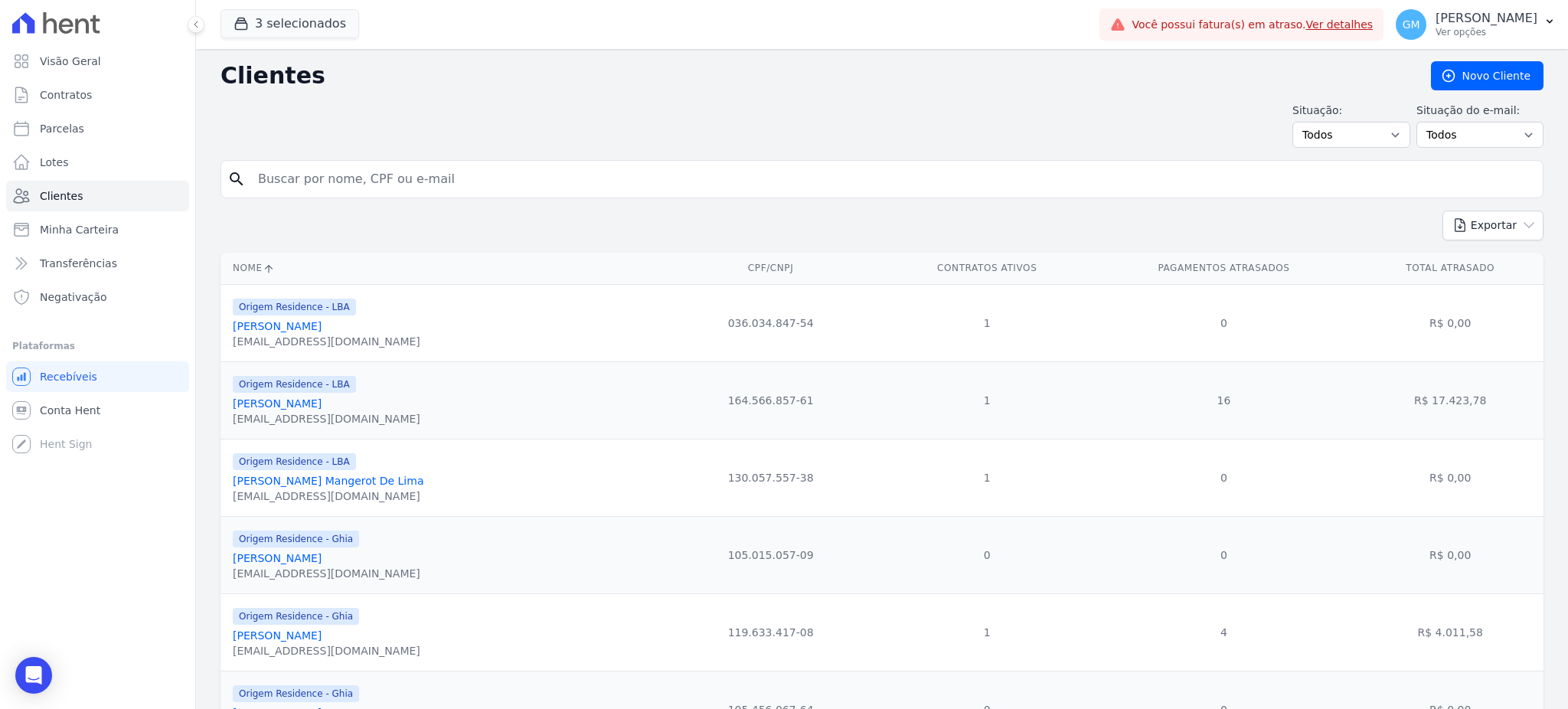
click at [581, 177] on input "search" at bounding box center [893, 179] width 1288 height 31
paste input "Taynara Jeronimo Fernandes De Souza"
type input "Taynara Jeronimo Fernandes De Souza"
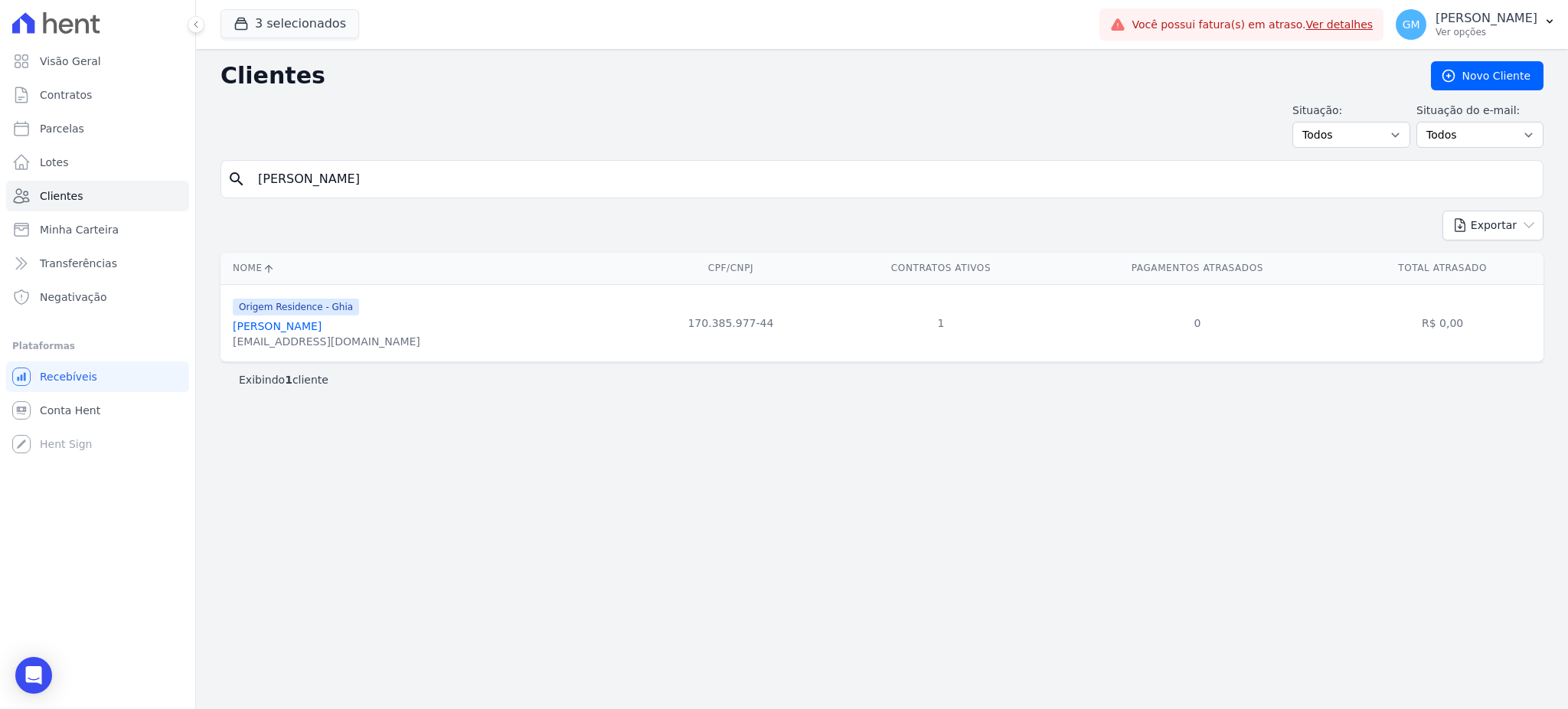
click at [321, 332] on link "Taynara Jeronimo Fernandes De Souza" at bounding box center [277, 327] width 89 height 13
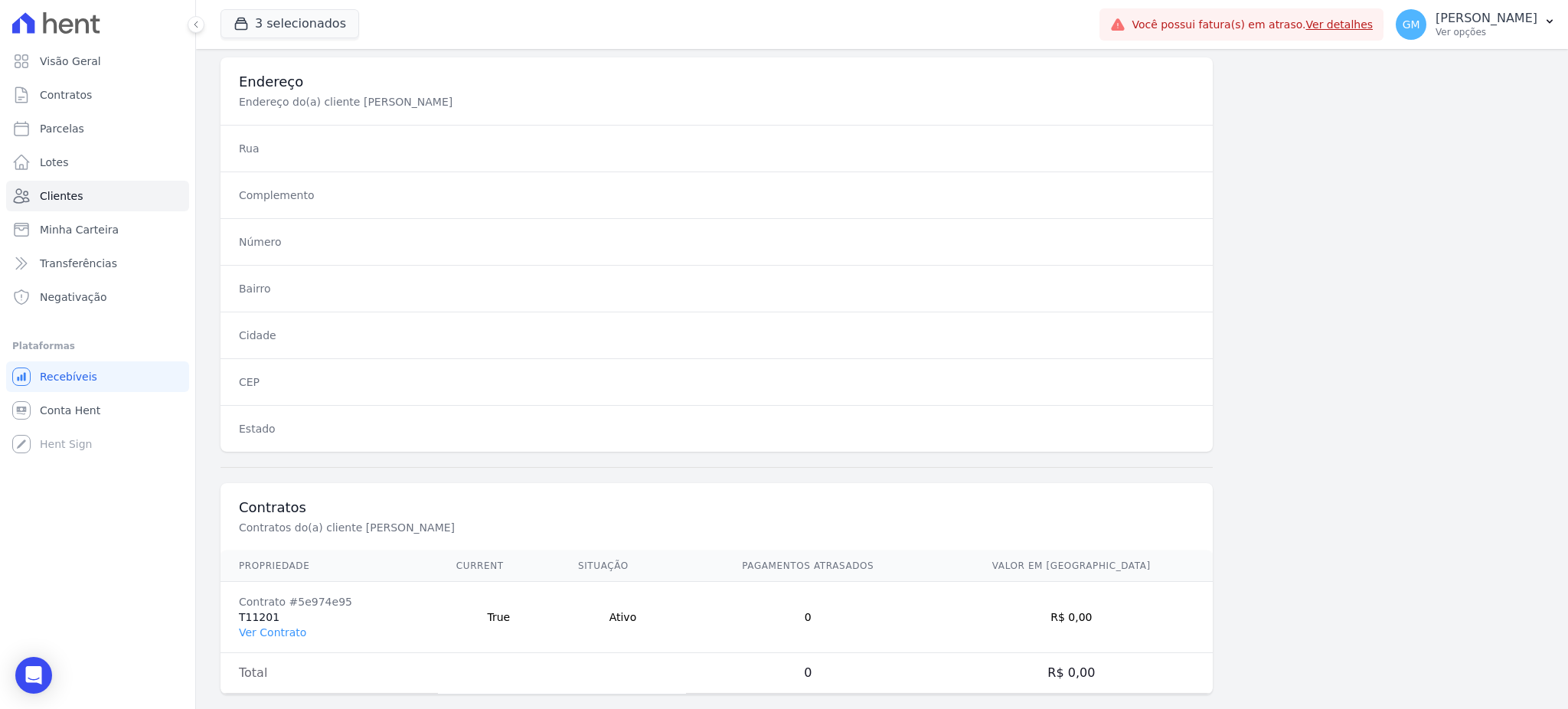
scroll to position [724, 0]
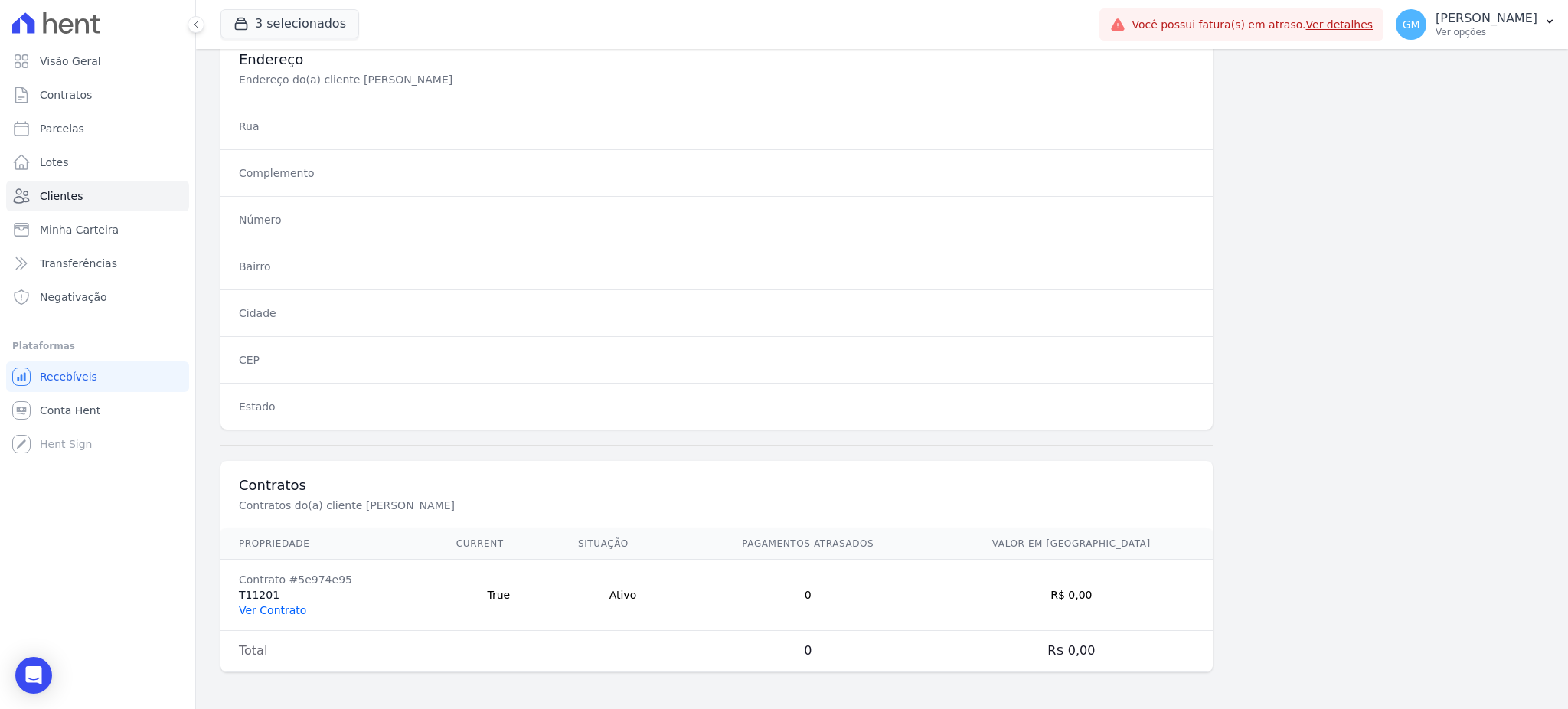
click at [288, 614] on link "Ver Contrato" at bounding box center [272, 610] width 67 height 13
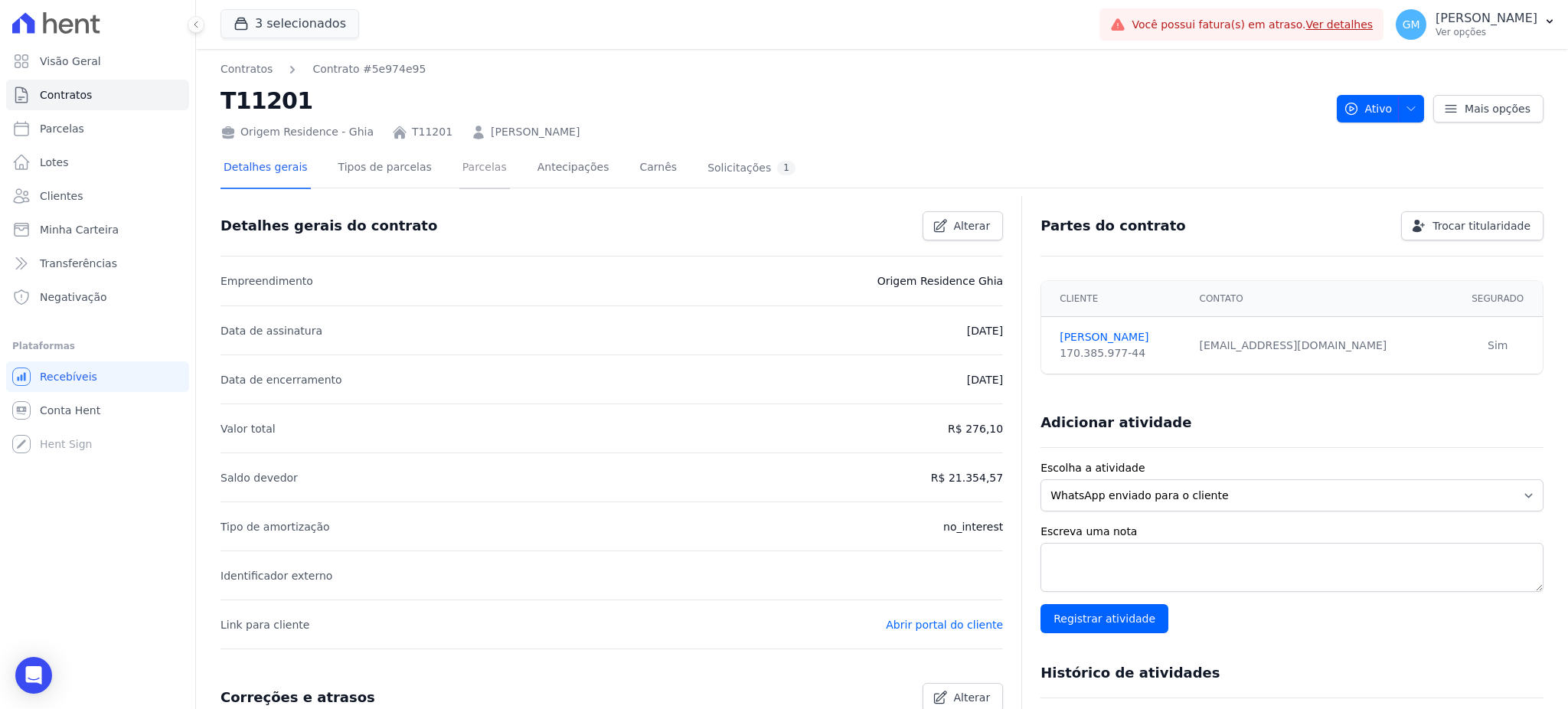
click at [459, 177] on link "Parcelas" at bounding box center [484, 168] width 51 height 41
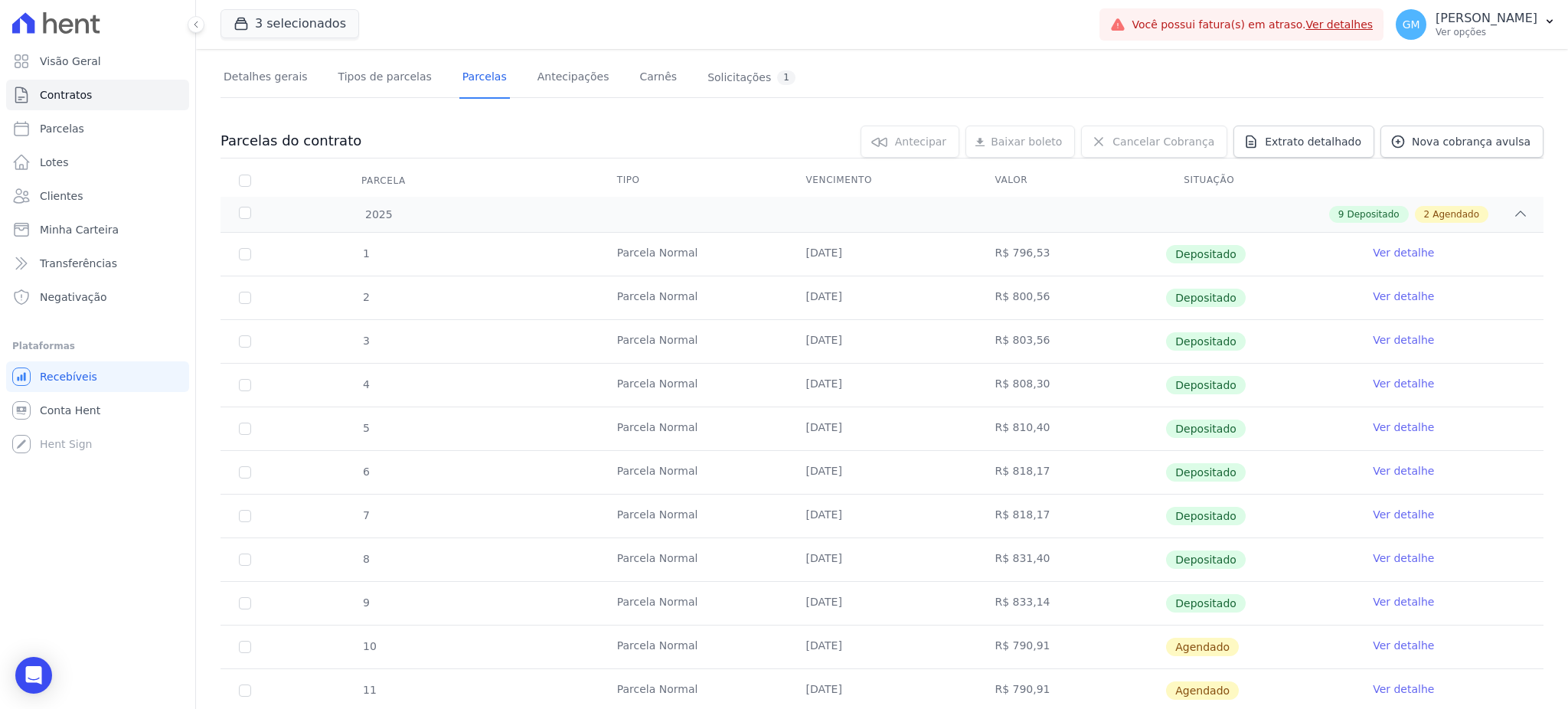
scroll to position [246, 0]
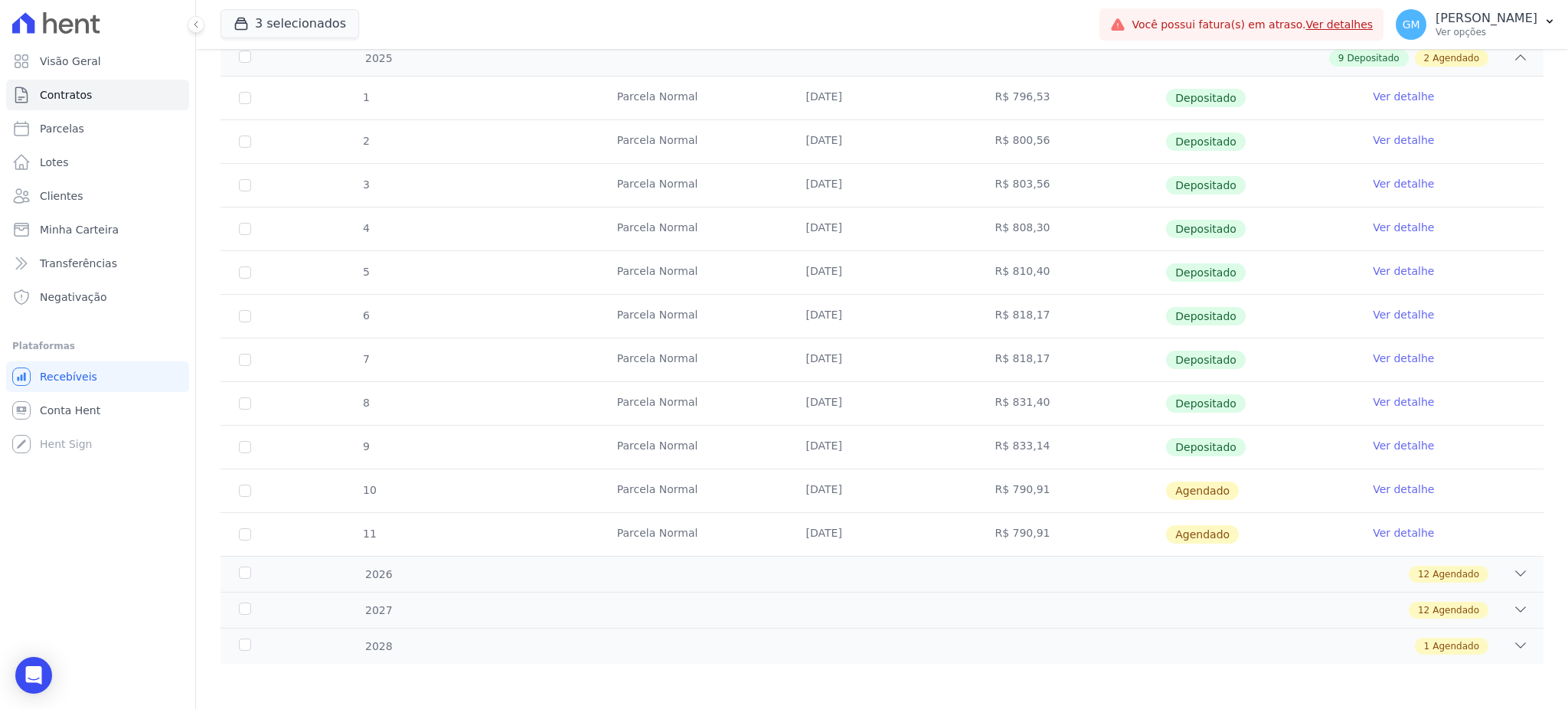
click at [1372, 439] on link "Ver detalhe" at bounding box center [1403, 446] width 62 height 15
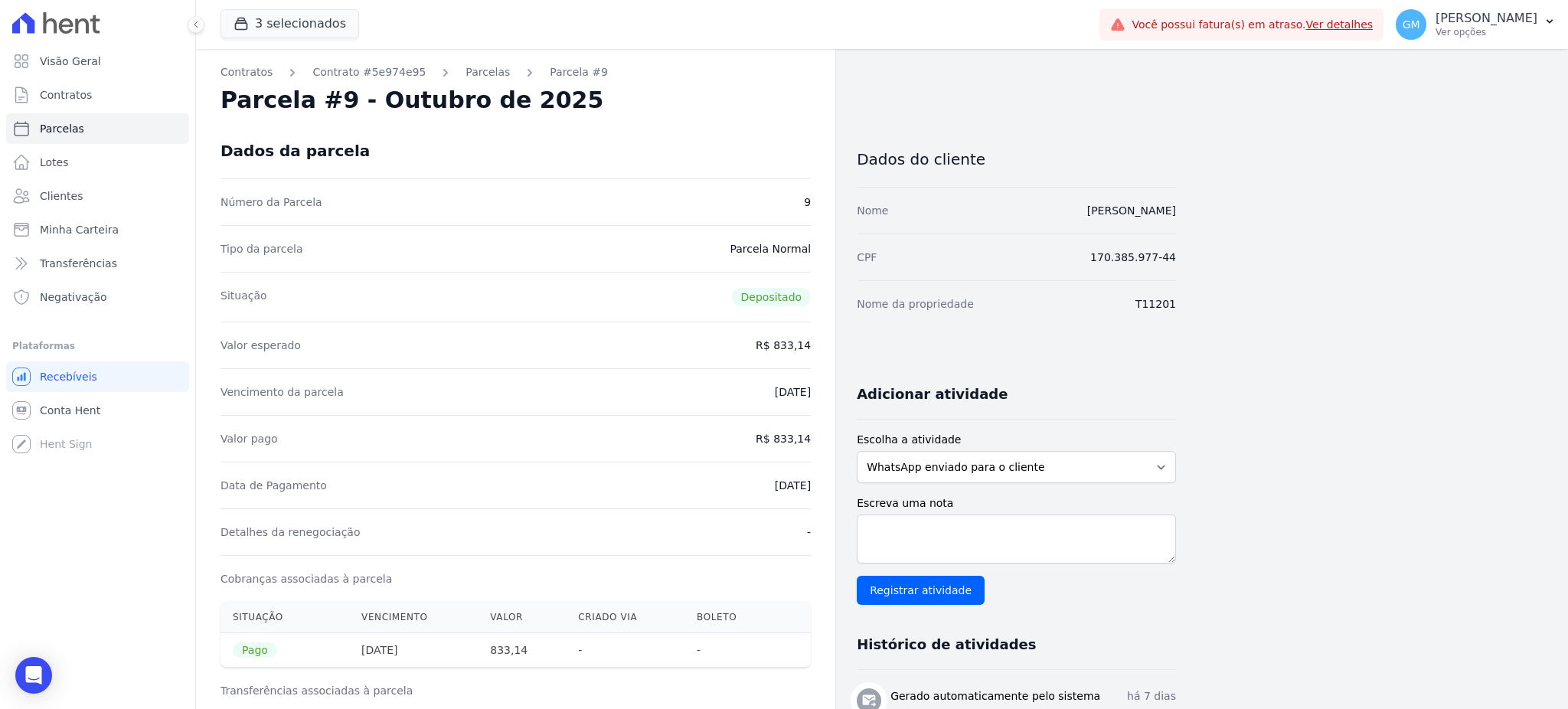
drag, startPoint x: 978, startPoint y: 212, endPoint x: 1190, endPoint y: 212, distance: 212.0
click at [1190, 212] on div "Contratos Contrato #5e974e95 Parcelas Parcela #9 Parcela #9 - Outubro de 2025 D…" at bounding box center [870, 633] width 1348 height 1168
drag, startPoint x: 780, startPoint y: 436, endPoint x: 835, endPoint y: 439, distance: 55.1
click at [835, 439] on div "Contratos Contrato #5e974e95 Parcelas Parcela #9 Parcela #9 - Outubro de 2025 D…" at bounding box center [516, 633] width 639 height 1168
click at [69, 204] on link "Clientes" at bounding box center [98, 196] width 183 height 31
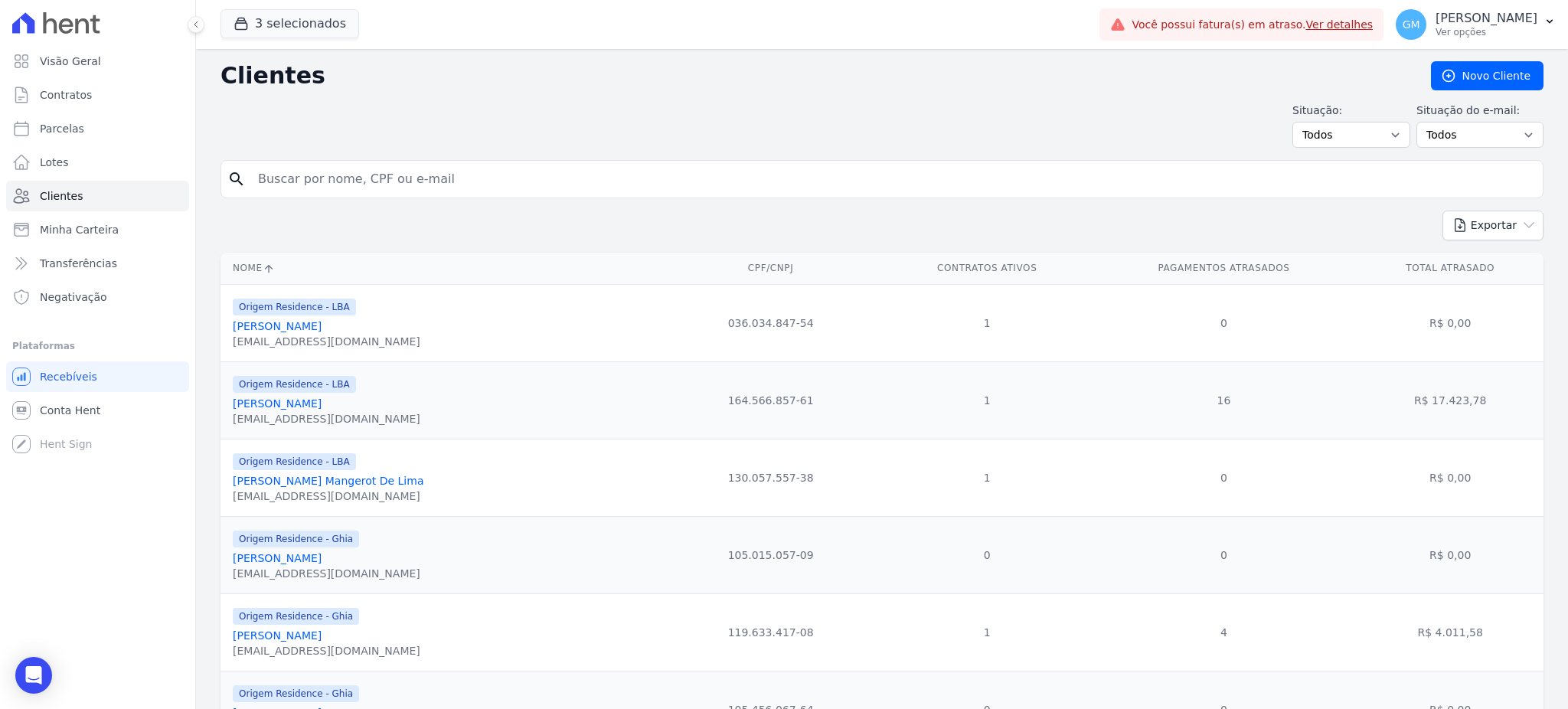
click at [347, 177] on input "search" at bounding box center [893, 179] width 1288 height 31
paste input "Vaneza Da ConceiÃ§Ã£o Lopes Franco"
drag, startPoint x: 396, startPoint y: 177, endPoint x: 358, endPoint y: 183, distance: 38.5
click at [358, 183] on input "Vaneza Da ConceiÃ§Ã£o Lopes Franco" at bounding box center [893, 179] width 1288 height 31
type input "Vaneza Da Concei"
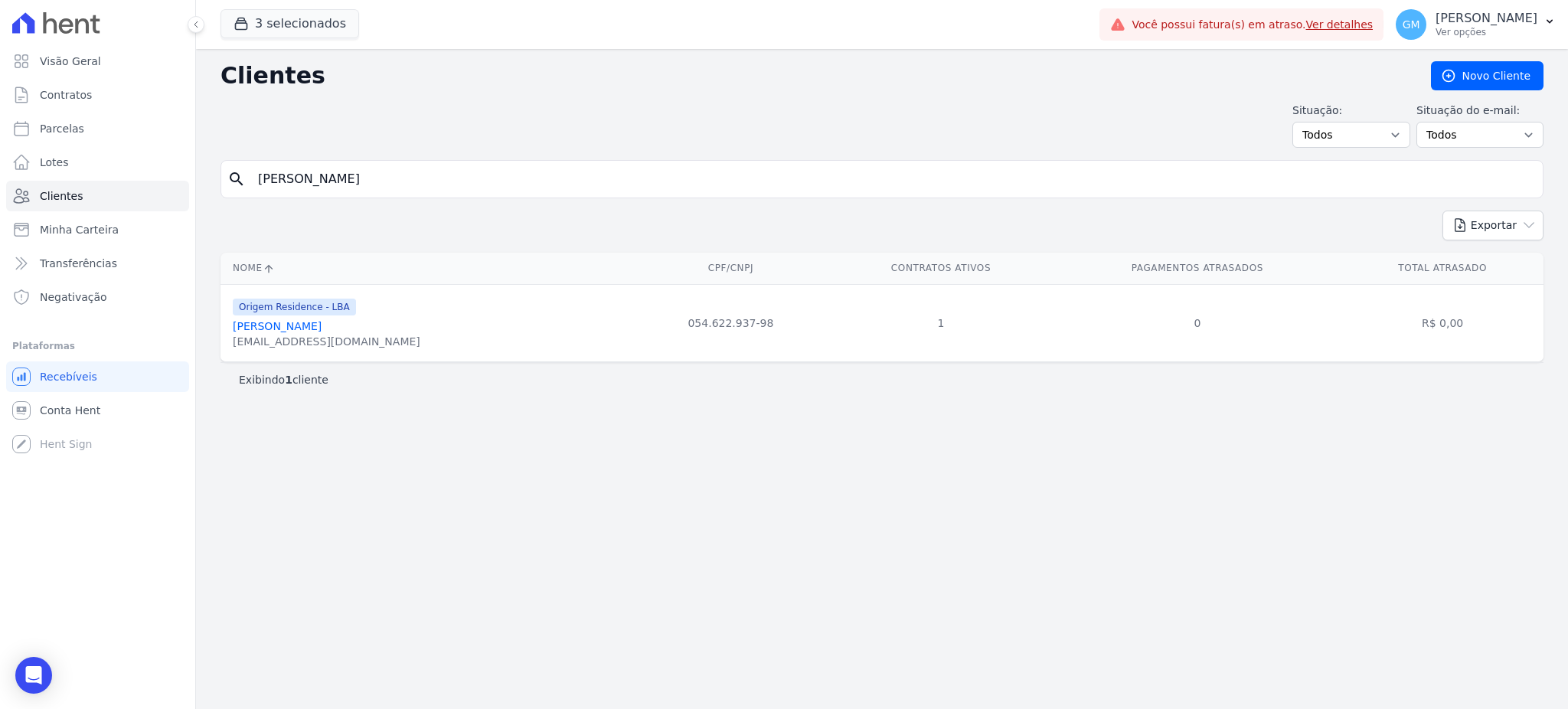
click at [321, 329] on link "Vaneza Da Conceição Lopes Franco" at bounding box center [277, 327] width 89 height 13
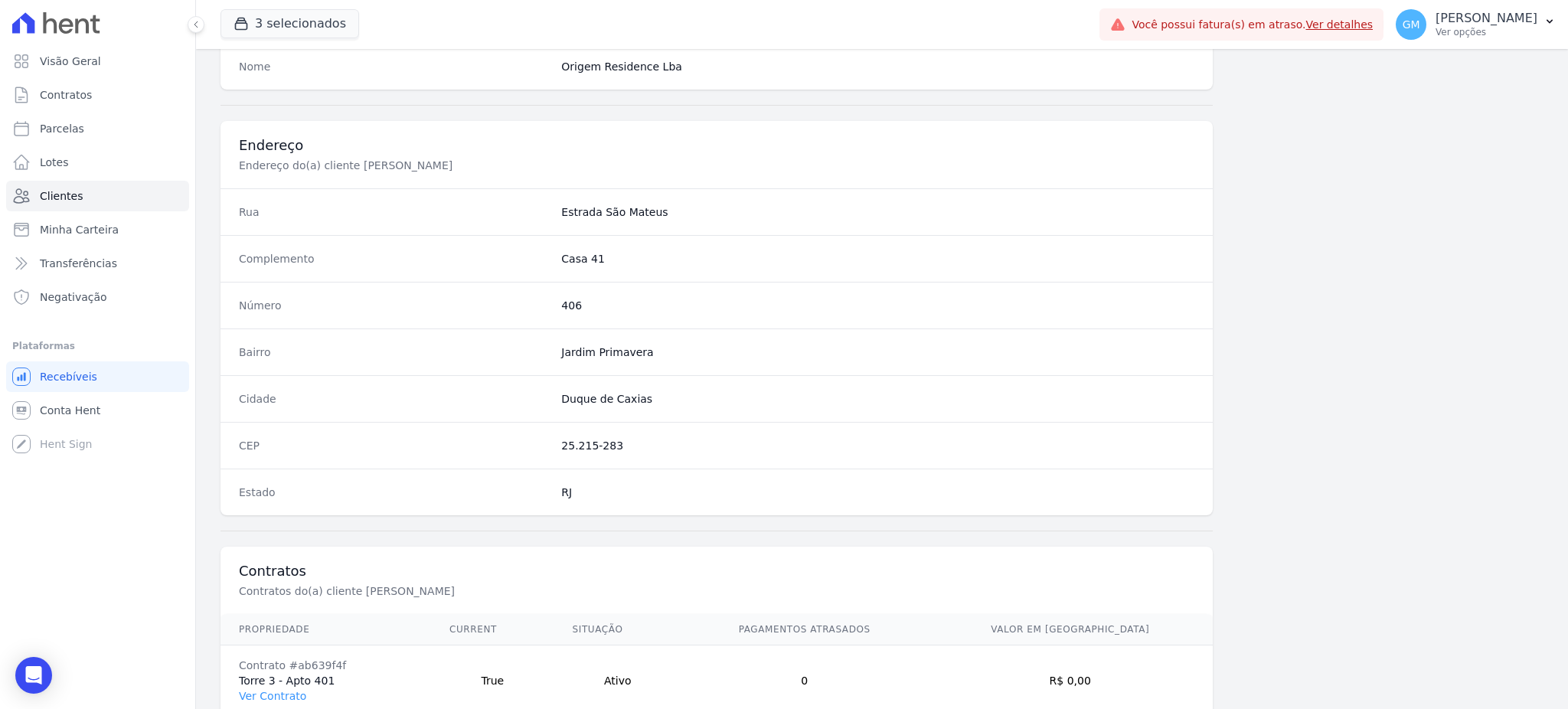
scroll to position [724, 0]
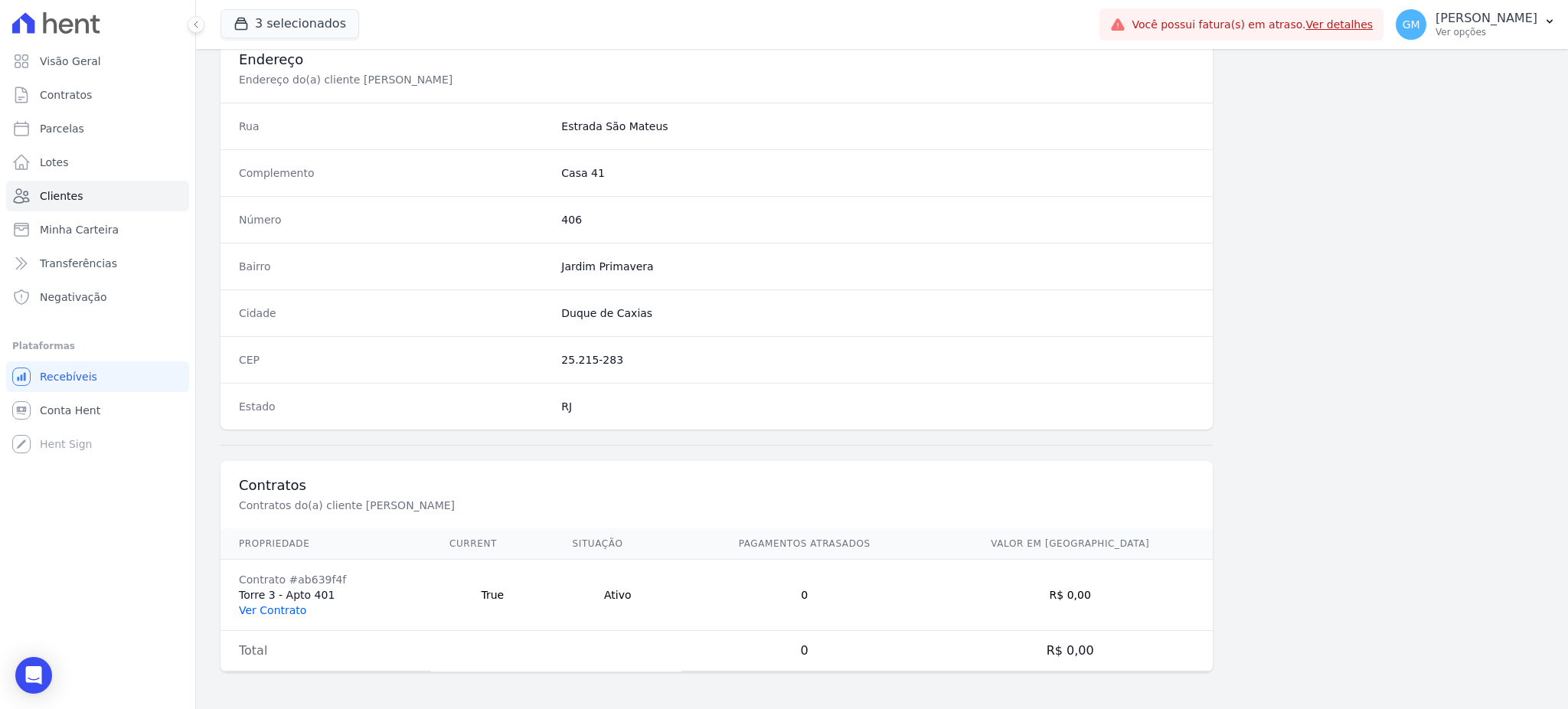
click at [295, 605] on link "Ver Contrato" at bounding box center [272, 610] width 67 height 13
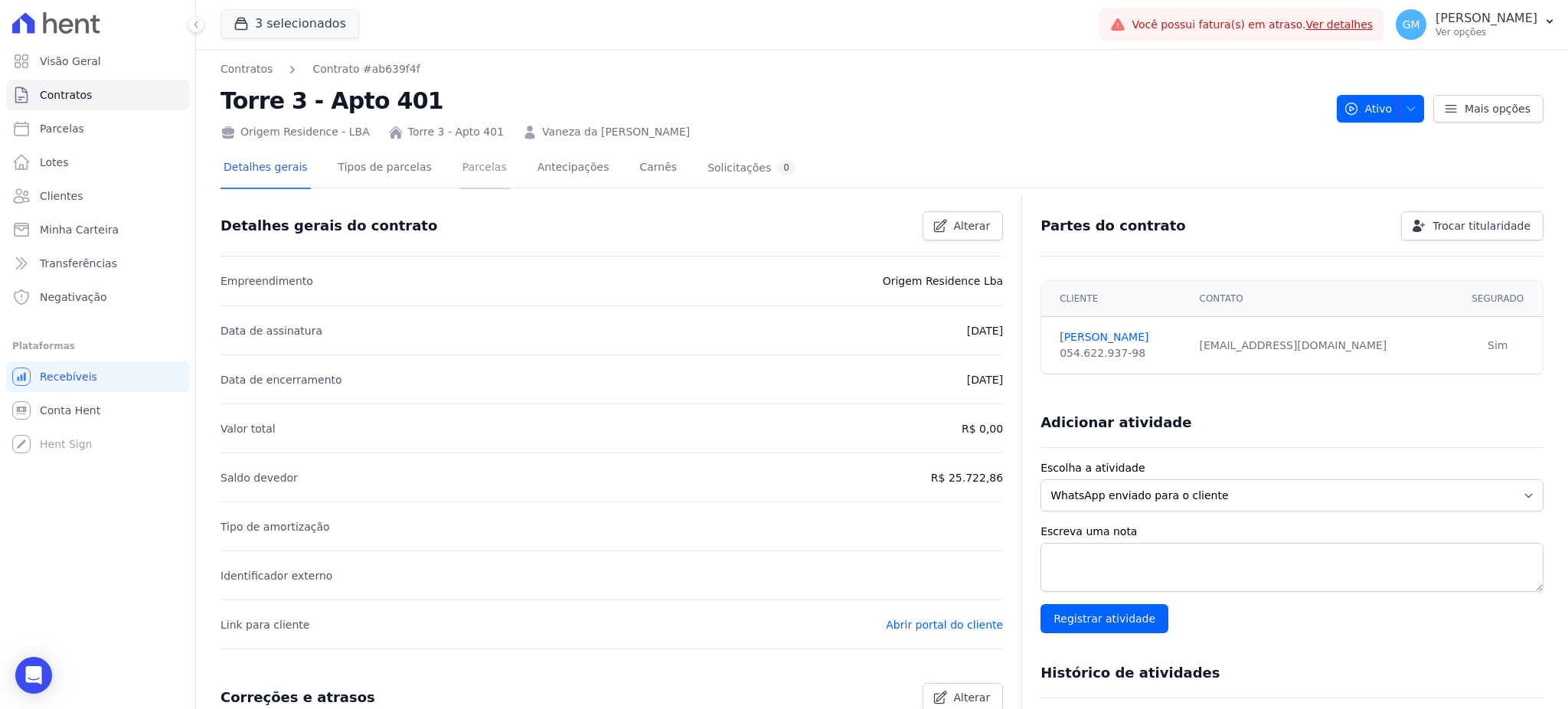
click at [468, 164] on link "Parcelas" at bounding box center [484, 168] width 51 height 41
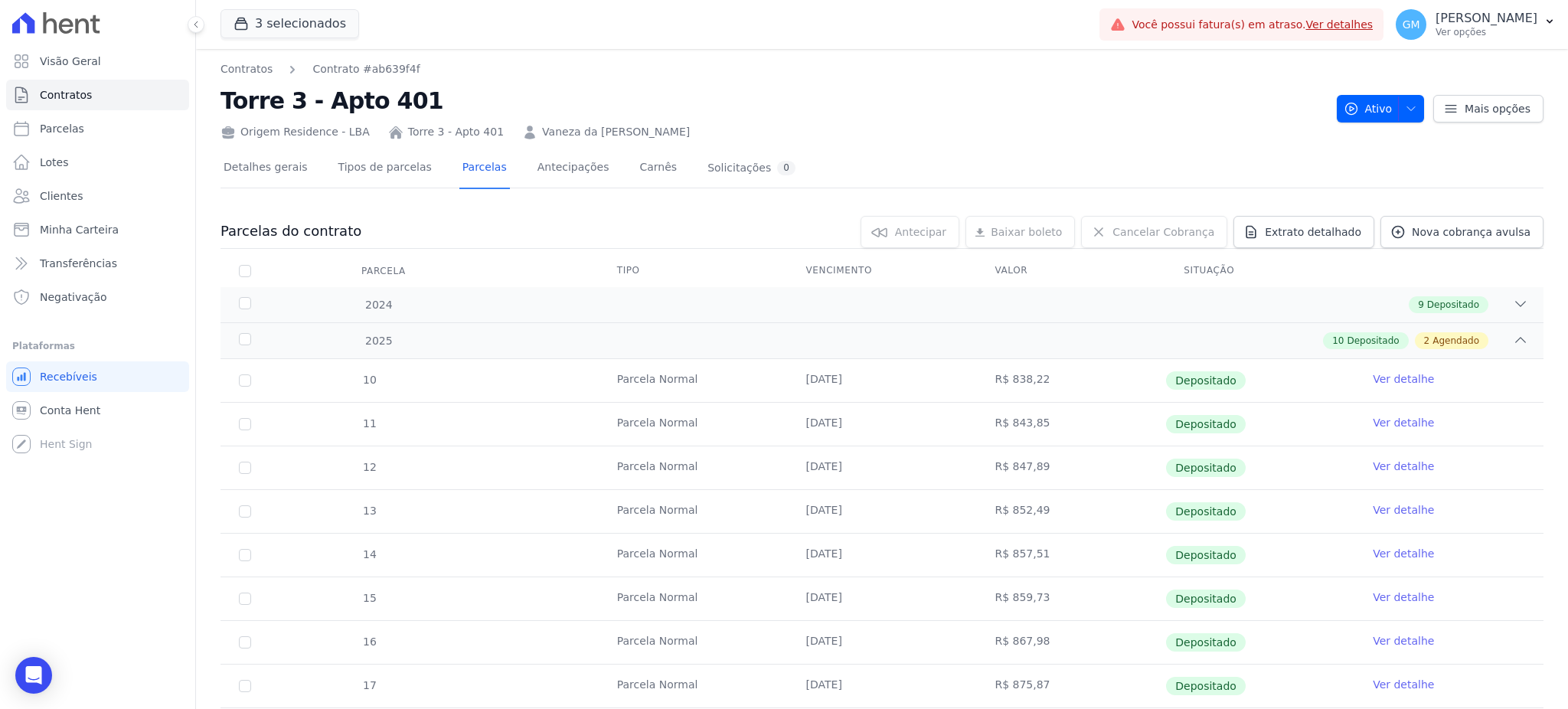
scroll to position [326, 0]
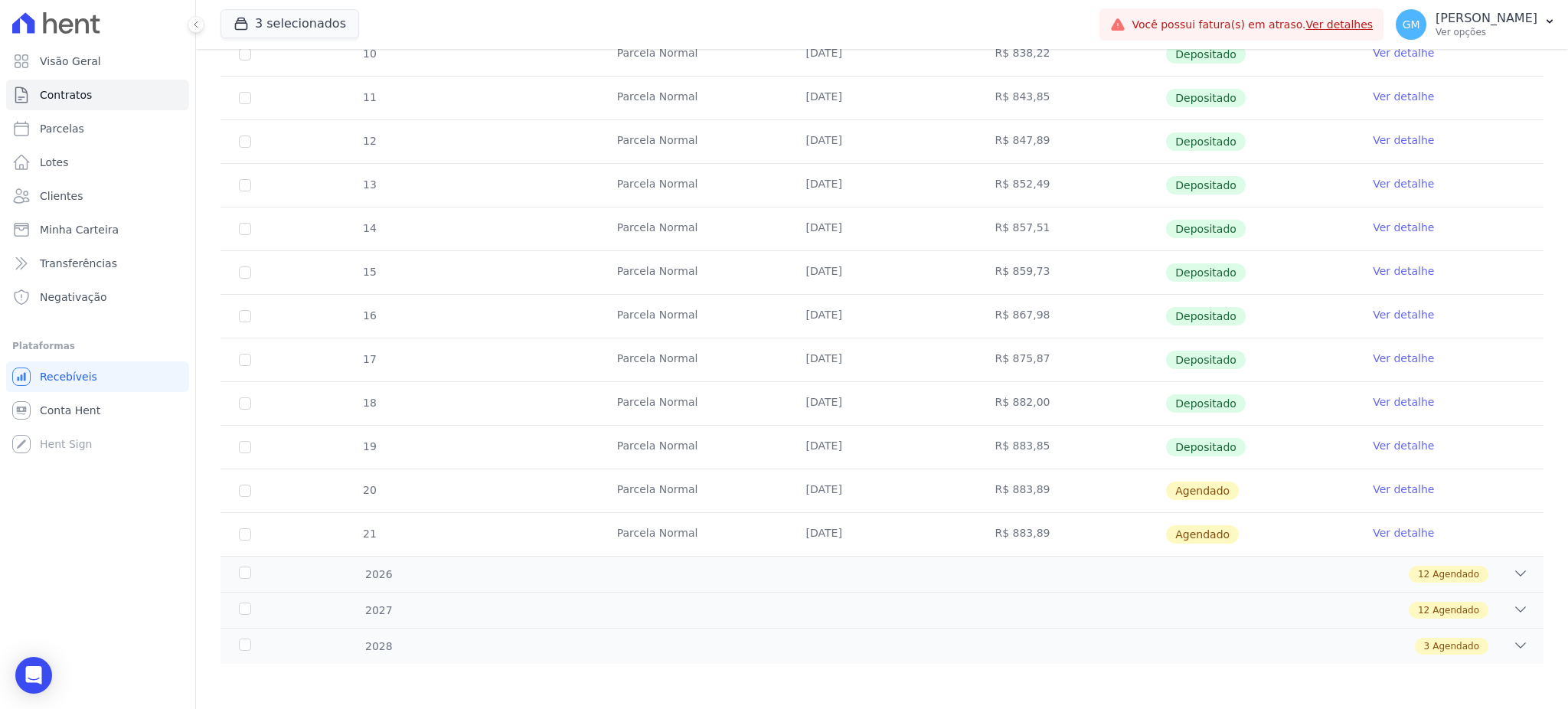
click at [1372, 442] on link "Ver detalhe" at bounding box center [1403, 446] width 62 height 15
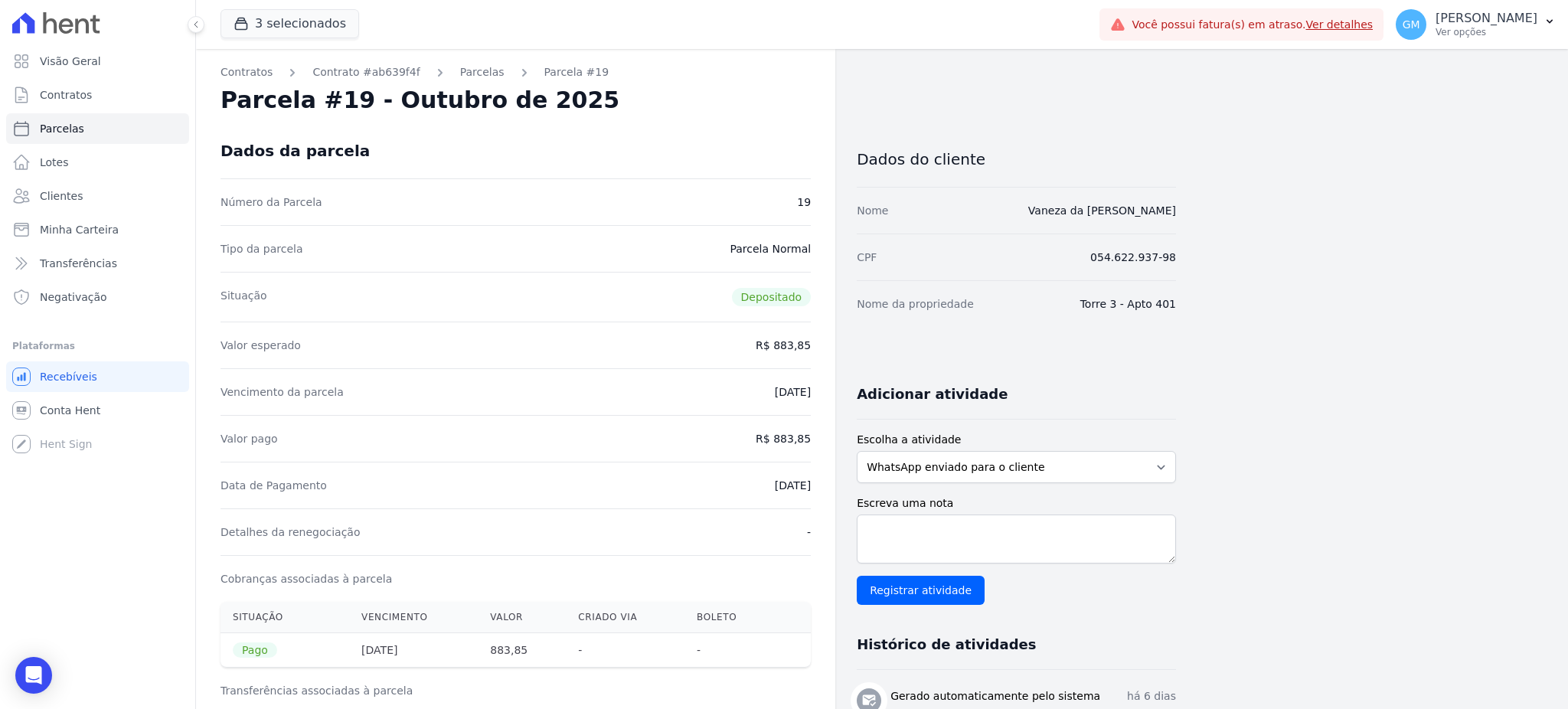
drag, startPoint x: 776, startPoint y: 442, endPoint x: 817, endPoint y: 440, distance: 41.0
click at [86, 196] on link "Clientes" at bounding box center [98, 196] width 183 height 31
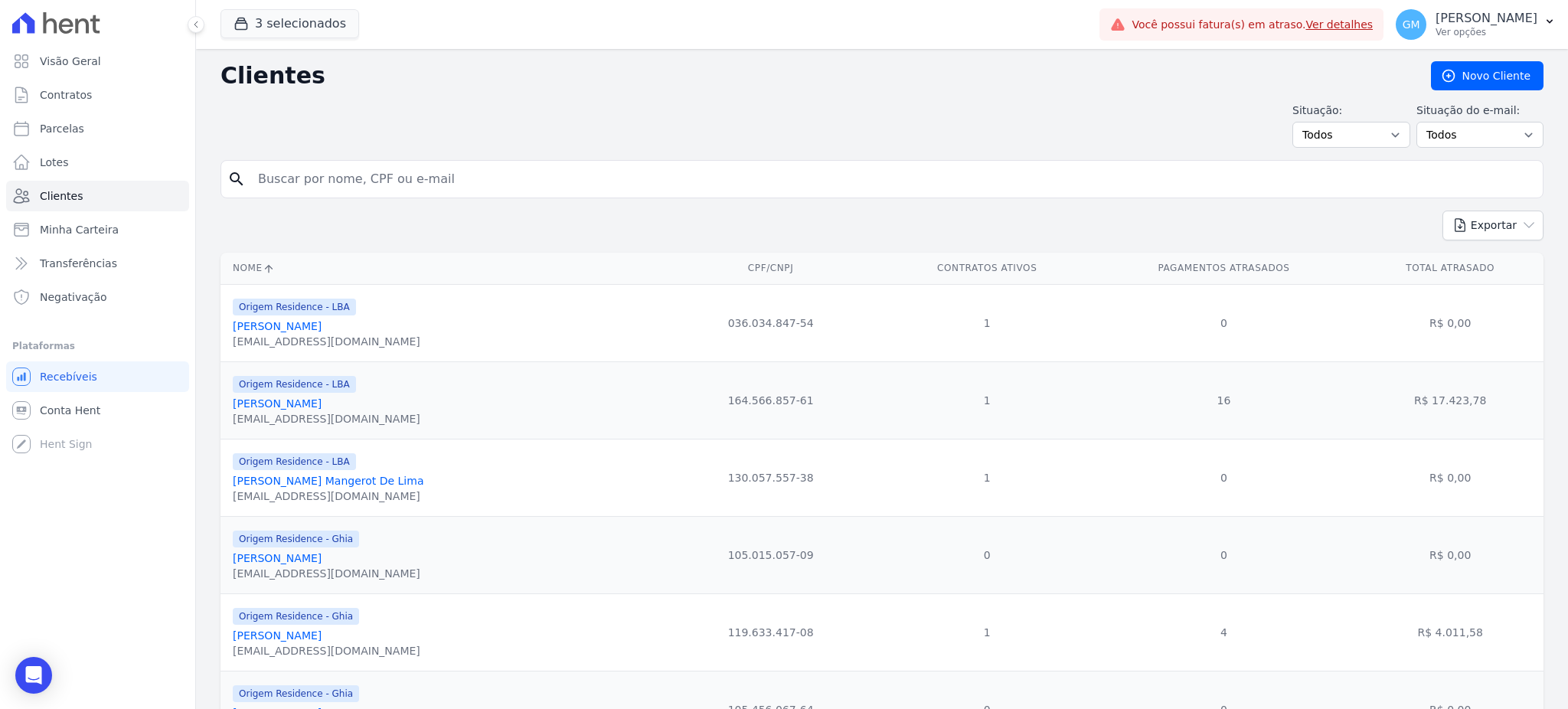
click at [332, 180] on input "search" at bounding box center [893, 179] width 1288 height 31
paste input "Vivian Cassemiro Galdino Monteiro"
type input "Vivian Cassemiro Galdino Monteiro"
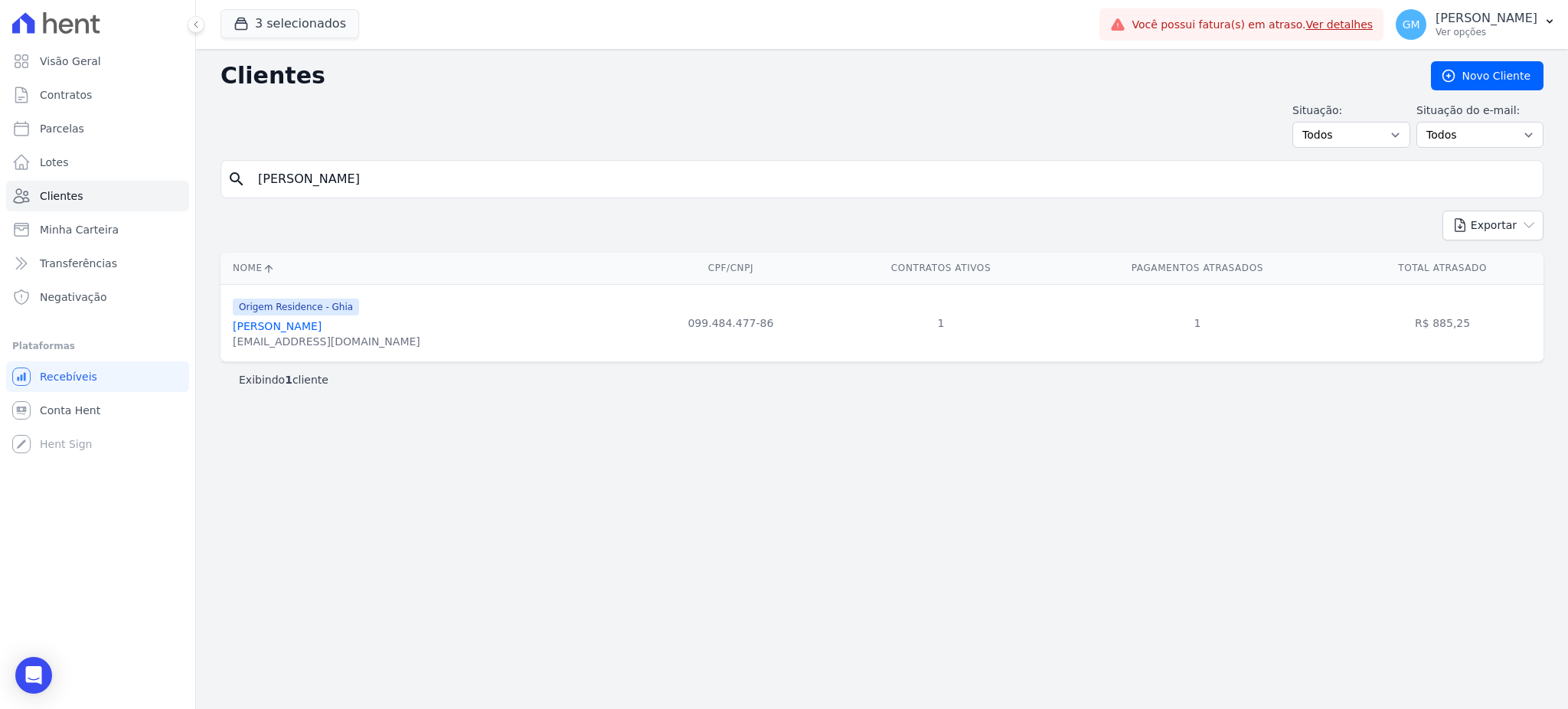
click at [406, 329] on div "Origem Residence - Ghia Vivian Cassemiro Galdino Monteiro viviancassemiro@gmail…" at bounding box center [429, 323] width 394 height 53
click at [321, 331] on link "Vivian Cassemiro Galdino Monteiro" at bounding box center [277, 327] width 89 height 13
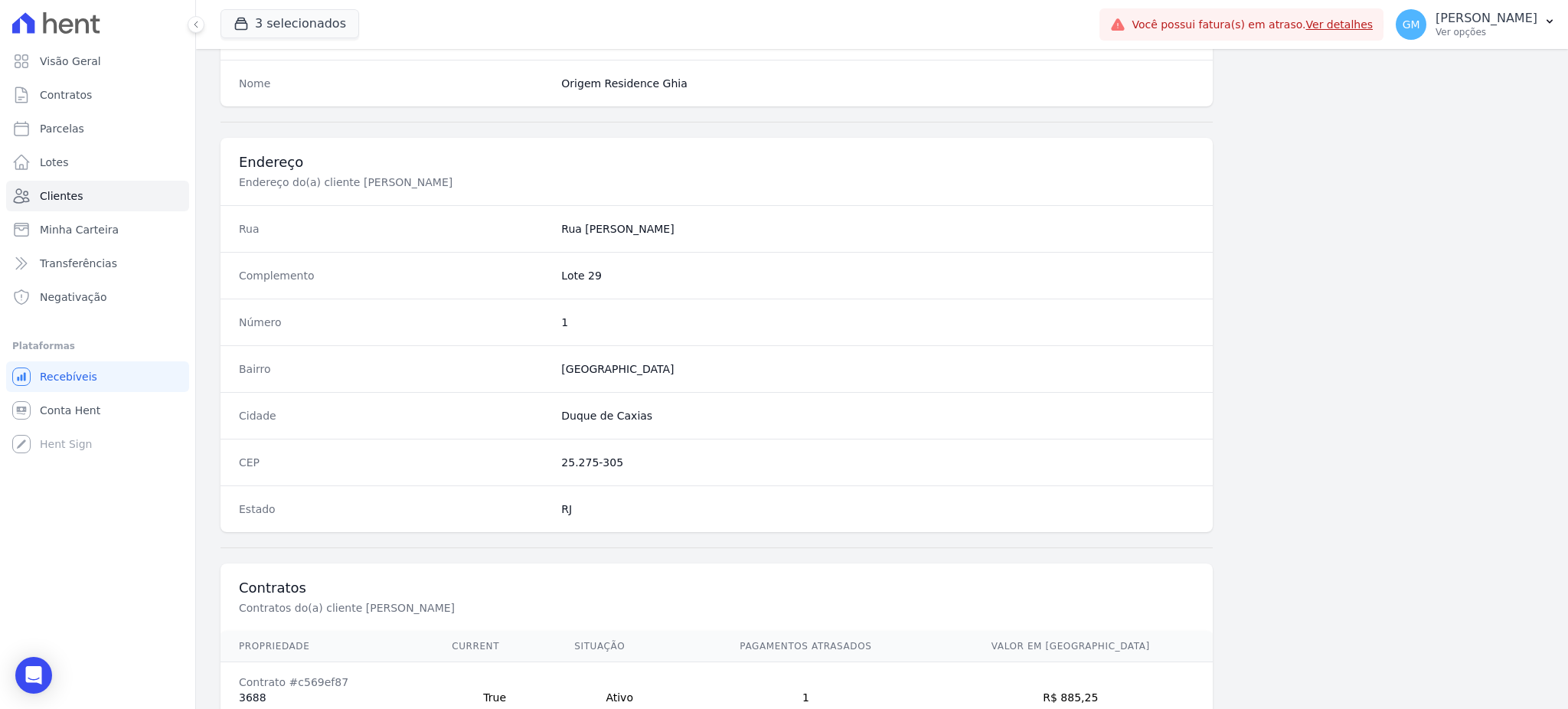
scroll to position [724, 0]
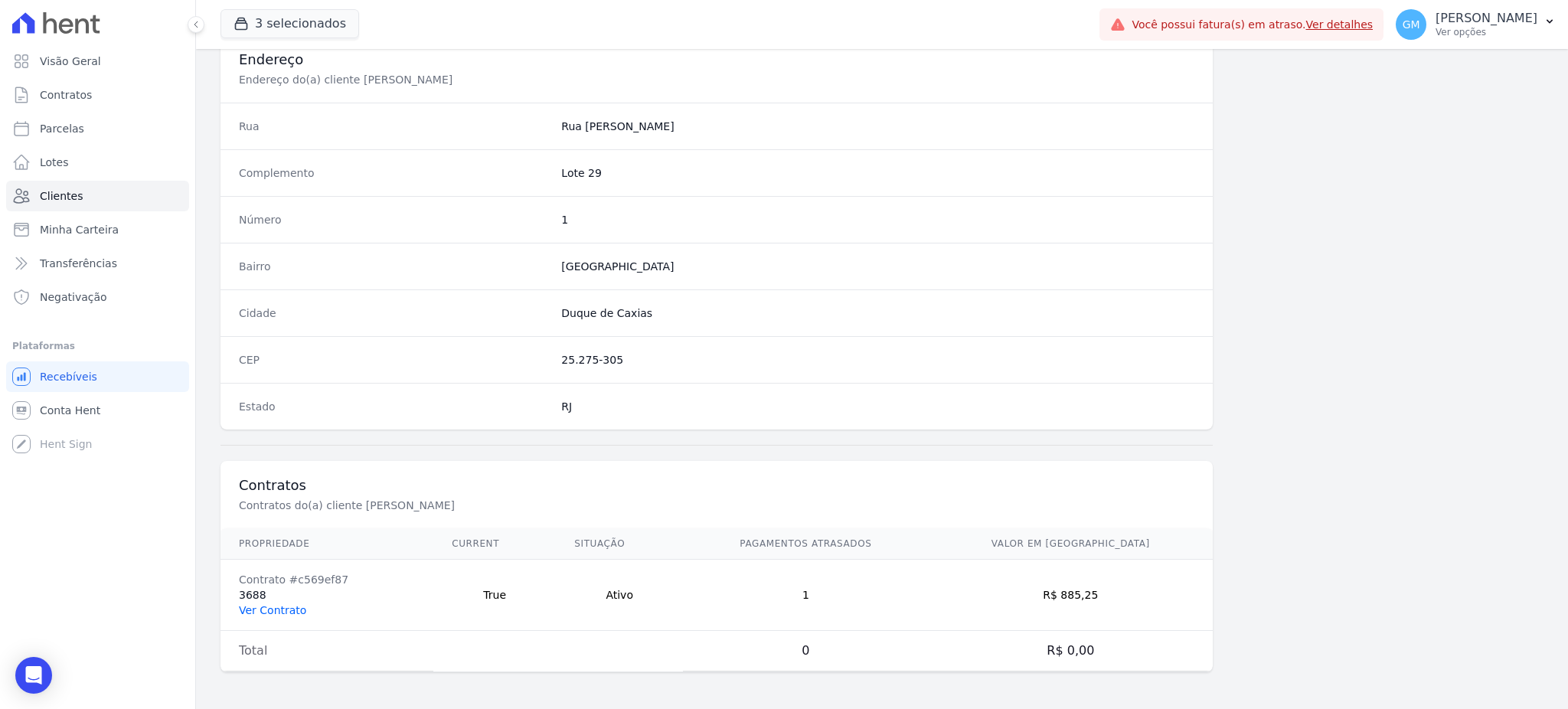
click at [286, 605] on link "Ver Contrato" at bounding box center [272, 610] width 67 height 13
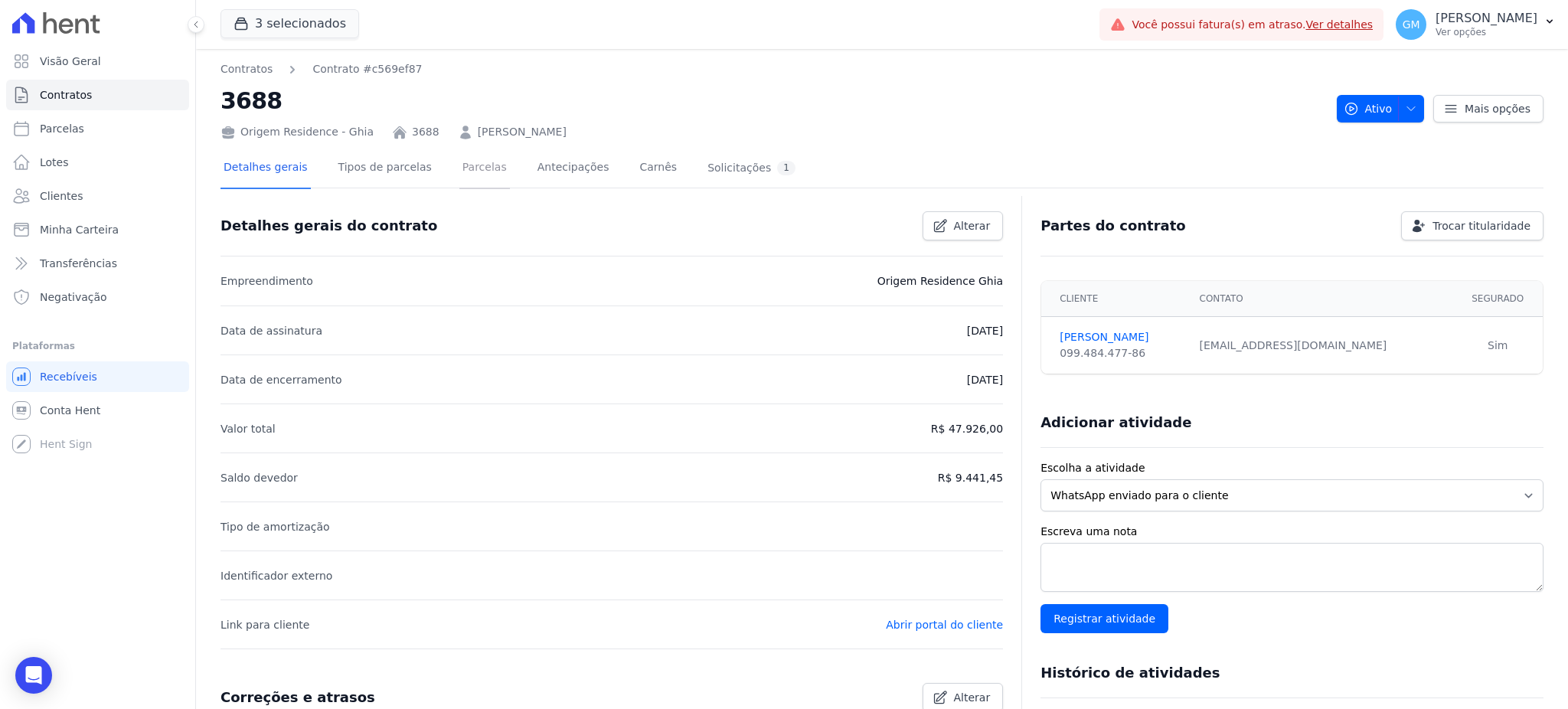
click at [466, 165] on link "Parcelas" at bounding box center [484, 168] width 51 height 41
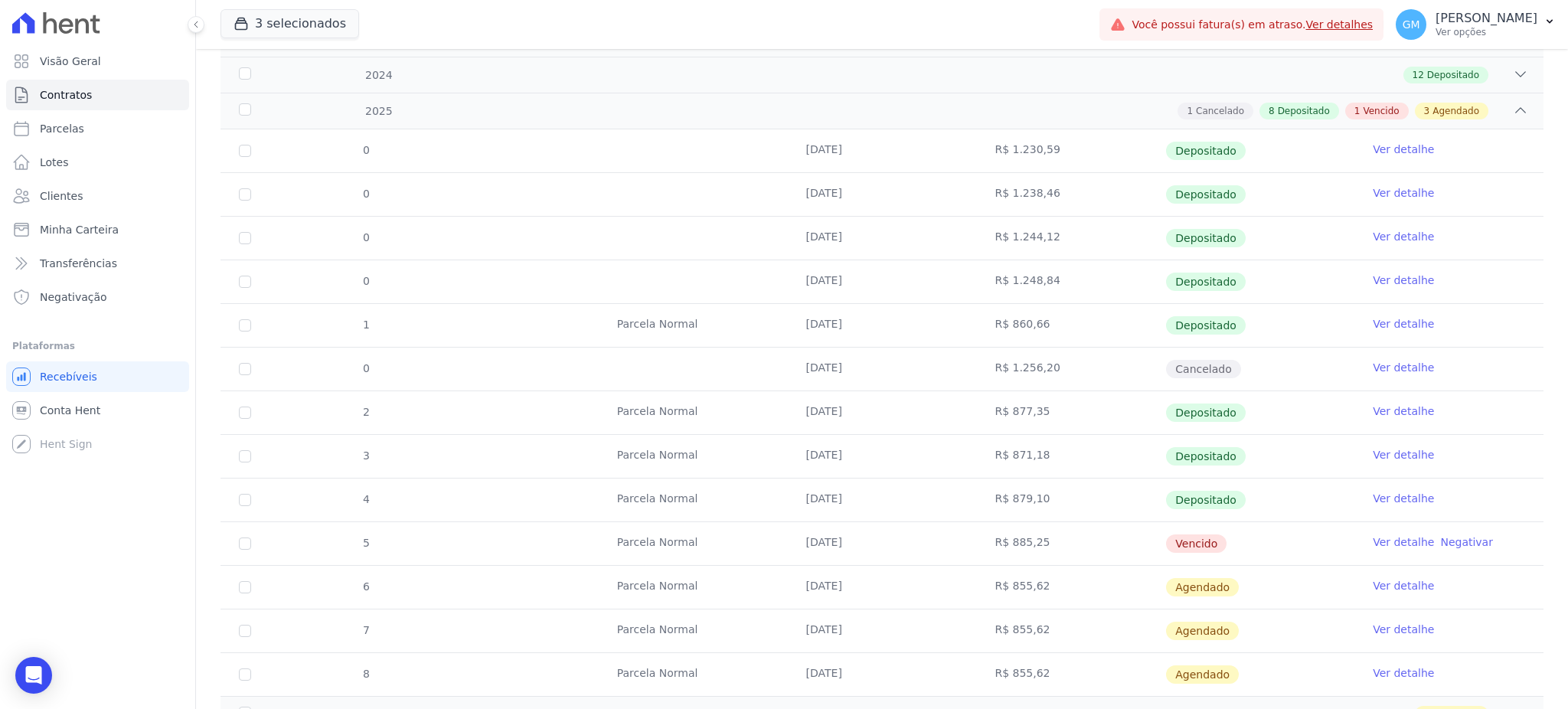
scroll to position [334, 0]
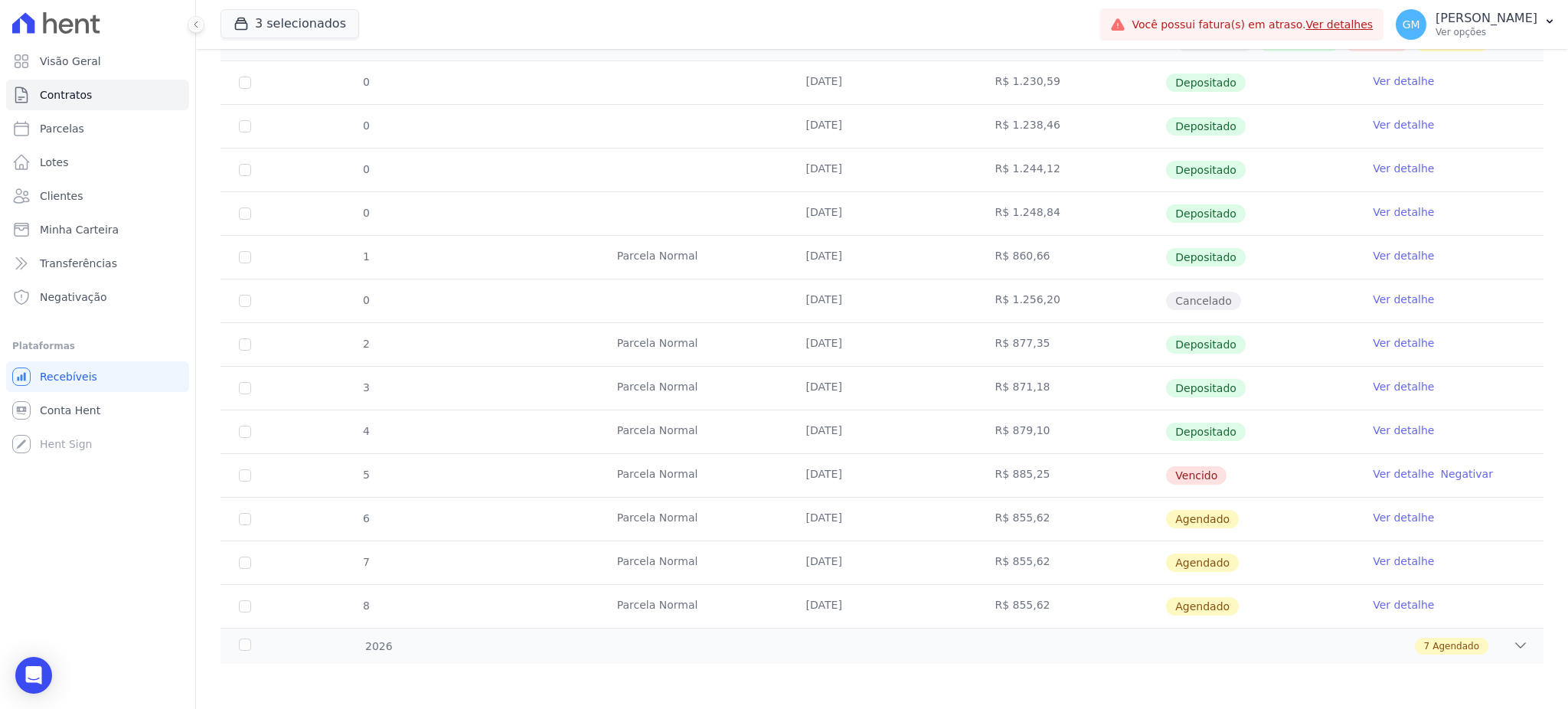
click at [1384, 427] on link "Ver detalhe" at bounding box center [1403, 430] width 62 height 15
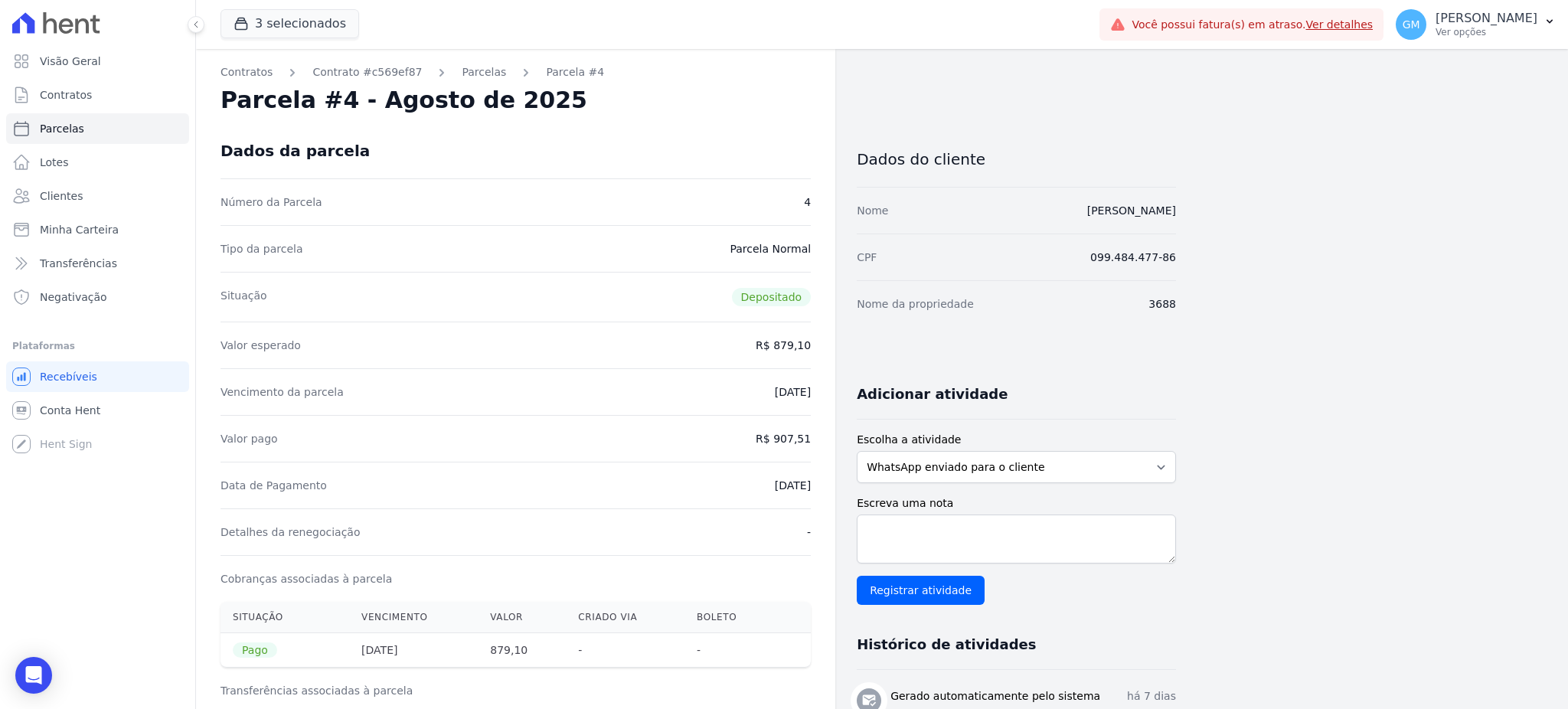
drag, startPoint x: 760, startPoint y: 482, endPoint x: 1114, endPoint y: 0, distance: 598.0
click at [821, 482] on div "Contratos Contrato #c569ef87 Parcelas Parcela #4 Parcela #4 - Agosto de 2025 Da…" at bounding box center [516, 686] width 639 height 1276
drag, startPoint x: 985, startPoint y: 206, endPoint x: 1194, endPoint y: 217, distance: 209.3
click at [1194, 217] on div "Contratos Contrato #c569ef87 Parcelas Parcela #4 Parcela #4 - Agosto de 2025 Da…" at bounding box center [870, 686] width 1348 height 1276
drag, startPoint x: 775, startPoint y: 441, endPoint x: 808, endPoint y: 442, distance: 33.0
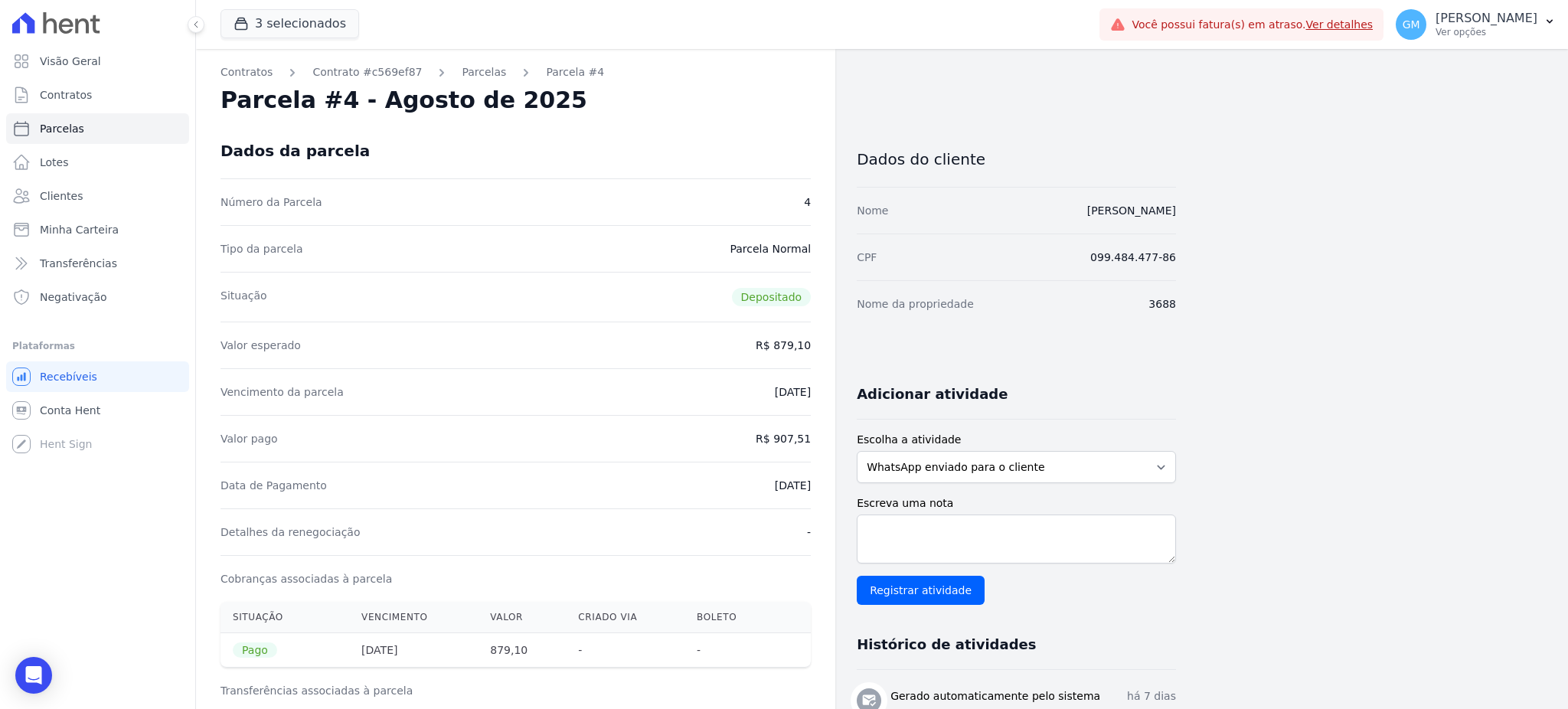
click at [808, 442] on dd "R$ 907,51" at bounding box center [783, 438] width 55 height 15
click at [87, 195] on link "Clientes" at bounding box center [98, 196] width 183 height 31
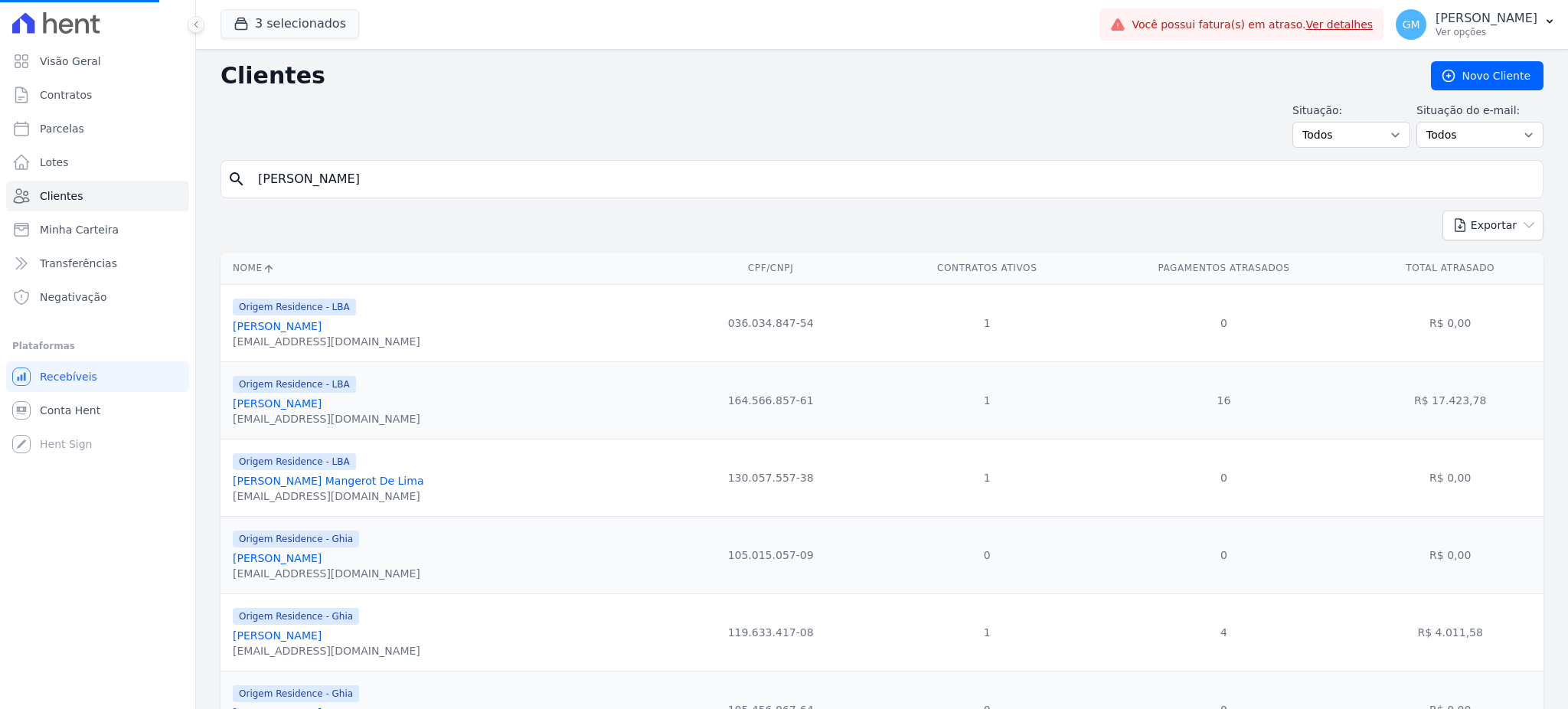
click at [311, 187] on input "Vivian Cassemiro Galdino Monteiro" at bounding box center [893, 179] width 1288 height 31
click at [448, 189] on input "search" at bounding box center [893, 179] width 1288 height 31
paste input "Washington Andre Freitas De Souza"
type input "Washington Andre Freitas De Souza"
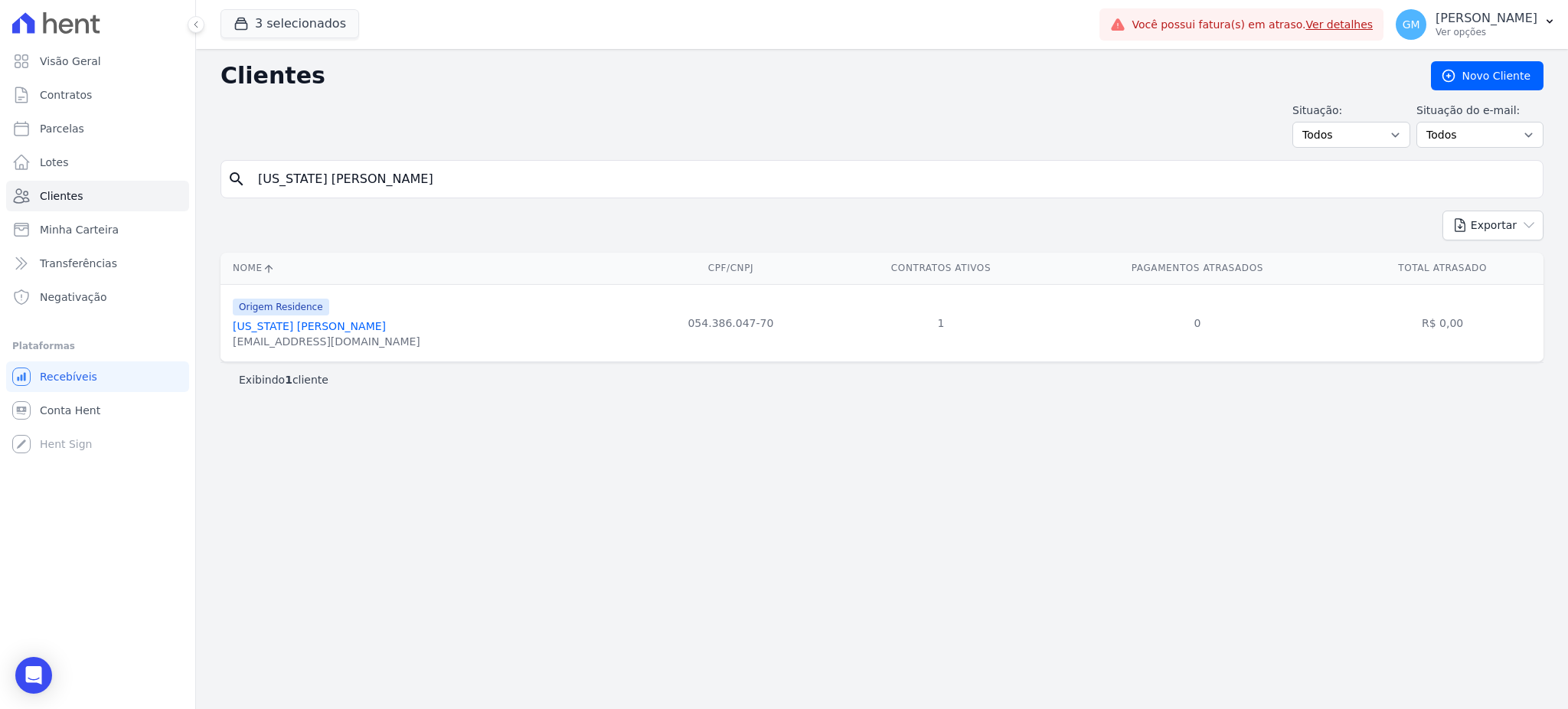
click at [377, 321] on link "Washington Andre Freitas De Souza" at bounding box center [309, 327] width 153 height 13
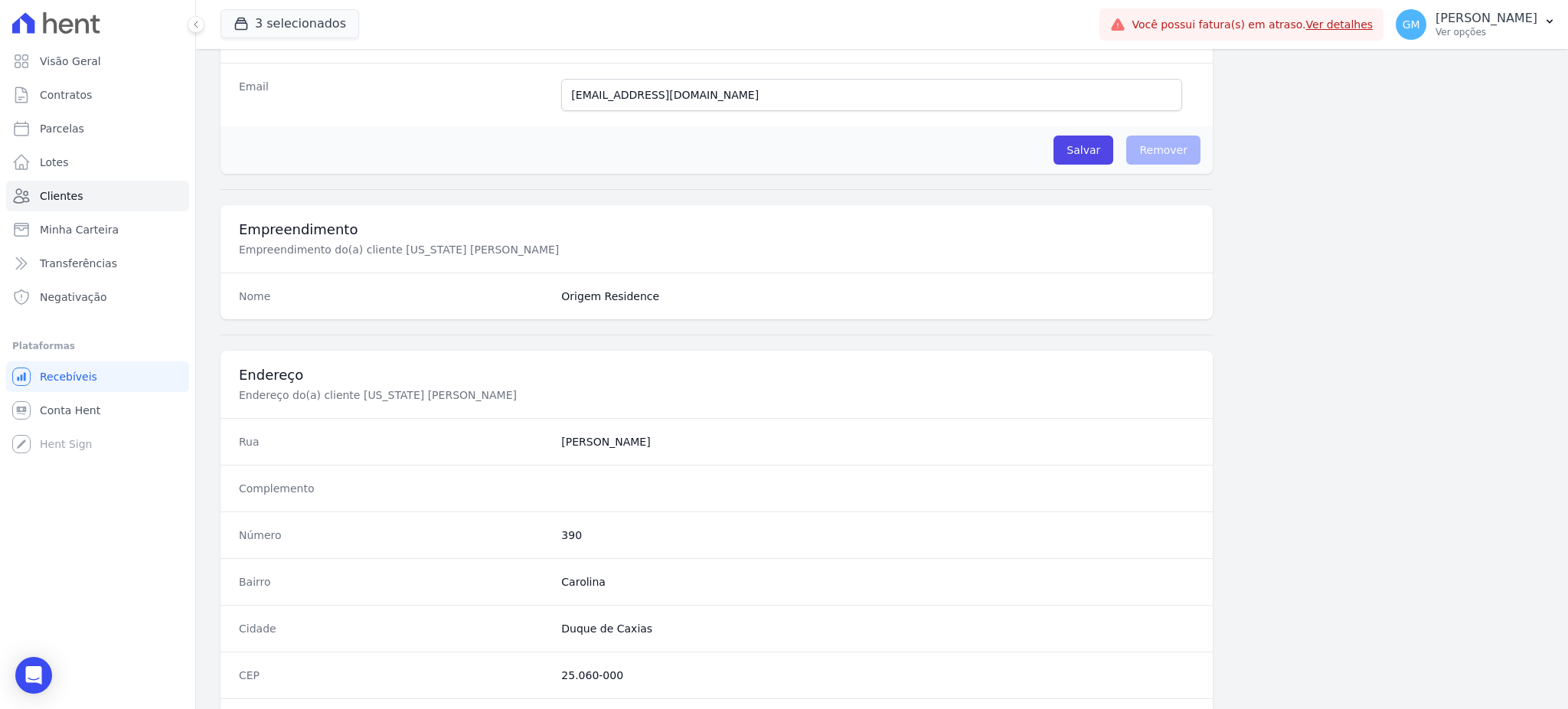
scroll to position [724, 0]
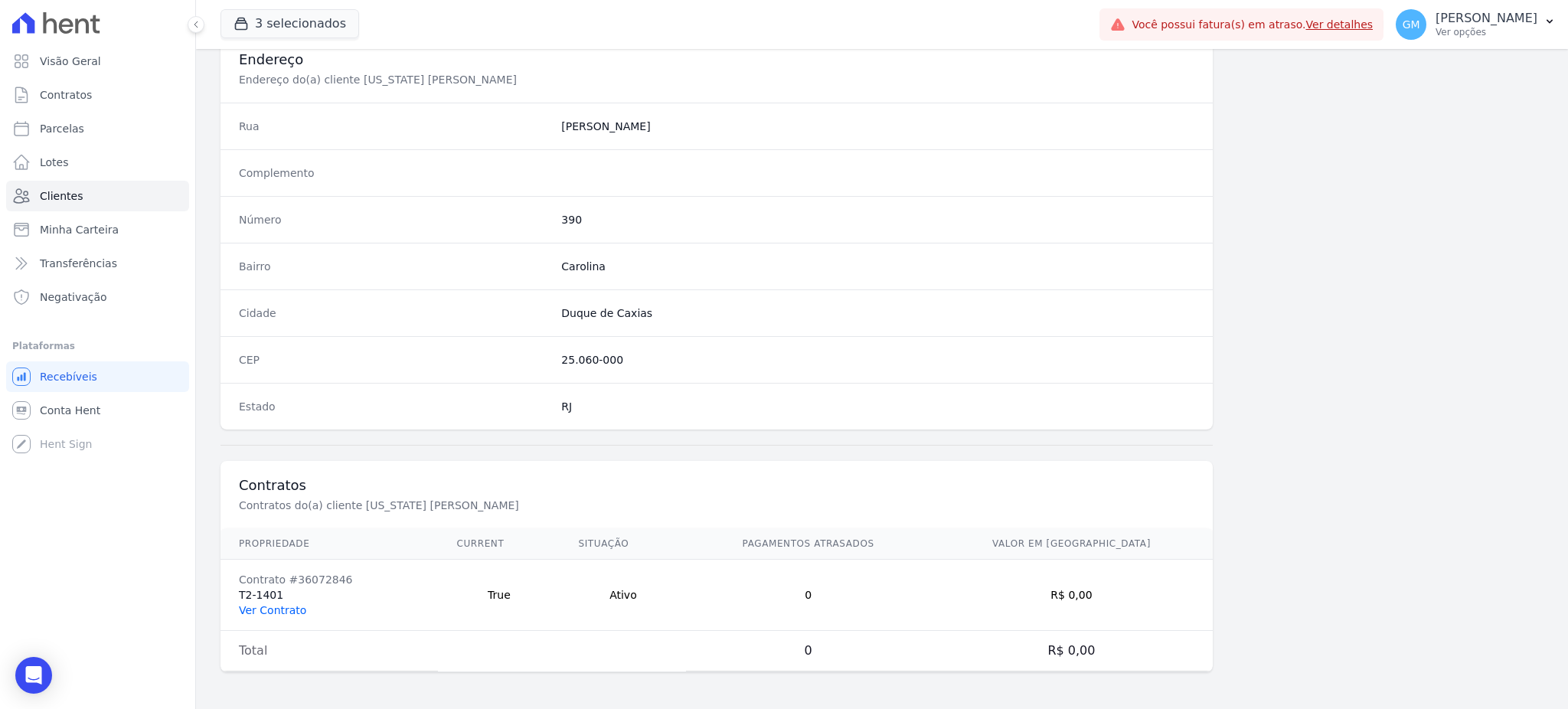
click at [280, 610] on link "Ver Contrato" at bounding box center [272, 610] width 67 height 13
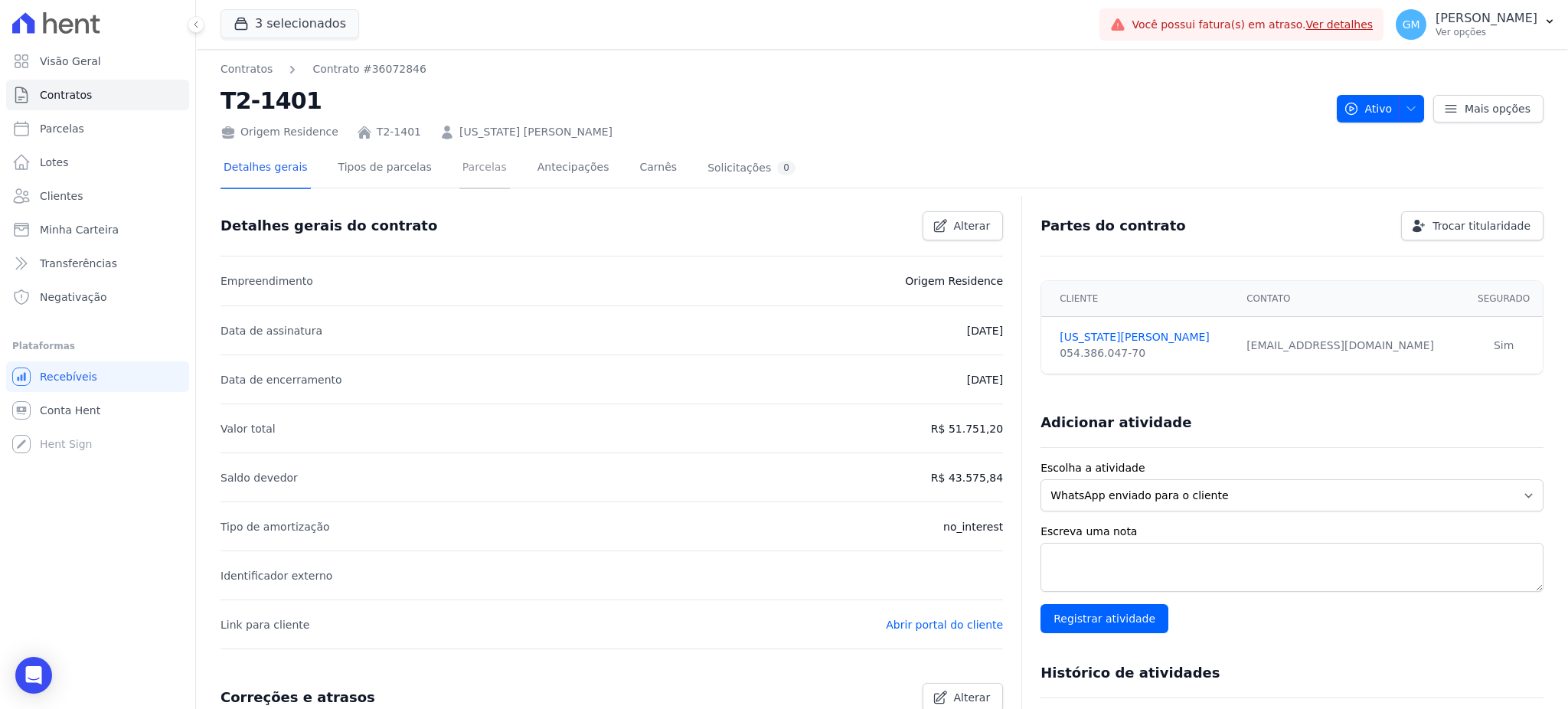
click at [460, 168] on link "Parcelas" at bounding box center [484, 168] width 51 height 41
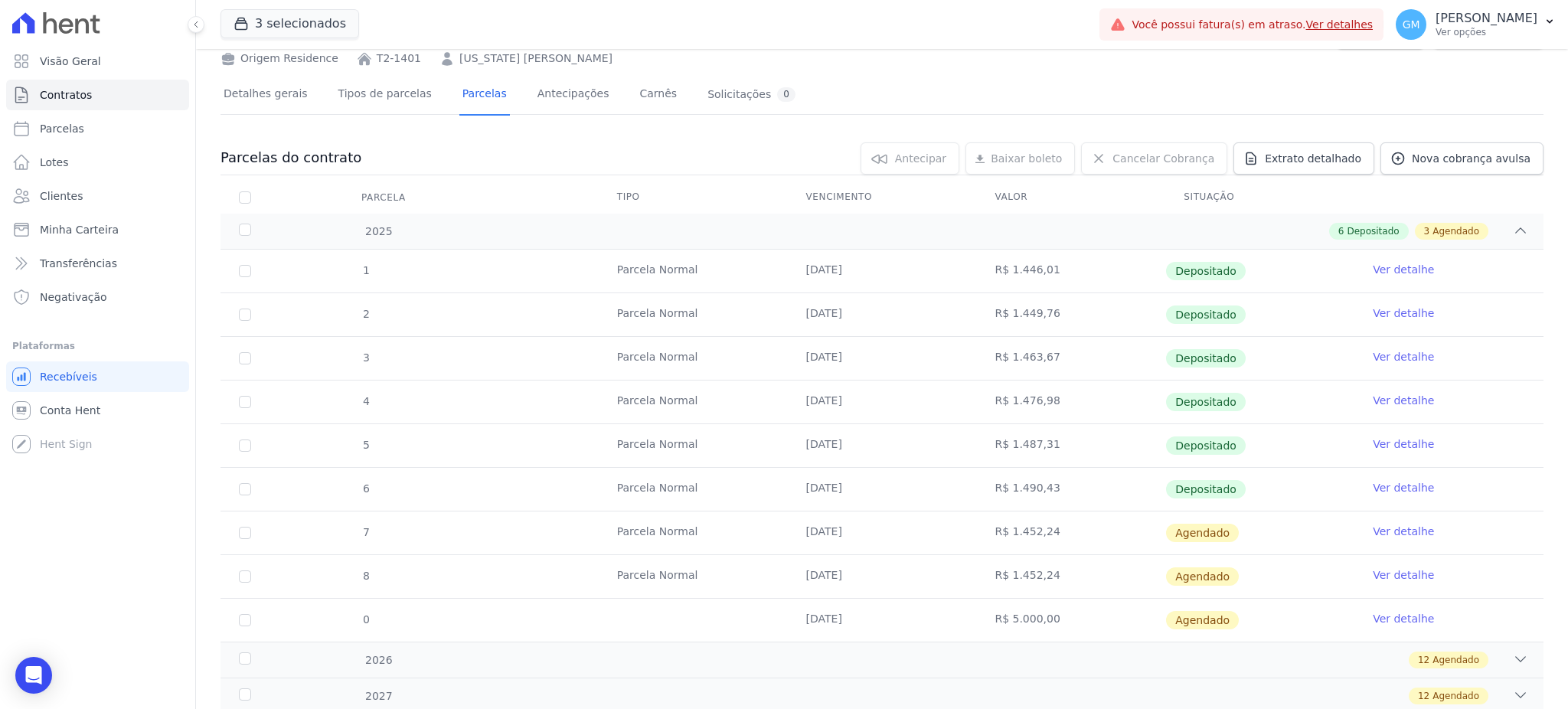
scroll to position [159, 0]
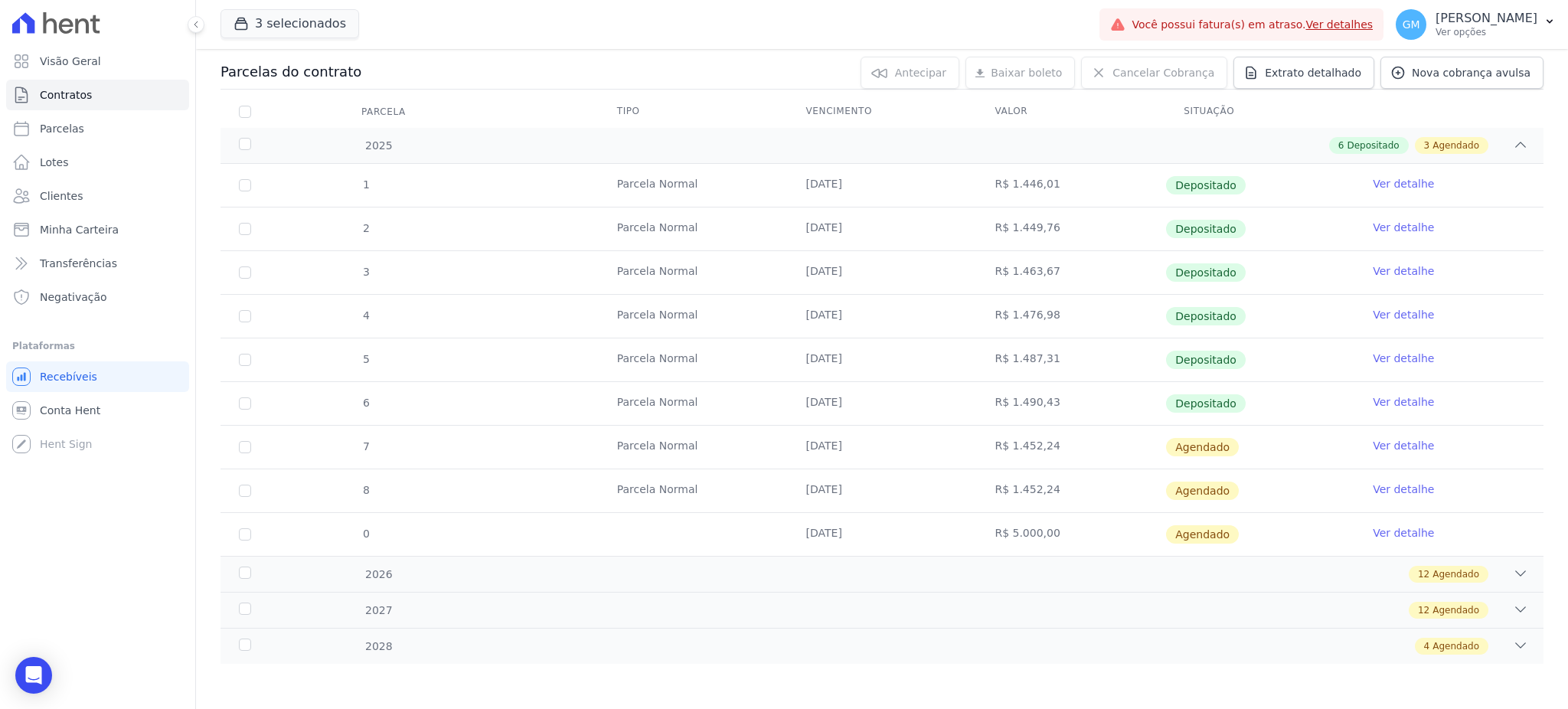
click at [1380, 399] on link "Ver detalhe" at bounding box center [1403, 402] width 62 height 15
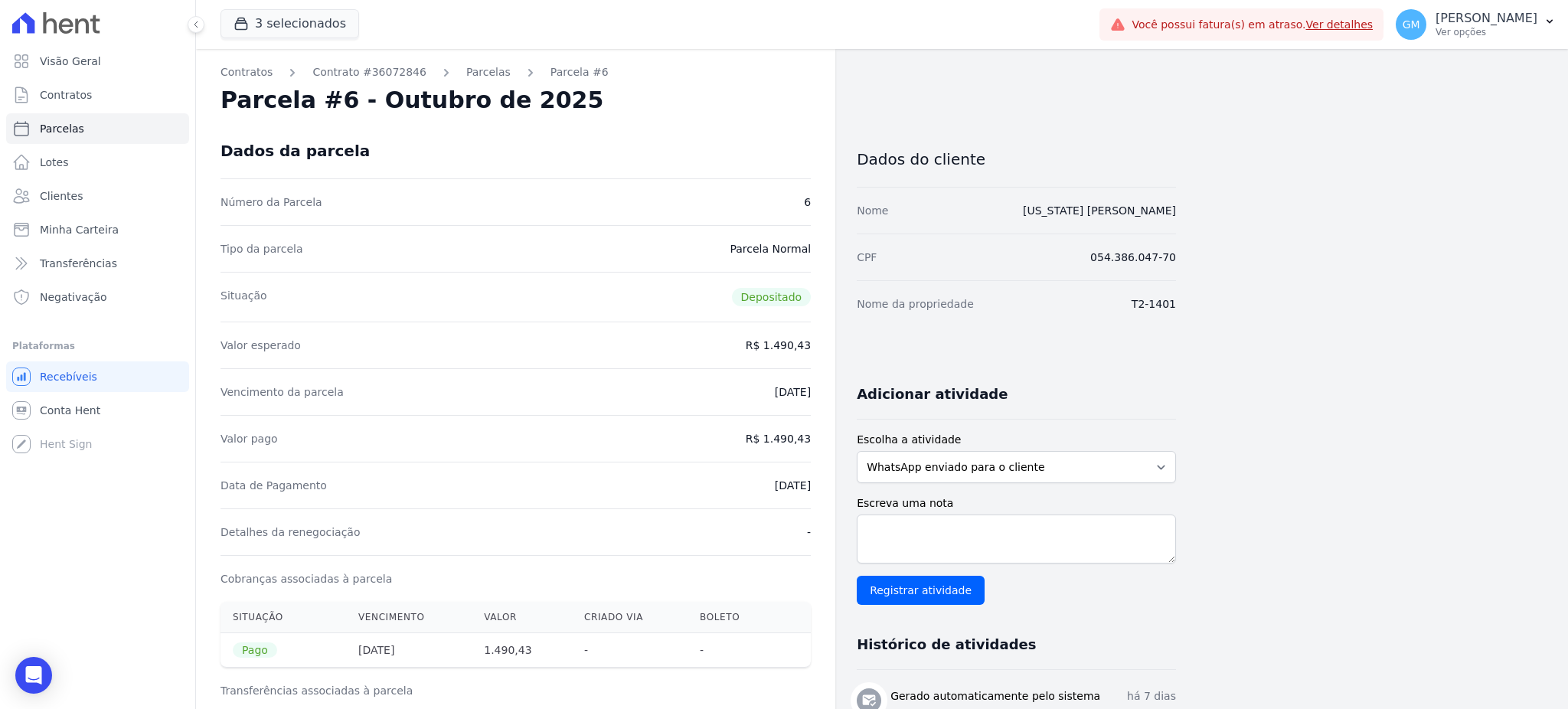
drag, startPoint x: 1087, startPoint y: 216, endPoint x: 1200, endPoint y: 216, distance: 113.0
click at [1200, 216] on div "Contratos Contrato #36072846 Parcelas Parcela #6 Parcela #6 - Outubro de 2025 D…" at bounding box center [870, 633] width 1348 height 1168
drag, startPoint x: 772, startPoint y: 435, endPoint x: 826, endPoint y: 441, distance: 54.3
click at [826, 441] on div "Contratos Contrato #36072846 Parcelas Parcela #6 Parcela #6 - Outubro de 2025 D…" at bounding box center [516, 633] width 639 height 1168
click at [91, 115] on link "Parcelas" at bounding box center [98, 129] width 183 height 31
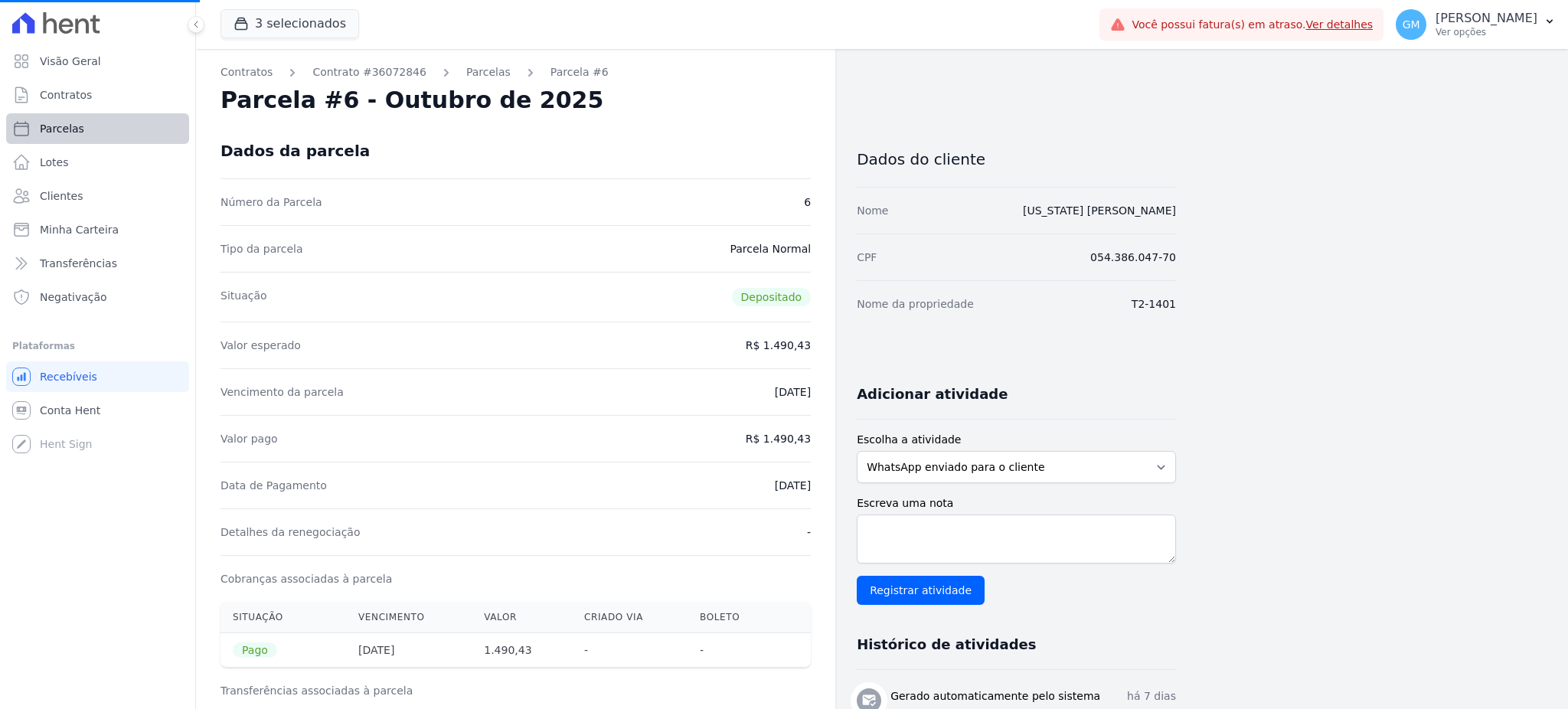
select select
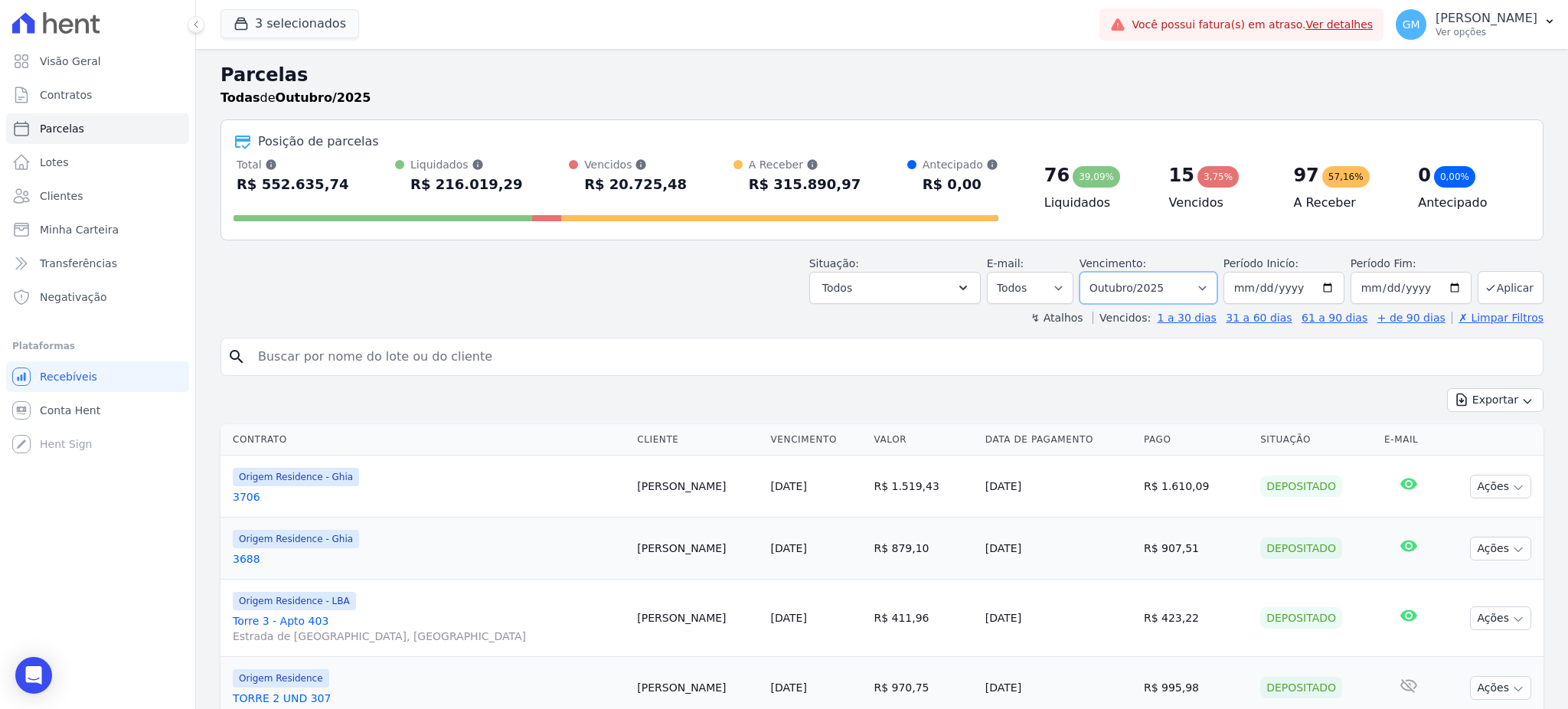
click at [1134, 281] on select "Filtrar por período ──────── Todos os meses Maio/2023 Junho/2023 Julho/2023 Ago…" at bounding box center [1148, 288] width 138 height 33
click at [1438, 290] on input "2025-10-31" at bounding box center [1411, 288] width 121 height 33
type input "[DATE]"
click at [1491, 282] on button "Aplicar" at bounding box center [1510, 287] width 66 height 33
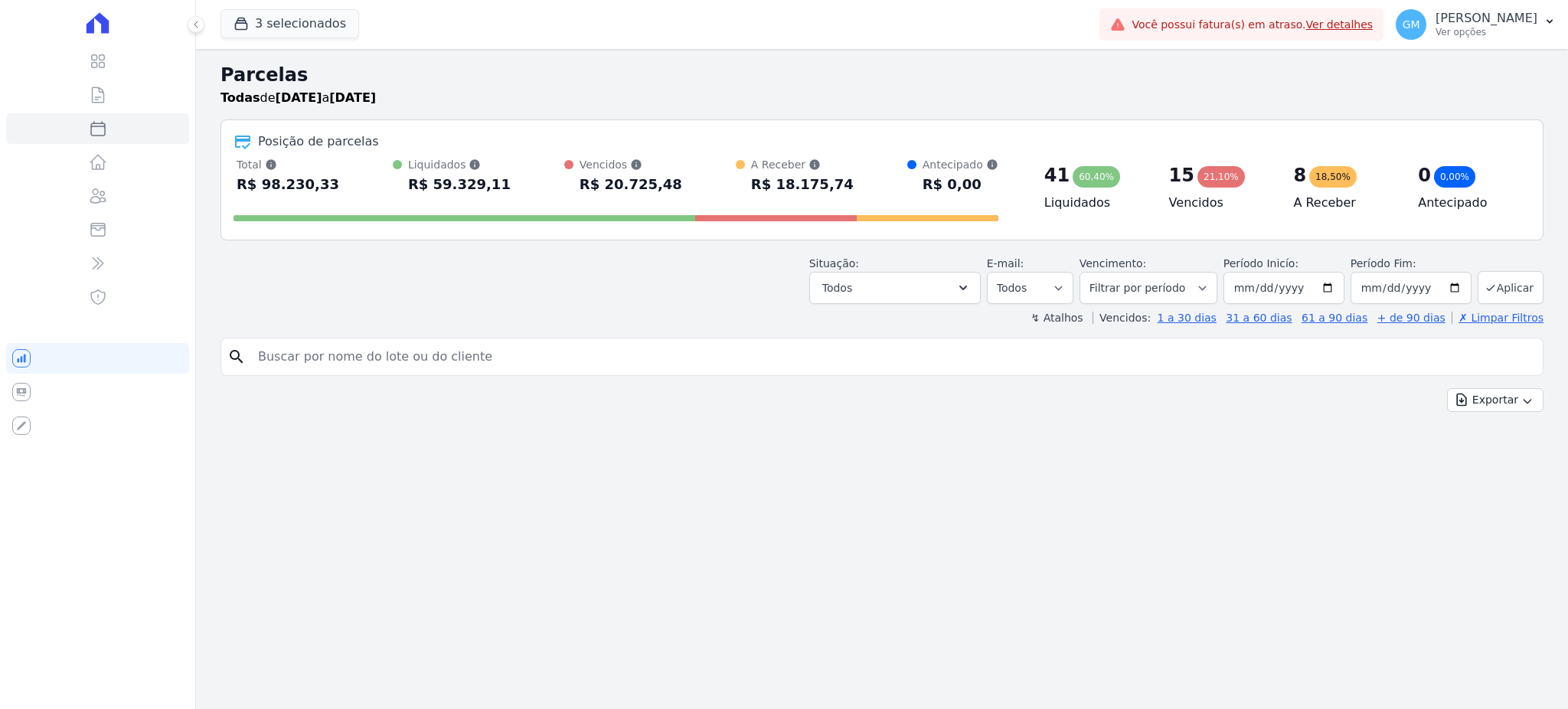
select select
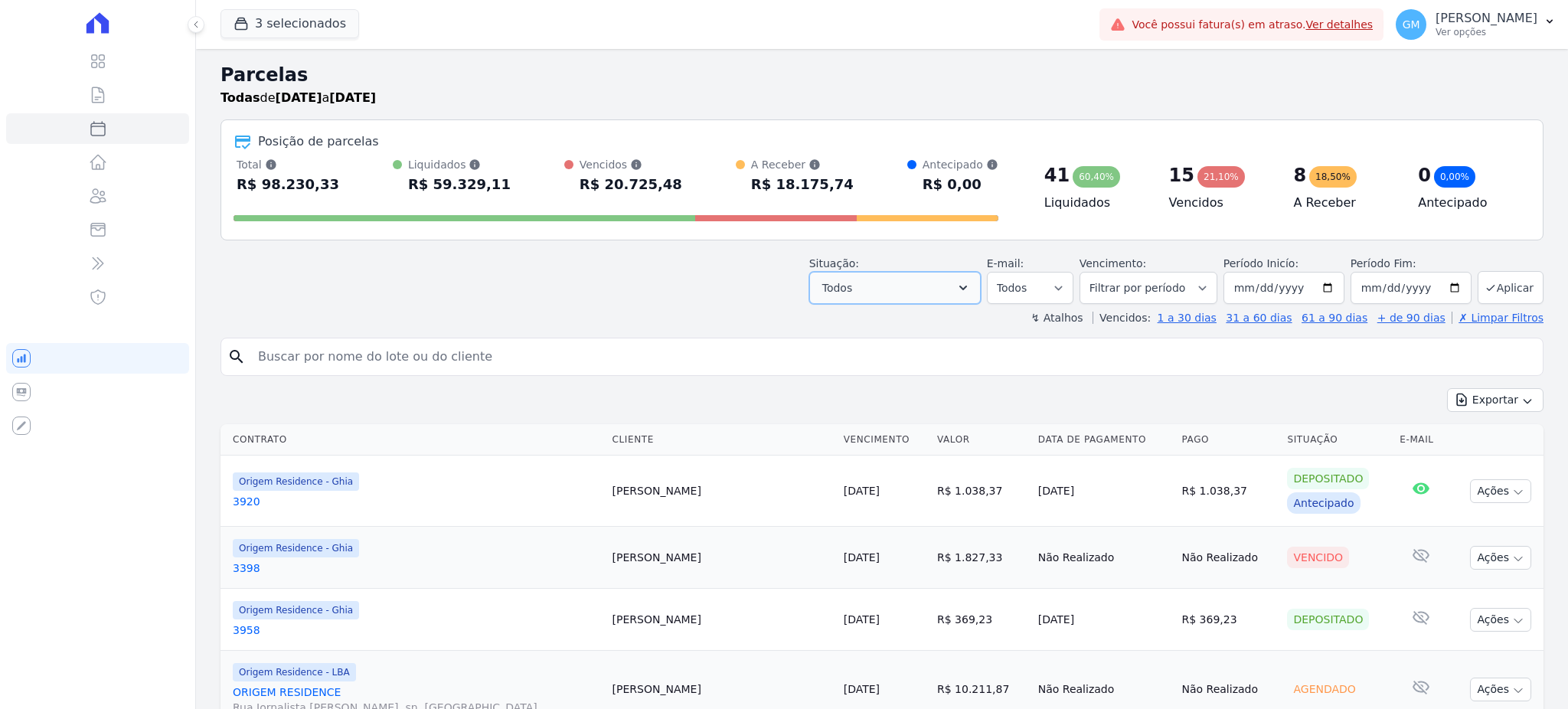
click at [970, 285] on icon "button" at bounding box center [962, 288] width 15 height 15
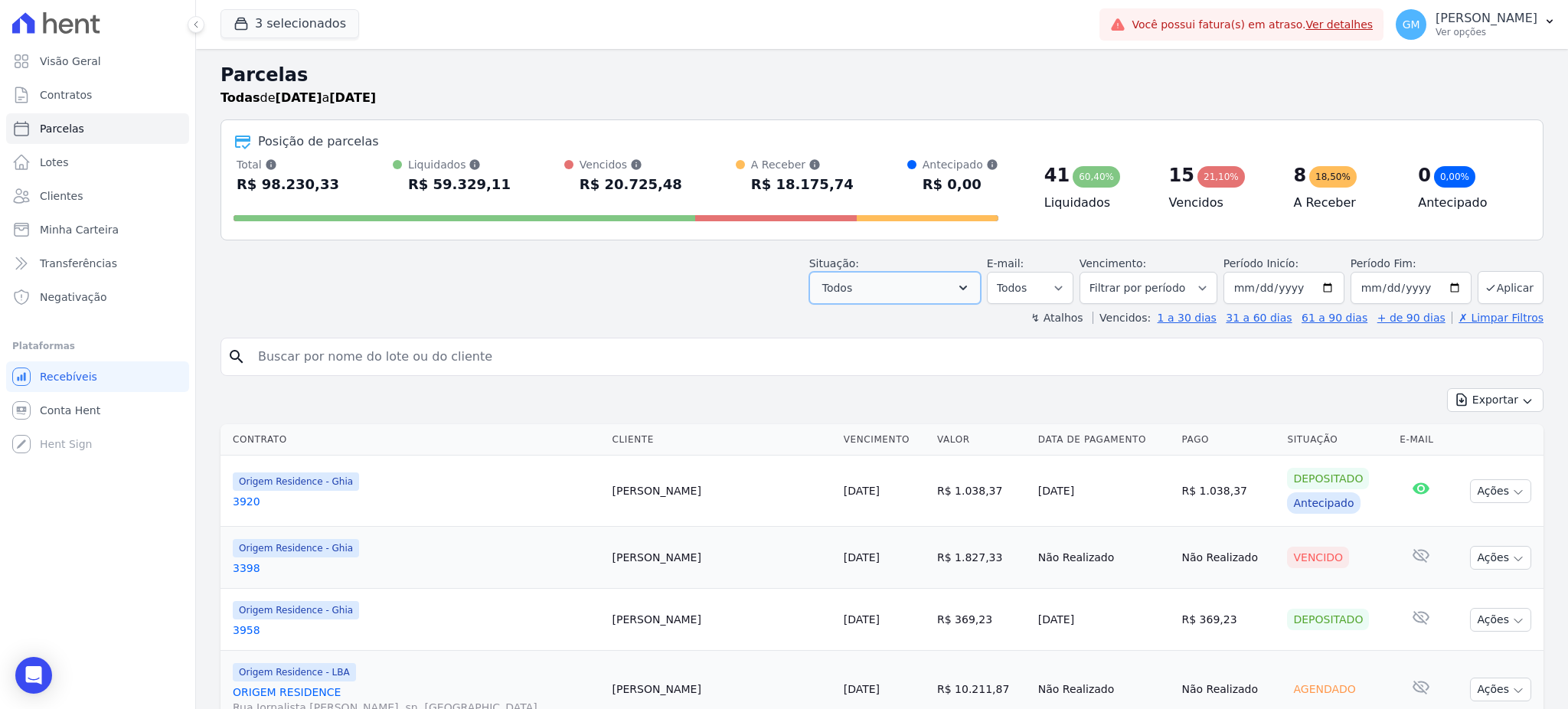
click at [970, 292] on icon "button" at bounding box center [962, 288] width 15 height 15
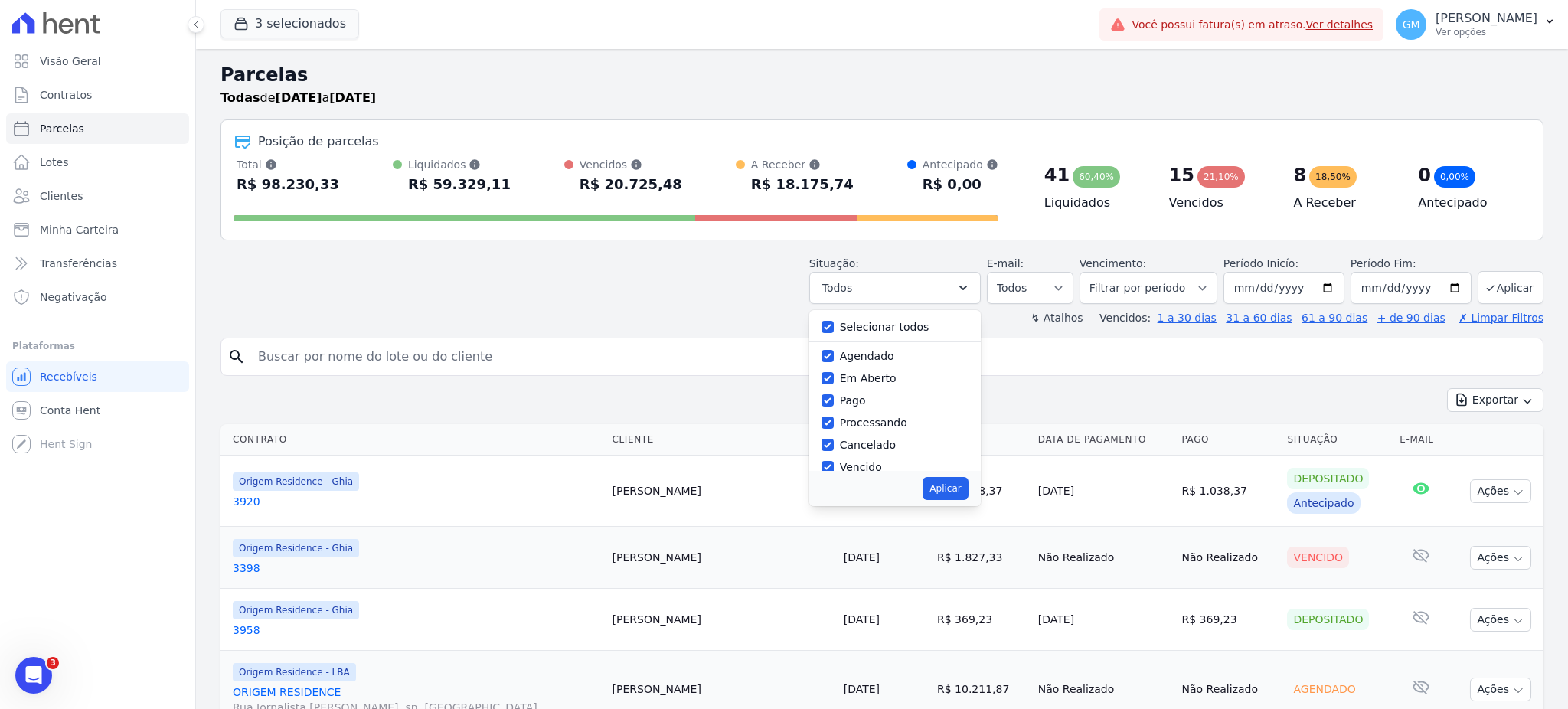
click at [844, 326] on div "Selecionar todos" at bounding box center [894, 327] width 147 height 23
click at [836, 317] on div "Selecionar todos" at bounding box center [894, 327] width 147 height 23
click at [834, 325] on input "Selecionar todos" at bounding box center [827, 327] width 13 height 13
checkbox input "false"
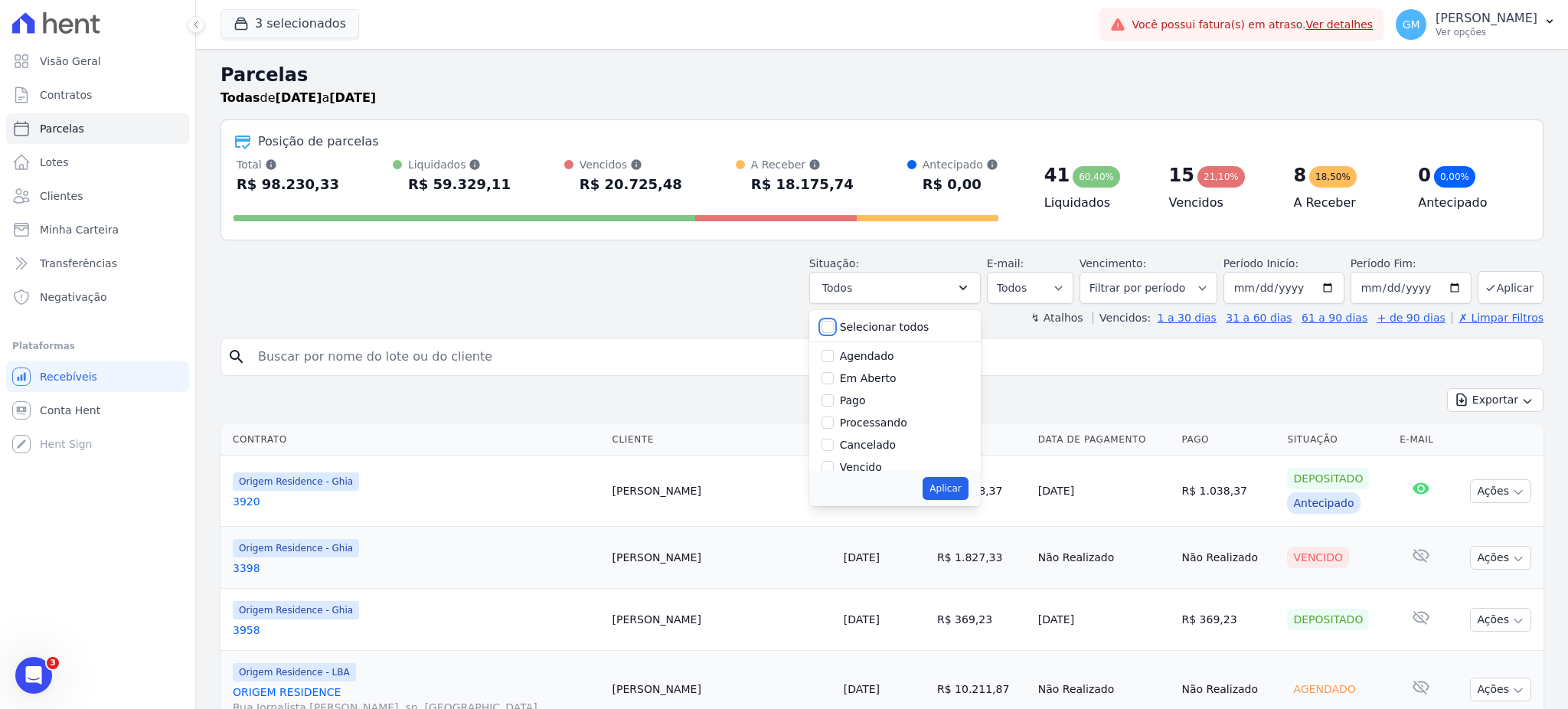
checkbox input "false"
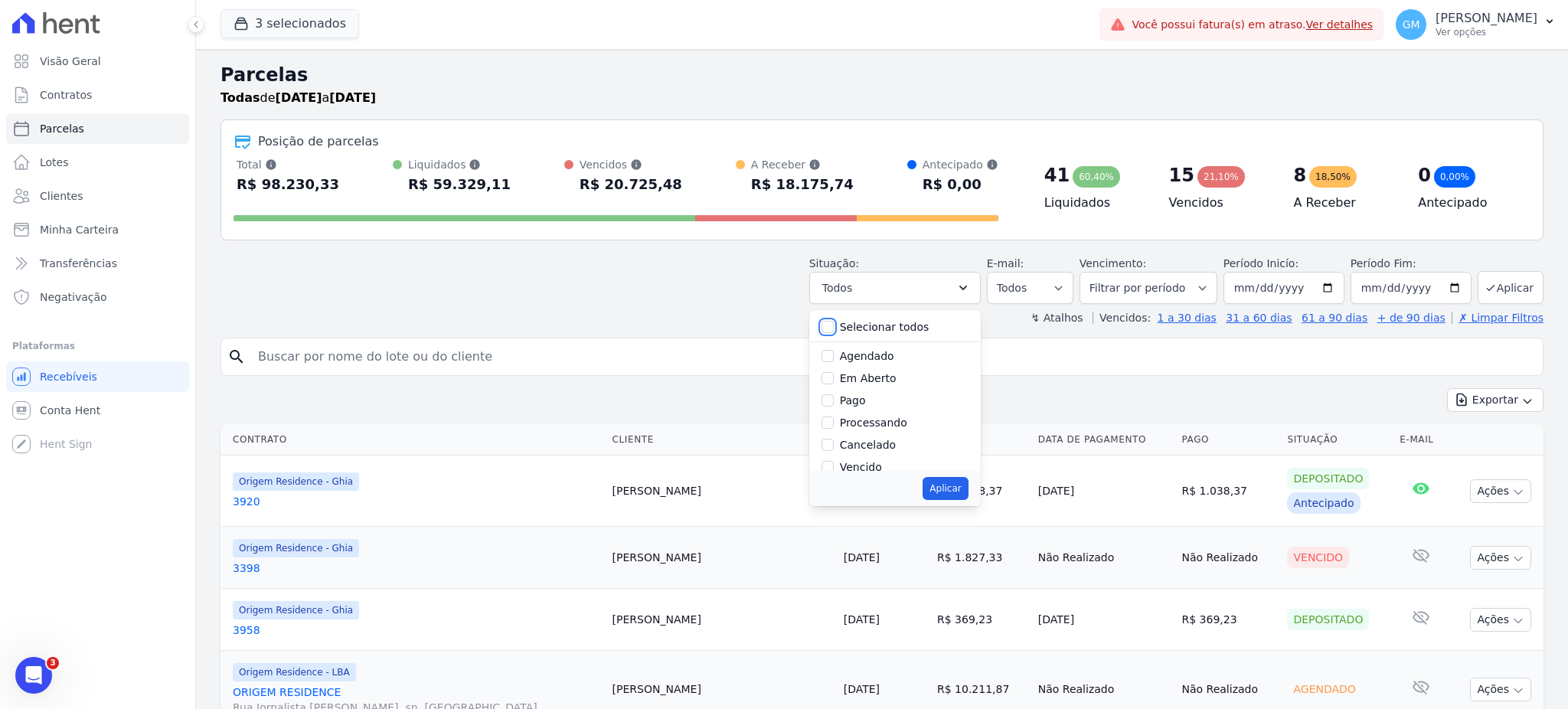
checkbox input "false"
click at [834, 359] on input "Agendado" at bounding box center [827, 357] width 13 height 13
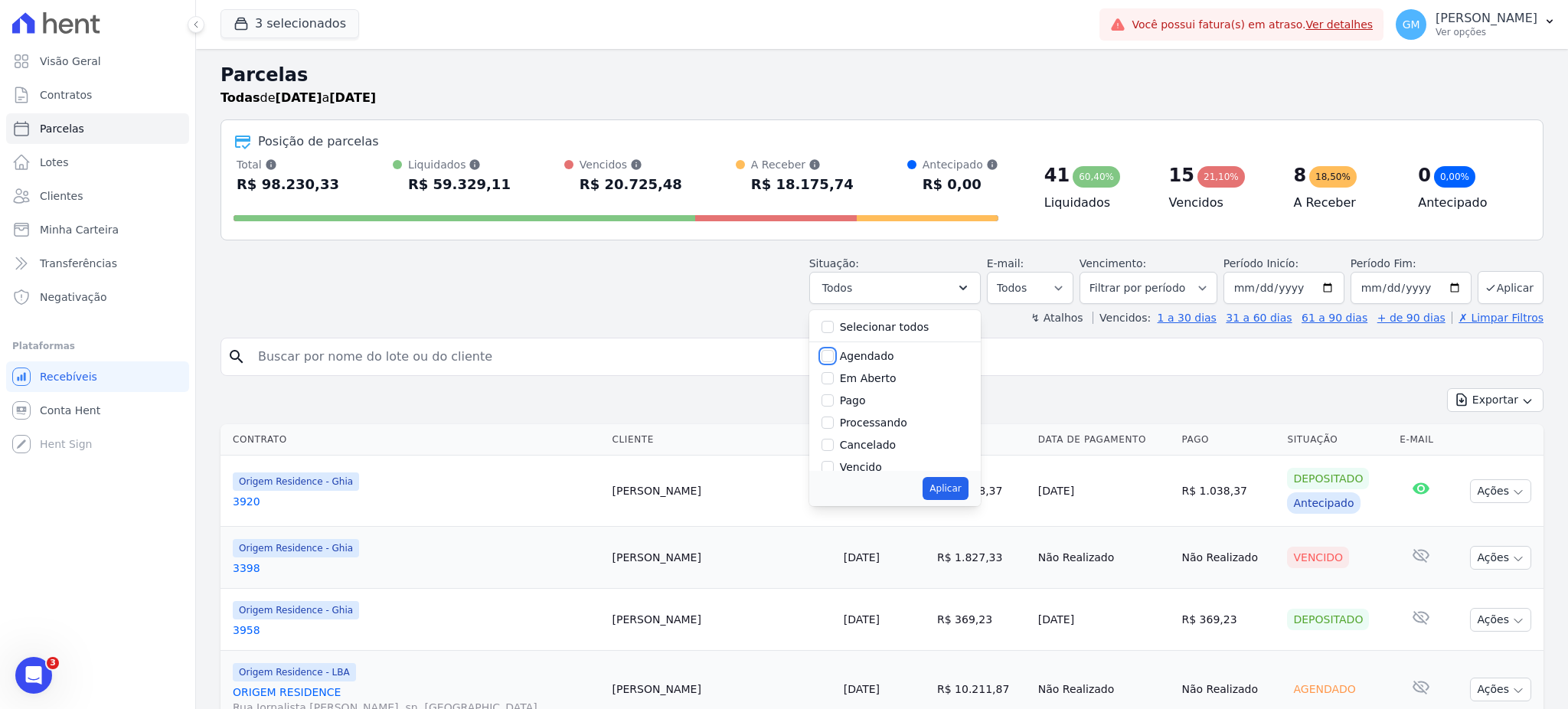
checkbox input "true"
click at [947, 494] on button "Aplicar" at bounding box center [945, 488] width 45 height 23
select select "scheduled"
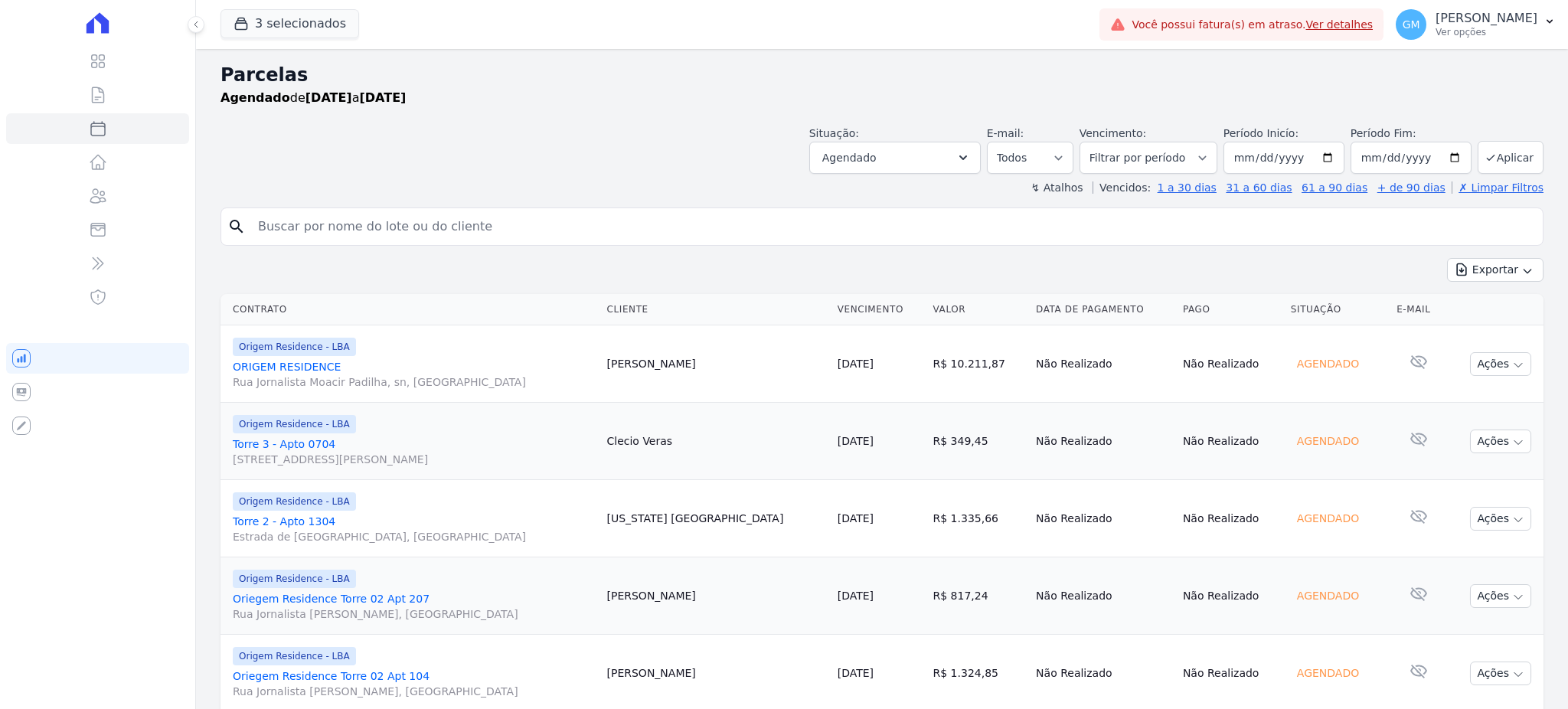
select select
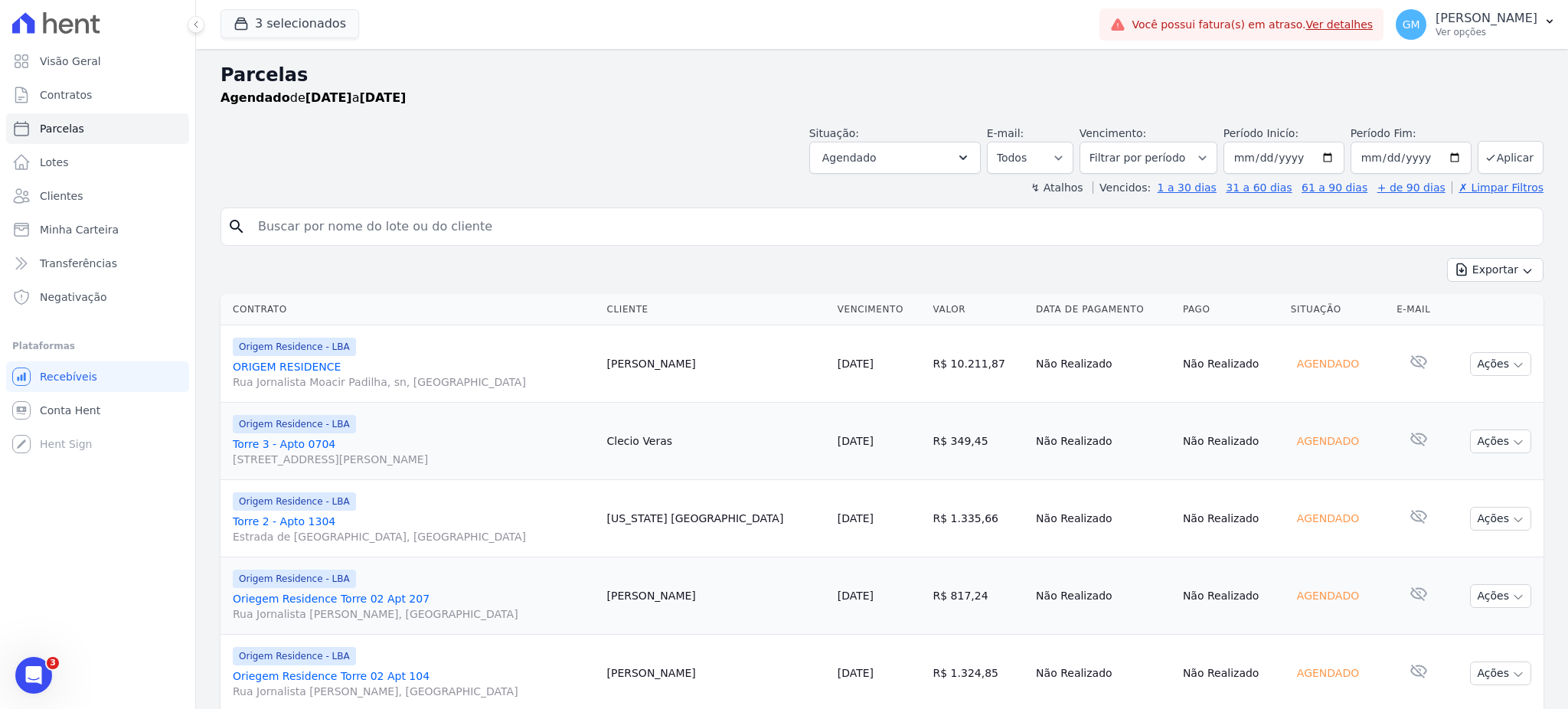
drag, startPoint x: 745, startPoint y: 435, endPoint x: 667, endPoint y: 441, distance: 78.2
click at [667, 441] on td "Clecio Veras" at bounding box center [716, 441] width 231 height 77
copy td "Clecio Veras"
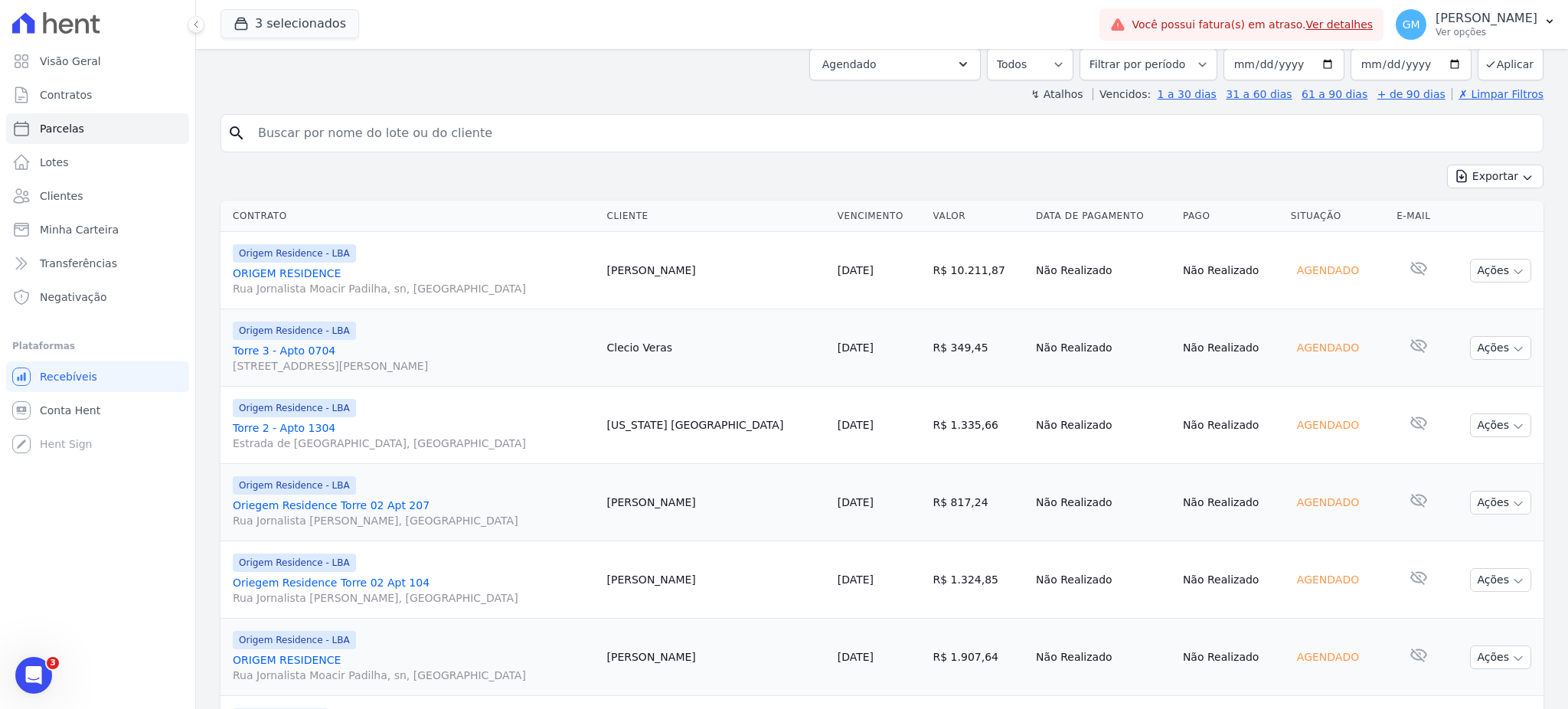
scroll to position [204, 0]
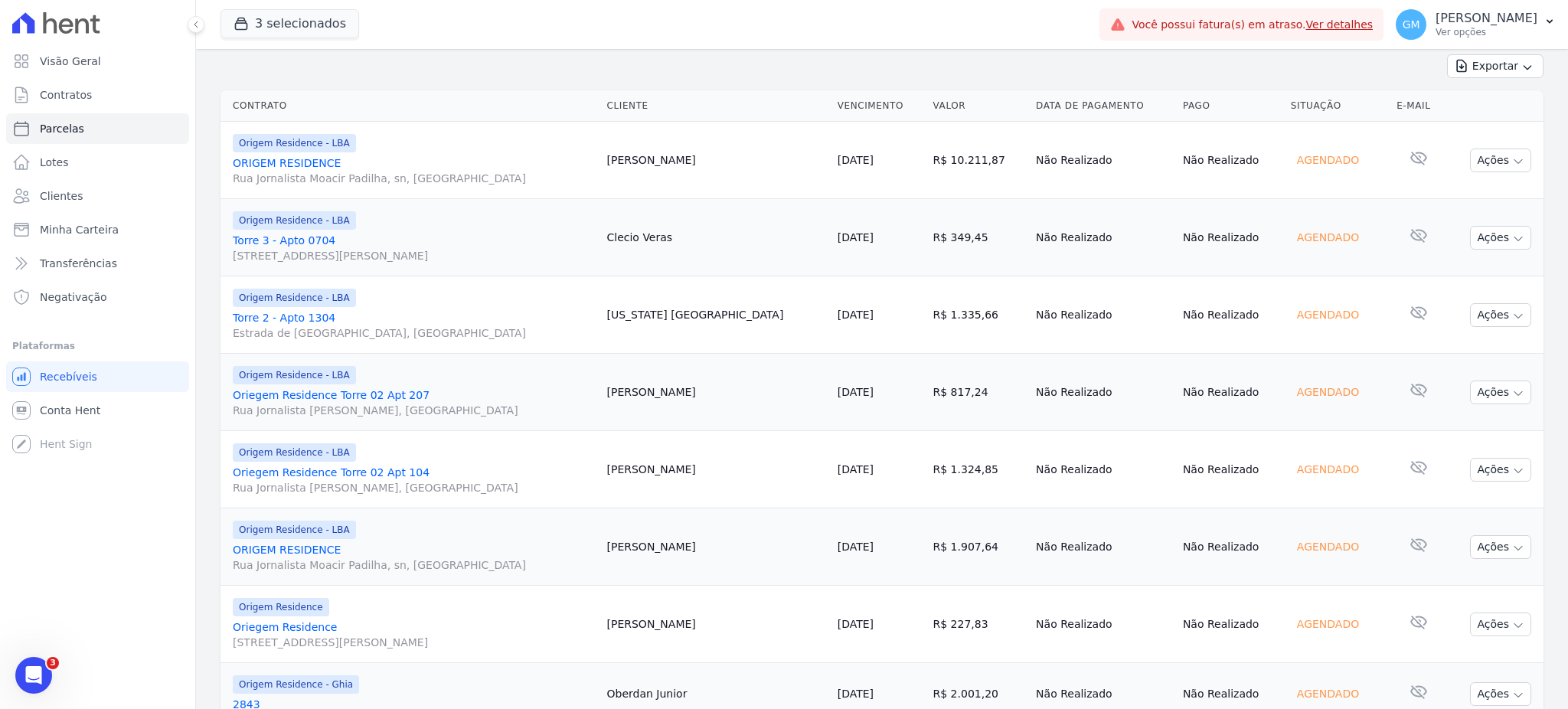
drag, startPoint x: 766, startPoint y: 308, endPoint x: 674, endPoint y: 310, distance: 92.0
click at [674, 310] on td "[US_STATE] [GEOGRAPHIC_DATA]" at bounding box center [716, 314] width 231 height 77
copy td "[US_STATE] [GEOGRAPHIC_DATA]"
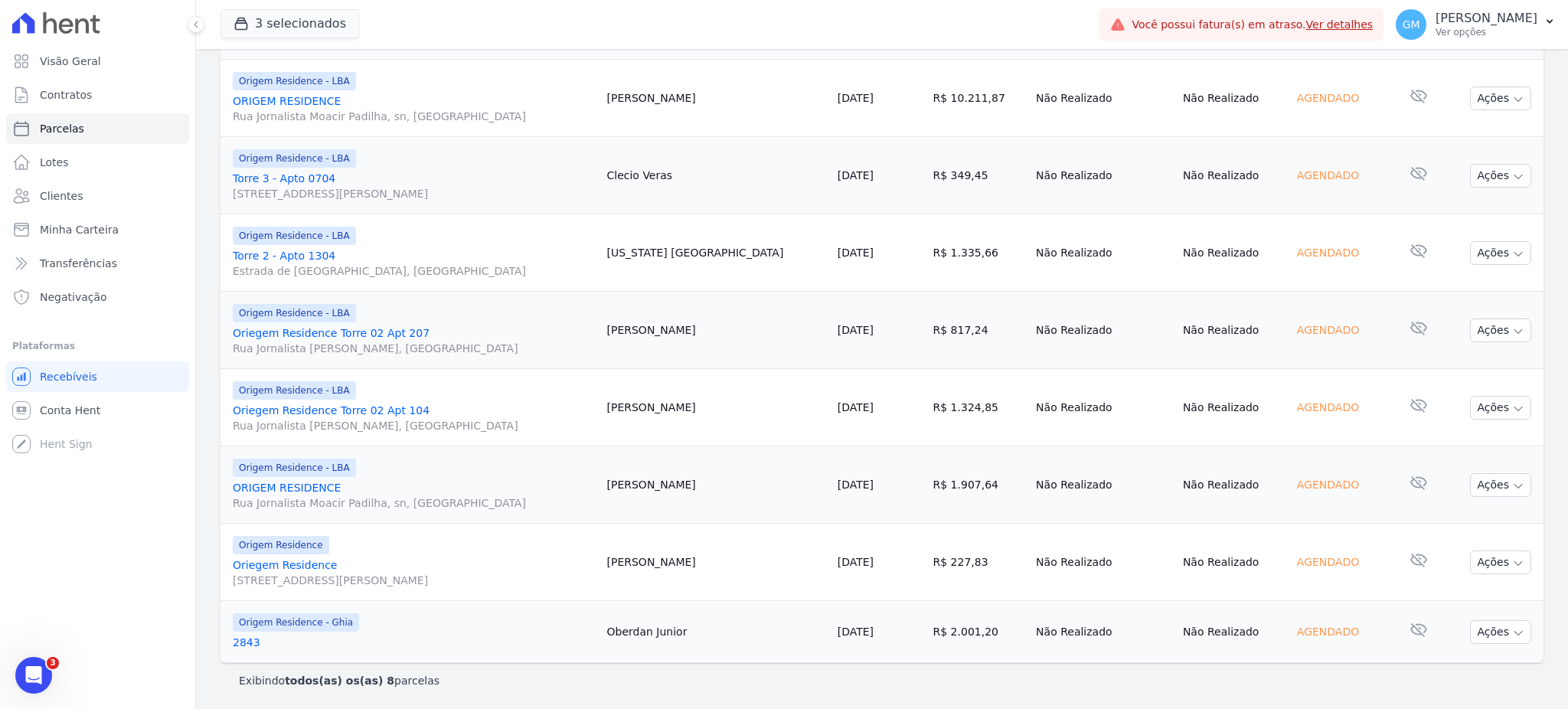
scroll to position [0, 0]
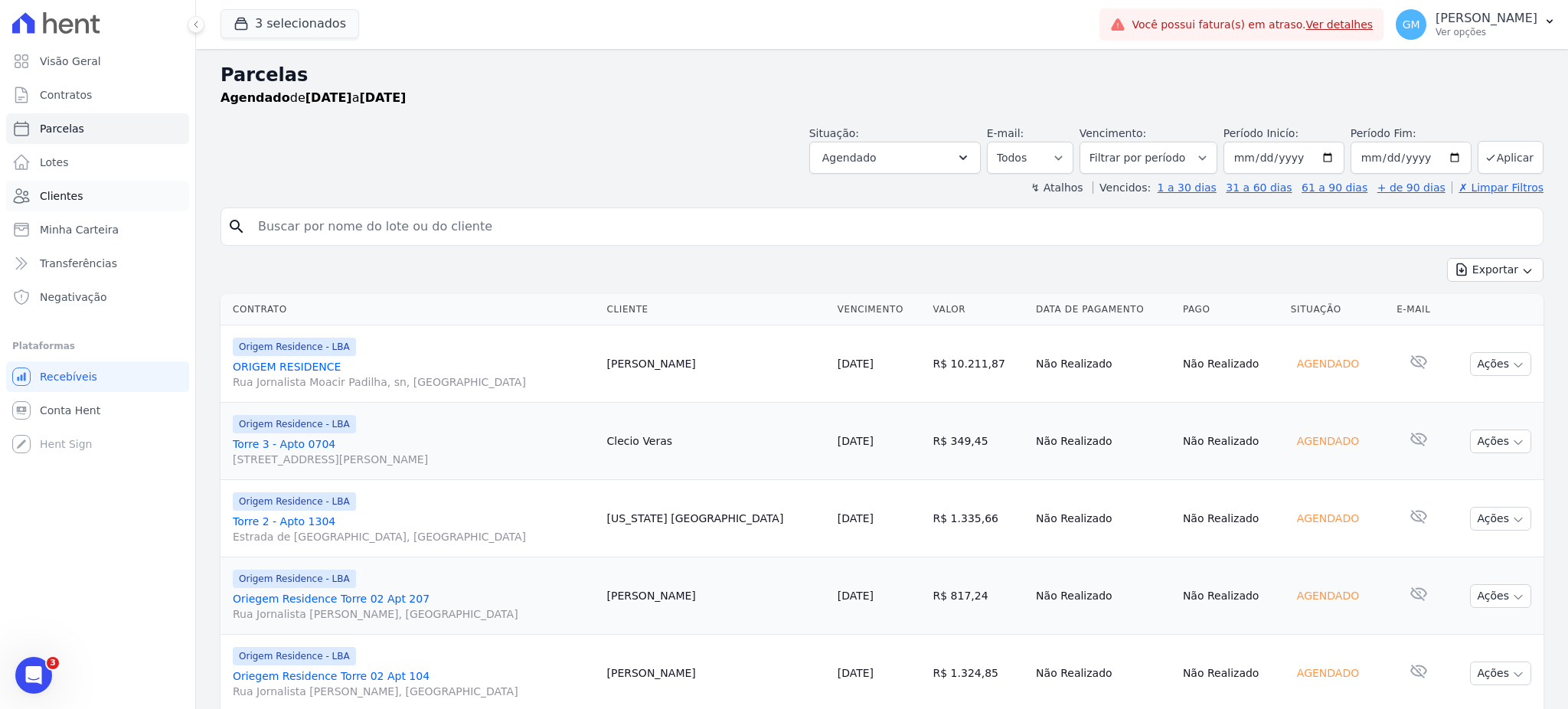
click at [87, 206] on link "Clientes" at bounding box center [98, 196] width 183 height 31
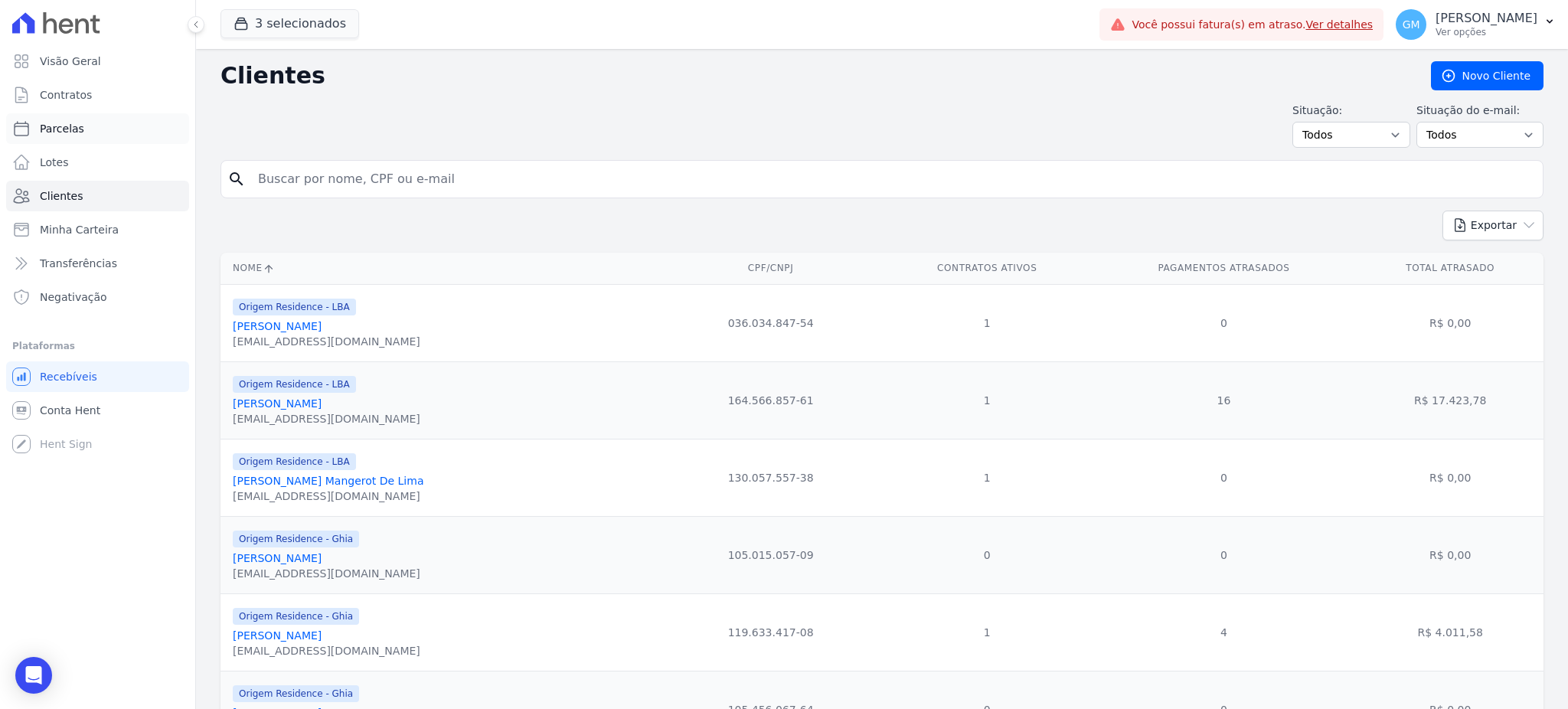
click at [92, 119] on link "Parcelas" at bounding box center [98, 129] width 183 height 31
select select
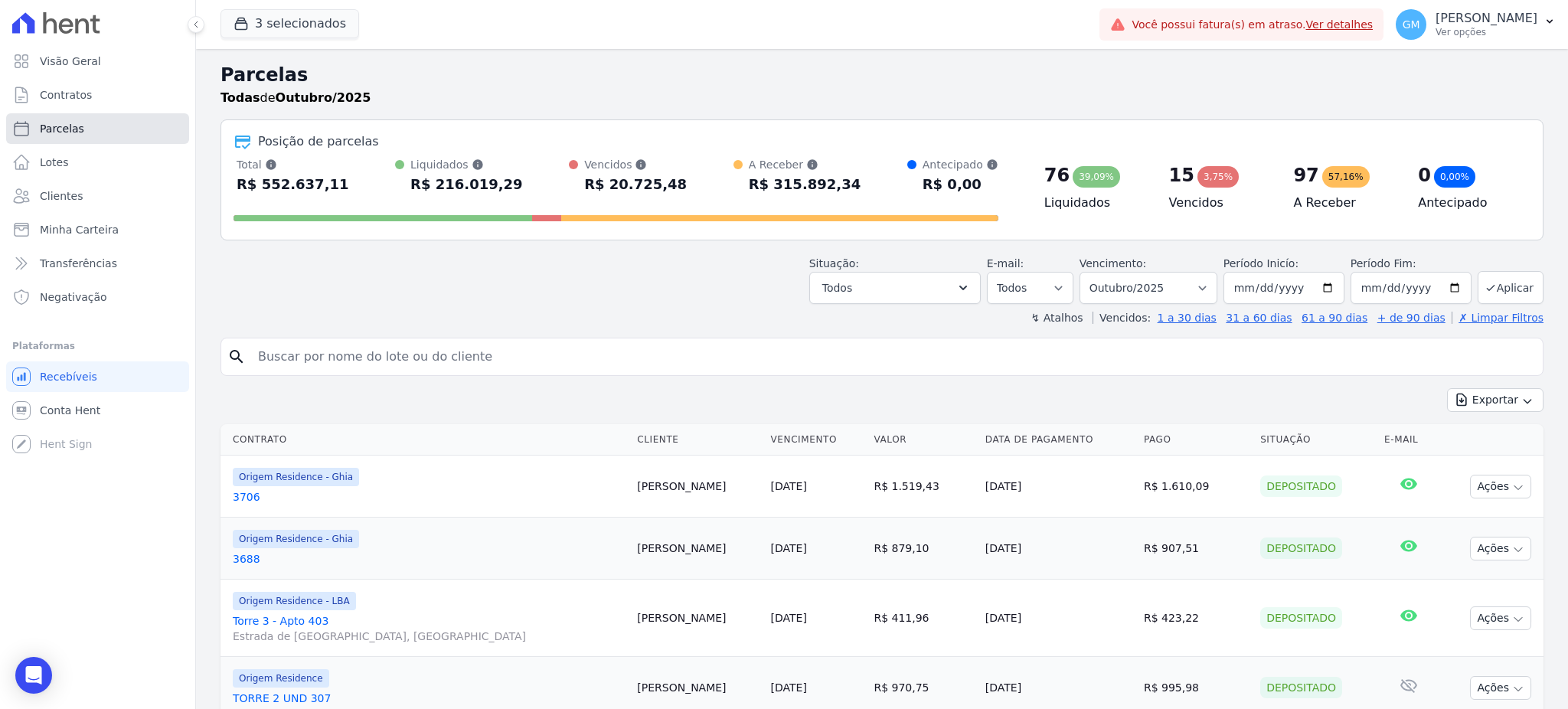
click at [111, 127] on link "Parcelas" at bounding box center [98, 129] width 183 height 31
select select
click at [271, 17] on button "3 selecionados" at bounding box center [290, 24] width 139 height 29
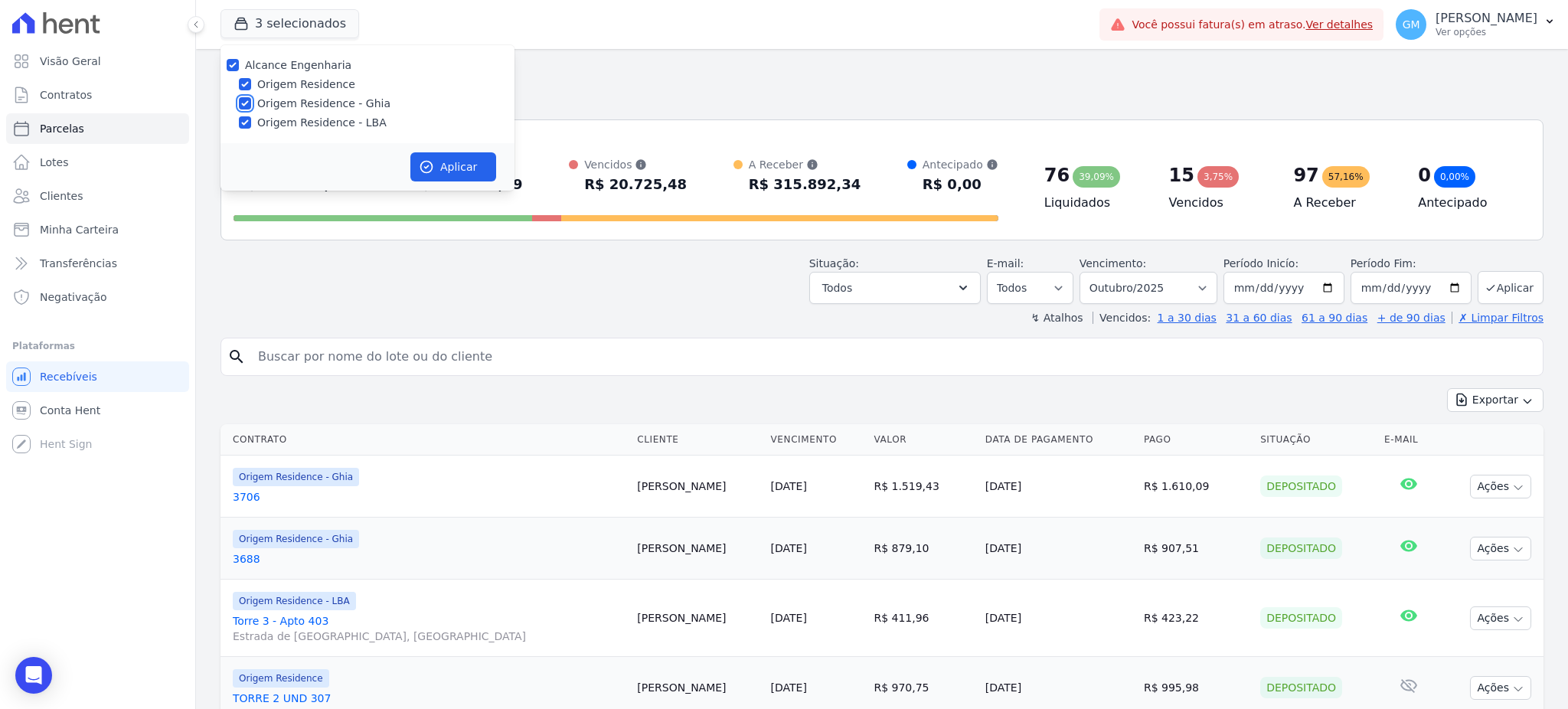
click at [248, 98] on input "Origem Residence - Ghia" at bounding box center [245, 103] width 13 height 13
checkbox input "false"
click at [244, 123] on input "Origem Residence - LBA" at bounding box center [245, 123] width 13 height 13
checkbox input "false"
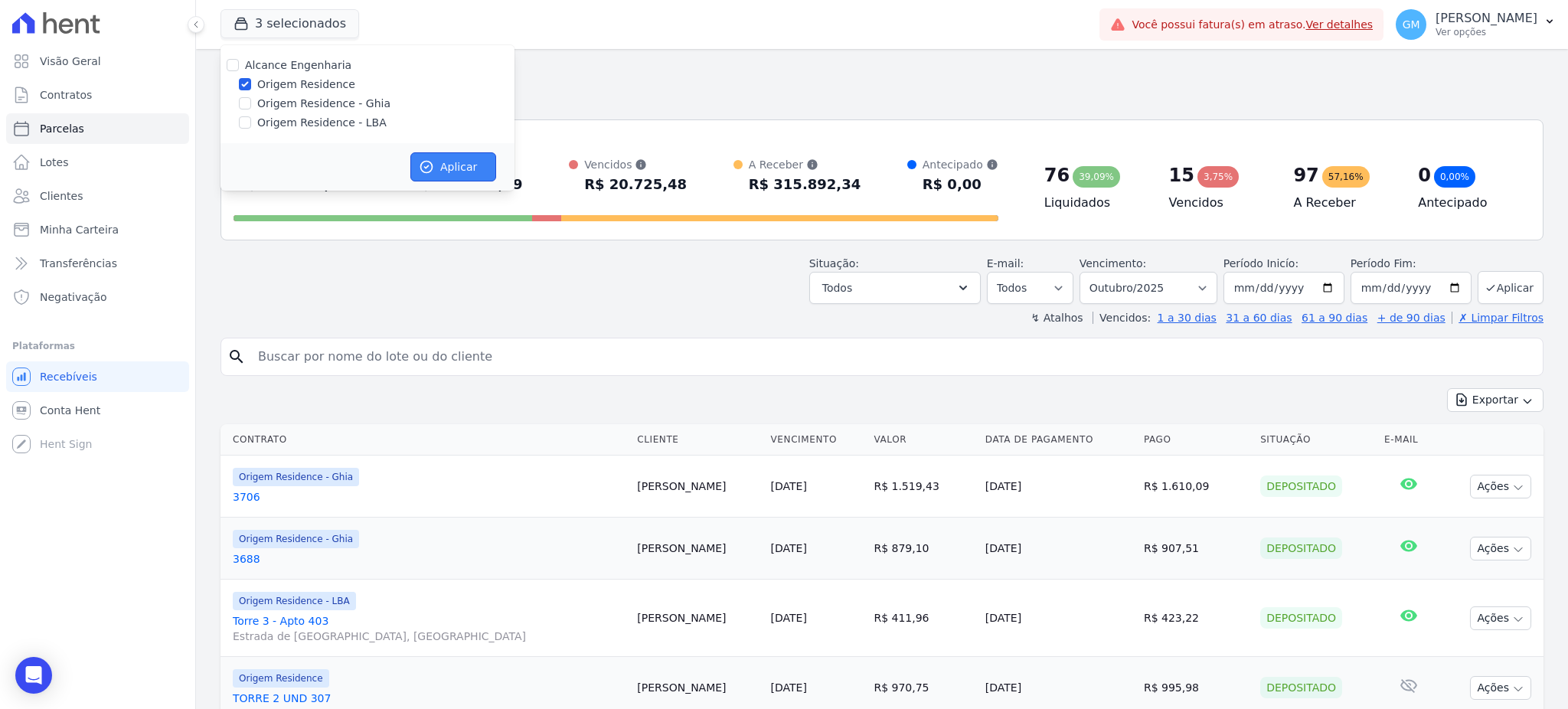
click at [436, 168] on button "Aplicar" at bounding box center [453, 167] width 86 height 29
select select
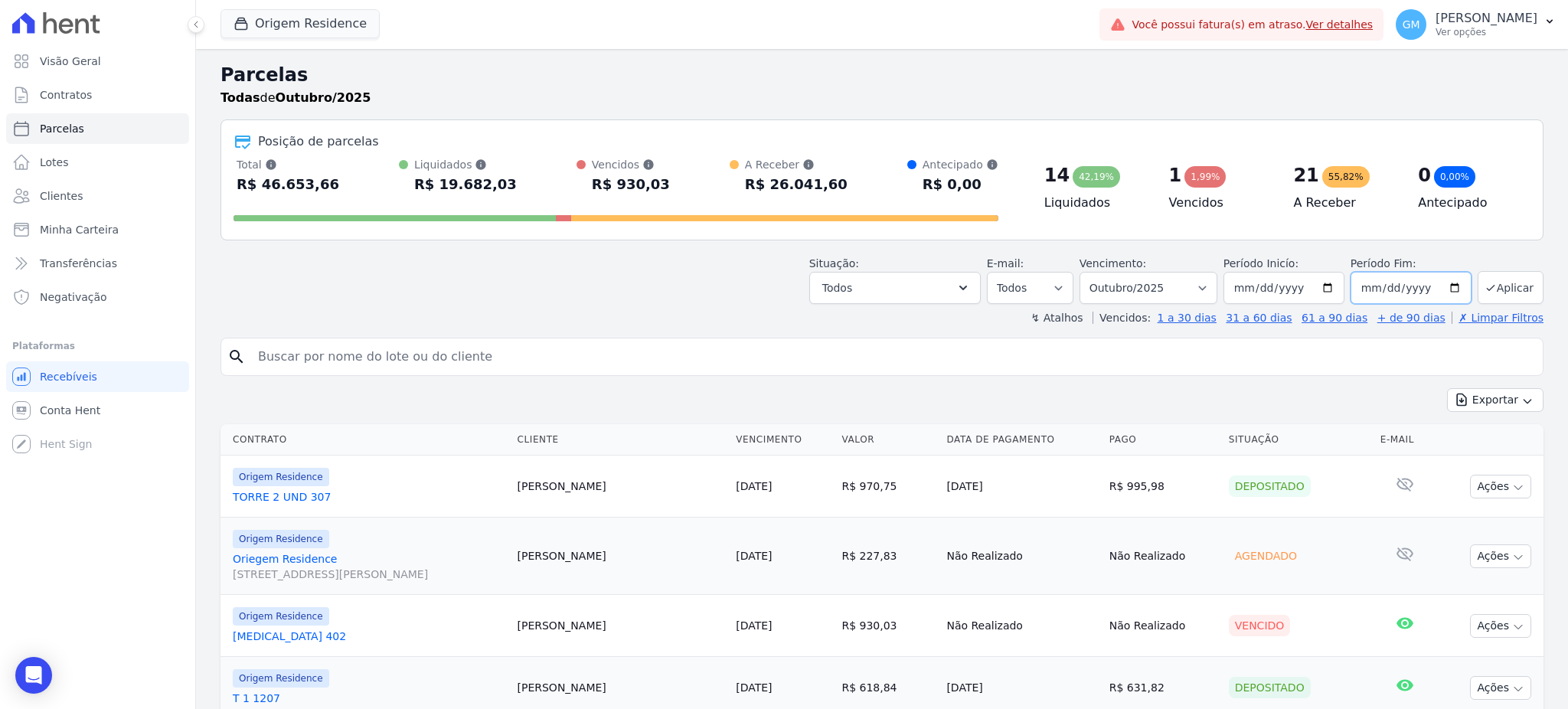
click at [1442, 286] on input "[DATE]" at bounding box center [1411, 288] width 121 height 33
type input "[DATE]"
click at [1491, 299] on button "Aplicar" at bounding box center [1510, 287] width 66 height 33
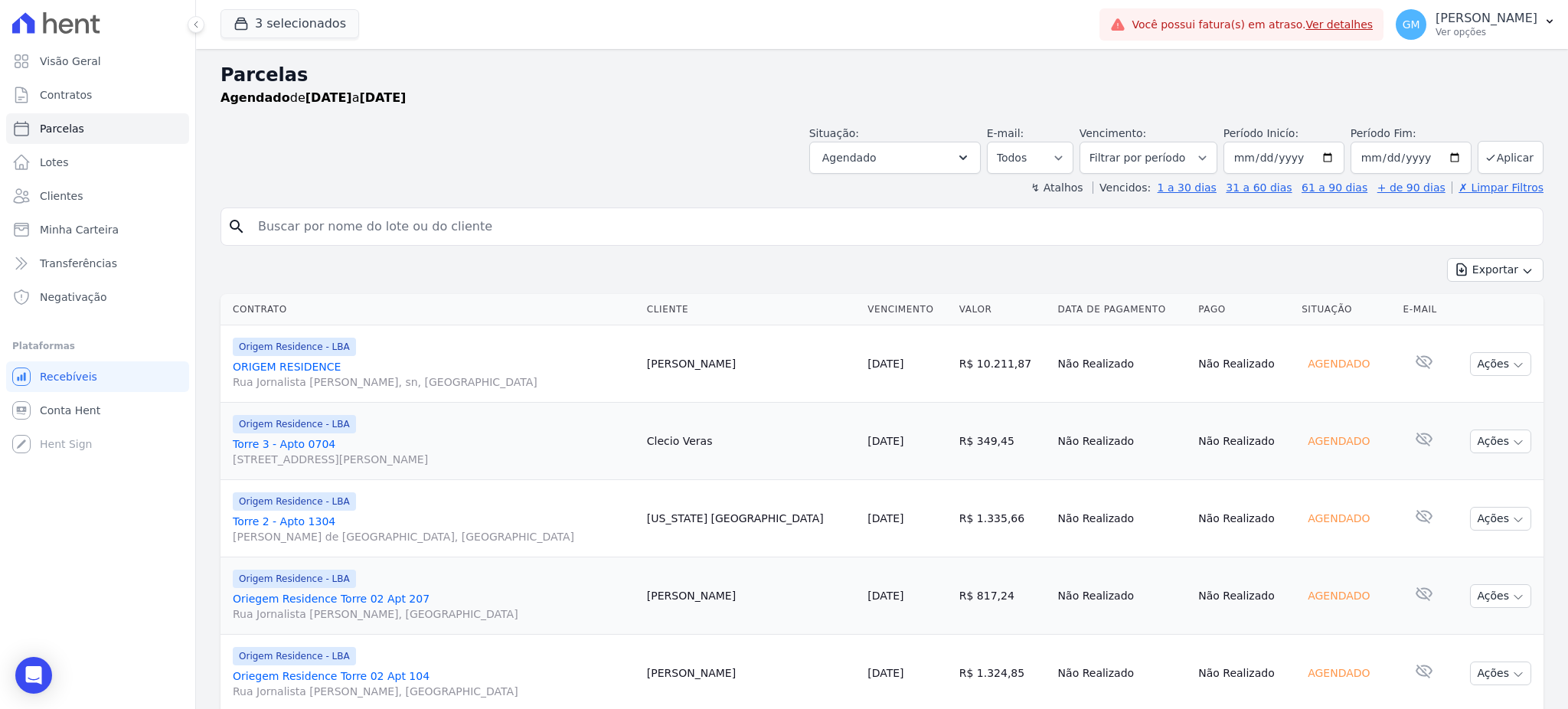
select select
click at [70, 186] on link "Clientes" at bounding box center [98, 196] width 183 height 31
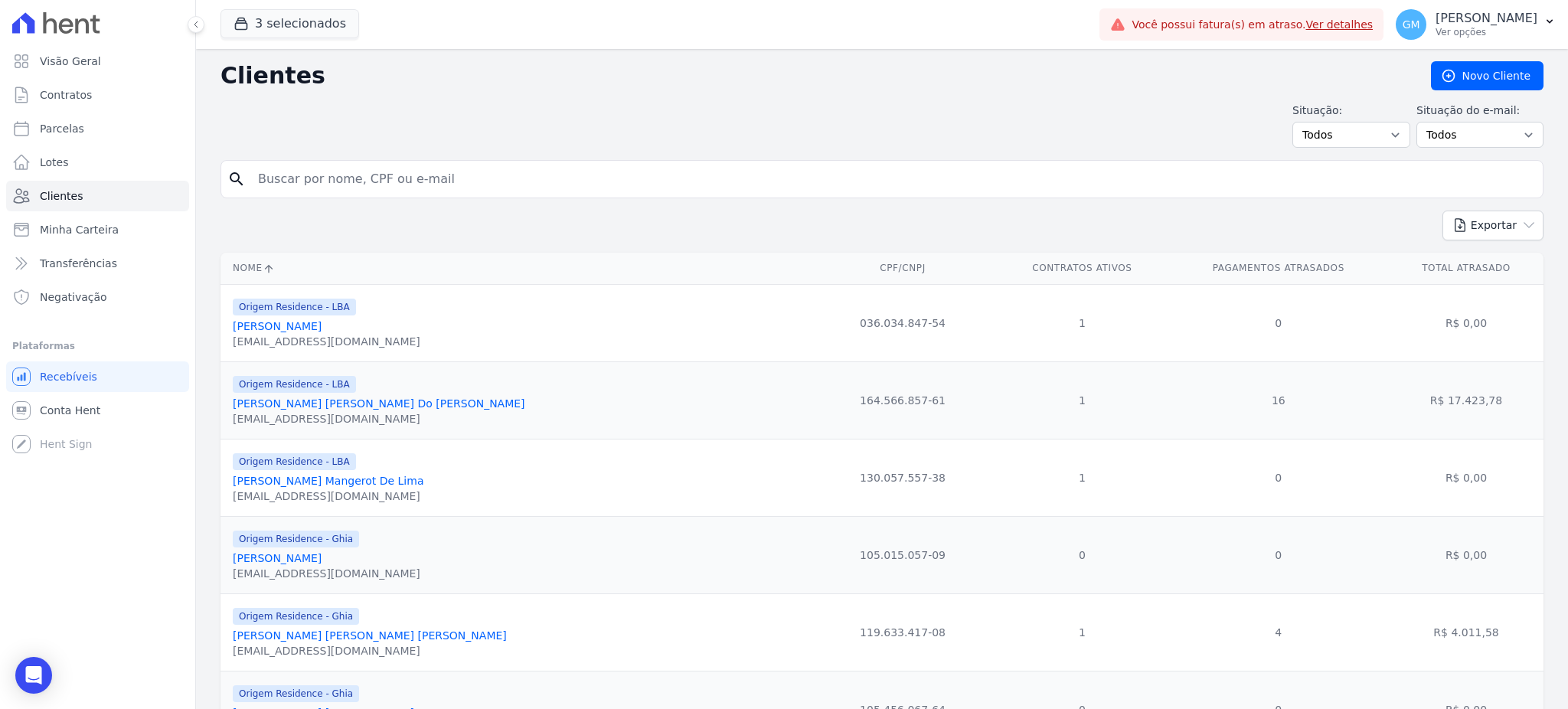
click at [277, 166] on input "search" at bounding box center [893, 179] width 1288 height 31
paste input "Clecio Veras"
type input "Clecio Veras"
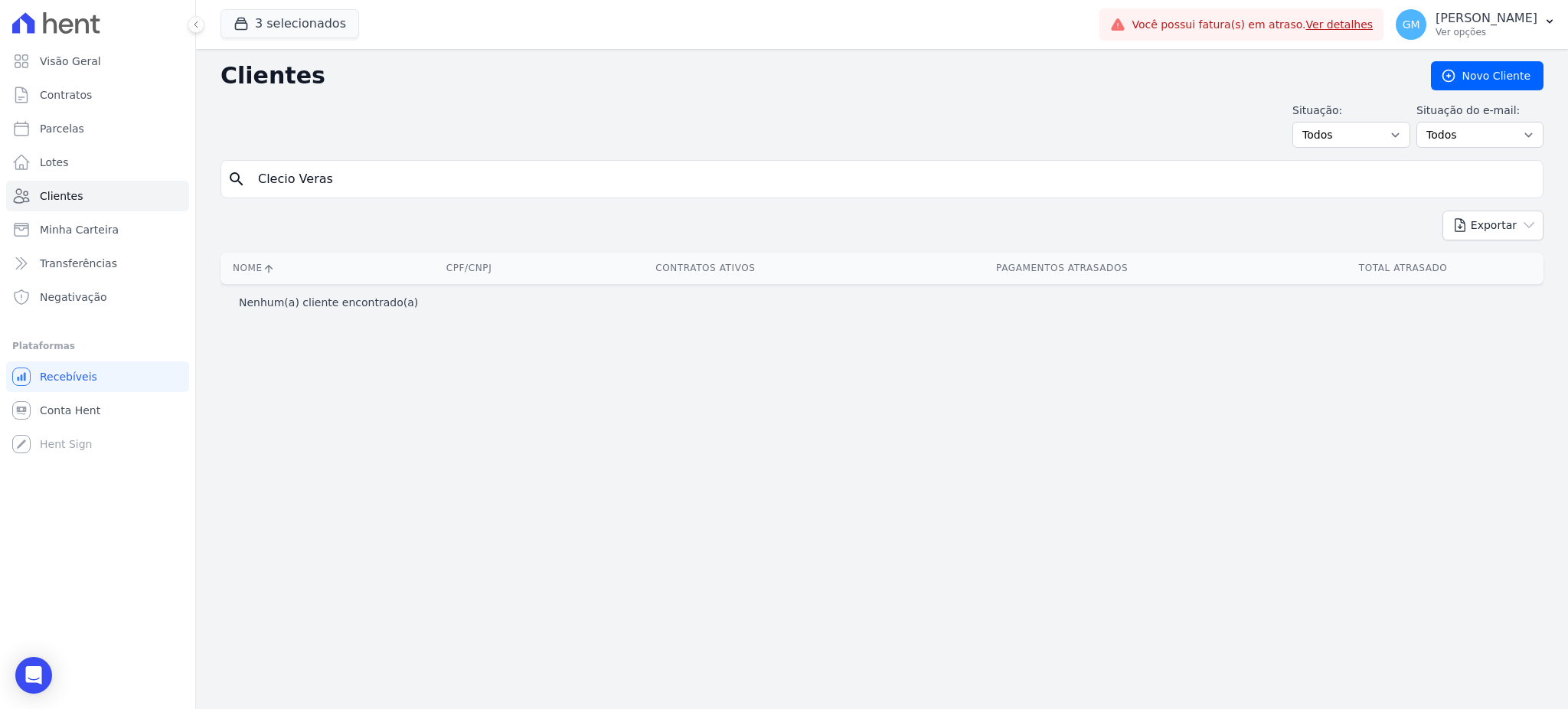
click at [331, 183] on input "Clecio Veras" at bounding box center [893, 179] width 1288 height 31
click at [291, 183] on input "Clecio Veras" at bounding box center [893, 179] width 1288 height 31
type input "[PERSON_NAME]"
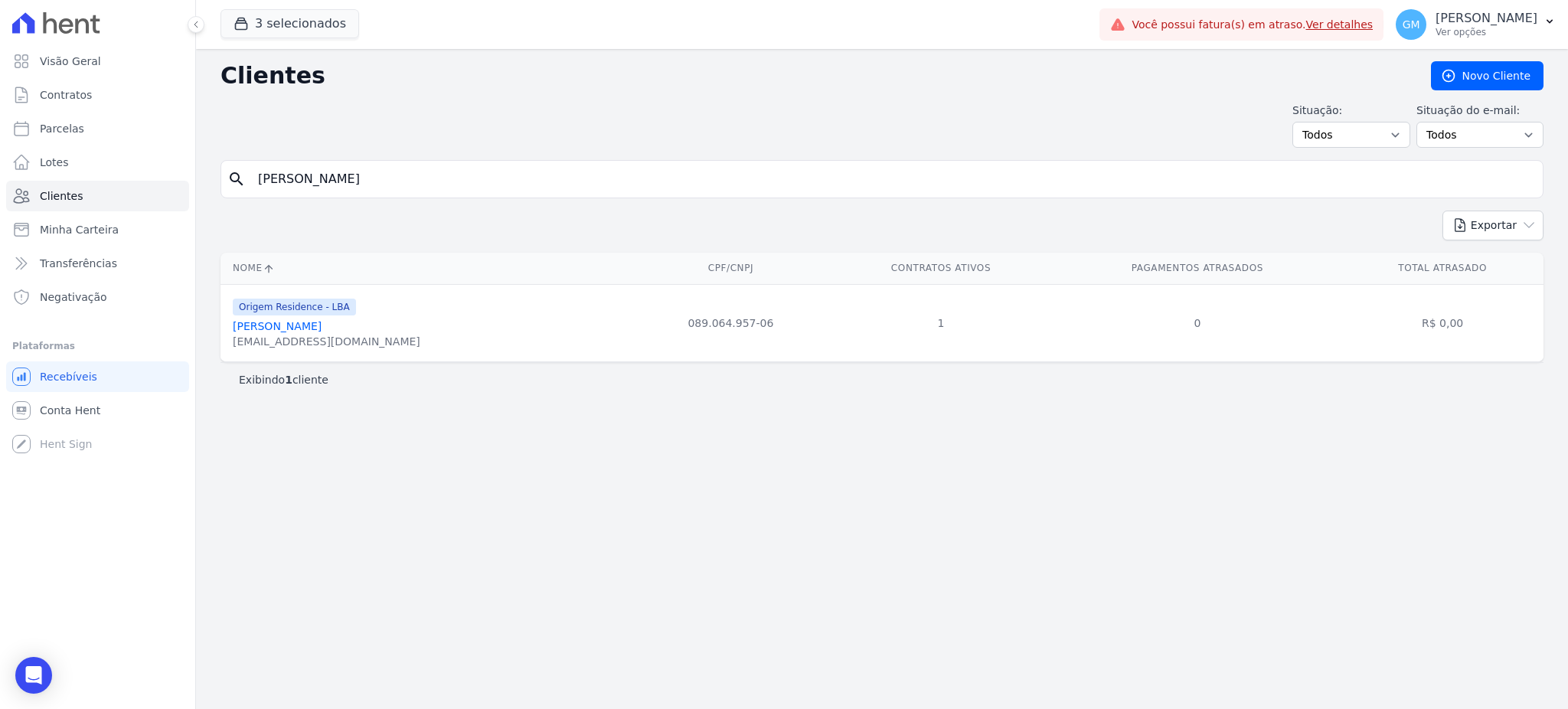
click at [248, 325] on link "[PERSON_NAME]" at bounding box center [277, 327] width 89 height 13
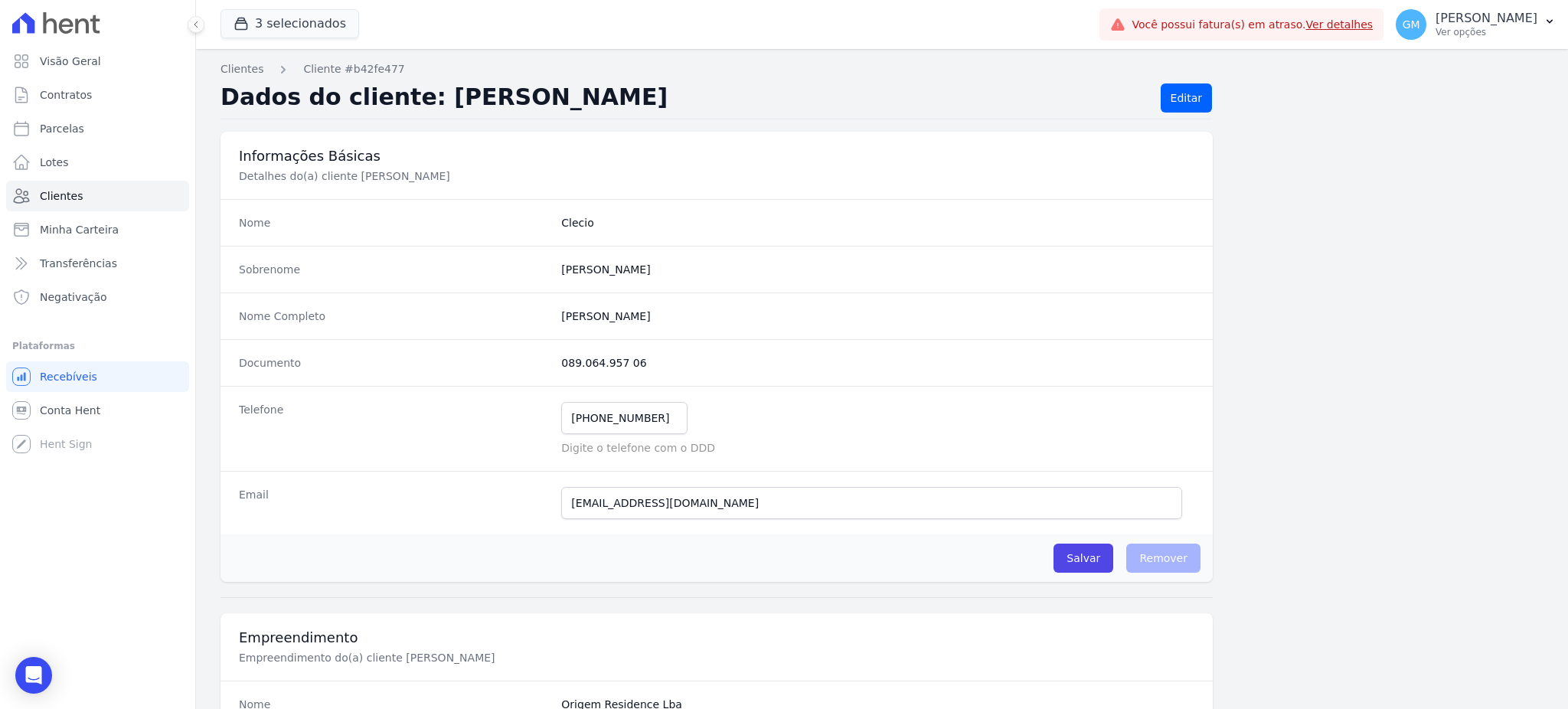
click at [793, 708] on dd "Origem Residence Lba" at bounding box center [877, 704] width 633 height 15
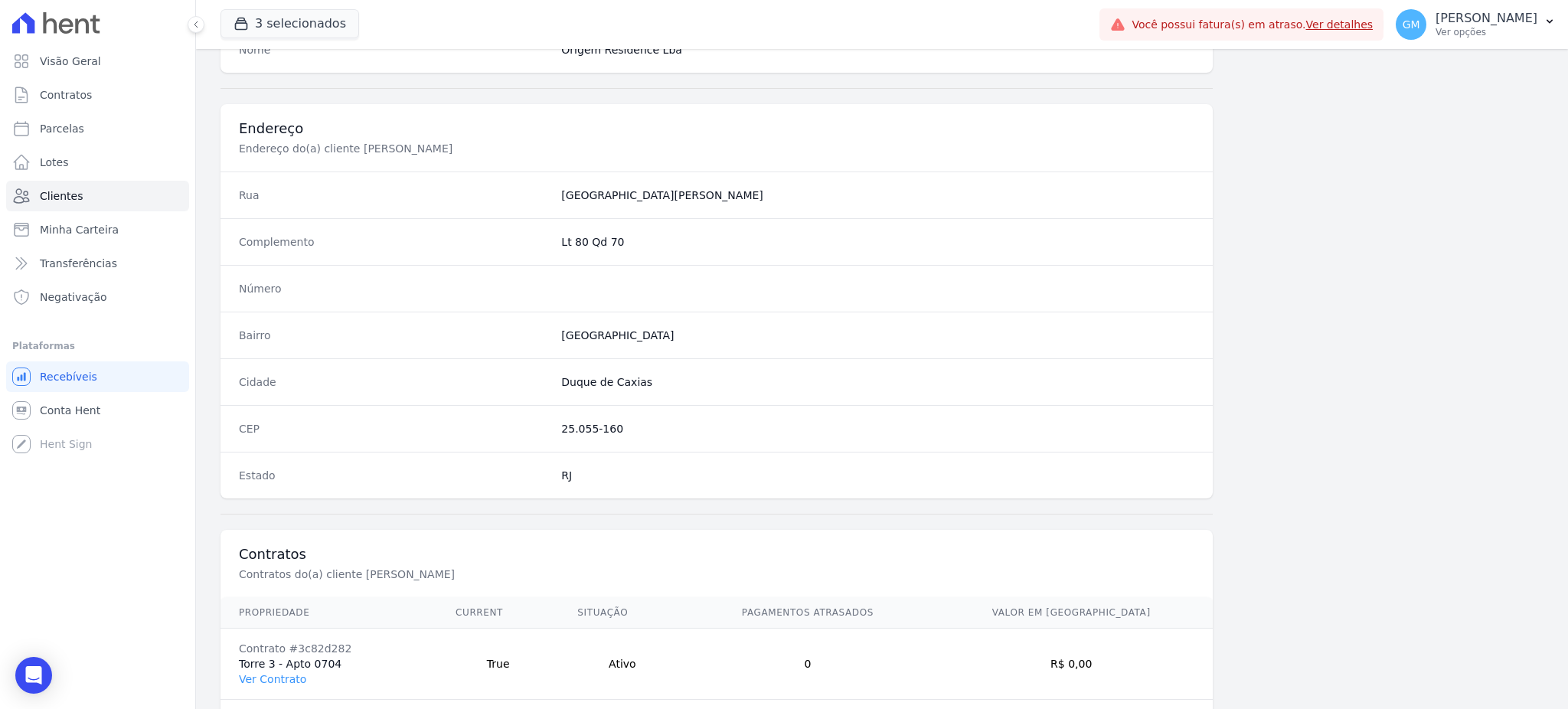
scroll to position [724, 0]
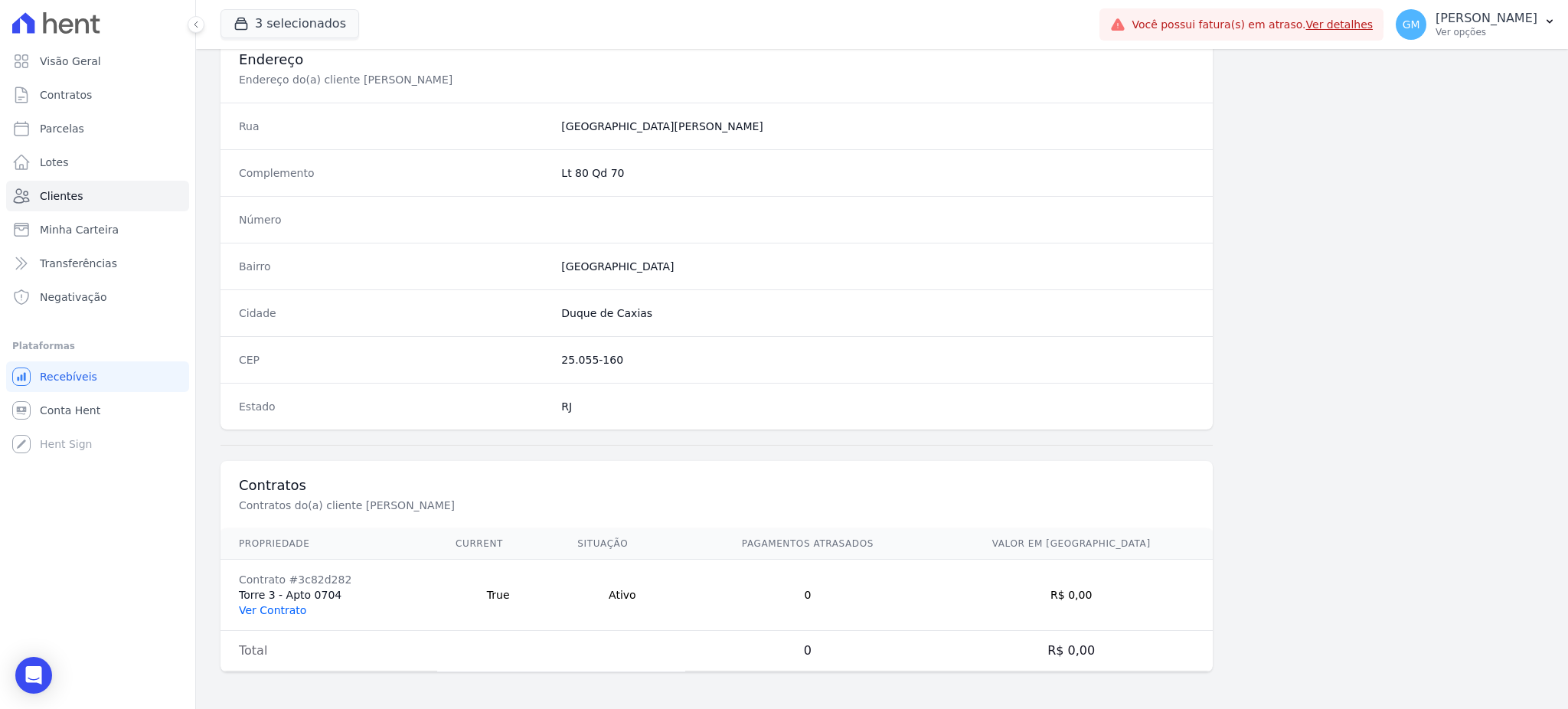
click at [292, 608] on link "Ver Contrato" at bounding box center [272, 610] width 67 height 13
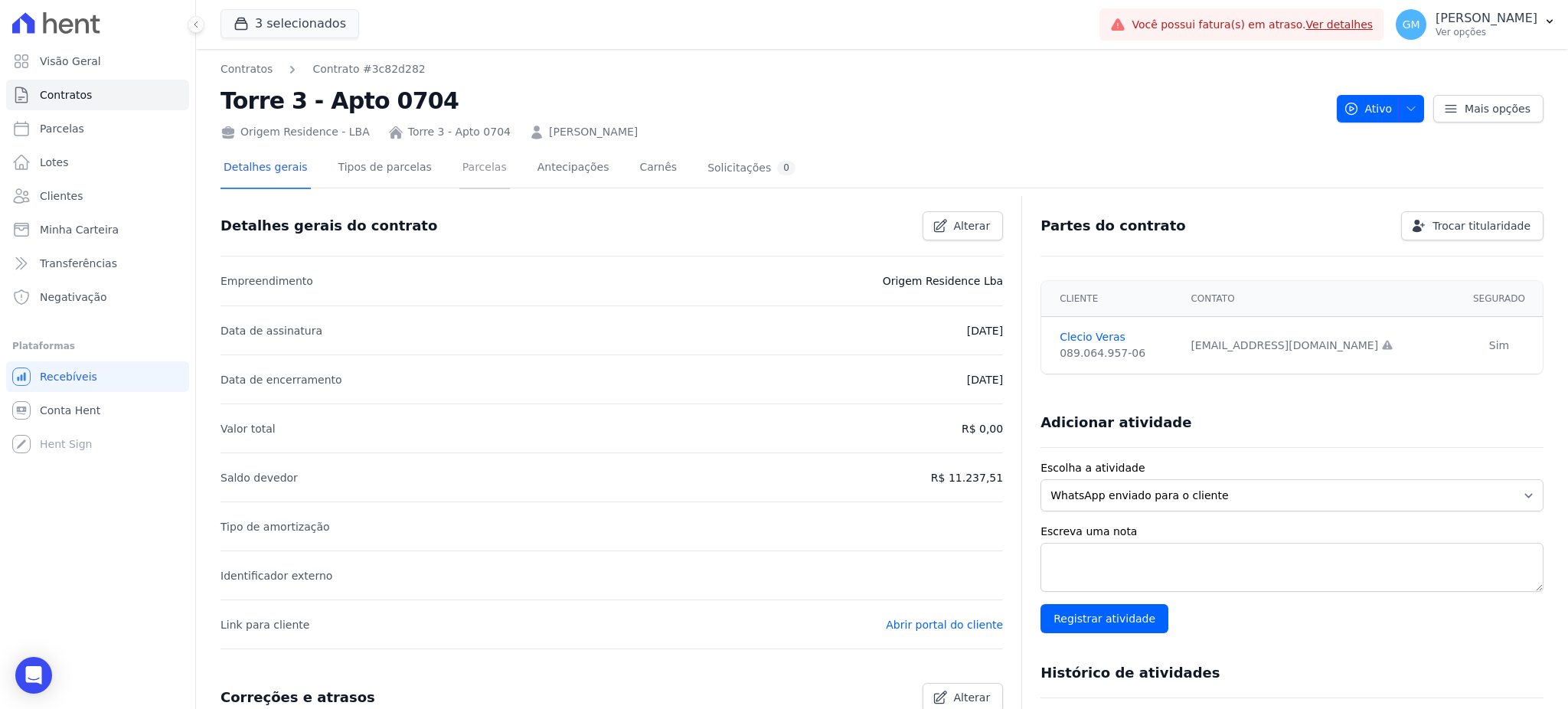
click at [471, 166] on link "Parcelas" at bounding box center [484, 168] width 51 height 41
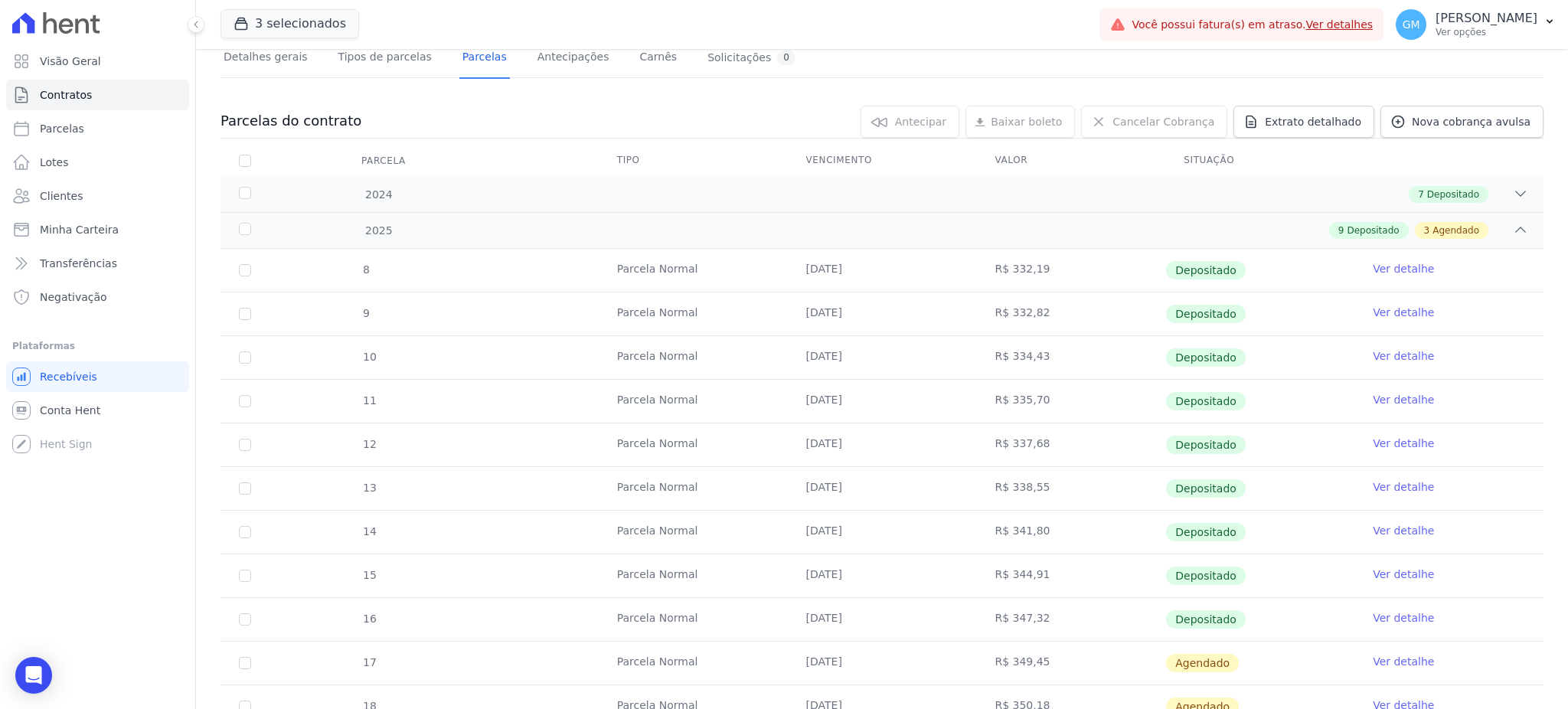
scroll to position [306, 0]
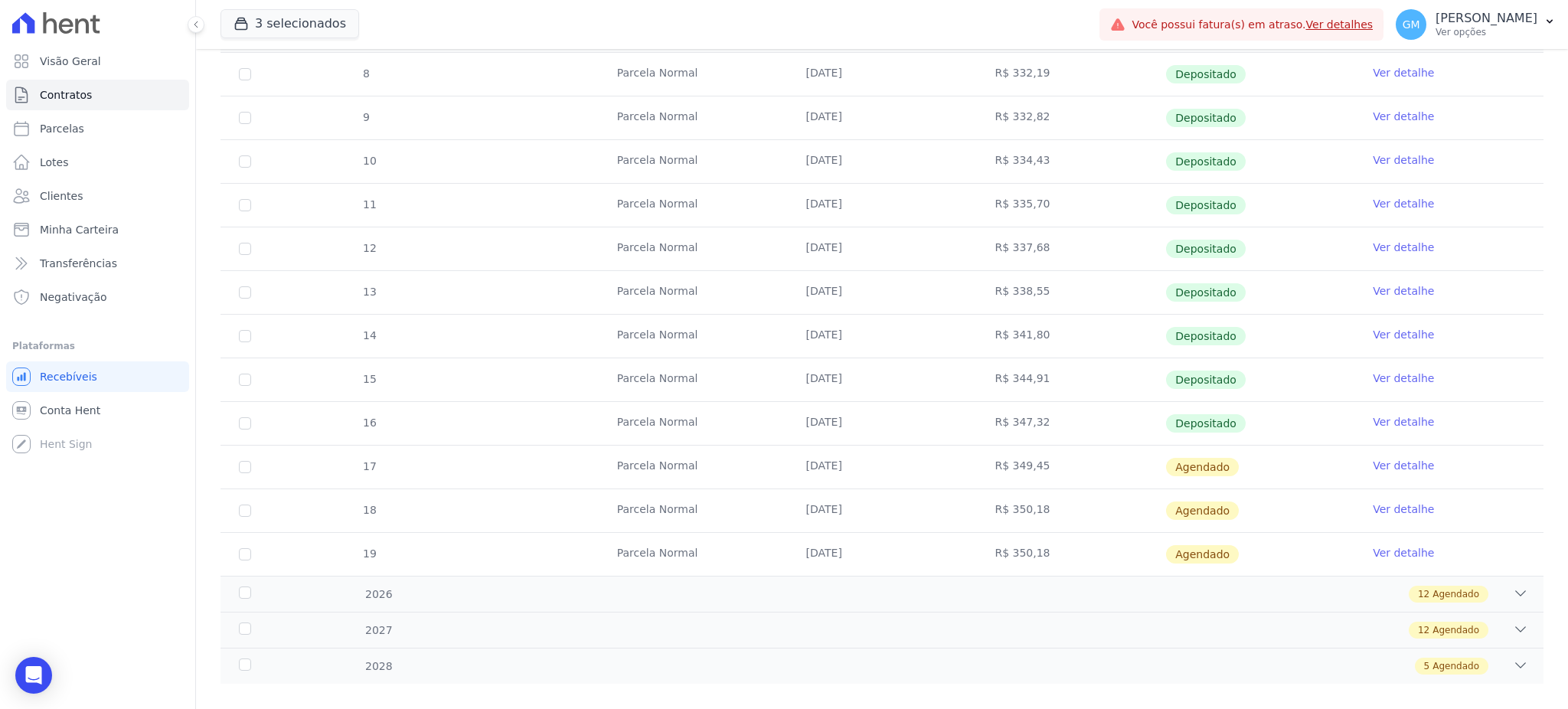
click at [1375, 427] on link "Ver detalhe" at bounding box center [1403, 422] width 62 height 15
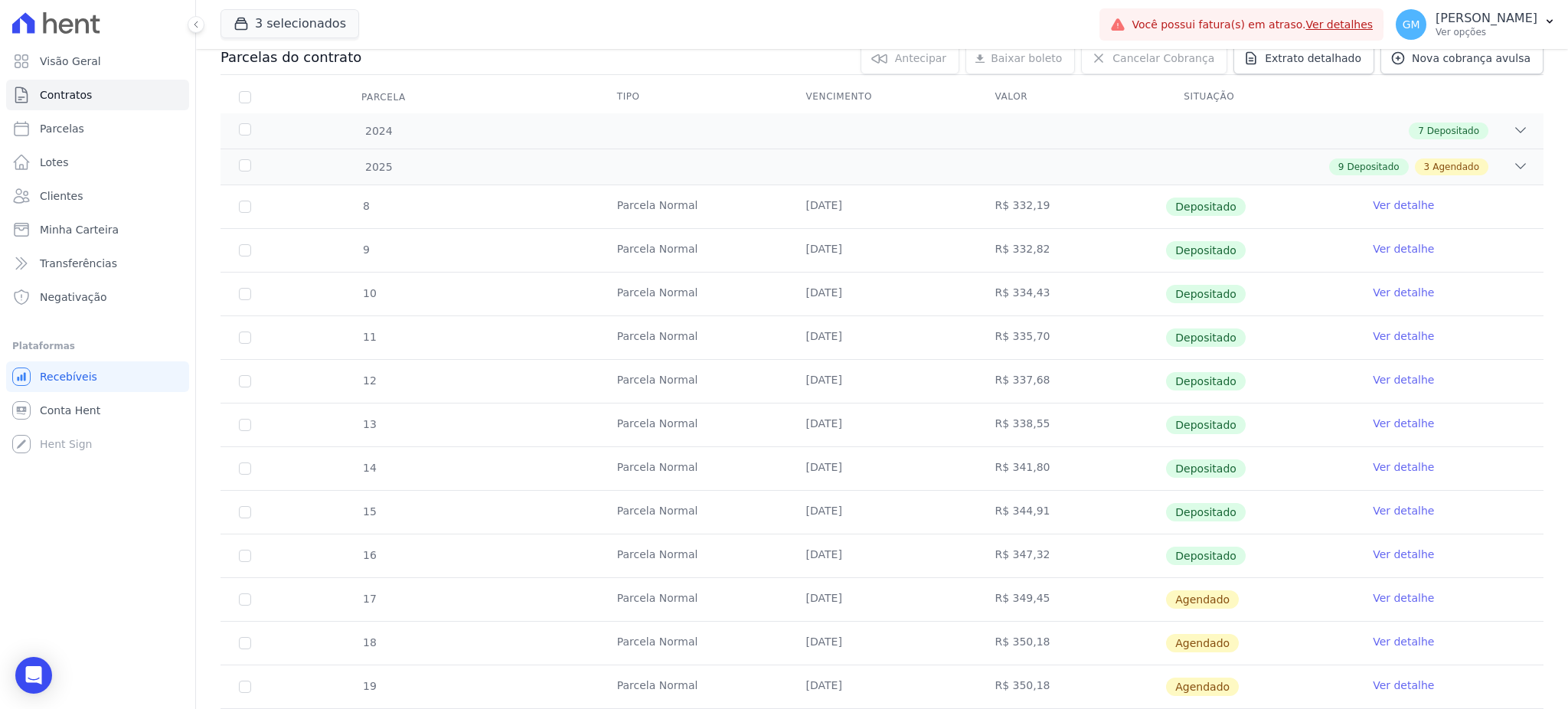
scroll to position [326, 0]
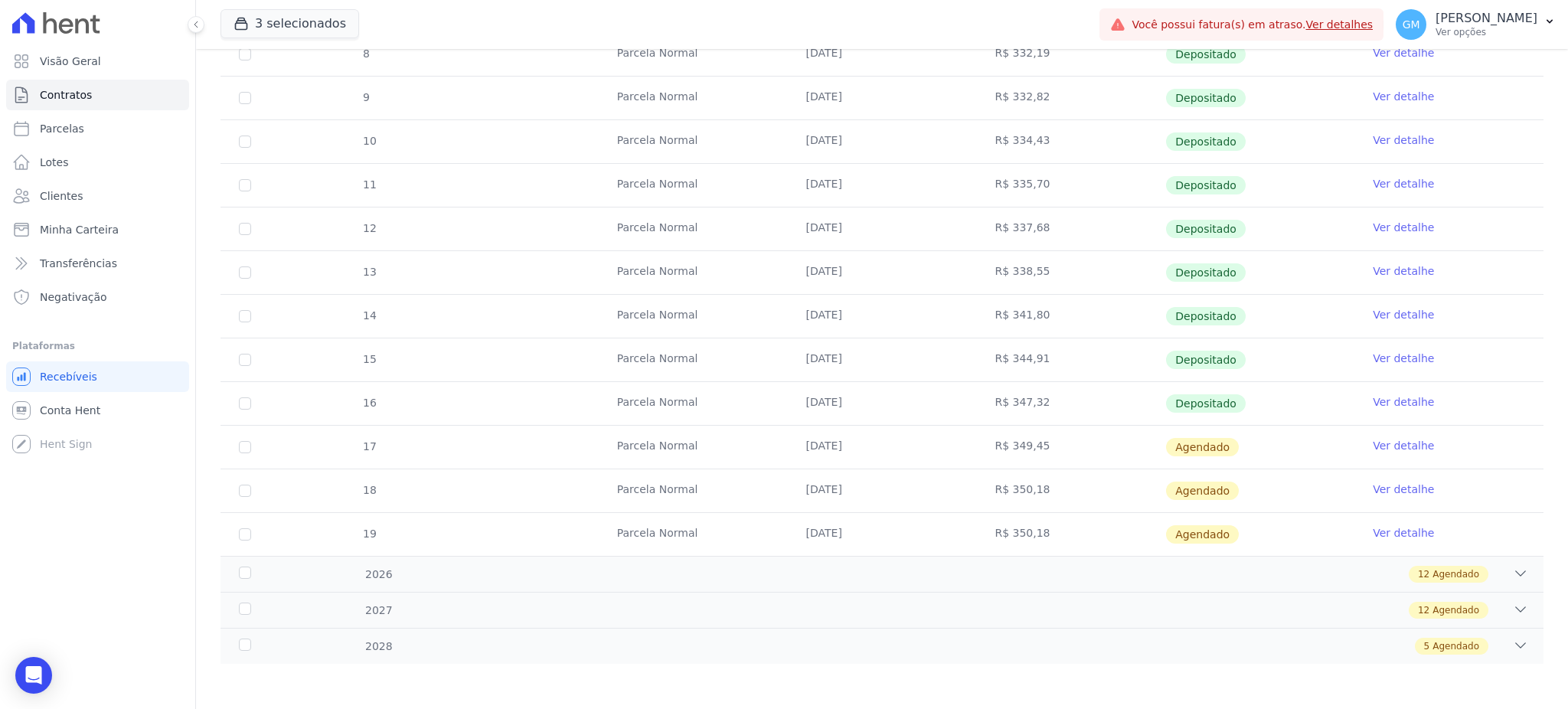
click at [1379, 396] on link "Ver detalhe" at bounding box center [1403, 402] width 62 height 15
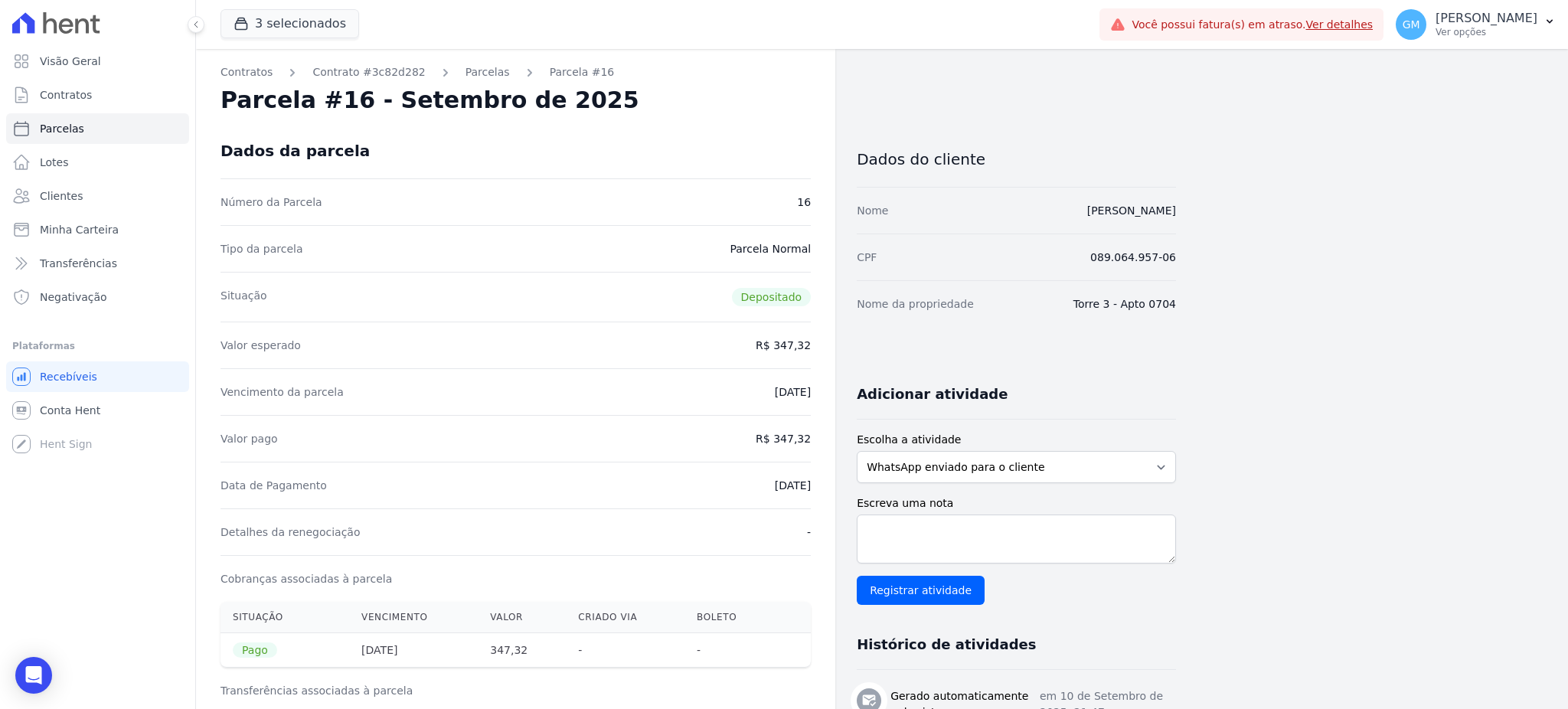
drag, startPoint x: 691, startPoint y: 122, endPoint x: 501, endPoint y: 54, distance: 201.8
click at [691, 123] on div "Dados da parcela" at bounding box center [516, 150] width 590 height 55
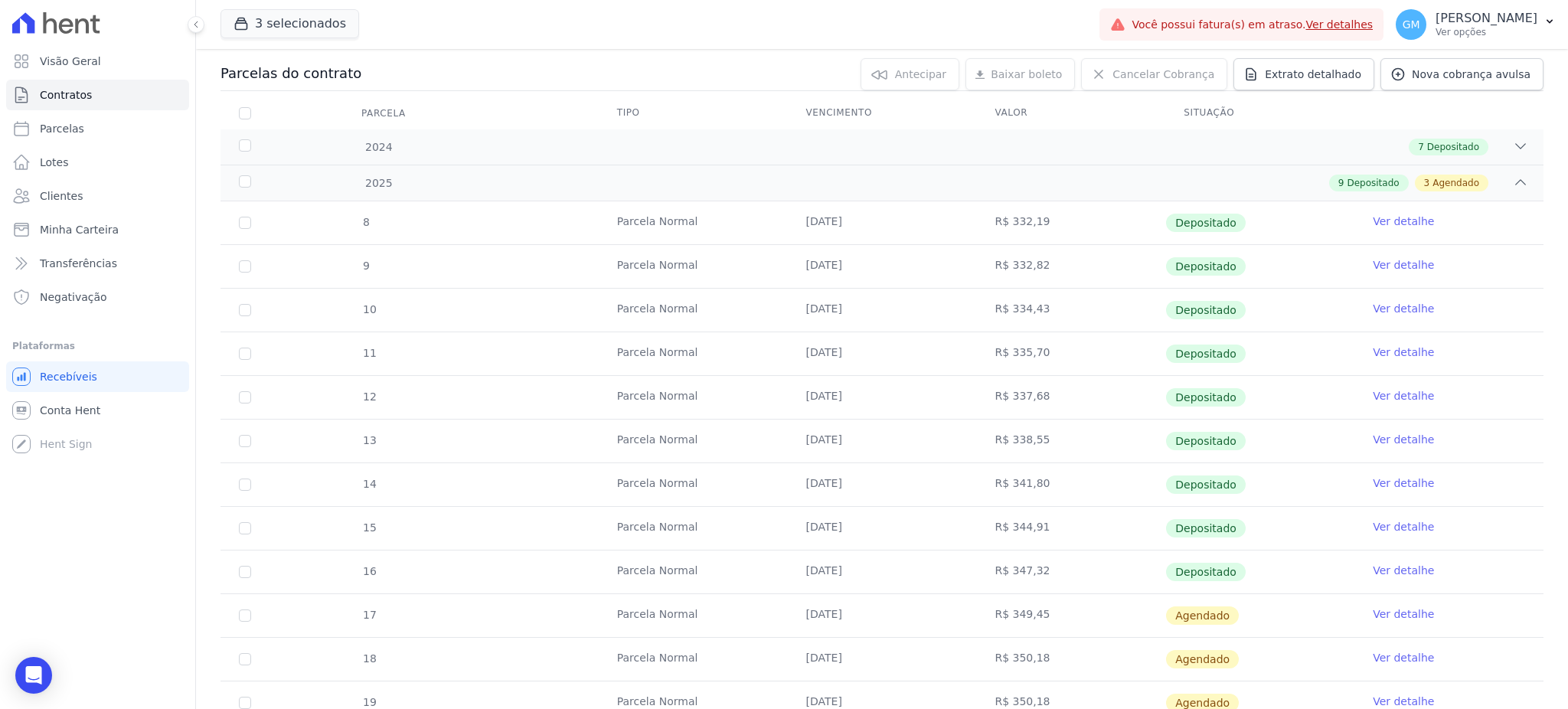
scroll to position [326, 0]
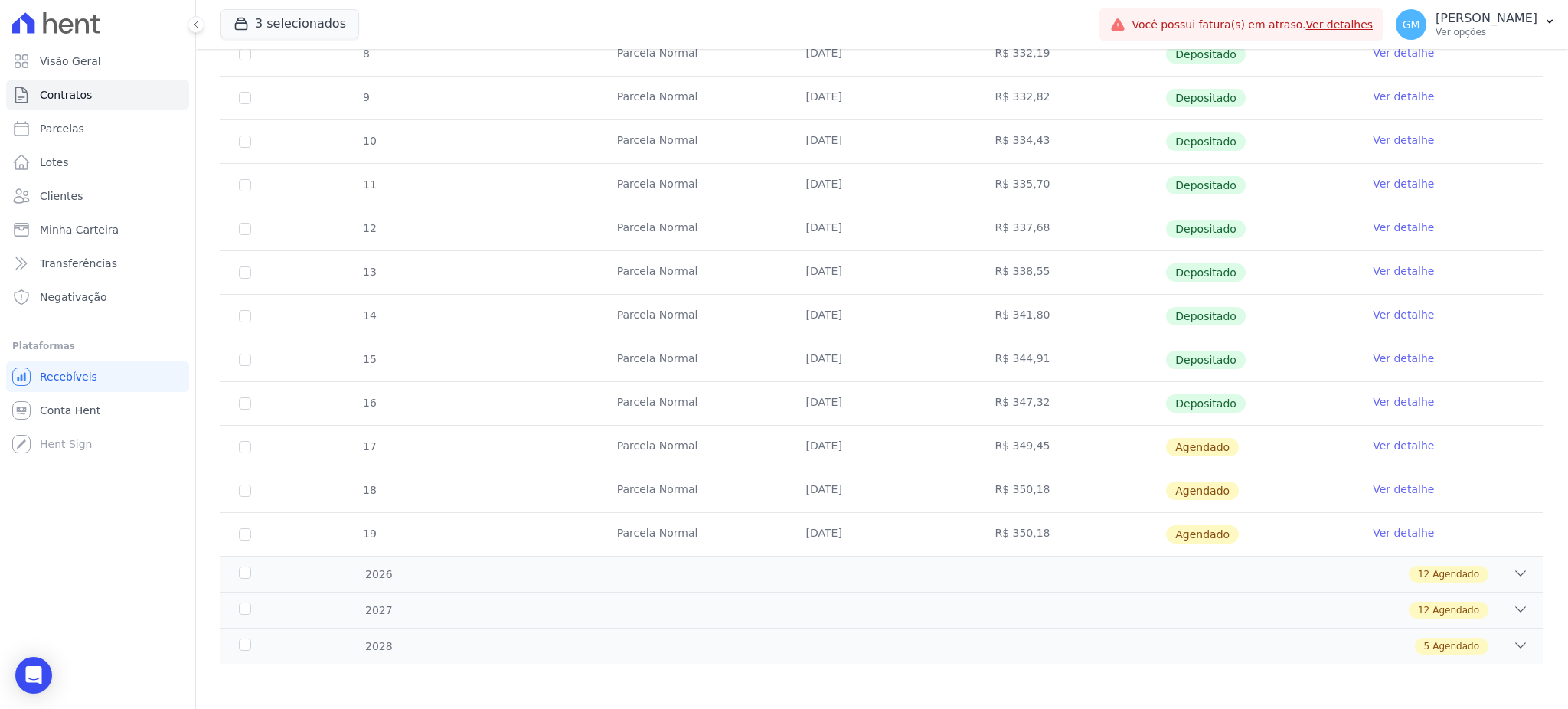
click at [1372, 438] on link "Ver detalhe" at bounding box center [1403, 446] width 62 height 15
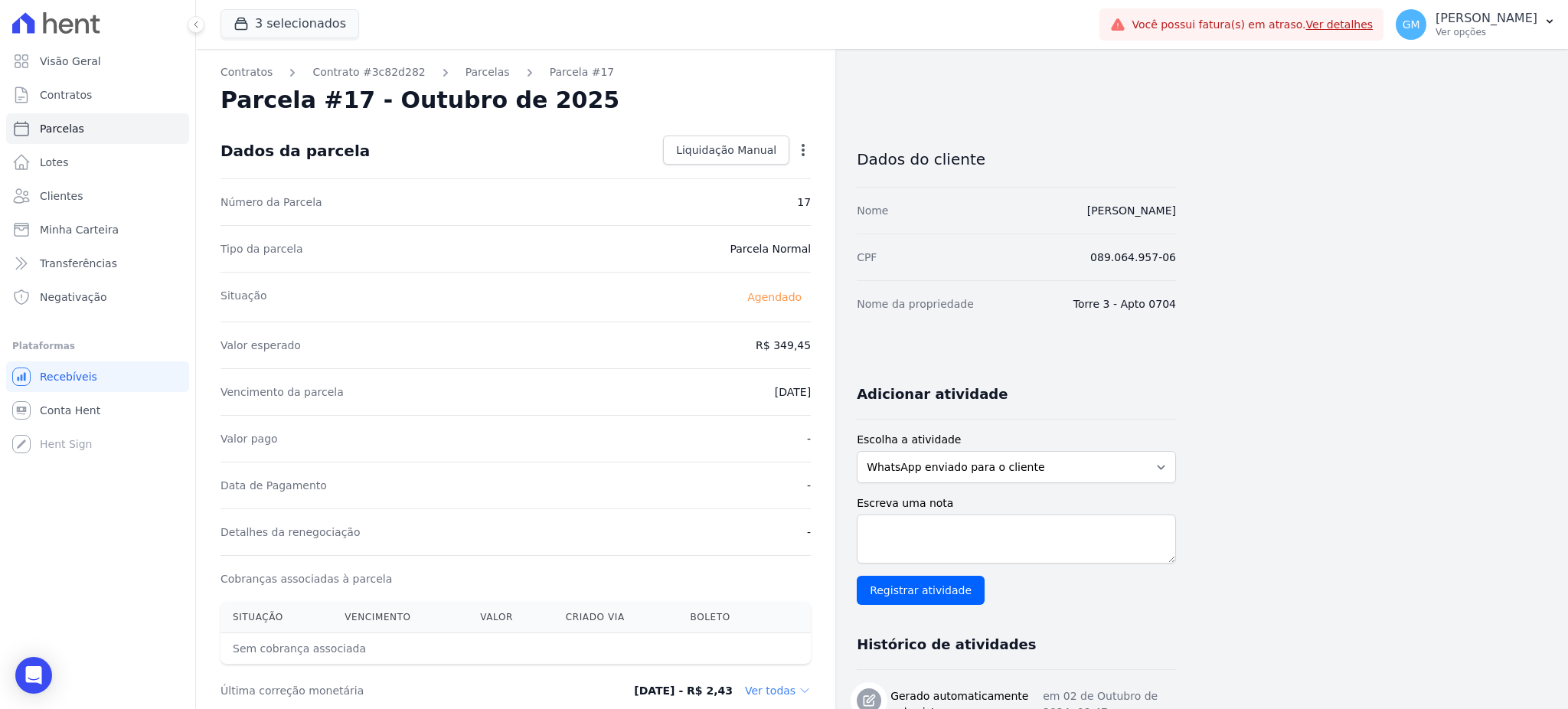
click at [796, 148] on icon "button" at bounding box center [803, 149] width 15 height 15
click at [709, 166] on link "Alterar" at bounding box center [737, 170] width 135 height 27
drag, startPoint x: 760, startPoint y: 347, endPoint x: 814, endPoint y: 345, distance: 54.0
click at [814, 345] on div "Contratos Contrato #3c82d282 [GEOGRAPHIC_DATA] Parcela #17 [GEOGRAPHIC_DATA] #1…" at bounding box center [516, 641] width 639 height 1184
paste input "8.04"
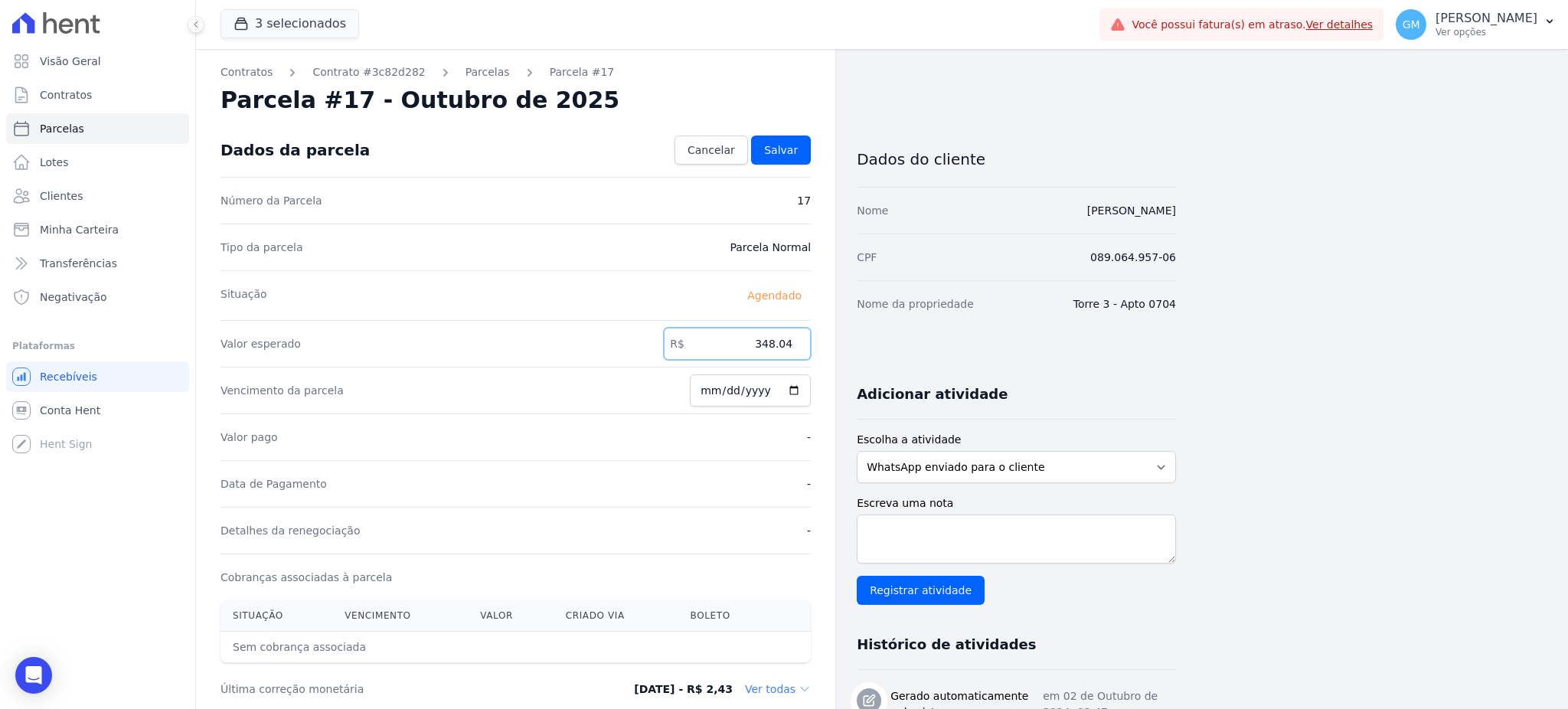
type input "348.04"
click at [798, 388] on input "[DATE]" at bounding box center [751, 391] width 121 height 33
type input "[DATE]"
click at [779, 147] on span "Salvar" at bounding box center [780, 149] width 33 height 15
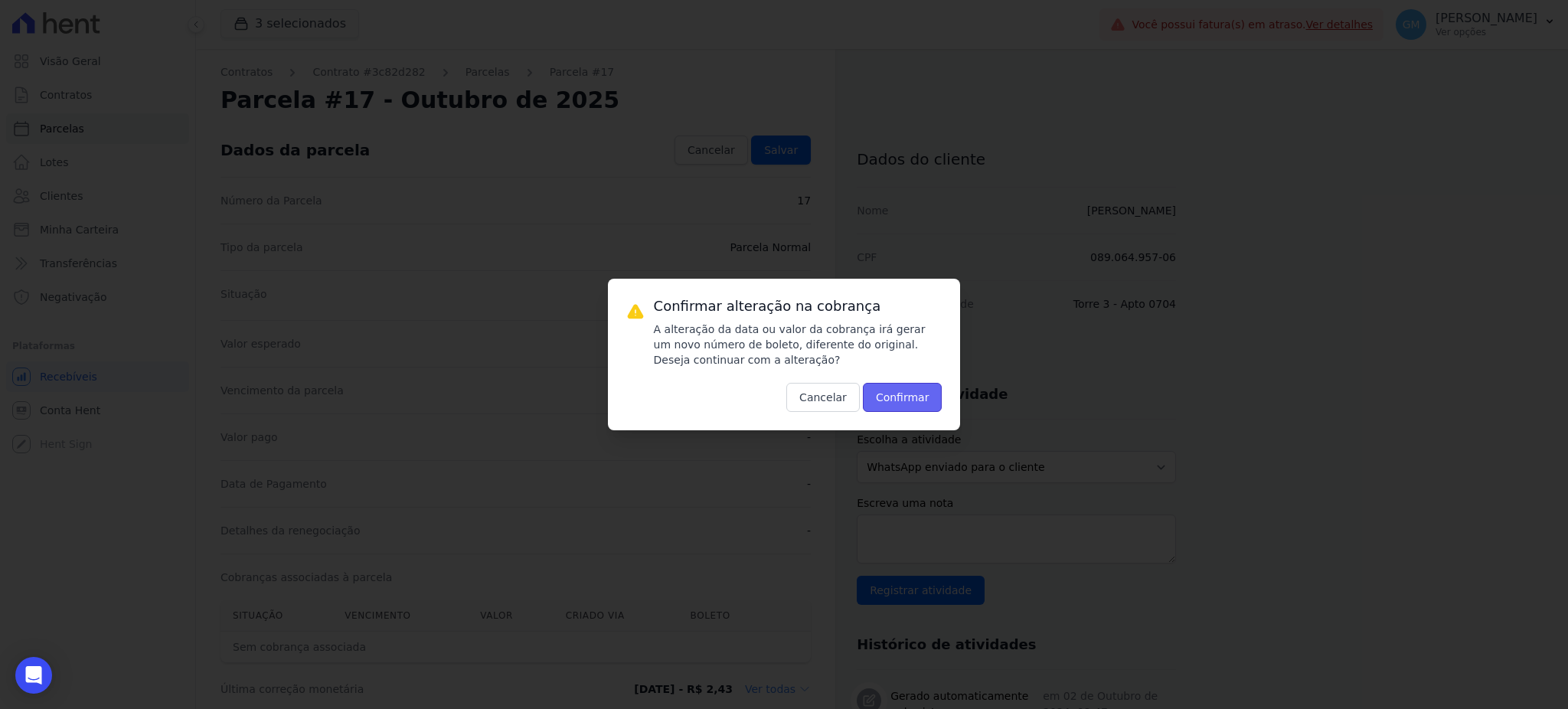
click at [896, 401] on button "Confirmar" at bounding box center [903, 398] width 80 height 29
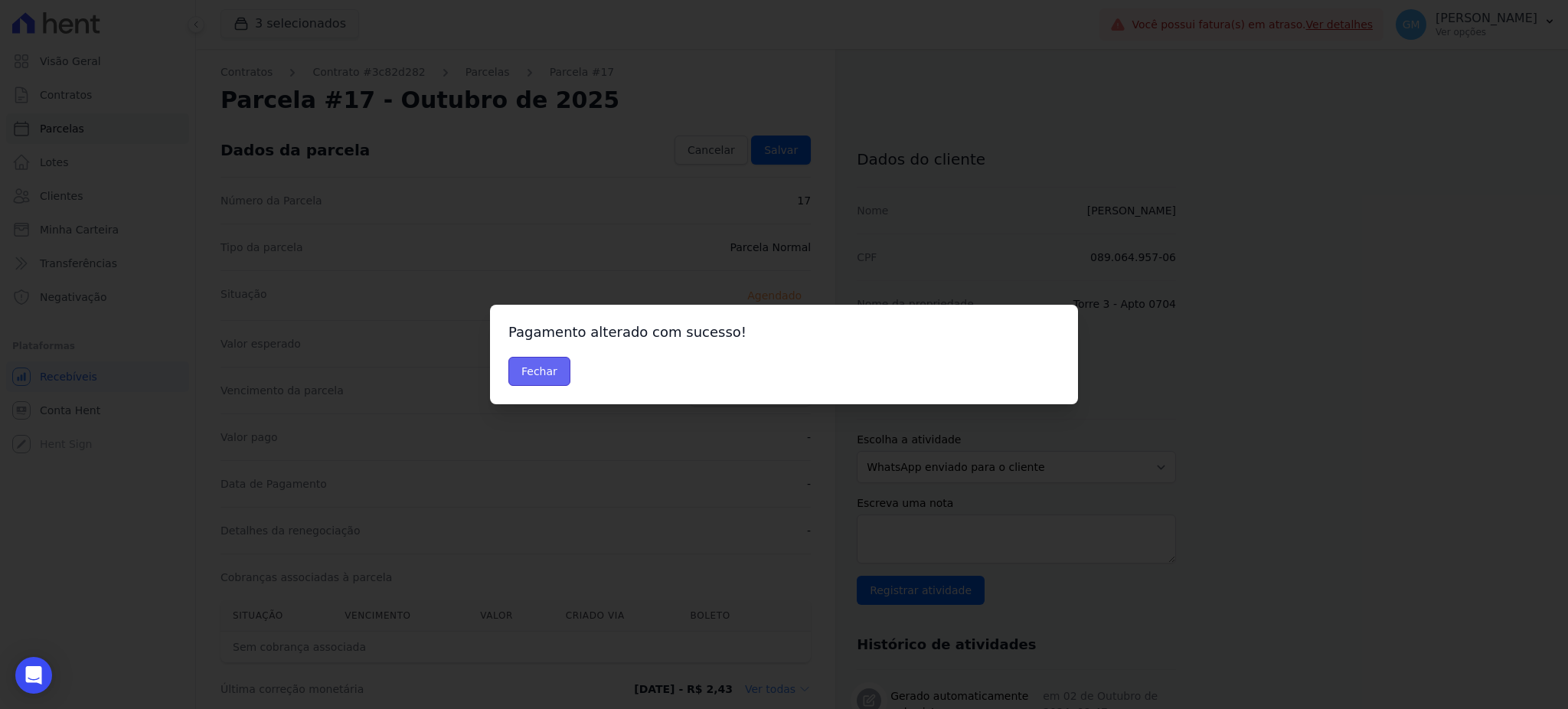
click at [539, 372] on button "Fechar" at bounding box center [540, 371] width 62 height 29
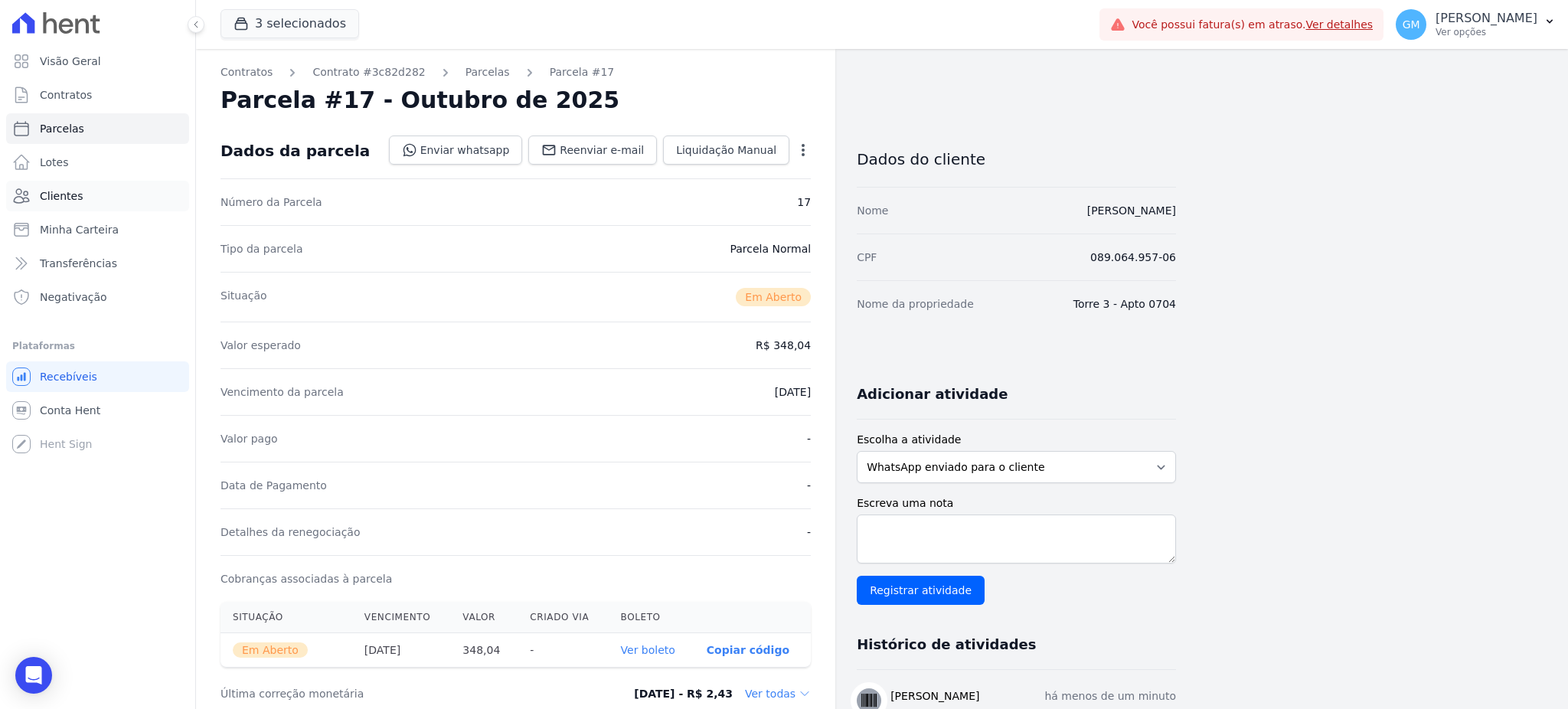
click at [101, 191] on link "Clientes" at bounding box center [98, 196] width 183 height 31
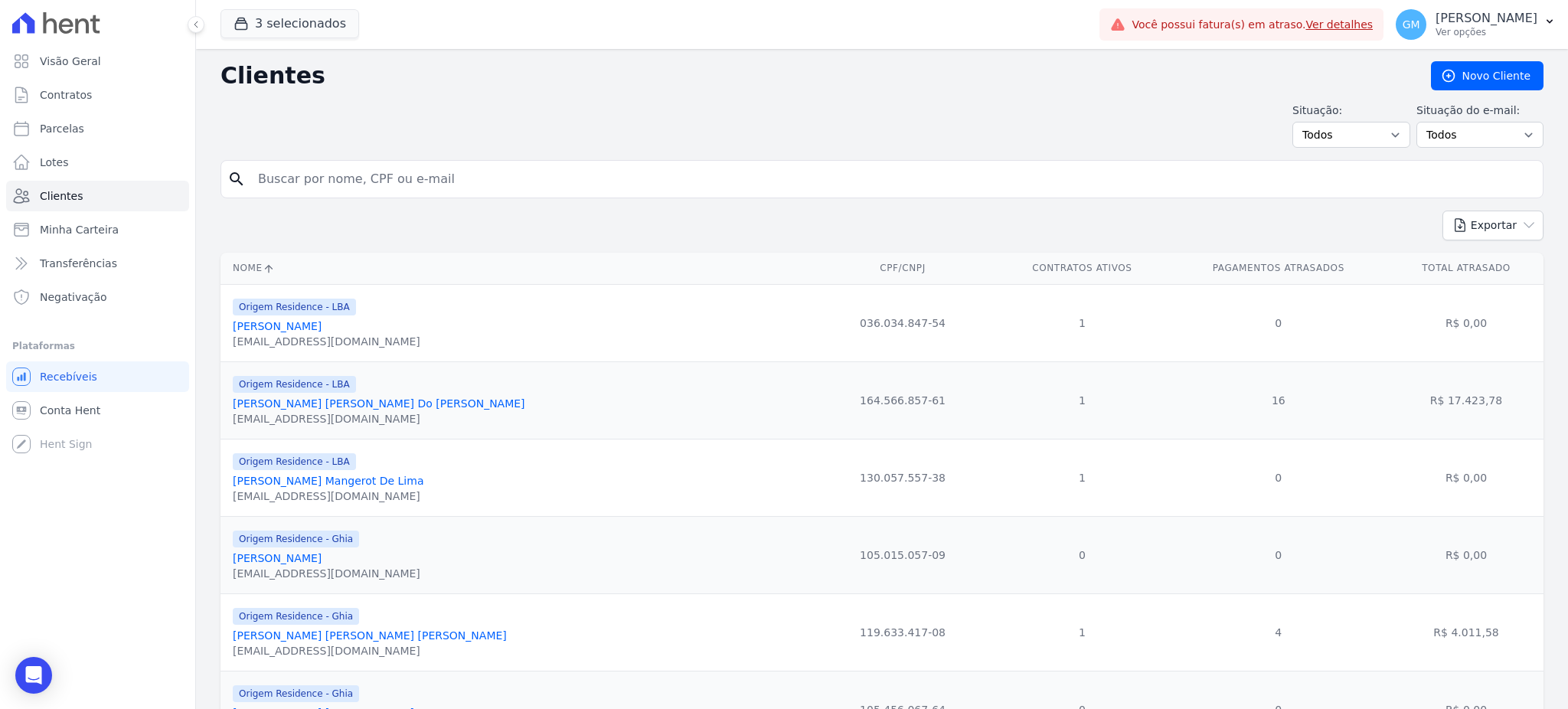
click at [307, 186] on input "search" at bounding box center [893, 179] width 1288 height 31
paste input "[US_STATE] [GEOGRAPHIC_DATA]"
drag, startPoint x: 359, startPoint y: 193, endPoint x: 325, endPoint y: 181, distance: 36.1
click at [325, 181] on input "[US_STATE] [GEOGRAPHIC_DATA]" at bounding box center [893, 179] width 1288 height 31
type input "[US_STATE]"
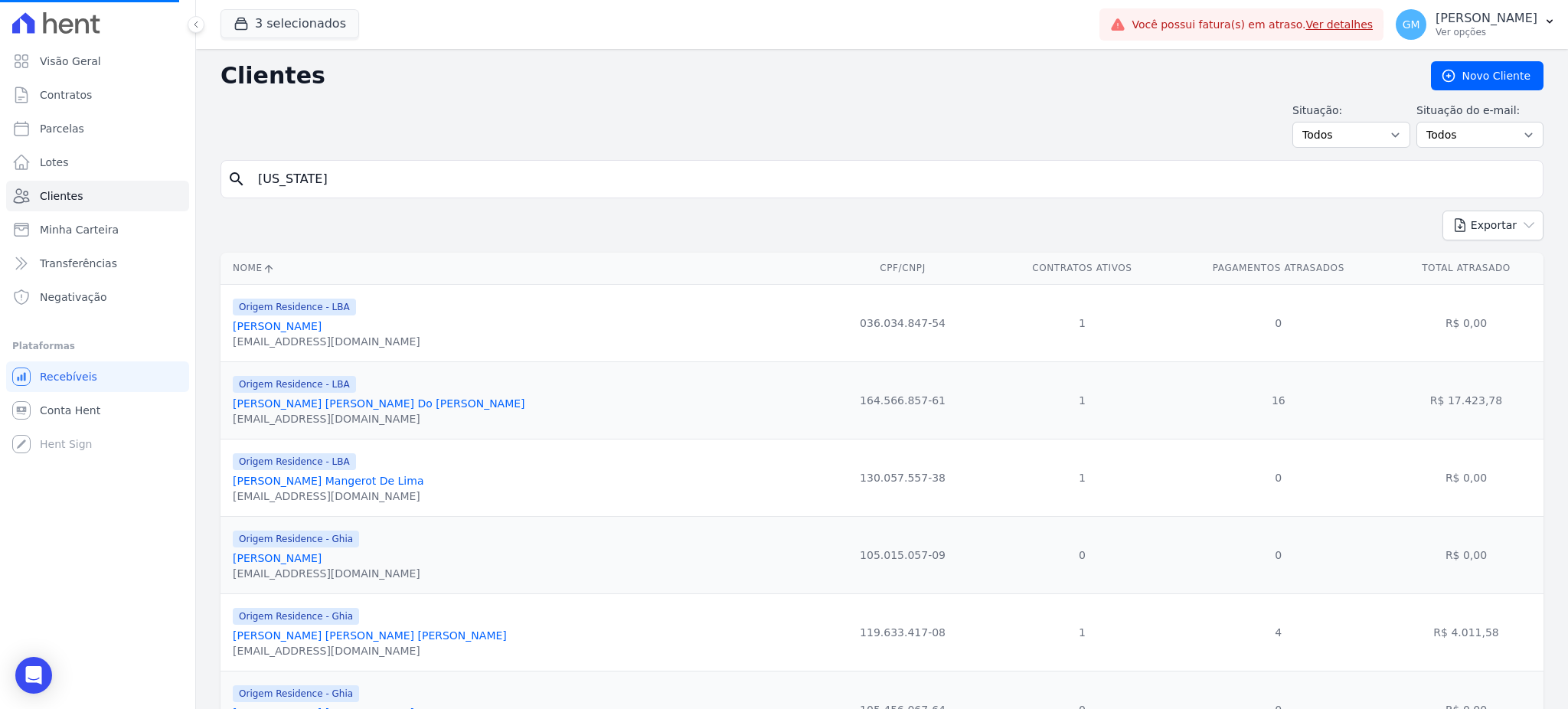
click at [326, 180] on input "[US_STATE]" at bounding box center [893, 179] width 1288 height 31
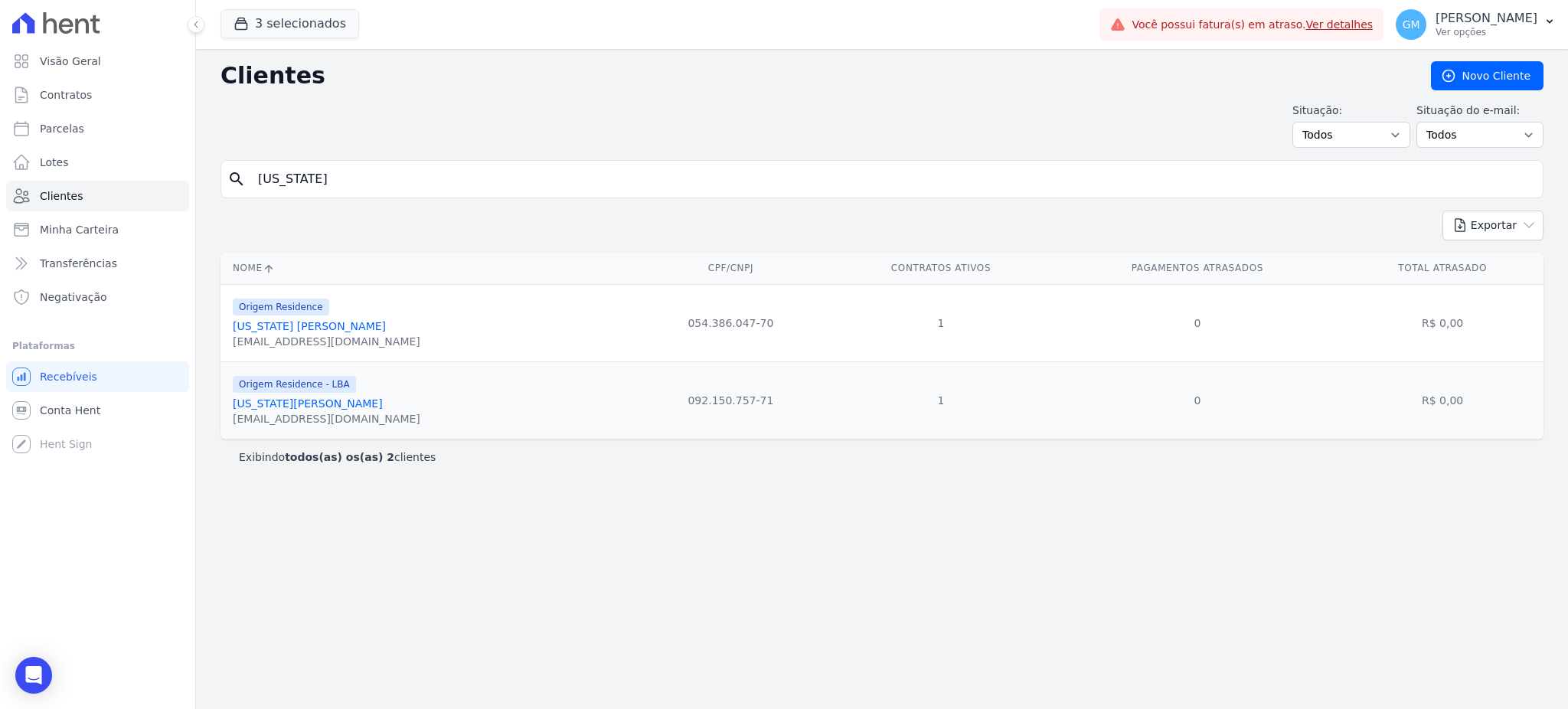
click at [346, 407] on link "[US_STATE][PERSON_NAME]" at bounding box center [308, 404] width 150 height 13
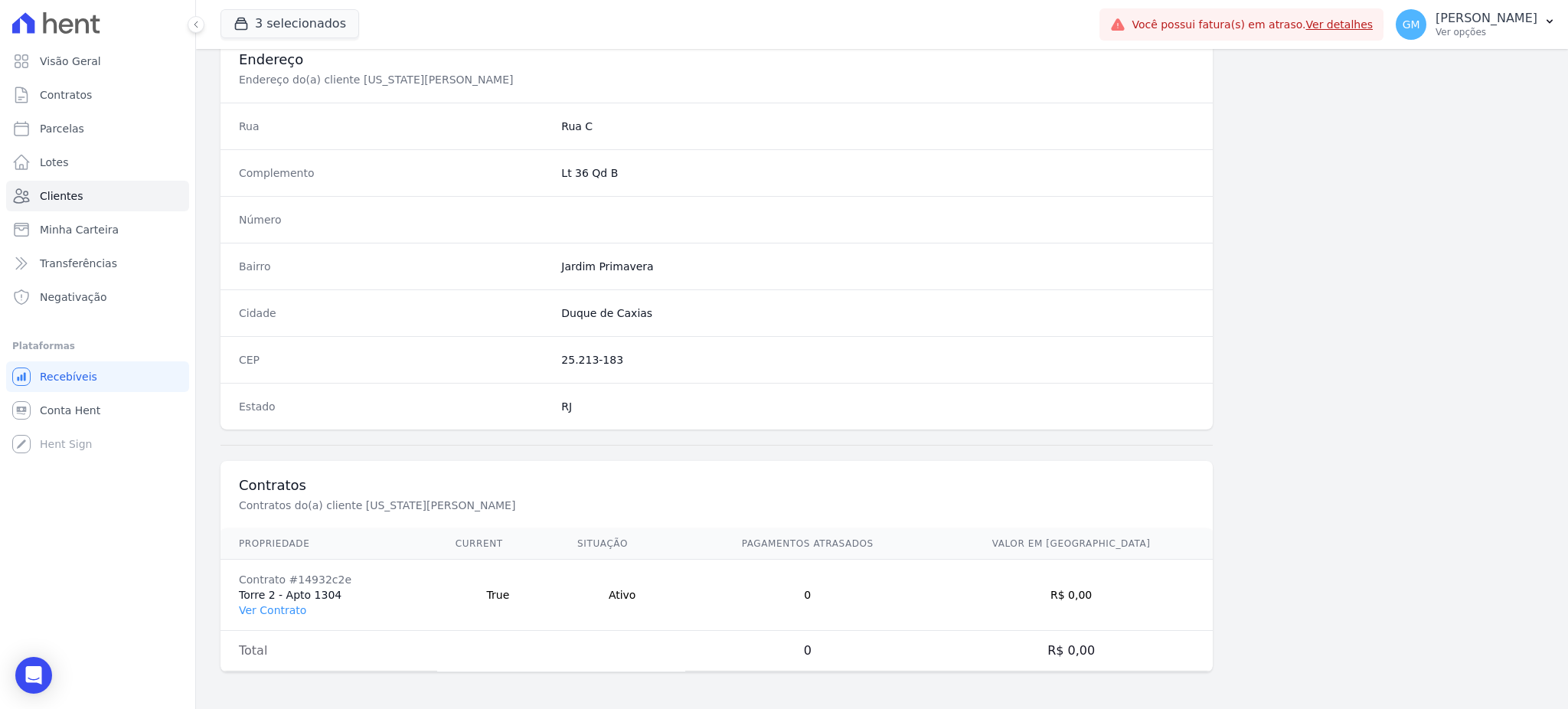
scroll to position [724, 0]
click at [284, 608] on link "Ver Contrato" at bounding box center [272, 610] width 67 height 13
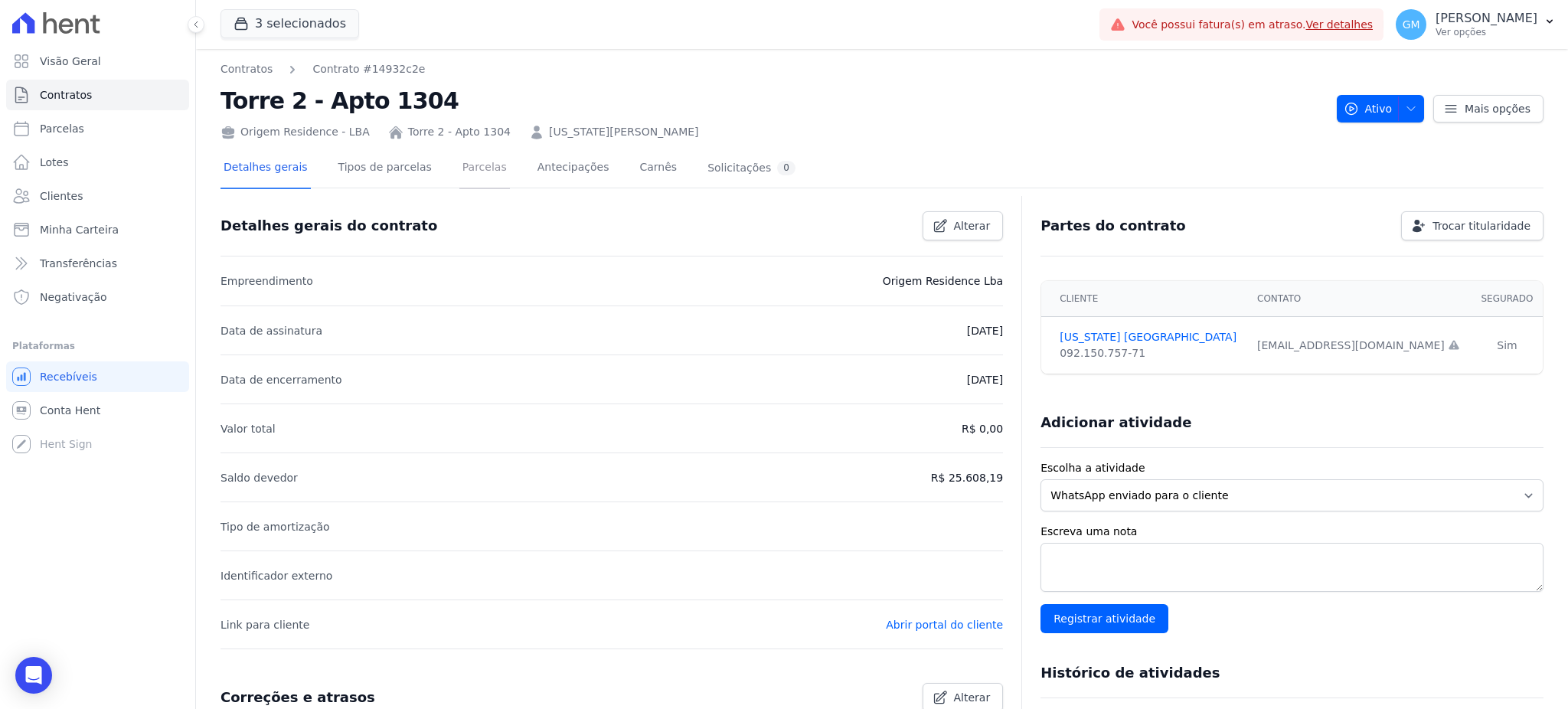
click at [459, 168] on link "Parcelas" at bounding box center [484, 168] width 51 height 41
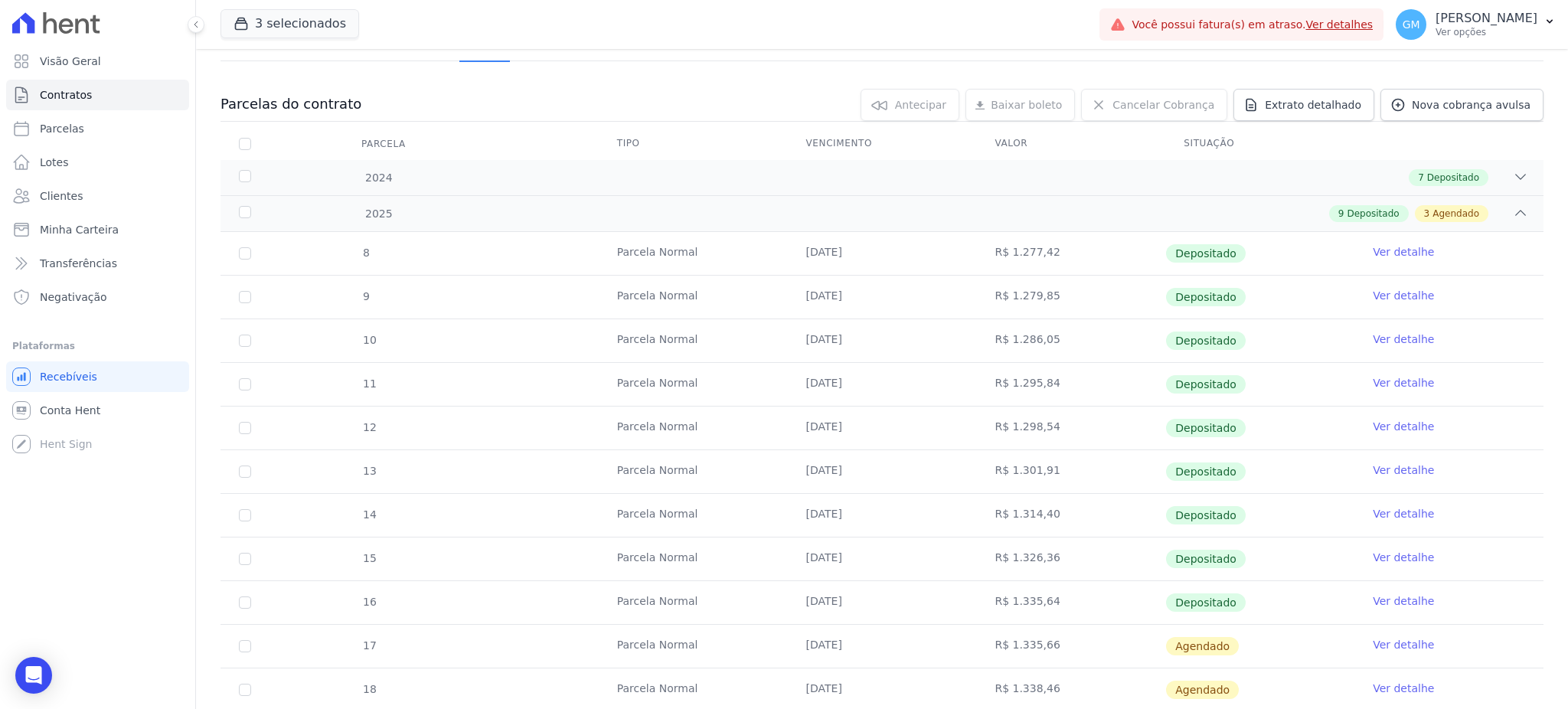
scroll to position [291, 0]
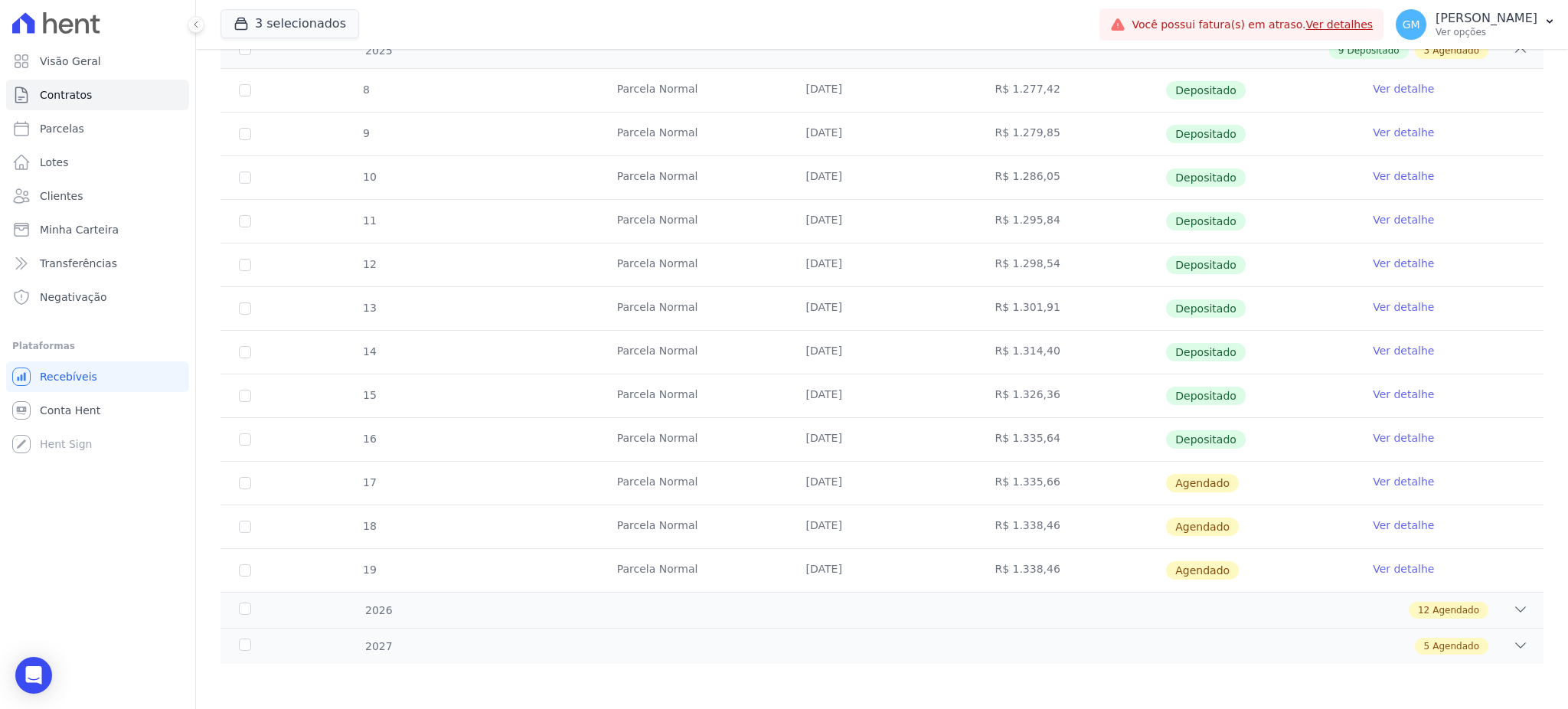
drag, startPoint x: 794, startPoint y: 399, endPoint x: 897, endPoint y: 384, distance: 104.1
click at [897, 384] on td "[DATE]" at bounding box center [882, 396] width 189 height 43
drag, startPoint x: 830, startPoint y: 418, endPoint x: 947, endPoint y: 418, distance: 117.0
click at [947, 418] on td "[DATE]" at bounding box center [882, 439] width 189 height 43
click at [1385, 436] on link "Ver detalhe" at bounding box center [1403, 437] width 62 height 15
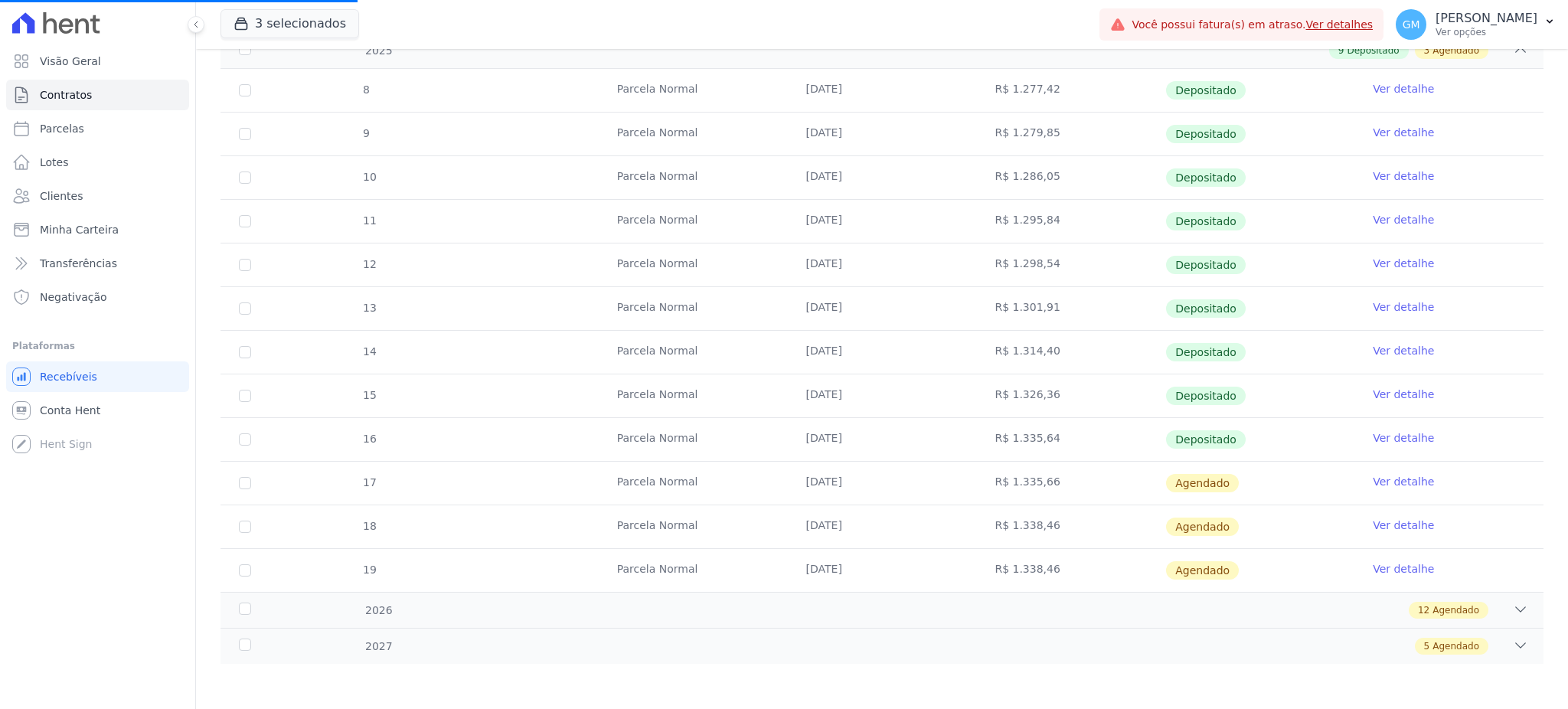
click at [1387, 443] on link "Ver detalhe" at bounding box center [1403, 437] width 62 height 15
click at [1378, 436] on link "Ver detalhe" at bounding box center [1403, 437] width 62 height 15
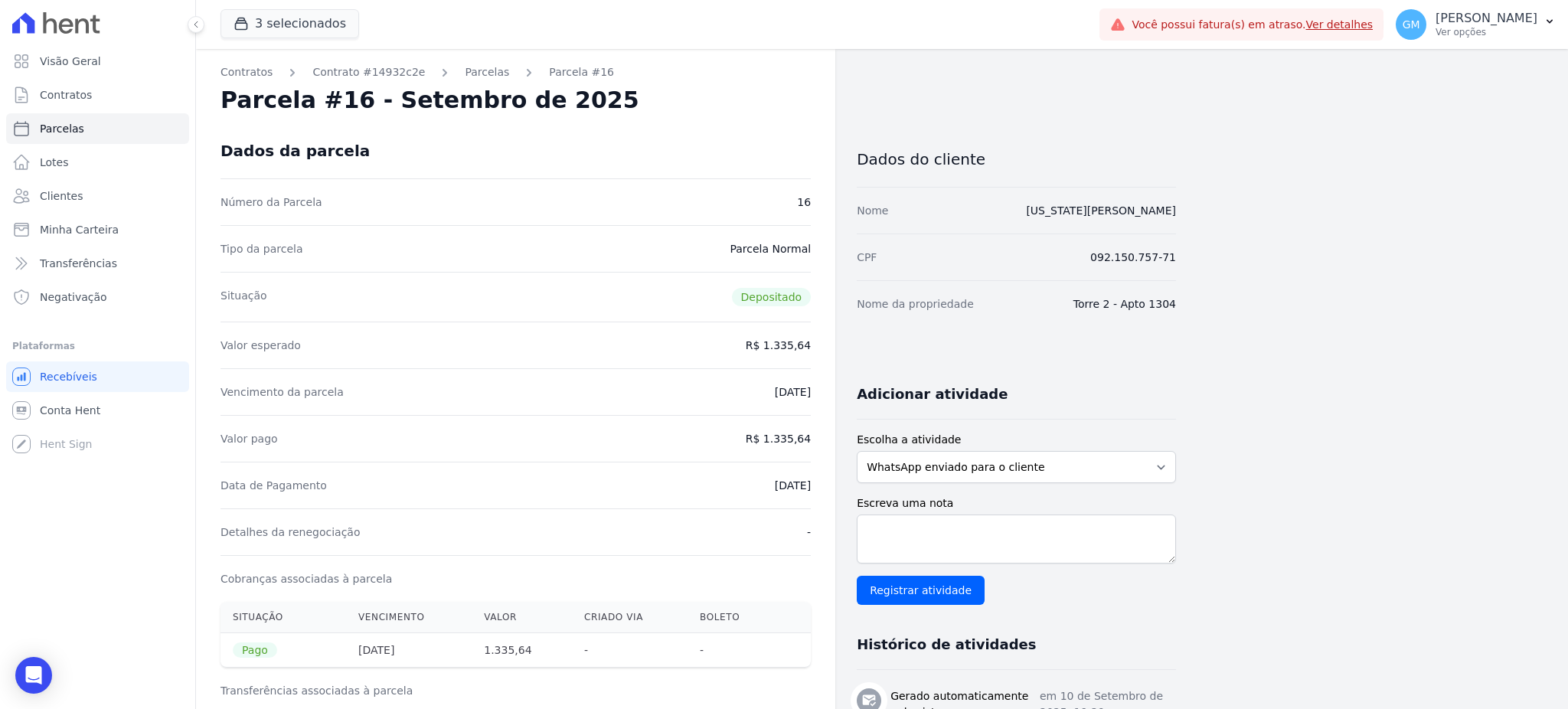
click at [677, 101] on div "Parcela #16 - Setembro de 2025" at bounding box center [516, 101] width 590 height 27
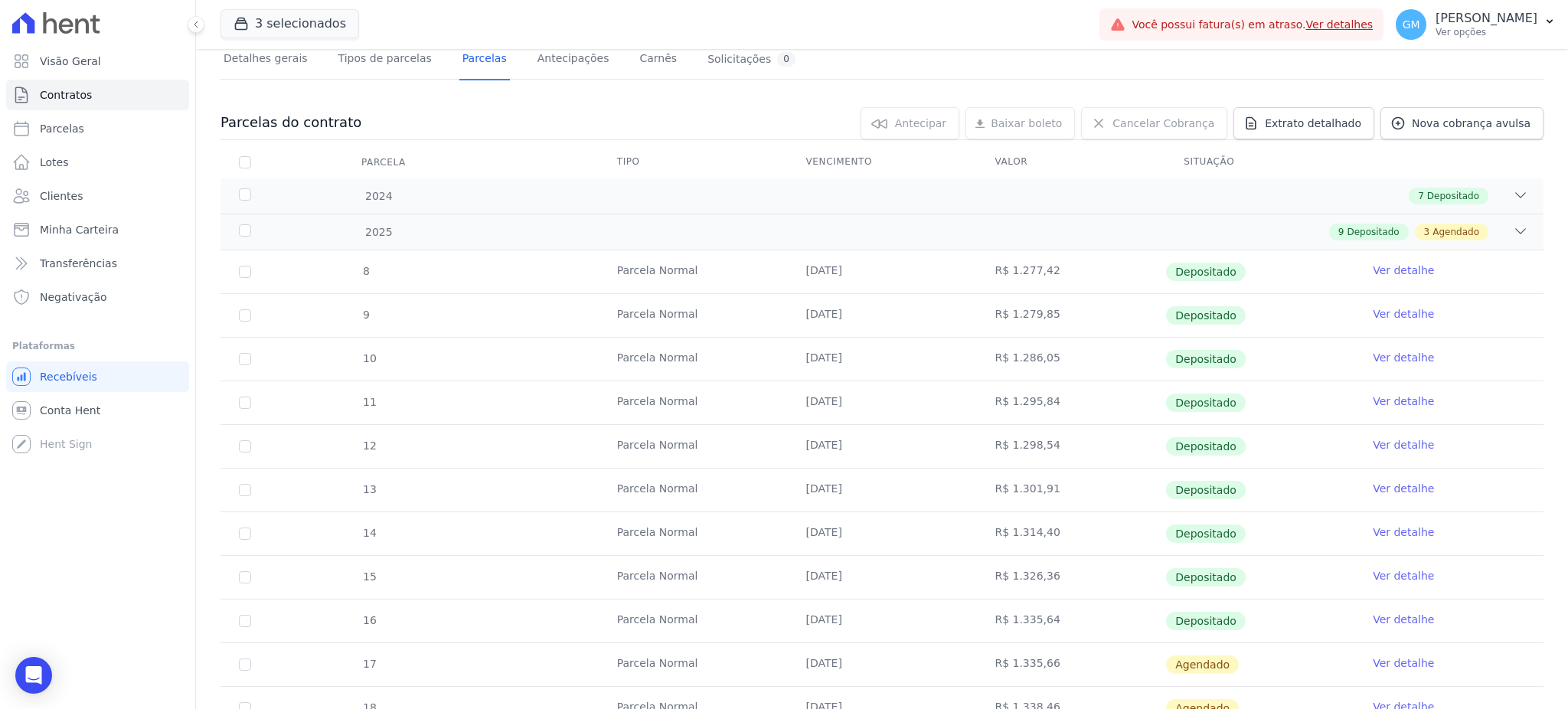
scroll to position [291, 0]
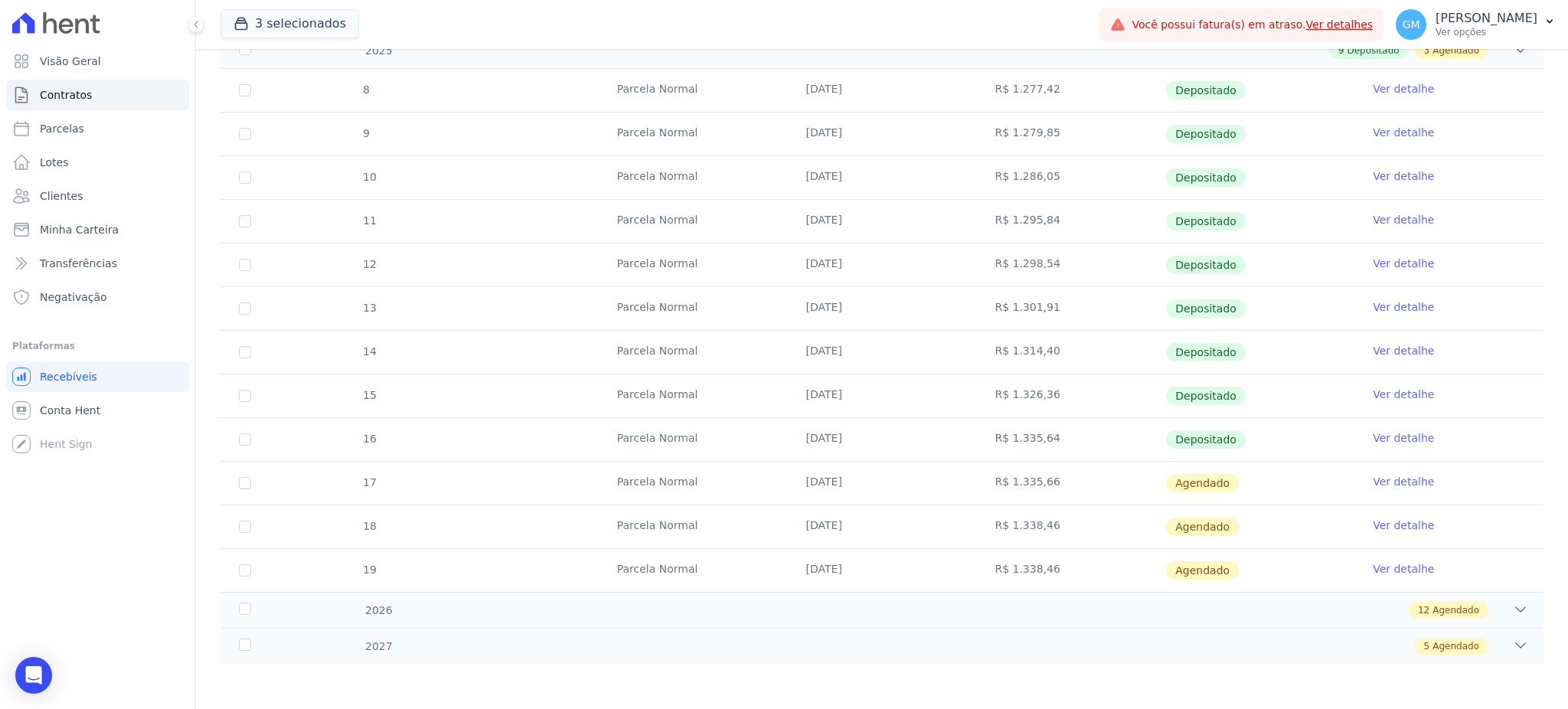
click at [1391, 474] on link "Ver detalhe" at bounding box center [1403, 482] width 62 height 15
click at [1387, 484] on link "Ver detalhe" at bounding box center [1403, 482] width 62 height 15
click at [1376, 477] on link "Ver detalhe" at bounding box center [1403, 482] width 62 height 15
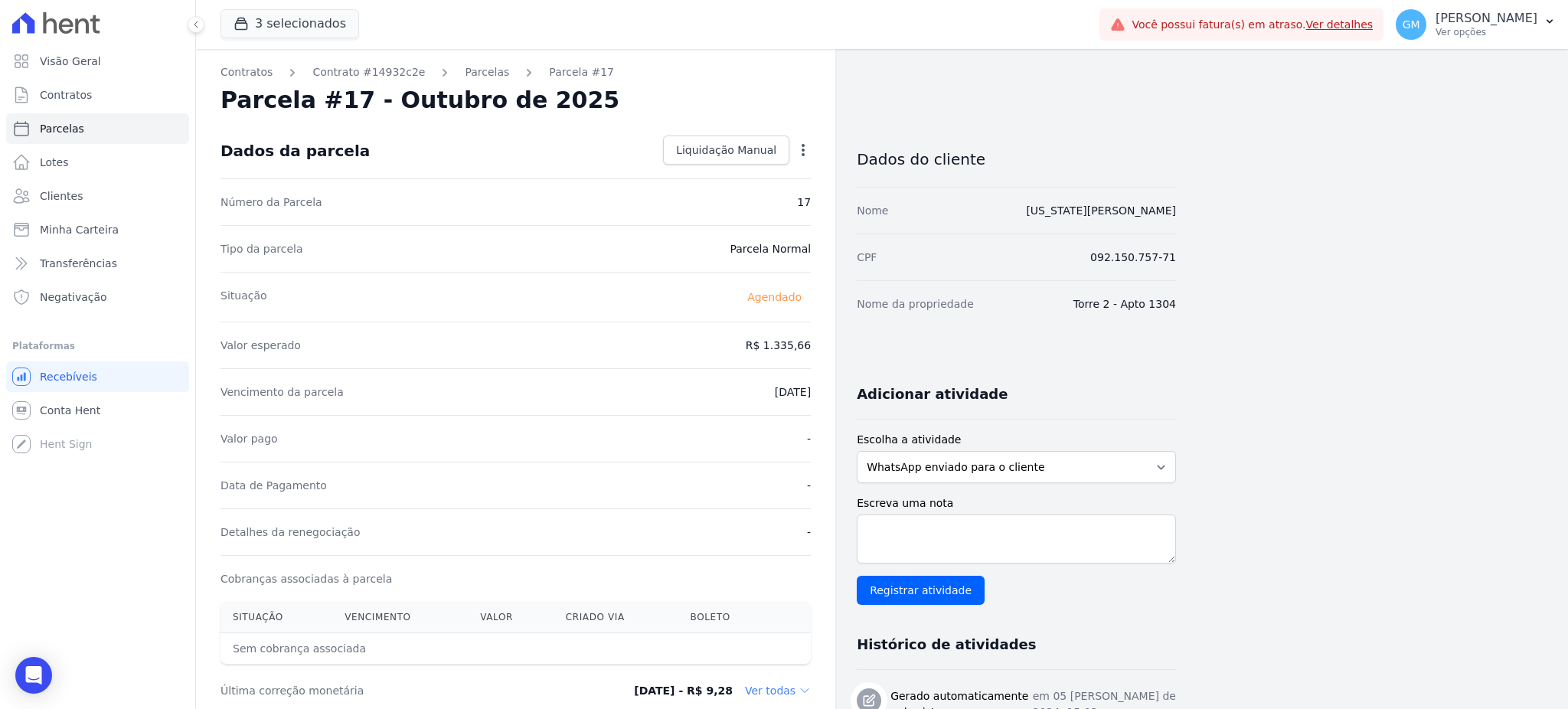
click at [798, 149] on icon "button" at bounding box center [803, 149] width 15 height 15
click at [717, 163] on link "Alterar" at bounding box center [737, 170] width 135 height 27
drag, startPoint x: 746, startPoint y: 336, endPoint x: 808, endPoint y: 340, distance: 62.1
click at [808, 340] on input "1335.66" at bounding box center [737, 344] width 147 height 33
paste input ".33844"
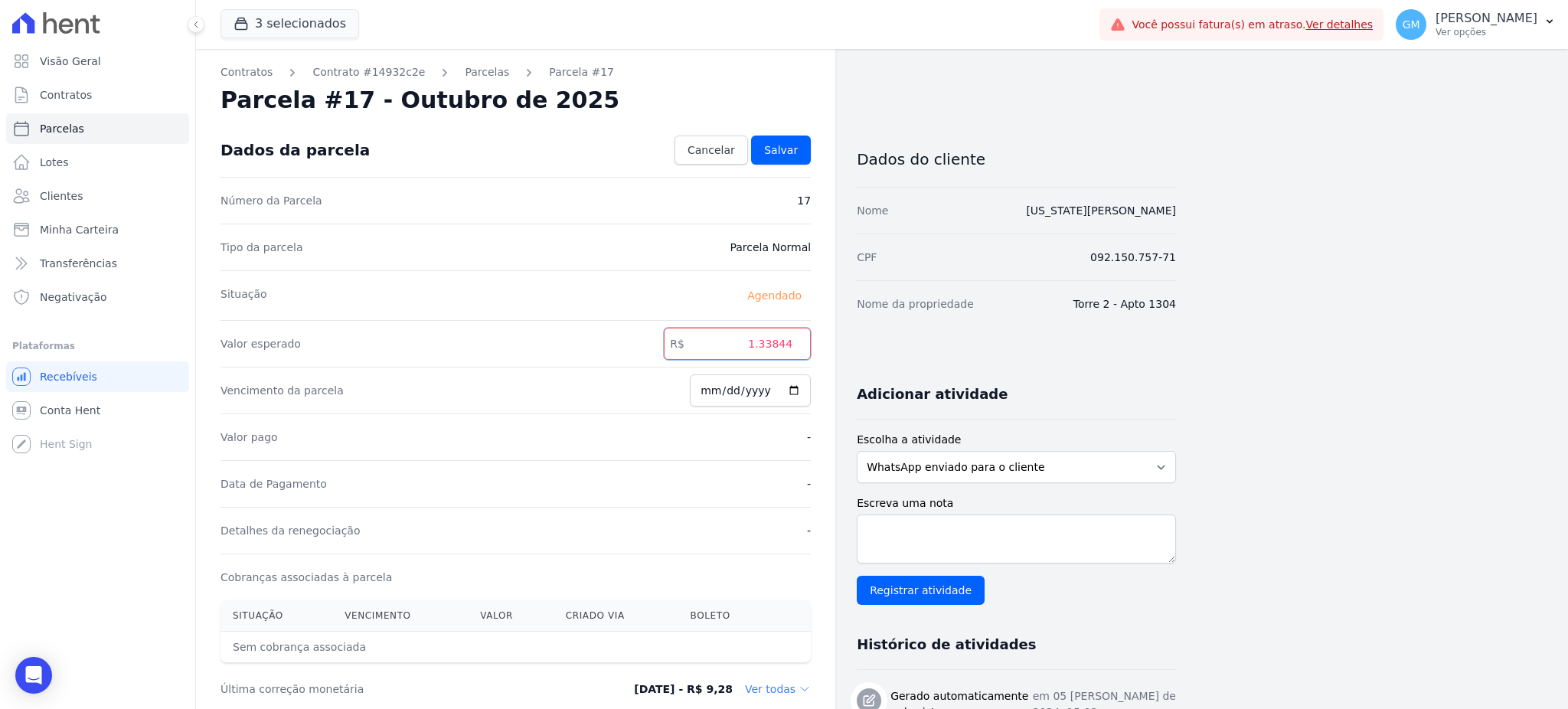
click at [765, 351] on input "1.33844" at bounding box center [737, 344] width 147 height 33
click at [782, 340] on input "133844" at bounding box center [737, 344] width 147 height 33
type input "1338.44"
click at [788, 388] on input "[DATE]" at bounding box center [751, 391] width 121 height 33
type input "[DATE]"
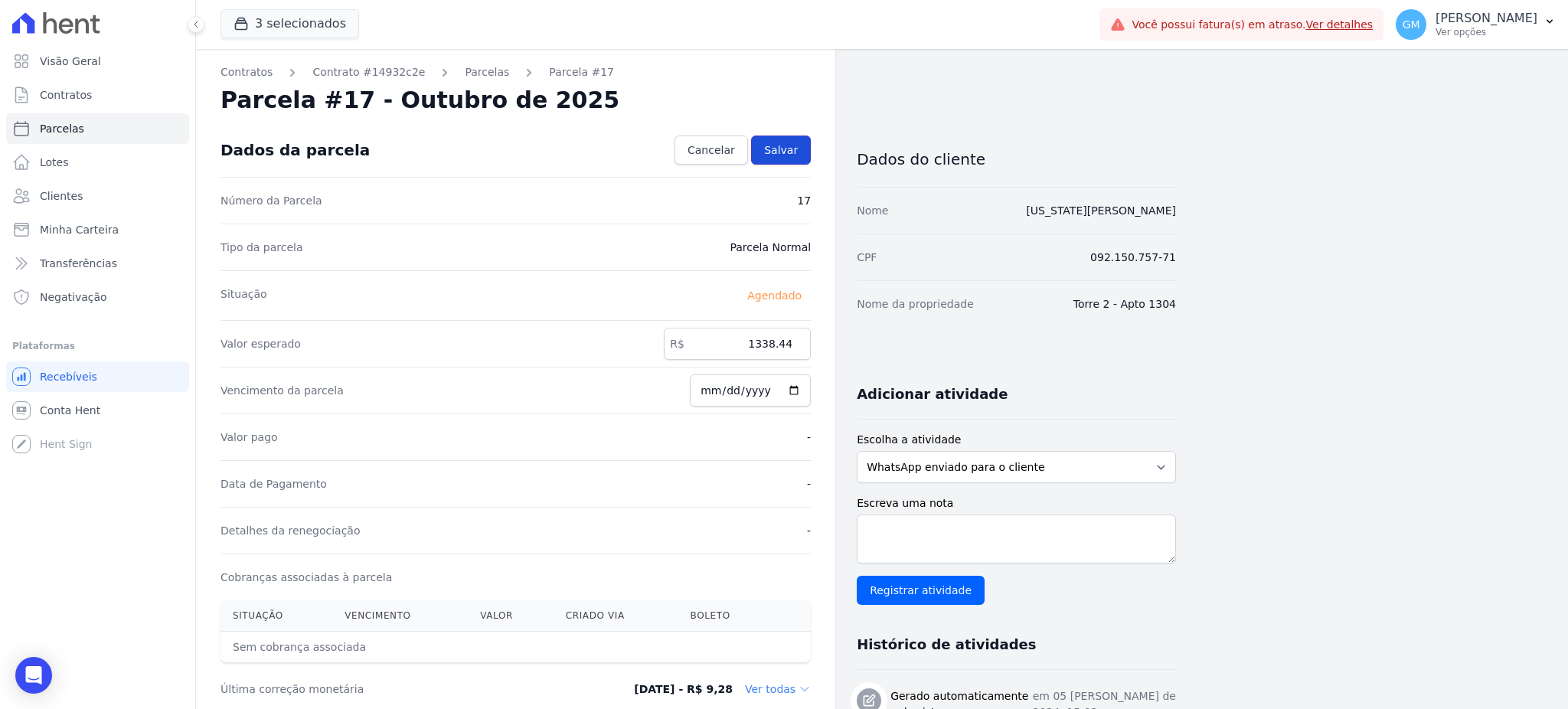
click at [798, 139] on link "Salvar" at bounding box center [781, 150] width 60 height 29
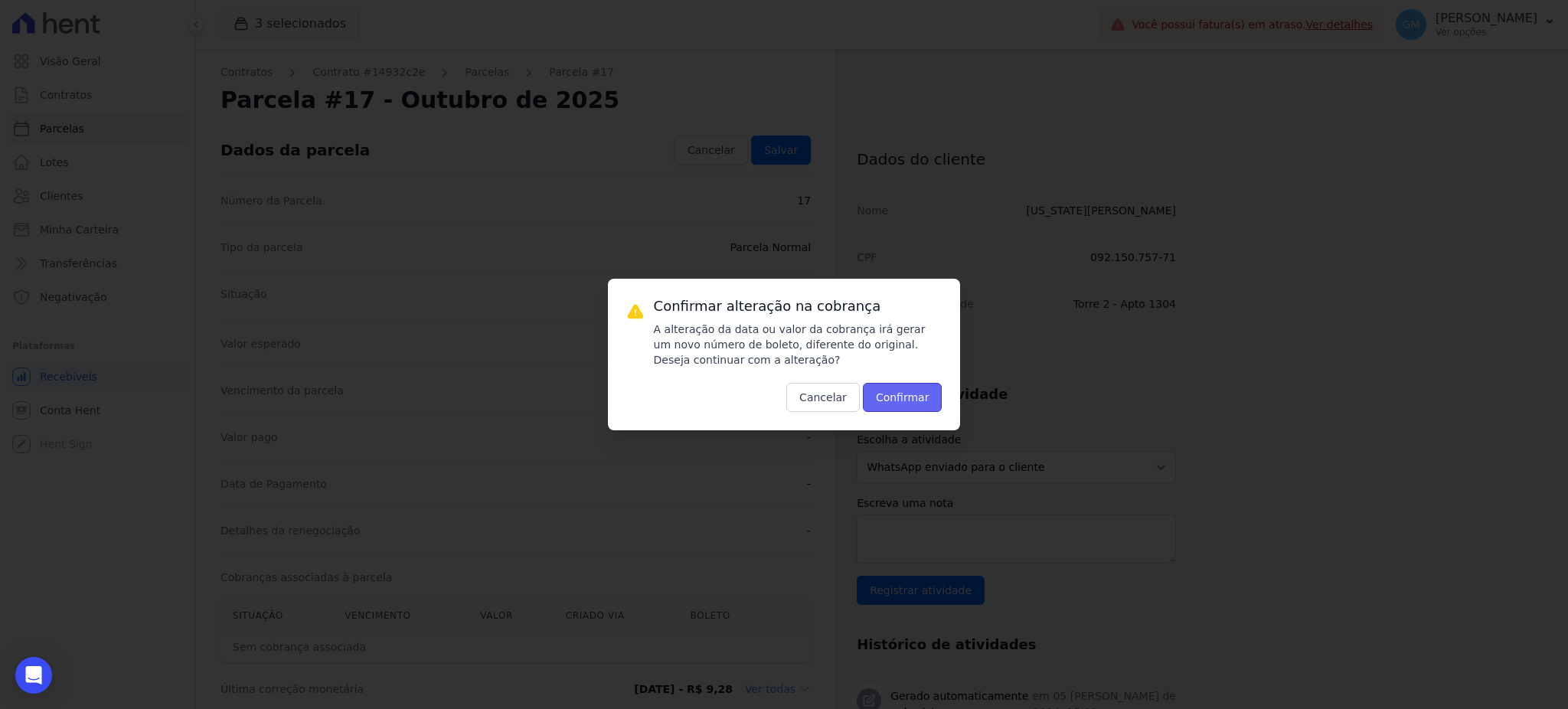
click at [903, 399] on button "Confirmar" at bounding box center [903, 398] width 80 height 29
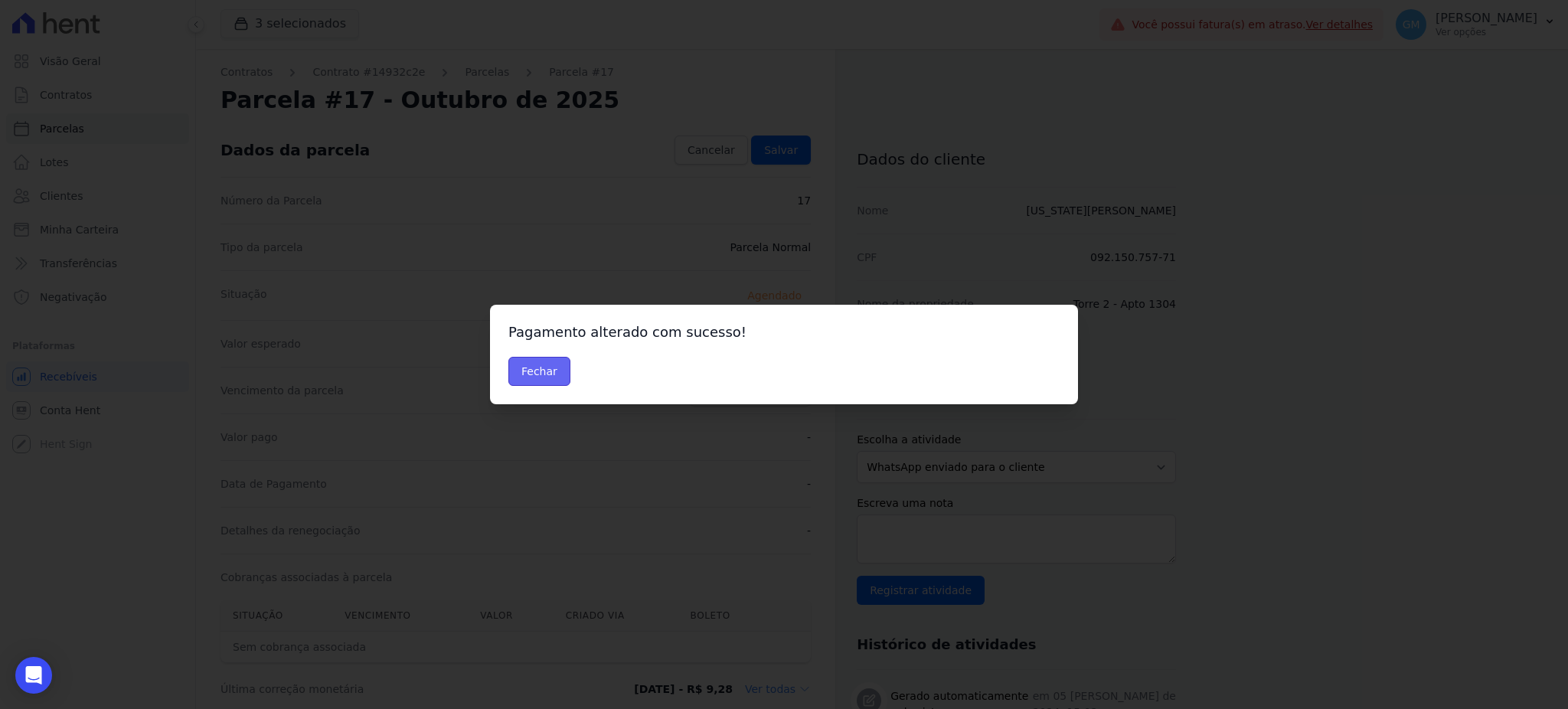
click at [552, 372] on button "Fechar" at bounding box center [540, 371] width 62 height 29
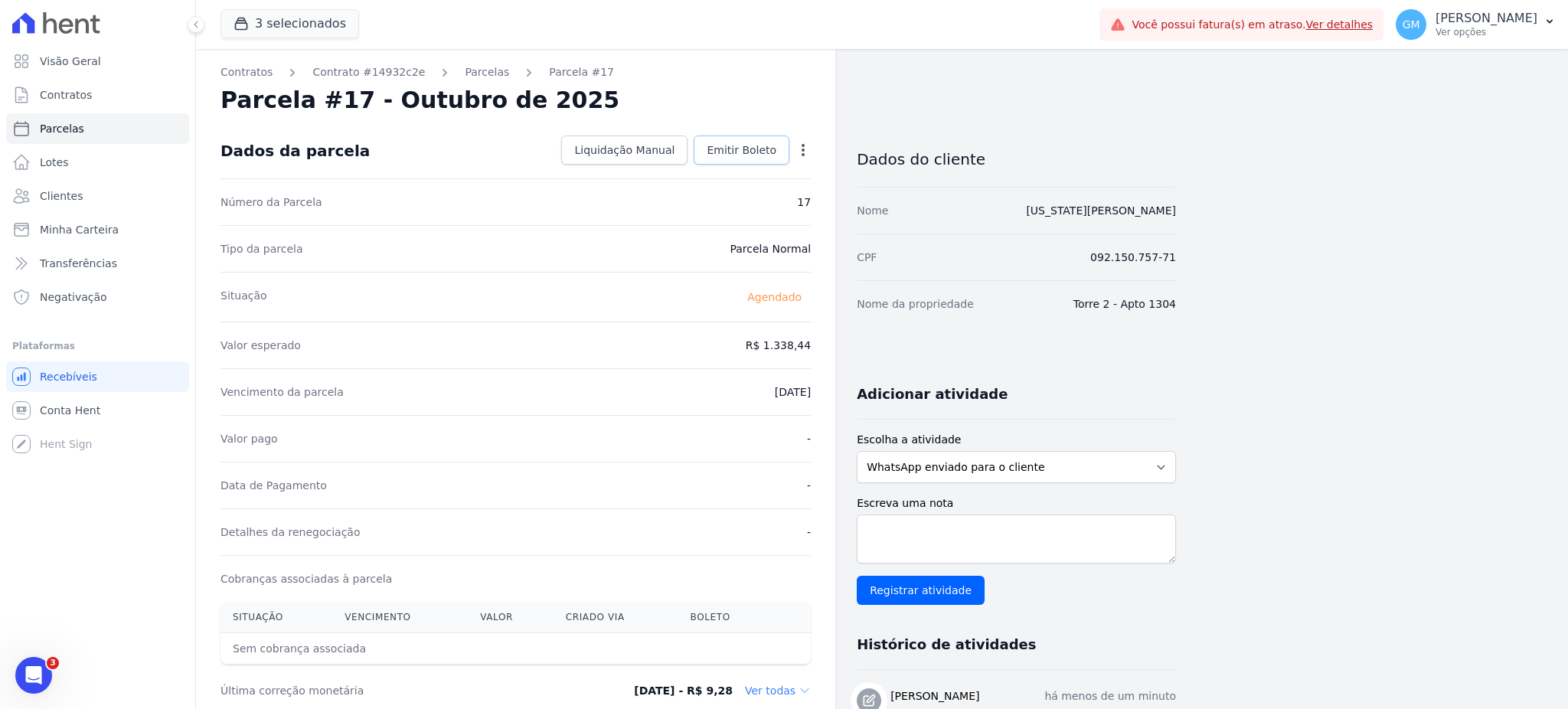
click at [737, 146] on span "Emitir Boleto" at bounding box center [741, 149] width 70 height 15
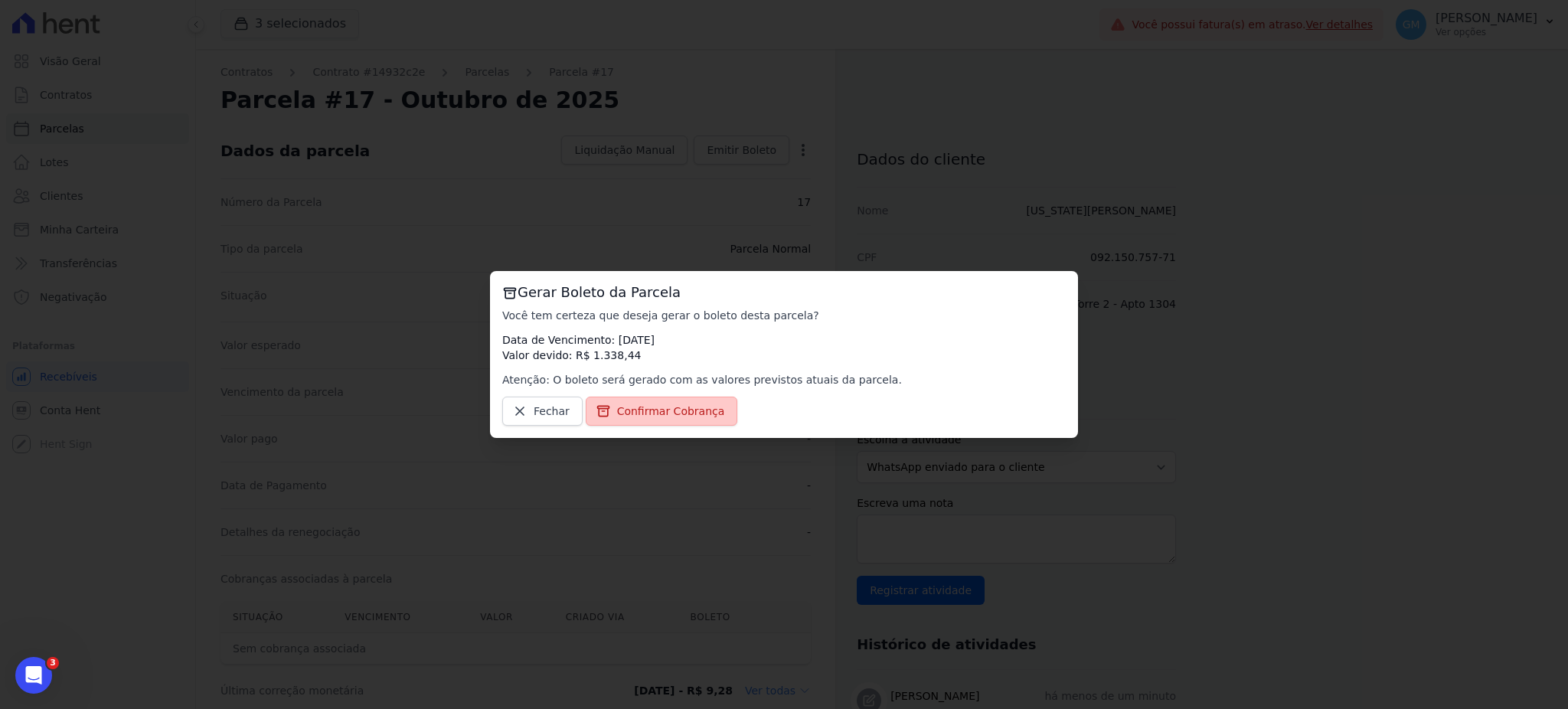
click at [703, 415] on span "Confirmar Cobrança" at bounding box center [671, 411] width 108 height 15
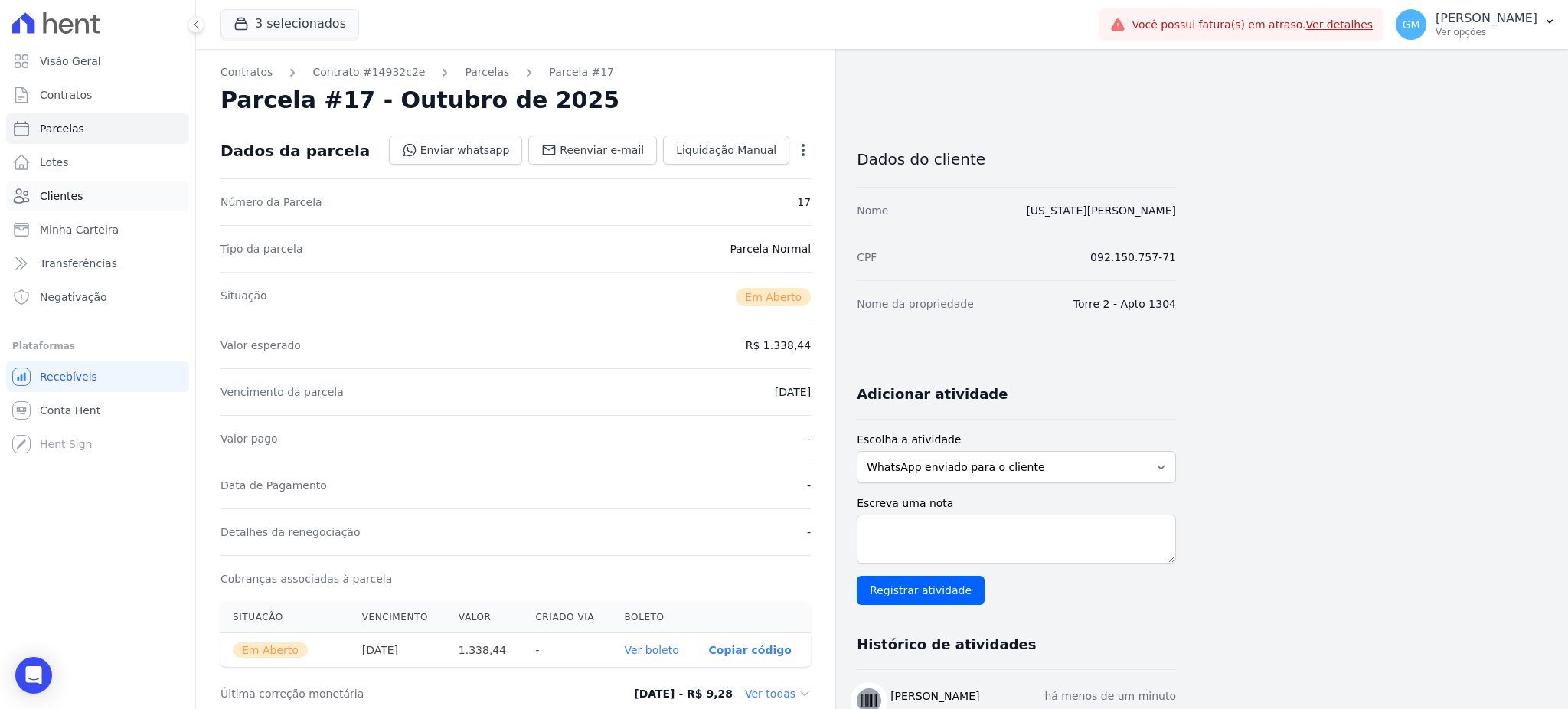
click at [109, 200] on link "Clientes" at bounding box center [98, 196] width 183 height 31
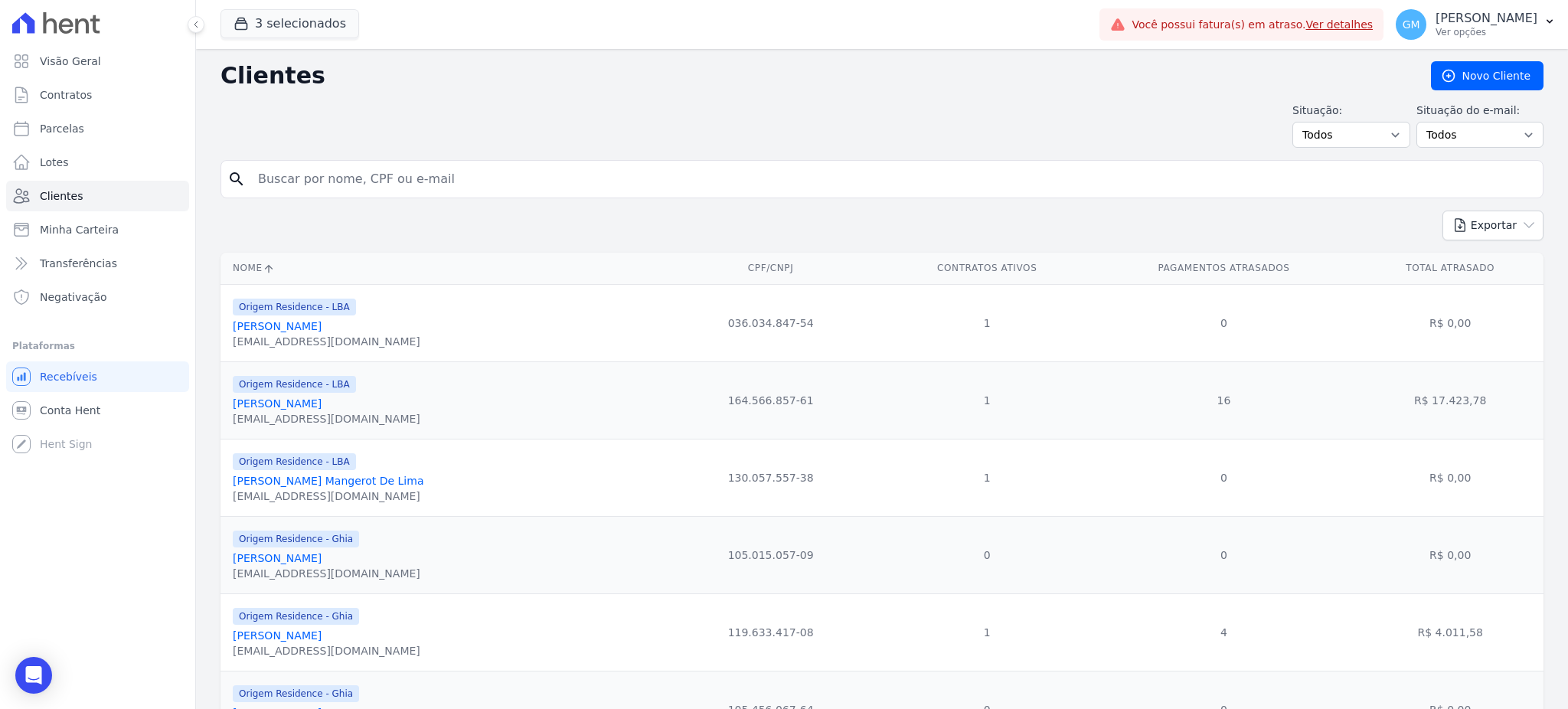
click at [278, 177] on input "search" at bounding box center [893, 179] width 1288 height 31
paste input "[PERSON_NAME]"
click at [295, 182] on input "[PERSON_NAME]" at bounding box center [893, 179] width 1288 height 31
drag, startPoint x: 295, startPoint y: 182, endPoint x: 325, endPoint y: 182, distance: 30.0
click at [325, 182] on input "[PERSON_NAME]" at bounding box center [893, 179] width 1288 height 31
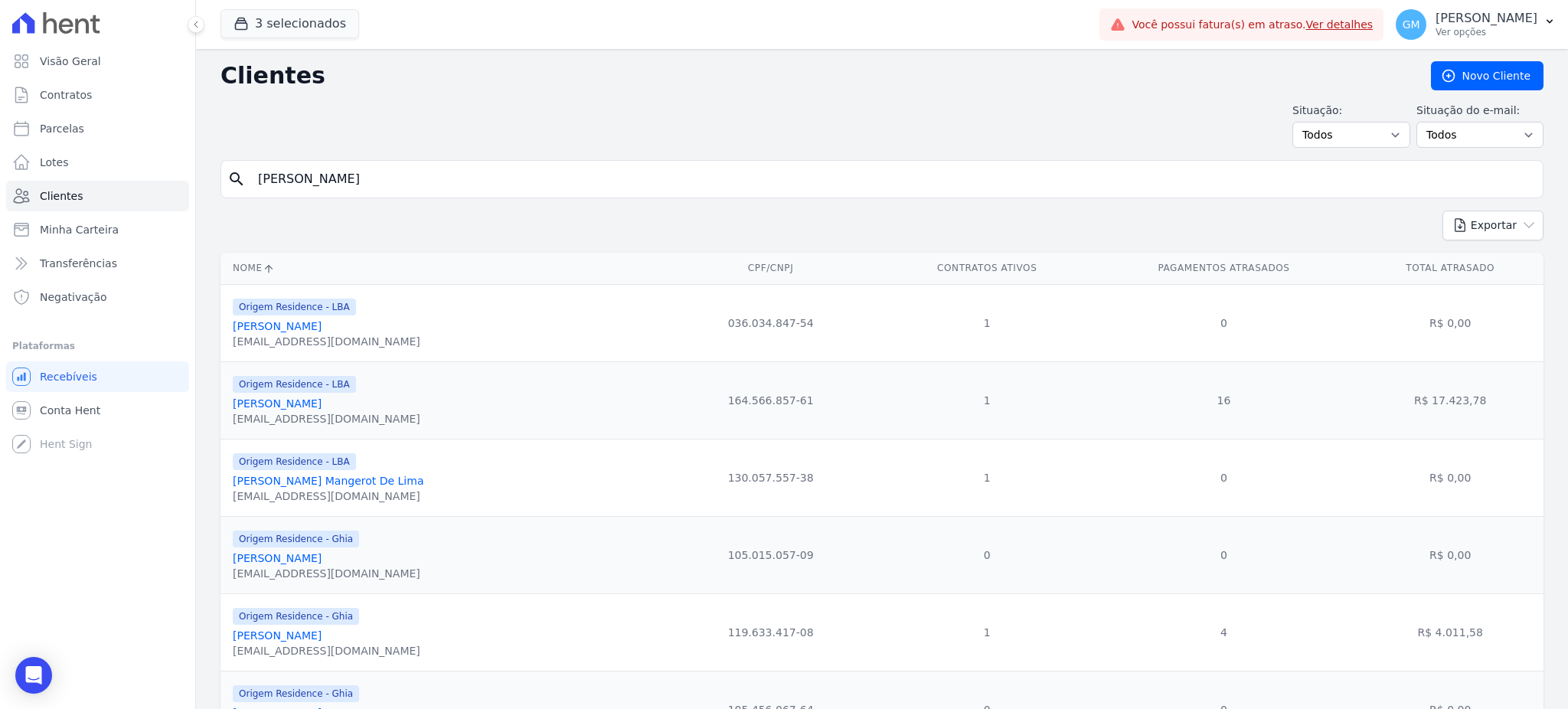
type input "[PERSON_NAME]"
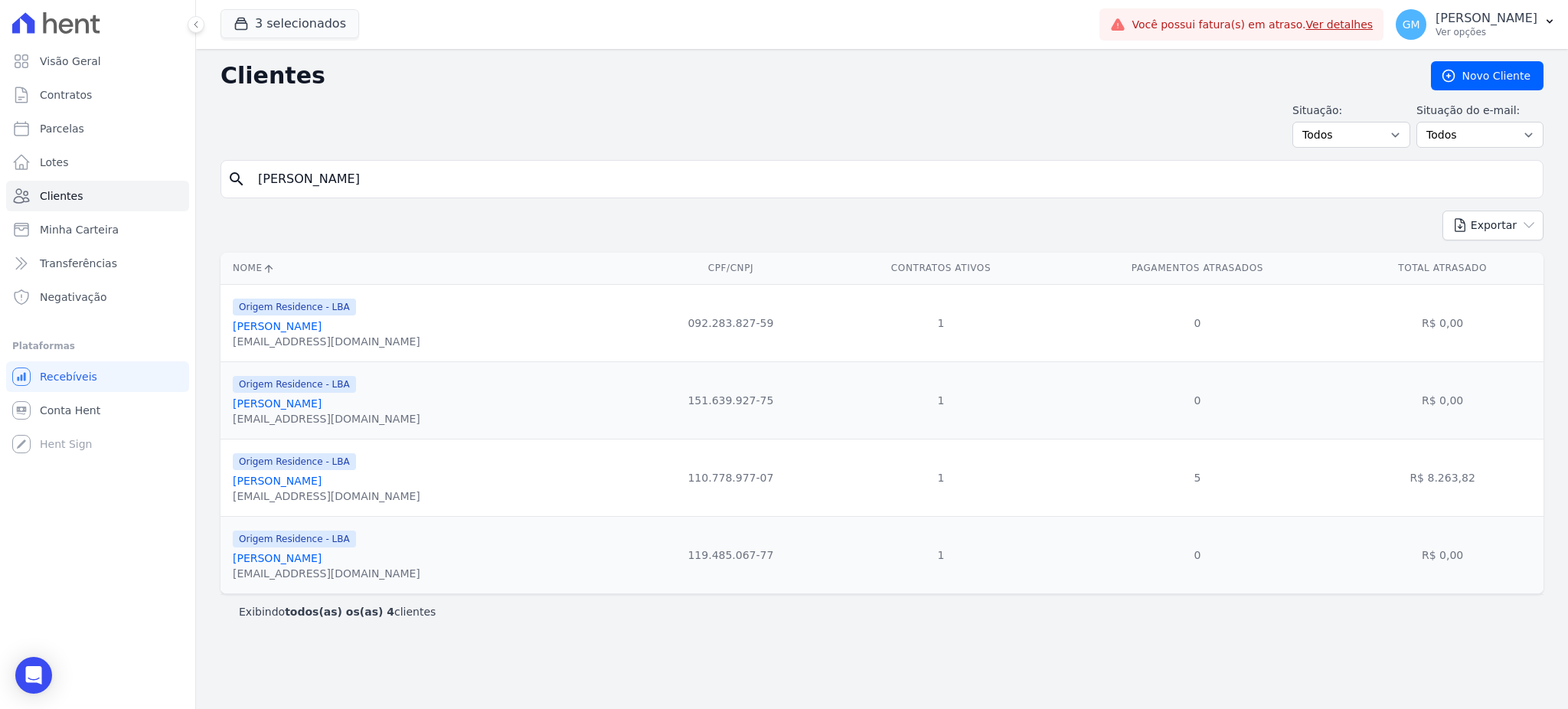
click at [315, 484] on link "[PERSON_NAME]" at bounding box center [277, 481] width 89 height 13
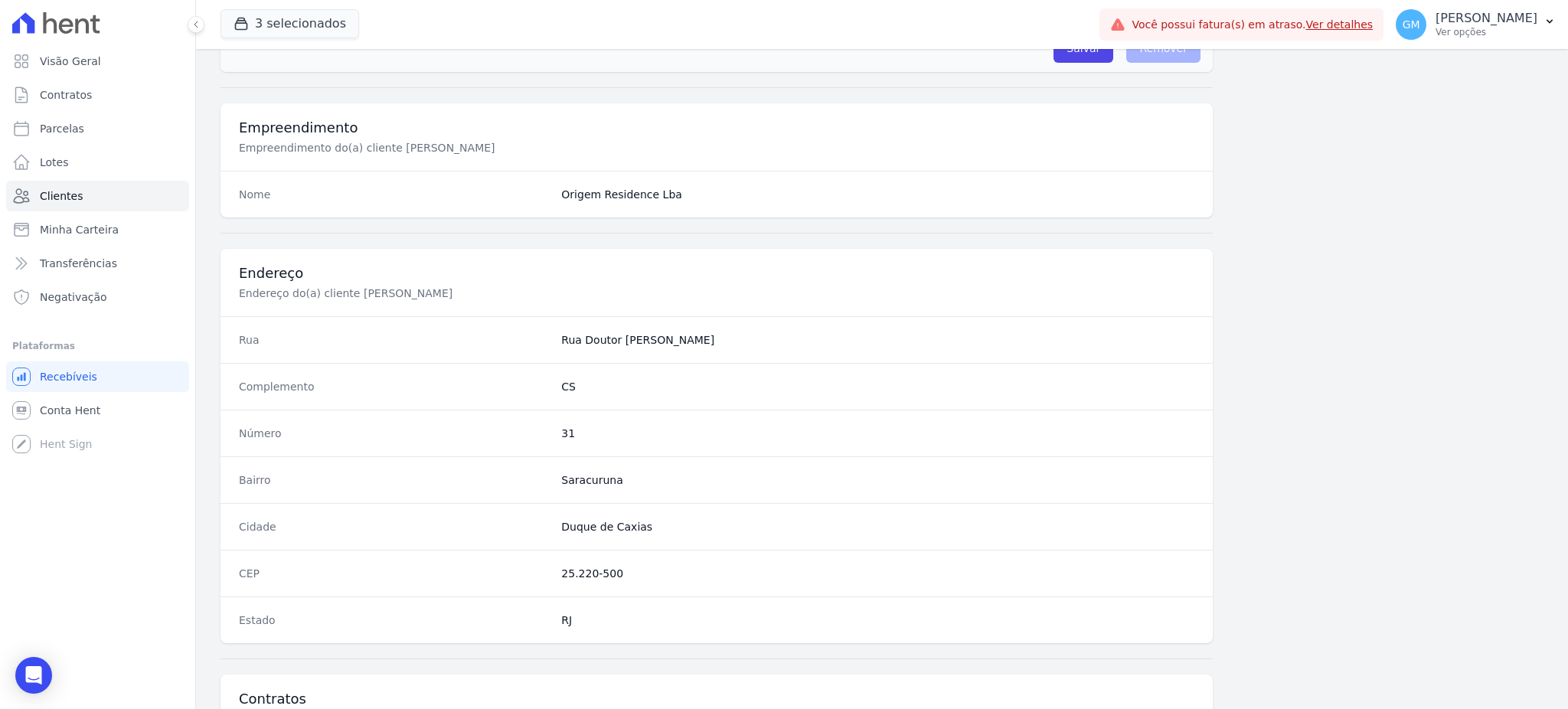
scroll to position [724, 0]
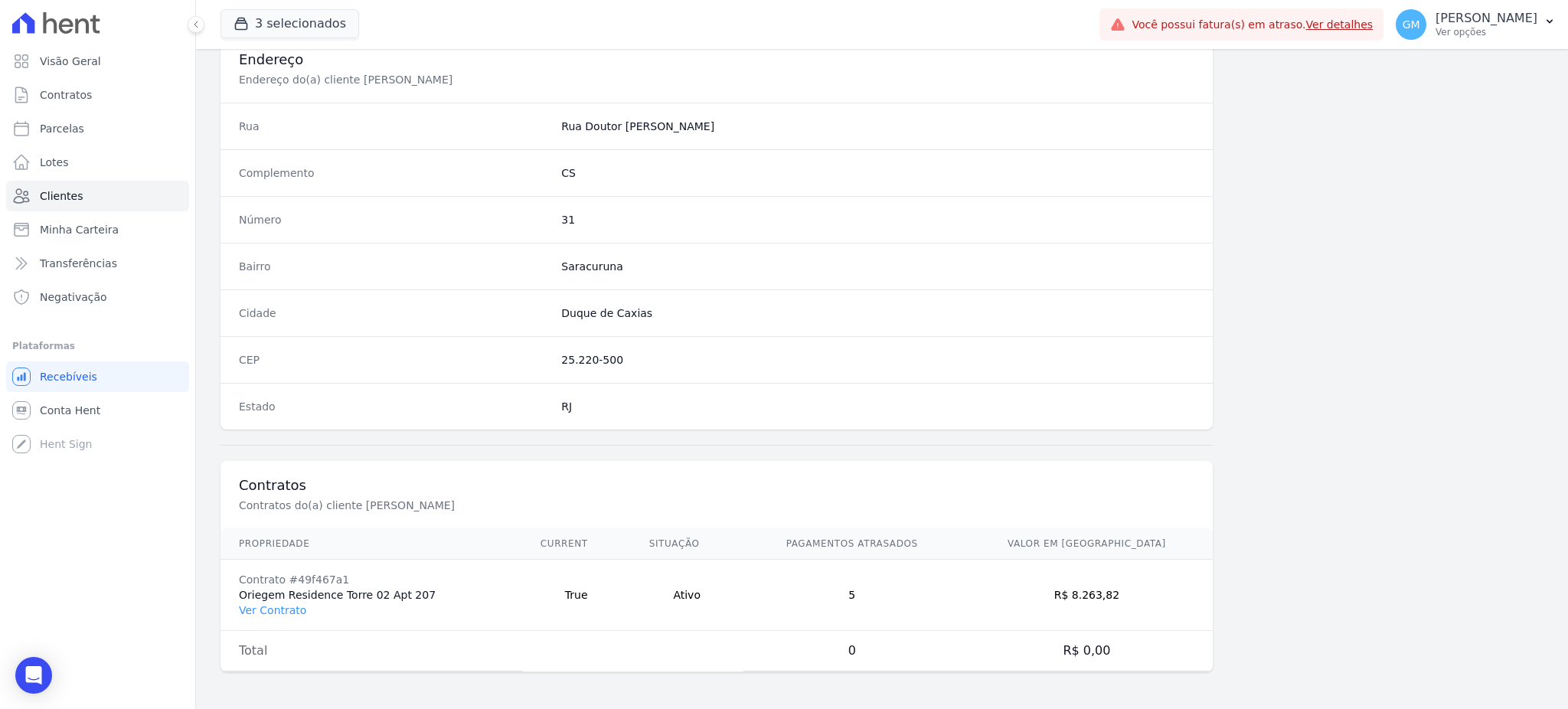
click at [301, 611] on td "Contrato #49f467a1 Oriegem Residence Torre 02 Apt 207 Ver Contrato" at bounding box center [371, 595] width 301 height 72
click at [272, 605] on link "Ver Contrato" at bounding box center [272, 610] width 67 height 13
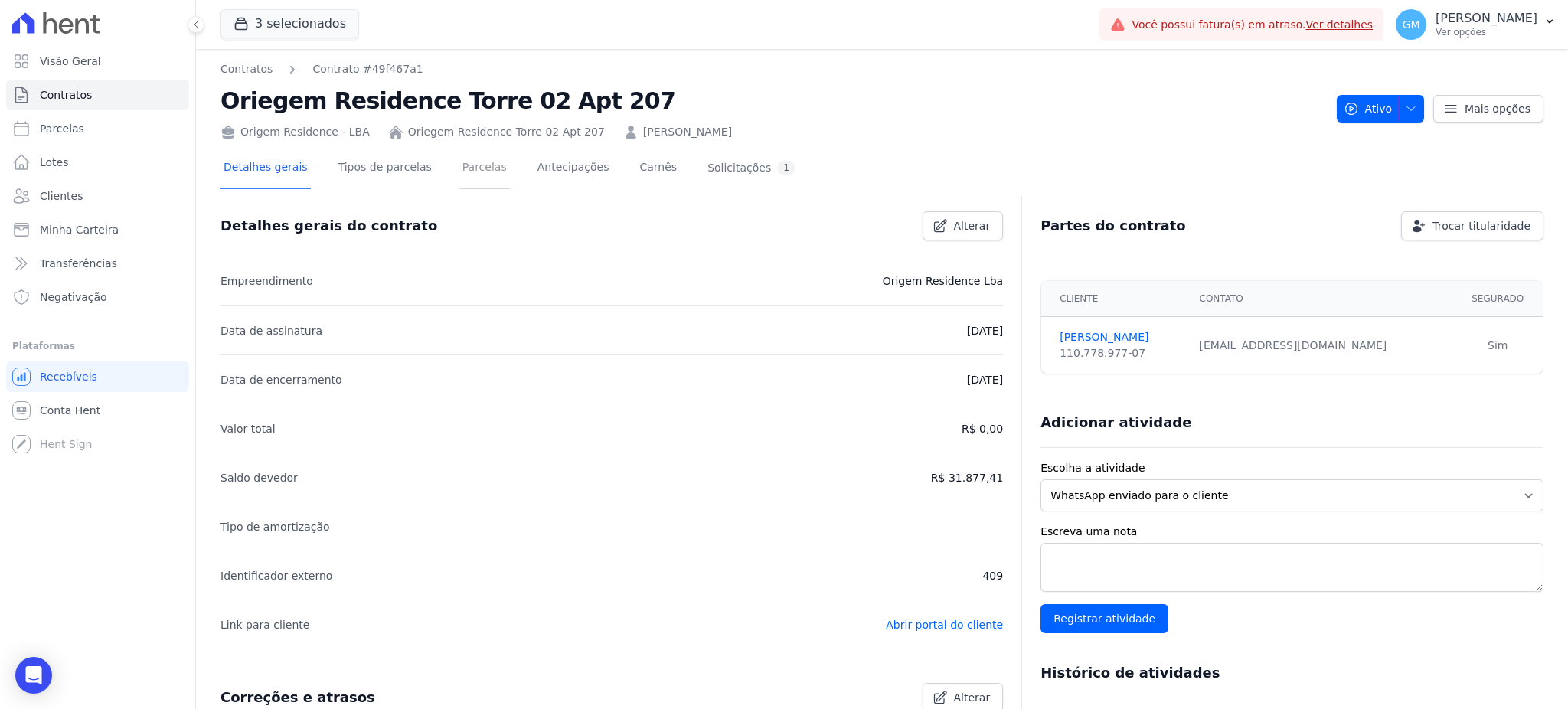
click at [459, 158] on link "Parcelas" at bounding box center [484, 168] width 51 height 41
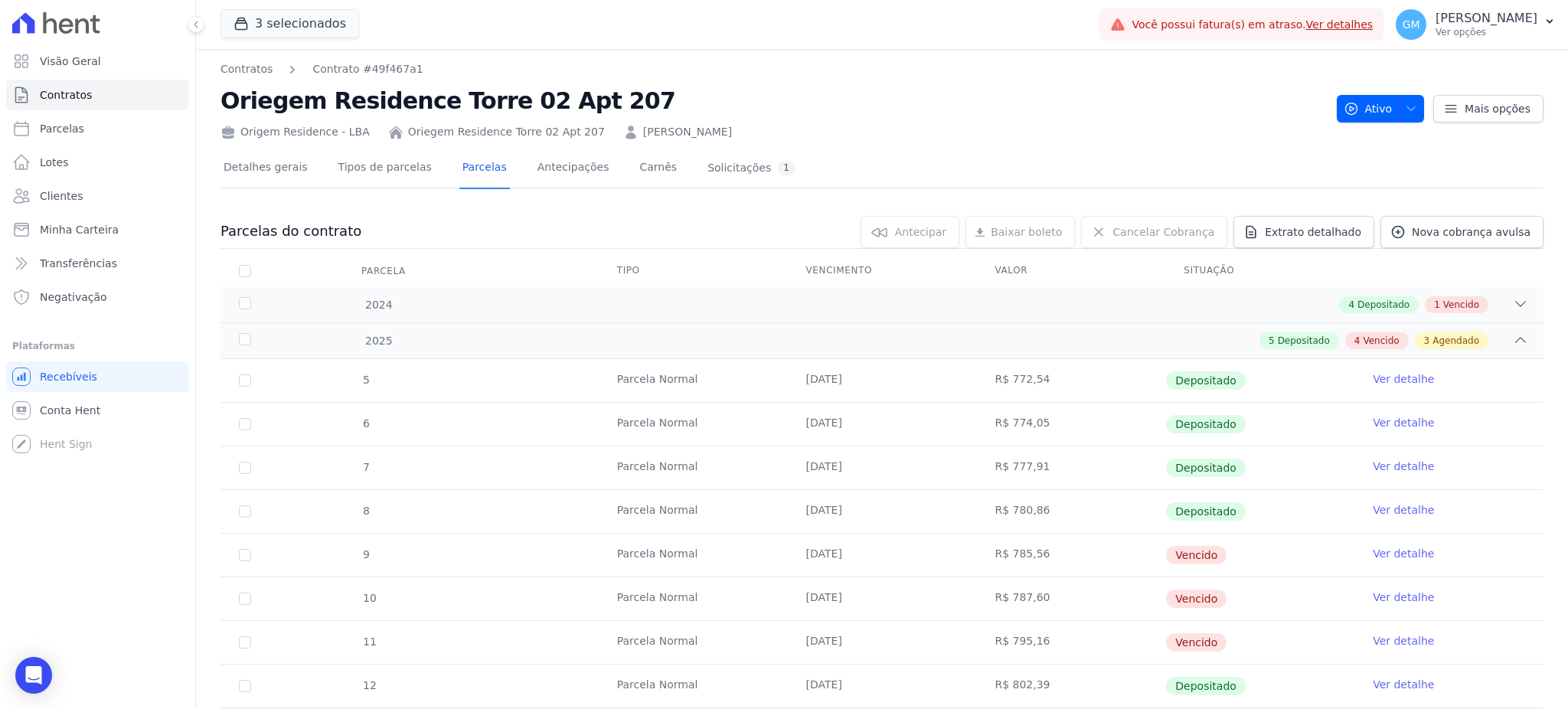
scroll to position [326, 0]
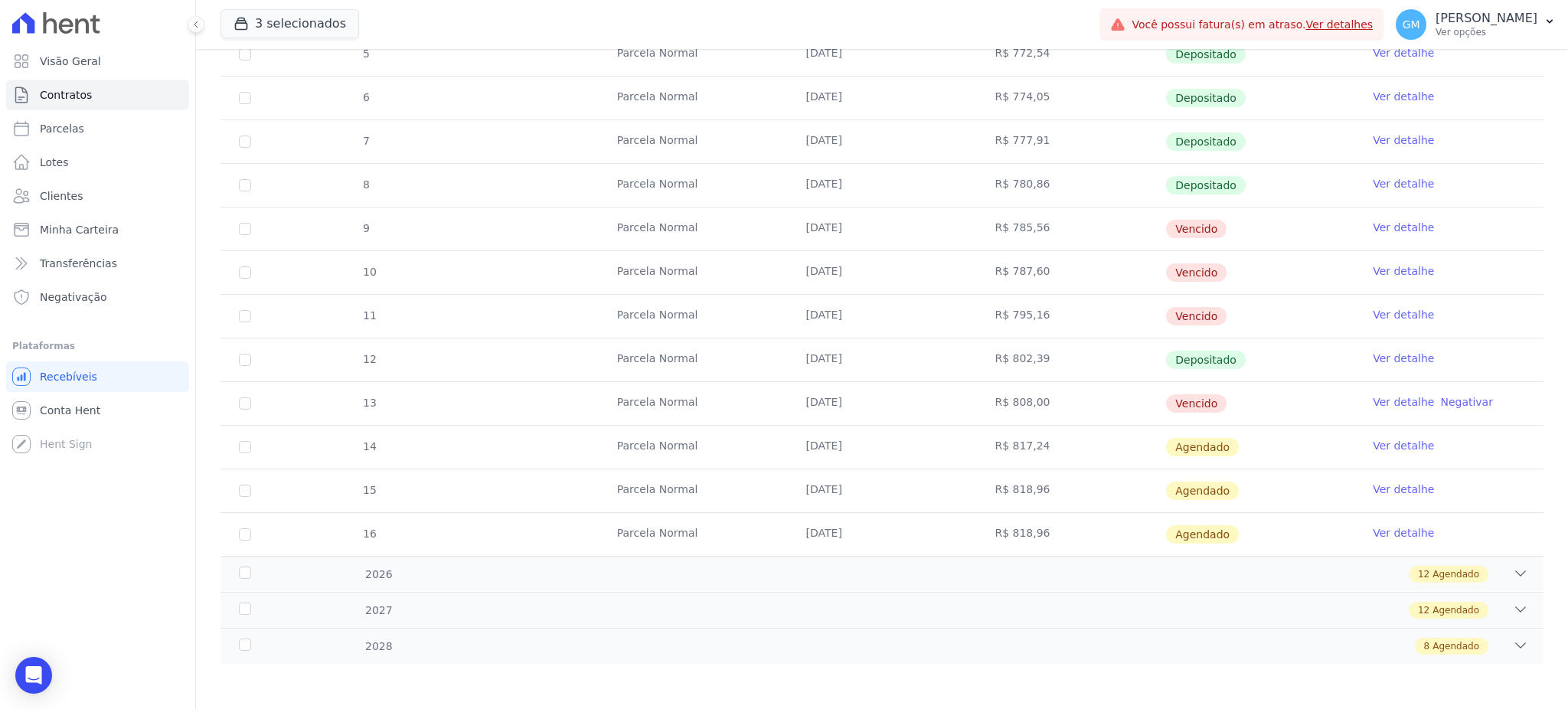
drag, startPoint x: 791, startPoint y: 408, endPoint x: 1100, endPoint y: 419, distance: 309.2
click at [1066, 413] on tr "13 [GEOGRAPHIC_DATA] [DATE] R$ 808,00 [GEOGRAPHIC_DATA] Ver detalhe Negativar" at bounding box center [882, 403] width 1323 height 43
click at [1394, 404] on link "Ver detalhe" at bounding box center [1403, 402] width 62 height 15
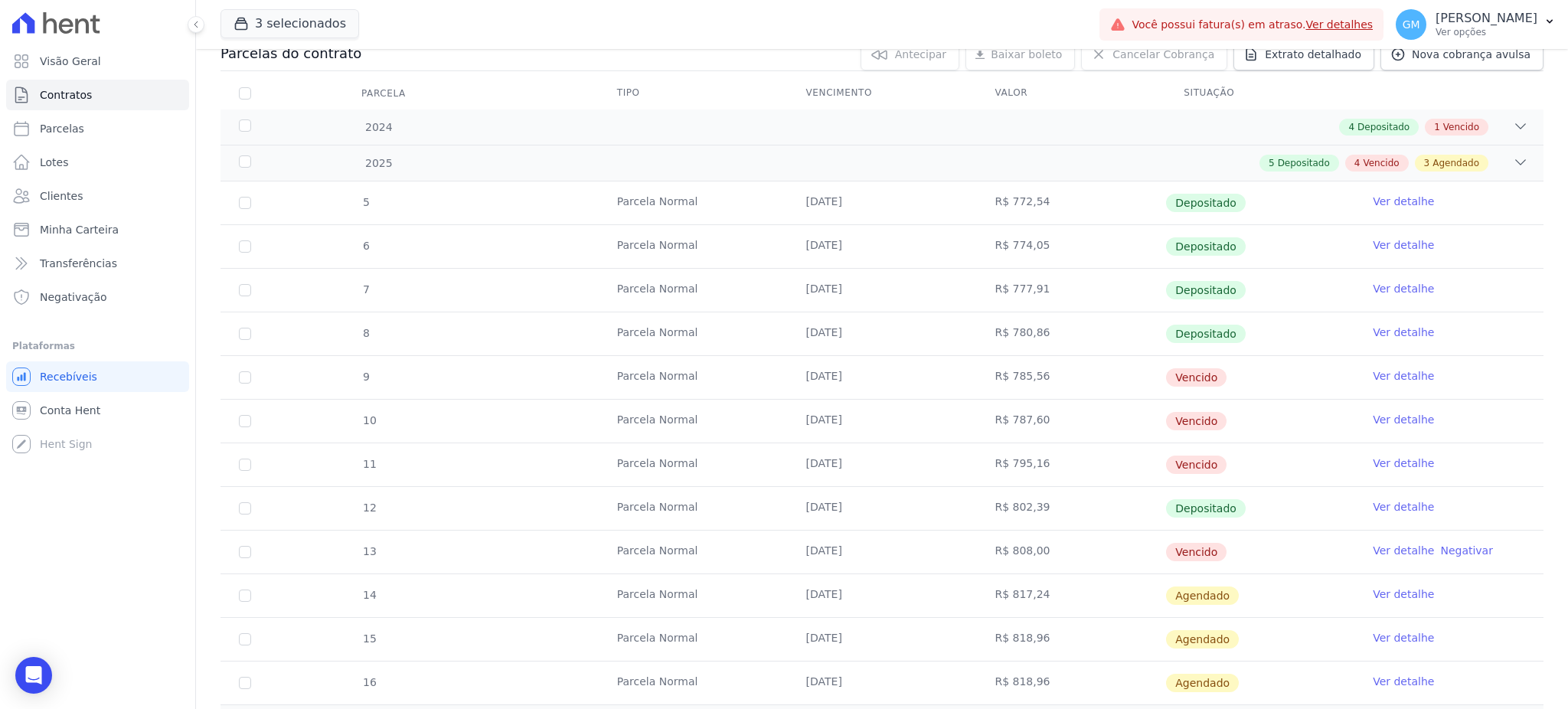
scroll to position [326, 0]
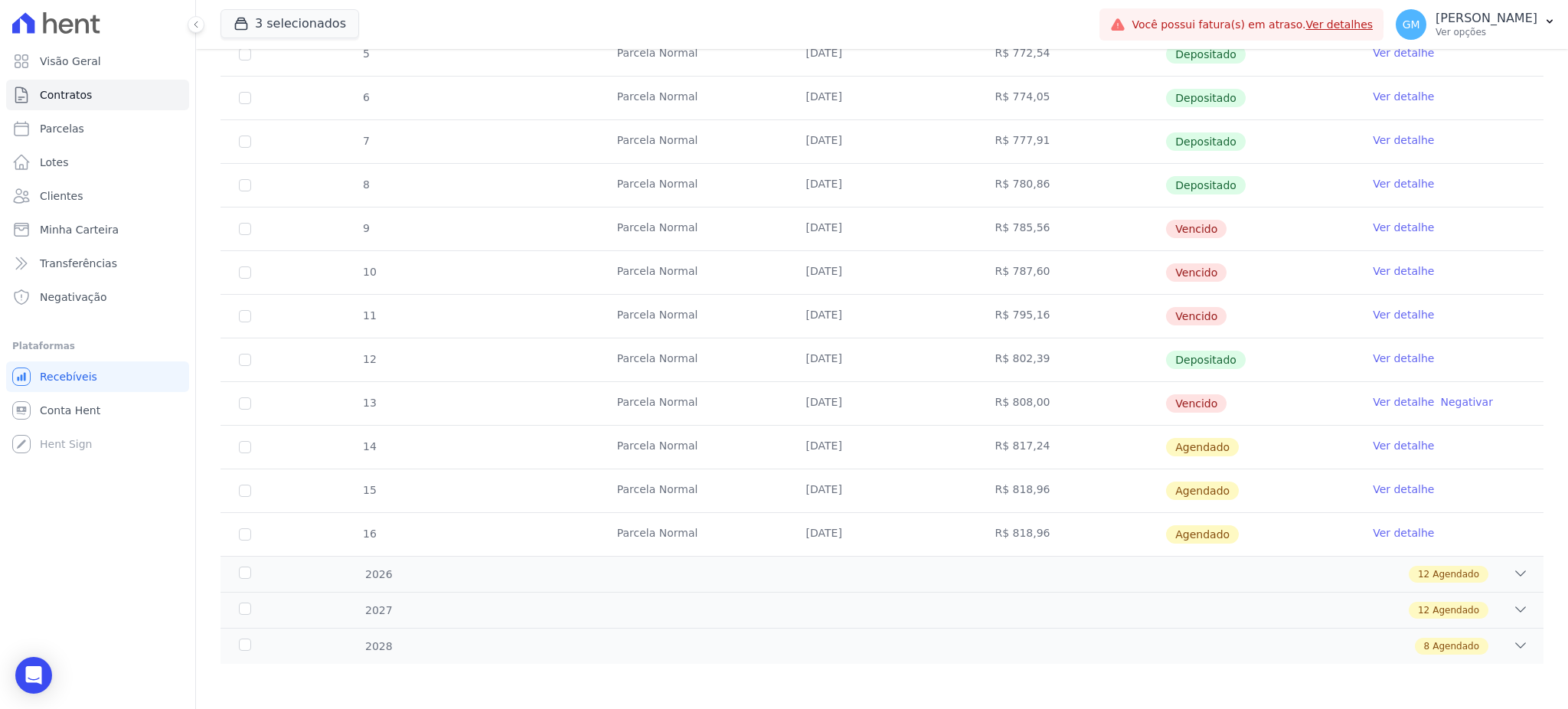
click at [1372, 440] on link "Ver detalhe" at bounding box center [1403, 446] width 62 height 15
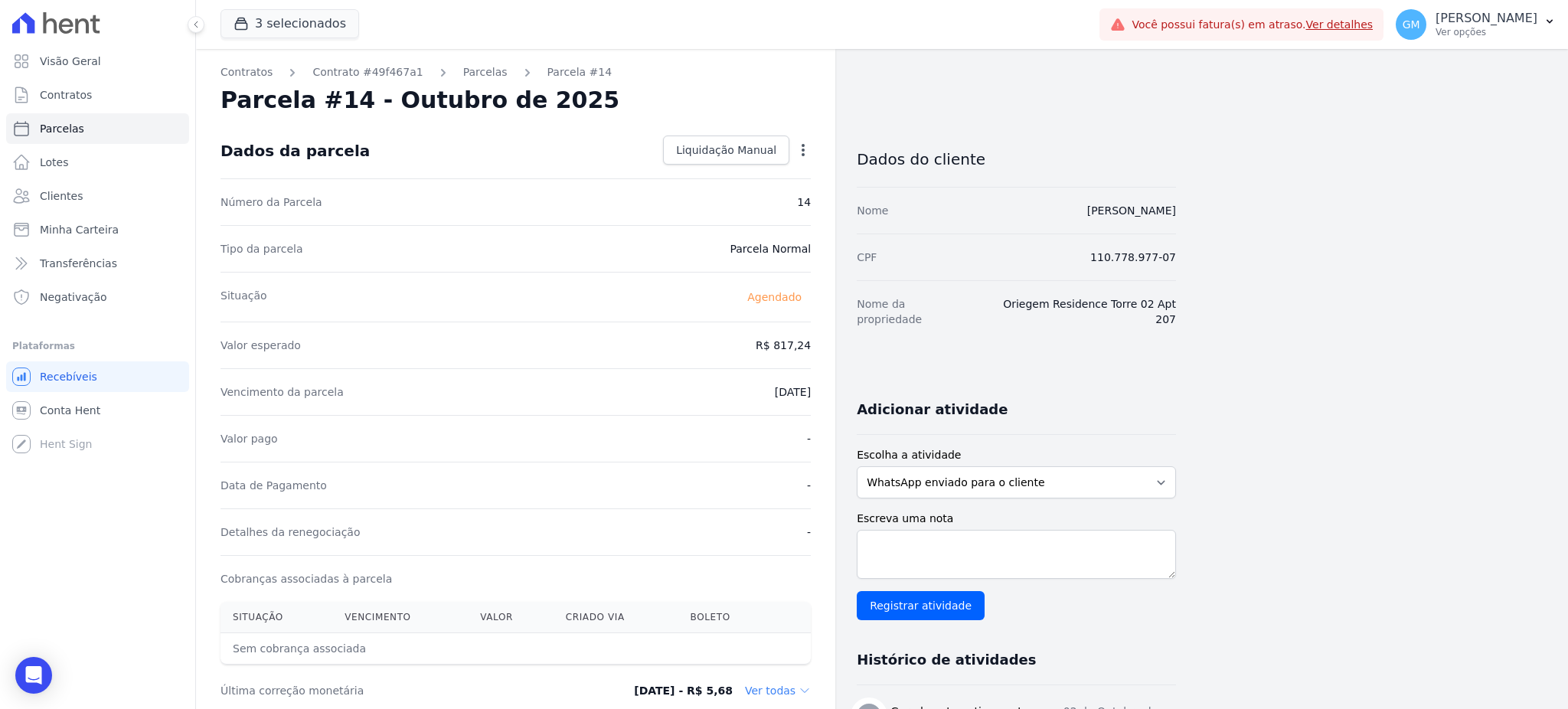
click at [801, 146] on icon "button" at bounding box center [803, 149] width 15 height 15
click at [723, 167] on link "Alterar" at bounding box center [737, 170] width 135 height 27
drag, startPoint x: 752, startPoint y: 340, endPoint x: 828, endPoint y: 340, distance: 76.0
click at [828, 340] on div "Contratos Contrato #49f467a1 [GEOGRAPHIC_DATA] Parcela #14 [GEOGRAPHIC_DATA] #1…" at bounding box center [516, 541] width 639 height 983
paste input "09.69"
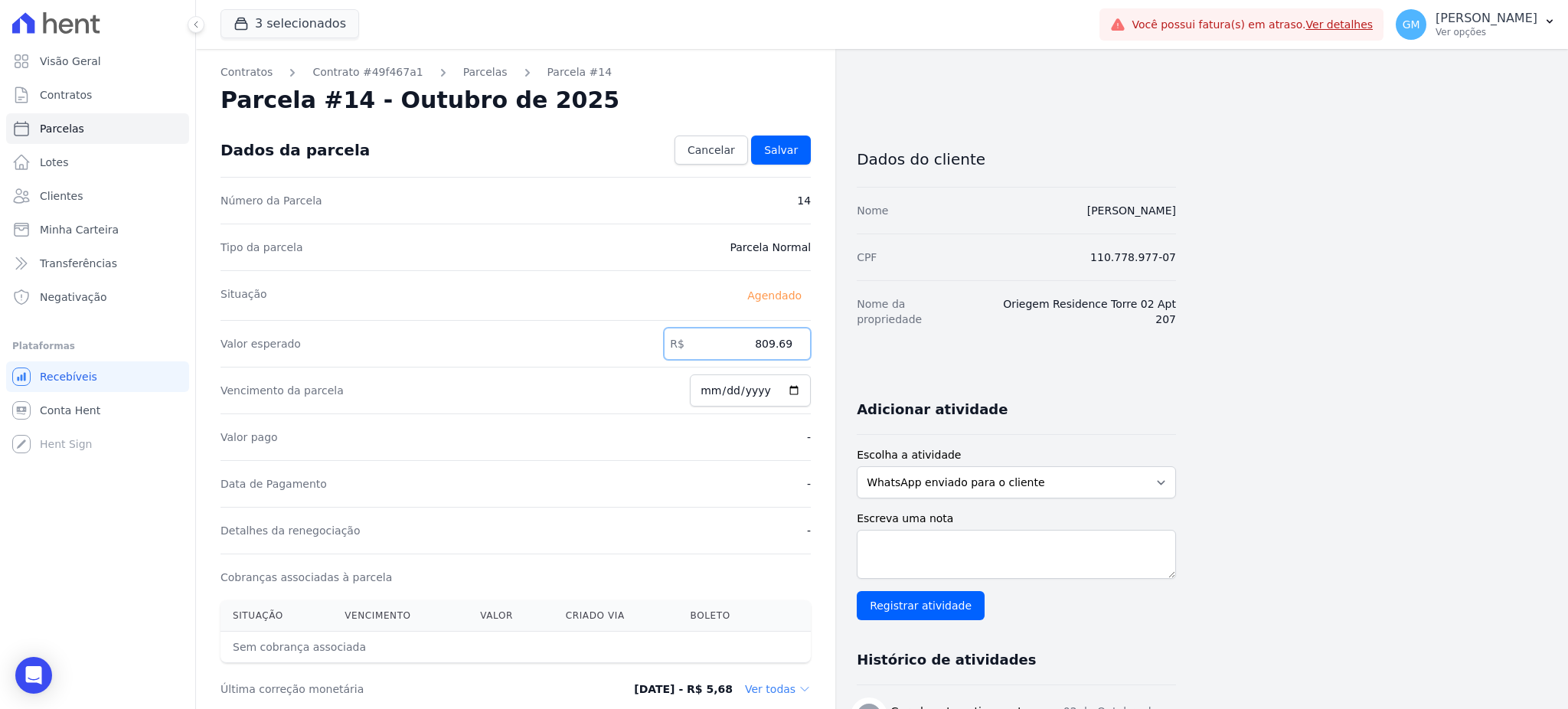
type input "809.69"
click at [791, 392] on input "[DATE]" at bounding box center [751, 391] width 121 height 33
type input "[DATE]"
click at [773, 154] on span "Salvar" at bounding box center [780, 149] width 33 height 15
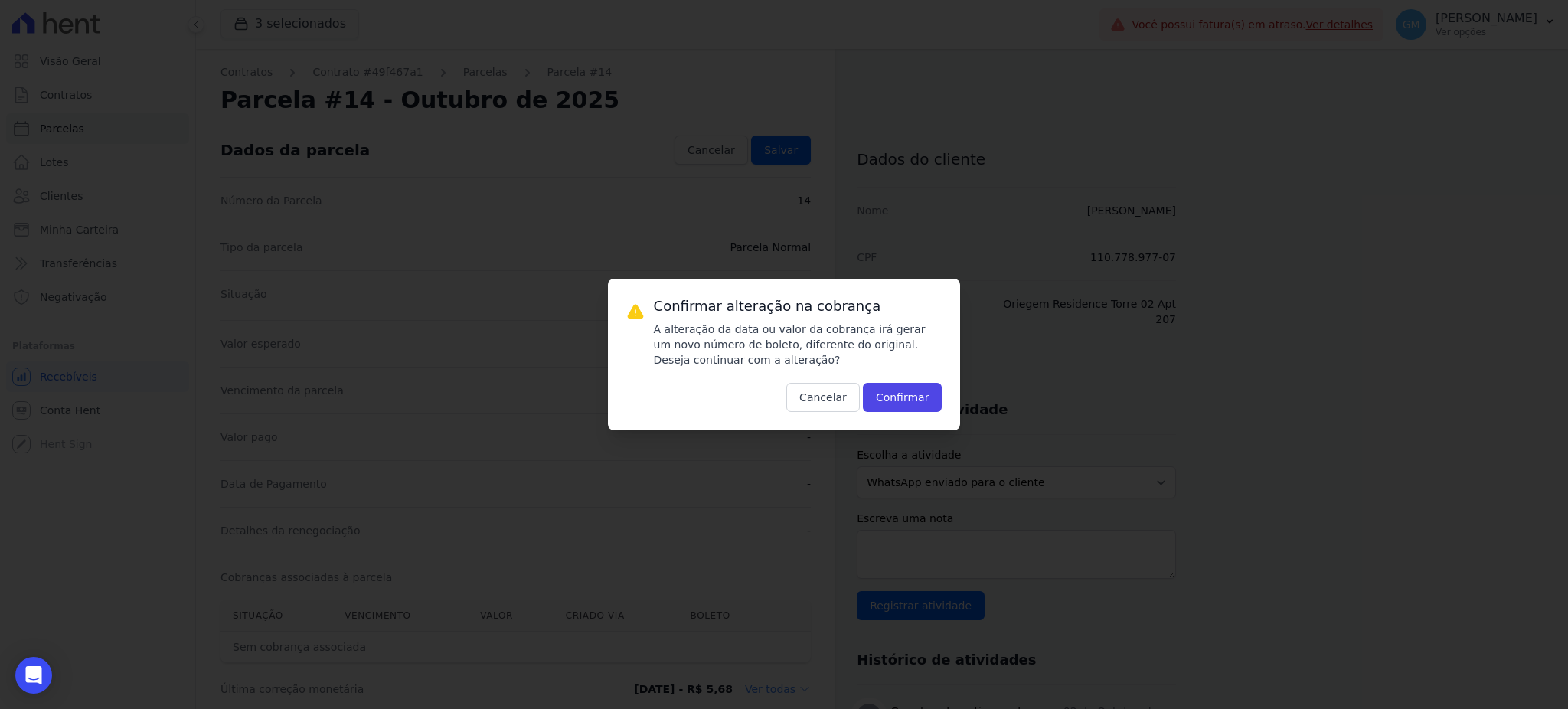
click at [885, 413] on div "Confirmar alteração na cobrança A alteração da data ou valor da cobrança irá ge…" at bounding box center [785, 354] width 353 height 151
click at [886, 399] on button "Confirmar" at bounding box center [903, 398] width 80 height 29
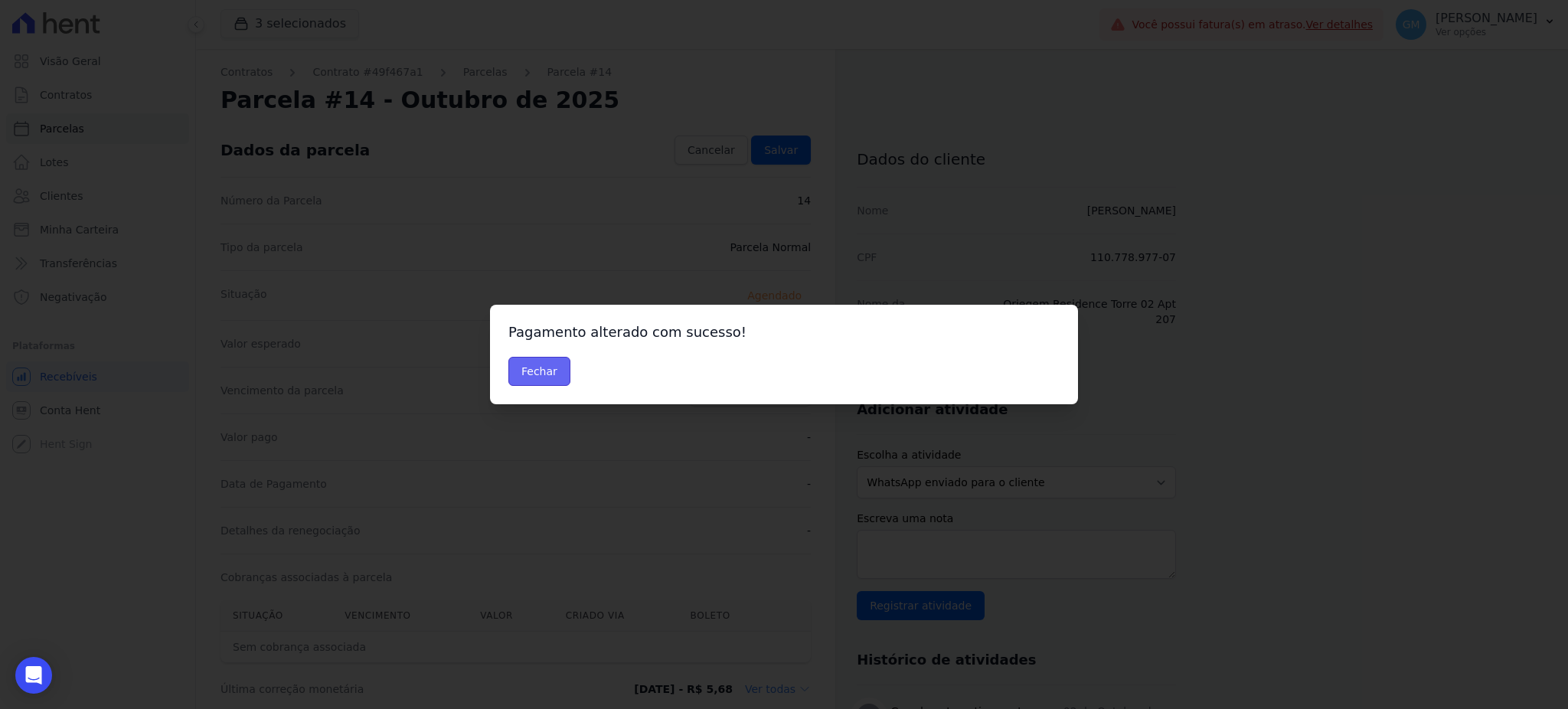
click at [539, 375] on button "Fechar" at bounding box center [540, 371] width 62 height 29
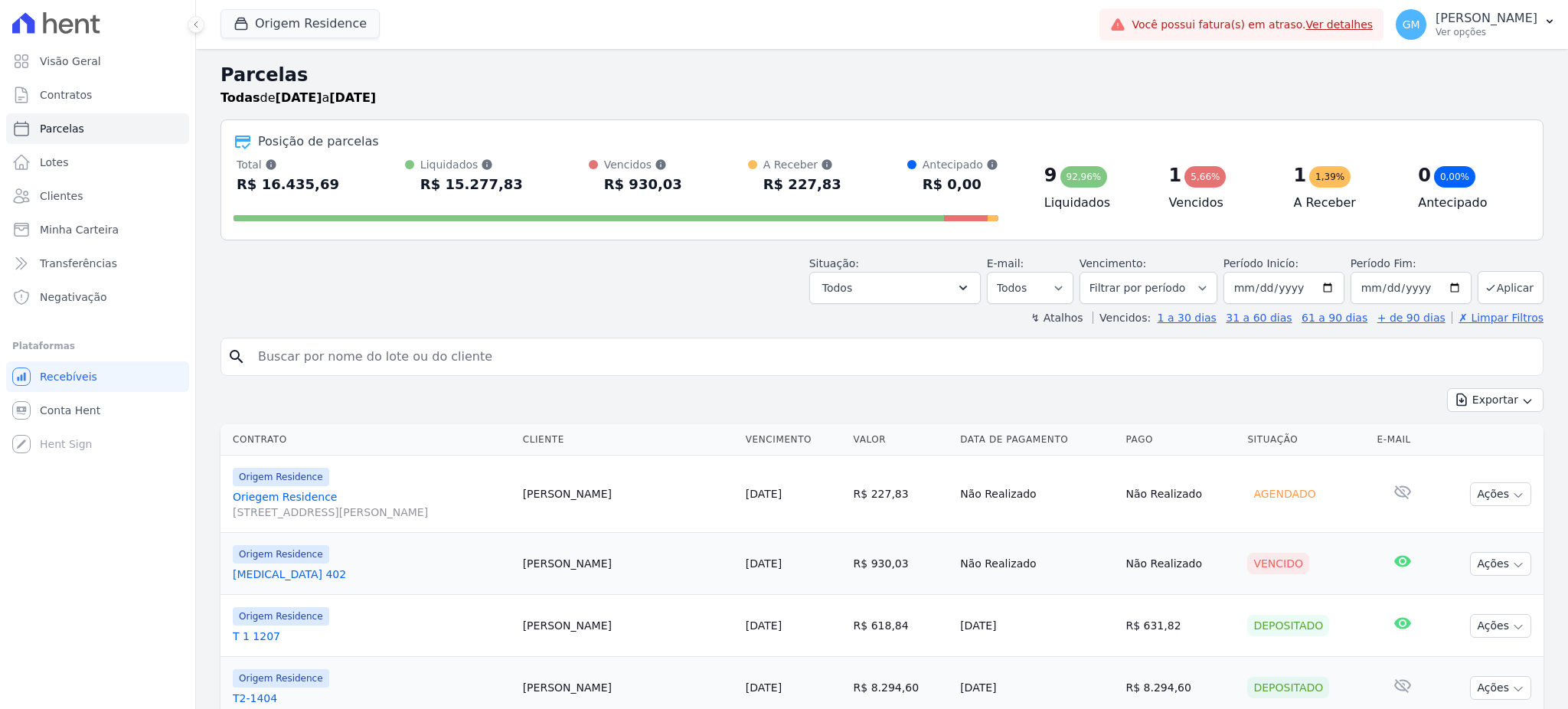
select select
click at [961, 288] on button "Todos" at bounding box center [894, 288] width 171 height 33
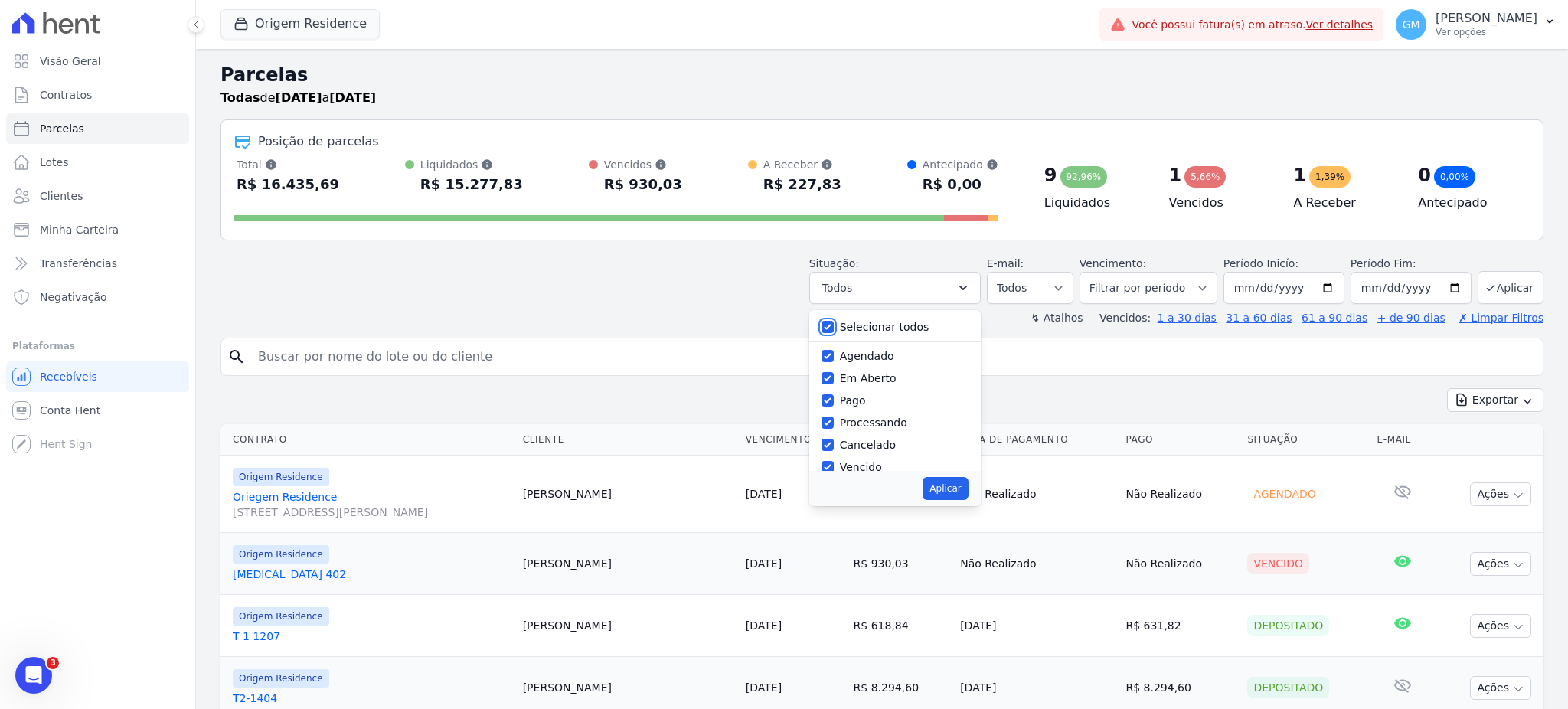
click at [830, 326] on input "Selecionar todos" at bounding box center [827, 327] width 13 height 13
checkbox input "false"
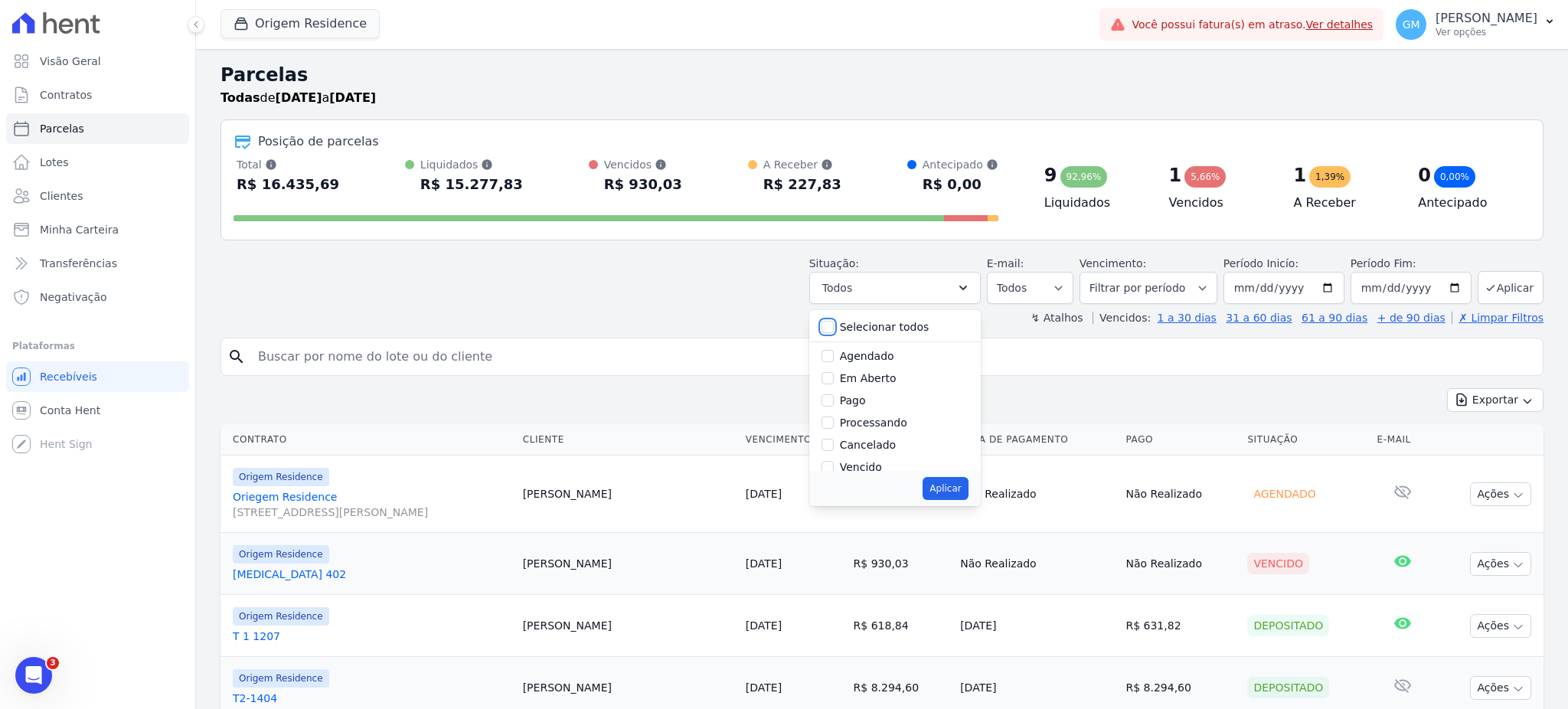
checkbox input "false"
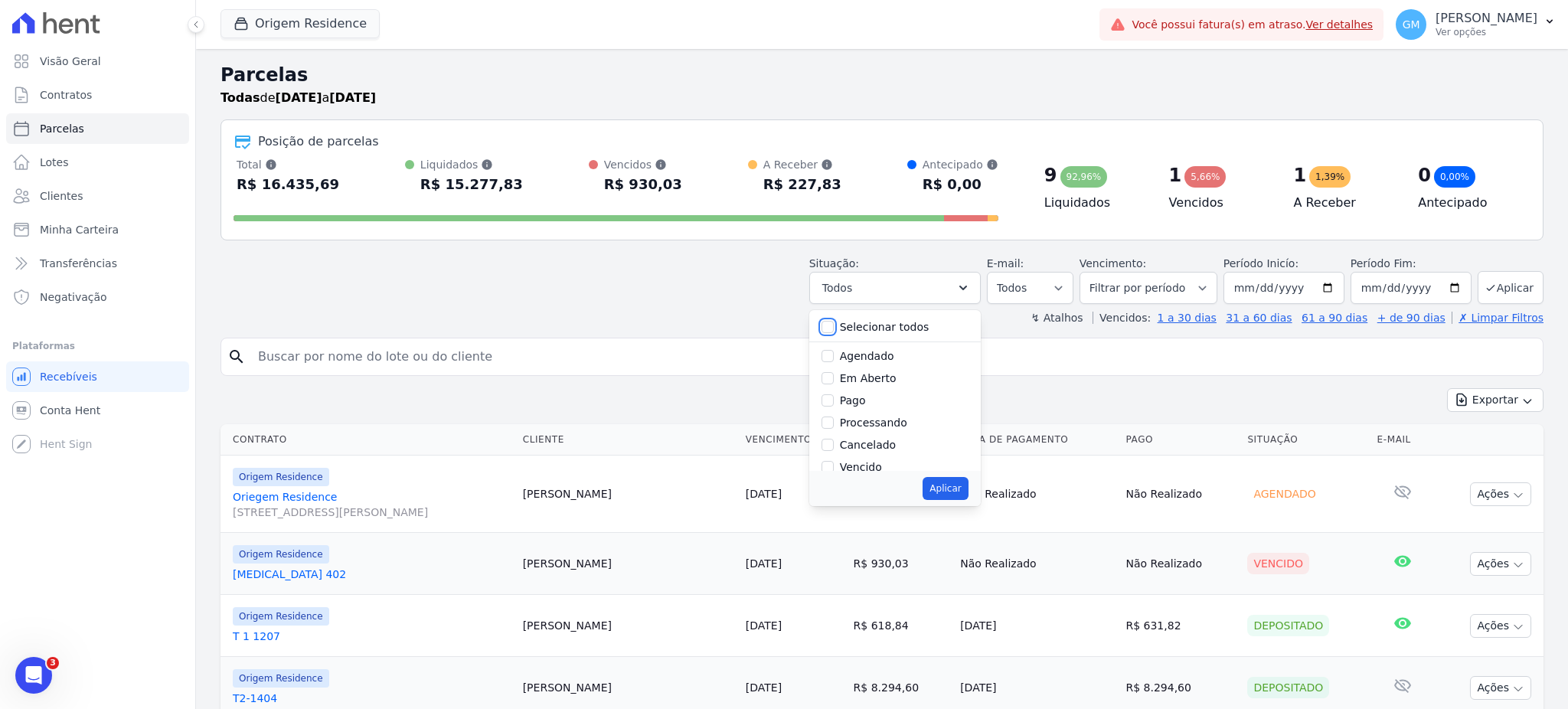
checkbox input "false"
click at [843, 356] on div "Agendado" at bounding box center [894, 356] width 147 height 23
click at [830, 352] on input "Agendado" at bounding box center [827, 357] width 13 height 13
checkbox input "true"
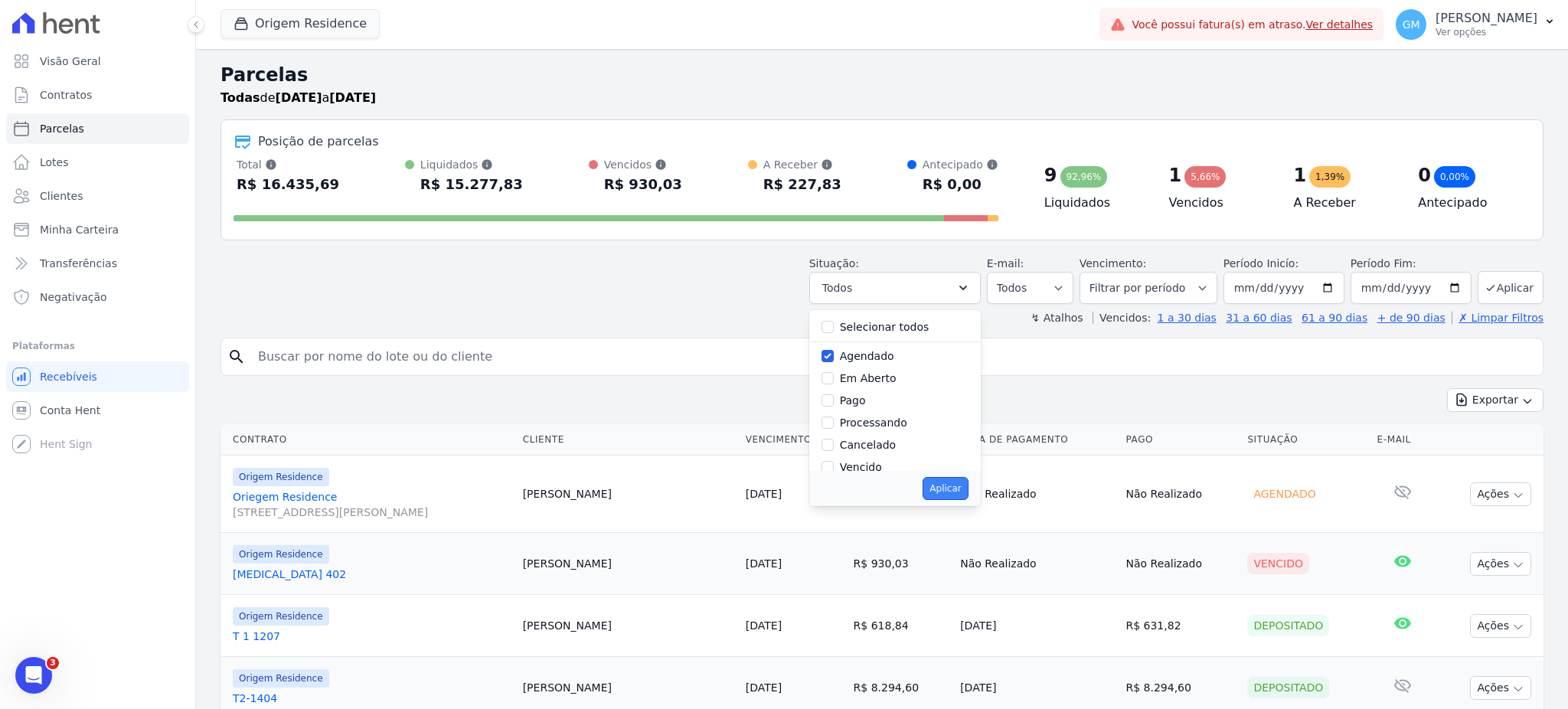
click at [961, 496] on button "Aplicar" at bounding box center [945, 488] width 45 height 23
select select "scheduled"
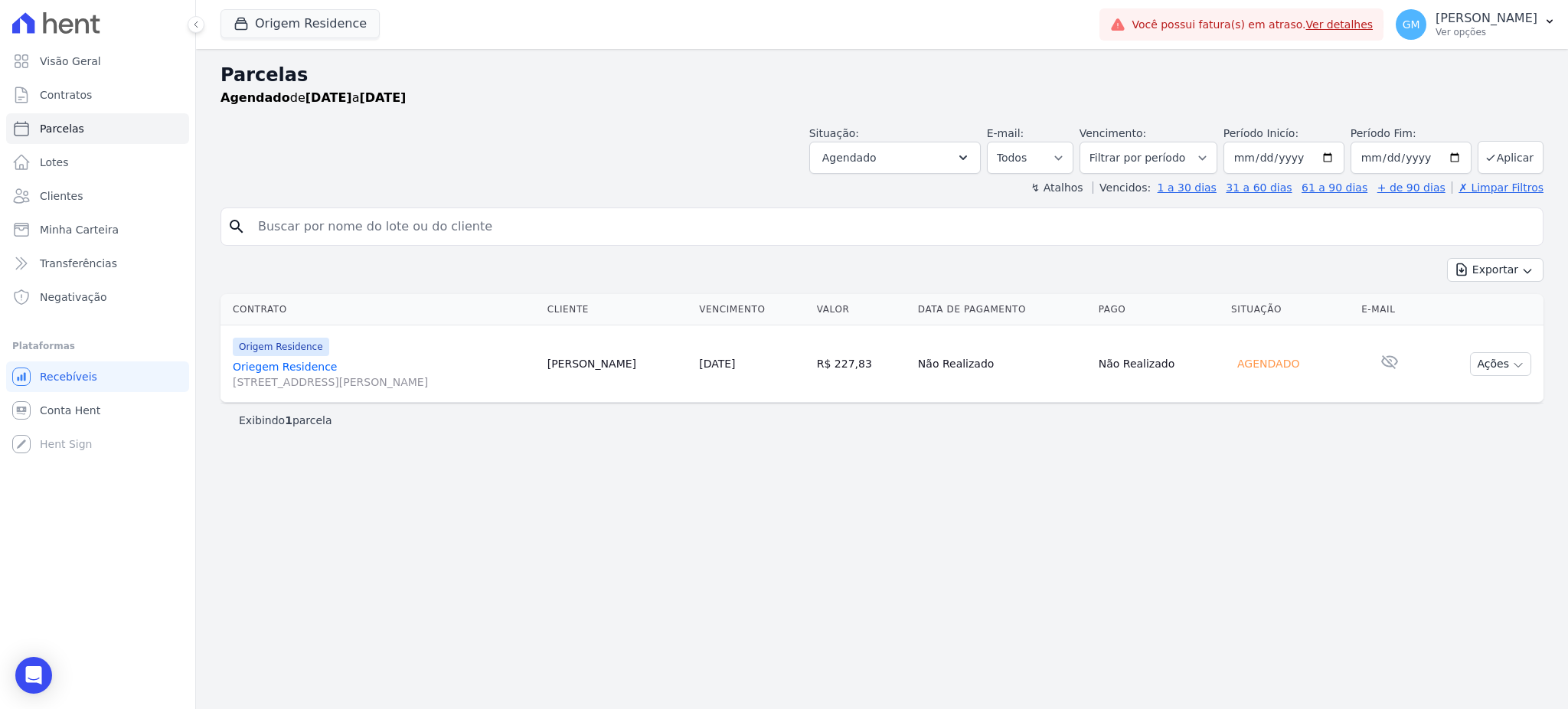
select select
click at [288, 31] on button "Origem Residence" at bounding box center [301, 24] width 159 height 29
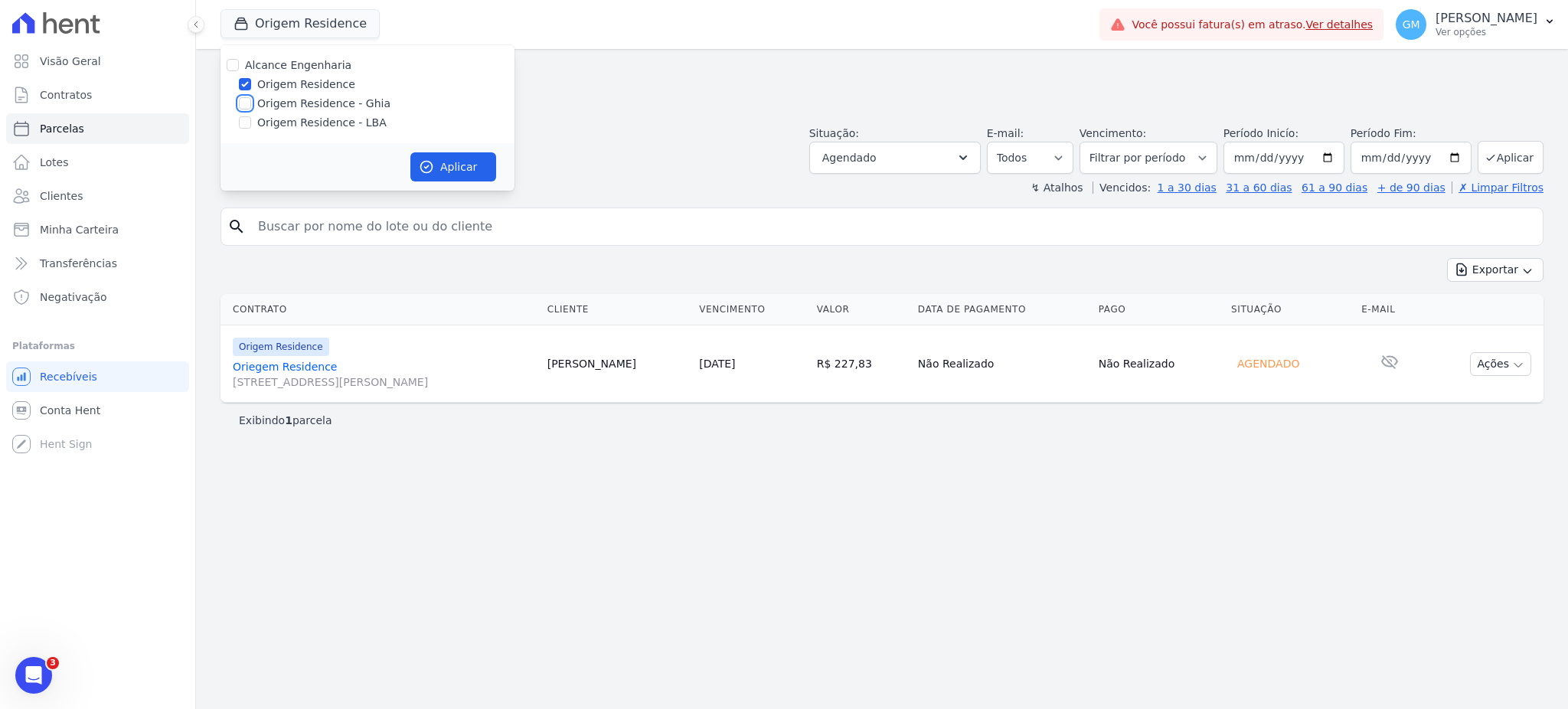
click at [242, 101] on input "Origem Residence - Ghia" at bounding box center [245, 103] width 13 height 13
checkbox input "true"
click at [247, 129] on div at bounding box center [245, 122] width 13 height 15
click at [242, 120] on input "Origem Residence - LBA" at bounding box center [245, 123] width 13 height 13
checkbox input "true"
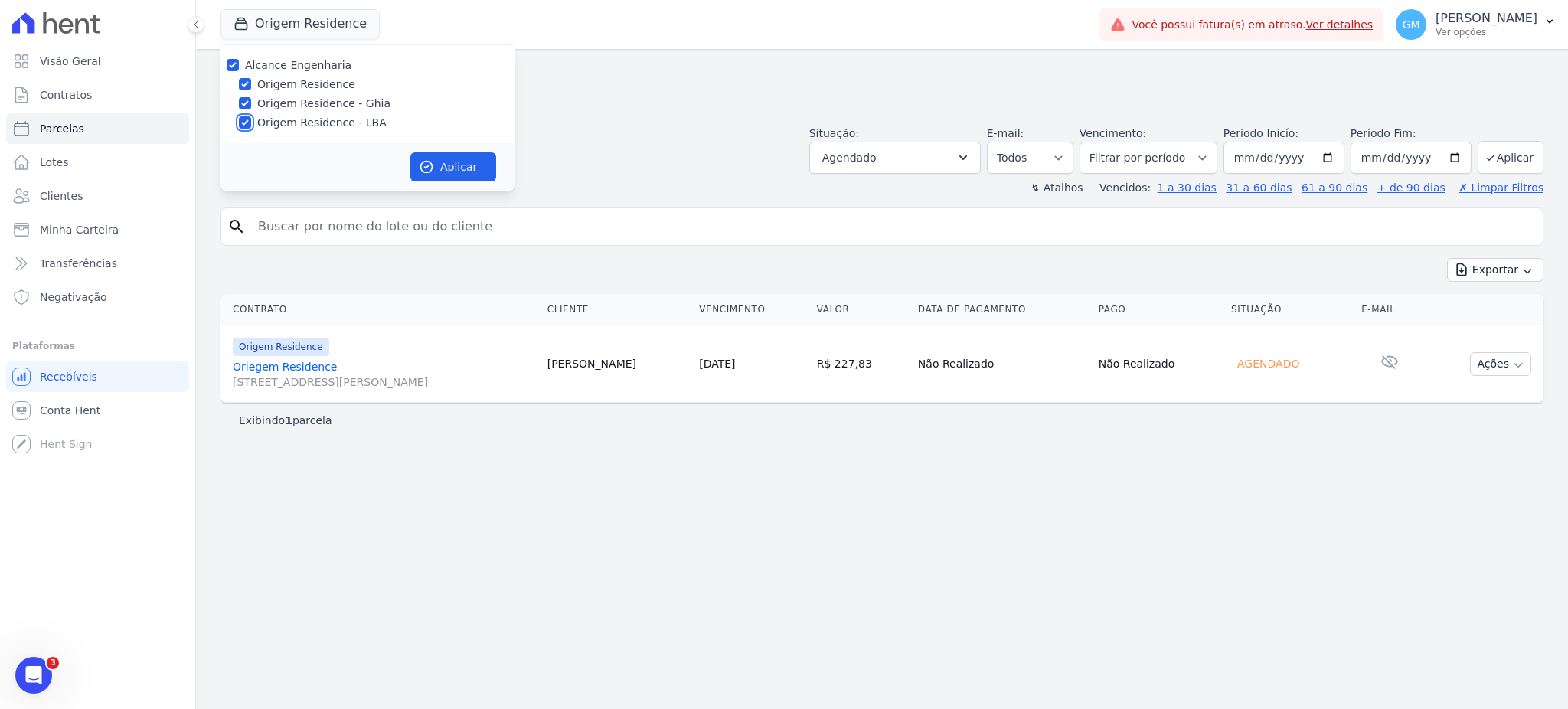
checkbox input "true"
click at [445, 154] on button "Aplicar" at bounding box center [453, 167] width 86 height 29
select select
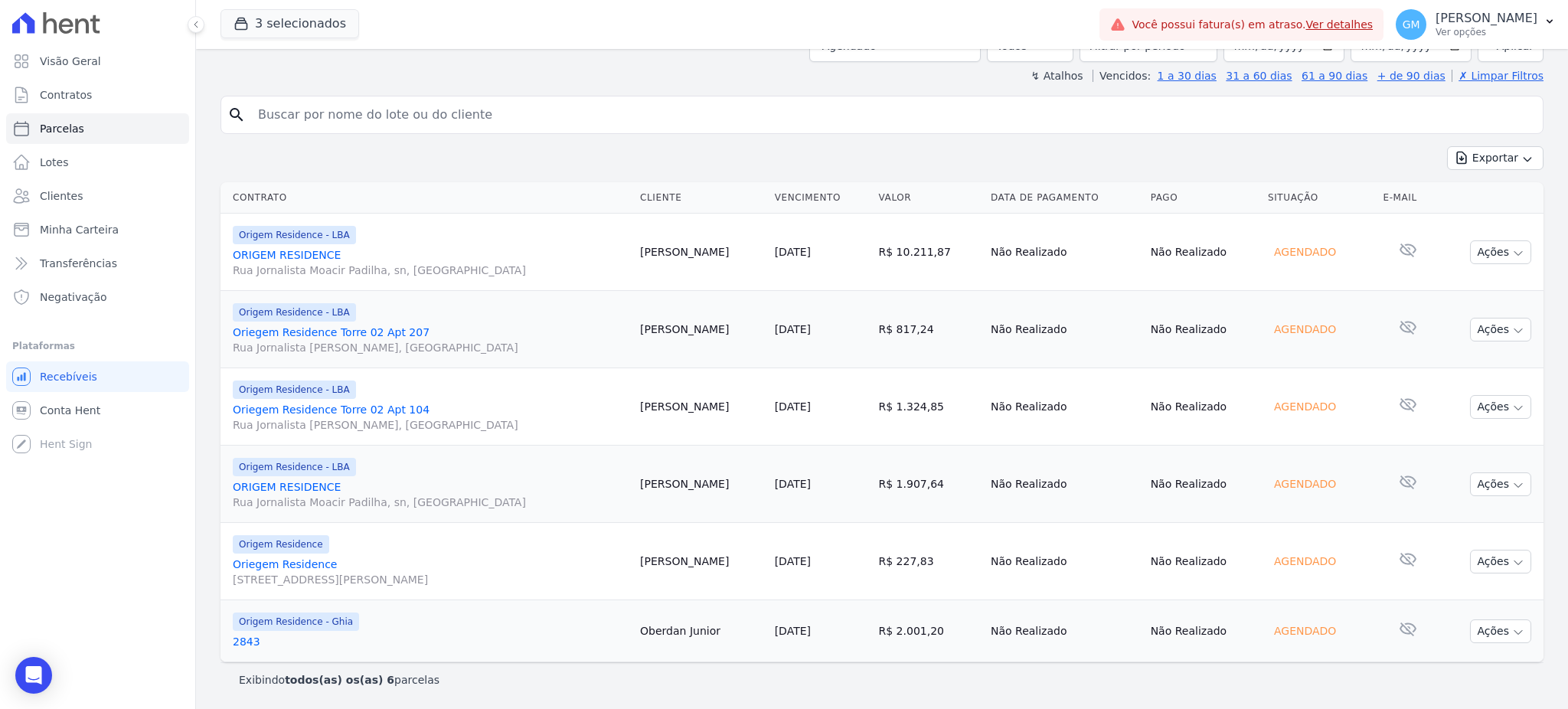
scroll to position [9, 0]
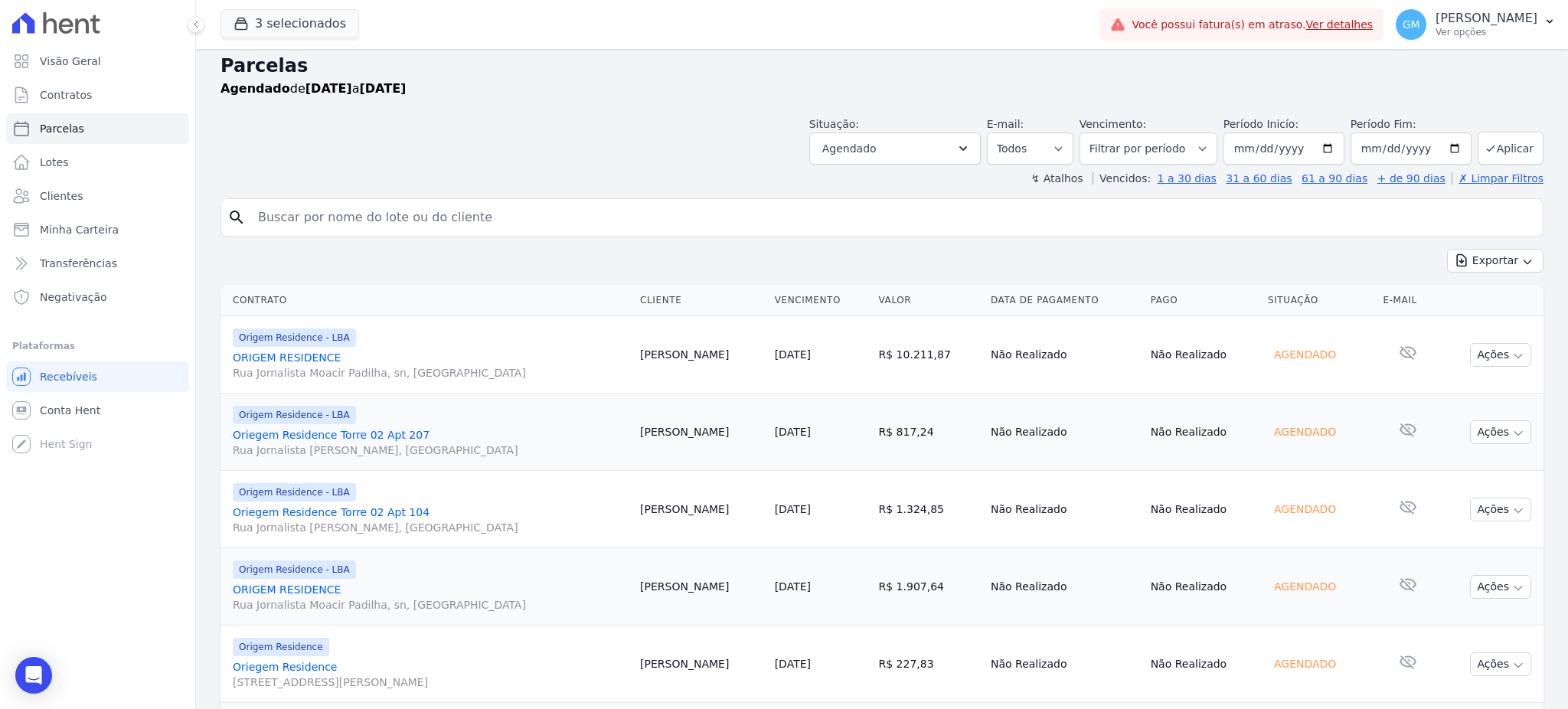
drag, startPoint x: 731, startPoint y: 435, endPoint x: 676, endPoint y: 435, distance: 55.0
click at [676, 435] on td "[PERSON_NAME]" at bounding box center [701, 432] width 135 height 77
copy td "[PERSON_NAME]"
drag, startPoint x: 703, startPoint y: 506, endPoint x: 676, endPoint y: 503, distance: 27.2
click at [676, 503] on td "[PERSON_NAME]" at bounding box center [701, 509] width 135 height 77
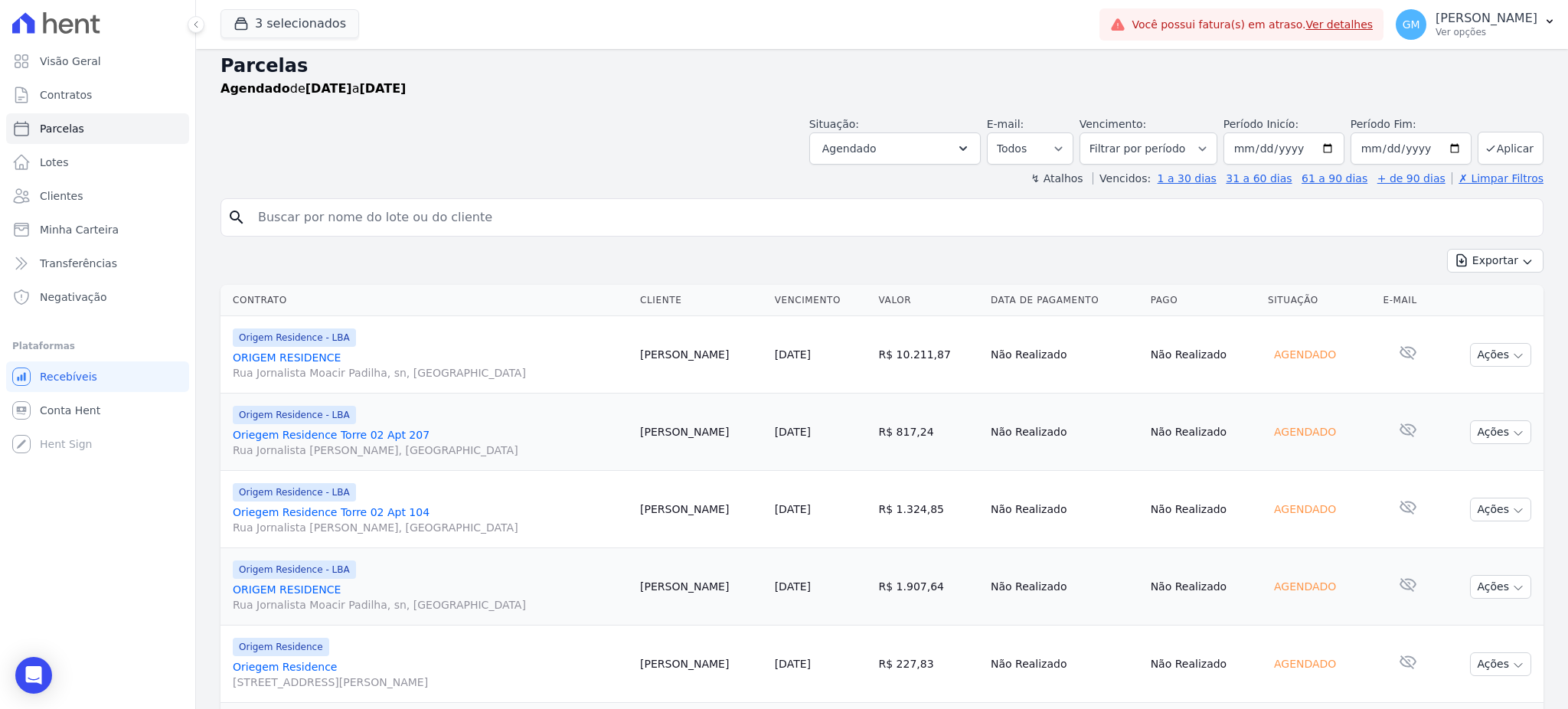
copy td "[PERSON_NAME]"
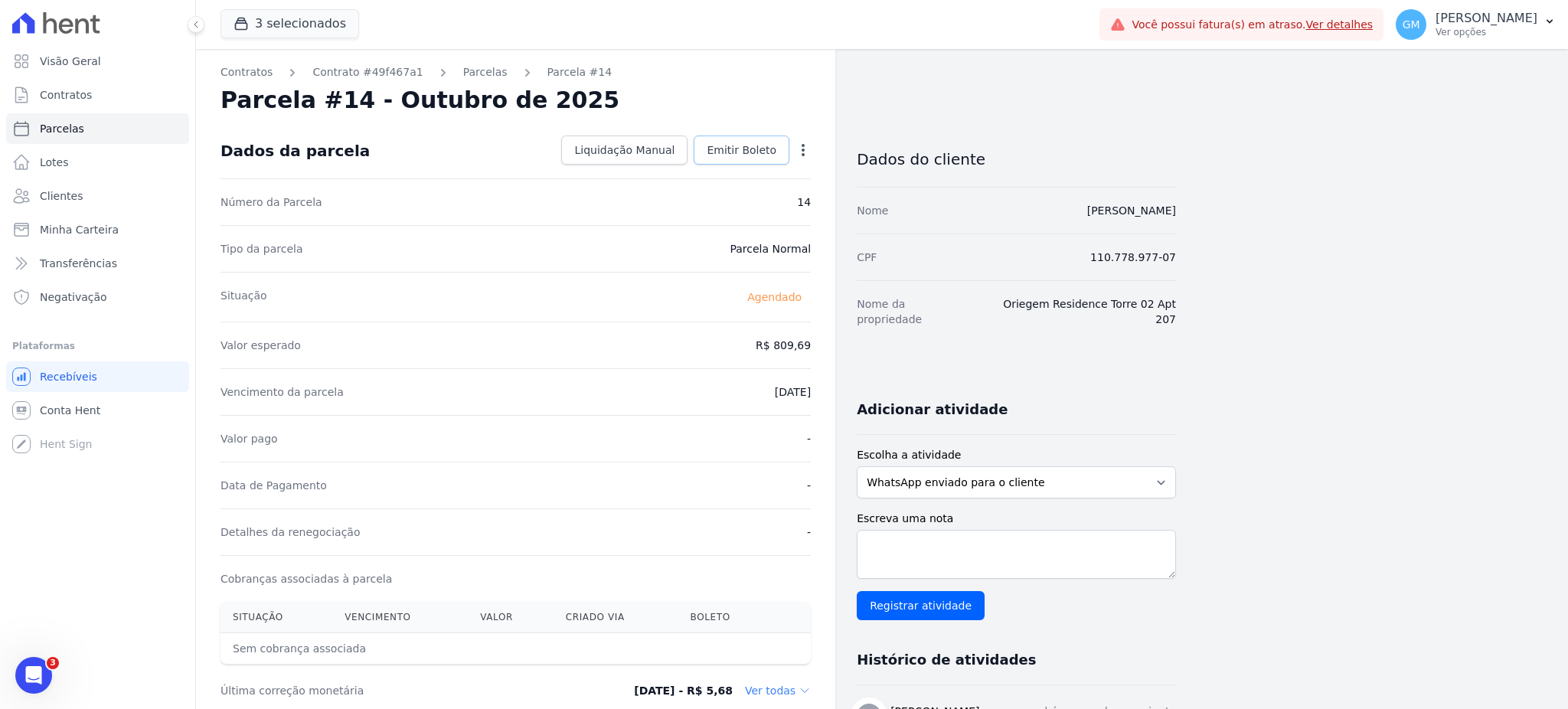
click at [777, 159] on link "Emitir Boleto" at bounding box center [741, 150] width 96 height 29
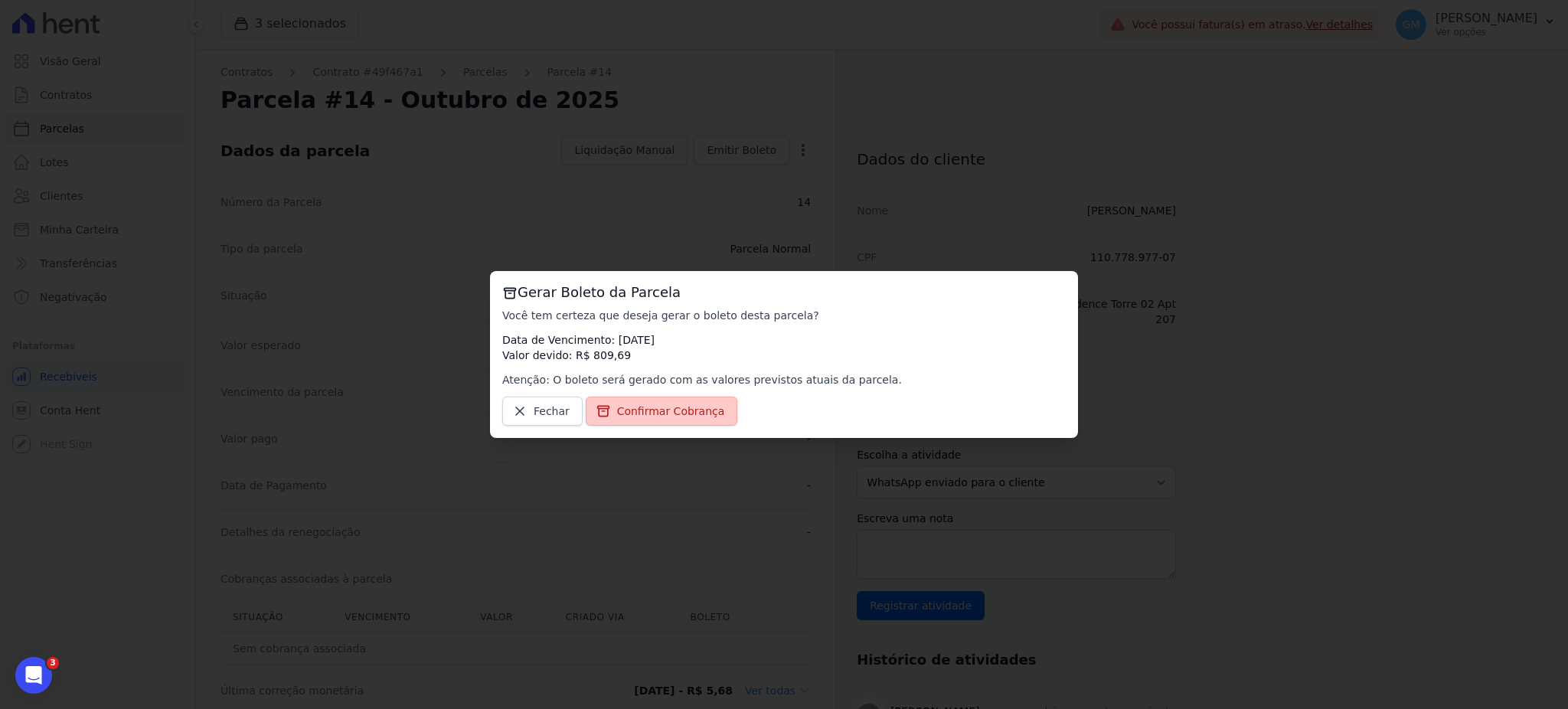
click at [692, 414] on span "Confirmar Cobrança" at bounding box center [671, 411] width 108 height 15
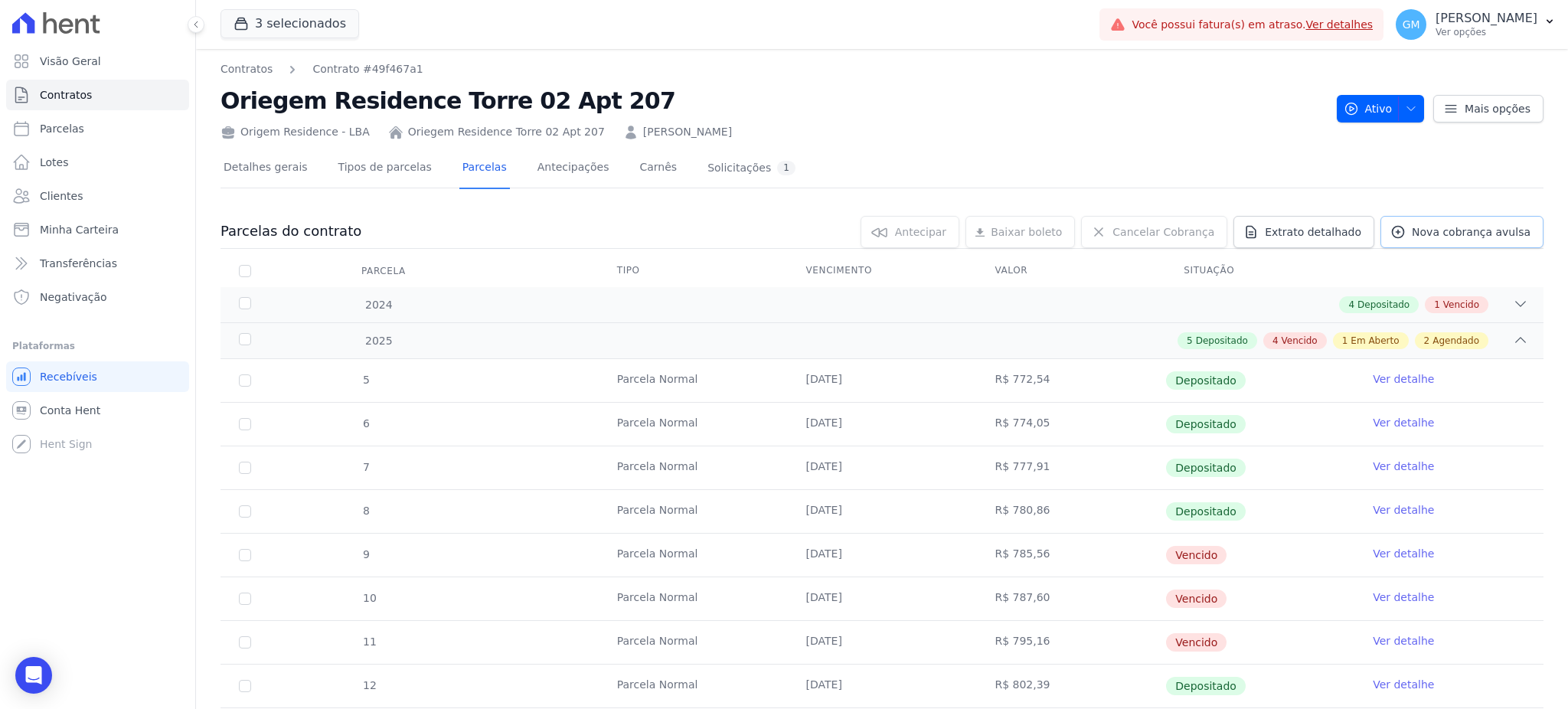
click at [1427, 231] on span "Nova cobrança avulsa" at bounding box center [1471, 232] width 119 height 15
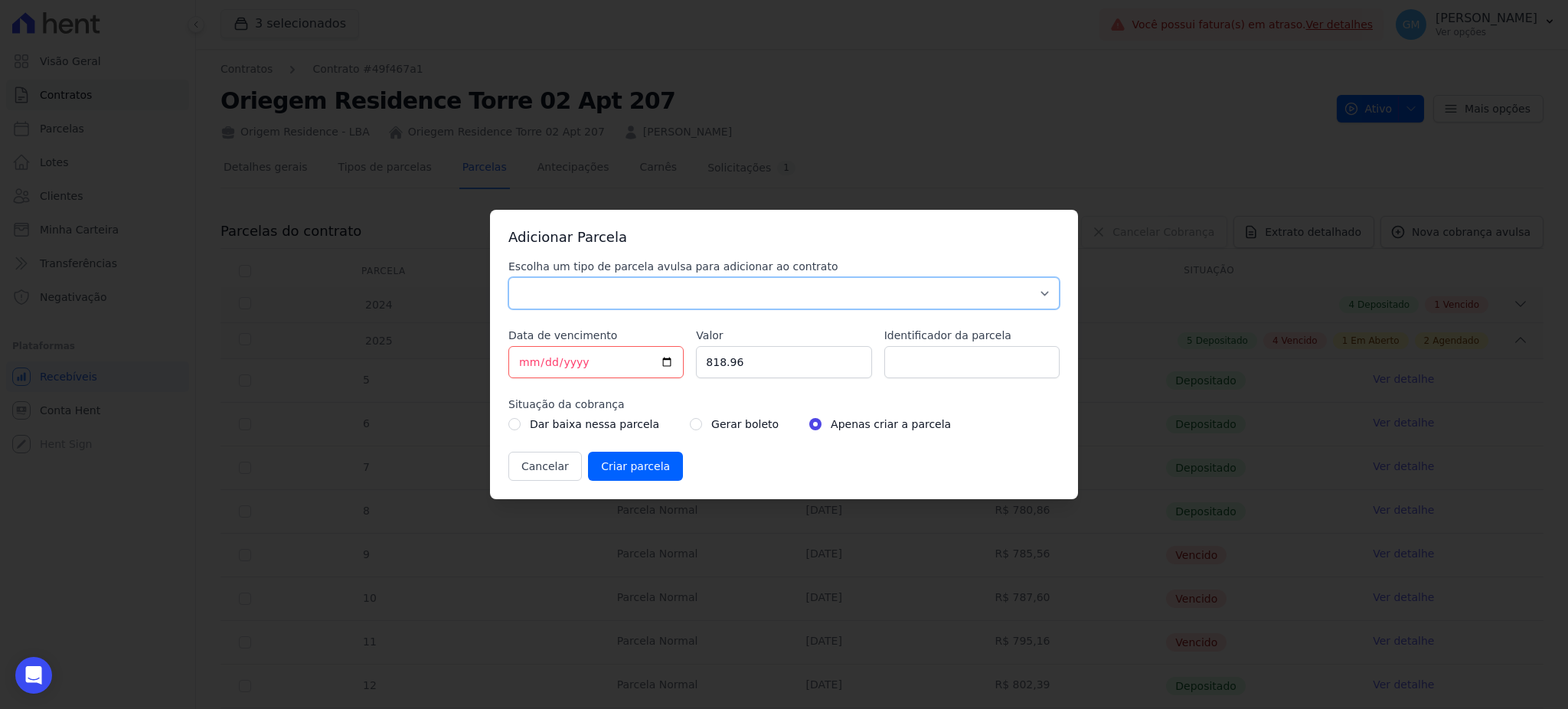
click at [772, 295] on select "Parcela Normal Sinal Caução Intercalada Chaves Pré Chaves Pós Chaves Taxas Quit…" at bounding box center [784, 293] width 551 height 33
select select "standard"
click at [509, 277] on select "Parcela Normal Sinal Caução Intercalada Chaves Pré Chaves Pós Chaves Taxas Quit…" at bounding box center [784, 293] width 551 height 33
click at [662, 359] on input "[DATE]" at bounding box center [597, 362] width 176 height 33
type input "[DATE]"
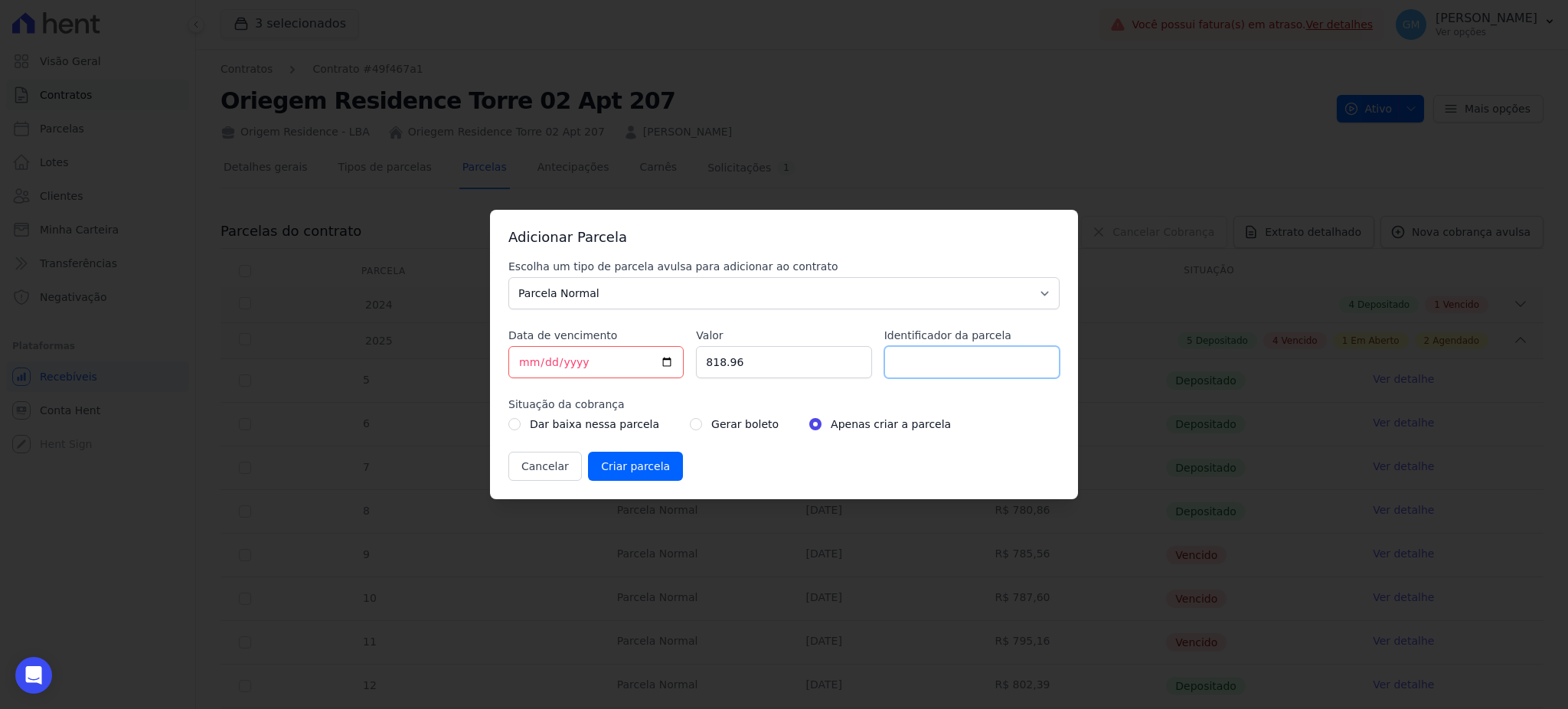
click at [929, 367] on input "Identificador da parcela" at bounding box center [972, 362] width 176 height 33
type input "Outubro"
drag, startPoint x: 755, startPoint y: 355, endPoint x: 683, endPoint y: 362, distance: 72.3
click at [683, 362] on div "Escolha um tipo de parcela avulsa para adicionar ao contrato Parcela Normal Sin…" at bounding box center [784, 369] width 551 height 222
click at [730, 371] on input "5" at bounding box center [784, 362] width 176 height 33
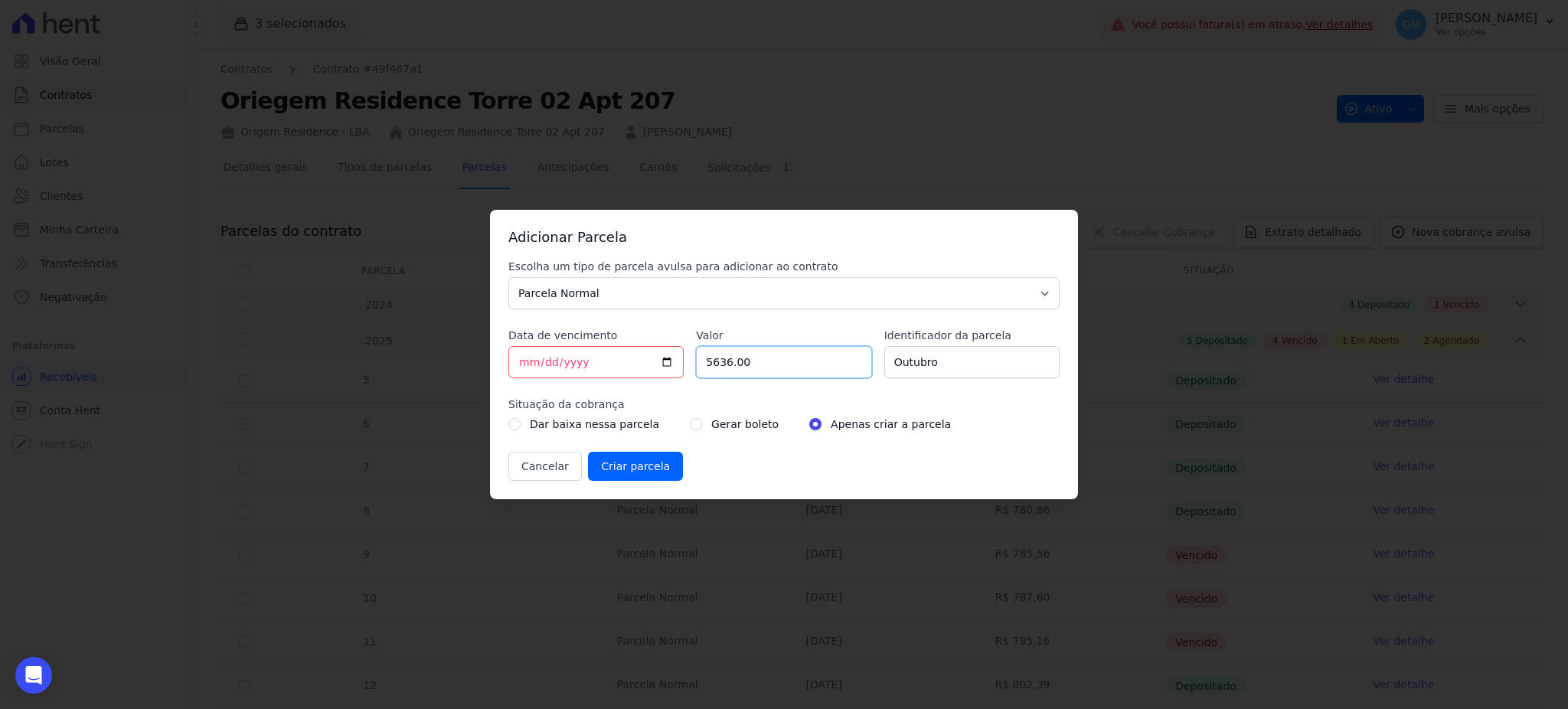
type input "5636.00"
click at [690, 424] on input "radio" at bounding box center [696, 425] width 13 height 13
radio input "true"
click at [718, 359] on input "5636.00" at bounding box center [784, 362] width 176 height 33
click at [752, 357] on input "5336.00" at bounding box center [784, 362] width 176 height 33
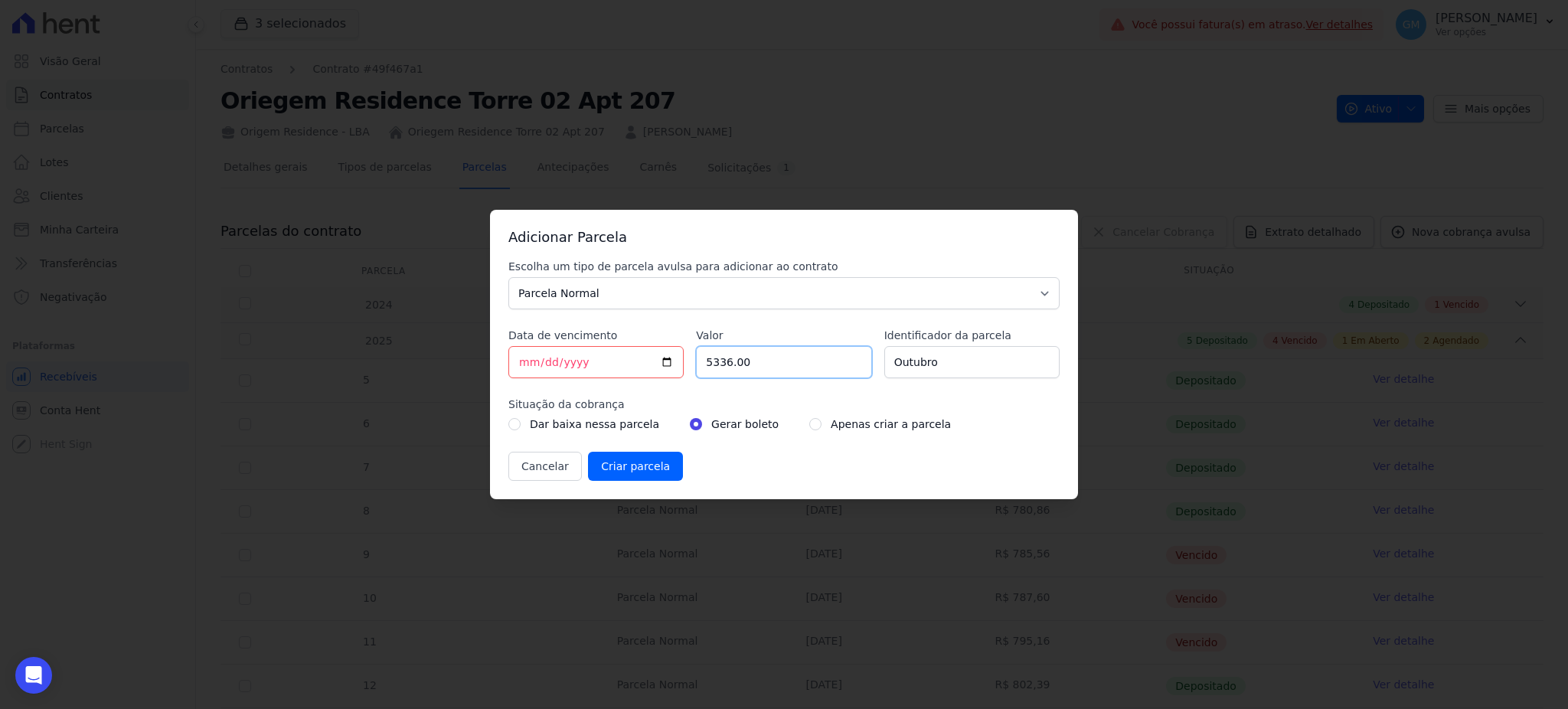
drag, startPoint x: 728, startPoint y: 360, endPoint x: 717, endPoint y: 365, distance: 12.1
click at [717, 365] on input "5336.00" at bounding box center [784, 362] width 176 height 33
type input "5363.00"
click at [629, 460] on input "Criar parcela" at bounding box center [636, 466] width 95 height 29
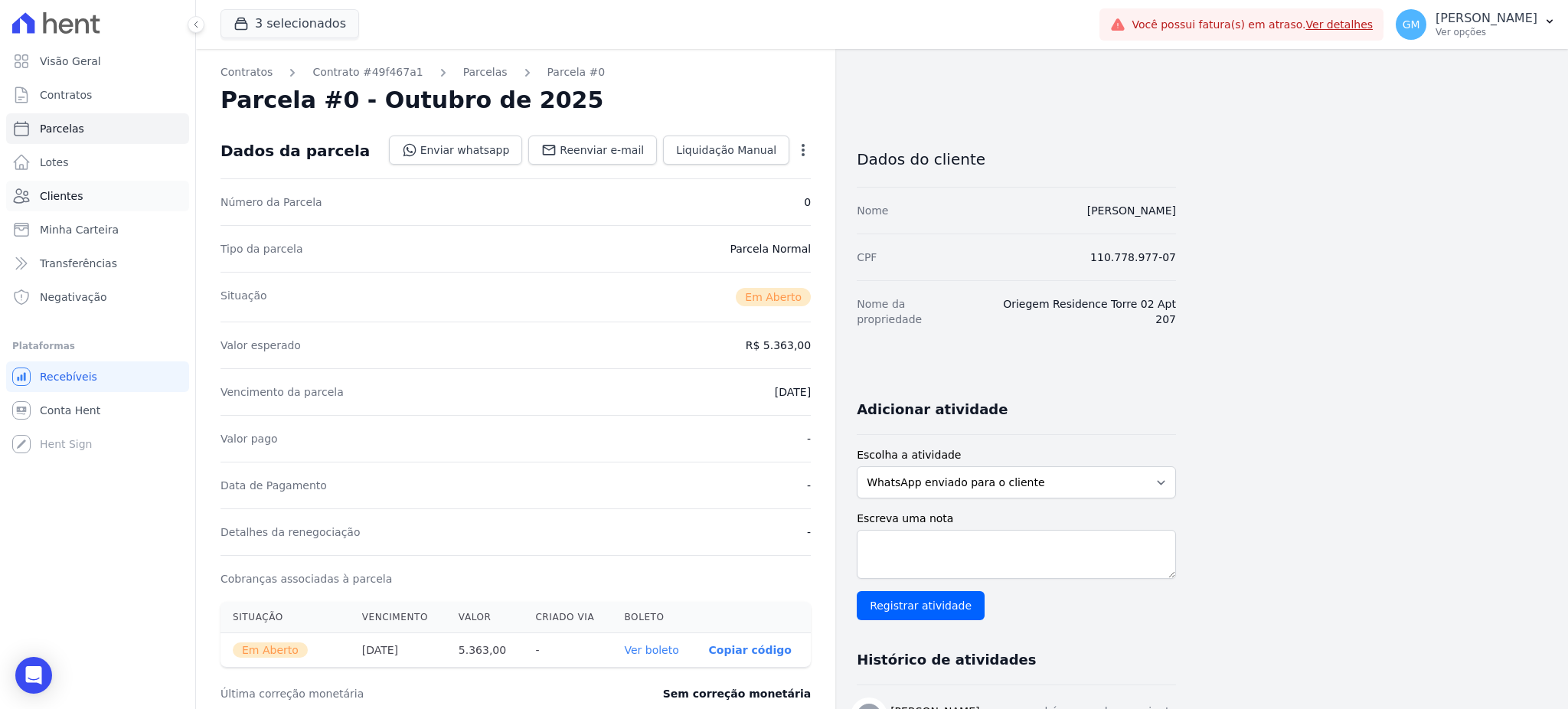
click at [77, 204] on link "Clientes" at bounding box center [98, 196] width 183 height 31
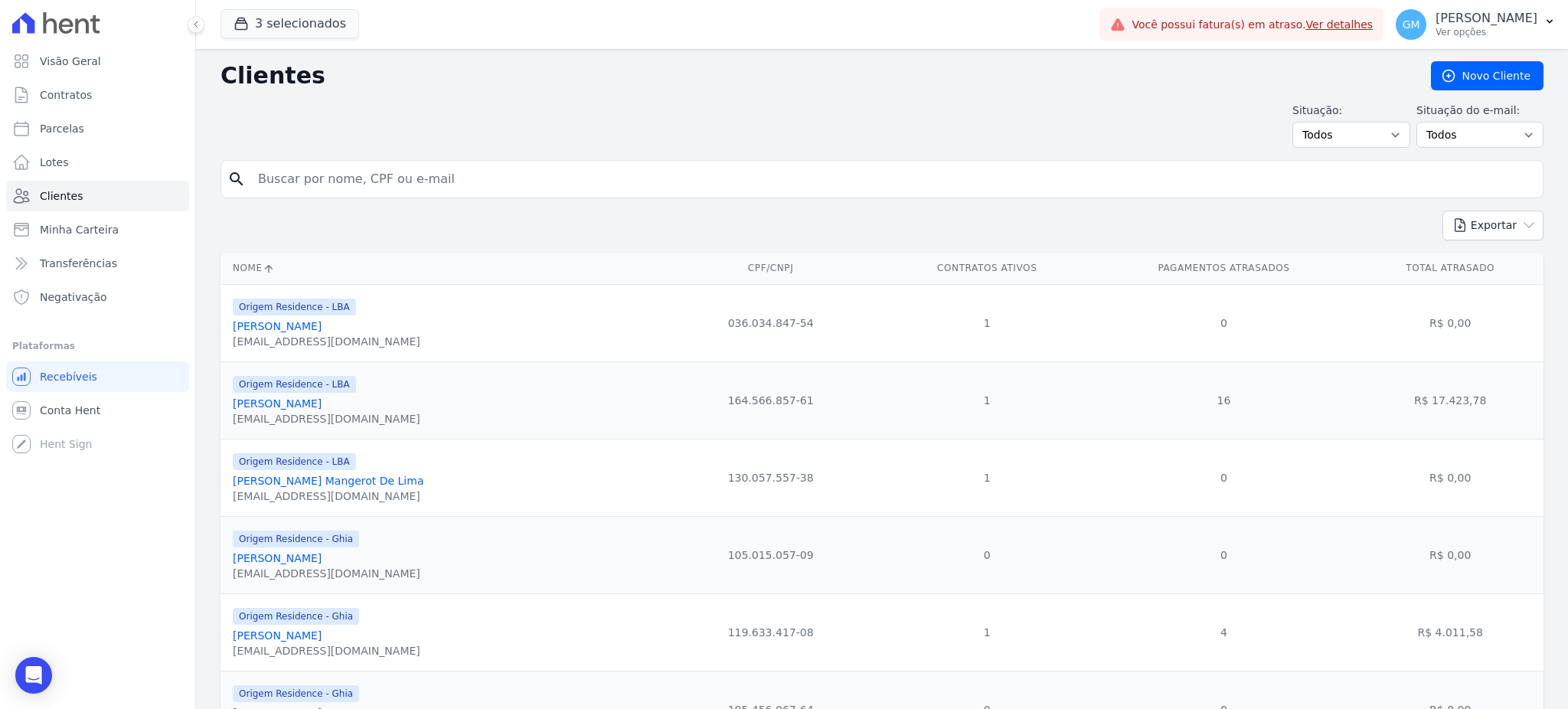
click at [310, 177] on input "search" at bounding box center [893, 179] width 1288 height 31
paste input "Jacqueline Alves"
type input "Jacqueline Alves"
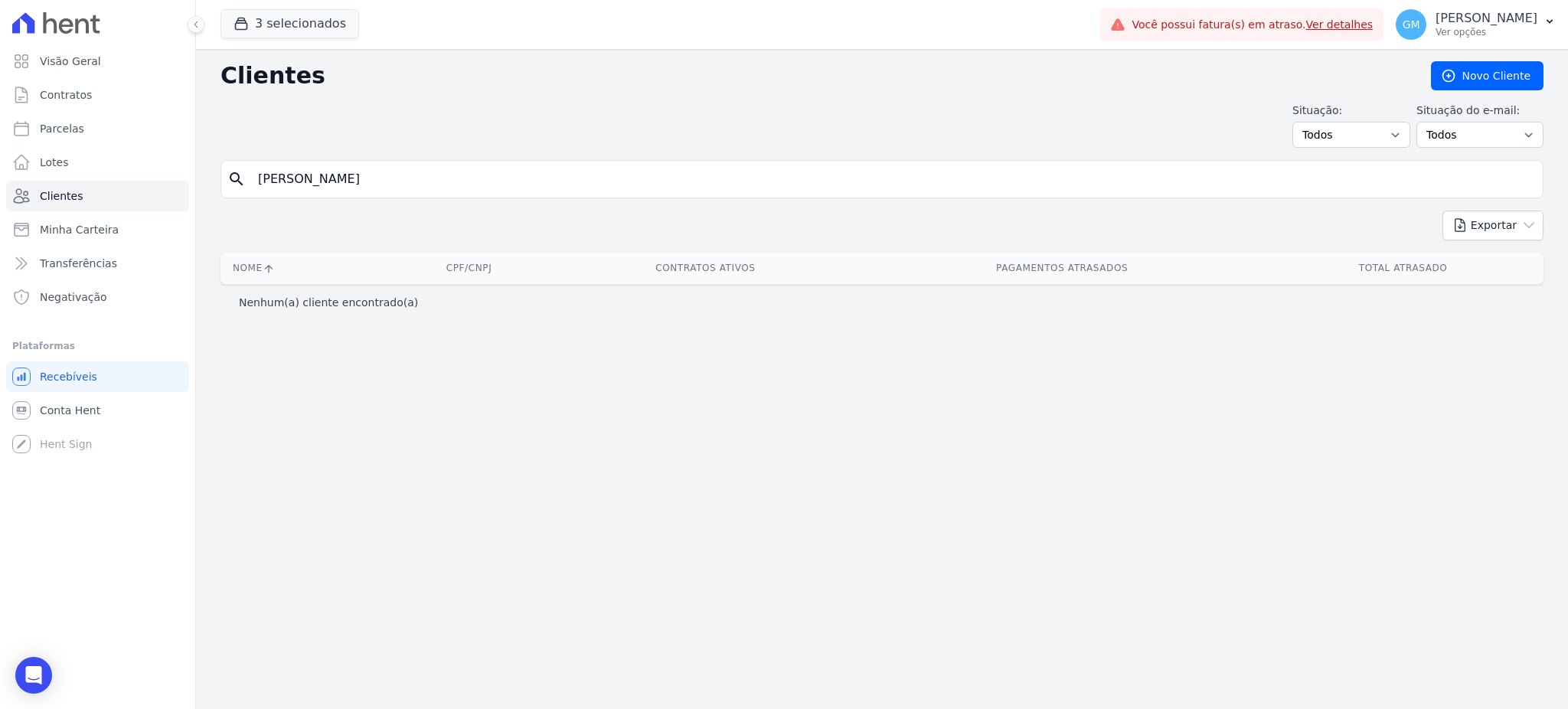
click at [369, 177] on input "Jacqueline Alves" at bounding box center [893, 179] width 1288 height 31
type input "Jacqueline"
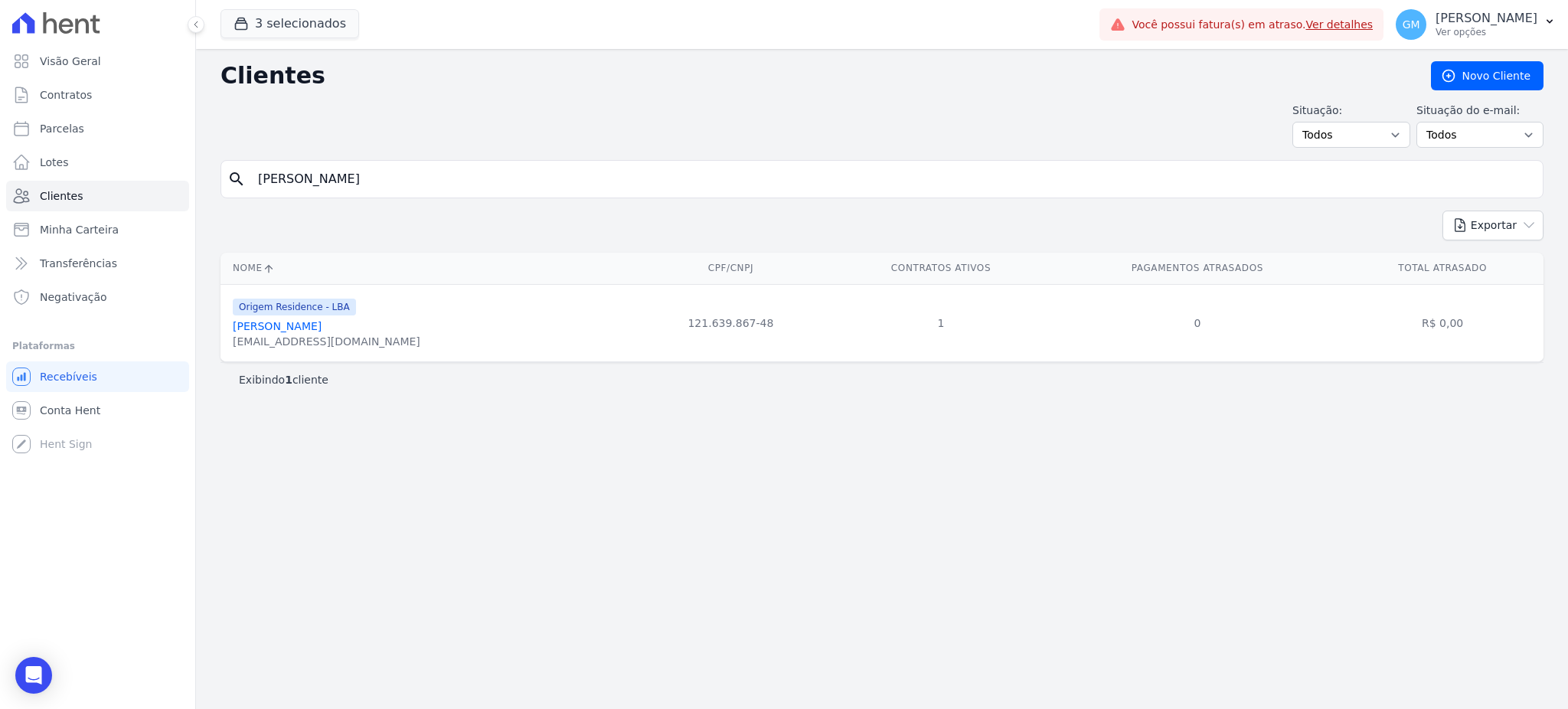
click at [321, 328] on link "Jacqueline De Lima Alves" at bounding box center [277, 327] width 89 height 13
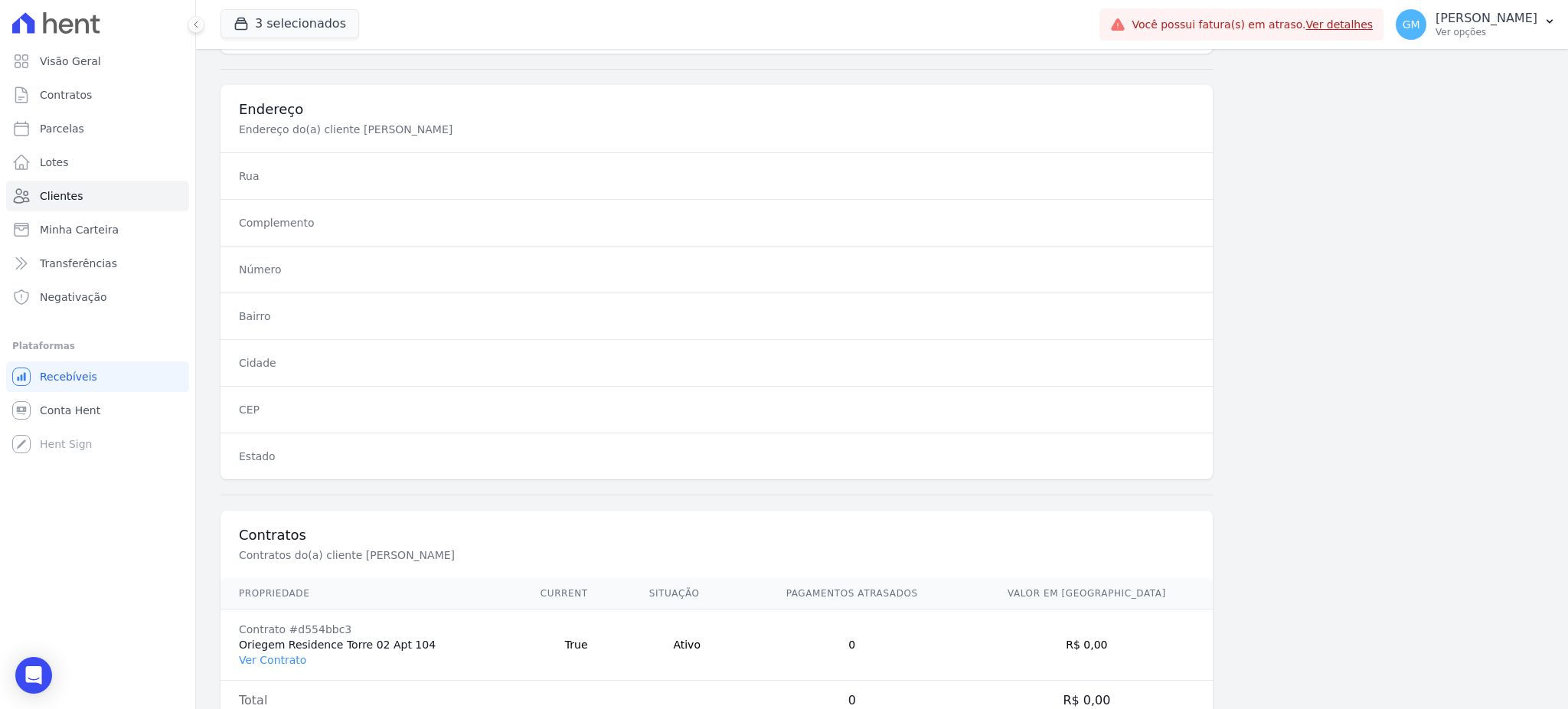
scroll to position [724, 0]
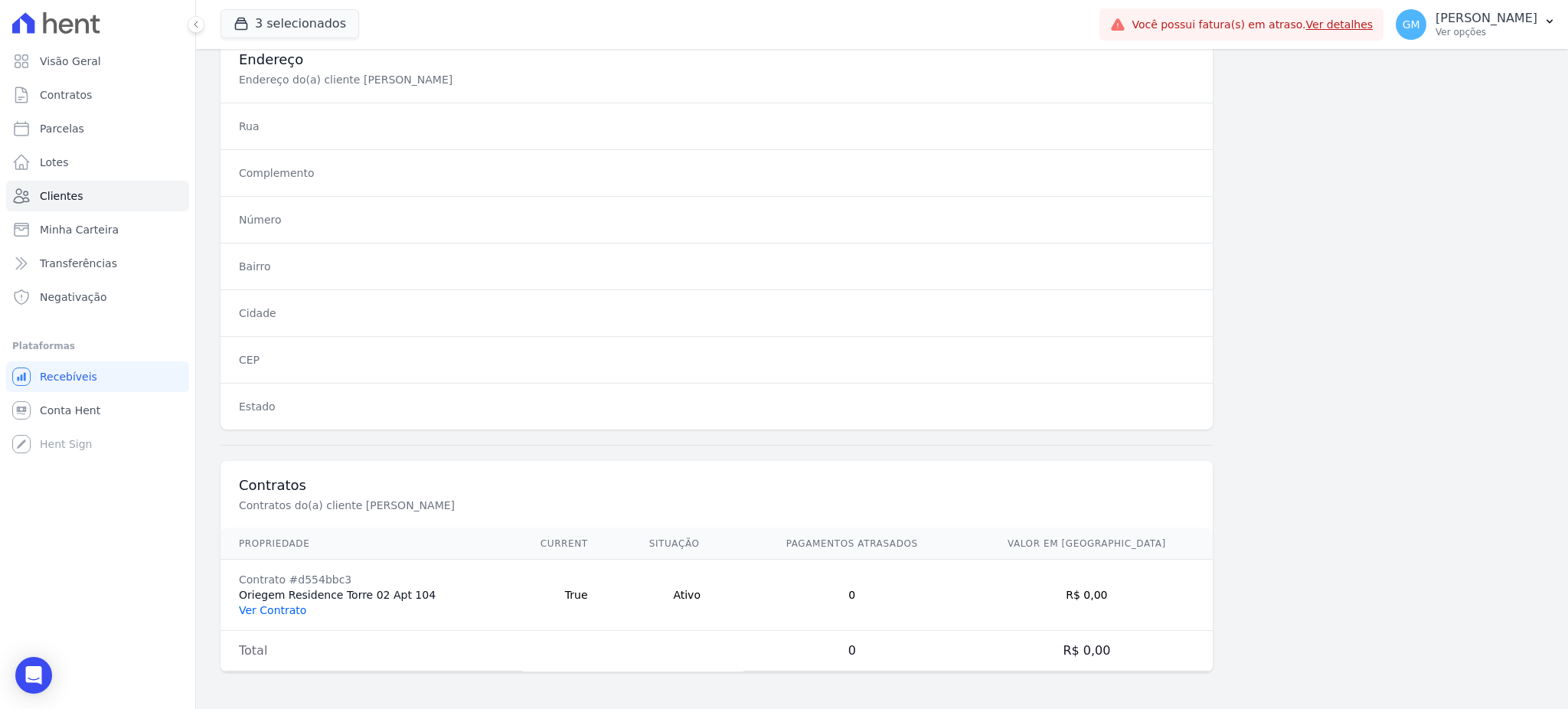
click at [291, 608] on link "Ver Contrato" at bounding box center [272, 610] width 67 height 13
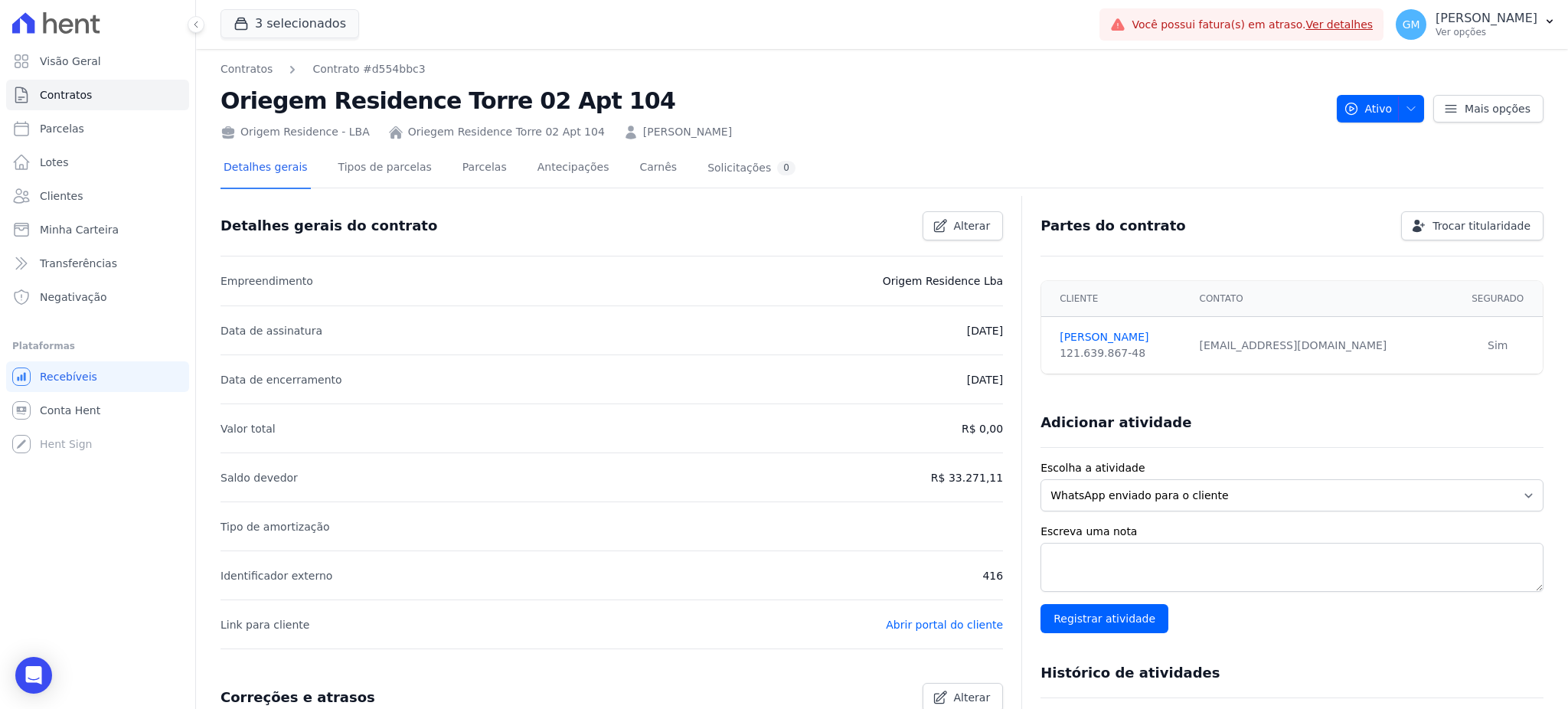
click at [489, 170] on div "Detalhes gerais Tipos de parcelas Parcelas Antecipações Carnês Solicitações 0" at bounding box center [510, 168] width 578 height 41
click at [480, 167] on link "Parcelas" at bounding box center [484, 168] width 51 height 41
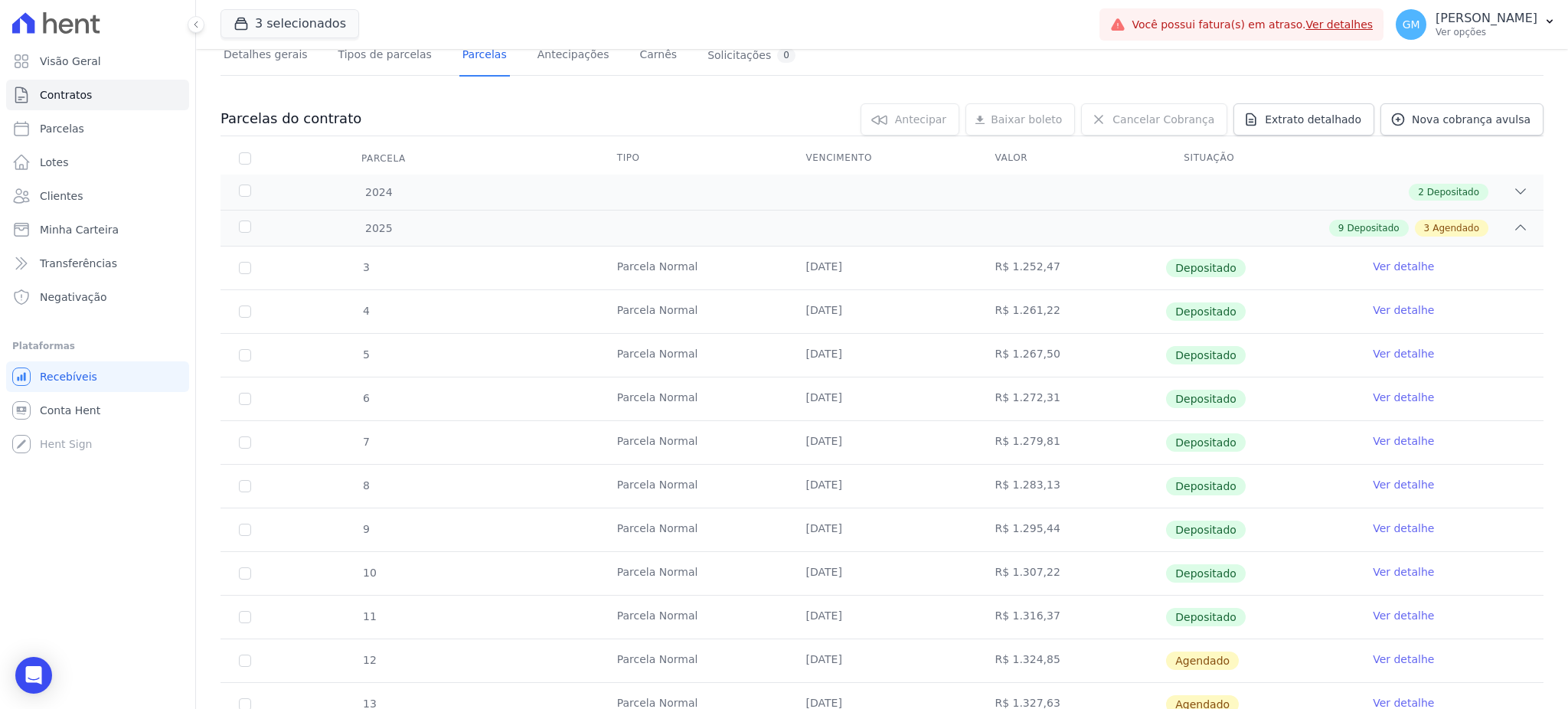
scroll to position [291, 0]
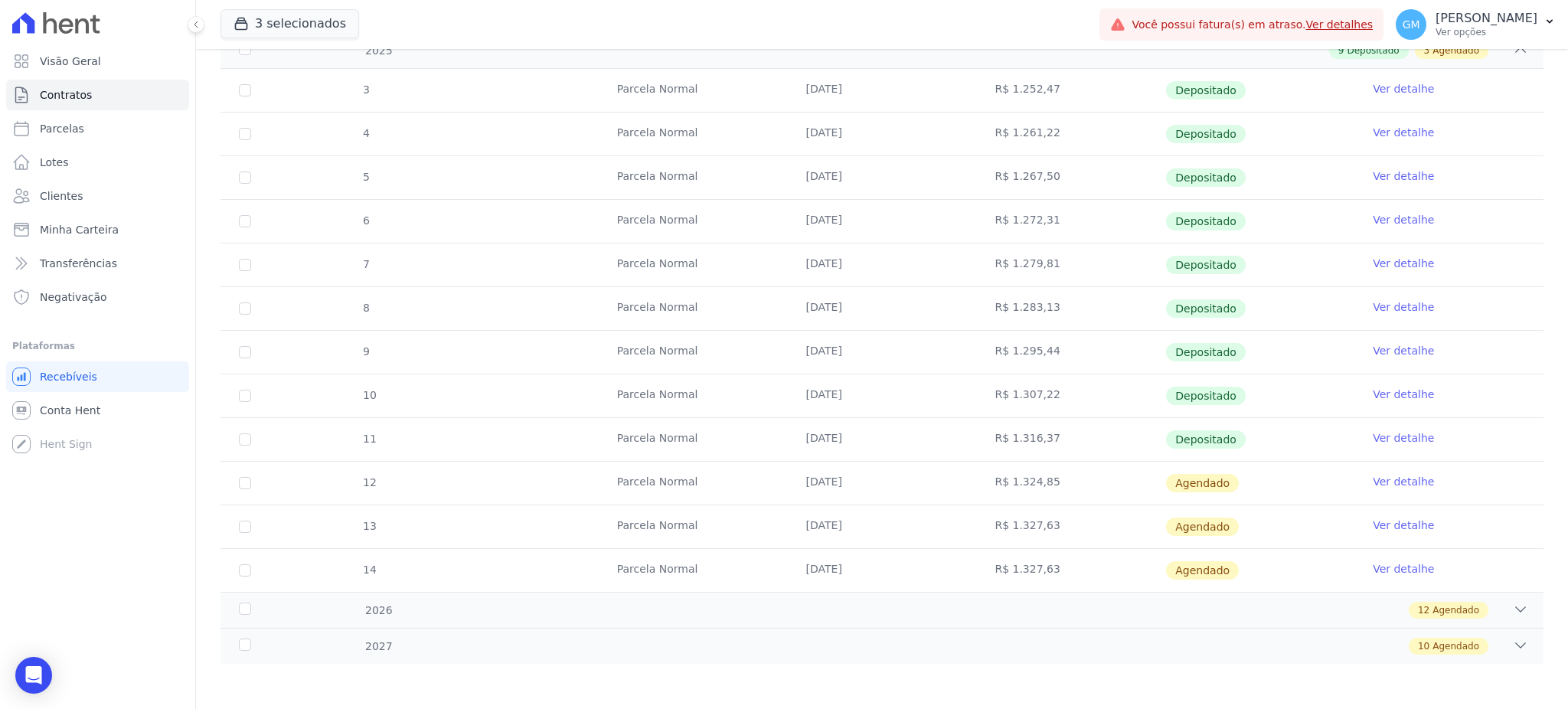
click at [1385, 435] on link "Ver detalhe" at bounding box center [1403, 437] width 62 height 15
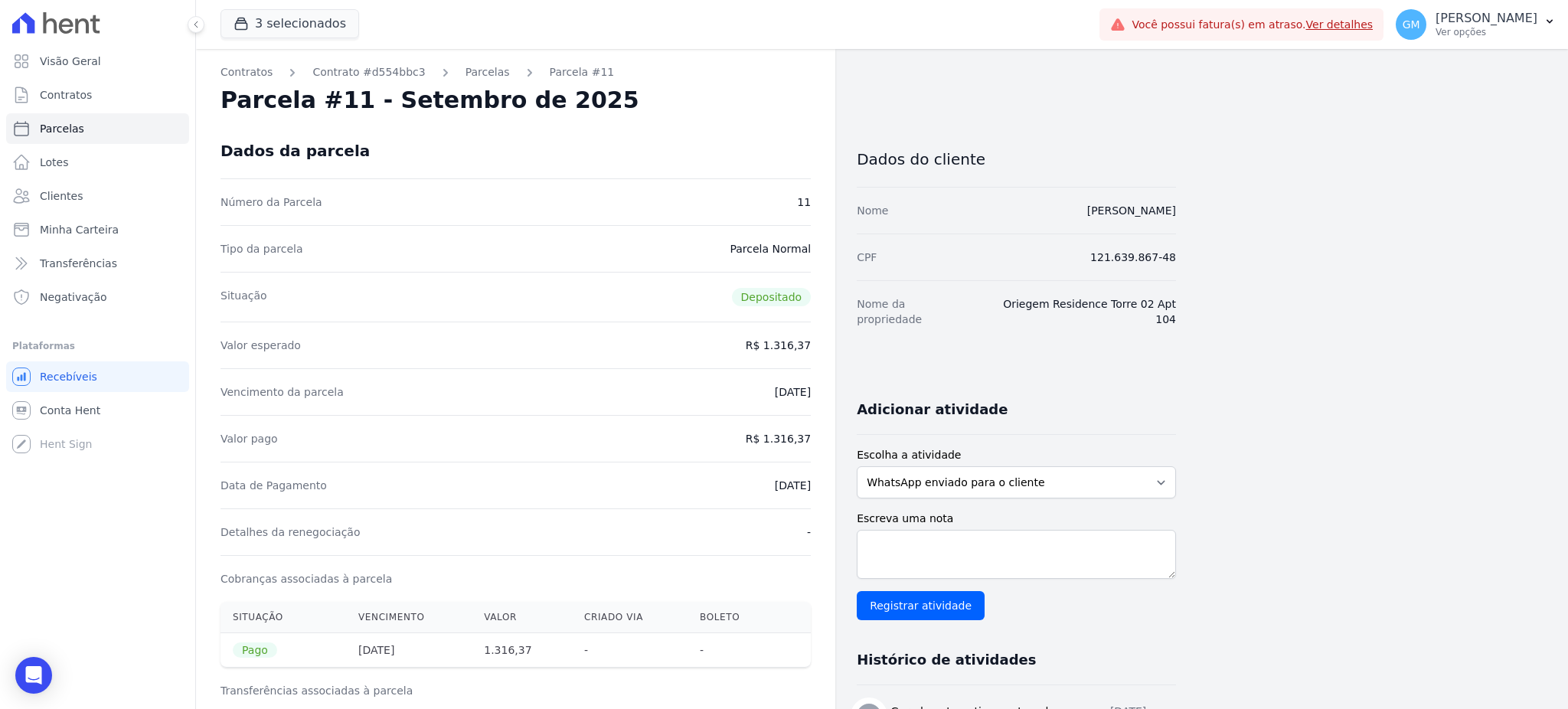
drag, startPoint x: 1033, startPoint y: 214, endPoint x: 1193, endPoint y: 201, distance: 160.5
click at [1193, 201] on div "Contratos Contrato #d554bbc3 Parcelas Parcela #11 Parcela #11 - Setembro de 202…" at bounding box center [870, 640] width 1348 height 1183
copy link "[PERSON_NAME] [PERSON_NAME]"
drag, startPoint x: 757, startPoint y: 485, endPoint x: 811, endPoint y: 484, distance: 54.0
click at [811, 484] on div "Contratos Contrato #d554bbc3 Parcelas Parcela #11 Parcela #11 - Setembro de 202…" at bounding box center [516, 640] width 639 height 1183
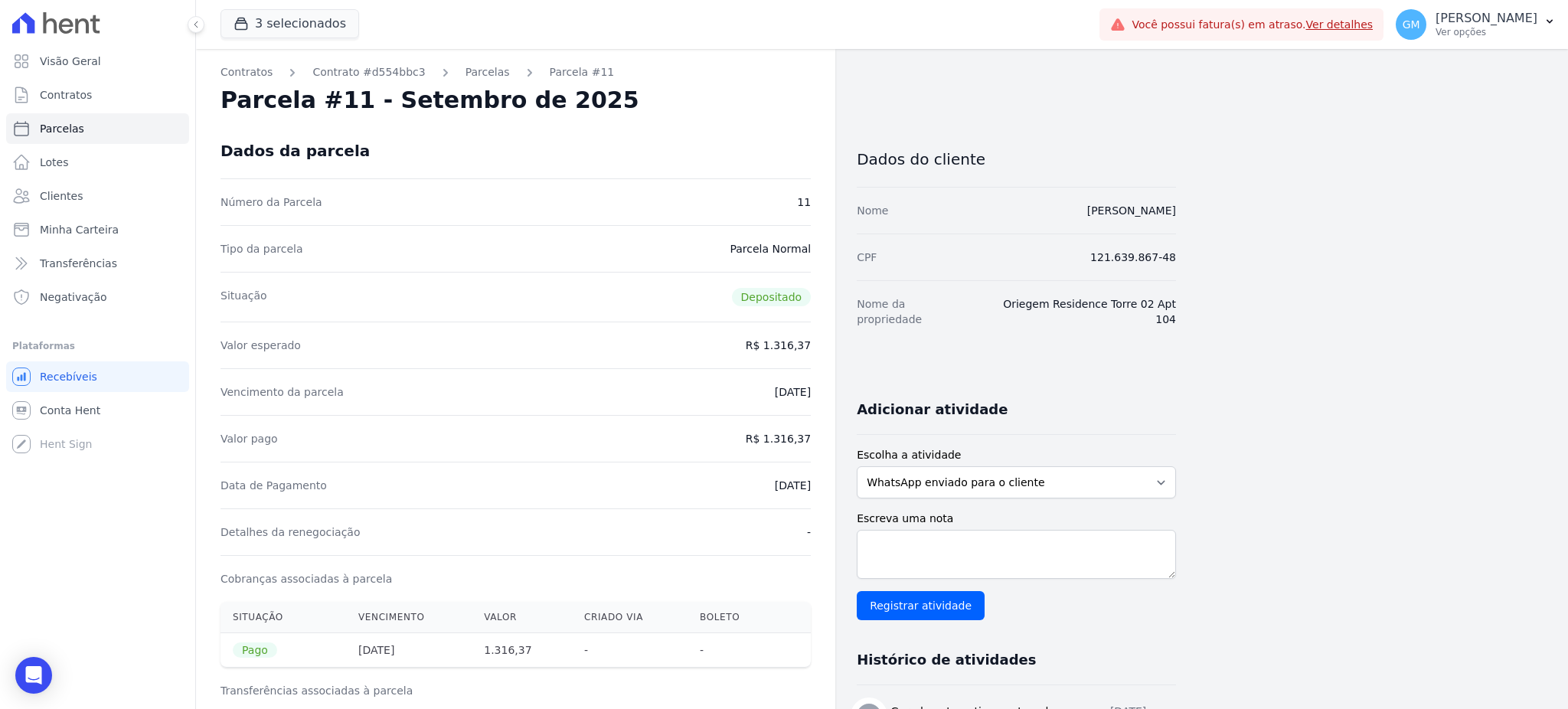
drag, startPoint x: 1018, startPoint y: 201, endPoint x: 1196, endPoint y: 203, distance: 178.0
click at [1196, 203] on div "Contratos Contrato #d554bbc3 Parcelas Parcela #11 Parcela #11 - Setembro de 202…" at bounding box center [870, 640] width 1348 height 1183
copy link "[PERSON_NAME] [PERSON_NAME]"
click at [1238, 254] on div "Contratos Contrato #d554bbc3 Parcelas Parcela #11 Parcela #11 - Setembro de 202…" at bounding box center [870, 640] width 1348 height 1183
drag, startPoint x: 1233, startPoint y: 216, endPoint x: 1009, endPoint y: 216, distance: 224.0
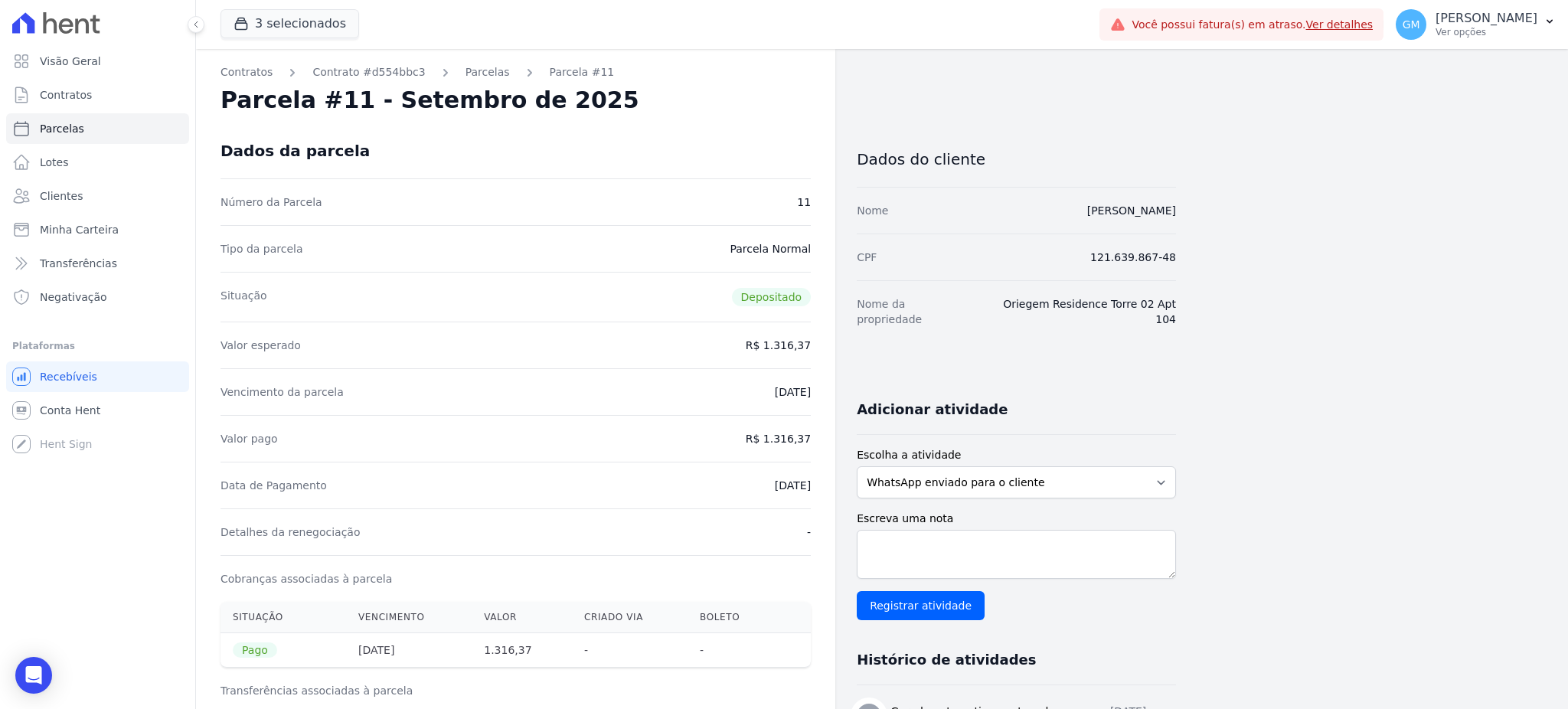
click at [1009, 216] on div "Contratos Contrato #d554bbc3 Parcelas Parcela #11 Parcela #11 - Setembro de 202…" at bounding box center [870, 640] width 1348 height 1183
copy link "[PERSON_NAME] [PERSON_NAME]"
drag, startPoint x: 735, startPoint y: 151, endPoint x: 504, endPoint y: 47, distance: 253.3
click at [735, 151] on div "Dados da parcela" at bounding box center [516, 150] width 590 height 55
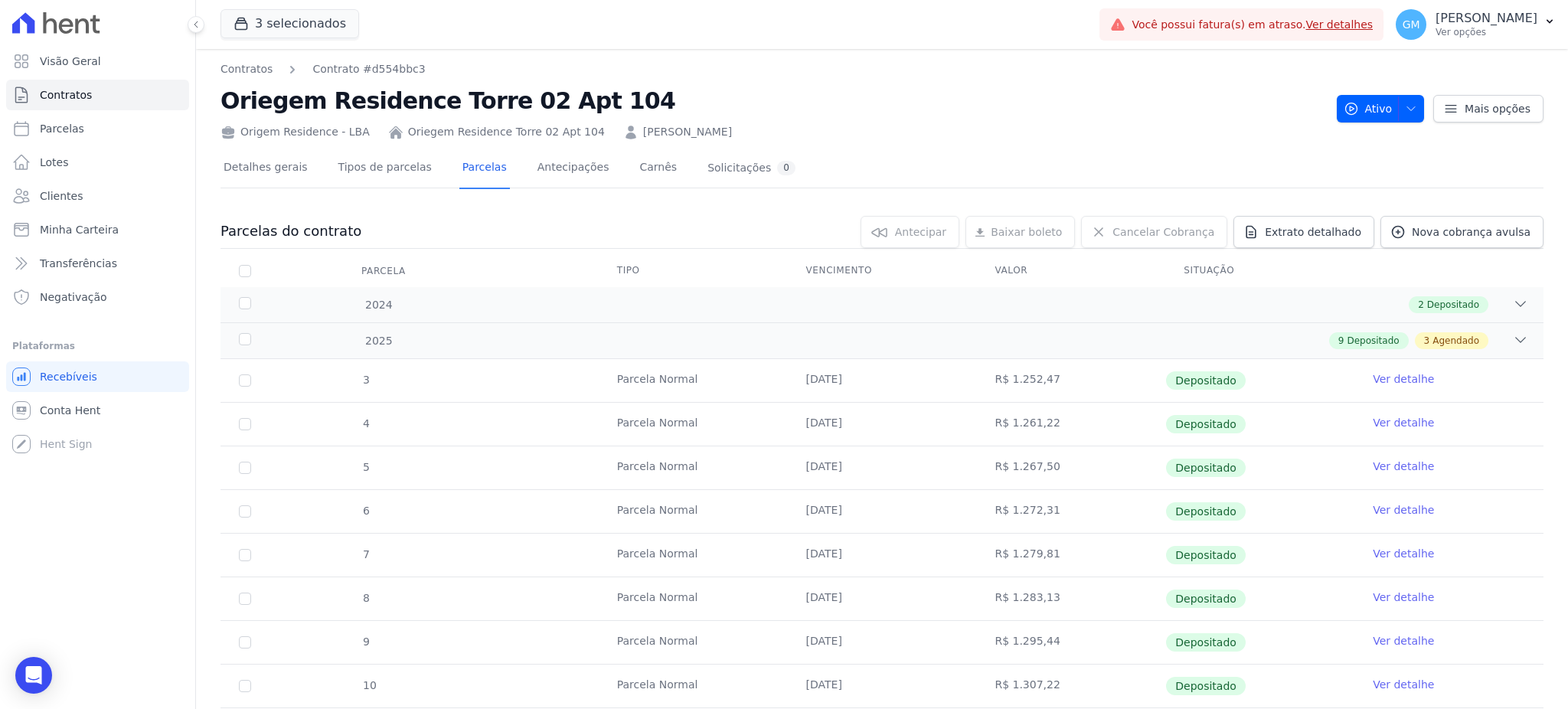
scroll to position [291, 0]
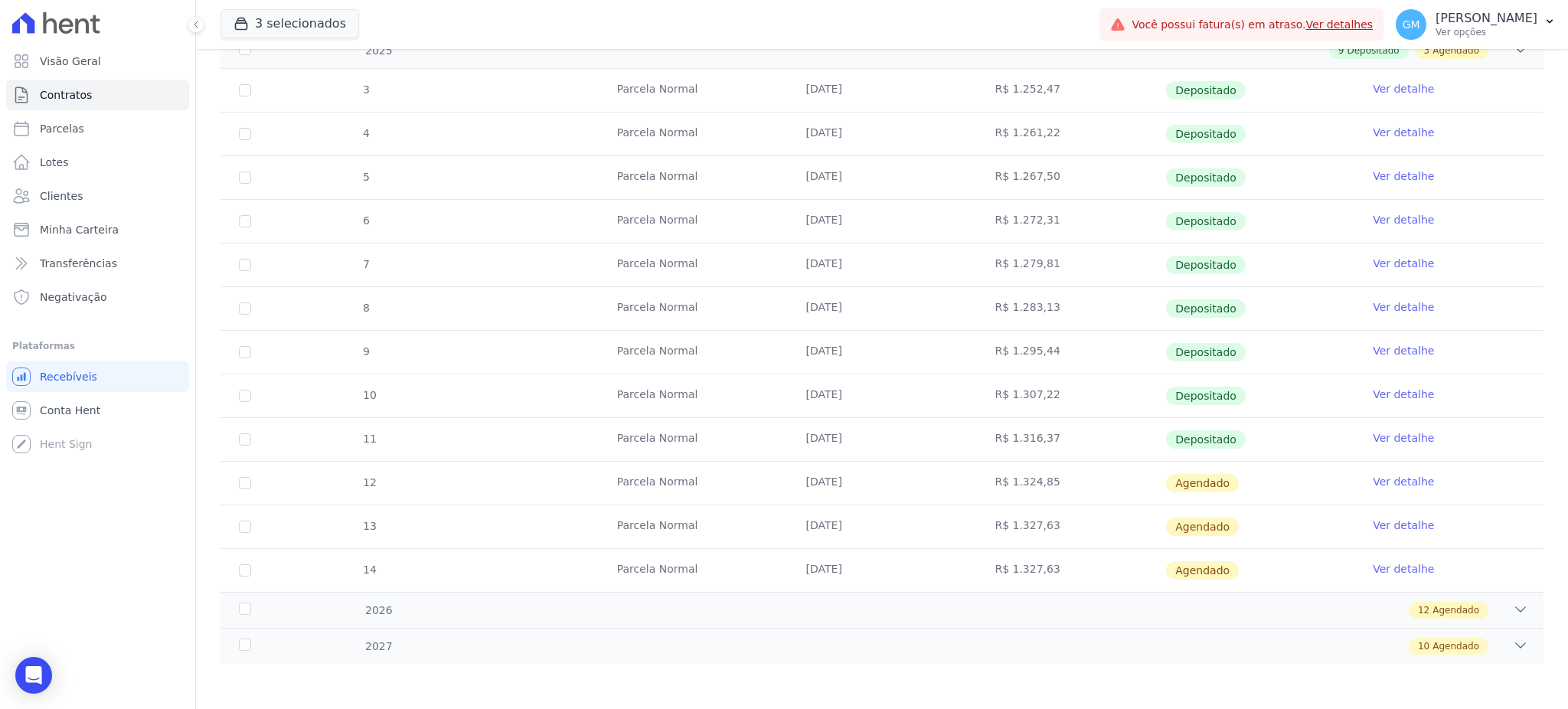
click at [1374, 476] on link "Ver detalhe" at bounding box center [1403, 482] width 62 height 15
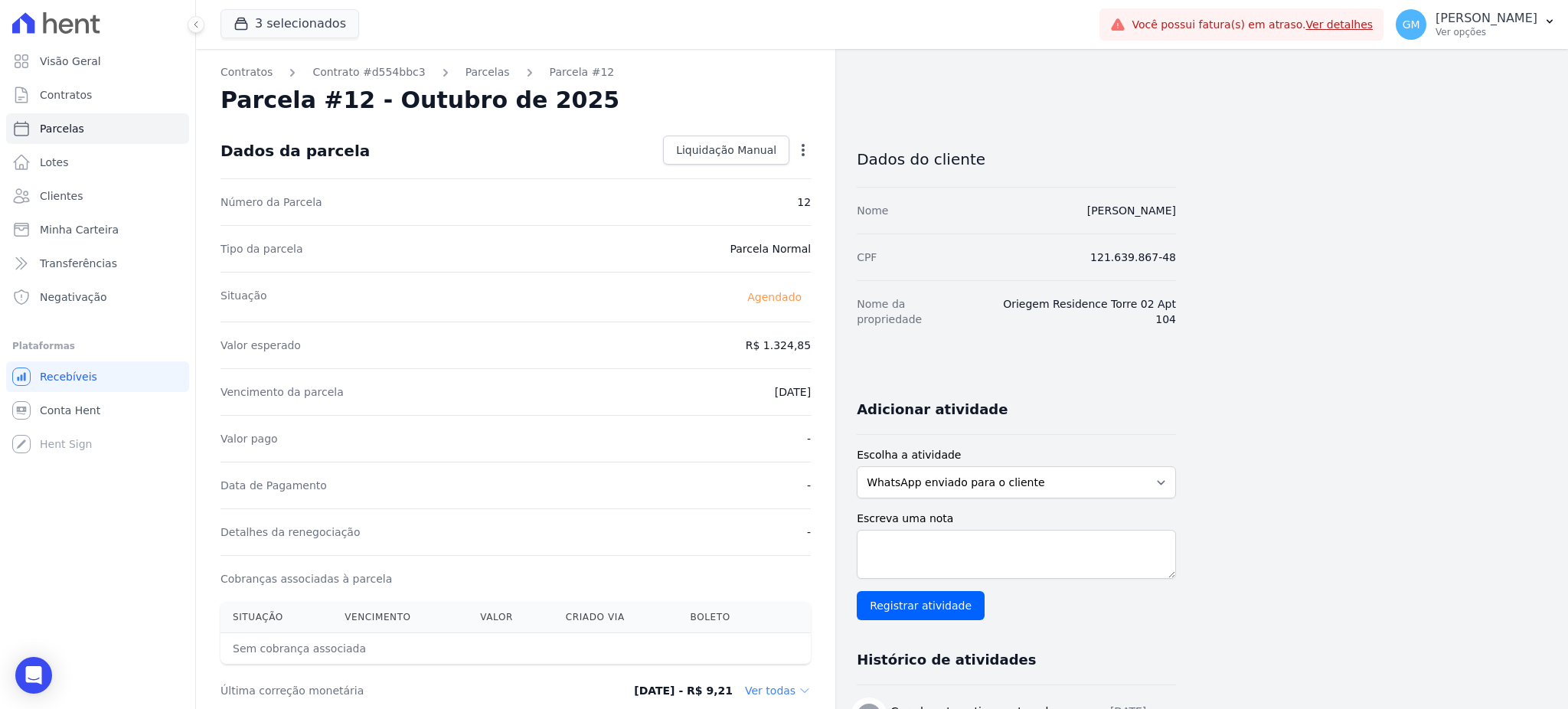
click at [806, 147] on icon "button" at bounding box center [803, 149] width 15 height 15
click at [709, 163] on link "Alterar" at bounding box center [737, 170] width 135 height 27
drag, startPoint x: 751, startPoint y: 347, endPoint x: 818, endPoint y: 342, distance: 67.2
click at [818, 342] on div "Contratos Contrato #d554bbc3 Parcelas Parcela #12 Parcela #12 - Outubro de 2025…" at bounding box center [516, 541] width 639 height 983
paste input ".31913"
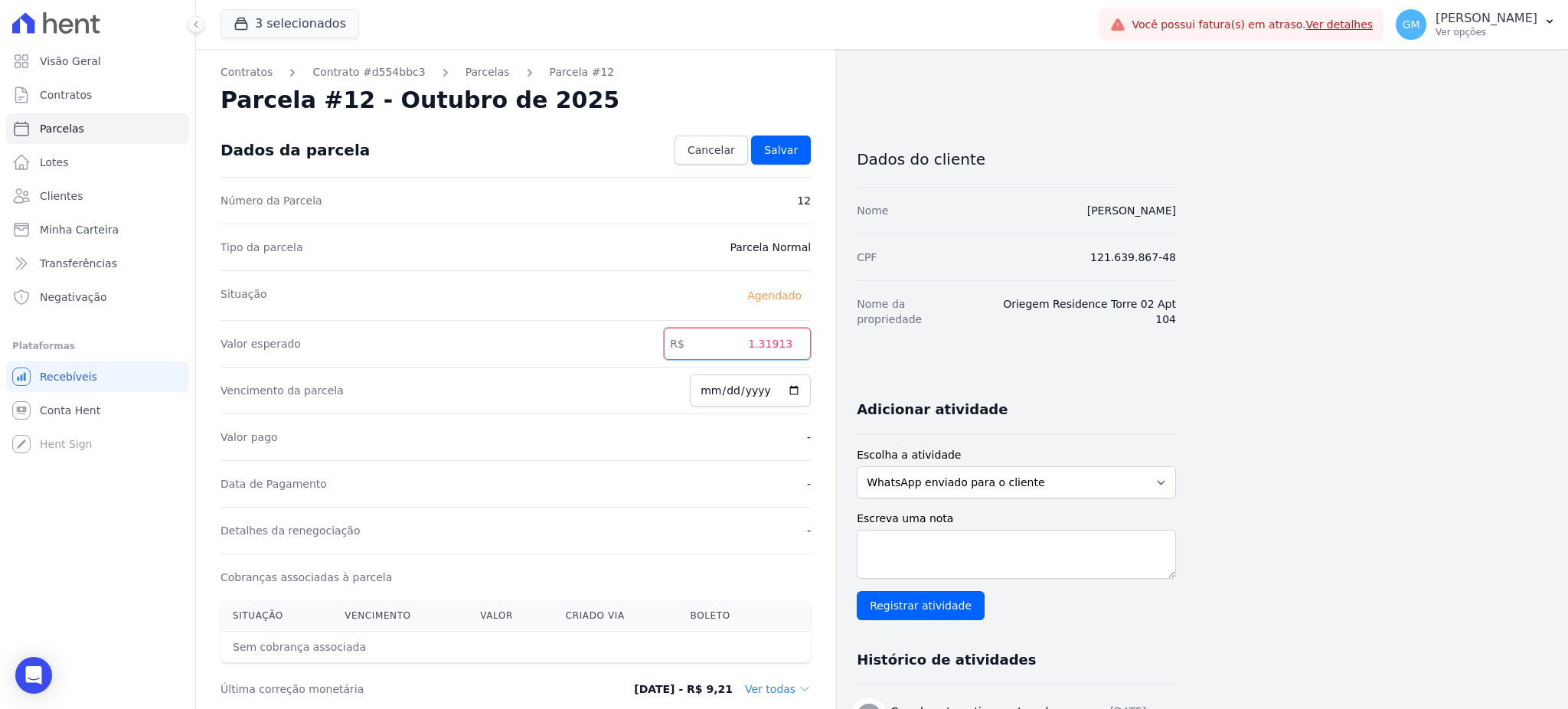
click at [764, 342] on input "1.31913" at bounding box center [737, 344] width 147 height 33
click at [780, 343] on input "131913" at bounding box center [737, 344] width 147 height 33
type input "1319.13"
click at [798, 392] on input "2025-10-10" at bounding box center [751, 391] width 121 height 33
type input "2025-10-15"
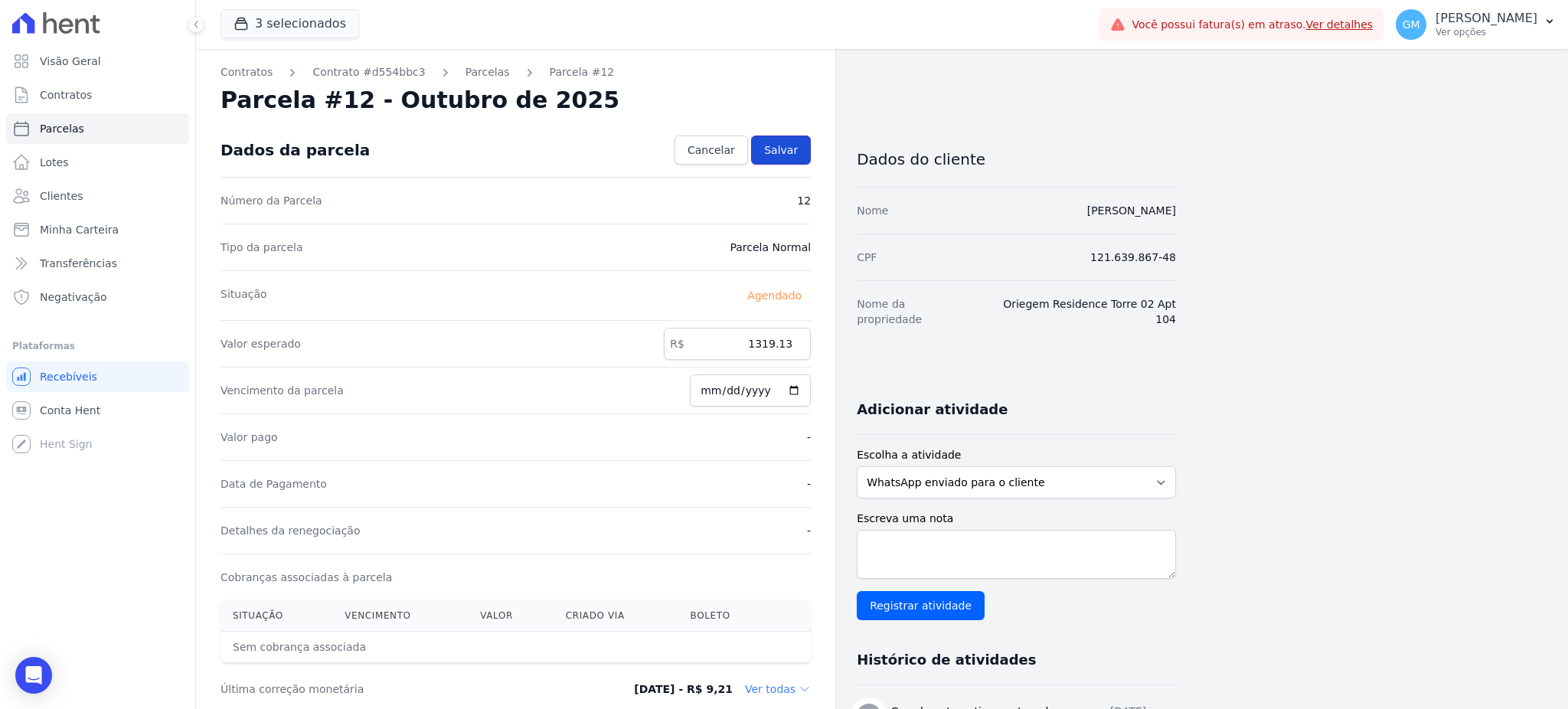
click at [788, 150] on span "Salvar" at bounding box center [780, 149] width 33 height 15
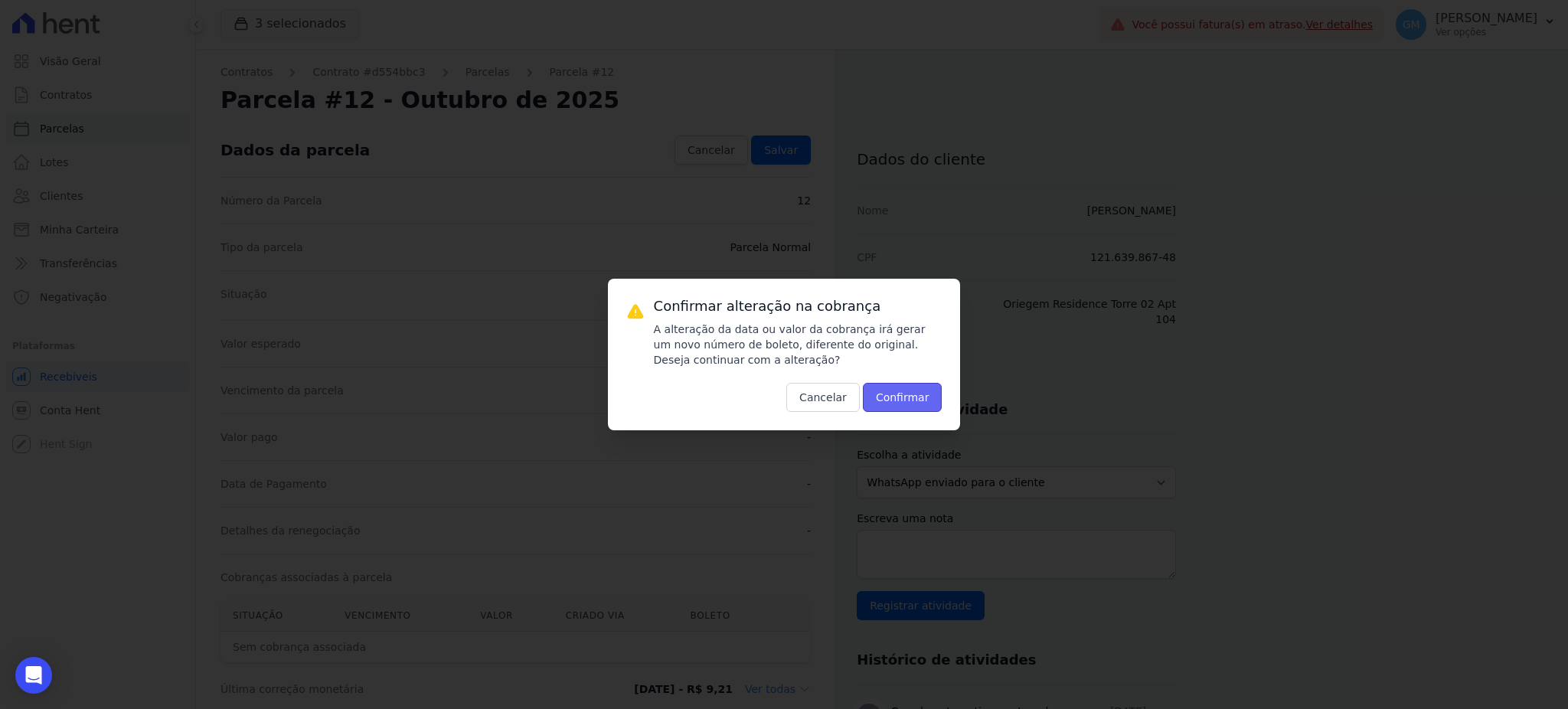
click at [887, 393] on button "Confirmar" at bounding box center [903, 398] width 80 height 29
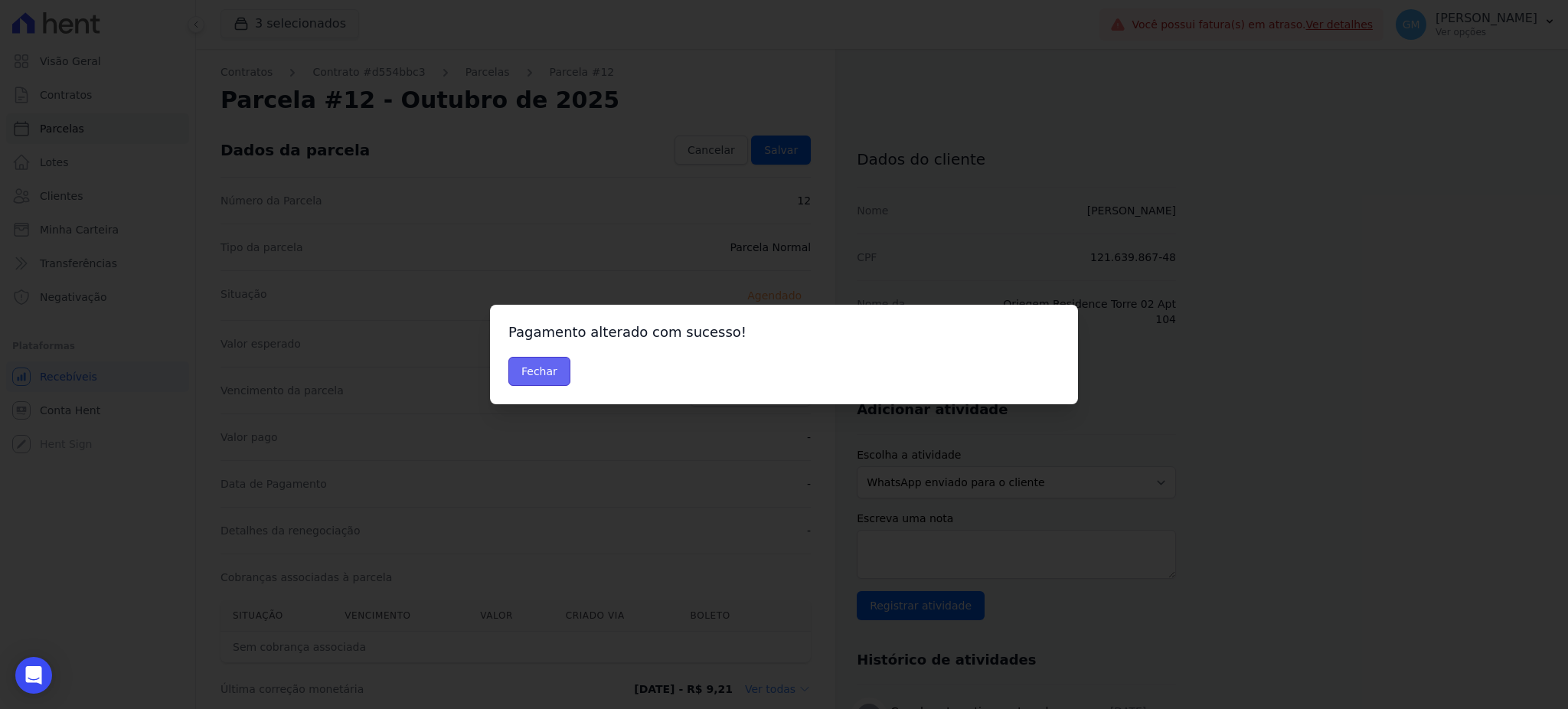
click at [544, 371] on button "Fechar" at bounding box center [540, 371] width 62 height 29
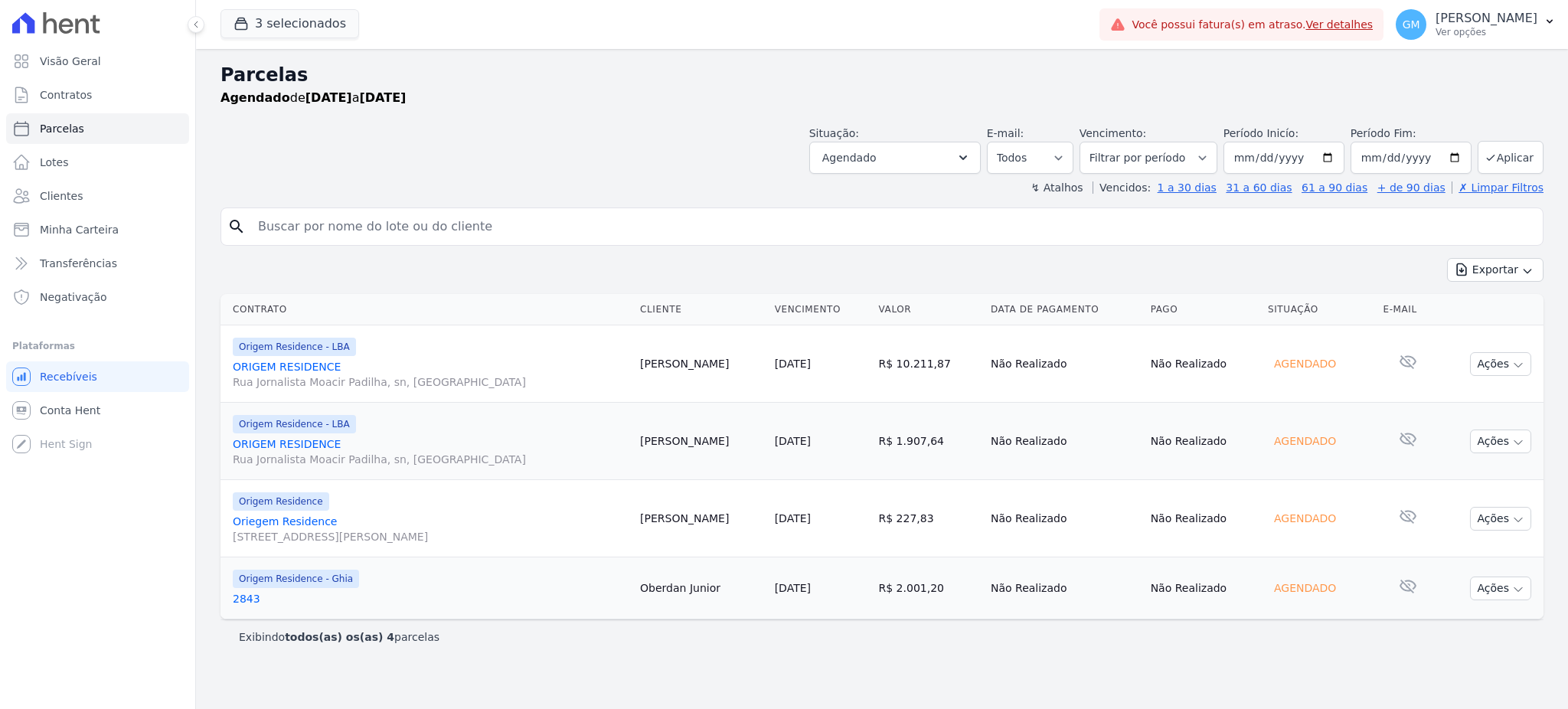
select select
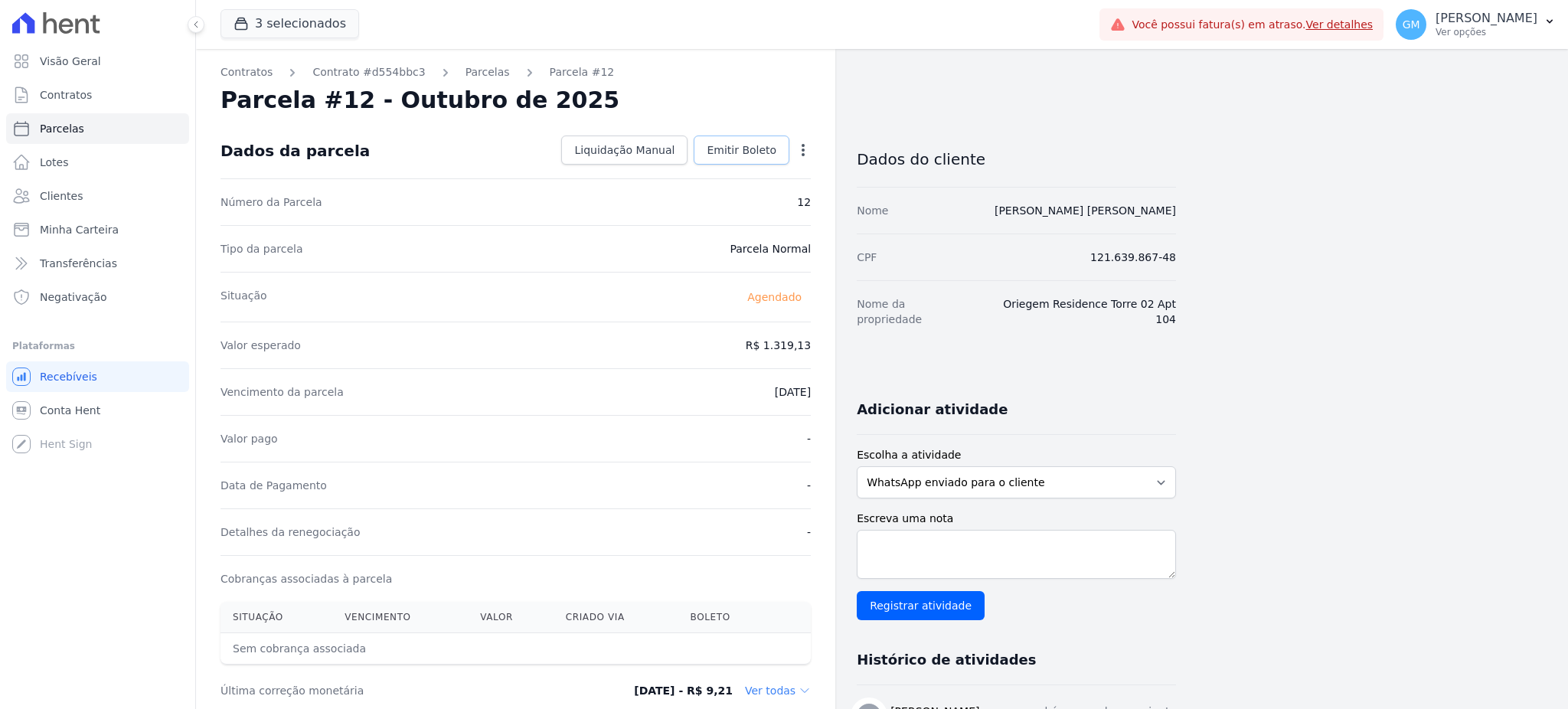
click at [757, 153] on span "Emitir Boleto" at bounding box center [741, 149] width 70 height 15
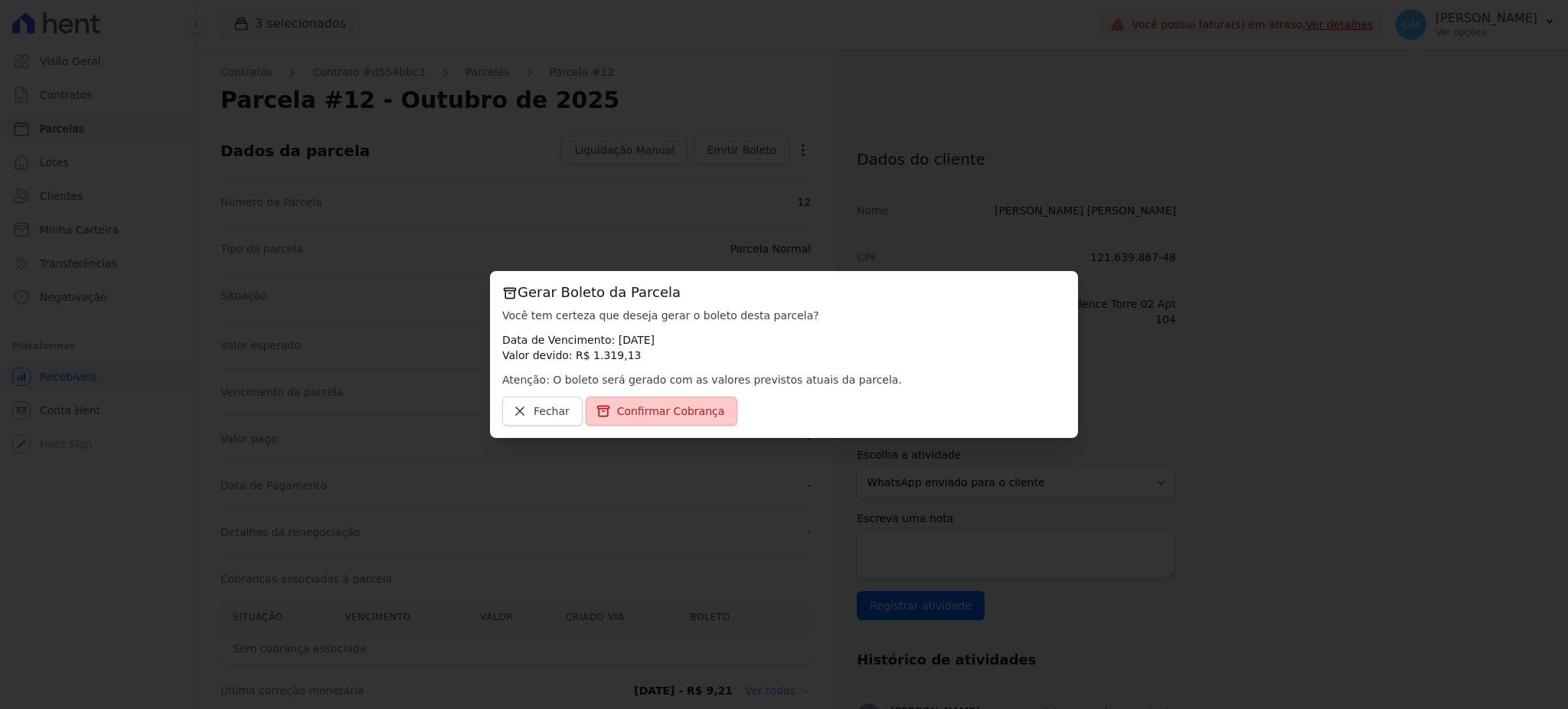
click at [633, 403] on link "Confirmar Cobrança" at bounding box center [662, 411] width 152 height 29
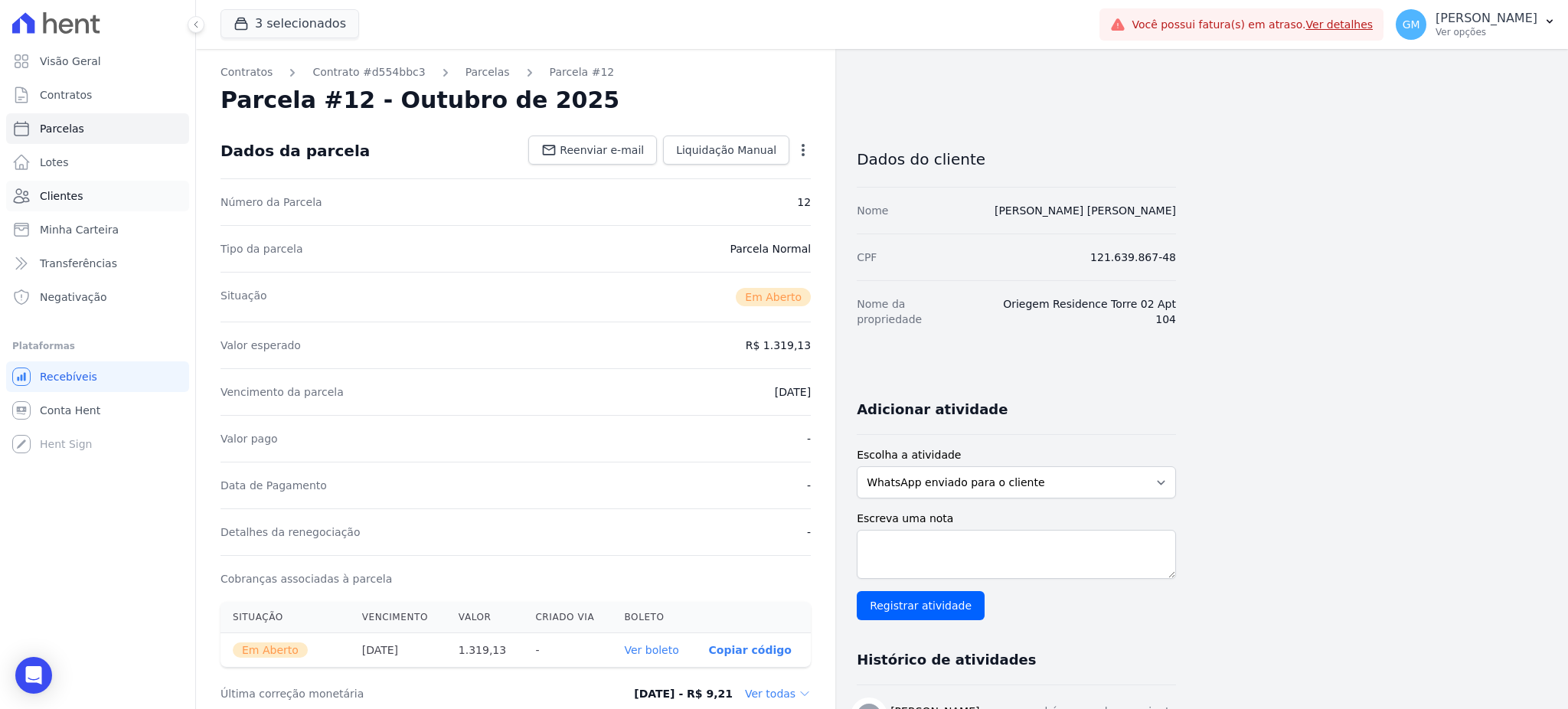
click at [107, 205] on link "Clientes" at bounding box center [98, 196] width 183 height 31
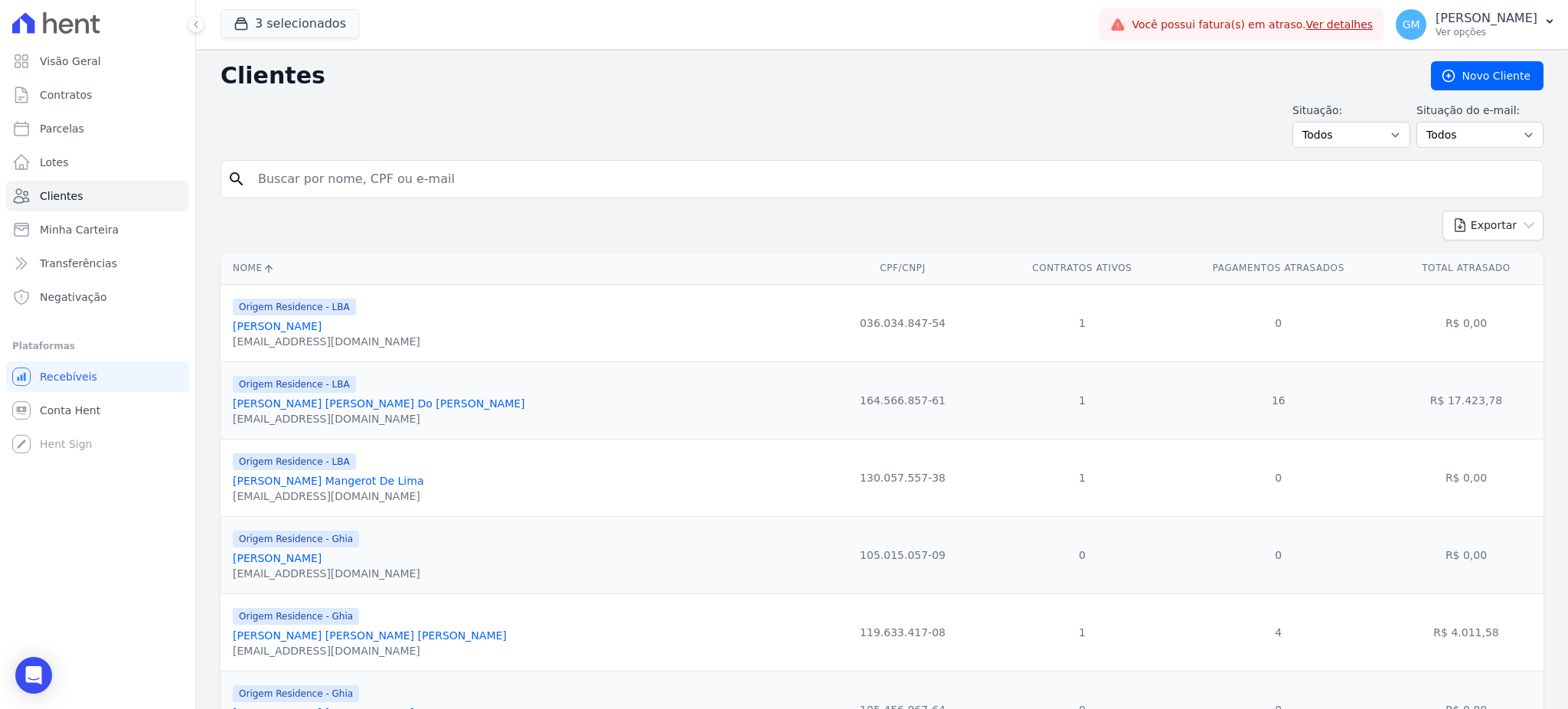
click at [325, 191] on input "search" at bounding box center [893, 179] width 1288 height 31
paste input "[PERSON_NAME]"
type input "[PERSON_NAME]"
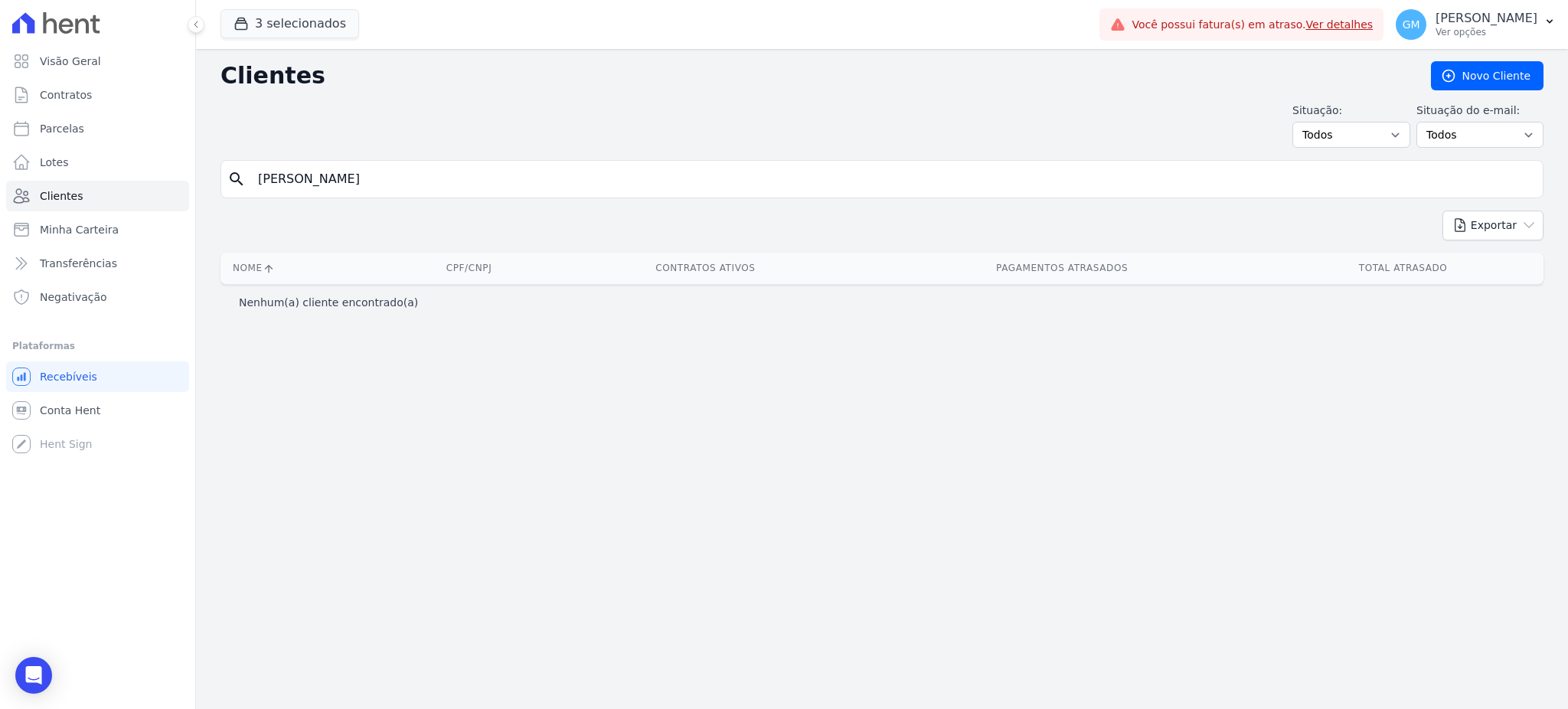
drag, startPoint x: 343, startPoint y: 187, endPoint x: 305, endPoint y: 186, distance: 38.0
click at [305, 186] on input "[PERSON_NAME]" at bounding box center [893, 179] width 1288 height 31
type input "[PERSON_NAME]"
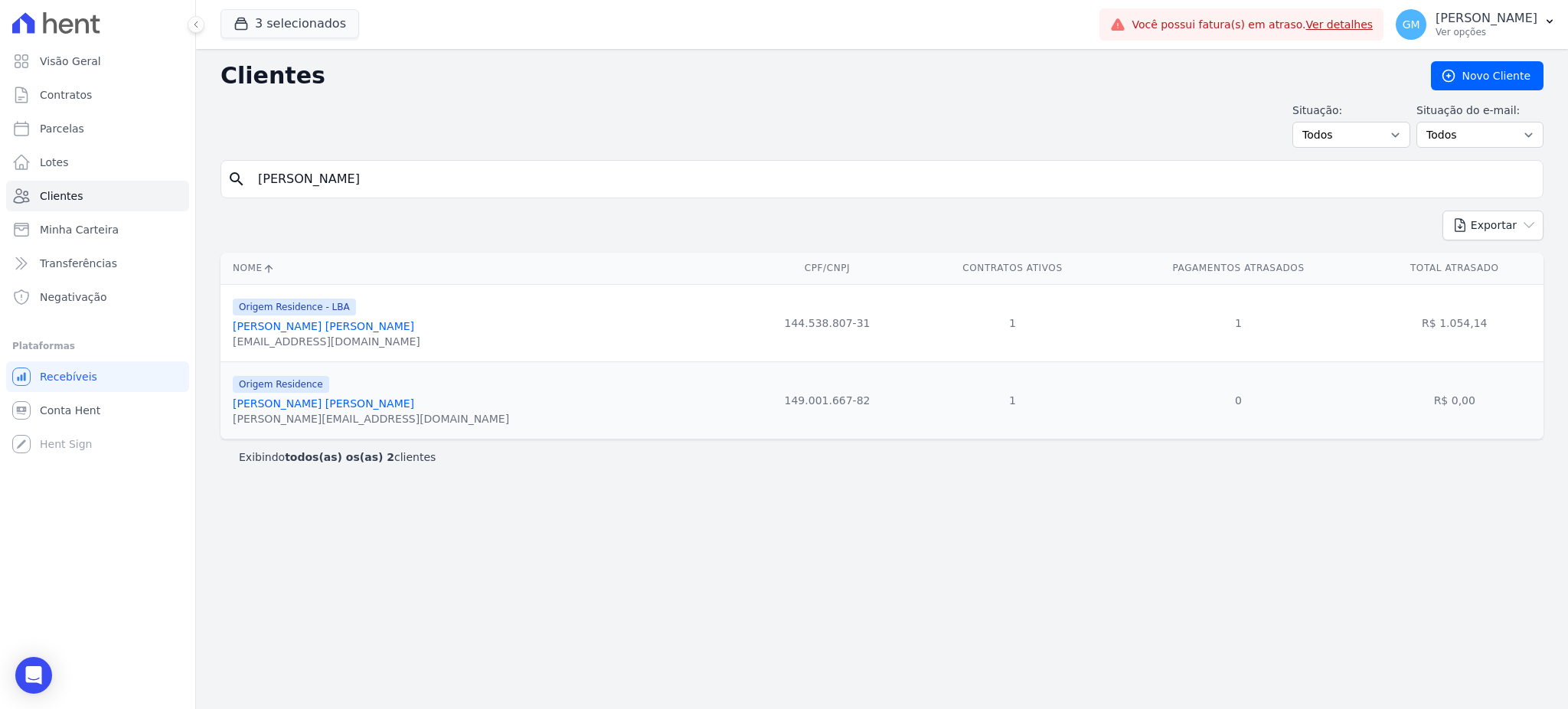
click at [345, 405] on link "[PERSON_NAME] [PERSON_NAME]" at bounding box center [323, 404] width 181 height 13
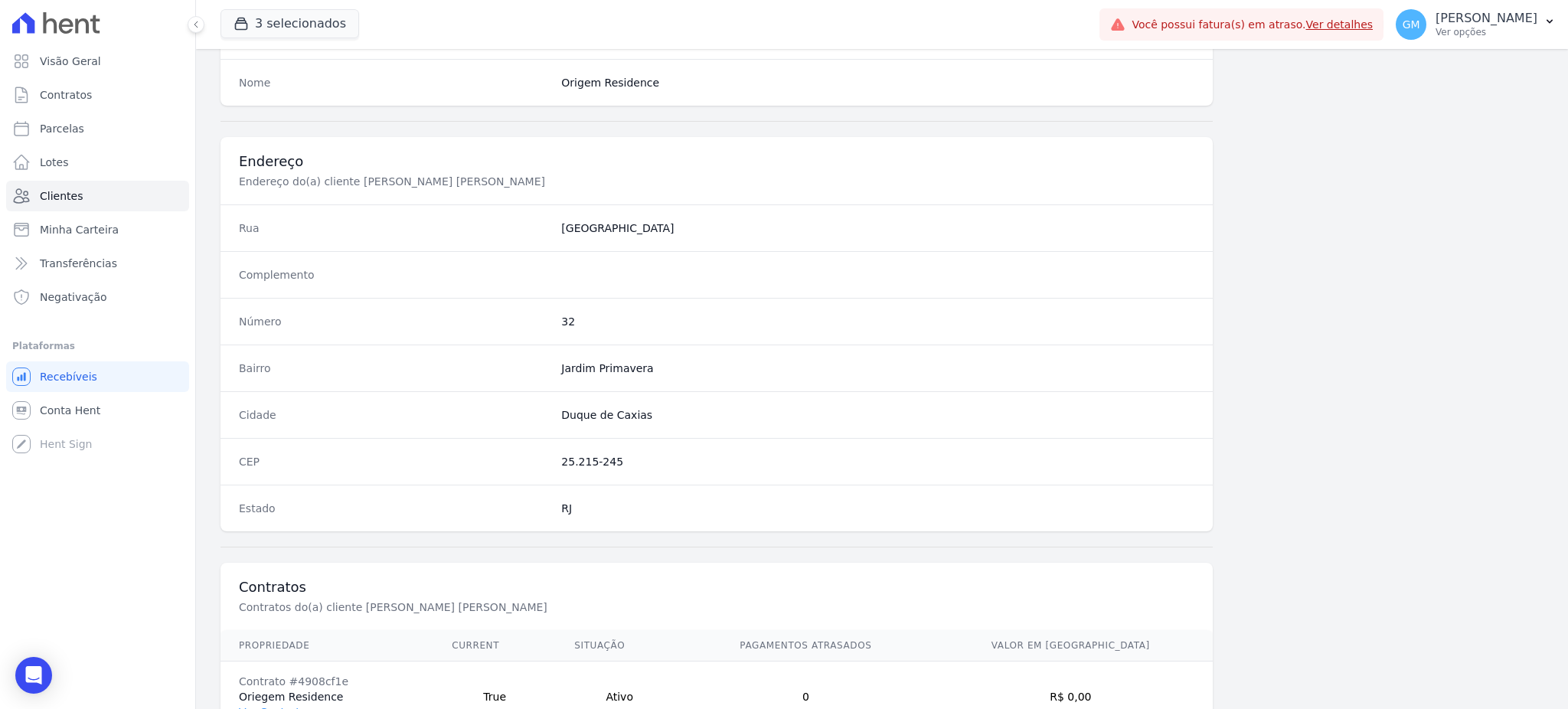
scroll to position [724, 0]
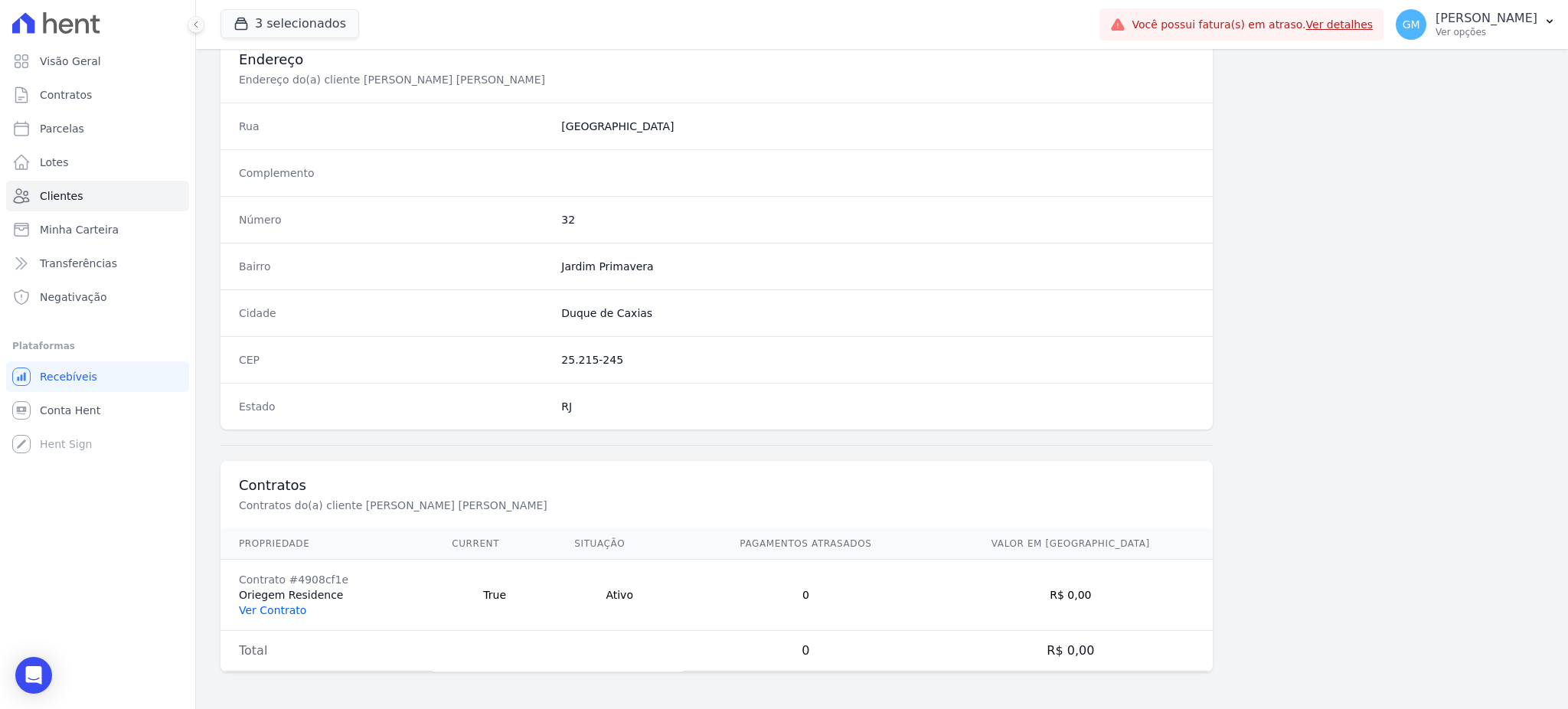
click at [271, 607] on link "Ver Contrato" at bounding box center [272, 610] width 67 height 13
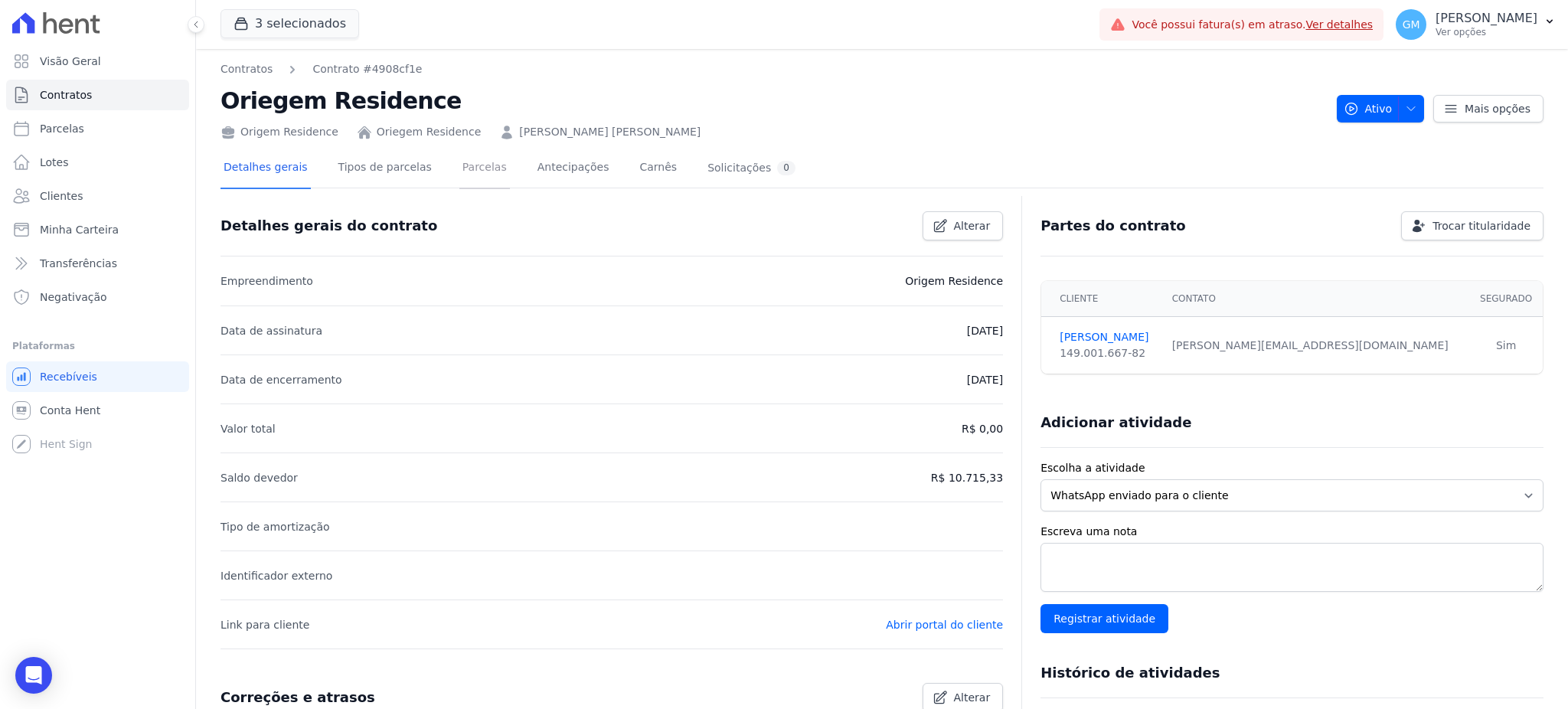
click at [459, 167] on link "Parcelas" at bounding box center [484, 168] width 51 height 41
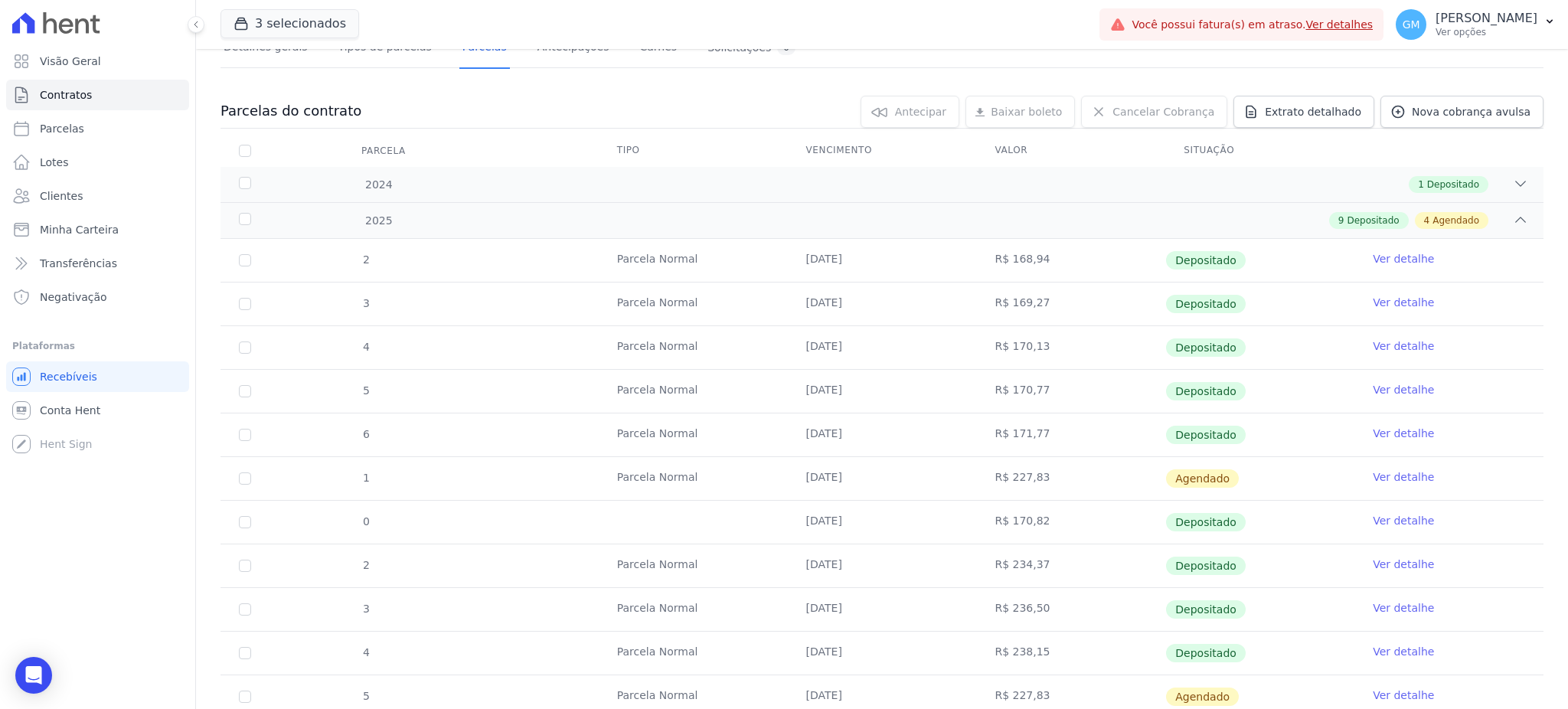
scroll to position [406, 0]
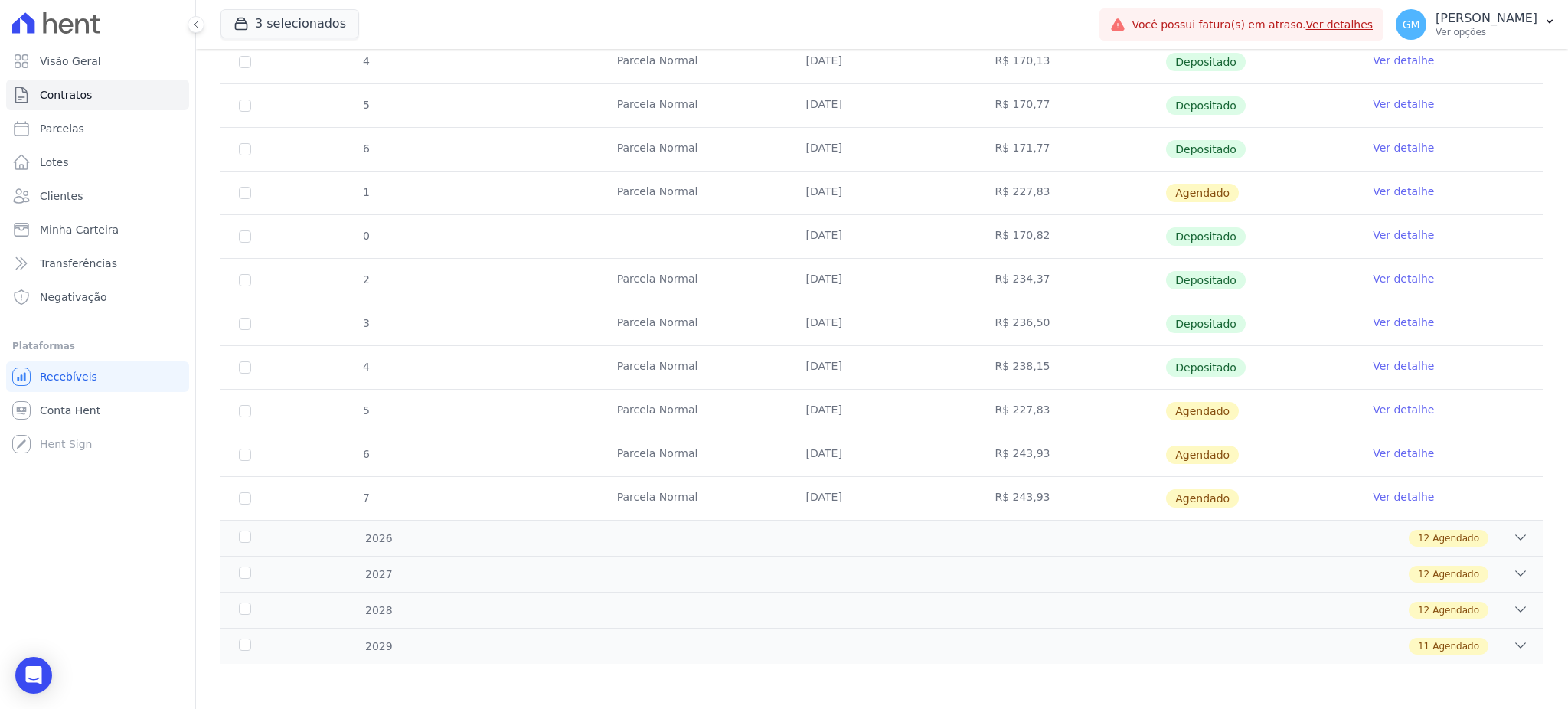
click at [1387, 366] on link "Ver detalhe" at bounding box center [1403, 366] width 62 height 15
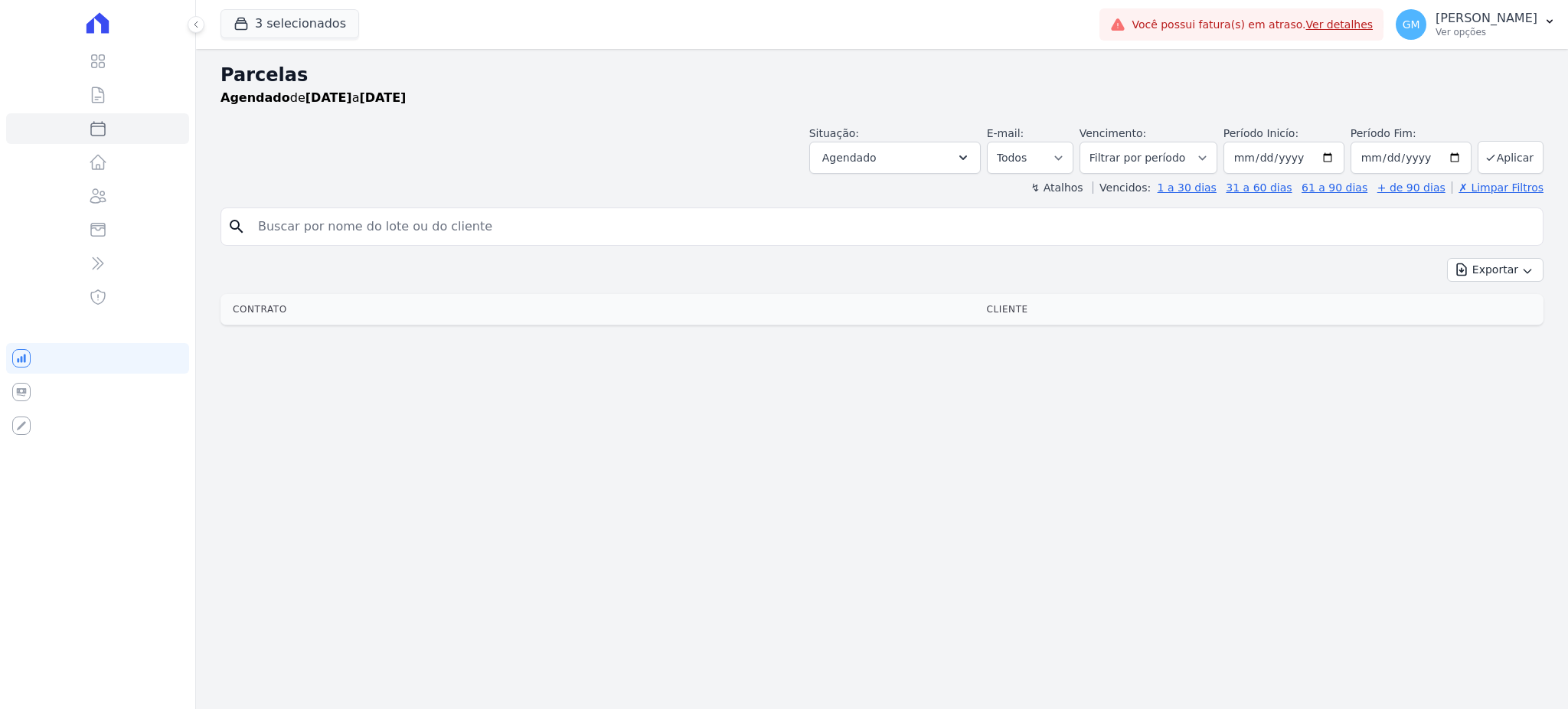
select select
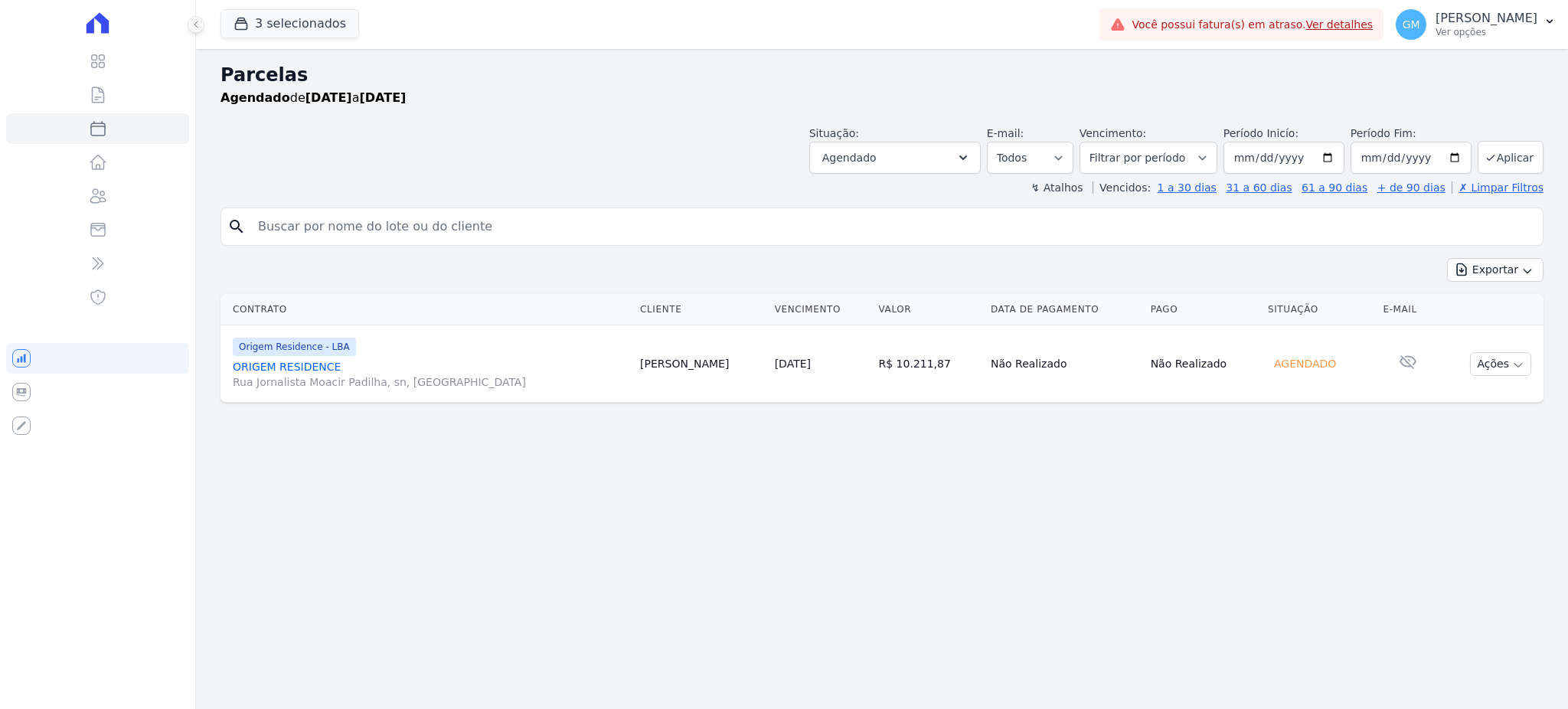
select select
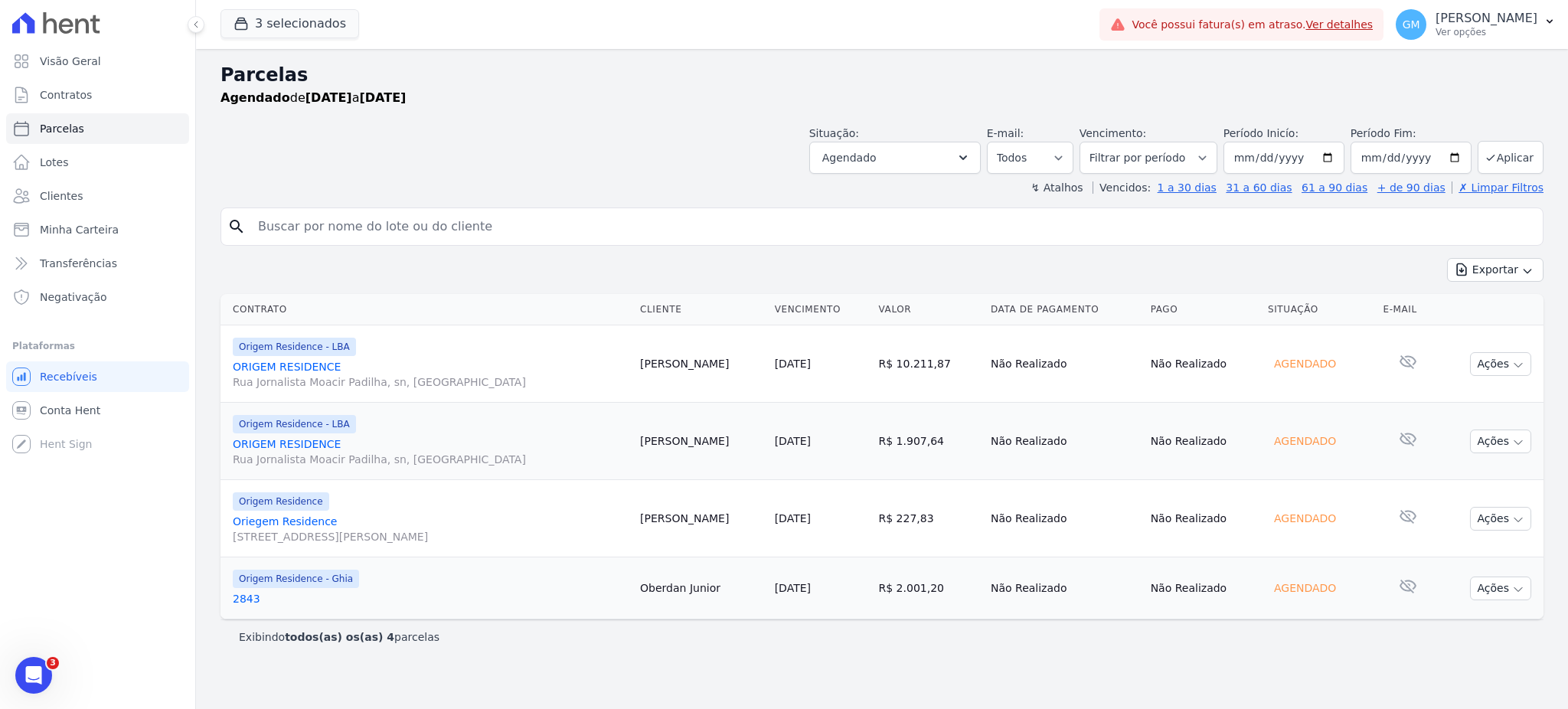
drag, startPoint x: 761, startPoint y: 514, endPoint x: 674, endPoint y: 513, distance: 87.0
click at [674, 513] on tr "Origem Residence Oriegem Residence [STREET_ADDRESS][PERSON_NAME] [PERSON_NAME] …" at bounding box center [882, 518] width 1323 height 77
click at [695, 518] on td "[PERSON_NAME]" at bounding box center [701, 518] width 135 height 77
drag, startPoint x: 760, startPoint y: 519, endPoint x: 680, endPoint y: 513, distance: 80.2
click at [680, 513] on td "[PERSON_NAME]" at bounding box center [701, 518] width 135 height 77
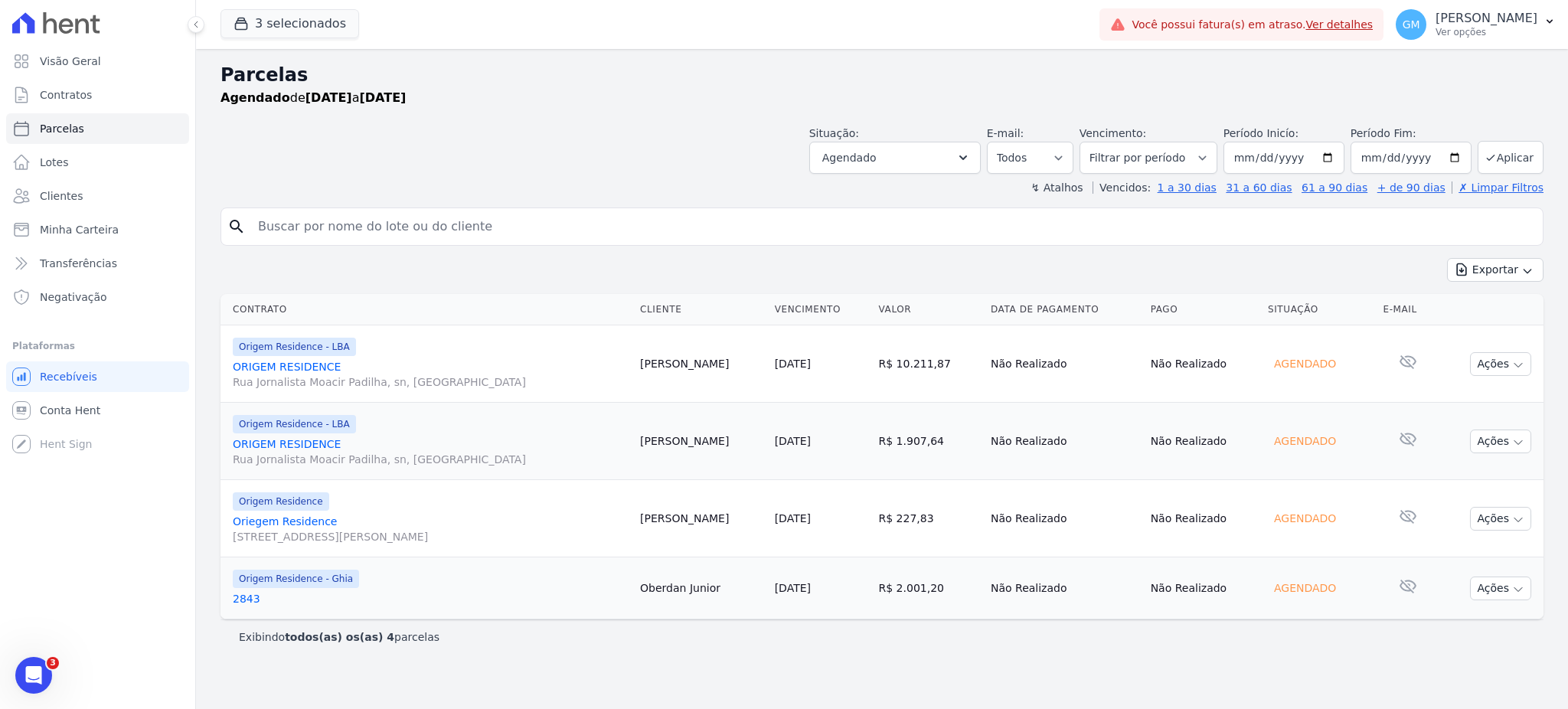
copy td "[PERSON_NAME]"
